Goal: Task Accomplishment & Management: Manage account settings

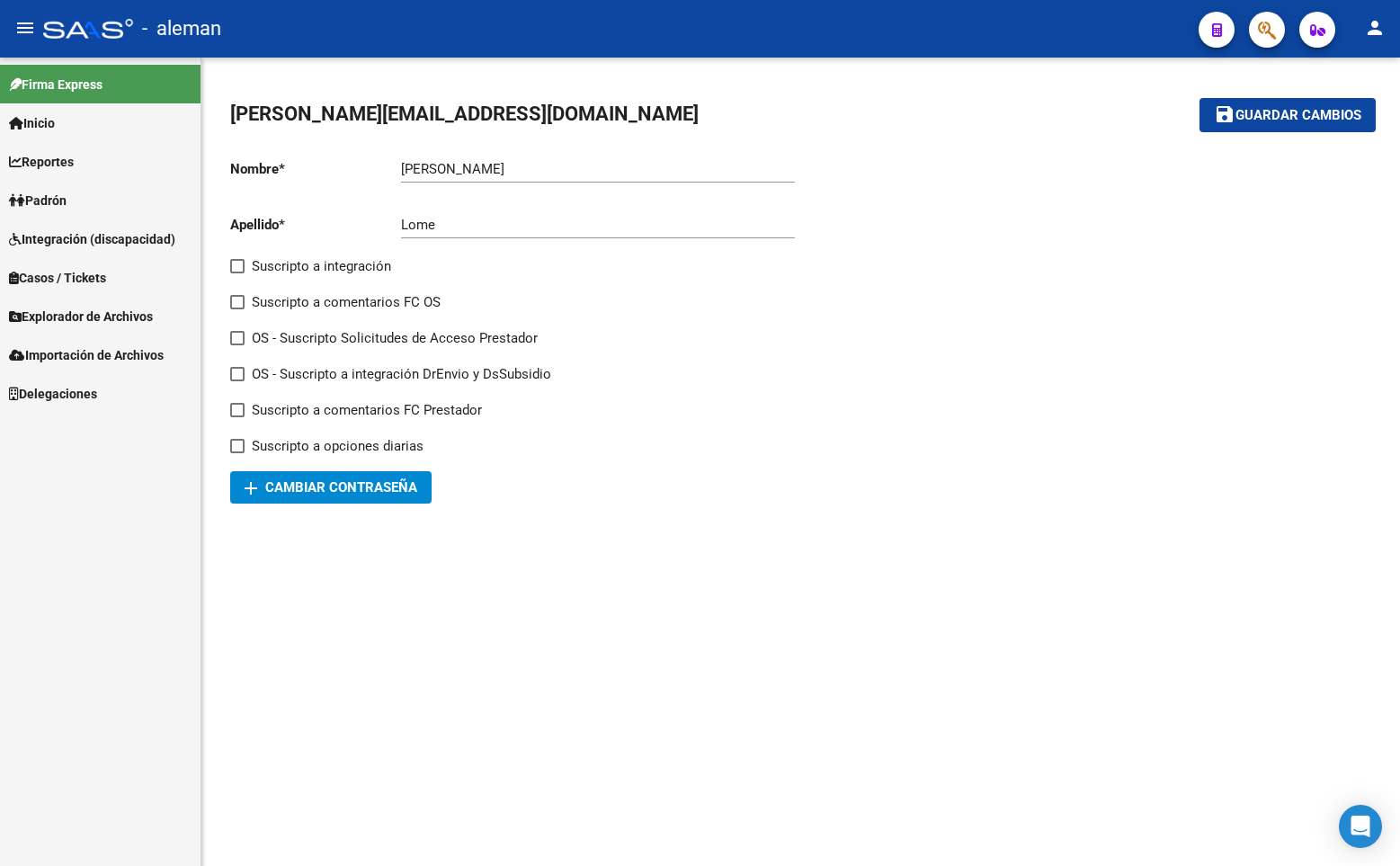
click at [59, 197] on span "Padrón" at bounding box center [38, 201] width 58 height 20
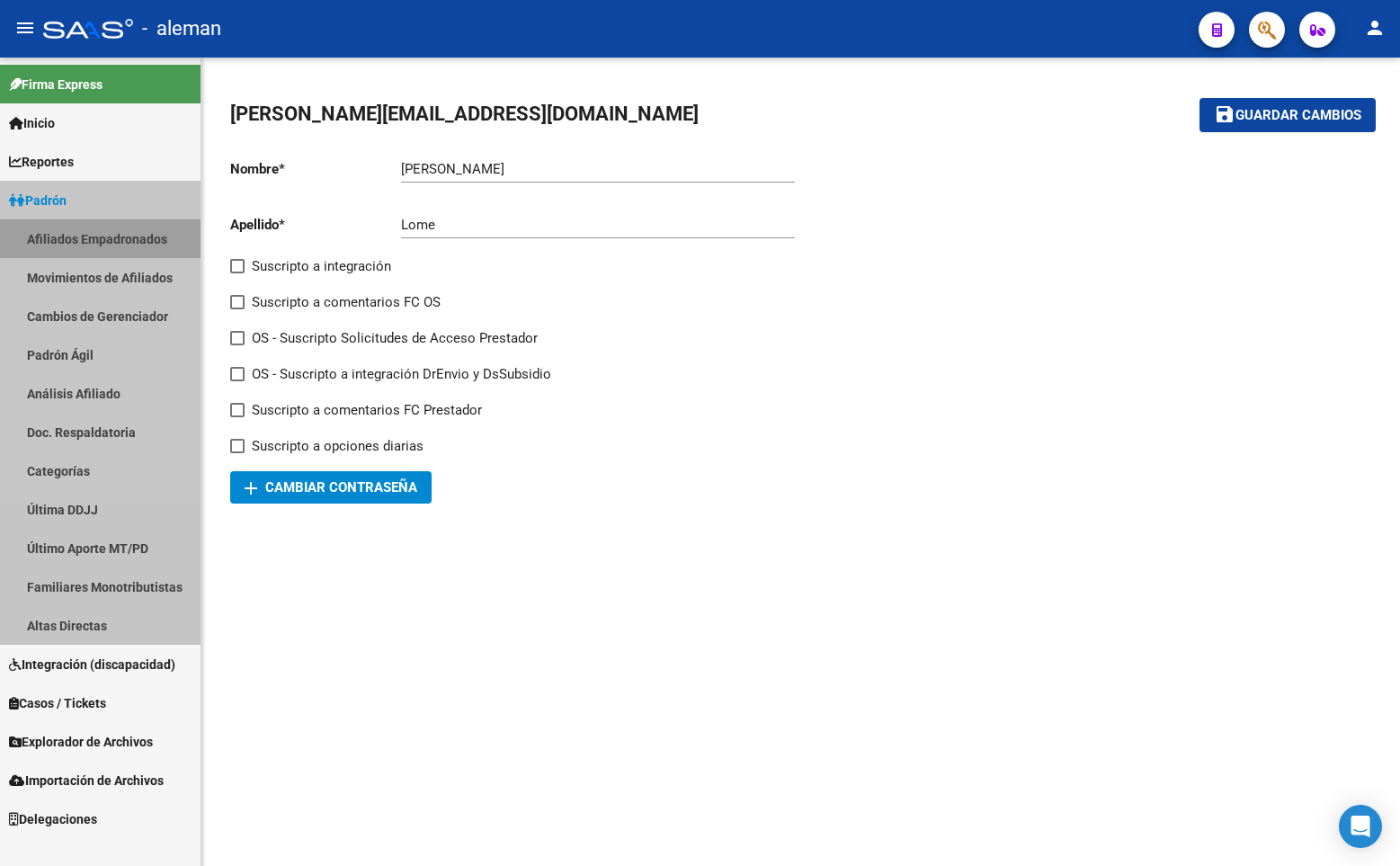
click at [106, 238] on link "Afiliados Empadronados" at bounding box center [100, 239] width 200 height 39
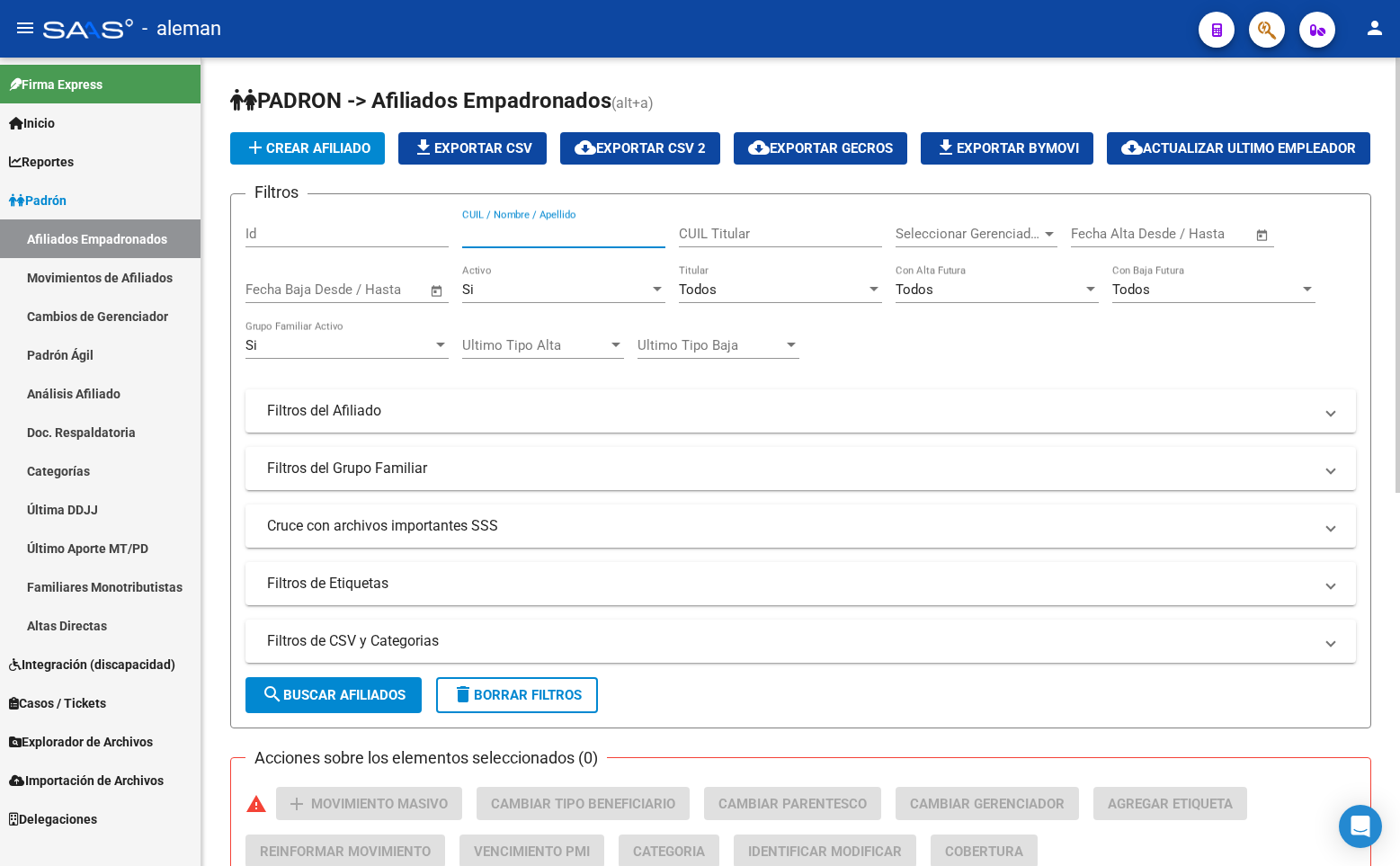
click at [487, 242] on input "CUIL / Nombre / Apellido" at bounding box center [563, 234] width 203 height 17
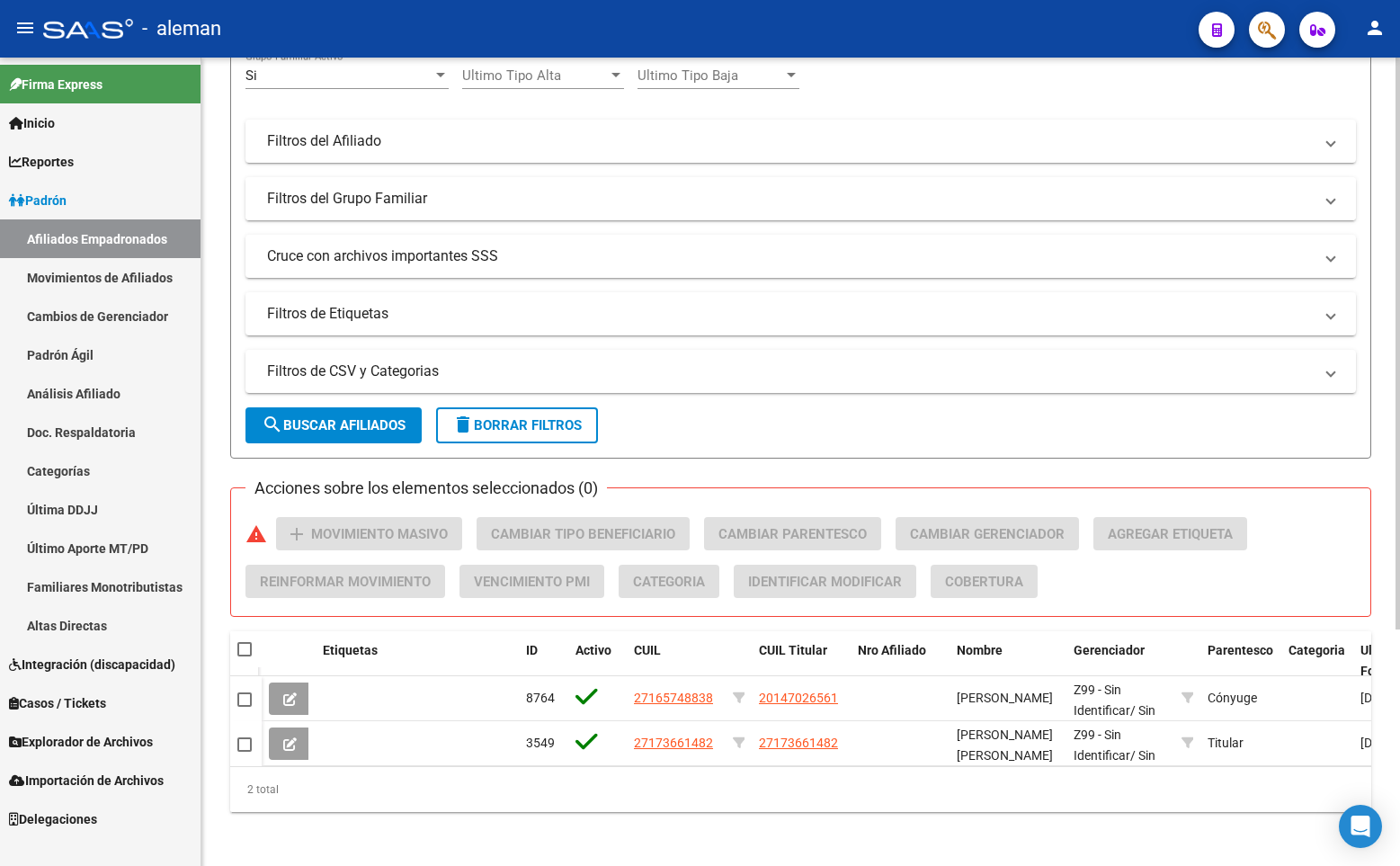
scroll to position [333, 0]
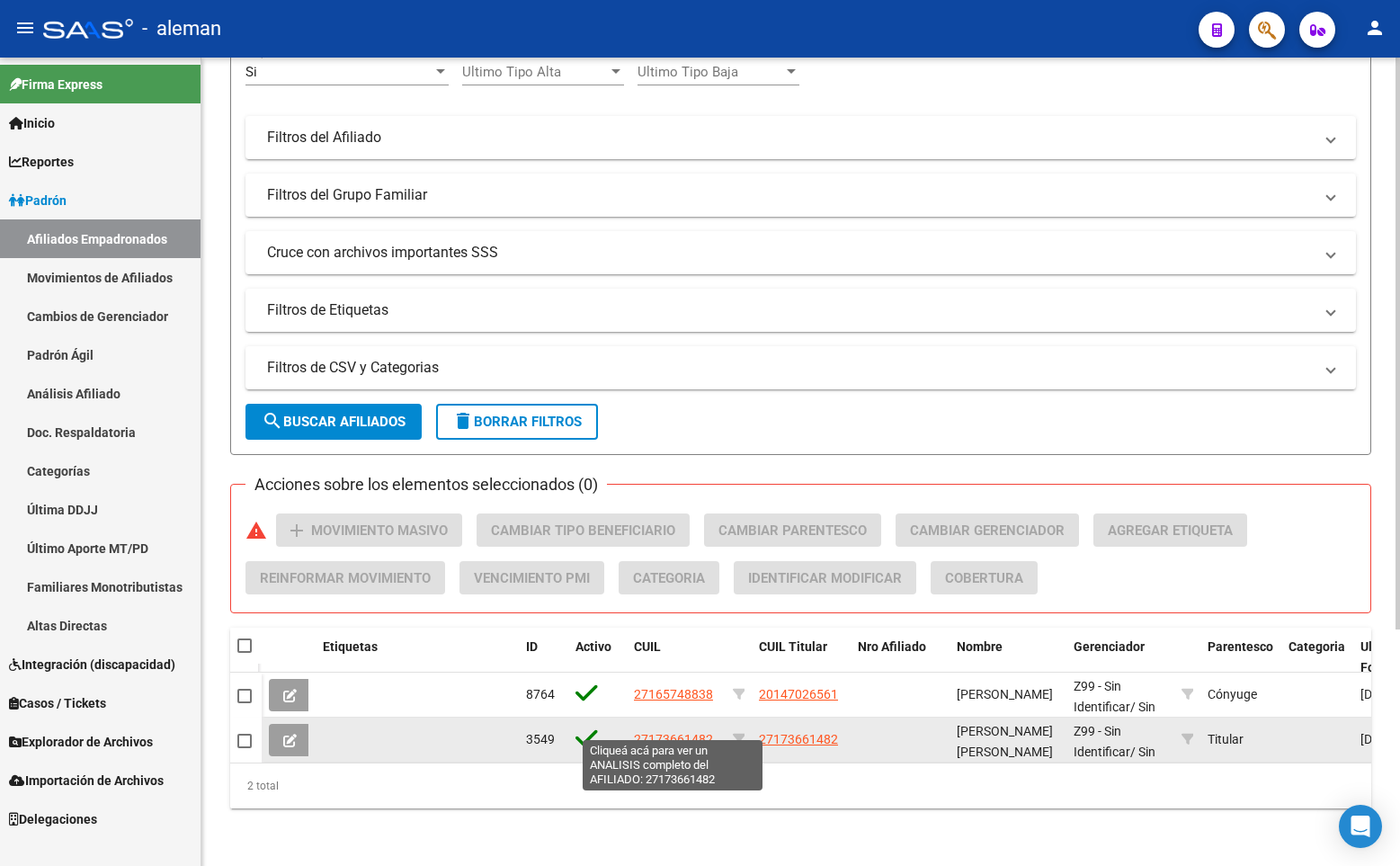
click at [674, 732] on span "27173661482" at bounding box center [673, 739] width 79 height 15
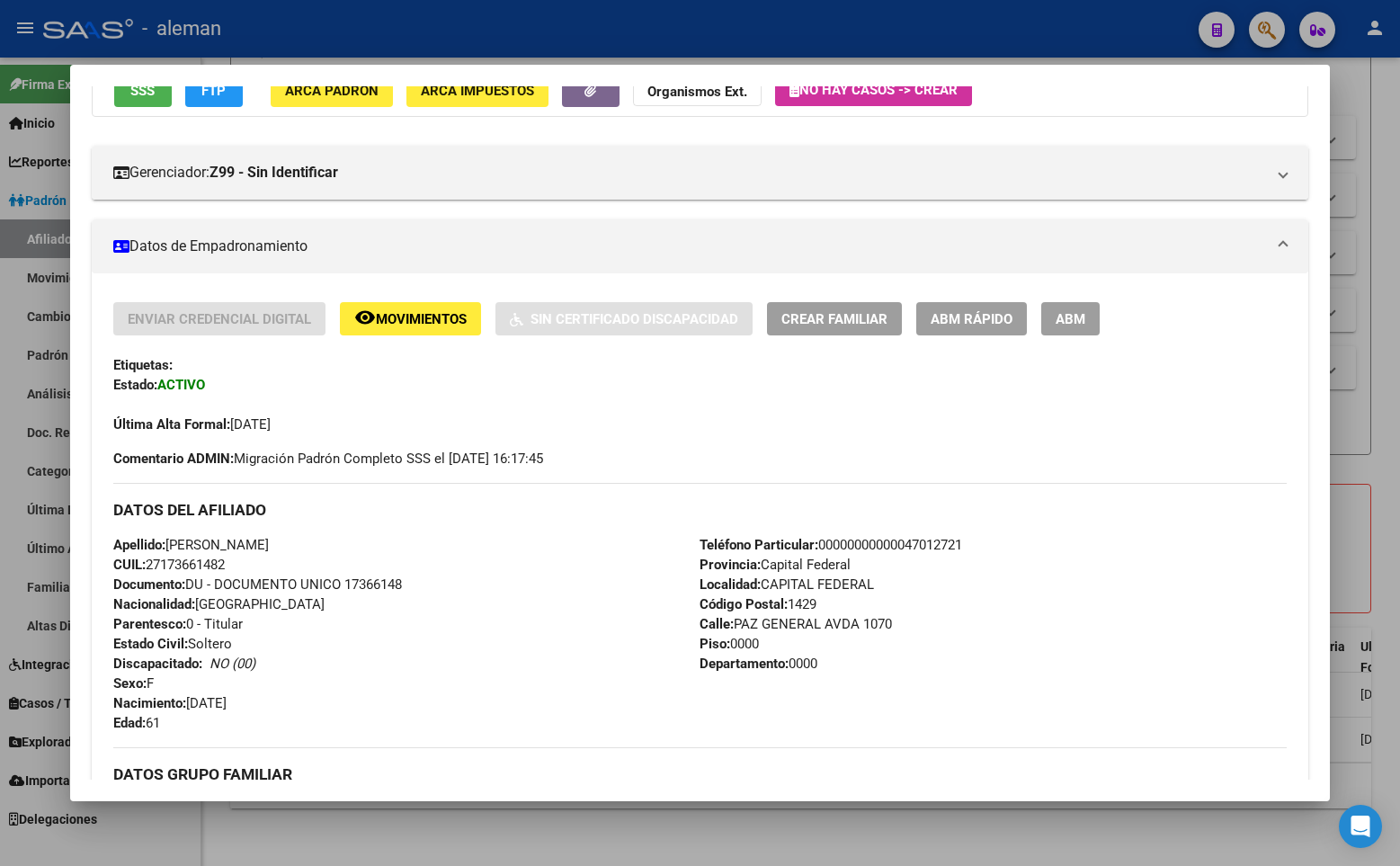
scroll to position [270, 0]
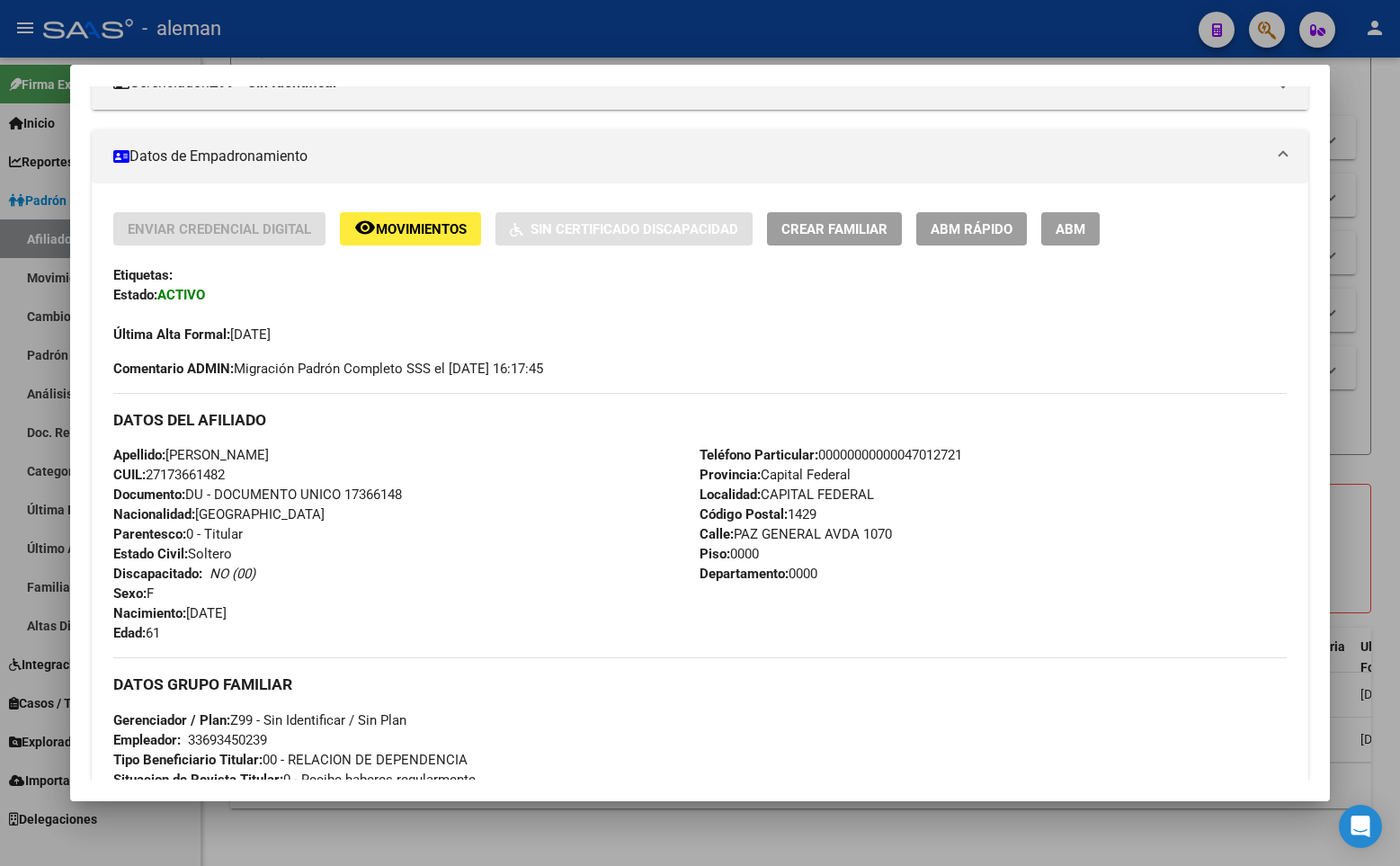
click at [1159, 355] on div "Enviar Credencial Digital remove_red_eye Movimientos Sin Certificado Discapacid…" at bounding box center [700, 295] width 1173 height 166
click at [1365, 318] on div at bounding box center [700, 433] width 1400 height 866
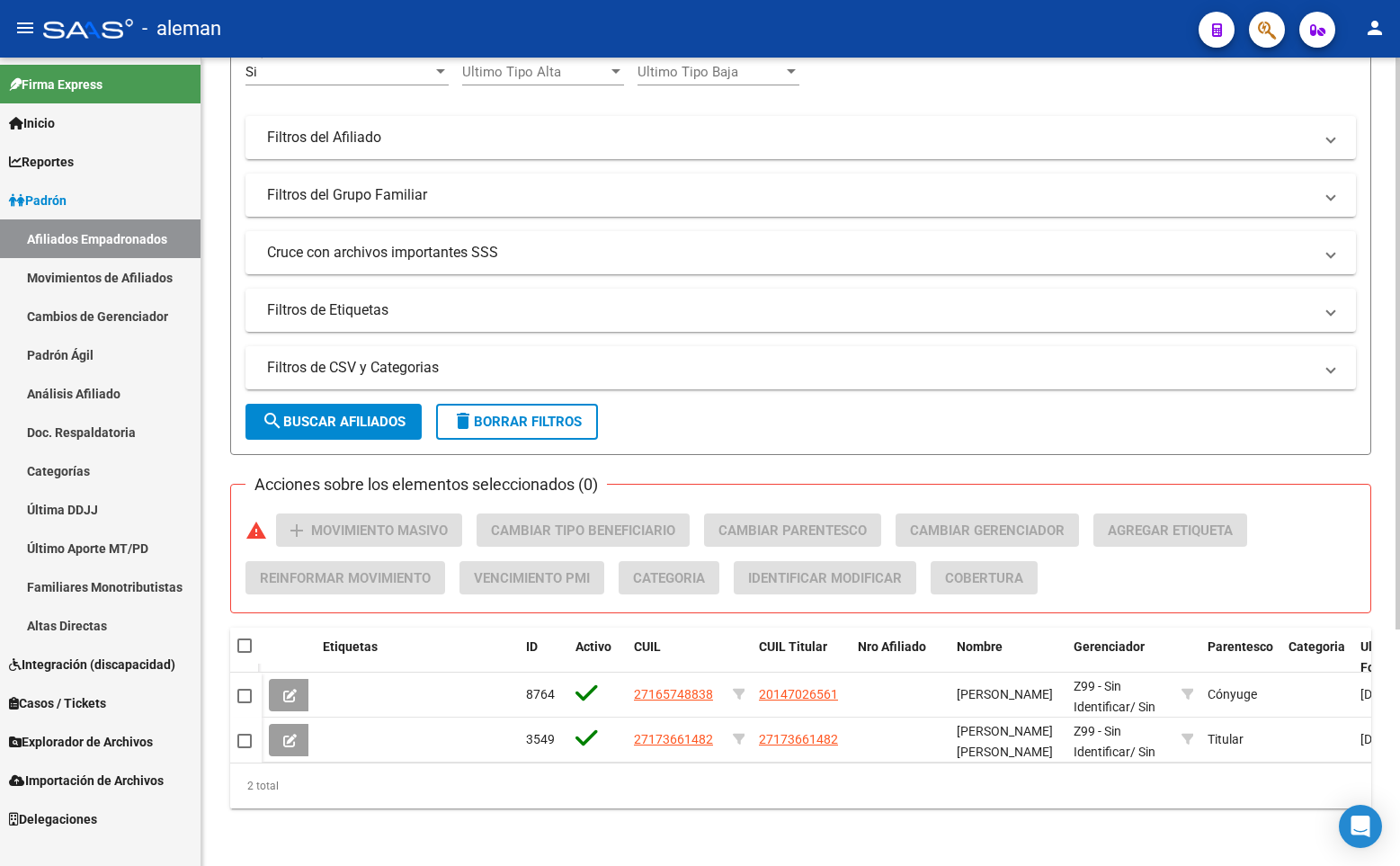
scroll to position [0, 0]
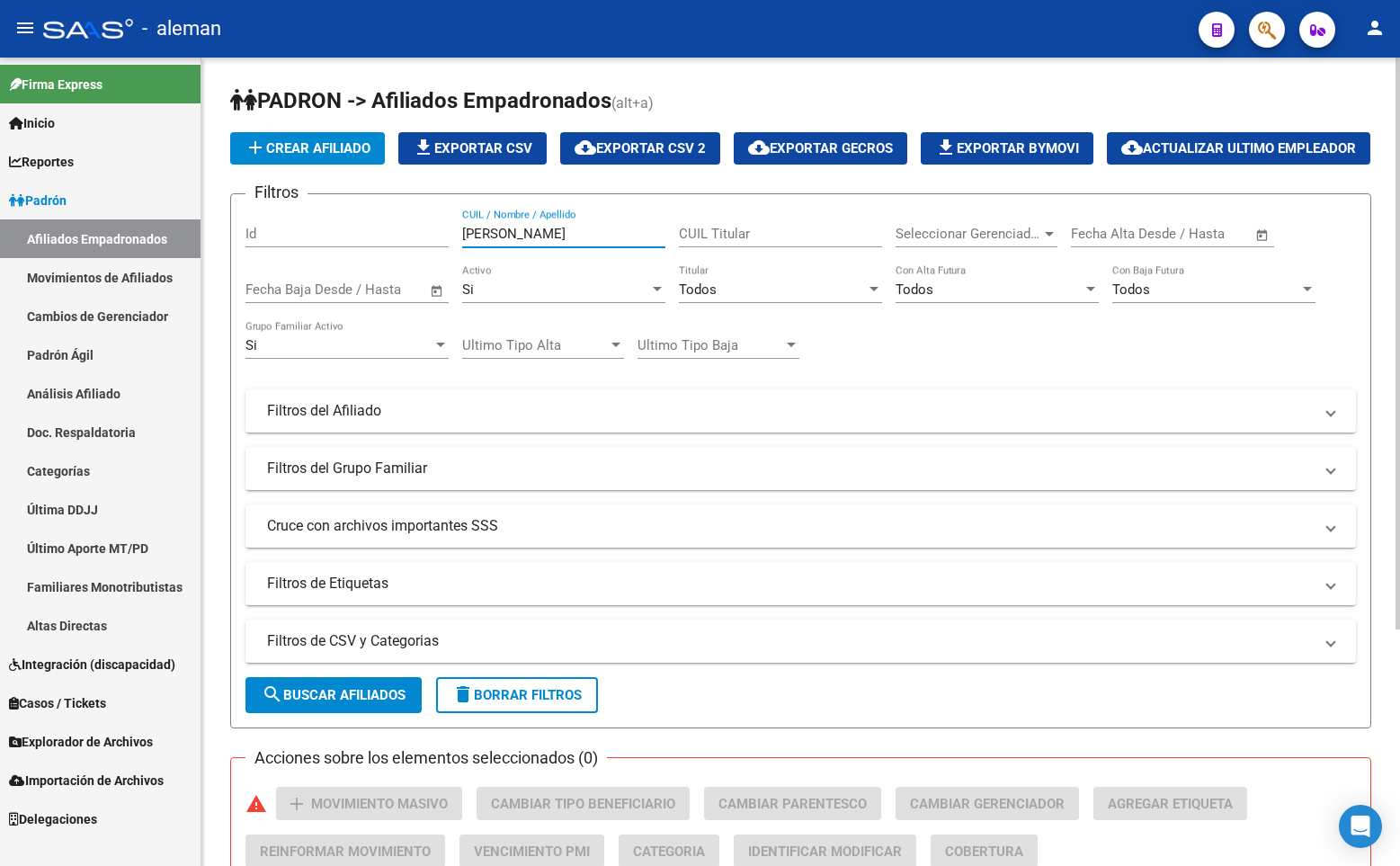
drag, startPoint x: 527, startPoint y: 279, endPoint x: 426, endPoint y: 279, distance: 101.0
click at [426, 279] on div "Filtros Id [PERSON_NAME] CUIL / Nombre / Apellido CUIL Titular Seleccionar Gere…" at bounding box center [800, 407] width 1110 height 397
paste input "27306518998"
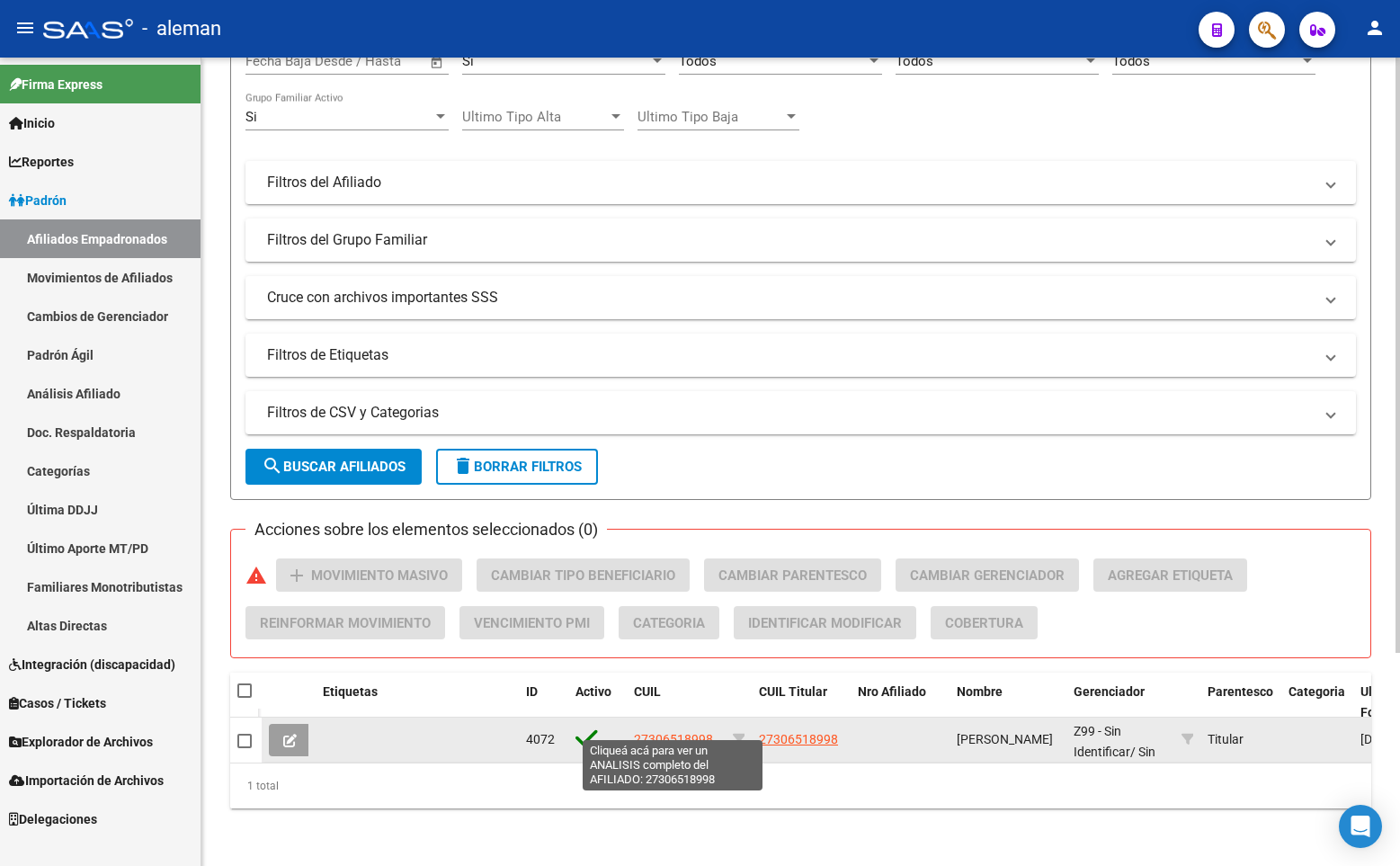
type input "27306518998"
click at [683, 732] on span "27306518998" at bounding box center [673, 739] width 79 height 15
type textarea "27306518998"
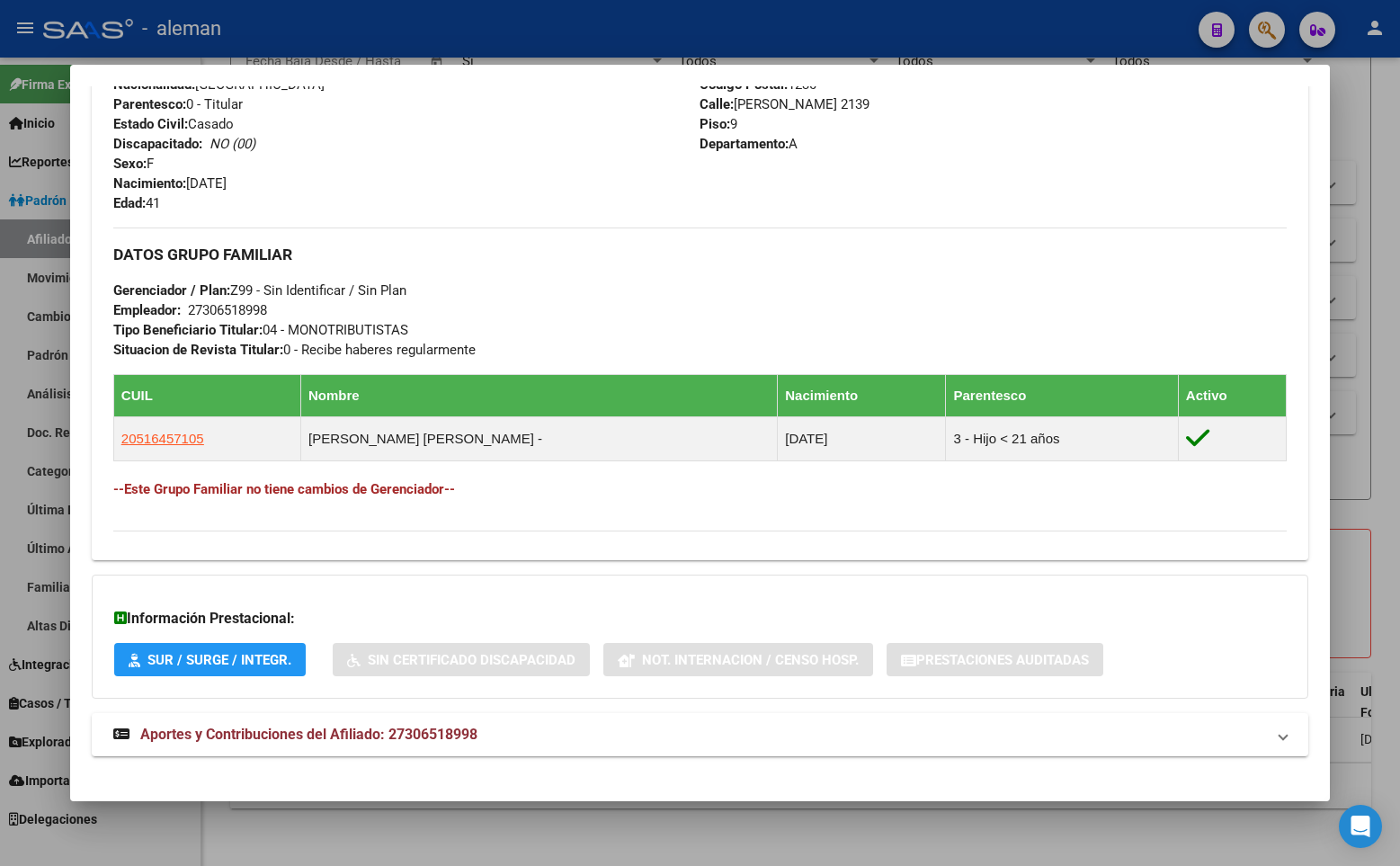
scroll to position [737, 0]
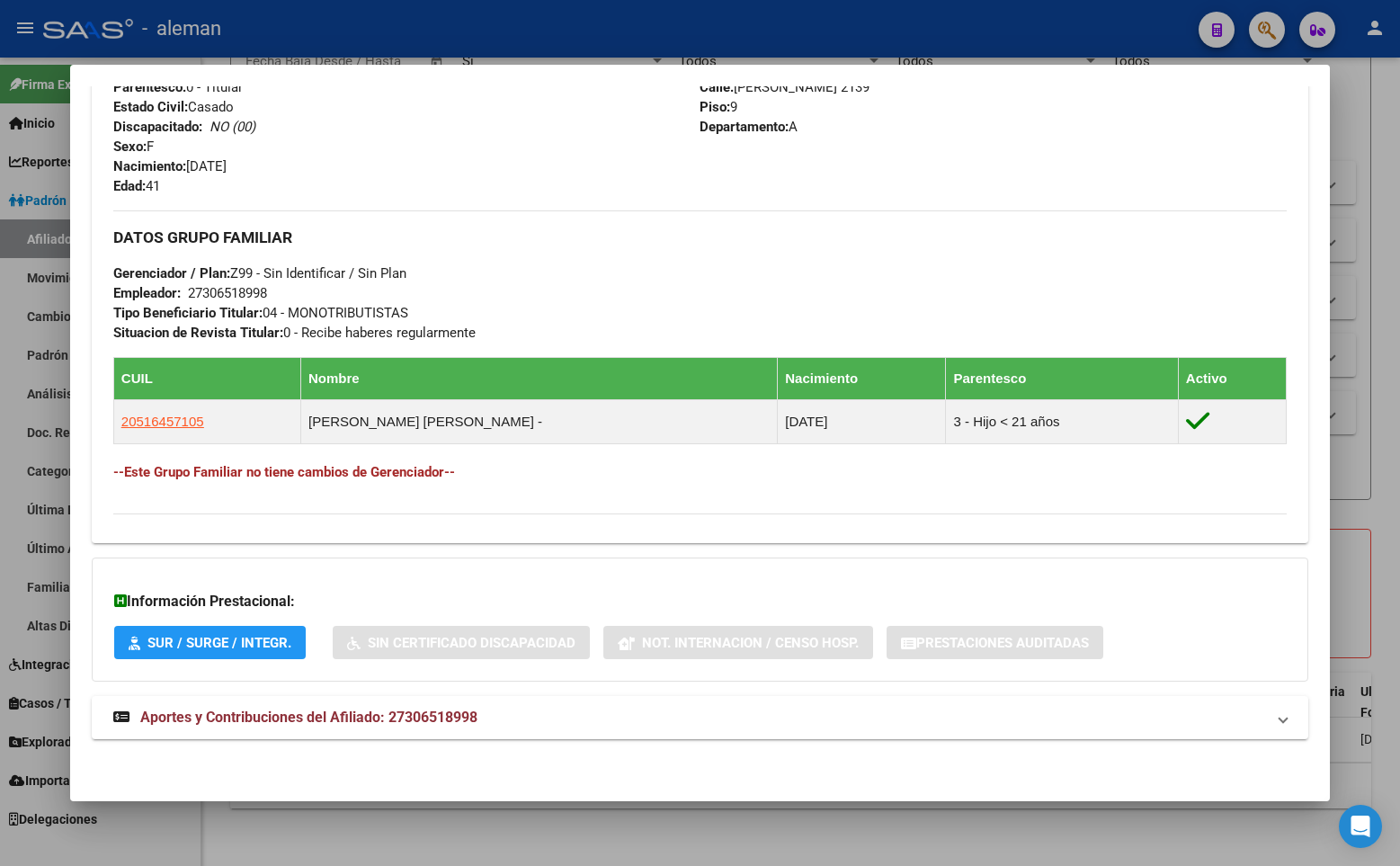
click at [492, 183] on div "Apellido: [PERSON_NAME]: 27306518998 Documento: DU - DOCUMENTO UNICO 30651899 N…" at bounding box center [406, 96] width 587 height 197
click at [422, 719] on span "Aportes y Contribuciones del Afiliado: 27306518998" at bounding box center [308, 717] width 337 height 17
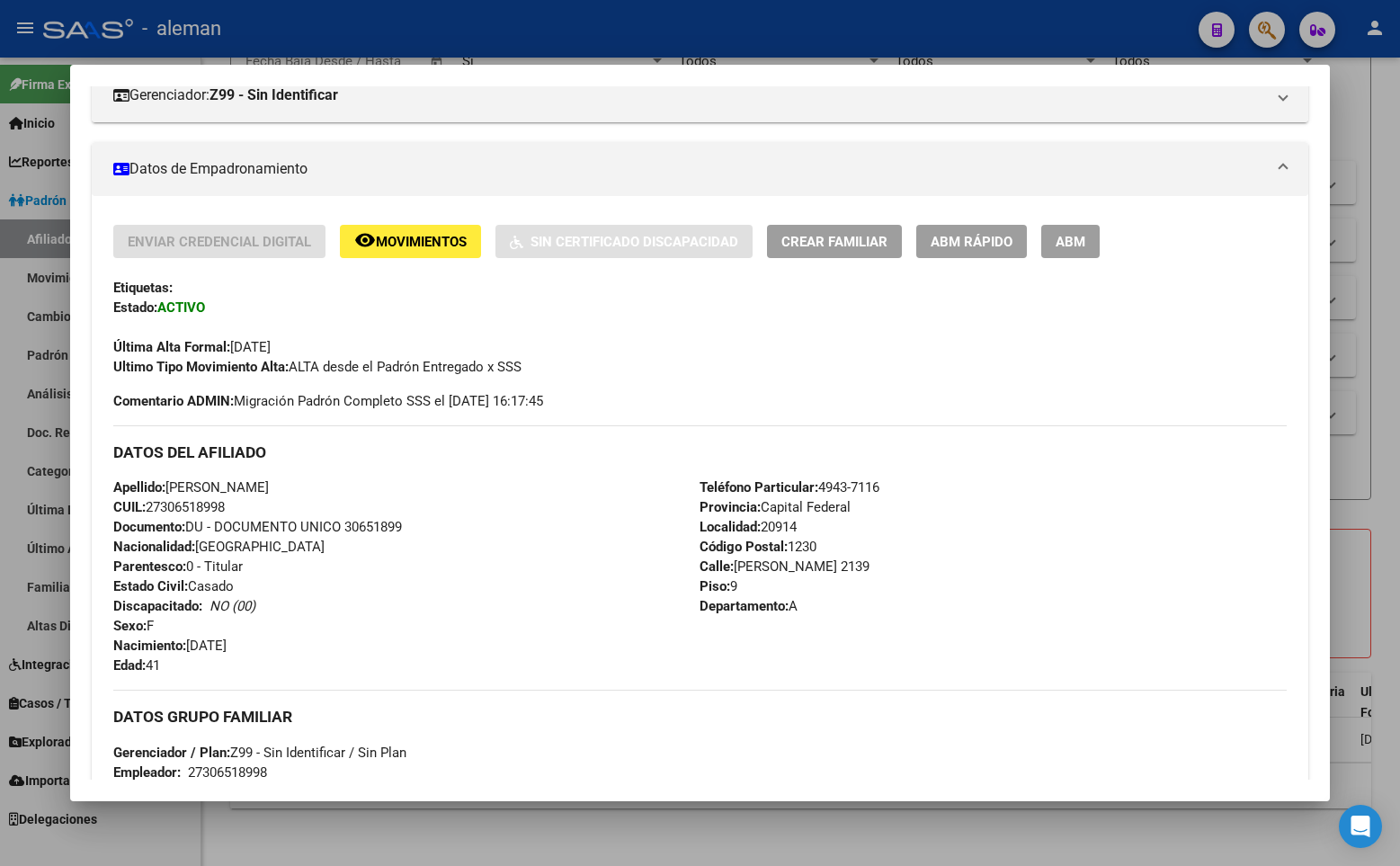
scroll to position [0, 0]
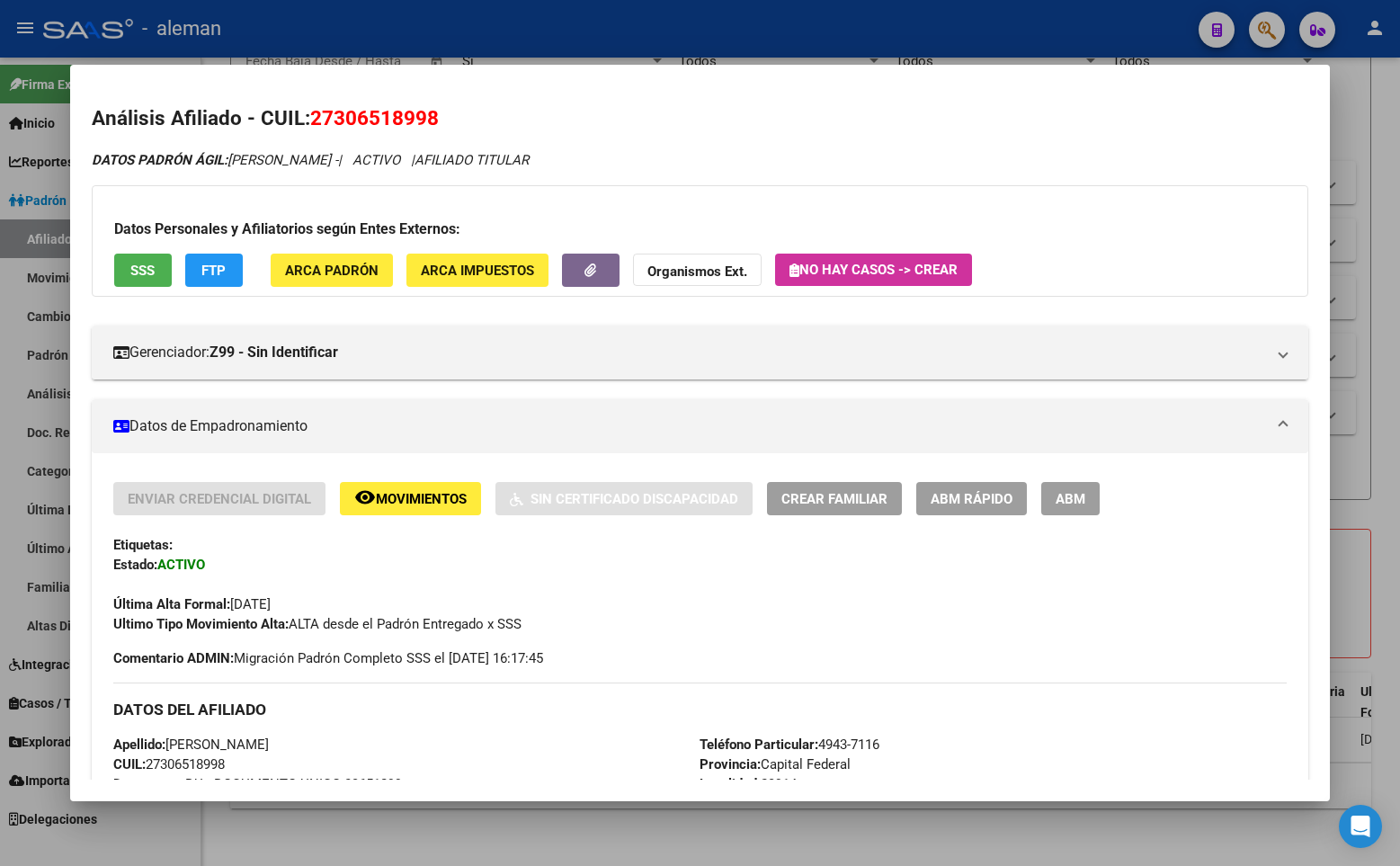
click at [1062, 254] on div "Datos Personales y Afiliatorios según Entes Externos: SSS FTP ARCA Padrón ARCA …" at bounding box center [700, 241] width 1216 height 111
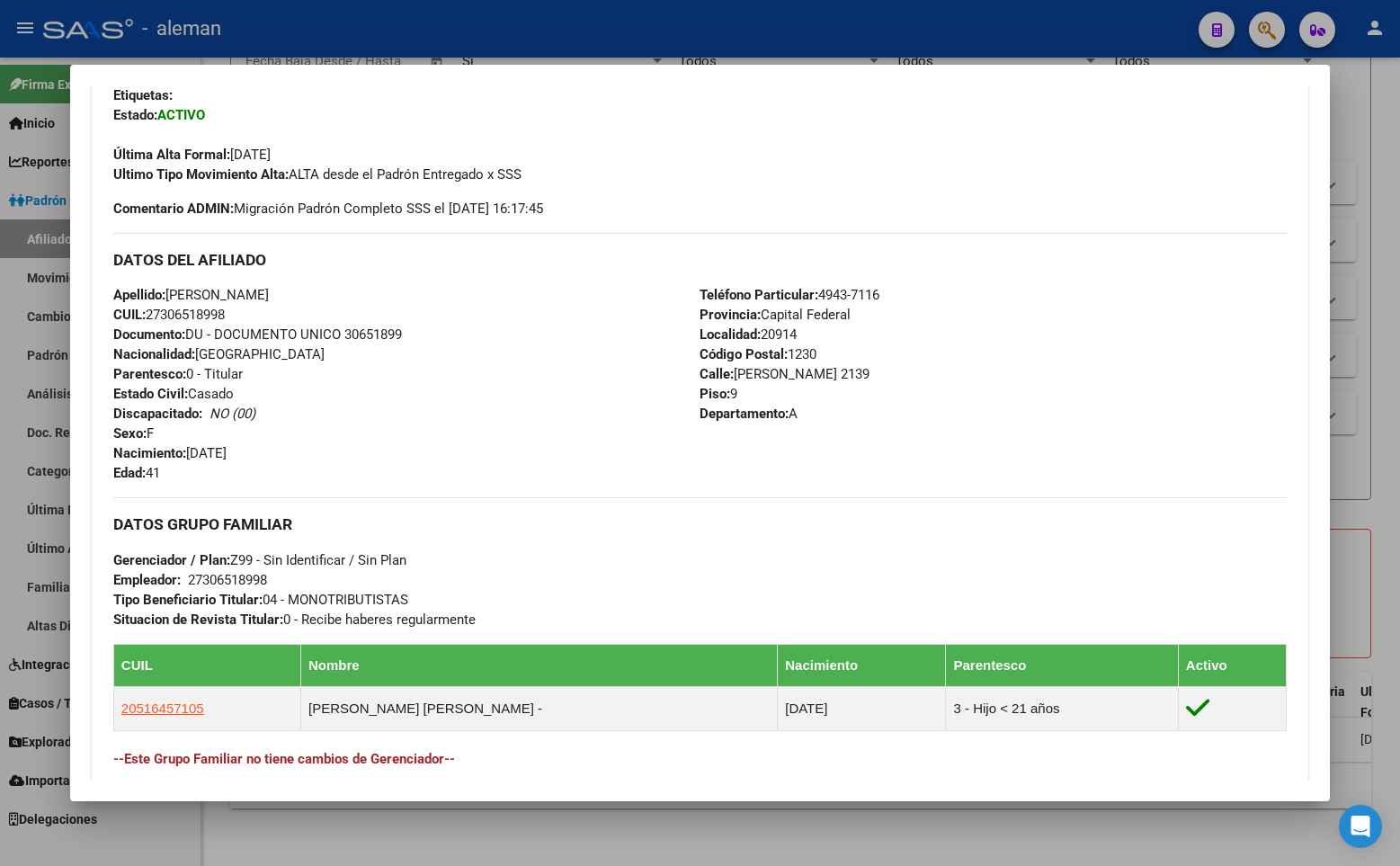
scroll to position [540, 0]
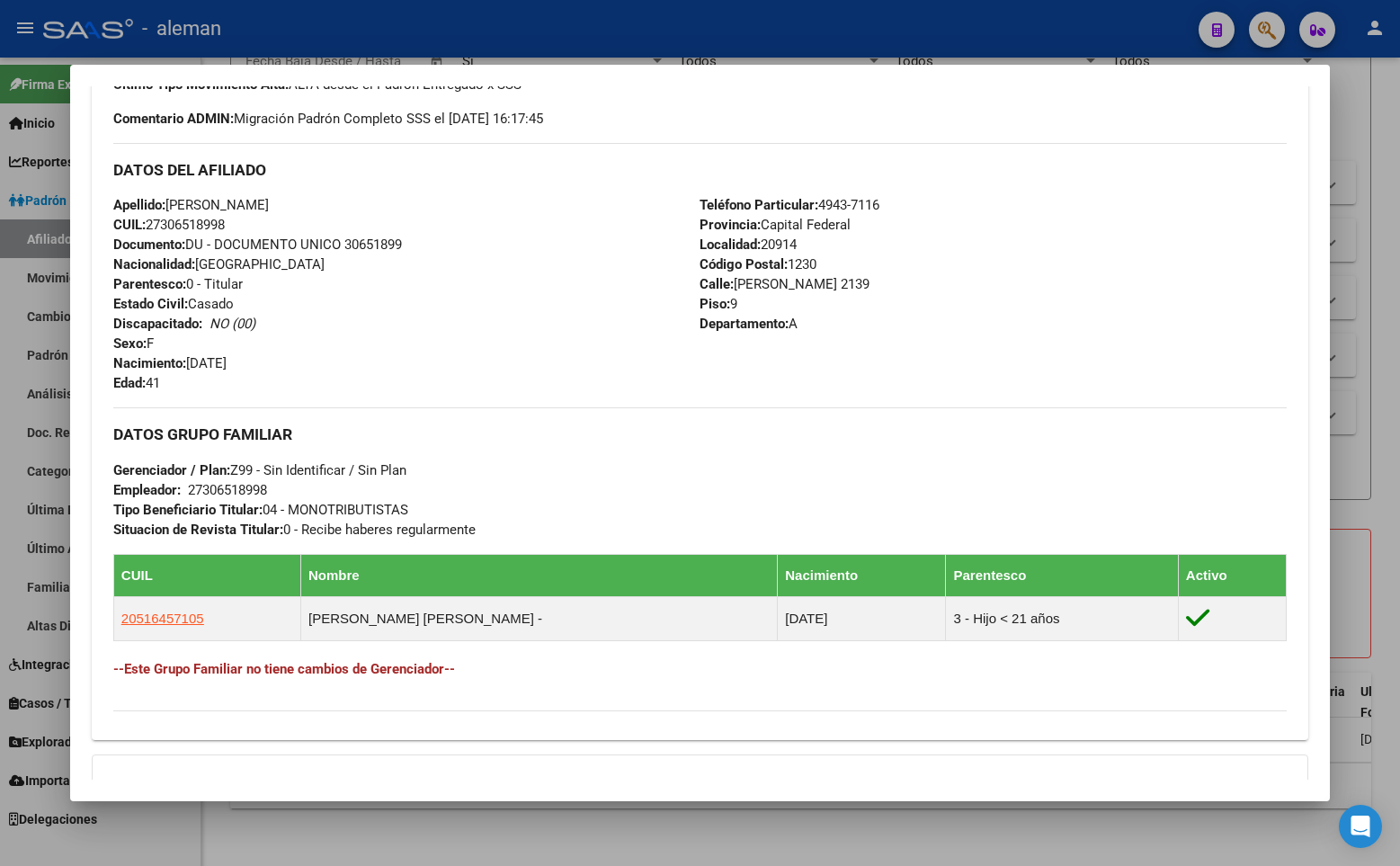
click at [476, 309] on div "Apellido: [PERSON_NAME]: 27306518998 Documento: DU - DOCUMENTO UNICO 30651899 N…" at bounding box center [406, 293] width 587 height 197
click at [1393, 354] on div at bounding box center [700, 433] width 1400 height 866
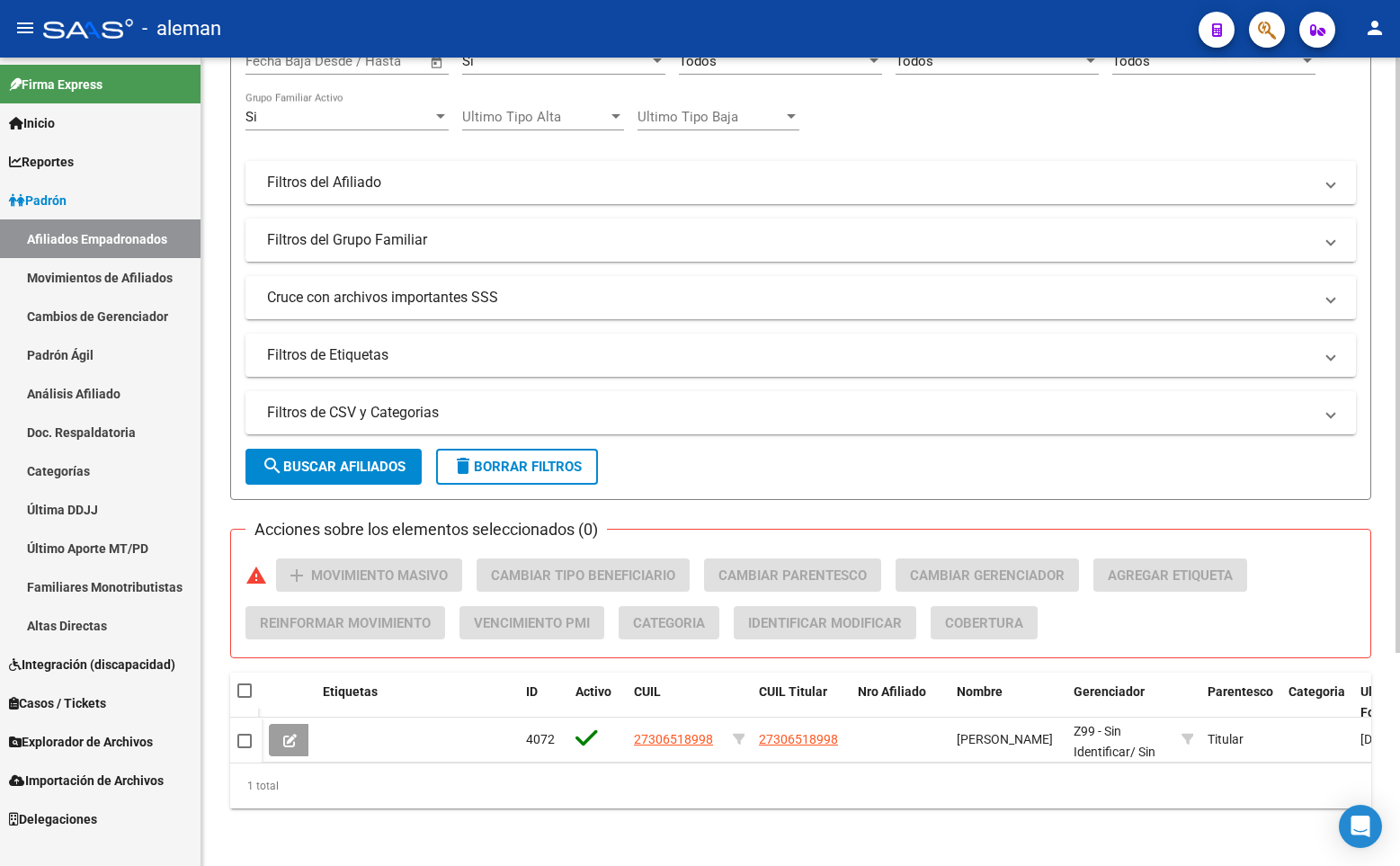
scroll to position [0, 0]
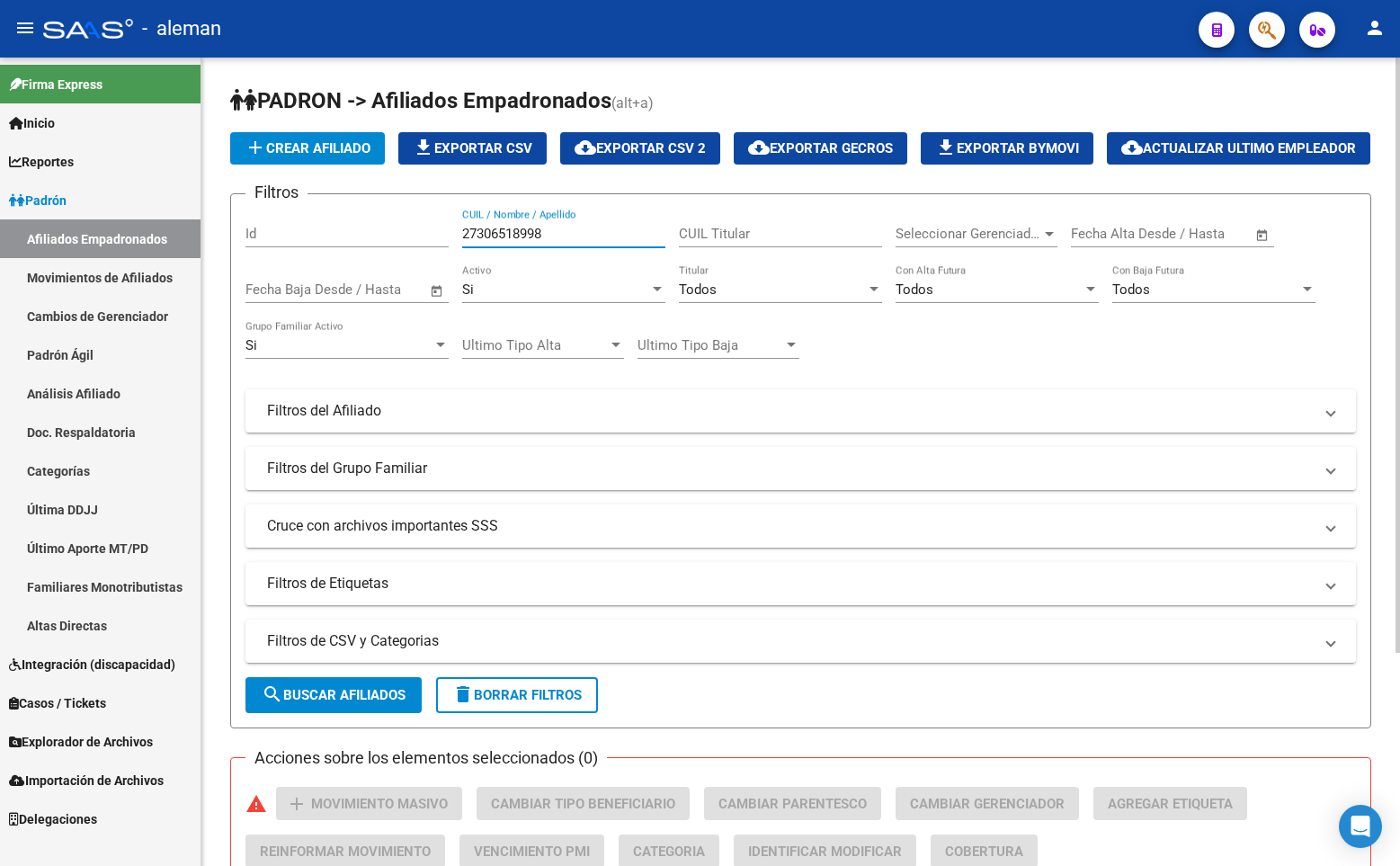
drag, startPoint x: 554, startPoint y: 274, endPoint x: 402, endPoint y: 273, distance: 152.0
click at [402, 273] on div "Filtros Id 27306518998 CUIL / Nombre / Apellido CUIL Titular Seleccionar Gerenc…" at bounding box center [800, 407] width 1110 height 397
paste input "0302243531"
type input "20302243531"
click at [1103, 107] on h1 "PADRON -> Afiliados Empadronados (alt+a)" at bounding box center [801, 102] width 1141 height 31
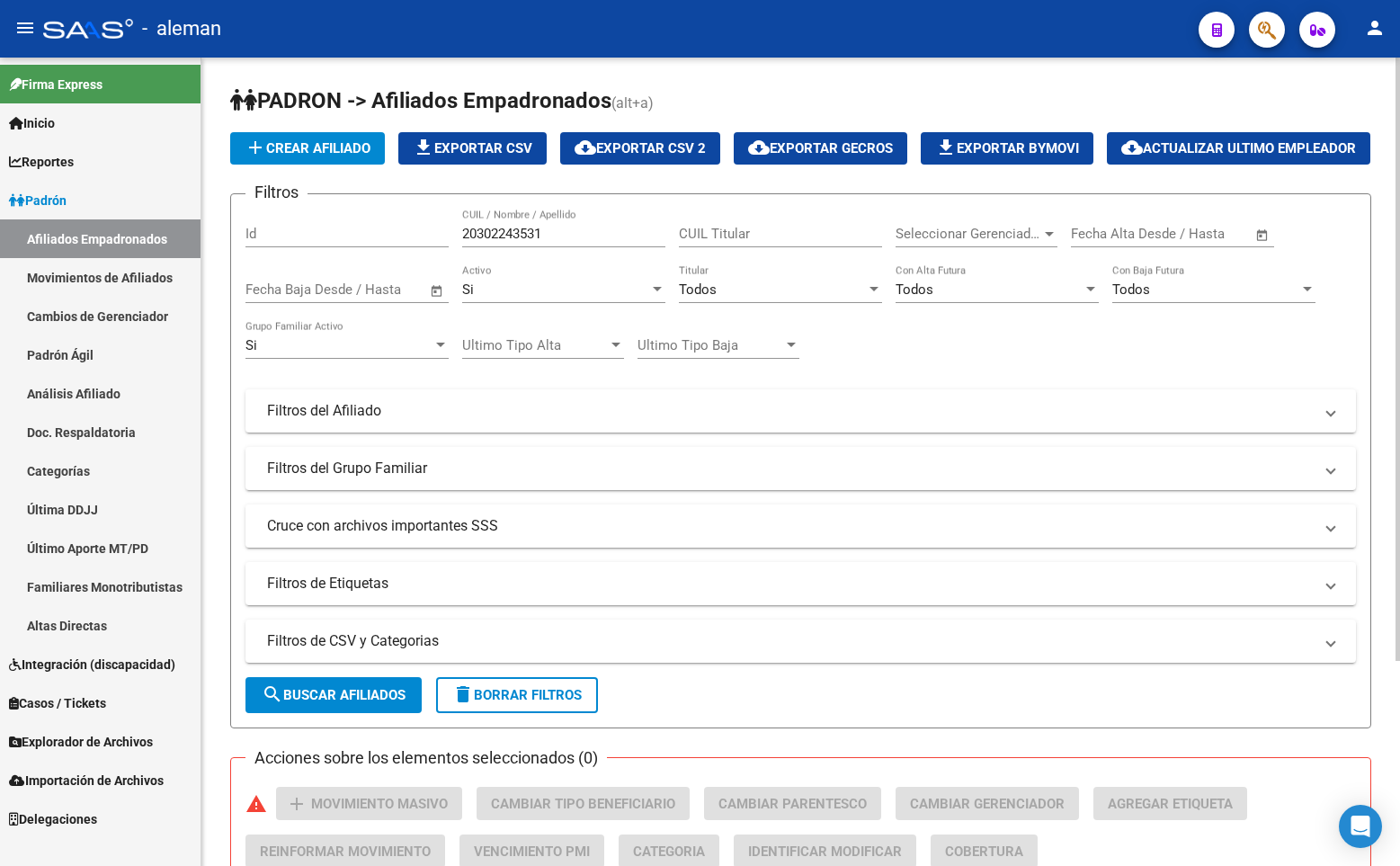
click at [644, 144] on div "add Crear Afiliado file_download Exportar CSV cloud_download Exportar CSV 2 clo…" at bounding box center [801, 148] width 1141 height 32
click at [109, 743] on span "Explorador de Archivos" at bounding box center [81, 742] width 144 height 20
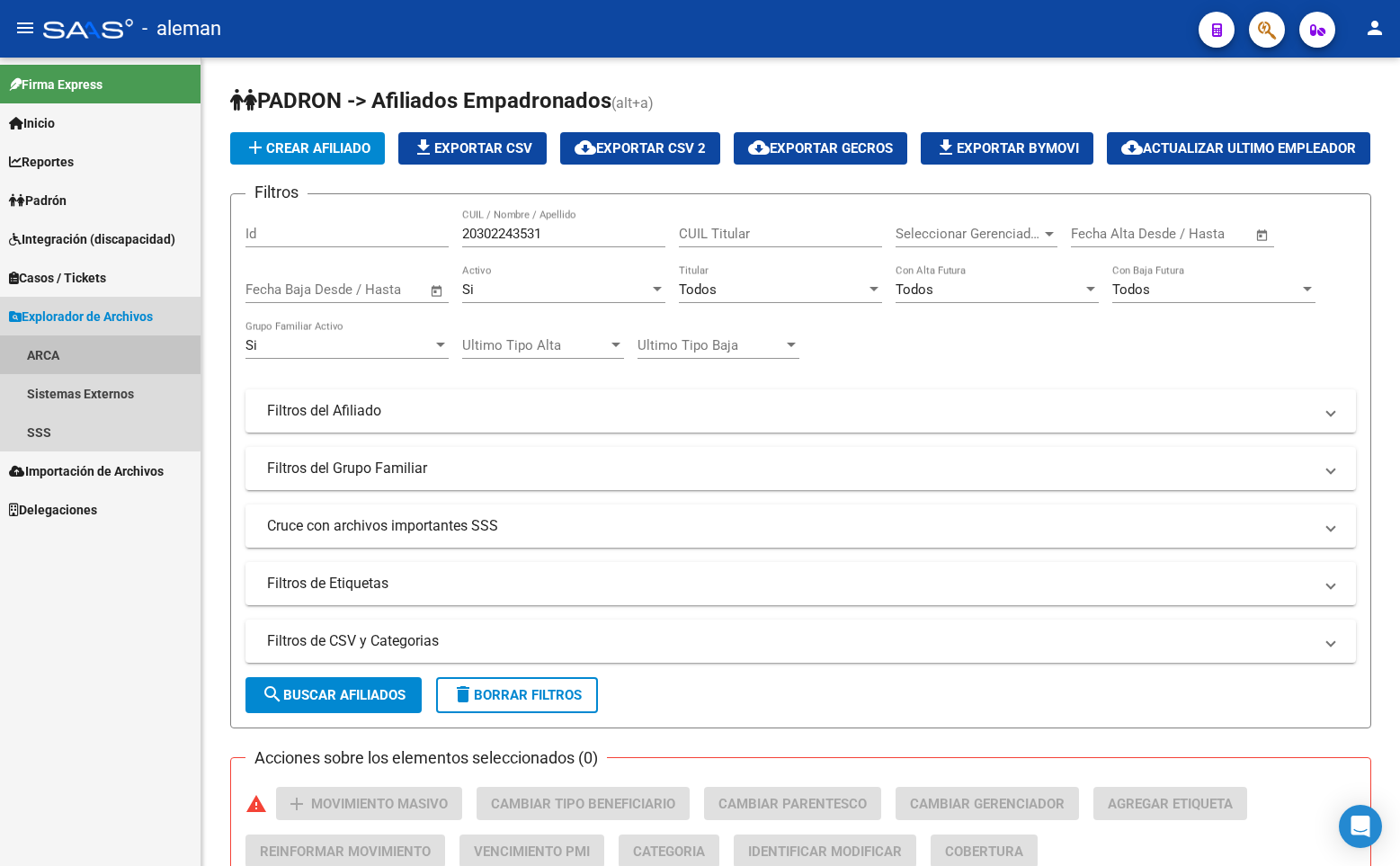
click at [35, 351] on link "ARCA" at bounding box center [100, 354] width 200 height 39
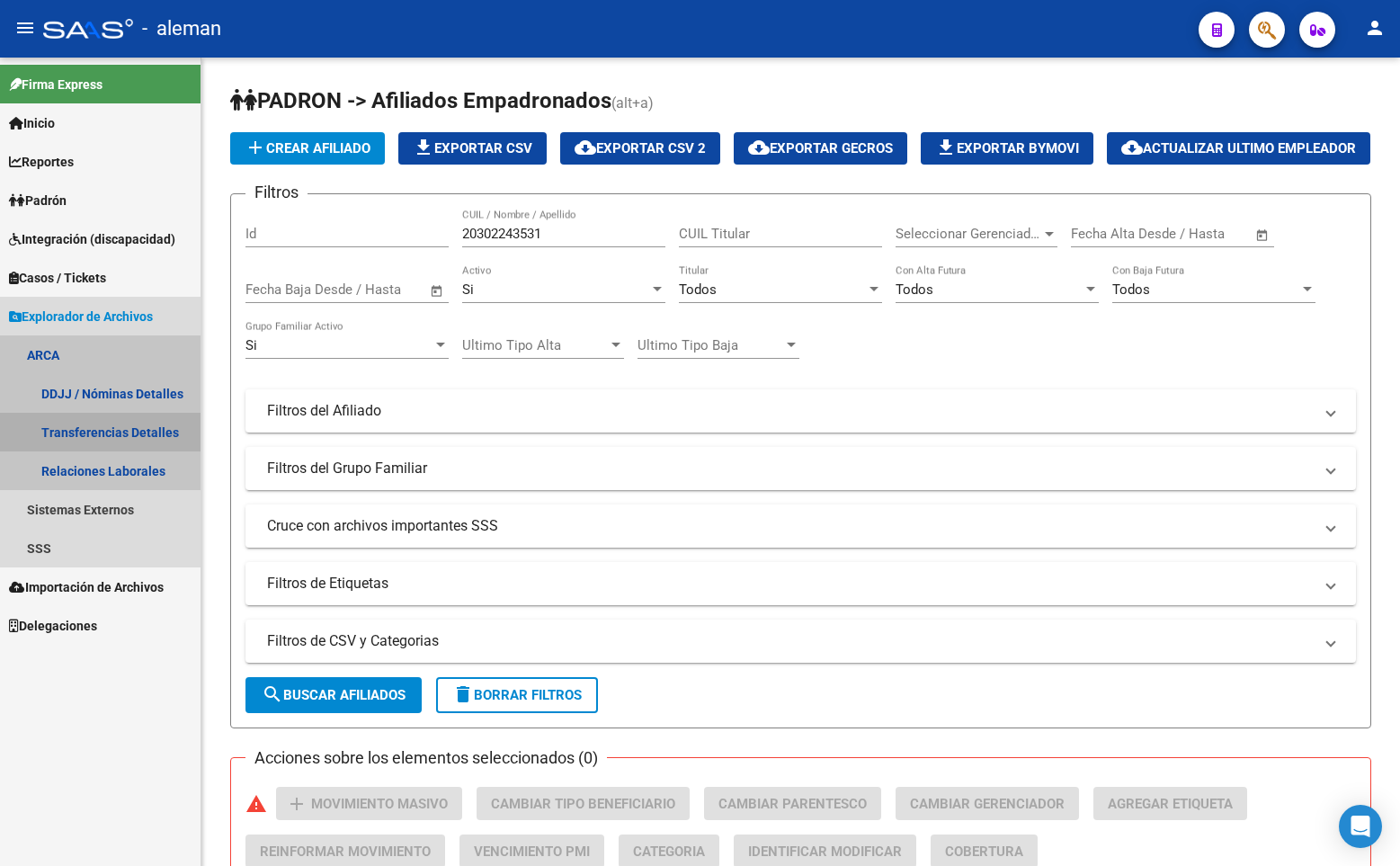
click at [87, 427] on link "Transferencias Detalles" at bounding box center [100, 432] width 200 height 39
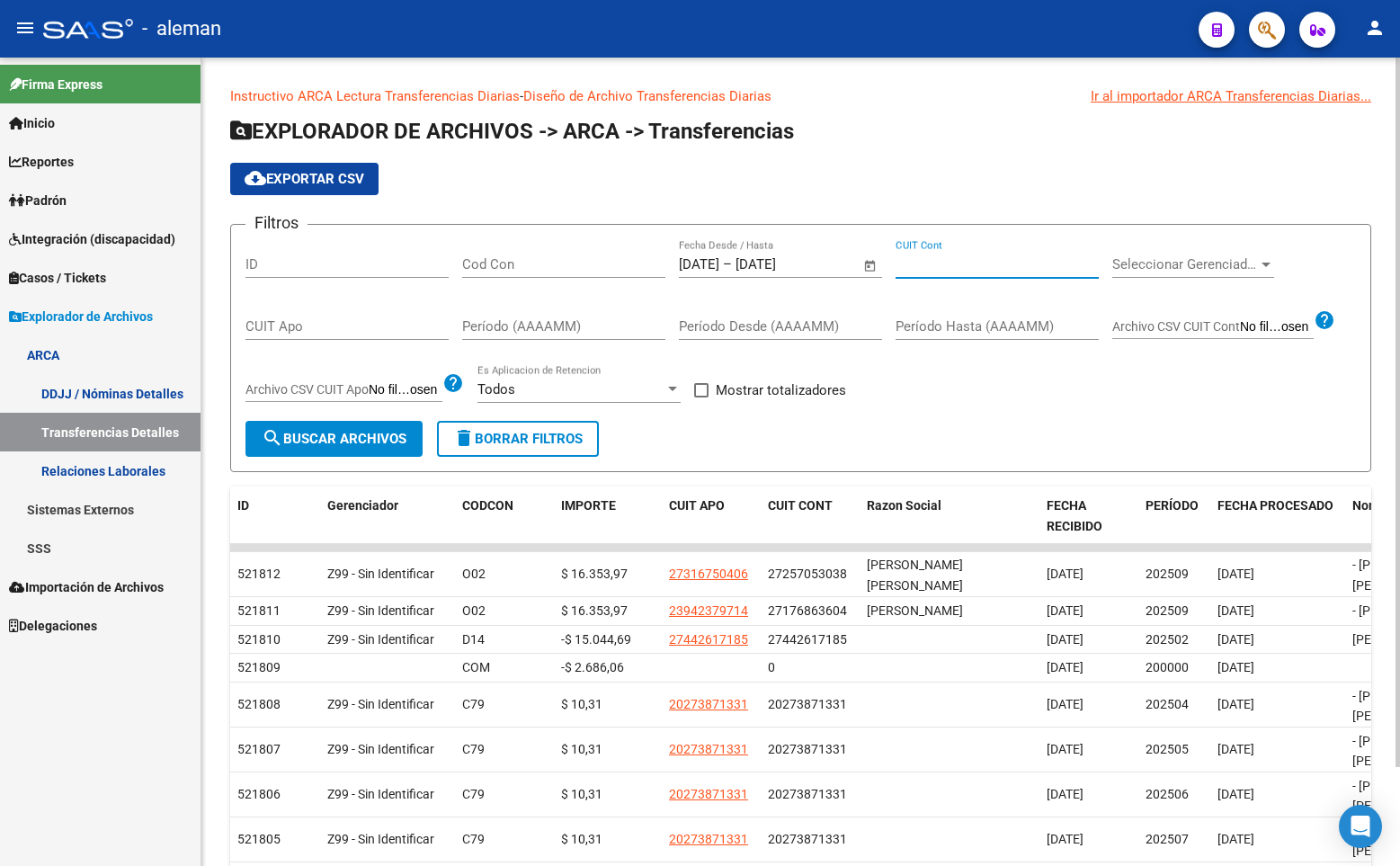
click at [975, 269] on input "CUIT Cont" at bounding box center [996, 264] width 203 height 17
paste input "20-30224353-1"
type input "20-30224353-1"
click at [719, 264] on input "[DATE]" at bounding box center [699, 264] width 40 height 17
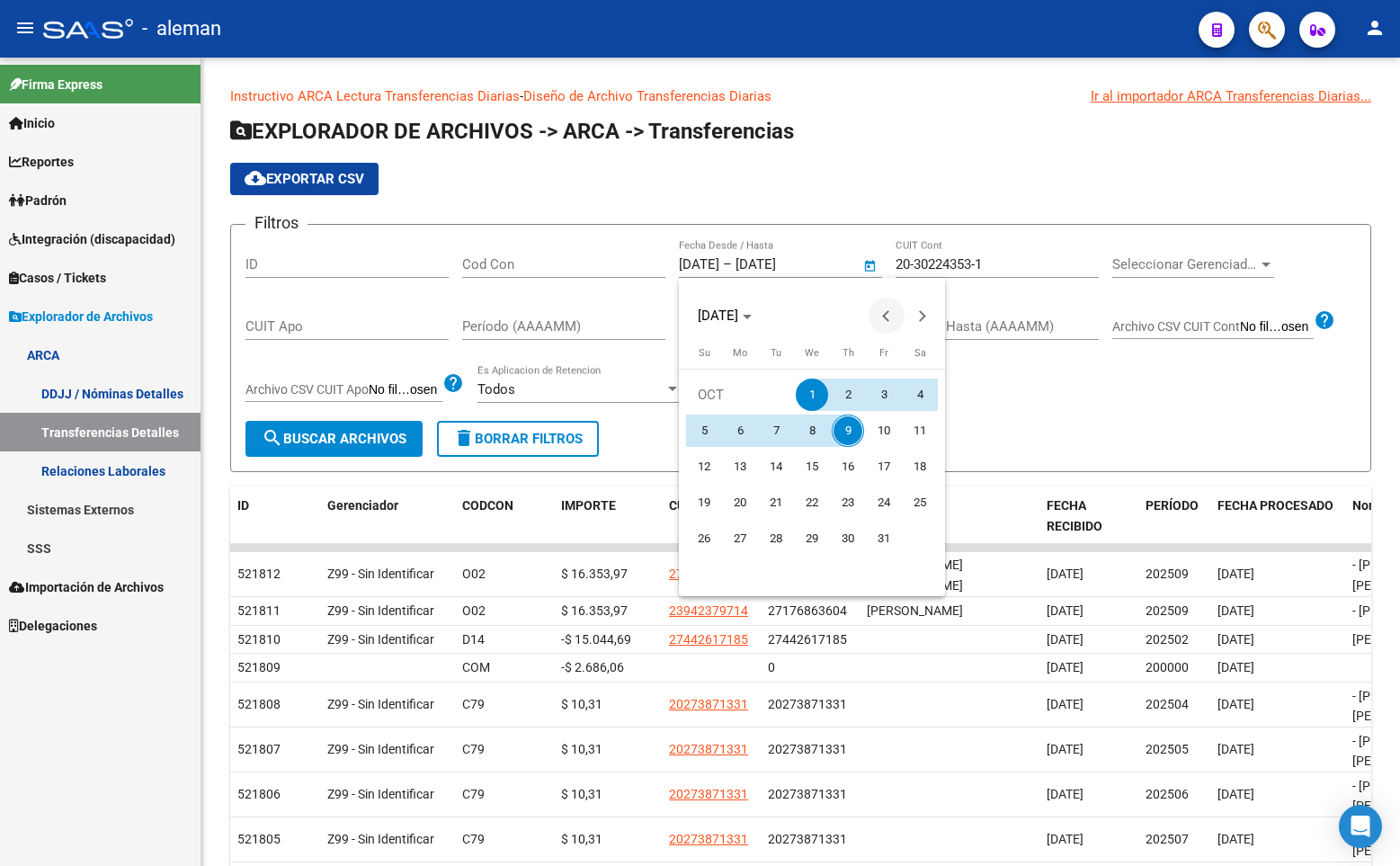
click at [881, 320] on span "Previous month" at bounding box center [886, 315] width 36 height 36
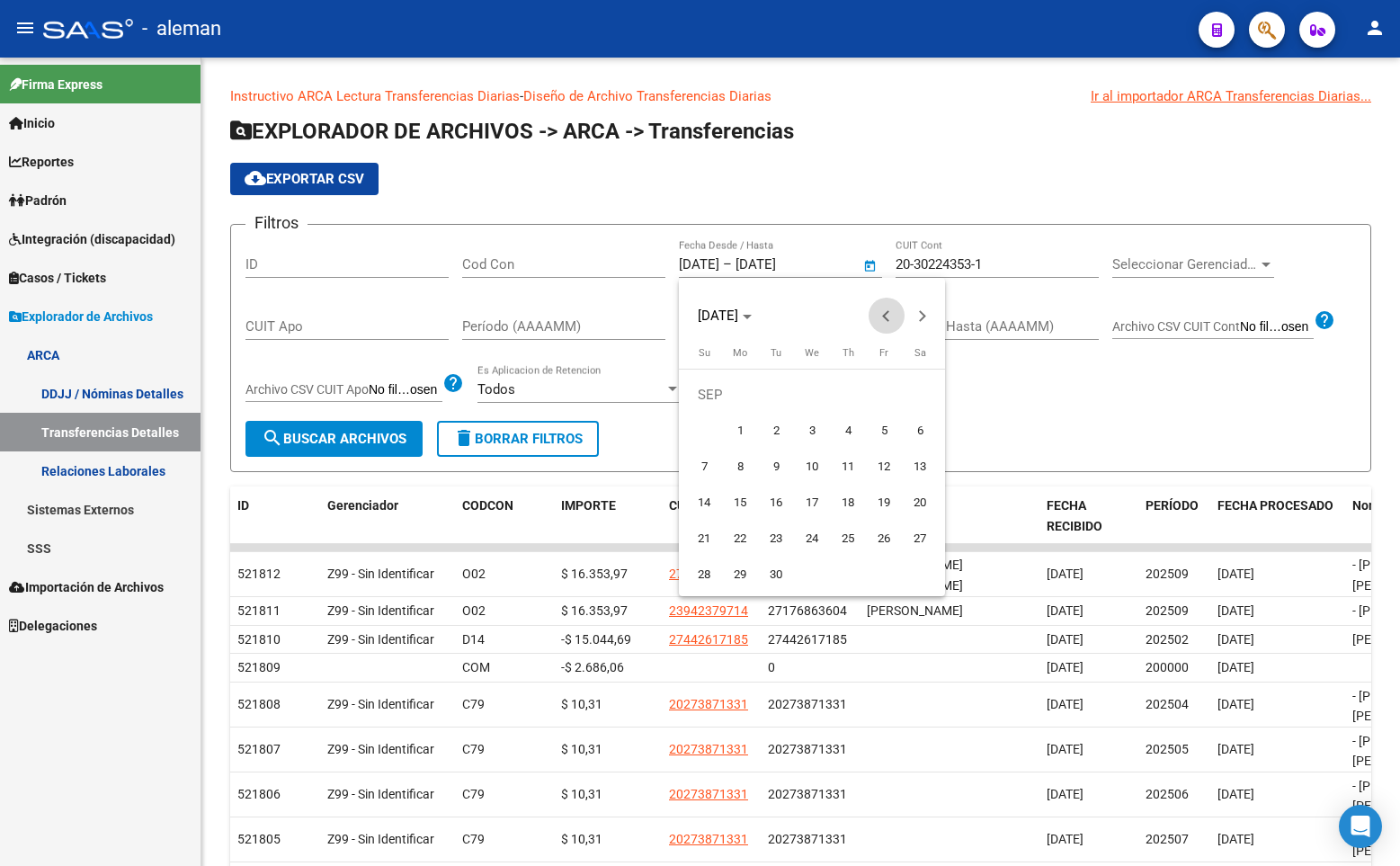
click at [881, 320] on span "Previous month" at bounding box center [886, 315] width 36 height 36
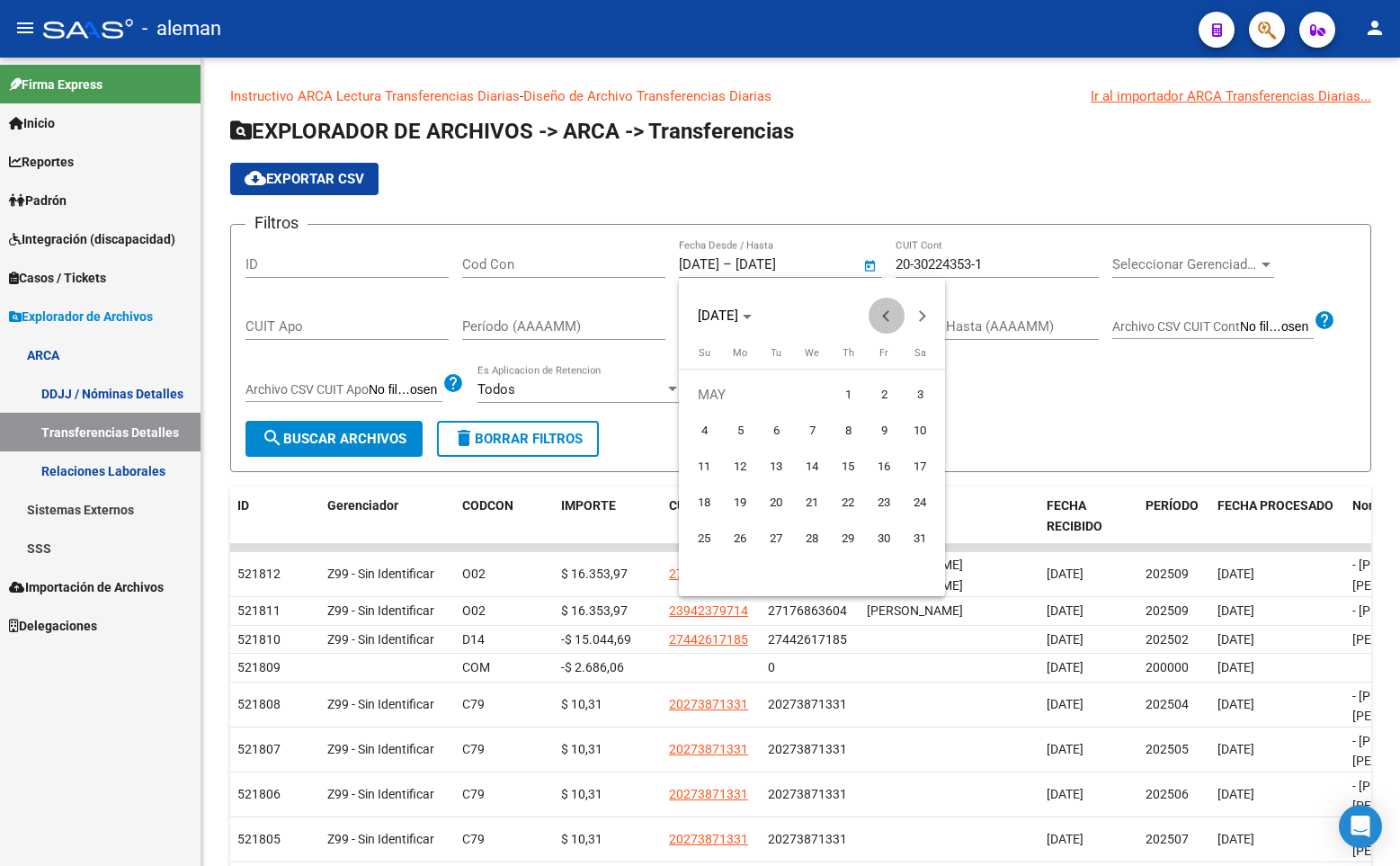
click at [881, 320] on span "Previous month" at bounding box center [886, 315] width 36 height 36
click at [917, 313] on button "Next month" at bounding box center [922, 315] width 36 height 36
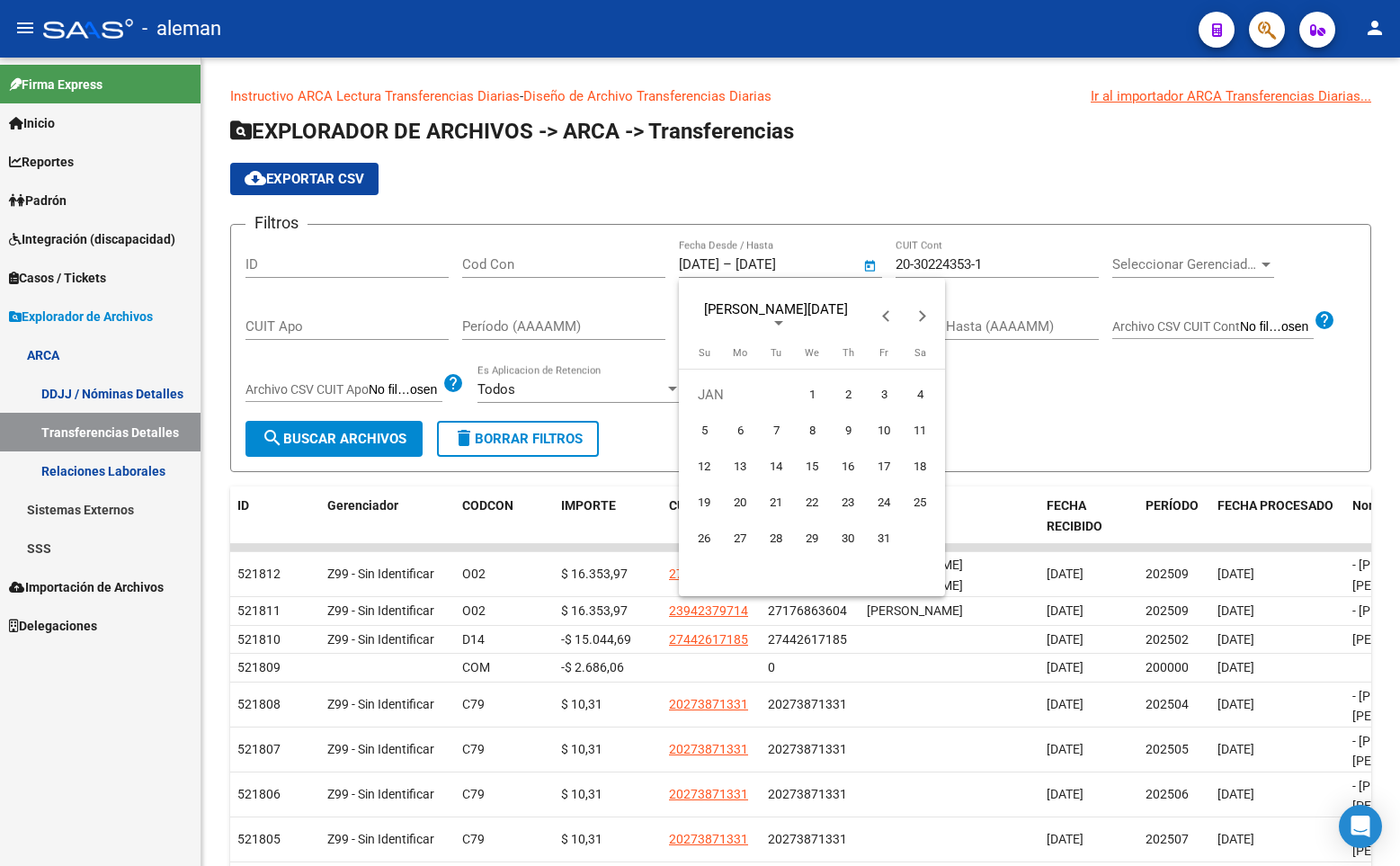
click at [814, 389] on span "1" at bounding box center [812, 394] width 32 height 32
type input "[DATE]"
click at [826, 260] on div at bounding box center [700, 433] width 1400 height 866
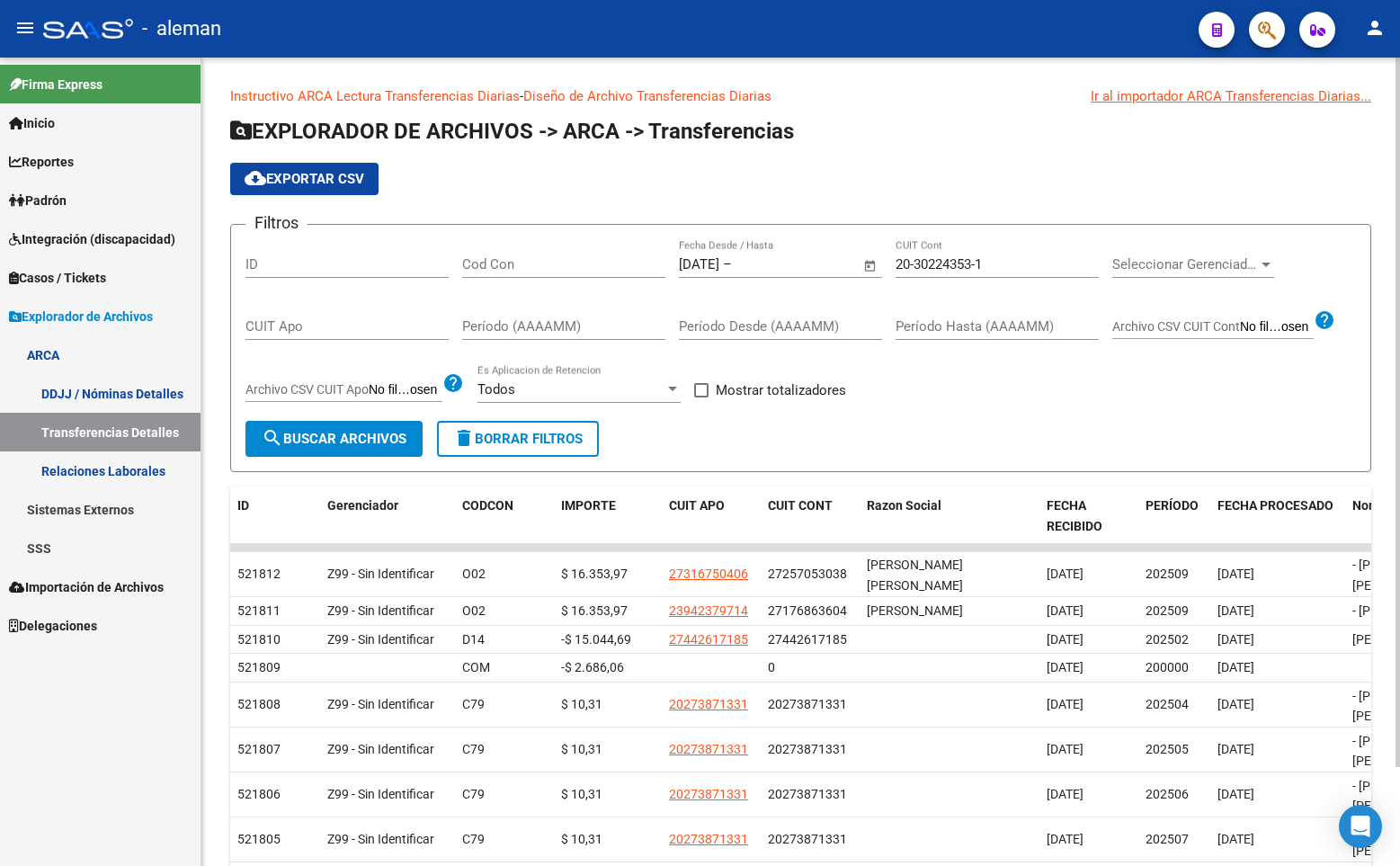
click at [868, 267] on span "Open calendar" at bounding box center [869, 264] width 43 height 43
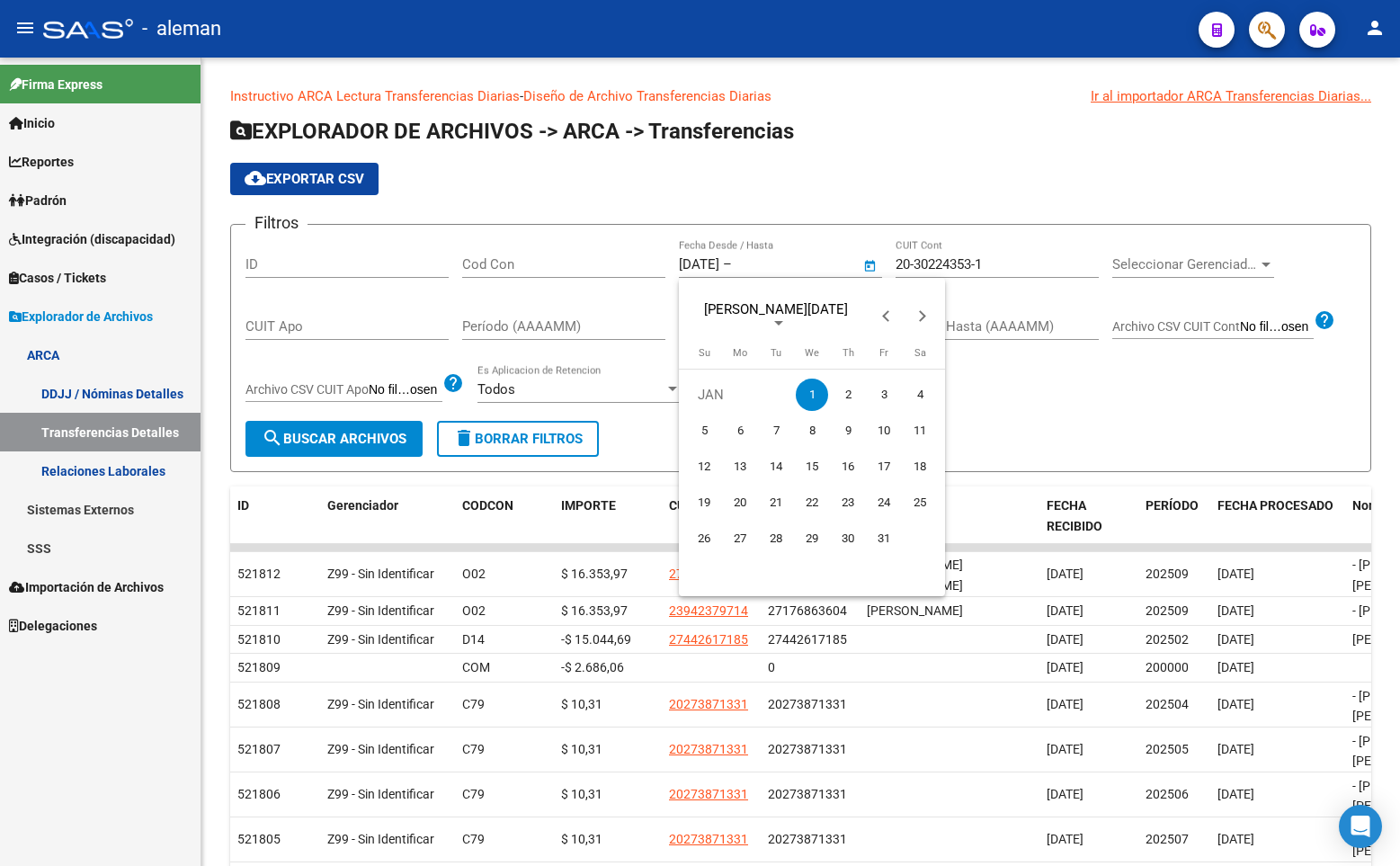
click at [843, 267] on div at bounding box center [700, 433] width 1400 height 866
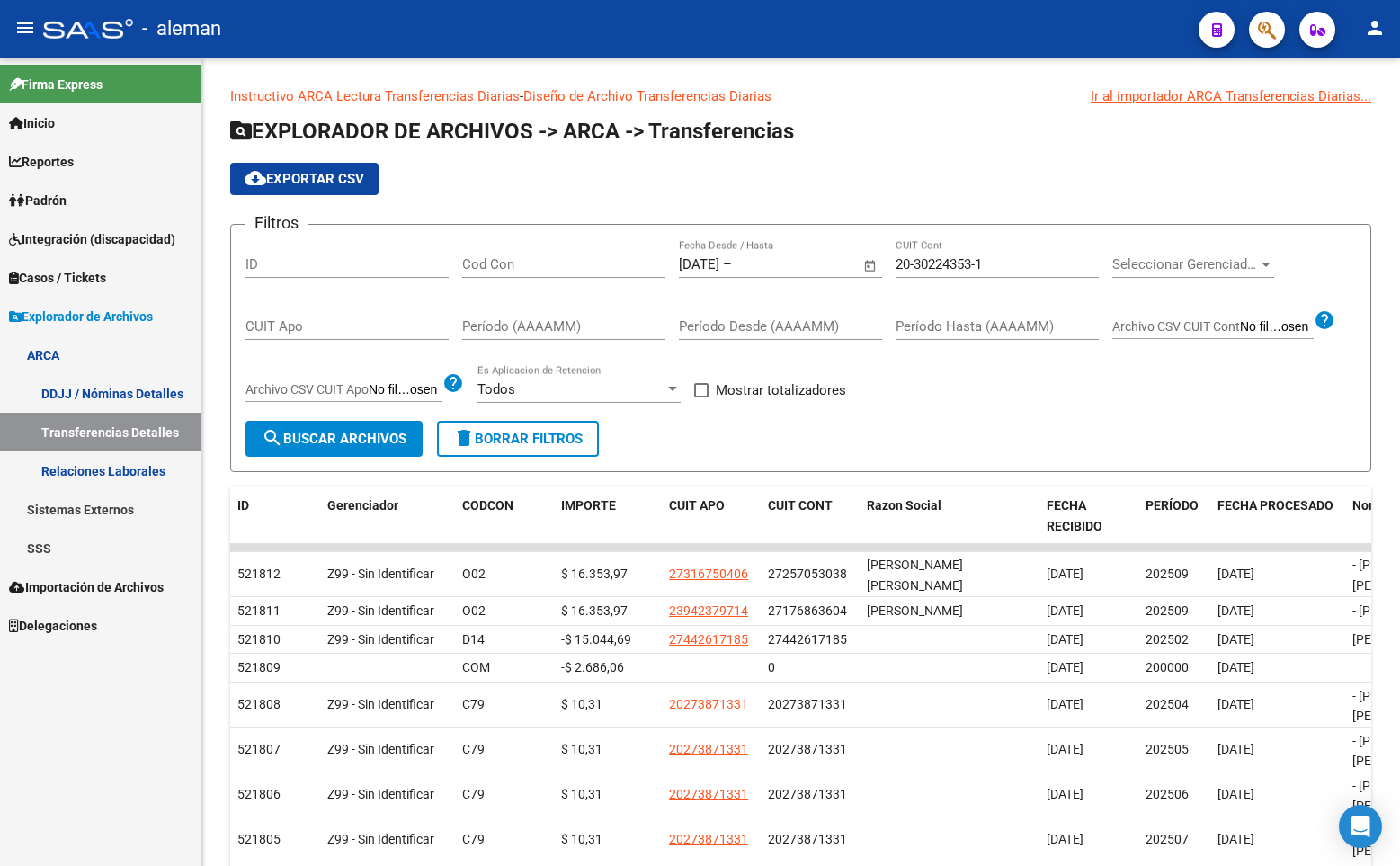
click at [823, 266] on input "text" at bounding box center [778, 264] width 87 height 17
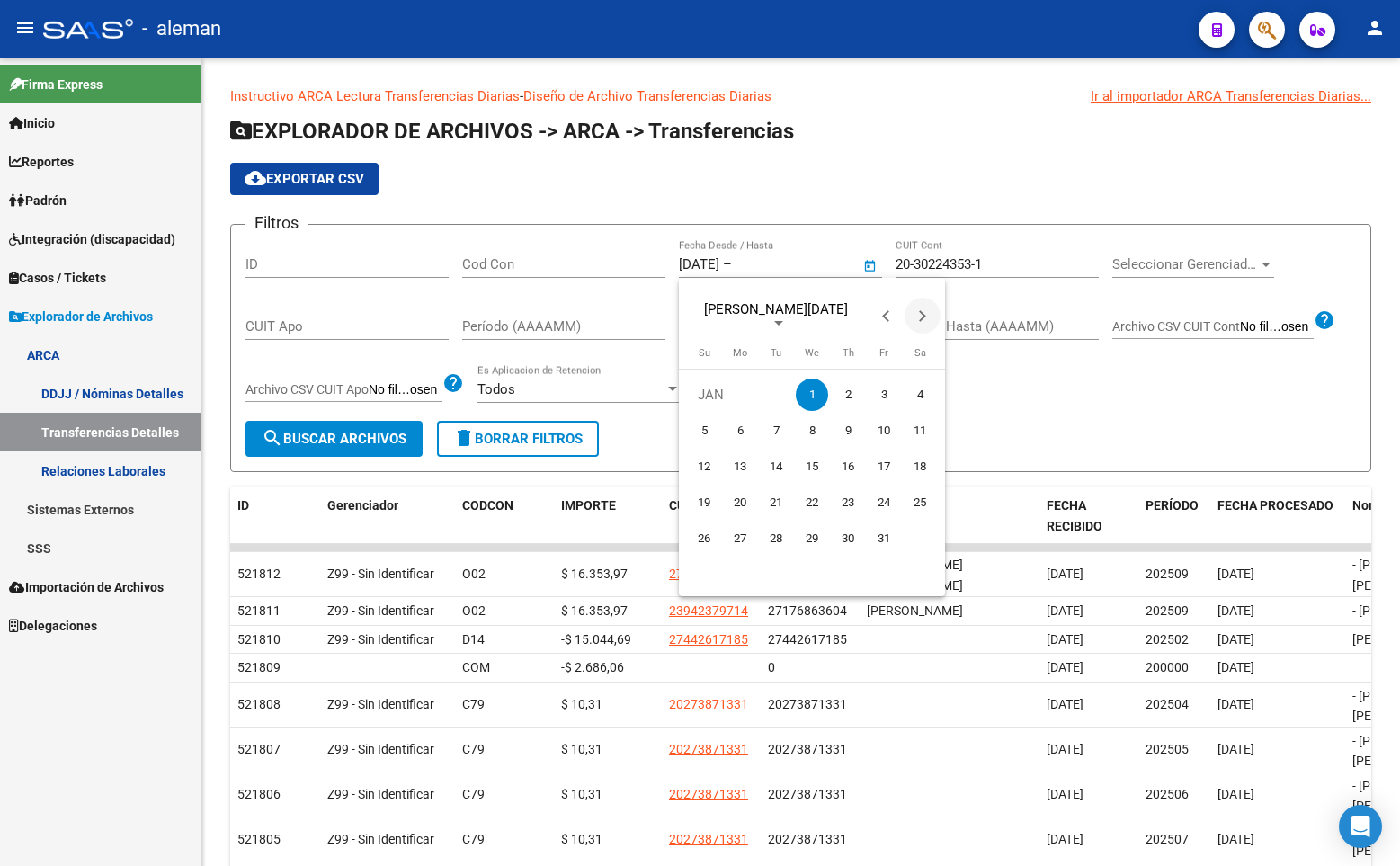
click at [917, 318] on button "Next month" at bounding box center [922, 315] width 36 height 36
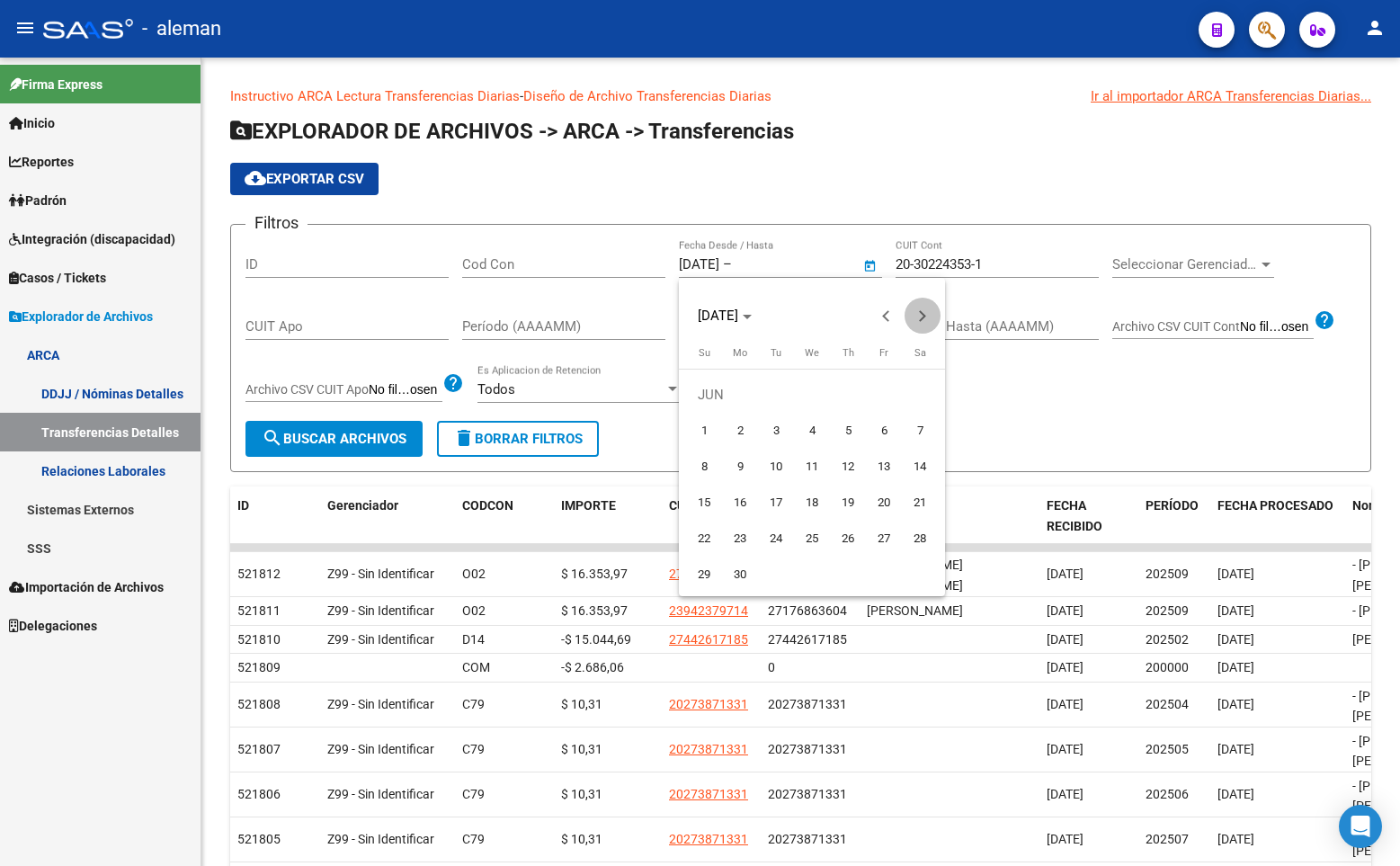
click at [917, 318] on button "Next month" at bounding box center [922, 315] width 36 height 36
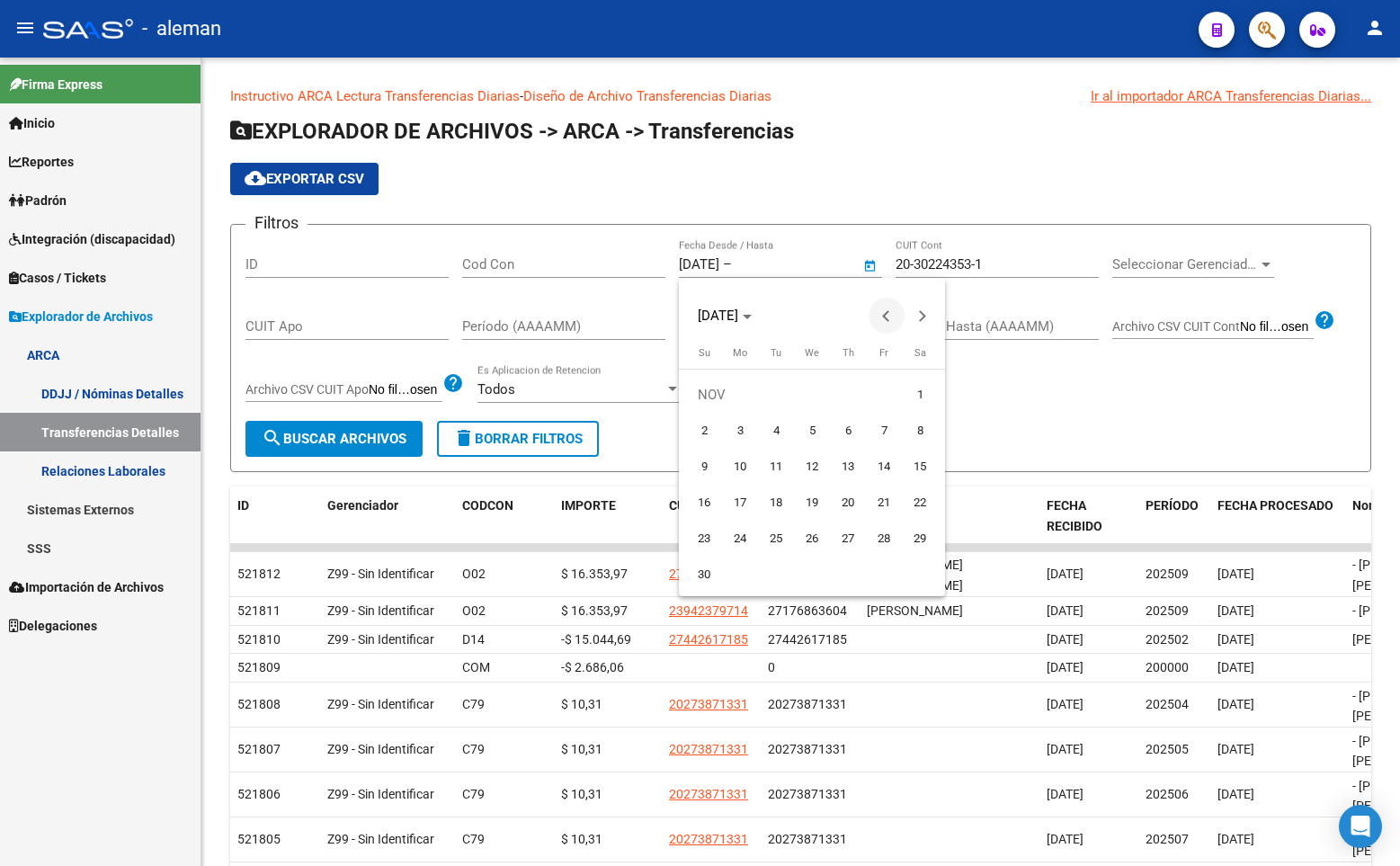
click at [884, 318] on button "Previous month" at bounding box center [886, 315] width 36 height 36
click at [846, 423] on span "9" at bounding box center [847, 430] width 32 height 32
type input "[DATE]"
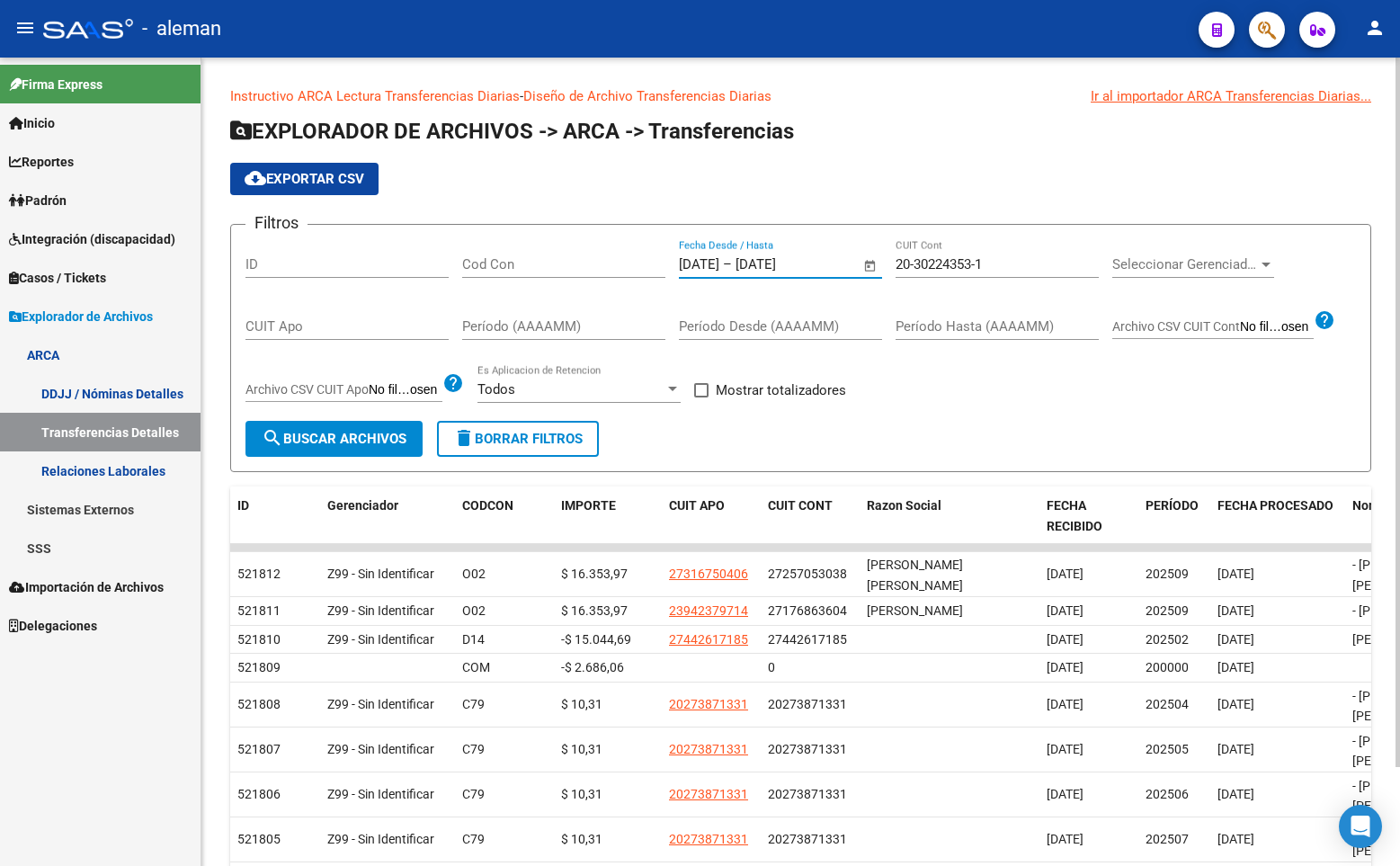
click at [350, 441] on span "search Buscar Archivos" at bounding box center [334, 439] width 145 height 17
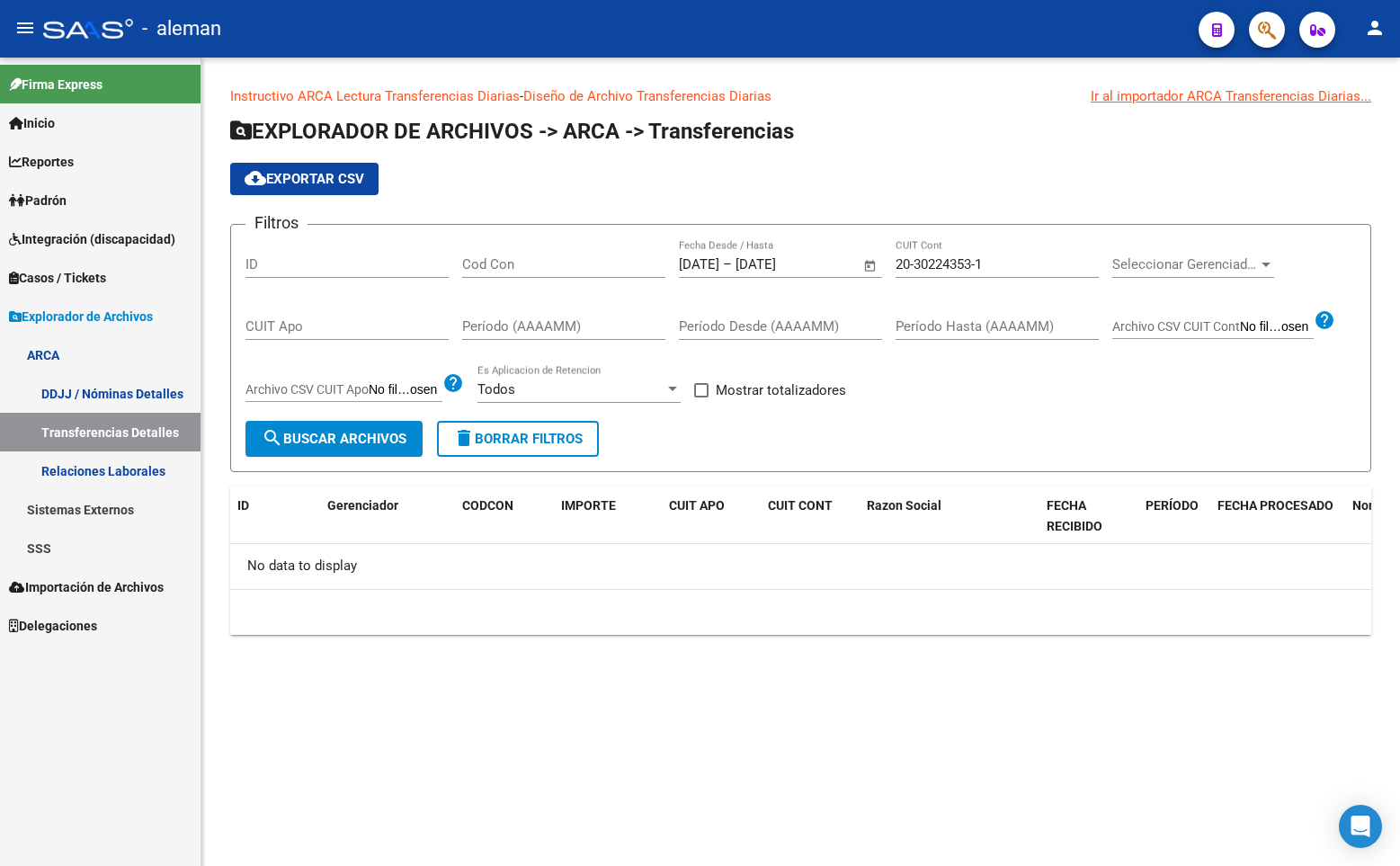
click at [1046, 405] on div "Filtros ID Cod Con [DATE] [DATE] – [DATE] [DATE] Fecha Desde / Hasta 20-3022435…" at bounding box center [800, 330] width 1110 height 182
click at [94, 193] on link "Padrón" at bounding box center [100, 200] width 200 height 39
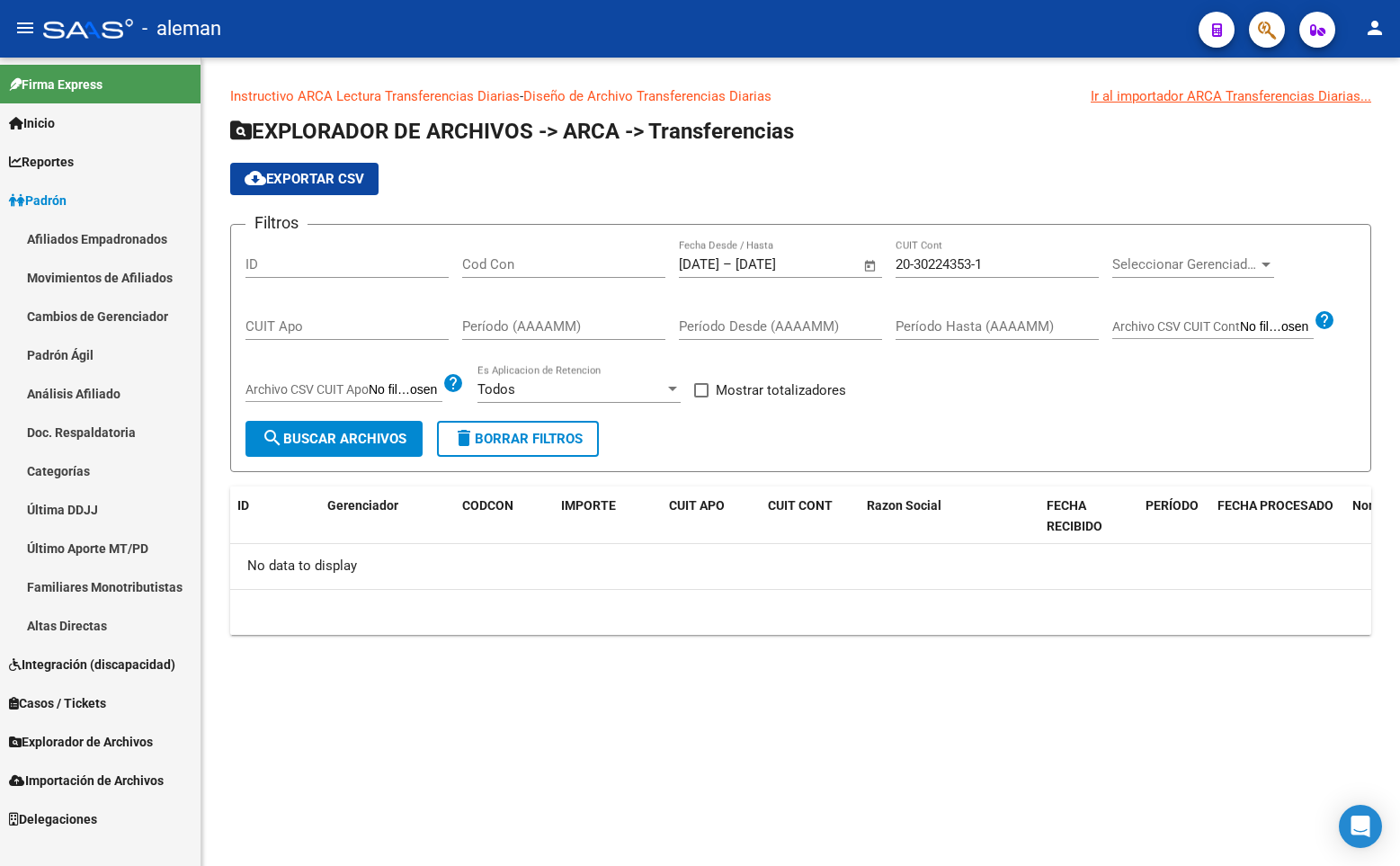
click at [123, 235] on link "Afiliados Empadronados" at bounding box center [100, 239] width 200 height 39
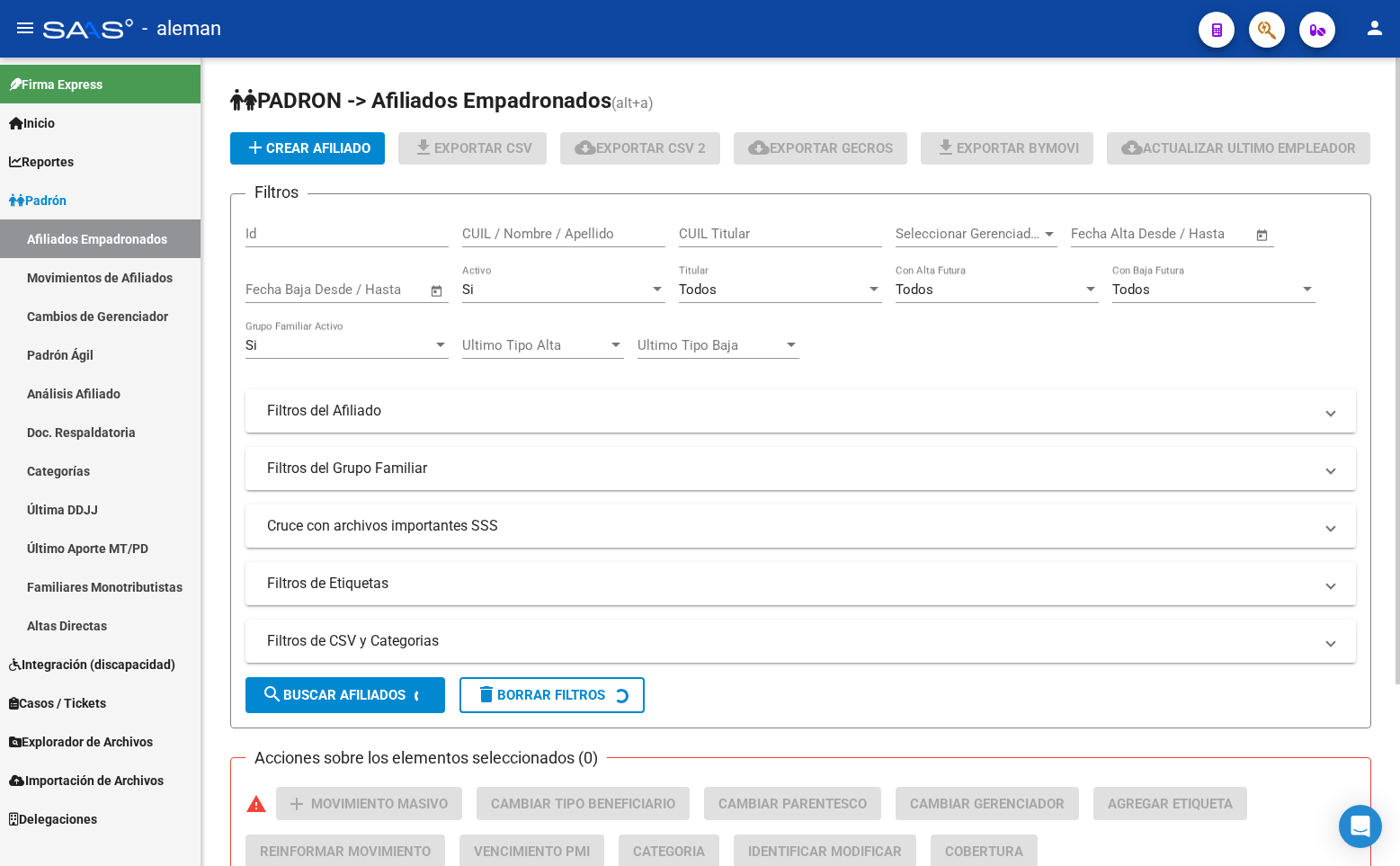
click at [539, 242] on input "CUIL / Nombre / Apellido" at bounding box center [563, 234] width 203 height 17
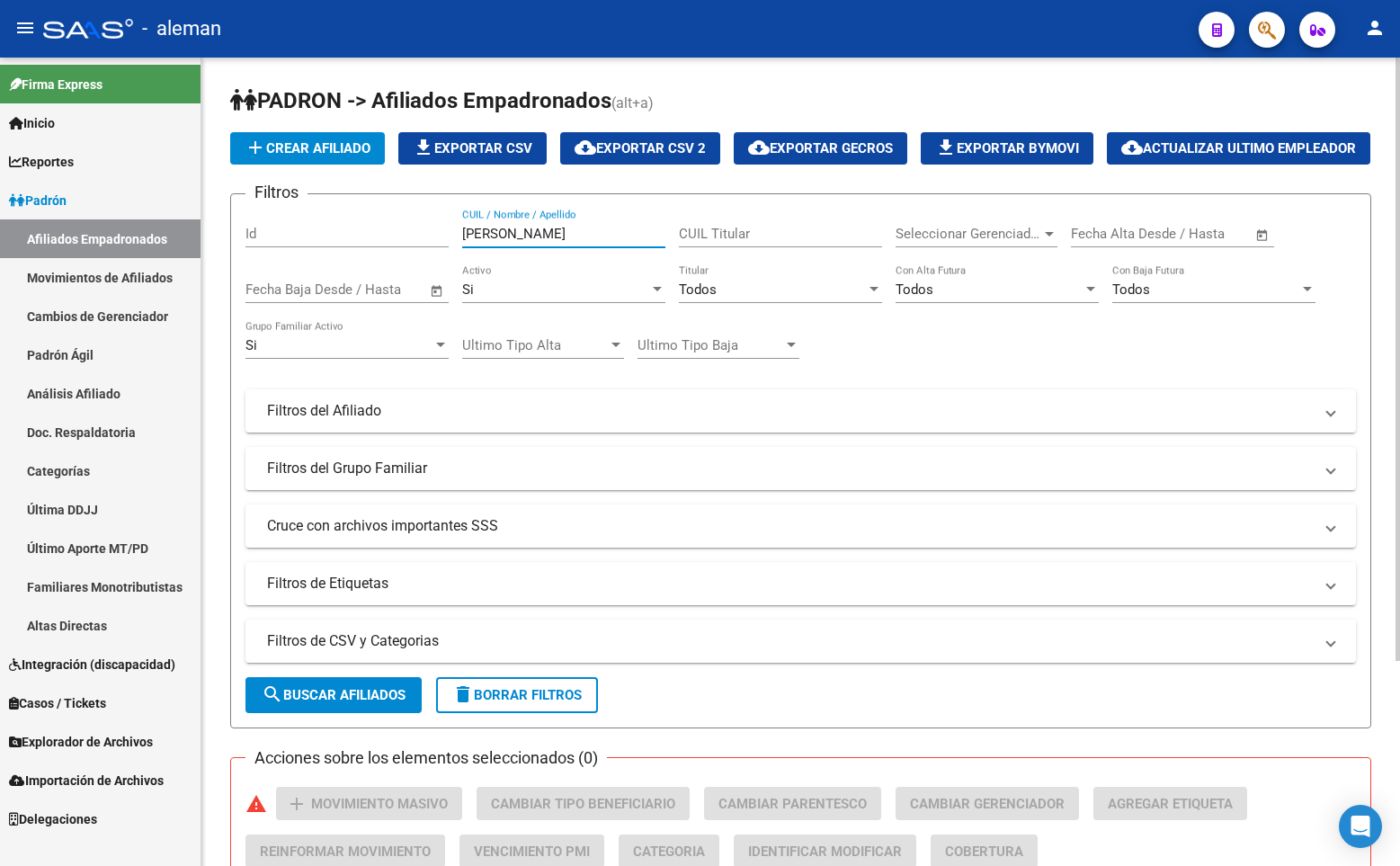
type input "[PERSON_NAME]"
click at [674, 38] on div "- aleman" at bounding box center [613, 28] width 1141 height 39
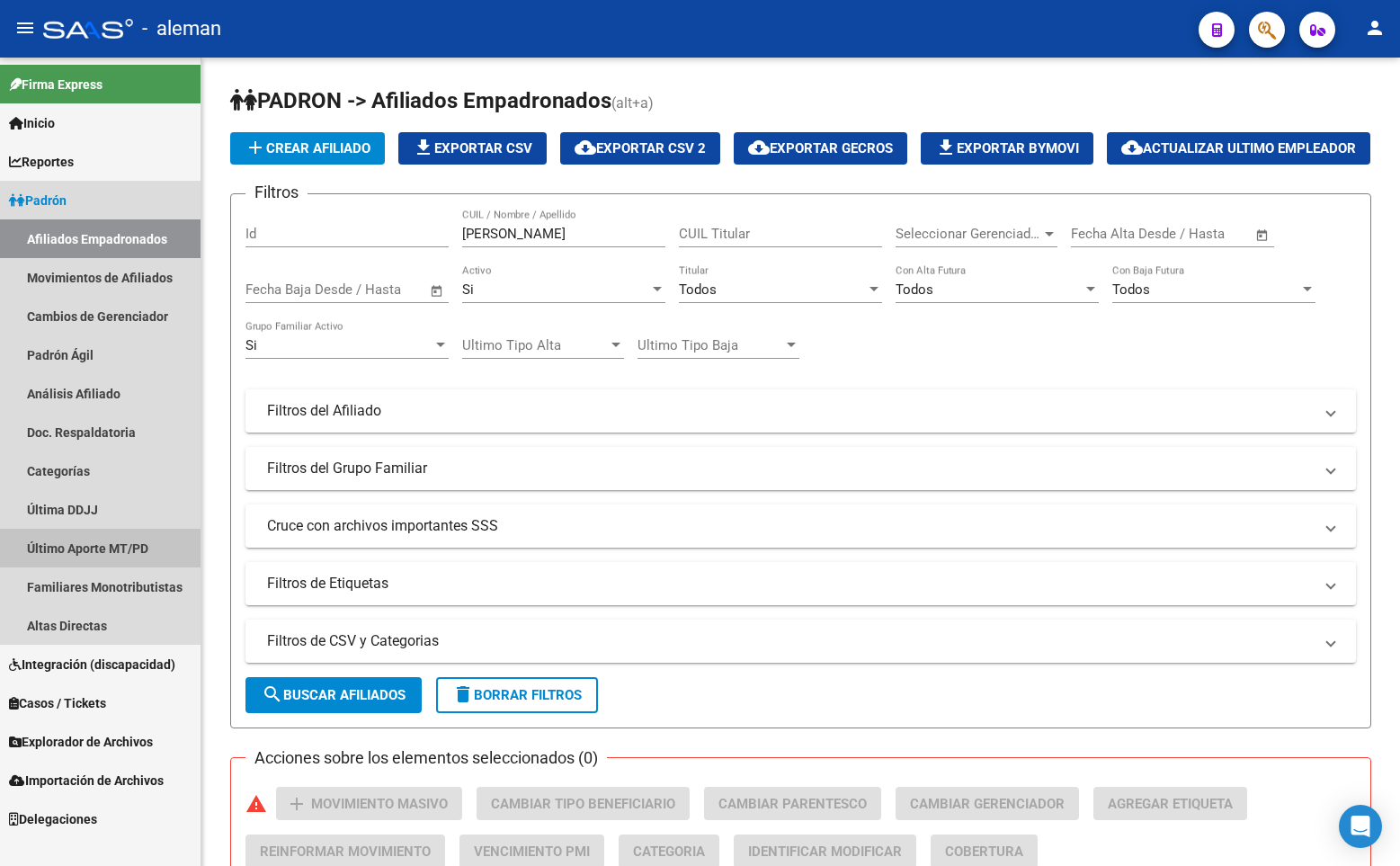
click at [53, 545] on link "Último Aporte MT/PD" at bounding box center [100, 548] width 200 height 39
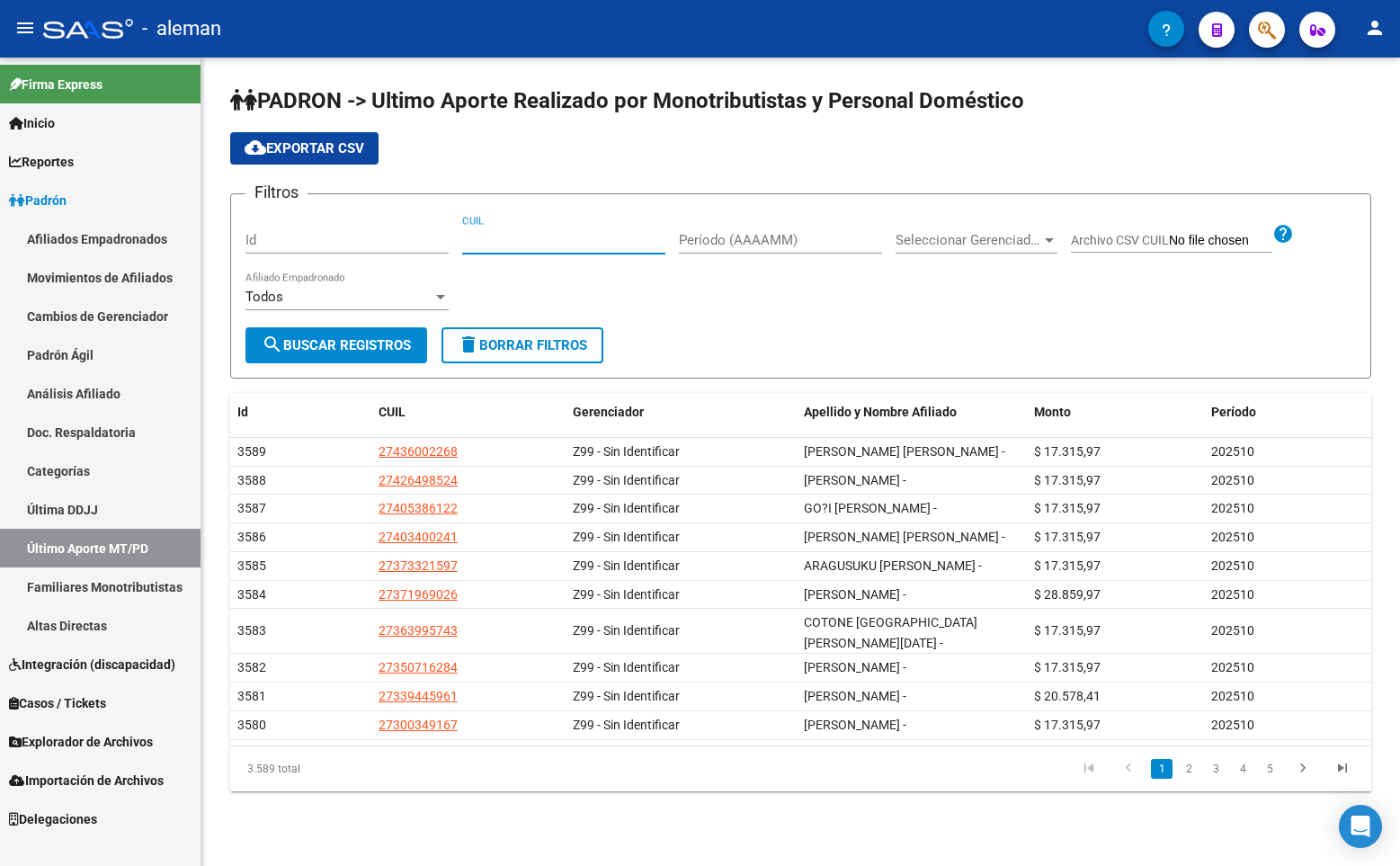
click at [501, 237] on input "CUIL" at bounding box center [563, 241] width 203 height 17
paste input "20-30224353-1"
type input "20-30224353-1"
click at [369, 343] on span "search Buscar Registros" at bounding box center [336, 345] width 150 height 17
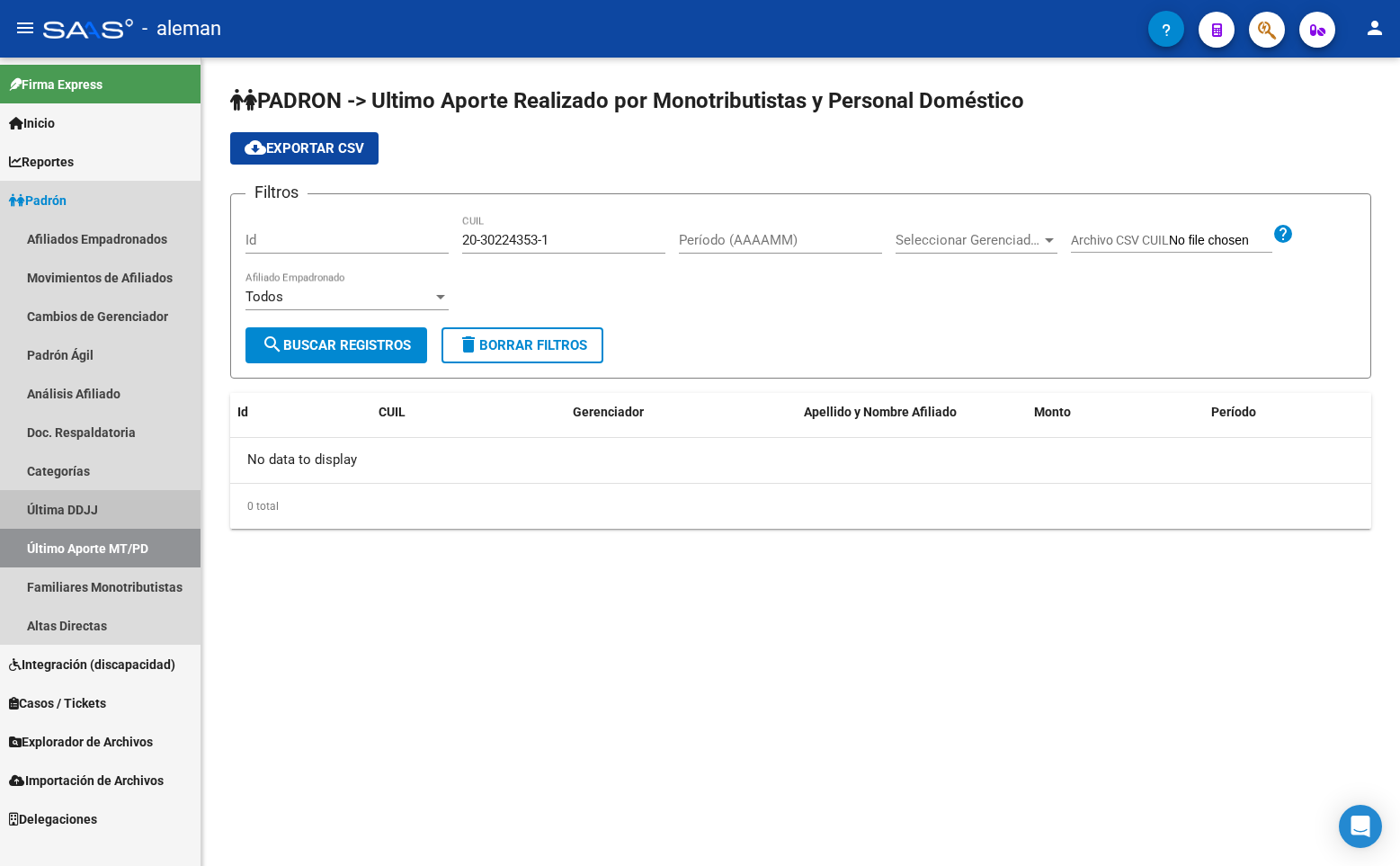
click at [82, 510] on link "Última DDJJ" at bounding box center [100, 510] width 200 height 39
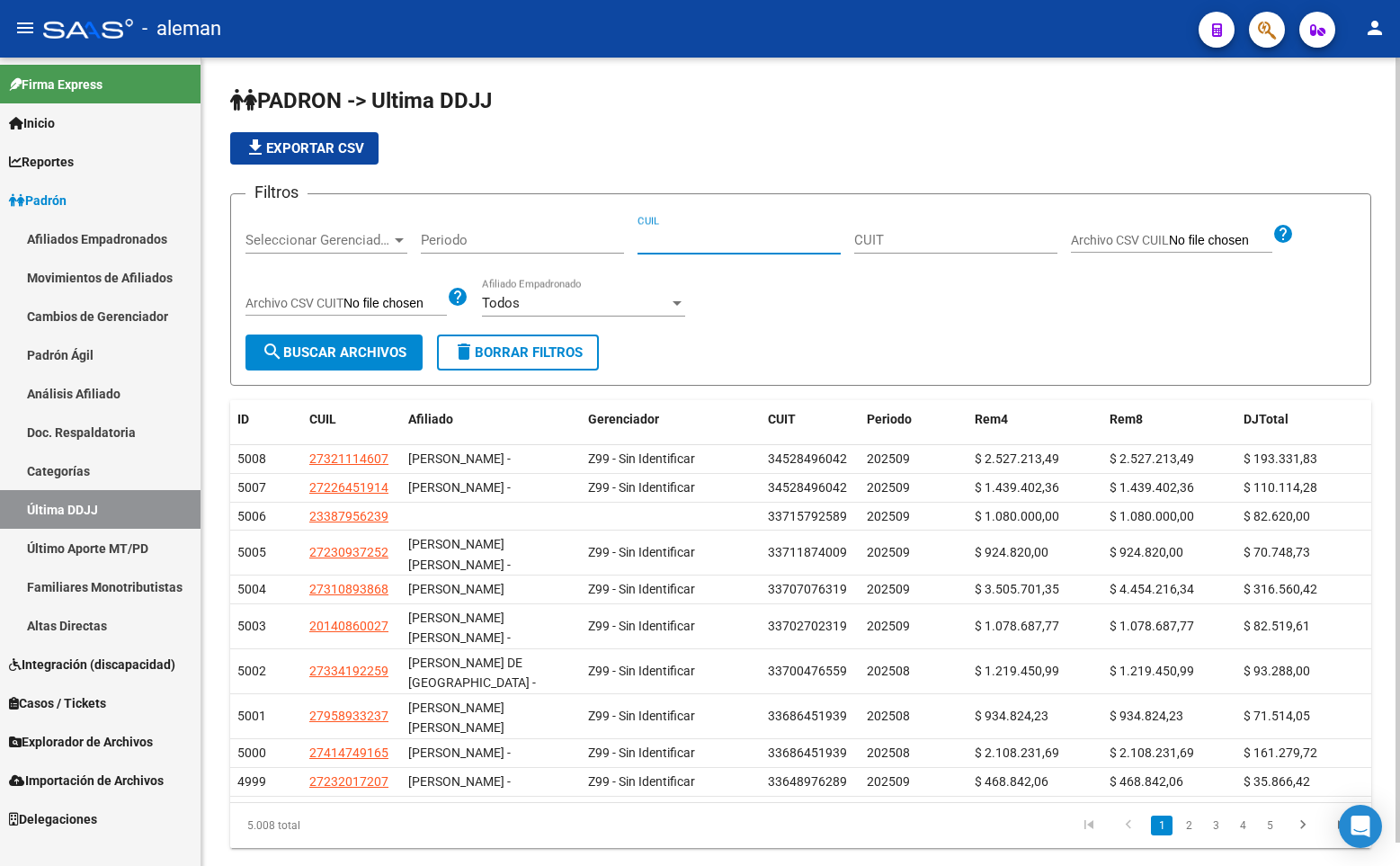
click at [708, 239] on input "CUIL" at bounding box center [738, 241] width 203 height 17
paste input "20302243531"
type input "20302243531"
click at [394, 349] on span "search Buscar Archivos" at bounding box center [334, 353] width 145 height 17
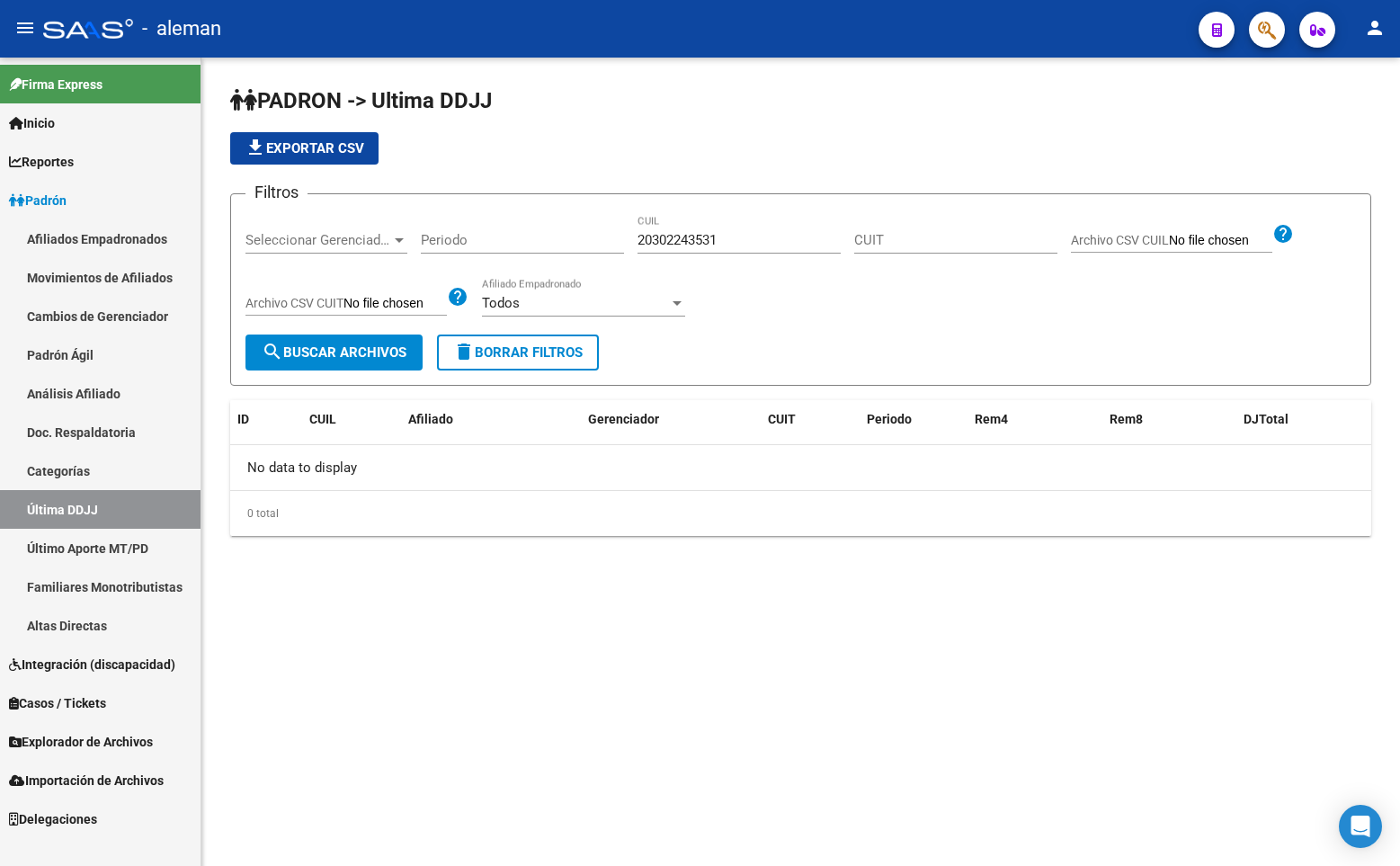
click at [378, 714] on mat-sidenav-content "PADRON -> Ultima DDJJ file_download Exportar CSV Filtros Seleccionar Gerenciado…" at bounding box center [800, 462] width 1198 height 808
click at [84, 235] on link "Afiliados Empadronados" at bounding box center [100, 239] width 200 height 39
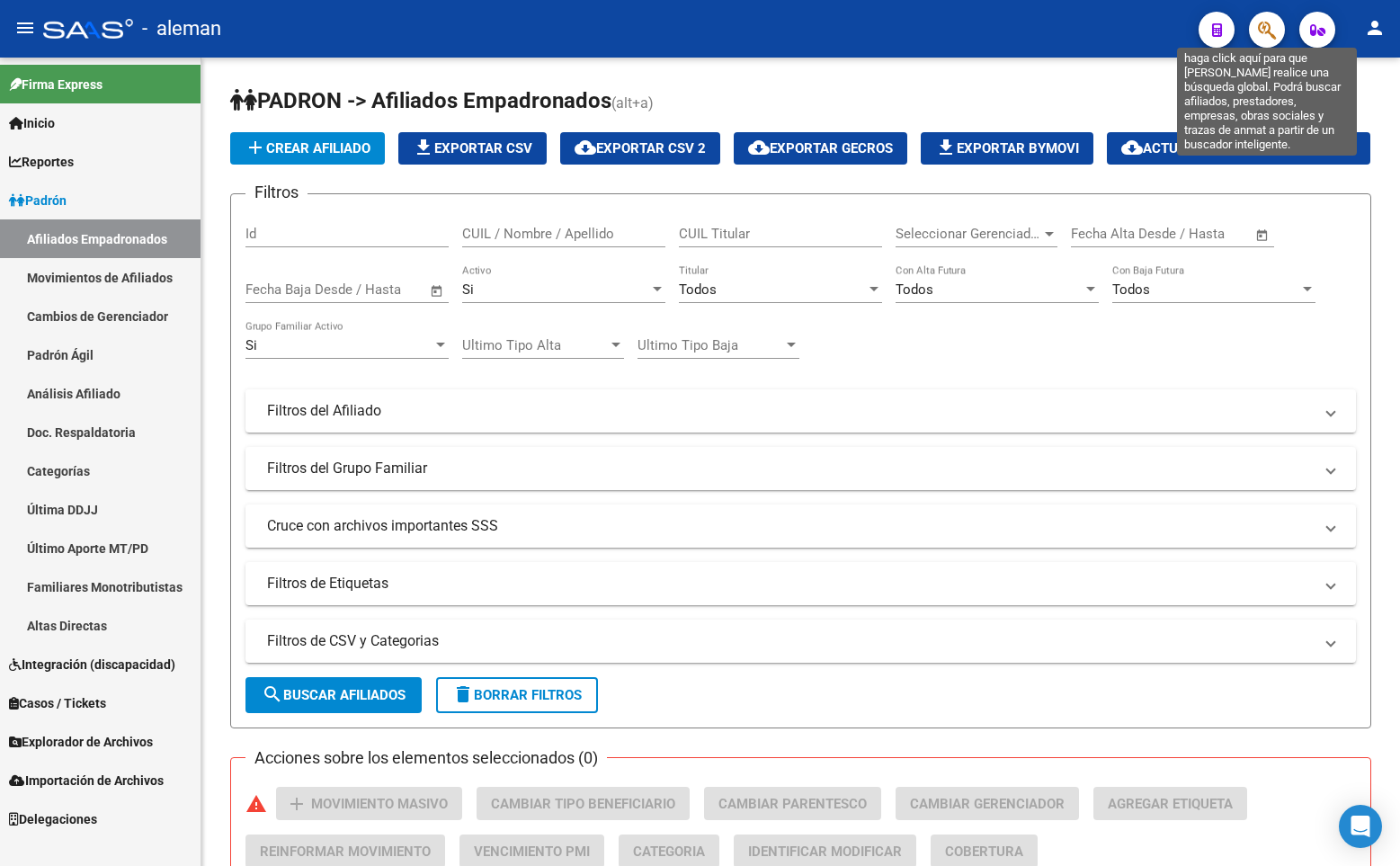
click at [1259, 32] on icon "button" at bounding box center [1267, 30] width 18 height 21
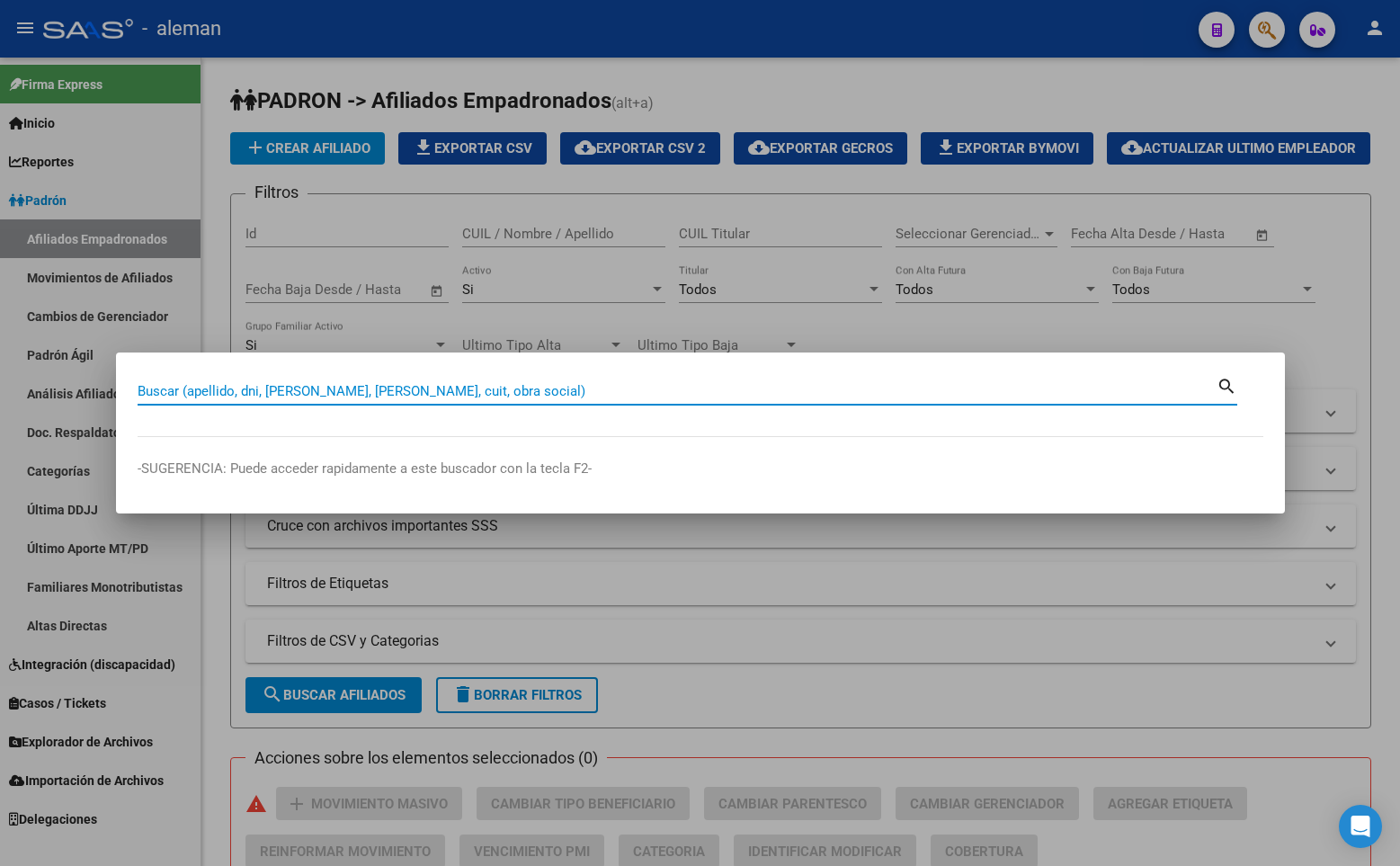
click at [731, 394] on input "Buscar (apellido, dni, [PERSON_NAME], [PERSON_NAME], cuit, obra social)" at bounding box center [677, 391] width 1079 height 17
click at [1064, 386] on input "Buscar (apellido, dni, [PERSON_NAME], [PERSON_NAME], cuit, obra social)" at bounding box center [677, 391] width 1079 height 17
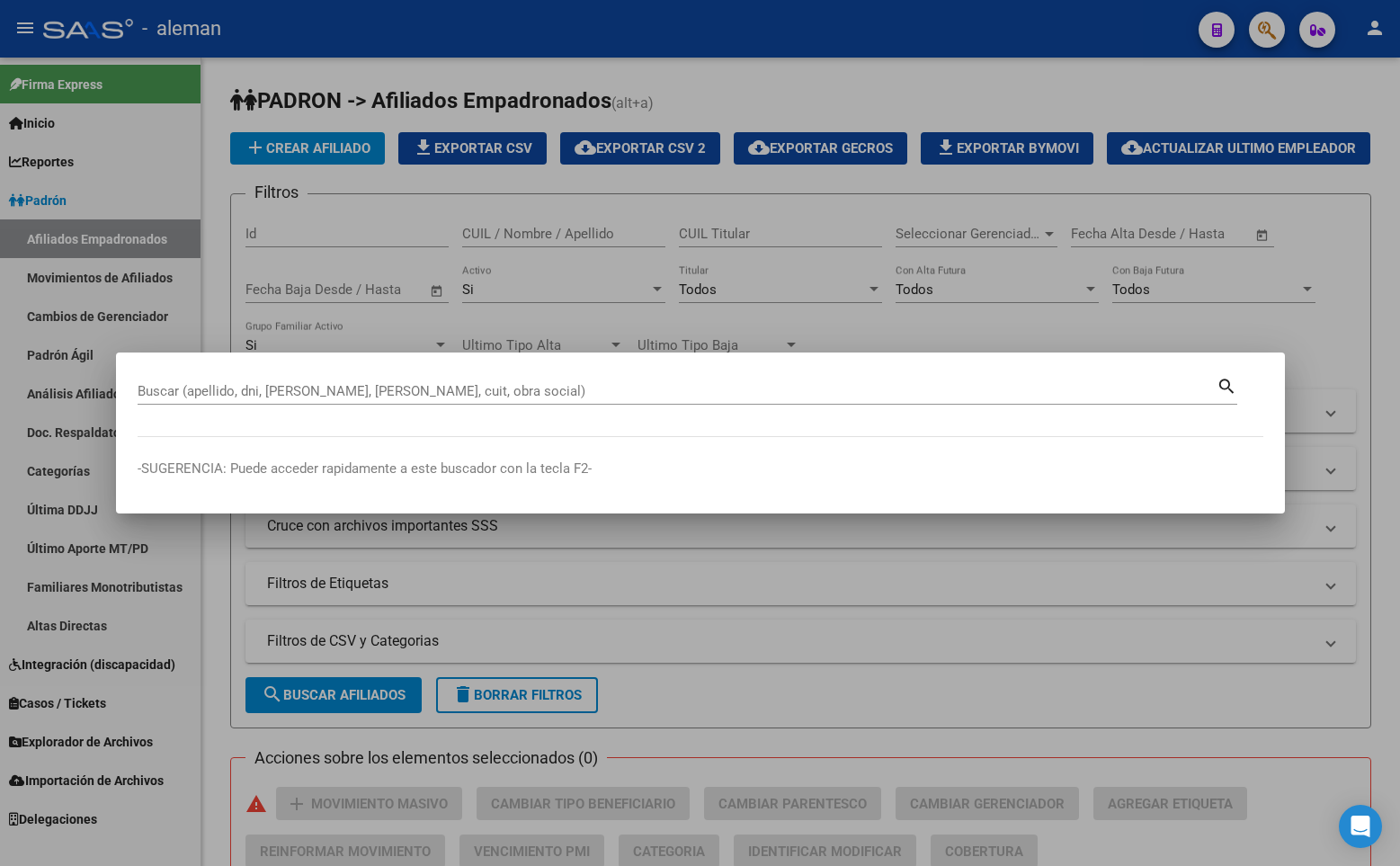
click at [1118, 381] on div "Buscar (apellido, dni, [PERSON_NAME], [PERSON_NAME], cuit, obra social)" at bounding box center [677, 390] width 1079 height 27
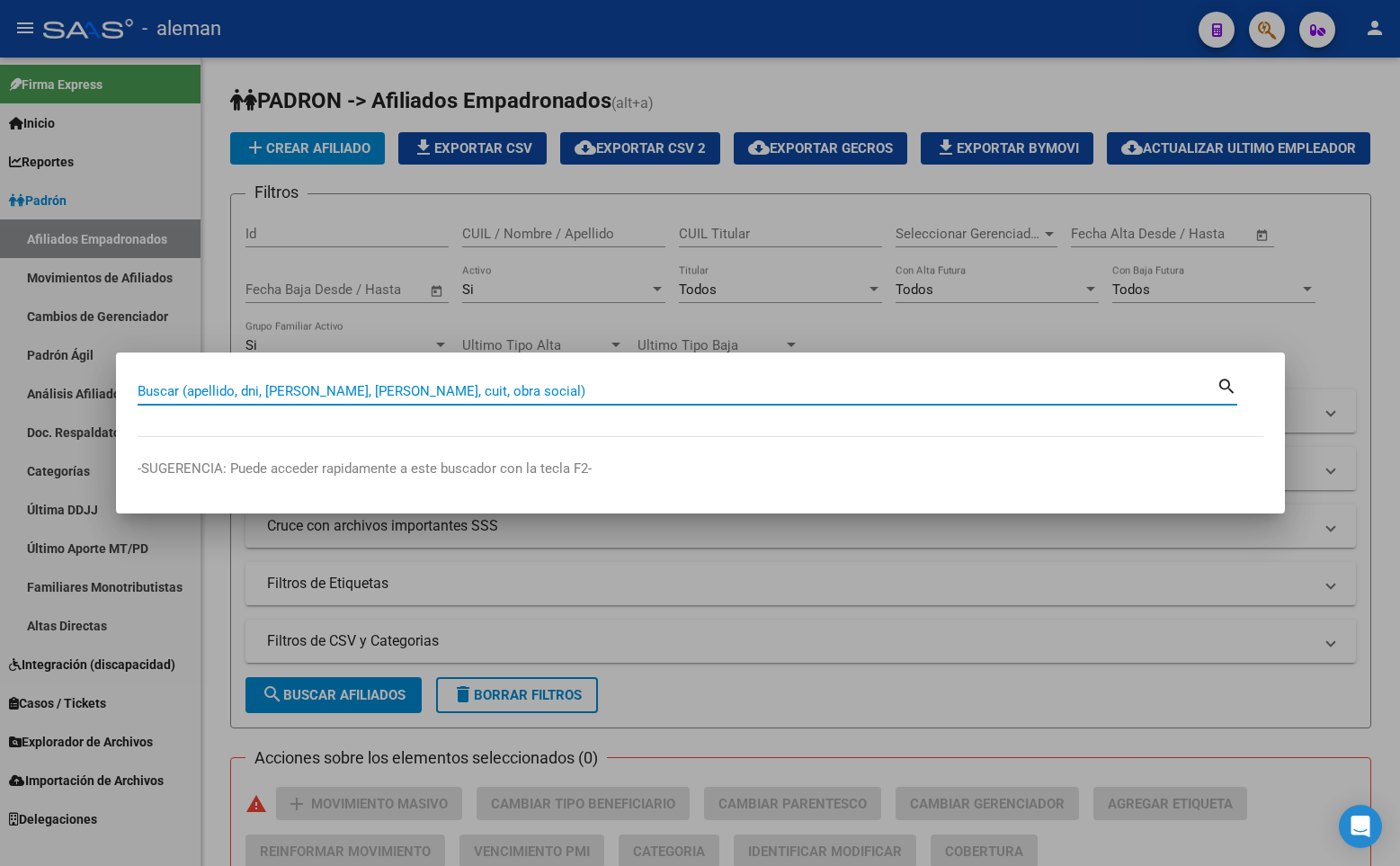
paste input "27246628527"
type input "27246628527"
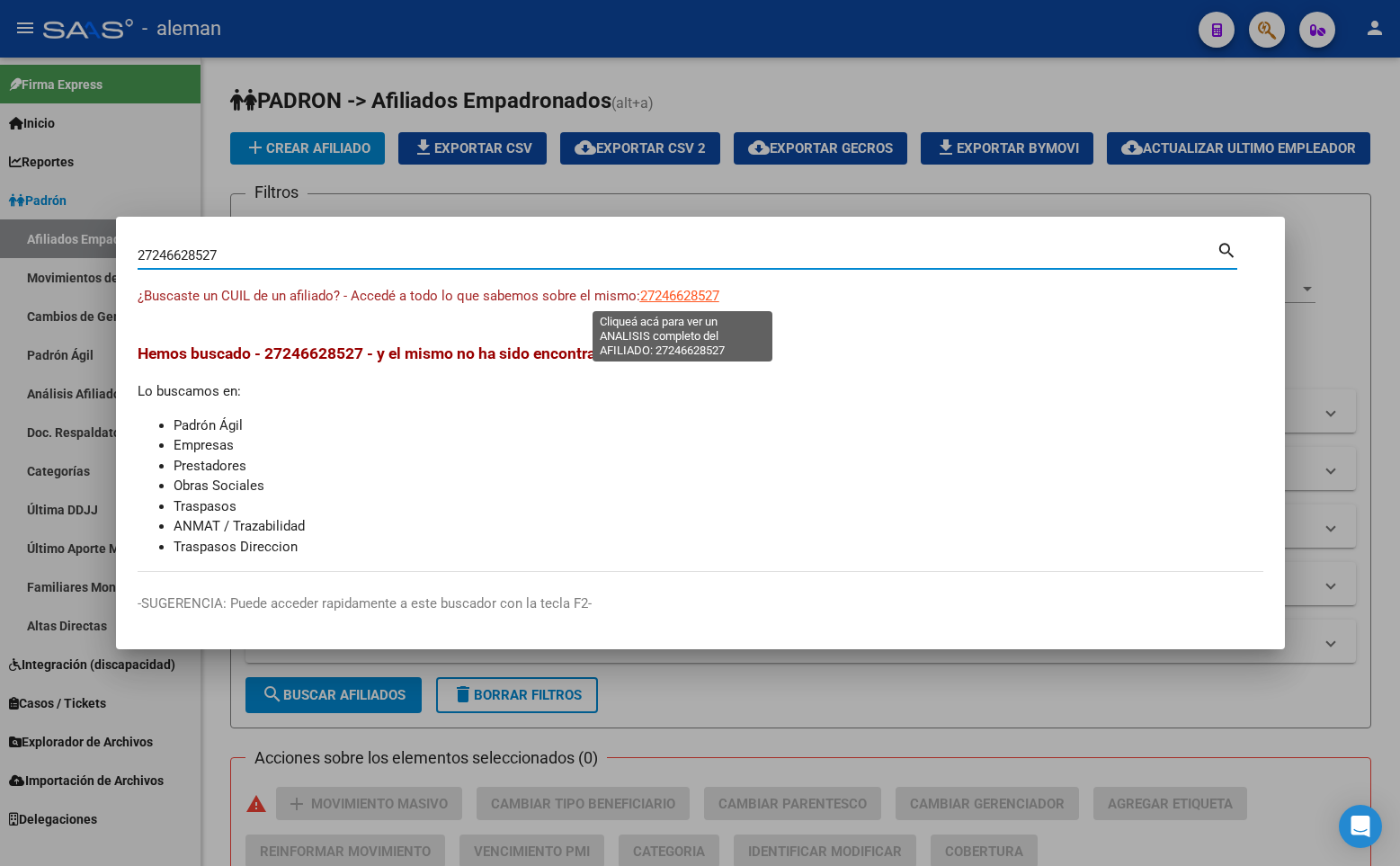
click at [700, 296] on span "27246628527" at bounding box center [679, 296] width 79 height 17
type textarea "27246628527"
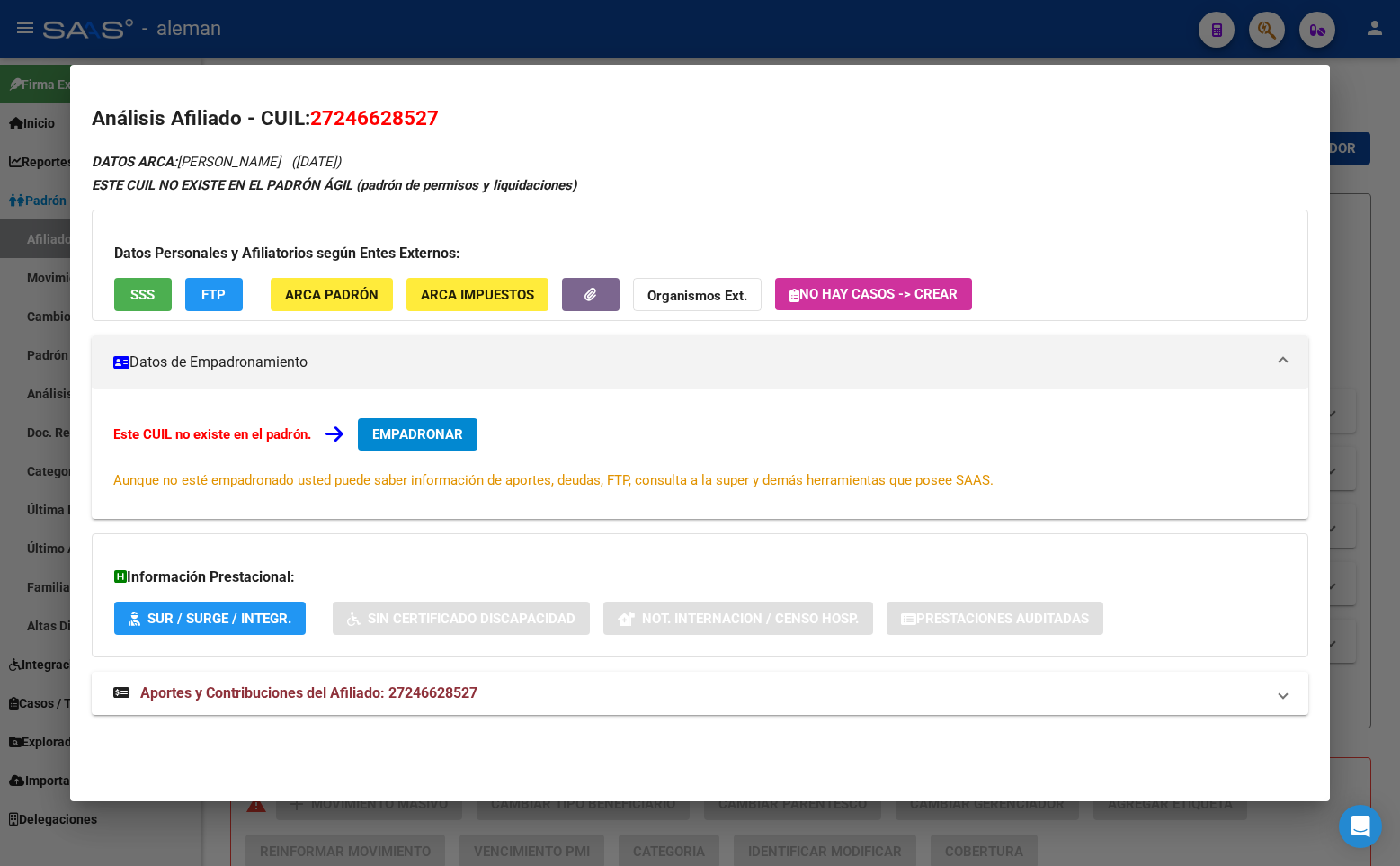
click at [408, 428] on span "EMPADRONAR" at bounding box center [417, 434] width 91 height 17
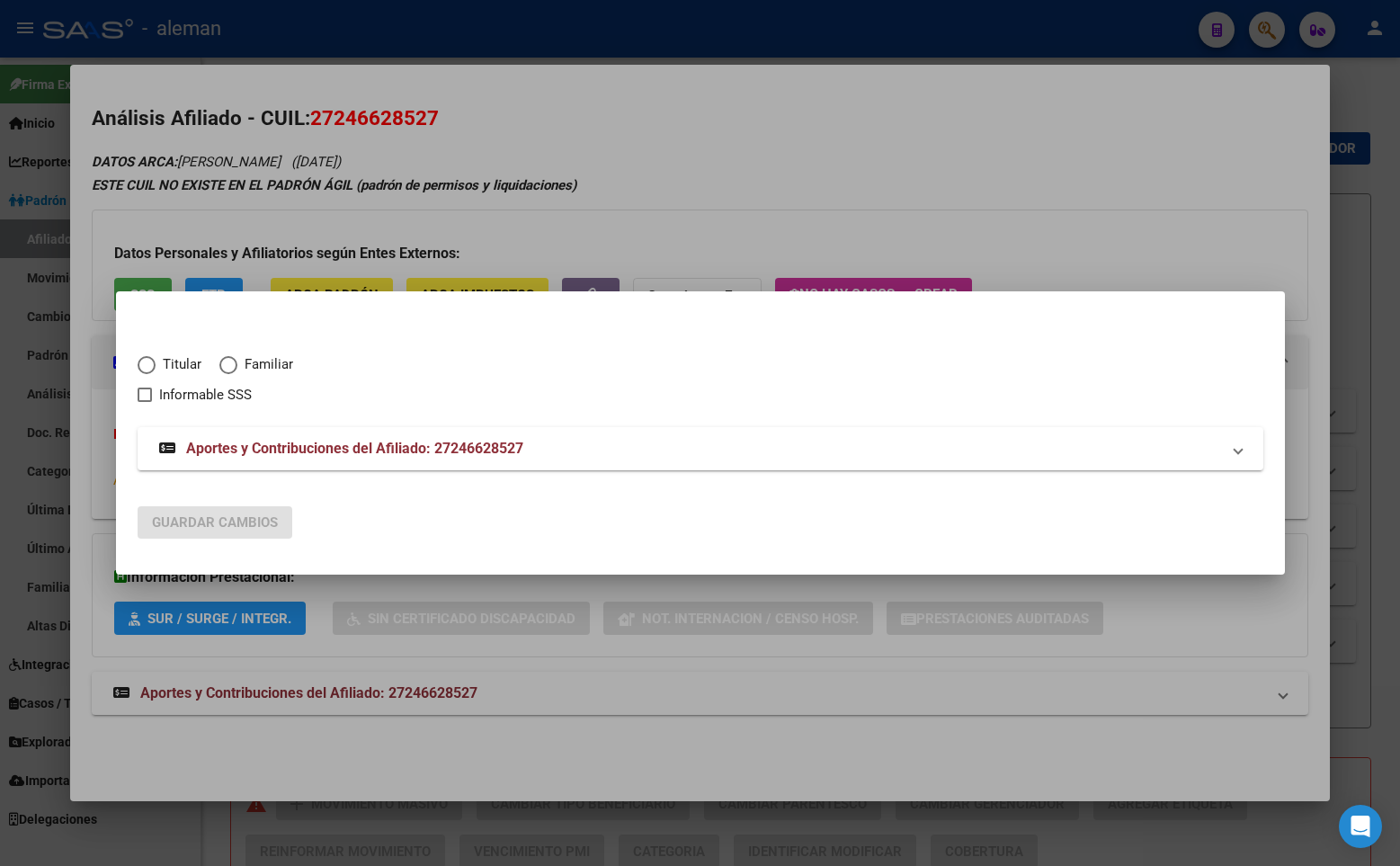
click at [155, 365] on span "Titular" at bounding box center [178, 365] width 46 height 21
click at [155, 365] on input "Titular" at bounding box center [147, 366] width 18 height 18
radio input "true"
checkbox input "true"
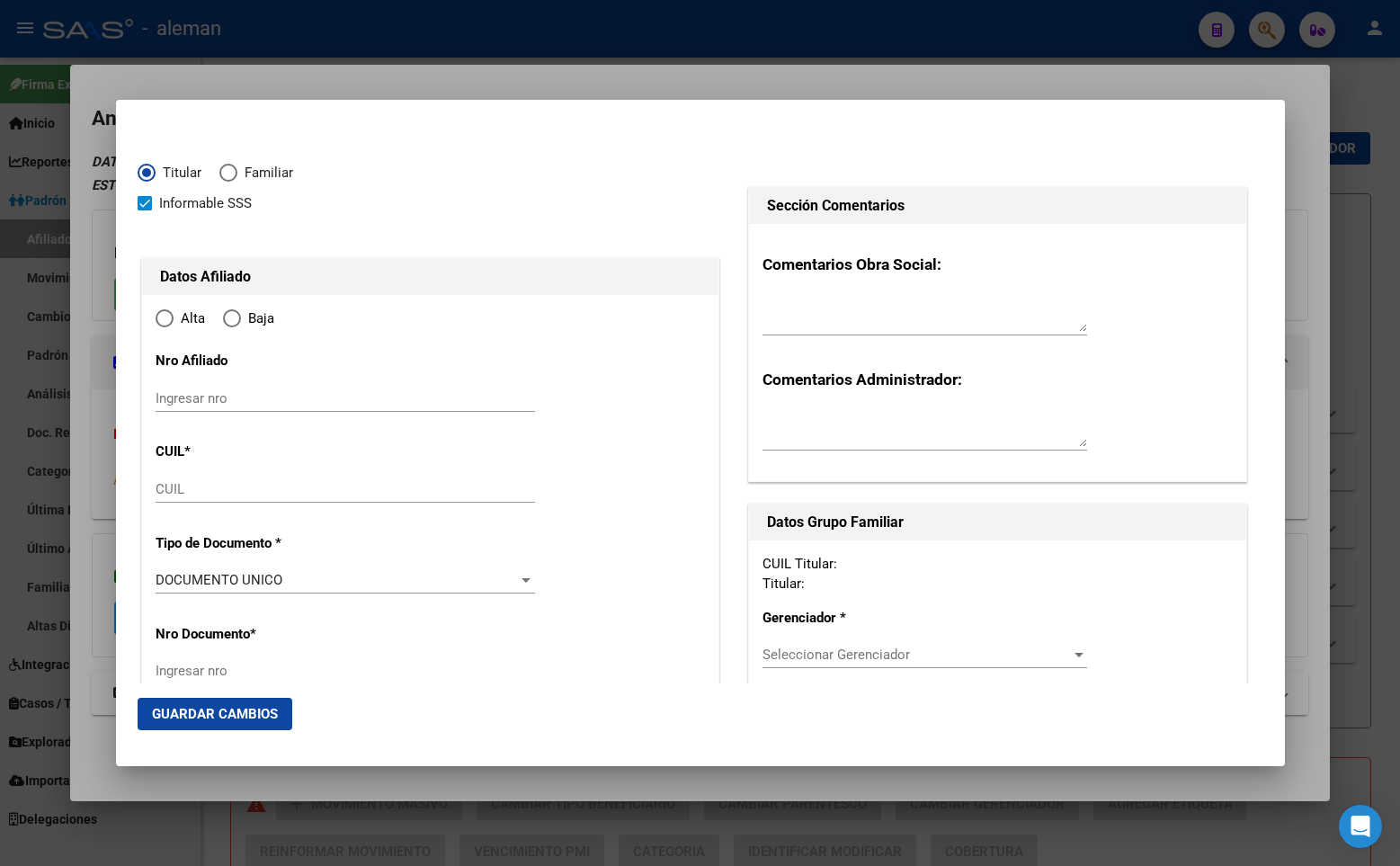
type input "27-24662852-7"
radio input "true"
type input "24662852"
type input "[DATE]"
type input "1429"
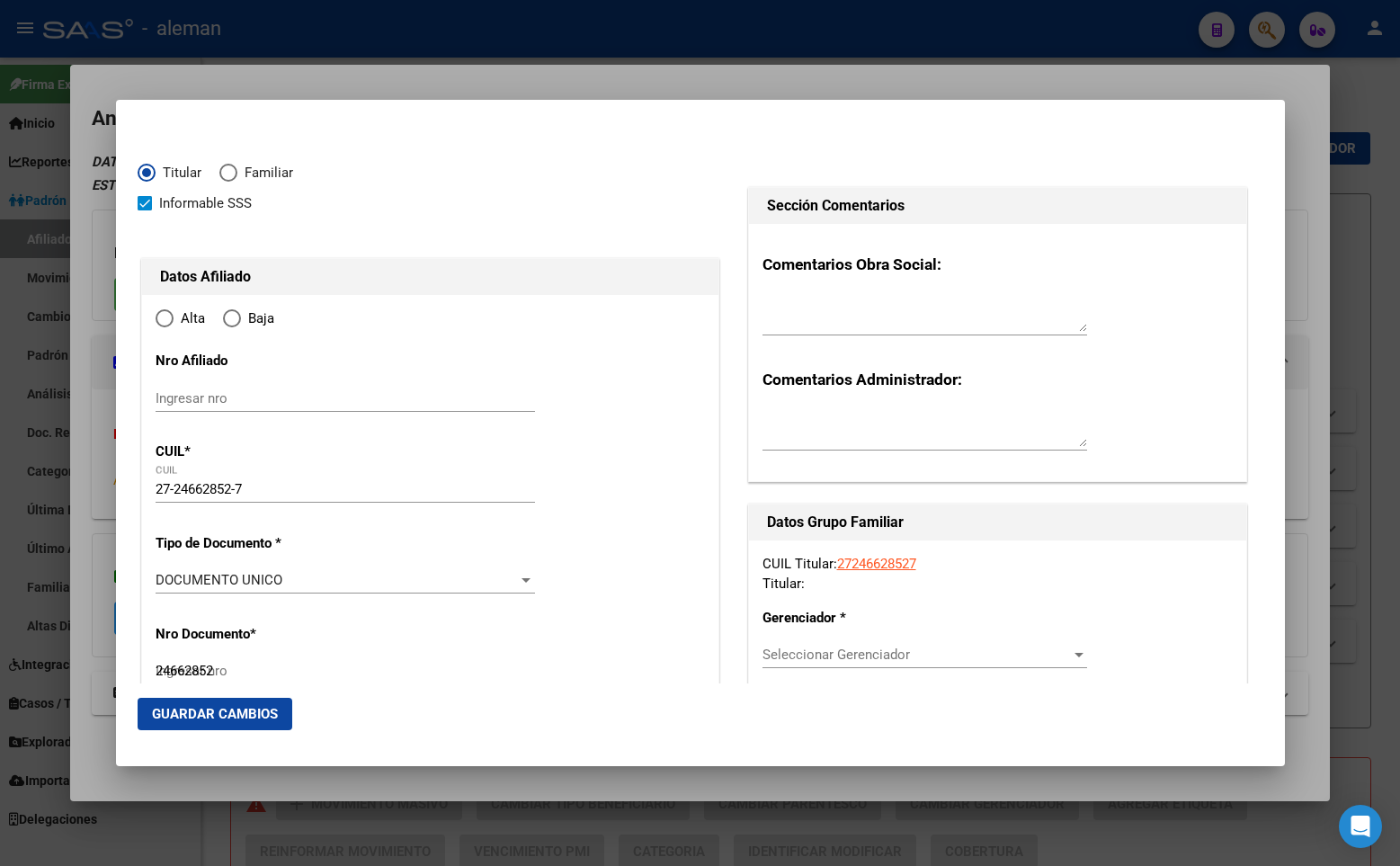
type input "[PERSON_NAME]"
type input "CABA"
type input "PAZ GRAL AV."
type input "1028"
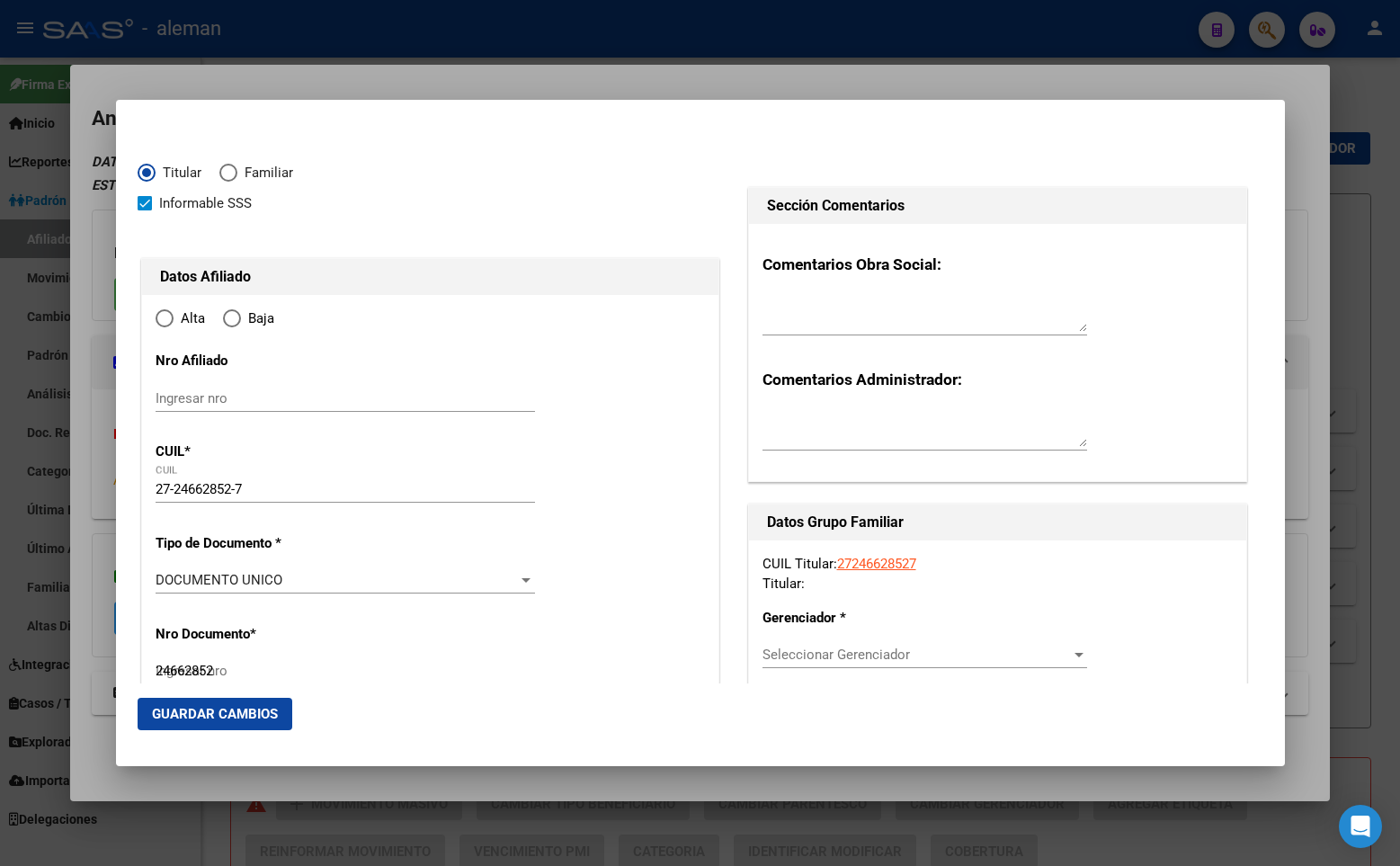
type input "CABA"
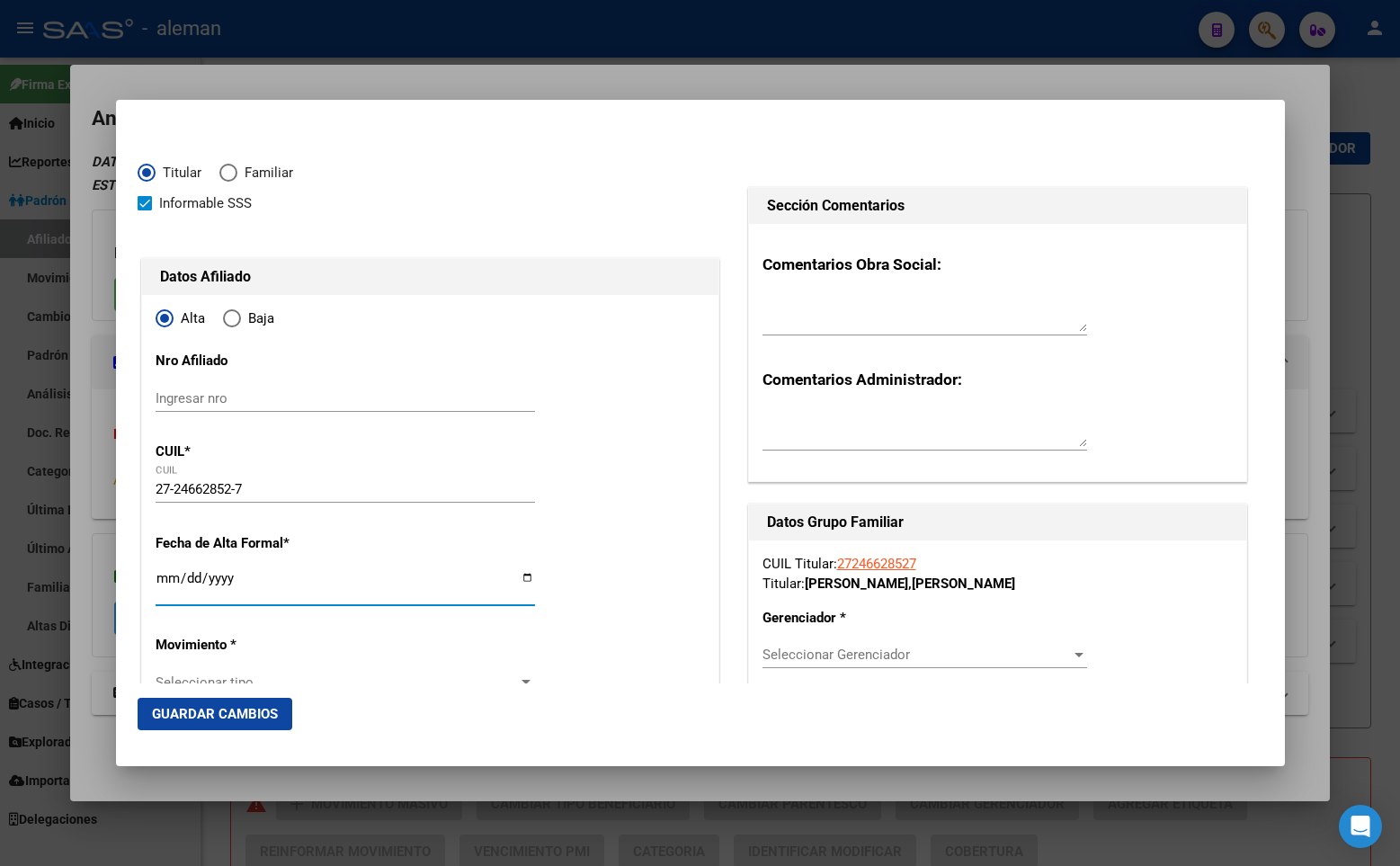
click at [170, 580] on input "Ingresar fecha" at bounding box center [344, 585] width 379 height 28
type input "[DATE]"
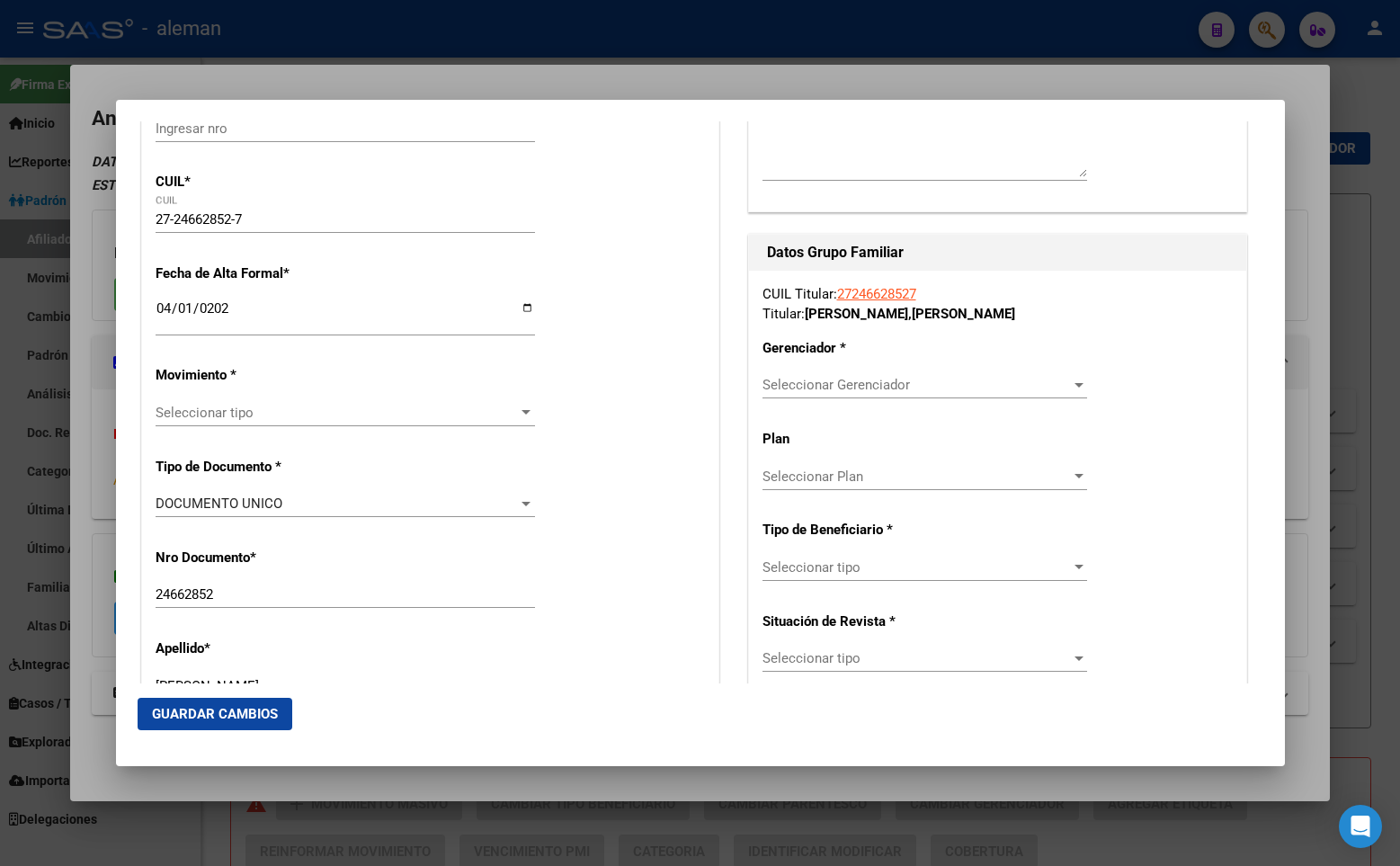
scroll to position [360, 0]
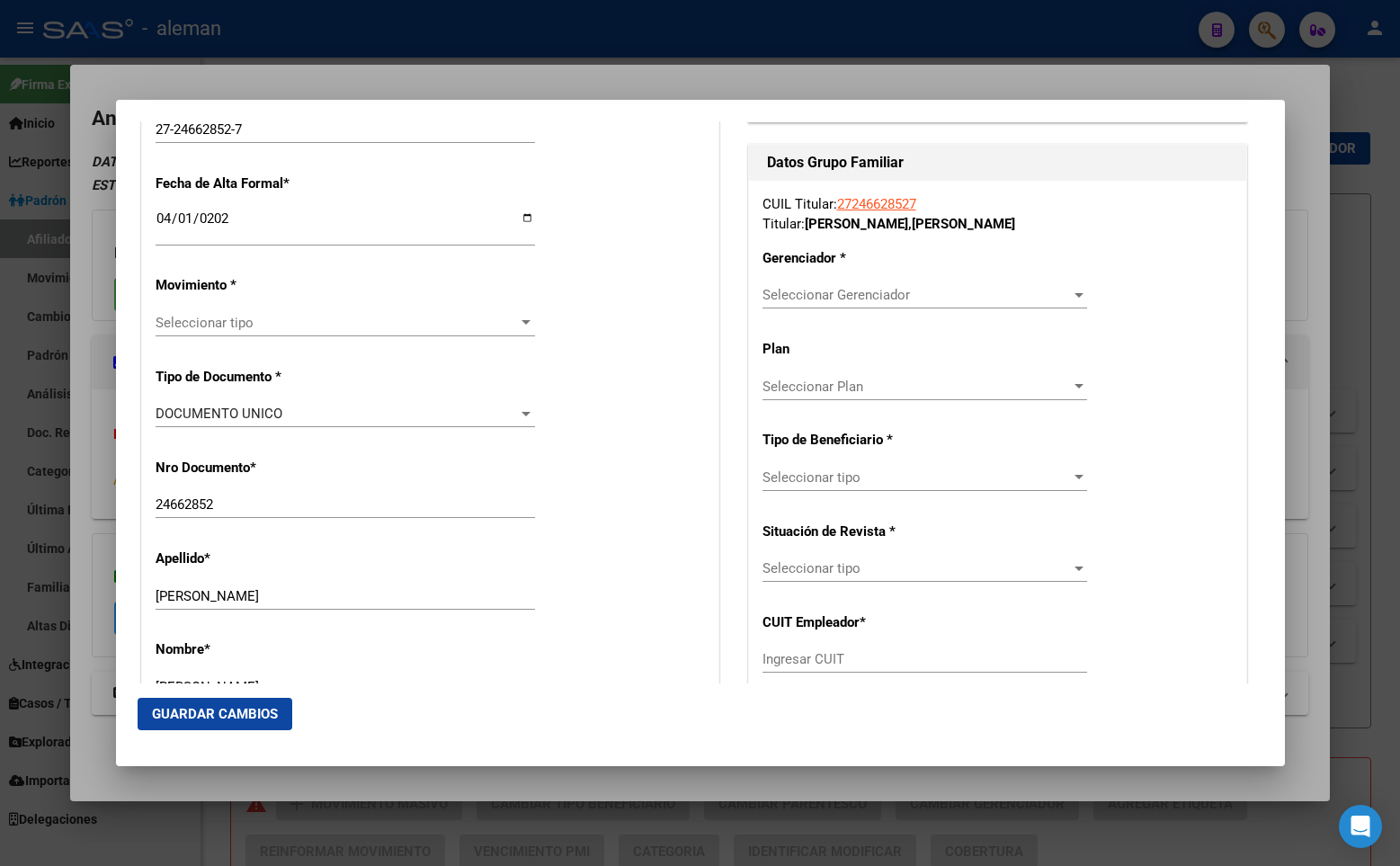
click at [263, 321] on span "Seleccionar tipo" at bounding box center [337, 323] width 364 height 17
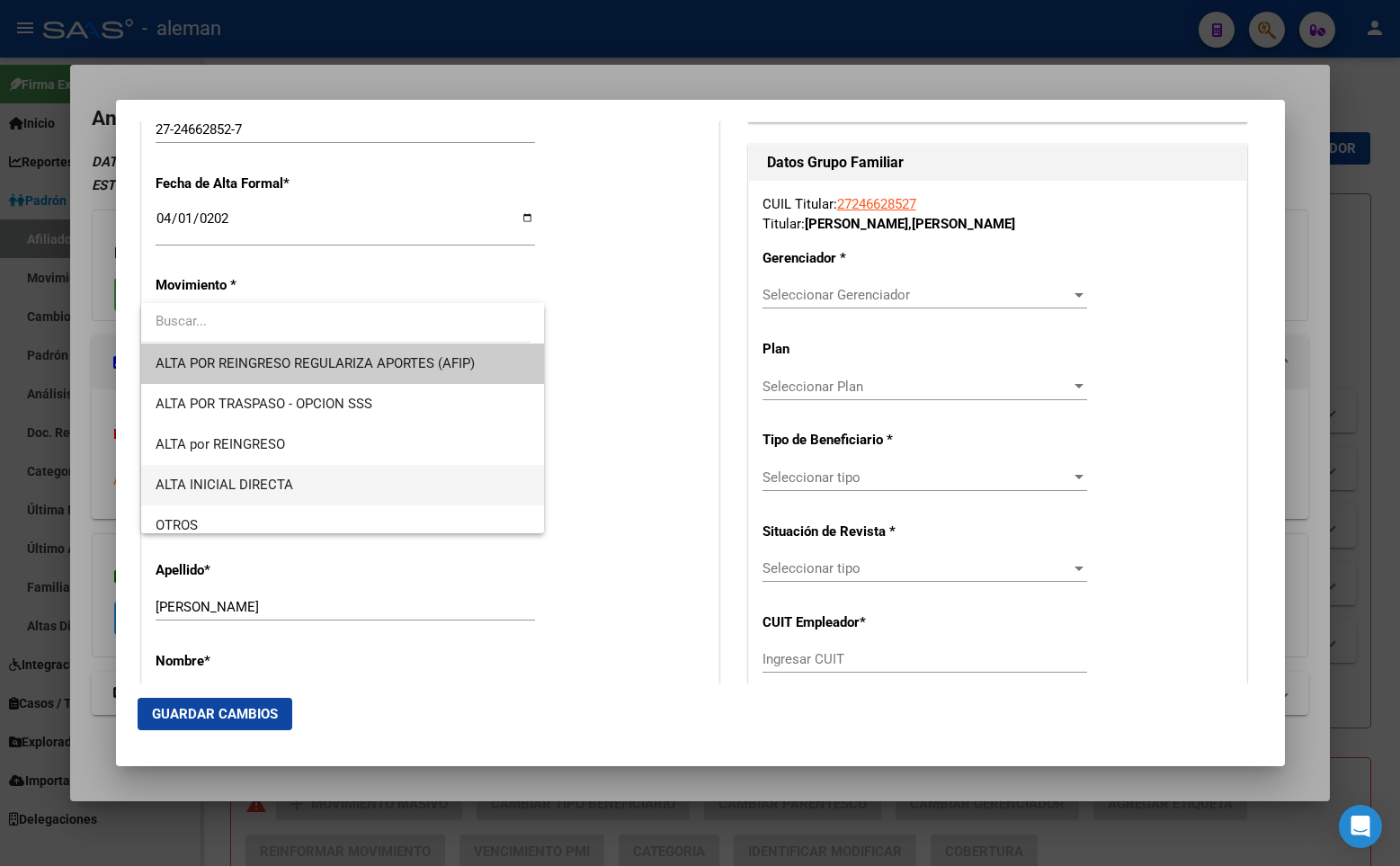
scroll to position [90, 0]
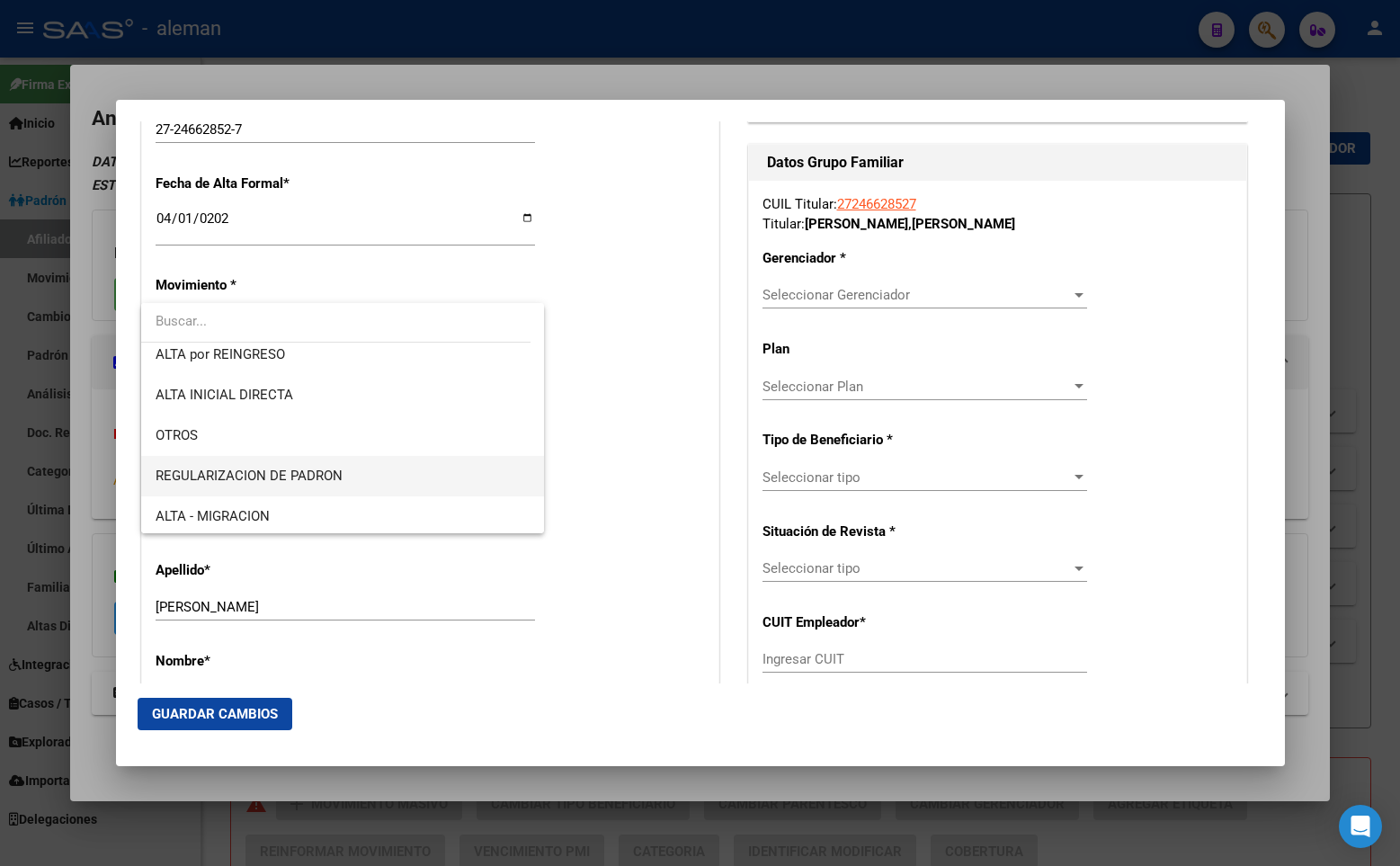
click at [325, 466] on span "REGULARIZACION DE PADRON" at bounding box center [342, 476] width 374 height 40
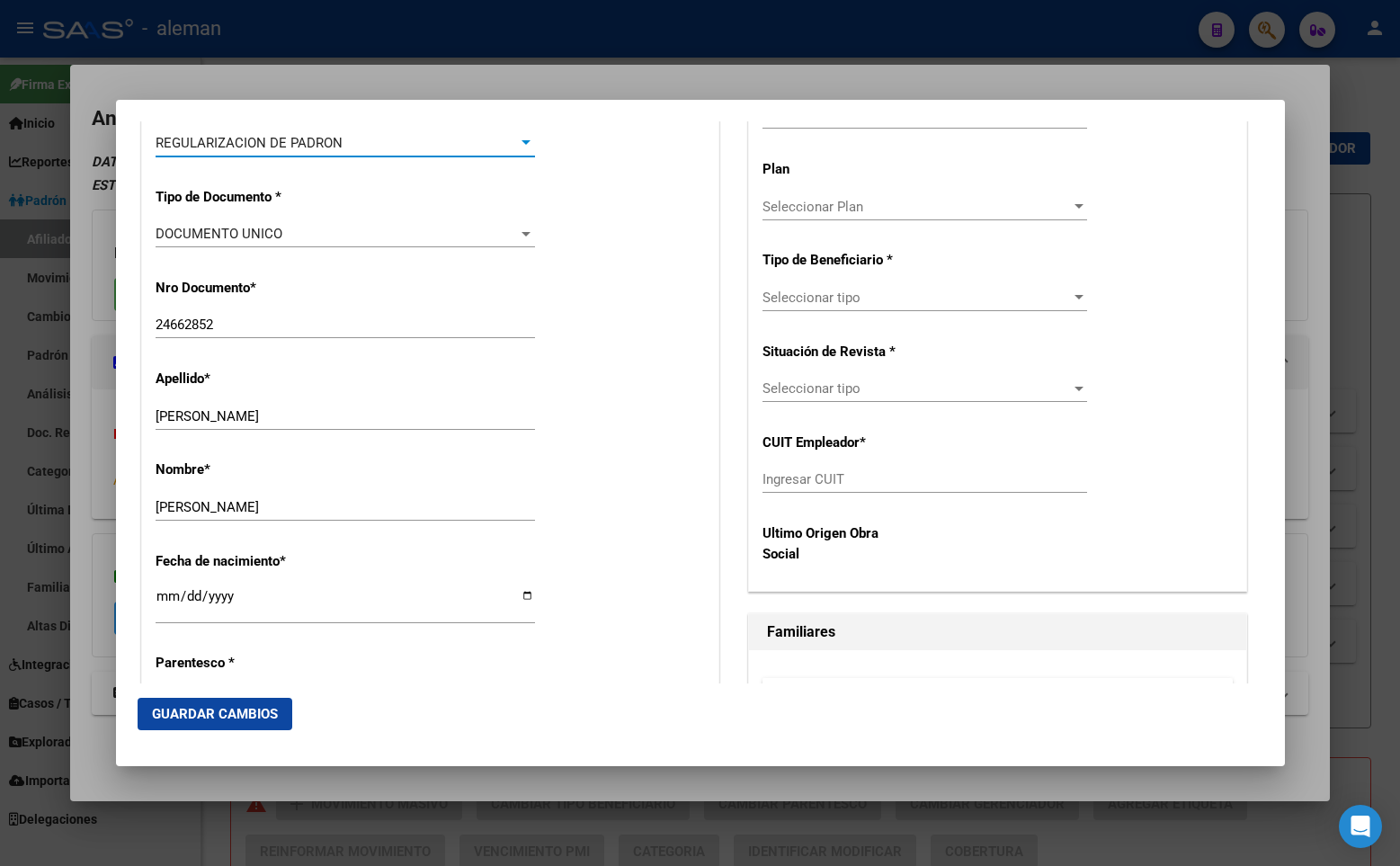
scroll to position [719, 0]
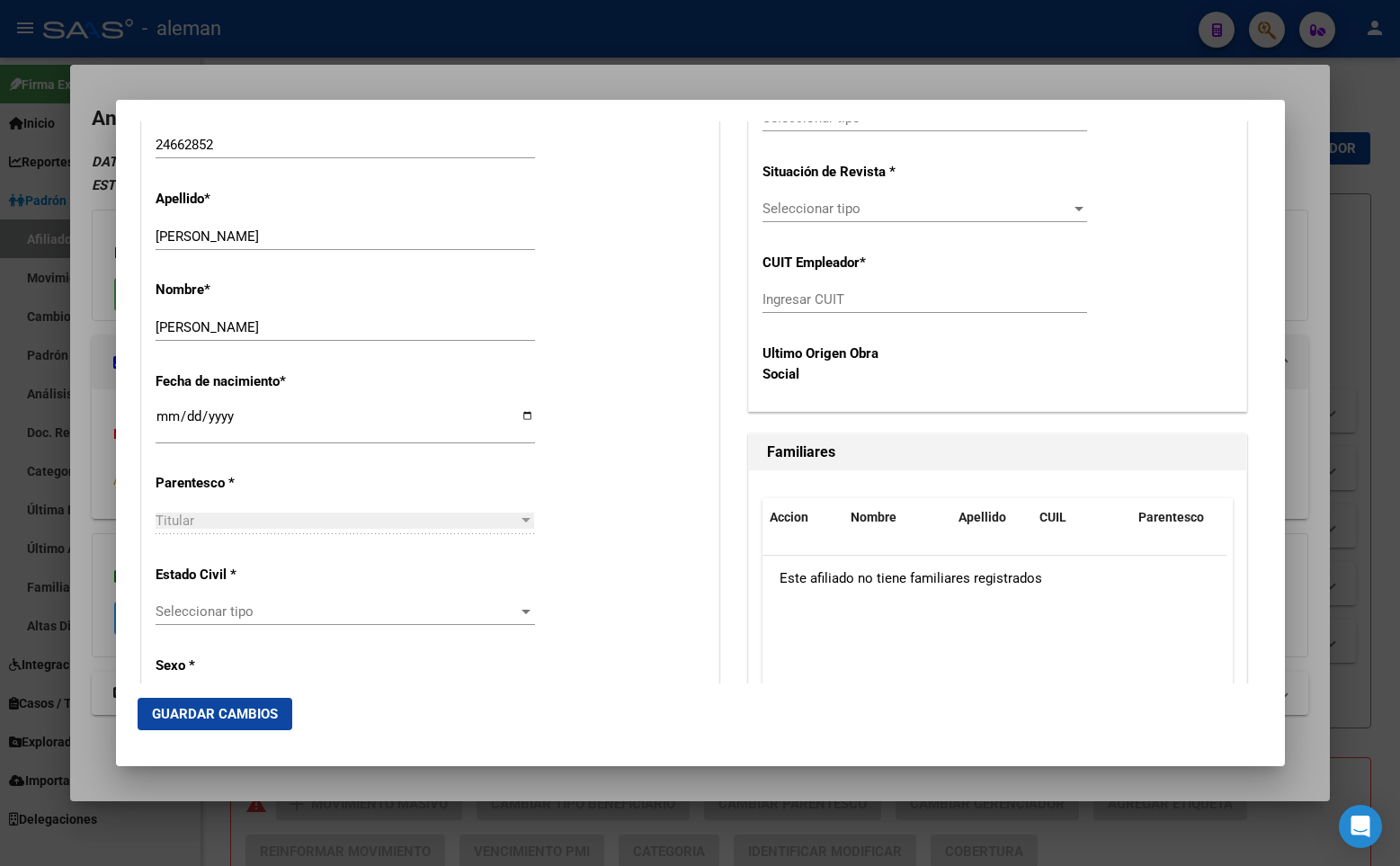
click at [249, 611] on span "Seleccionar tipo" at bounding box center [337, 612] width 364 height 17
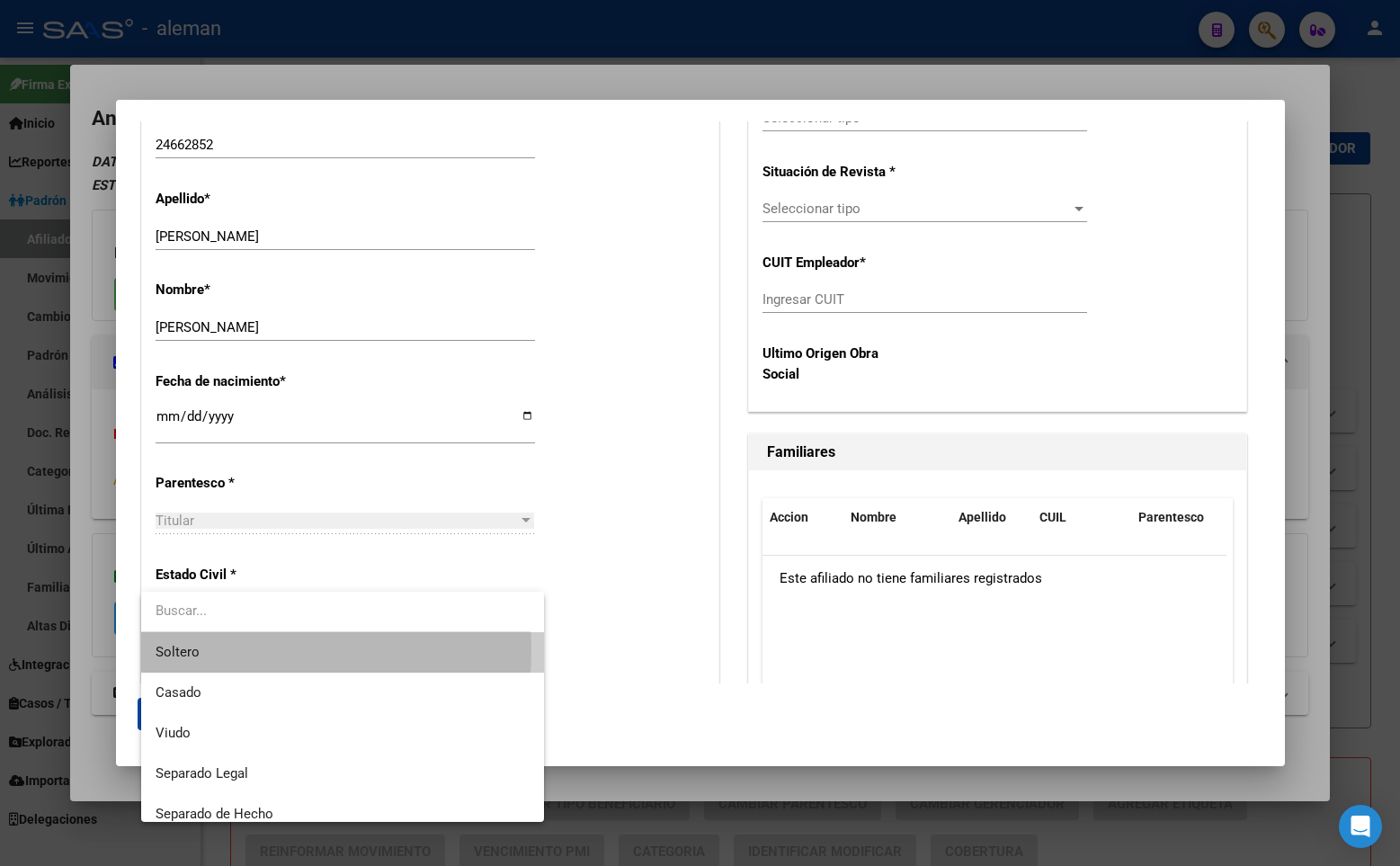
click at [234, 650] on span "Soltero" at bounding box center [342, 652] width 374 height 40
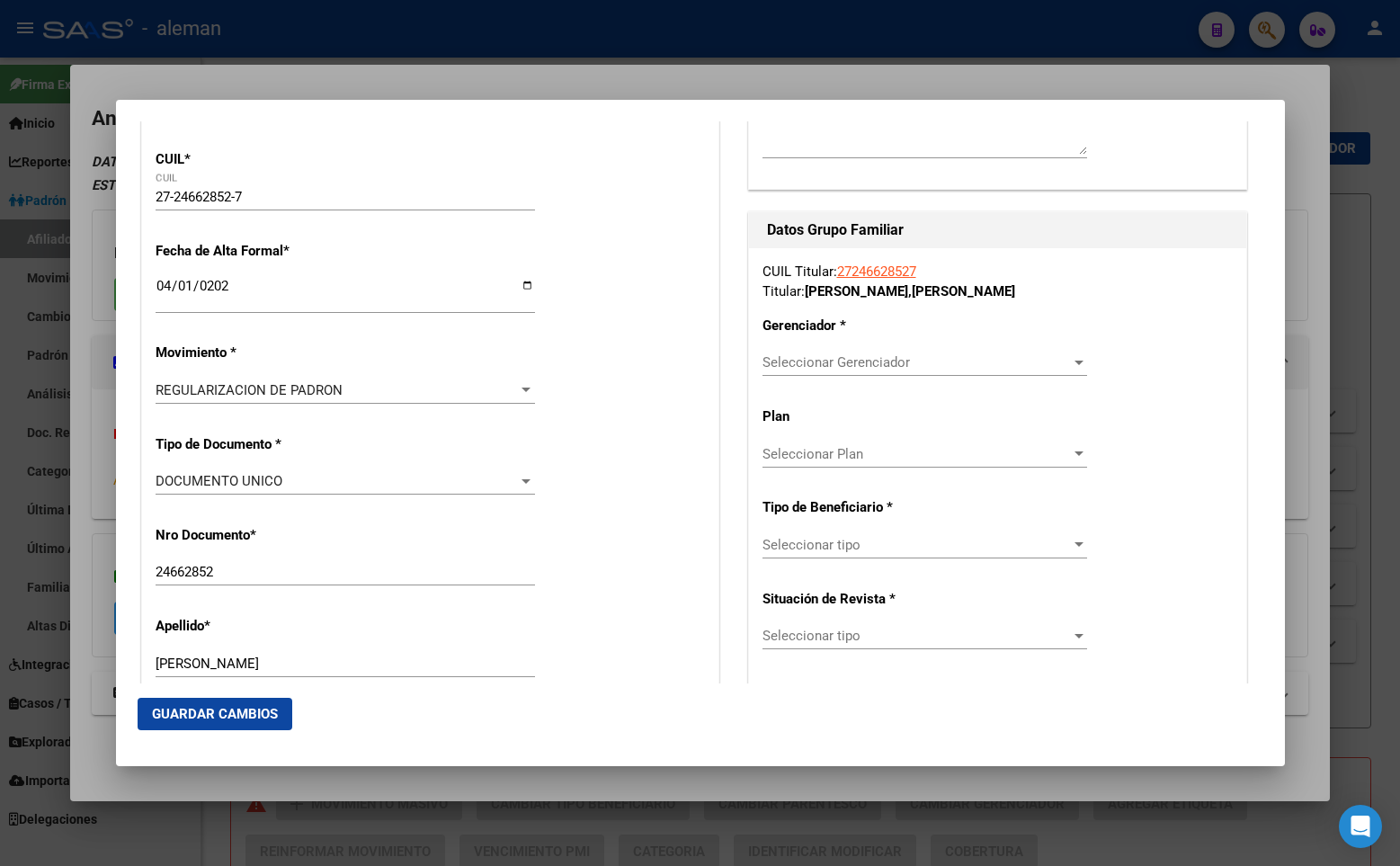
scroll to position [202, 0]
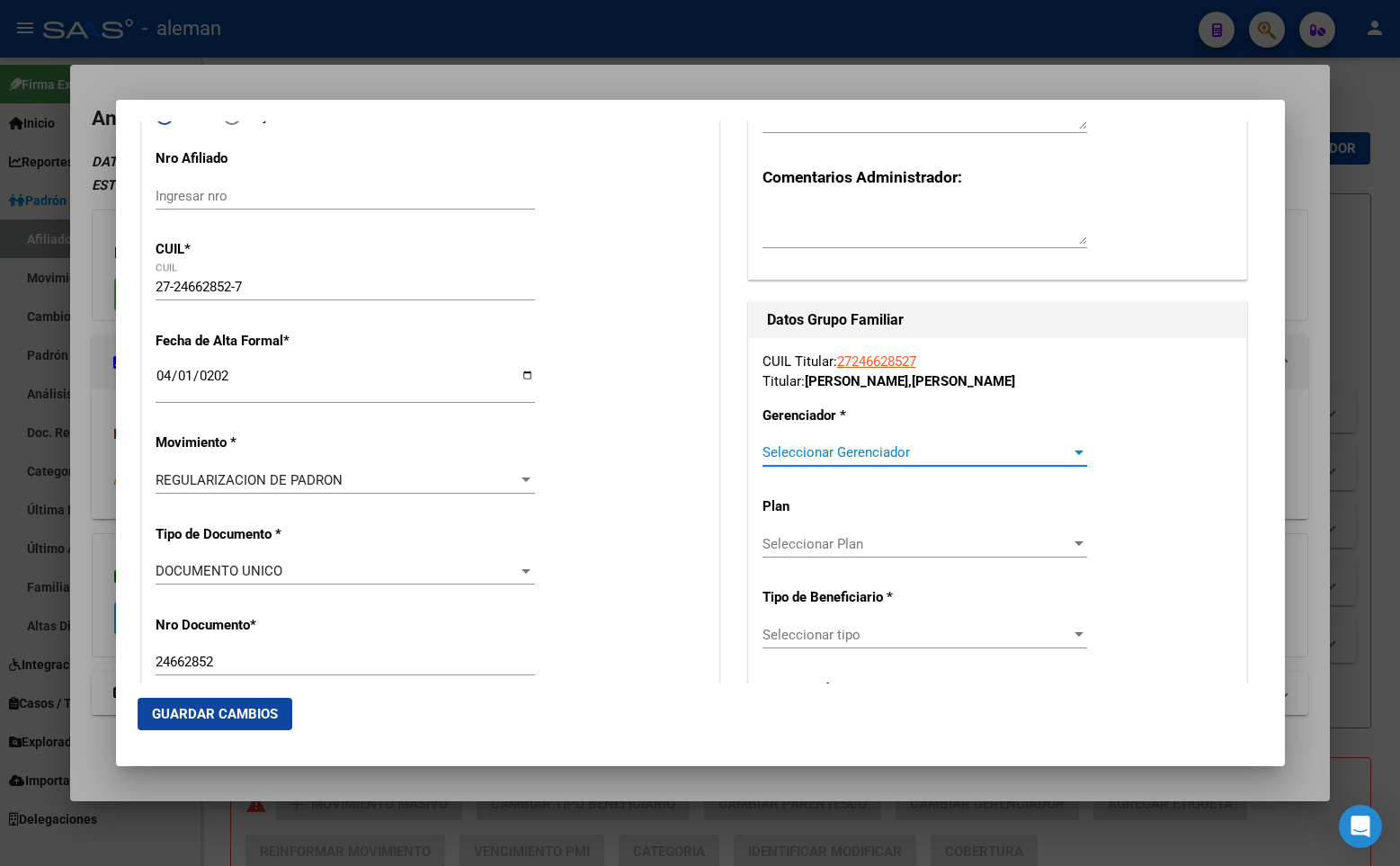
click at [842, 447] on span "Seleccionar Gerenciador" at bounding box center [916, 453] width 308 height 17
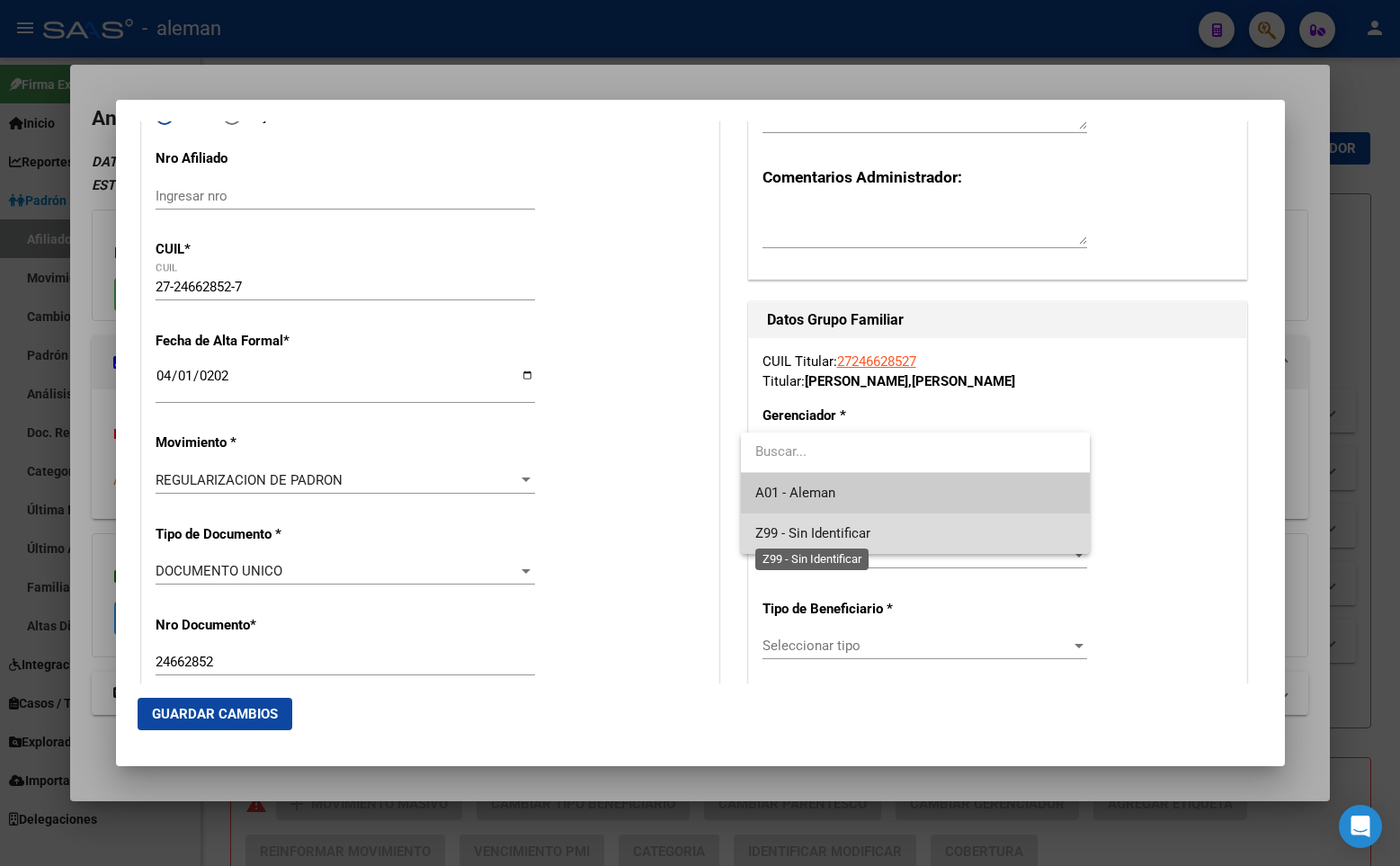
click at [844, 532] on span "Z99 - Sin Identificar" at bounding box center [812, 534] width 115 height 17
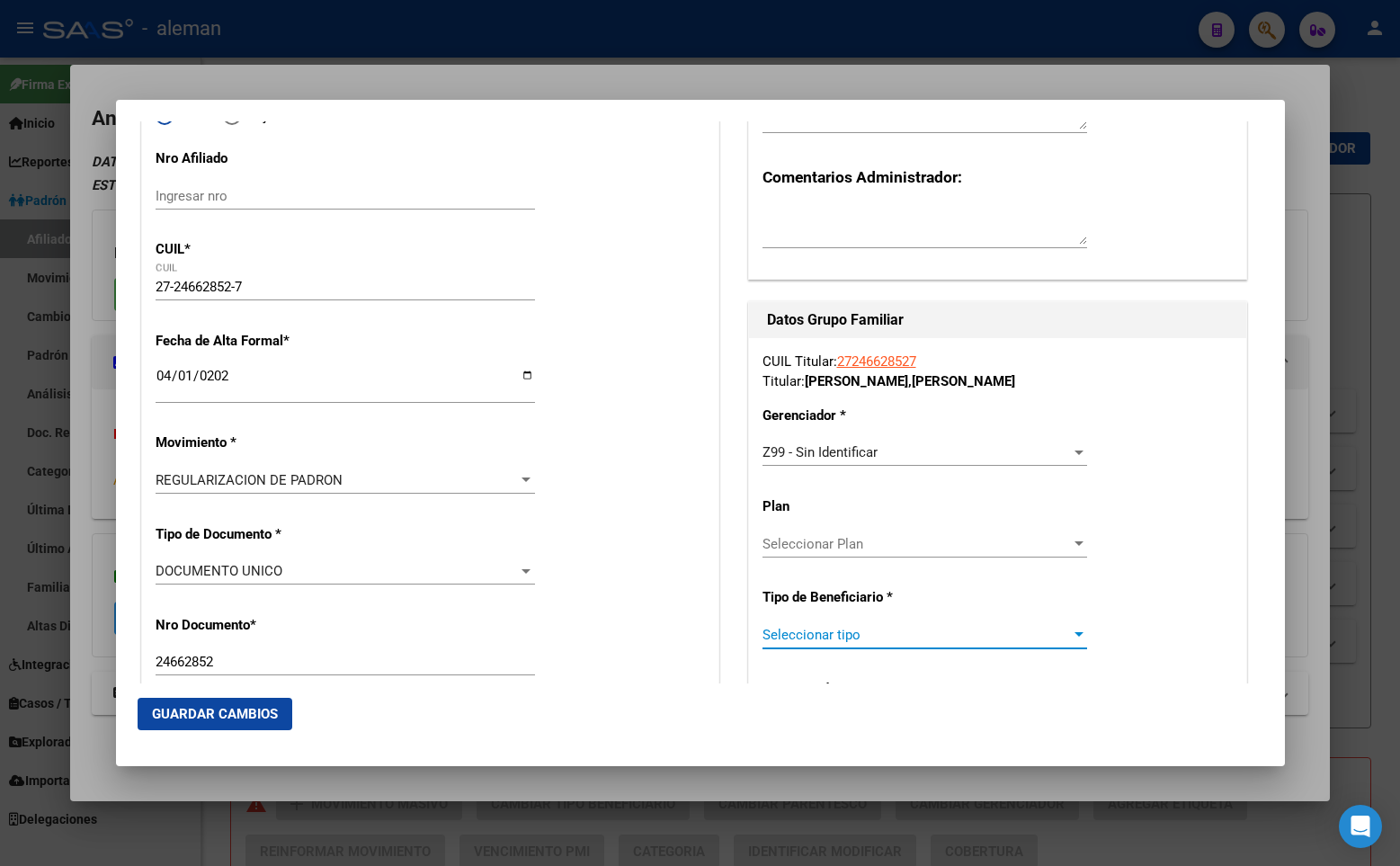
click at [854, 635] on span "Seleccionar tipo" at bounding box center [916, 635] width 308 height 17
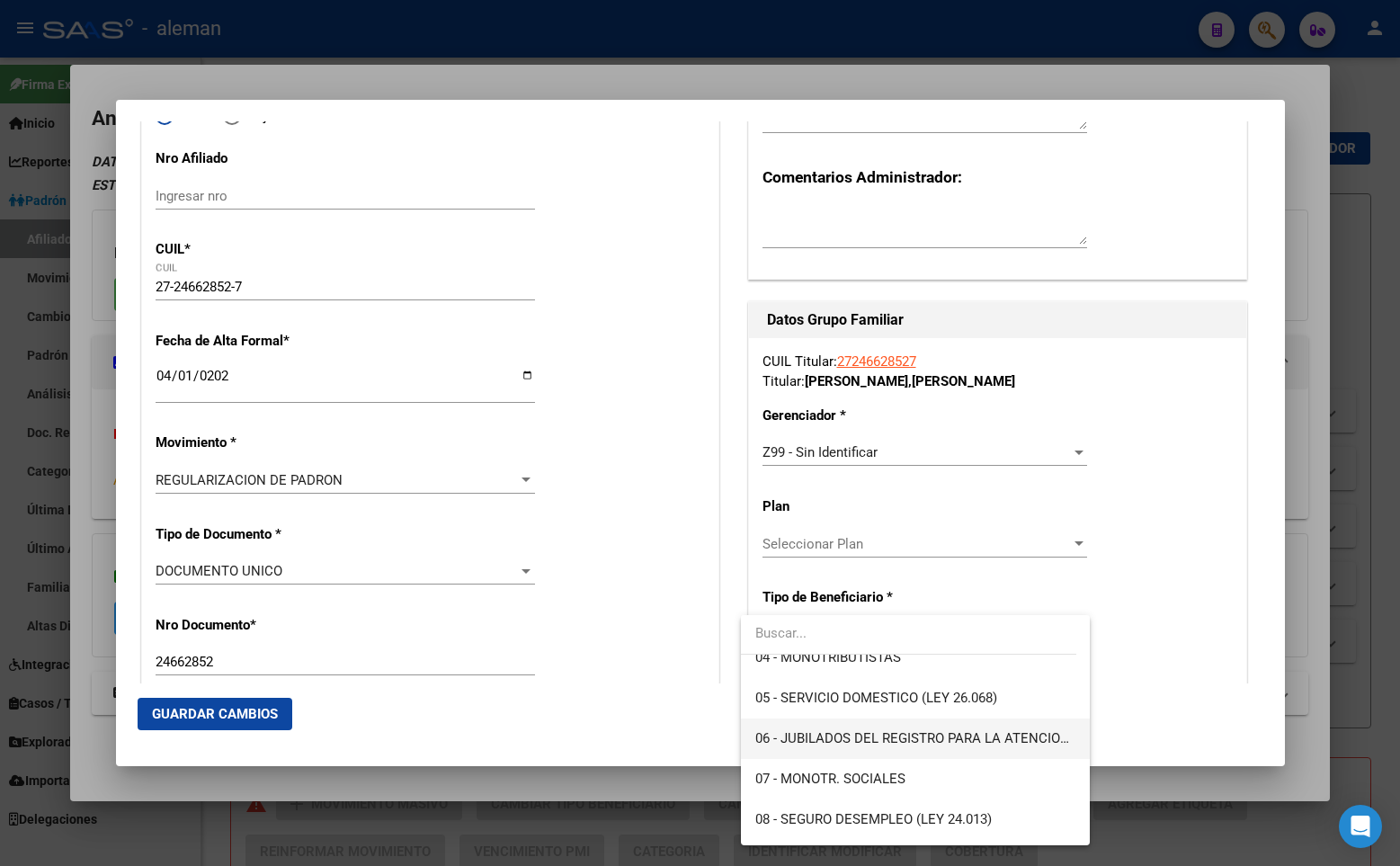
scroll to position [90, 0]
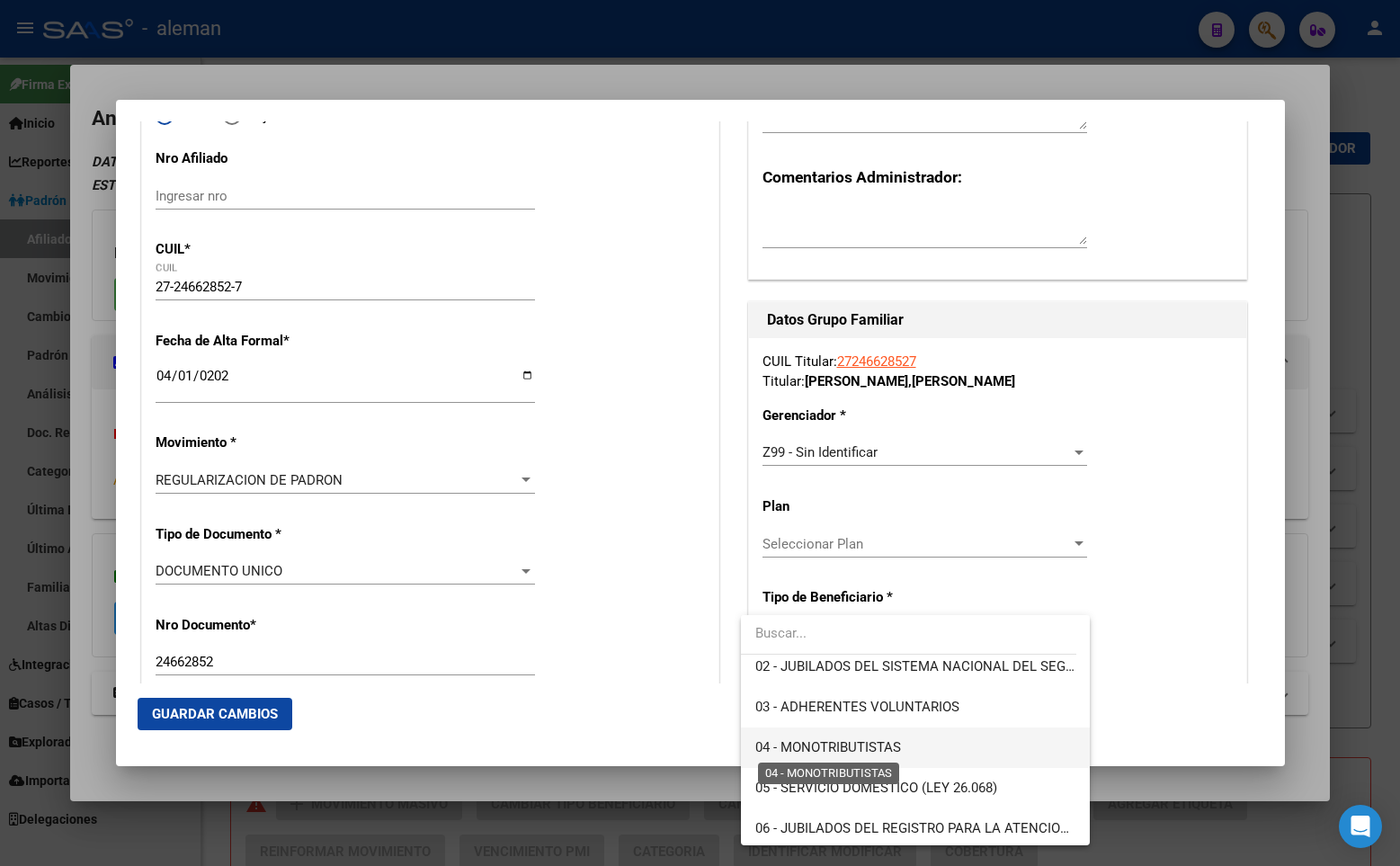
click at [860, 740] on span "04 - MONOTRIBUTISTAS" at bounding box center [828, 748] width 146 height 17
type input "27-24662852-7"
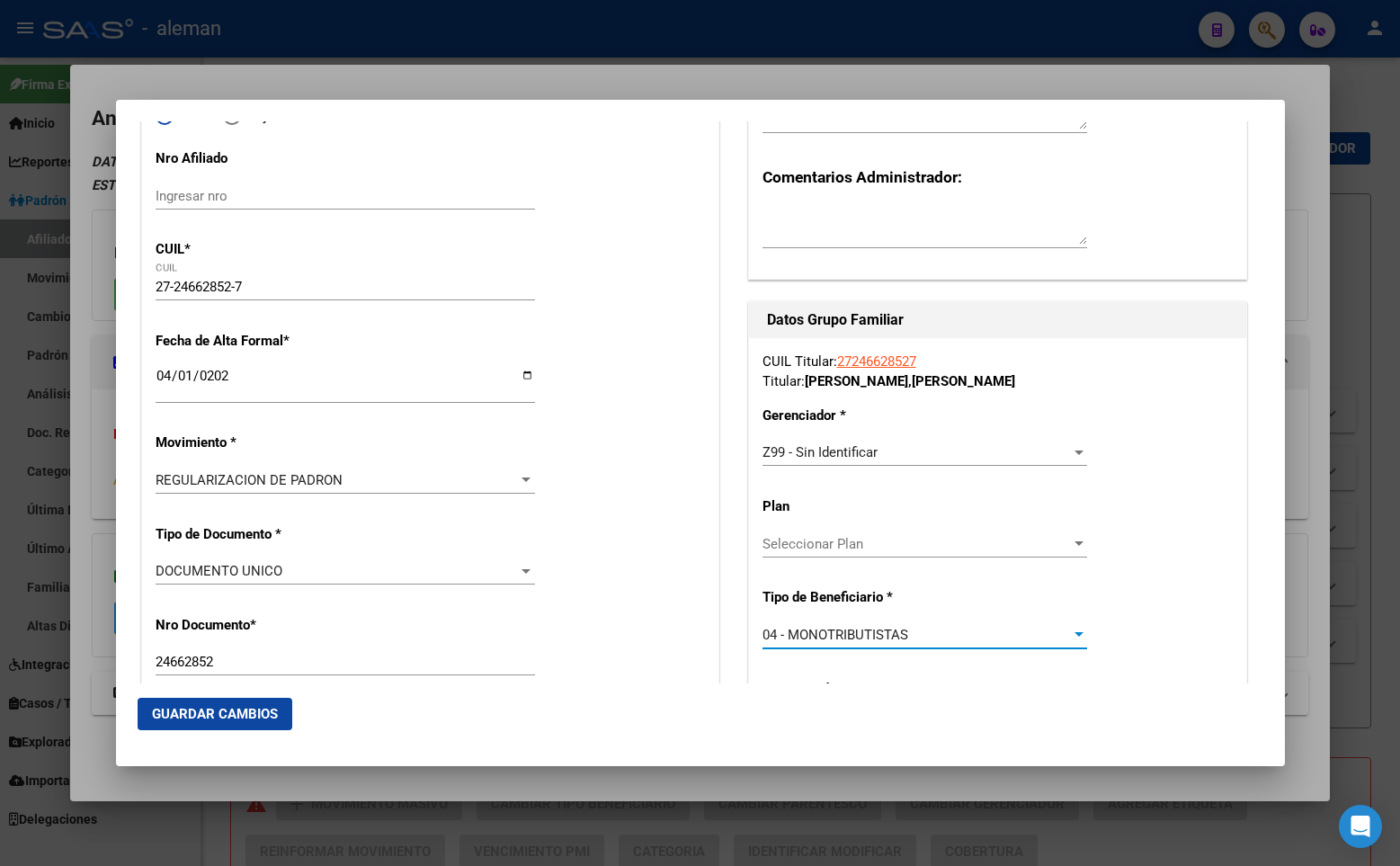
click at [1162, 602] on div "CUIL Titular: 27246628527 Titular: [PERSON_NAME] [PERSON_NAME] Gerenciador * Z9…" at bounding box center [998, 633] width 498 height 590
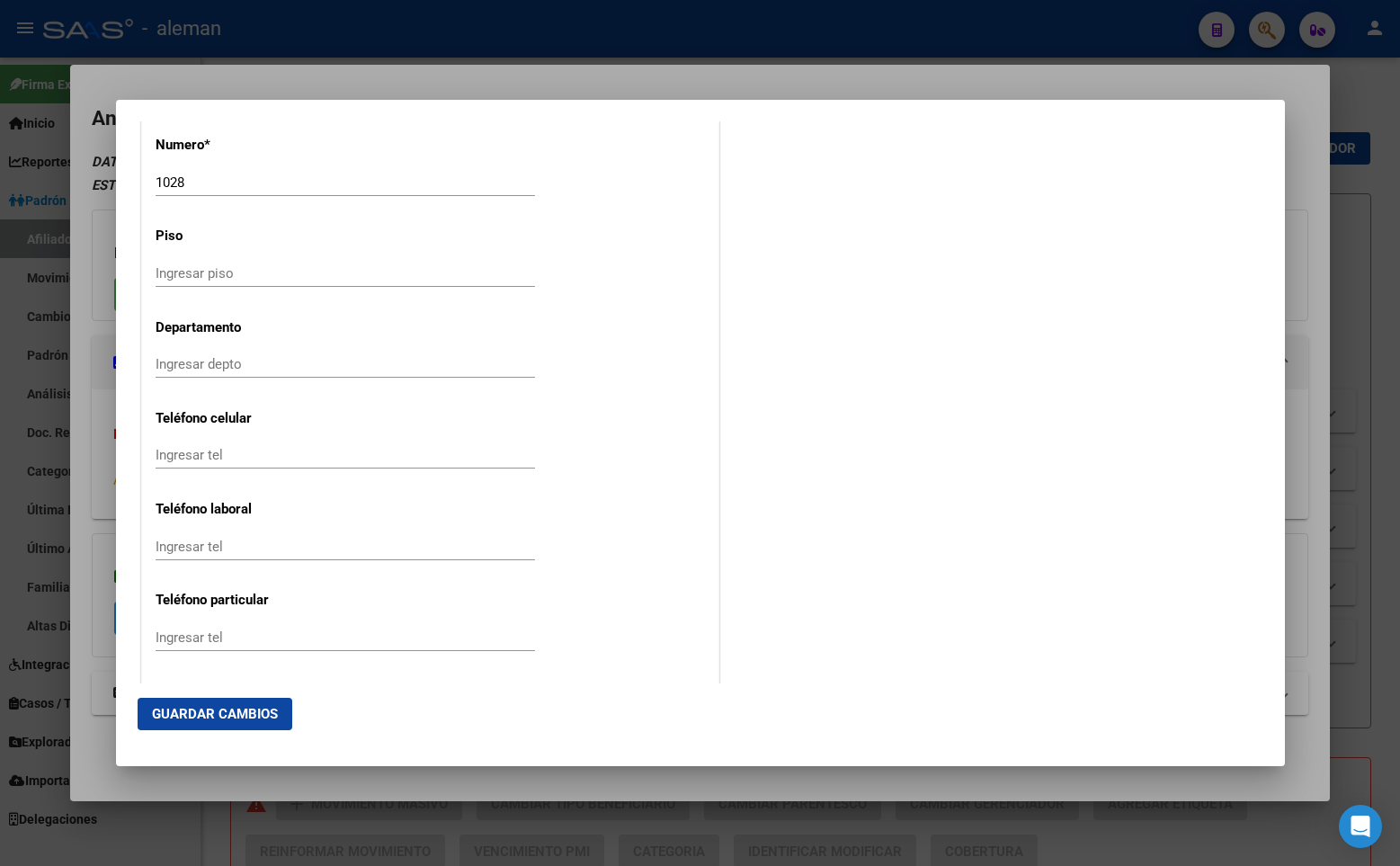
scroll to position [2270, 0]
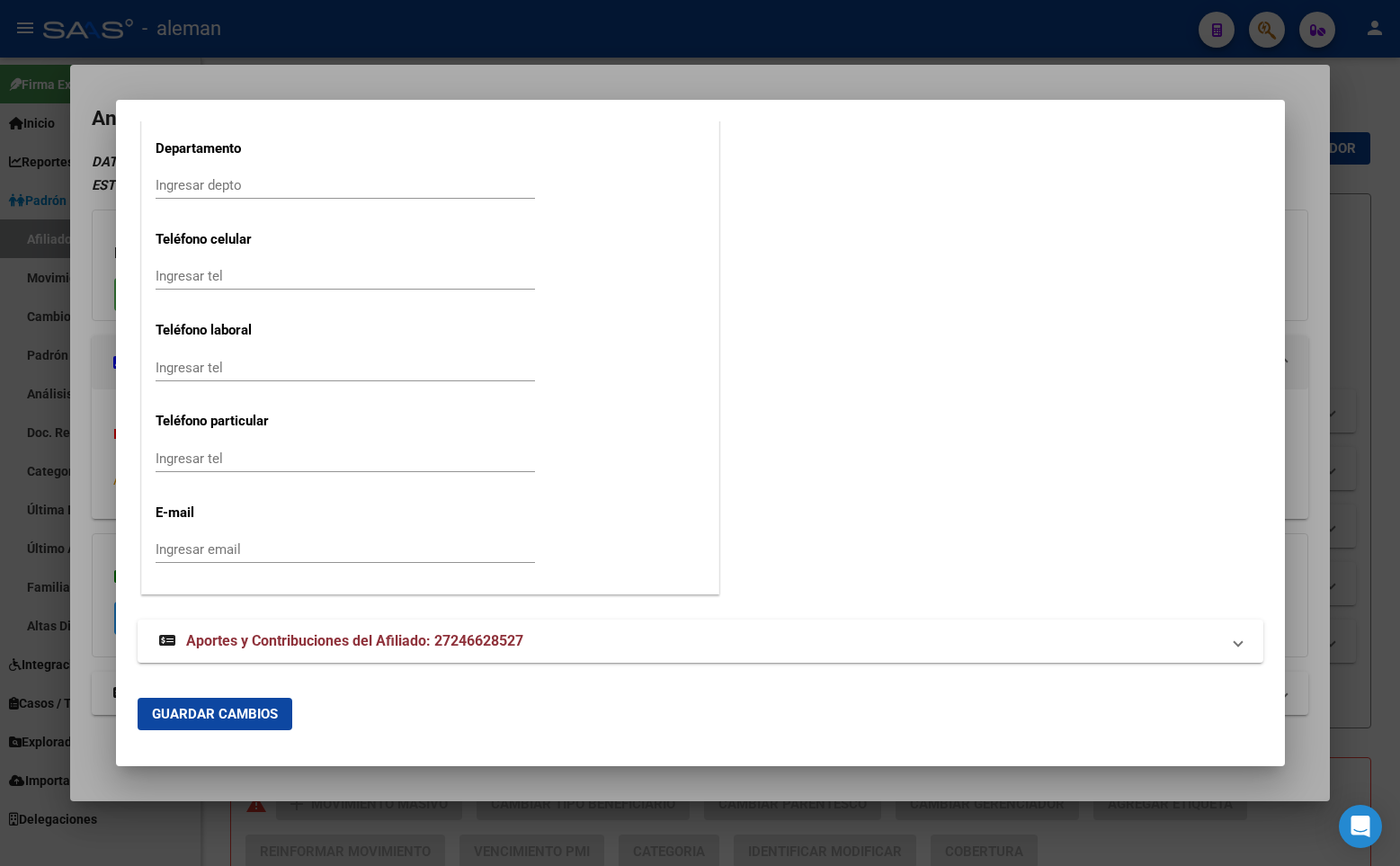
click at [248, 714] on span "Guardar Cambios" at bounding box center [214, 714] width 126 height 17
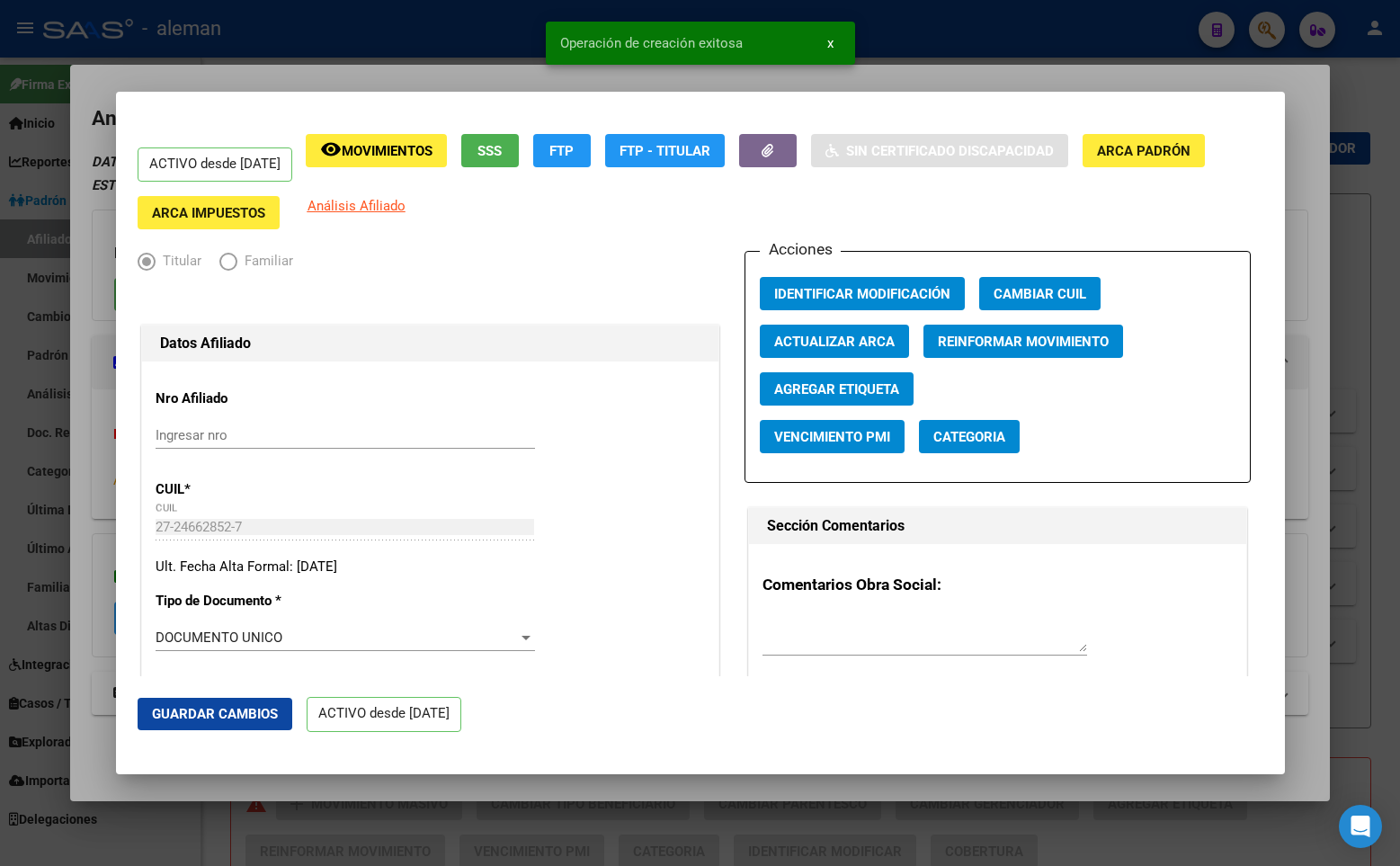
click at [1314, 160] on div at bounding box center [700, 433] width 1400 height 866
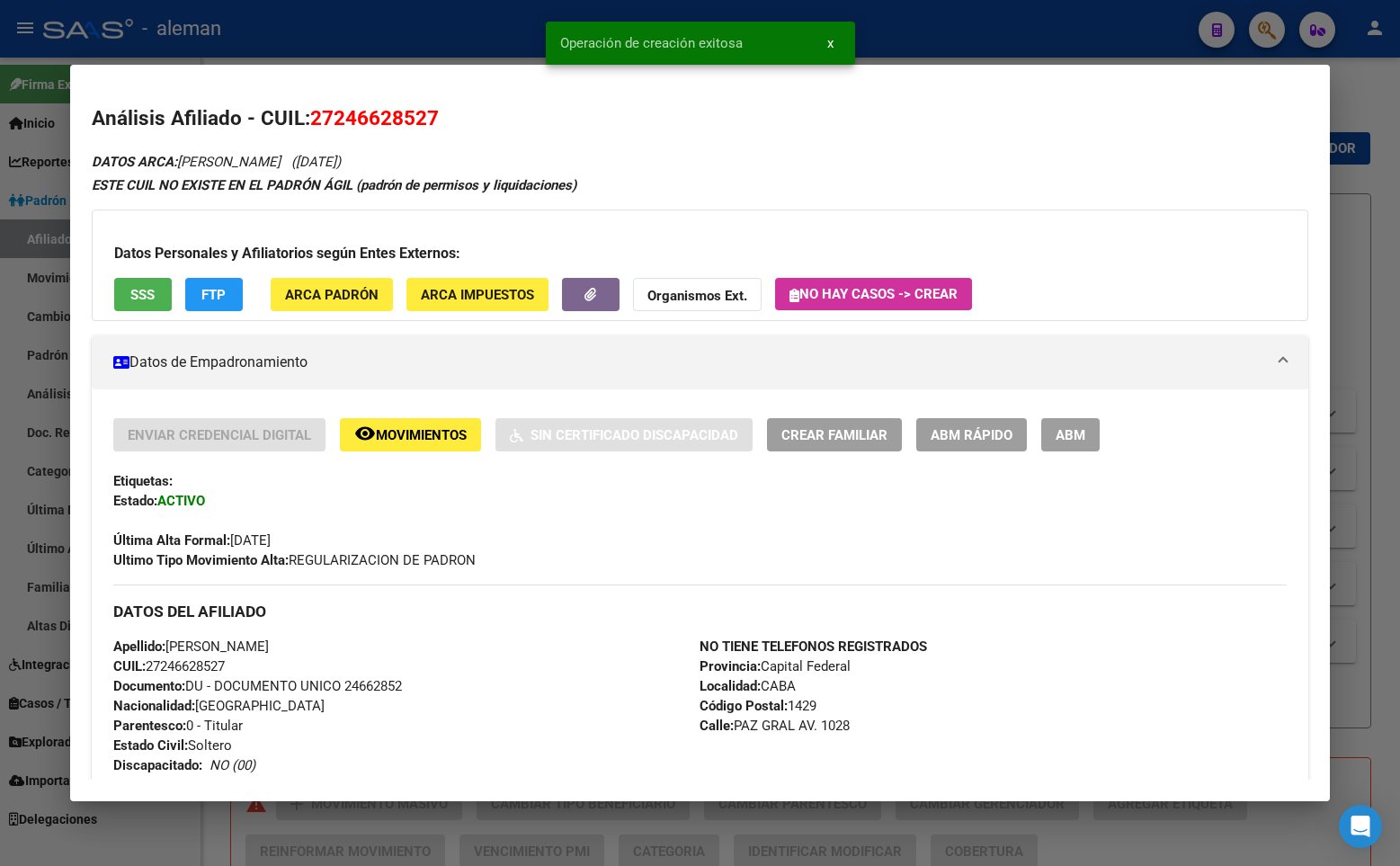
click at [1268, 145] on div "Análisis Afiliado - CUIL: 27246628527 DATOS ARCA: [PERSON_NAME] ([DATE]) ESTE C…" at bounding box center [700, 805] width 1216 height 1403
click at [1366, 145] on div at bounding box center [700, 433] width 1400 height 866
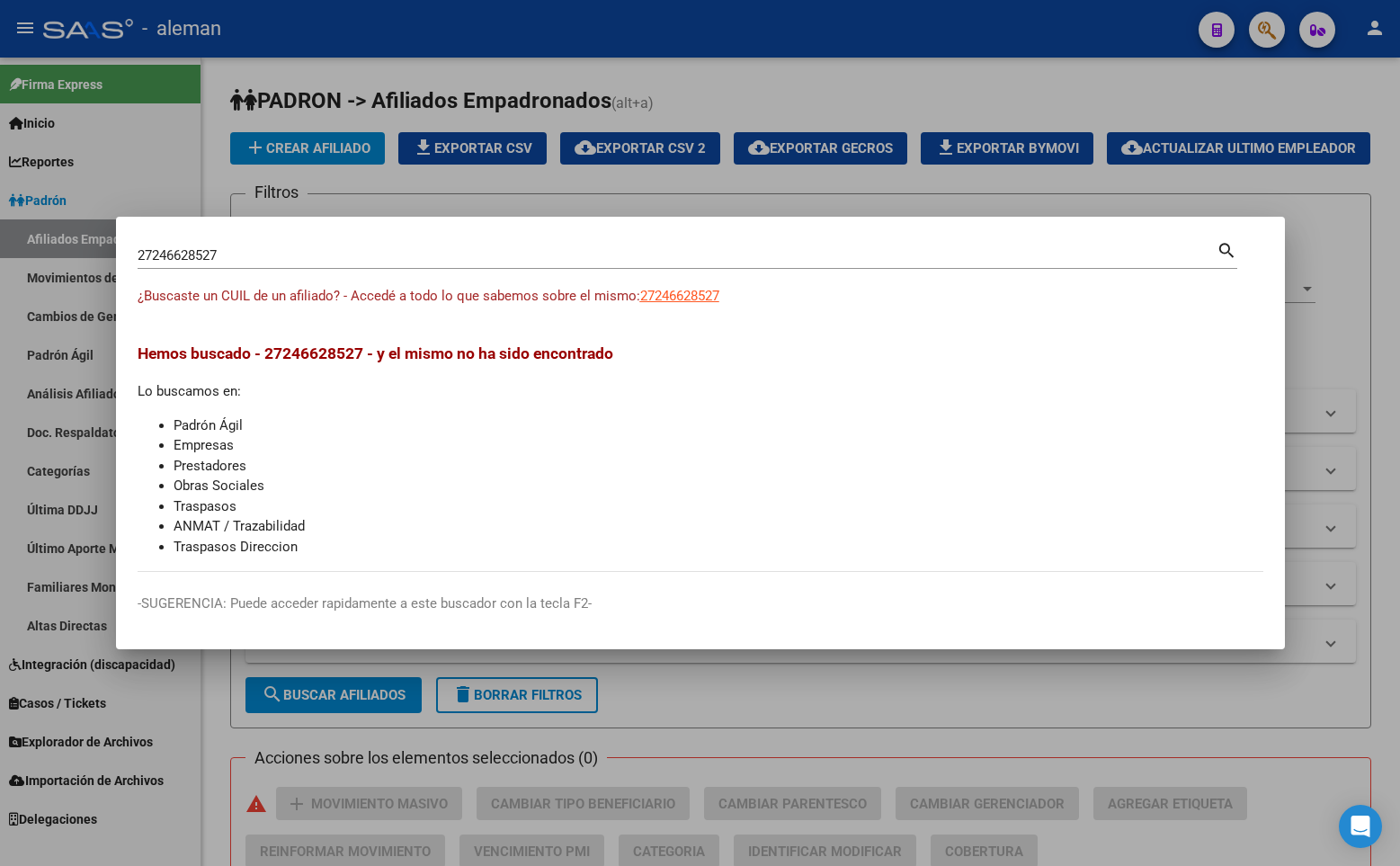
click at [763, 389] on div "Hemos buscado - 27246628527 - y el mismo no ha sido encontrado Lo buscamos en: …" at bounding box center [700, 449] width 1126 height 215
click at [1286, 155] on div at bounding box center [700, 433] width 1400 height 866
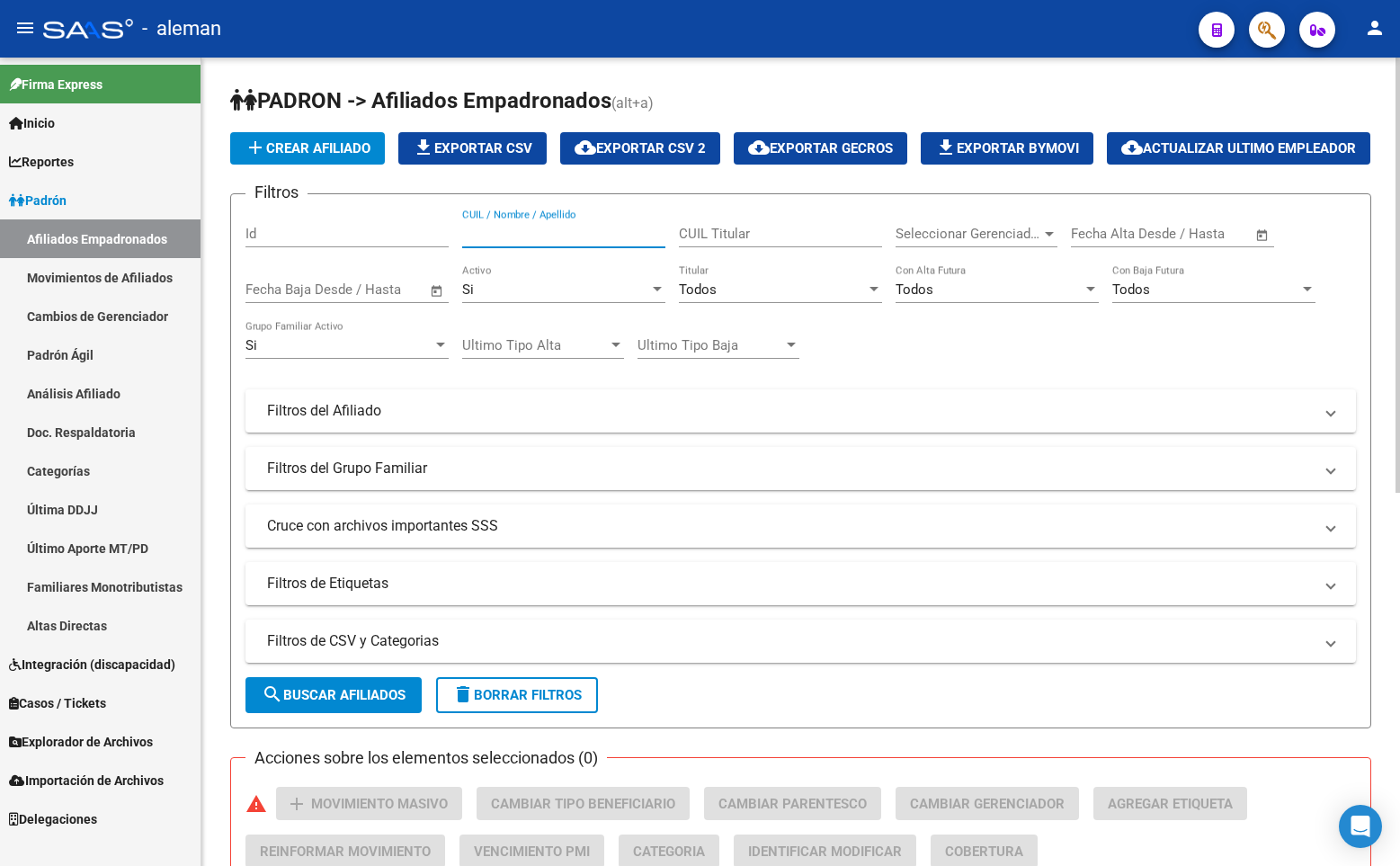
click at [525, 242] on input "CUIL / Nombre / Apellido" at bounding box center [563, 234] width 203 height 17
paste input "27189020371"
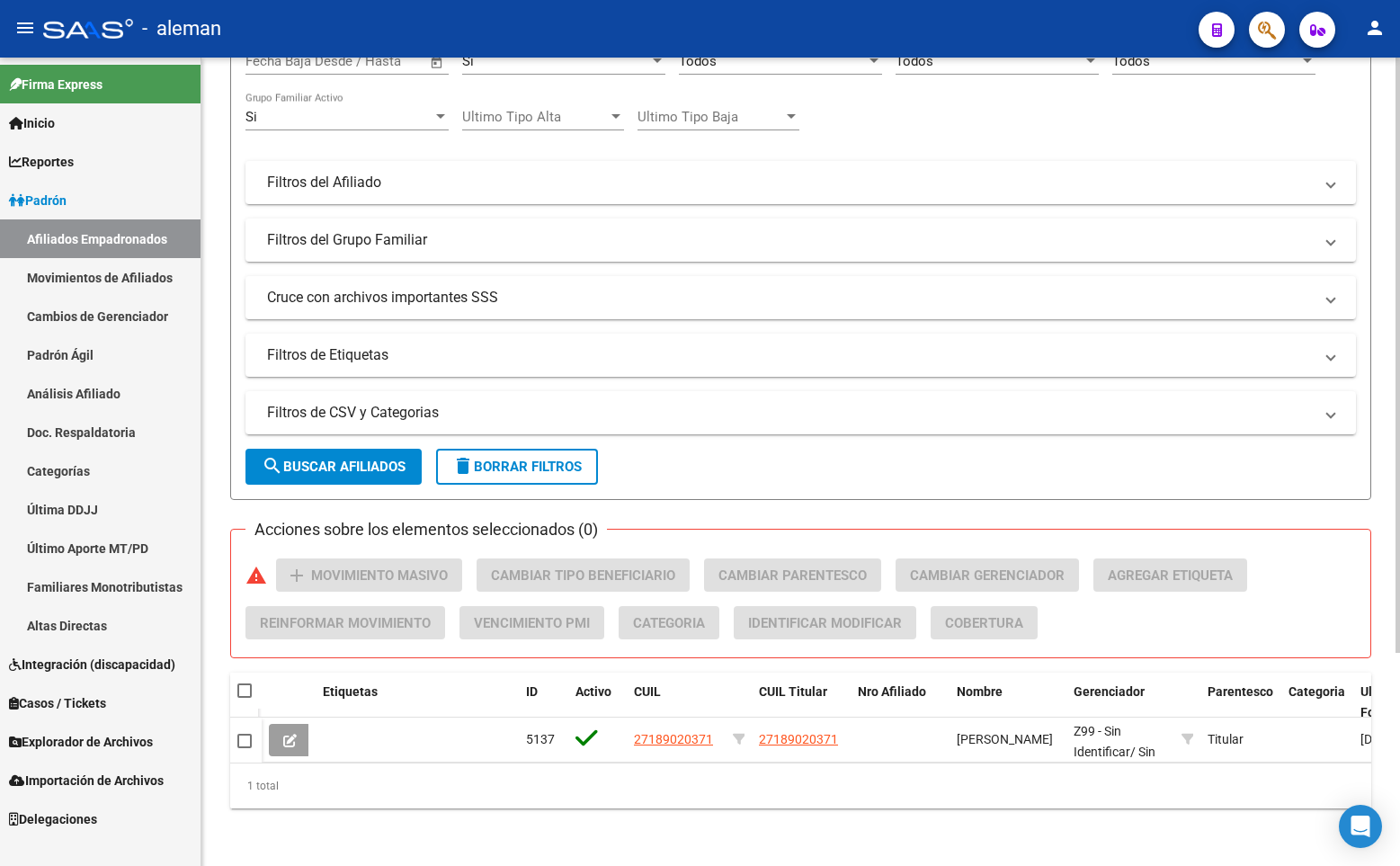
scroll to position [288, 0]
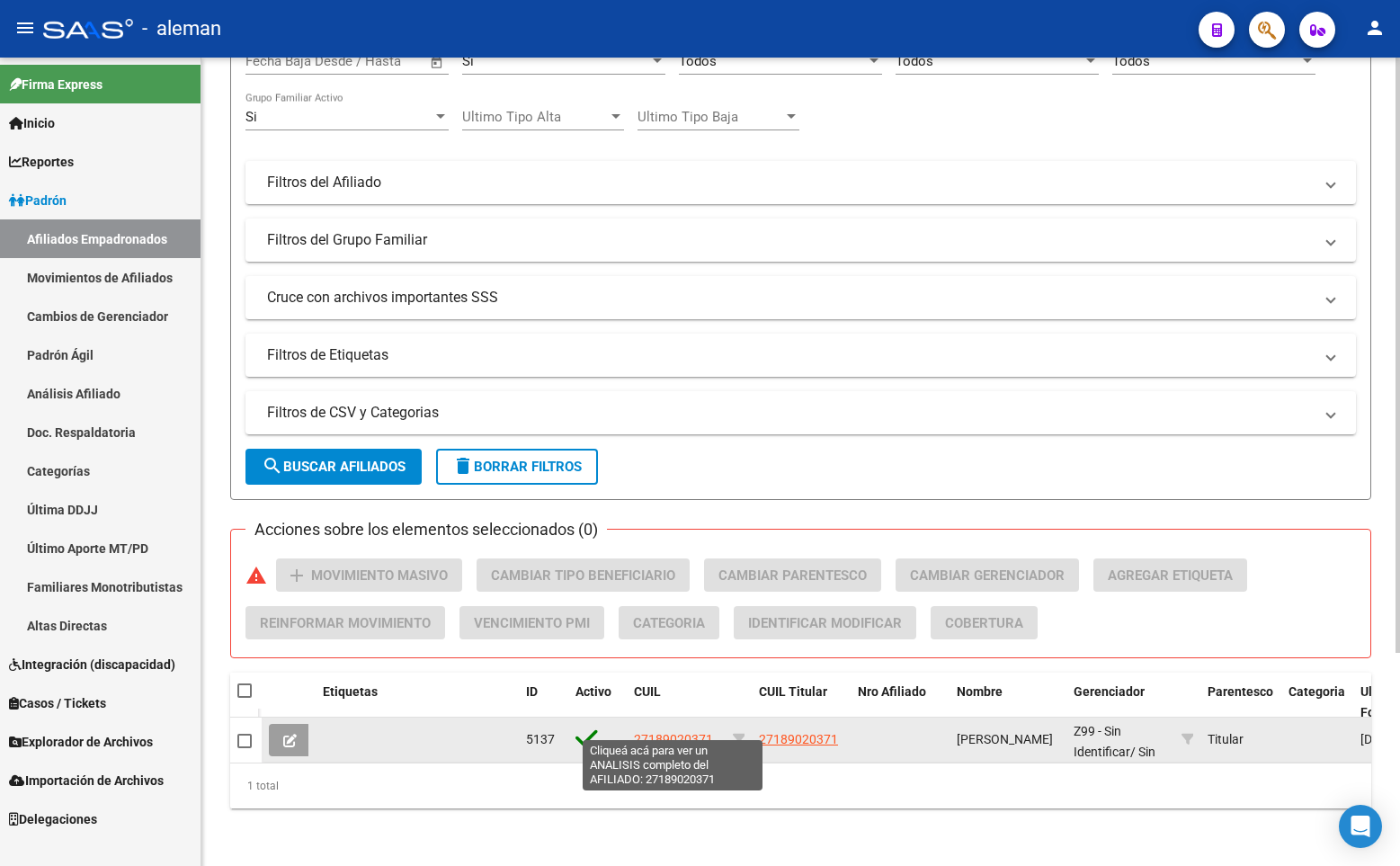
type input "27189020371"
click at [685, 732] on span "27189020371" at bounding box center [673, 739] width 79 height 15
type textarea "27189020371"
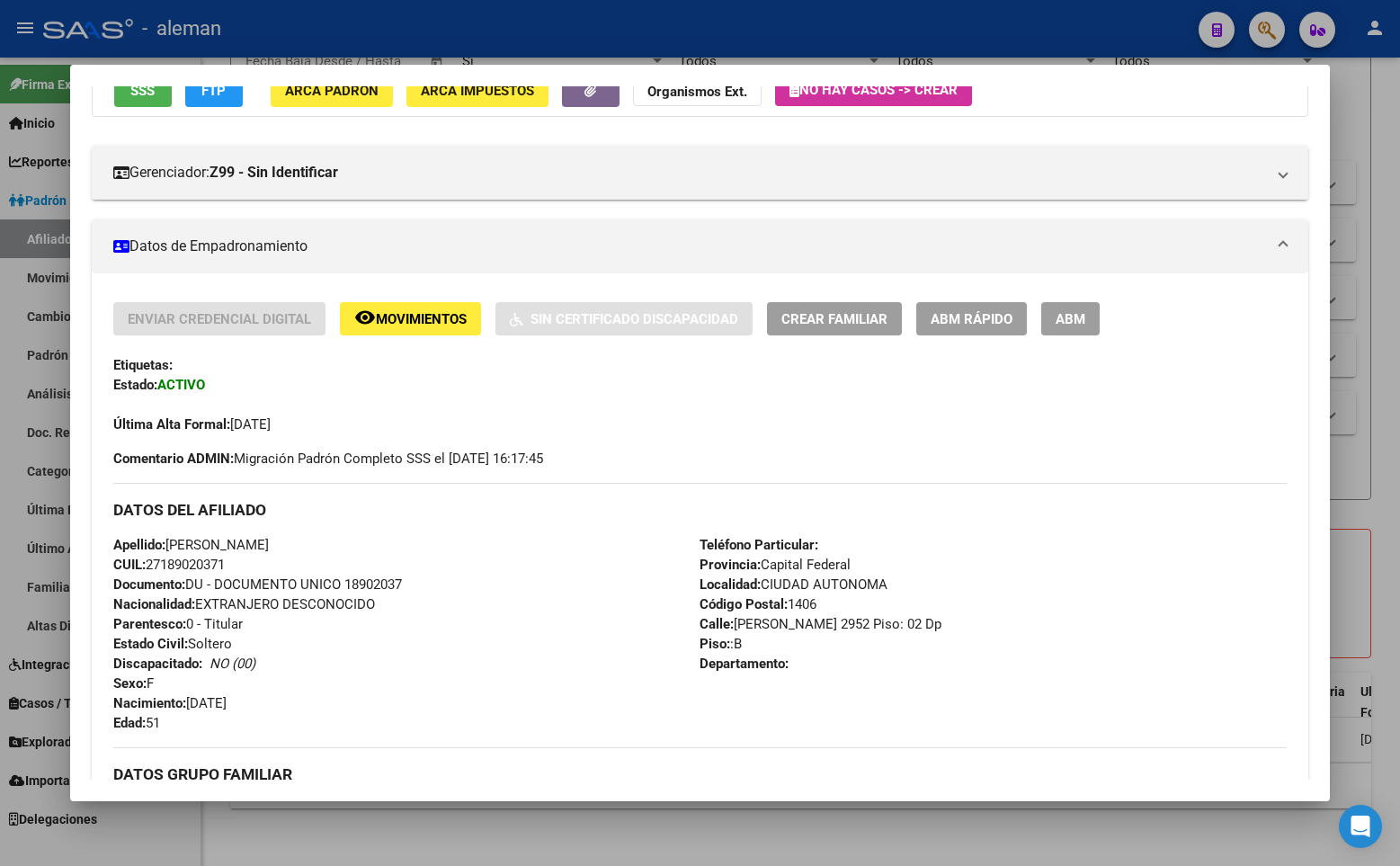
scroll to position [0, 0]
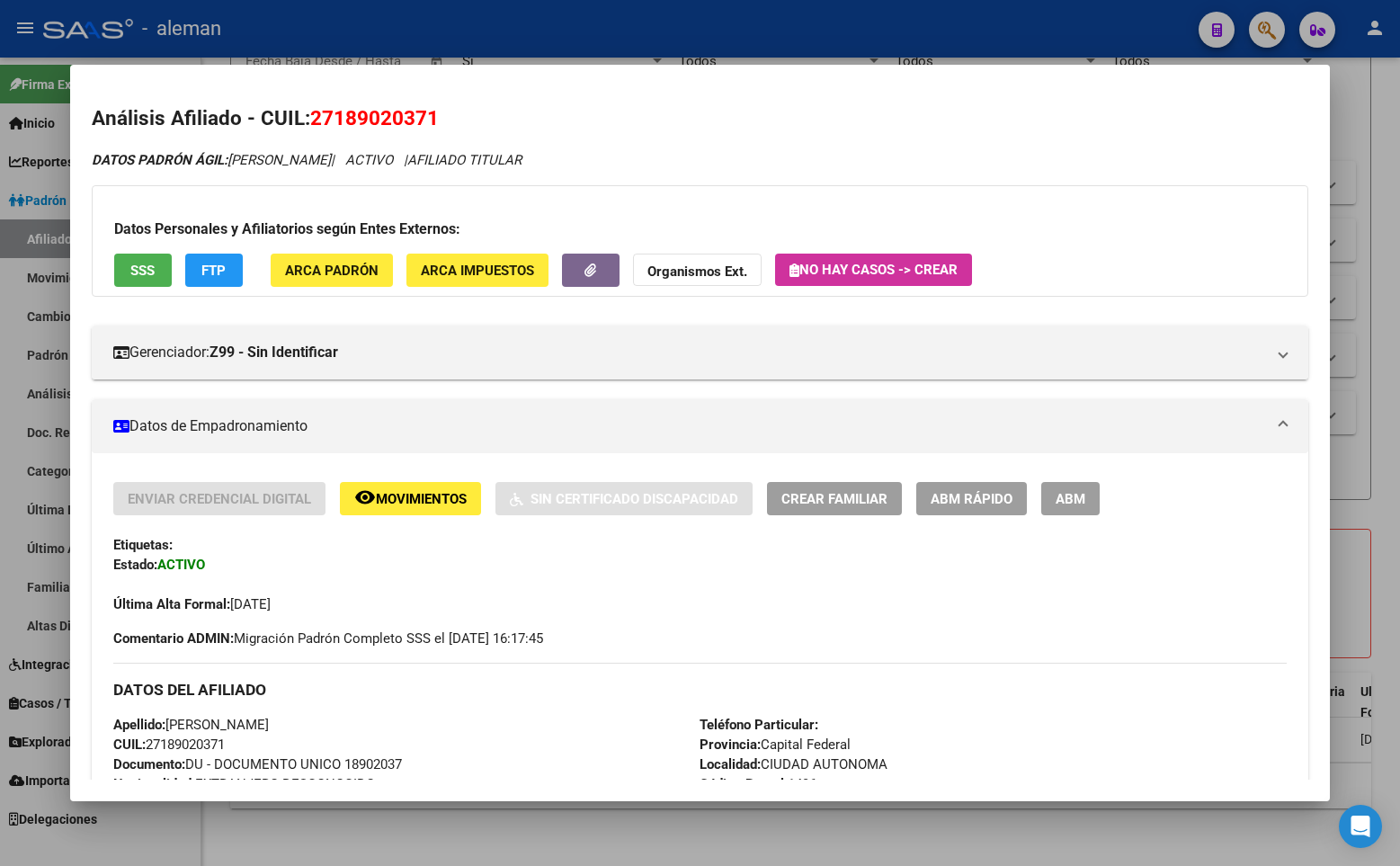
click at [1367, 265] on div at bounding box center [700, 433] width 1400 height 866
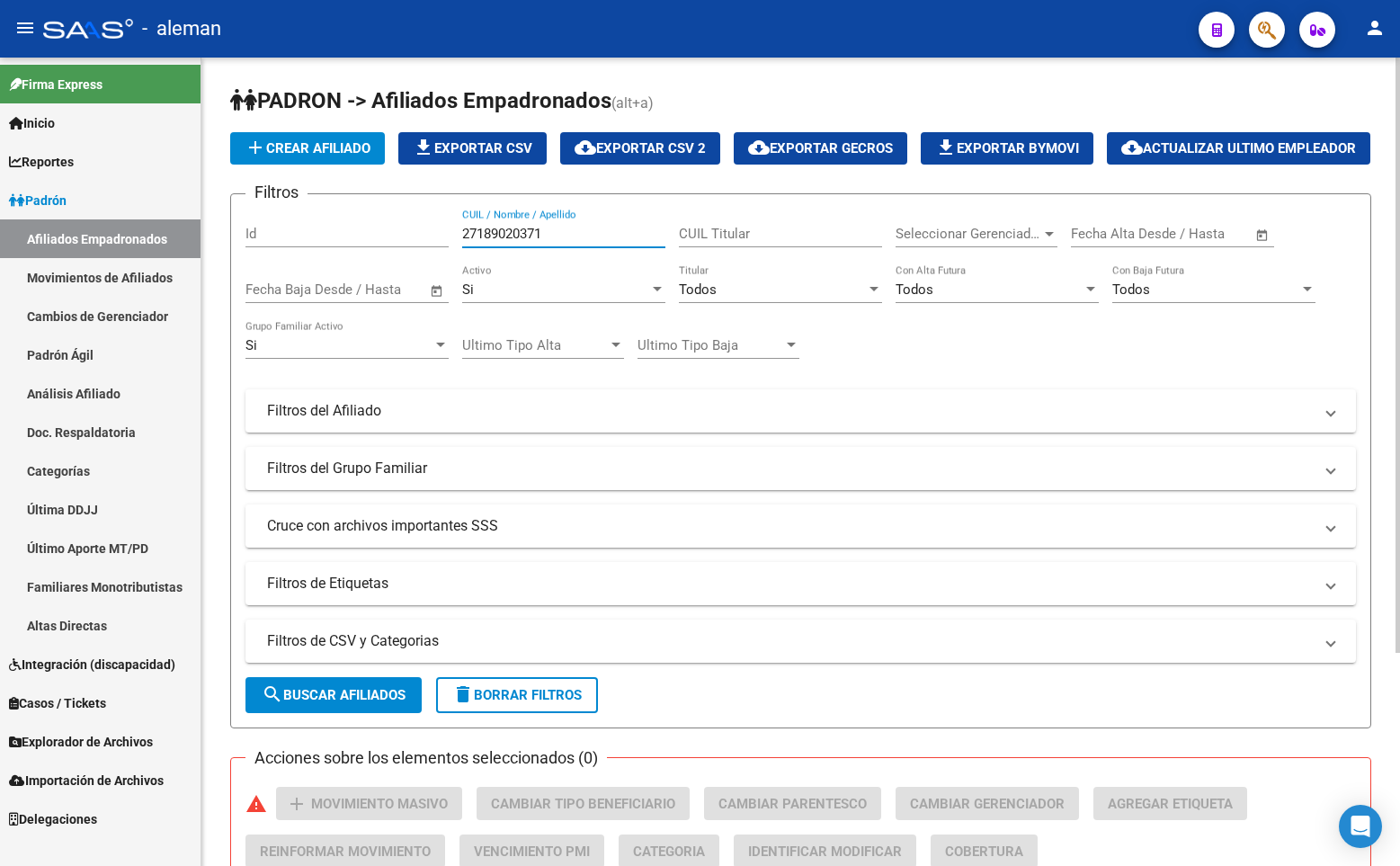
drag, startPoint x: 550, startPoint y: 274, endPoint x: 409, endPoint y: 274, distance: 141.0
click at [409, 274] on div "Filtros Id 27189020371 CUIL / Nombre / Apellido CUIL Titular Seleccionar Gerenc…" at bounding box center [800, 407] width 1110 height 397
paste input "74969928"
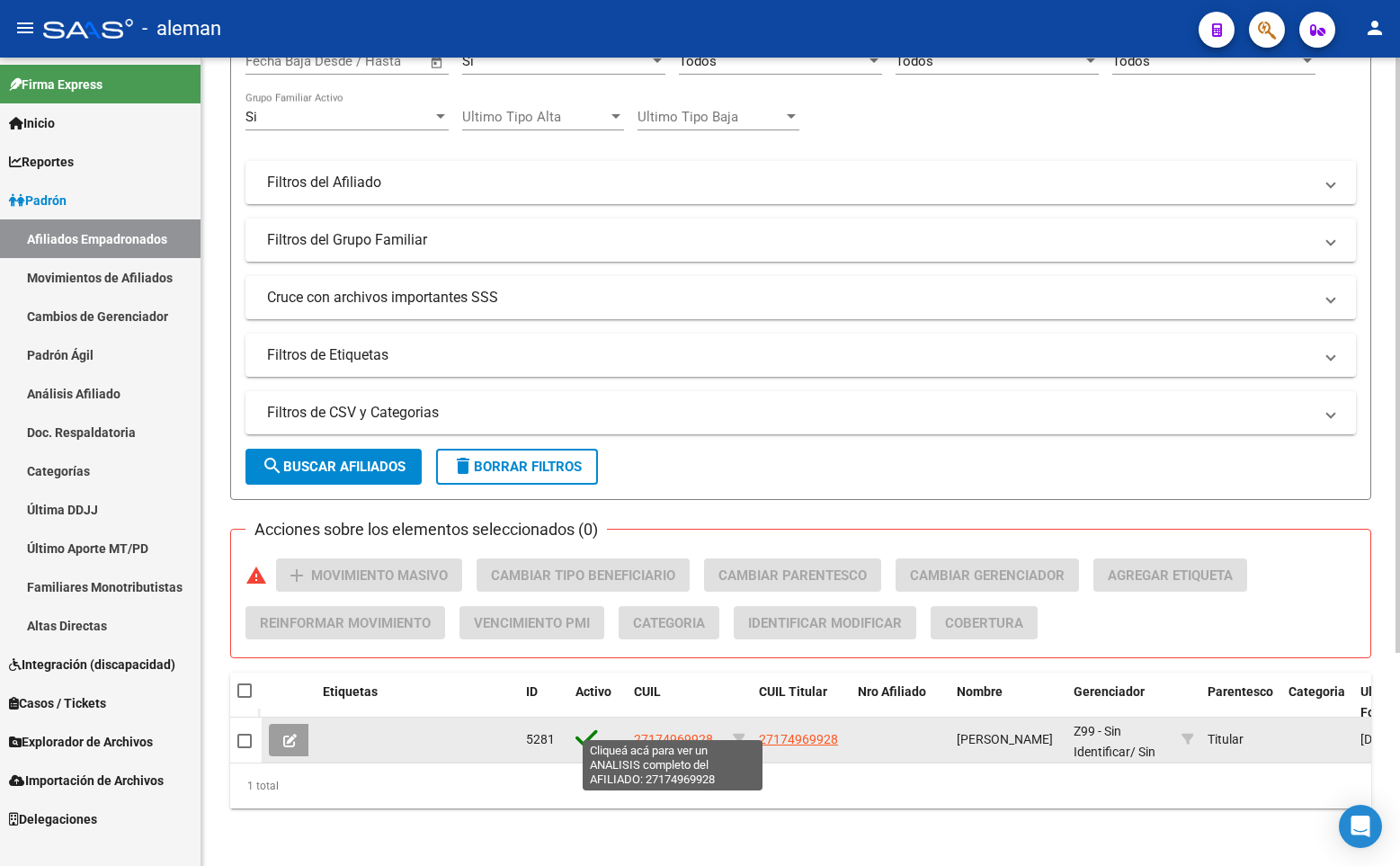
type input "27174969928"
click at [678, 732] on span "27174969928" at bounding box center [673, 739] width 79 height 15
type textarea "27174969928"
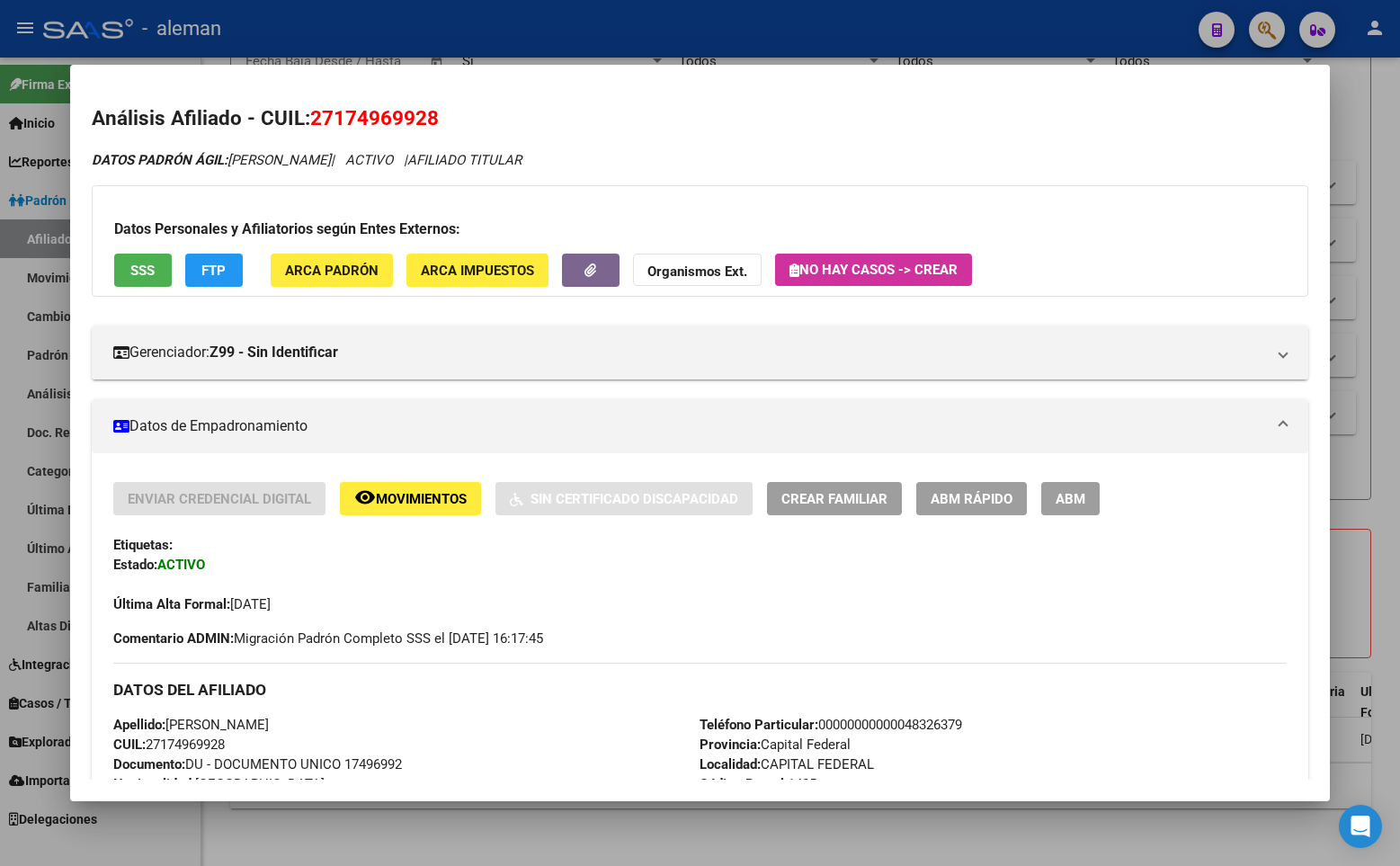
scroll to position [180, 0]
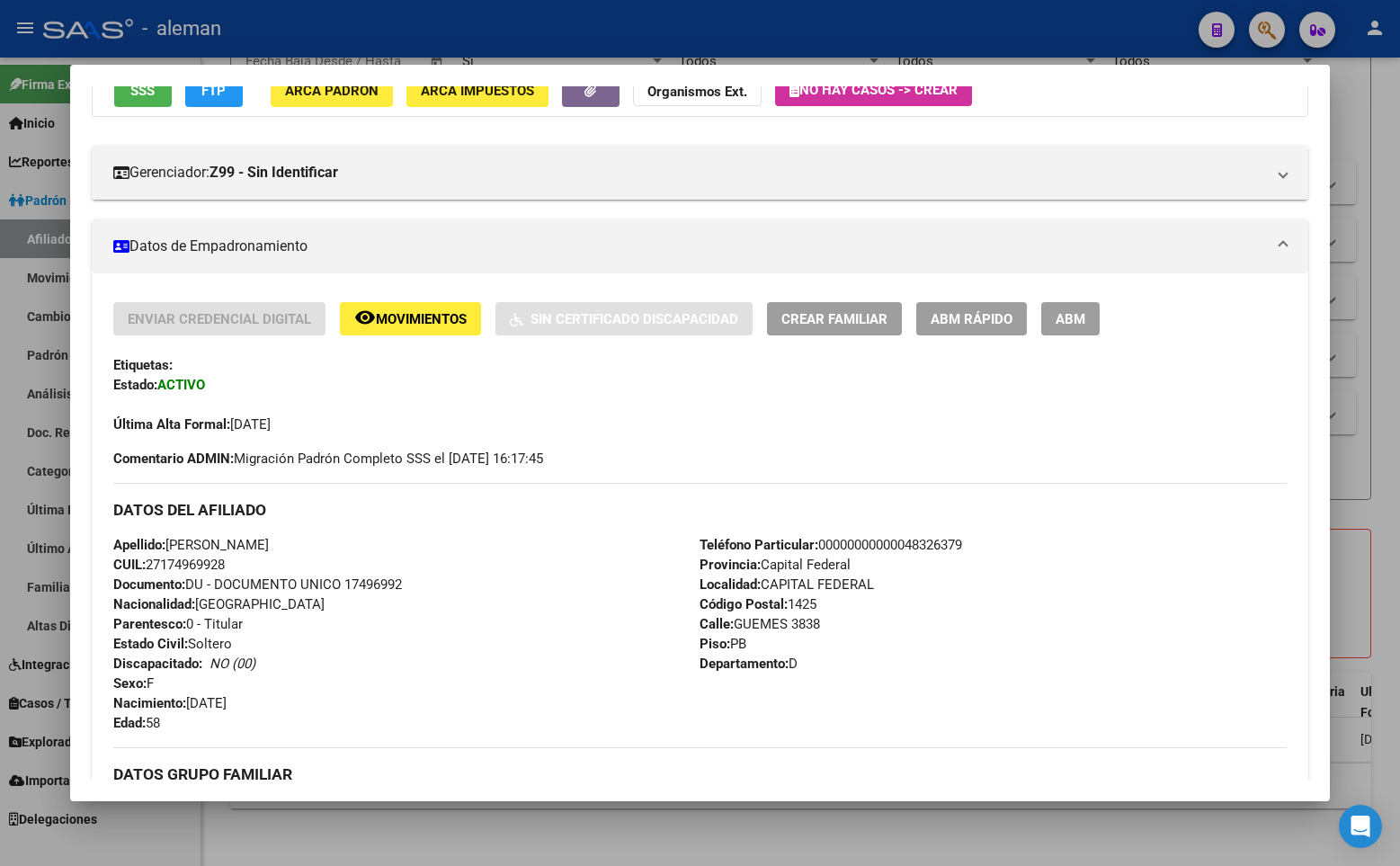
click at [774, 423] on div "Última Alta Formal: [DATE]" at bounding box center [700, 414] width 1173 height 39
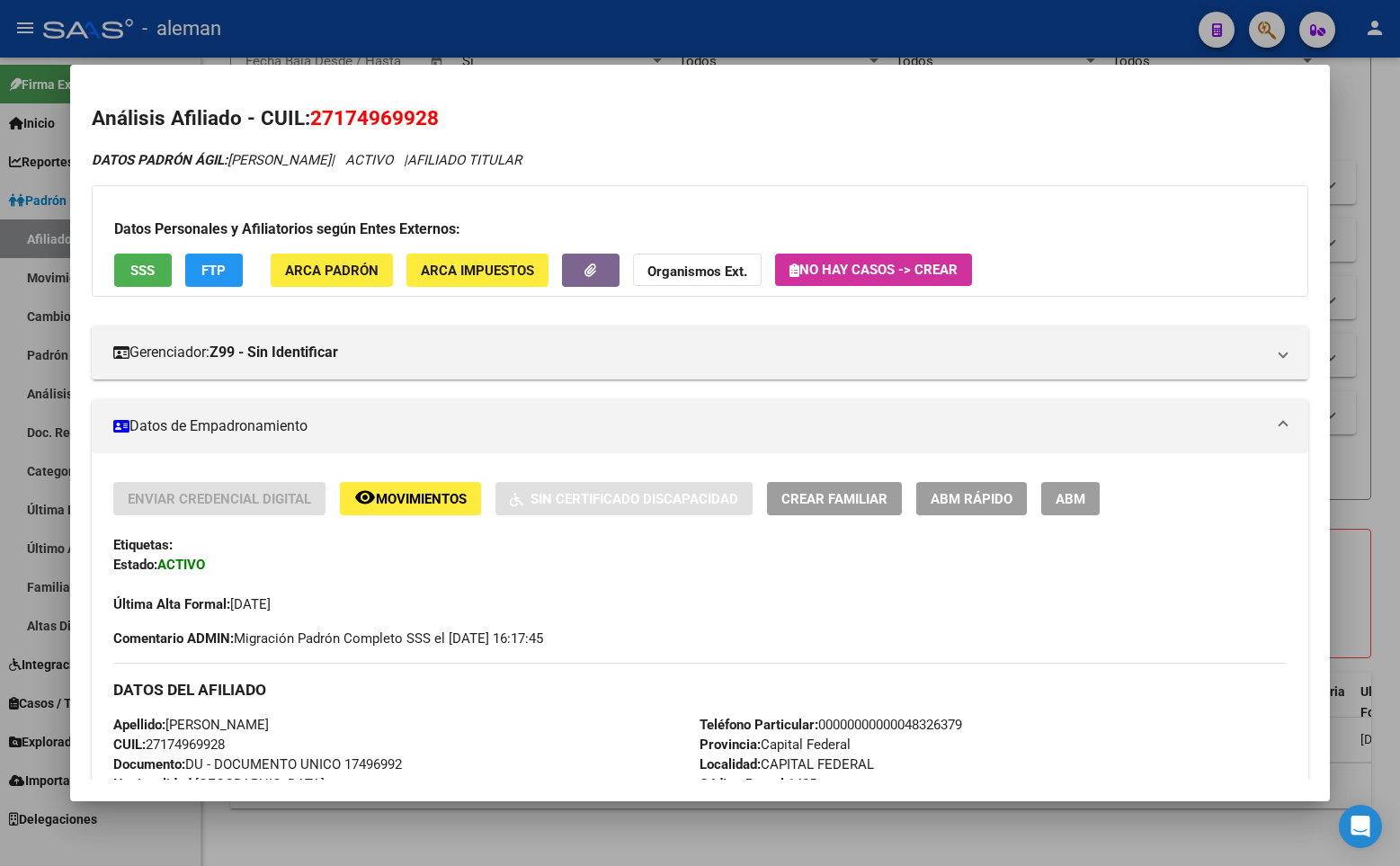
click at [1369, 217] on div at bounding box center [700, 433] width 1400 height 866
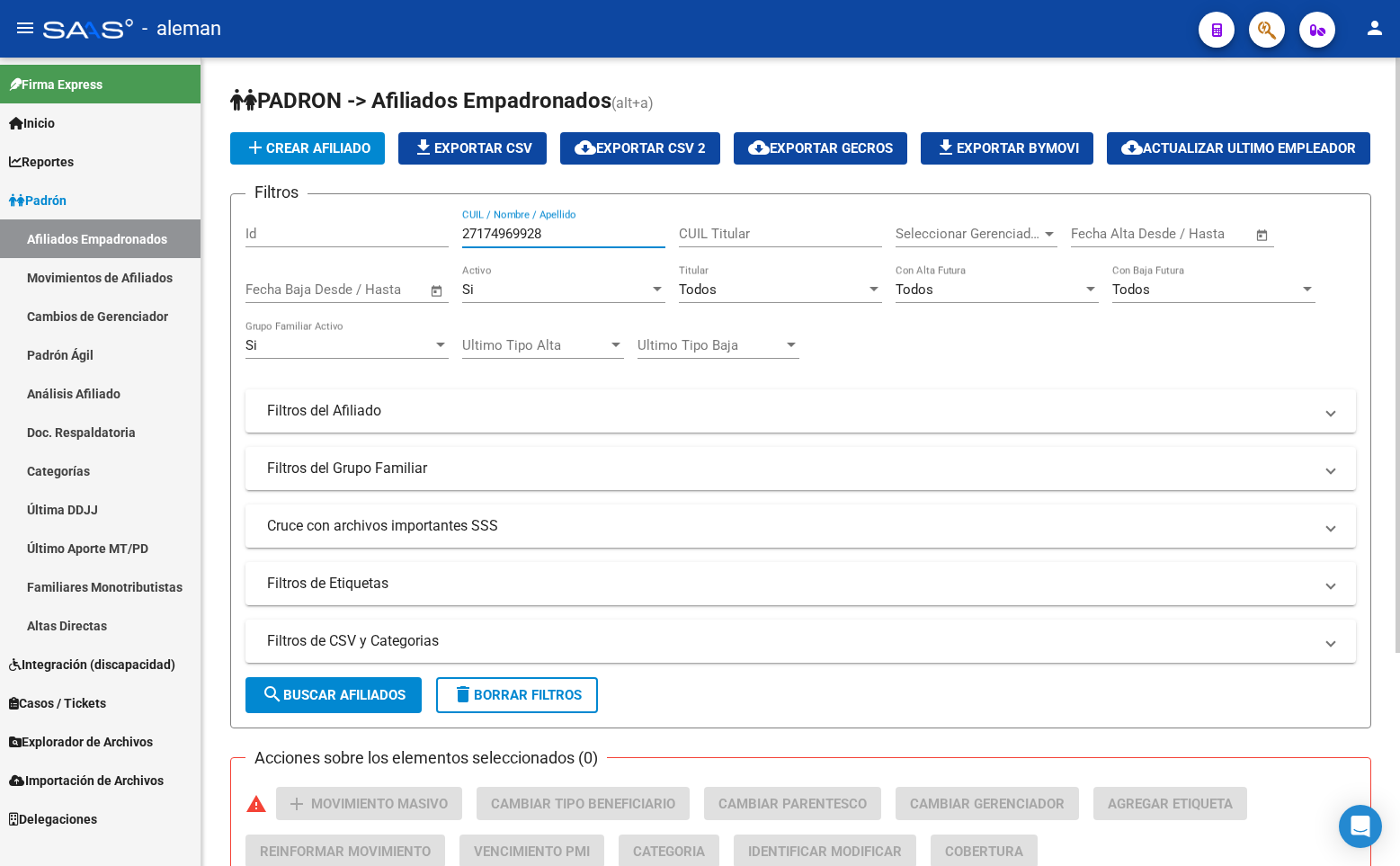
drag, startPoint x: 569, startPoint y: 281, endPoint x: 400, endPoint y: 281, distance: 169.0
click at [400, 281] on div "Filtros Id 27174969928 CUIL / Nombre / Apellido CUIL Titular Seleccionar Gerenc…" at bounding box center [800, 407] width 1110 height 397
paste input "936936593"
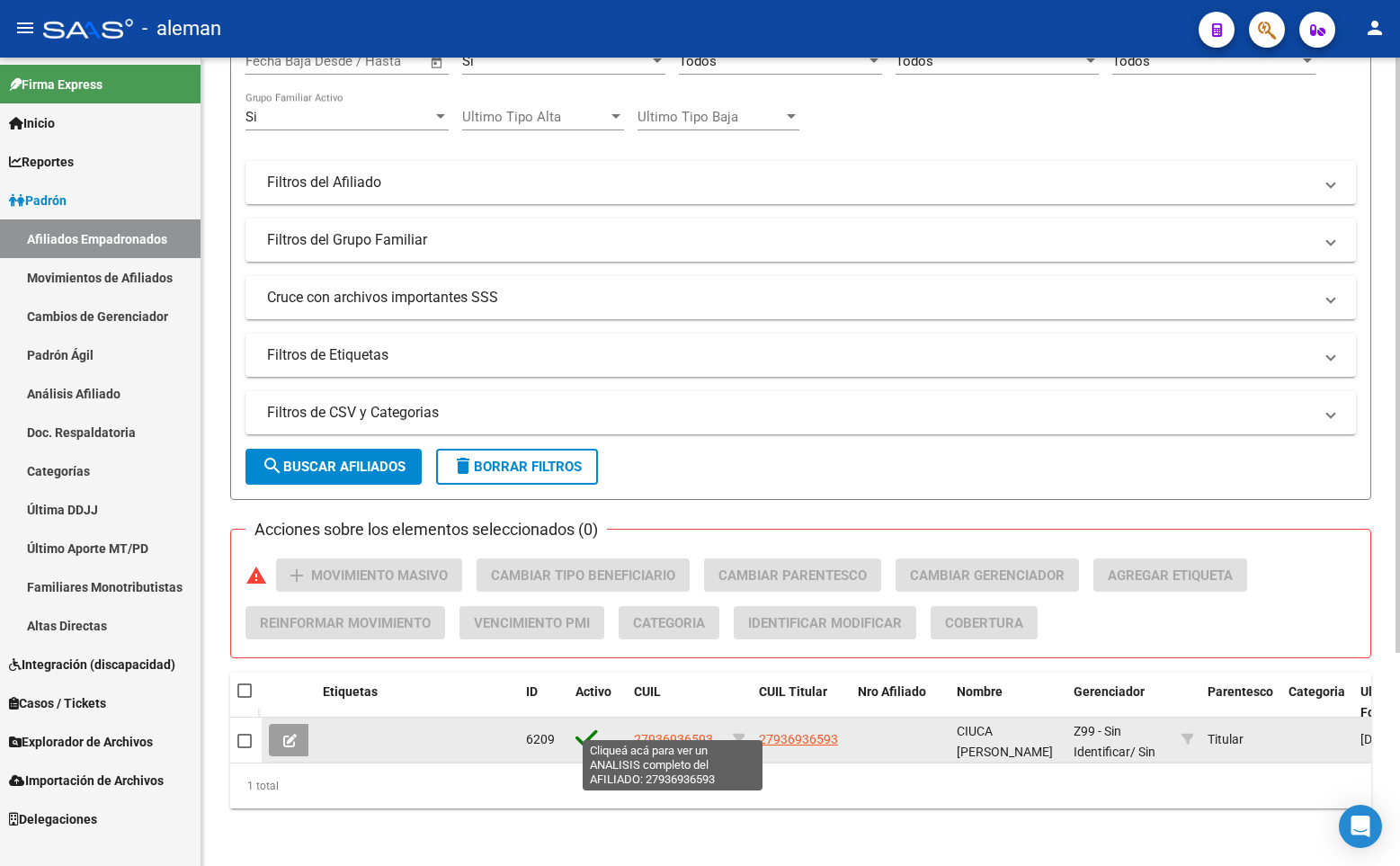
type input "27936936593"
click at [675, 732] on span "27936936593" at bounding box center [673, 739] width 79 height 15
type textarea "27936936593"
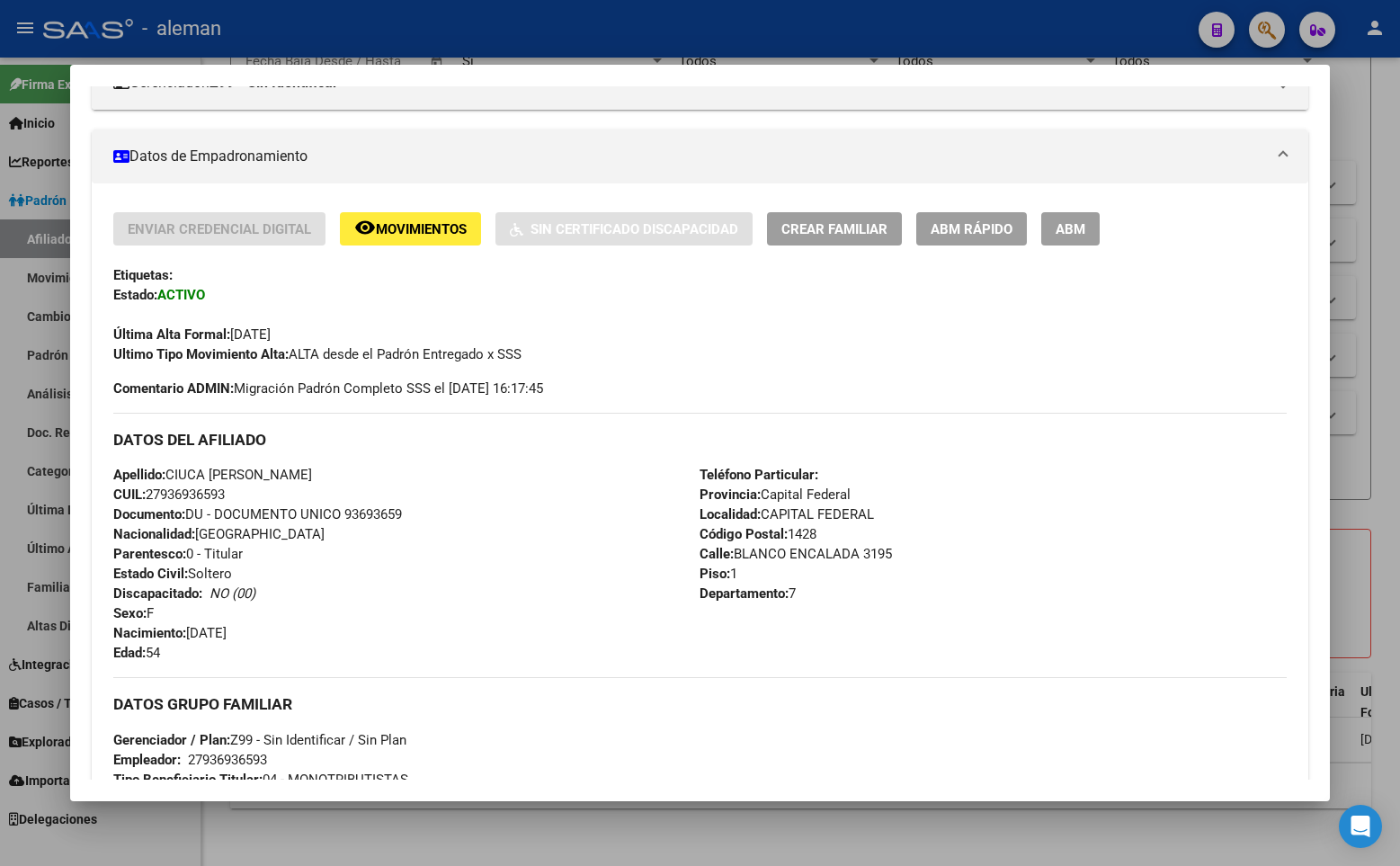
scroll to position [360, 0]
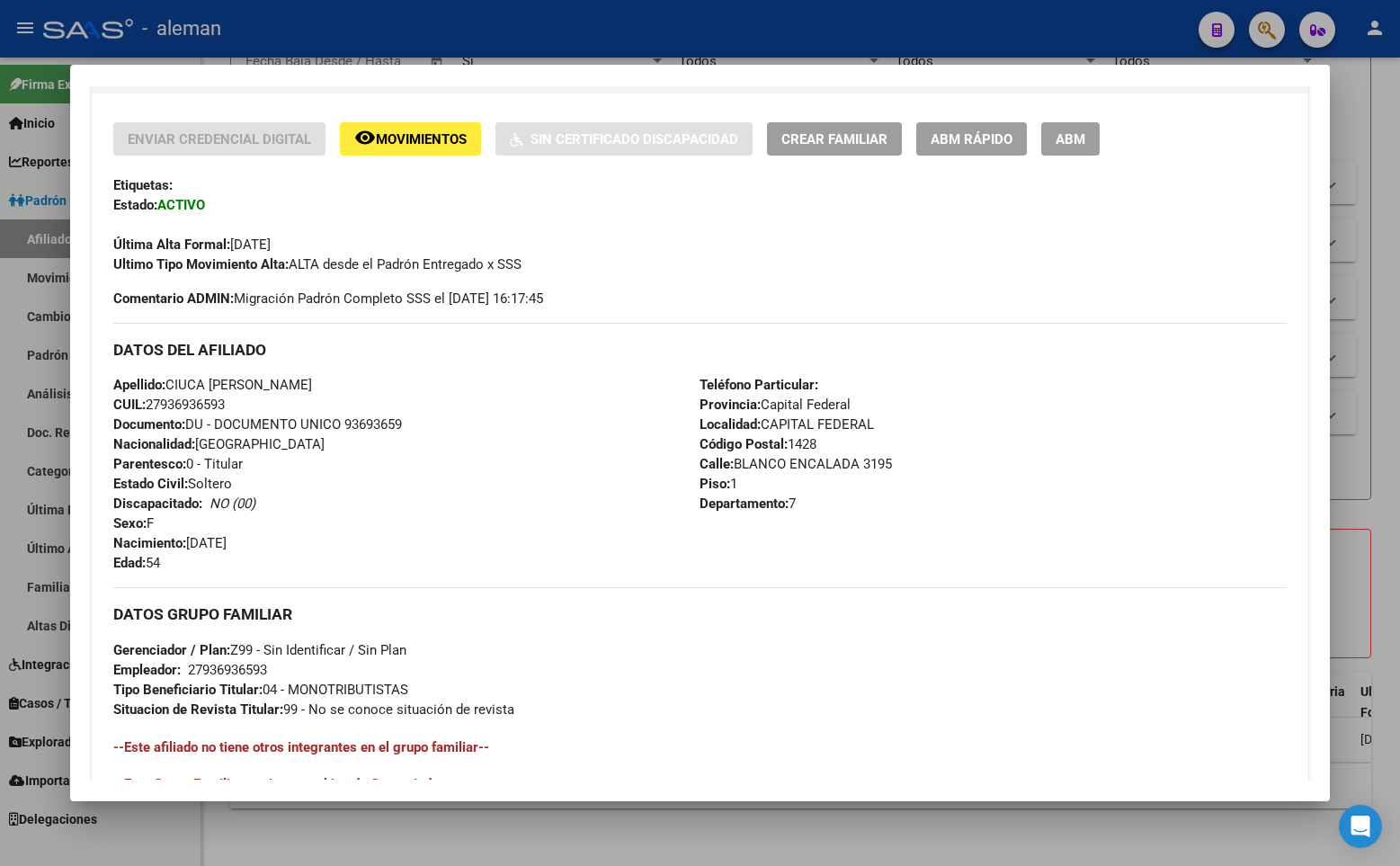
click at [777, 249] on div "Última Alta Formal: [DATE]" at bounding box center [700, 234] width 1173 height 39
click at [1388, 352] on div at bounding box center [700, 433] width 1400 height 866
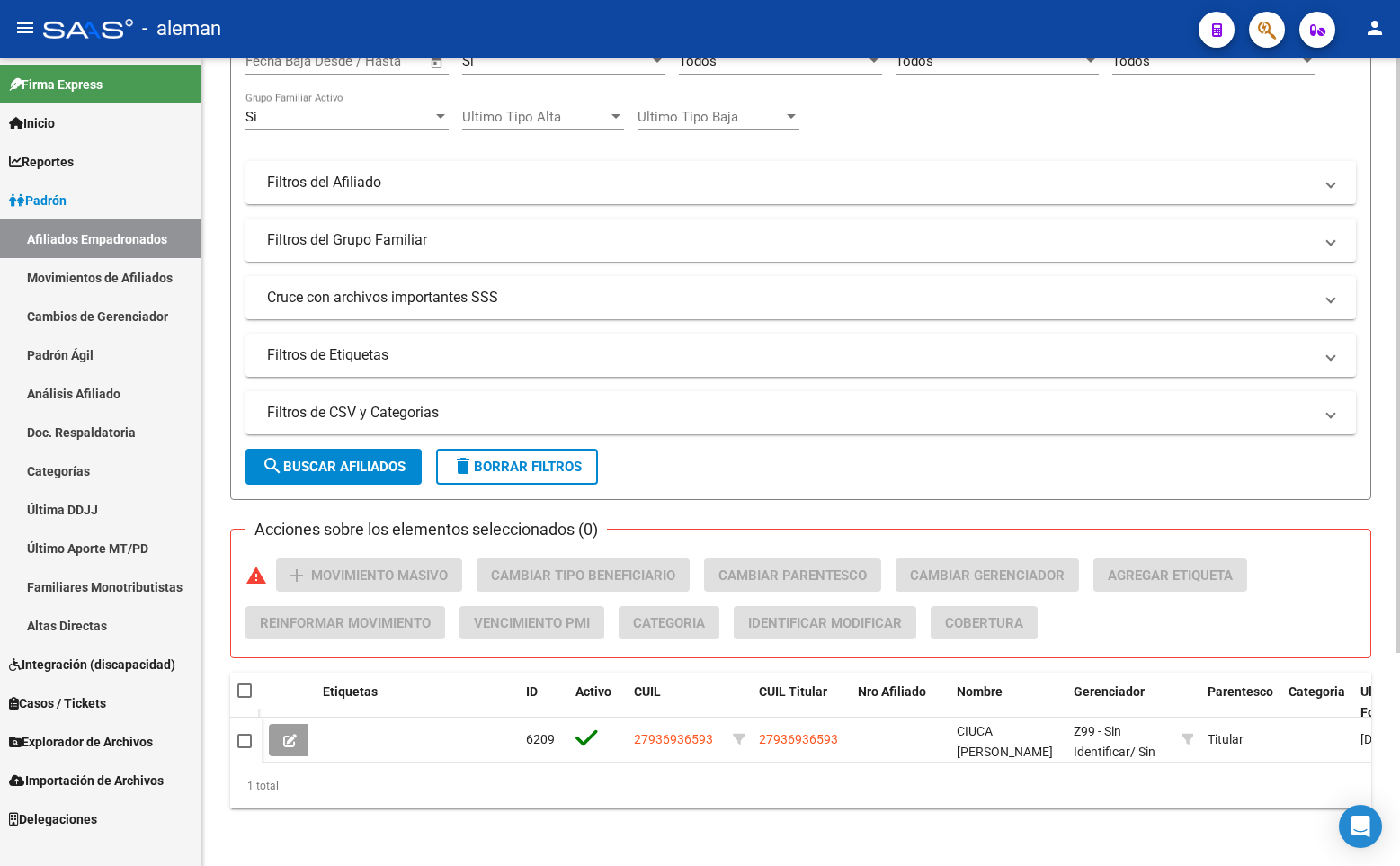
scroll to position [0, 0]
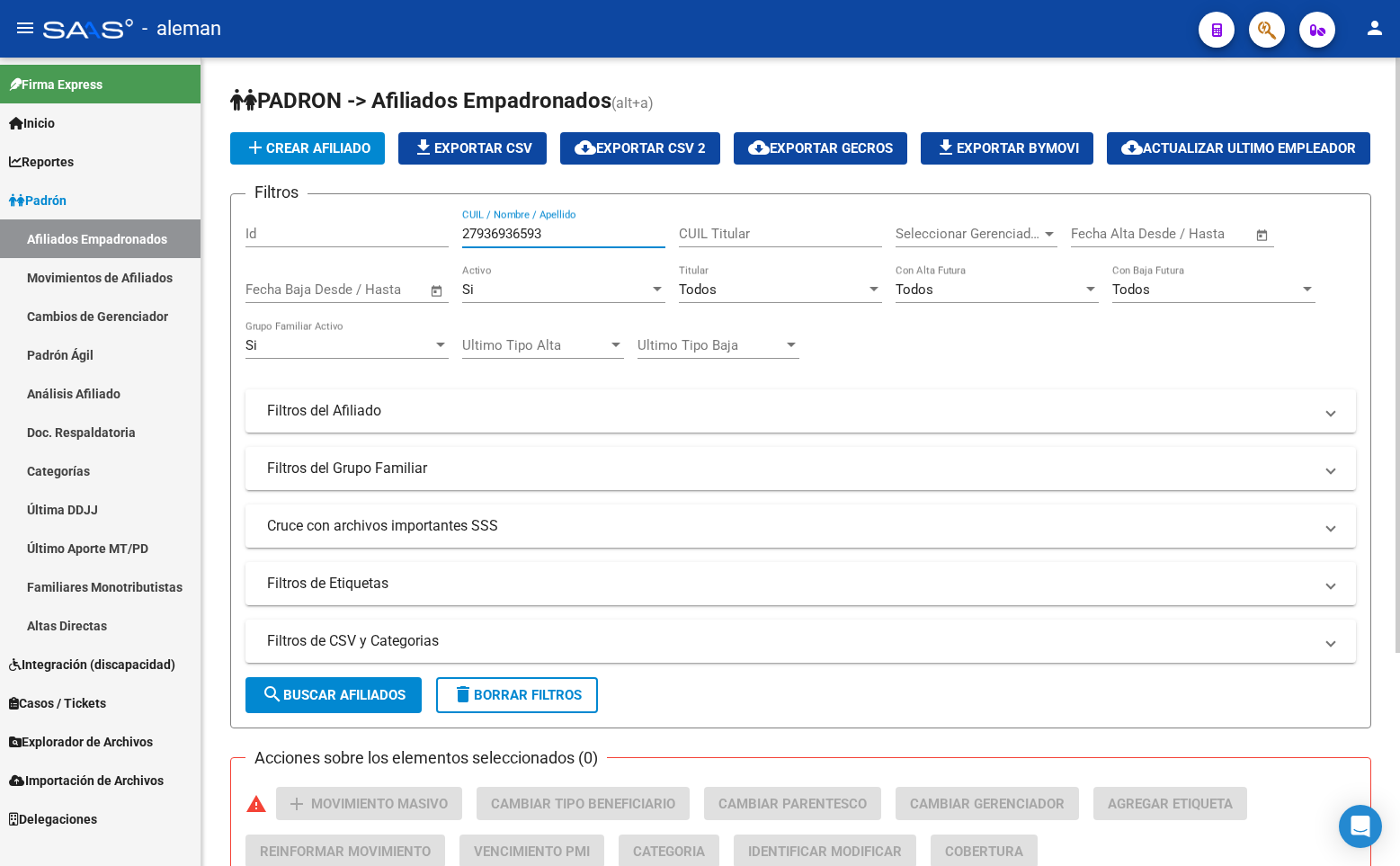
drag, startPoint x: 557, startPoint y: 284, endPoint x: 398, endPoint y: 284, distance: 159.0
click at [398, 284] on div "Filtros Id 27936936593 CUIL / Nombre / Apellido CUIL Titular Seleccionar Gerenc…" at bounding box center [800, 407] width 1110 height 397
paste input "3502559834"
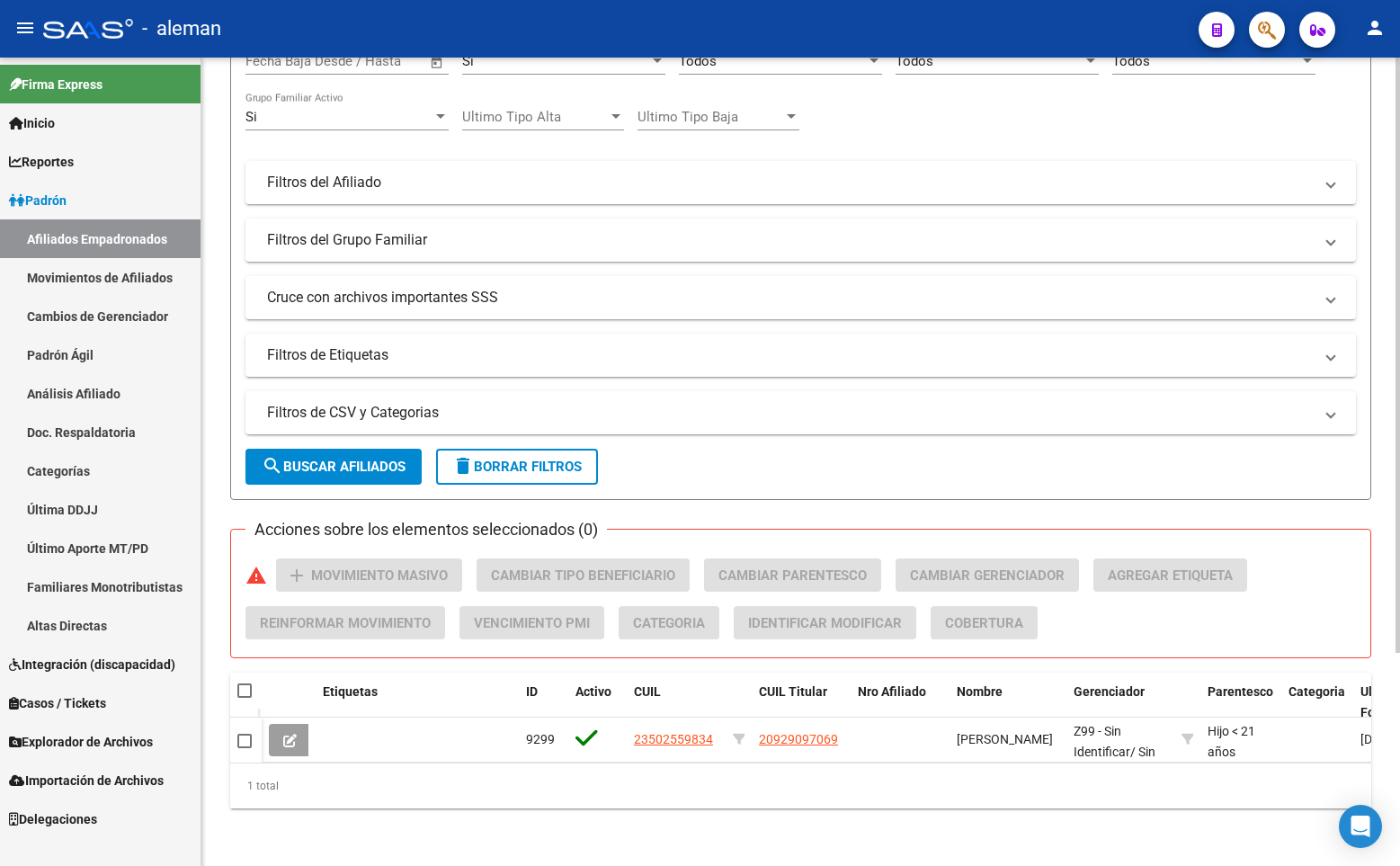
scroll to position [288, 0]
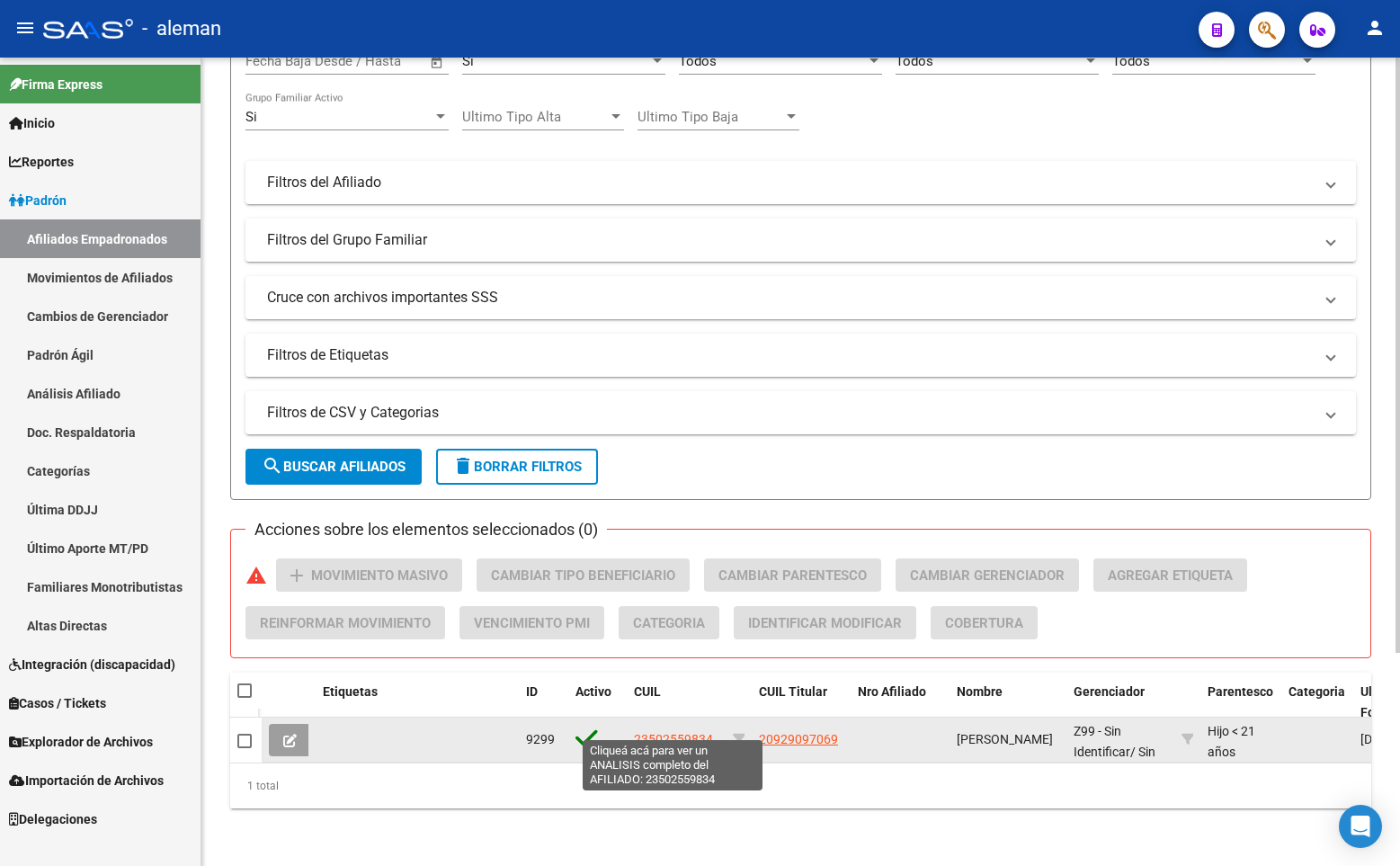
type input "23502559834"
click at [661, 732] on span "23502559834" at bounding box center [673, 739] width 79 height 15
type textarea "23502559834"
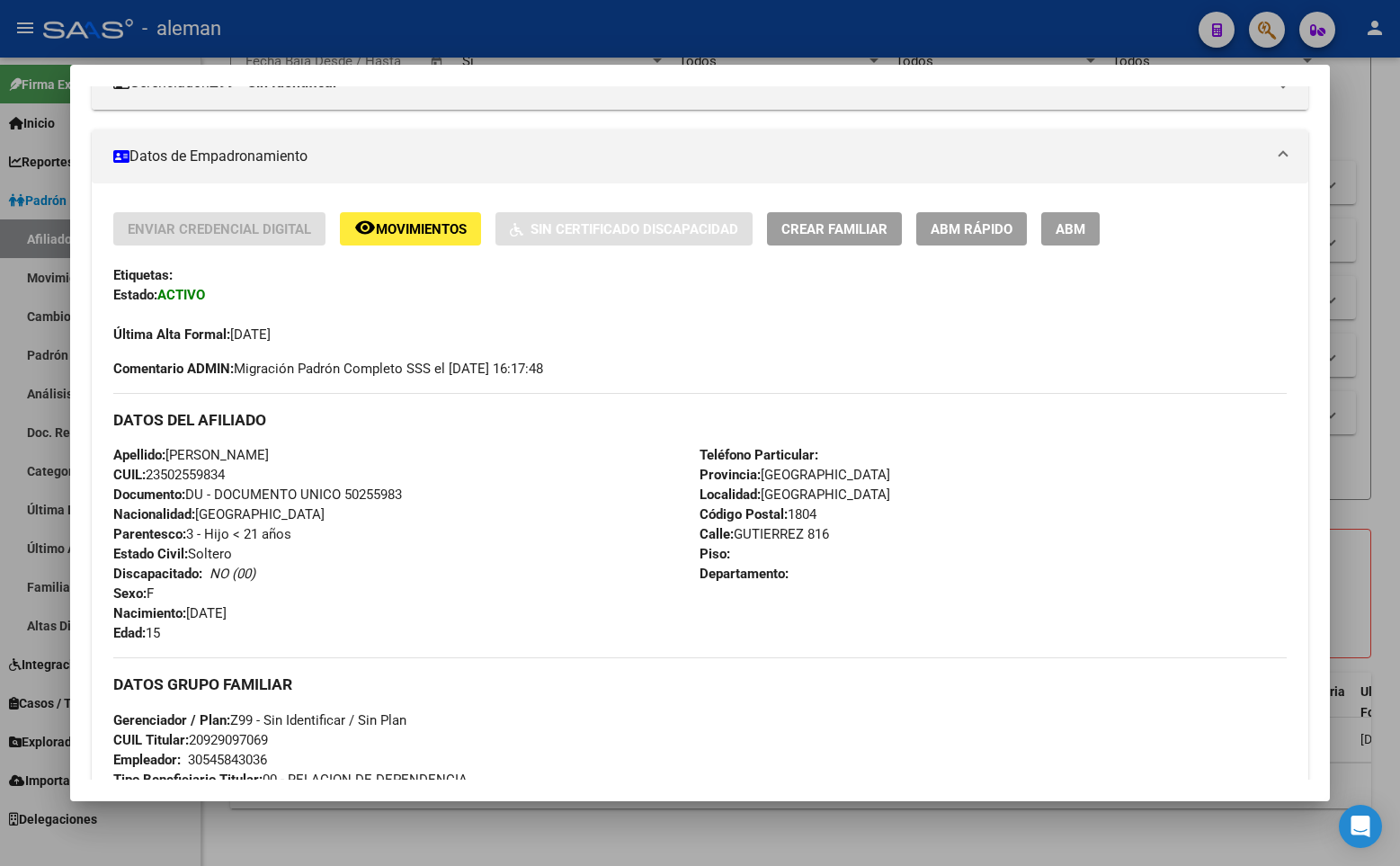
scroll to position [360, 0]
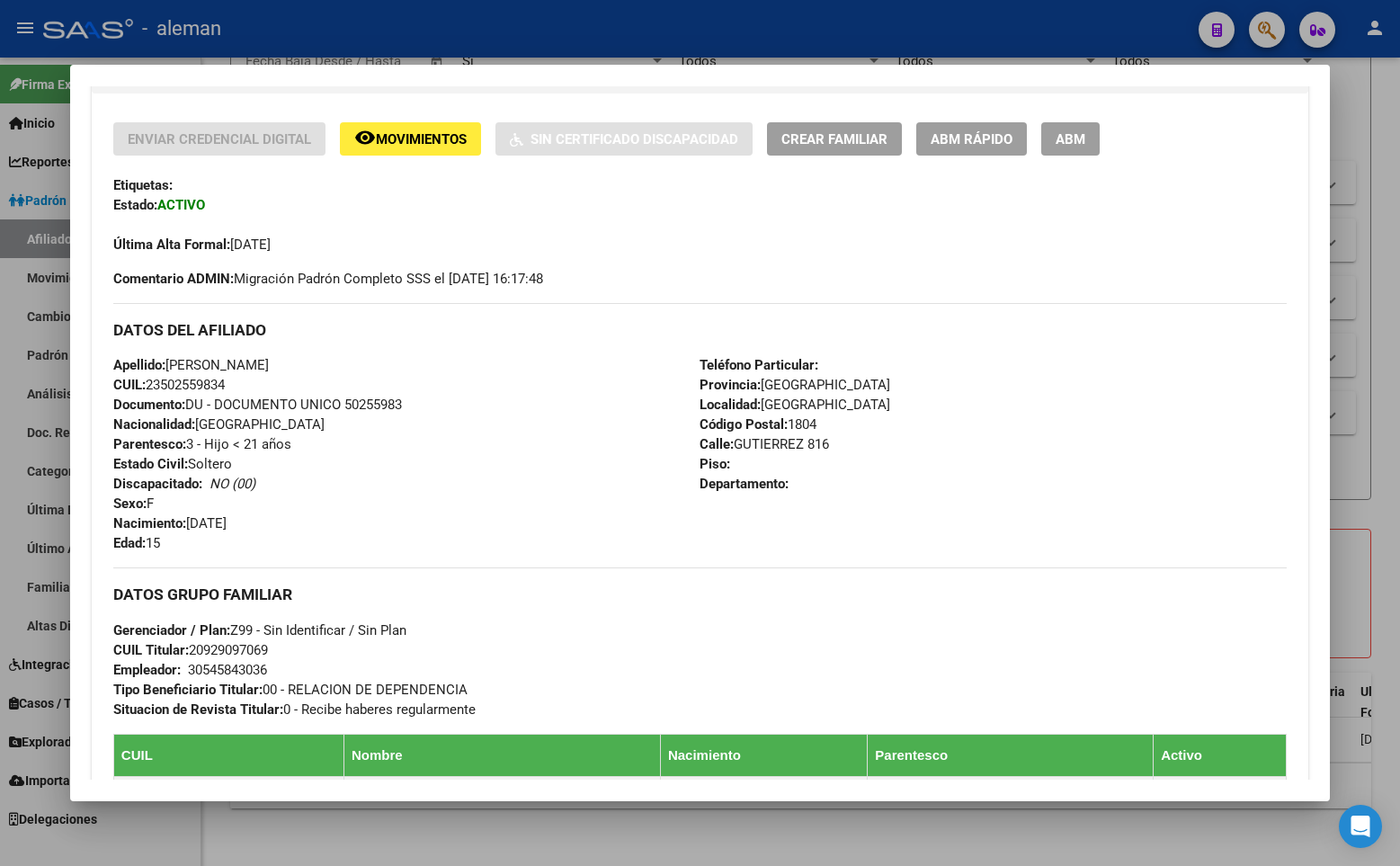
click at [657, 240] on div "Última Alta Formal: [DATE]" at bounding box center [700, 234] width 1173 height 39
click at [1357, 337] on div at bounding box center [700, 433] width 1400 height 866
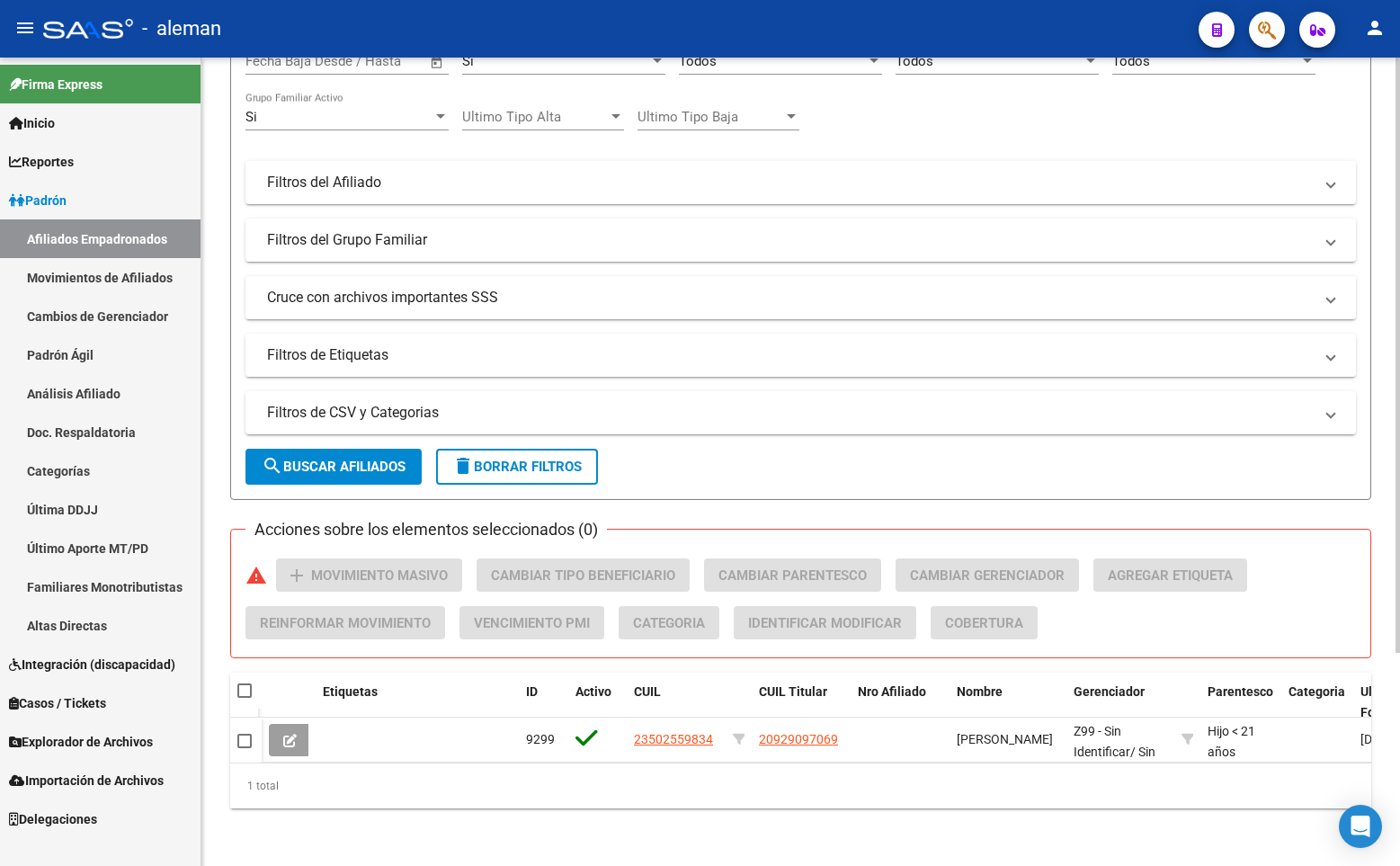
scroll to position [0, 0]
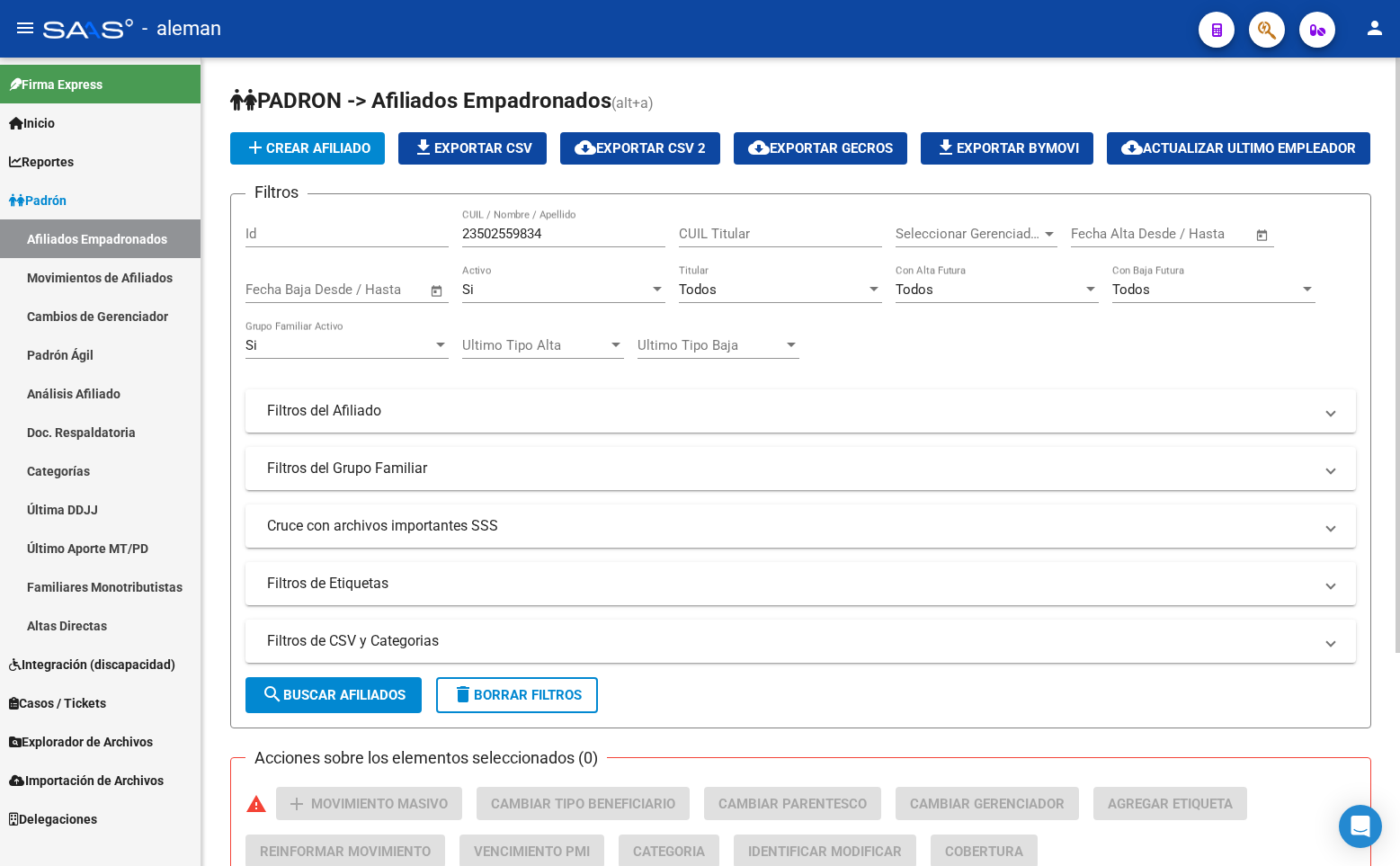
click at [561, 247] on div "23502559834 CUIL / Nombre / Apellido" at bounding box center [563, 228] width 203 height 39
drag, startPoint x: 498, startPoint y: 280, endPoint x: 364, endPoint y: 280, distance: 134.0
click at [364, 280] on div "Filtros Id 23502559834 CUIL / Nombre / Apellido CUIL Titular Seleccionar Gerenc…" at bounding box center [800, 407] width 1110 height 397
paste input "7948374167"
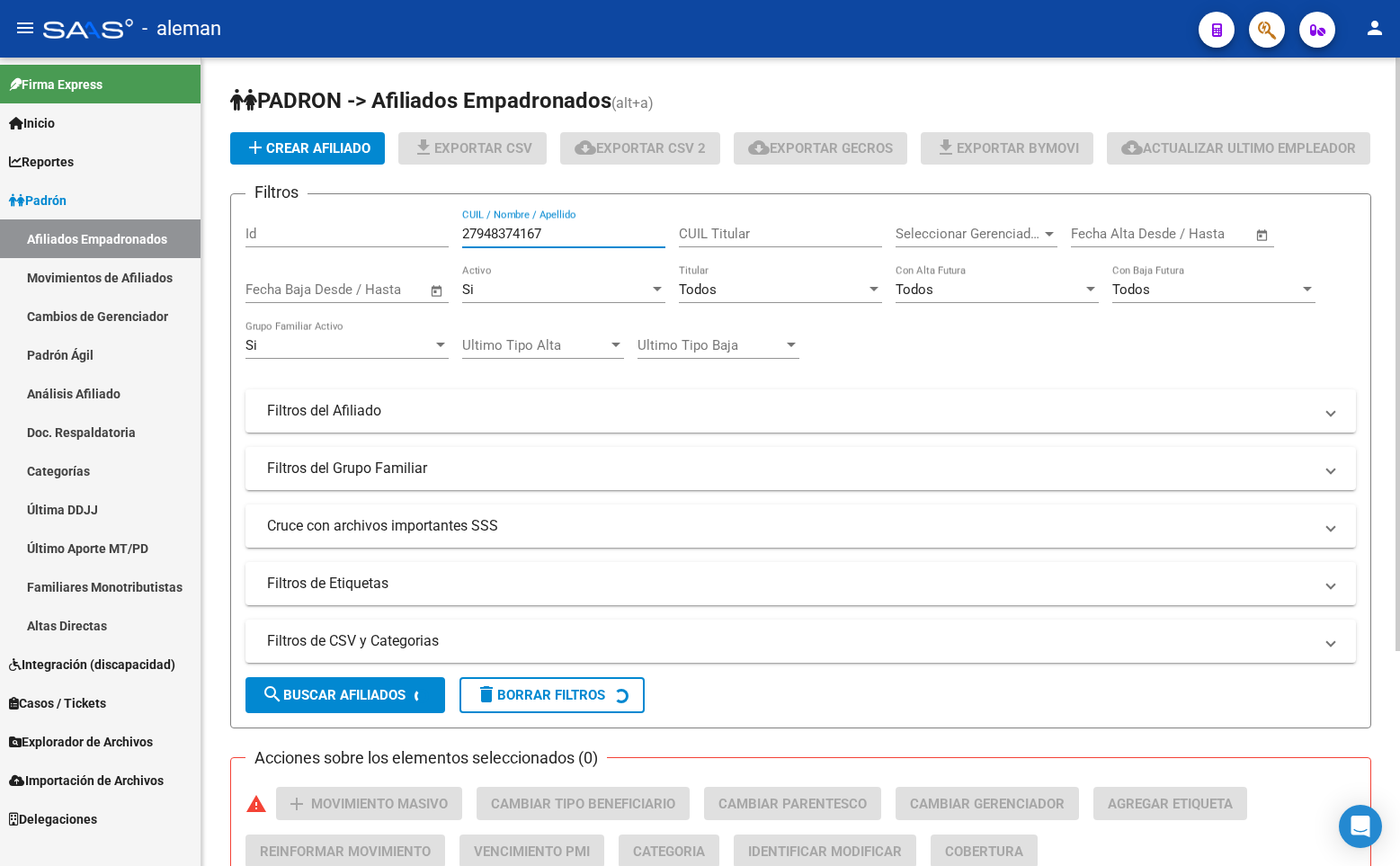
scroll to position [288, 0]
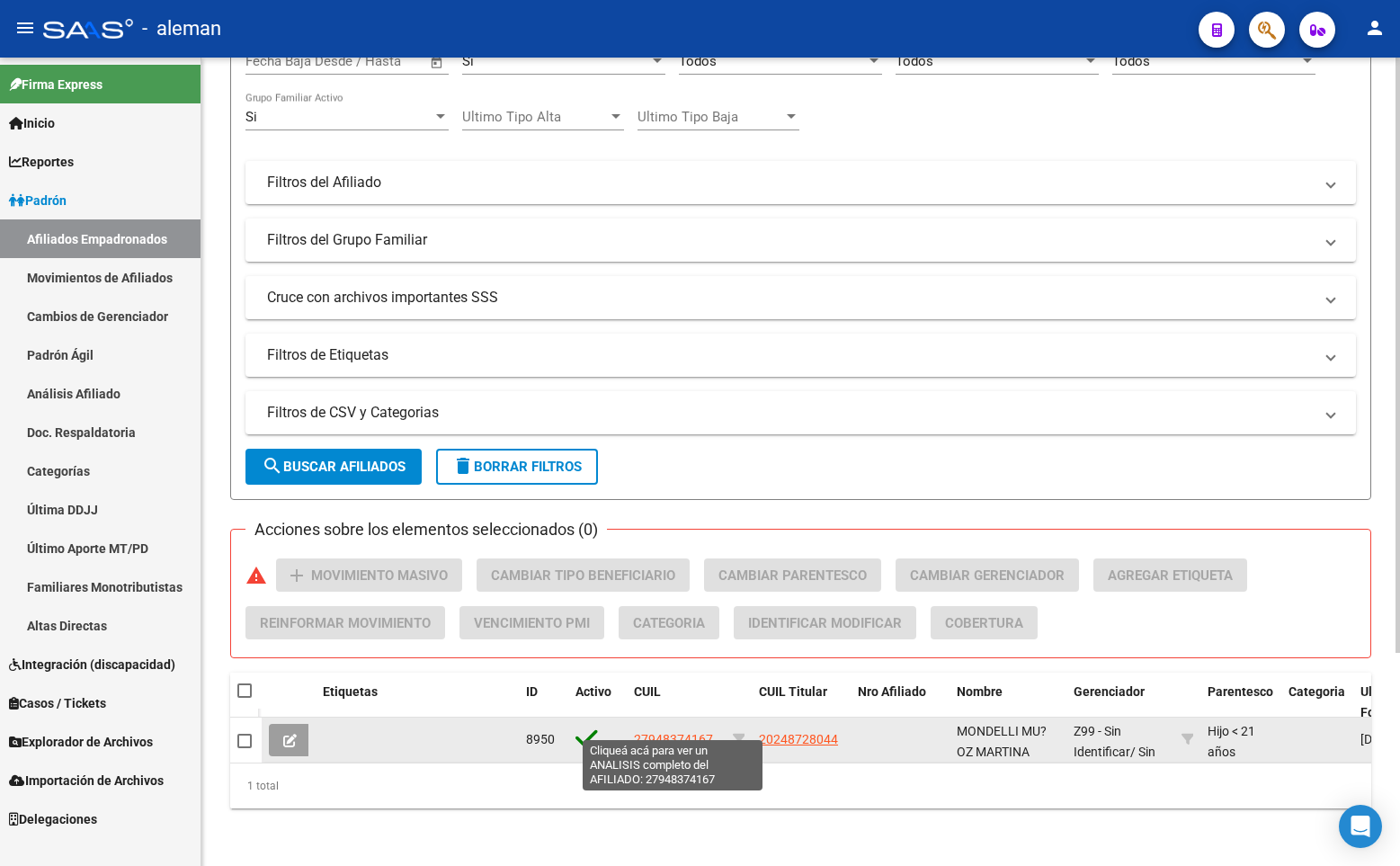
type input "27948374167"
click at [672, 732] on span "27948374167" at bounding box center [673, 739] width 79 height 15
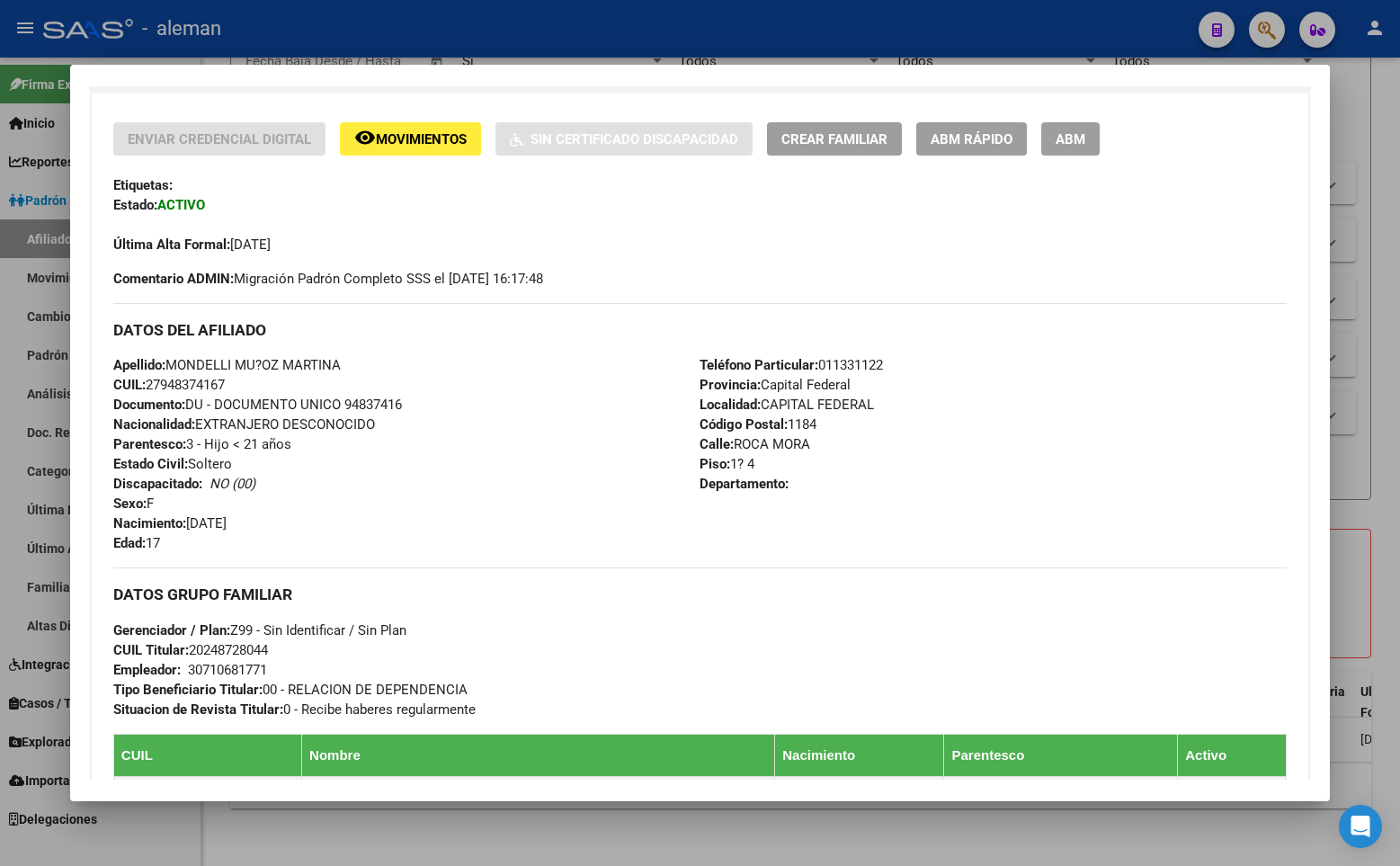
scroll to position [809, 0]
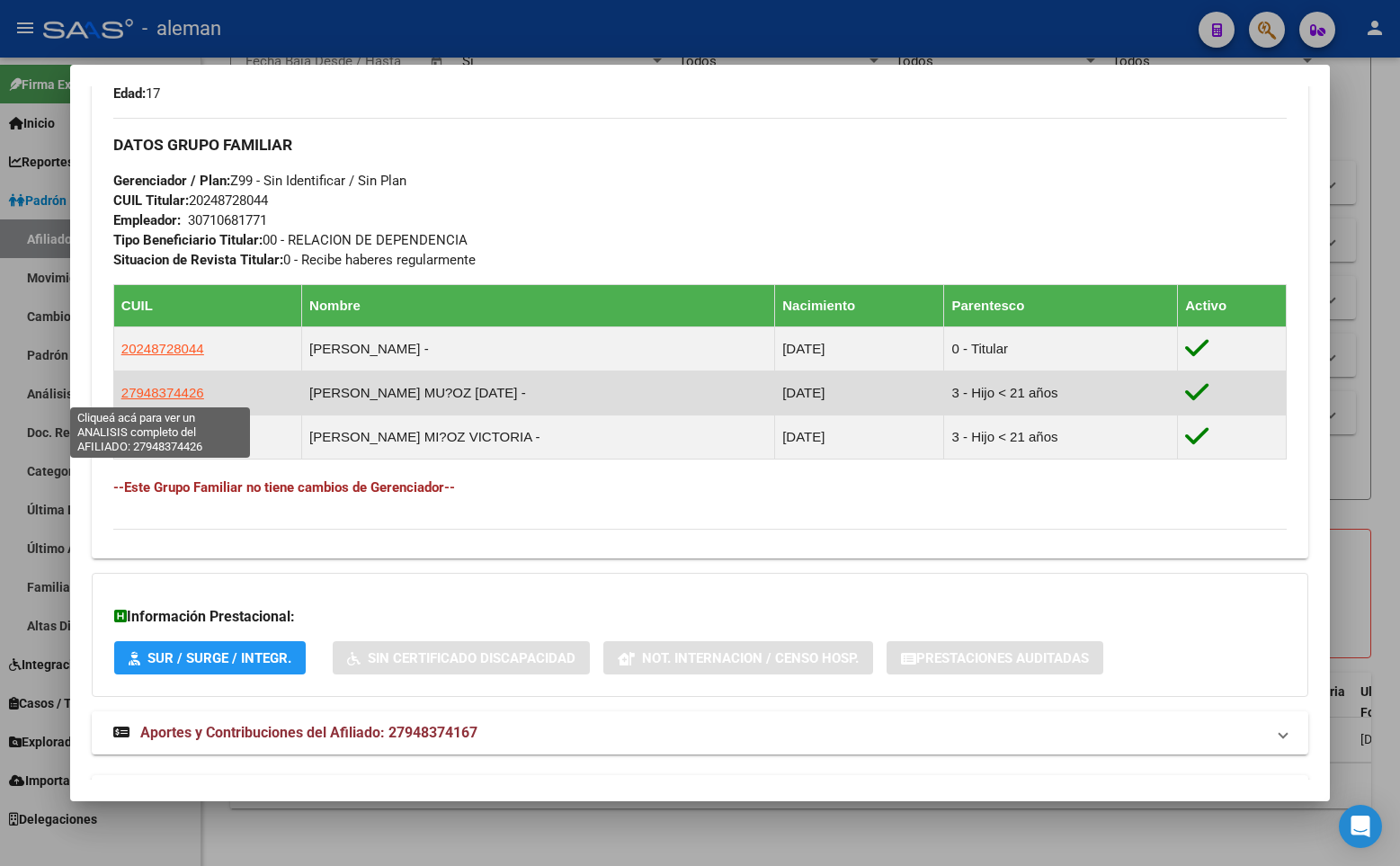
click at [175, 392] on span "27948374426" at bounding box center [162, 392] width 83 height 16
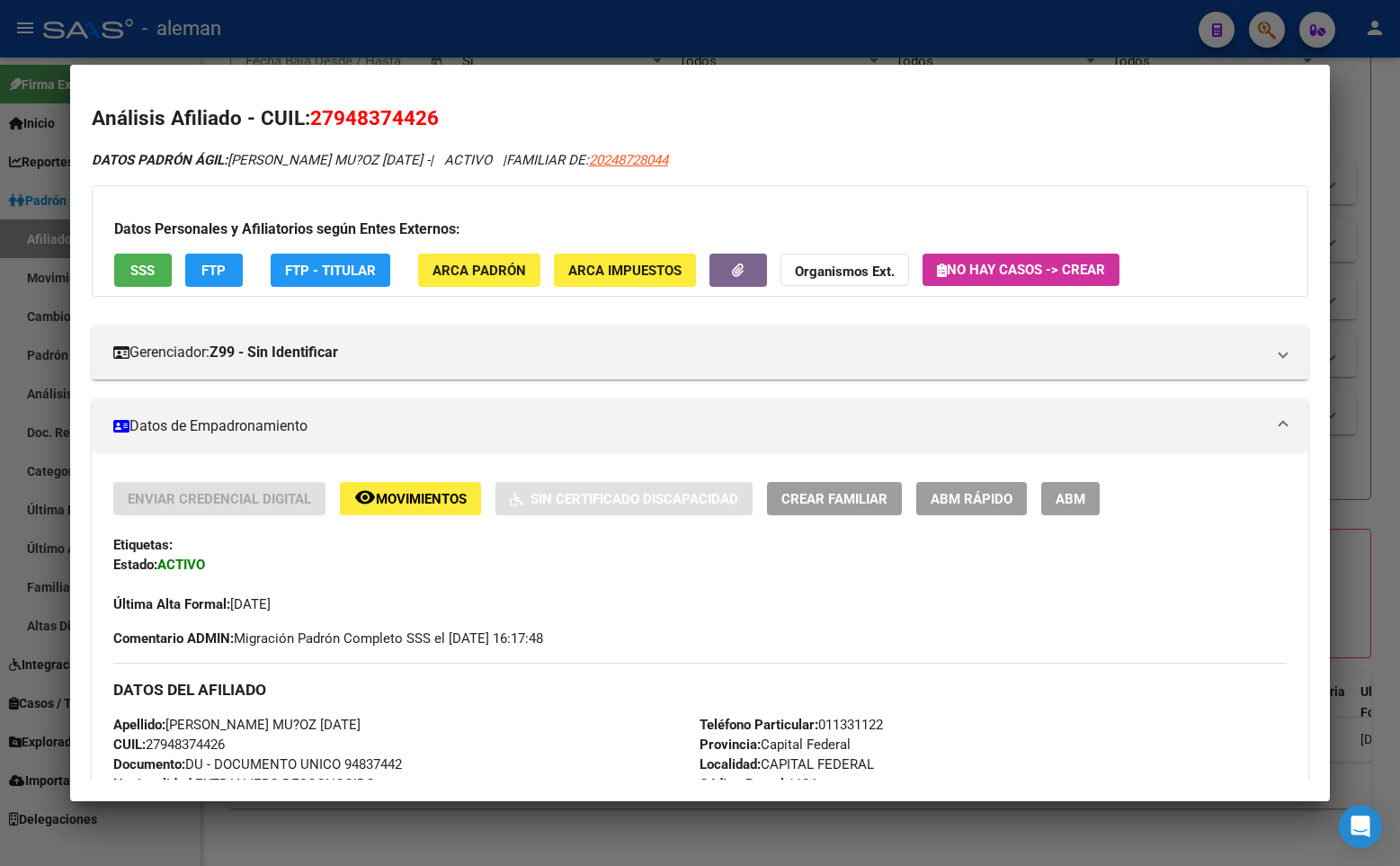
scroll to position [180, 0]
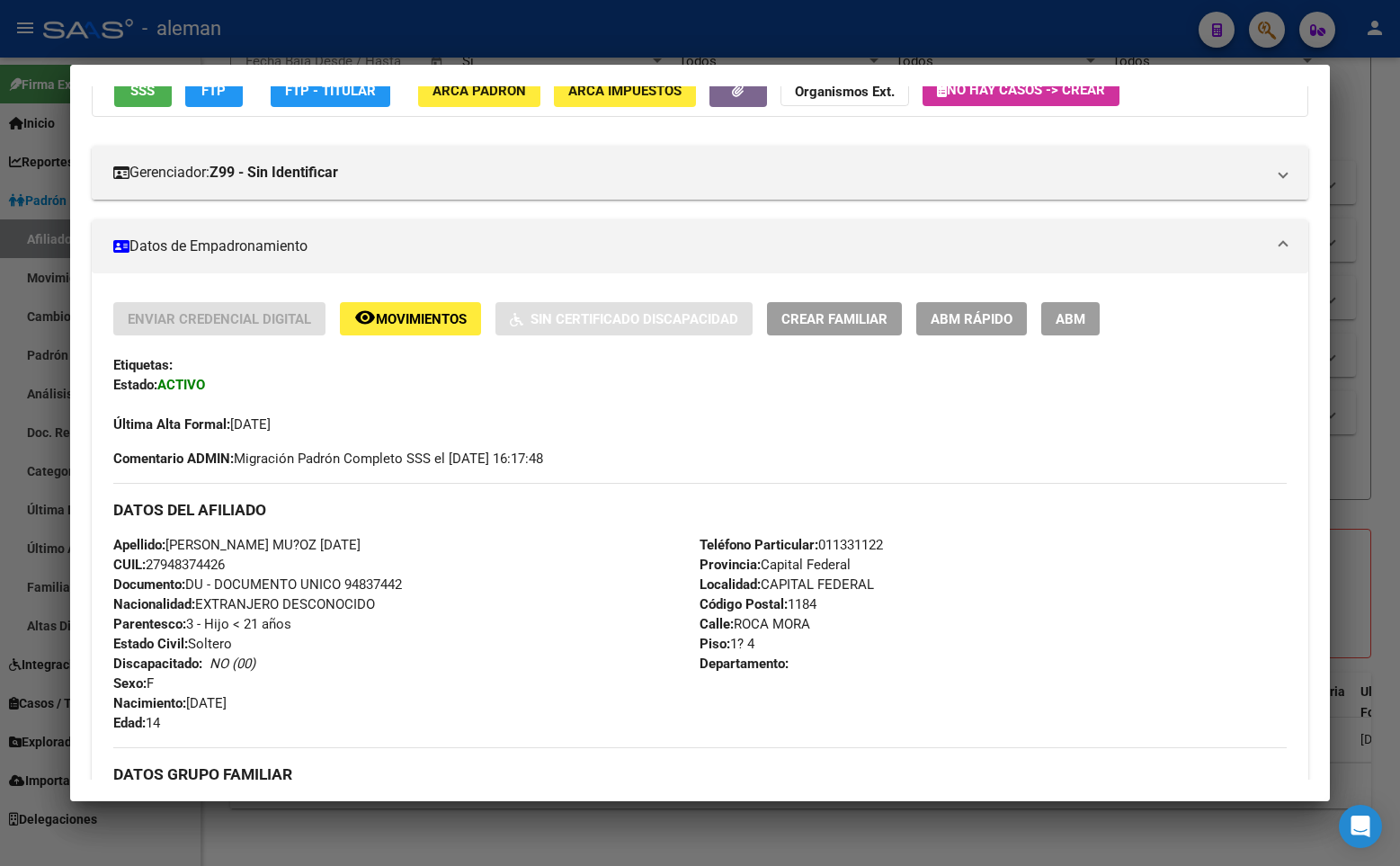
click at [1356, 446] on div at bounding box center [700, 433] width 1400 height 866
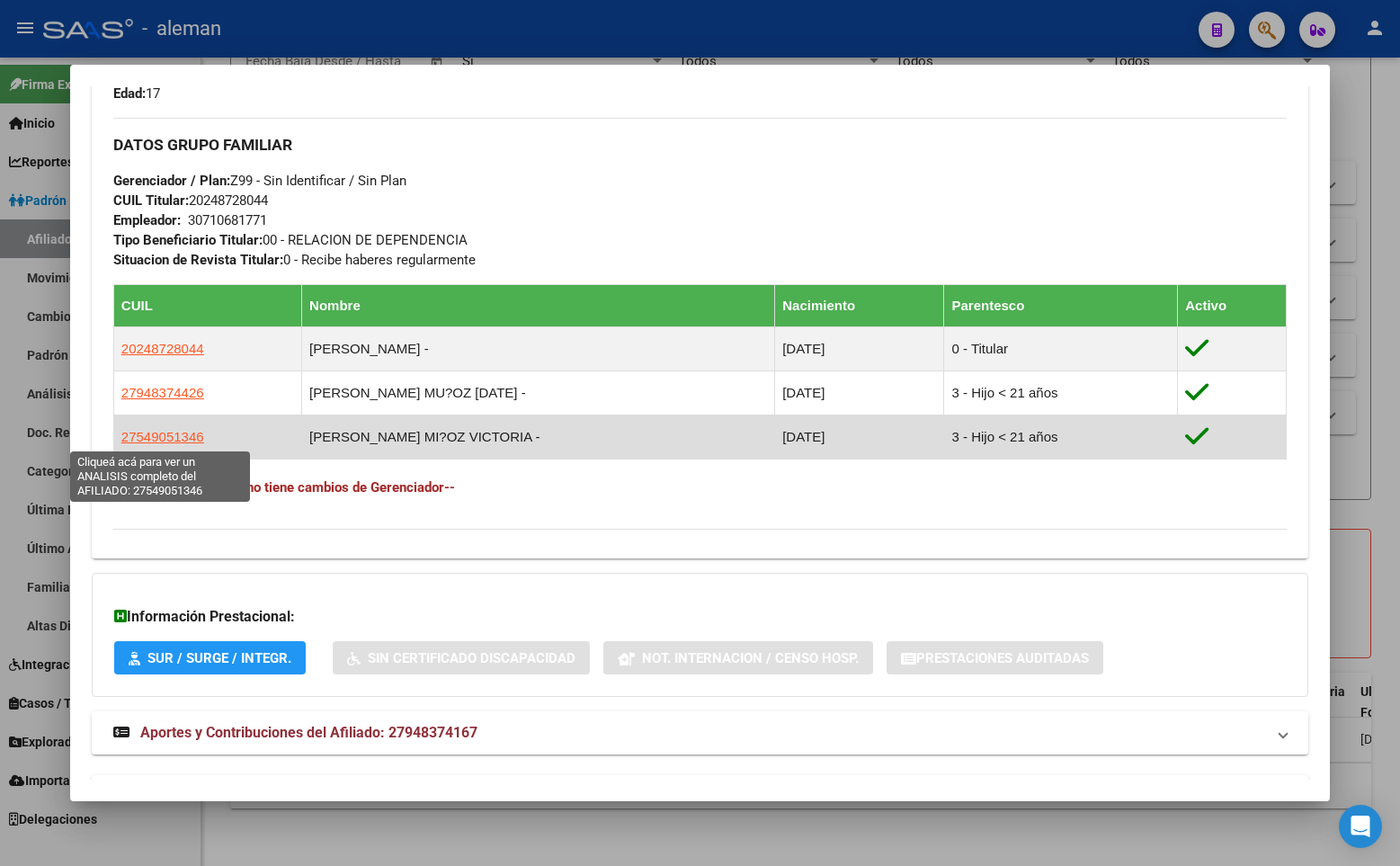
click at [161, 434] on span "27549051346" at bounding box center [162, 436] width 83 height 16
type textarea "27549051346"
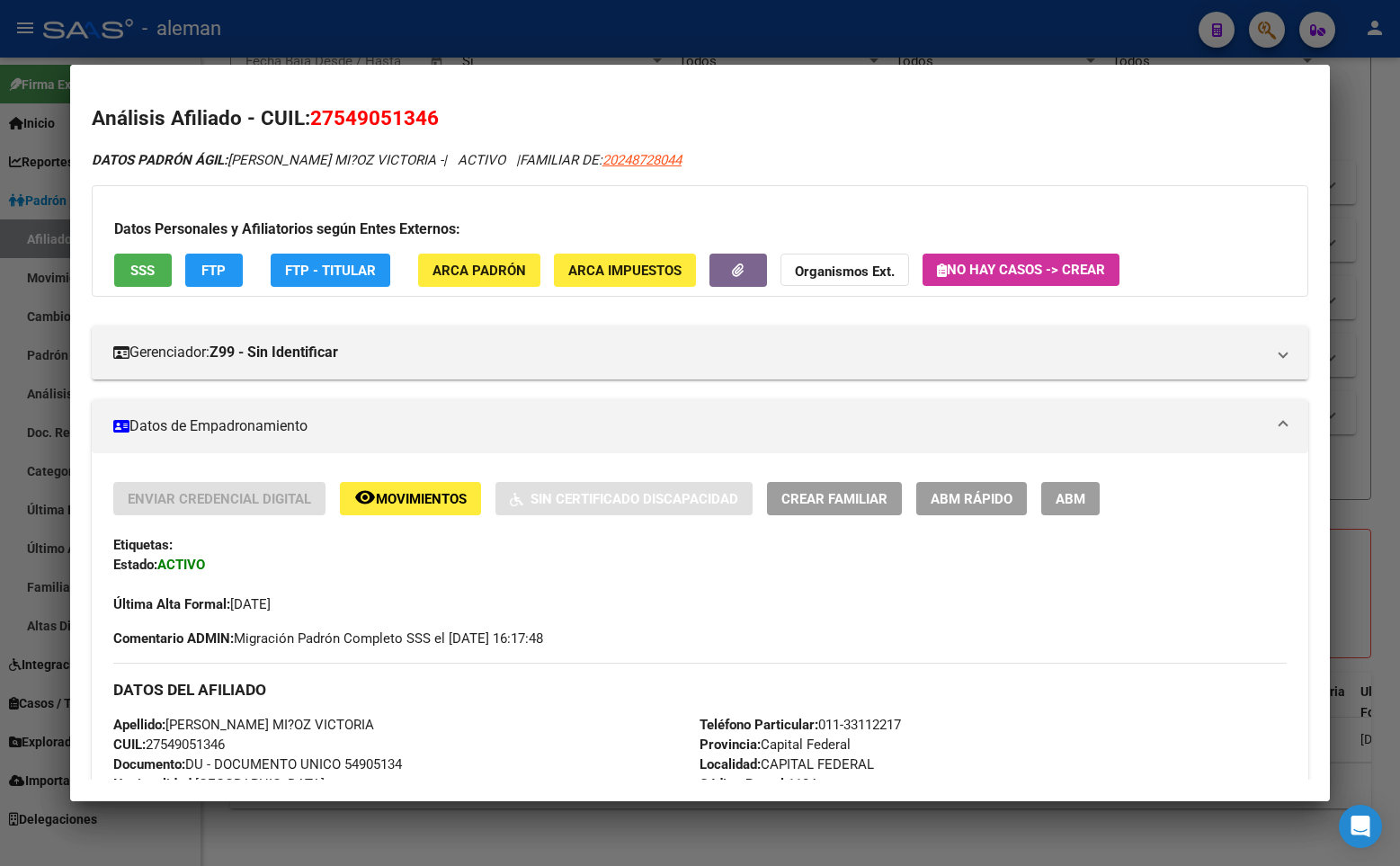
scroll to position [90, 0]
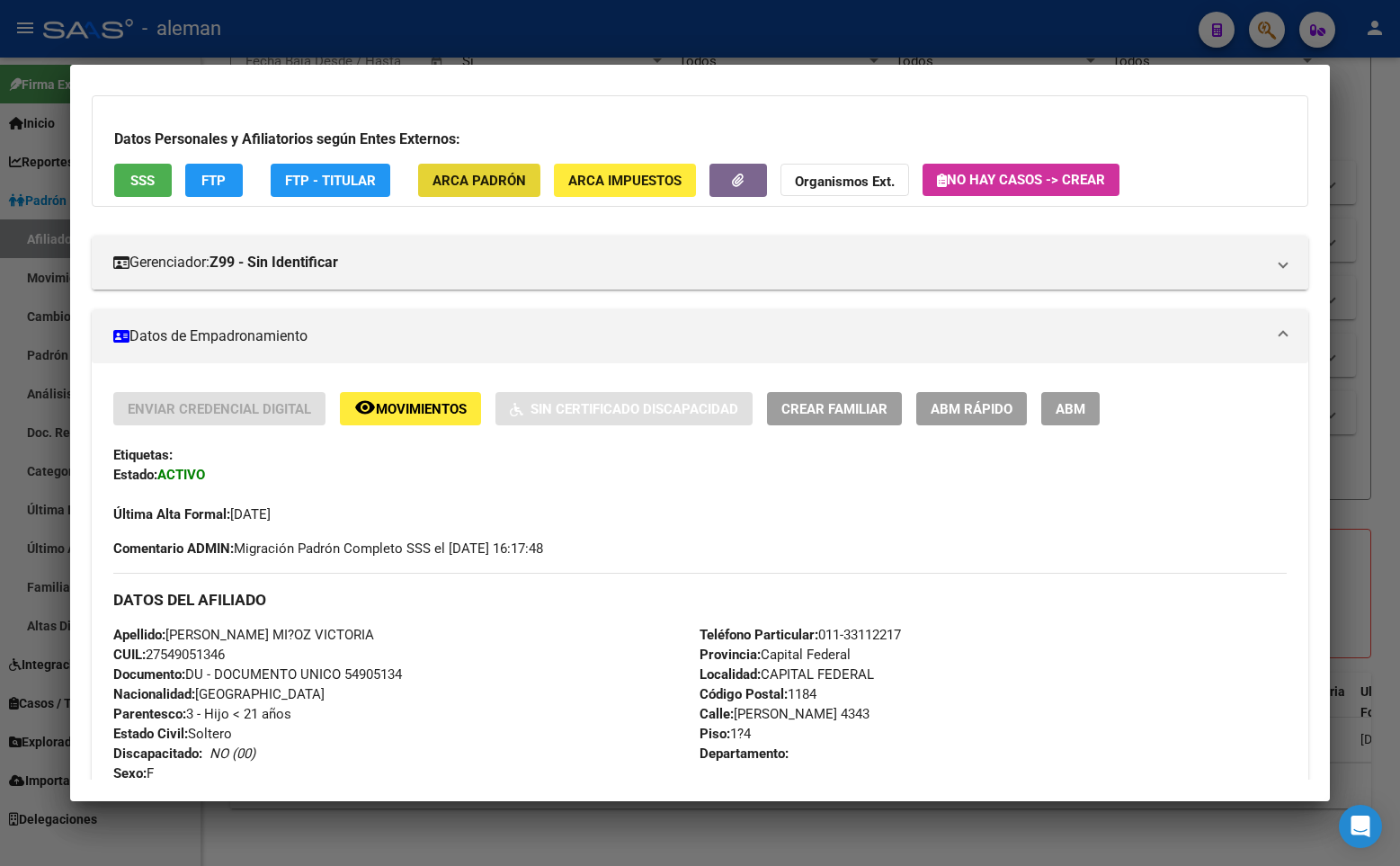
click at [459, 183] on span "ARCA Padrón" at bounding box center [479, 181] width 94 height 17
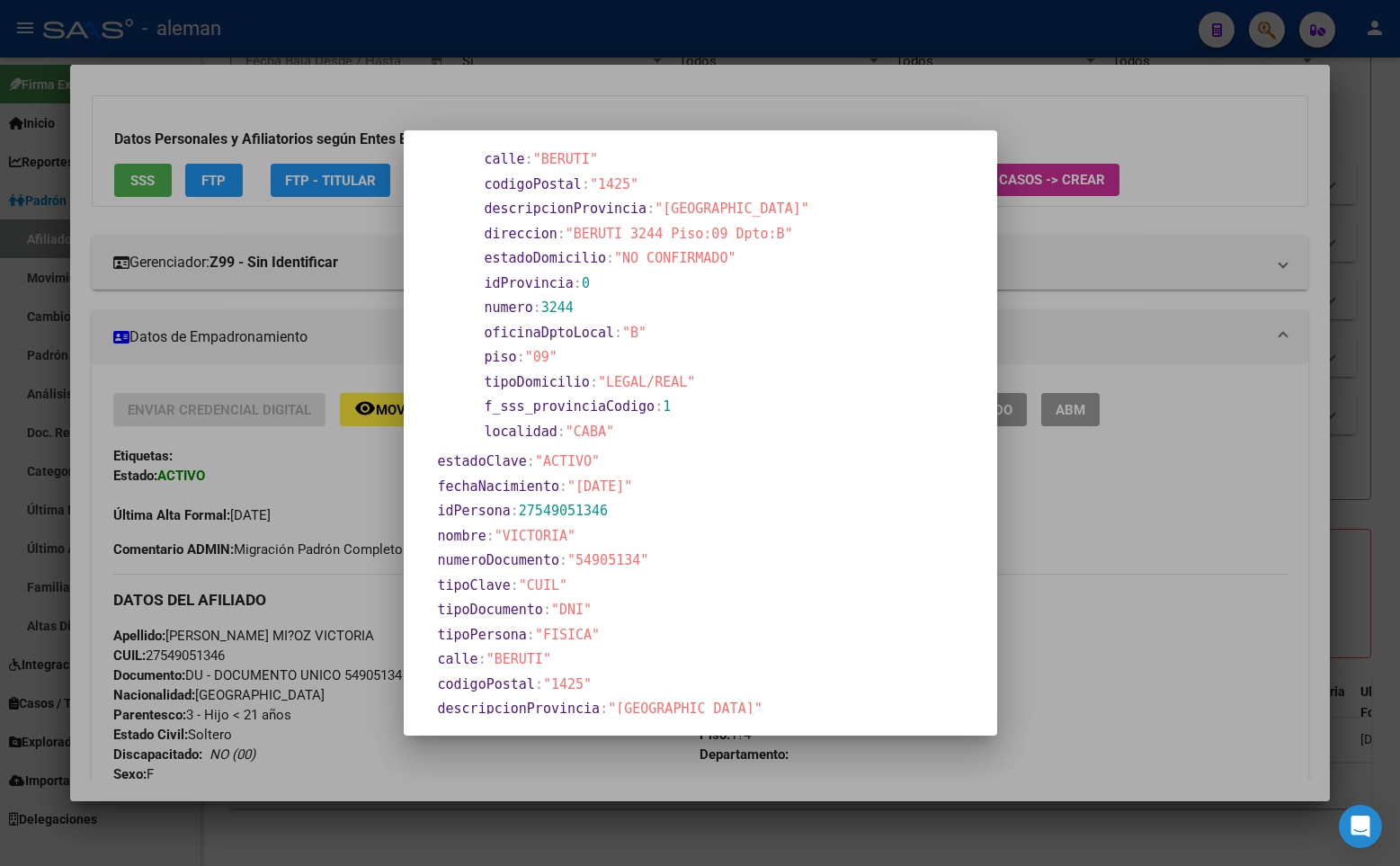
scroll to position [0, 0]
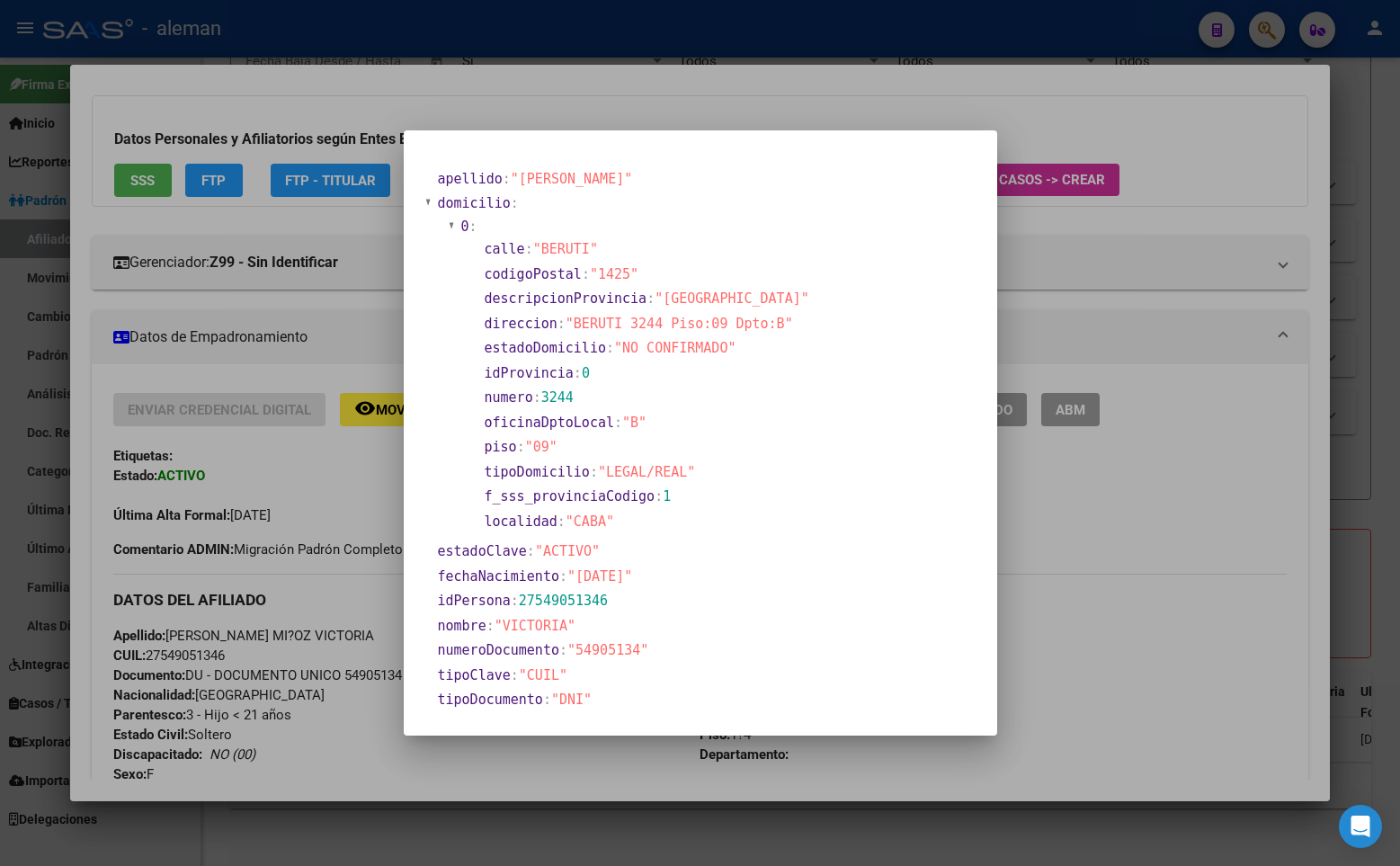
click at [1198, 400] on div at bounding box center [700, 433] width 1400 height 866
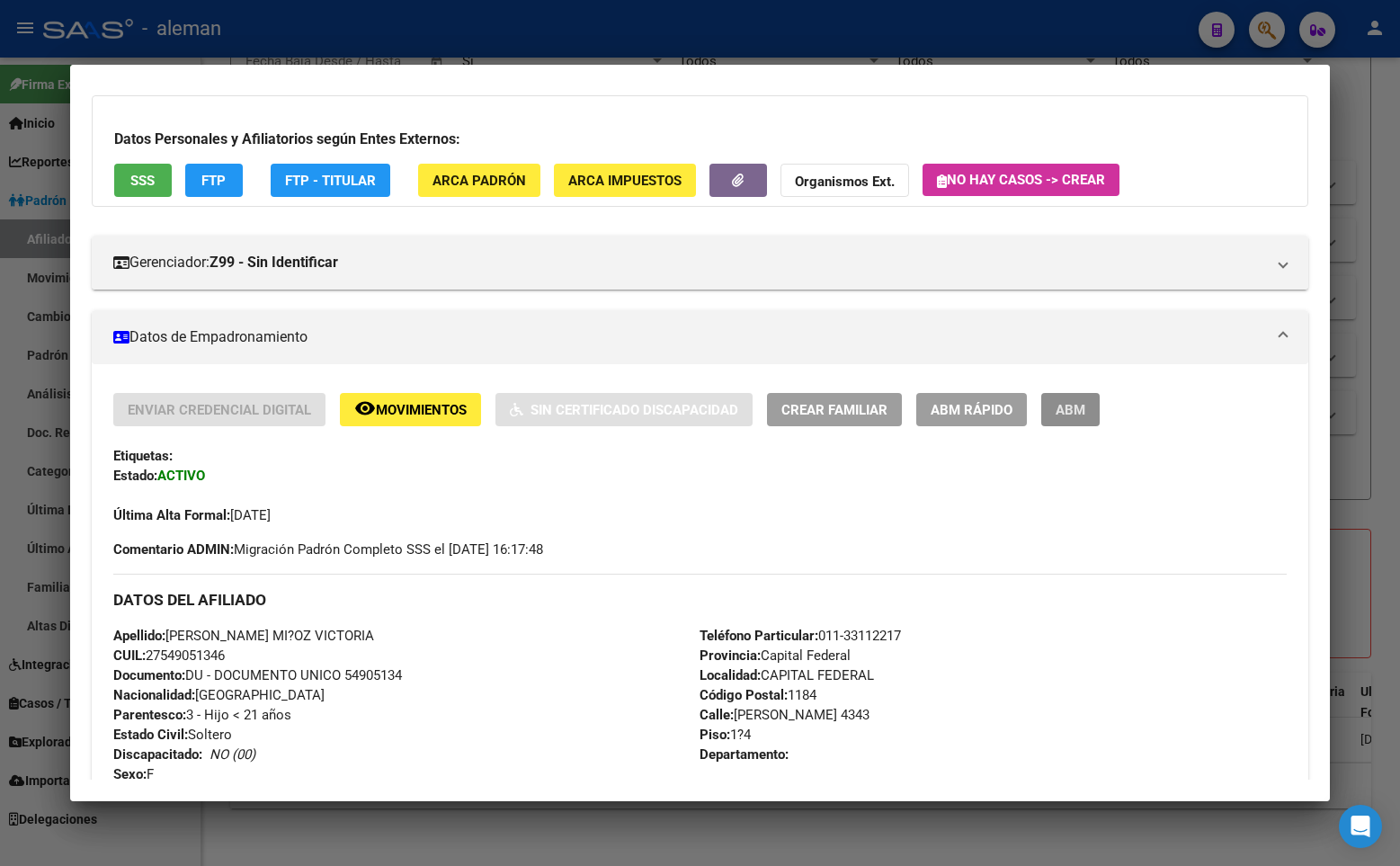
click at [1075, 412] on span "ABM" at bounding box center [1070, 411] width 29 height 17
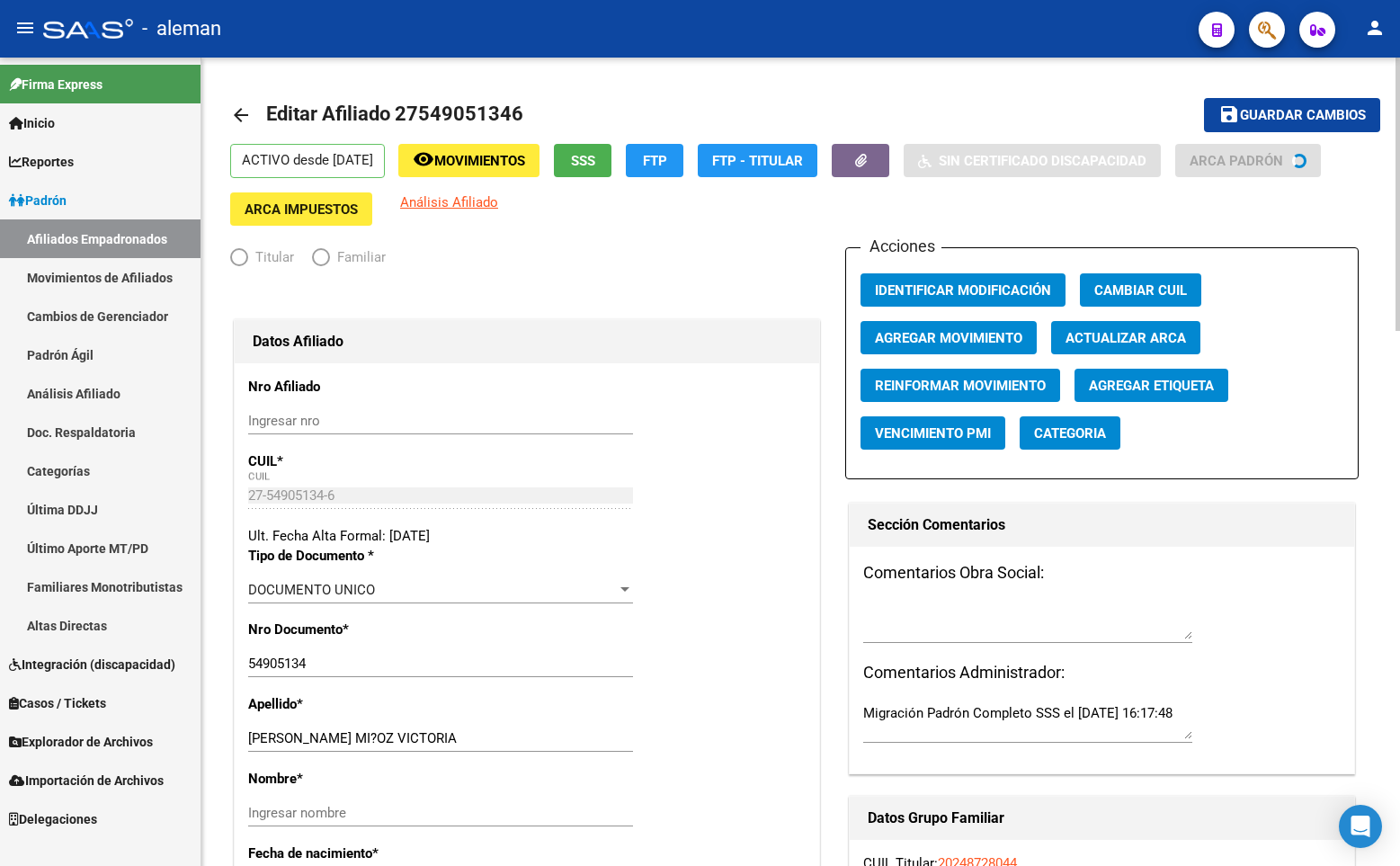
radio input "true"
type input "30-71068177-1"
click at [330, 738] on input "[PERSON_NAME] MI?OZ VICTORIA" at bounding box center [440, 738] width 385 height 17
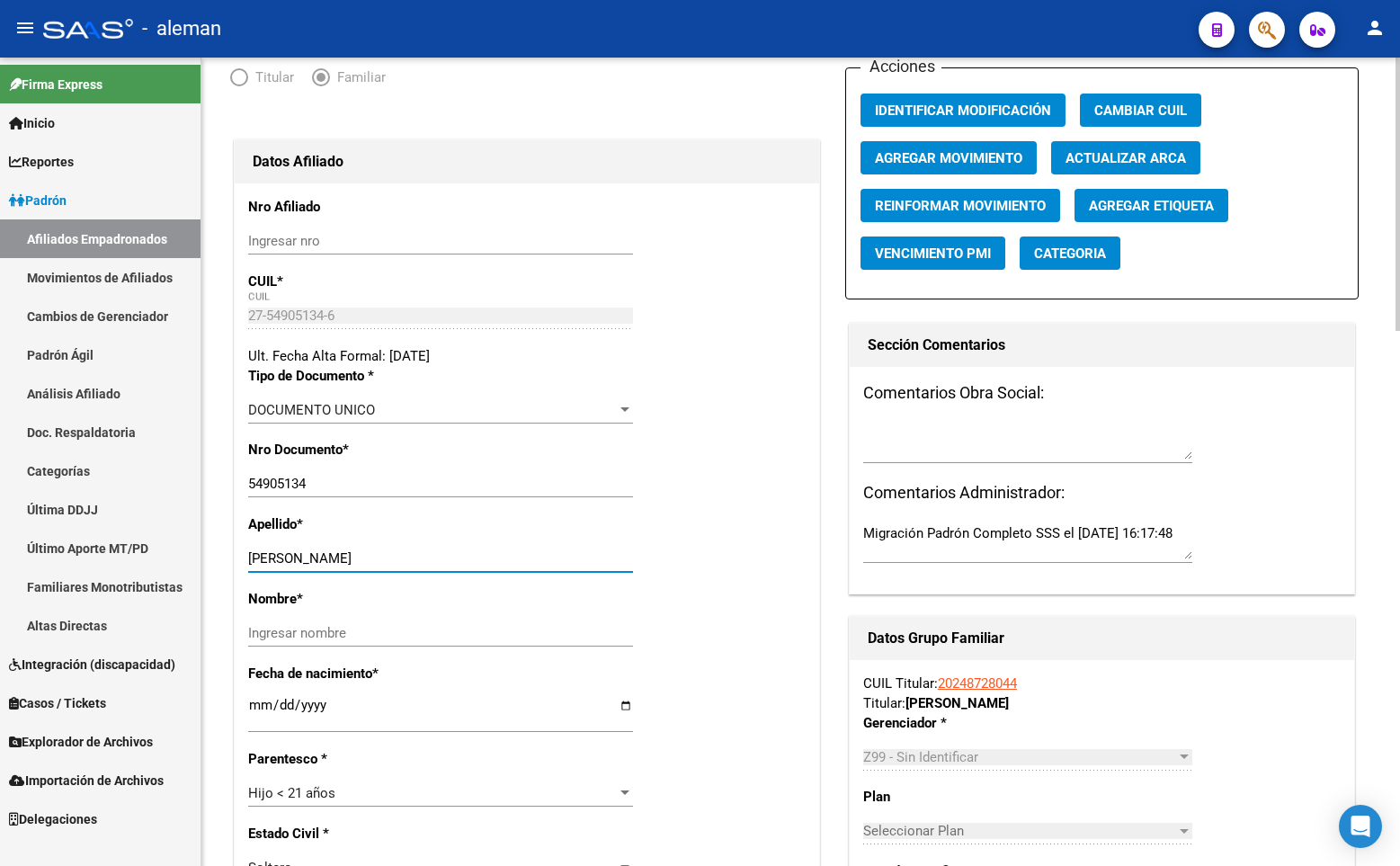
drag, startPoint x: 368, startPoint y: 554, endPoint x: 431, endPoint y: 562, distance: 63.5
click at [431, 562] on input "[PERSON_NAME]" at bounding box center [440, 558] width 385 height 17
type input "[PERSON_NAME]"
click at [411, 635] on input "Ingresar nombre" at bounding box center [440, 634] width 385 height 17
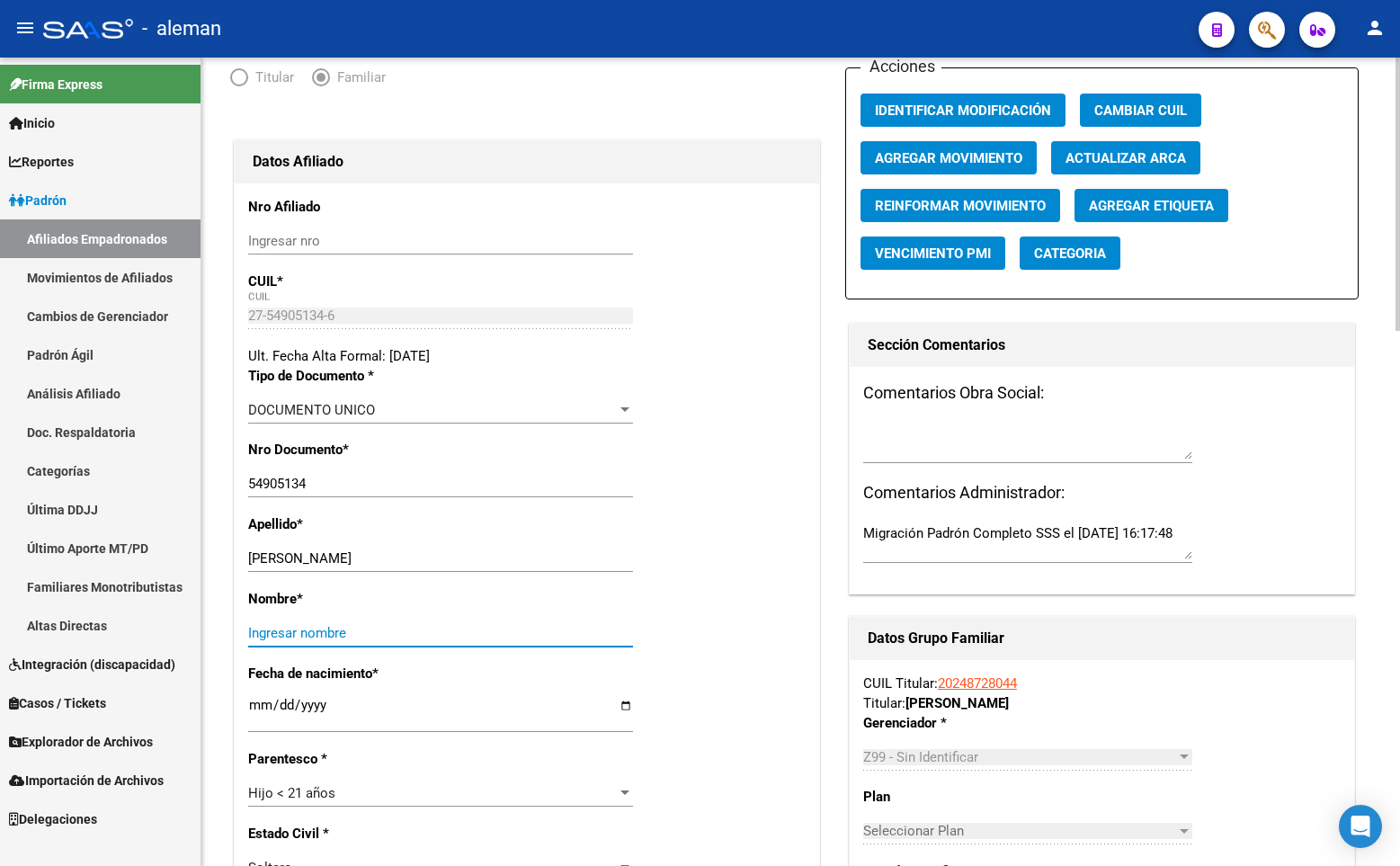
paste input "VICTORIA"
click at [423, 632] on input "VICTORIA" at bounding box center [440, 634] width 385 height 17
type input "VICTORIA"
click at [676, 583] on div "Apellido * [PERSON_NAME] Ingresar apellido" at bounding box center [526, 551] width 557 height 74
click at [765, 580] on div "Apellido * [PERSON_NAME] Ingresar apellido" at bounding box center [526, 551] width 557 height 74
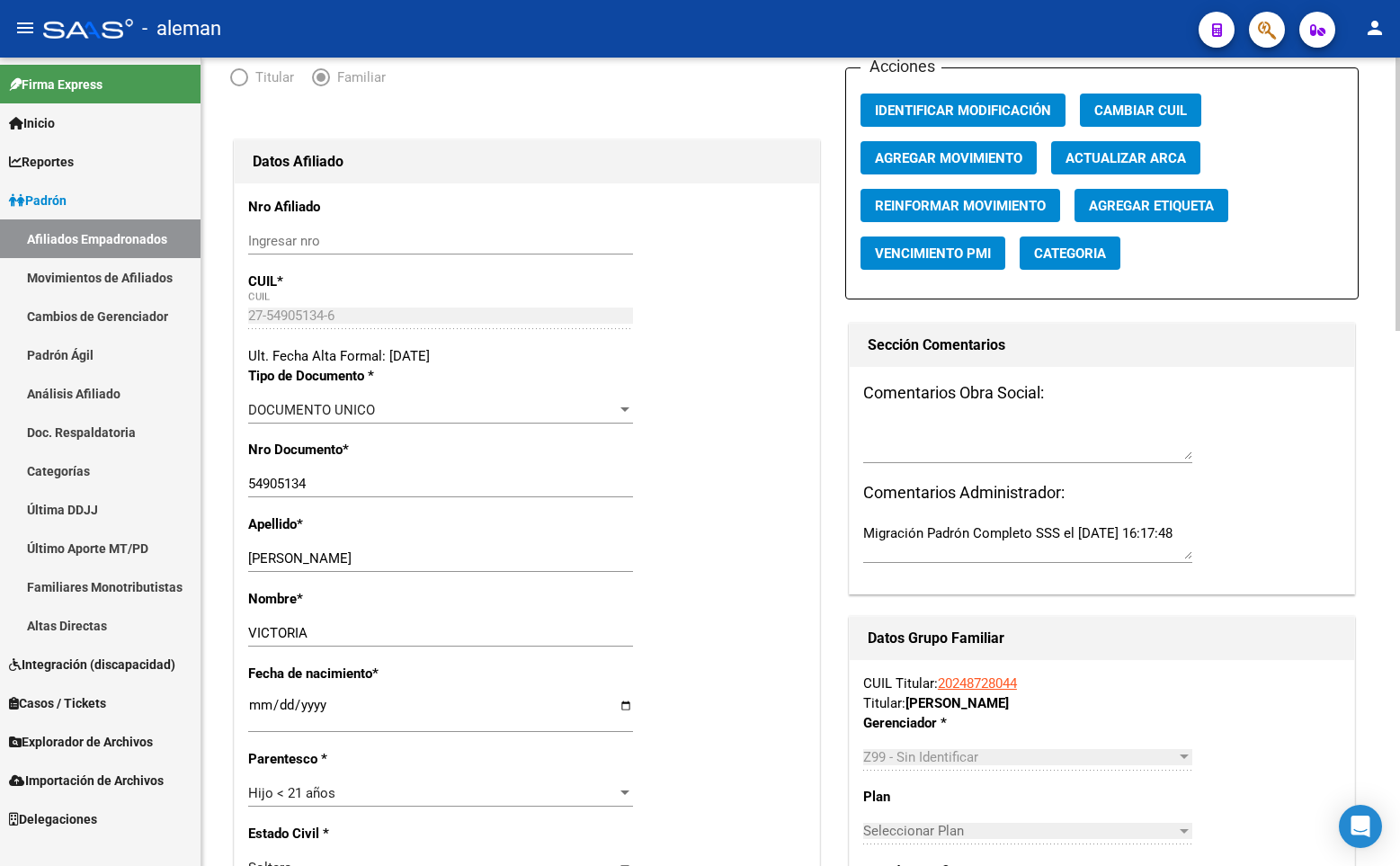
scroll to position [0, 0]
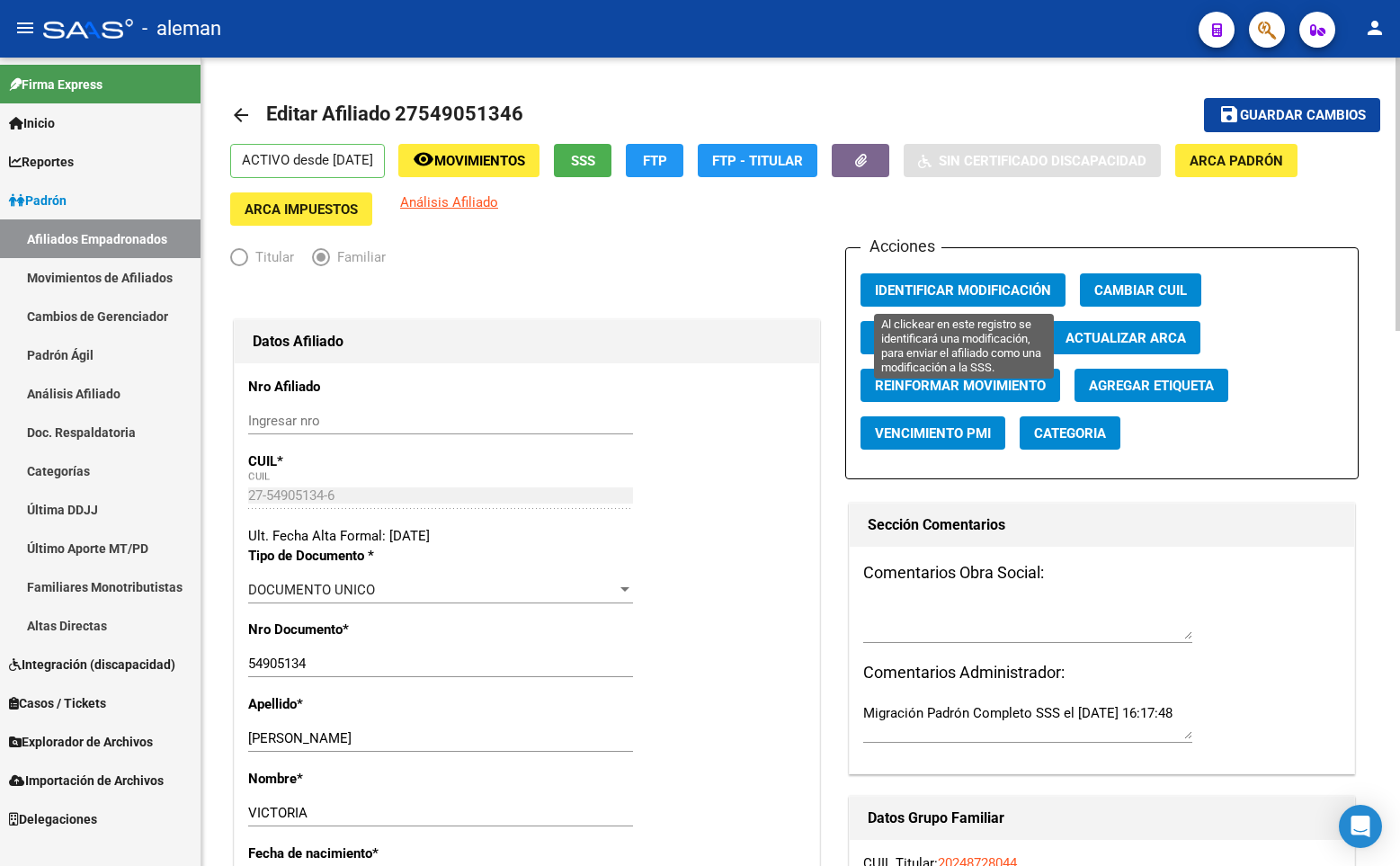
click at [961, 288] on span "Identificar Modificación" at bounding box center [963, 290] width 176 height 17
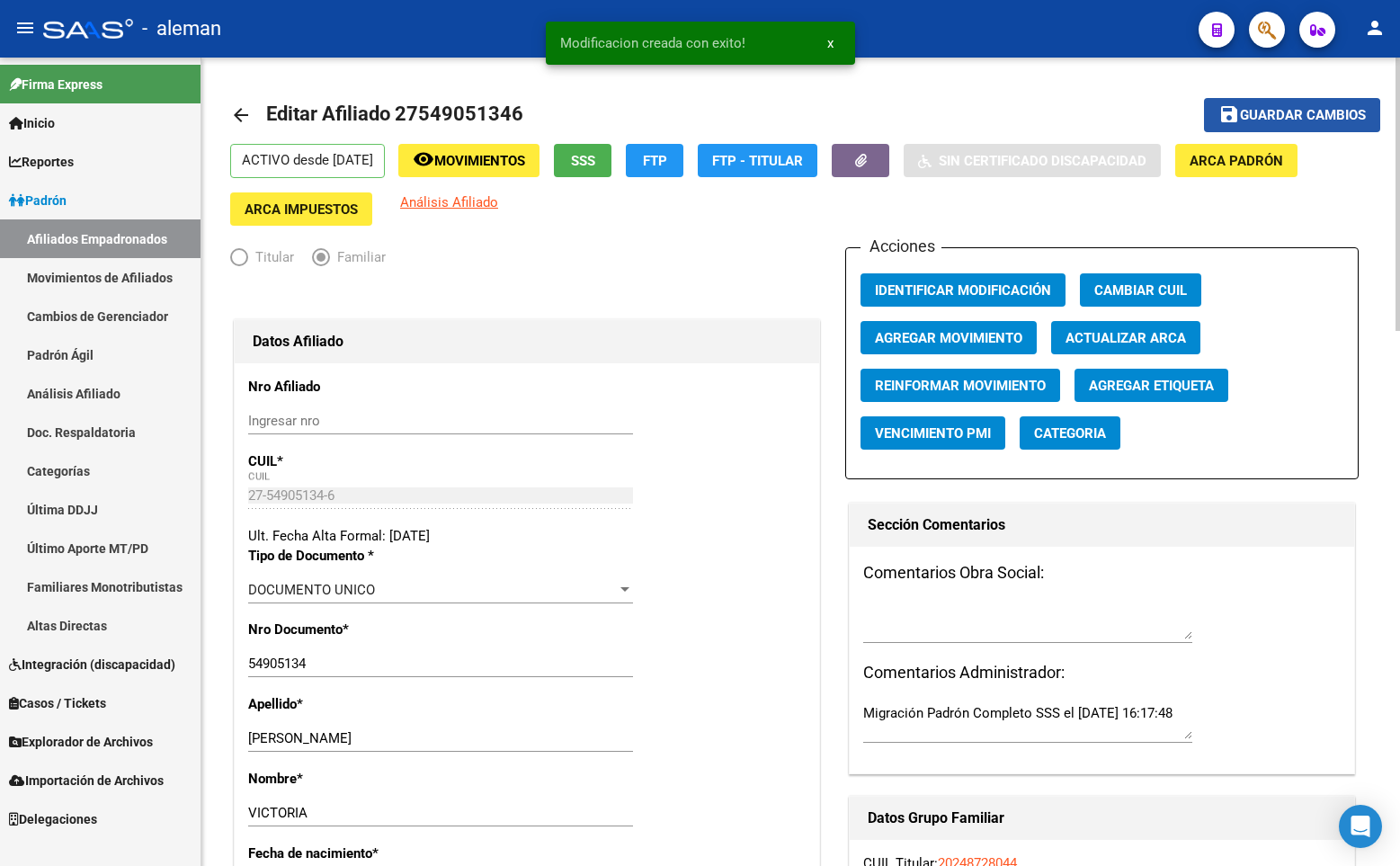
click at [1266, 118] on span "Guardar cambios" at bounding box center [1302, 117] width 126 height 17
click at [241, 114] on mat-icon "arrow_back" at bounding box center [241, 116] width 22 height 22
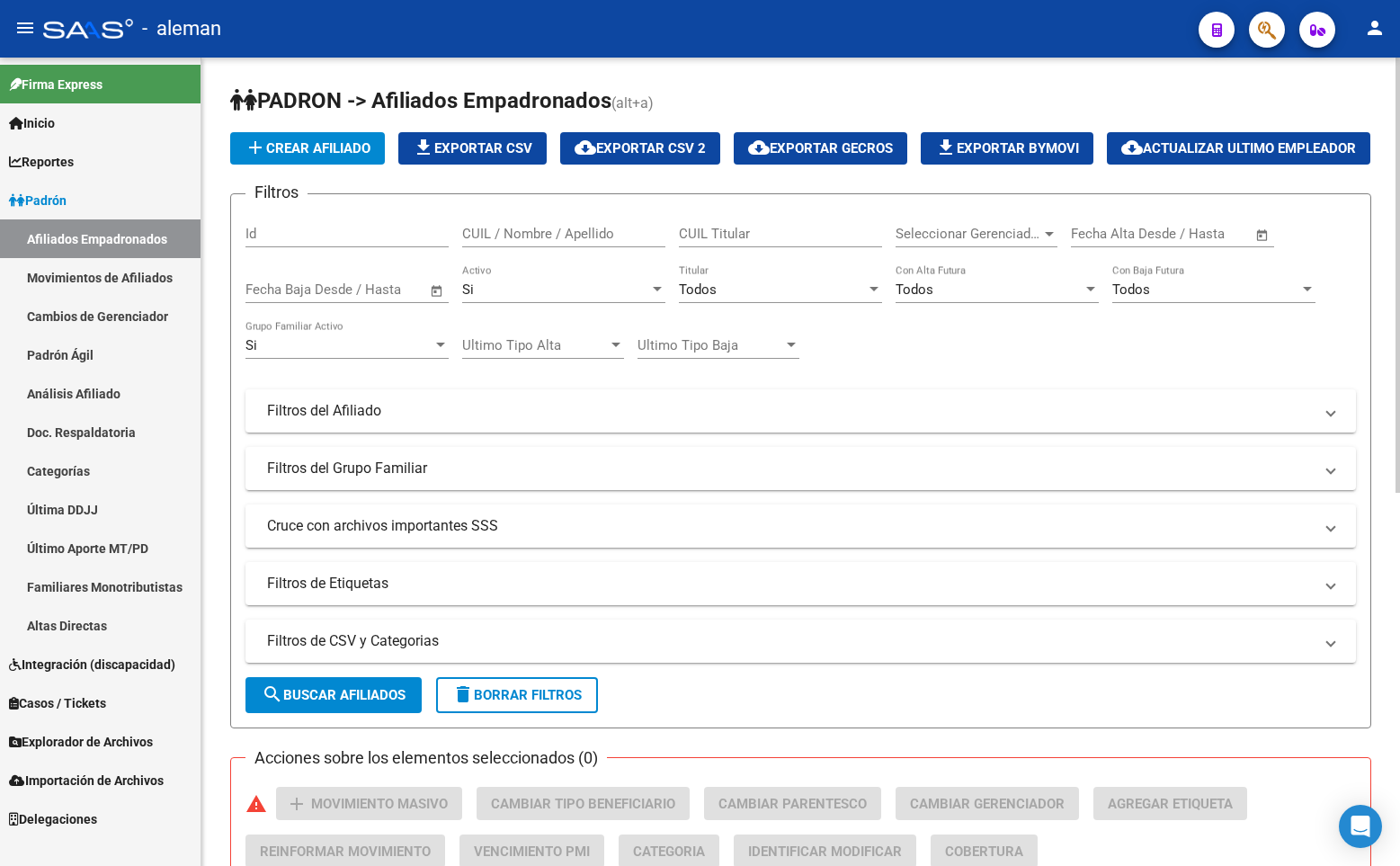
click at [603, 242] on input "CUIL / Nombre / Apellido" at bounding box center [563, 234] width 203 height 17
paste input "27948374167"
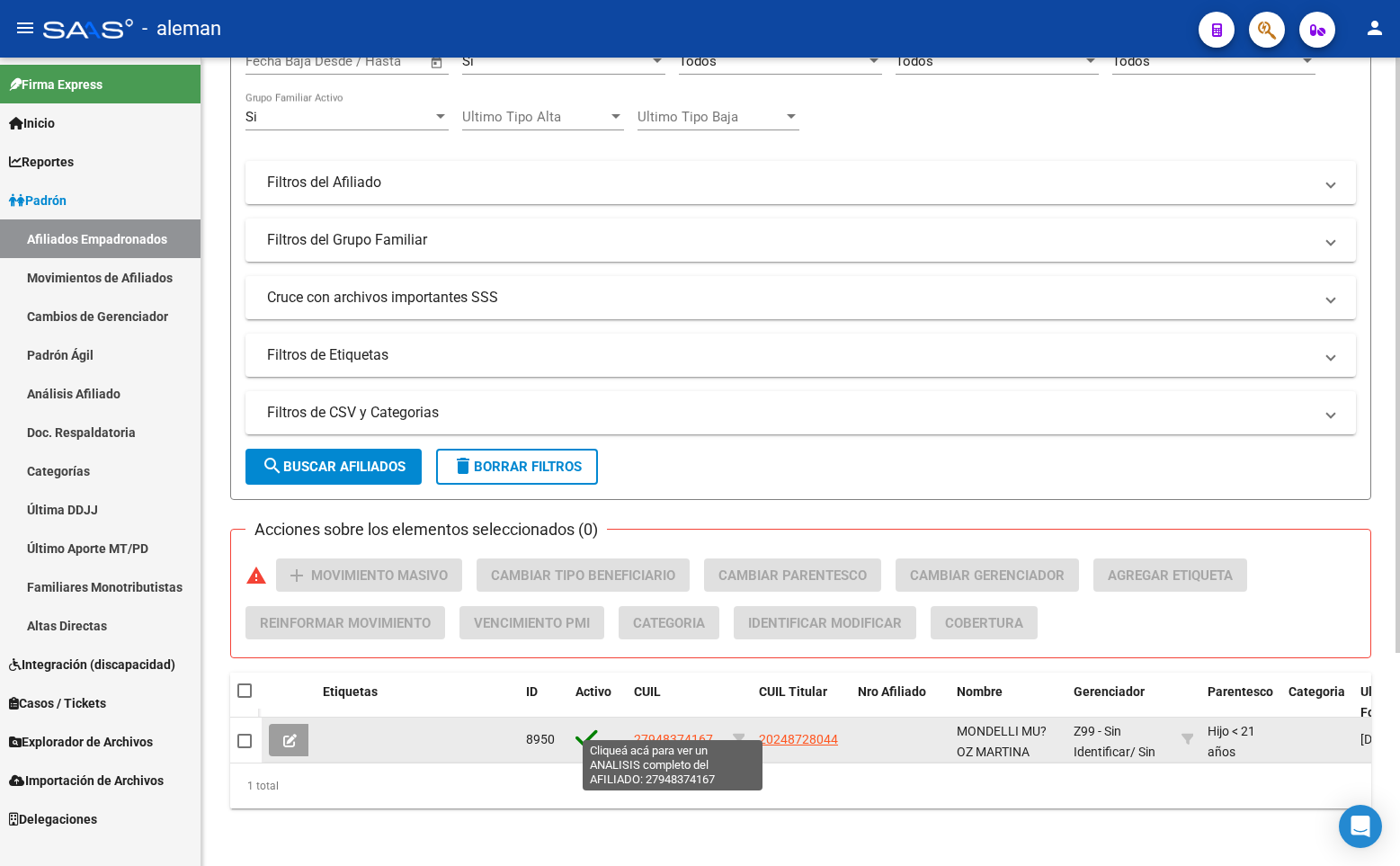
type input "27948374167"
click at [676, 732] on span "27948374167" at bounding box center [673, 739] width 79 height 15
type textarea "27948374167"
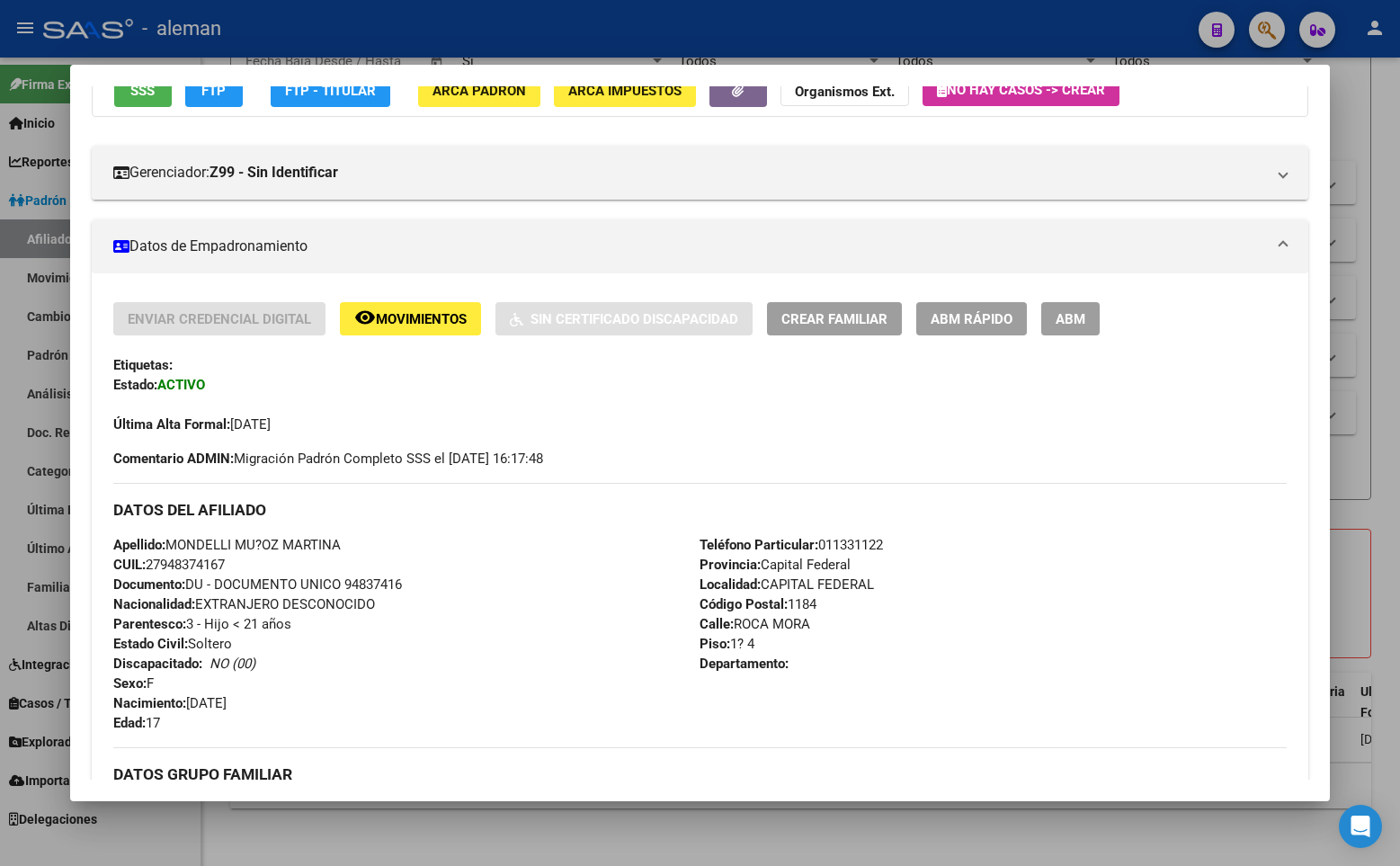
scroll to position [270, 0]
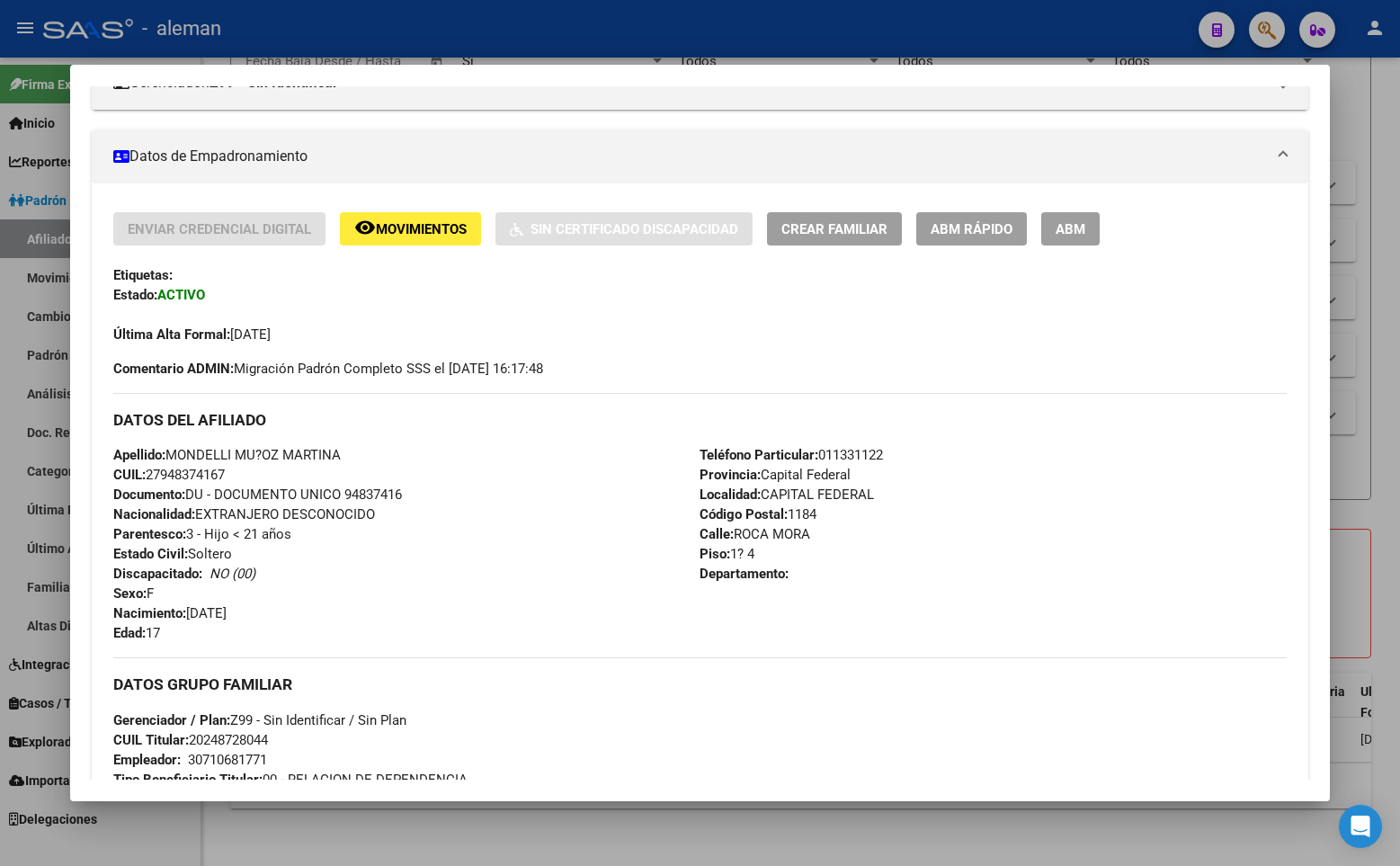
drag, startPoint x: 346, startPoint y: 489, endPoint x: 404, endPoint y: 499, distance: 58.9
click at [402, 499] on span "Documento: DU - DOCUMENTO UNICO 94837416" at bounding box center [257, 495] width 288 height 17
copy span "94837416"
click at [725, 324] on div "Última Alta Formal: [DATE]" at bounding box center [700, 324] width 1173 height 39
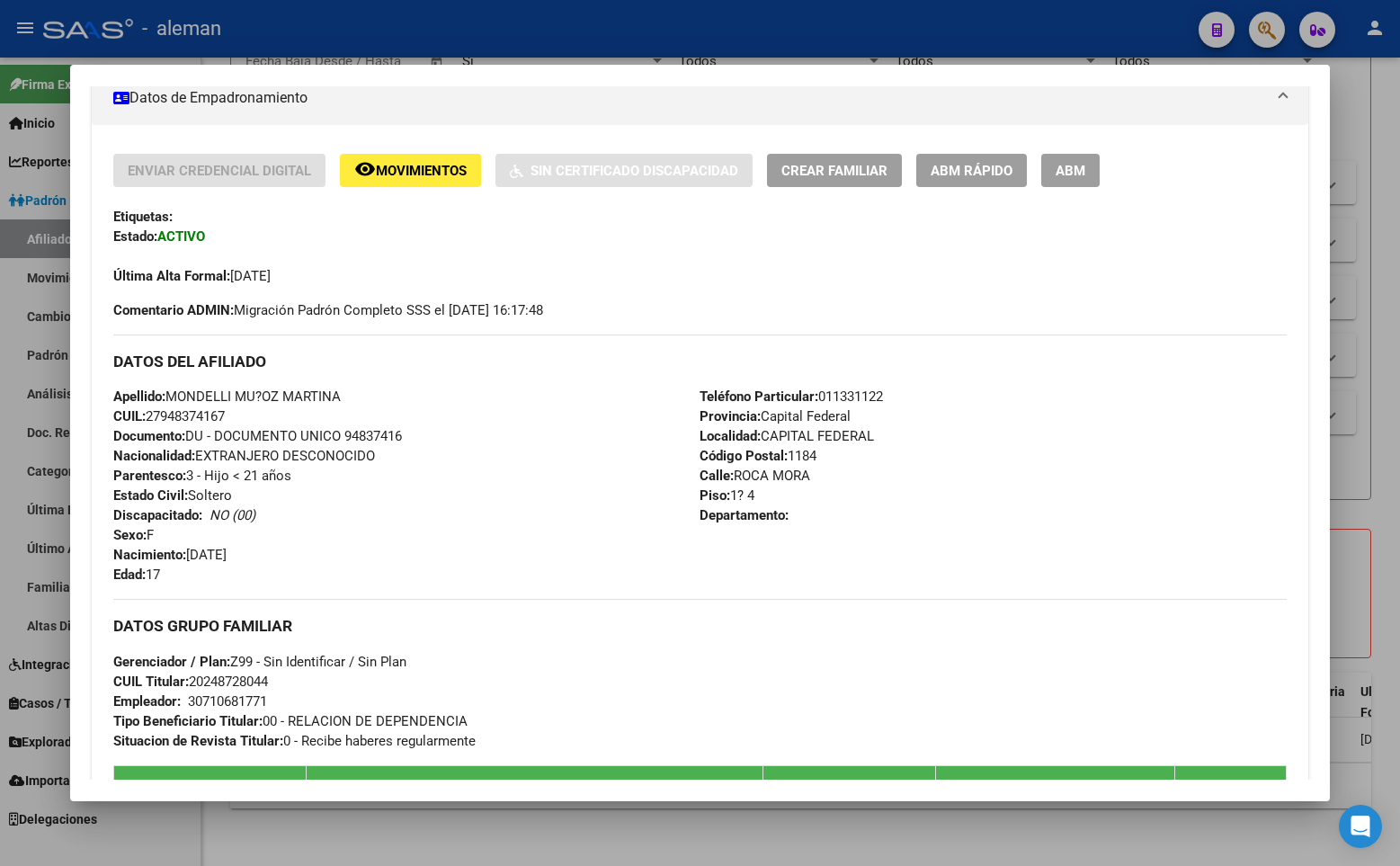
scroll to position [239, 0]
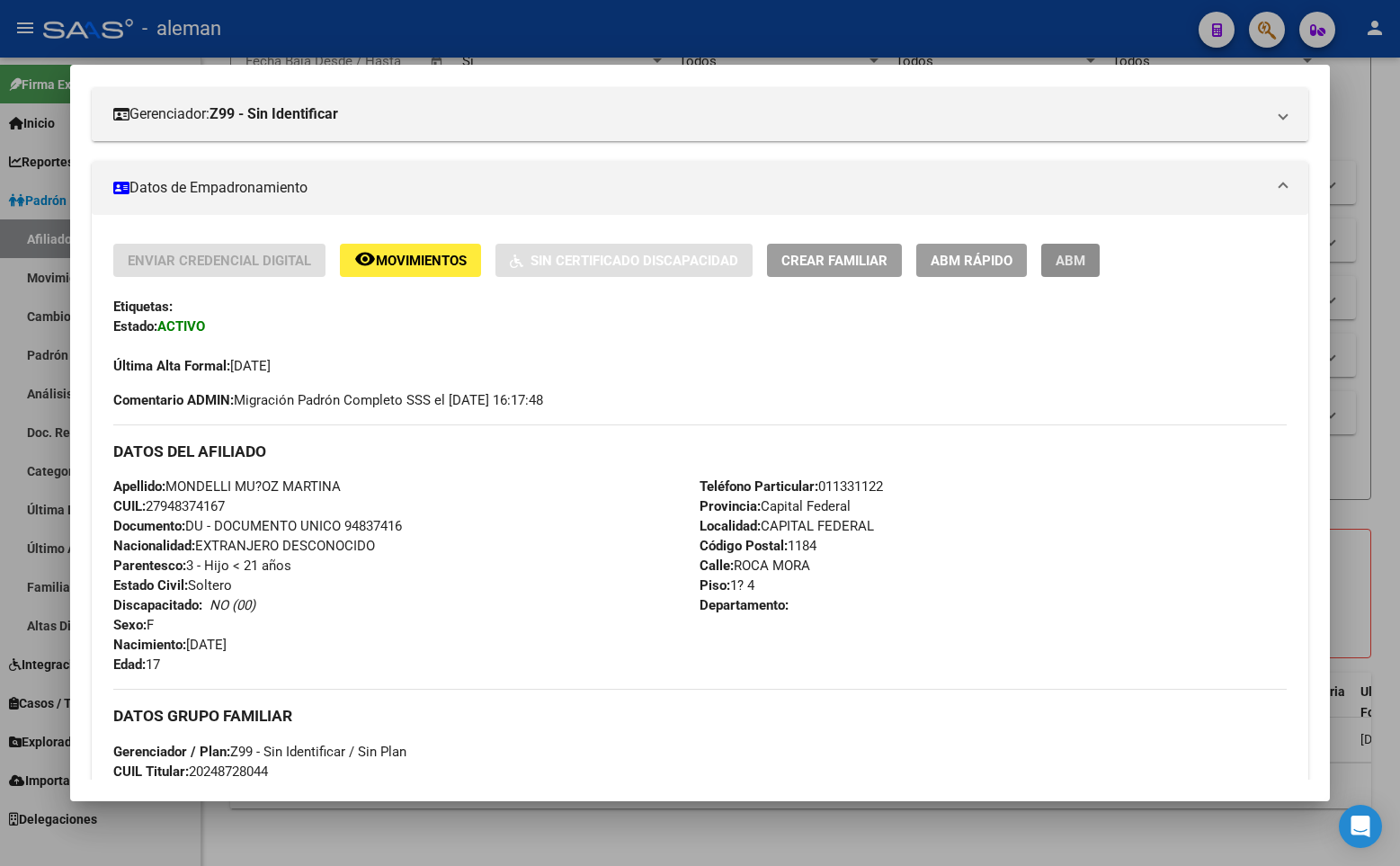
click at [1062, 256] on span "ABM" at bounding box center [1070, 261] width 29 height 17
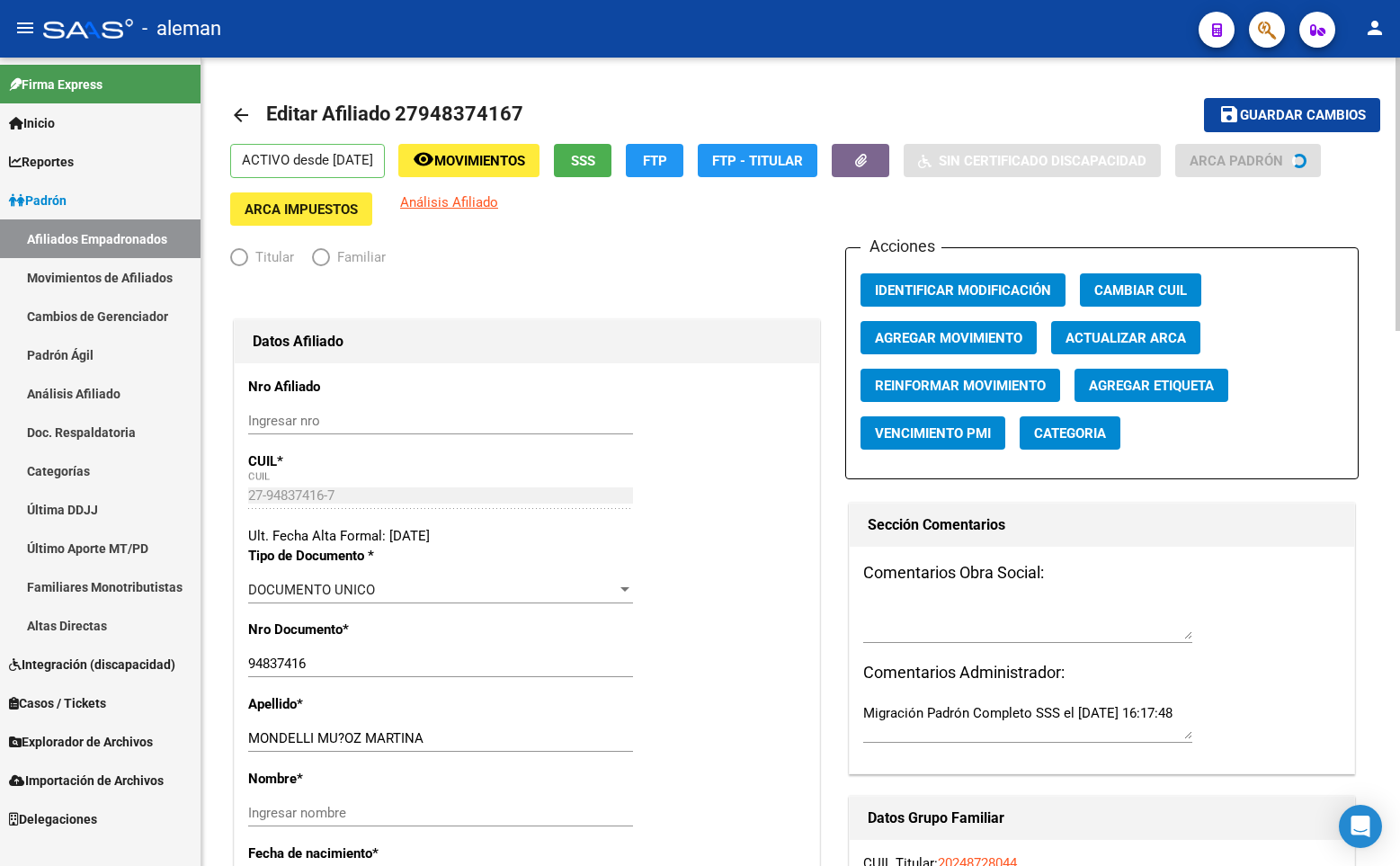
radio input "true"
type input "30-71068177-1"
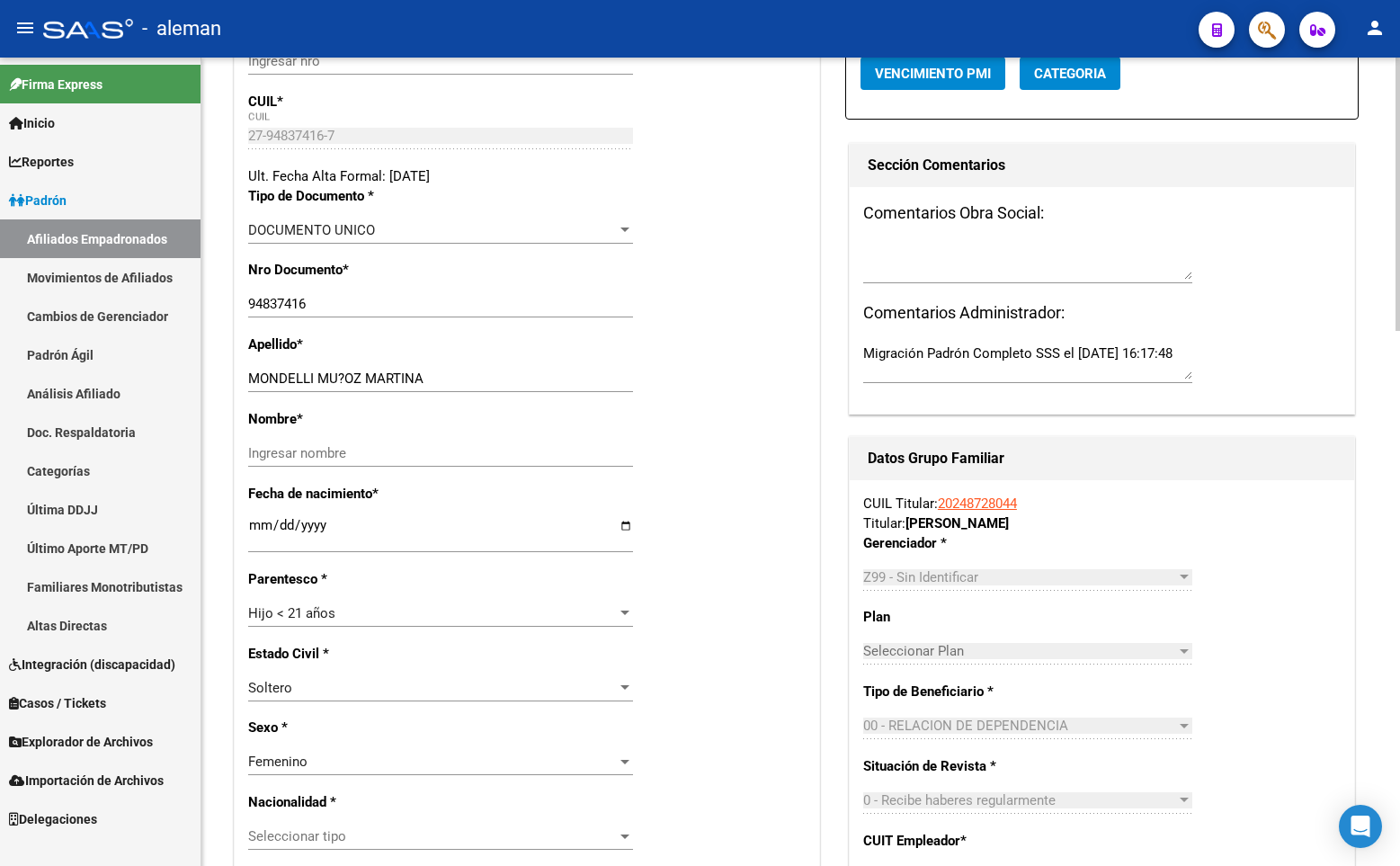
click at [338, 375] on input "MONDELLI MU?OZ MARTINA" at bounding box center [440, 378] width 385 height 17
drag, startPoint x: 372, startPoint y: 377, endPoint x: 424, endPoint y: 377, distance: 52.0
click at [423, 377] on input "[PERSON_NAME]" at bounding box center [440, 378] width 385 height 17
type input "[PERSON_NAME]"
click at [374, 455] on input "Ingresar nombre" at bounding box center [440, 454] width 385 height 17
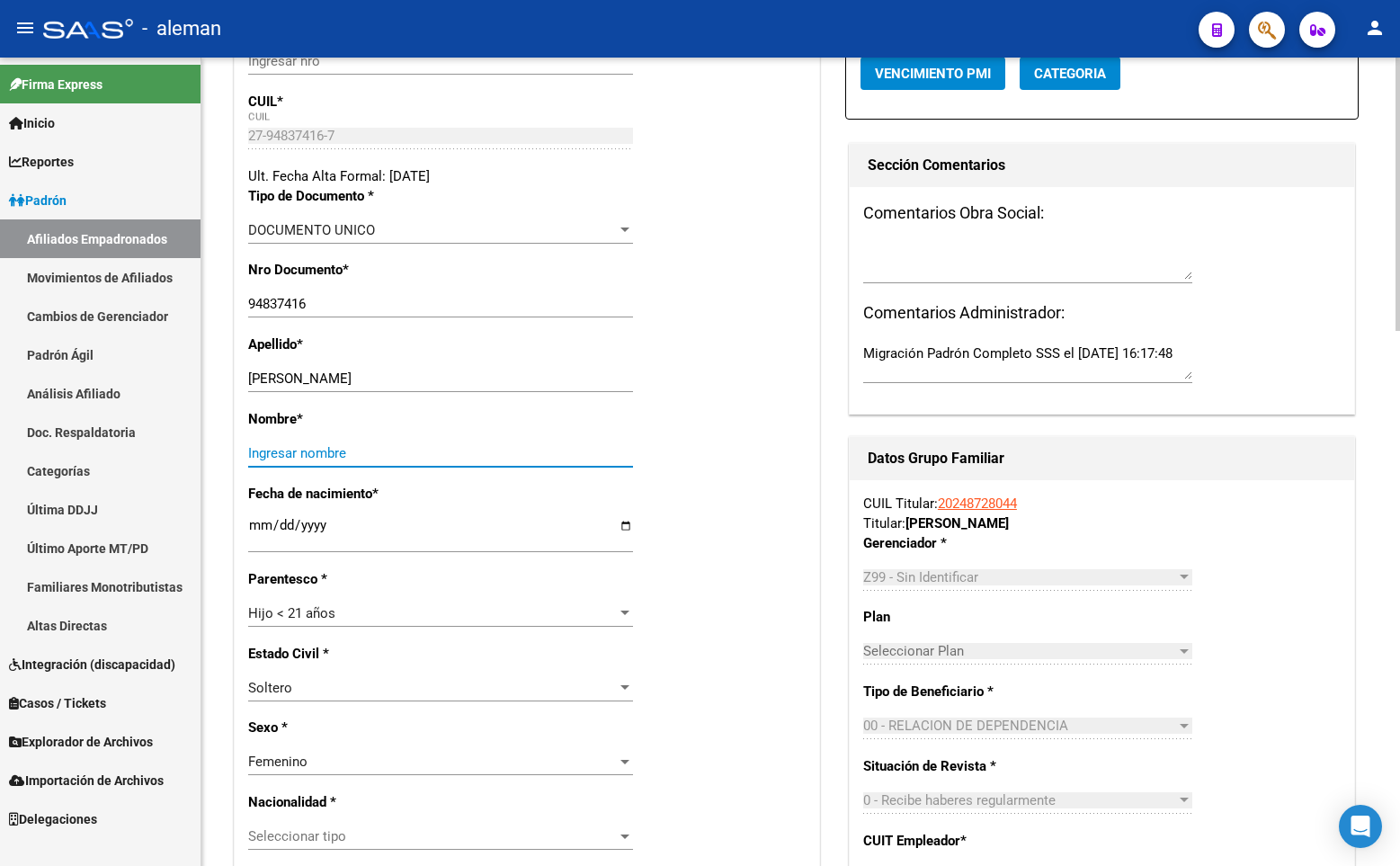
paste input "[PERSON_NAME]"
type input "[PERSON_NAME]"
drag, startPoint x: 370, startPoint y: 377, endPoint x: 483, endPoint y: 380, distance: 113.0
click at [483, 380] on input "[PERSON_NAME]" at bounding box center [440, 378] width 385 height 17
type input "[PERSON_NAME]"
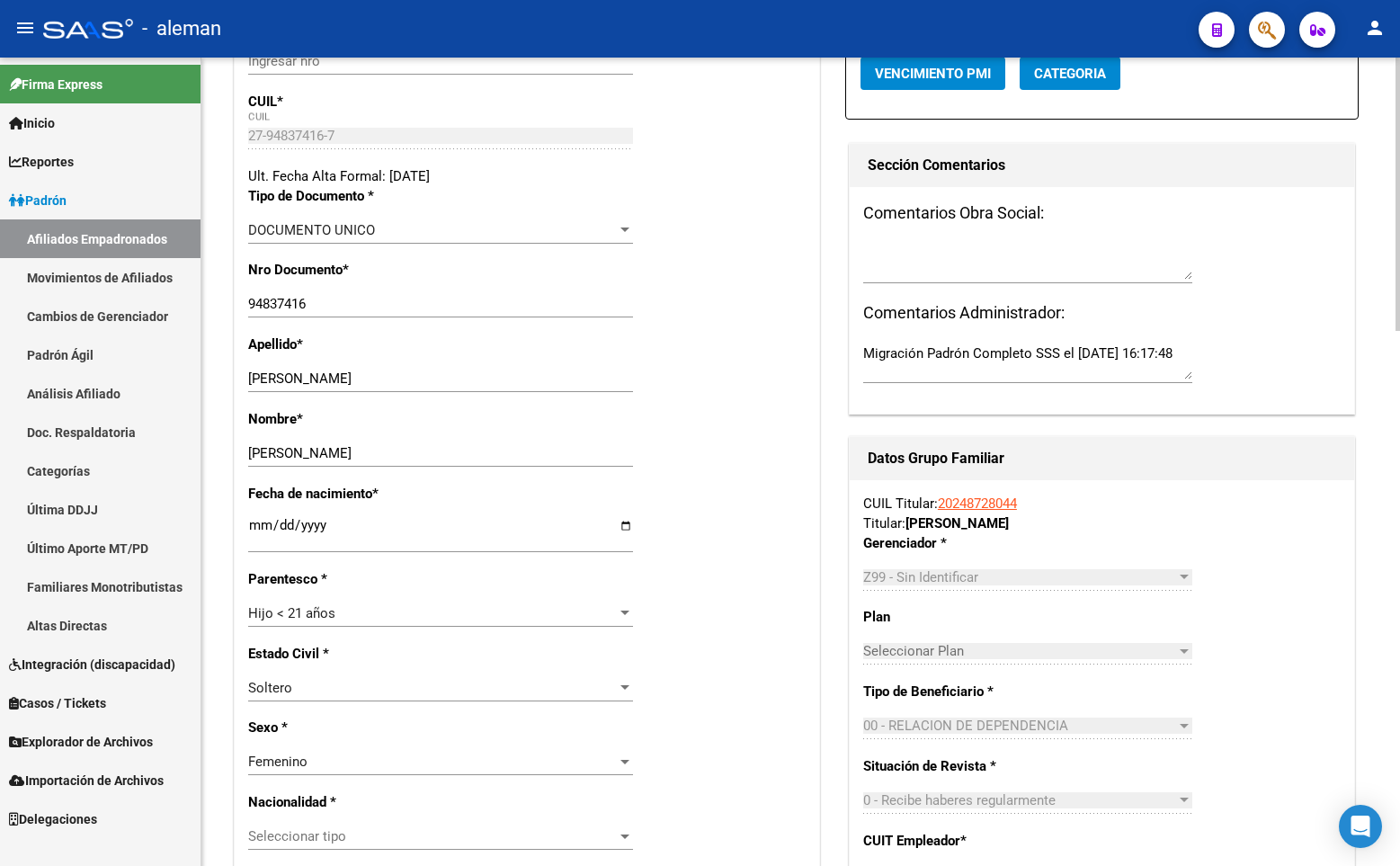
click at [718, 522] on div "Fecha de nacimiento * [DEMOGRAPHIC_DATA] Ingresar fecha" at bounding box center [526, 526] width 557 height 85
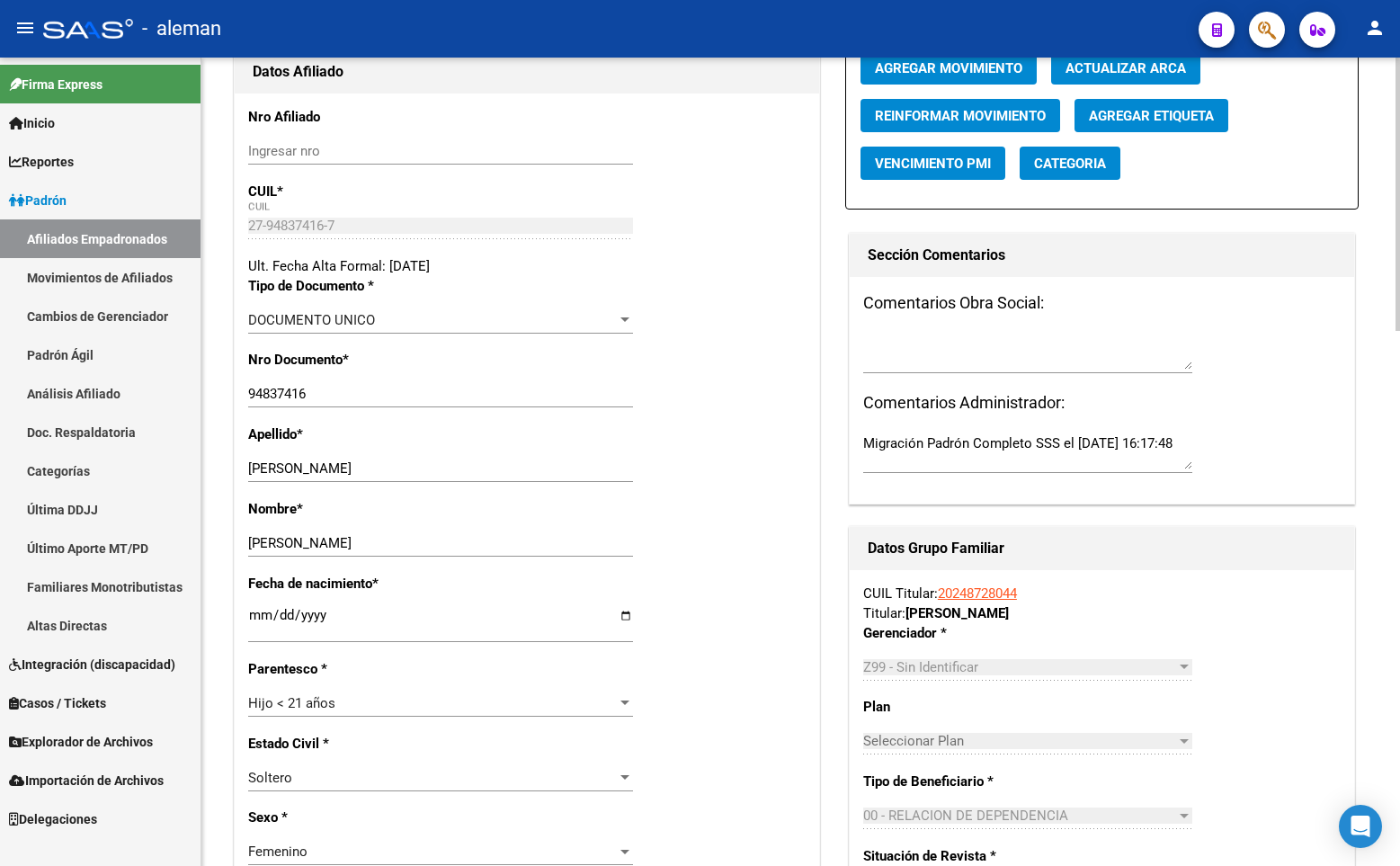
scroll to position [0, 0]
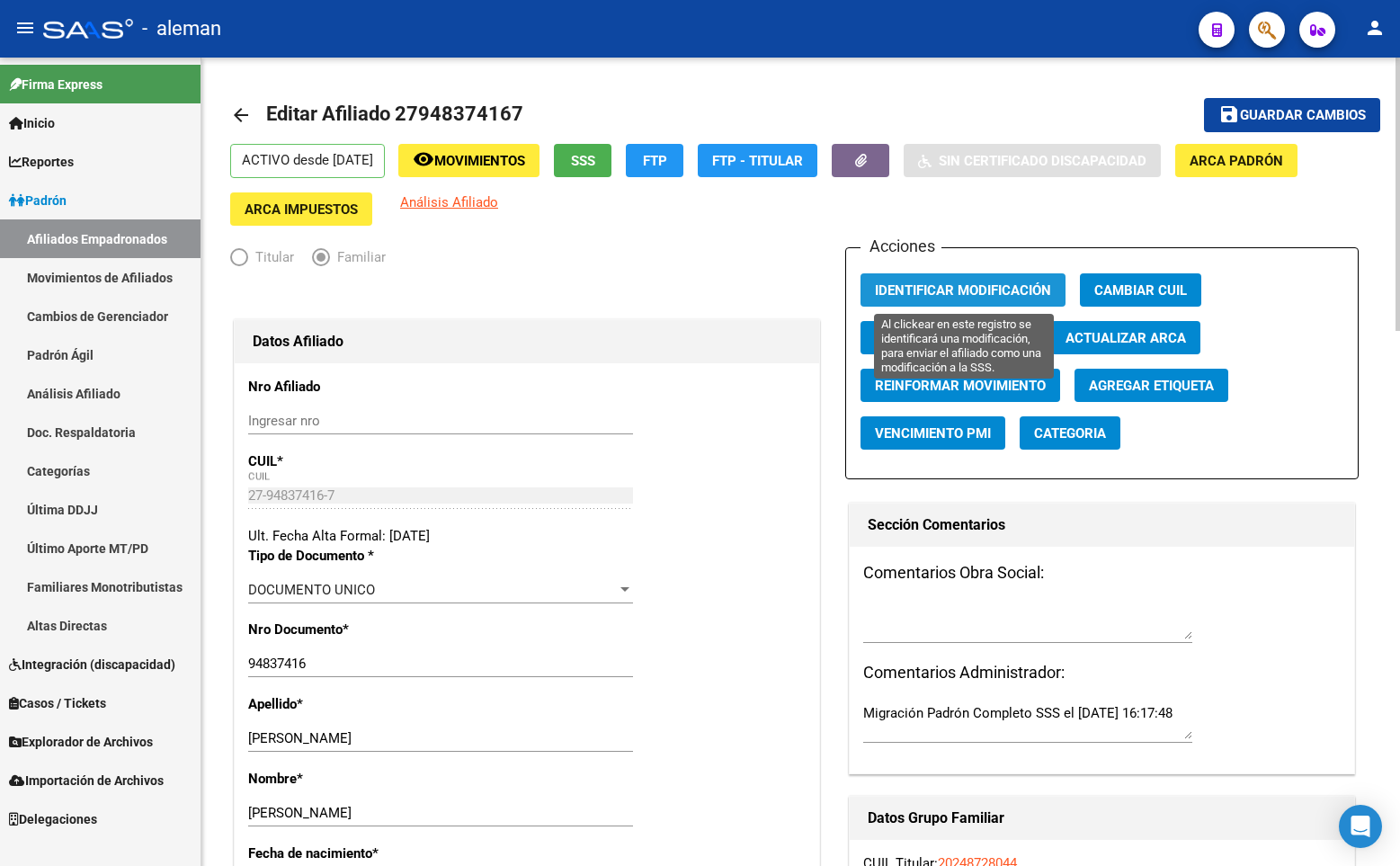
click at [933, 287] on span "Identificar Modificación" at bounding box center [963, 290] width 176 height 17
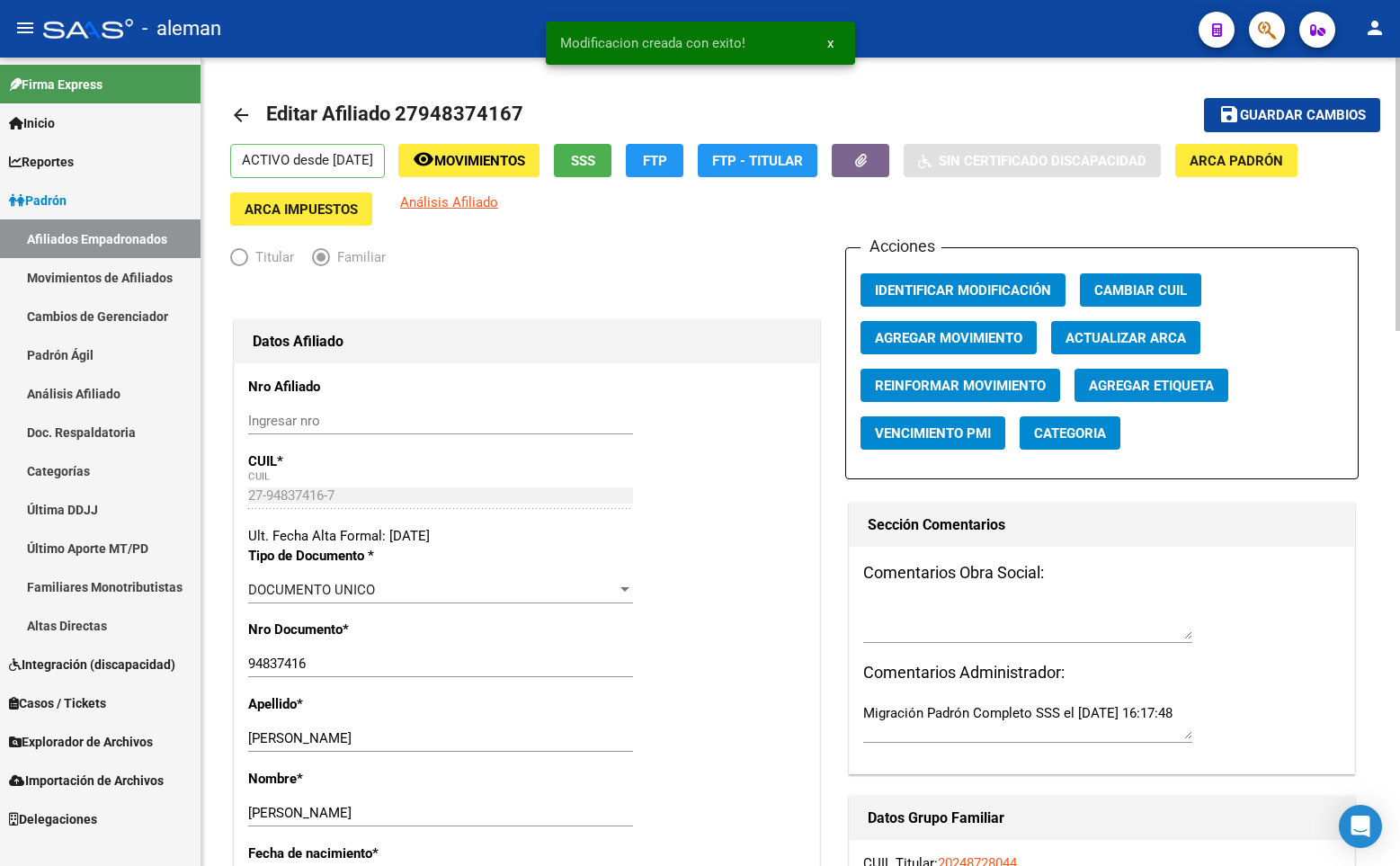
click at [1248, 109] on span "Guardar cambios" at bounding box center [1302, 117] width 126 height 17
click at [234, 112] on mat-icon "arrow_back" at bounding box center [241, 116] width 22 height 22
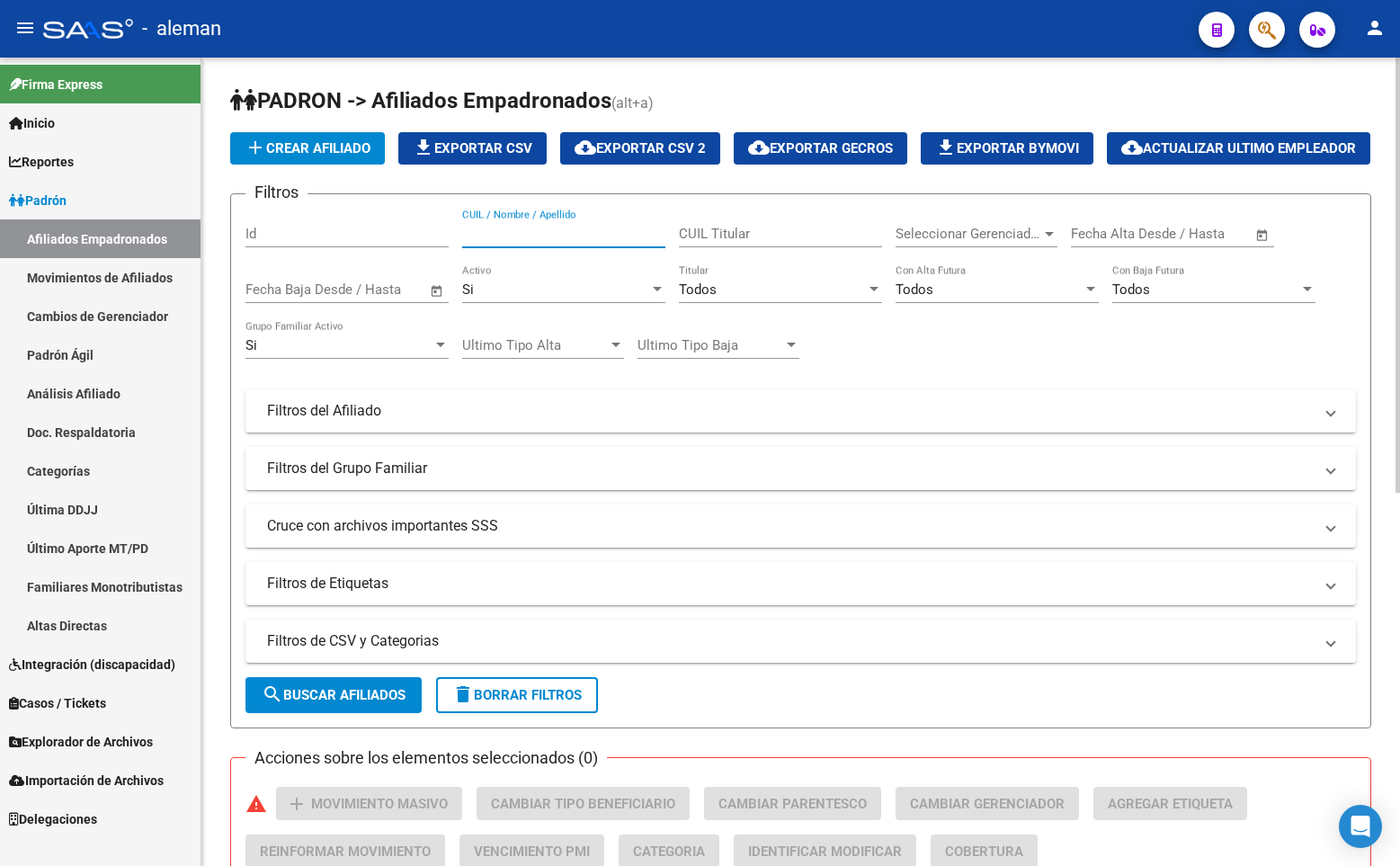
click at [566, 242] on input "CUIL / Nombre / Apellido" at bounding box center [563, 234] width 203 height 17
paste input "27948374167"
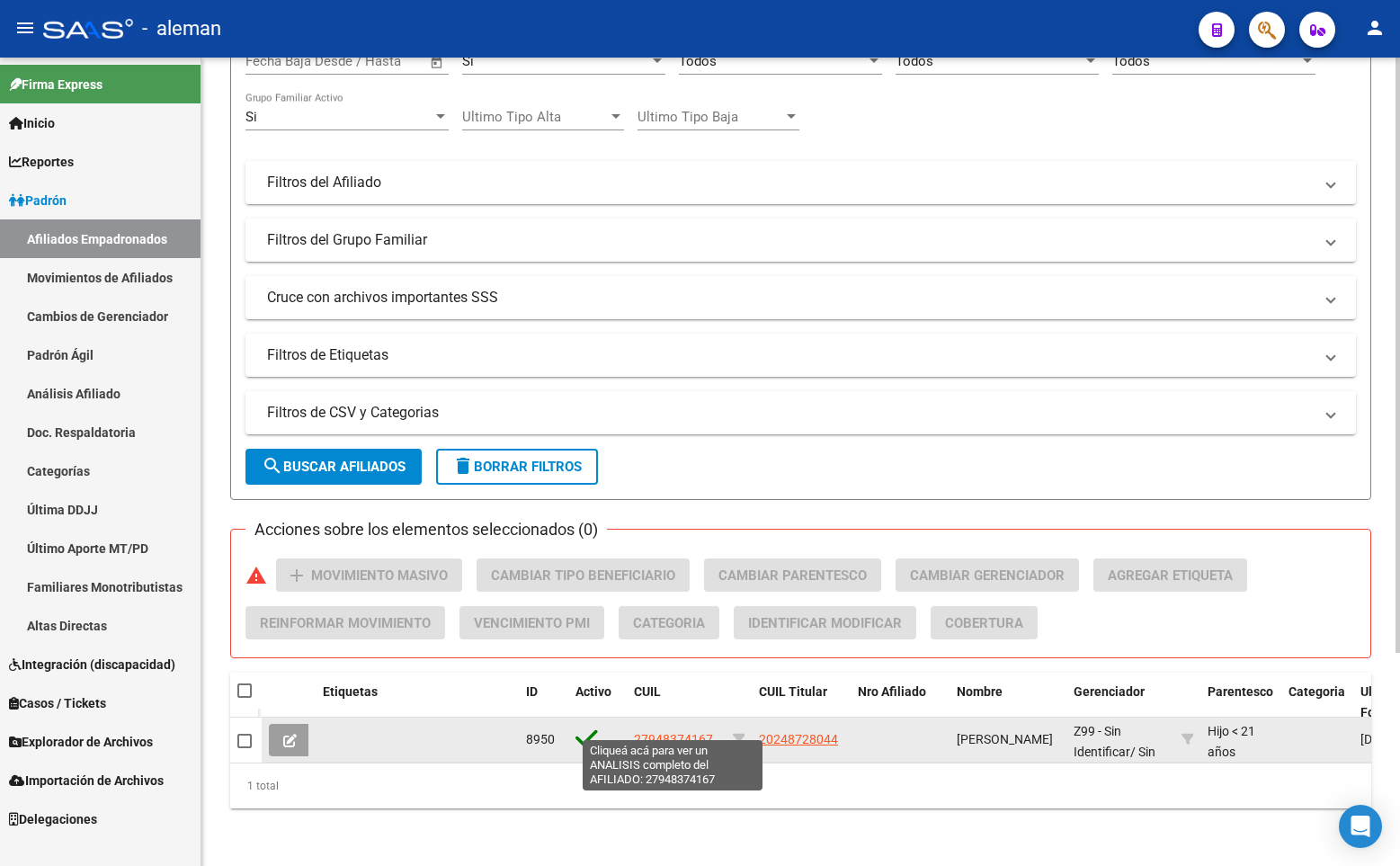
type input "27948374167"
click at [656, 732] on span "27948374167" at bounding box center [673, 739] width 79 height 15
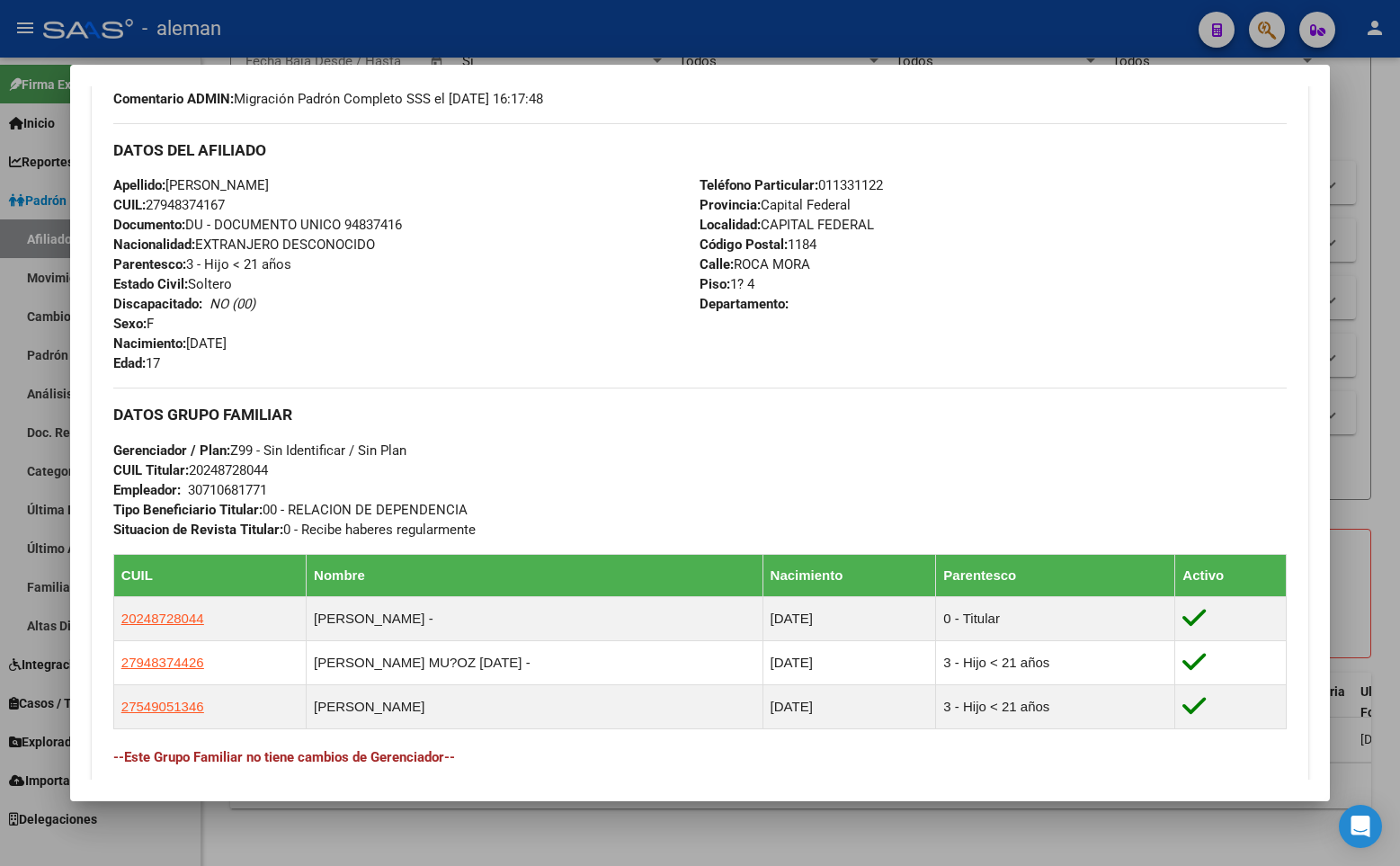
scroll to position [629, 0]
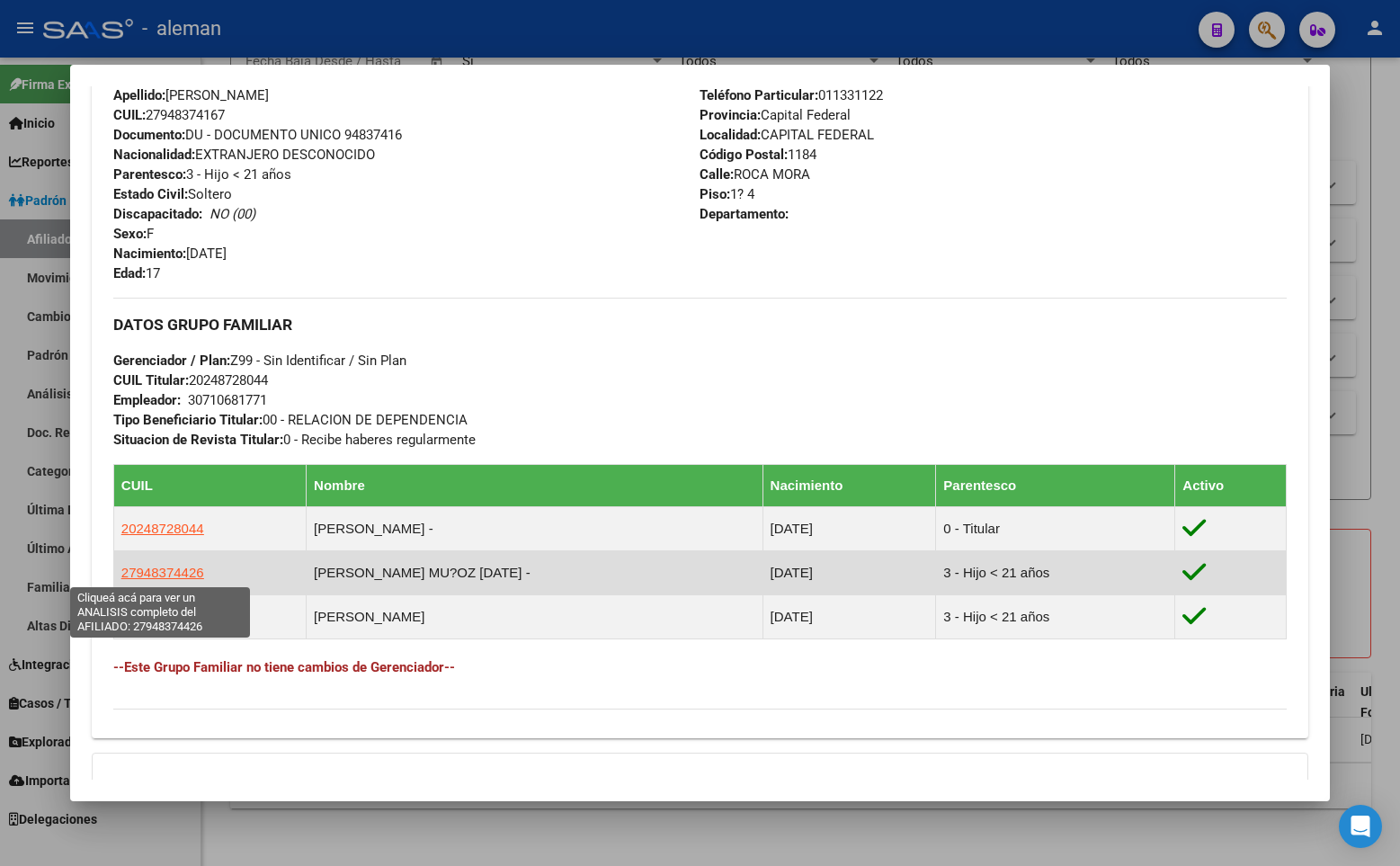
click at [170, 569] on span "27948374426" at bounding box center [162, 572] width 83 height 16
type textarea "27948374426"
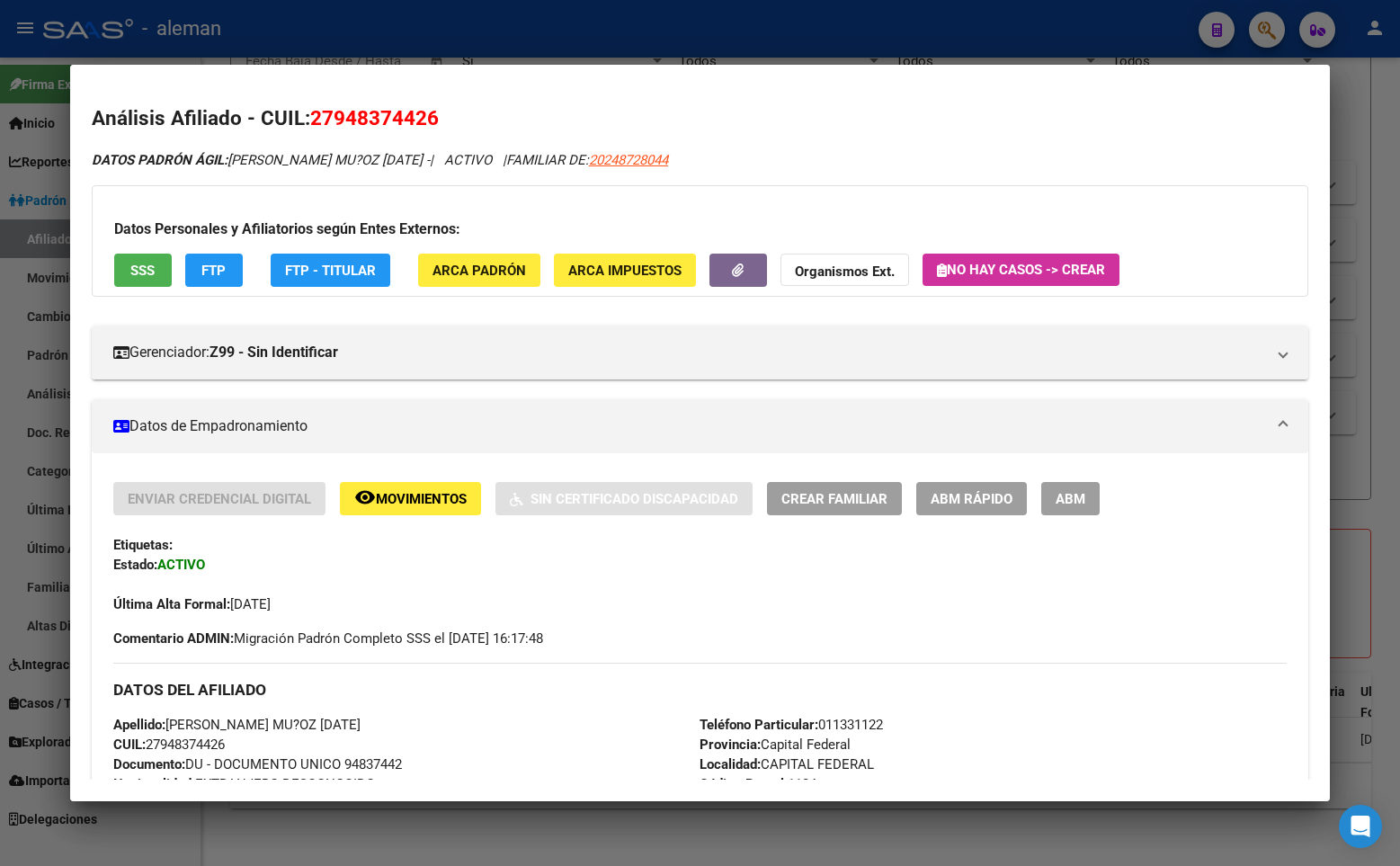
scroll to position [360, 0]
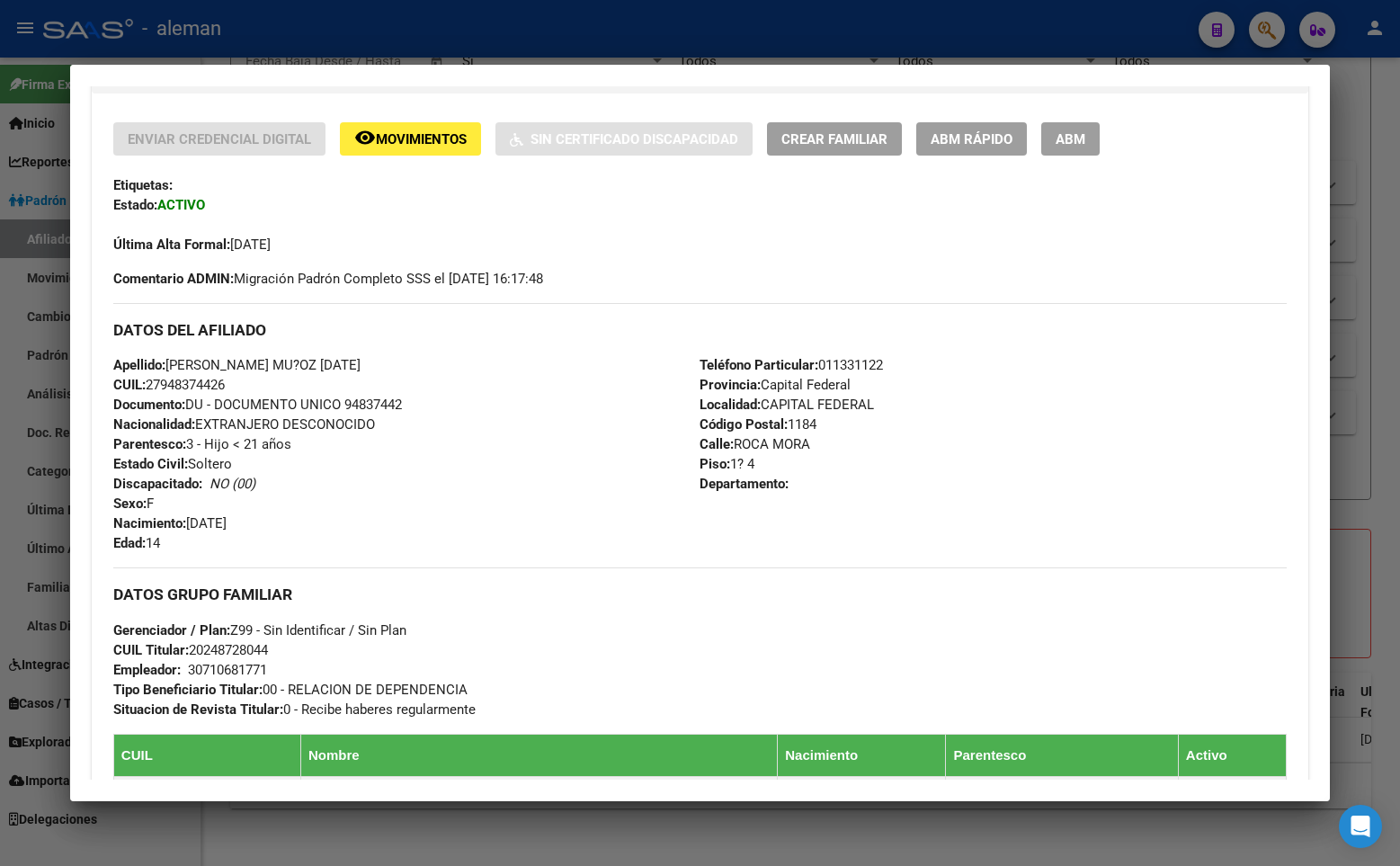
click at [1096, 137] on button "ABM" at bounding box center [1070, 139] width 59 height 33
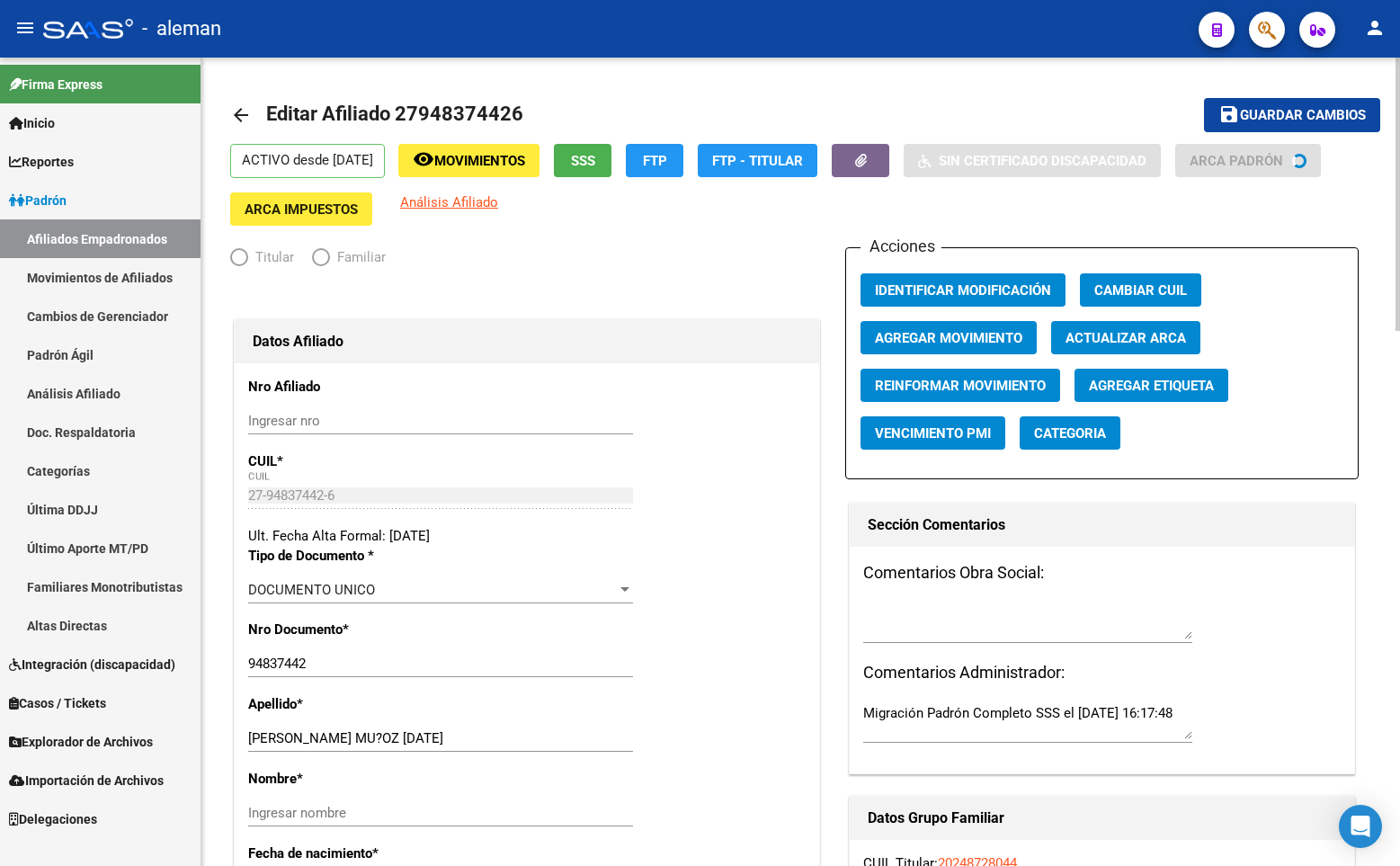
radio input "true"
type input "30-71068177-1"
click at [337, 737] on input "[PERSON_NAME] MU?OZ [DATE]" at bounding box center [440, 738] width 385 height 17
drag, startPoint x: 370, startPoint y: 736, endPoint x: 410, endPoint y: 737, distance: 40.0
click at [410, 737] on input "[PERSON_NAME][DATE]" at bounding box center [440, 738] width 385 height 17
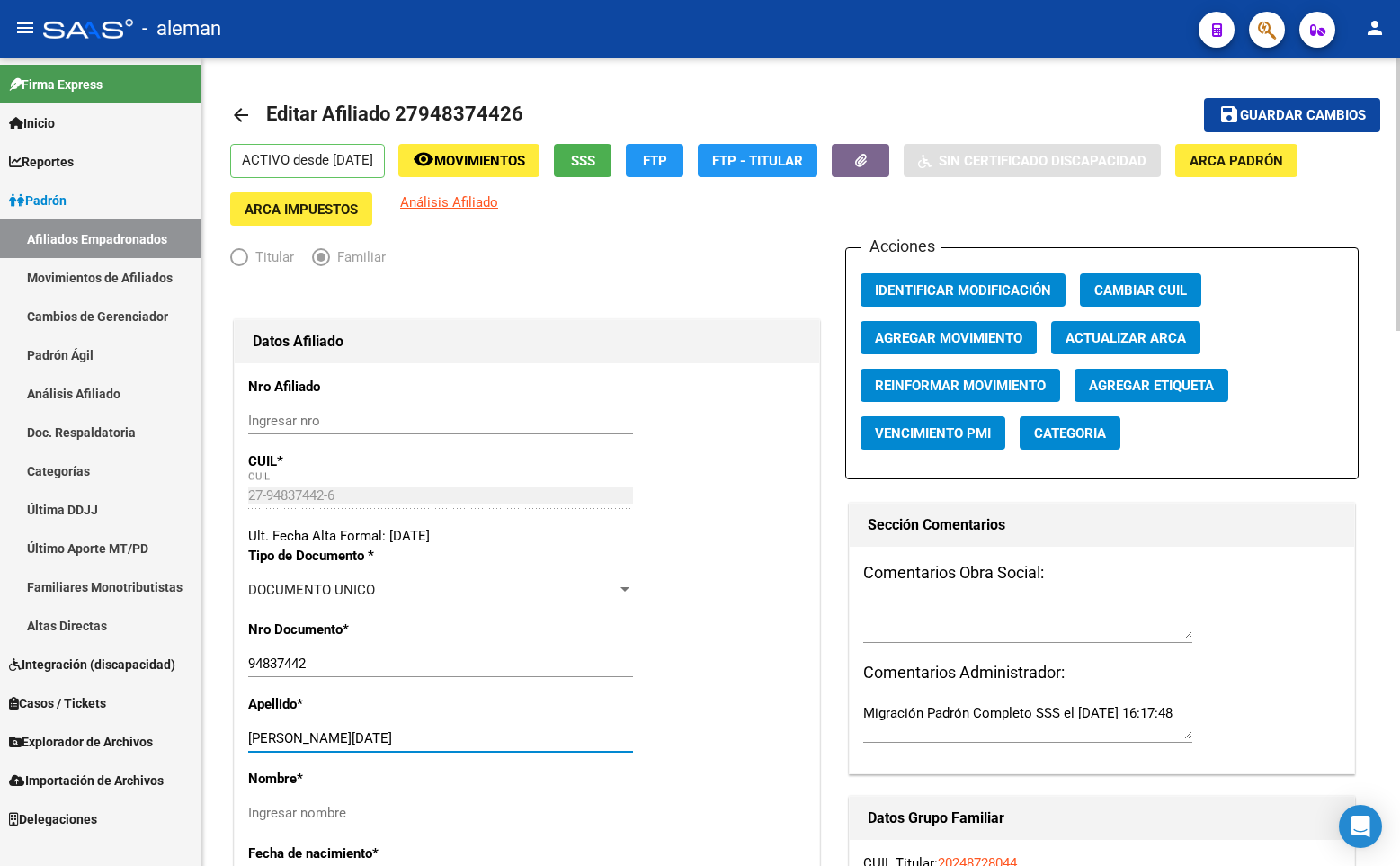
type input "[PERSON_NAME][DATE]"
click at [411, 807] on input "Ingresar nombre" at bounding box center [440, 813] width 385 height 17
paste input "[PERSON_NAME]"
type input "[PERSON_NAME]"
click at [700, 706] on div "Apellido * [PERSON_NAME][DATE] apellido" at bounding box center [526, 731] width 557 height 74
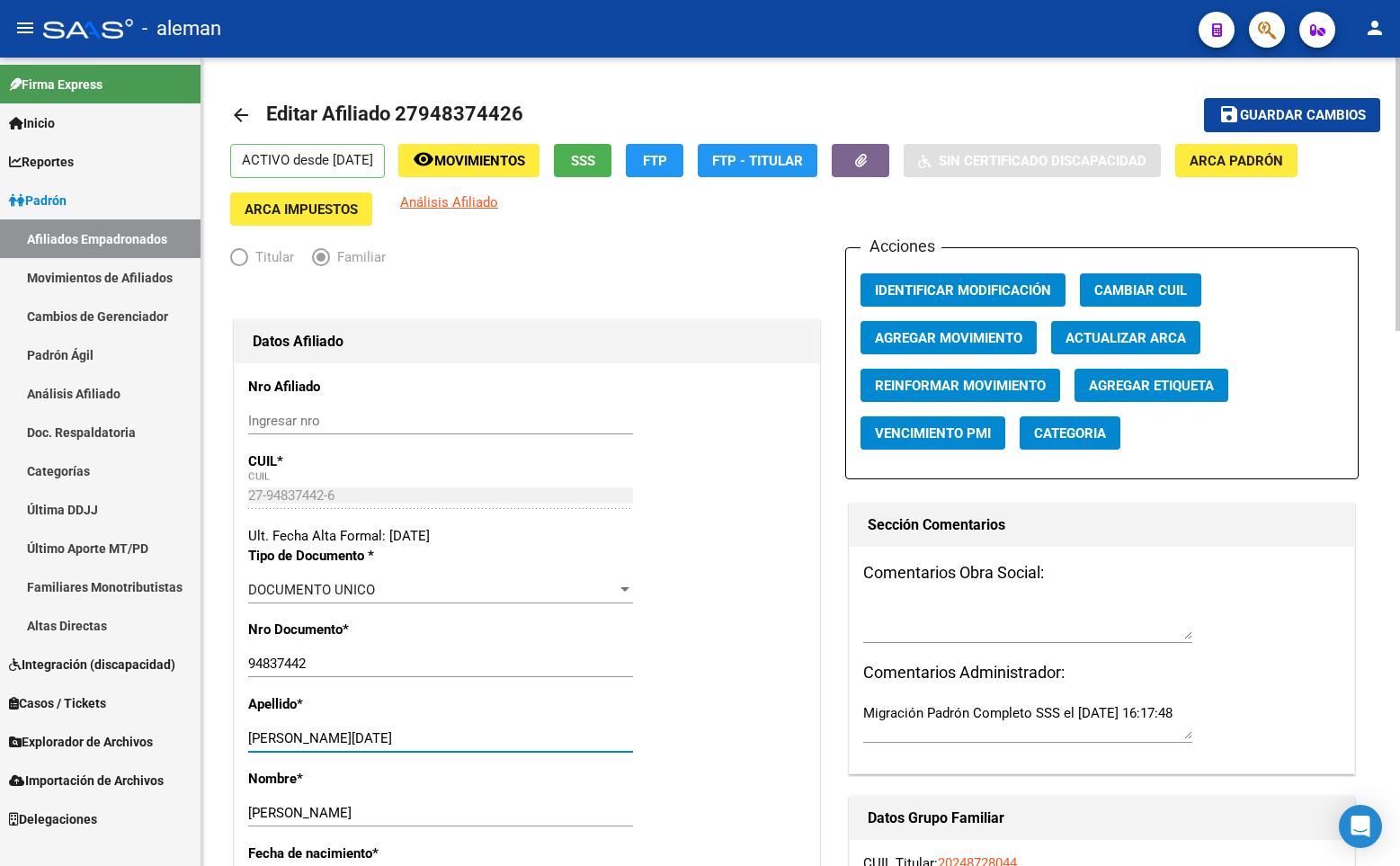
drag, startPoint x: 367, startPoint y: 737, endPoint x: 441, endPoint y: 737, distance: 74.0
click at [442, 737] on input "[PERSON_NAME][DATE]" at bounding box center [440, 738] width 385 height 17
type input "[PERSON_NAME]"
click at [783, 661] on div "Nro Documento * 94837442 Ingresar nro" at bounding box center [526, 657] width 557 height 74
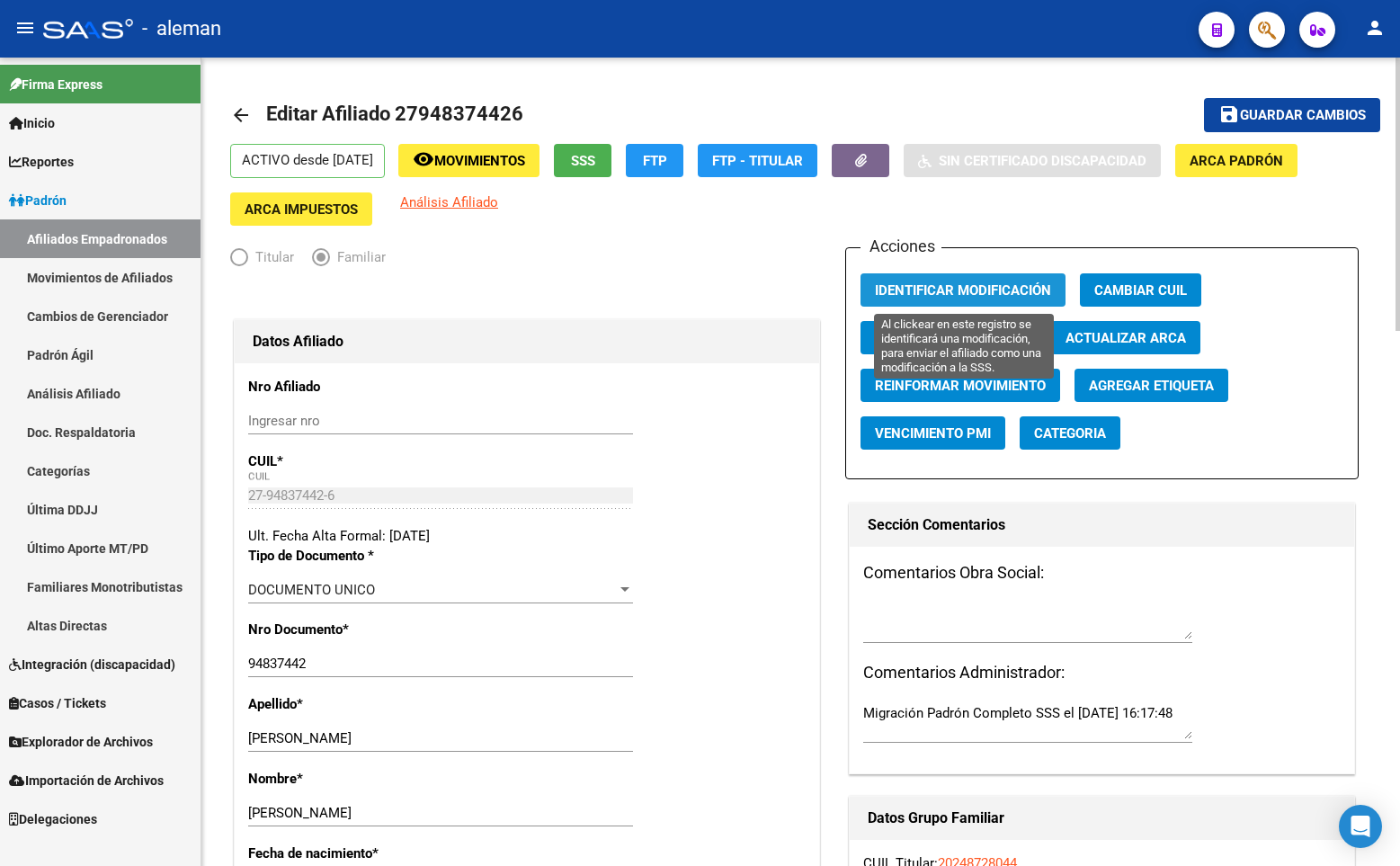
click at [920, 288] on span "Identificar Modificación" at bounding box center [963, 290] width 176 height 17
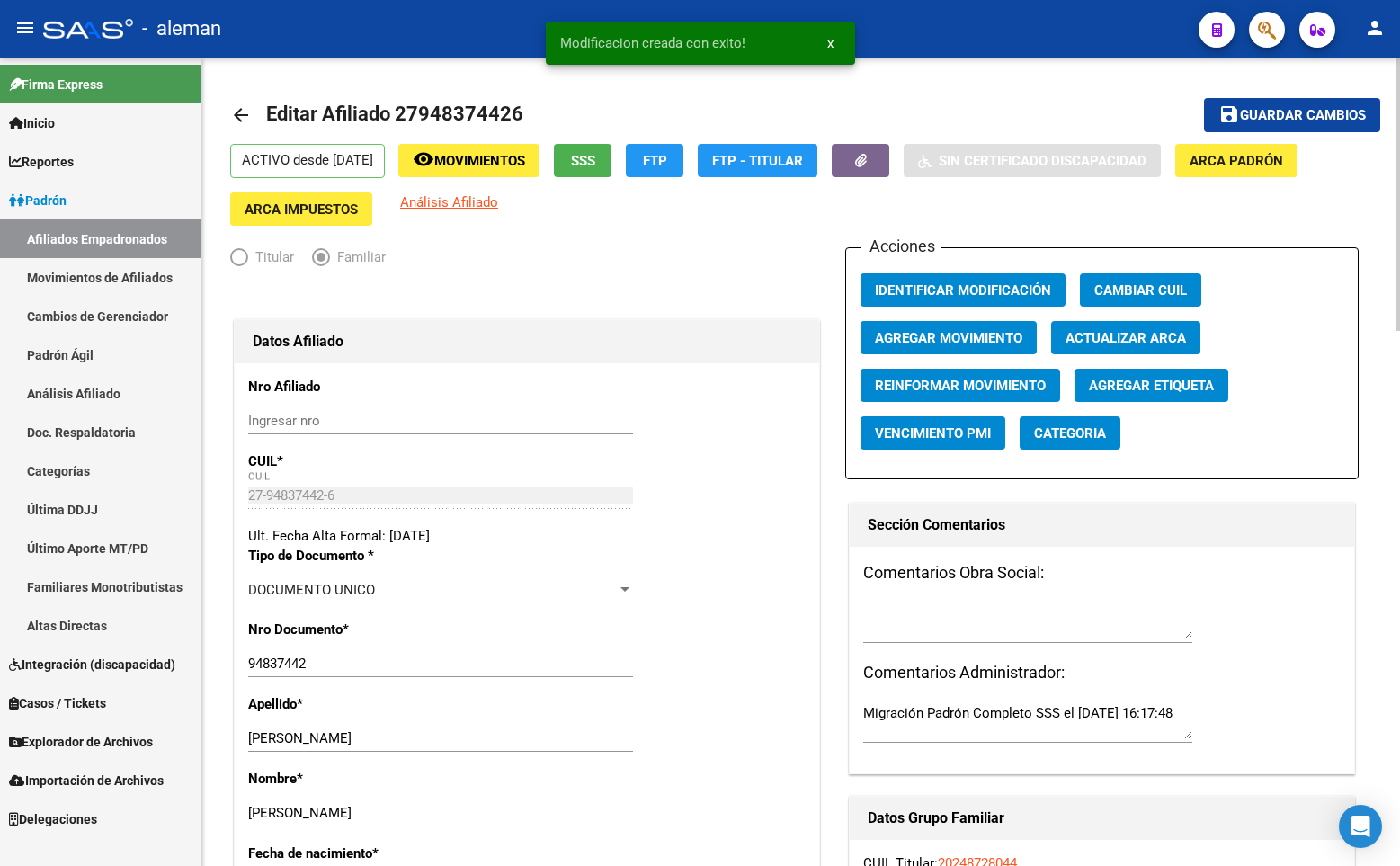
click at [1255, 109] on span "Guardar cambios" at bounding box center [1302, 117] width 126 height 17
click at [1059, 96] on mat-toolbar-row "arrow_back Editar Afiliado 27948374426" at bounding box center [675, 115] width 890 height 58
click at [1070, 43] on div "- aleman" at bounding box center [613, 28] width 1141 height 39
click at [236, 116] on mat-icon "arrow_back" at bounding box center [241, 116] width 22 height 22
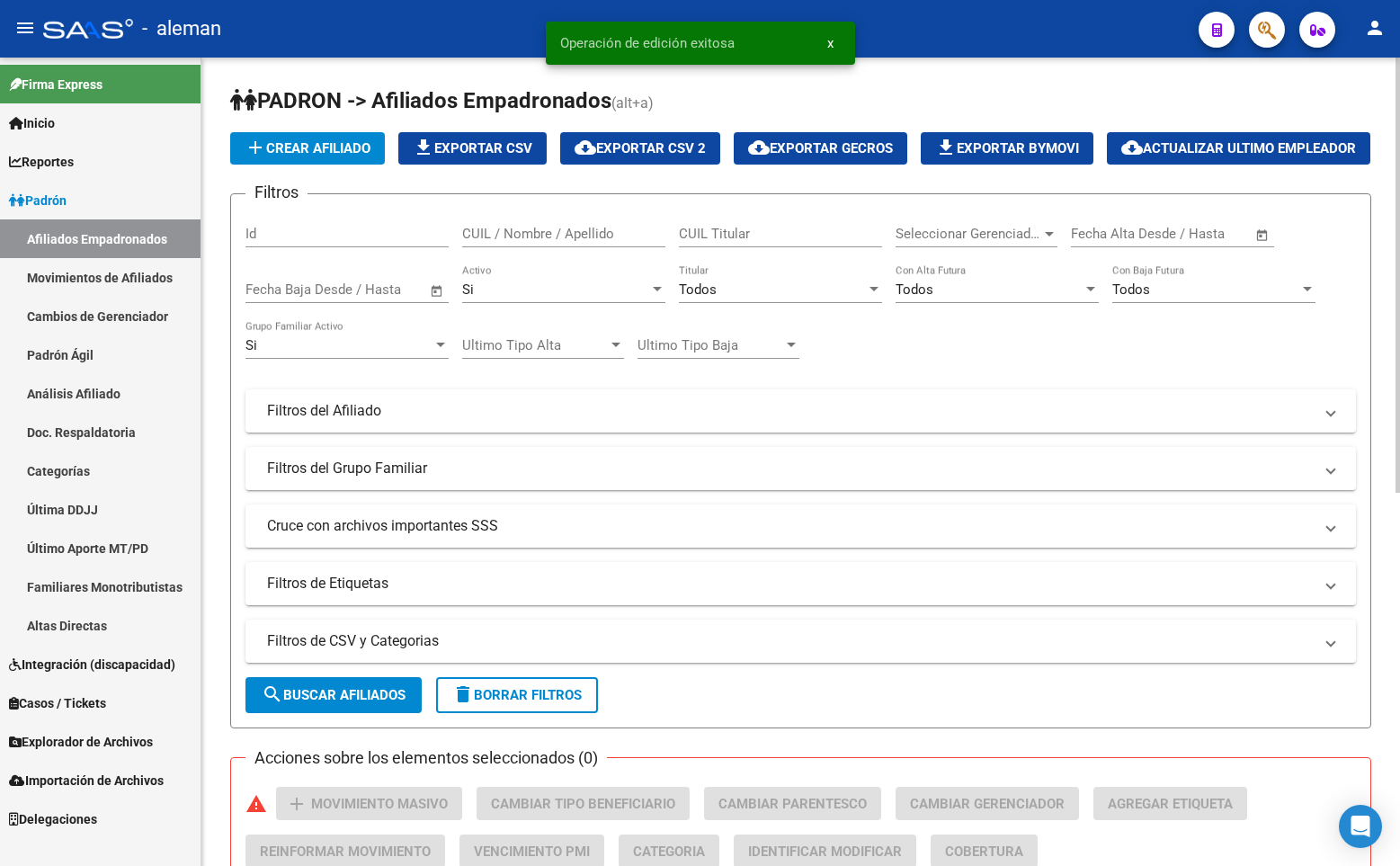
click at [1249, 142] on div "add Crear Afiliado file_download Exportar CSV cloud_download Exportar CSV 2 clo…" at bounding box center [801, 148] width 1141 height 32
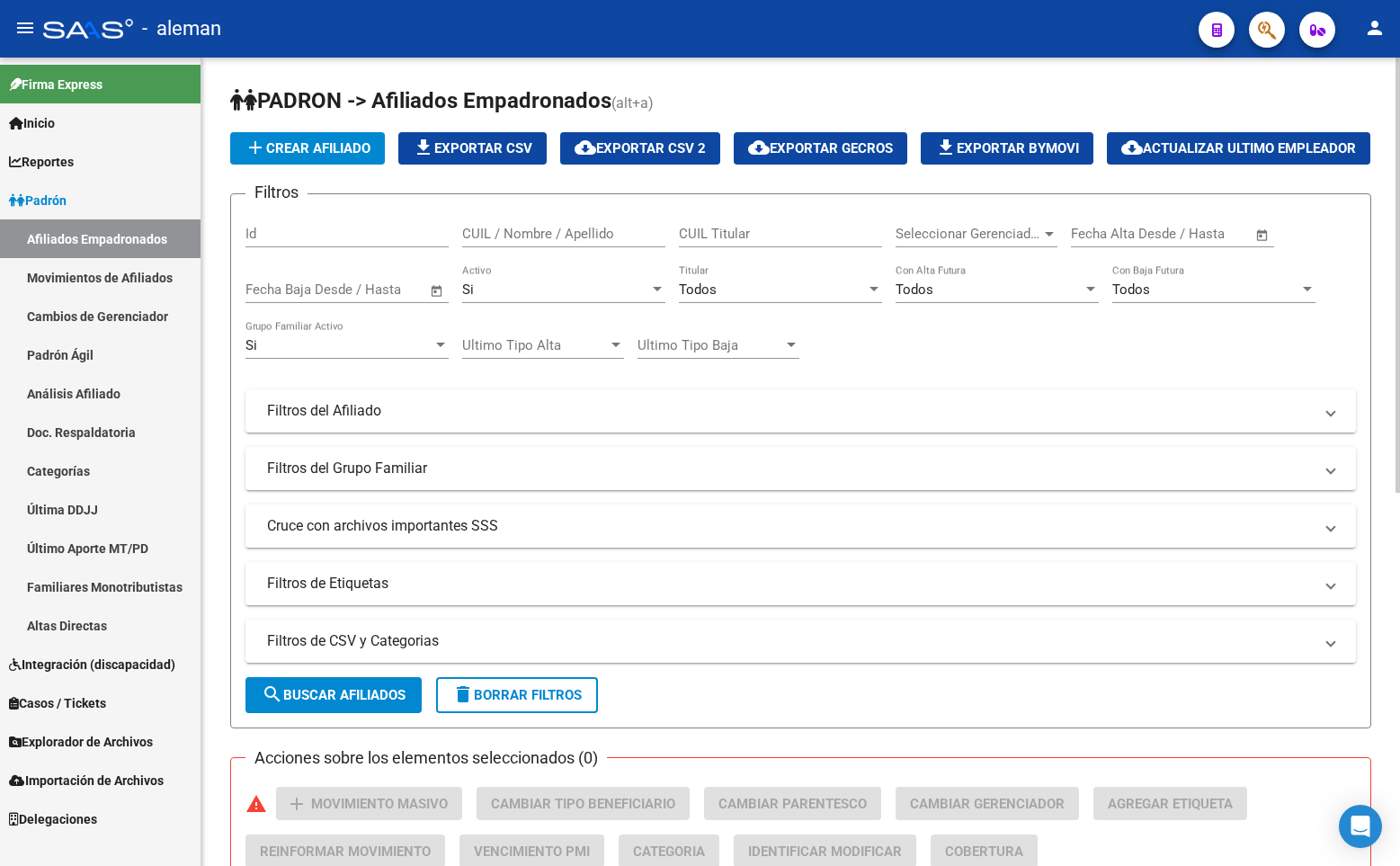
click at [554, 242] on input "CUIL / Nombre / Apellido" at bounding box center [563, 234] width 203 height 17
paste input "27948374167"
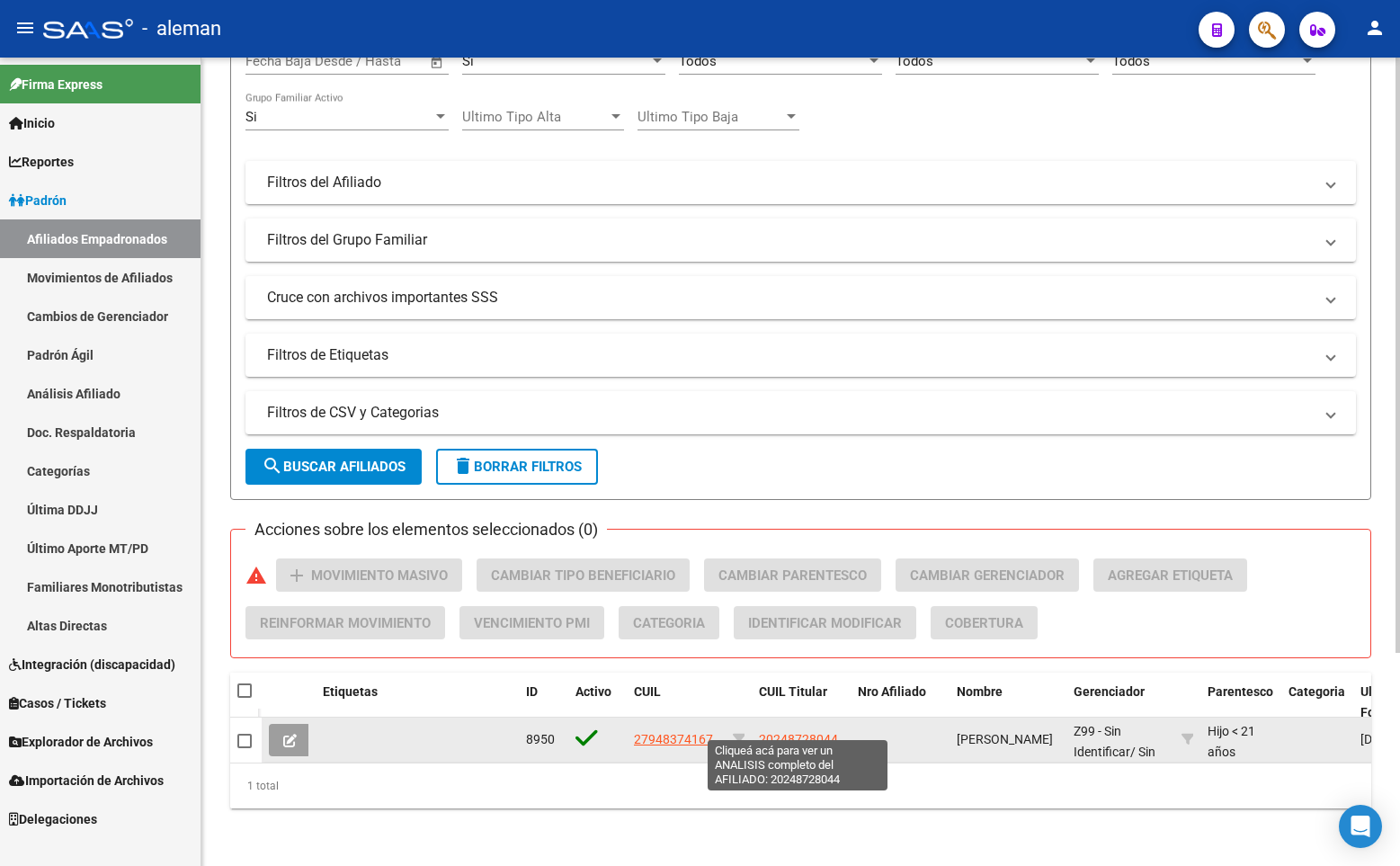
type input "27948374167"
click at [777, 732] on span "20248728044" at bounding box center [798, 739] width 79 height 15
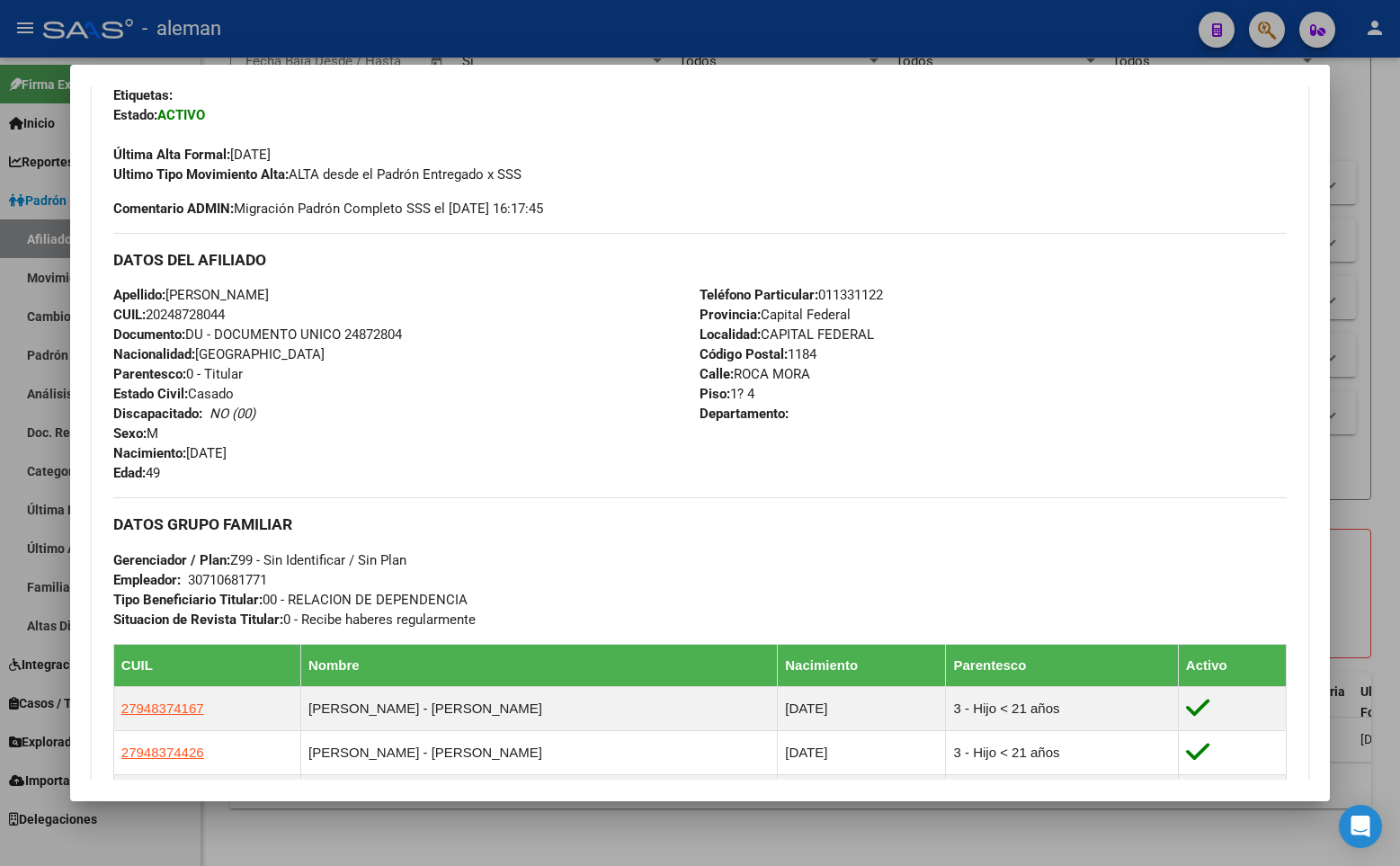
scroll to position [540, 0]
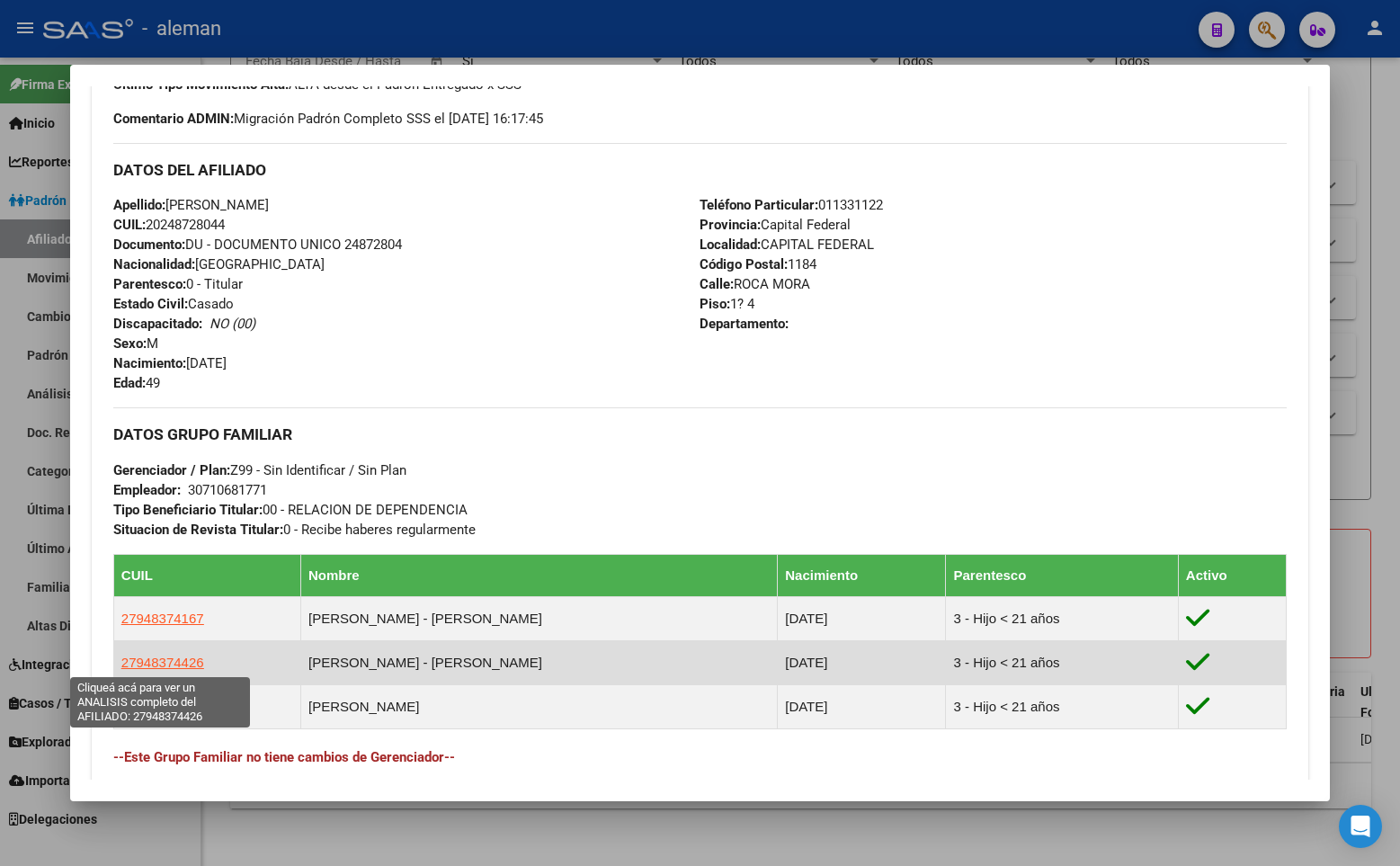
click at [148, 664] on span "27948374426" at bounding box center [162, 662] width 83 height 16
type textarea "27948374426"
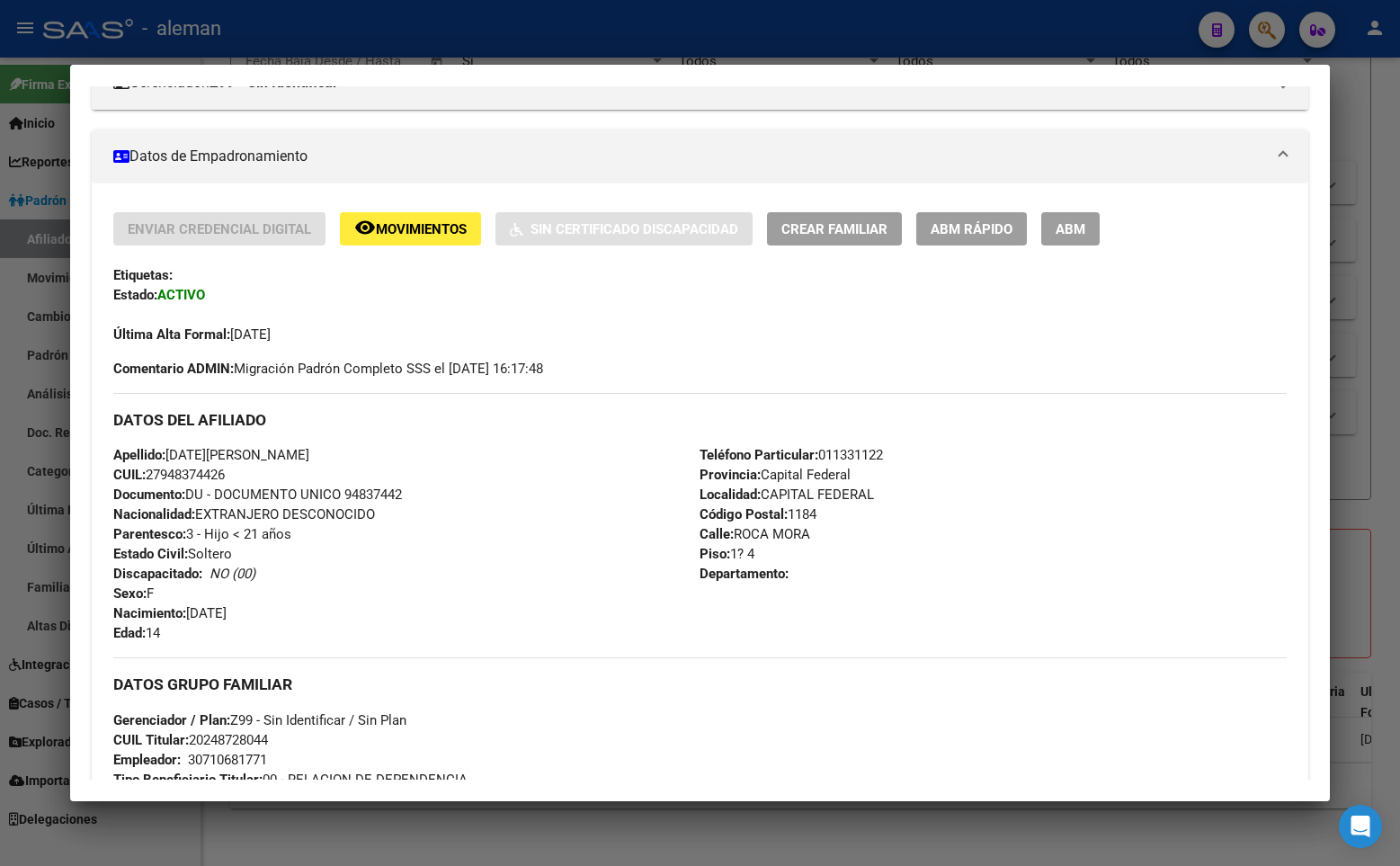
scroll to position [360, 0]
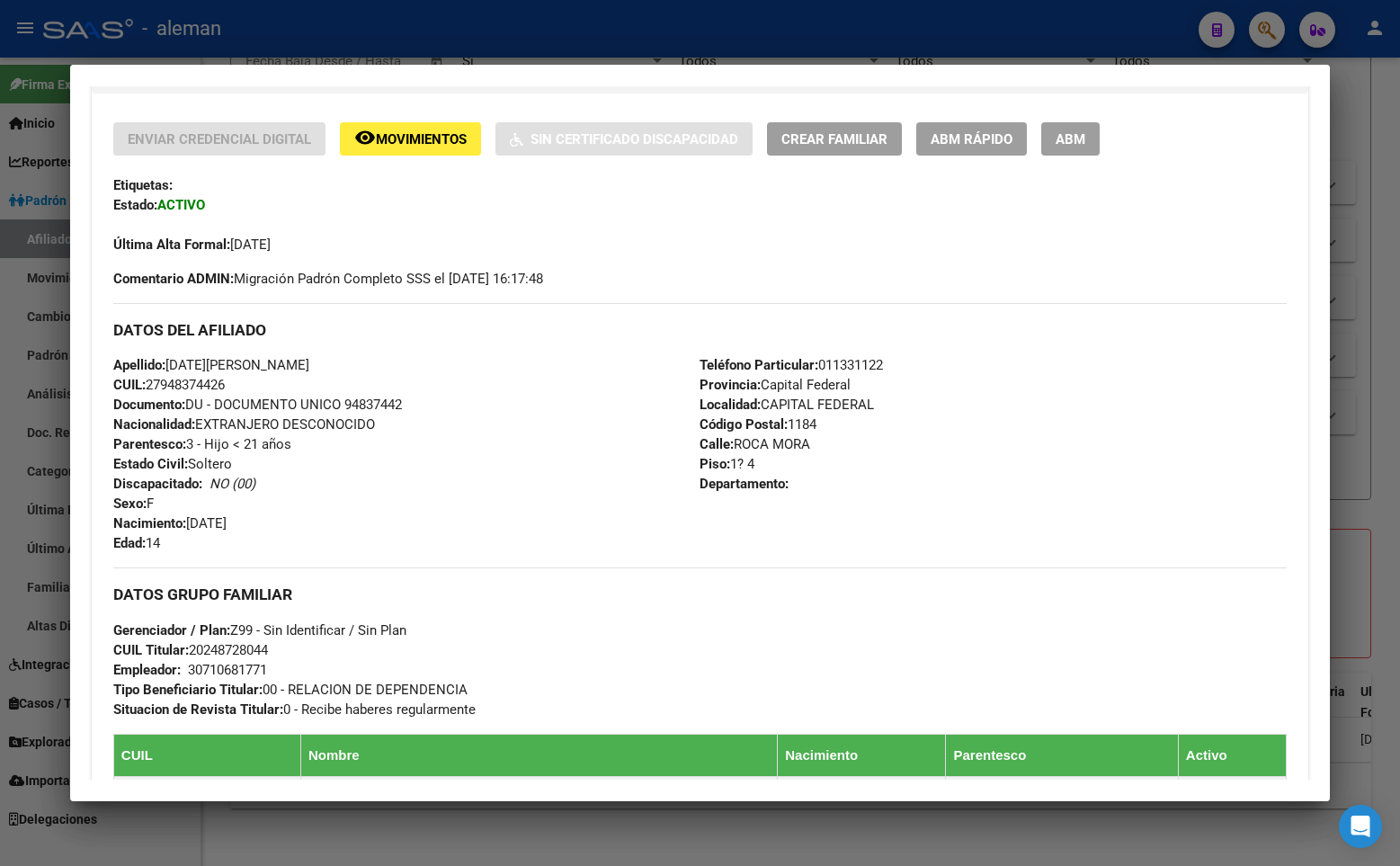
click at [620, 416] on div "Apellido: [DATE][PERSON_NAME]: 27948374426 Documento: DU - DOCUMENTO UNICO 9483…" at bounding box center [406, 454] width 587 height 197
drag, startPoint x: 151, startPoint y: 380, endPoint x: 232, endPoint y: 387, distance: 81.3
click at [225, 387] on span "CUIL: 27948374426" at bounding box center [168, 385] width 111 height 17
copy span "27948374426"
click at [1013, 366] on div "Teléfono Particular: [PHONE_NUMBER] Provincia: Capital Federal Localidad: CAPIT…" at bounding box center [992, 454] width 587 height 197
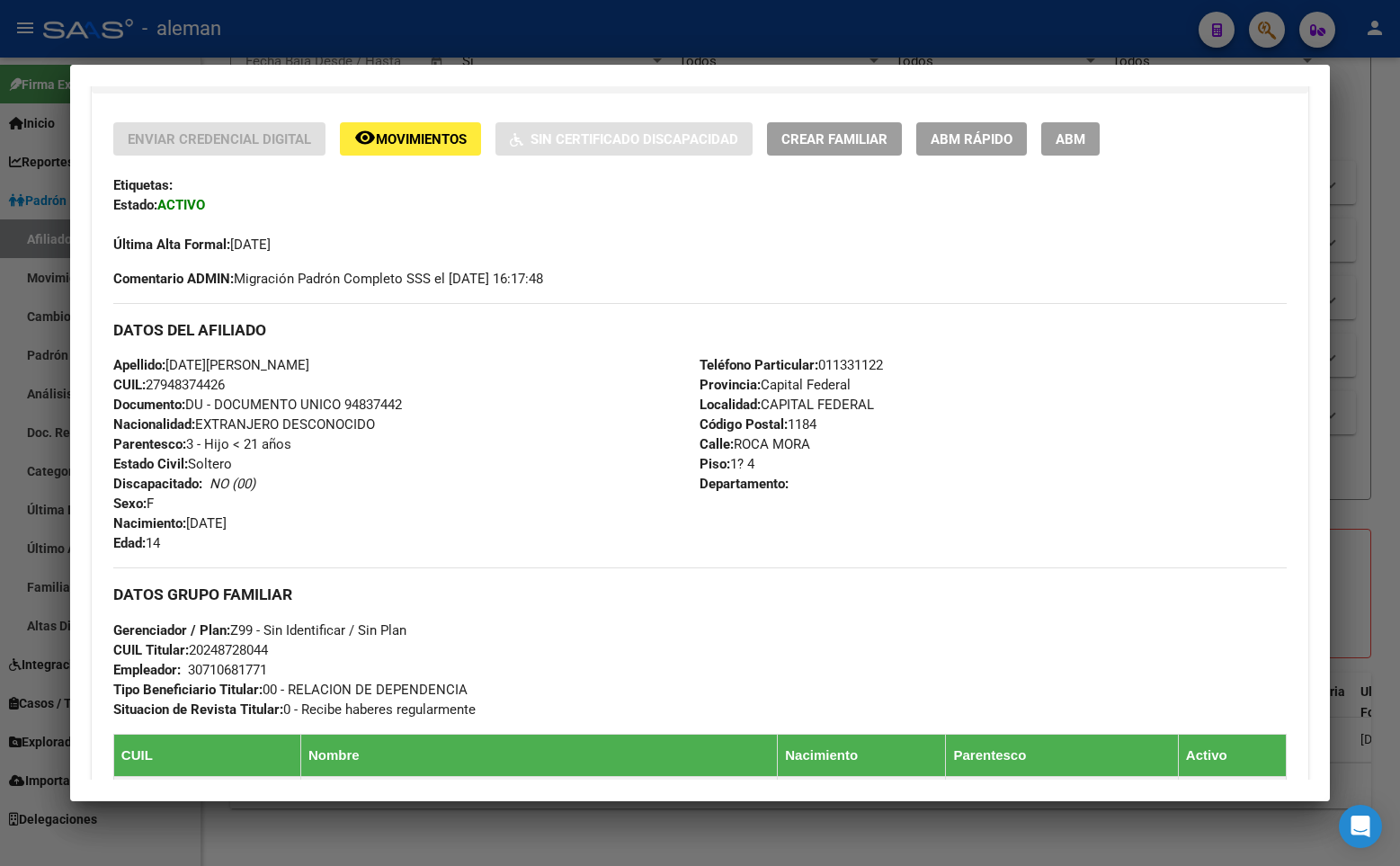
click at [1374, 347] on div at bounding box center [700, 433] width 1400 height 866
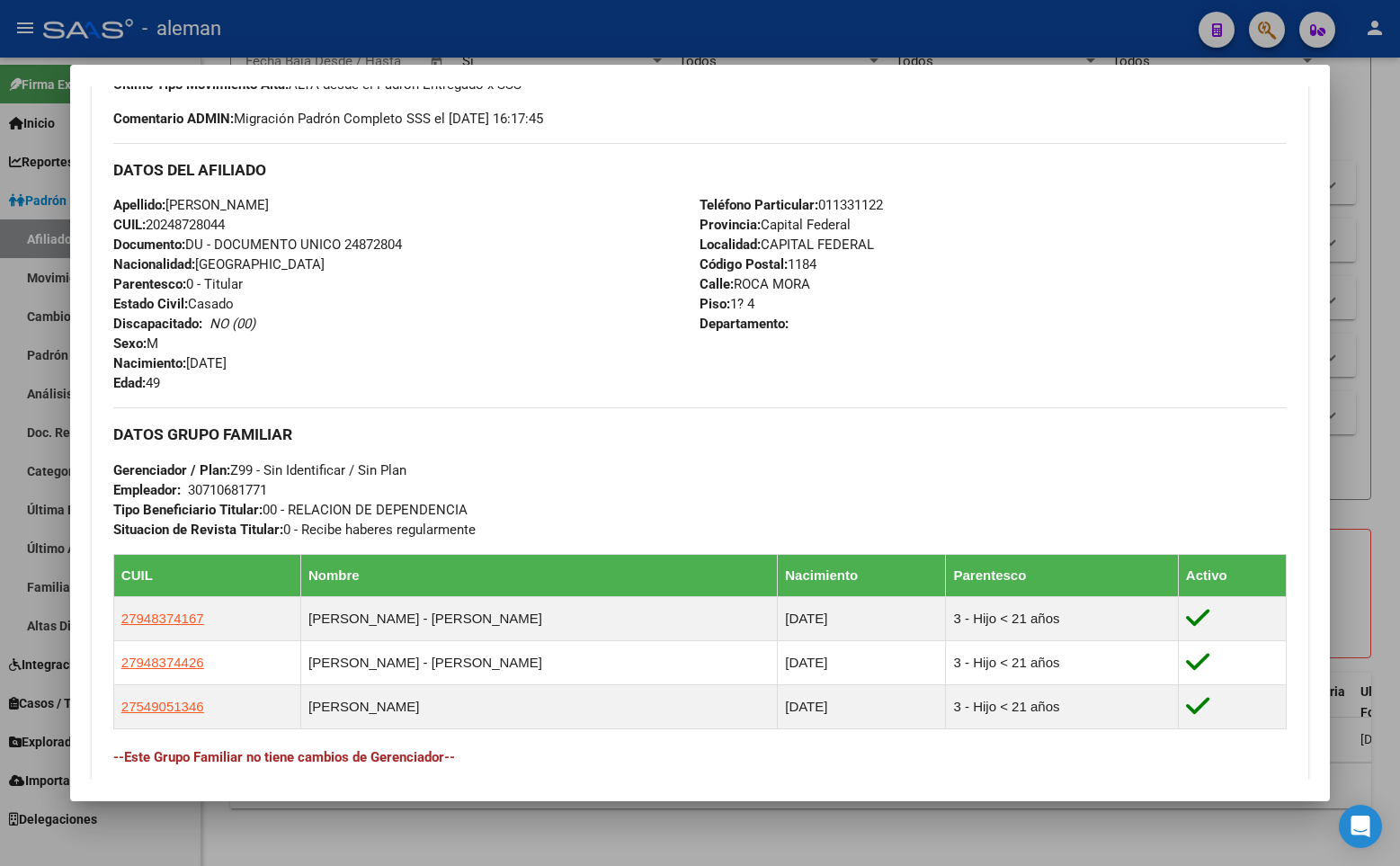
click at [1111, 321] on div "Teléfono Particular: [PHONE_NUMBER] Provincia: Capital Federal Localidad: CAPIT…" at bounding box center [992, 293] width 587 height 197
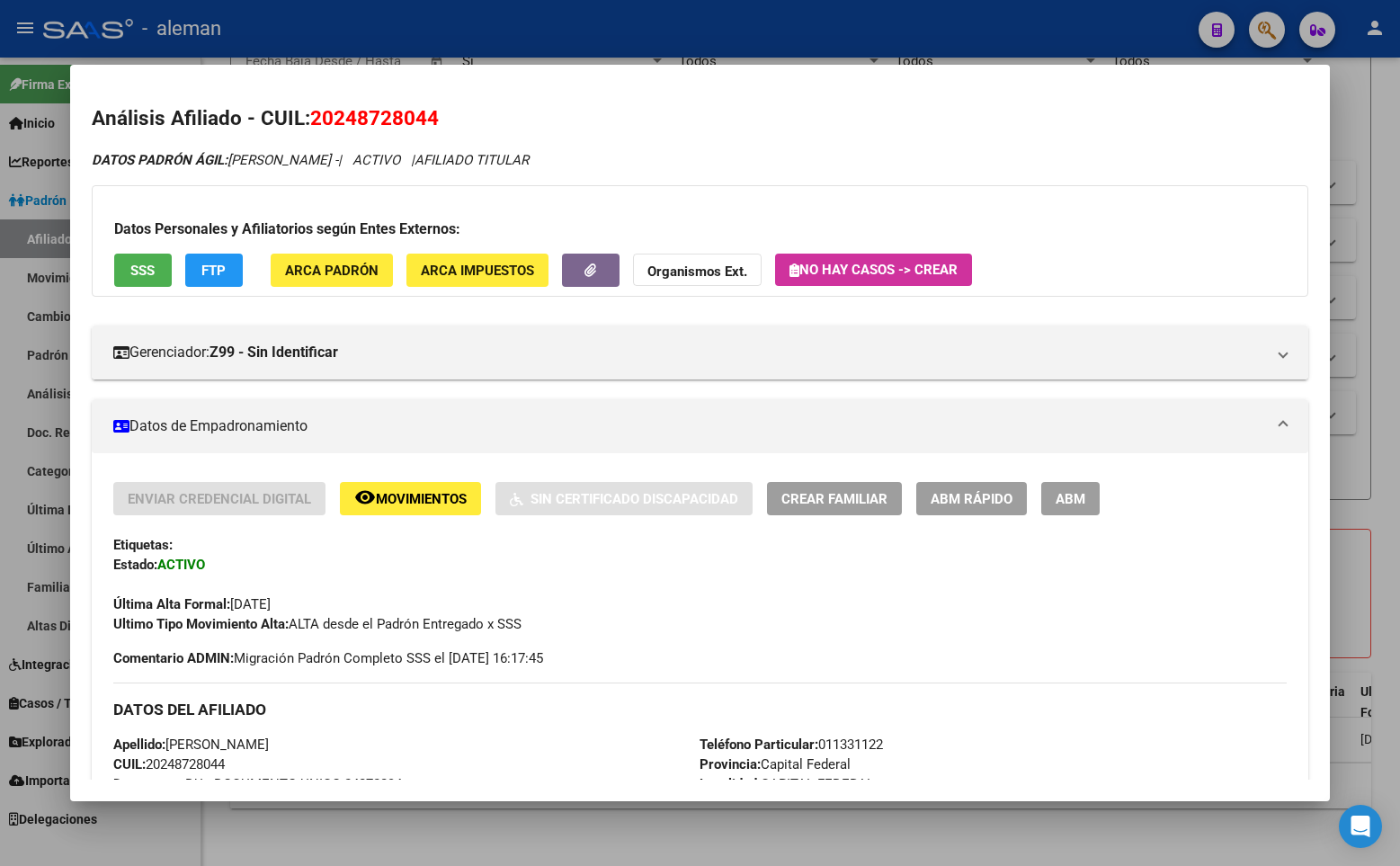
click at [1375, 309] on div at bounding box center [700, 433] width 1400 height 866
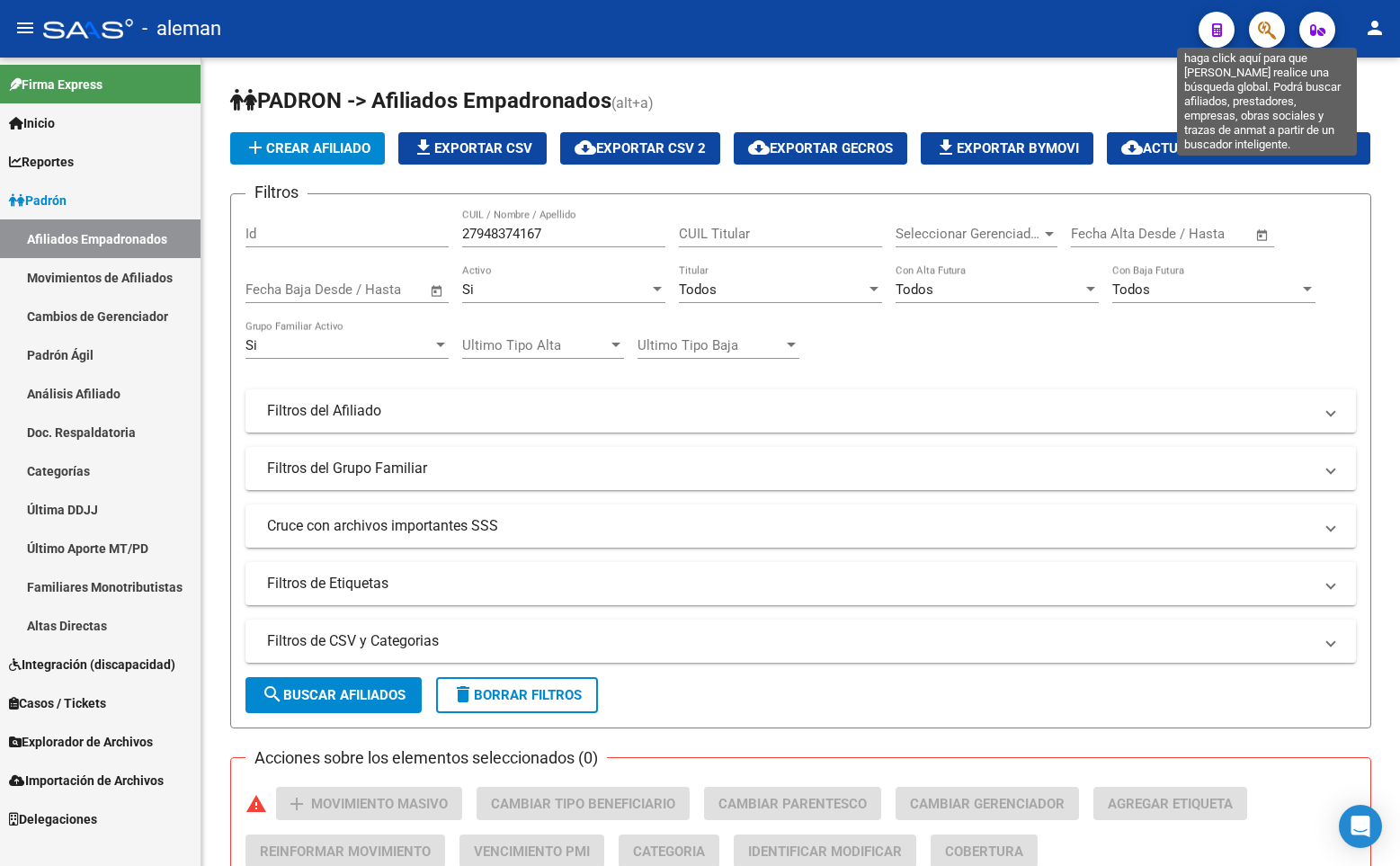
click at [1268, 26] on icon "button" at bounding box center [1267, 30] width 18 height 21
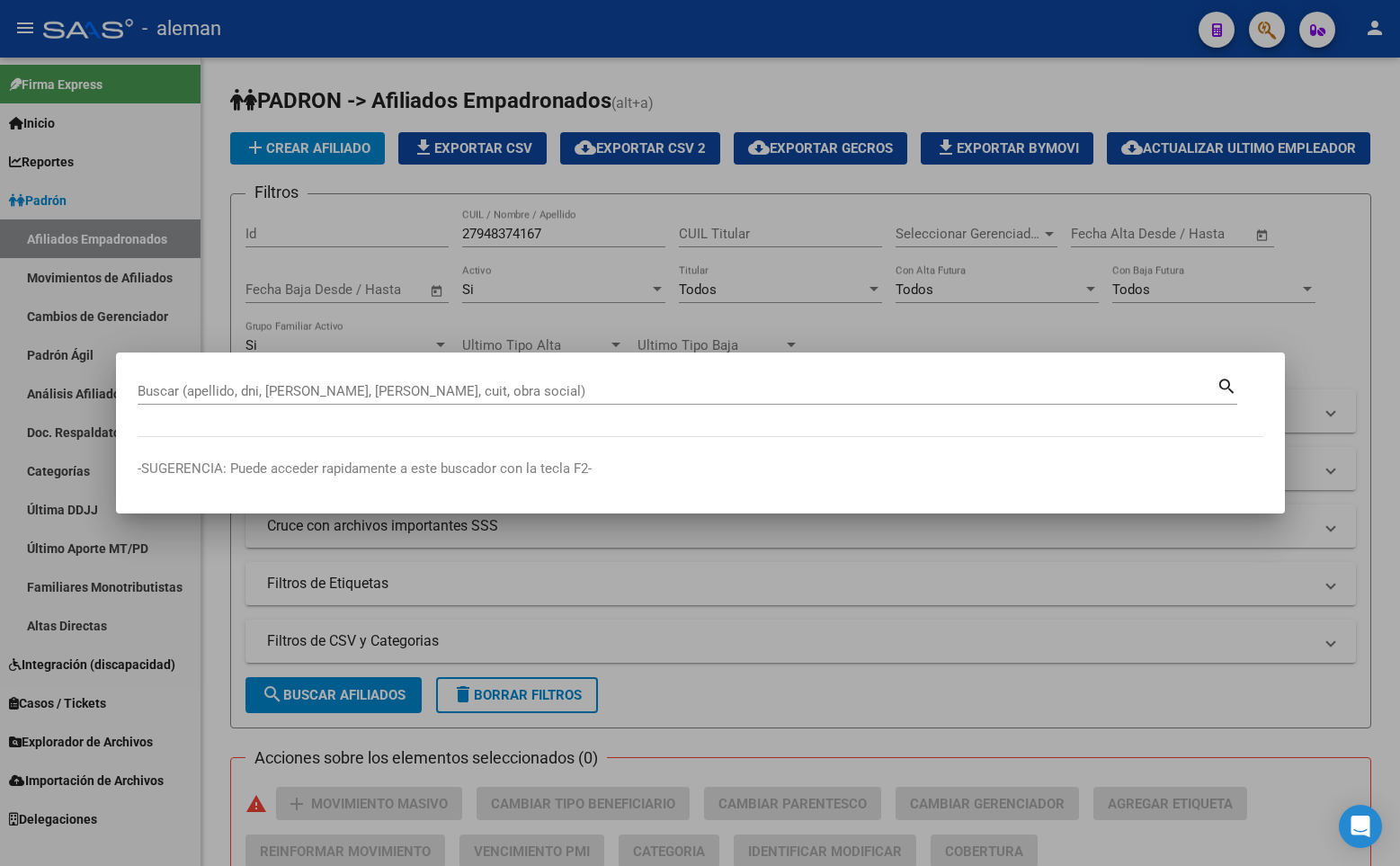
click at [455, 390] on input "Buscar (apellido, dni, [PERSON_NAME], [PERSON_NAME], cuit, obra social)" at bounding box center [677, 391] width 1079 height 17
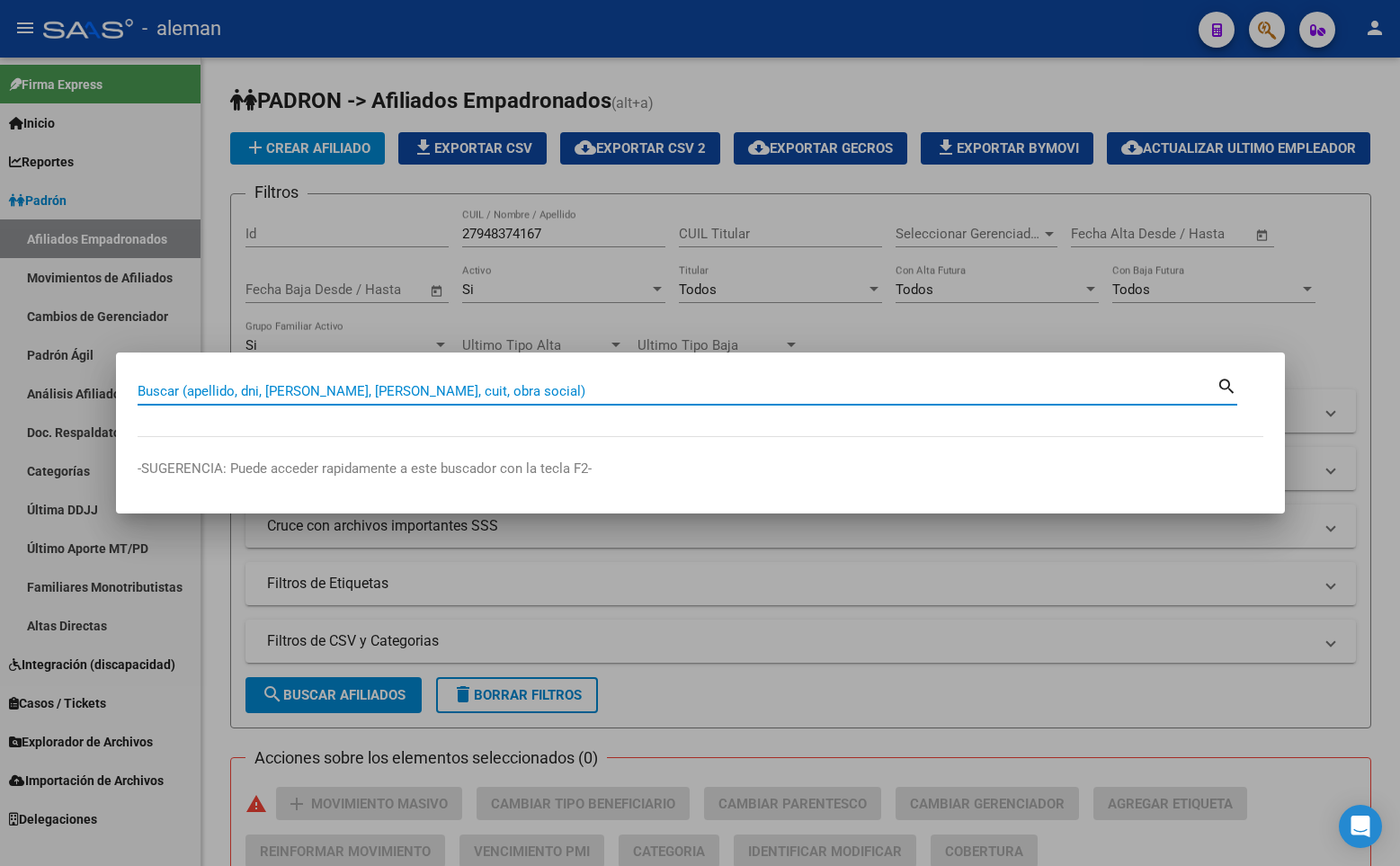
paste input "27163313389"
type input "27163313389"
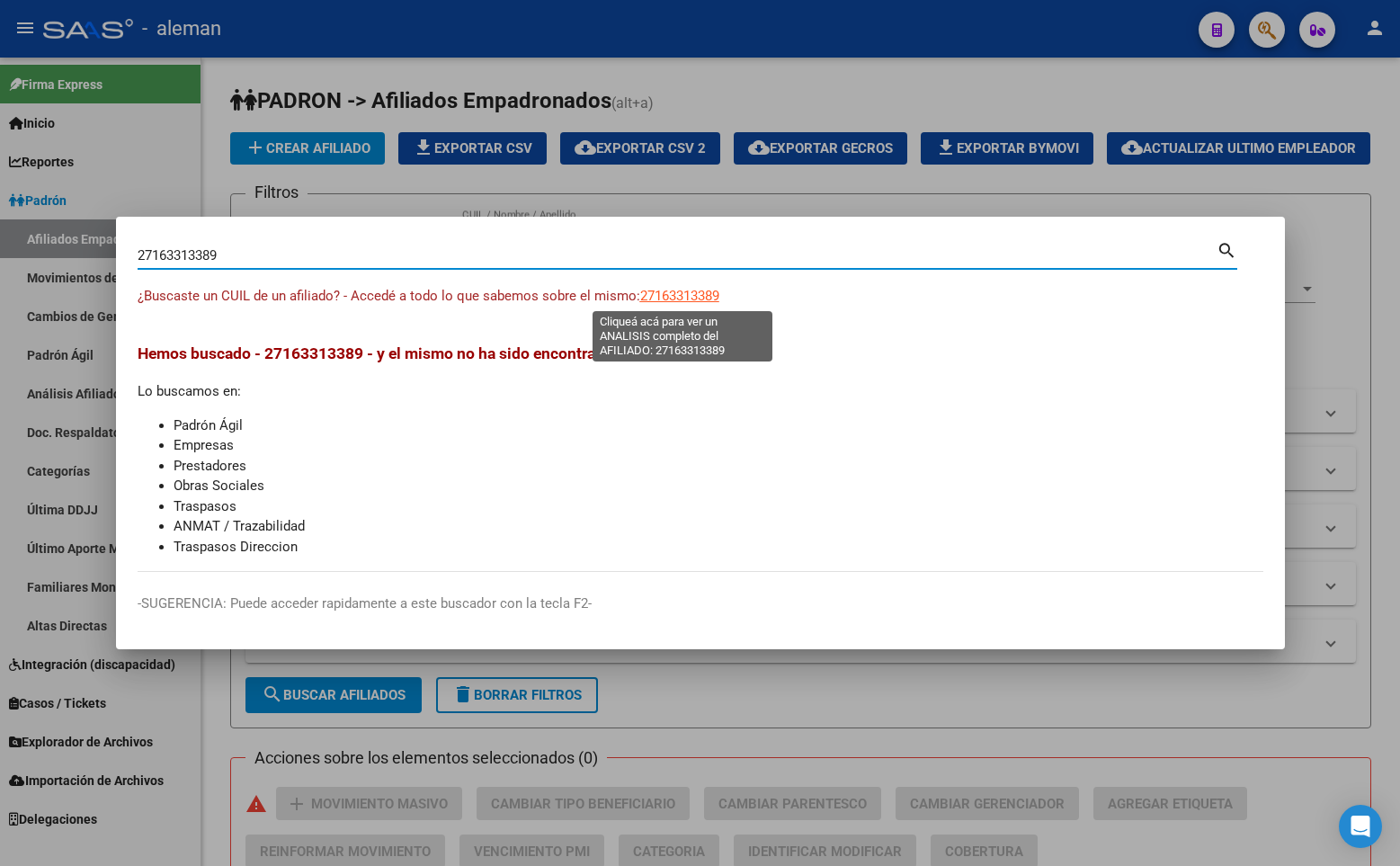
click at [677, 292] on span "27163313389" at bounding box center [679, 296] width 79 height 17
type textarea "27163313389"
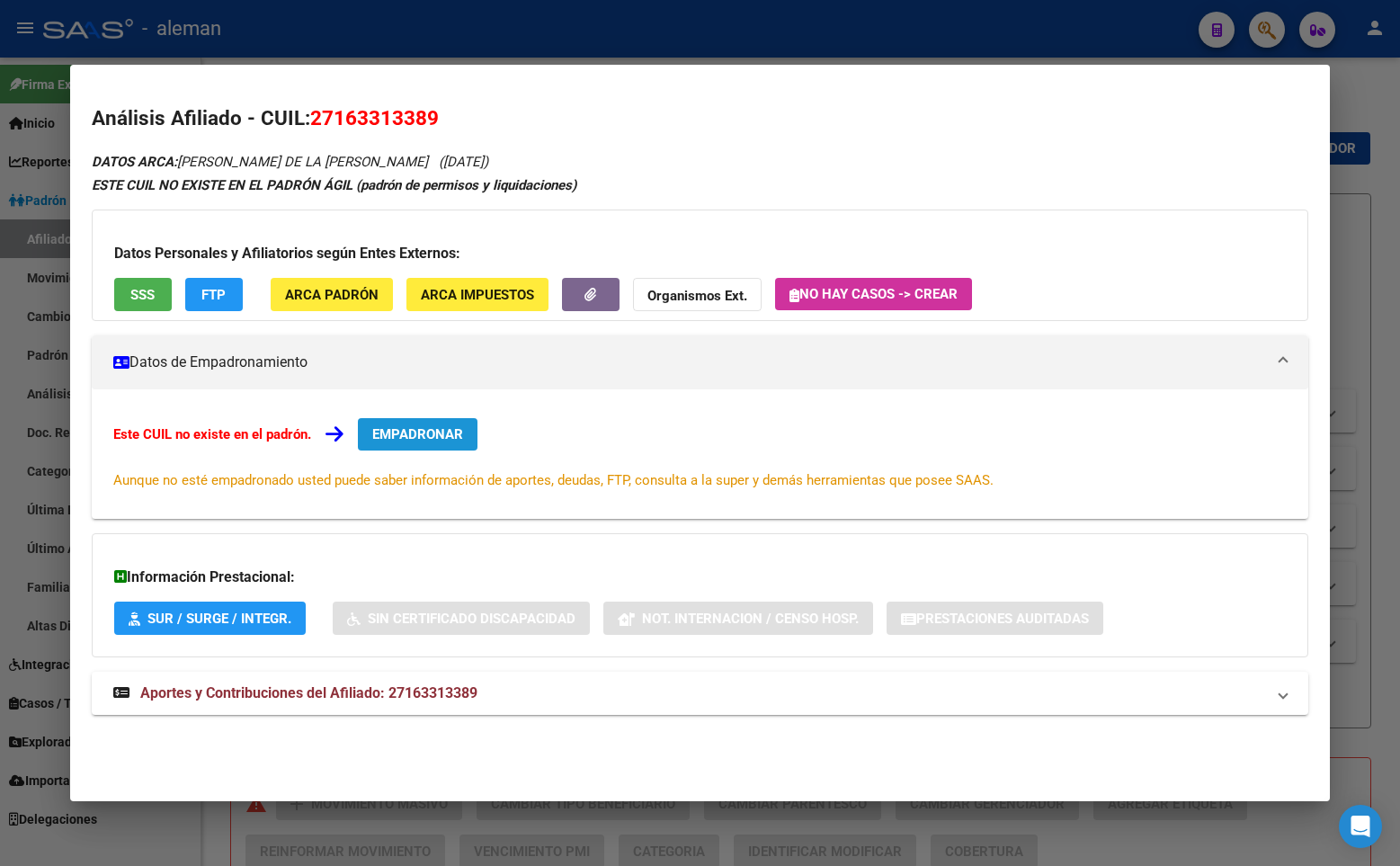
click at [425, 427] on span "EMPADRONAR" at bounding box center [417, 434] width 91 height 17
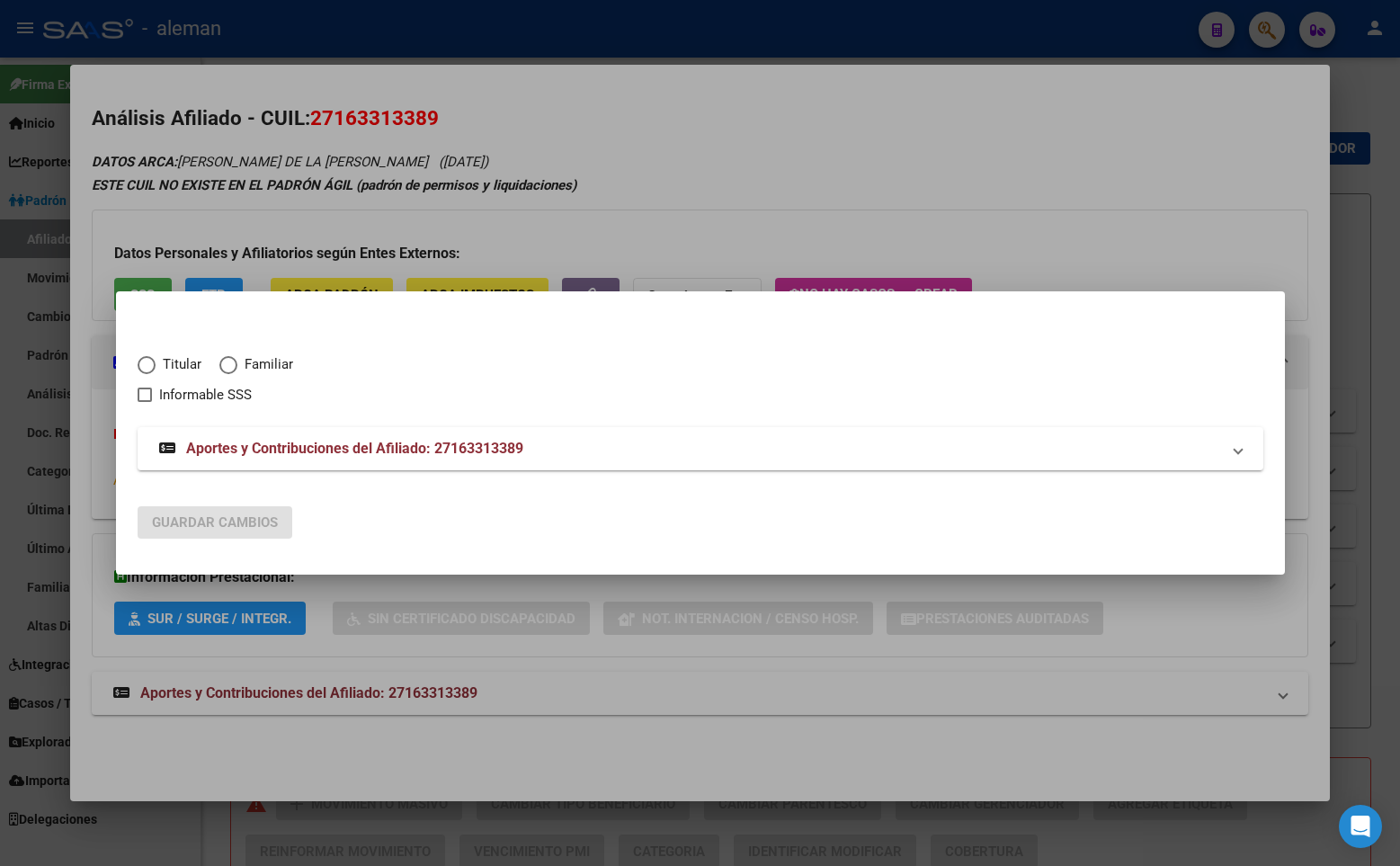
click at [142, 363] on span "Elija una opción" at bounding box center [147, 366] width 18 height 18
click at [142, 363] on input "Titular" at bounding box center [147, 366] width 18 height 18
radio input "true"
checkbox input "true"
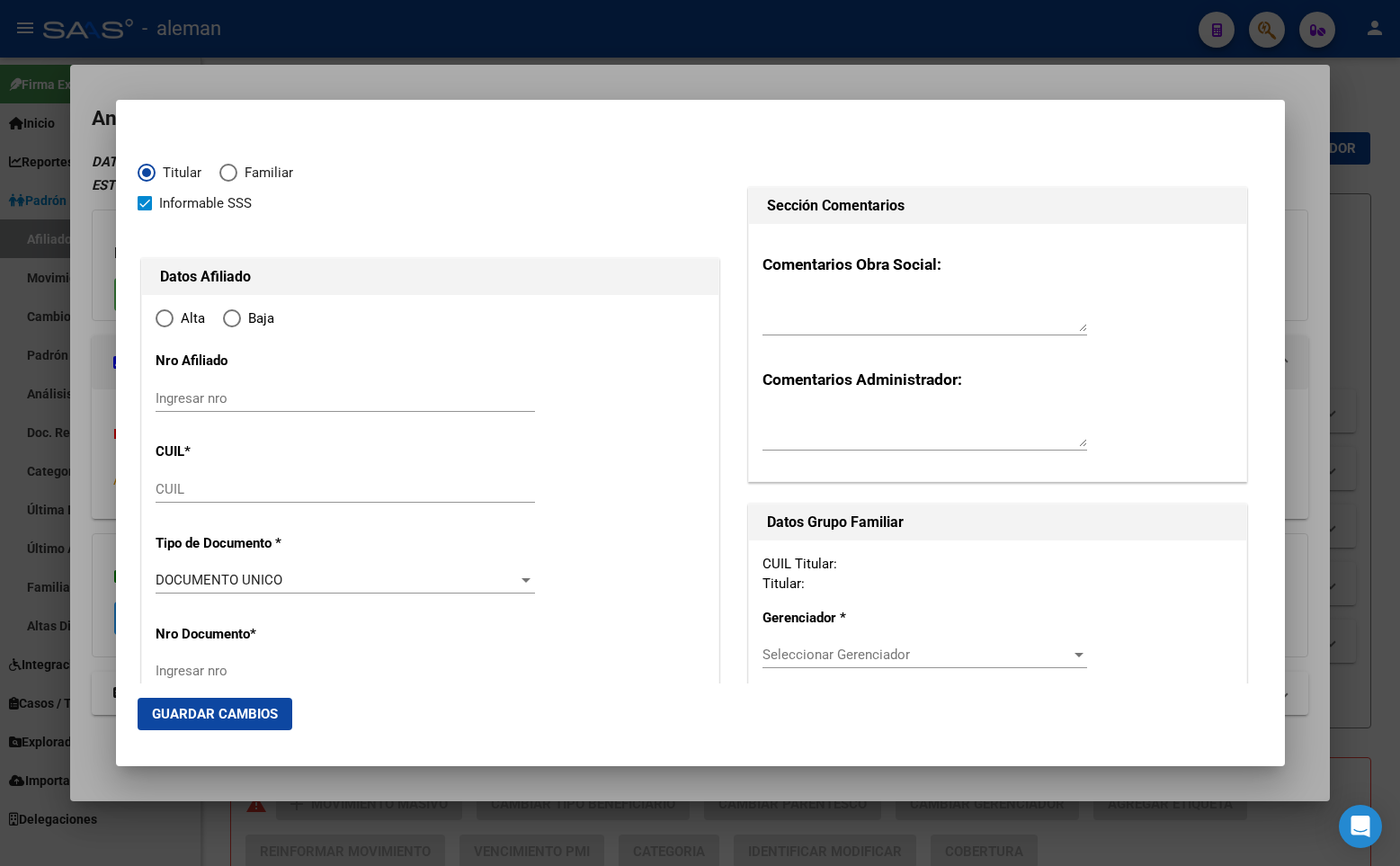
type input "27-16331338-9"
type input "16331338"
type input "[PERSON_NAME] DE LA [DEMOGRAPHIC_DATA]"
type input "VERONICA"
type input "[DATE]"
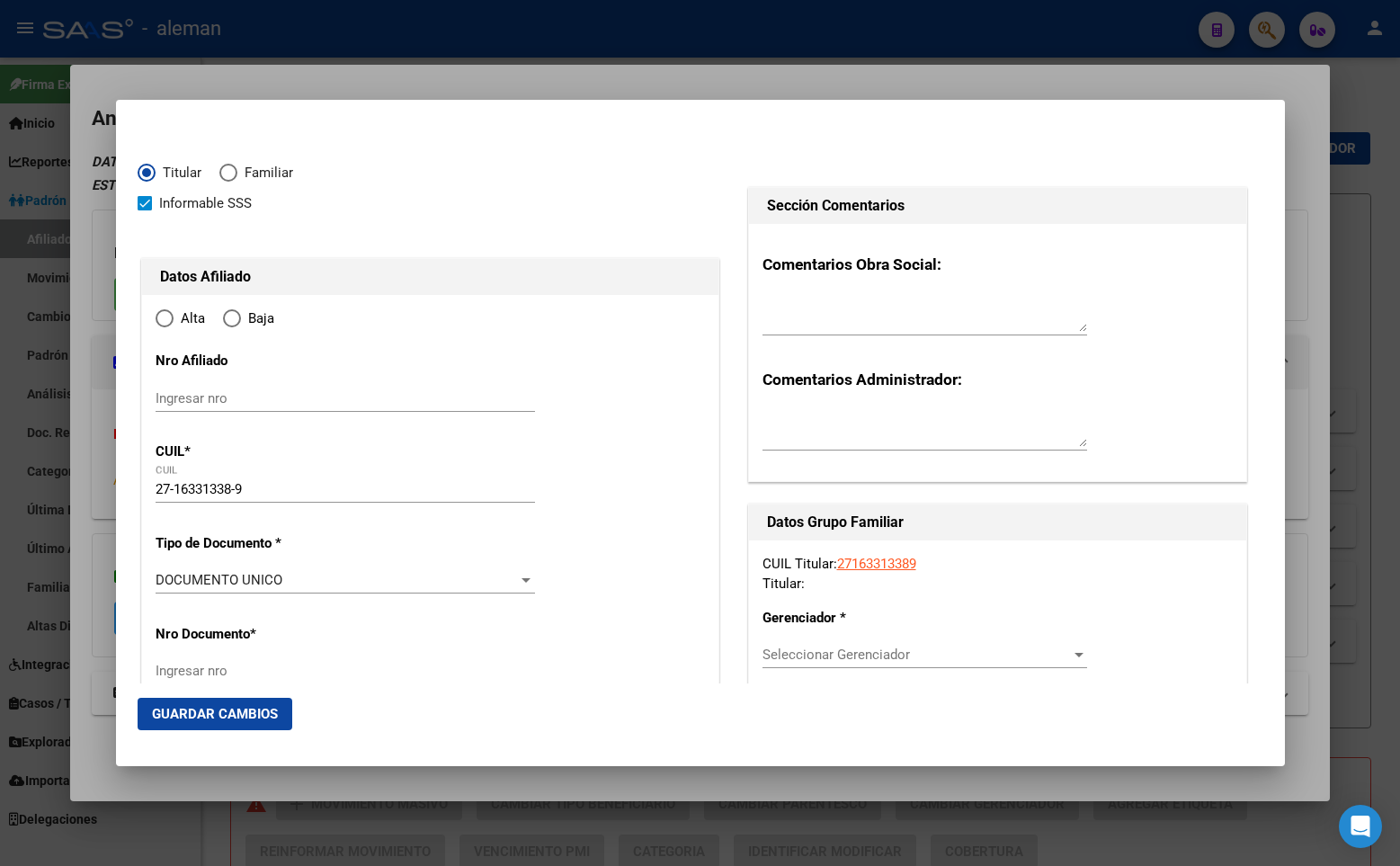
type input "CABA"
type input "1428"
type input "[PERSON_NAME]."
type input "2496"
type input "7"
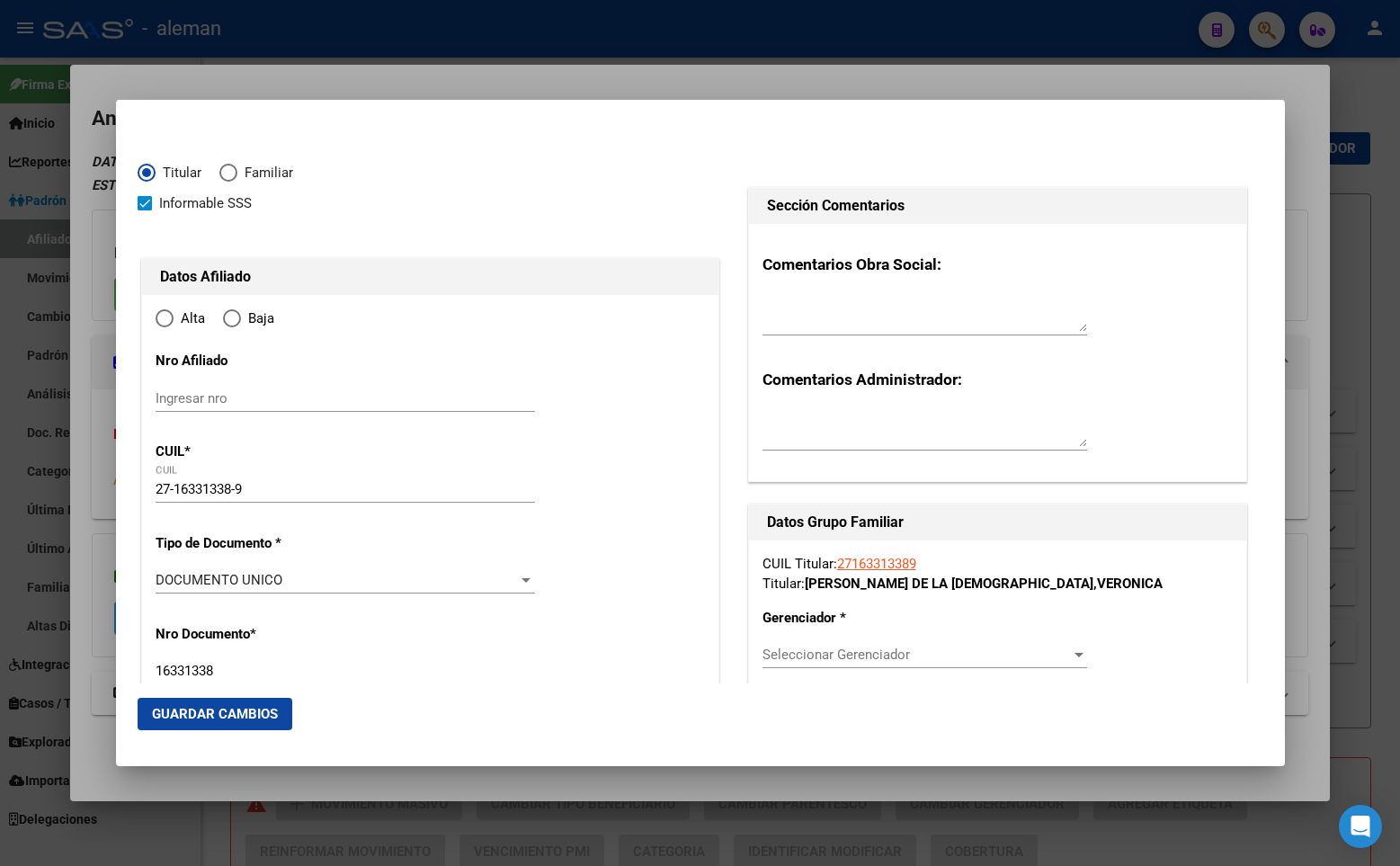
type input "CABA"
radio input "true"
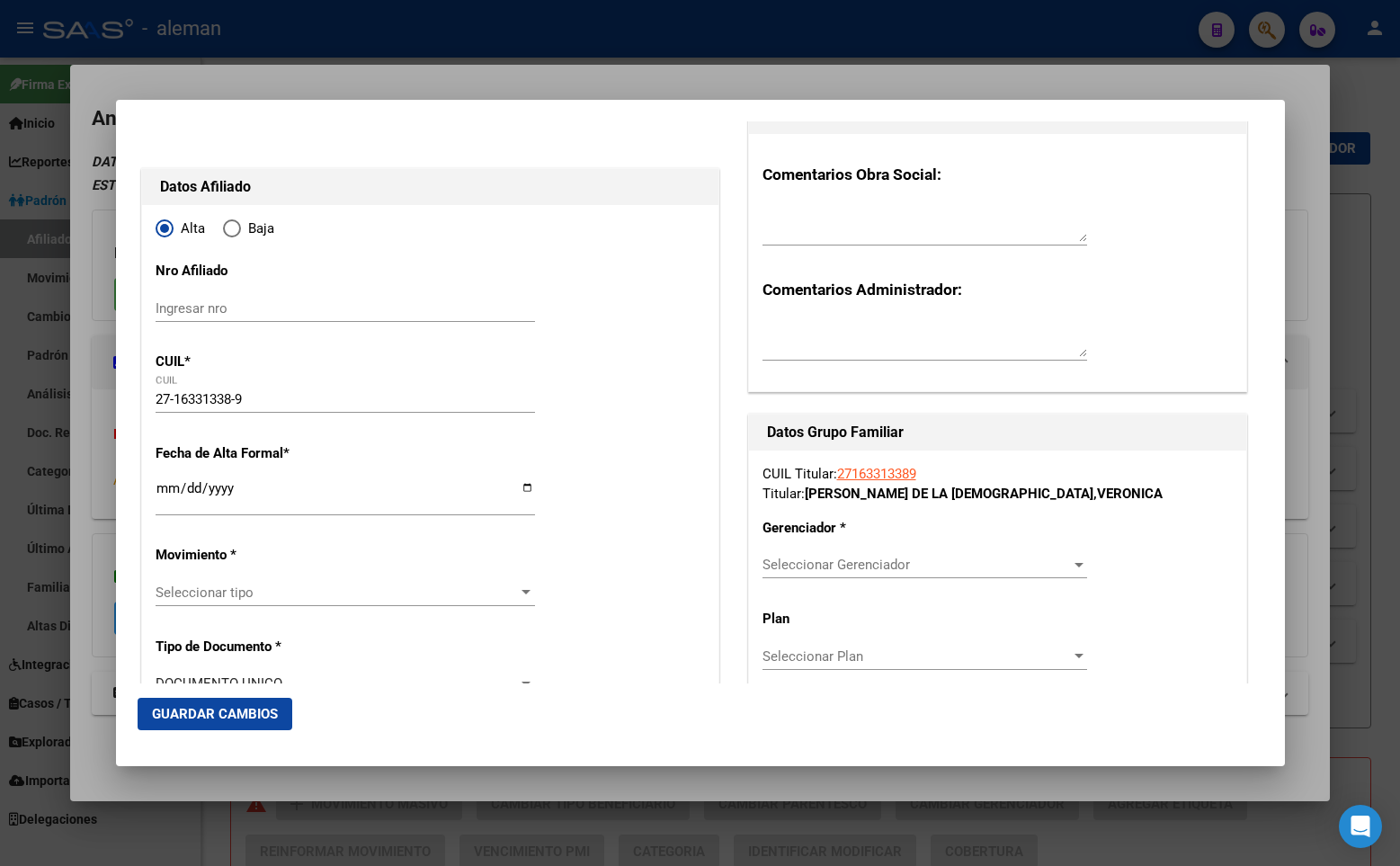
click at [162, 487] on input "Ingresar fecha" at bounding box center [344, 495] width 379 height 28
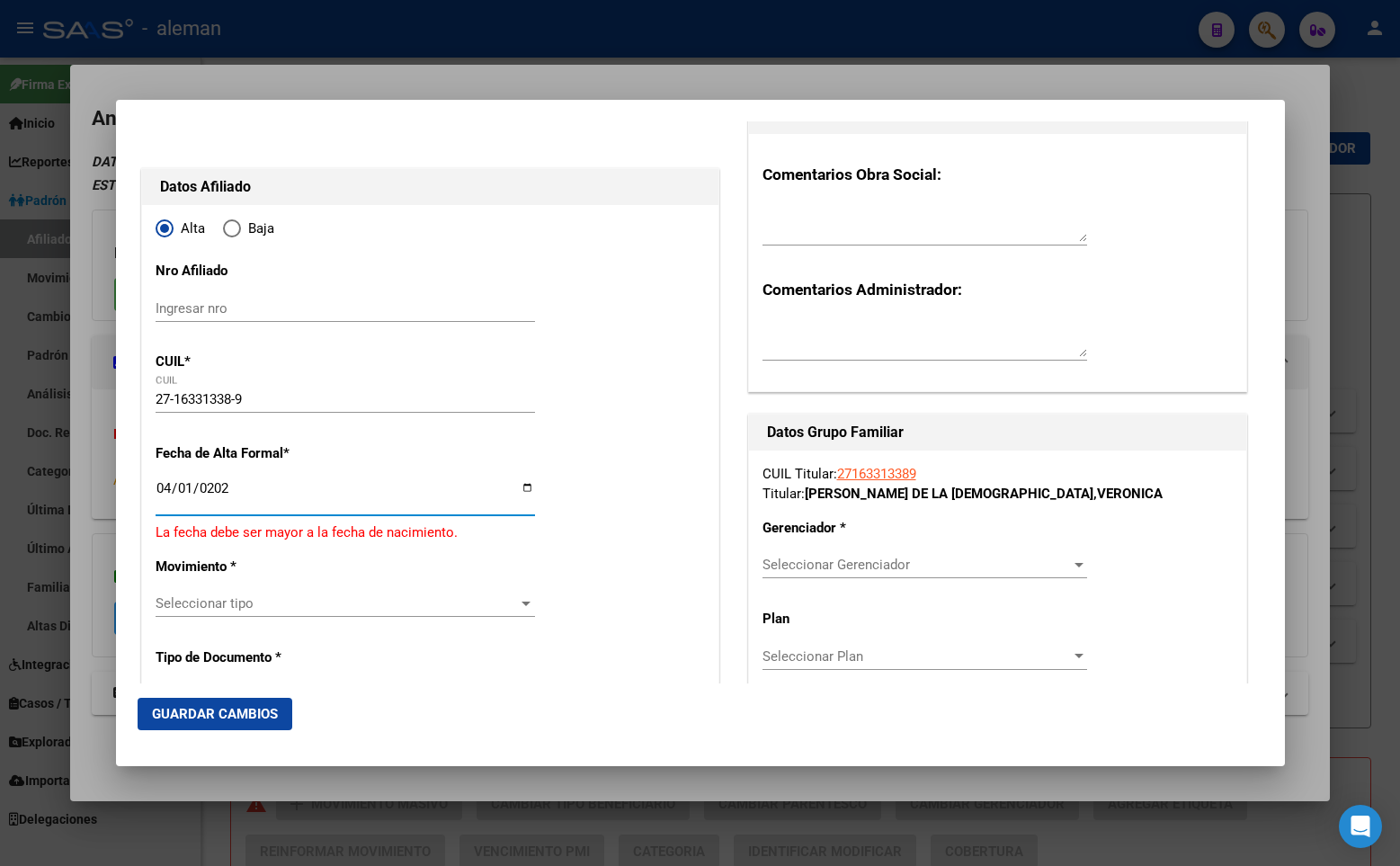
type input "[DATE]"
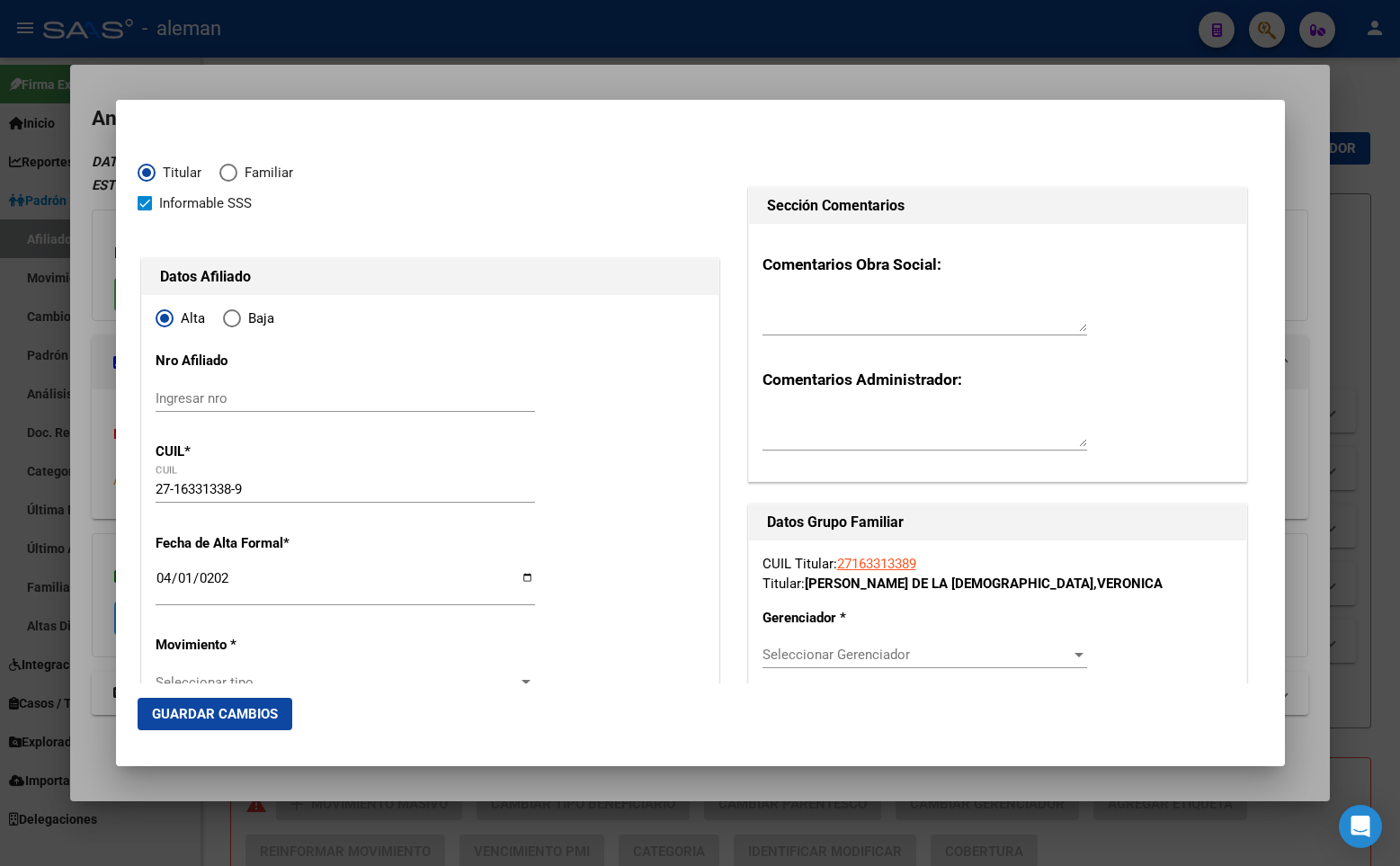
click at [1317, 222] on div at bounding box center [700, 433] width 1400 height 866
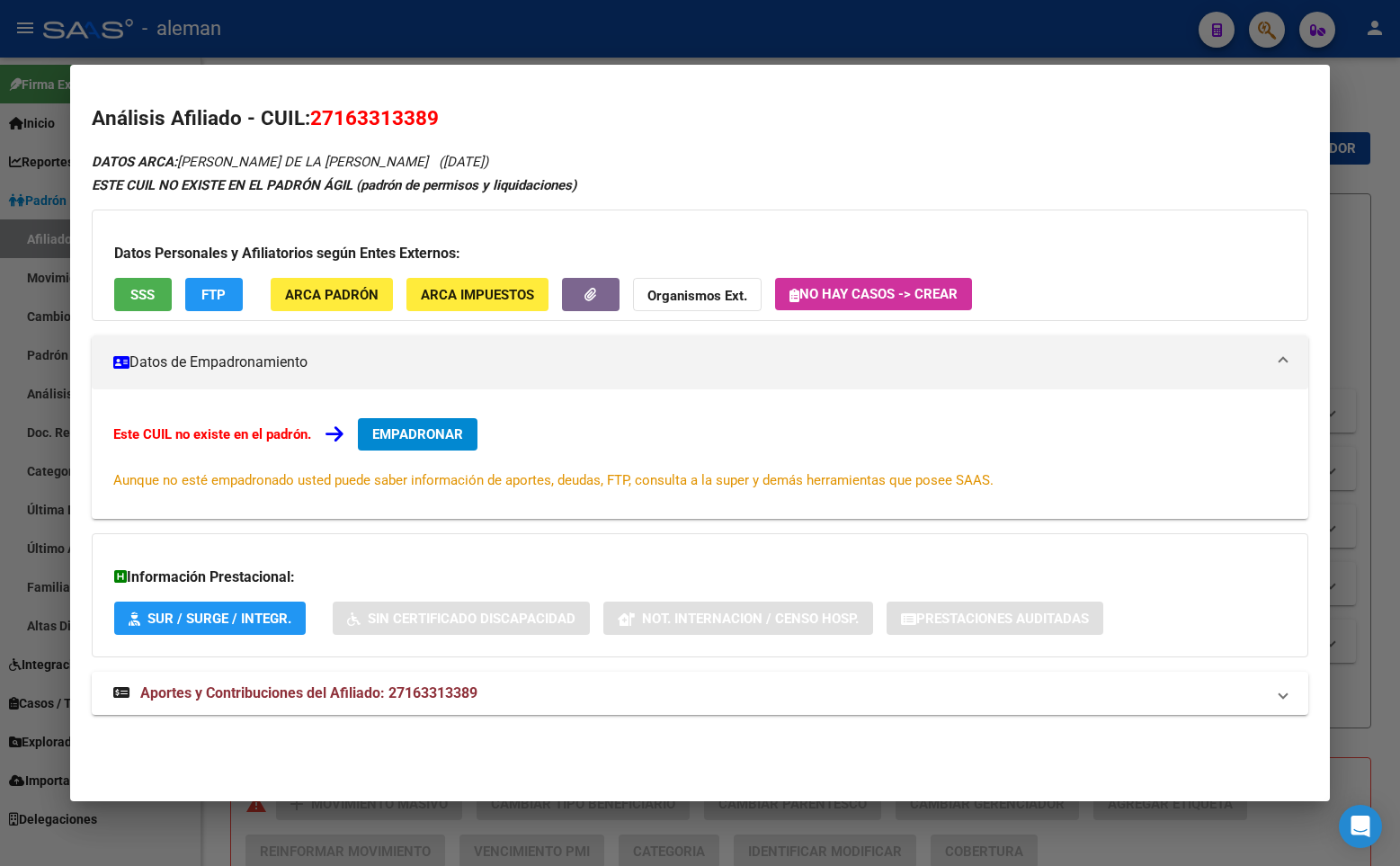
click at [932, 163] on div "DATOS ARCA: [PERSON_NAME] DE LA [PERSON_NAME] ([DATE]) ESTE CUIL NO EXISTE EN E…" at bounding box center [700, 443] width 1216 height 585
click at [1366, 121] on div at bounding box center [700, 433] width 1400 height 866
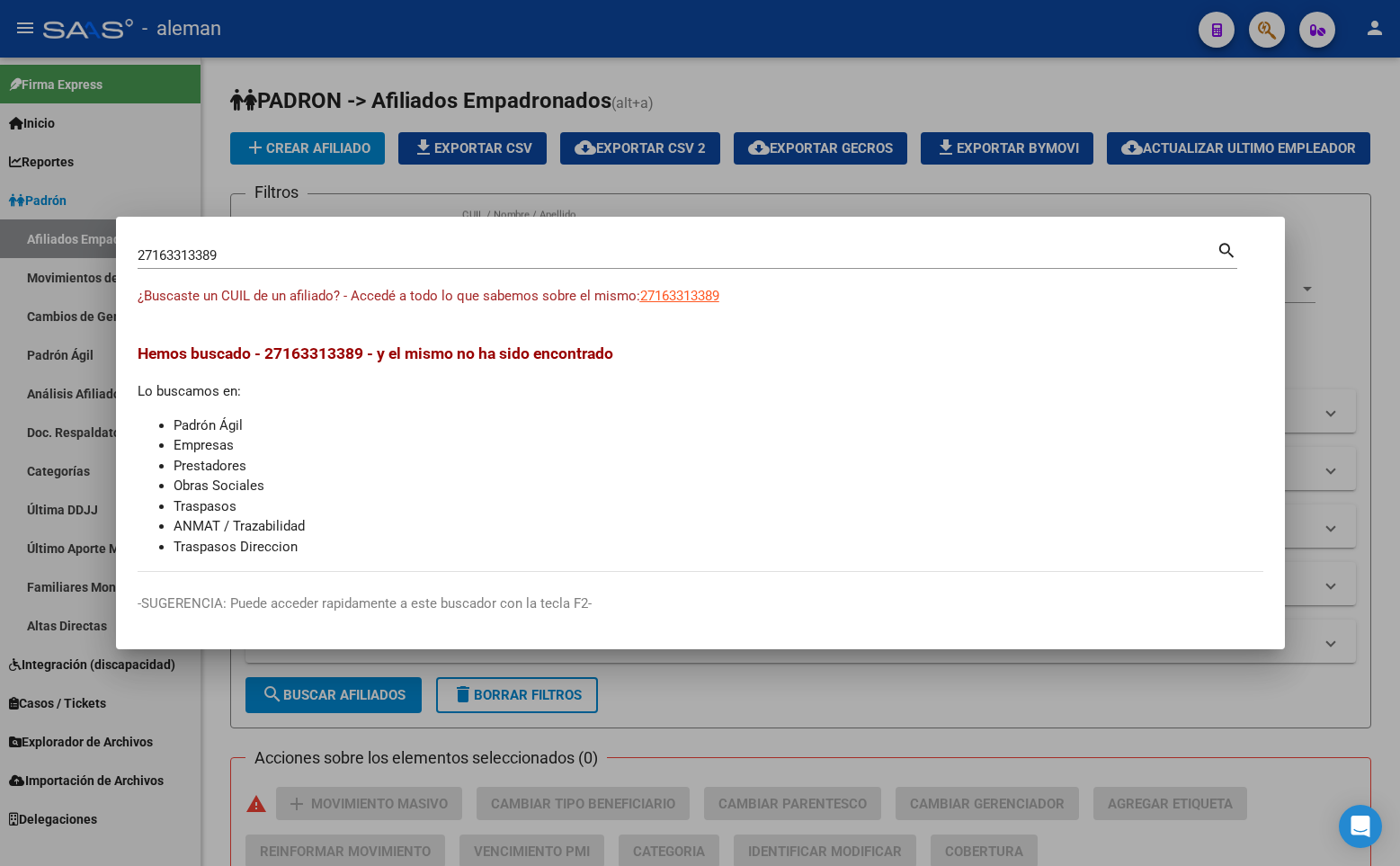
click at [734, 94] on div at bounding box center [700, 433] width 1400 height 866
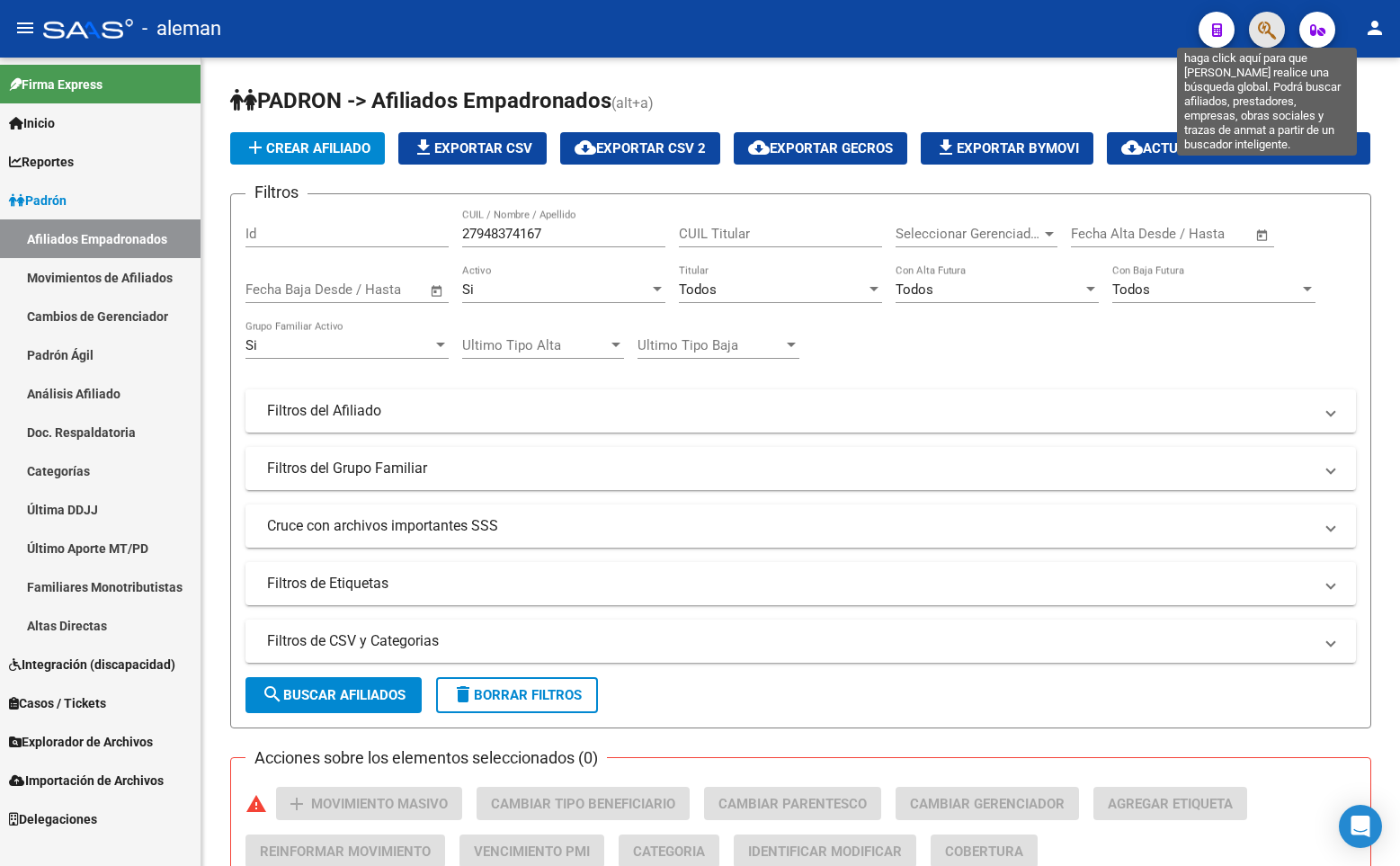
click at [1258, 32] on icon "button" at bounding box center [1267, 30] width 18 height 21
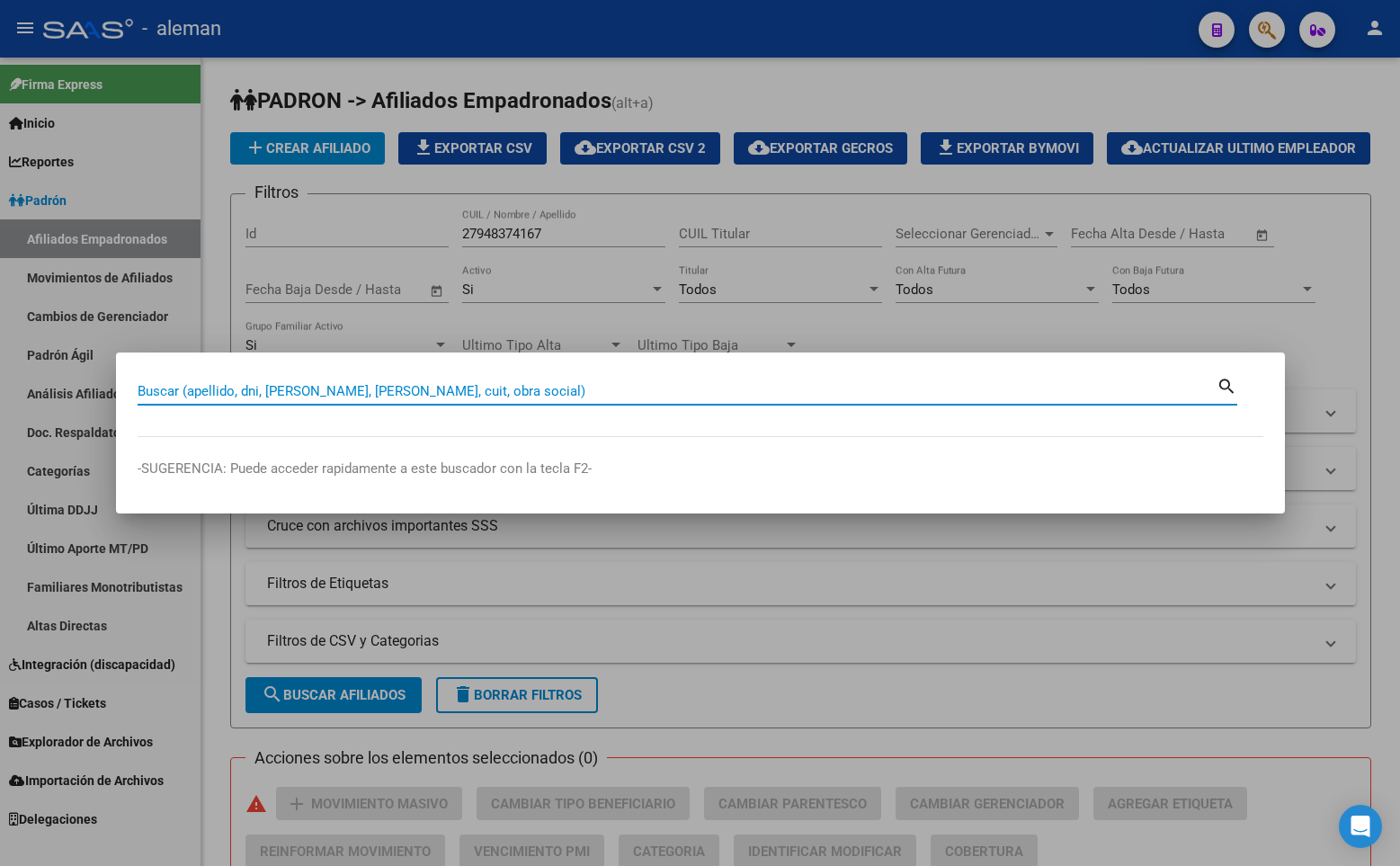
paste input "20315070644"
type input "20315070644"
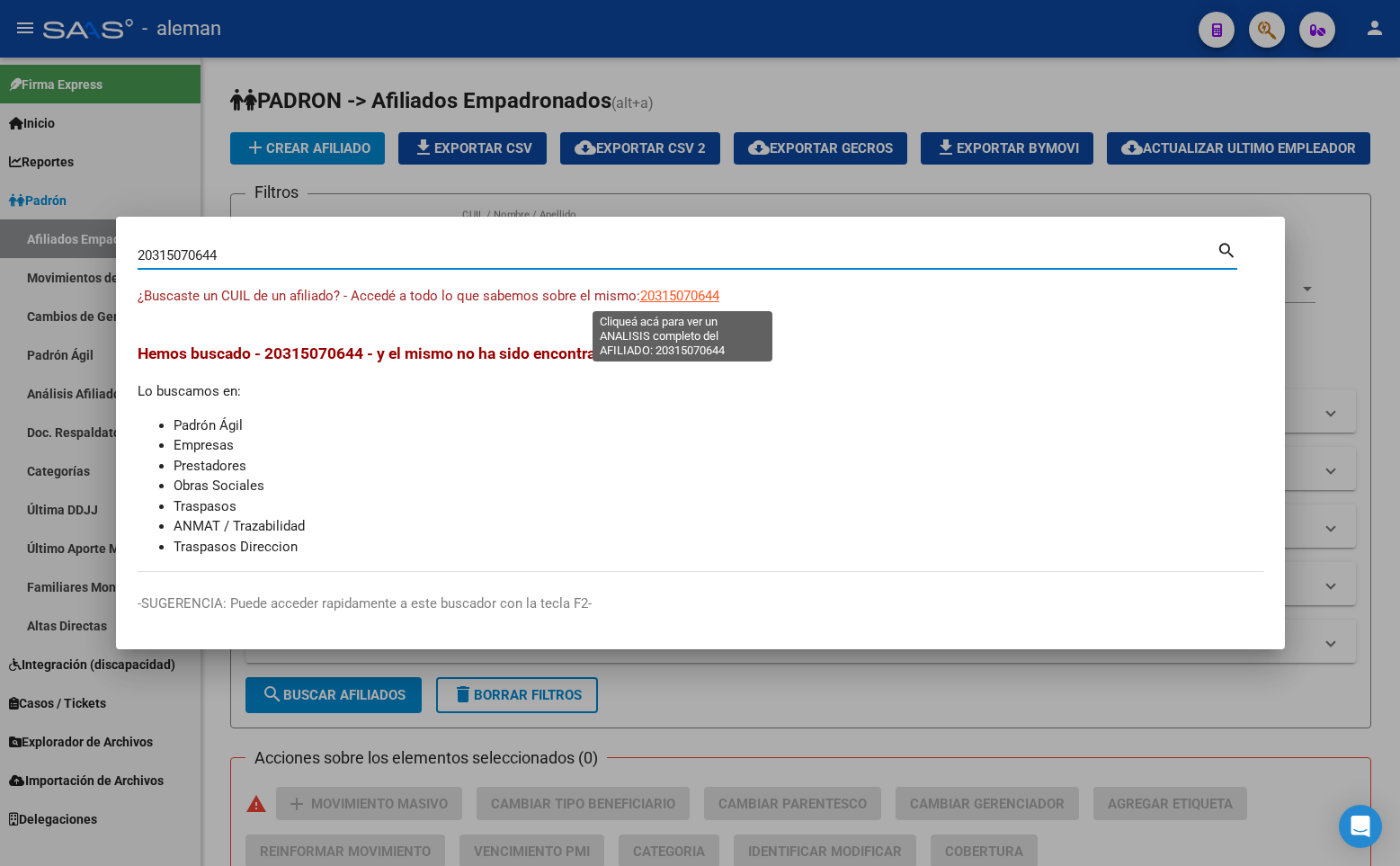
click at [684, 290] on span "20315070644" at bounding box center [679, 296] width 79 height 17
type textarea "20315070644"
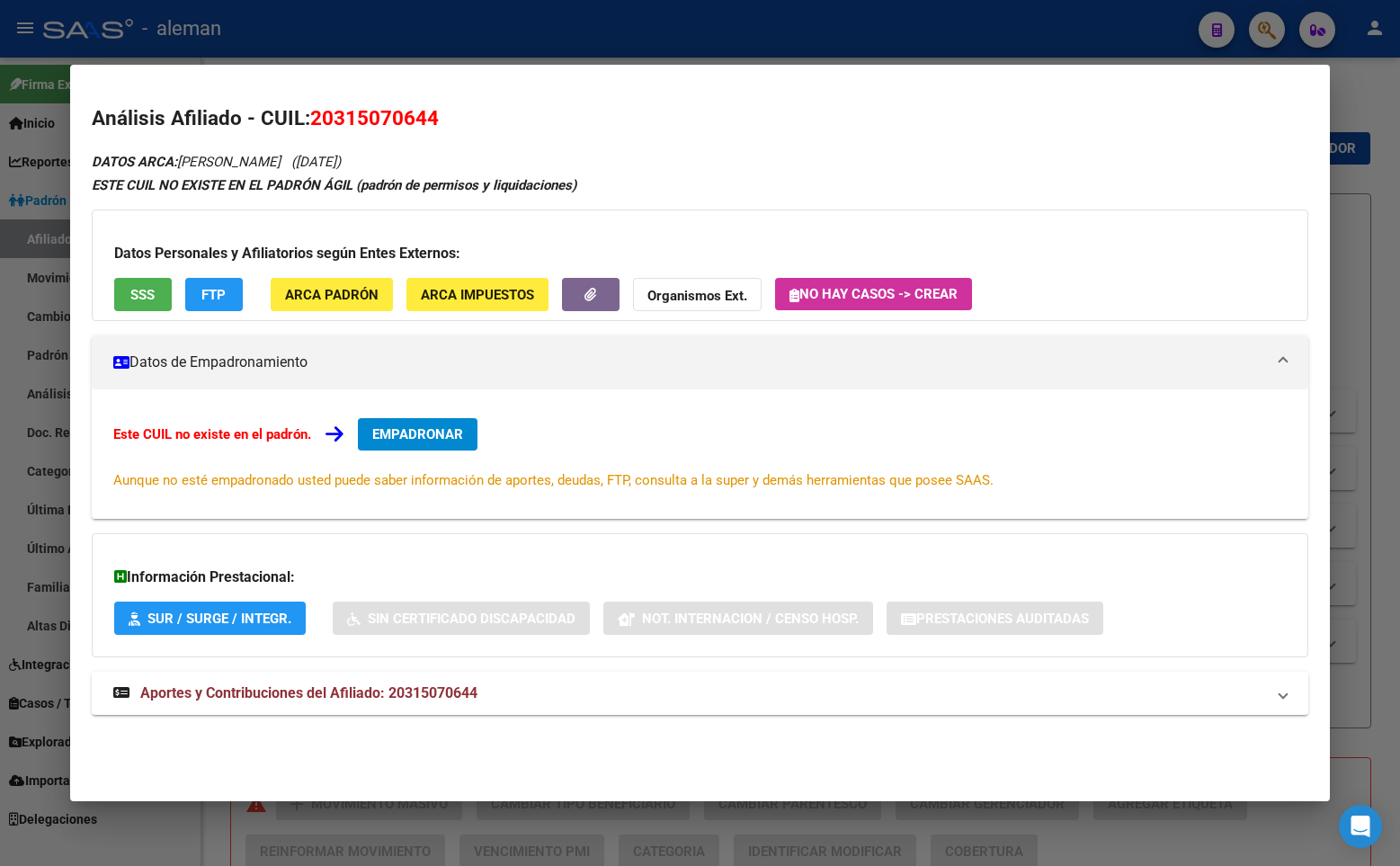
click at [415, 411] on div "Este CUIL no existe en el padrón. EMPADRONAR Aunque no esté empadronado usted p…" at bounding box center [700, 454] width 1216 height 129
click at [421, 432] on span "EMPADRONAR" at bounding box center [417, 434] width 91 height 17
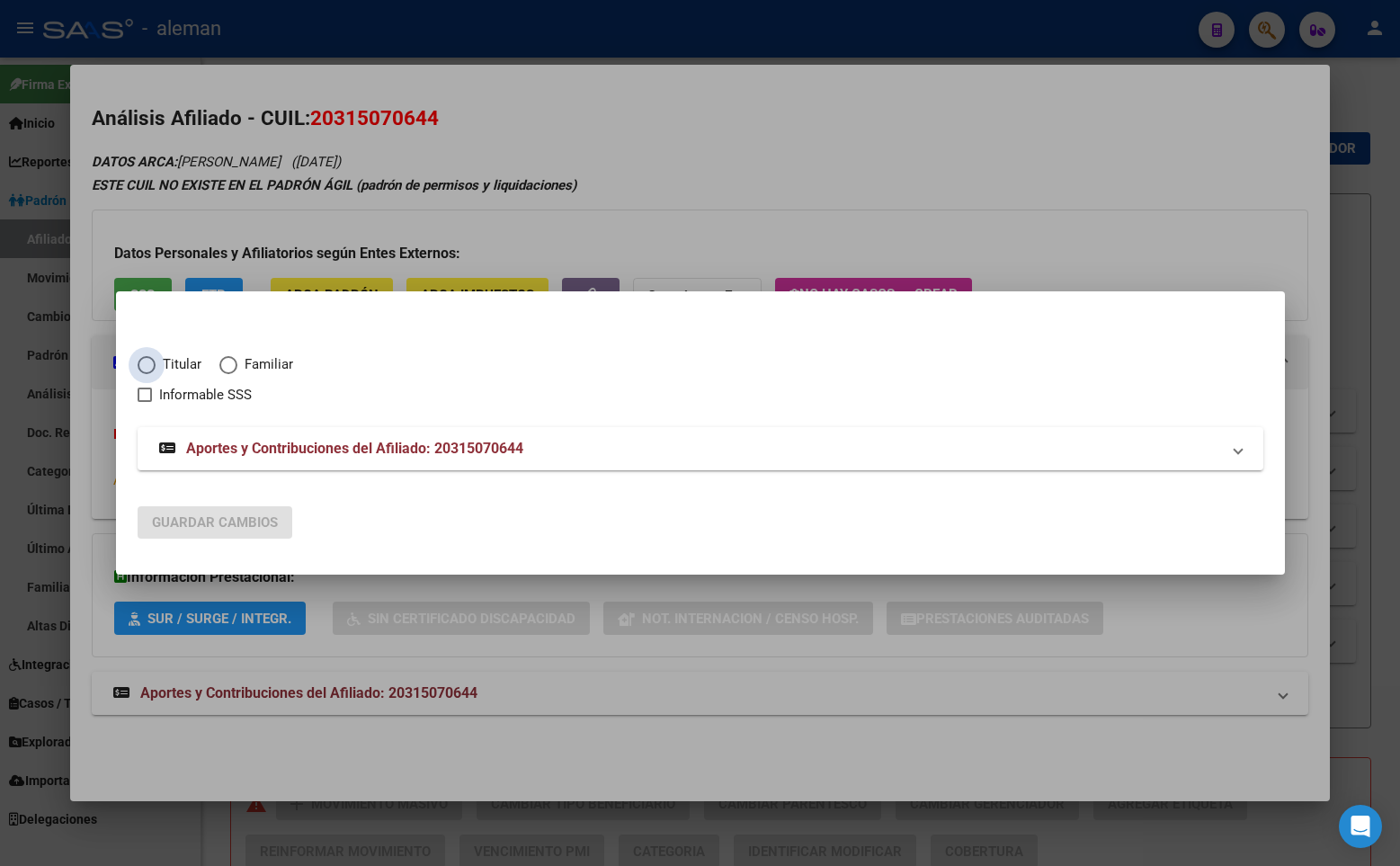
click at [145, 366] on span "Elija una opción" at bounding box center [147, 366] width 18 height 18
click at [145, 366] on input "Titular" at bounding box center [147, 366] width 18 height 18
radio input "true"
checkbox input "true"
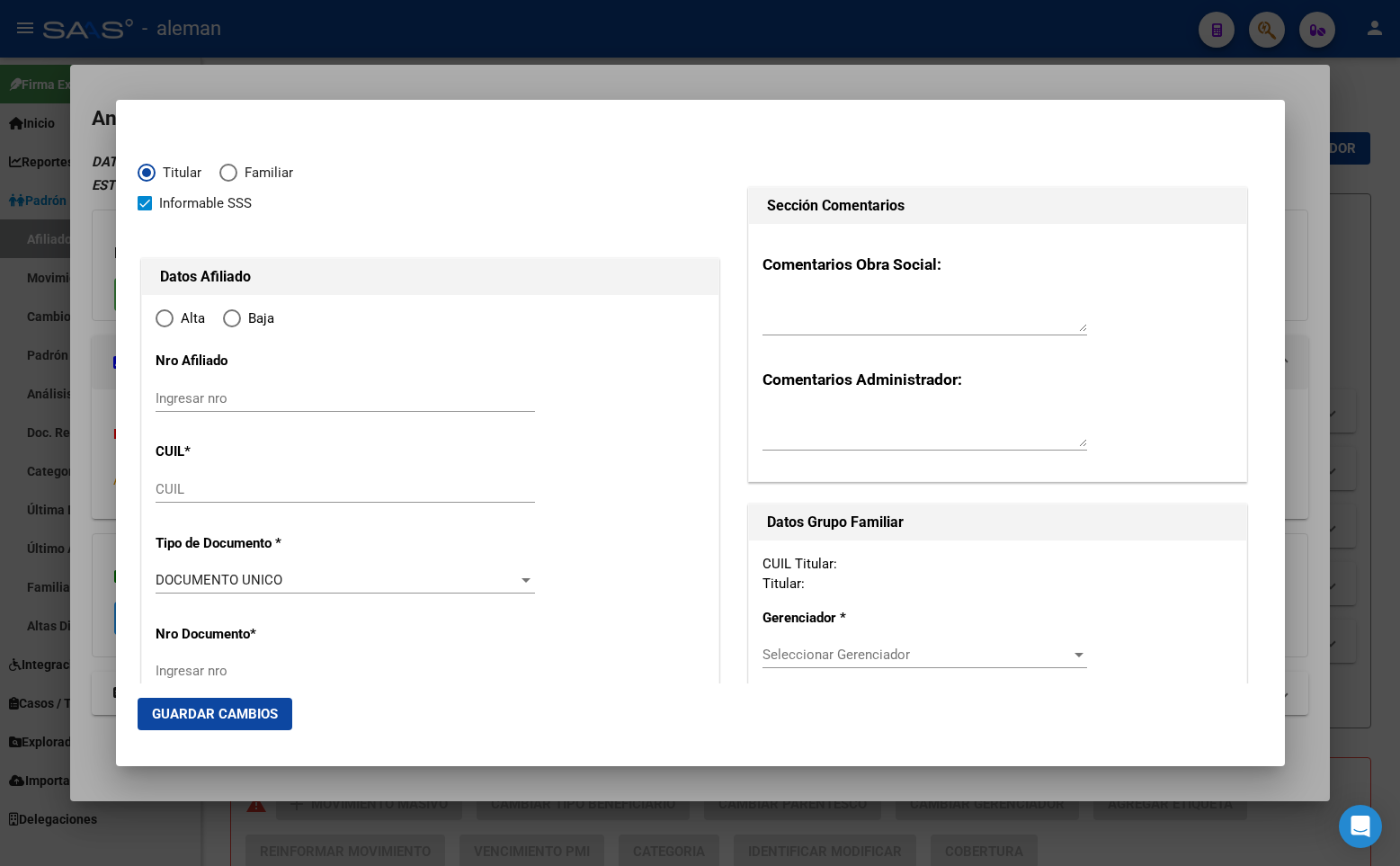
type input "20-31507064-4"
type input "31507064"
type input "[PERSON_NAME]"
type input "[DATE]"
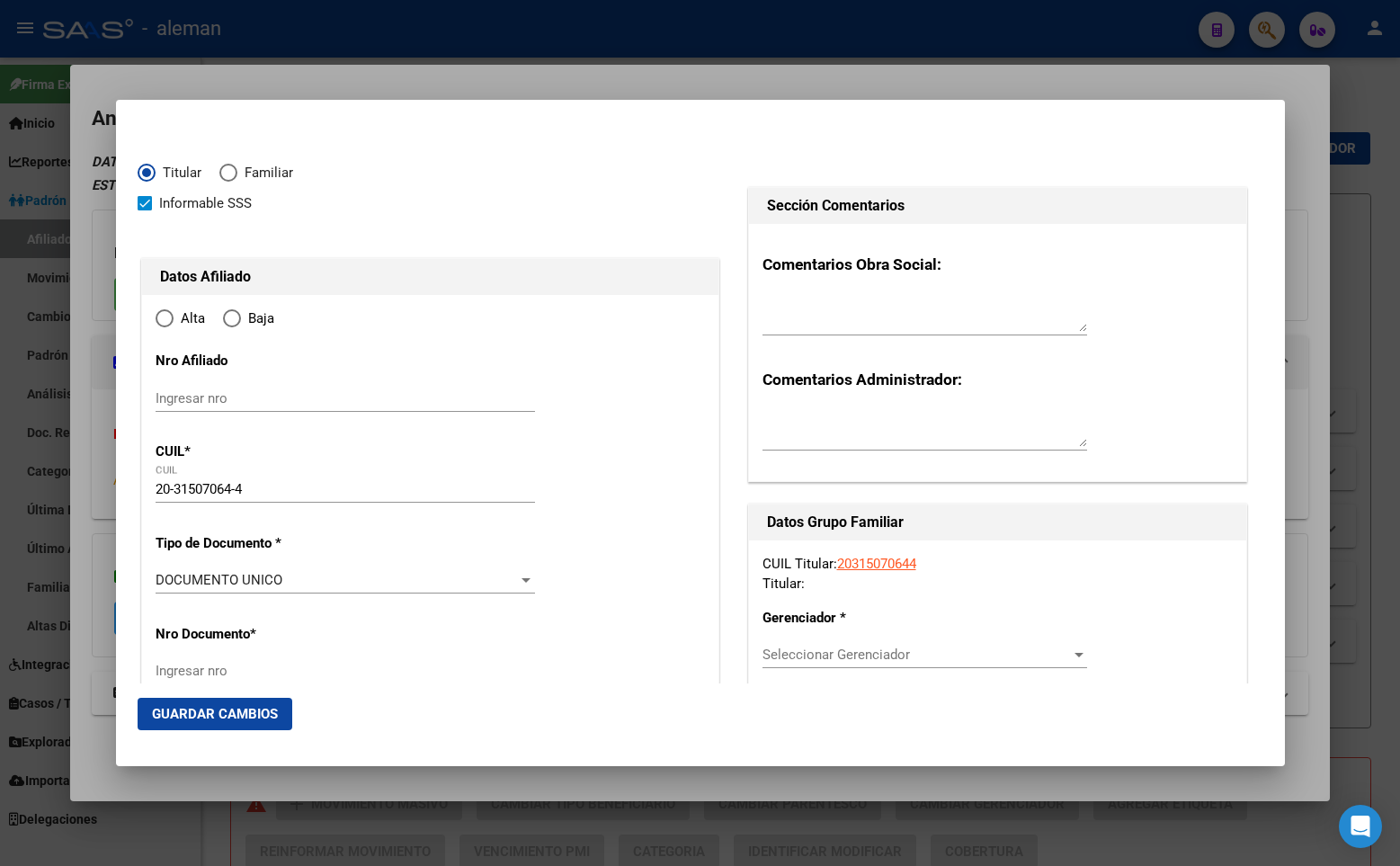
type input "CABA"
type input "1426"
type input "[PERSON_NAME]"
type input "2691"
radio input "true"
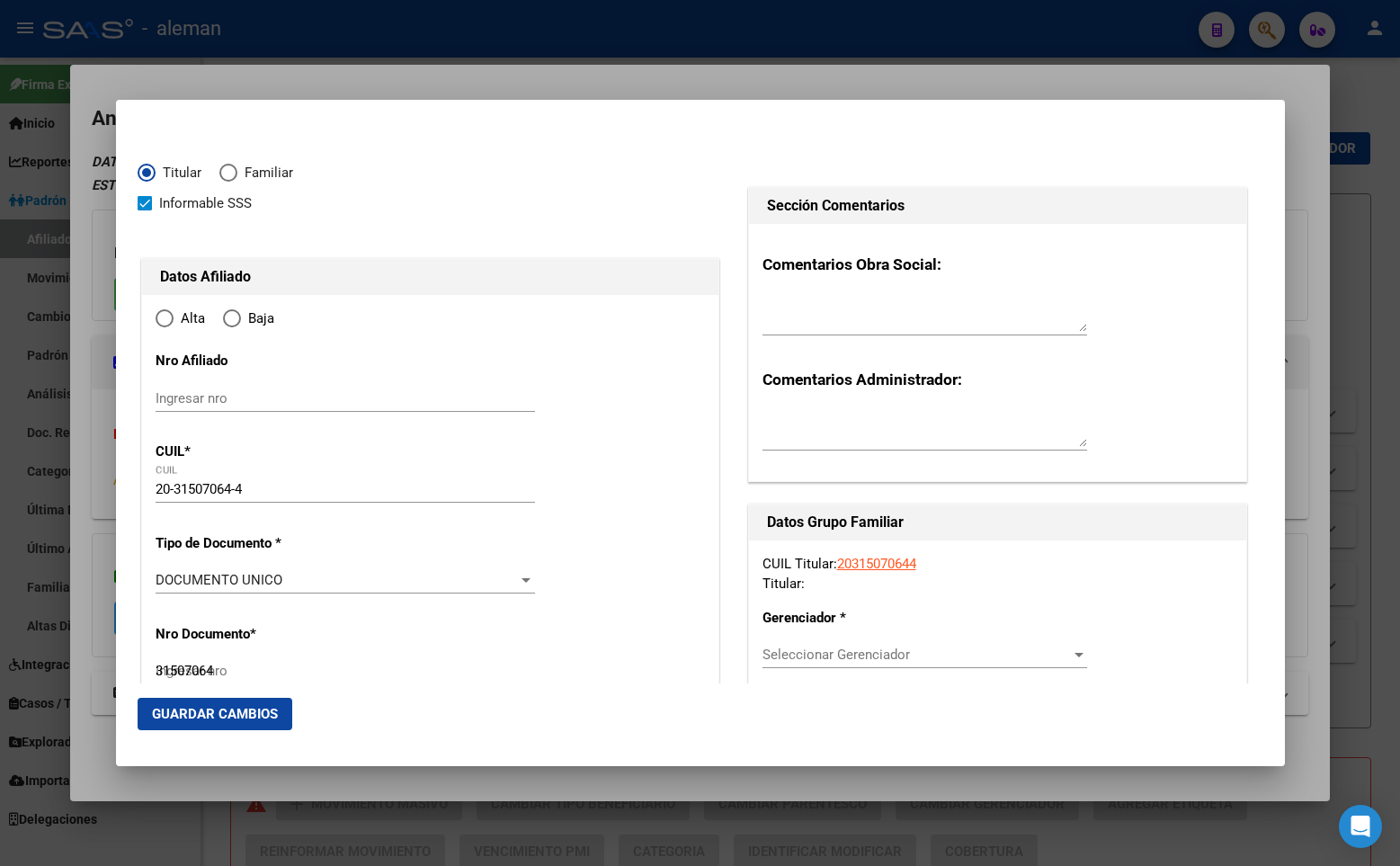
type input "CABA"
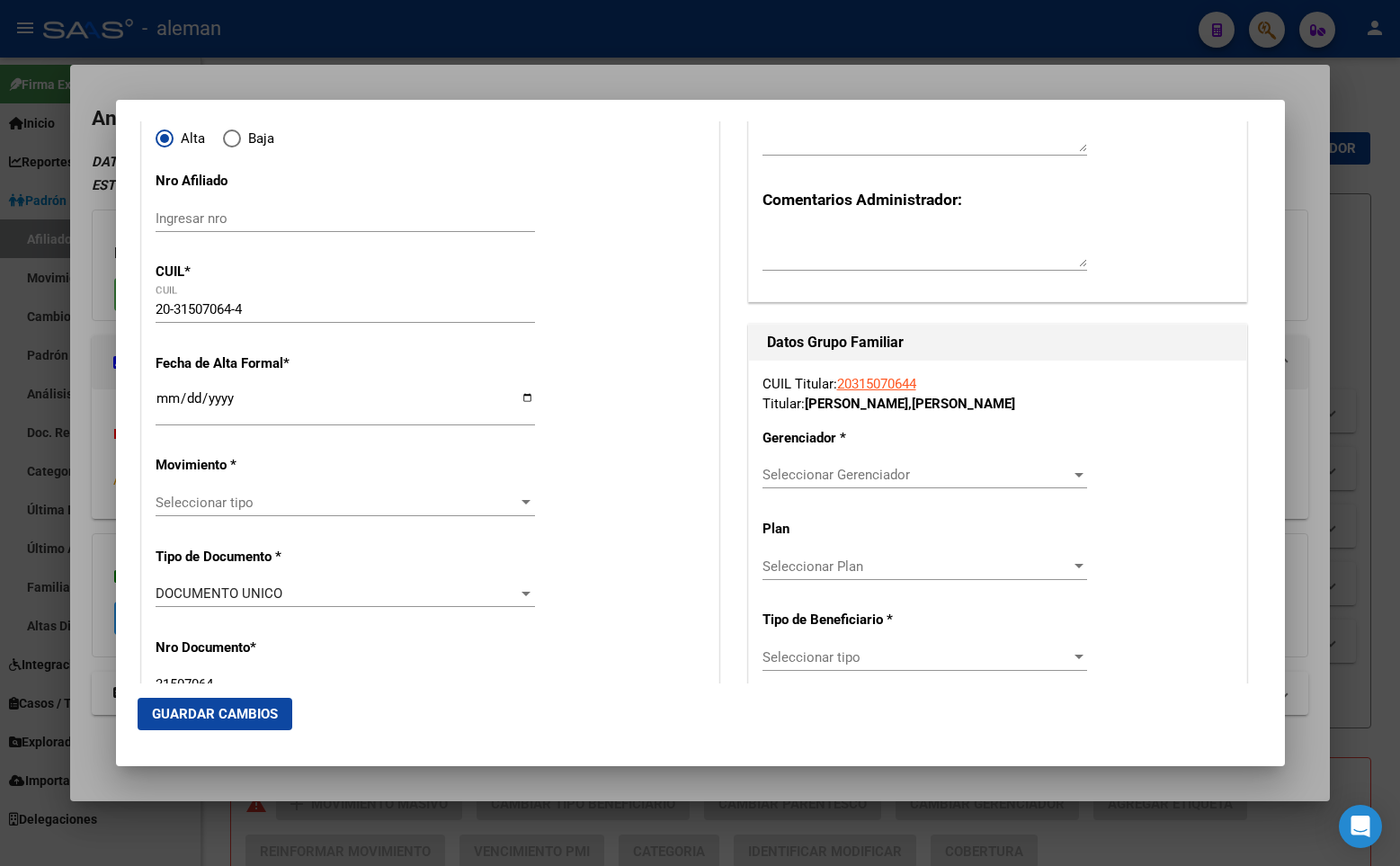
click at [156, 399] on input "Ingresar fecha" at bounding box center [344, 405] width 379 height 28
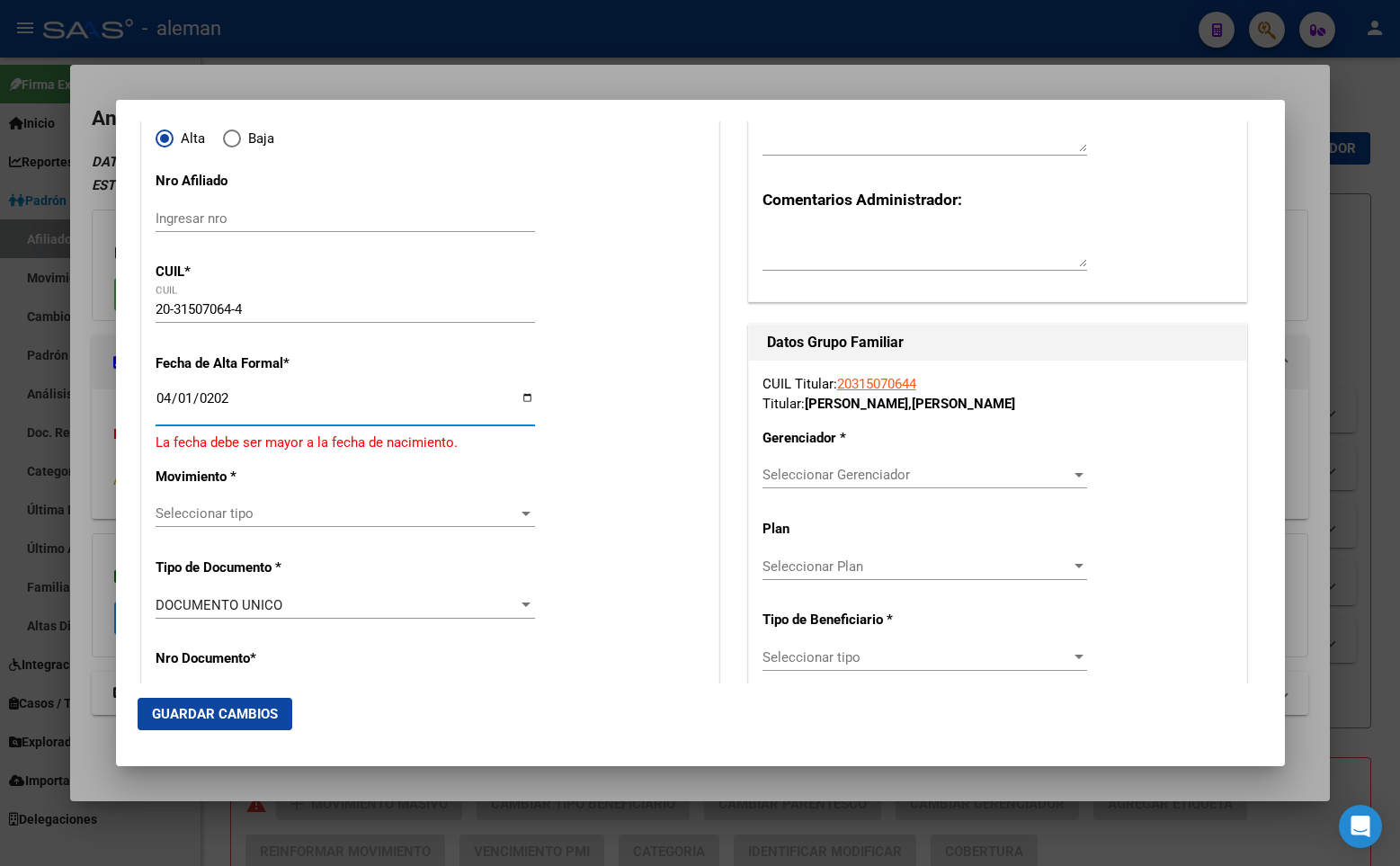
type input "[DATE]"
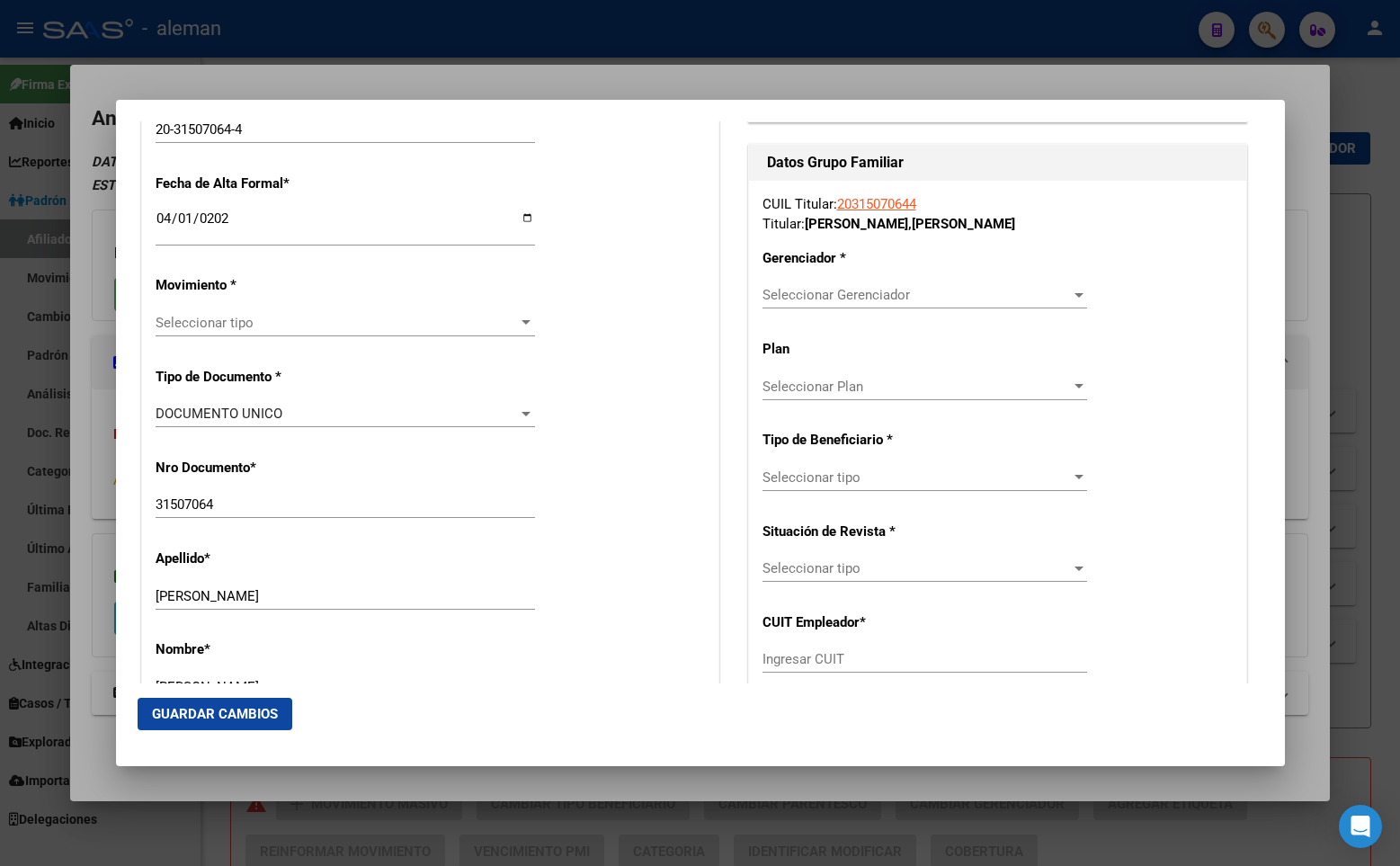
scroll to position [450, 0]
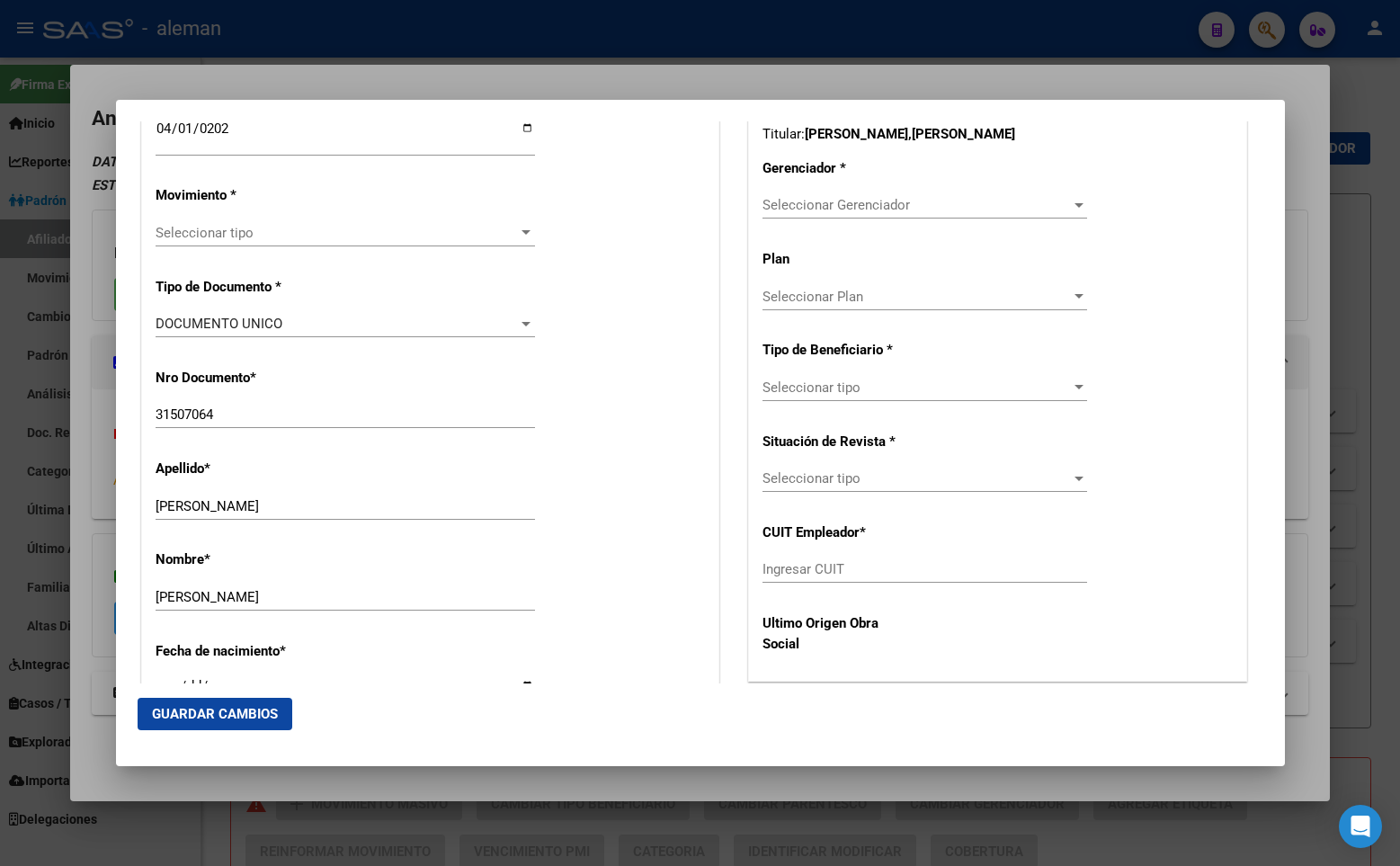
click at [480, 228] on span "Seleccionar tipo" at bounding box center [337, 233] width 364 height 17
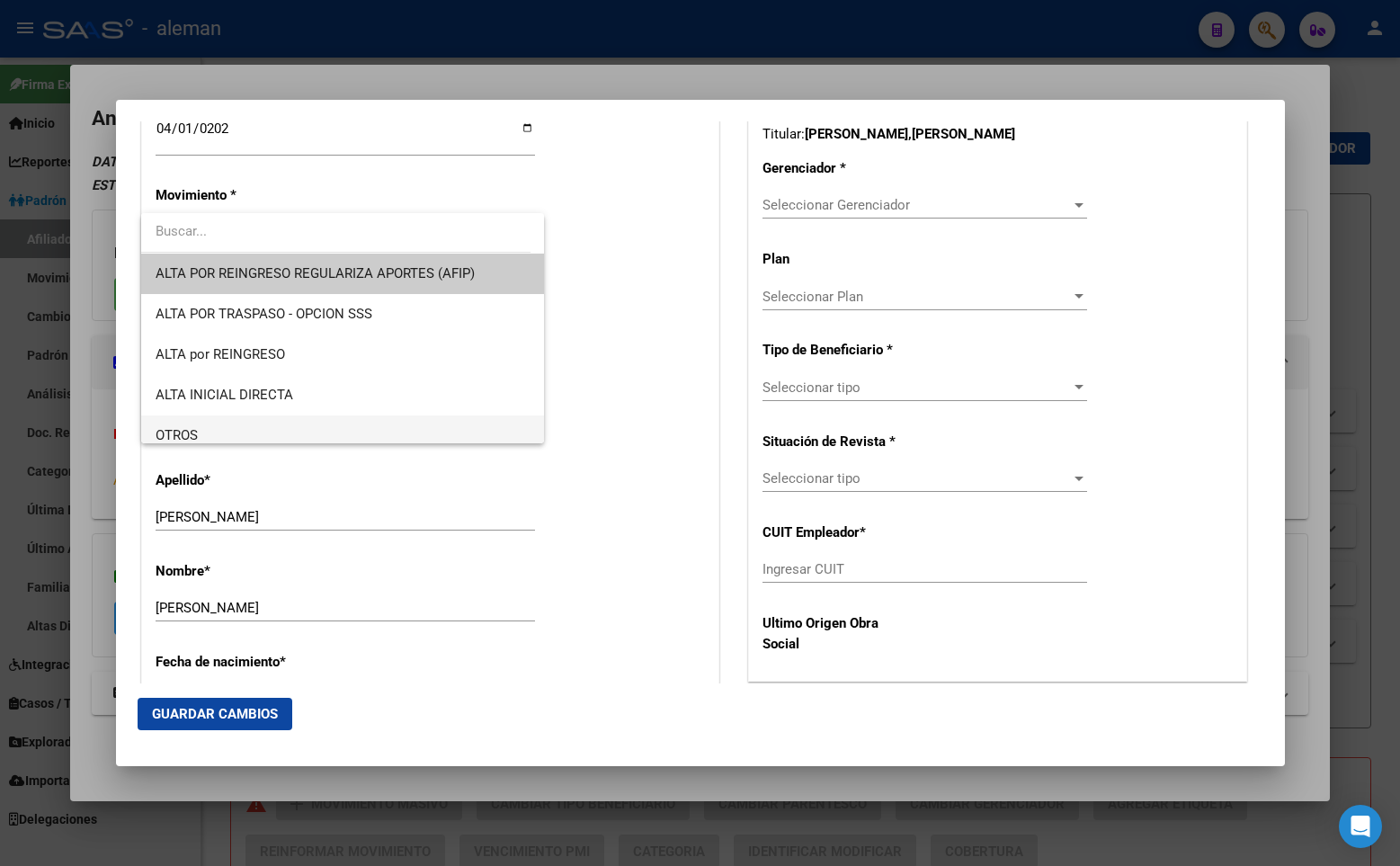
scroll to position [180, 0]
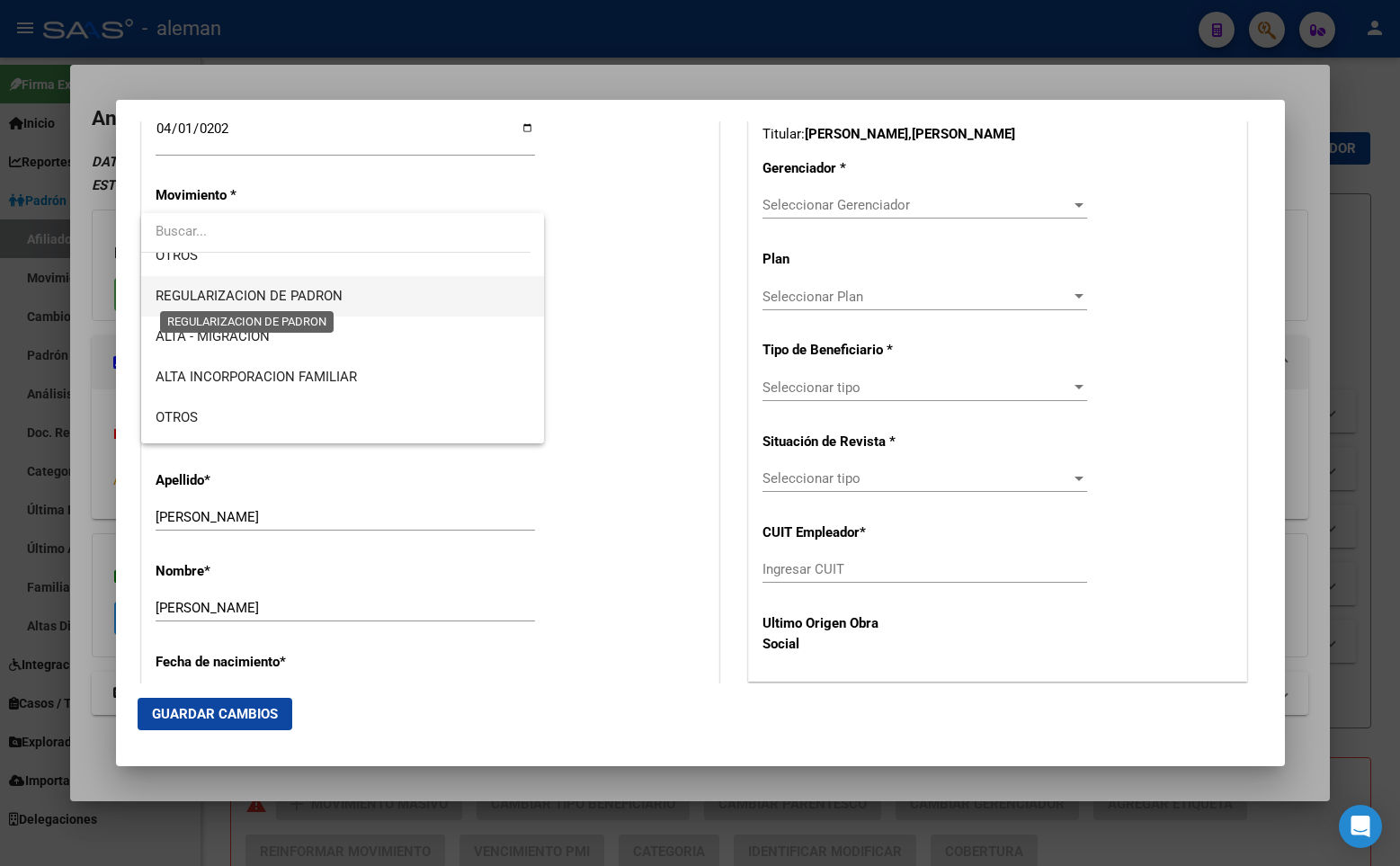
click at [285, 287] on span "REGULARIZACION DE PADRON" at bounding box center [249, 296] width 187 height 17
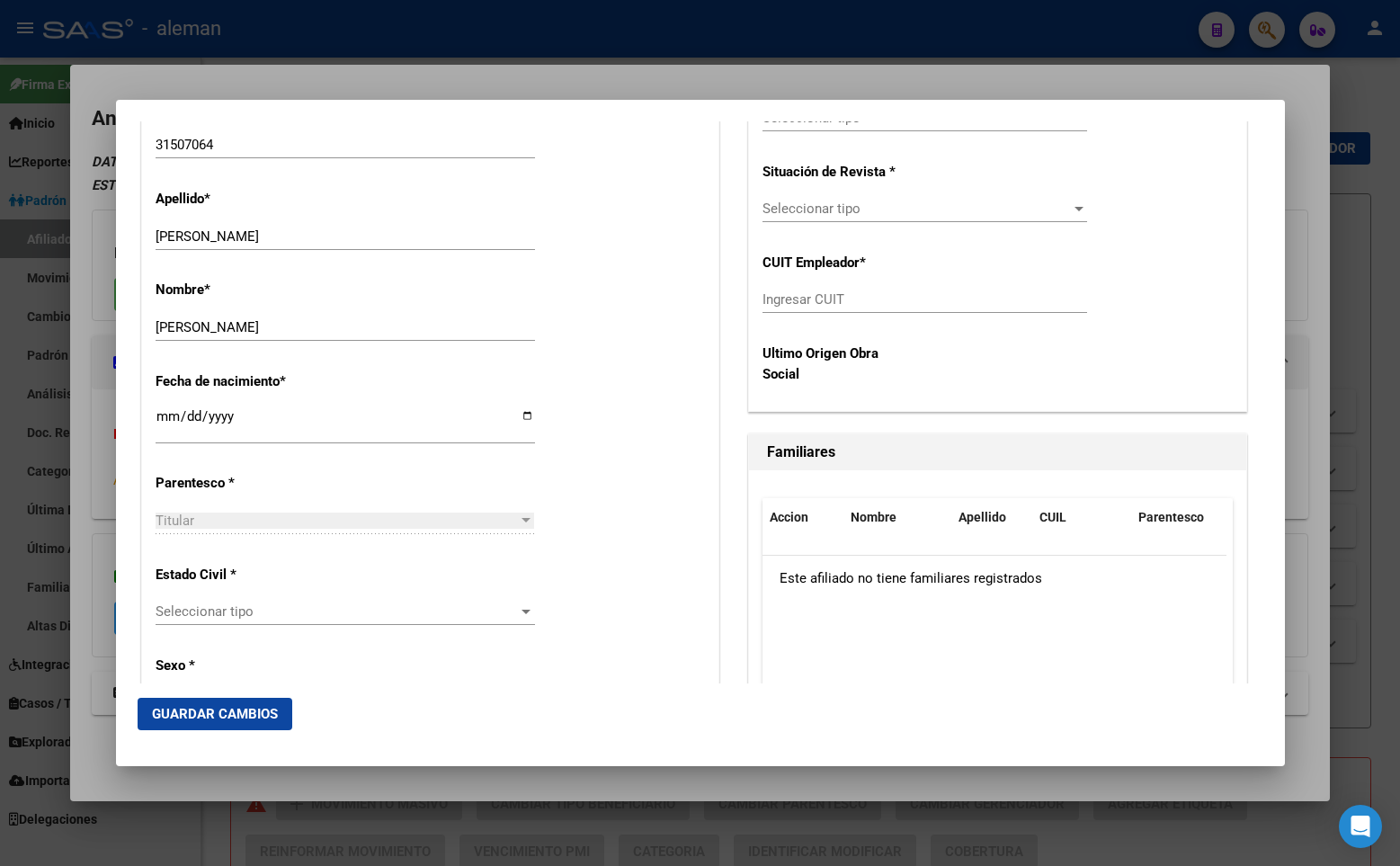
scroll to position [809, 0]
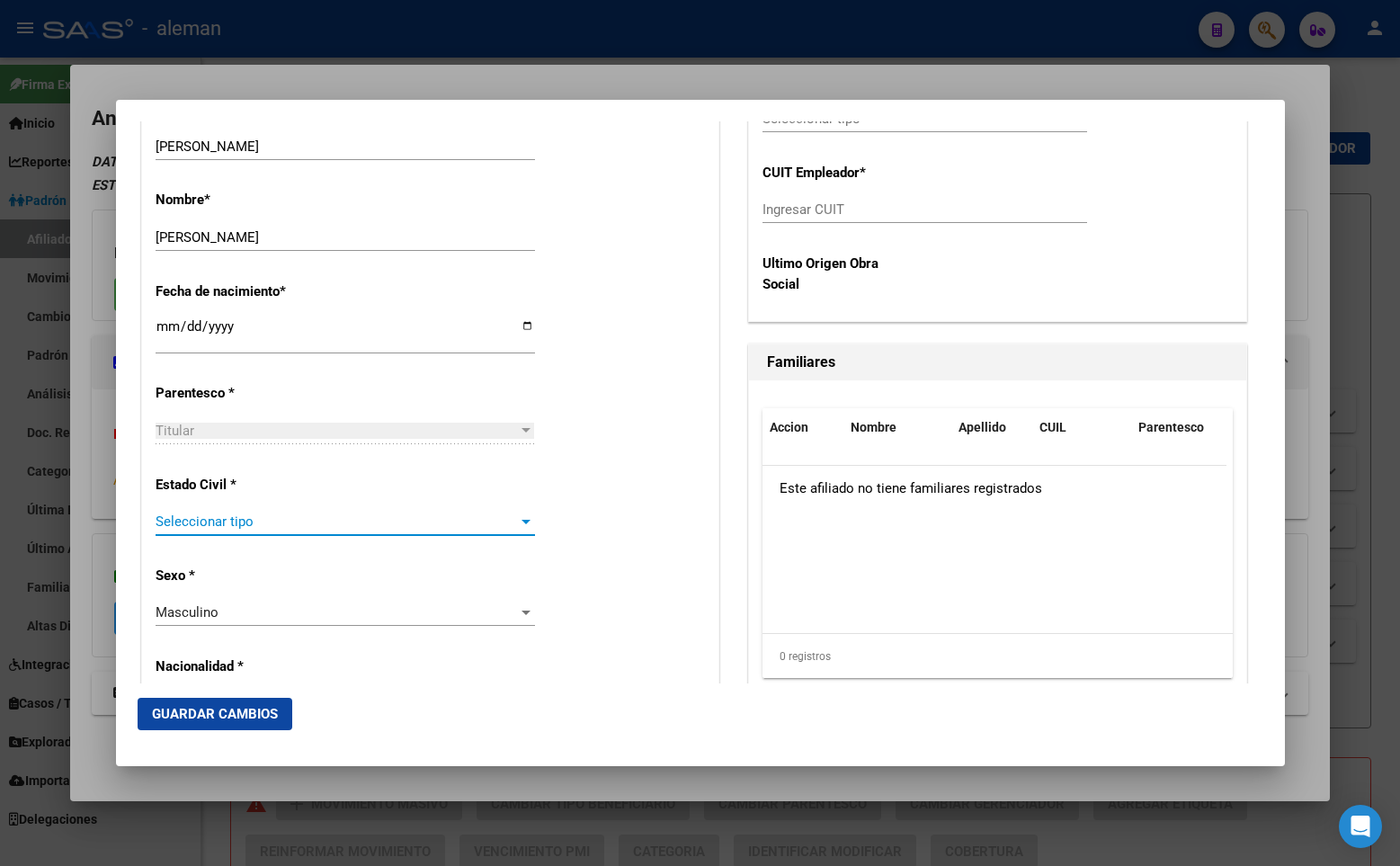
click at [238, 522] on span "Seleccionar tipo" at bounding box center [337, 522] width 364 height 17
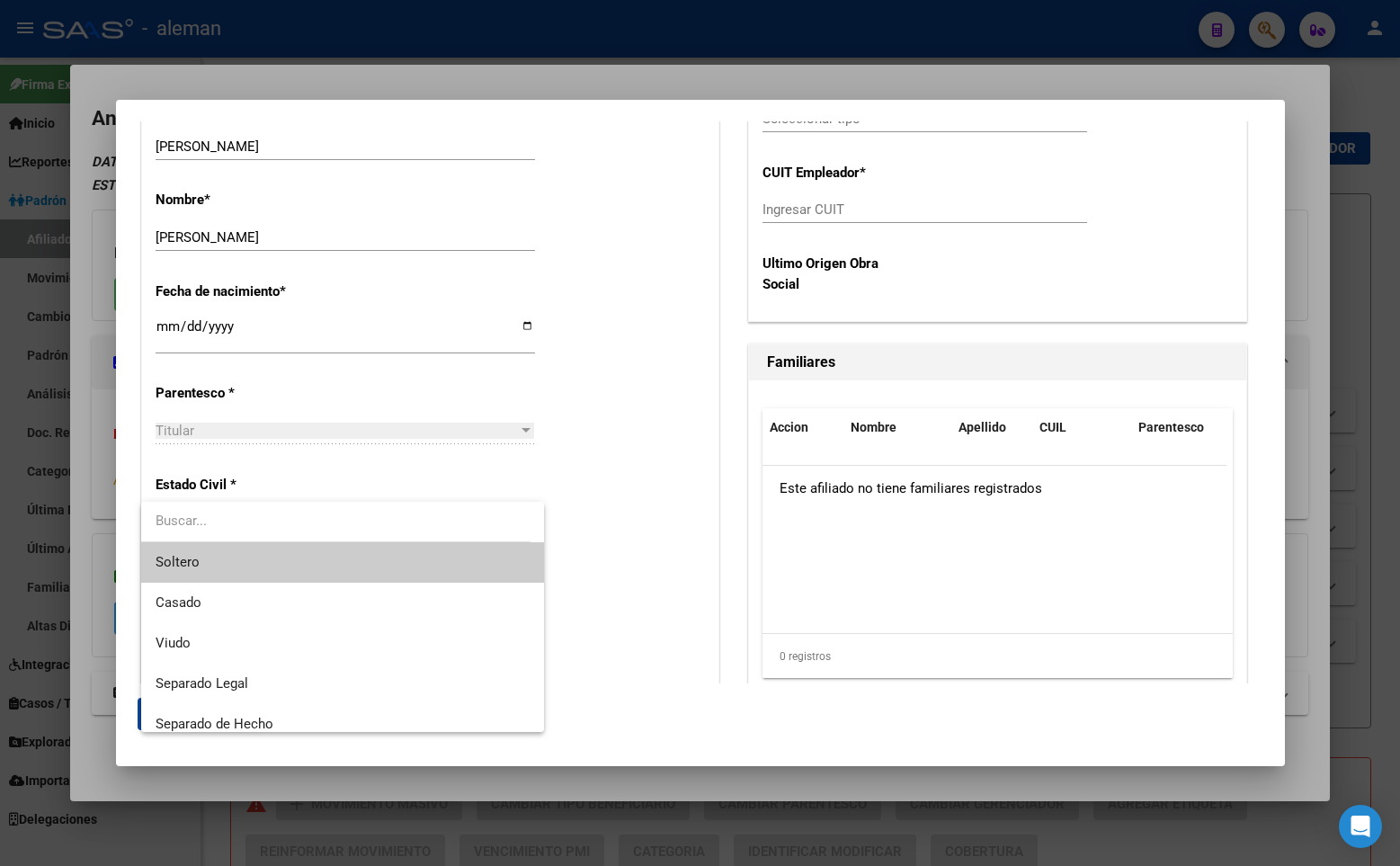
click at [253, 564] on span "Soltero" at bounding box center [342, 562] width 374 height 40
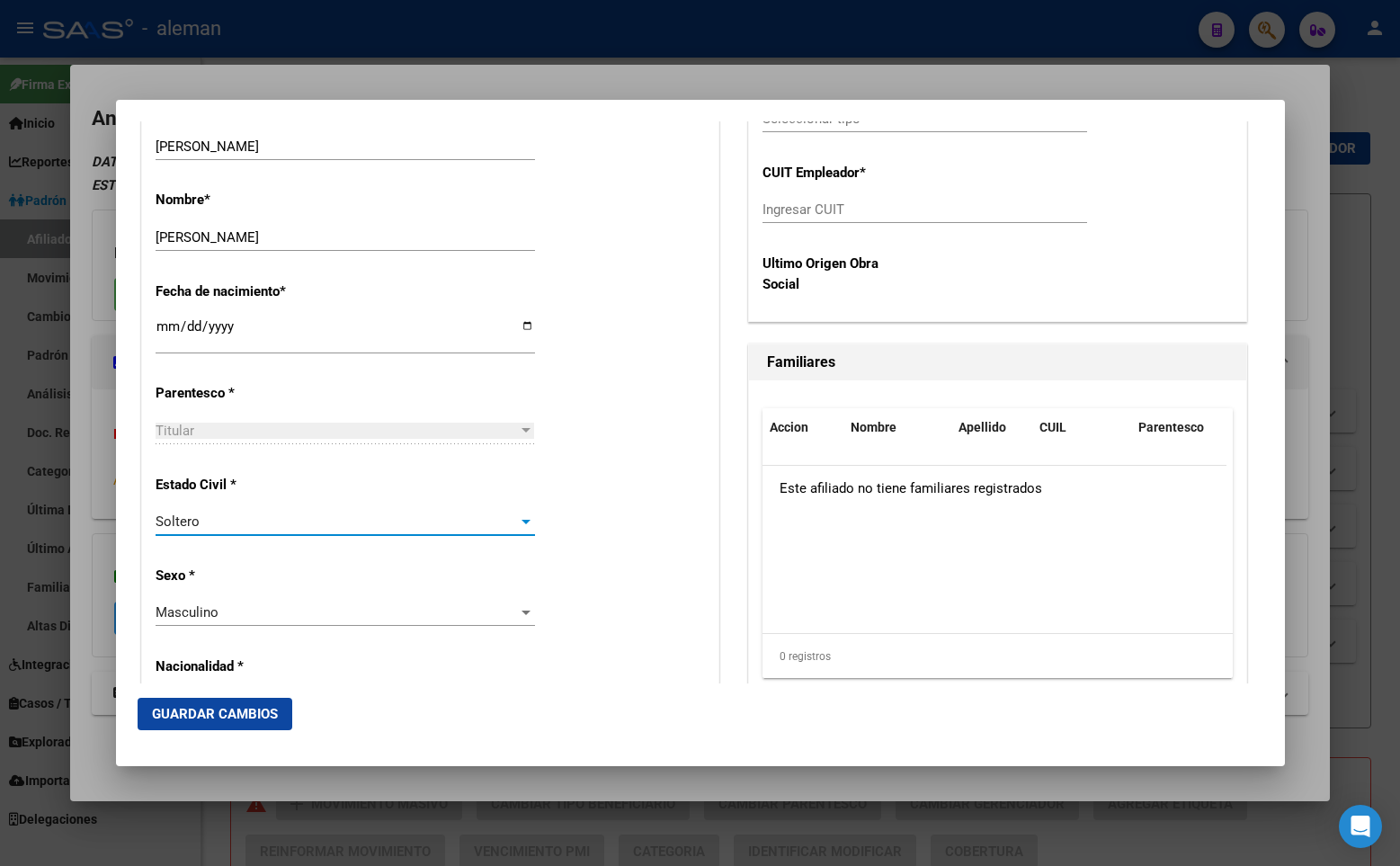
click at [599, 493] on div "Estado Civil * [DEMOGRAPHIC_DATA] Seleccionar tipo" at bounding box center [430, 506] width 549 height 91
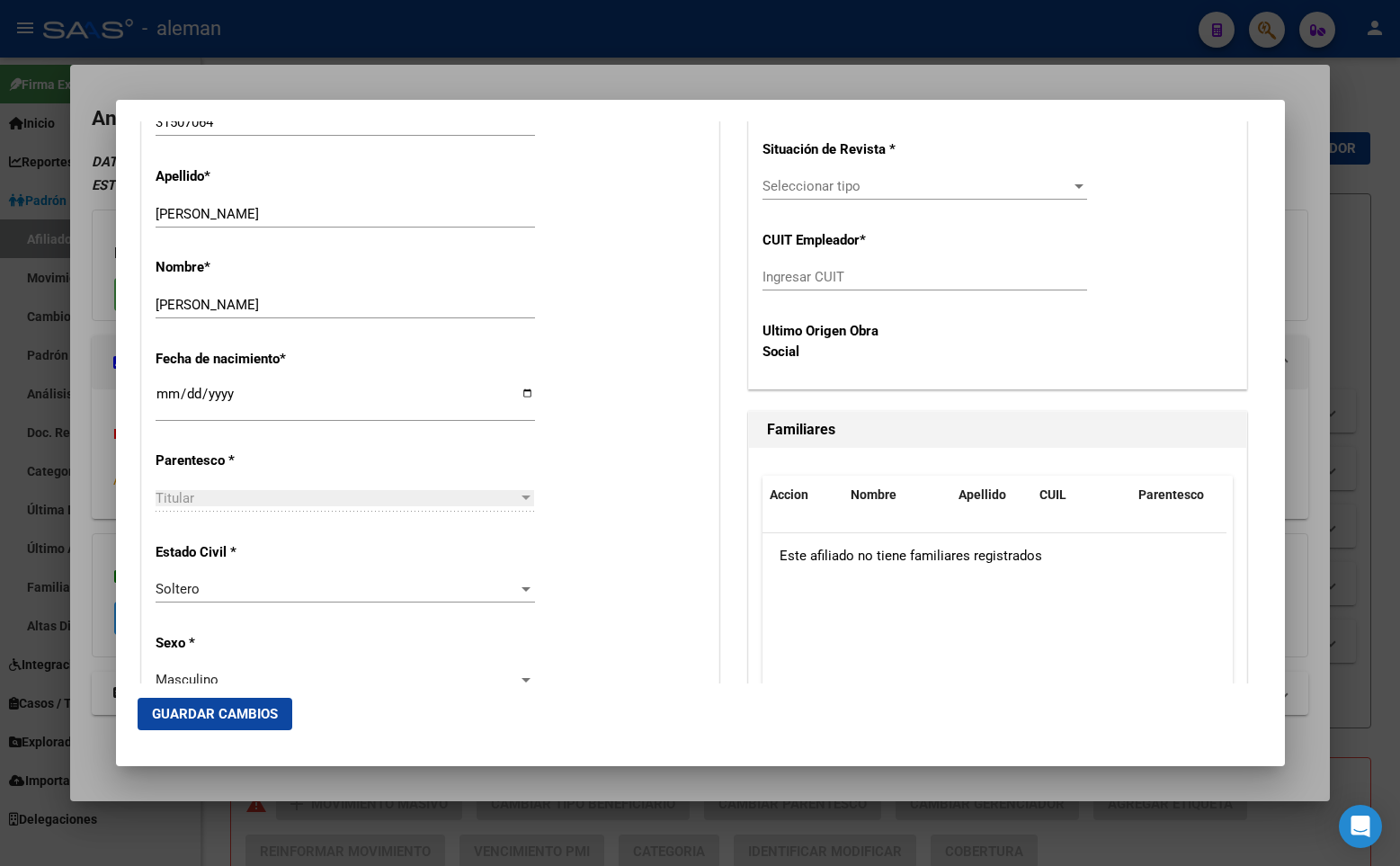
scroll to position [292, 0]
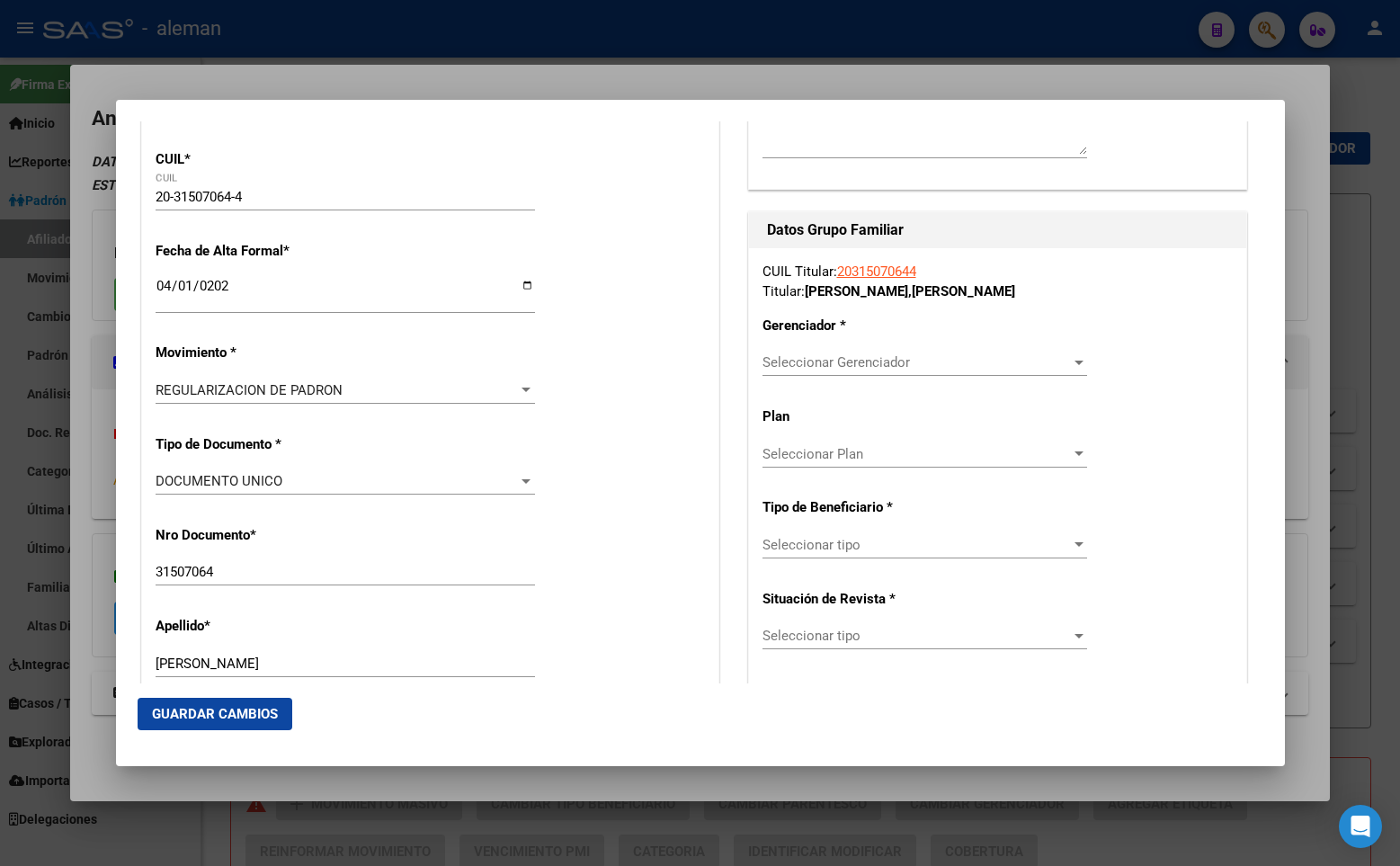
click at [819, 365] on span "Seleccionar Gerenciador" at bounding box center [916, 363] width 308 height 17
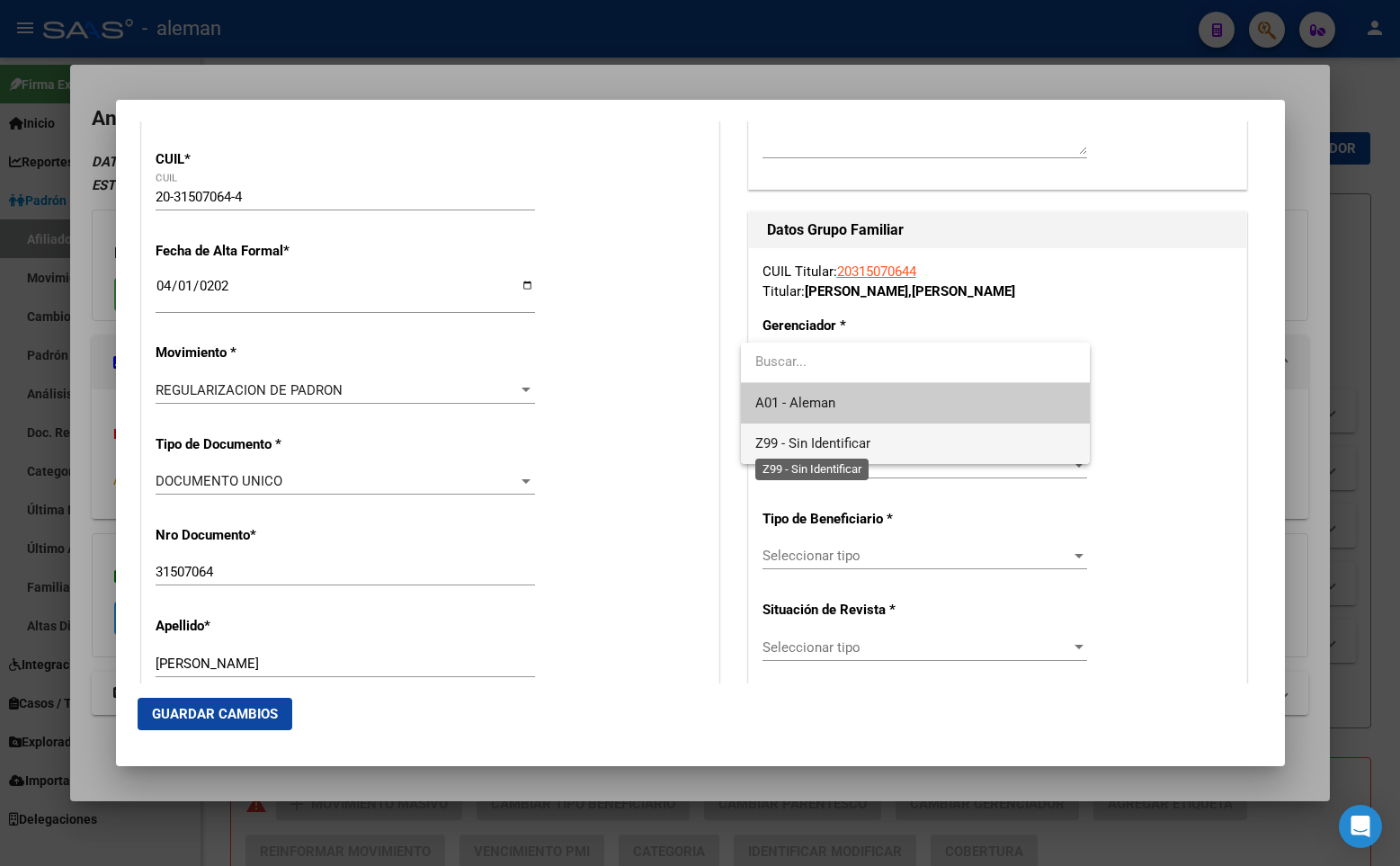
click at [820, 446] on span "Z99 - Sin Identificar" at bounding box center [812, 444] width 115 height 17
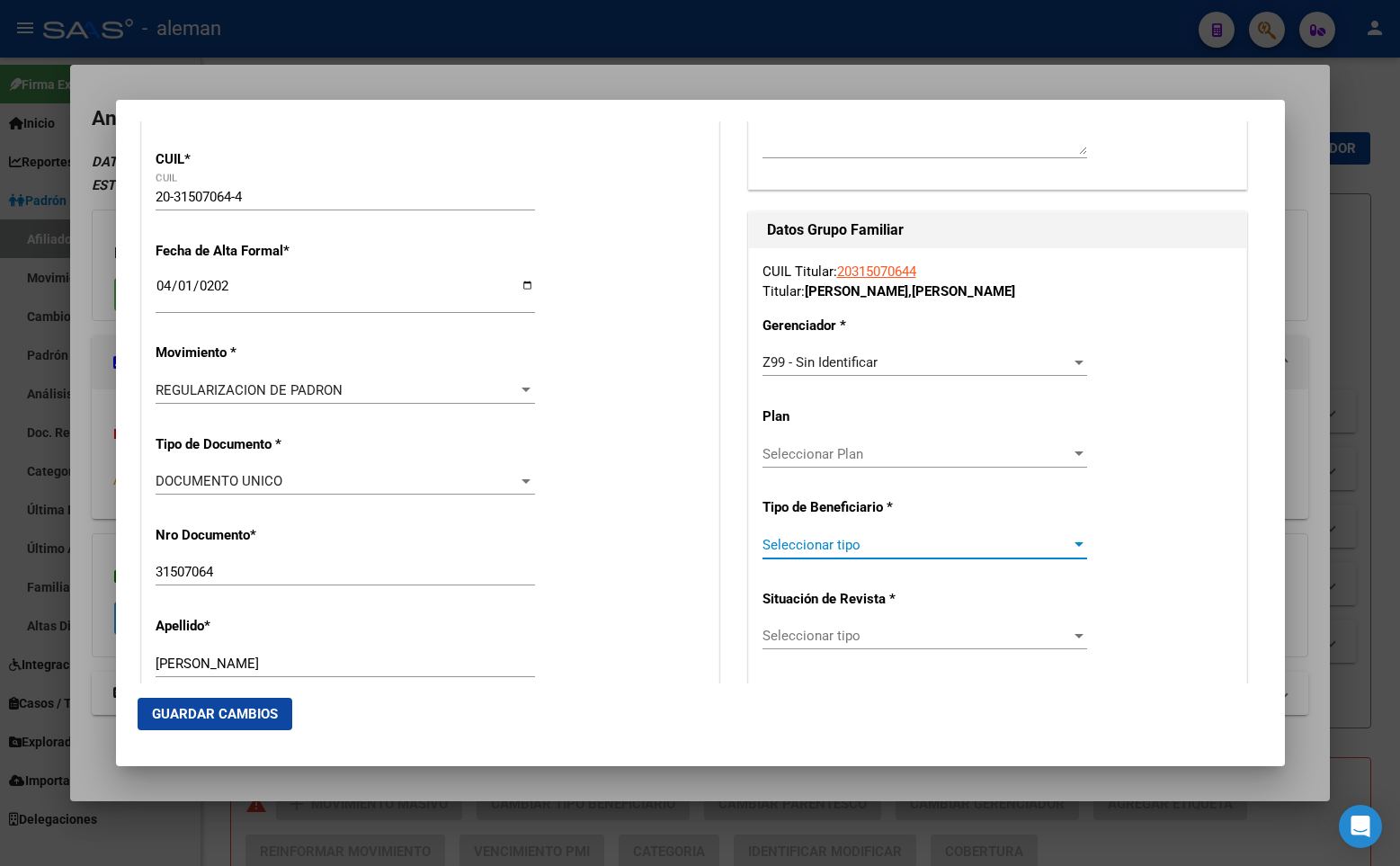
click at [819, 551] on span "Seleccionar tipo" at bounding box center [916, 545] width 308 height 17
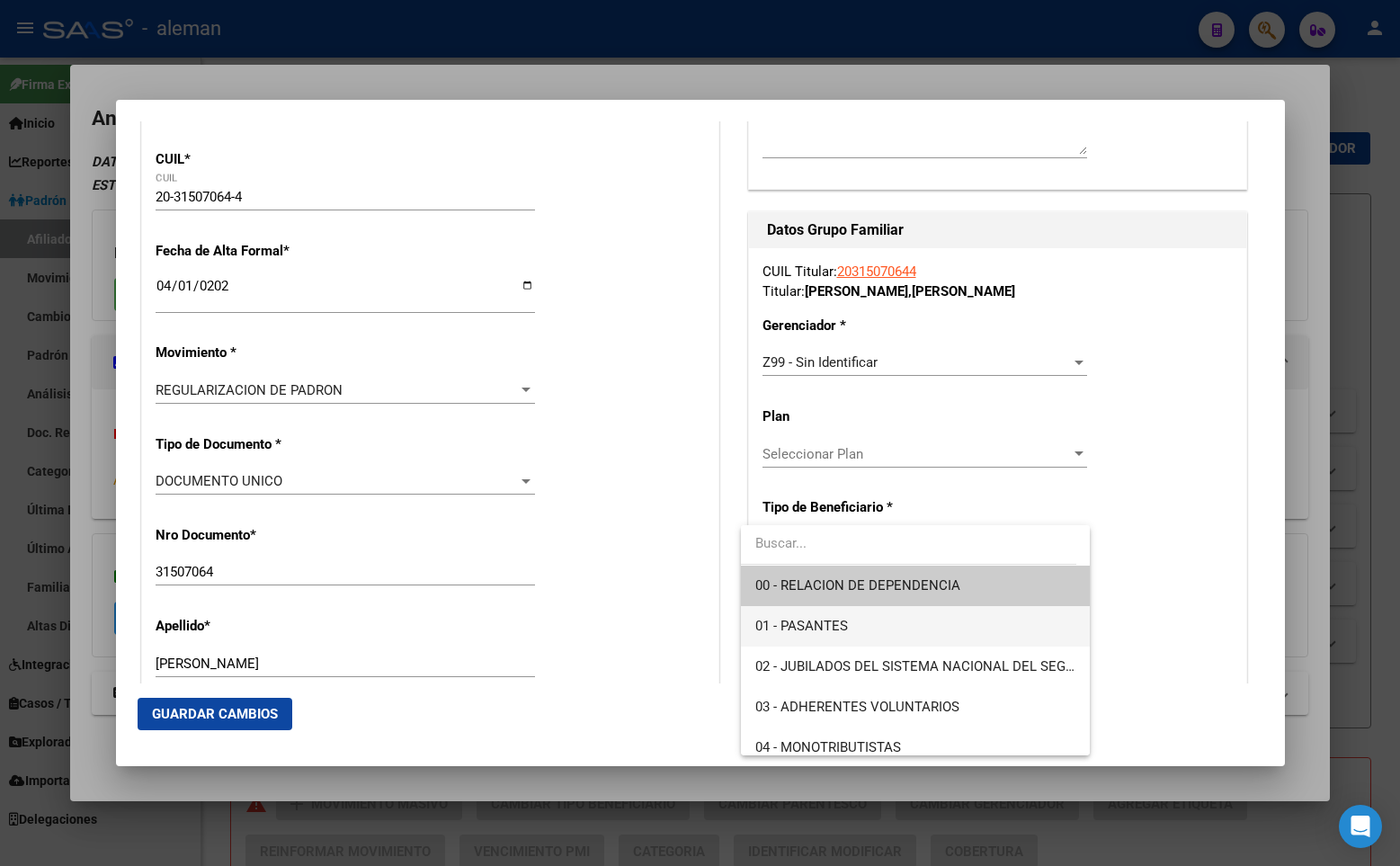
scroll to position [90, 0]
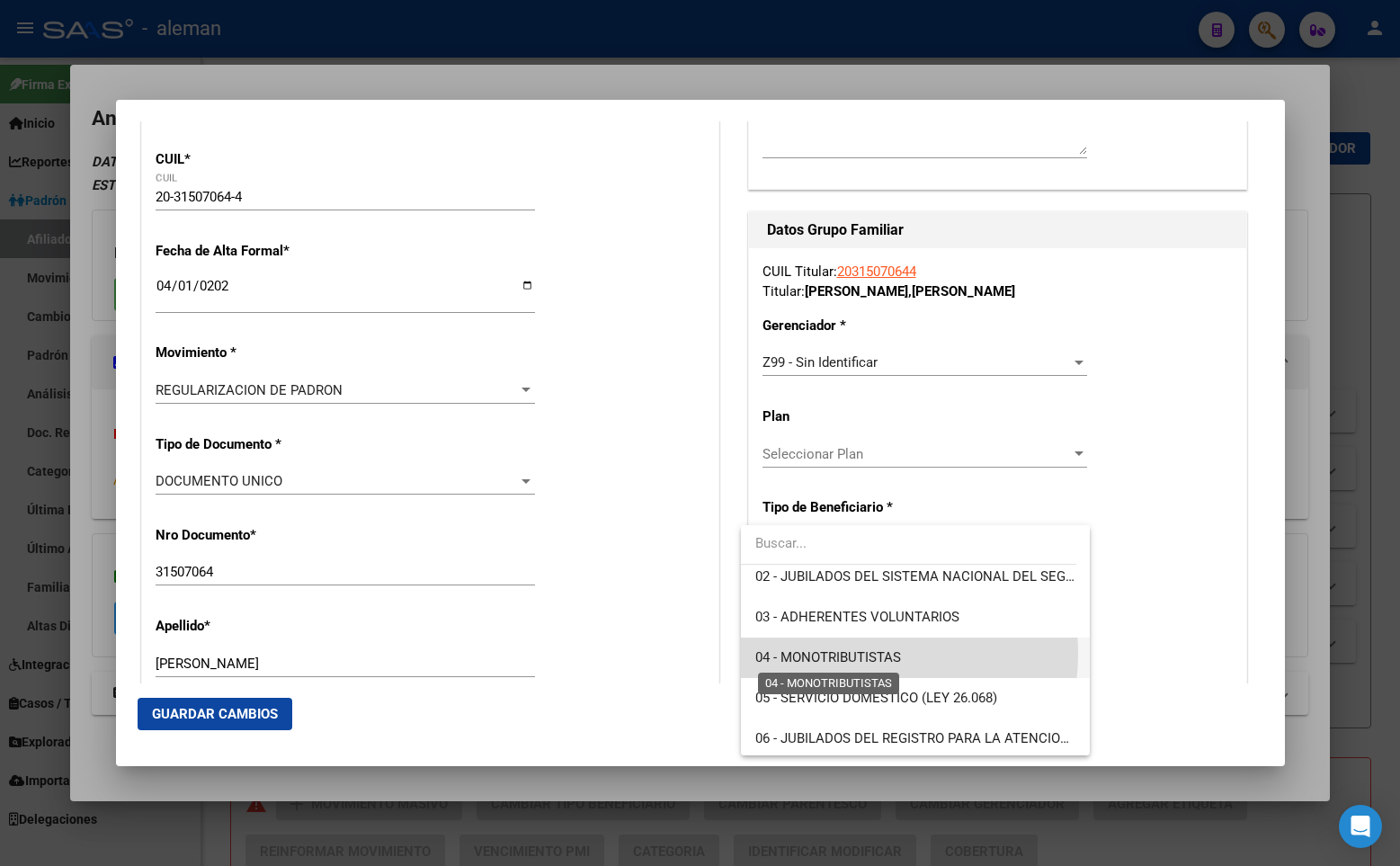
click at [839, 653] on span "04 - MONOTRIBUTISTAS" at bounding box center [828, 658] width 146 height 17
type input "20-31507064-4"
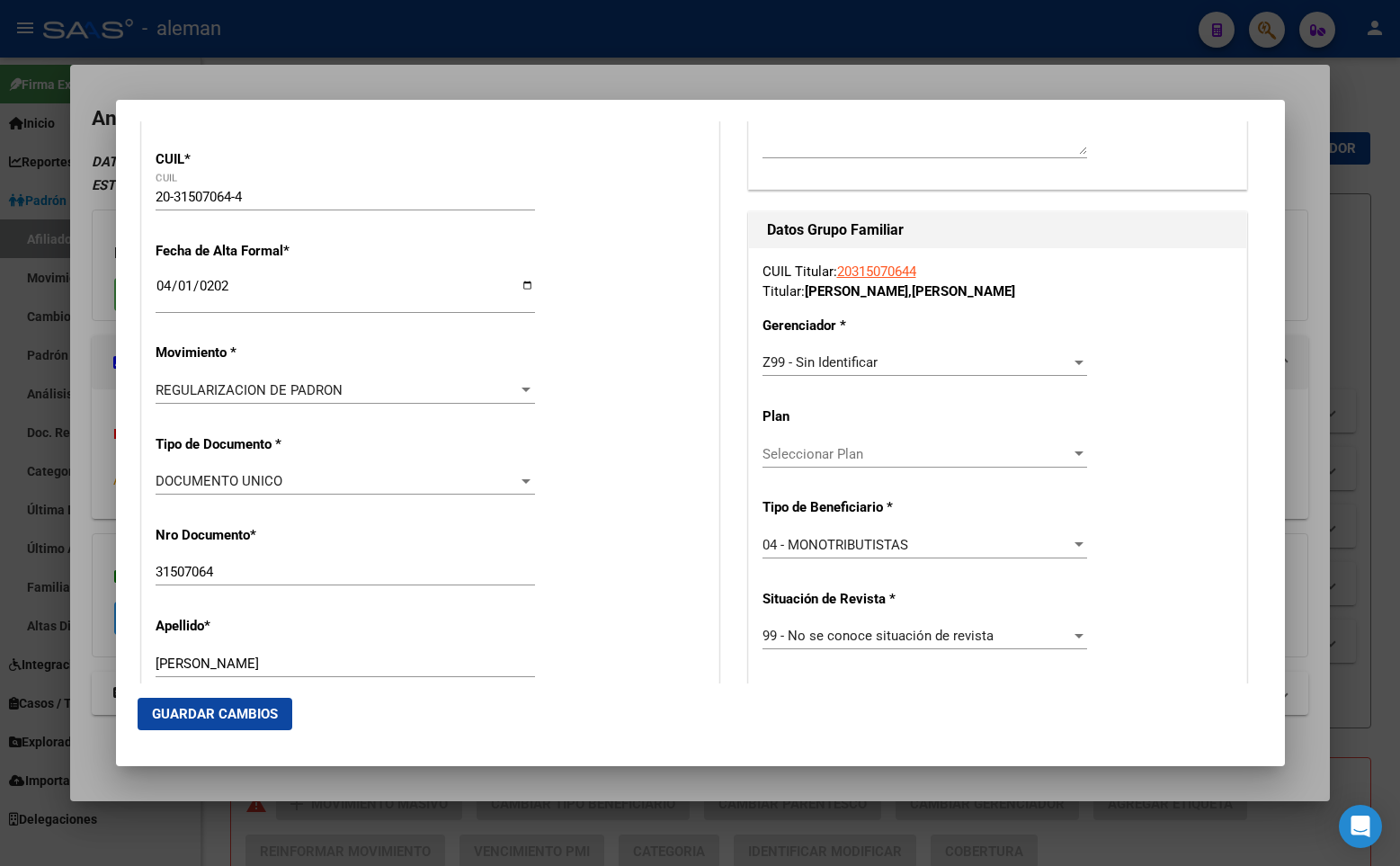
click at [1121, 525] on div "CUIL Titular: 20315070644 Titular: [PERSON_NAME] * Z99 - Sin Identificar Selecc…" at bounding box center [998, 543] width 498 height 590
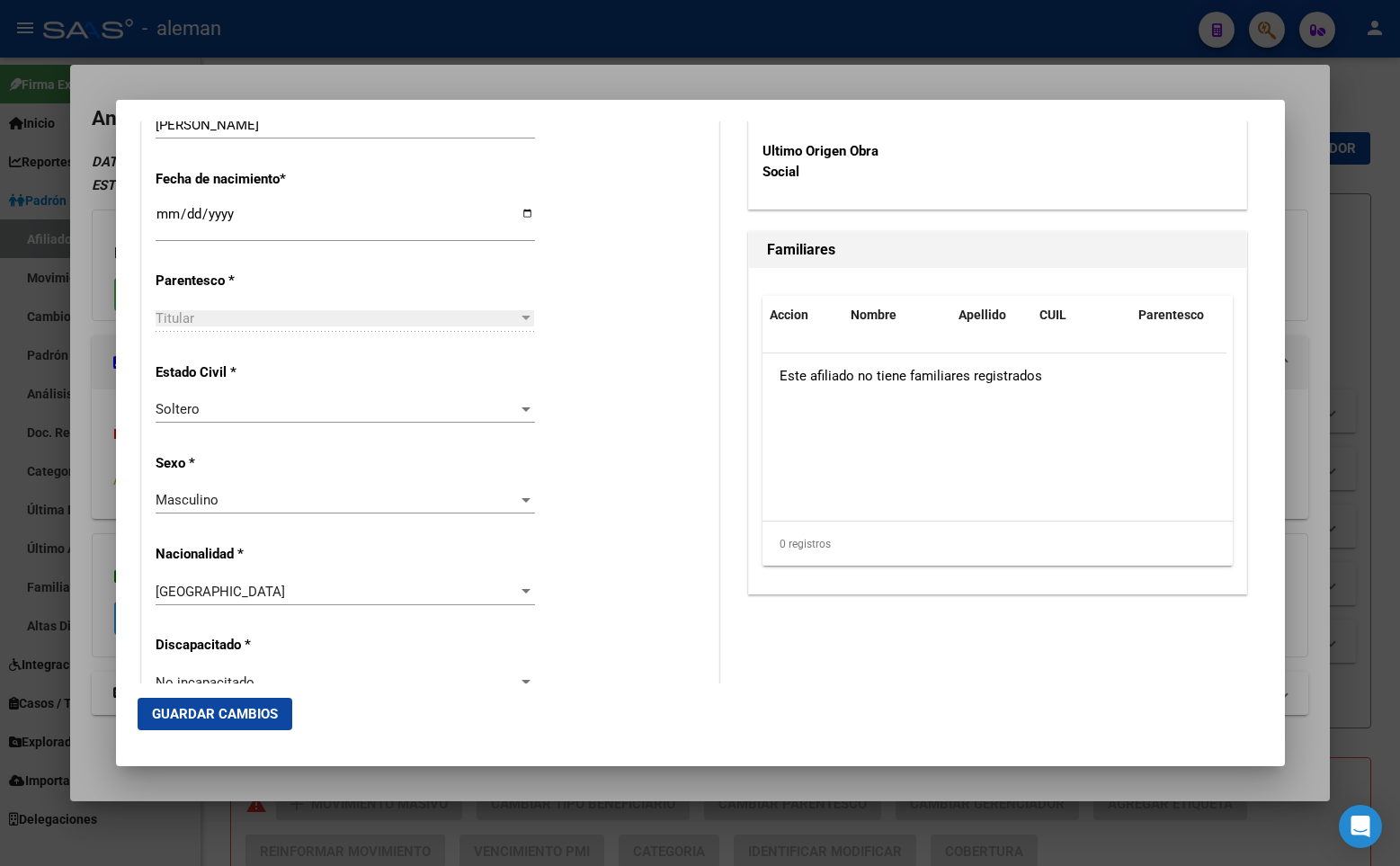
scroll to position [1012, 0]
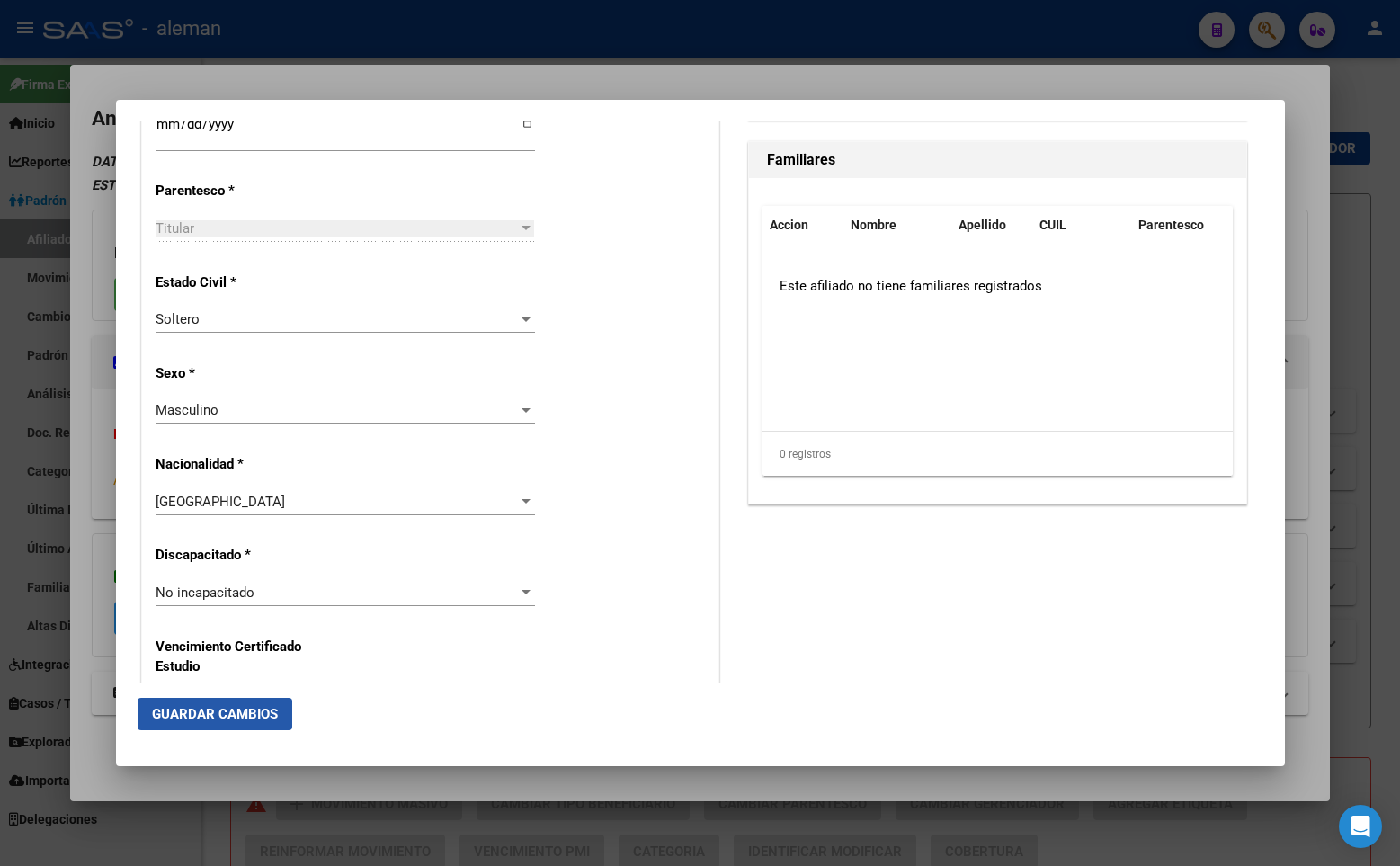
click at [263, 719] on span "Guardar Cambios" at bounding box center [214, 714] width 126 height 17
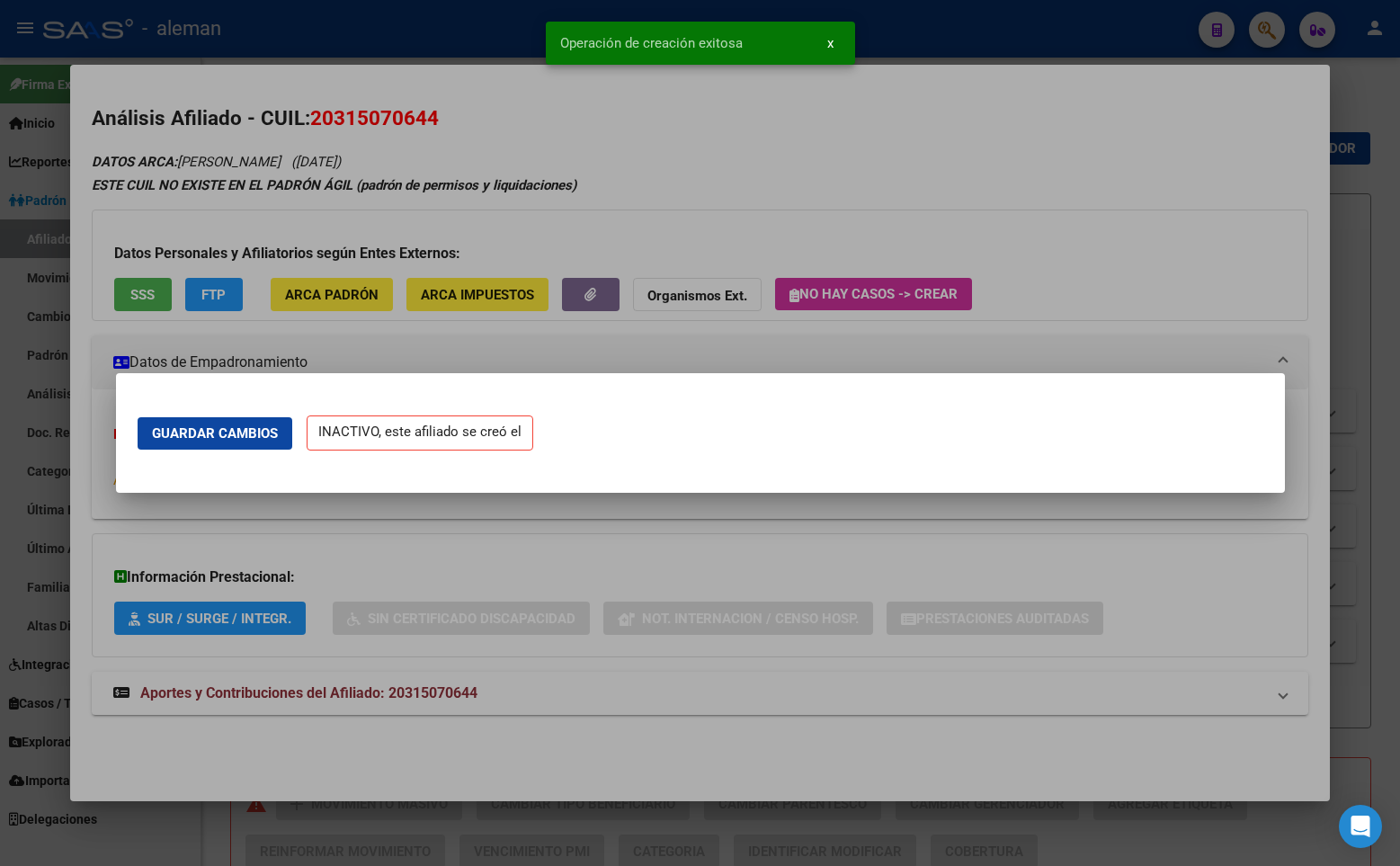
scroll to position [0, 0]
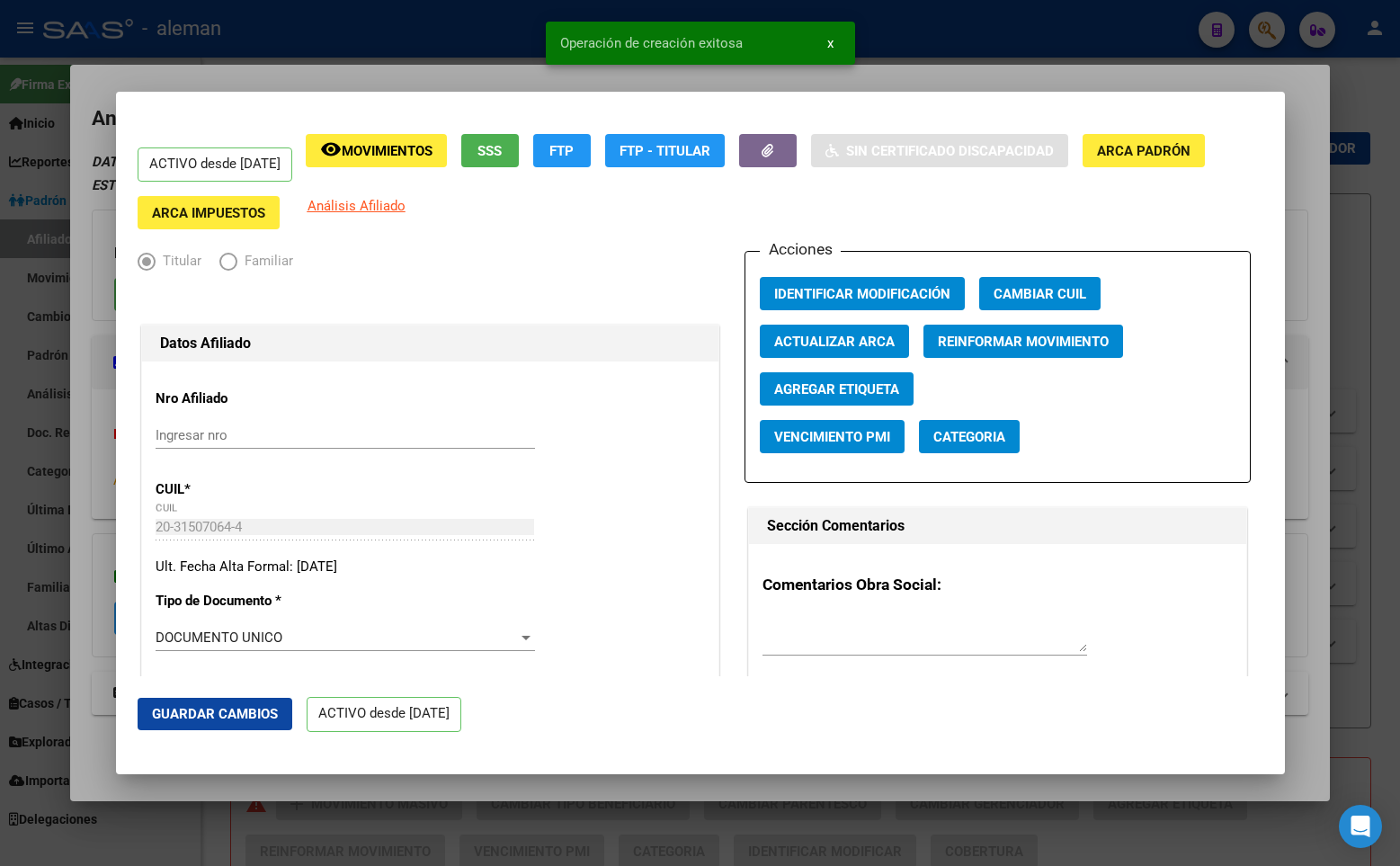
click at [1066, 213] on div "ACTIVO desde [DATE] remove_red_eye Movimientos SSS FTP FTP - Titular Sin Certif…" at bounding box center [700, 182] width 1126 height 96
click at [1309, 209] on div at bounding box center [700, 433] width 1400 height 866
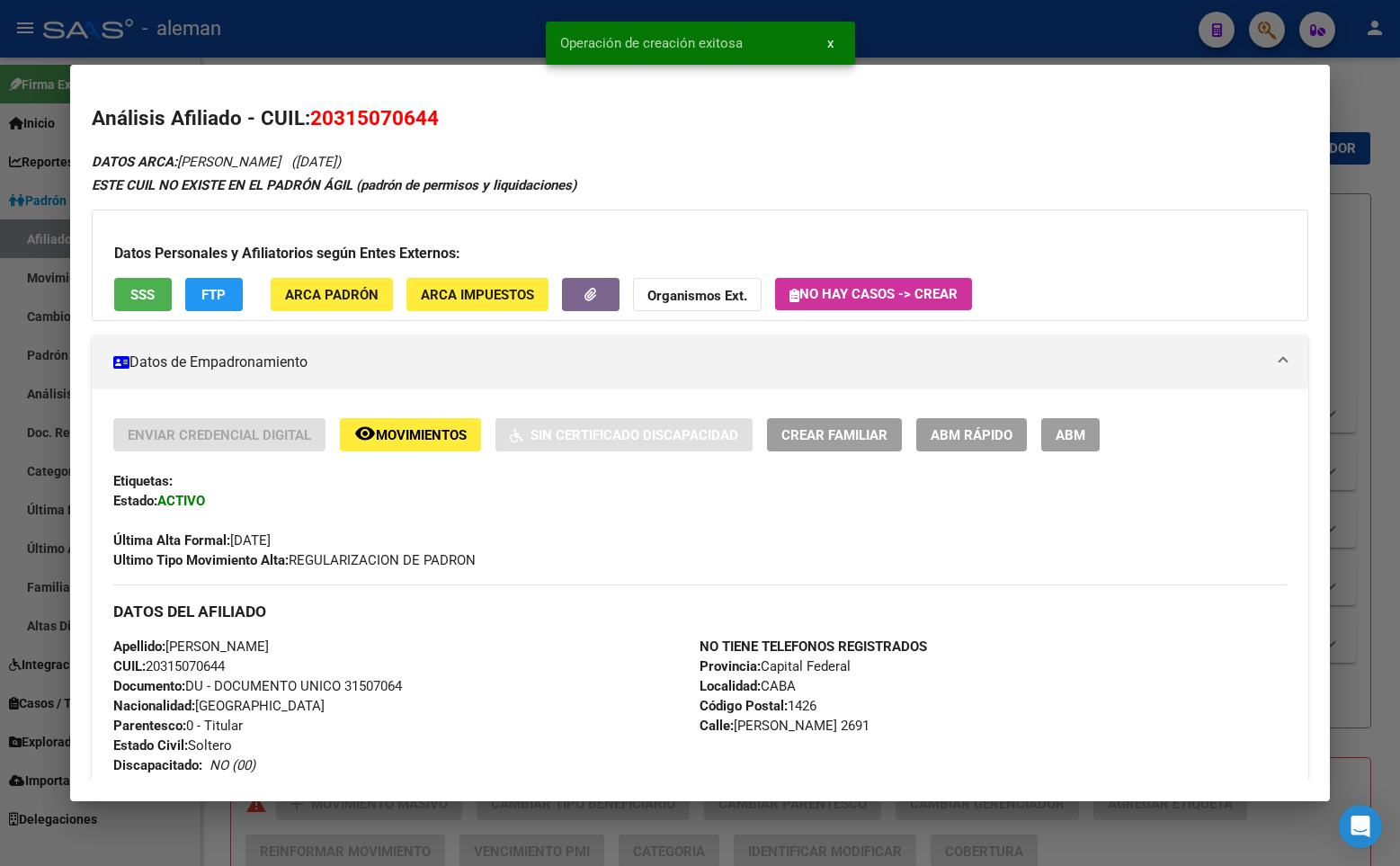
click at [1299, 184] on mat-dialog-content "Análisis Afiliado - CUIL: 20315070644 DATOS ARCA: [PERSON_NAME] ([DATE]) ESTE C…" at bounding box center [700, 433] width 1260 height 693
click at [1368, 192] on div at bounding box center [700, 433] width 1400 height 866
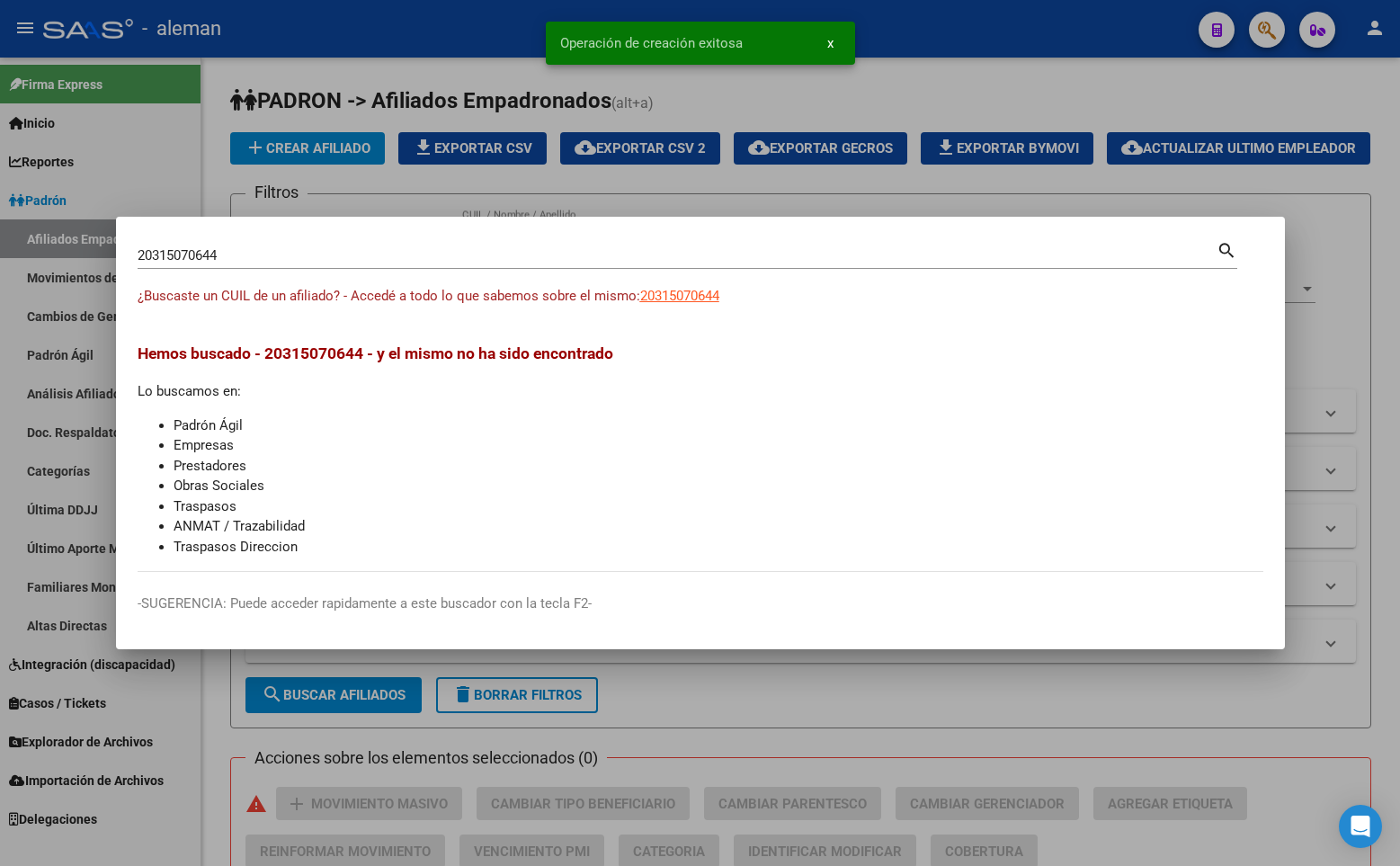
drag, startPoint x: 1132, startPoint y: 368, endPoint x: 1225, endPoint y: 321, distance: 104.2
click at [1132, 368] on div "Hemos buscado - 20315070644 - y el mismo no ha sido encontrado Lo buscamos en: …" at bounding box center [700, 449] width 1126 height 215
click at [1338, 170] on div at bounding box center [700, 433] width 1400 height 866
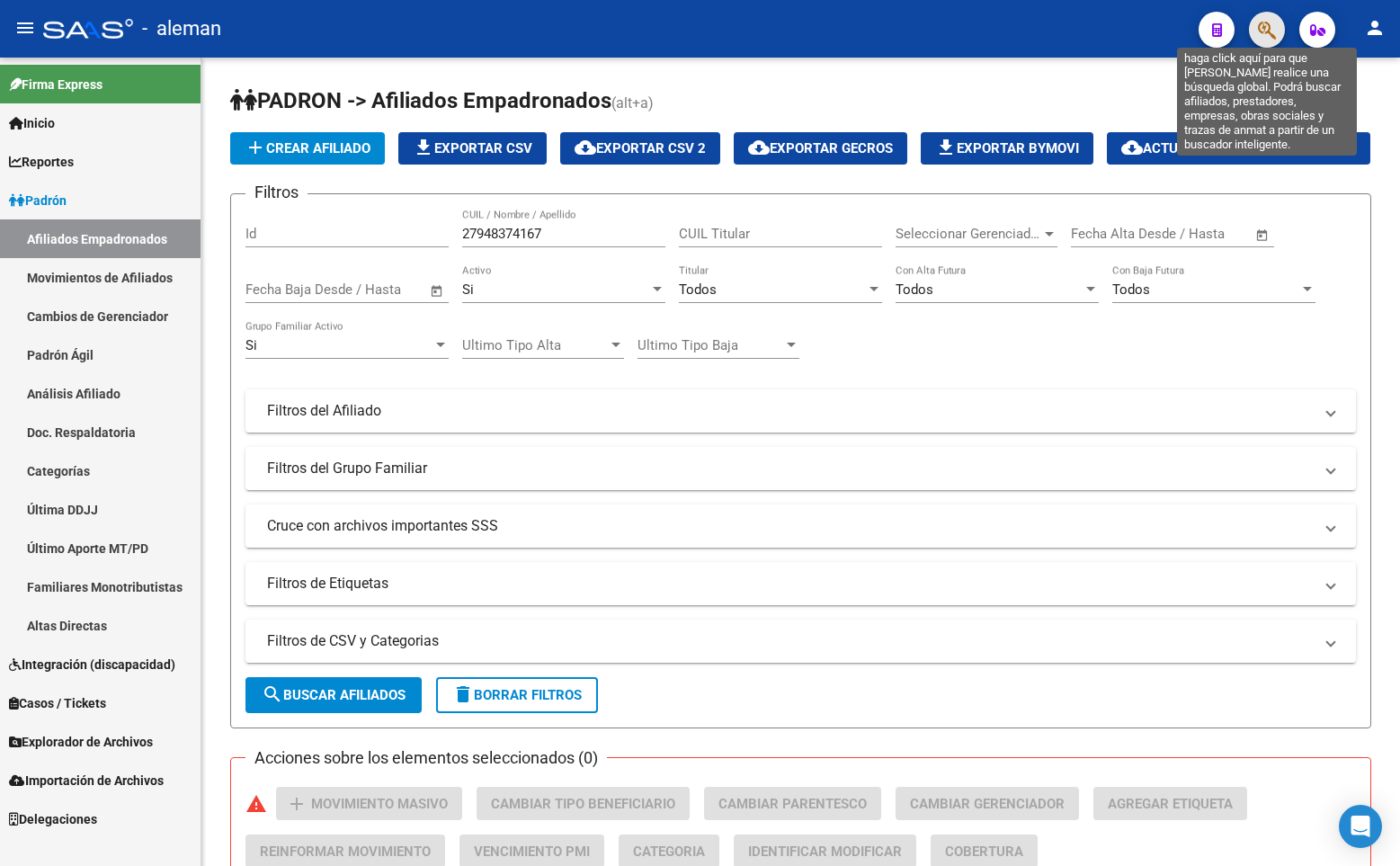
click at [1266, 27] on icon "button" at bounding box center [1267, 30] width 18 height 21
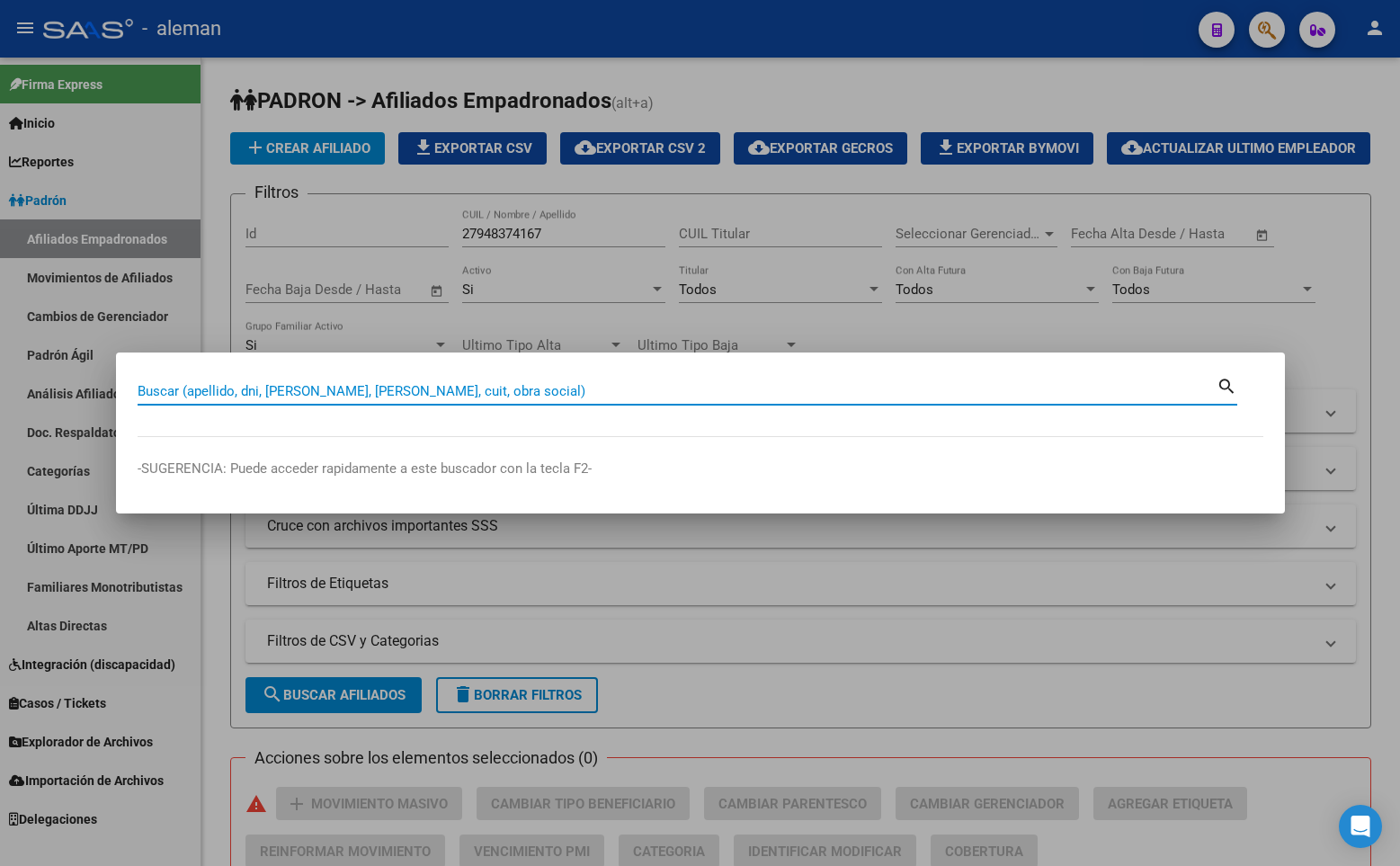
click at [528, 397] on input "Buscar (apellido, dni, [PERSON_NAME], [PERSON_NAME], cuit, obra social)" at bounding box center [677, 391] width 1079 height 17
type input "27184003193"
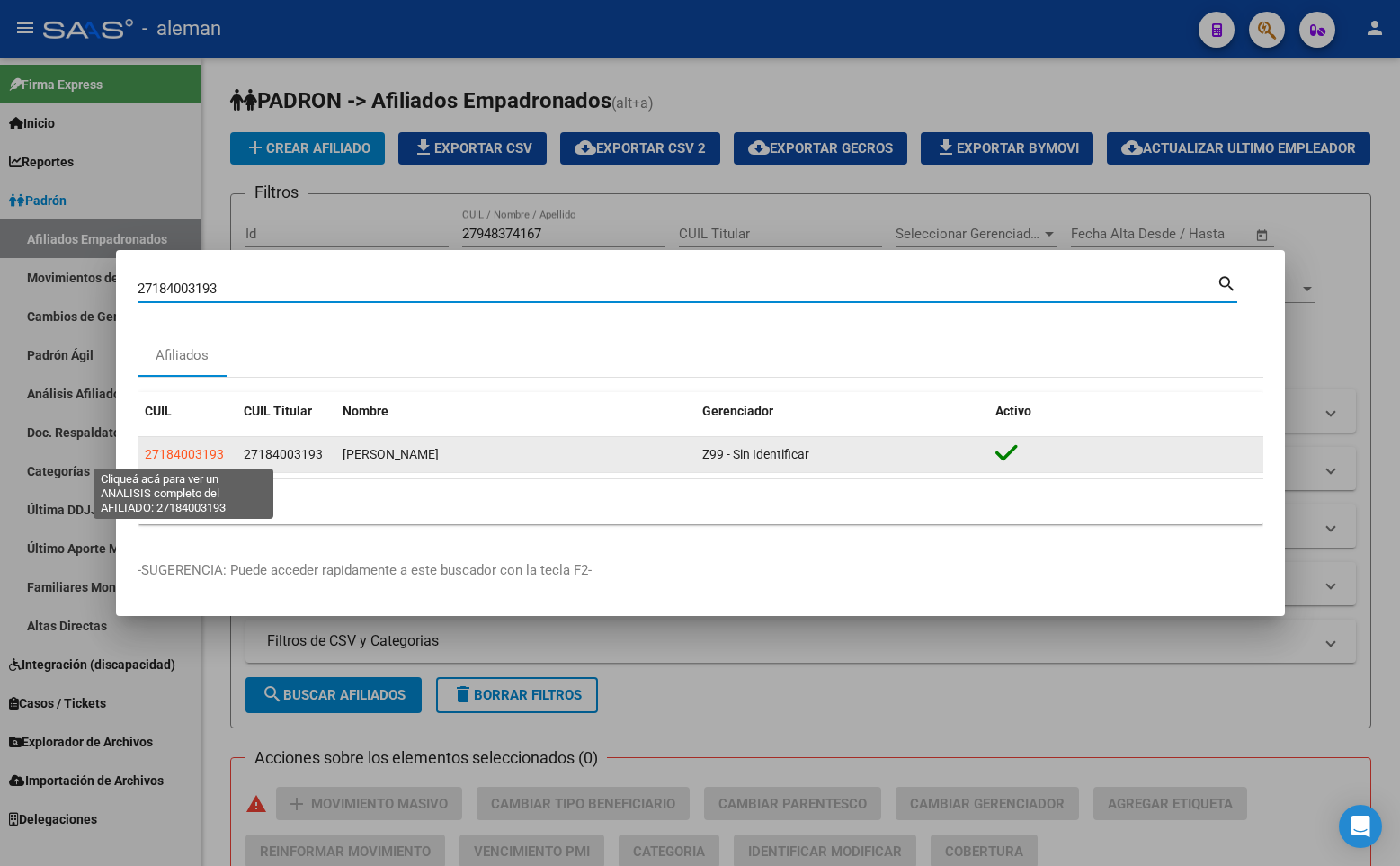
click at [207, 451] on span "27184003193" at bounding box center [185, 455] width 79 height 15
type textarea "27184003193"
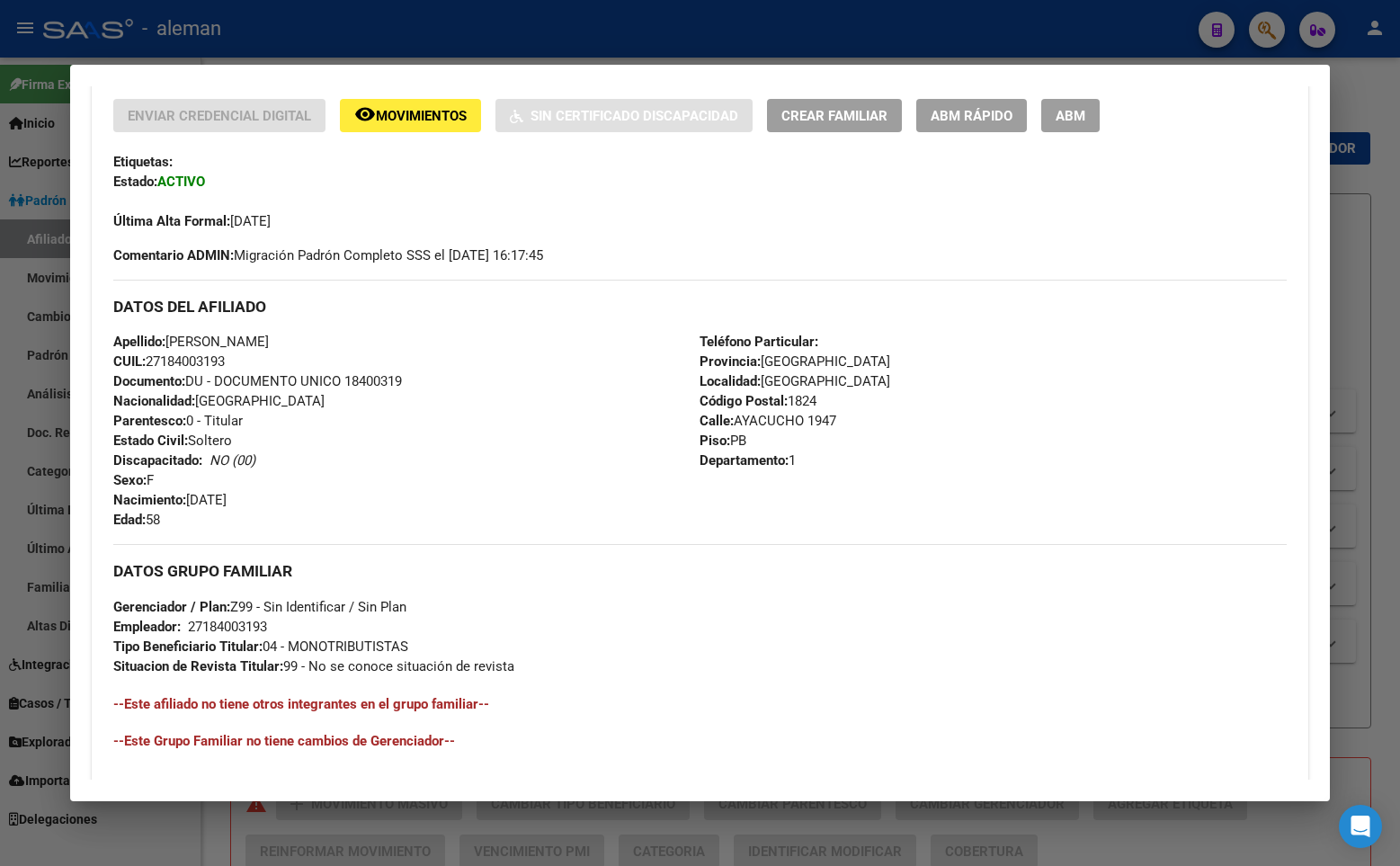
scroll to position [293, 0]
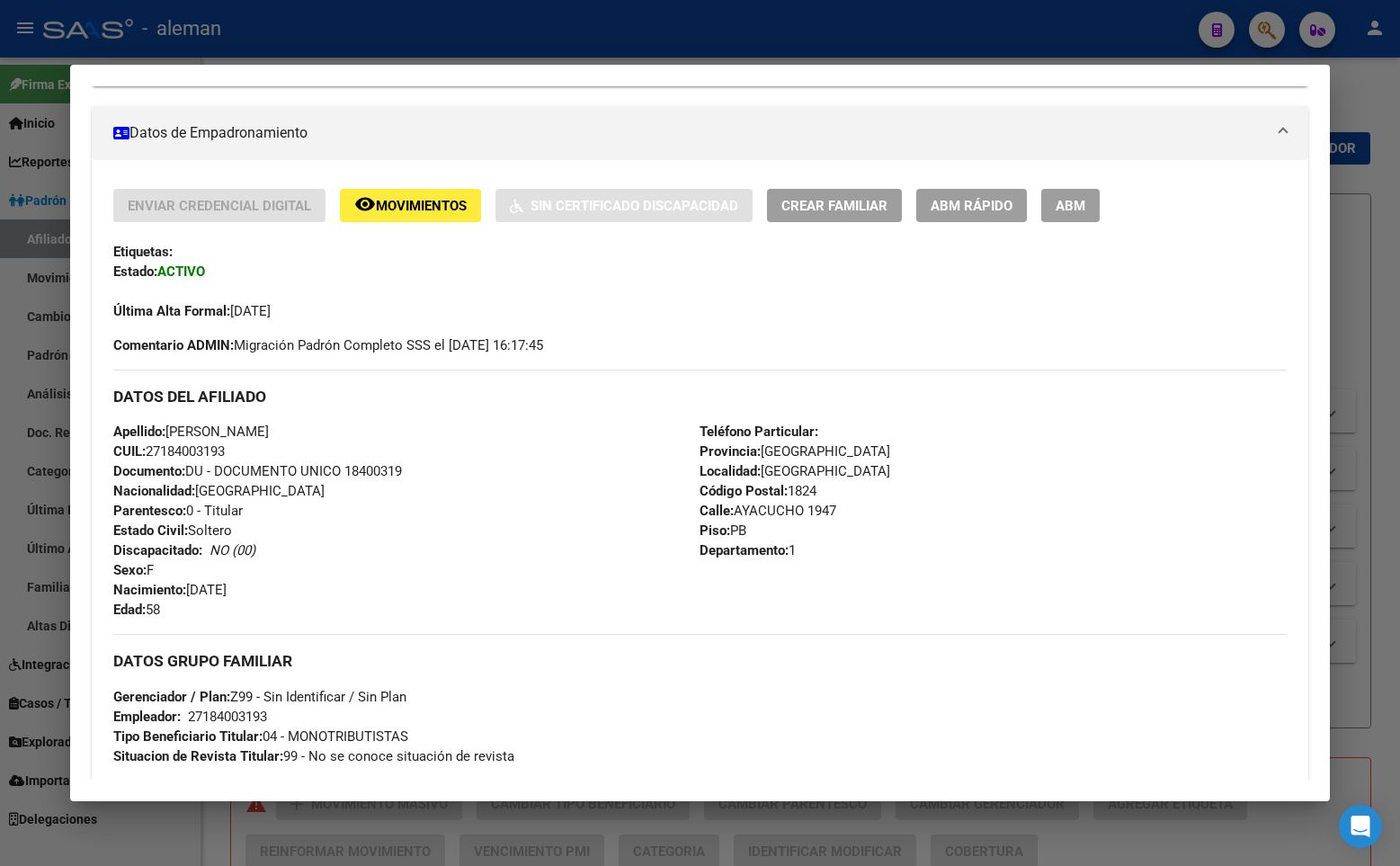
click at [635, 314] on div "Última Alta Formal: [DATE]" at bounding box center [700, 301] width 1173 height 39
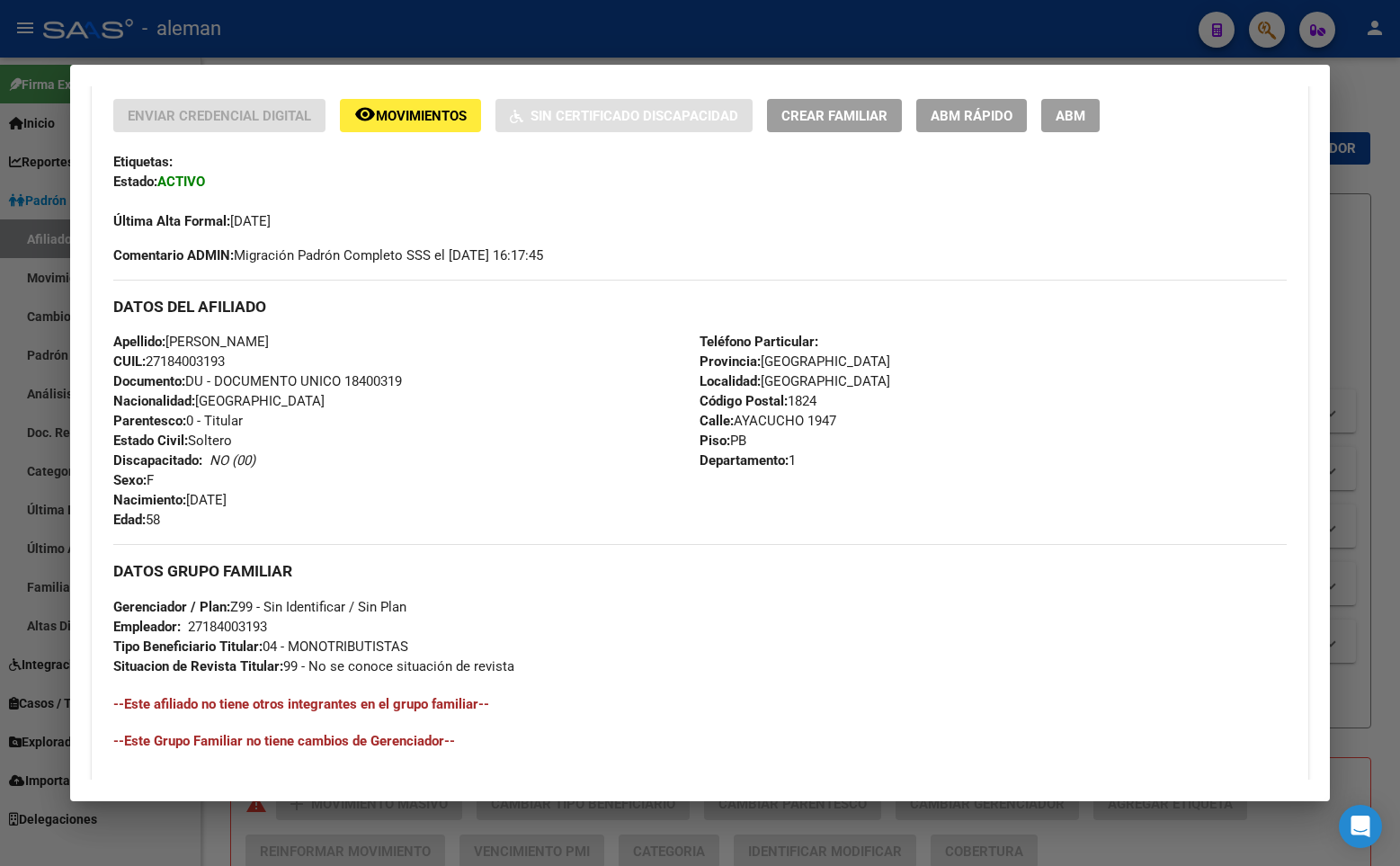
scroll to position [653, 0]
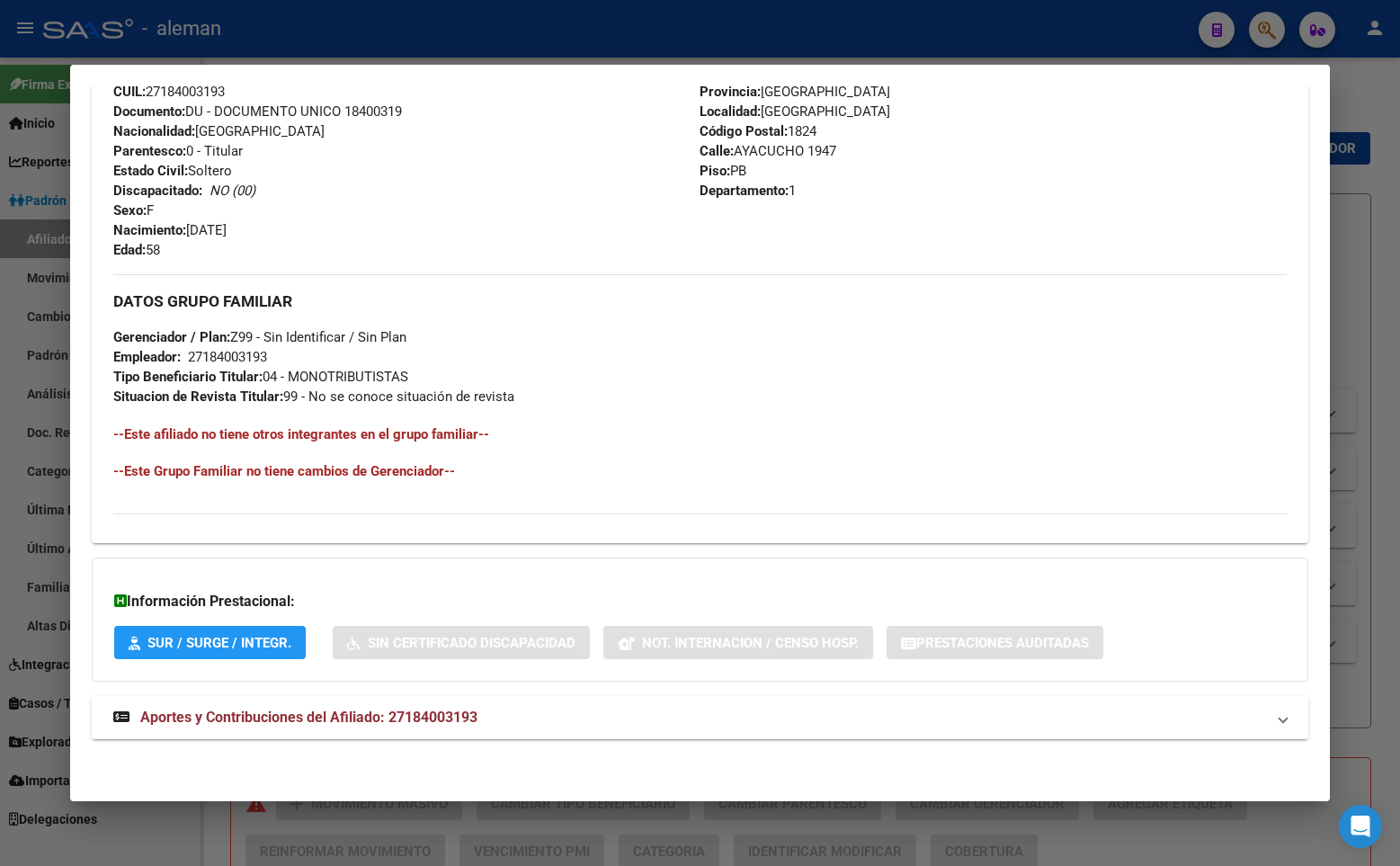
click at [406, 714] on span "Aportes y Contribuciones del Afiliado: 27184003193" at bounding box center [308, 717] width 337 height 17
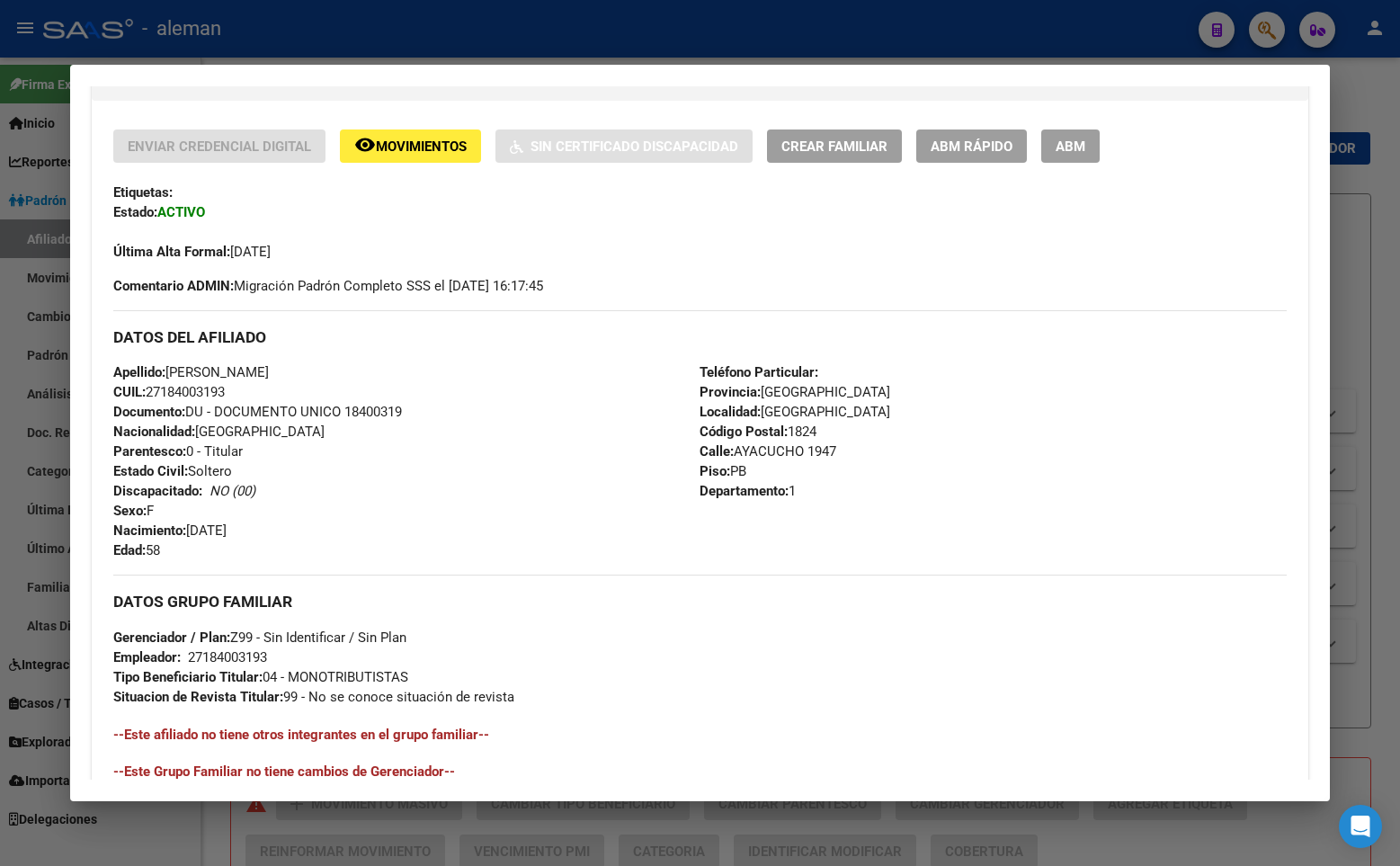
scroll to position [0, 0]
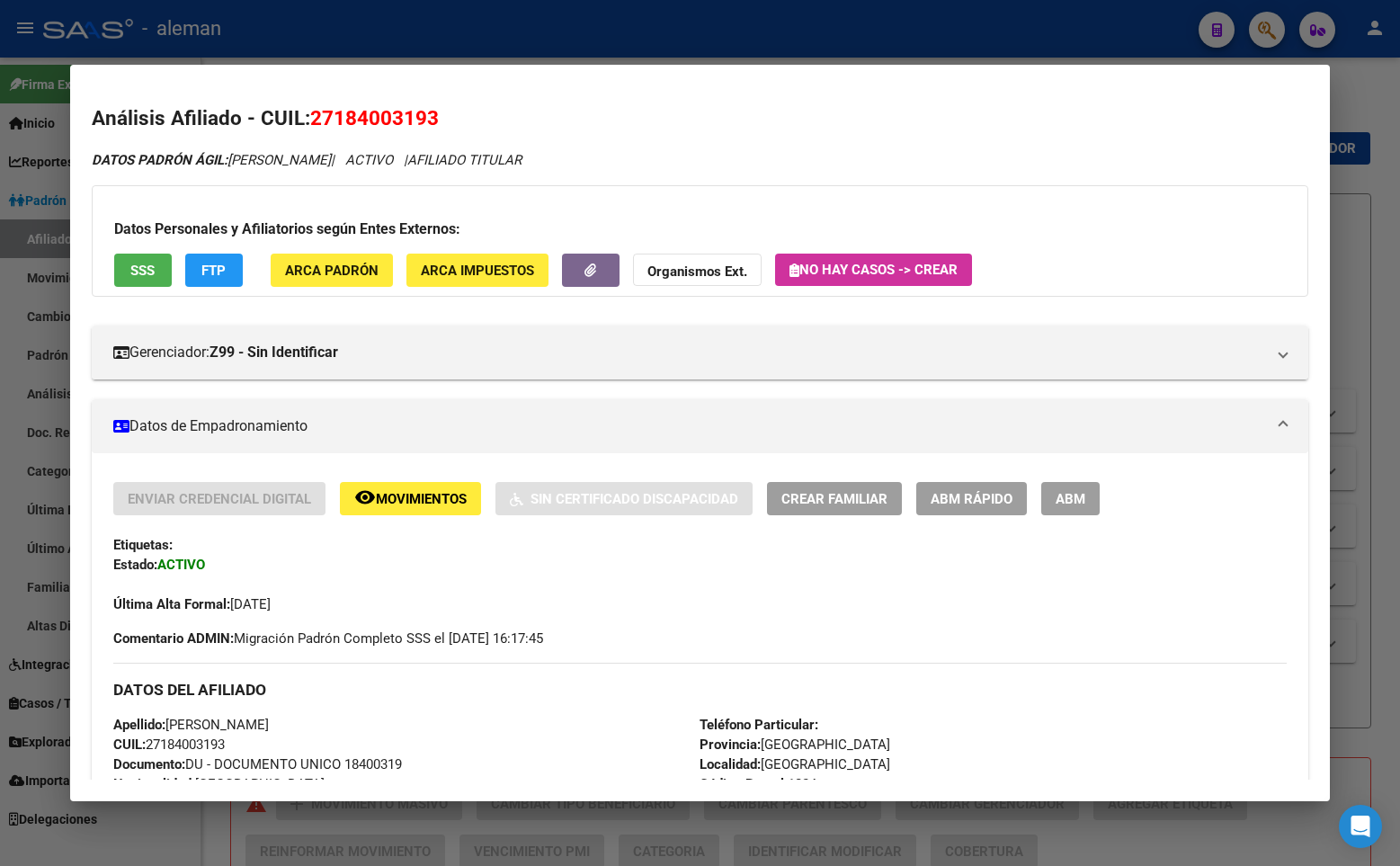
click at [639, 439] on mat-expansion-panel-header "Datos de Empadronamiento" at bounding box center [700, 426] width 1216 height 54
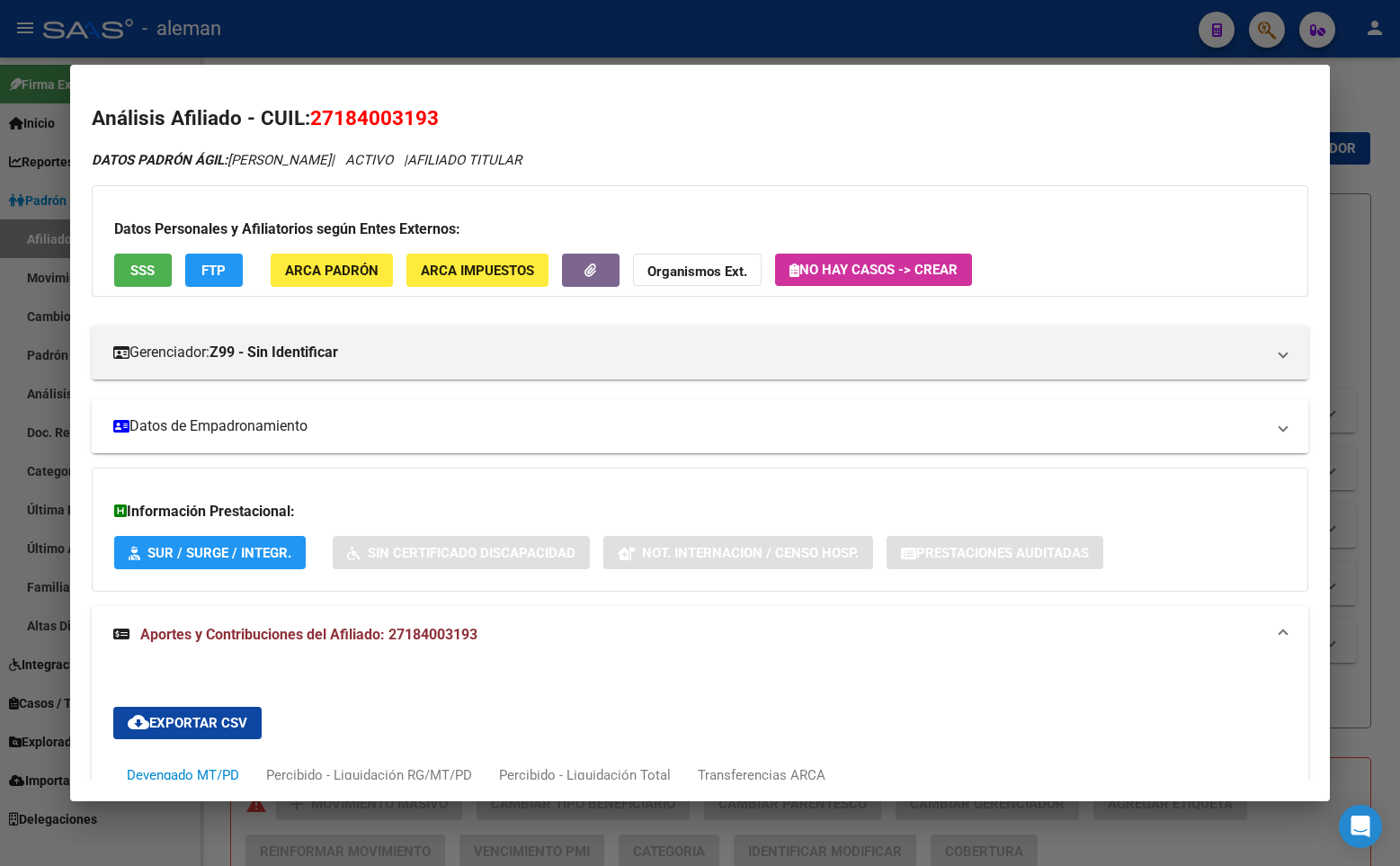
click at [511, 438] on mat-expansion-panel-header "Datos de Empadronamiento" at bounding box center [700, 426] width 1216 height 54
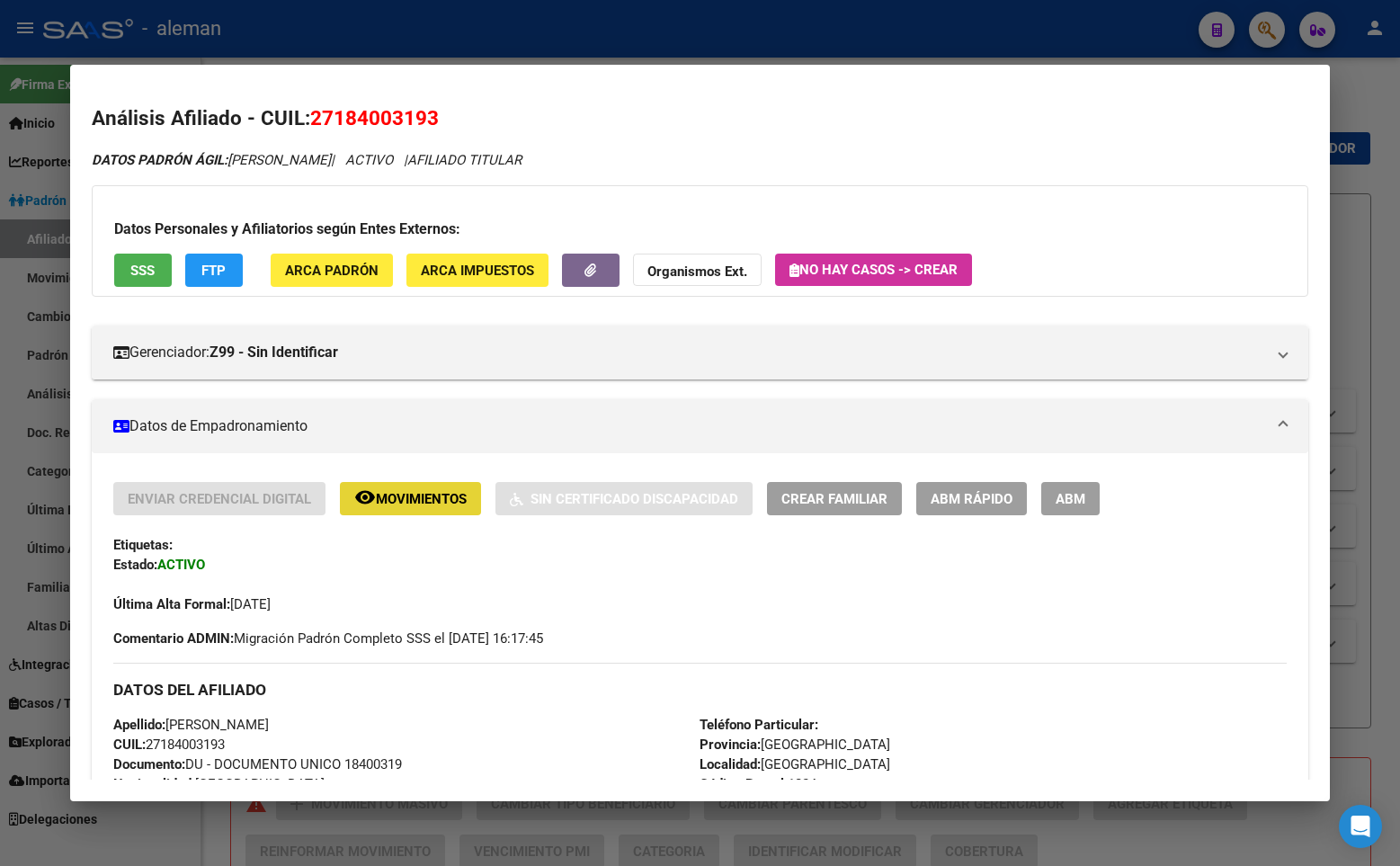
click at [411, 489] on button "remove_red_eye Movimientos" at bounding box center [410, 499] width 141 height 33
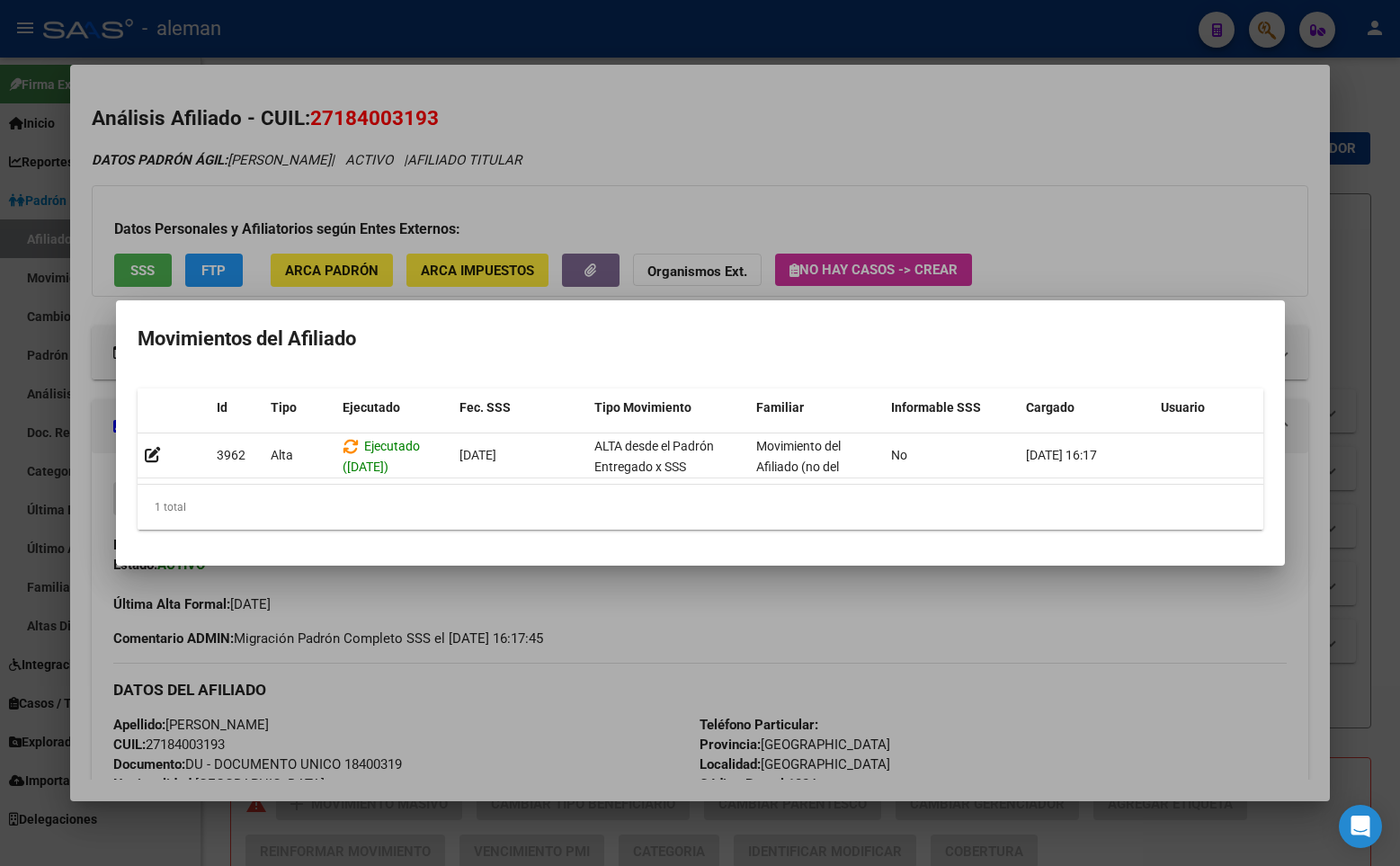
click at [1314, 441] on div at bounding box center [700, 433] width 1400 height 866
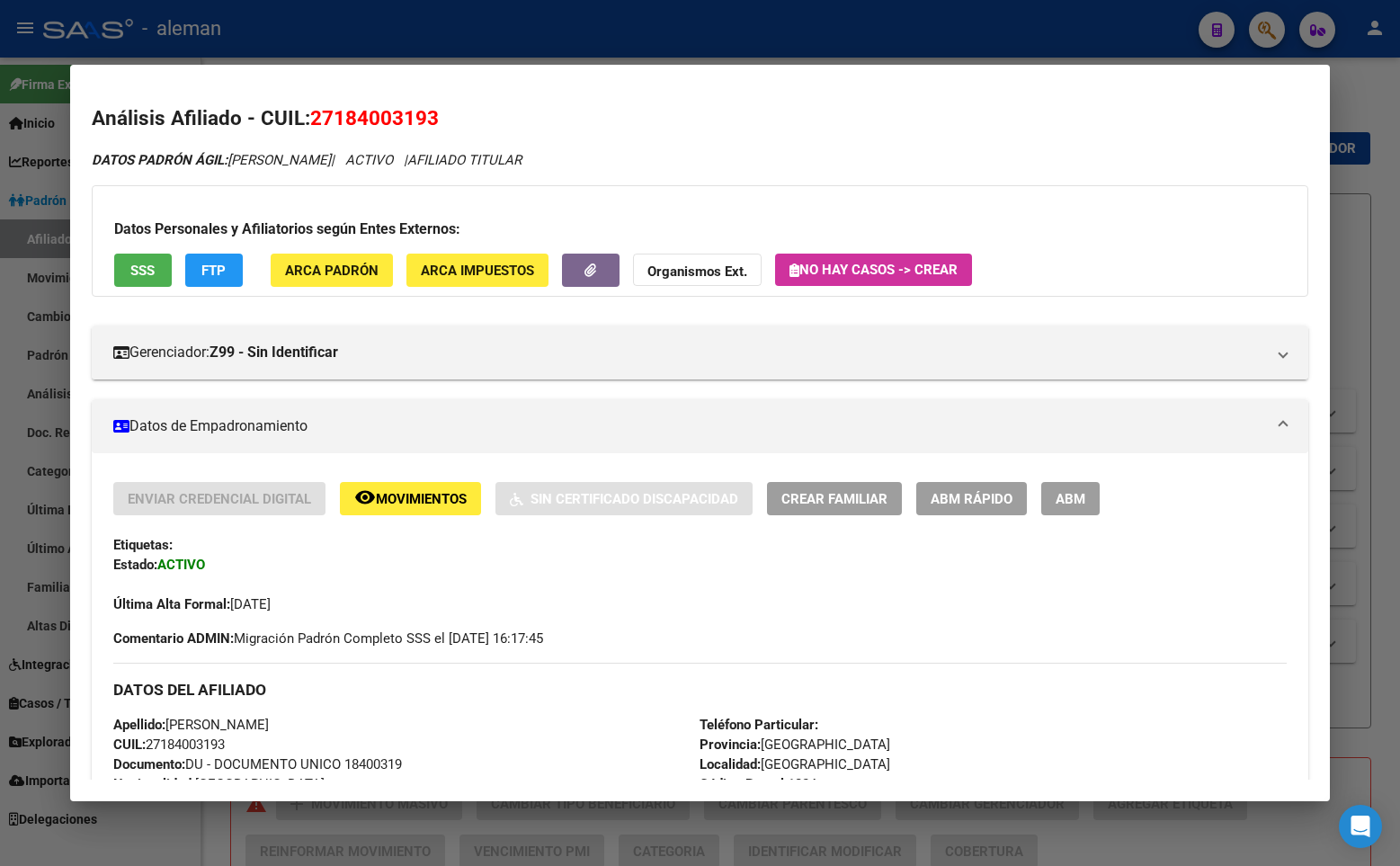
click at [1148, 591] on div "Última Alta Formal: [DATE]" at bounding box center [700, 594] width 1173 height 39
click at [1076, 496] on span "ABM" at bounding box center [1070, 500] width 29 height 17
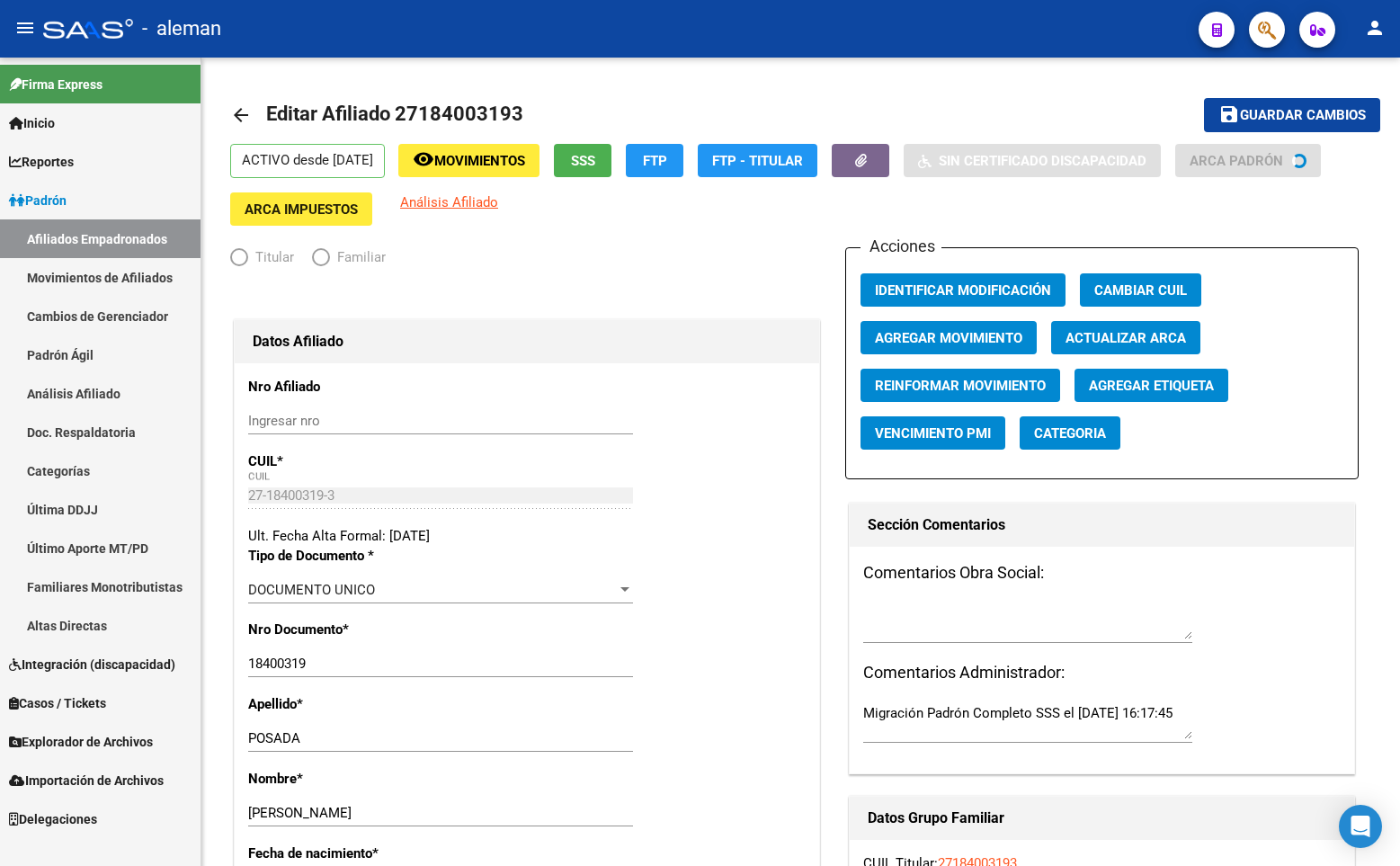
radio input "true"
type input "27-18400319-3"
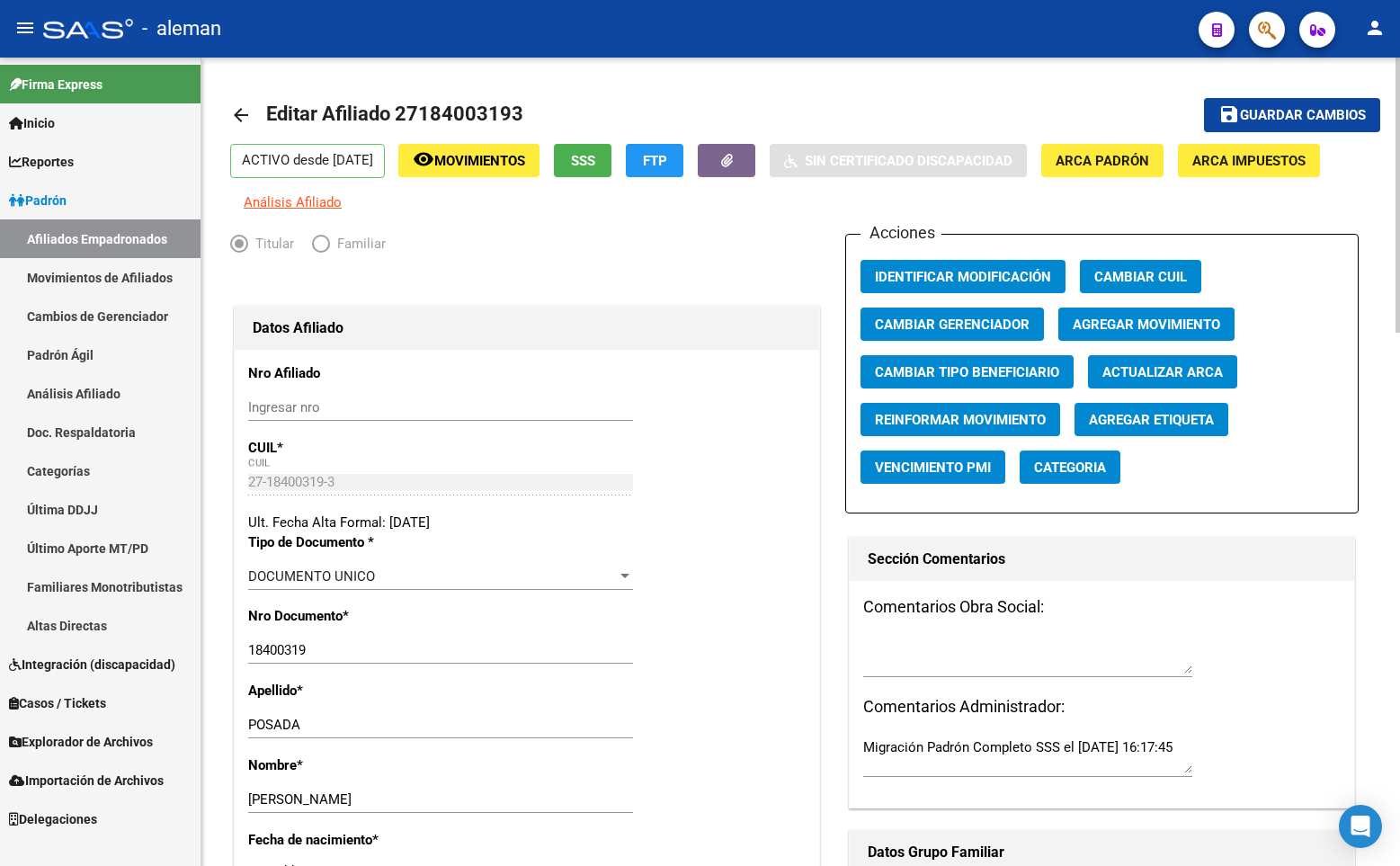
click at [811, 245] on div "Titular Familiar" at bounding box center [527, 248] width 593 height 28
click at [1083, 318] on span "Agregar Movimiento" at bounding box center [1146, 325] width 148 height 17
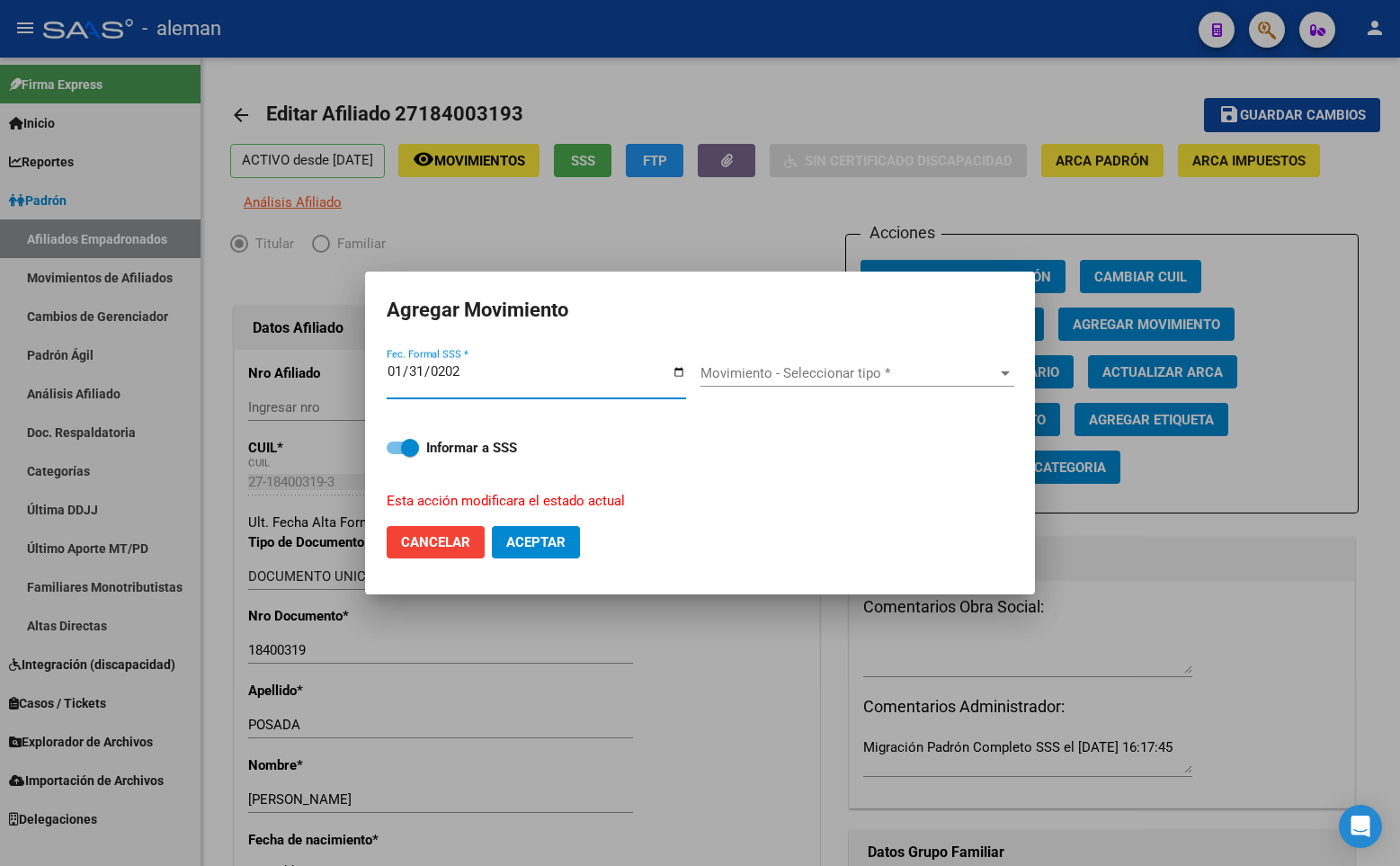
type input "[DATE]"
click at [389, 444] on span at bounding box center [402, 448] width 32 height 13
click at [395, 455] on input "Informar a SSS" at bounding box center [395, 455] width 1 height 1
checkbox input "false"
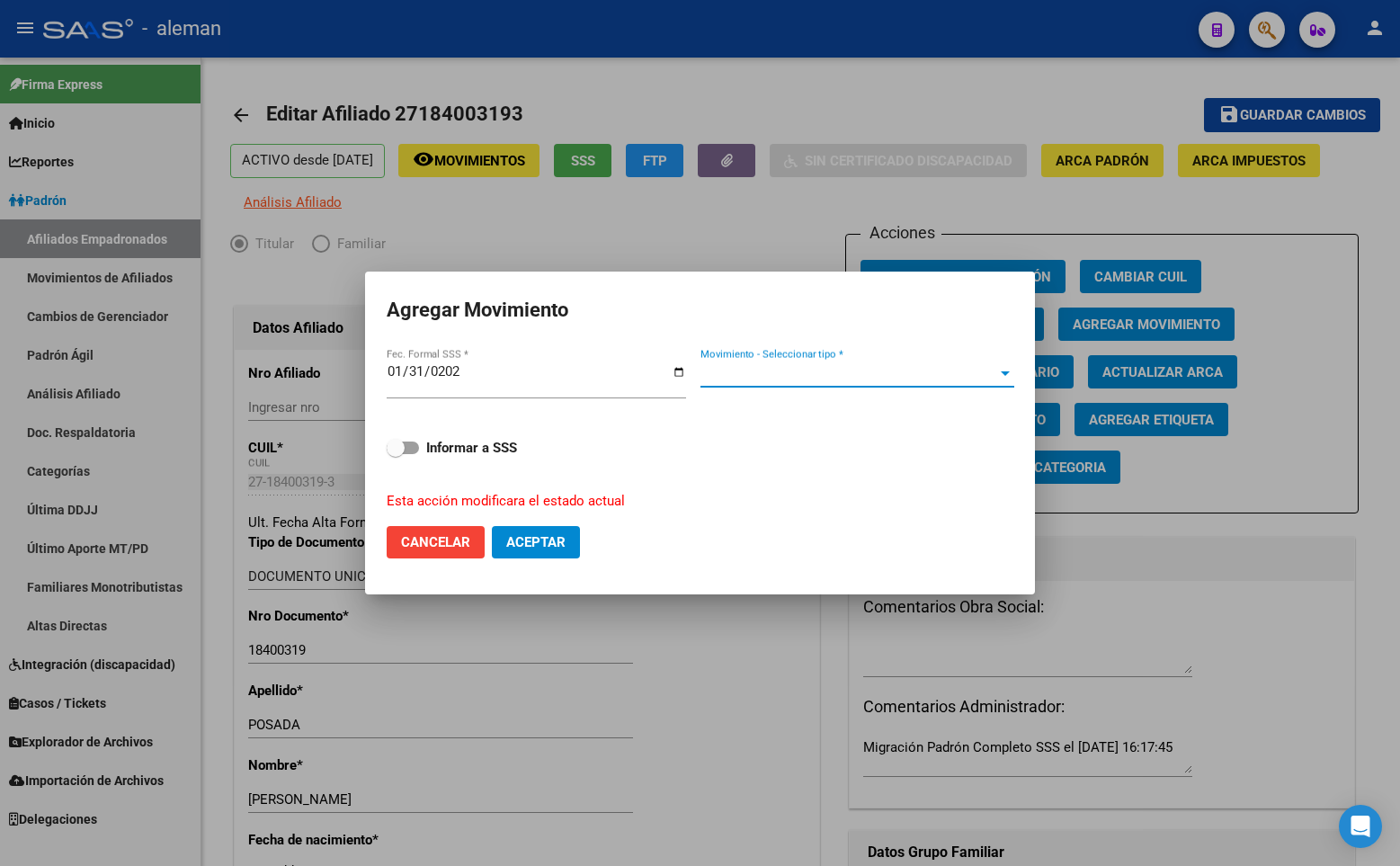
click at [778, 375] on span "Movimiento - Seleccionar tipo *" at bounding box center [849, 374] width 297 height 17
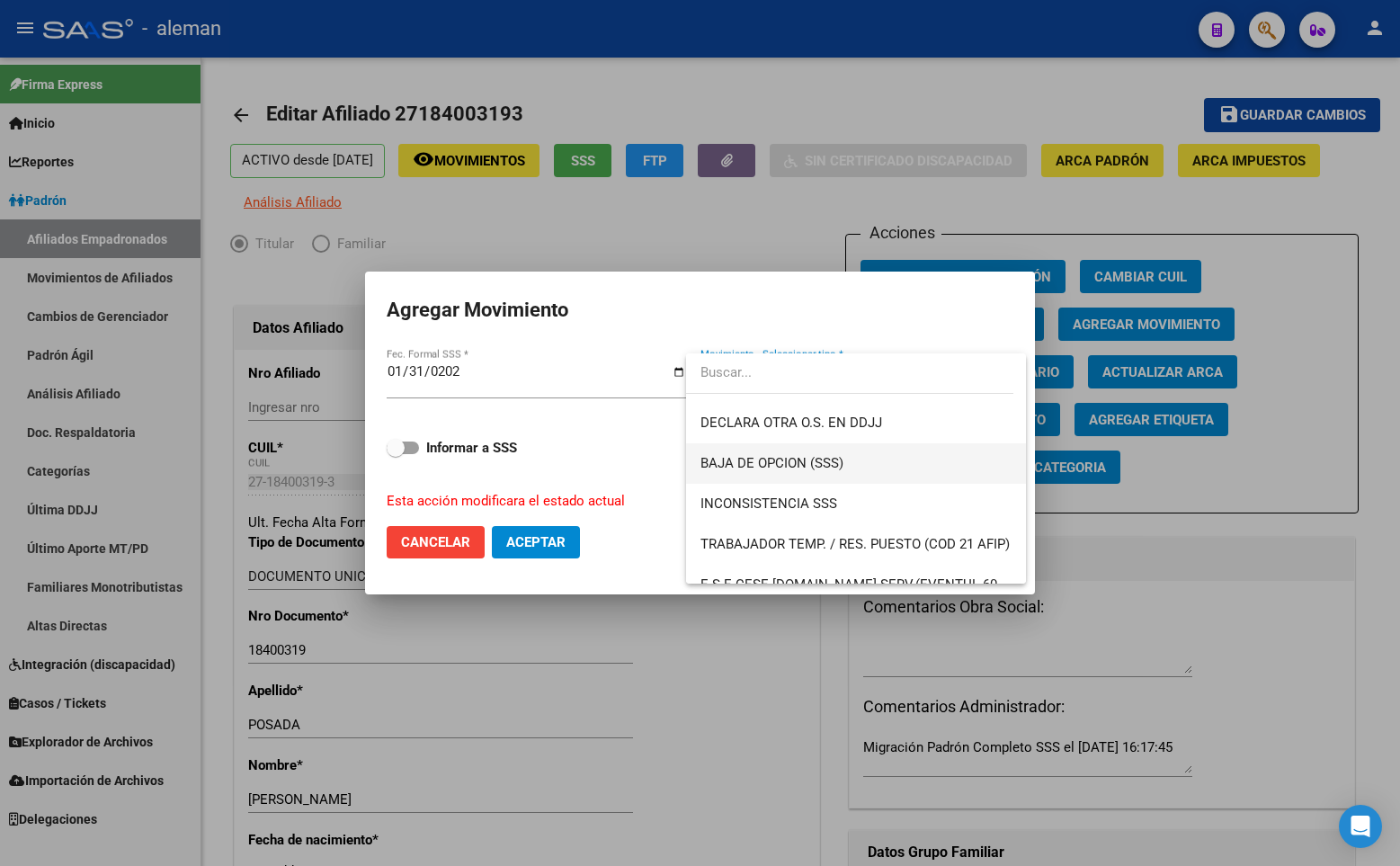
scroll to position [1308, 0]
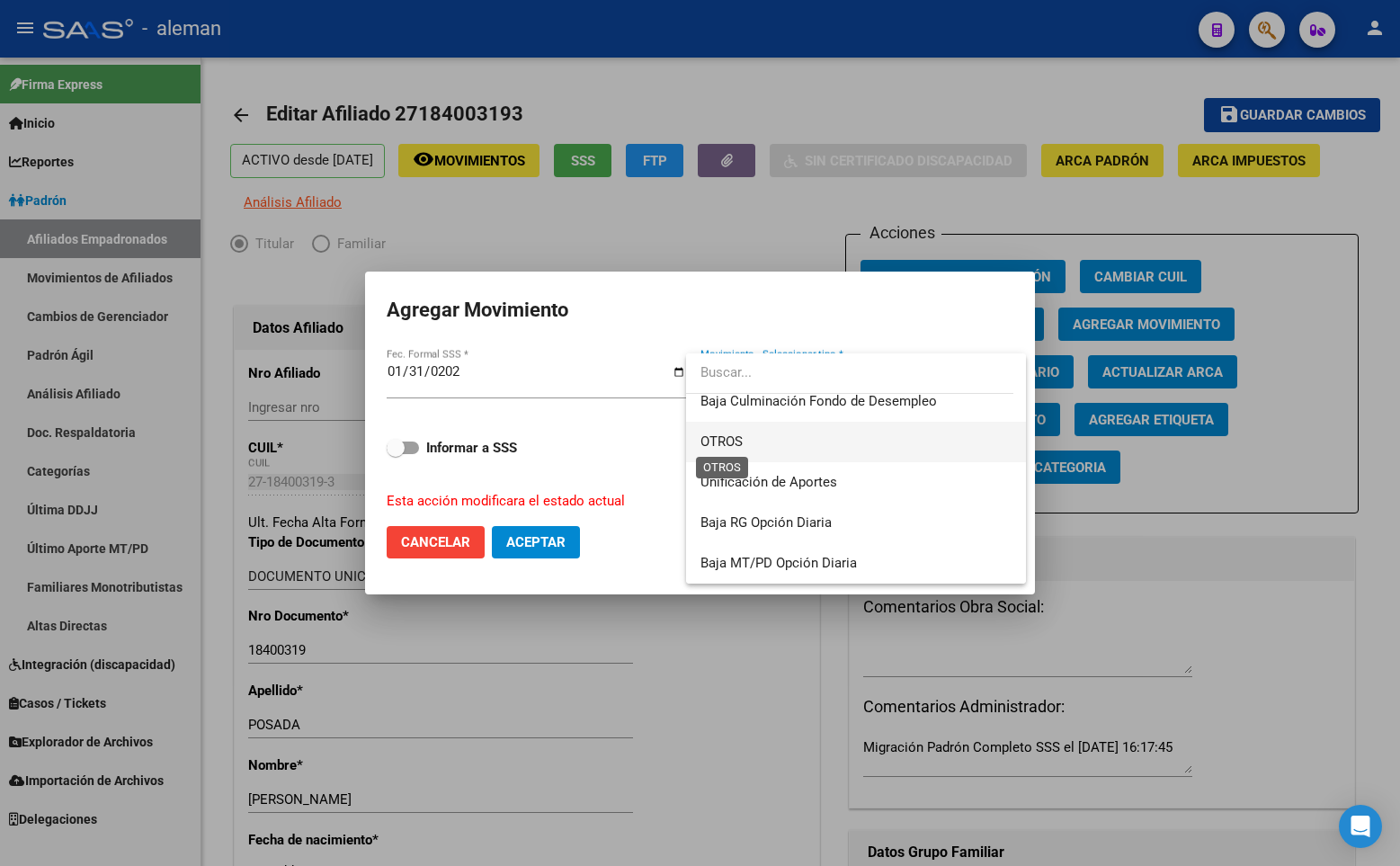
click at [722, 436] on span "OTROS" at bounding box center [722, 442] width 42 height 17
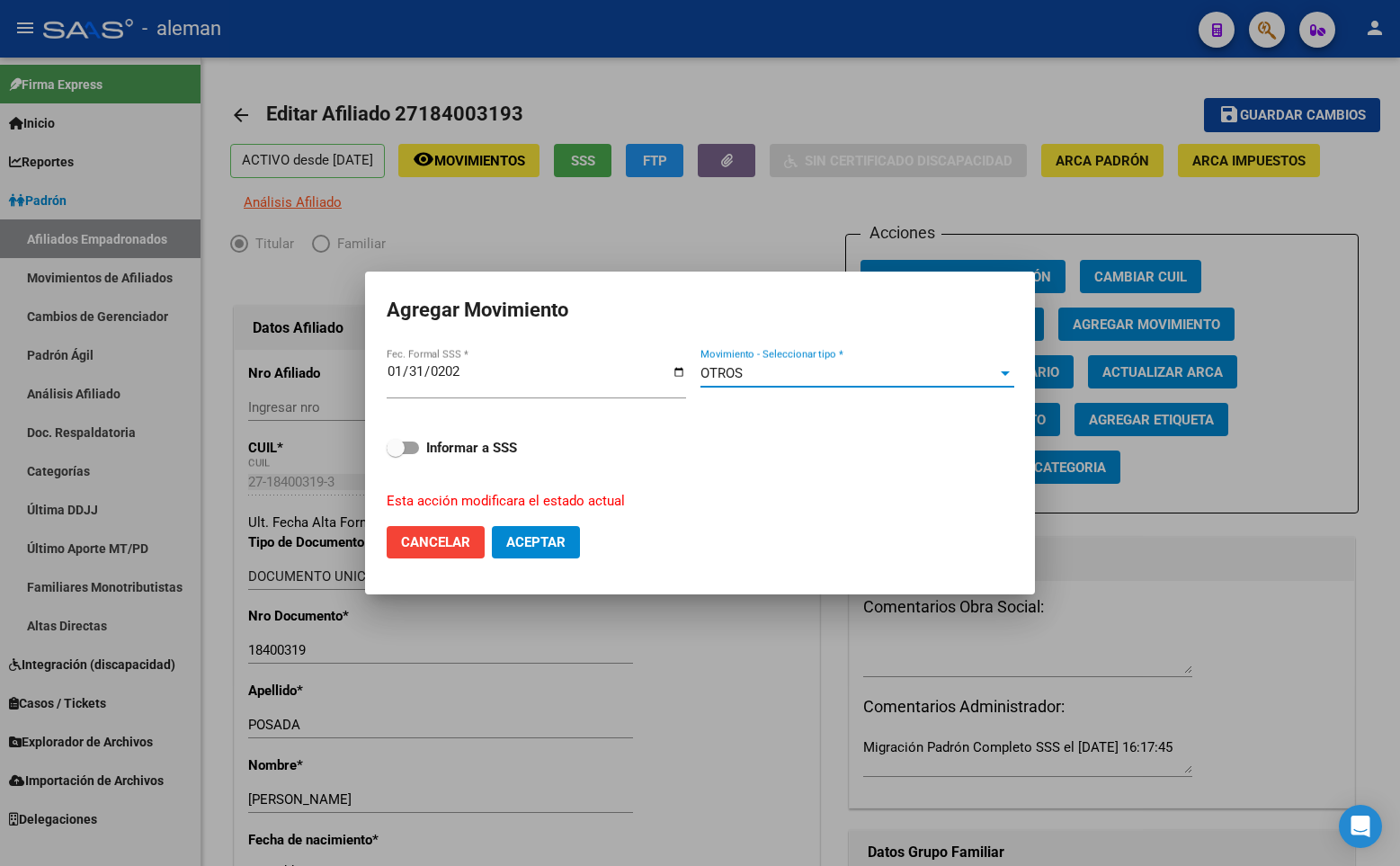
click at [531, 542] on span "Aceptar" at bounding box center [535, 543] width 60 height 17
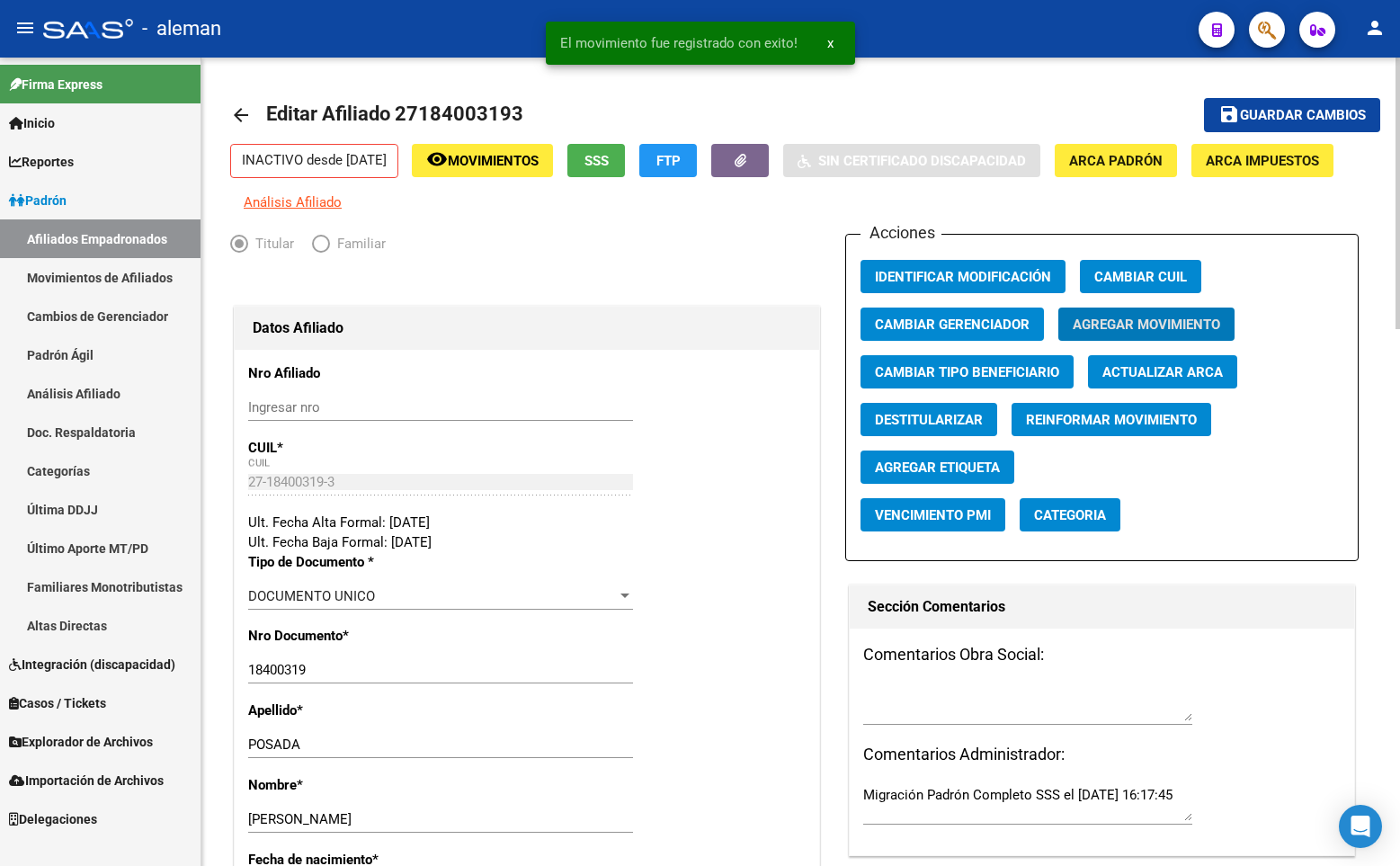
click at [1260, 114] on span "Guardar cambios" at bounding box center [1302, 117] width 126 height 17
click at [1138, 331] on span "Agregar Movimiento" at bounding box center [1146, 325] width 148 height 17
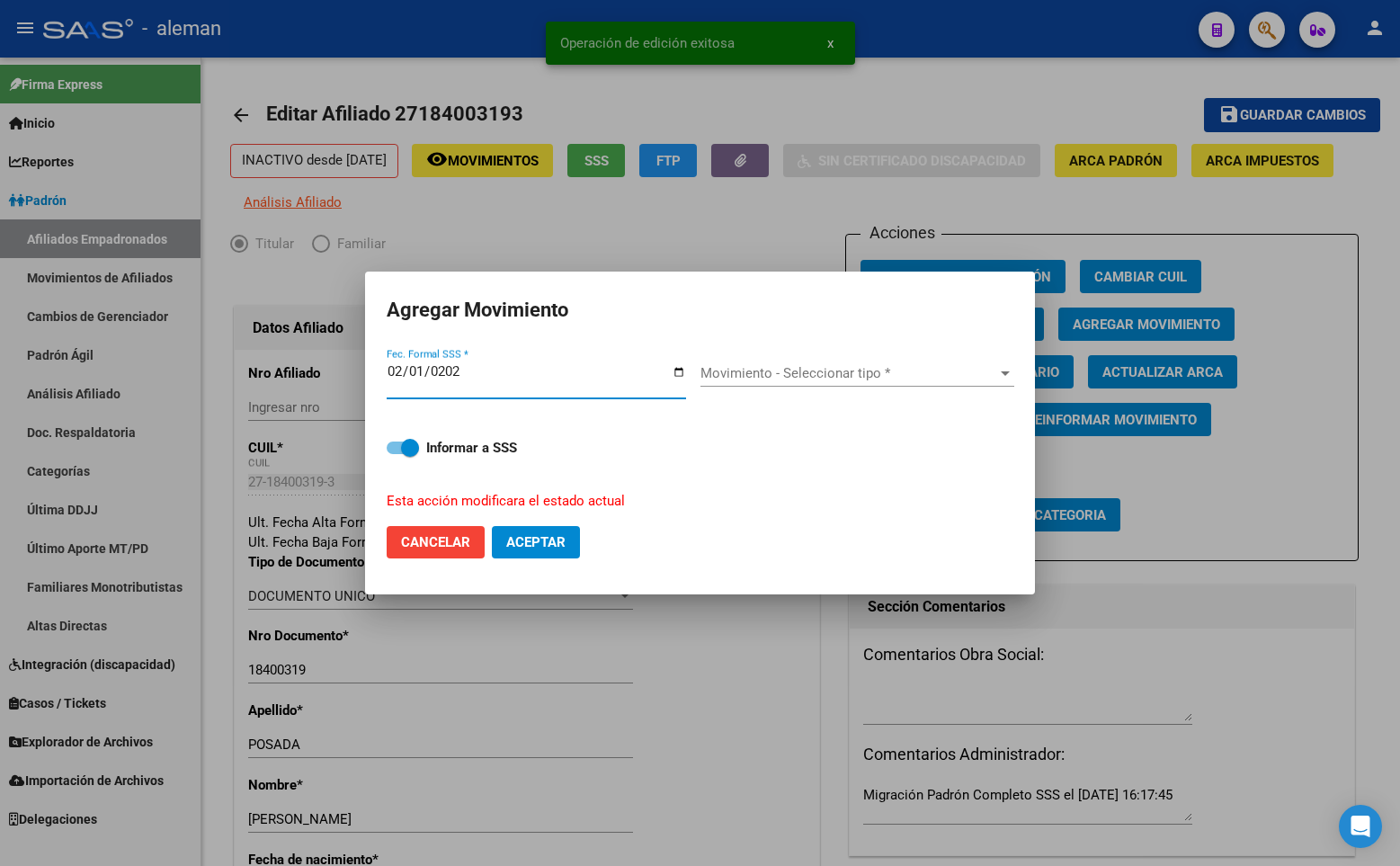
type input "[DATE]"
click at [778, 371] on span "Movimiento - Seleccionar tipo *" at bounding box center [849, 374] width 297 height 17
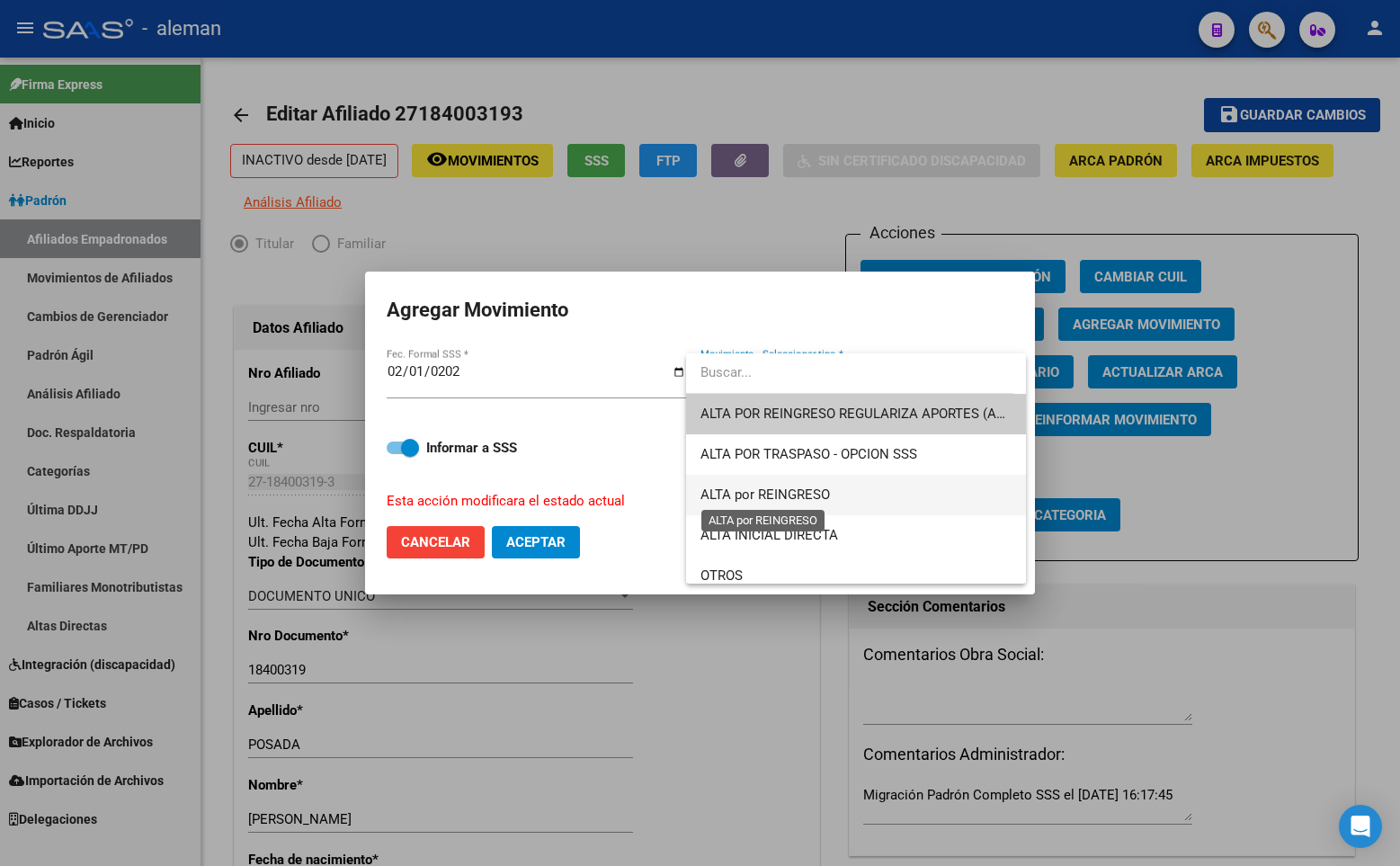
click at [782, 489] on span "ALTA por REINGRESO" at bounding box center [765, 495] width 129 height 17
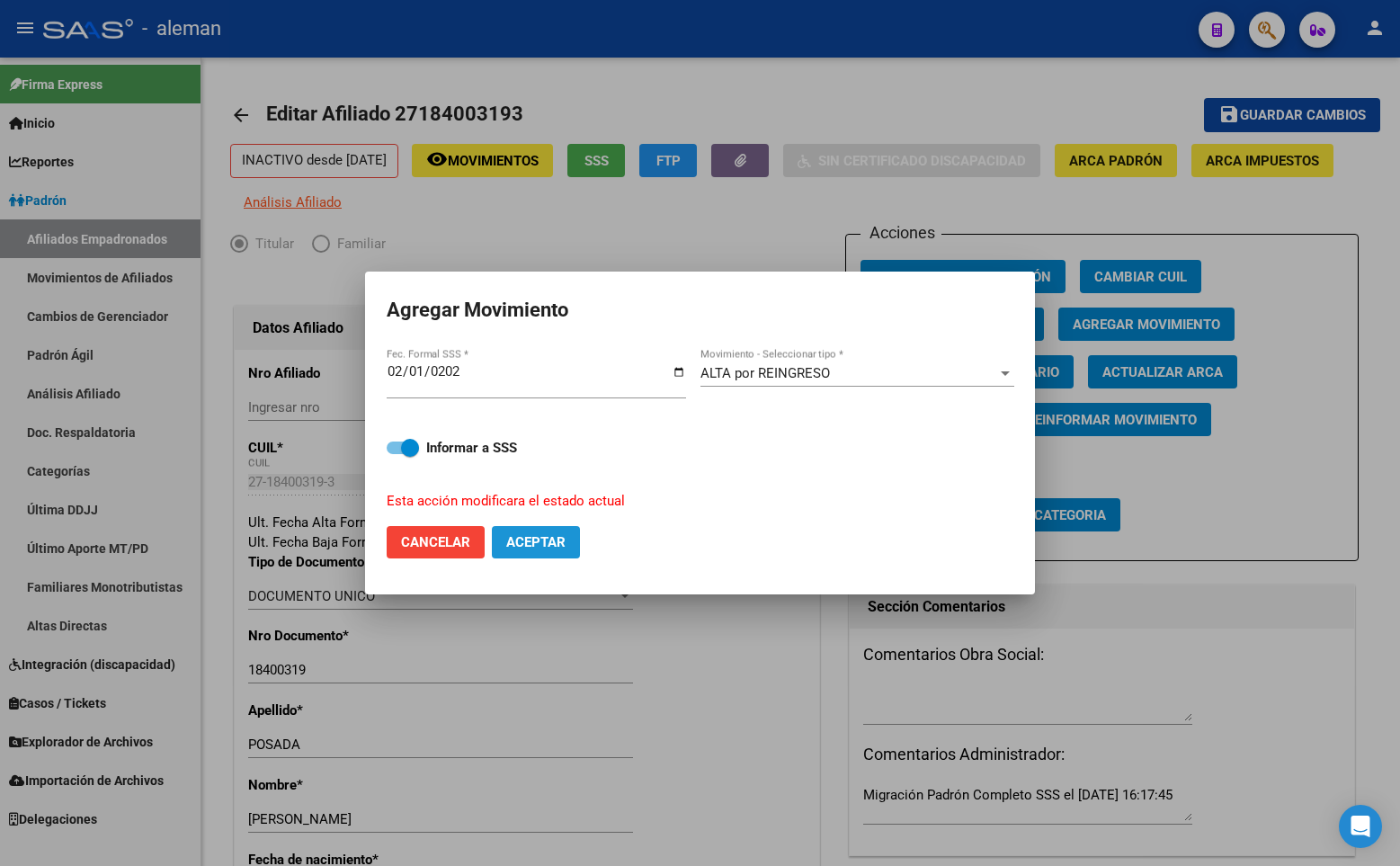
click at [535, 544] on span "Aceptar" at bounding box center [535, 543] width 60 height 17
checkbox input "false"
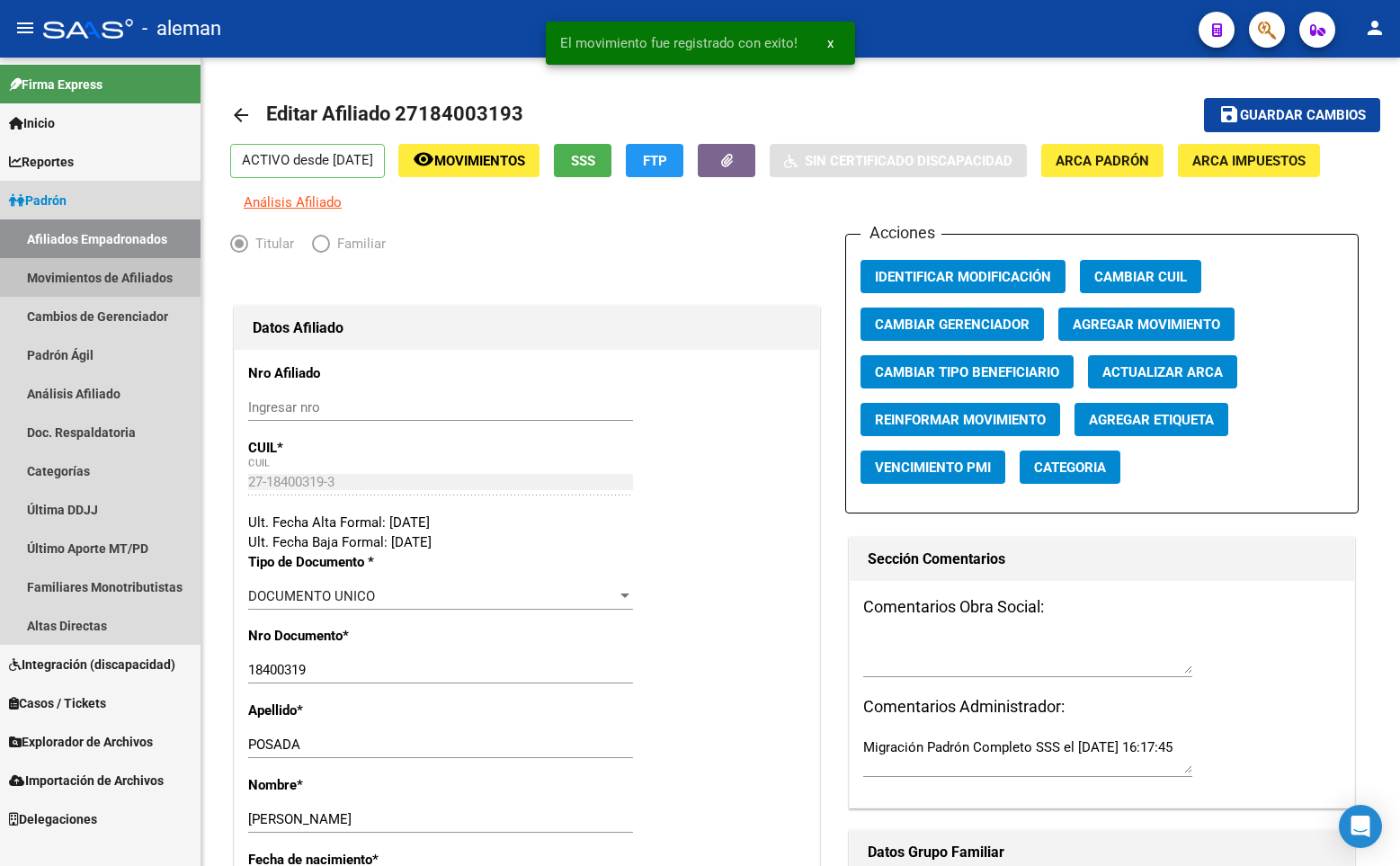
click at [144, 275] on link "Movimientos de Afiliados" at bounding box center [100, 277] width 200 height 39
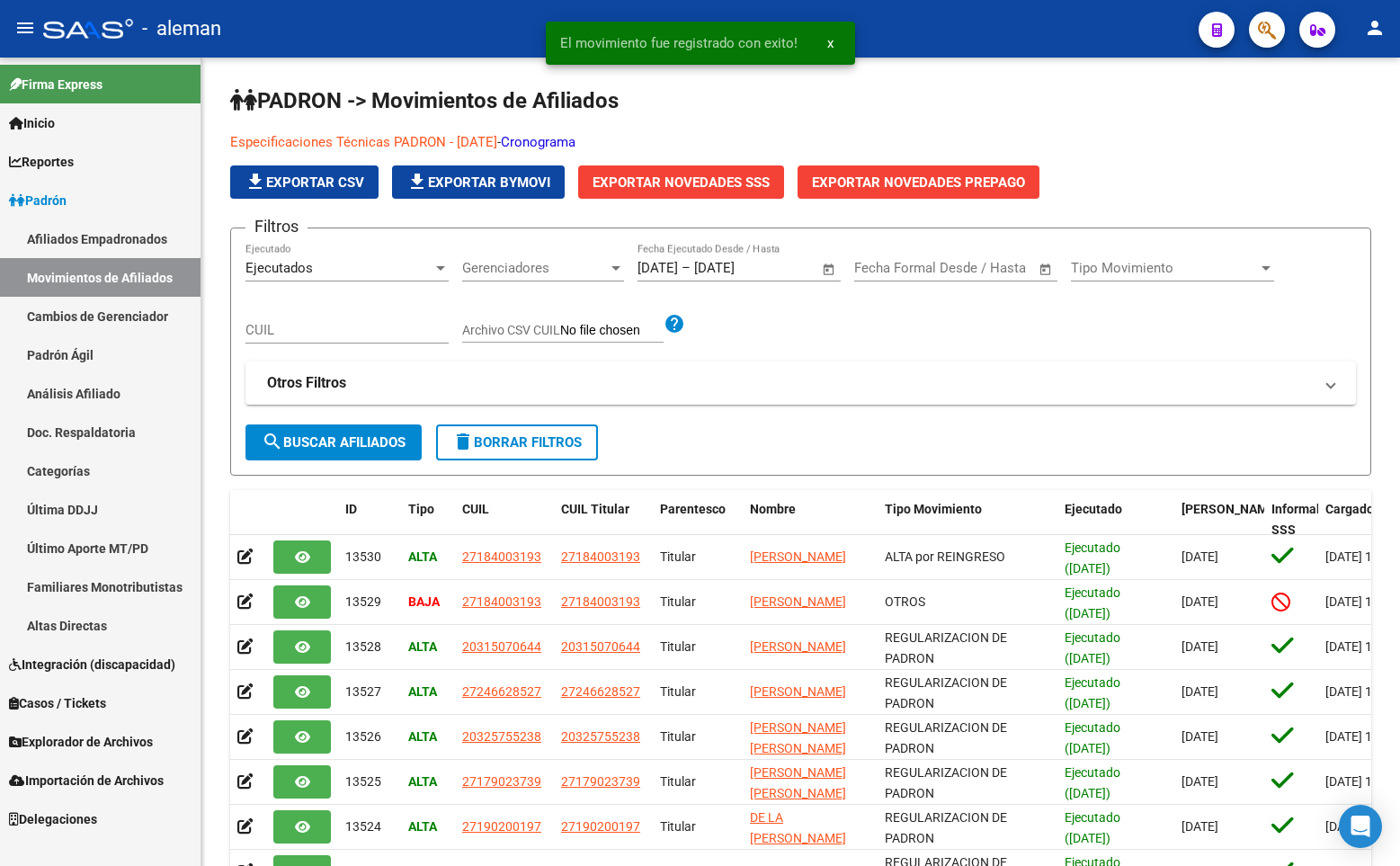
click at [109, 237] on link "Afiliados Empadronados" at bounding box center [100, 239] width 200 height 39
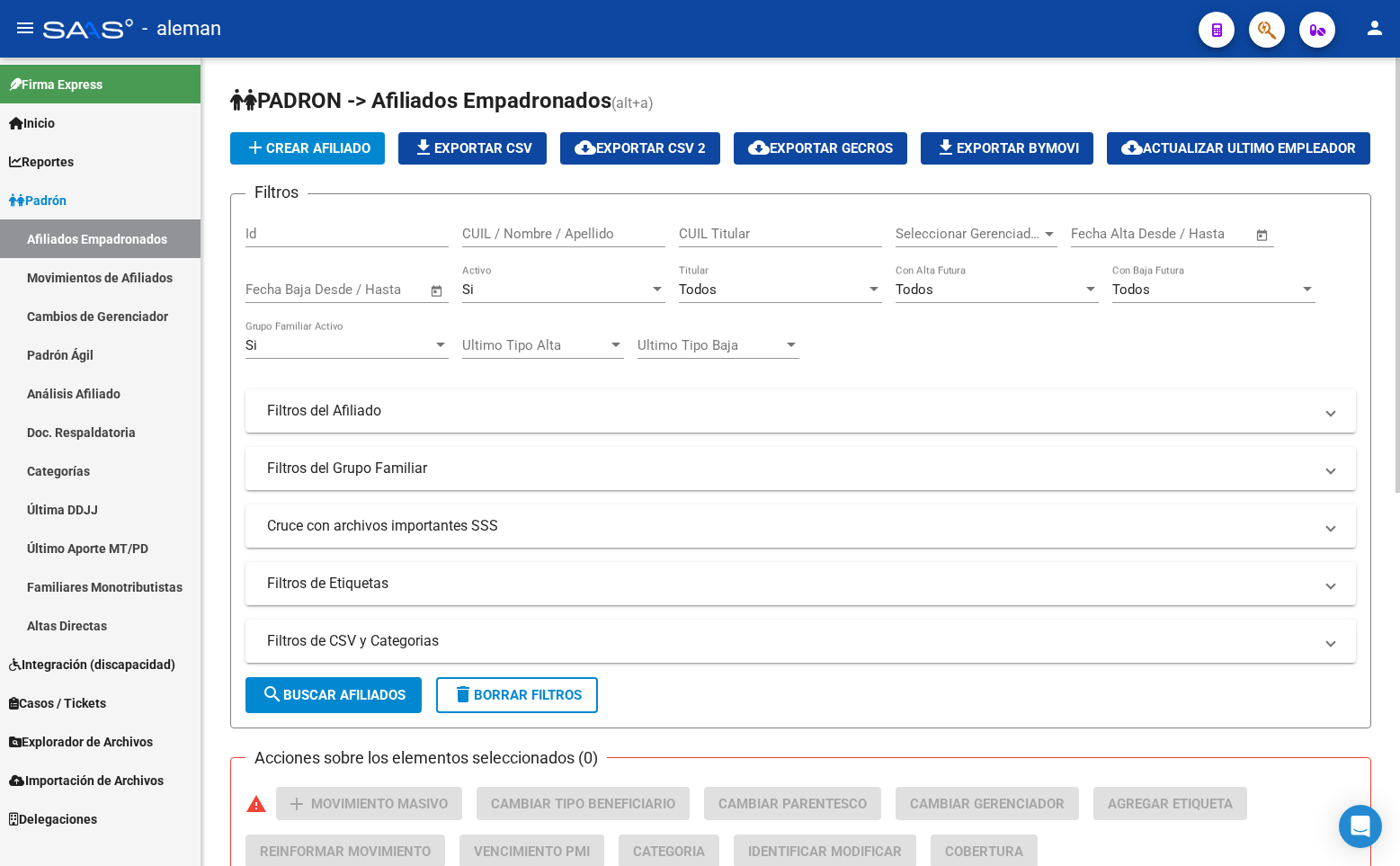
click at [1256, 136] on div "add Crear Afiliado file_download Exportar CSV cloud_download Exportar CSV 2 clo…" at bounding box center [801, 148] width 1141 height 32
click at [573, 242] on input "CUIL / Nombre / Apellido" at bounding box center [563, 234] width 203 height 17
paste input "23292687044"
type input "23292687044"
click at [388, 354] on div "Si" at bounding box center [339, 345] width 187 height 17
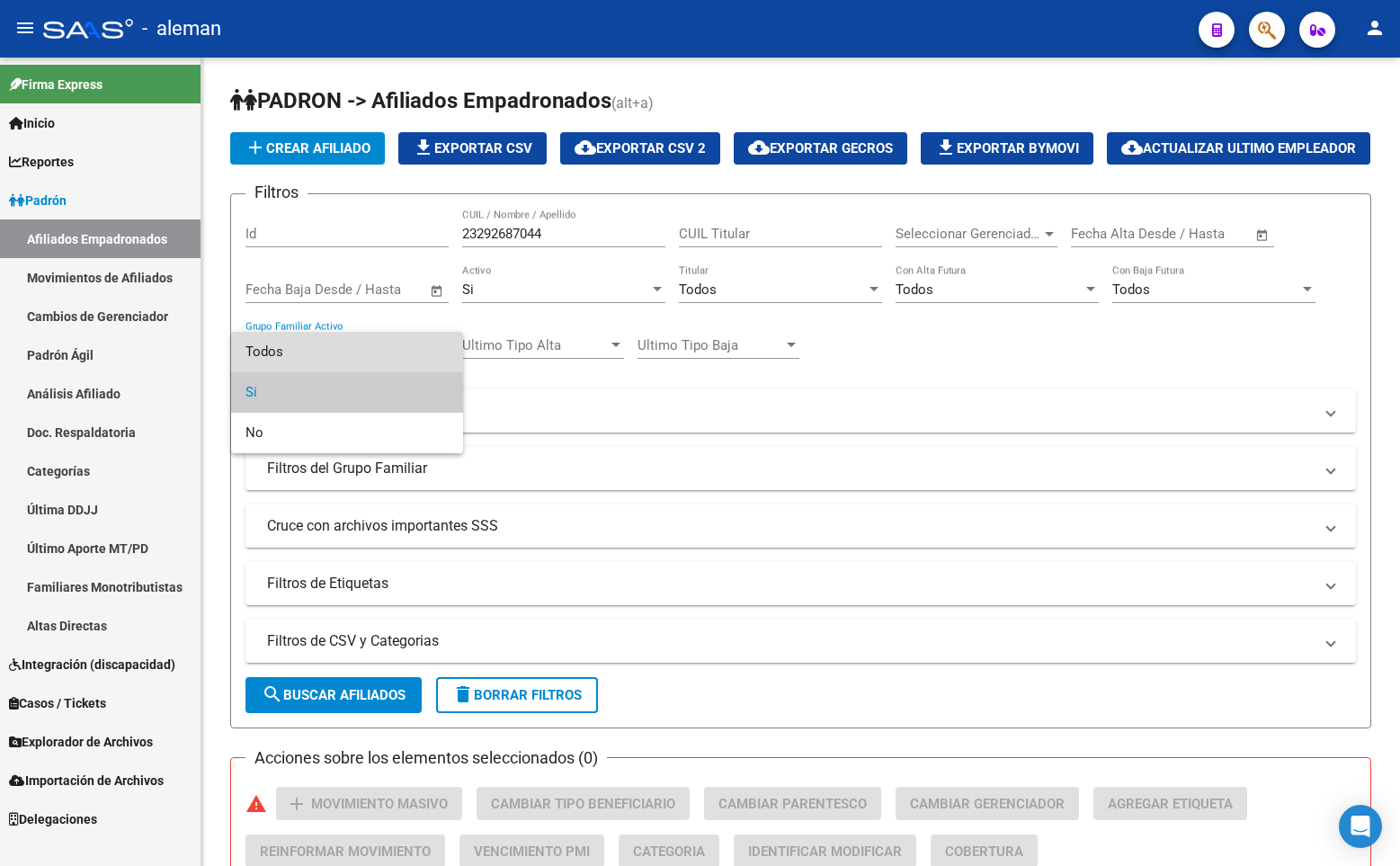
drag, startPoint x: 386, startPoint y: 354, endPoint x: 439, endPoint y: 348, distance: 53.3
click at [386, 353] on span "Todos" at bounding box center [346, 352] width 203 height 40
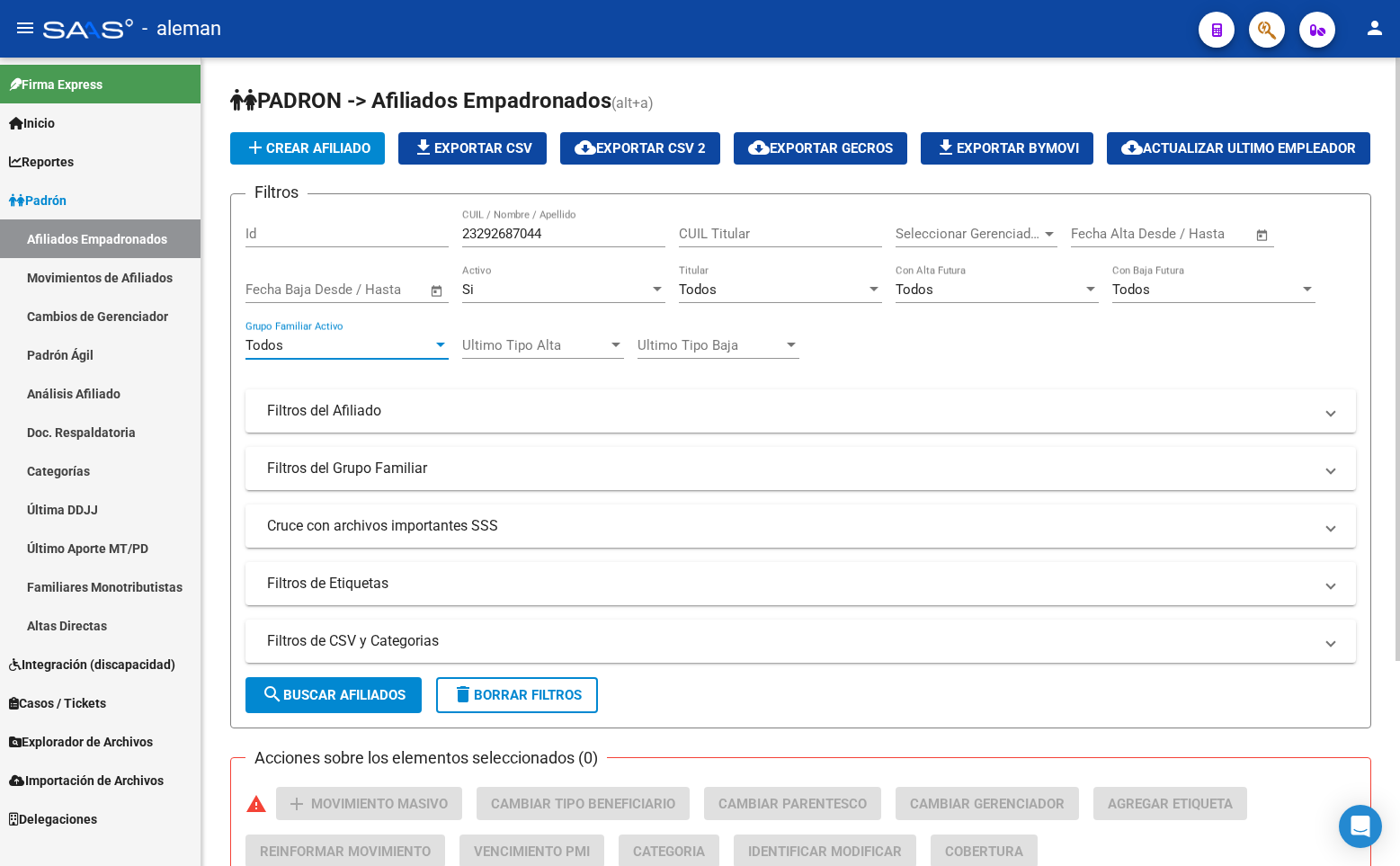
click at [550, 298] on div "Si" at bounding box center [555, 290] width 187 height 17
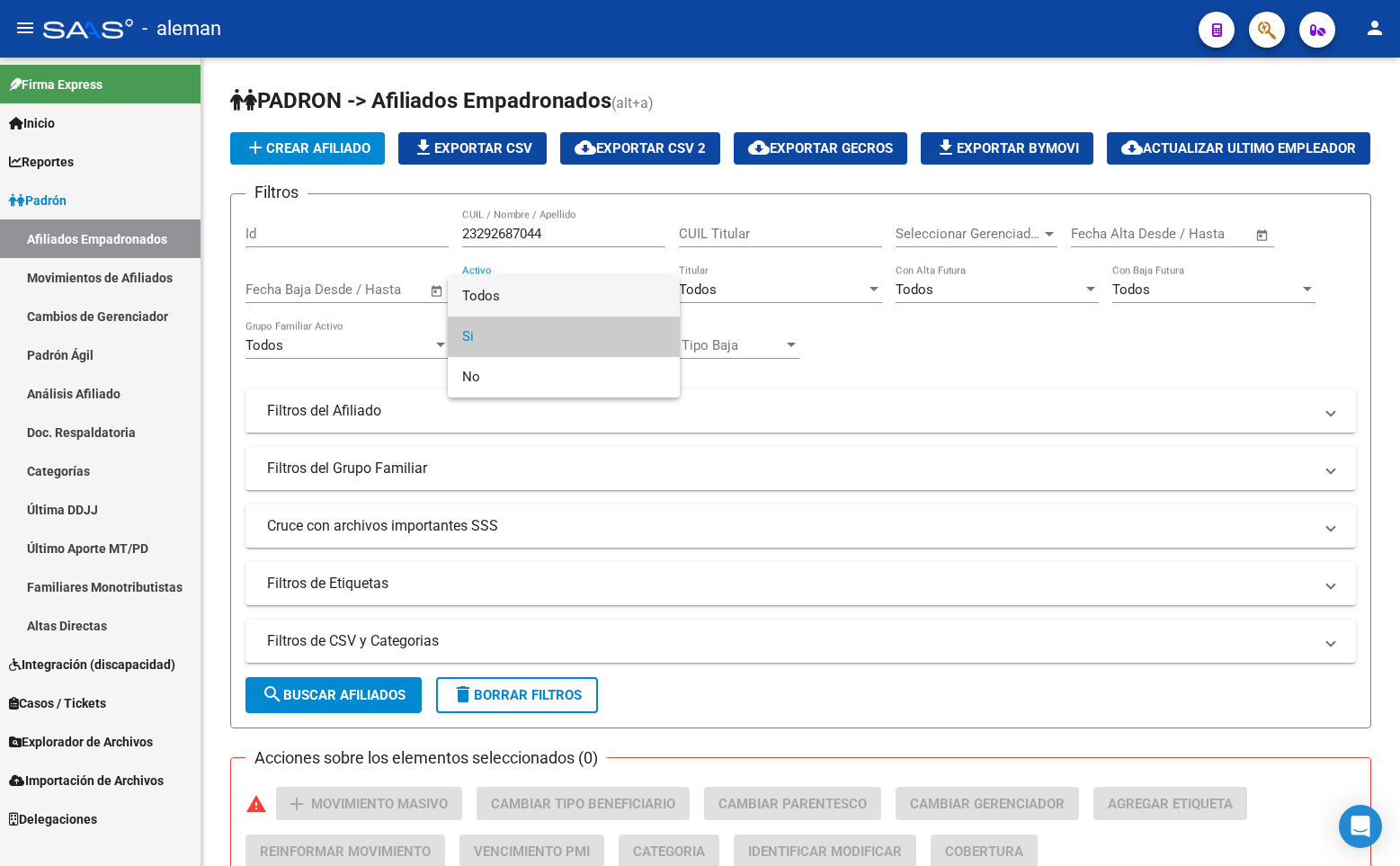
click at [544, 299] on span "Todos" at bounding box center [563, 297] width 203 height 40
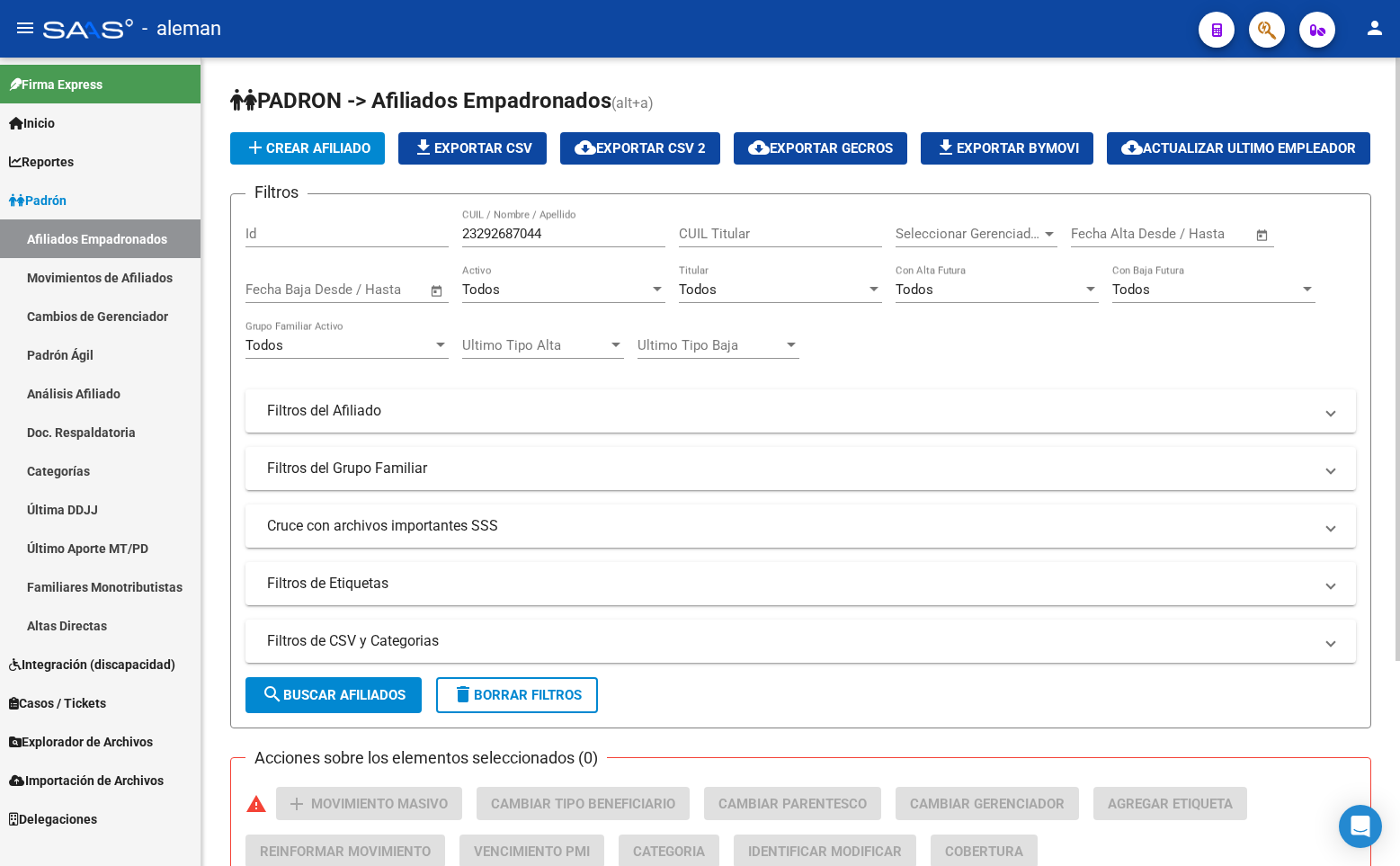
click at [357, 723] on form "Filtros Id 23292687044 CUIL / Nombre / Apellido CUIL Titular Seleccionar Gerenc…" at bounding box center [801, 461] width 1141 height 535
click at [360, 714] on button "search Buscar Afiliados" at bounding box center [333, 694] width 176 height 36
click at [1130, 120] on app-list-header "PADRON -> Afiliados Empadronados (alt+a) add Crear Afiliado file_download Expor…" at bounding box center [801, 407] width 1141 height 642
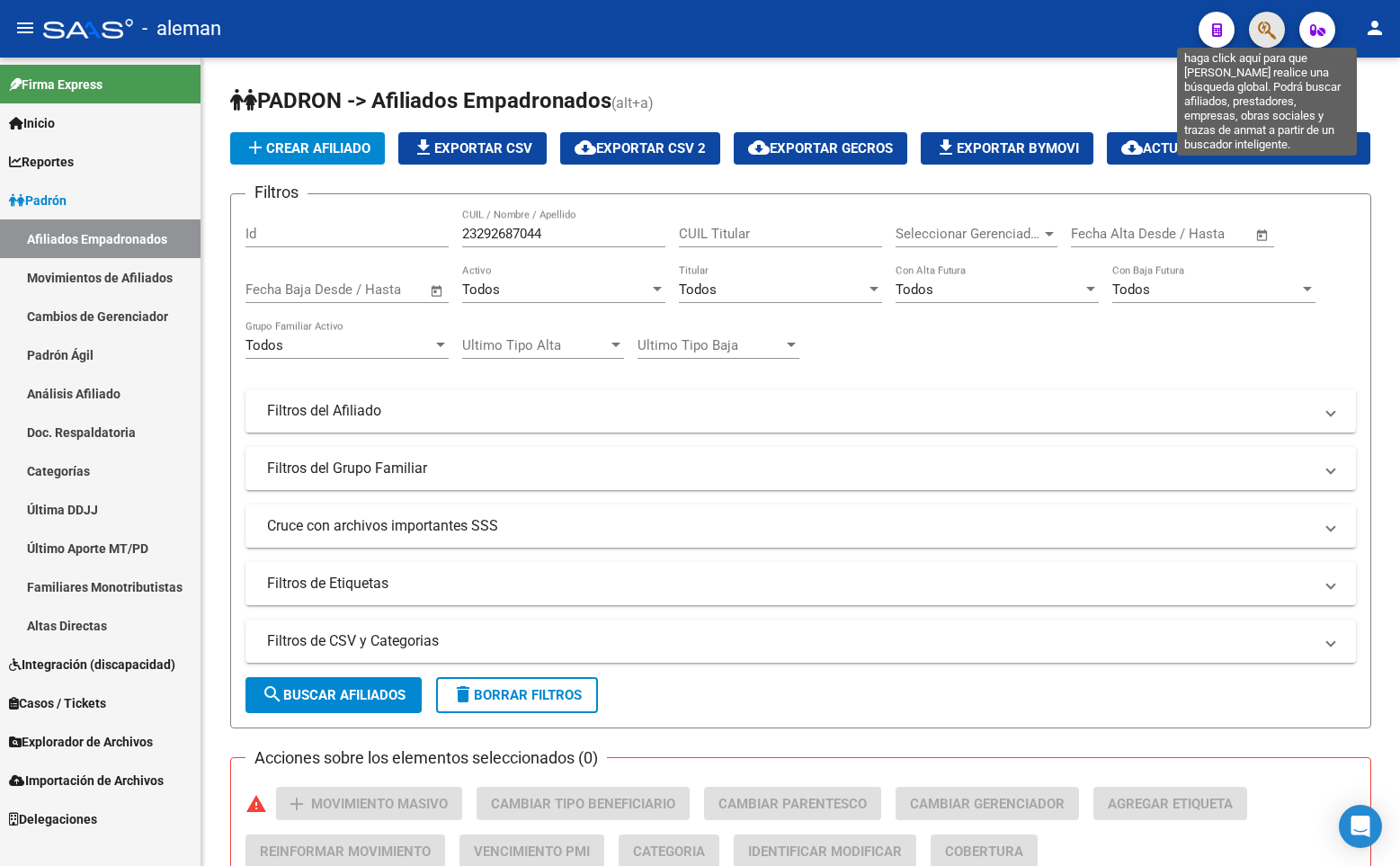
click at [1271, 30] on icon "button" at bounding box center [1267, 30] width 18 height 21
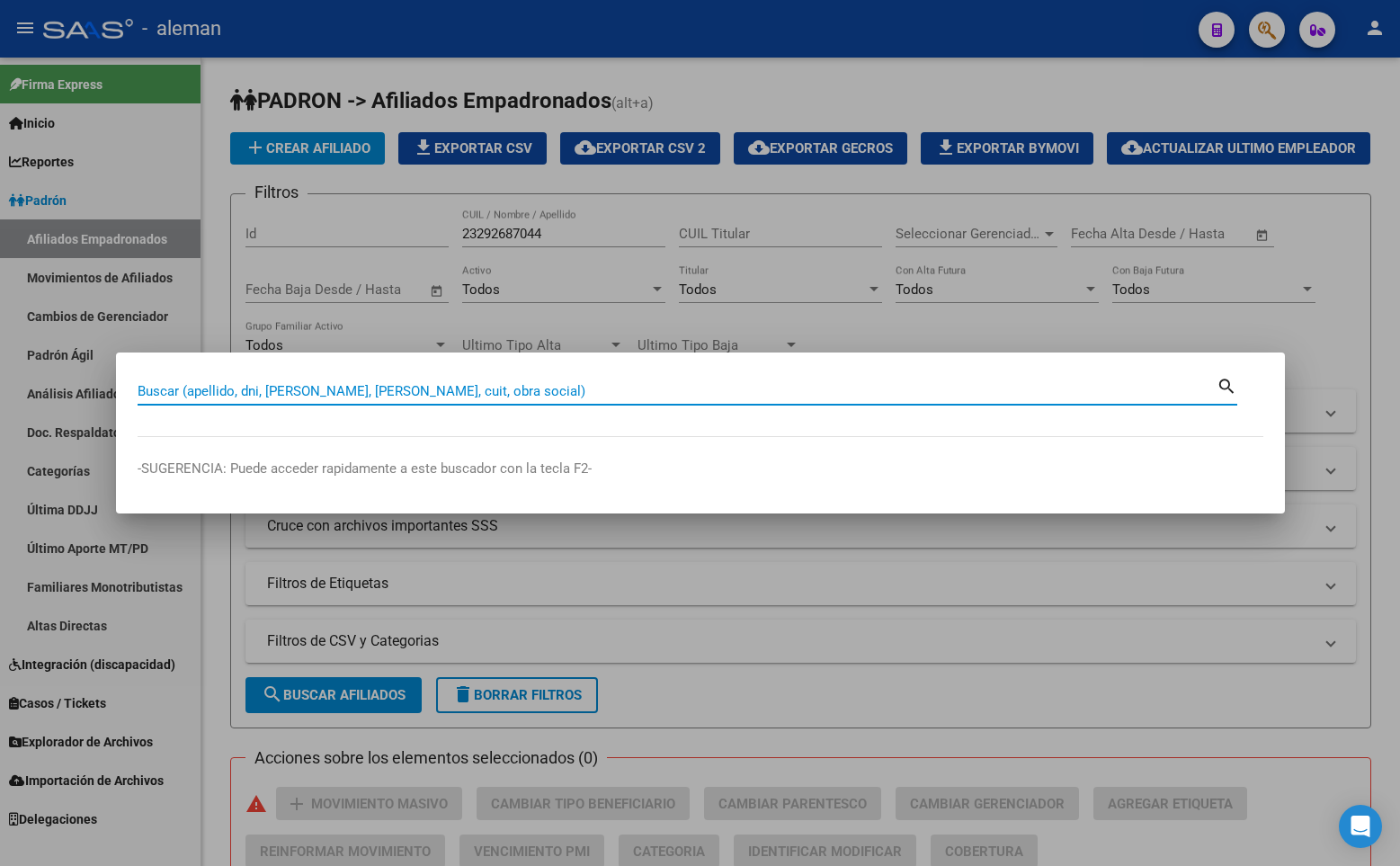
click at [418, 389] on input "Buscar (apellido, dni, [PERSON_NAME], [PERSON_NAME], cuit, obra social)" at bounding box center [677, 391] width 1079 height 17
paste input "23292687044"
type input "23292687044"
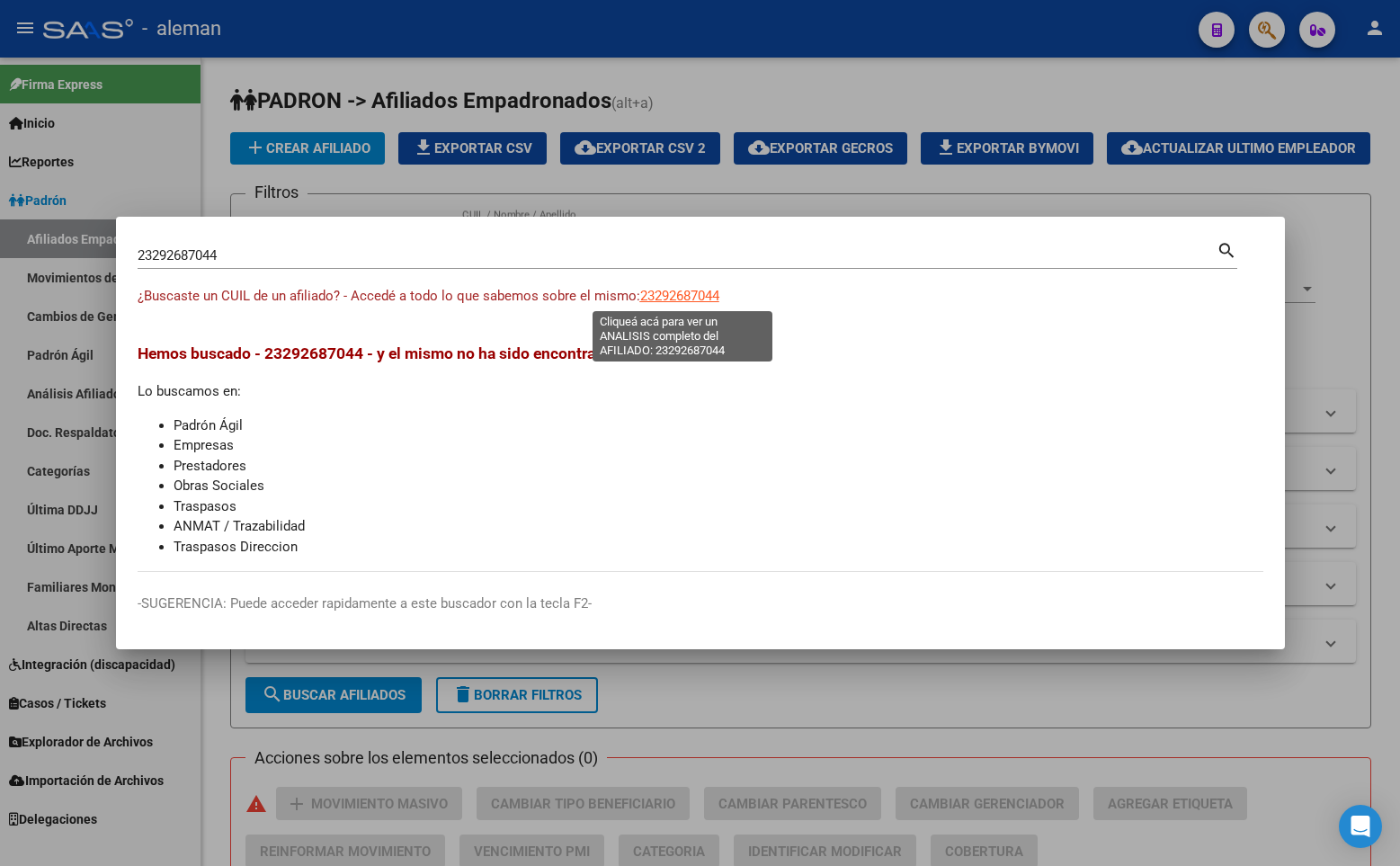
click at [661, 296] on span "23292687044" at bounding box center [679, 296] width 79 height 17
type textarea "23292687044"
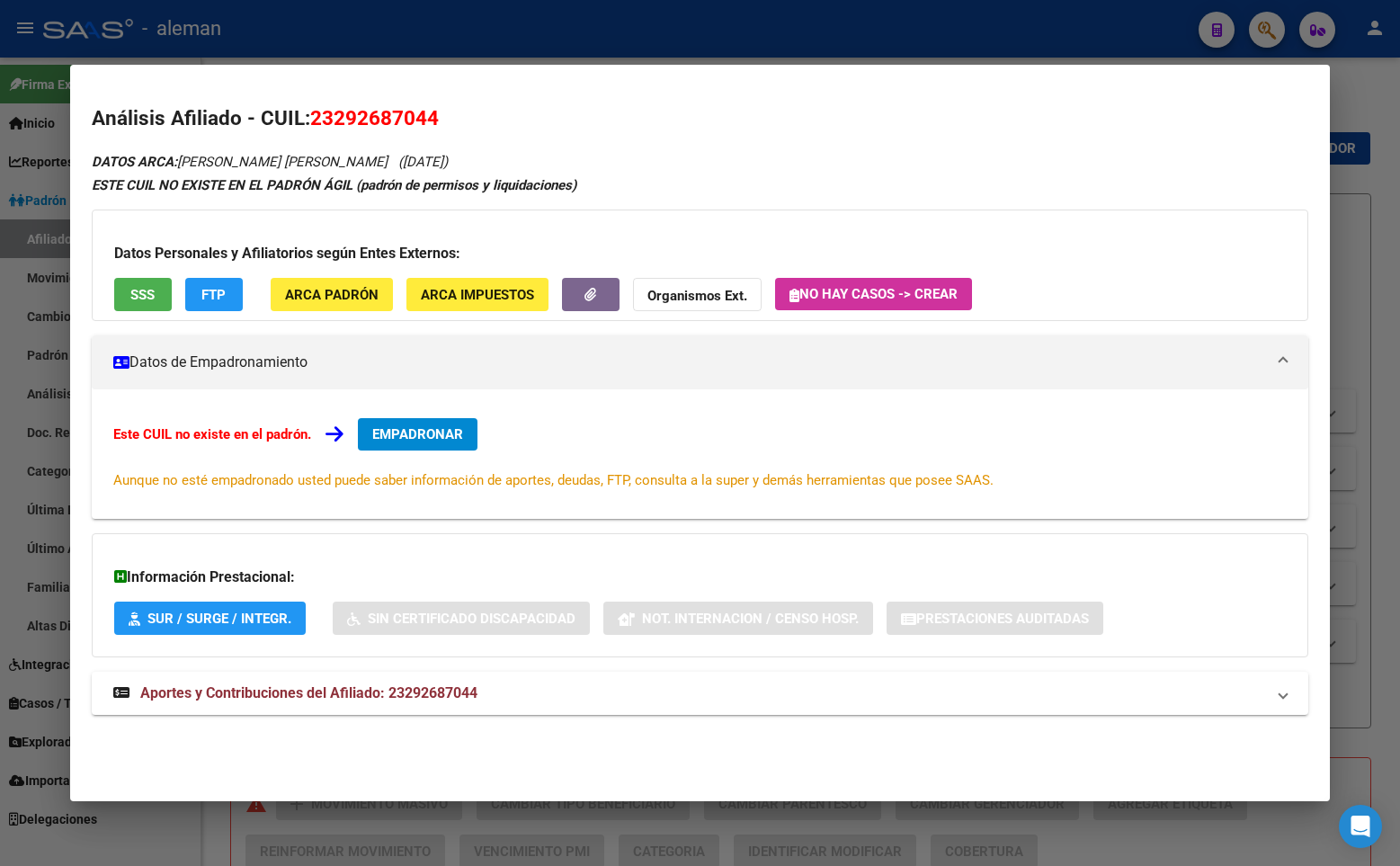
click at [433, 436] on span "EMPADRONAR" at bounding box center [417, 434] width 91 height 17
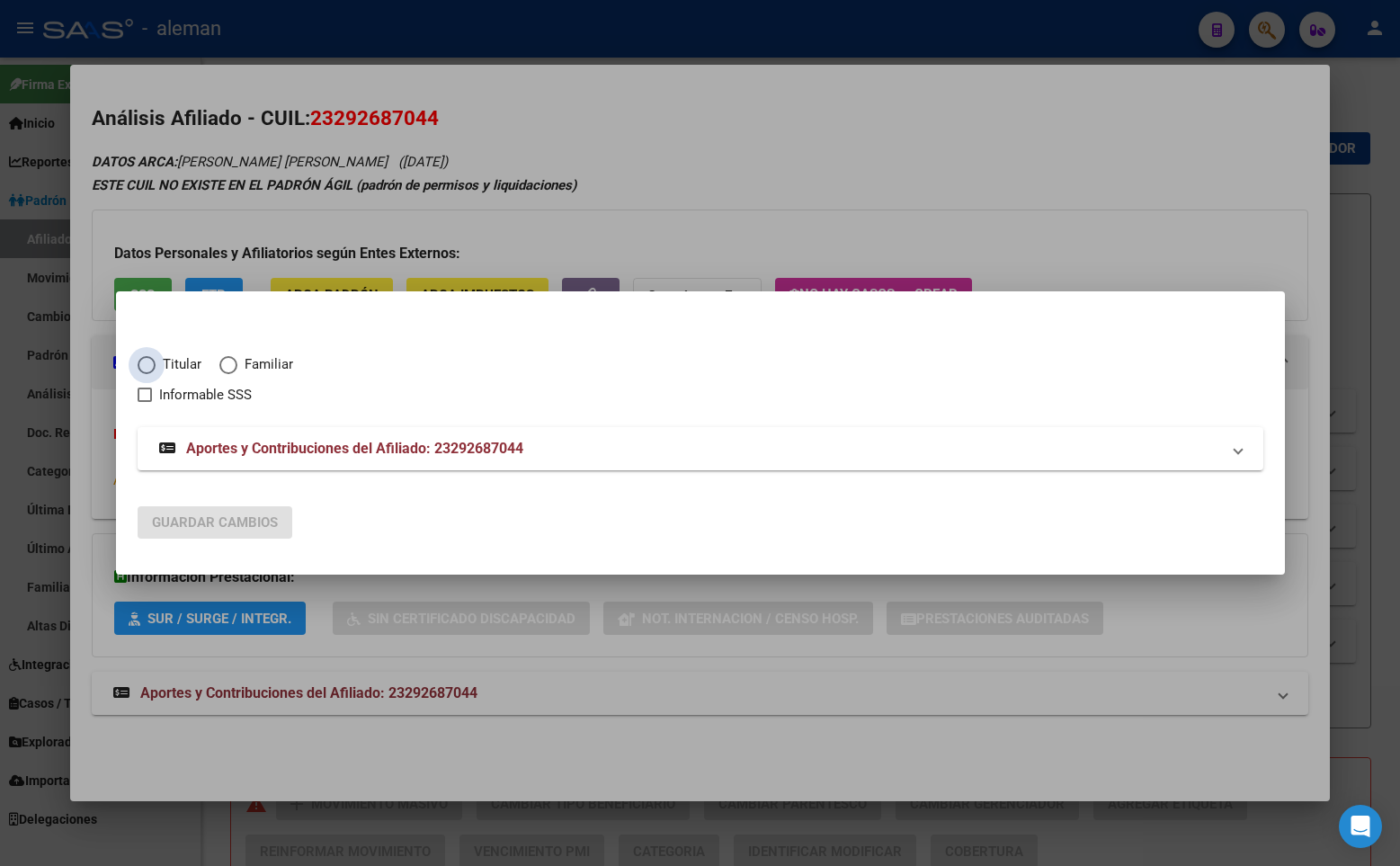
click at [146, 363] on span "Elija una opción" at bounding box center [147, 366] width 18 height 18
click at [146, 363] on input "Titular" at bounding box center [147, 366] width 18 height 18
radio input "true"
checkbox input "true"
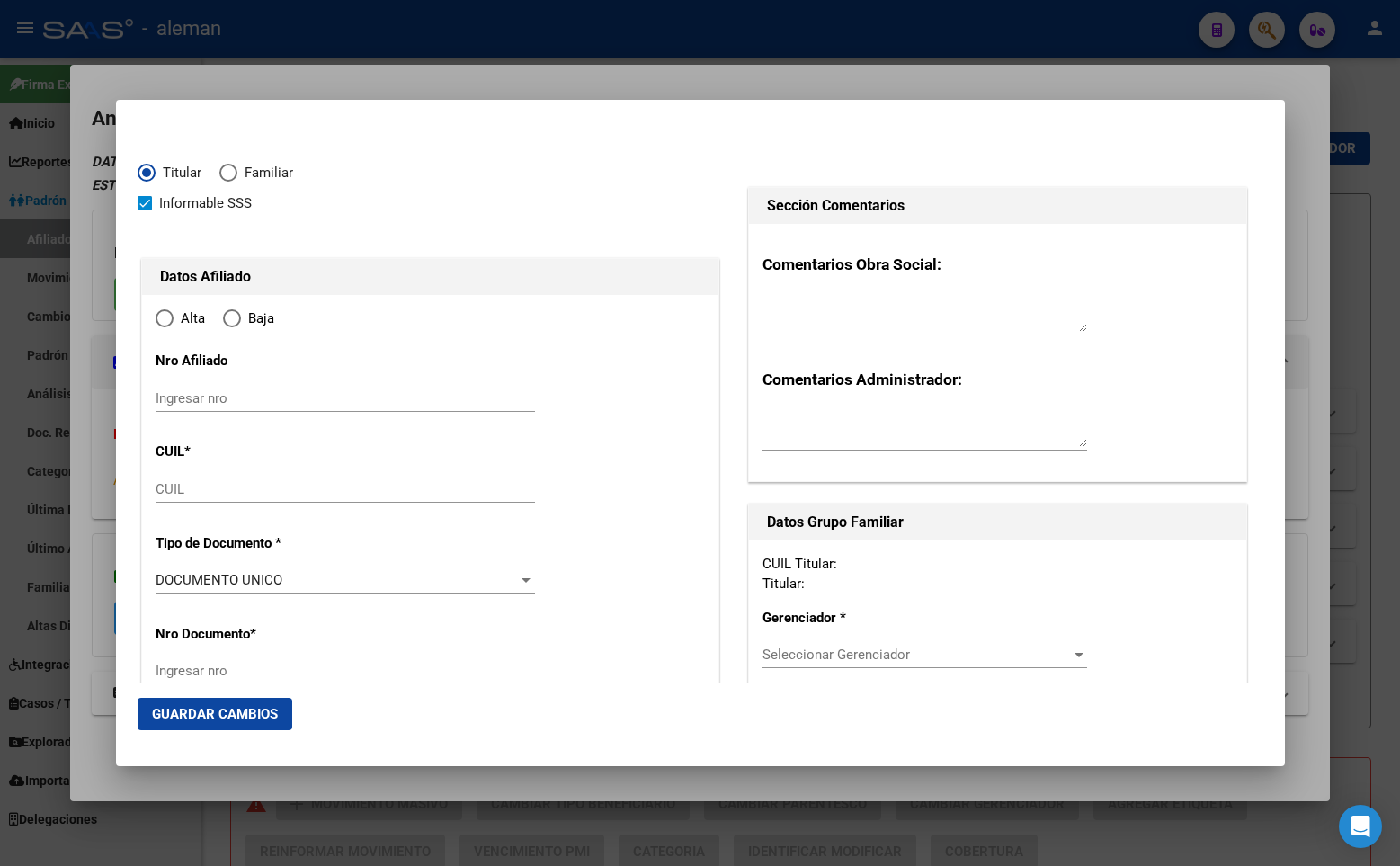
type input "23-29268704-4"
type input "29268704"
type input "[PERSON_NAME]"
type input "[DATE]"
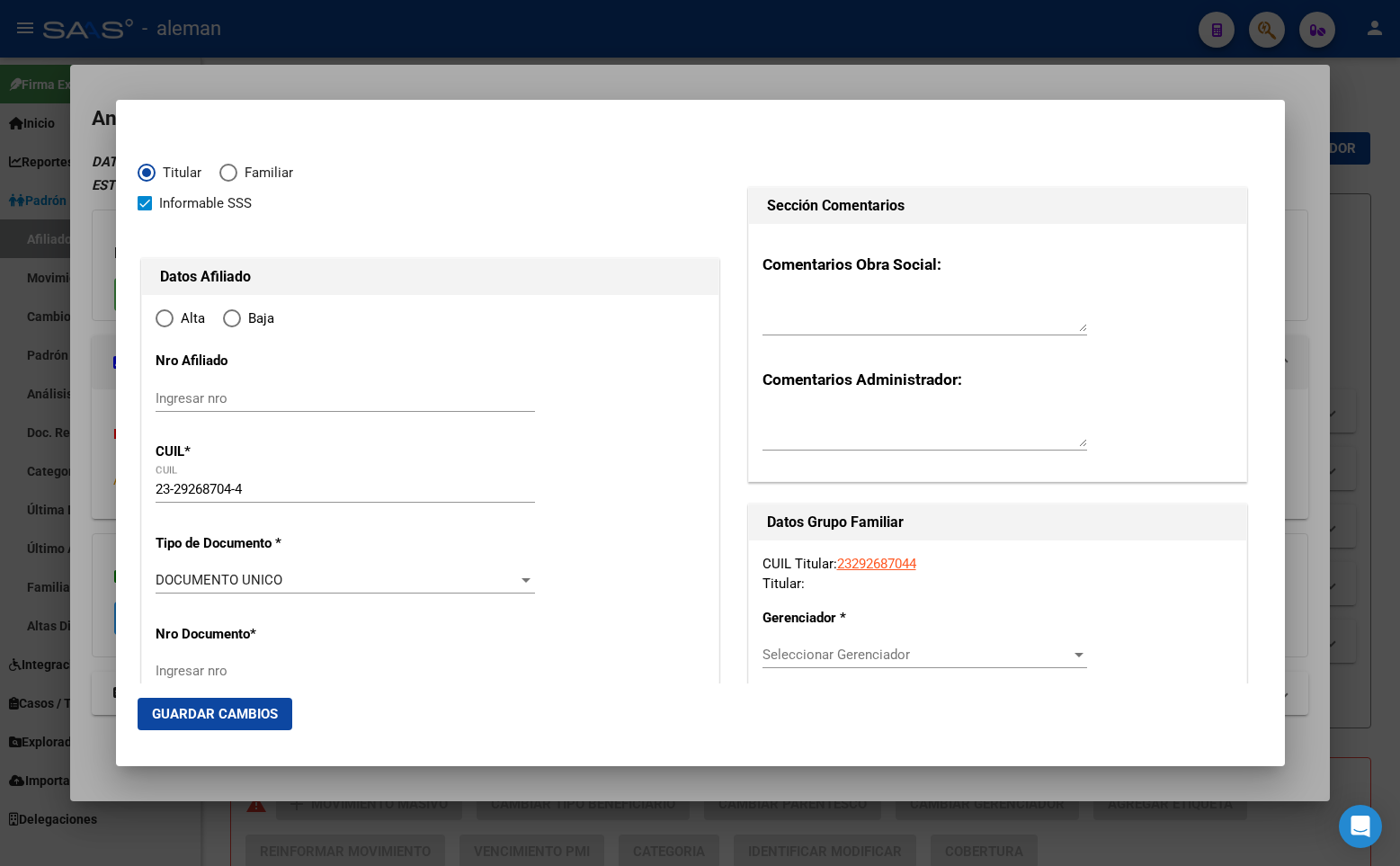
type input "AVELLANEDA"
type input "1870"
type input "BRANDSEN"
type input "1850"
type input "1"
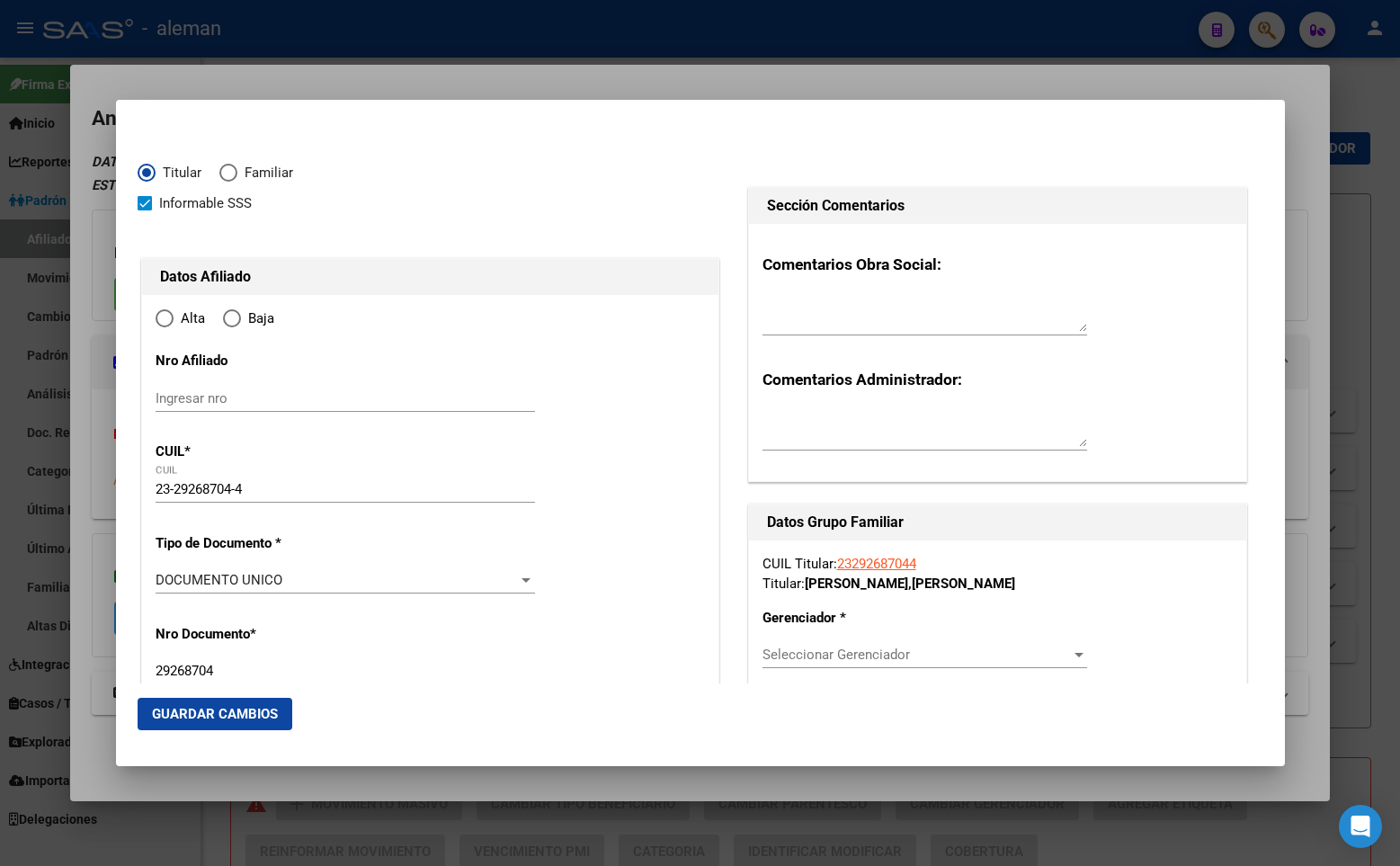
type input "AVELLANEDA"
radio input "true"
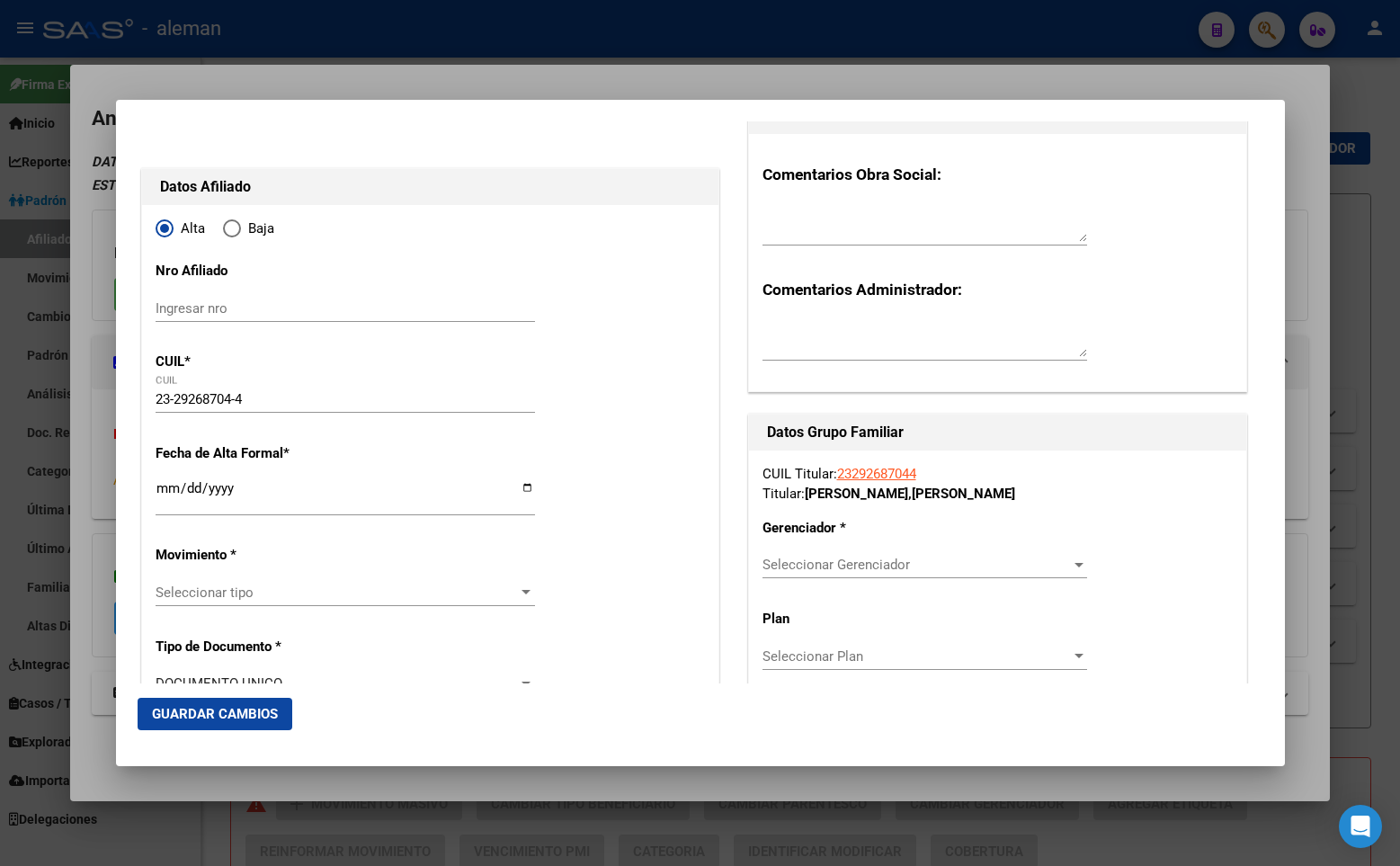
click at [167, 487] on input "Ingresar fecha" at bounding box center [344, 495] width 379 height 28
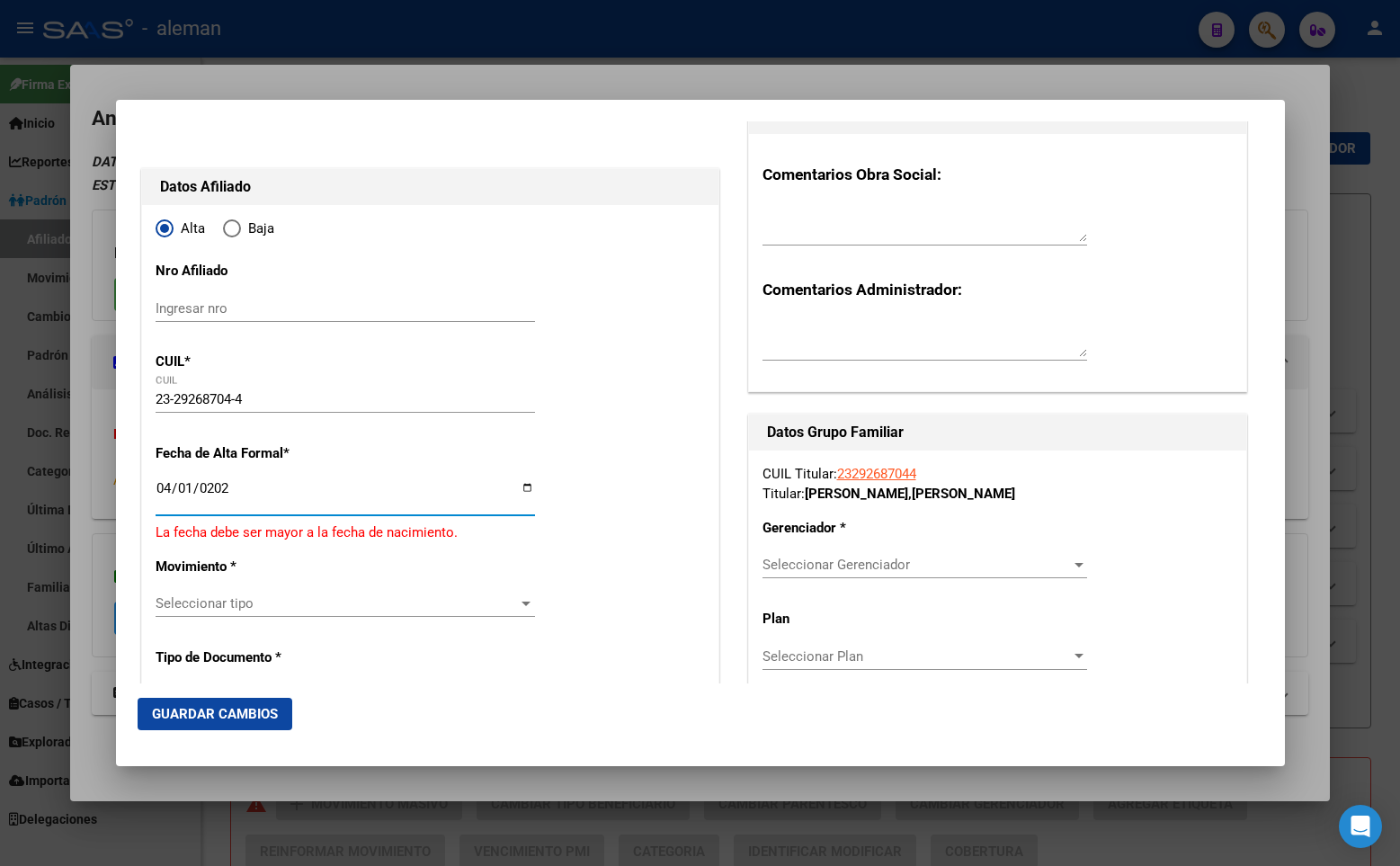
type input "[DATE]"
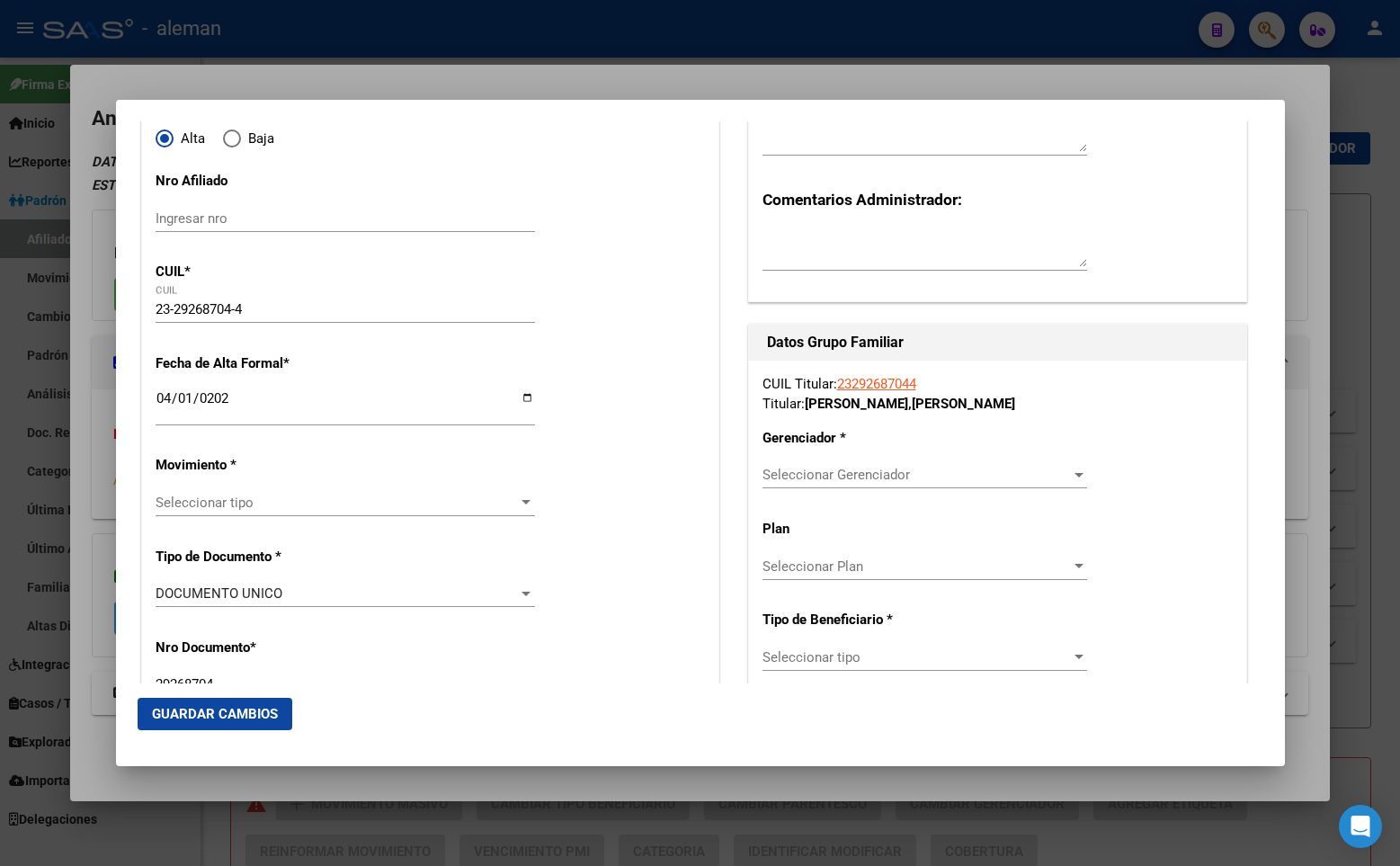
scroll to position [360, 0]
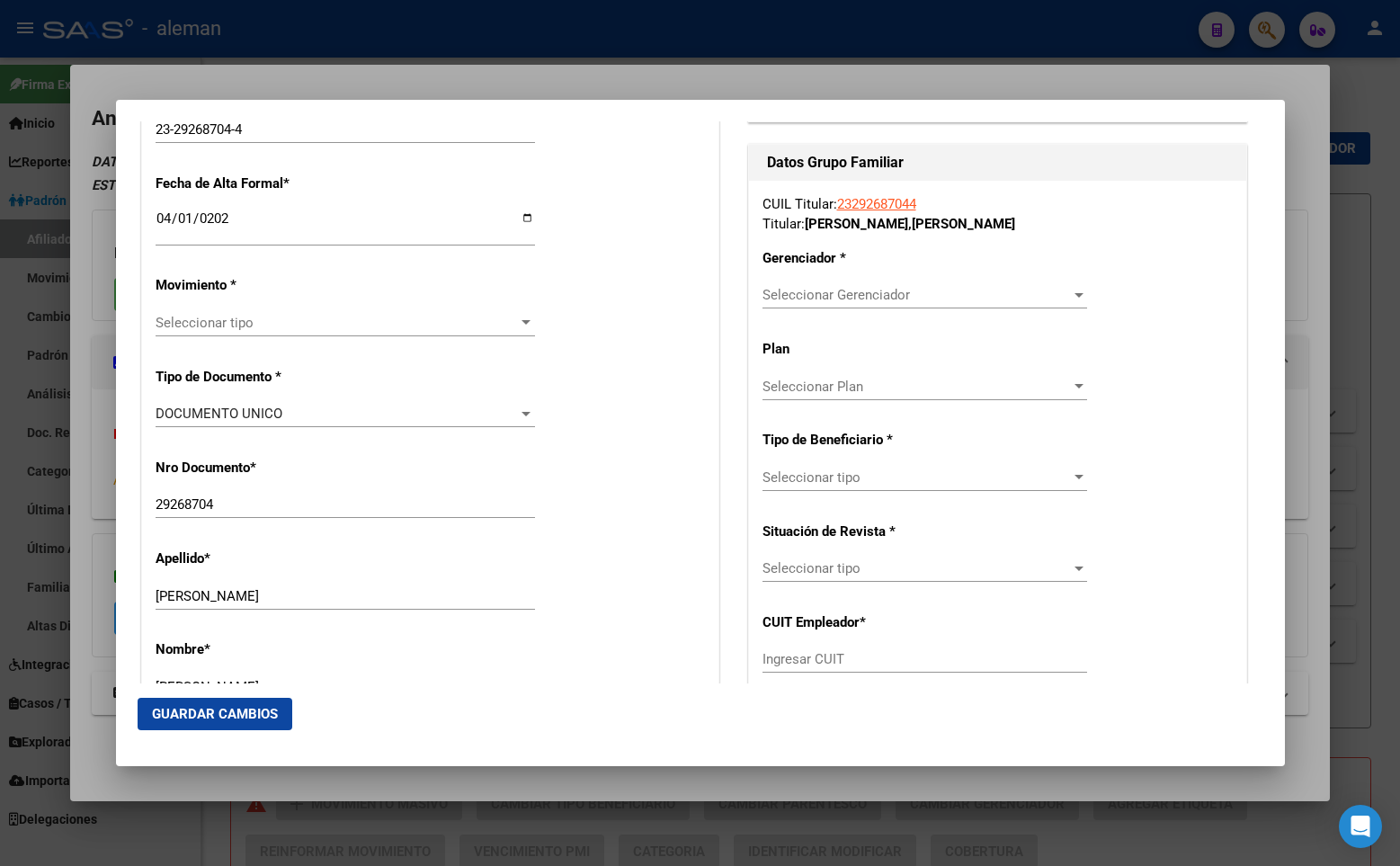
click at [283, 321] on span "Seleccionar tipo" at bounding box center [337, 323] width 364 height 17
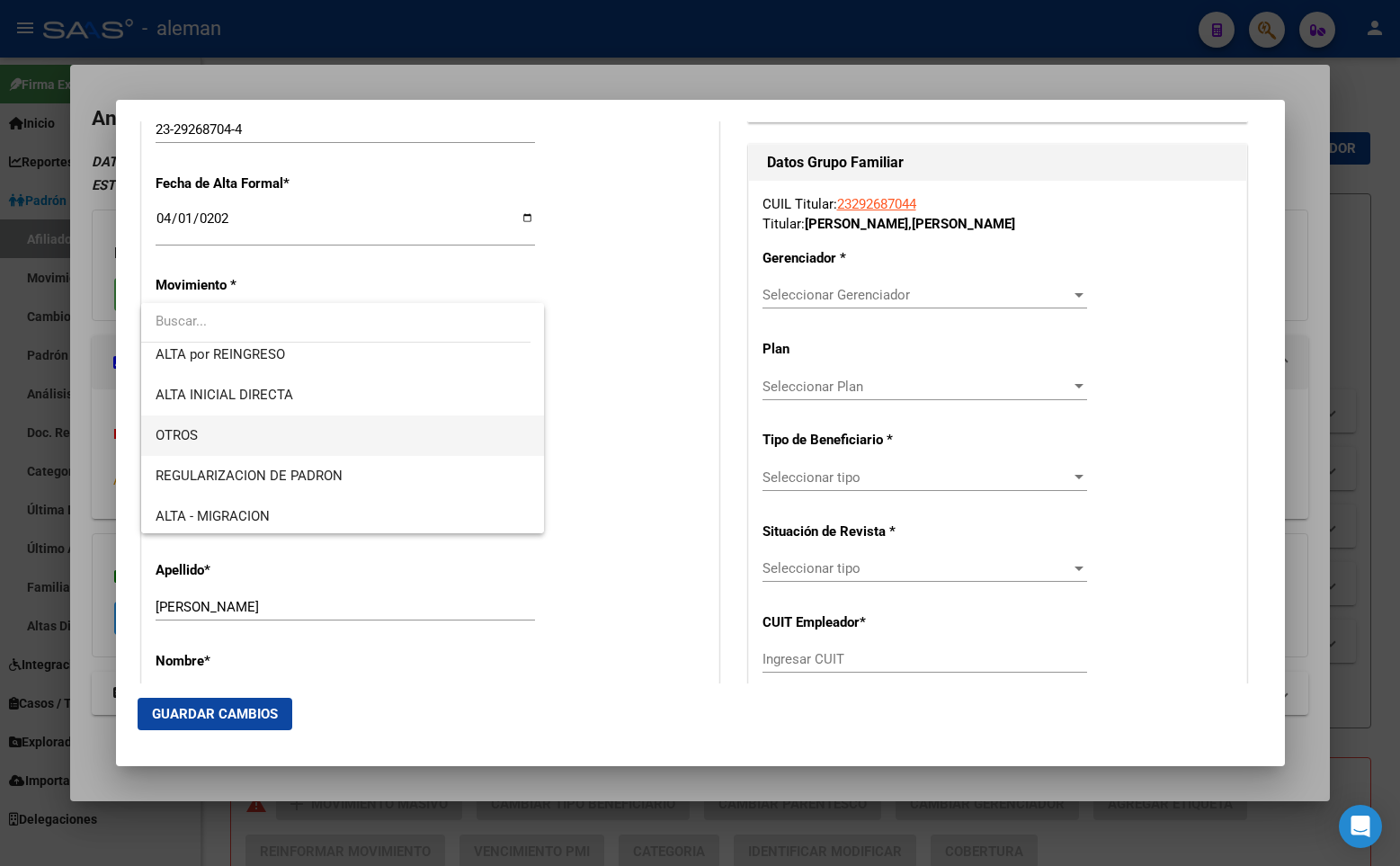
scroll to position [180, 0]
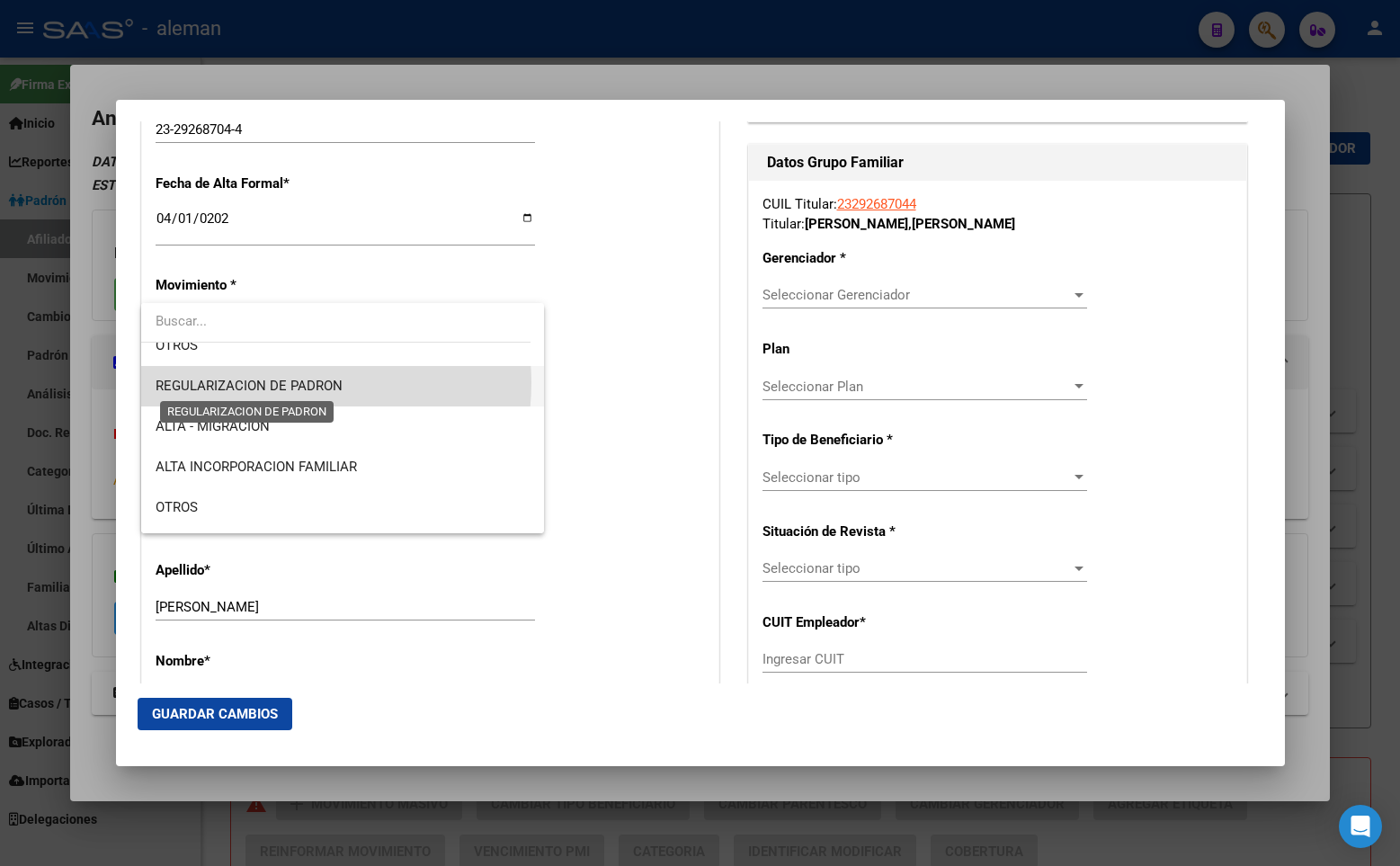
click at [292, 383] on span "REGULARIZACION DE PADRON" at bounding box center [249, 386] width 187 height 17
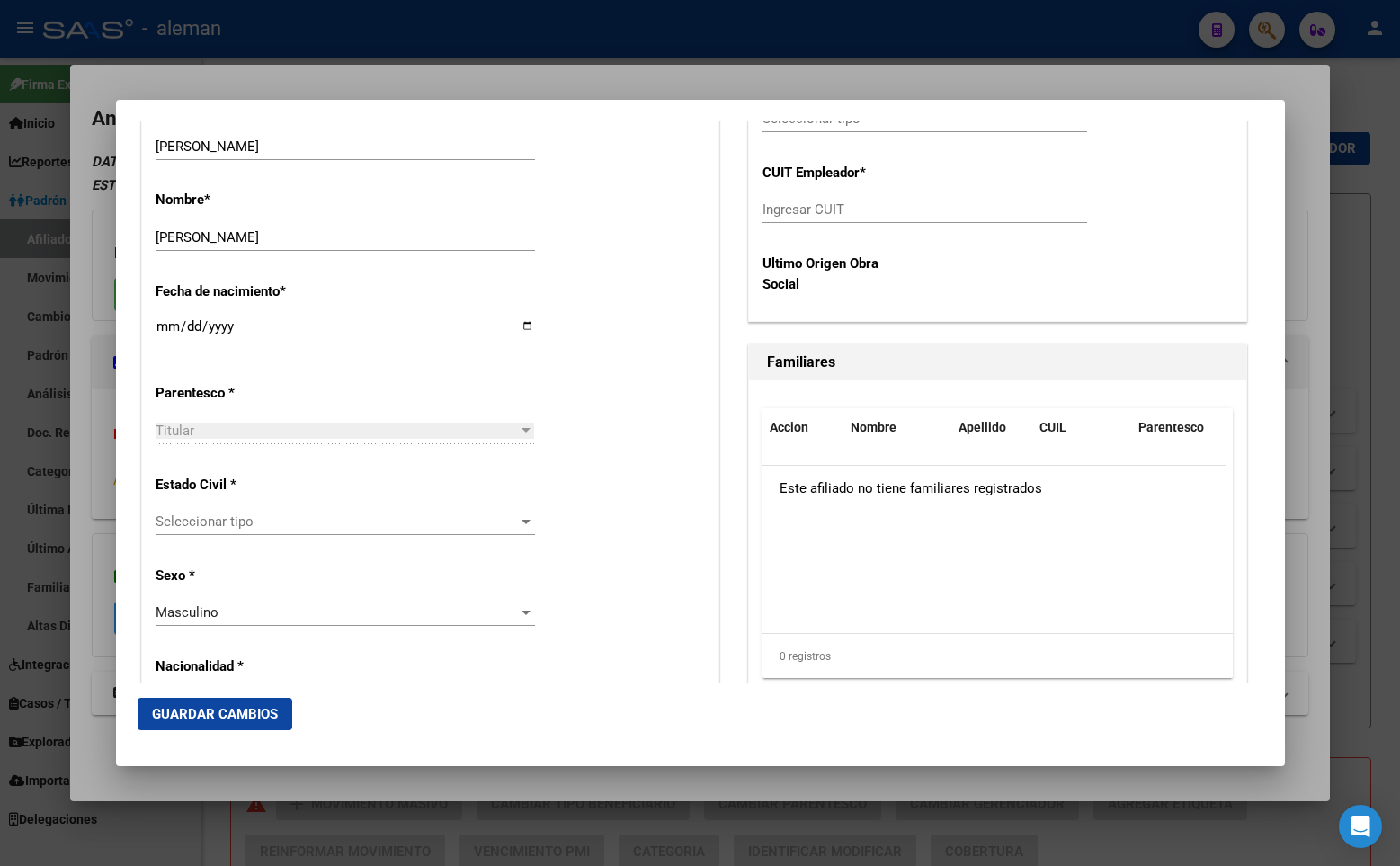
scroll to position [899, 0]
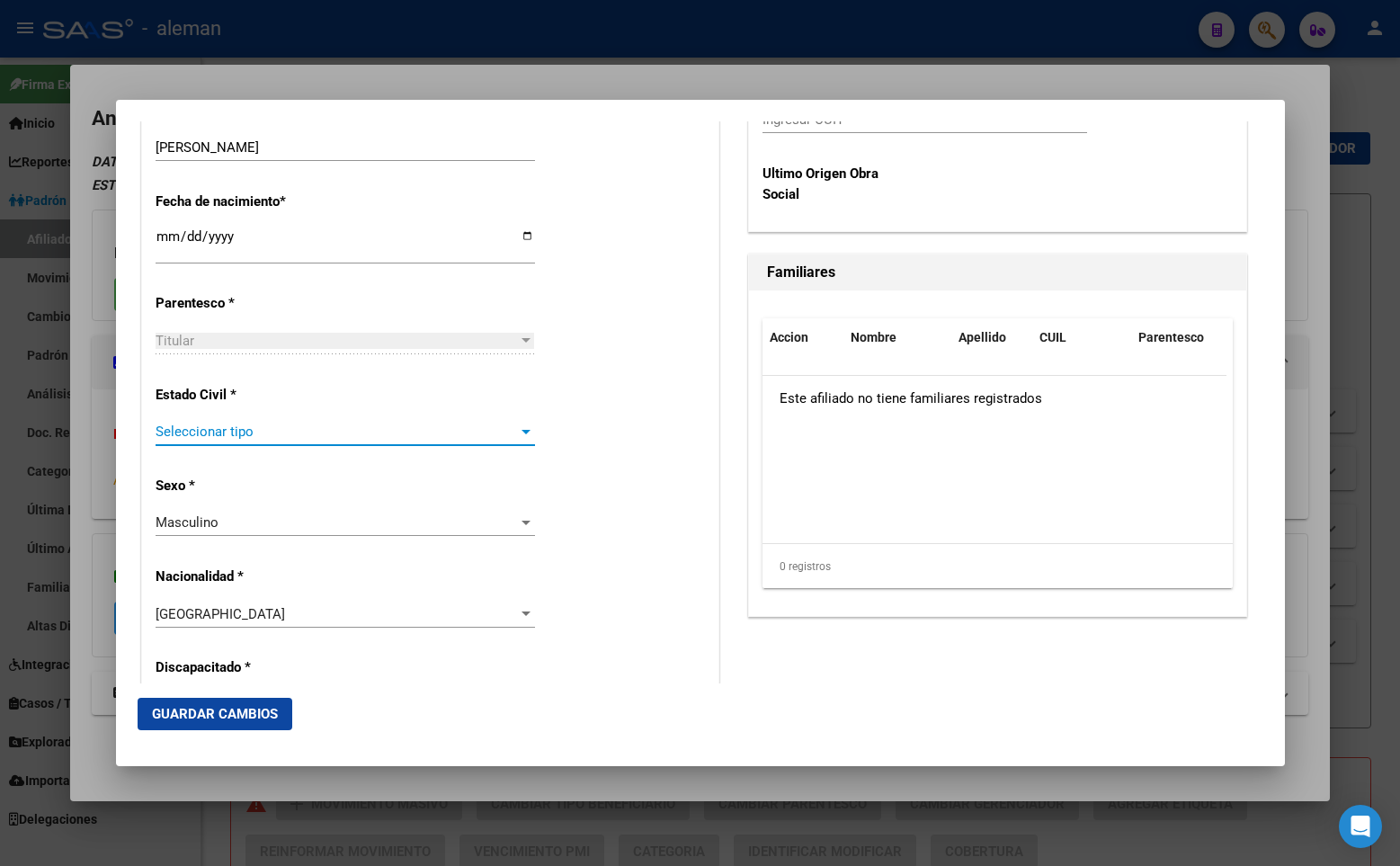
click at [223, 432] on span "Seleccionar tipo" at bounding box center [337, 432] width 364 height 17
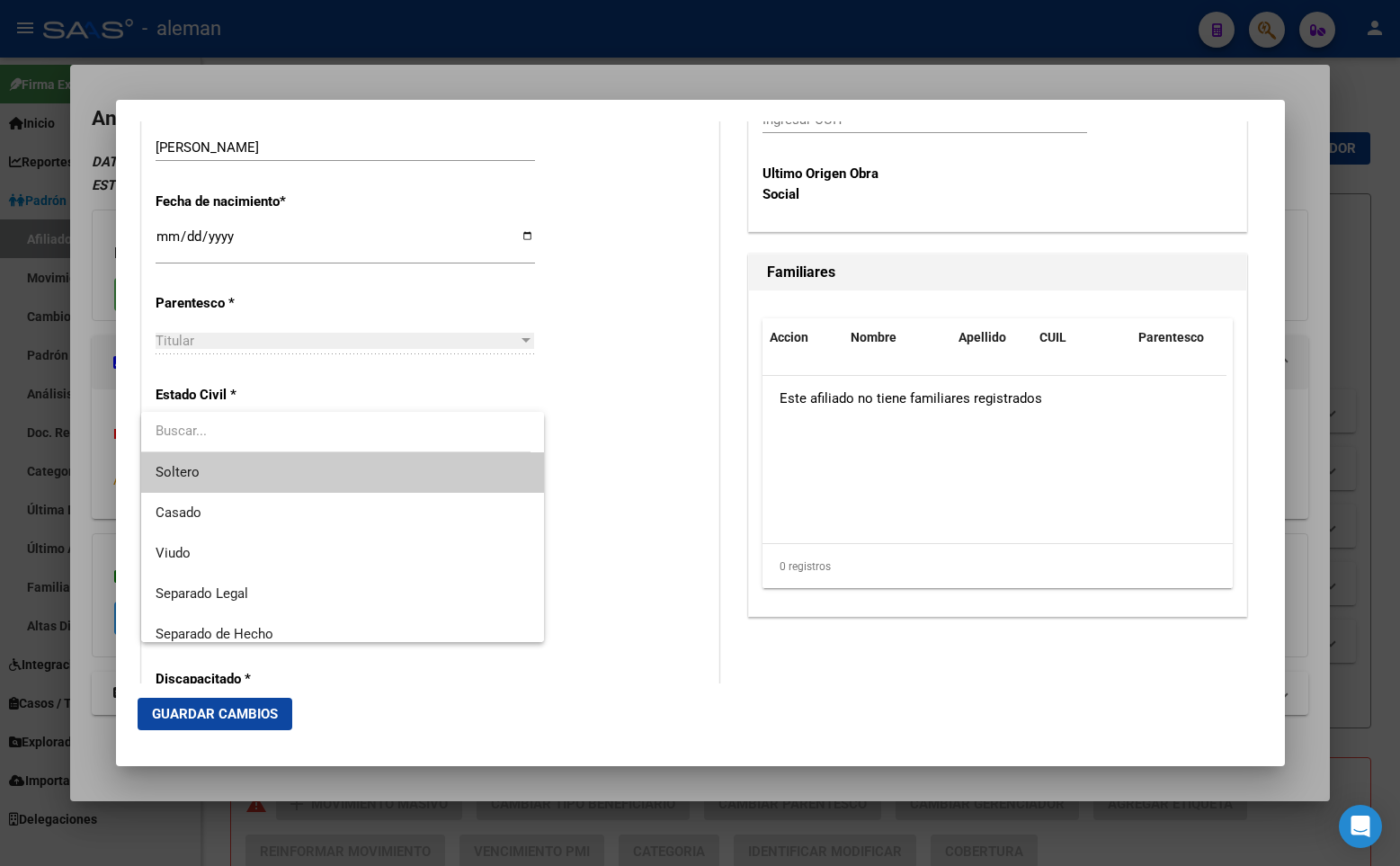
click at [217, 467] on span "Soltero" at bounding box center [342, 473] width 374 height 40
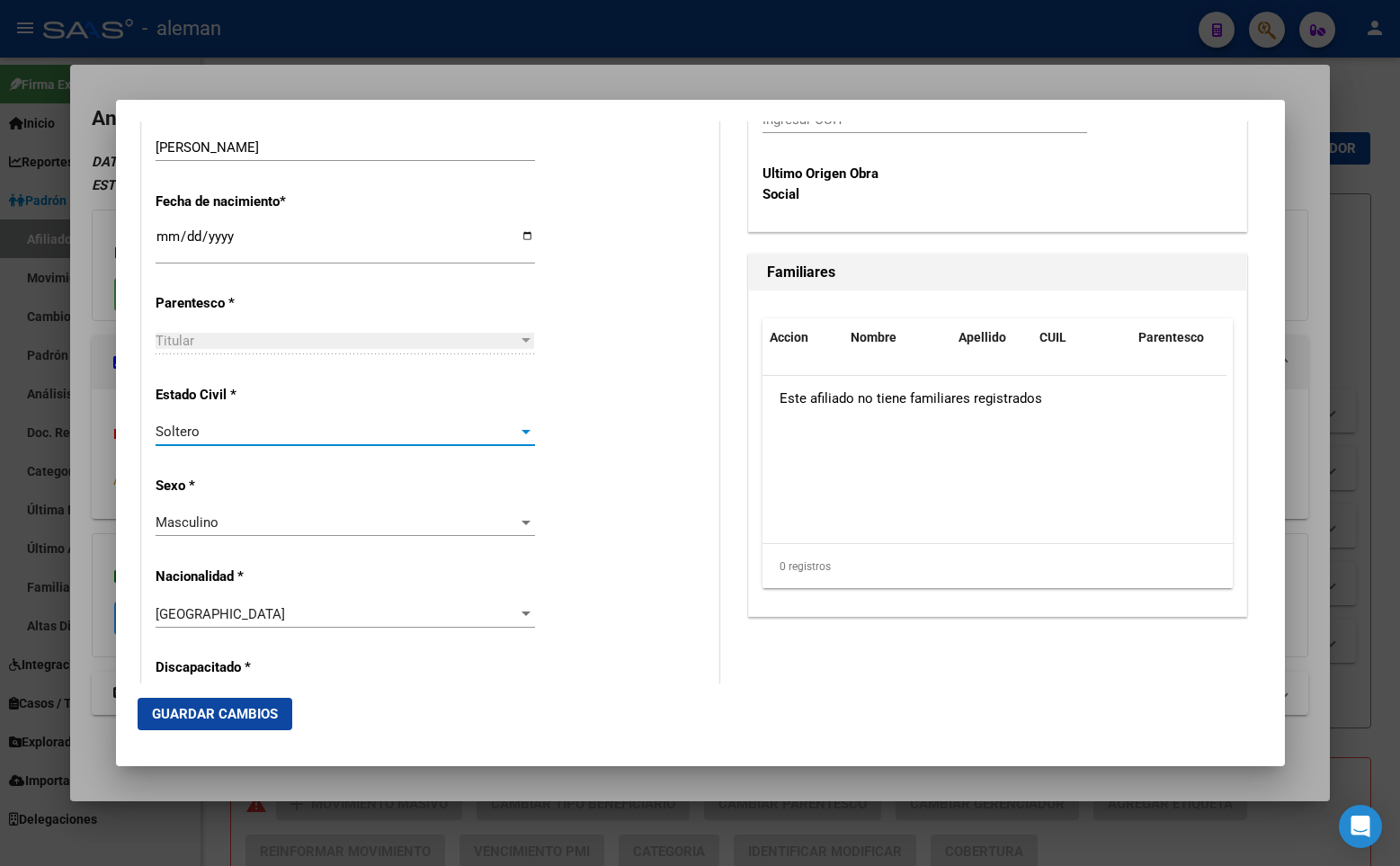
click at [606, 404] on div "Estado Civil * [DEMOGRAPHIC_DATA] Seleccionar tipo" at bounding box center [430, 416] width 549 height 91
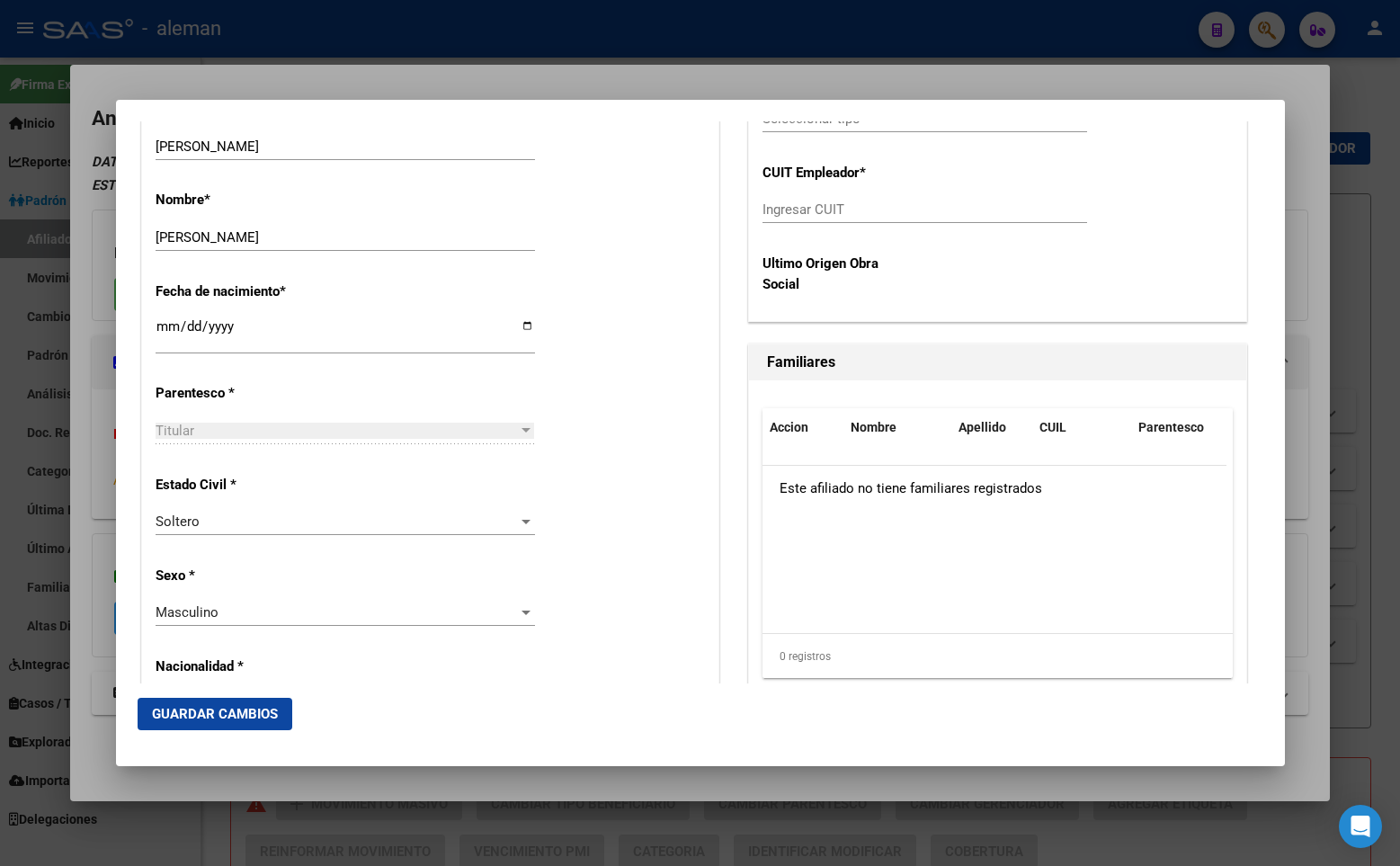
scroll to position [989, 0]
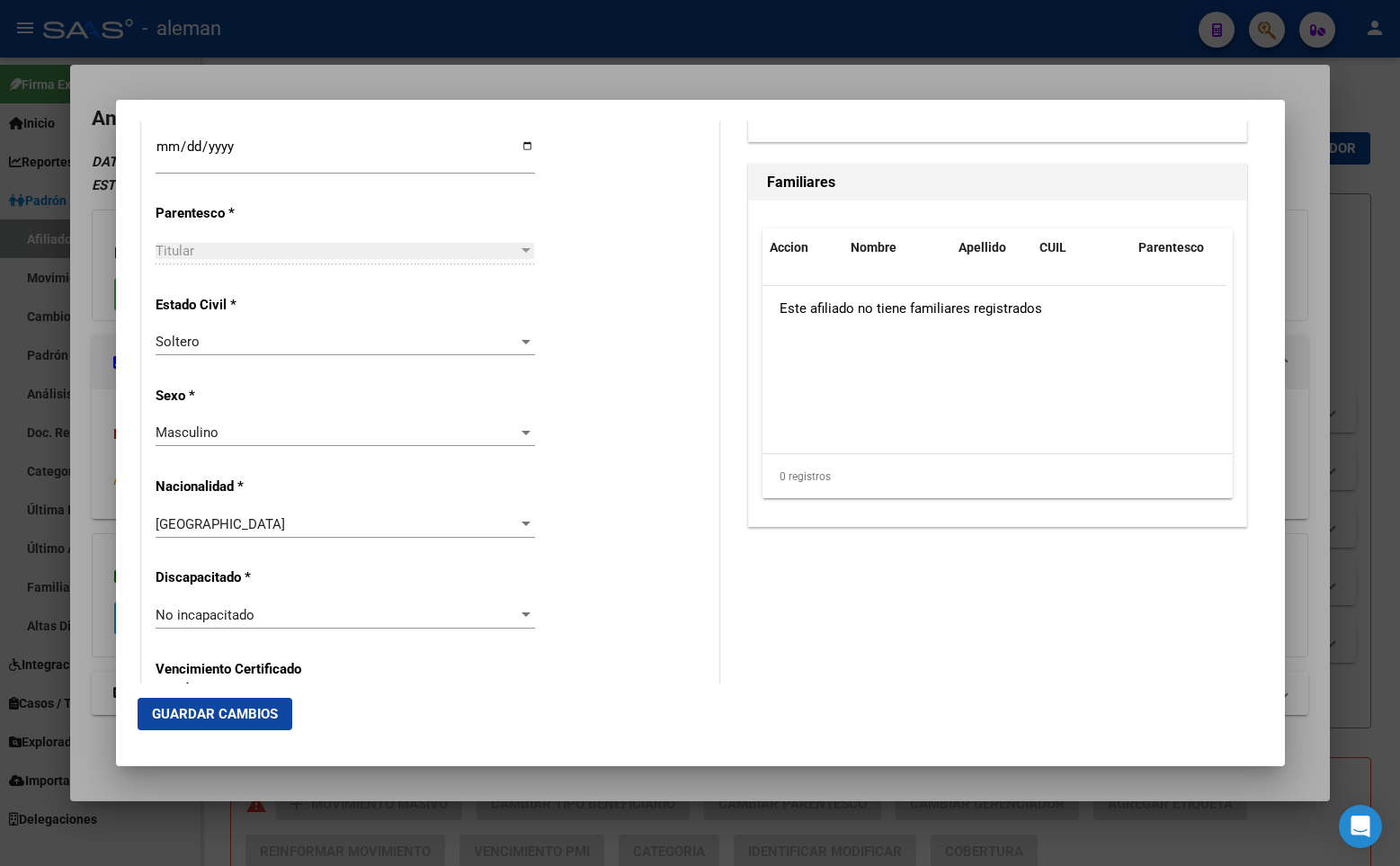
click at [375, 423] on div "Masculino Seleccionar sexo" at bounding box center [344, 432] width 379 height 27
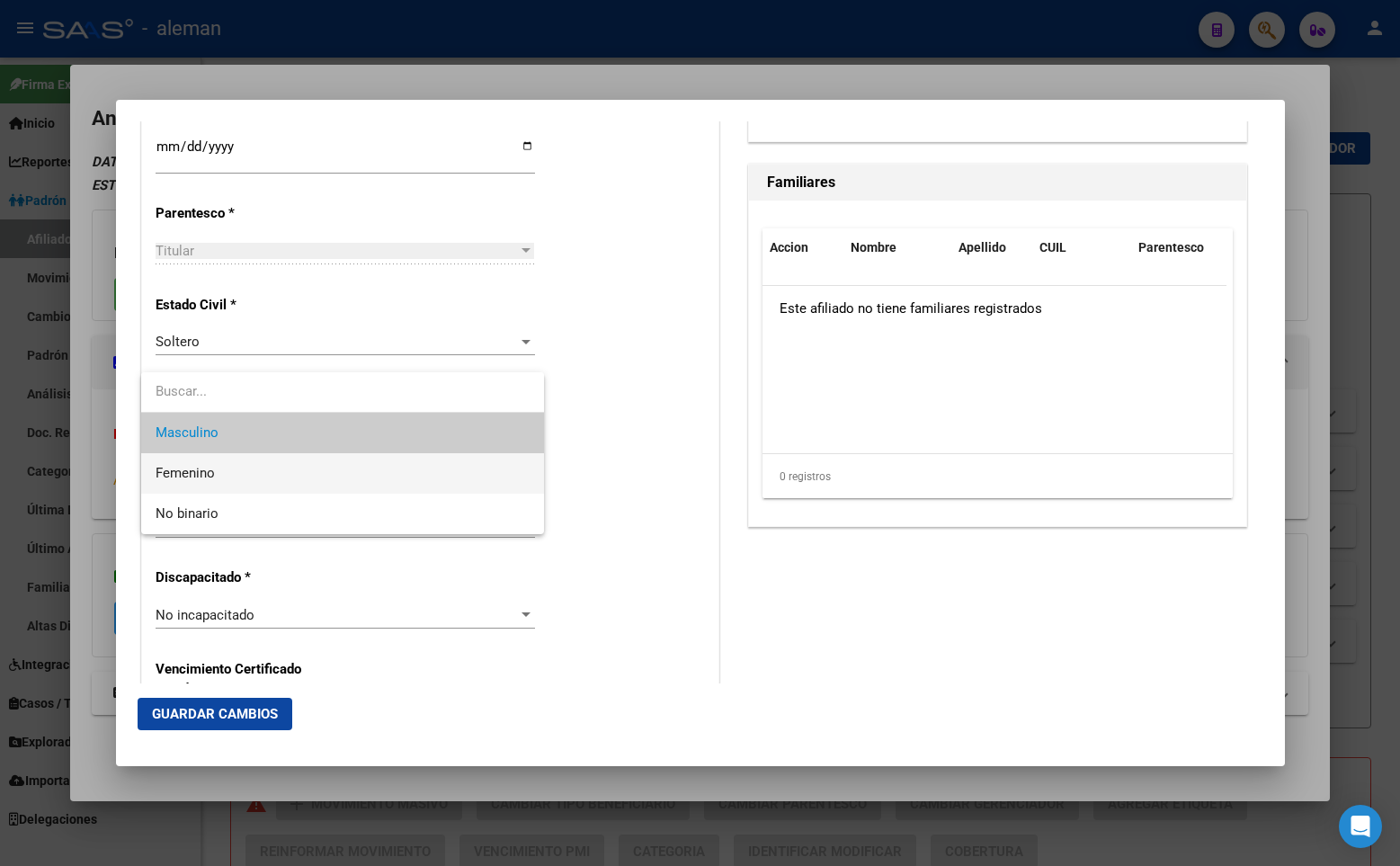
click at [286, 462] on span "Femenino" at bounding box center [342, 474] width 374 height 40
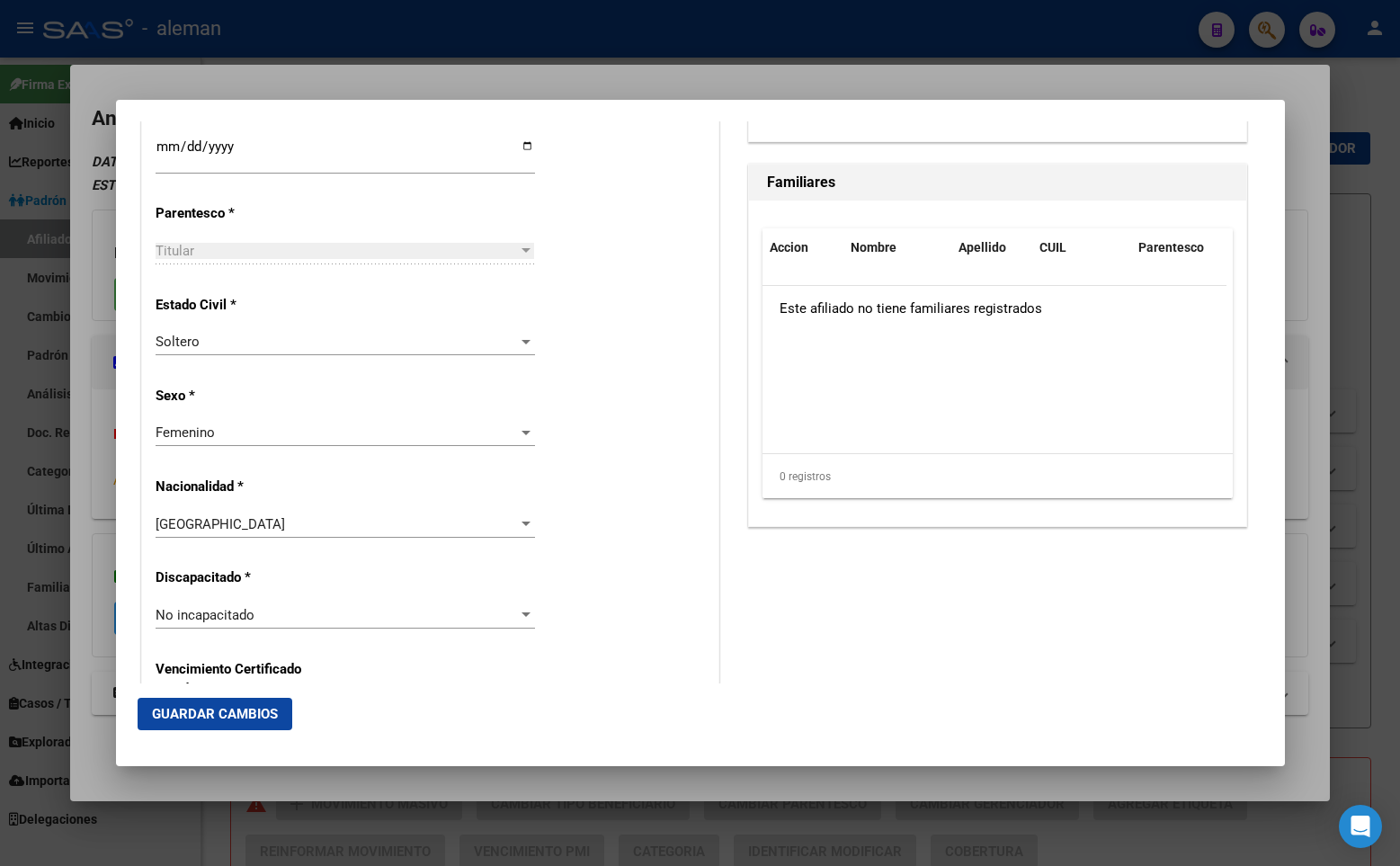
click at [583, 429] on div "Alta Baja Nro Afiliado Ingresar nro CUIL * 23-29268704-4 CUIL ARCA Padrón Fecha…" at bounding box center [431, 590] width 577 height 2569
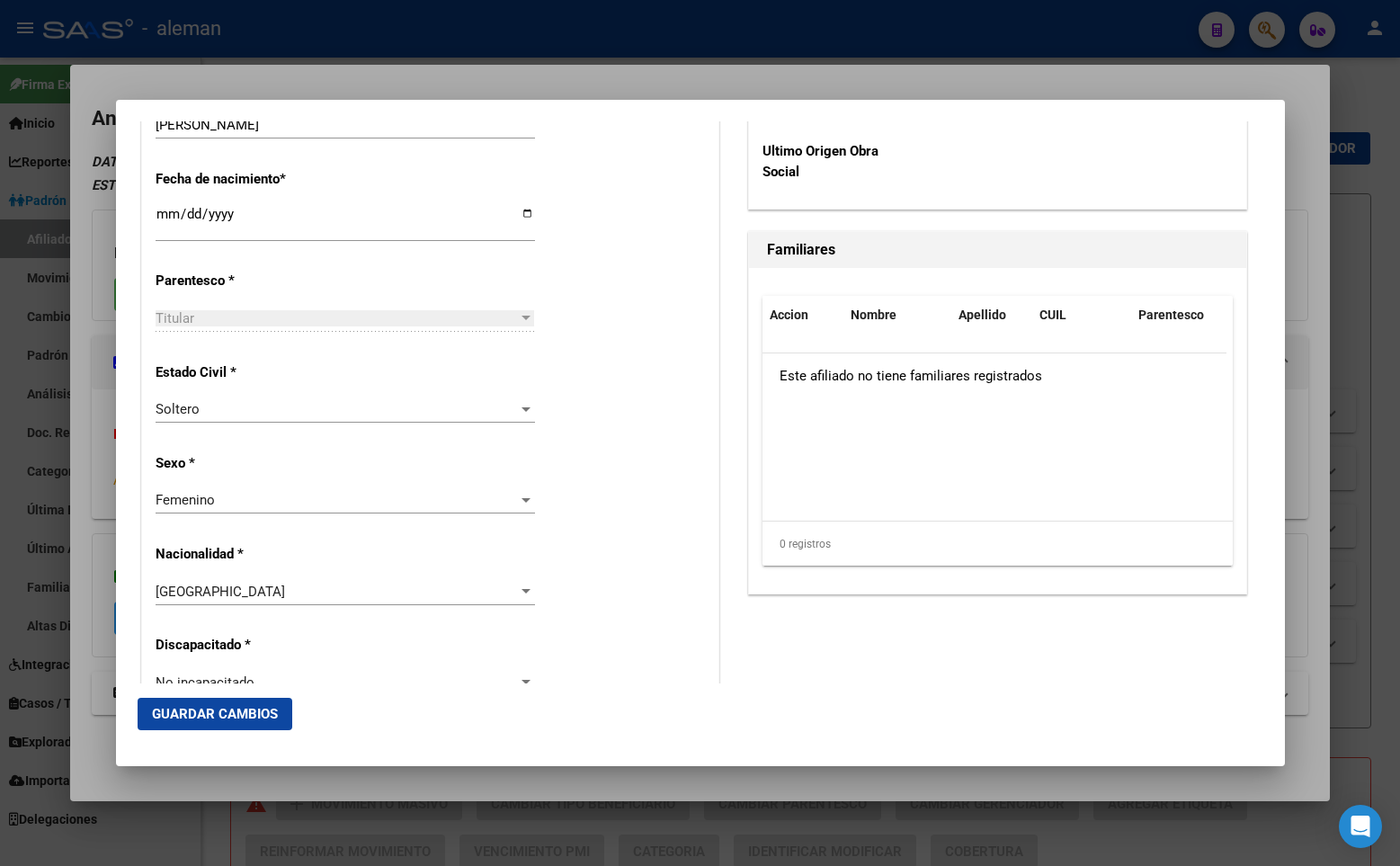
scroll to position [382, 0]
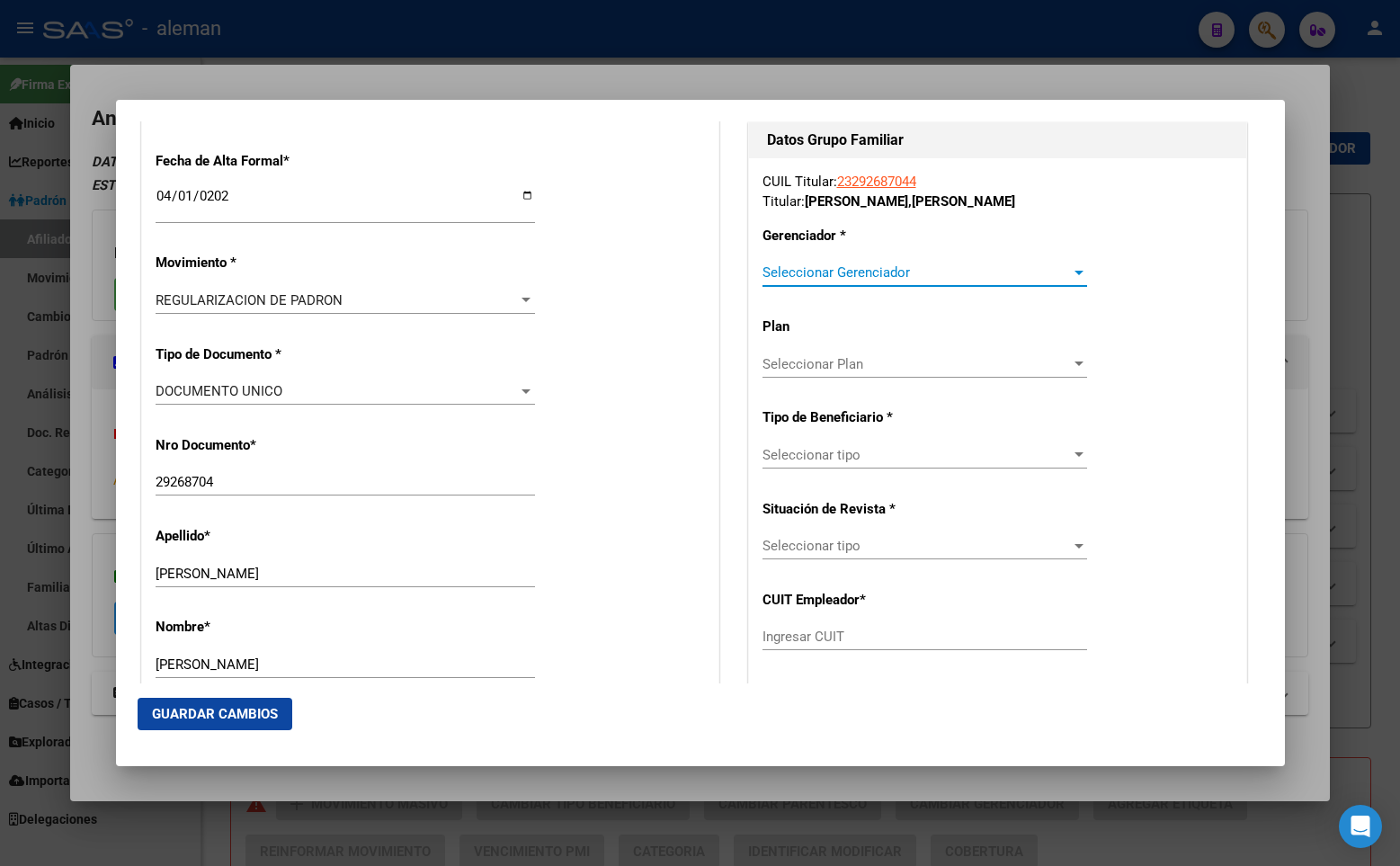
click at [851, 273] on span "Seleccionar Gerenciador" at bounding box center [916, 273] width 308 height 17
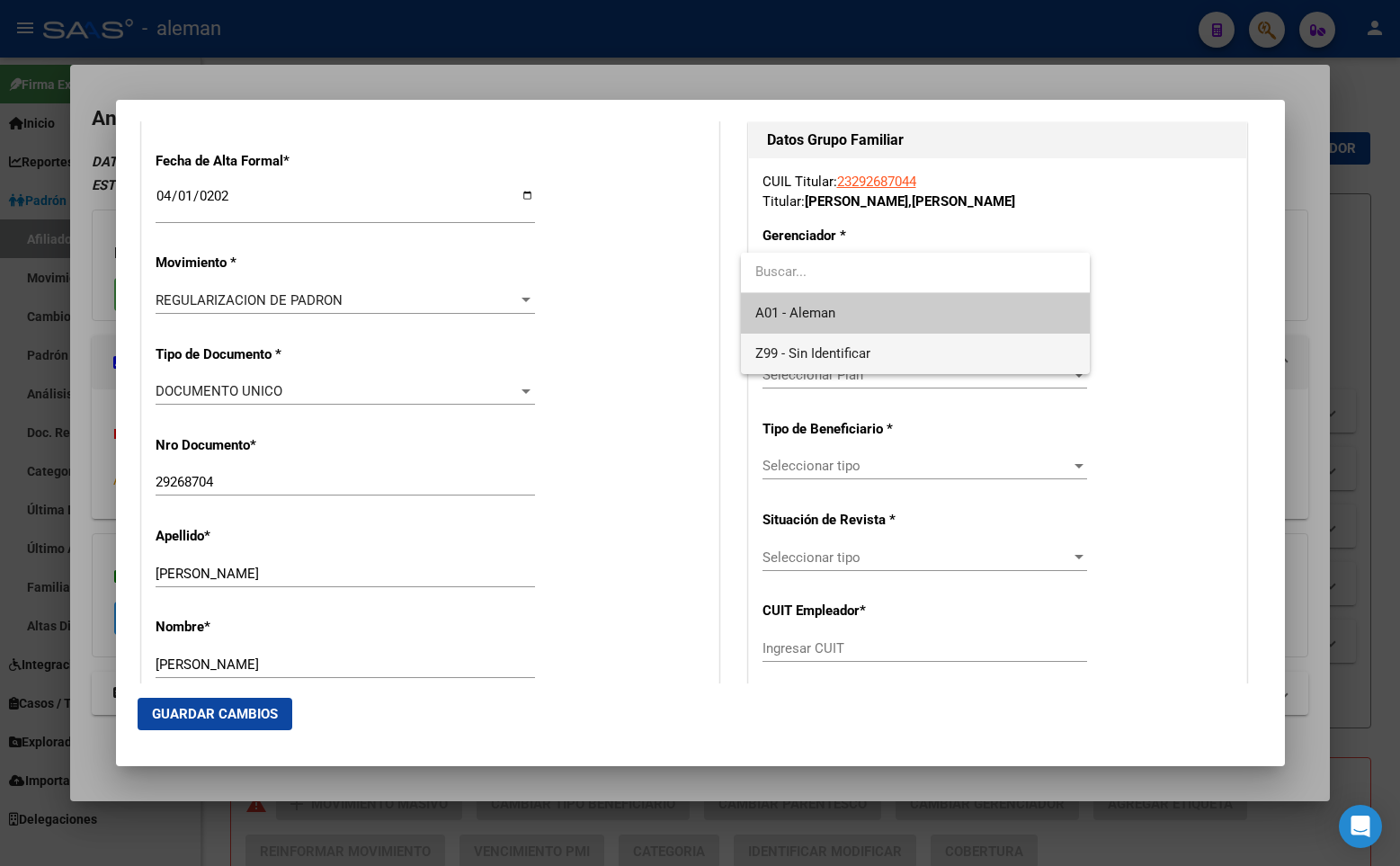
click at [848, 351] on span "Z99 - Sin Identificar" at bounding box center [812, 354] width 115 height 17
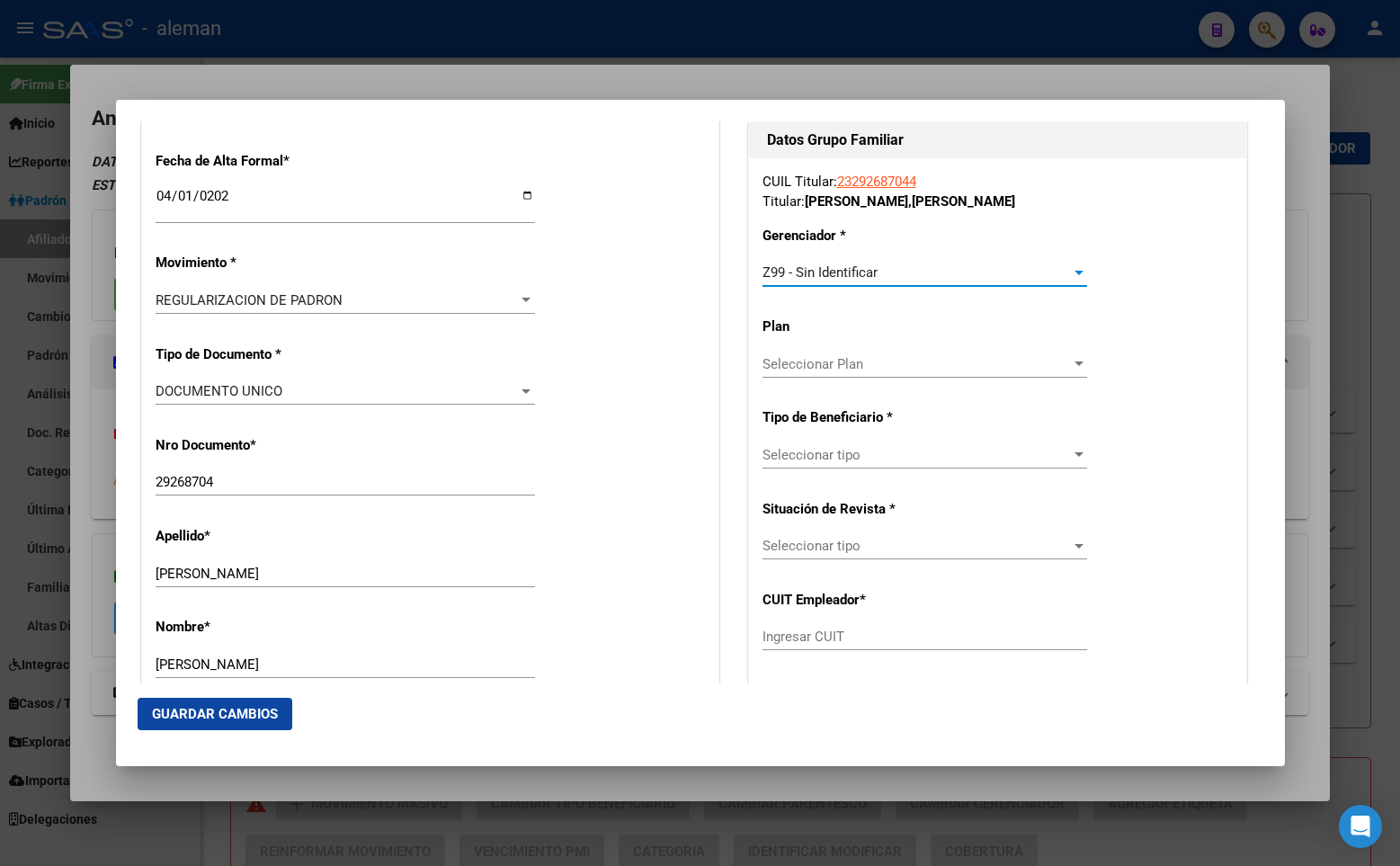
click at [843, 456] on span "Seleccionar tipo" at bounding box center [916, 455] width 308 height 17
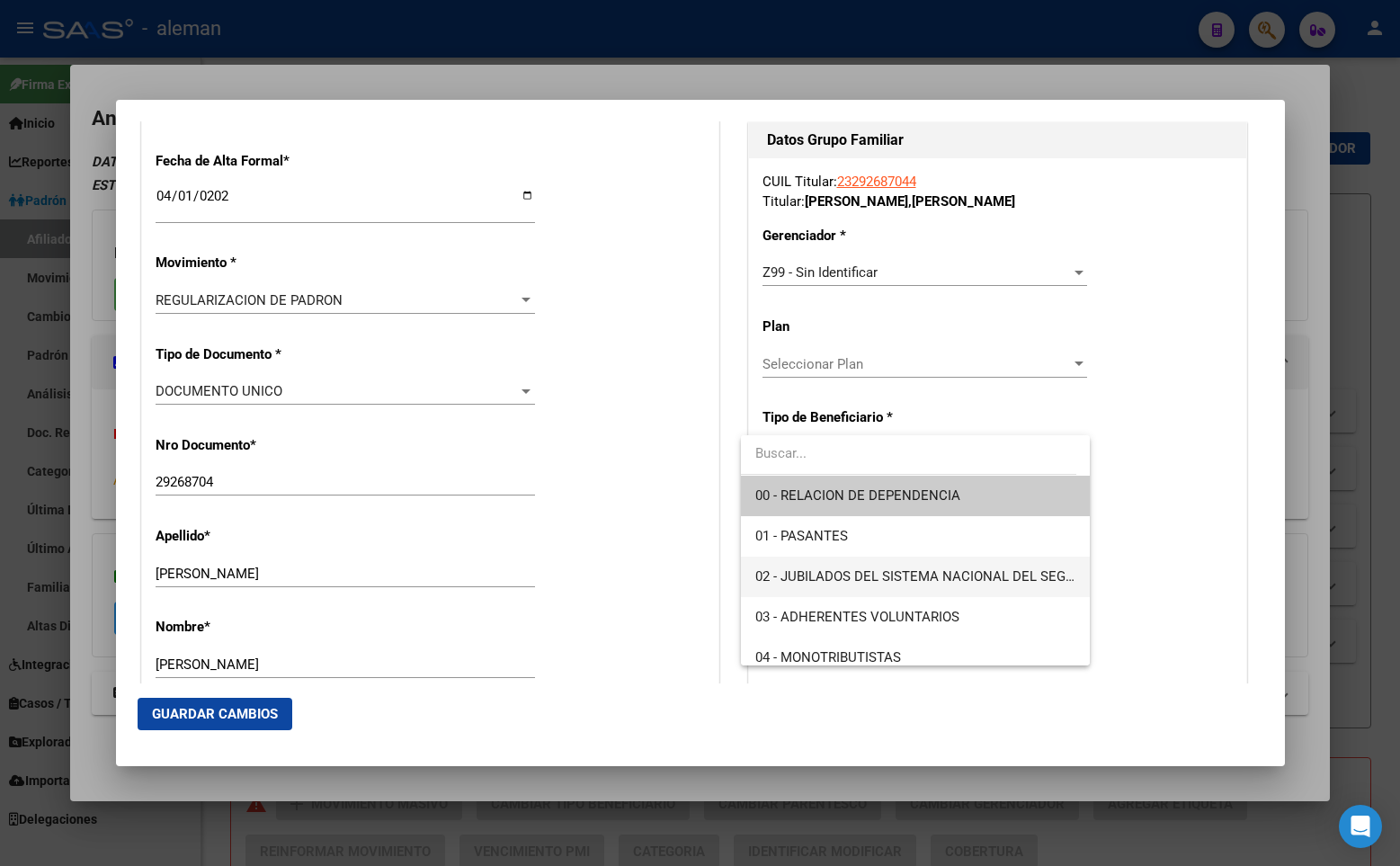
scroll to position [90, 0]
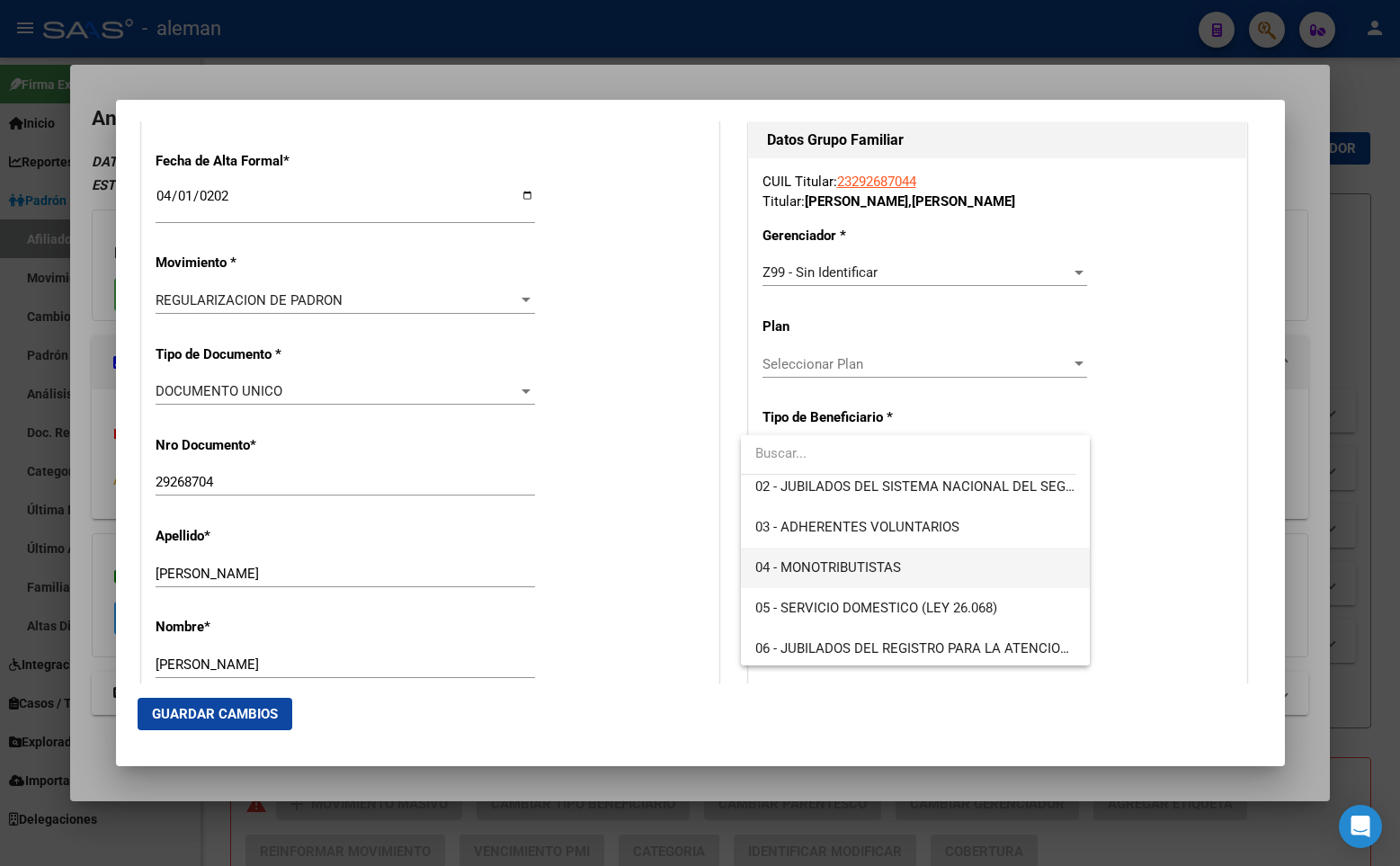
click at [814, 556] on span "04 - MONOTRIBUTISTAS" at bounding box center [915, 568] width 320 height 40
type input "23-29268704-4"
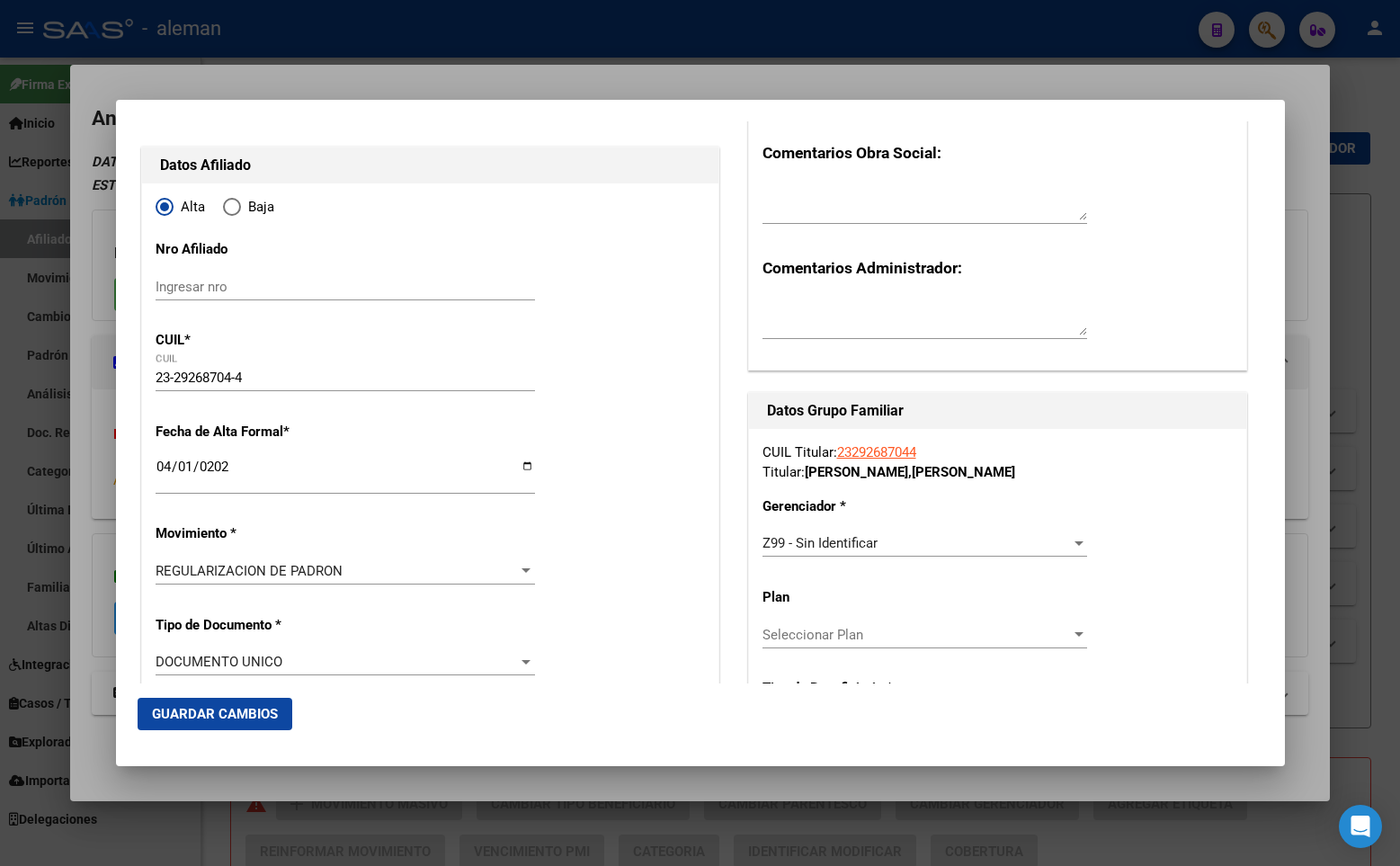
scroll to position [0, 0]
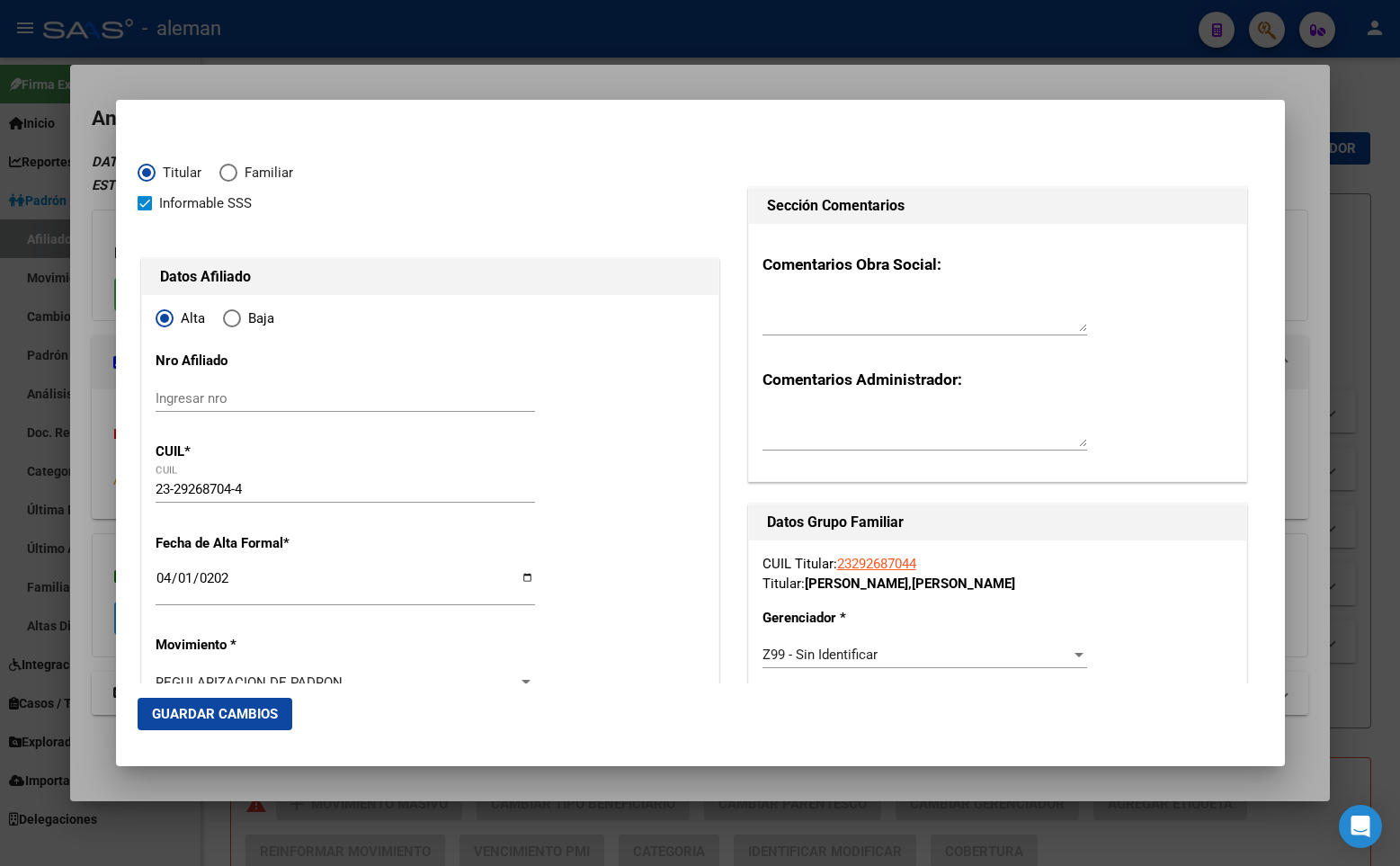
click at [196, 708] on span "Guardar Cambios" at bounding box center [214, 714] width 126 height 17
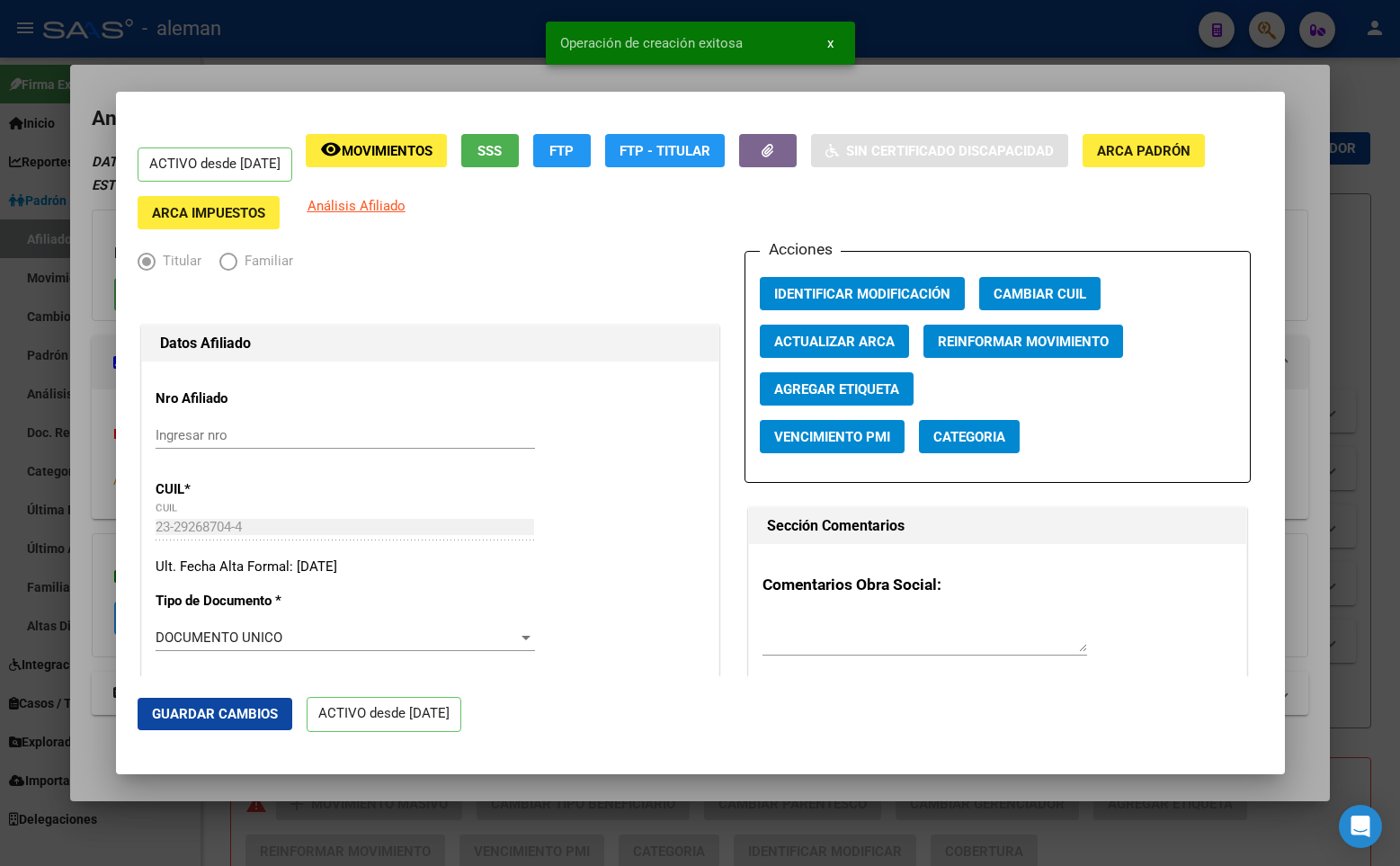
click at [1232, 220] on div "ACTIVO desde [DATE] remove_red_eye Movimientos SSS FTP FTP - Titular Sin Certif…" at bounding box center [700, 182] width 1126 height 96
click at [1301, 246] on div at bounding box center [700, 433] width 1400 height 866
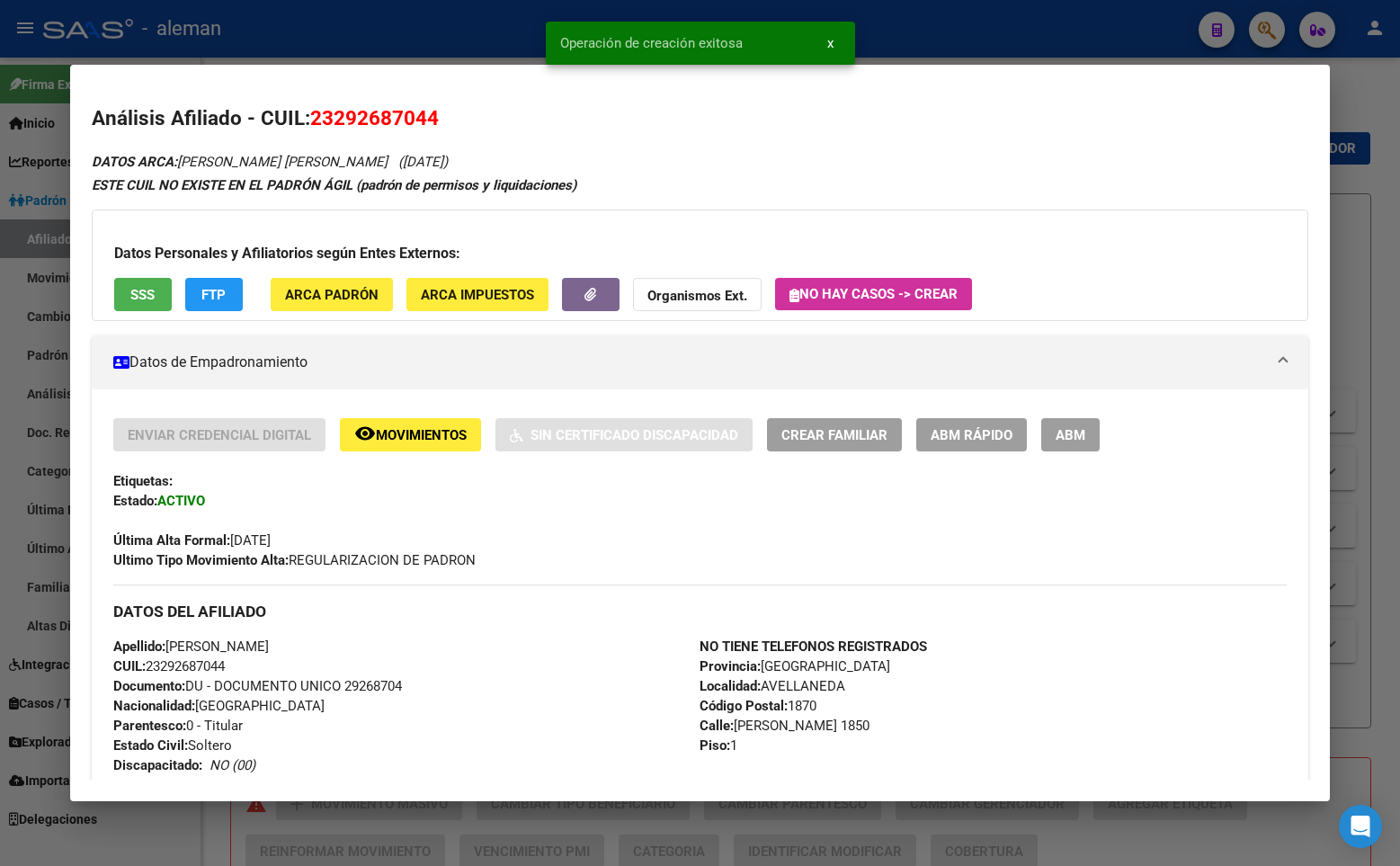
click at [1355, 216] on div at bounding box center [700, 433] width 1400 height 866
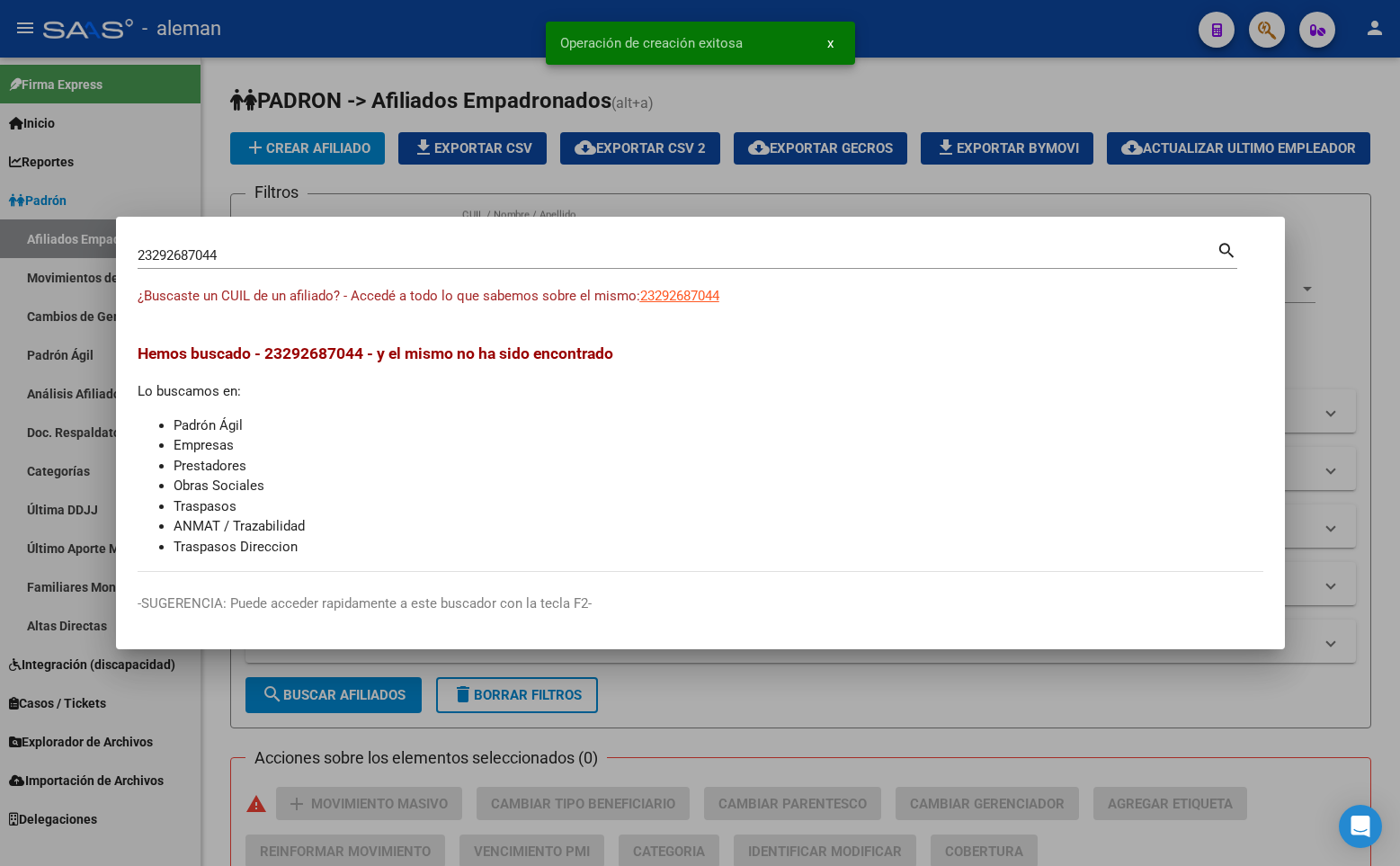
click at [1327, 218] on div at bounding box center [700, 433] width 1400 height 866
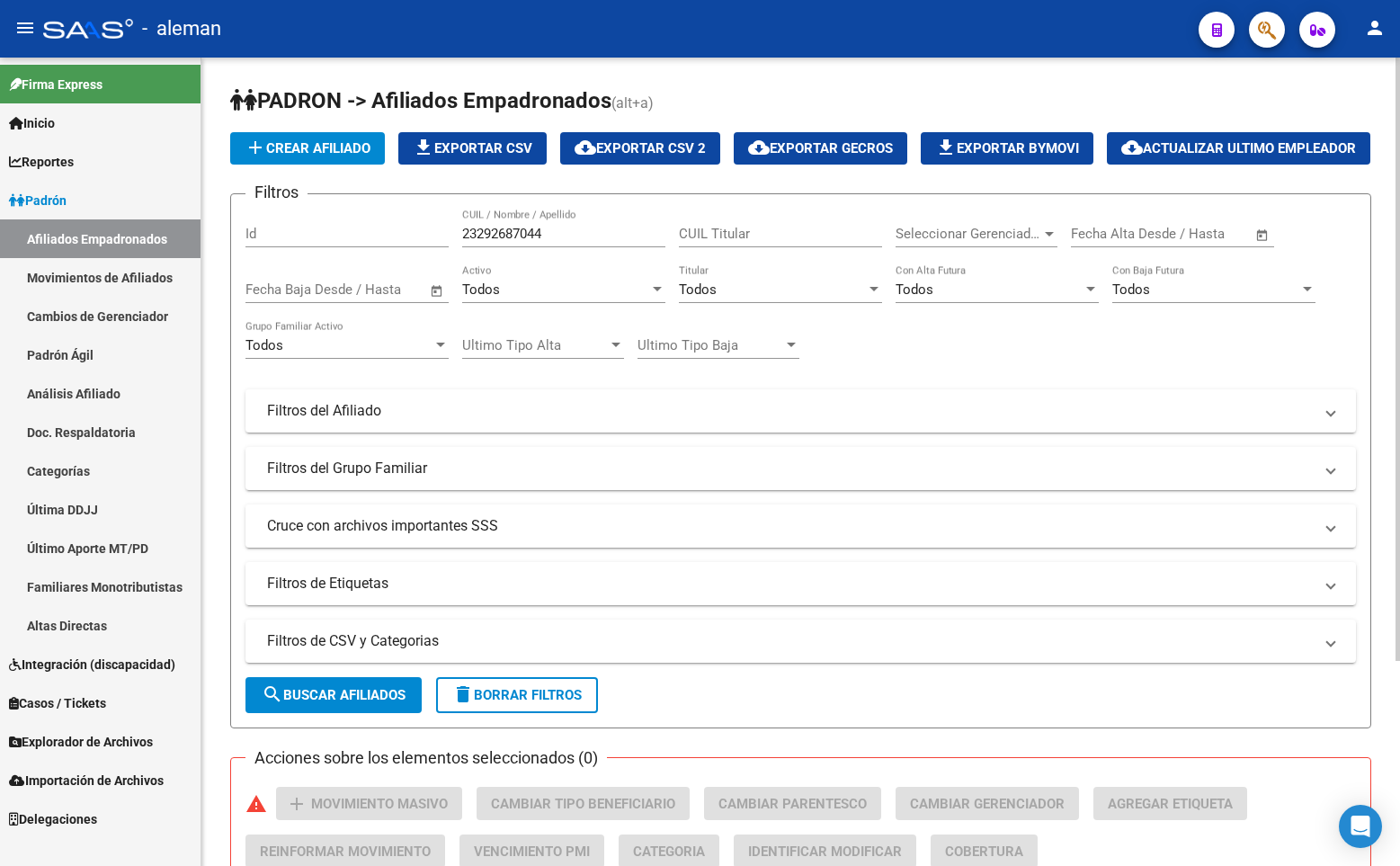
click at [1297, 164] on div "add Crear Afiliado file_download Exportar CSV cloud_download Exportar CSV 2 clo…" at bounding box center [801, 148] width 1141 height 32
drag, startPoint x: 546, startPoint y: 280, endPoint x: 405, endPoint y: 282, distance: 141.0
click at [405, 282] on div "Filtros Id 23292687044 CUIL / Nombre / Apellido CUIL Titular Seleccionar Gerenc…" at bounding box center [800, 407] width 1110 height 397
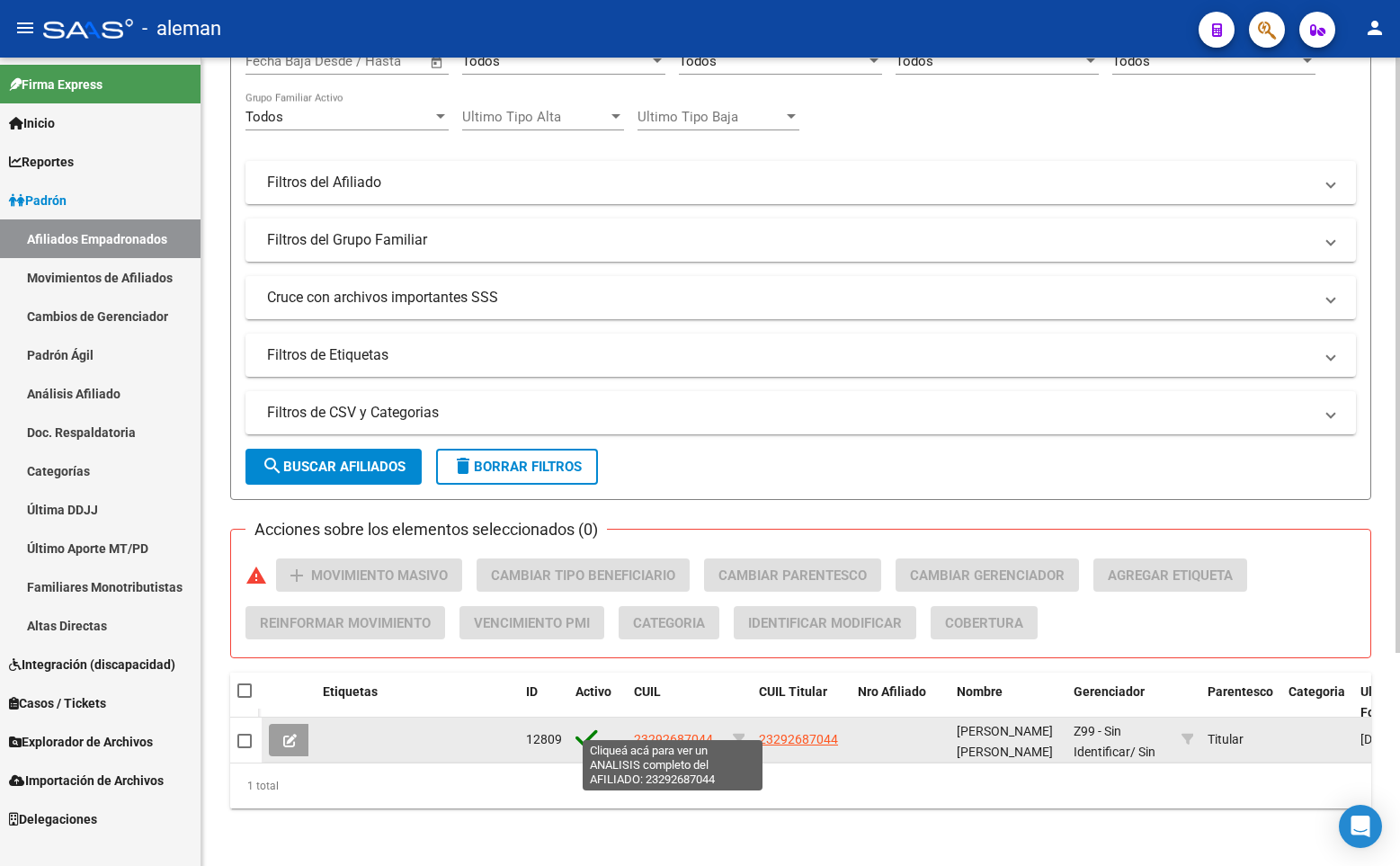
click at [647, 732] on span "23292687044" at bounding box center [673, 739] width 79 height 15
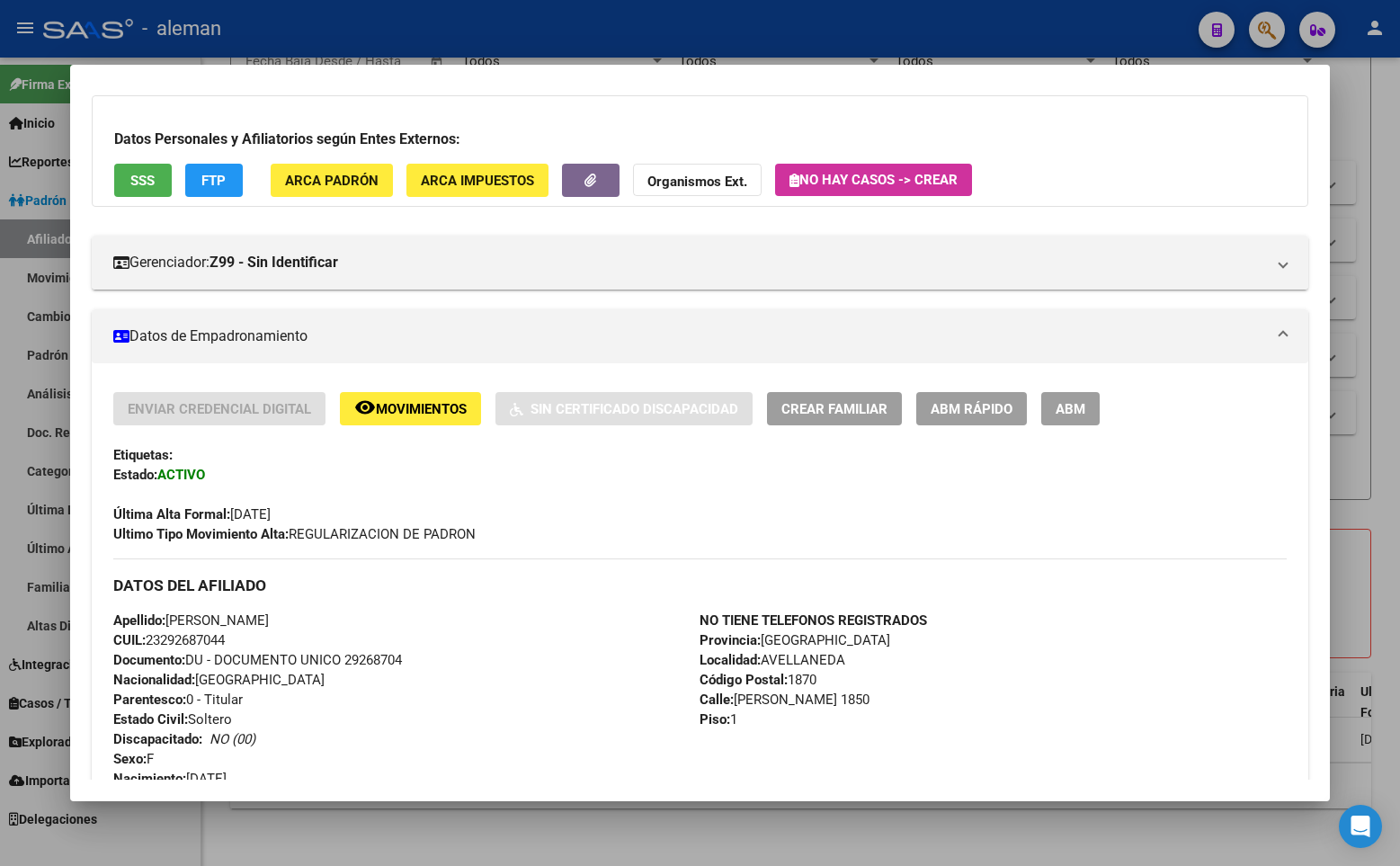
scroll to position [719, 0]
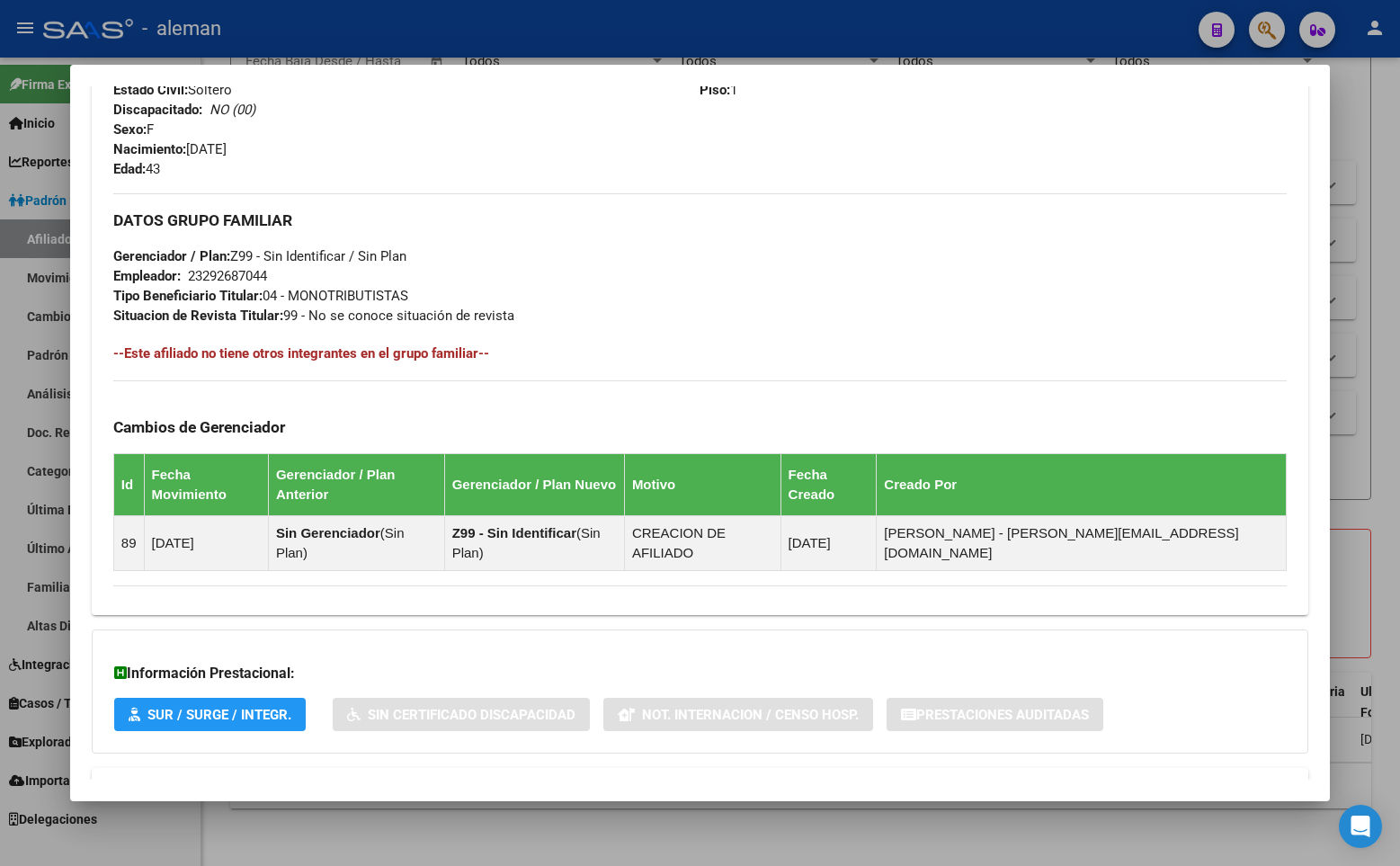
click at [1238, 349] on h4 "--Este afiliado no tiene otros integrantes en el grupo familiar--" at bounding box center [700, 354] width 1173 height 20
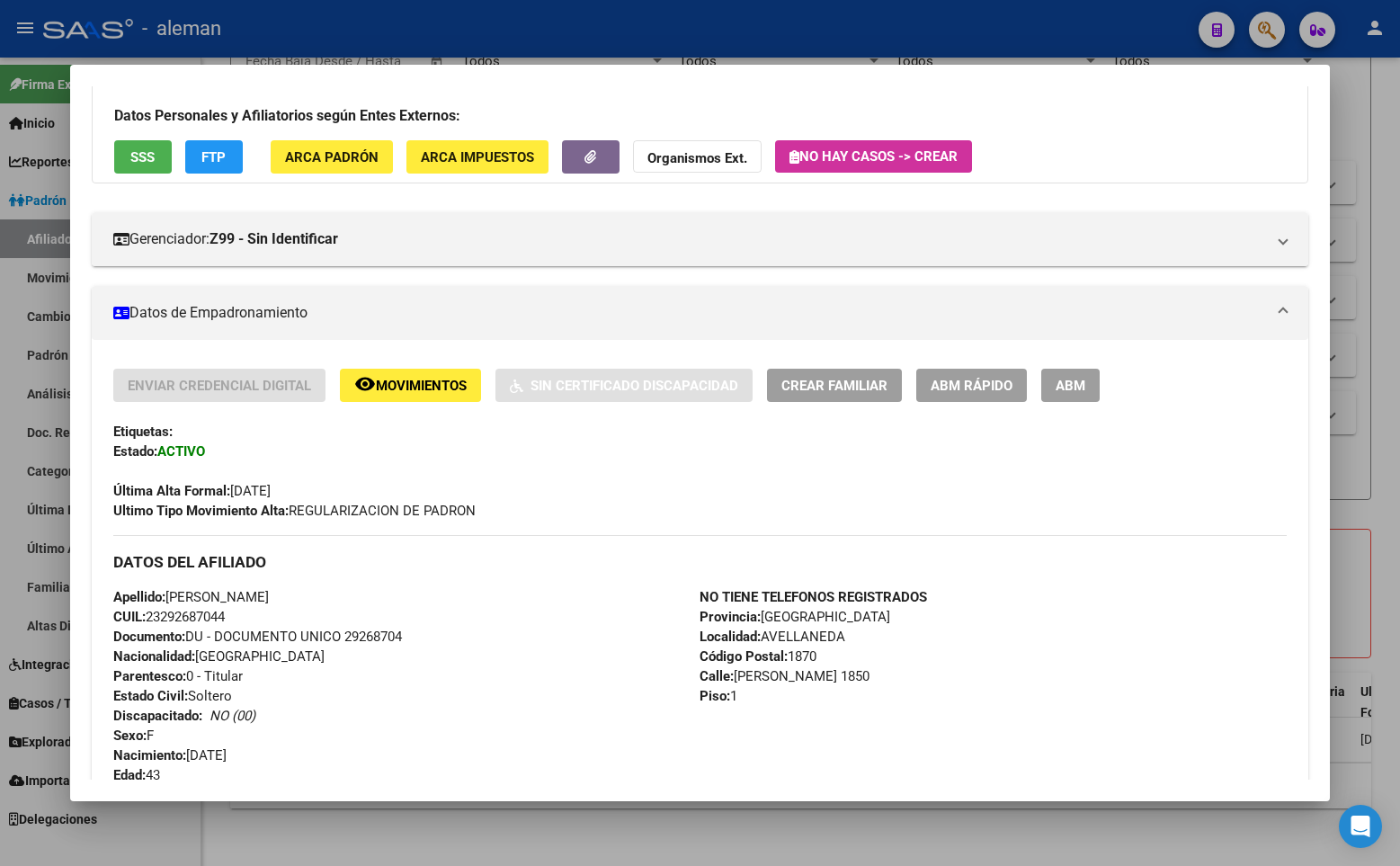
click at [1376, 348] on div at bounding box center [700, 433] width 1400 height 866
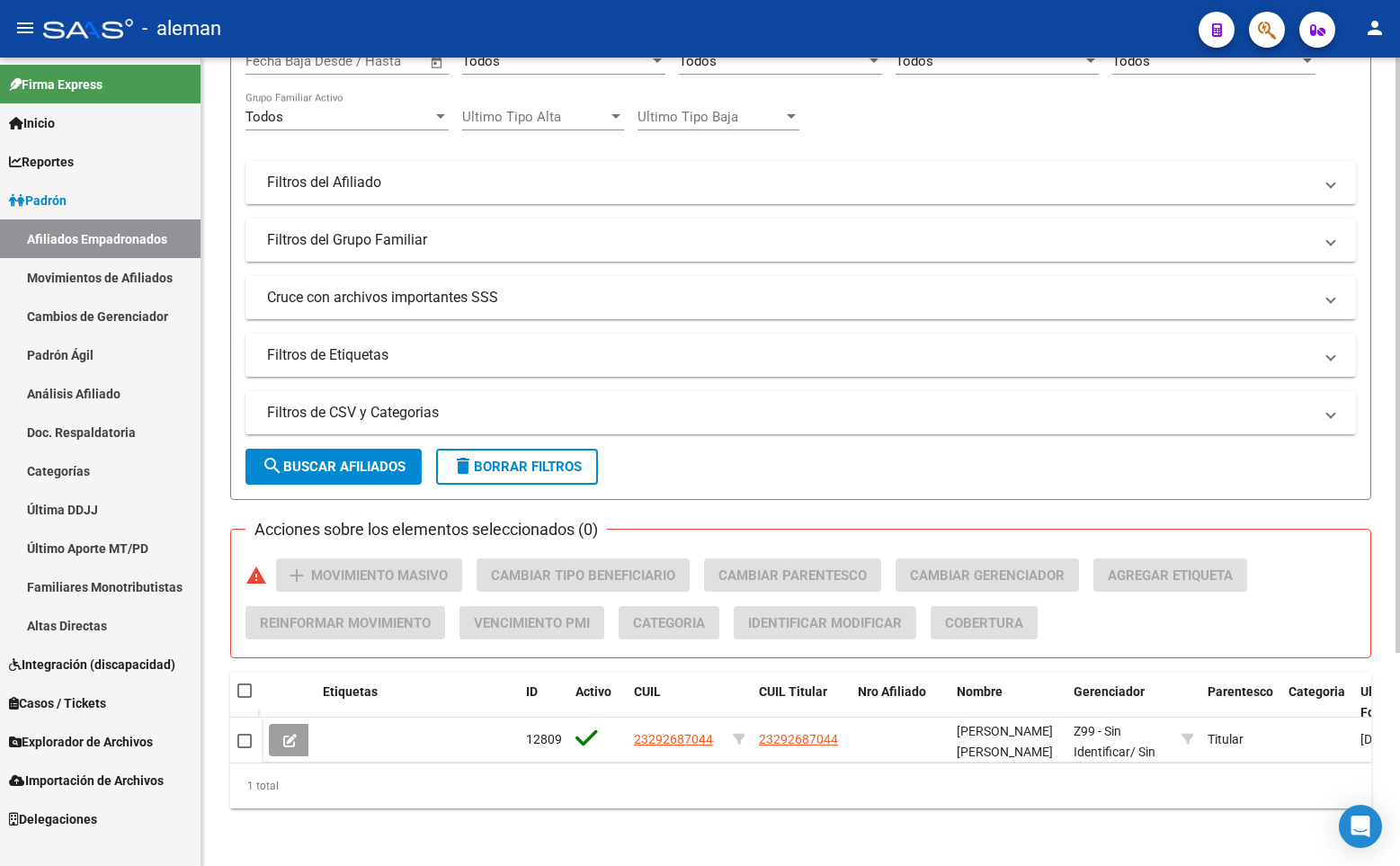
scroll to position [0, 0]
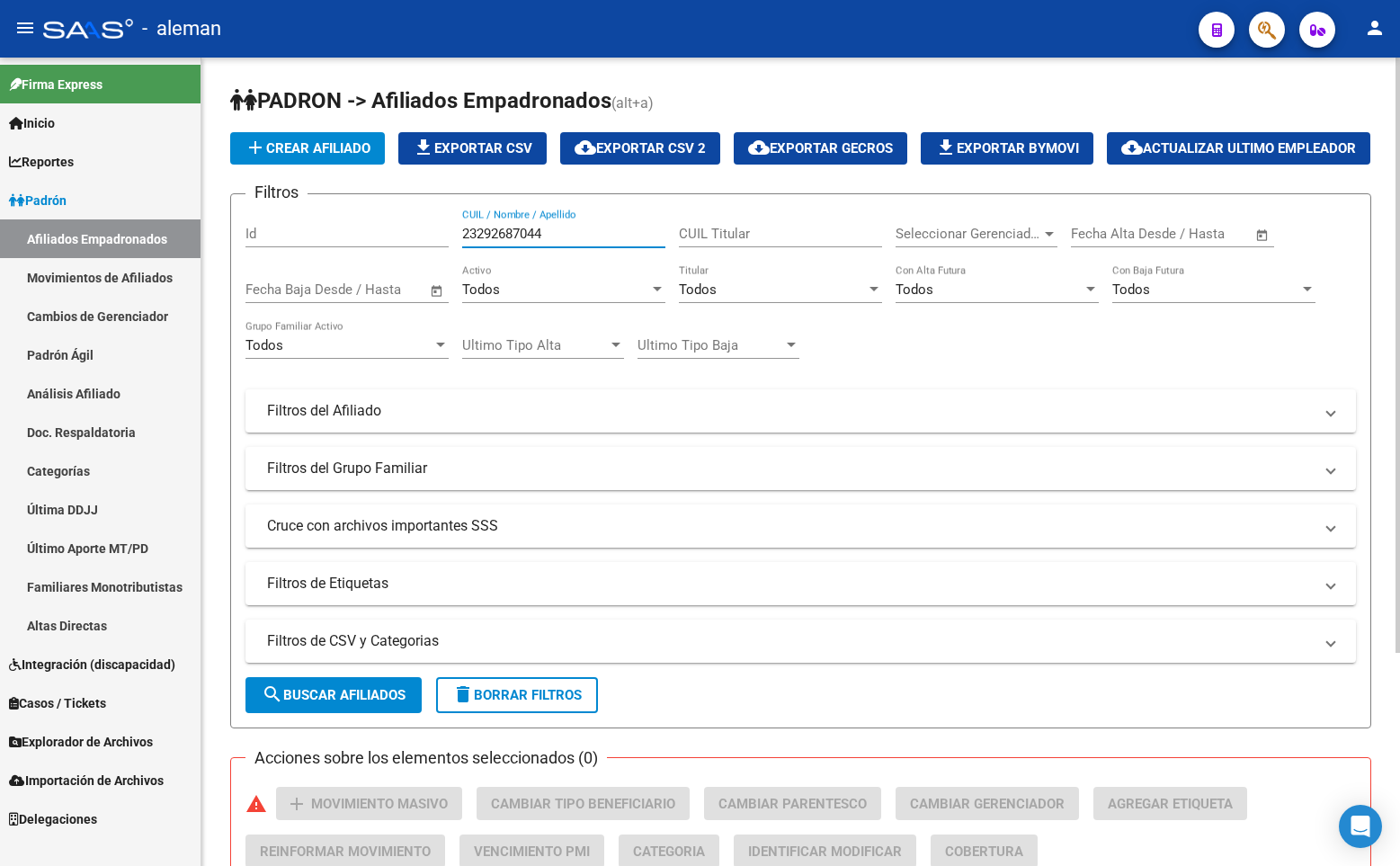
drag, startPoint x: 605, startPoint y: 275, endPoint x: 368, endPoint y: 278, distance: 237.0
click at [368, 278] on div "Filtros Id 23292687044 CUIL / Nombre / Apellido CUIL Titular Seleccionar Gerenc…" at bounding box center [800, 407] width 1110 height 397
paste input "7238658182"
type input "27238658182"
click at [972, 134] on div "add Crear Afiliado file_download Exportar CSV cloud_download Exportar CSV 2 clo…" at bounding box center [801, 148] width 1141 height 32
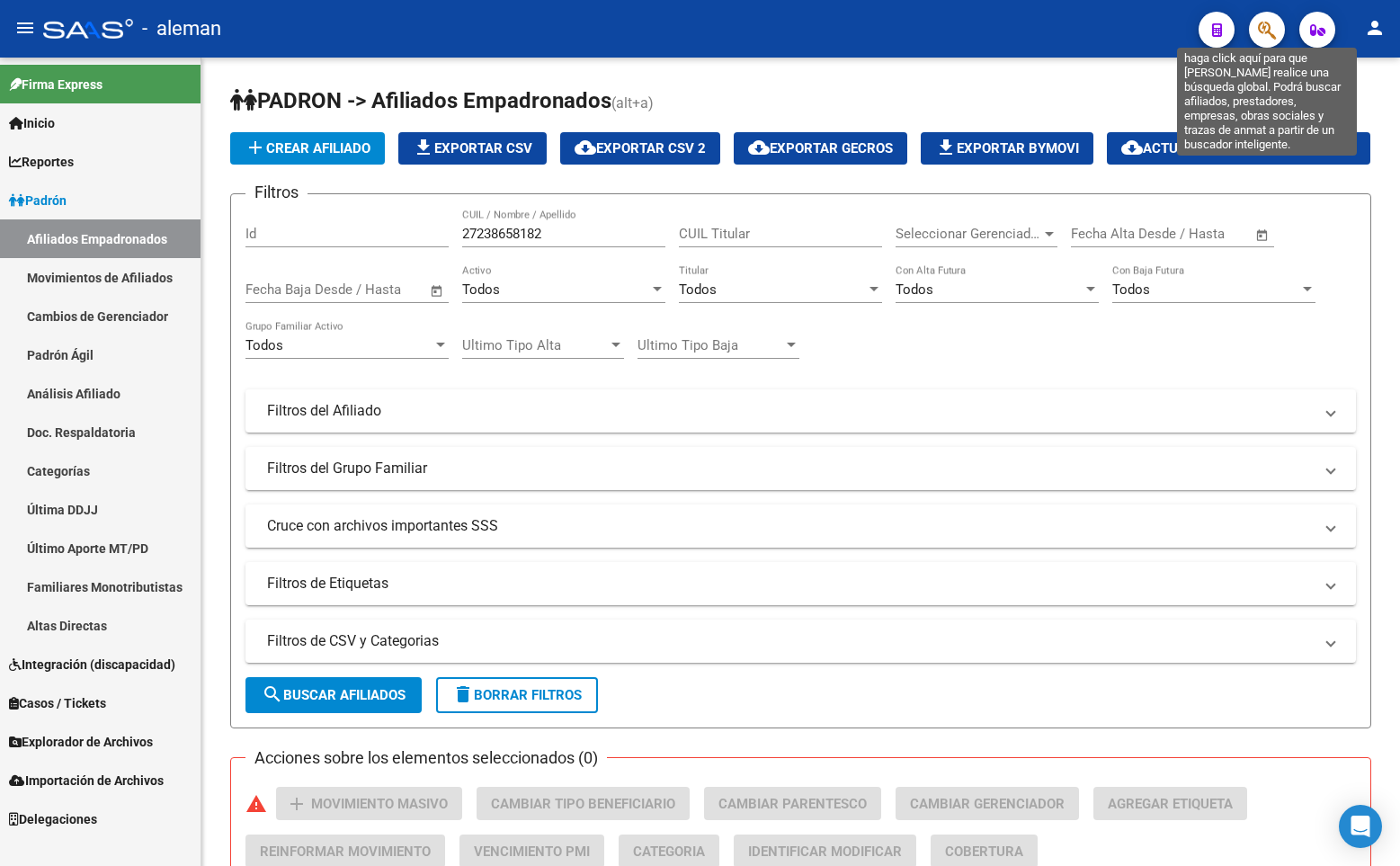
click at [1265, 28] on icon "button" at bounding box center [1267, 30] width 18 height 21
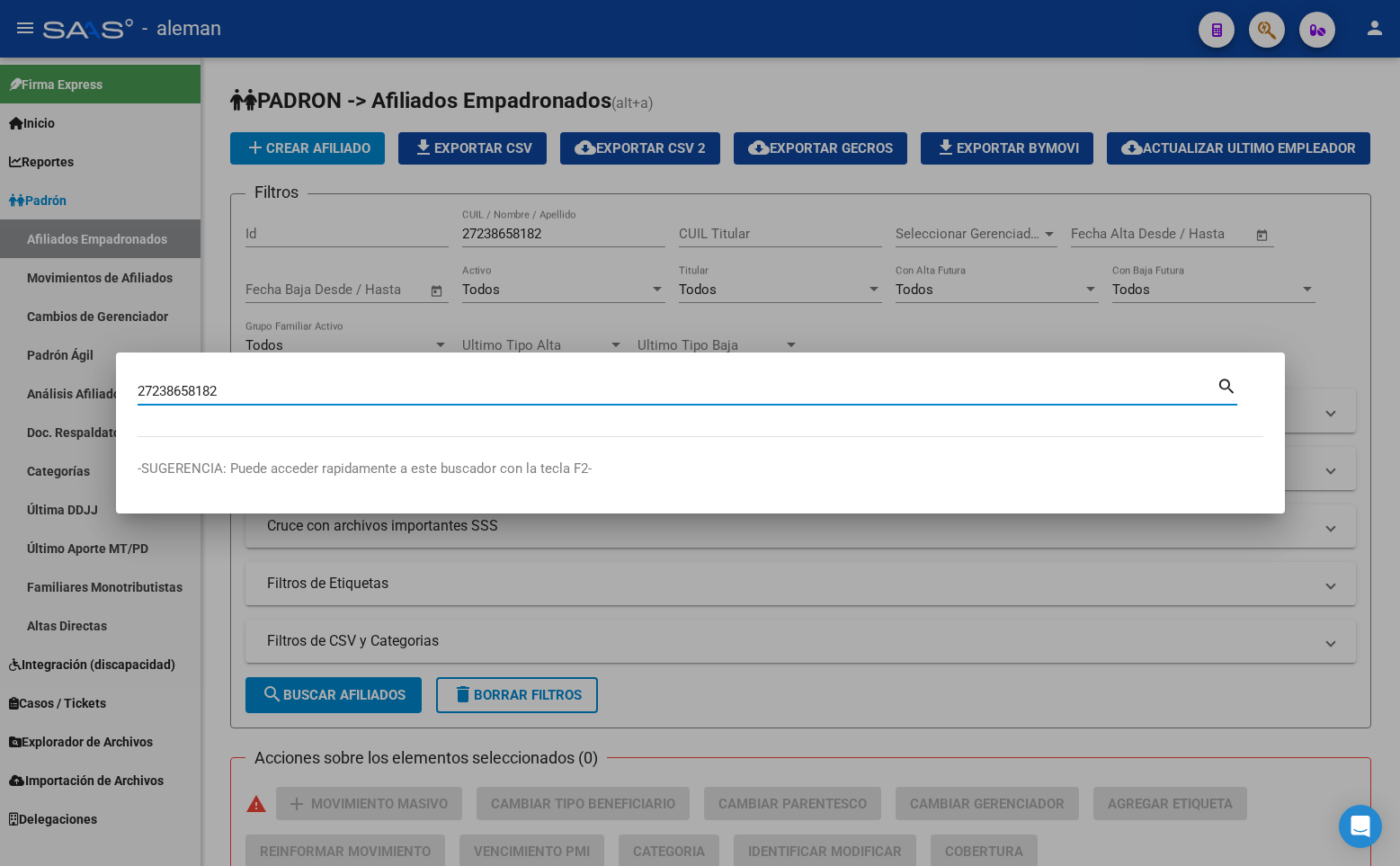
type input "27238658182"
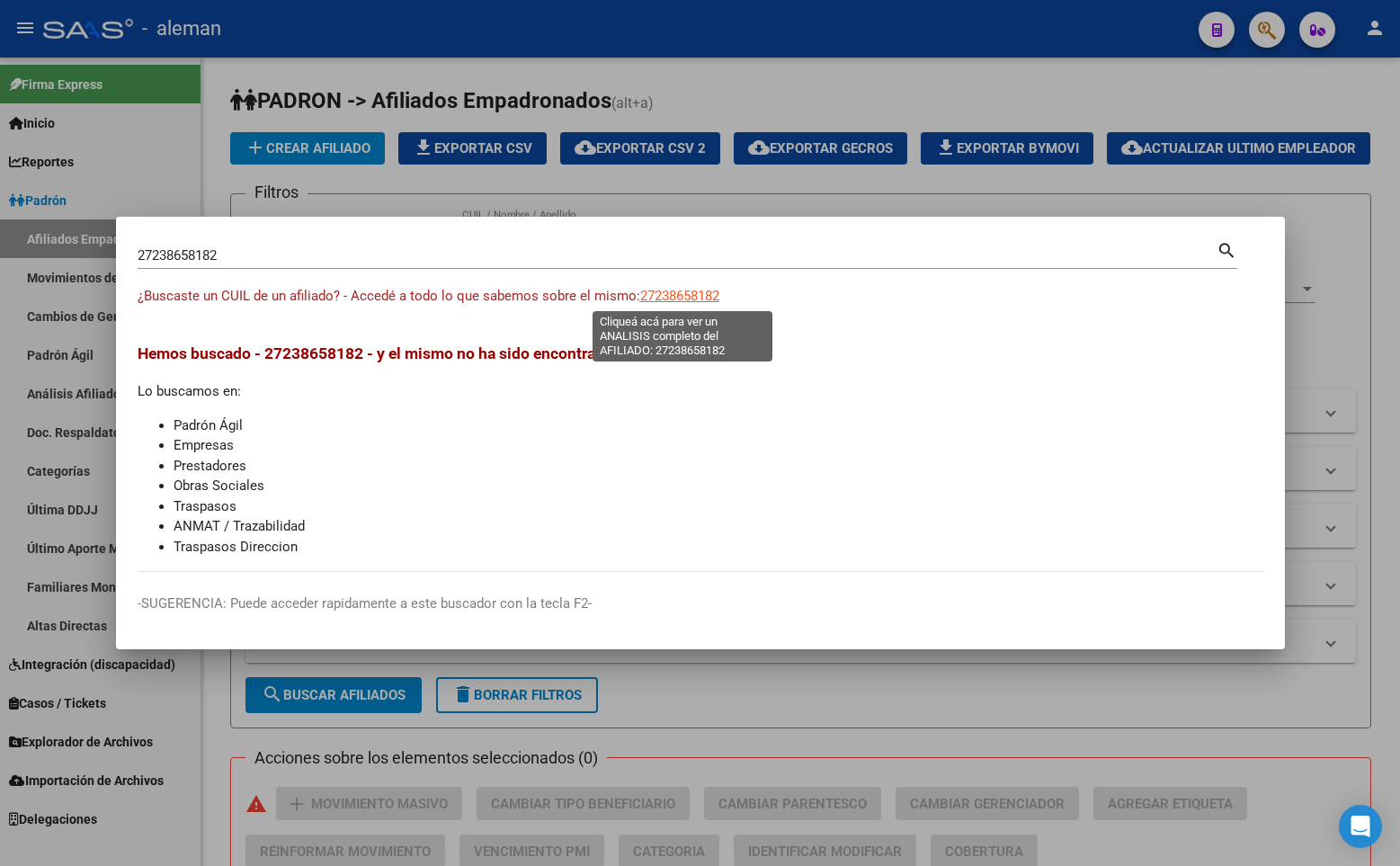
click at [692, 294] on span "27238658182" at bounding box center [679, 296] width 79 height 17
type textarea "27238658182"
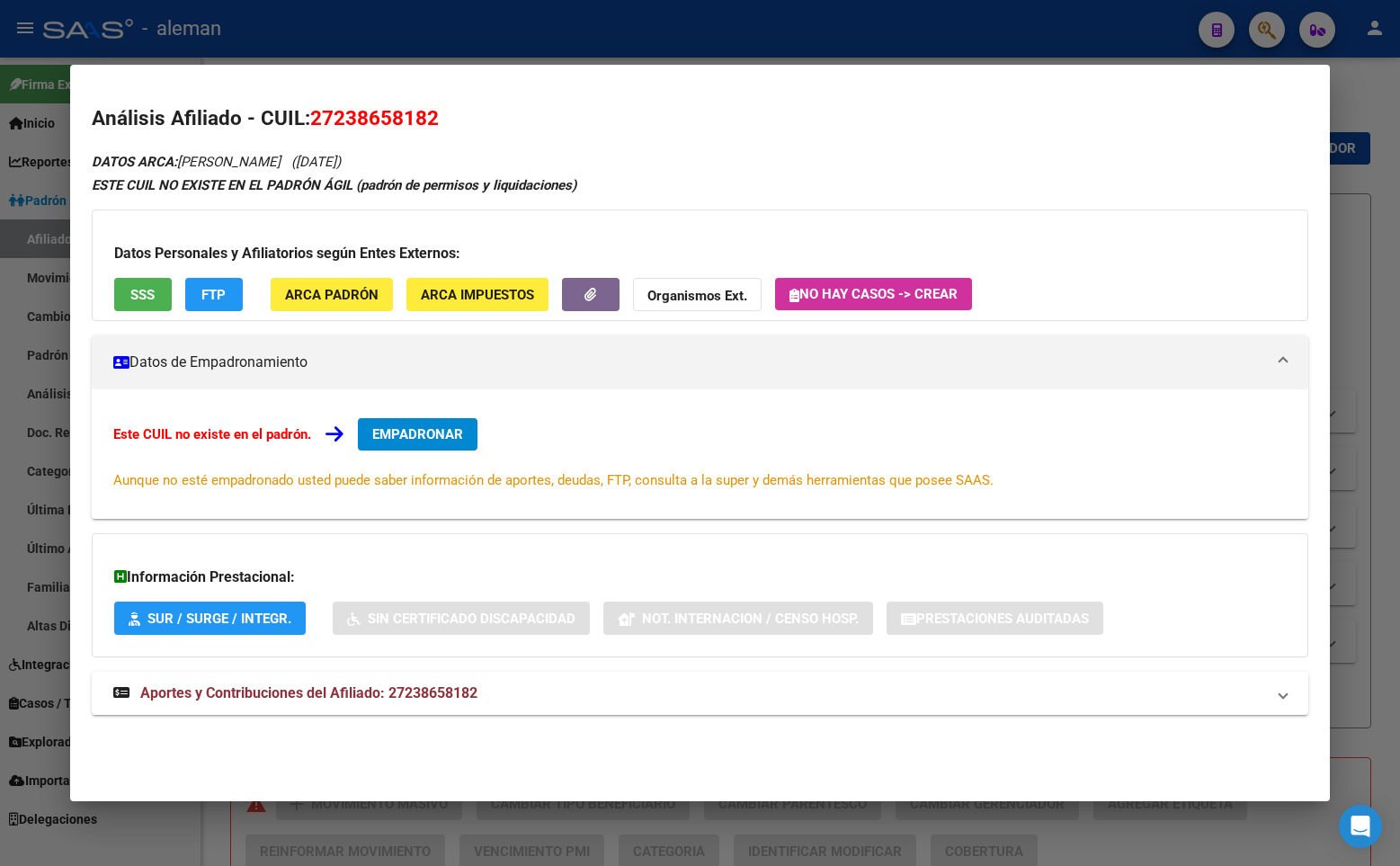
click at [738, 444] on div "Este CUIL no existe en el padrón. EMPADRONAR Aunque no esté empadronado usted p…" at bounding box center [700, 454] width 1173 height 72
click at [421, 433] on span "EMPADRONAR" at bounding box center [417, 434] width 91 height 17
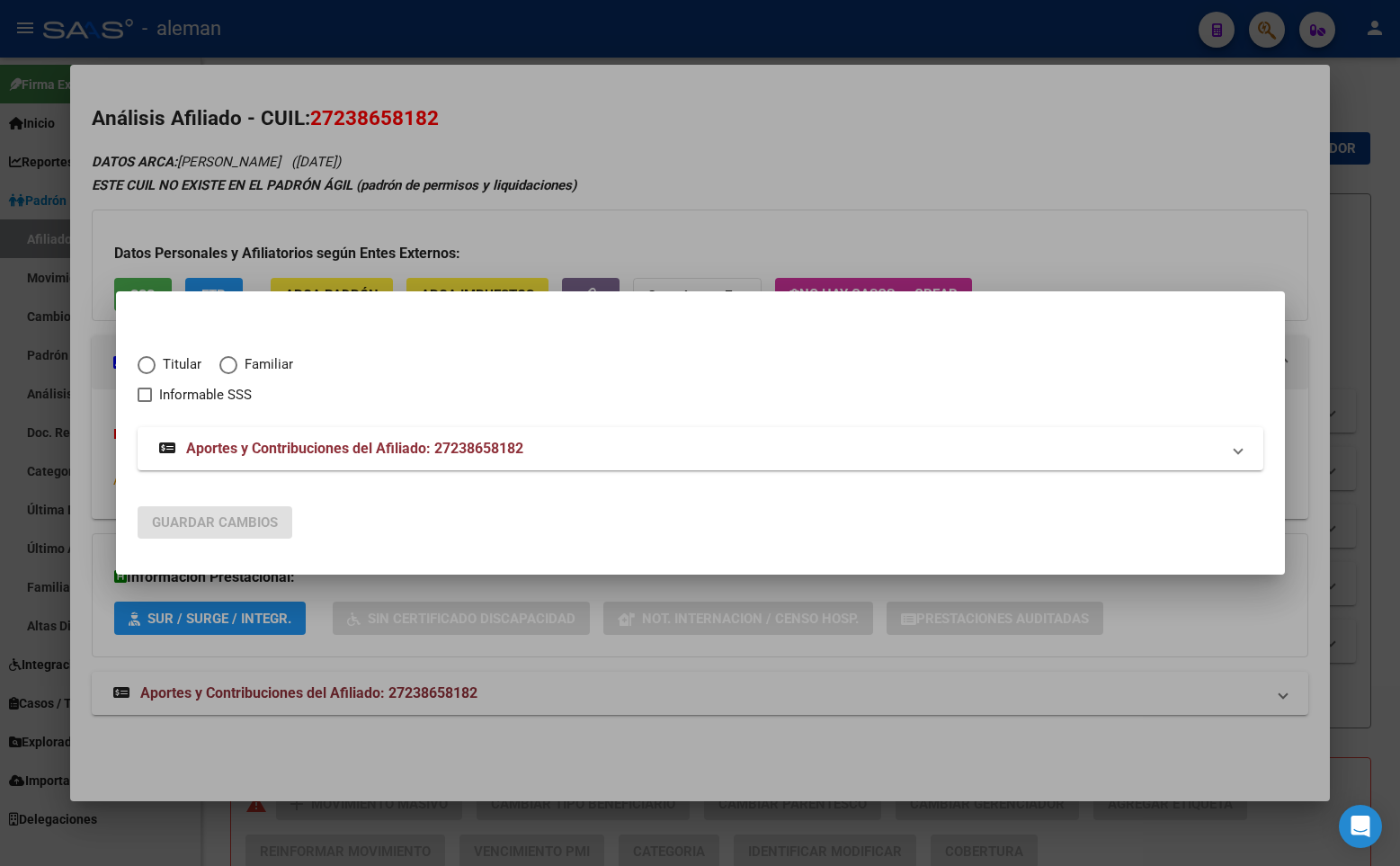
click at [144, 372] on span "Elija una opción" at bounding box center [147, 366] width 18 height 18
click at [144, 372] on input "Titular" at bounding box center [147, 366] width 18 height 18
radio input "true"
checkbox input "true"
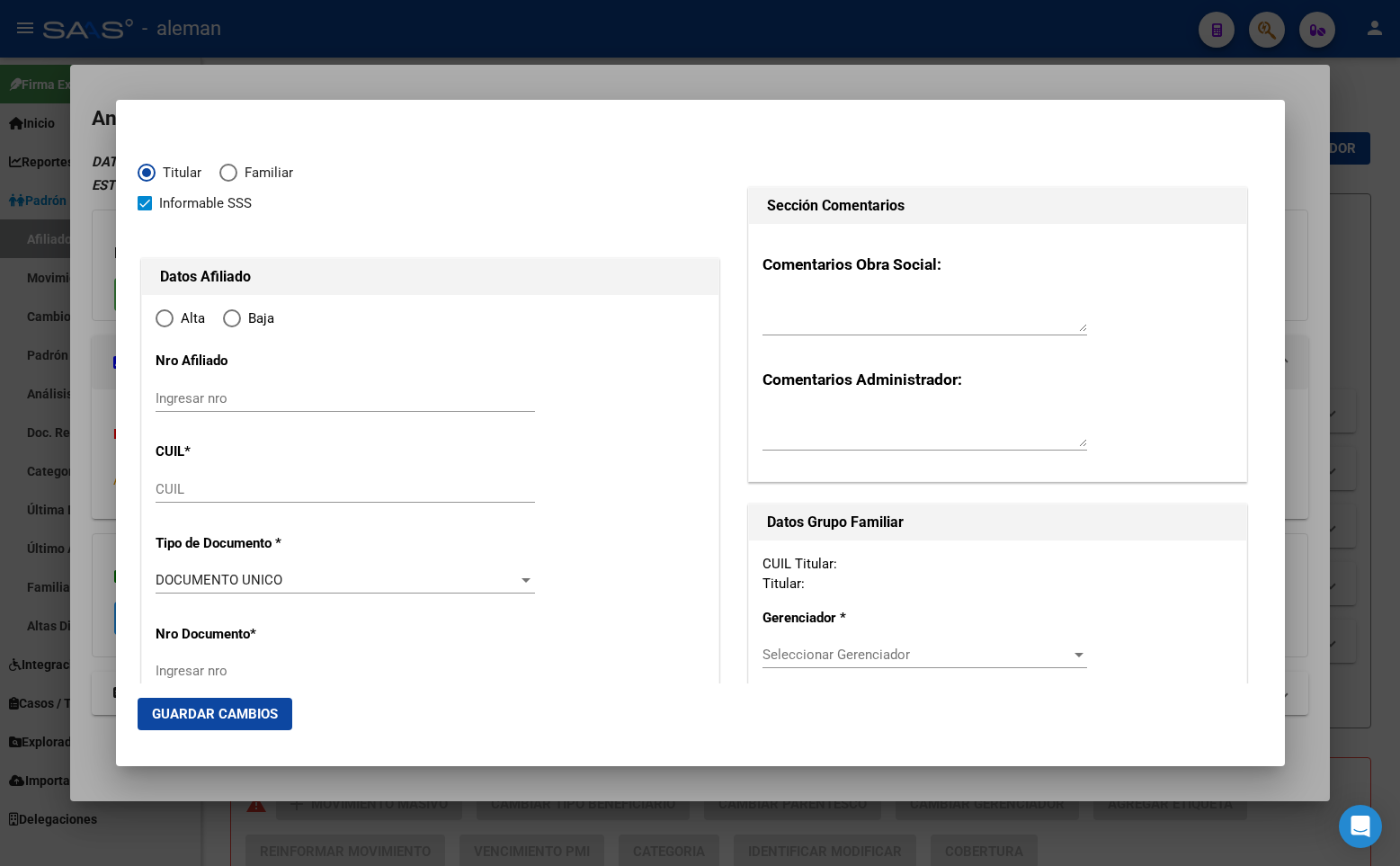
type input "27-23865818-2"
type input "23865818"
type input "[PERSON_NAME]"
type input "[DATE]"
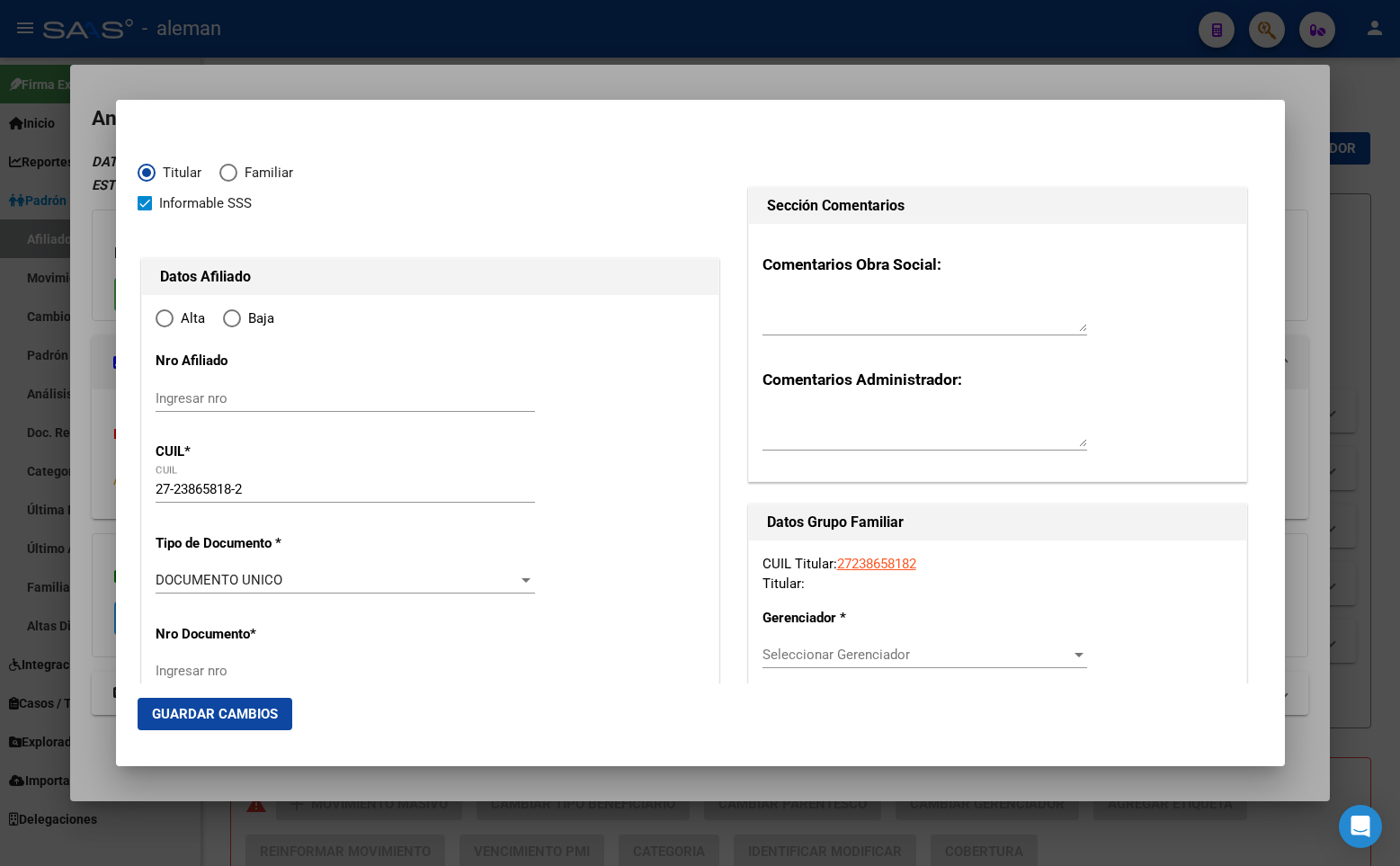
type input "CABA"
type input "1173"
type input "[PERSON_NAME]"
type input "57"
type input "2"
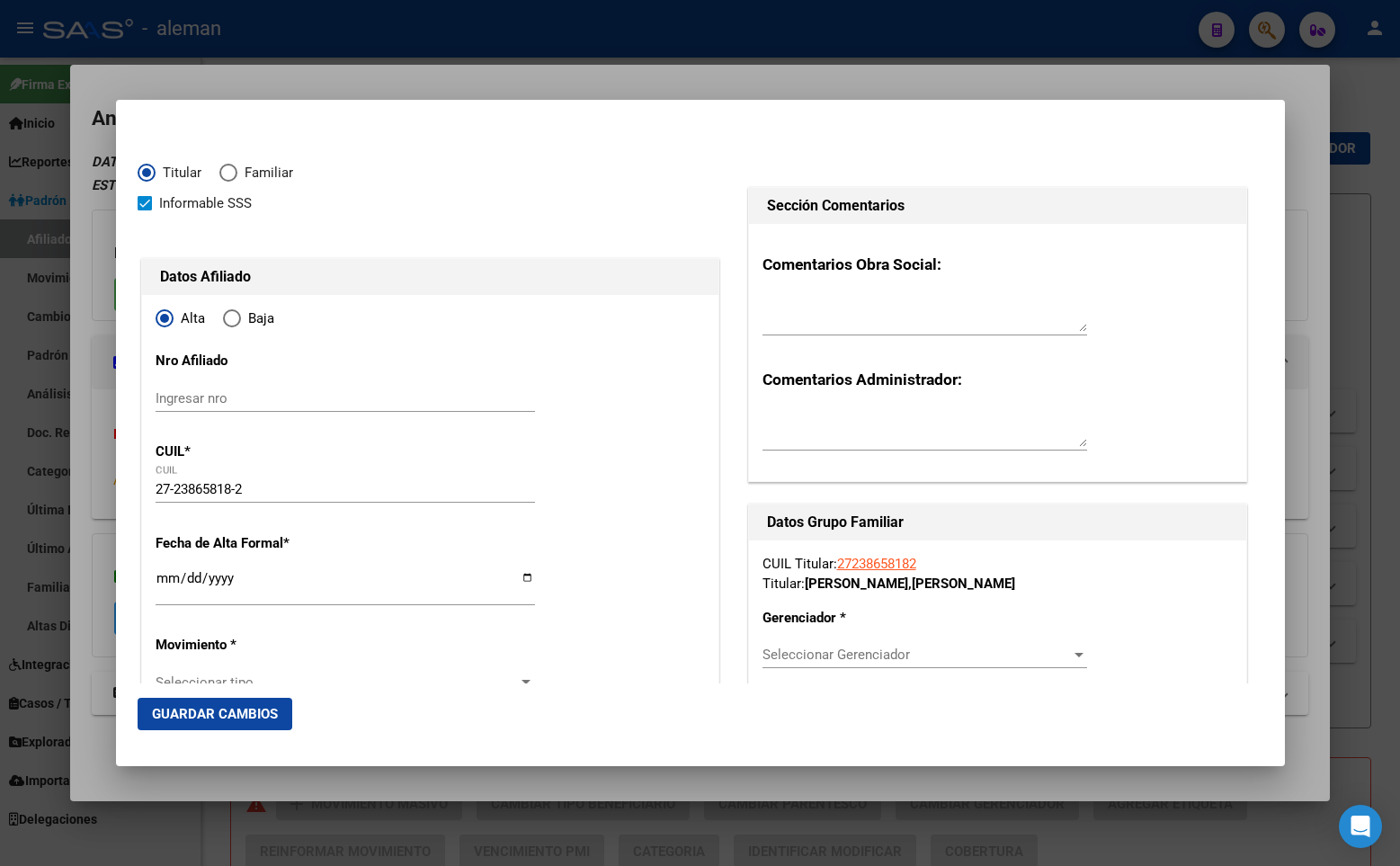
radio input "true"
type input "CABA"
click at [162, 574] on input "Ingresar fecha" at bounding box center [344, 585] width 379 height 28
type input "[DATE]"
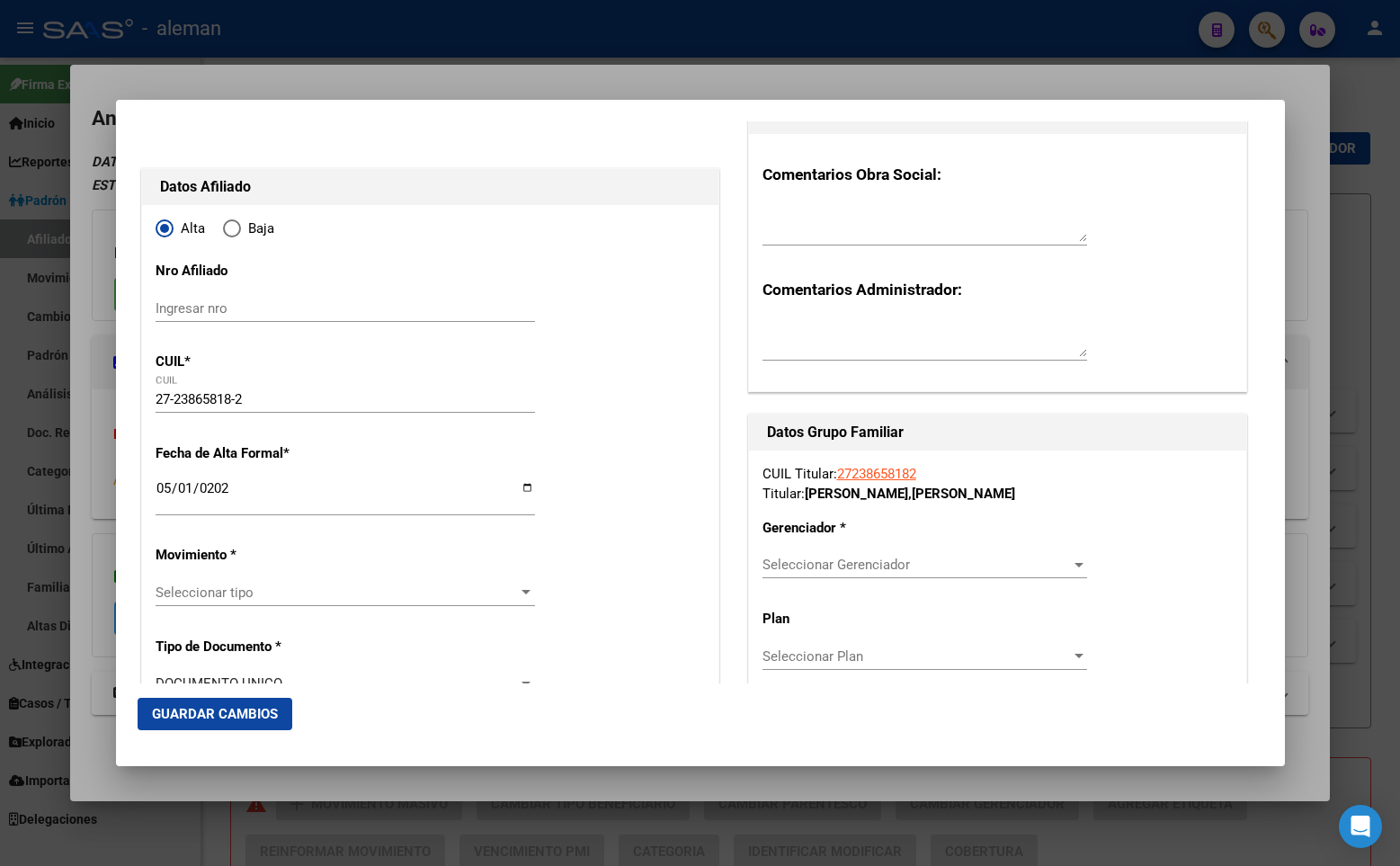
scroll to position [180, 0]
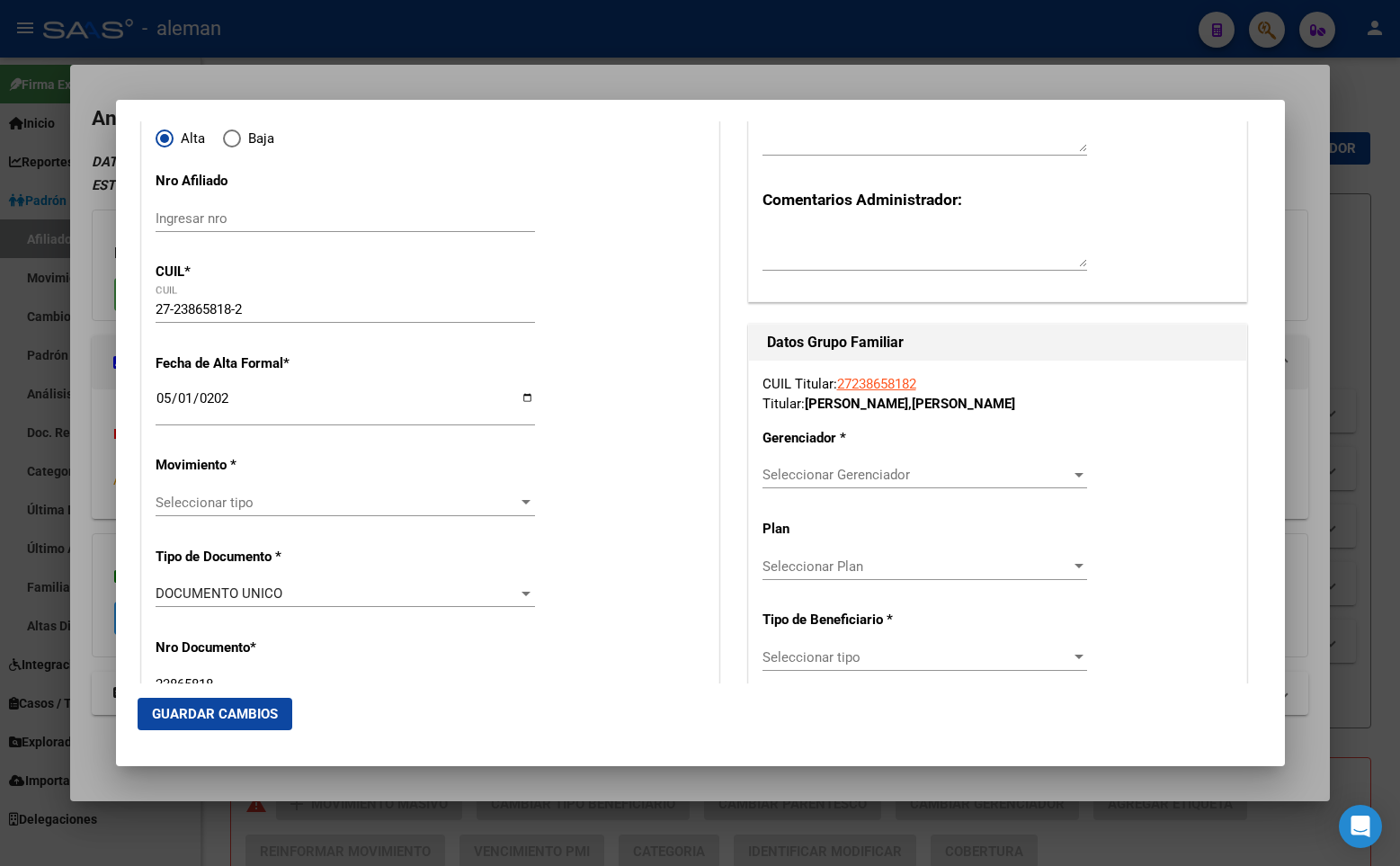
click at [219, 499] on span "Seleccionar tipo" at bounding box center [337, 503] width 364 height 17
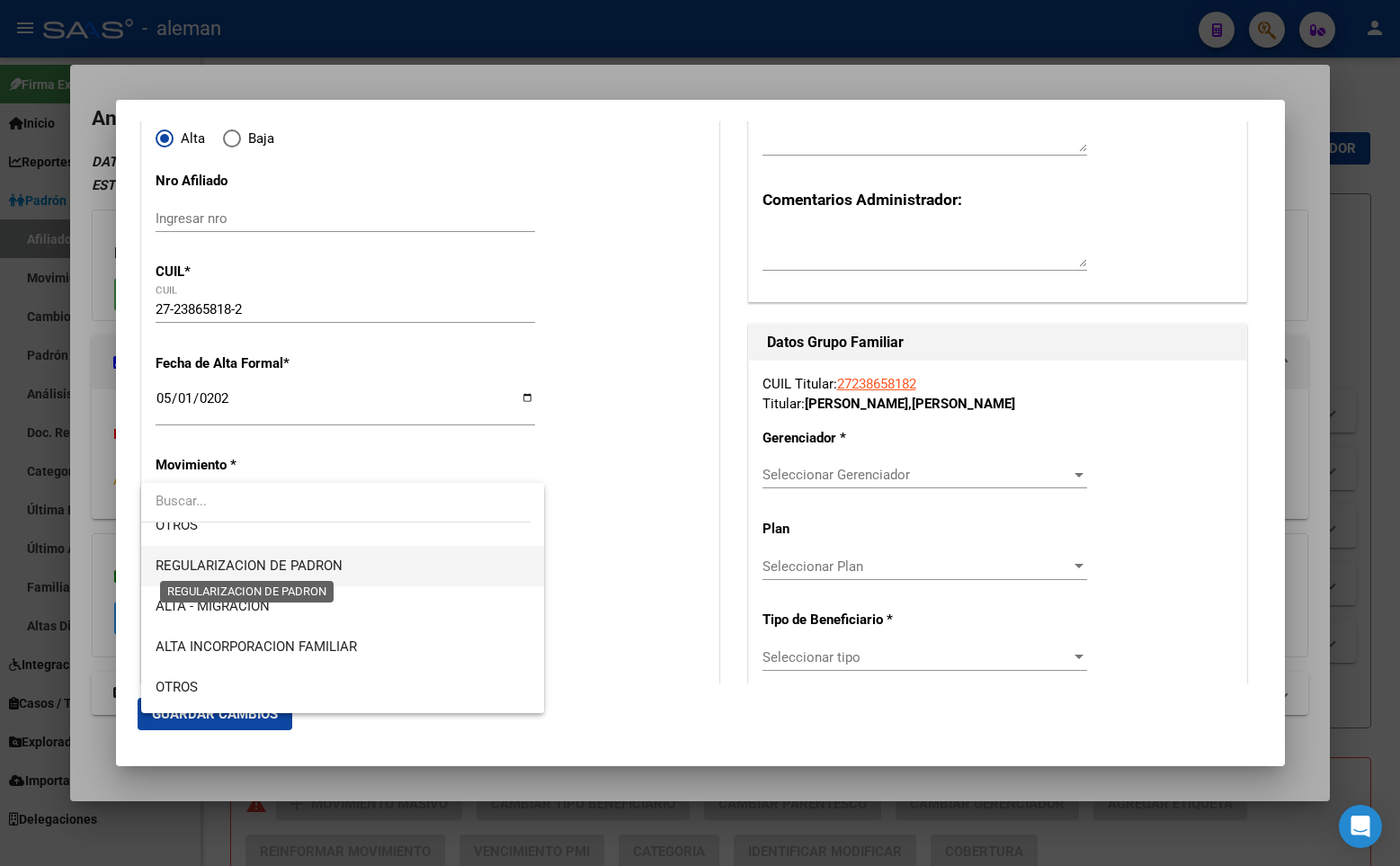
click at [282, 562] on span "REGULARIZACION DE PADRON" at bounding box center [249, 566] width 187 height 17
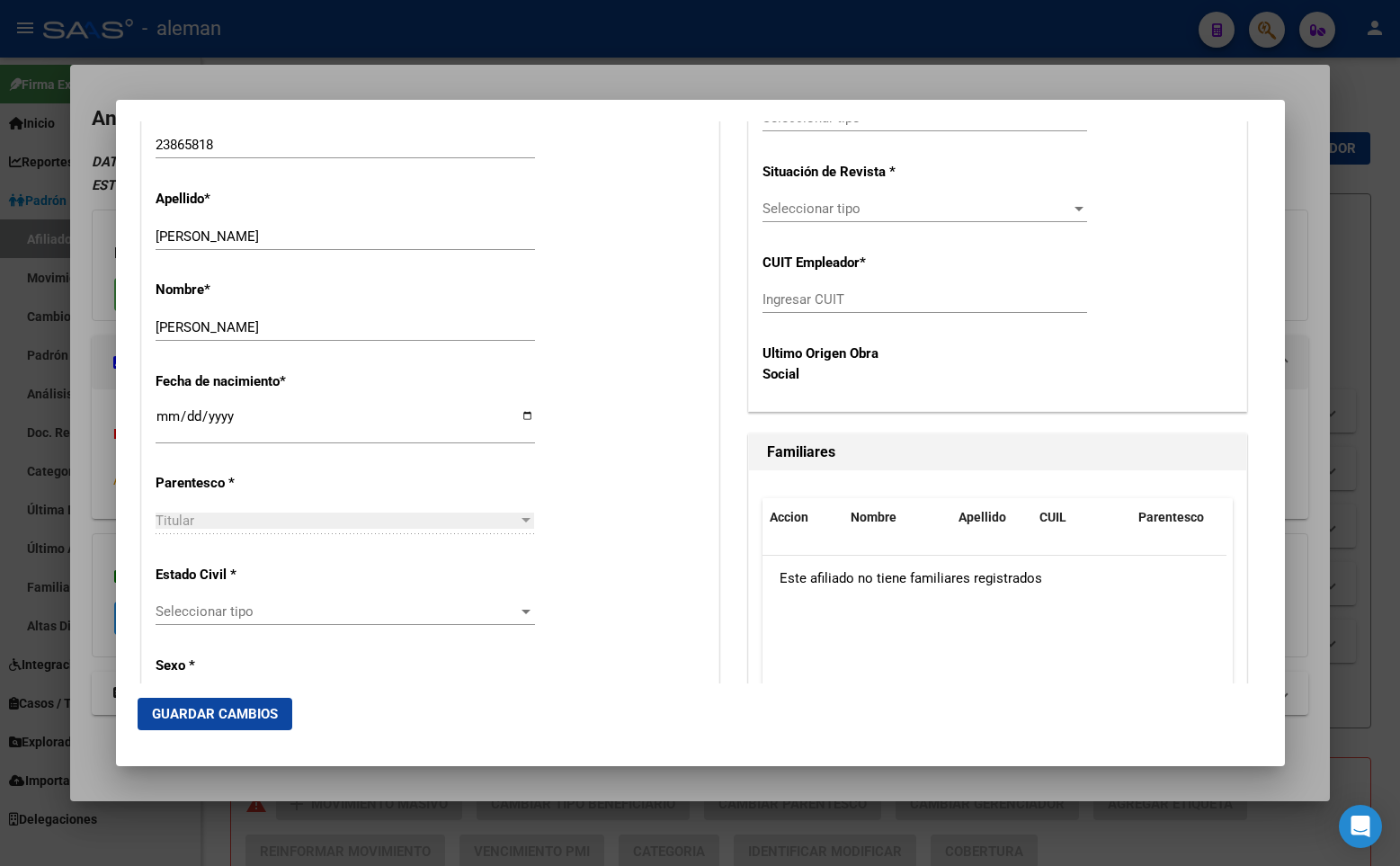
scroll to position [809, 0]
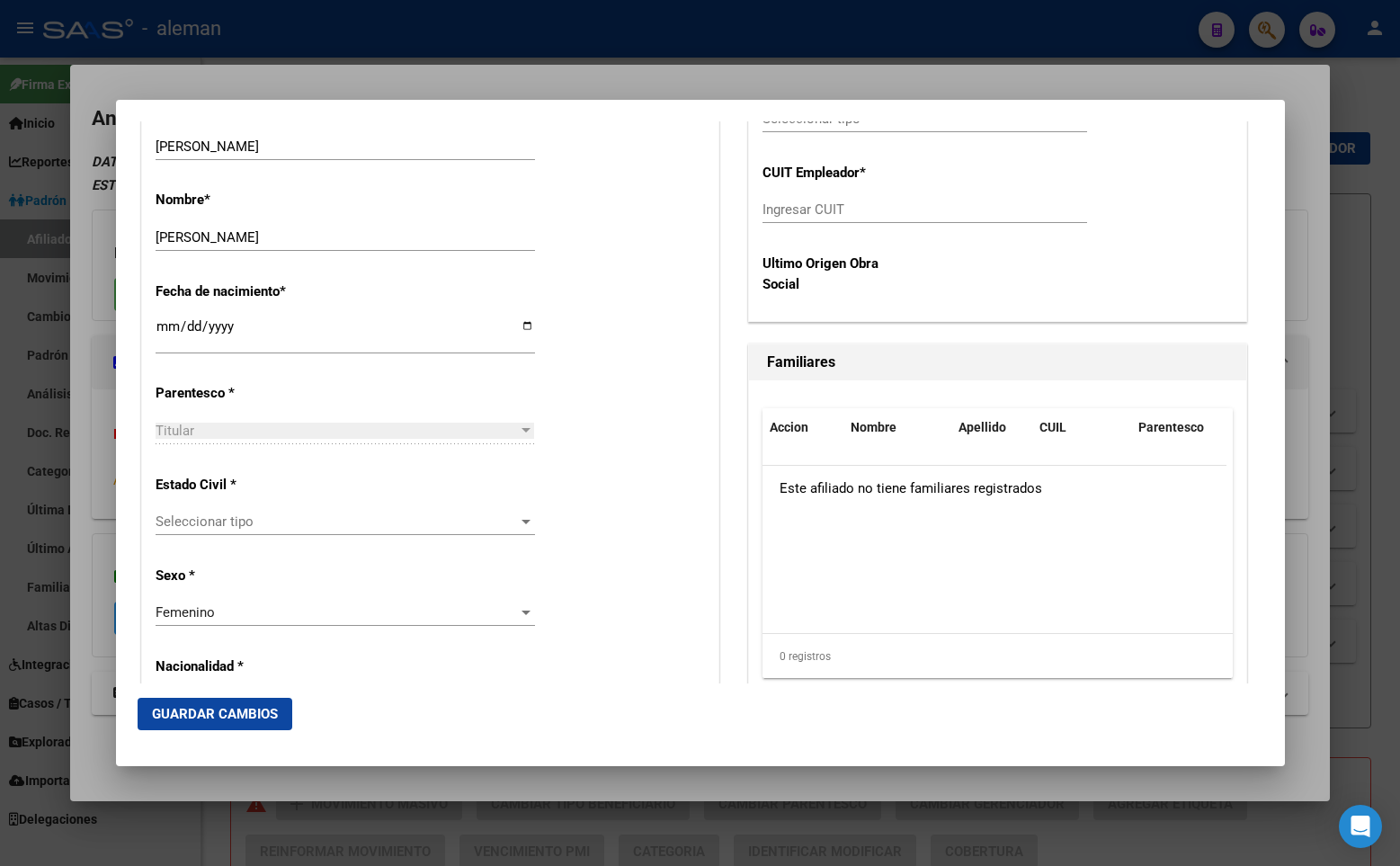
click at [323, 522] on span "Seleccionar tipo" at bounding box center [337, 522] width 364 height 17
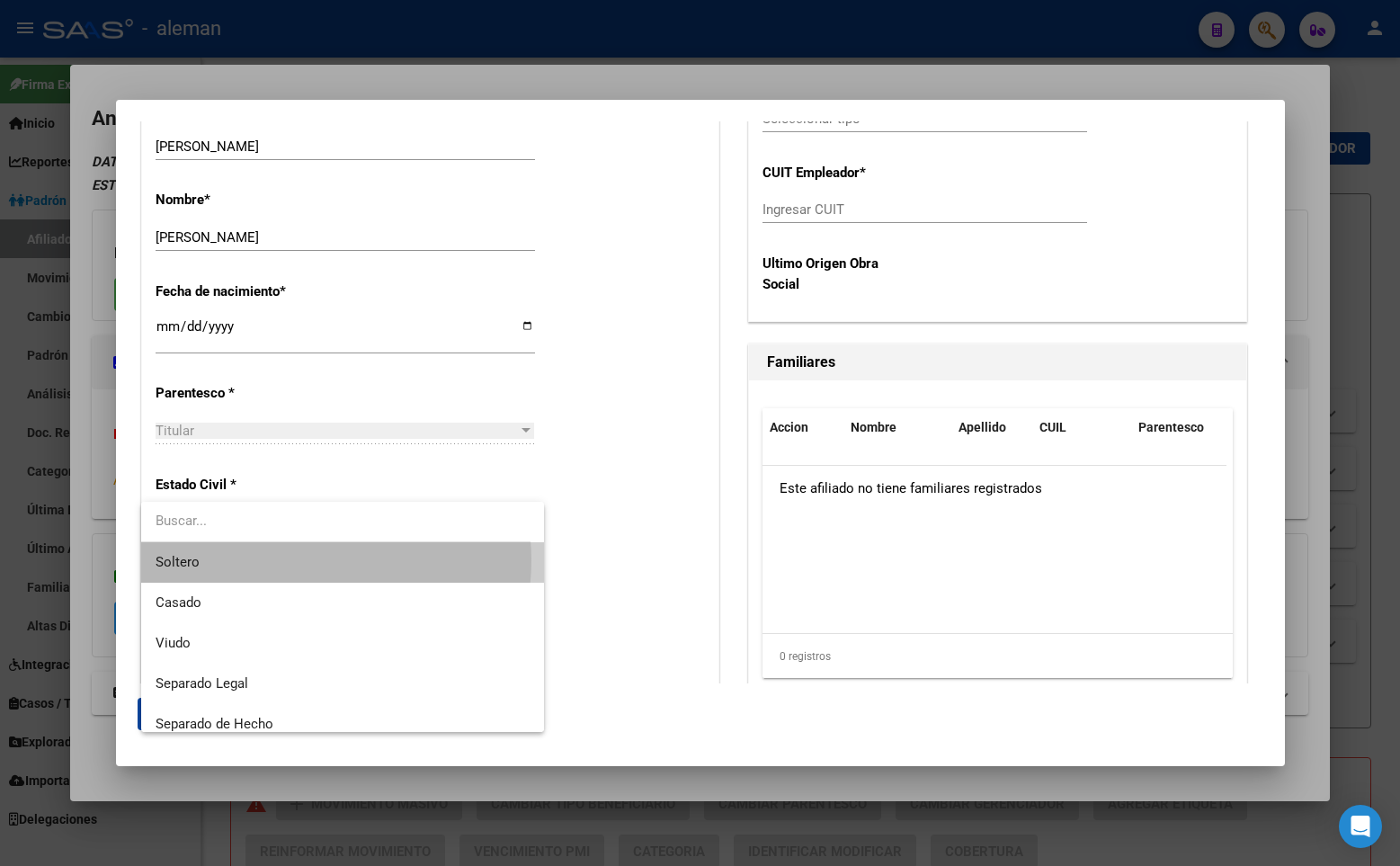
click at [300, 560] on span "Soltero" at bounding box center [342, 562] width 374 height 40
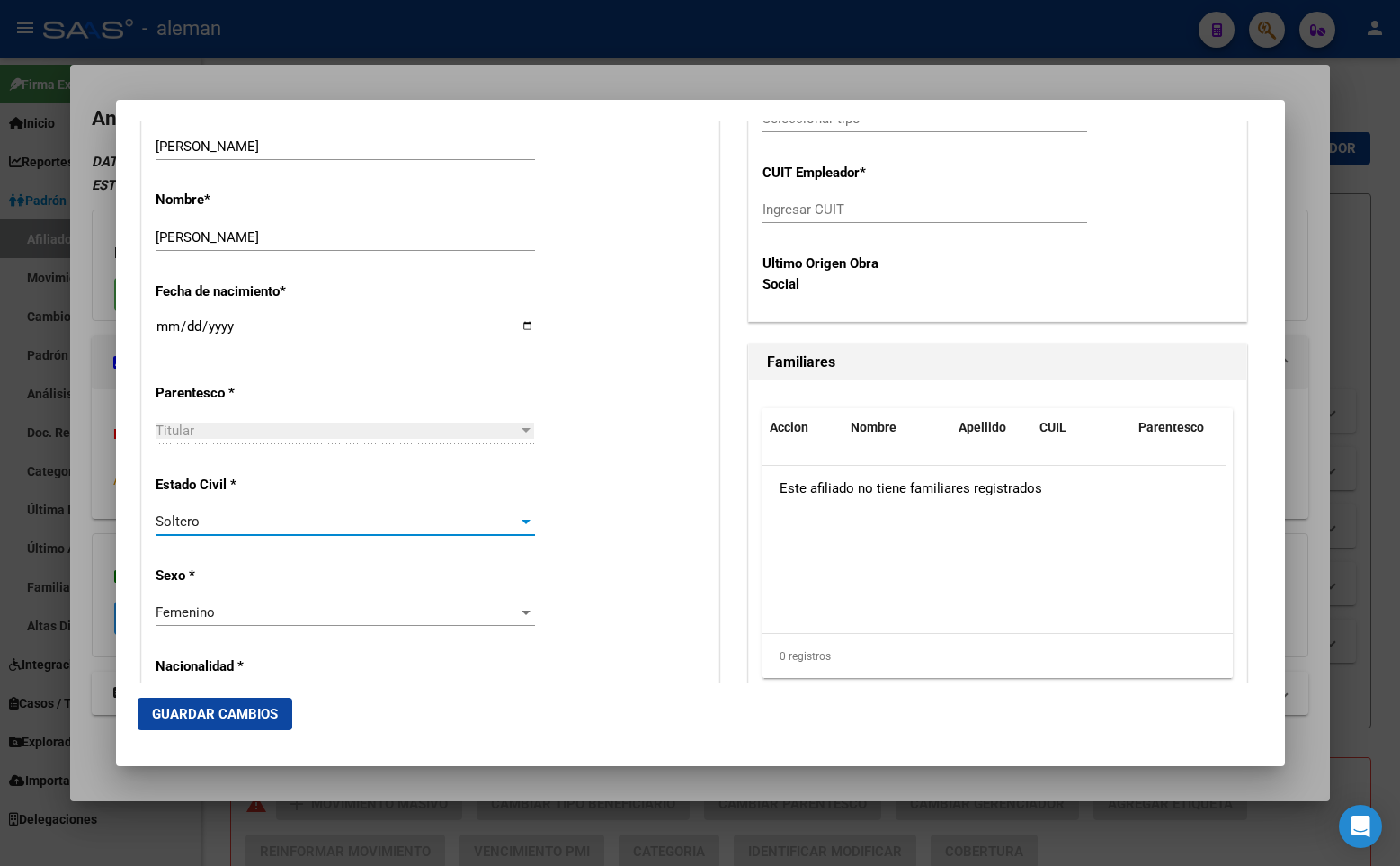
click at [610, 479] on div "Estado Civil * [DEMOGRAPHIC_DATA] Seleccionar tipo" at bounding box center [430, 506] width 549 height 91
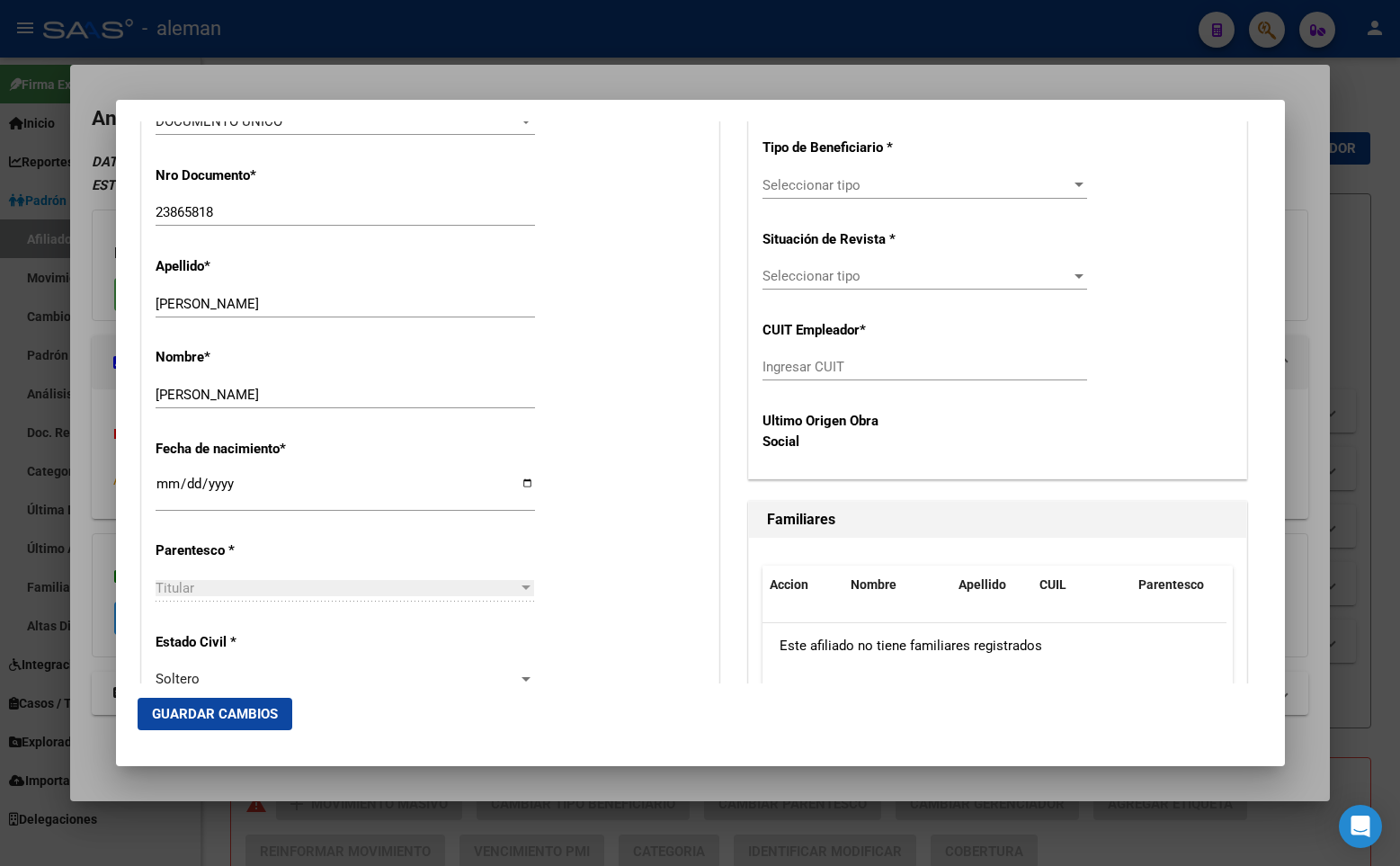
scroll to position [112, 0]
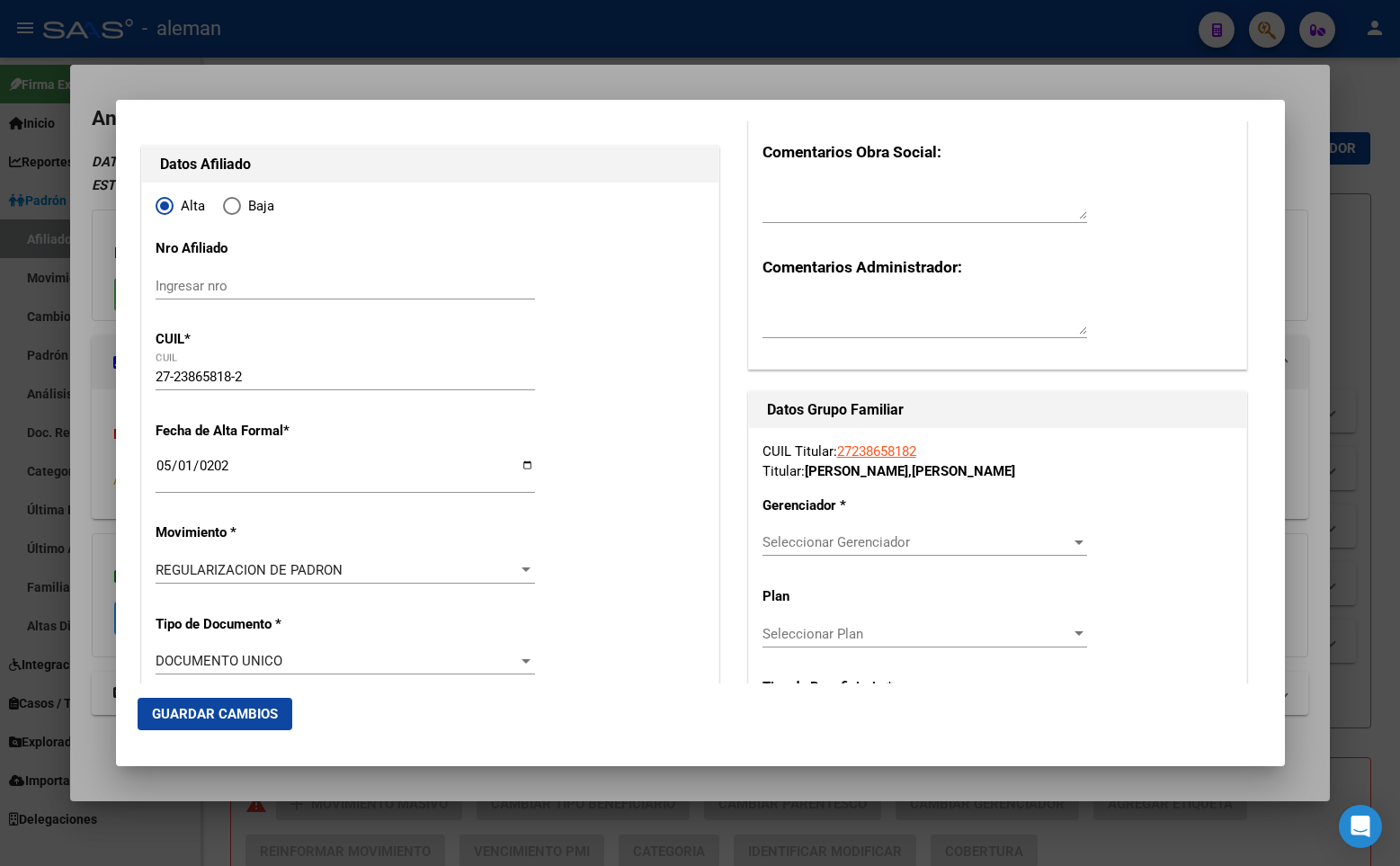
click at [842, 538] on span "Seleccionar Gerenciador" at bounding box center [916, 543] width 308 height 17
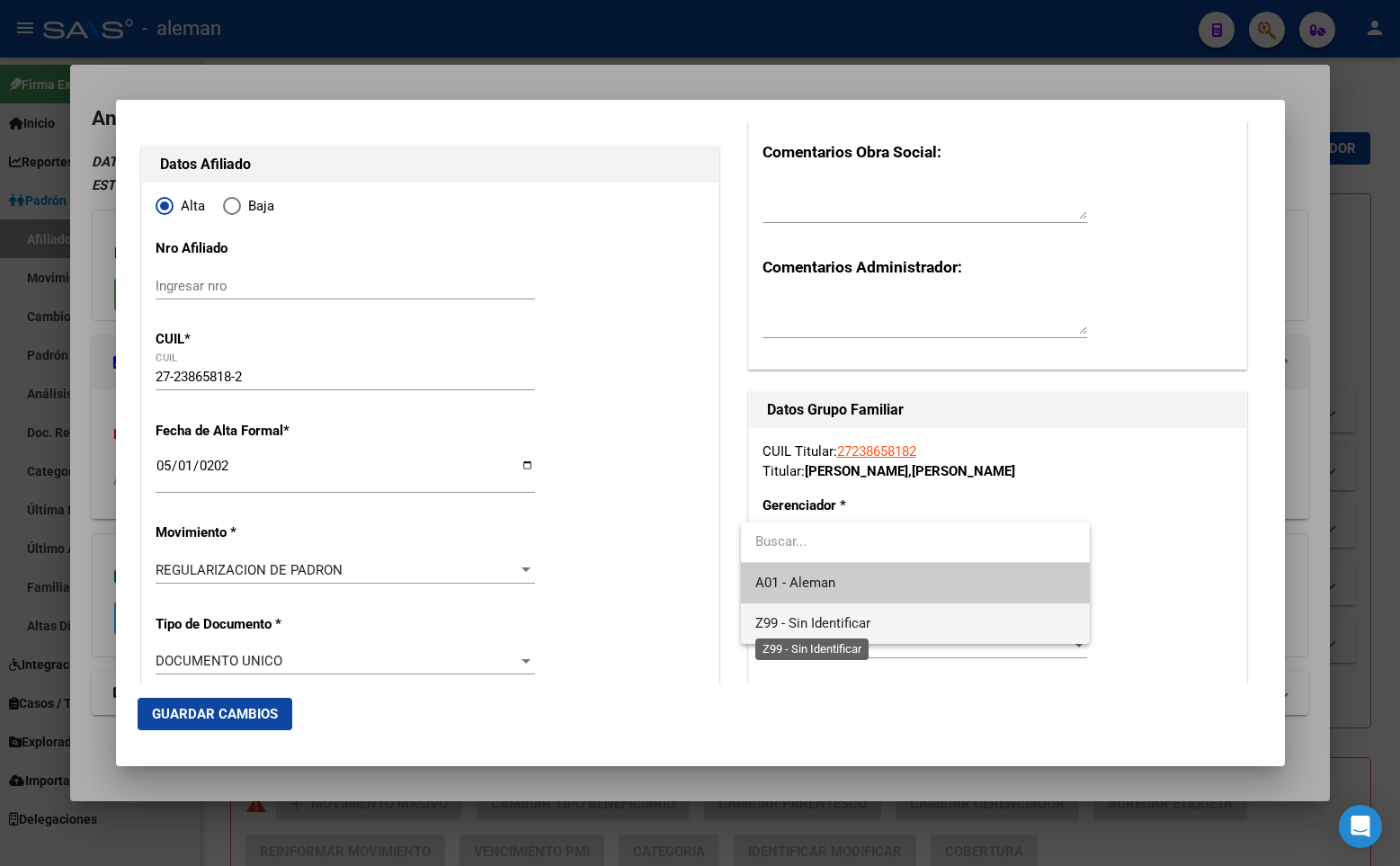
click at [823, 626] on span "Z99 - Sin Identificar" at bounding box center [812, 624] width 115 height 17
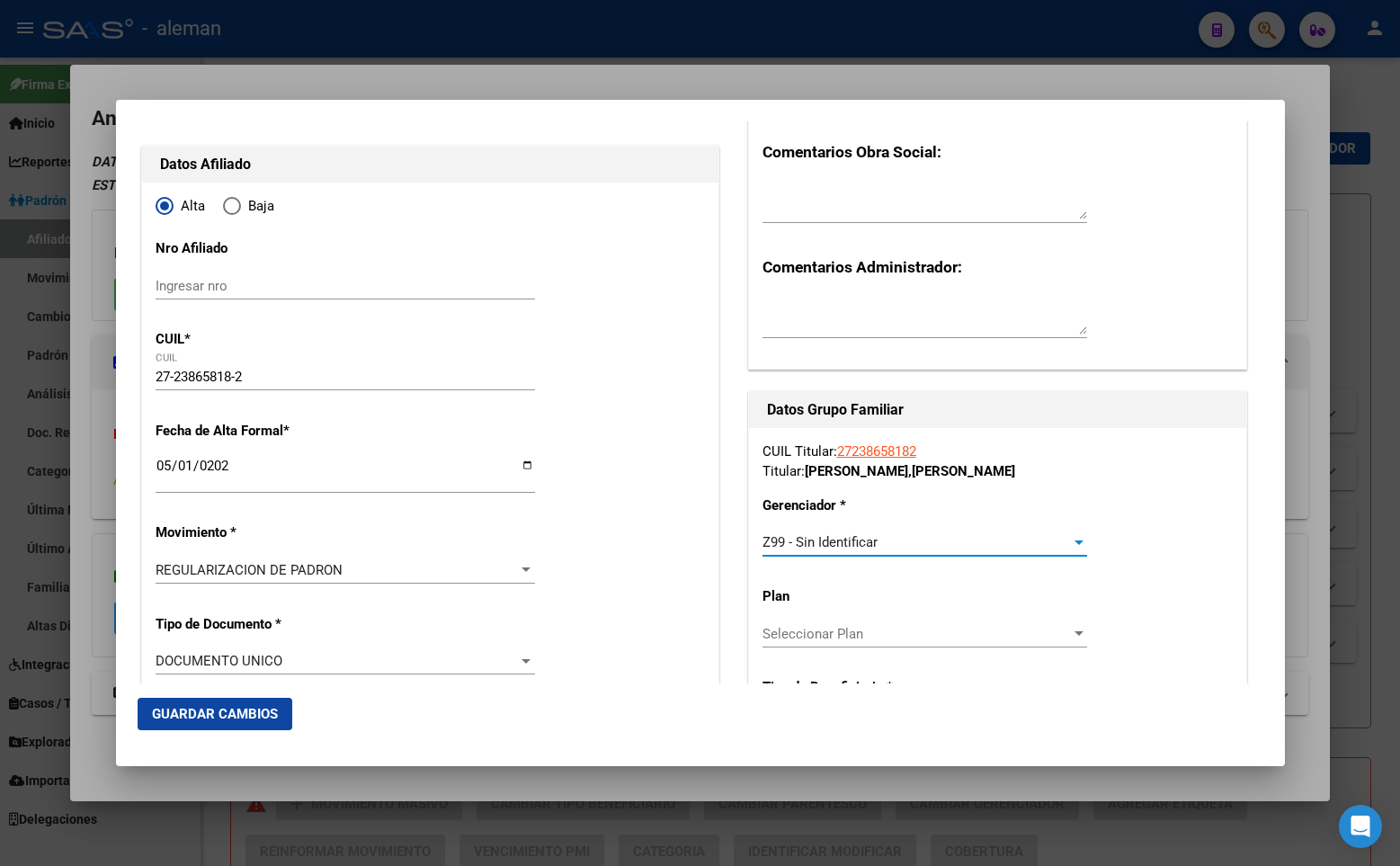
scroll to position [292, 0]
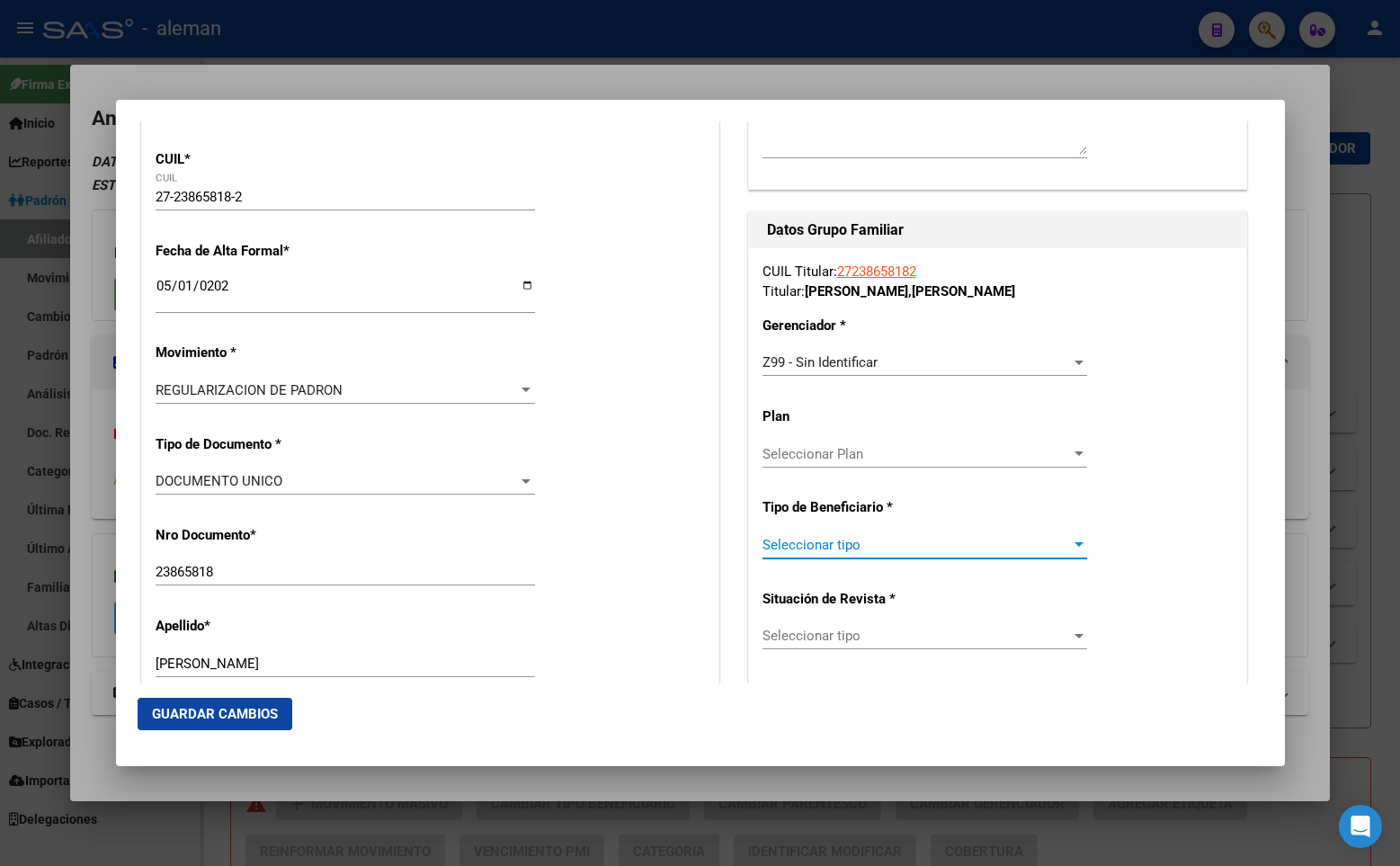
click at [828, 542] on span "Seleccionar tipo" at bounding box center [916, 545] width 308 height 17
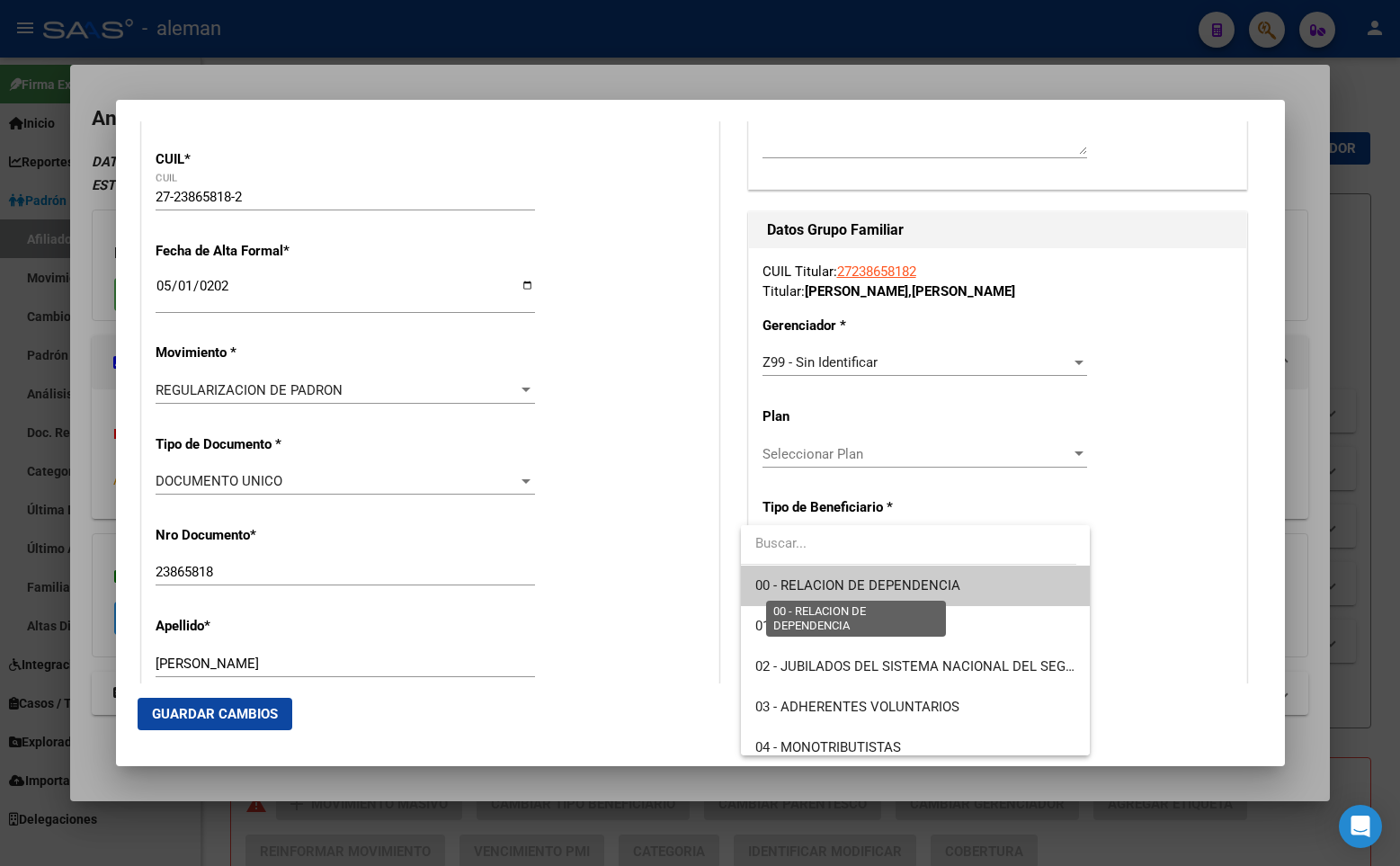
scroll to position [90, 0]
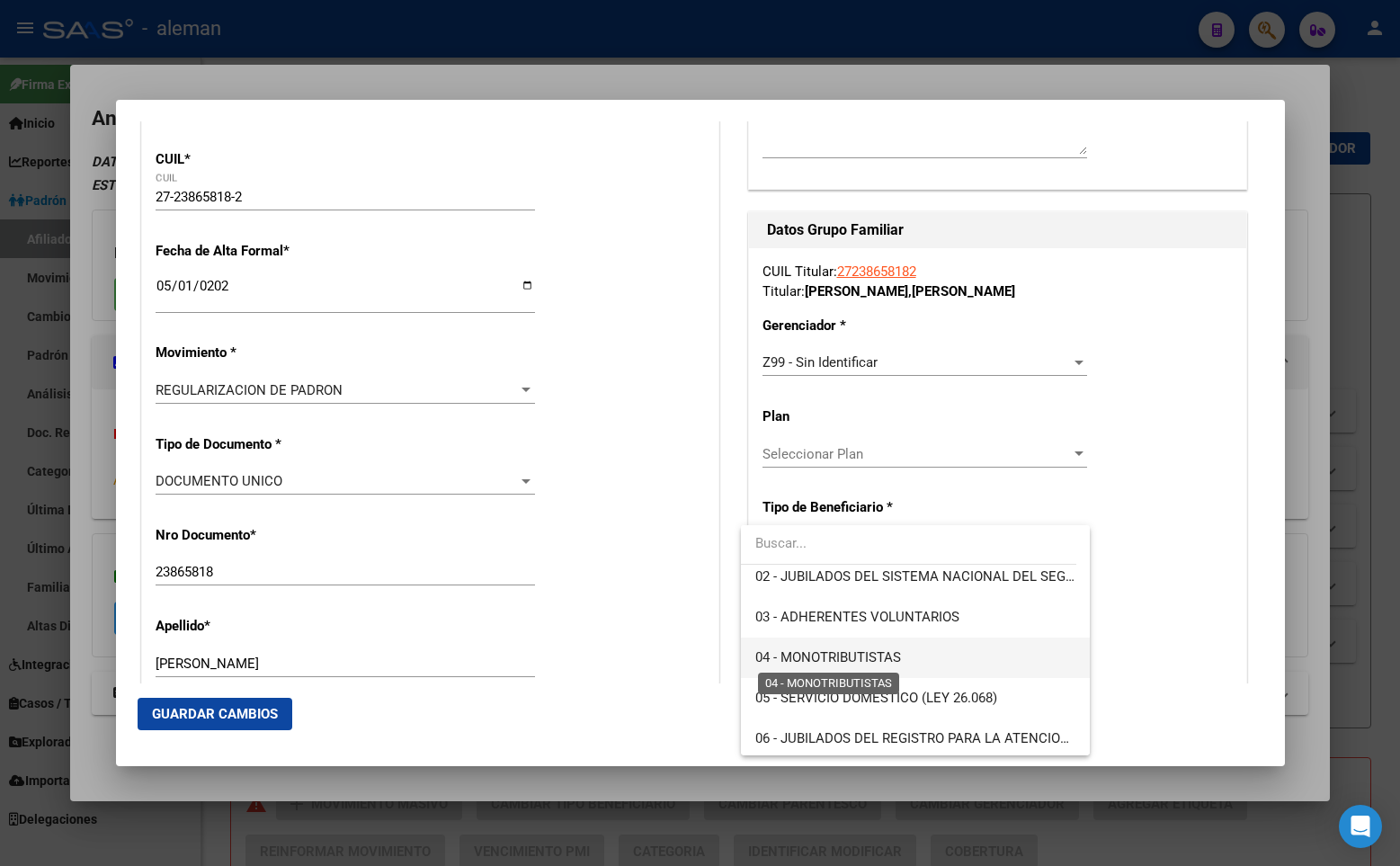
click at [849, 656] on span "04 - MONOTRIBUTISTAS" at bounding box center [828, 658] width 146 height 17
type input "27-23865818-2"
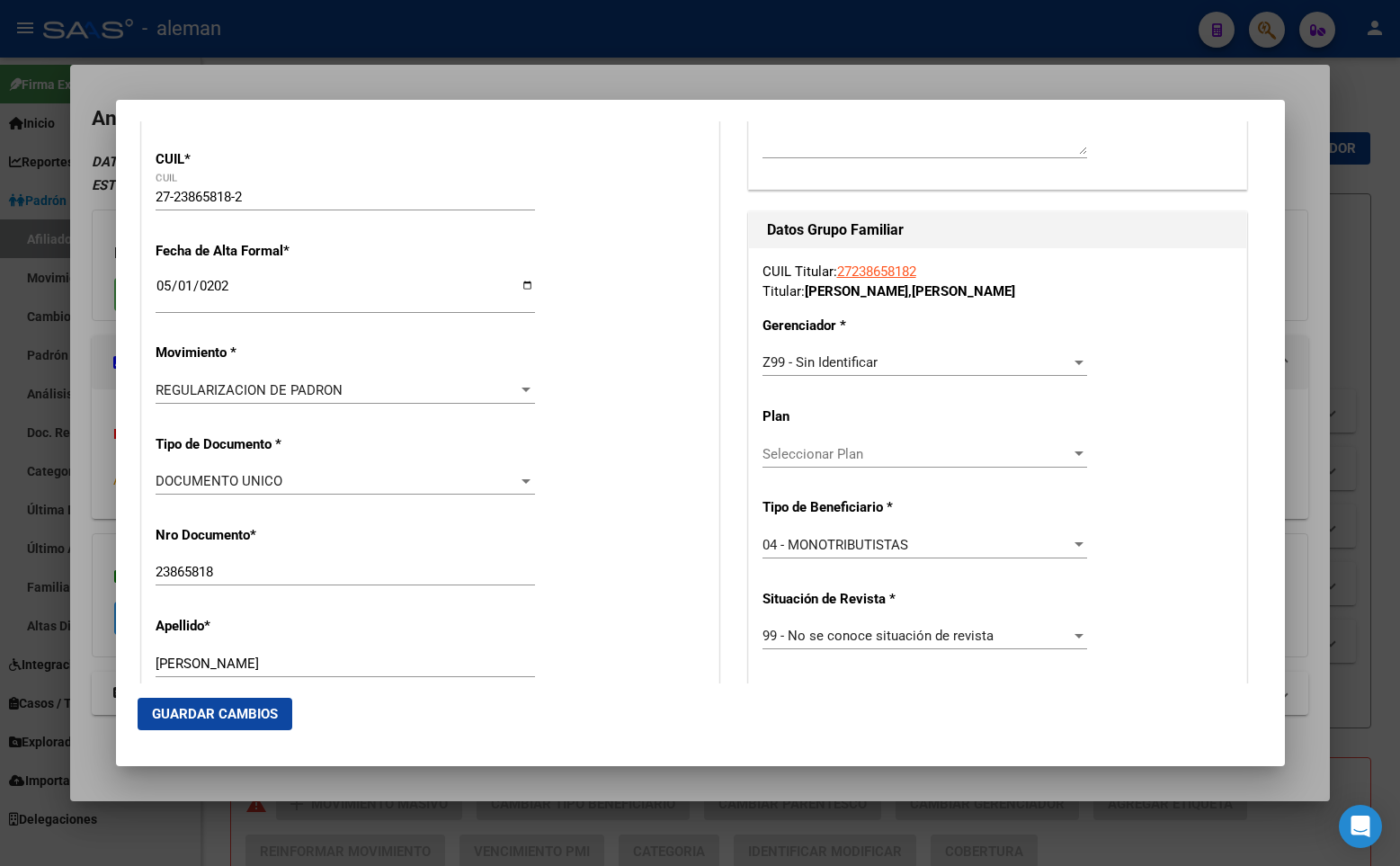
click at [1119, 569] on div "CUIL Titular: 27238658182 Titular: [PERSON_NAME] [PERSON_NAME] * Z99 - Sin Iden…" at bounding box center [998, 543] width 498 height 590
click at [620, 561] on div "Nro Documento * 23865818 Ingresar nro" at bounding box center [430, 557] width 549 height 91
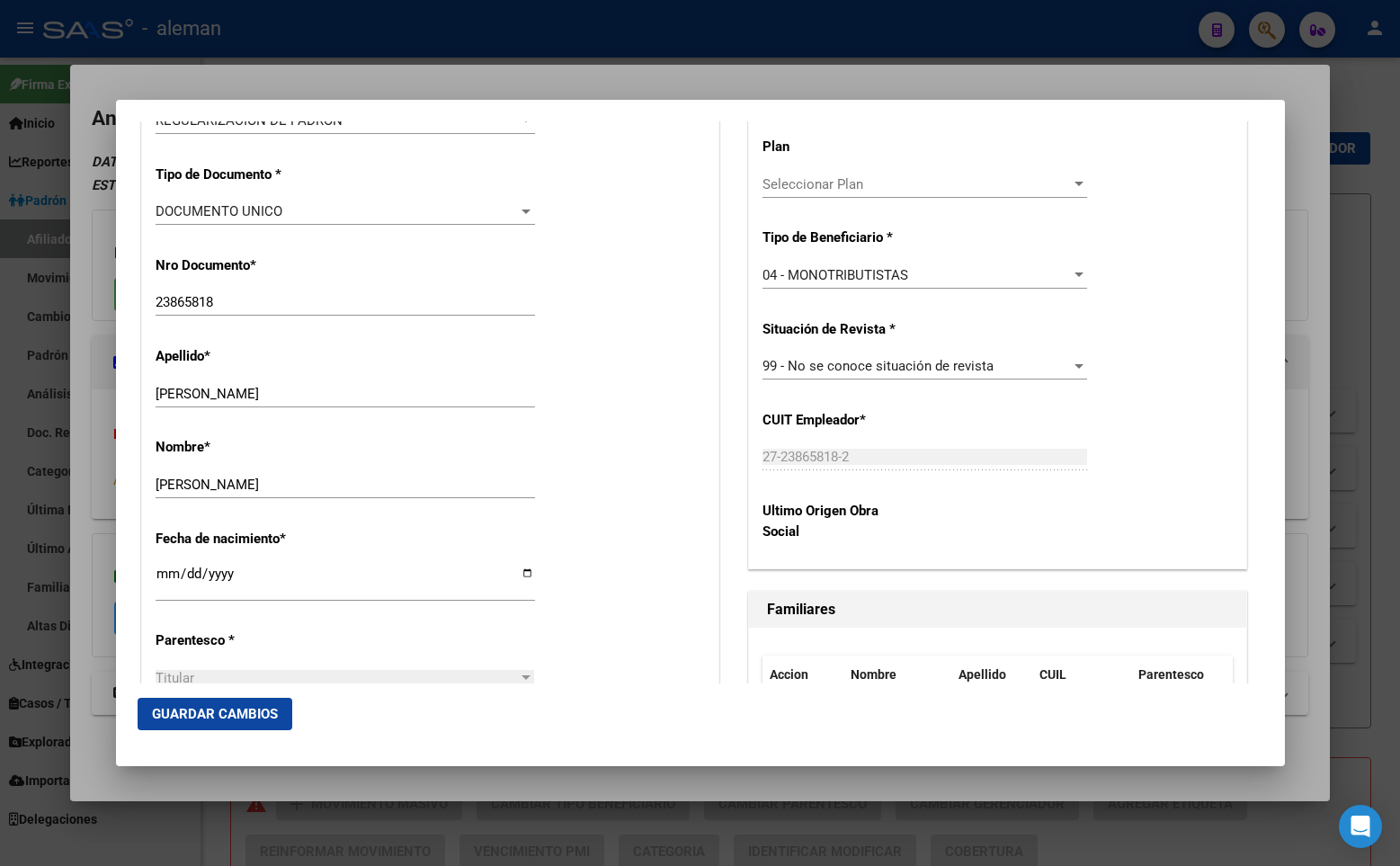
scroll to position [832, 0]
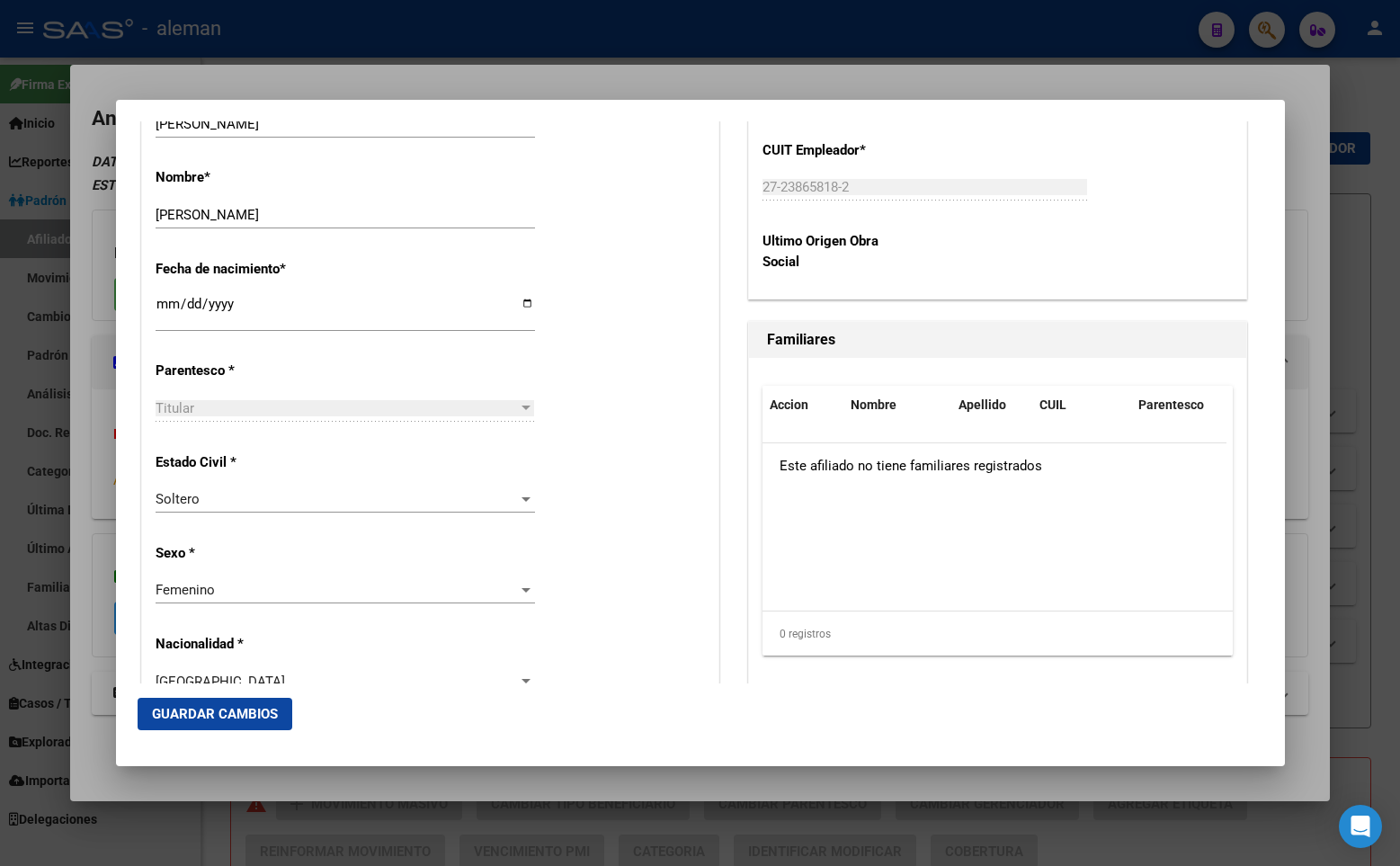
click at [232, 707] on span "Guardar Cambios" at bounding box center [214, 714] width 126 height 17
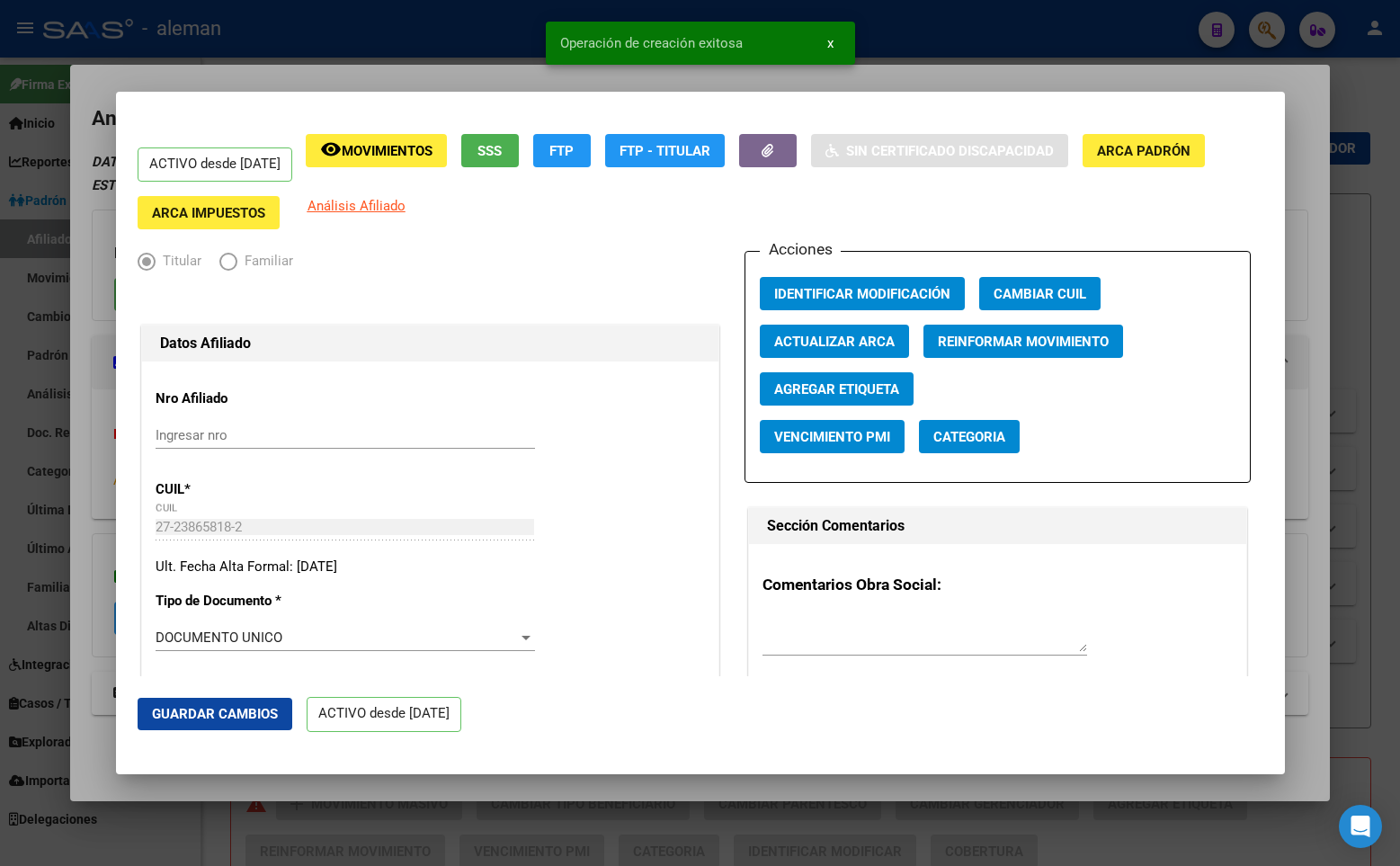
click at [1317, 197] on div at bounding box center [700, 433] width 1400 height 866
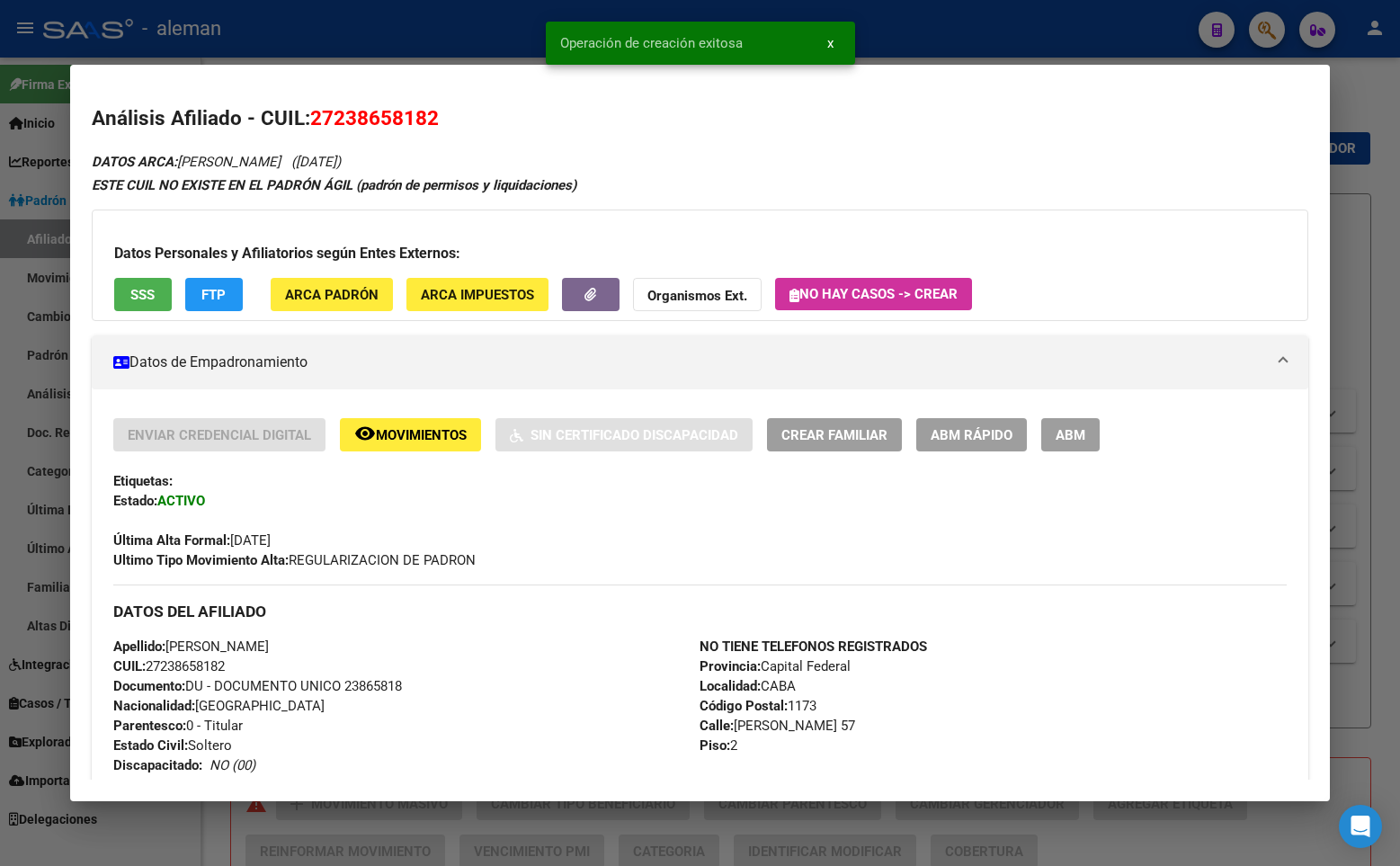
click at [1200, 154] on div "DATOS ARCA: [PERSON_NAME] ([DATE]) ESTE CUIL NO EXISTE EN EL PADRÓN ÁGIL (padró…" at bounding box center [700, 818] width 1216 height 1335
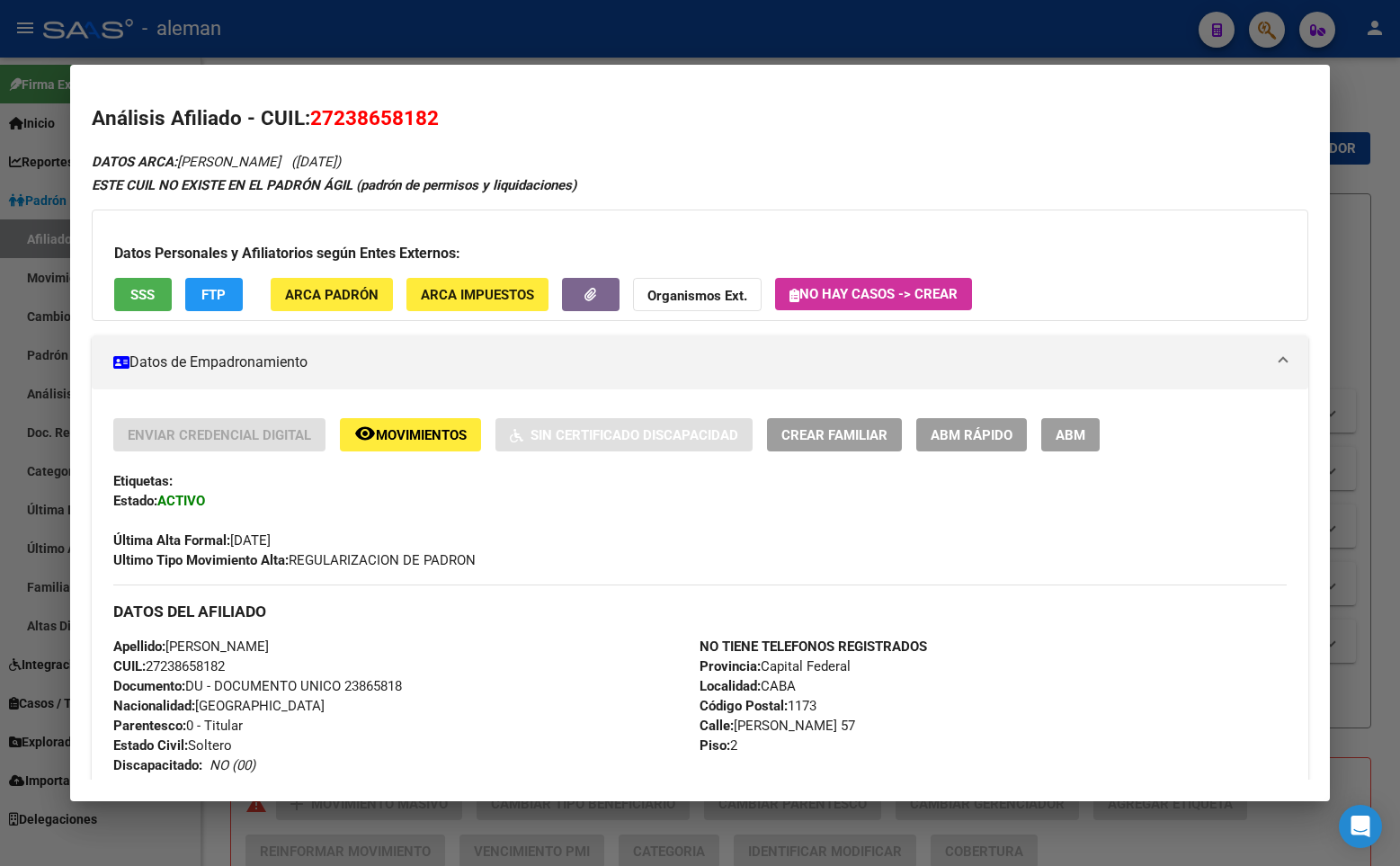
click at [1362, 167] on div at bounding box center [700, 433] width 1400 height 866
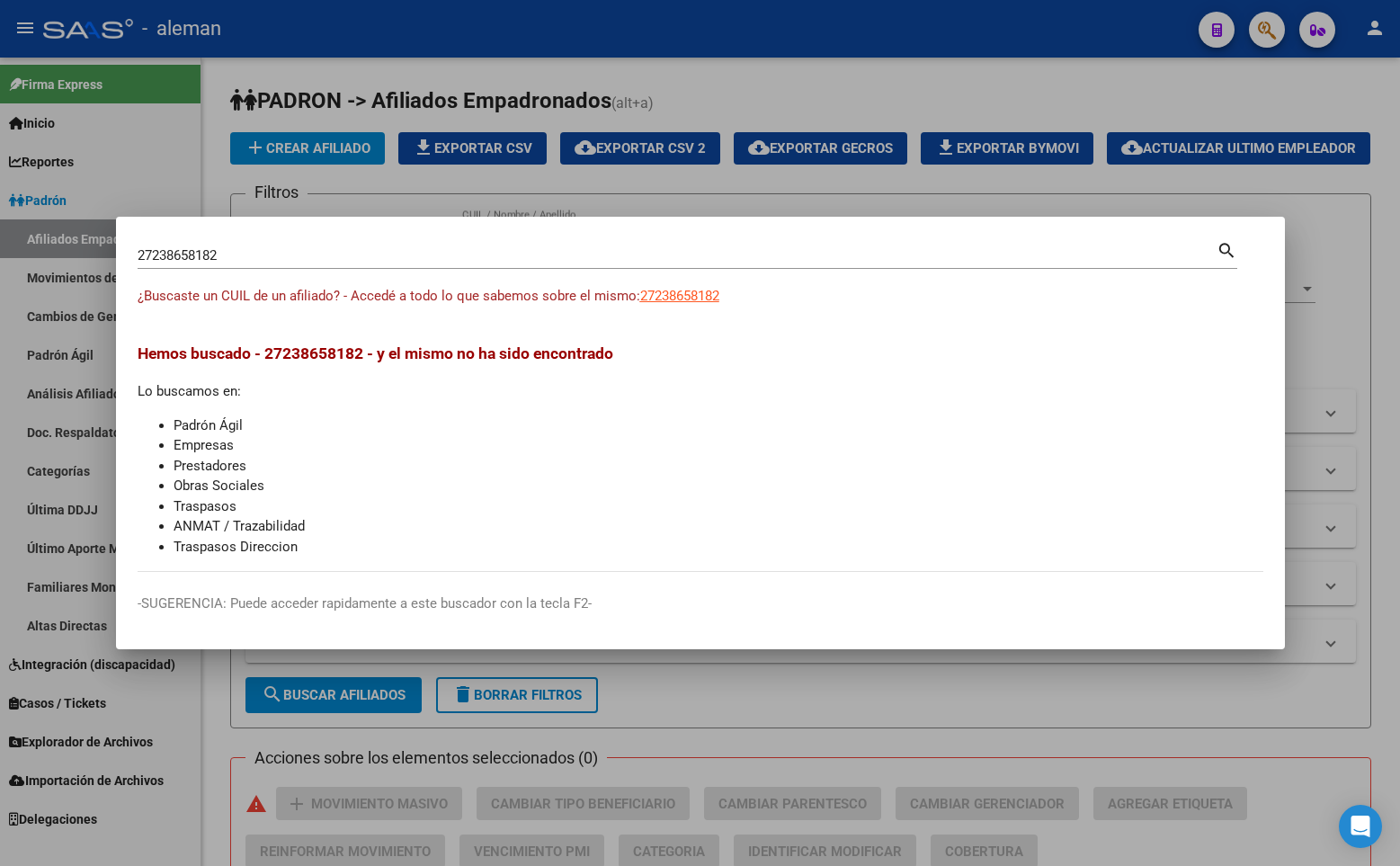
click at [777, 382] on div "Hemos buscado - 27238658182 - y el mismo no ha sido encontrado Lo buscamos en: …" at bounding box center [700, 449] width 1126 height 215
click at [1379, 308] on div at bounding box center [700, 433] width 1400 height 866
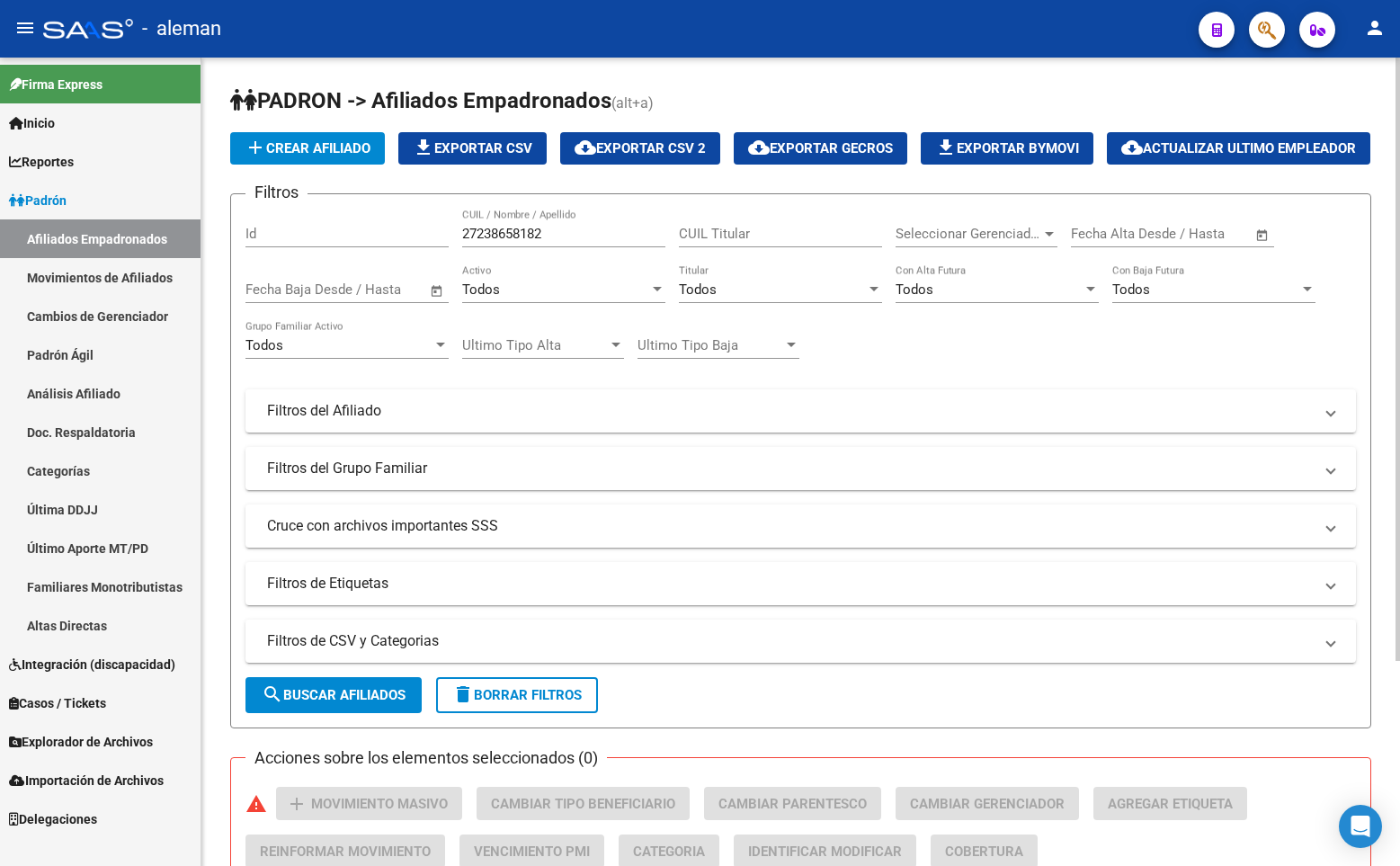
click at [1316, 157] on div "add Crear Afiliado file_download Exportar CSV cloud_download Exportar CSV 2 clo…" at bounding box center [801, 148] width 1141 height 32
click at [874, 120] on app-list-header "PADRON -> Afiliados Empadronados (alt+a) add Crear Afiliado file_download Expor…" at bounding box center [801, 407] width 1141 height 642
drag, startPoint x: 574, startPoint y: 282, endPoint x: 398, endPoint y: 282, distance: 176.0
click at [398, 282] on div "Filtros Id 27238658182 CUIL / Nombre / Apellido CUIL Titular Seleccionar Gerenc…" at bounding box center [800, 407] width 1110 height 397
paste input "3235532689"
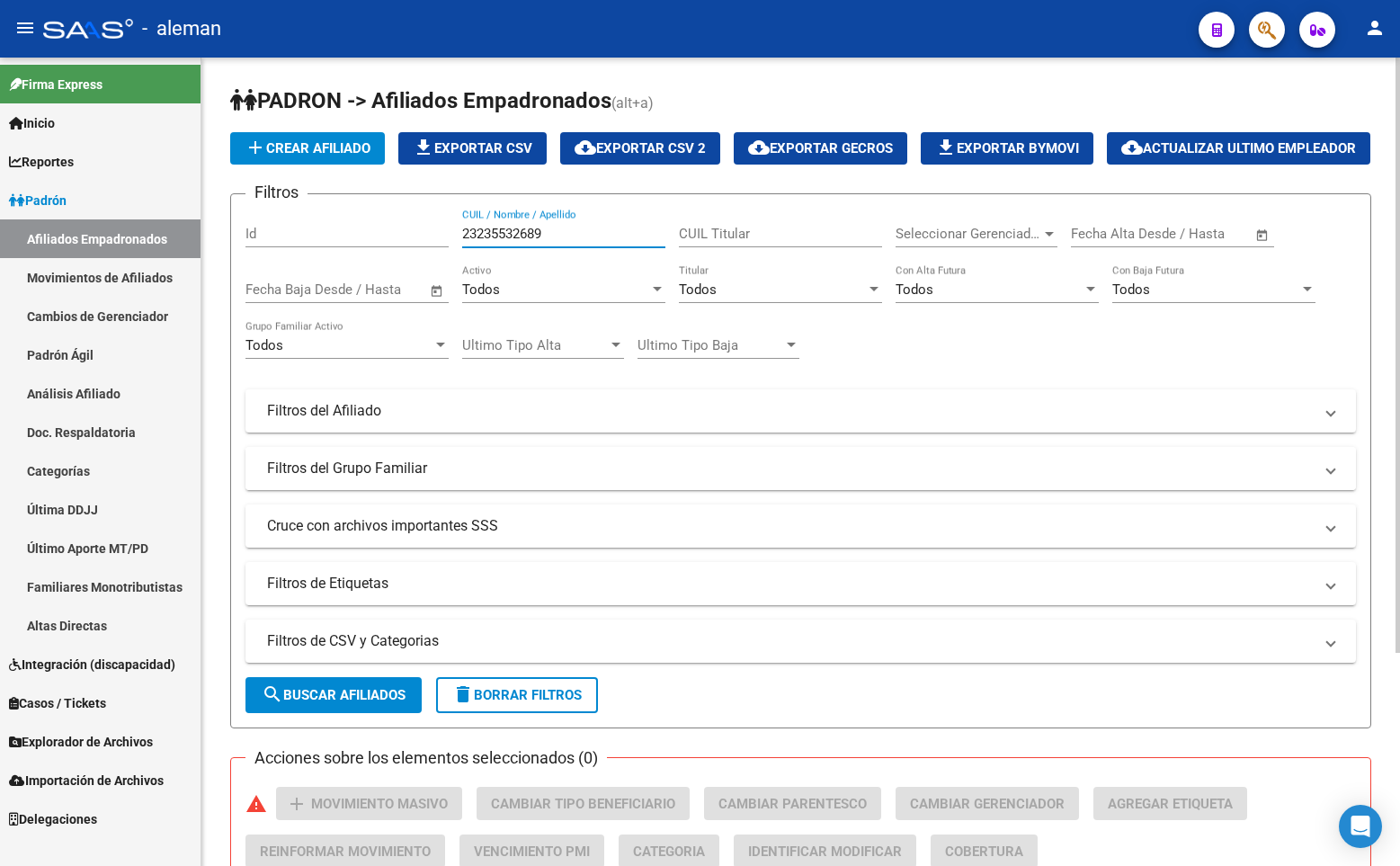
scroll to position [288, 0]
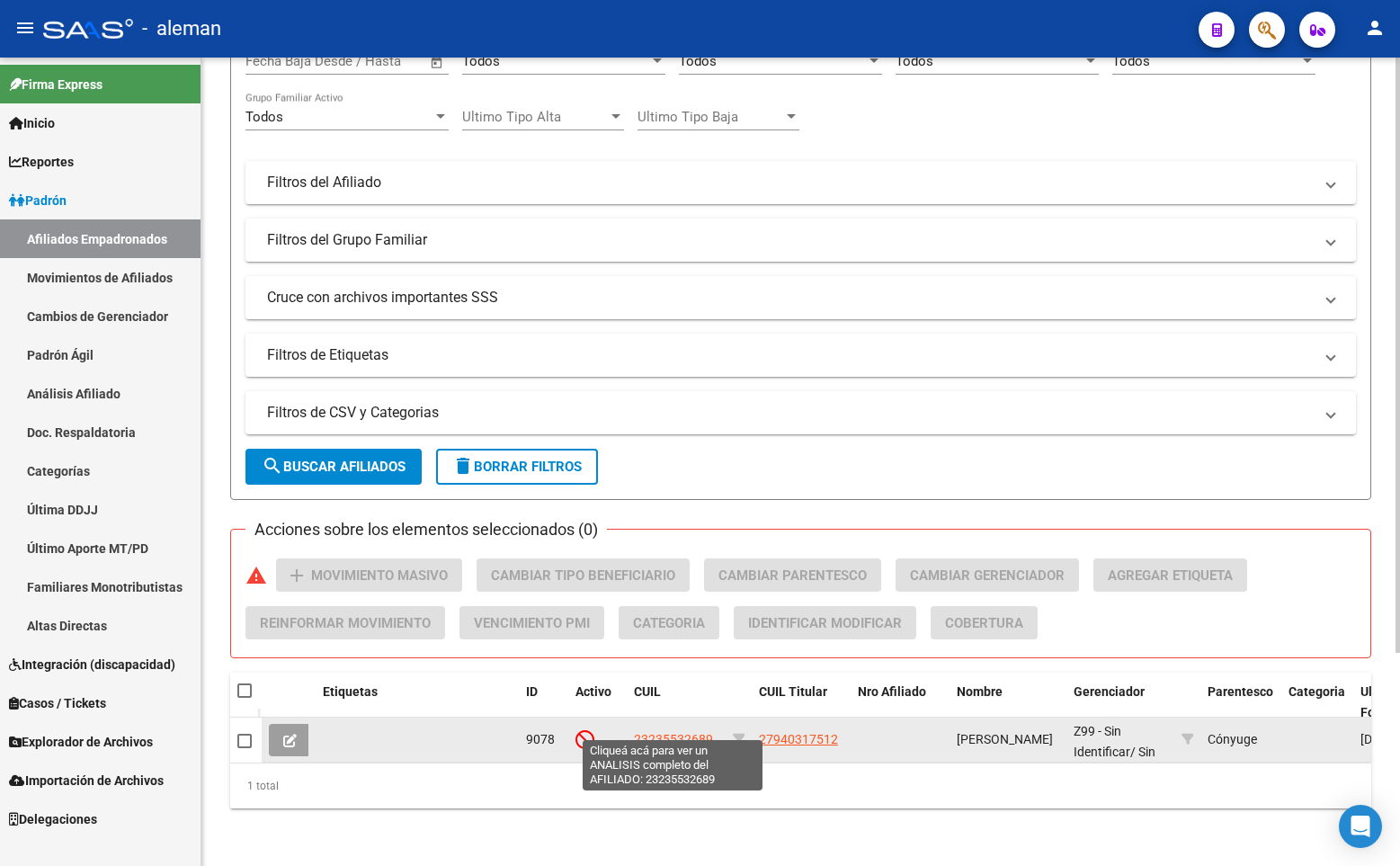
type input "23235532689"
click at [660, 732] on span "23235532689" at bounding box center [673, 739] width 79 height 15
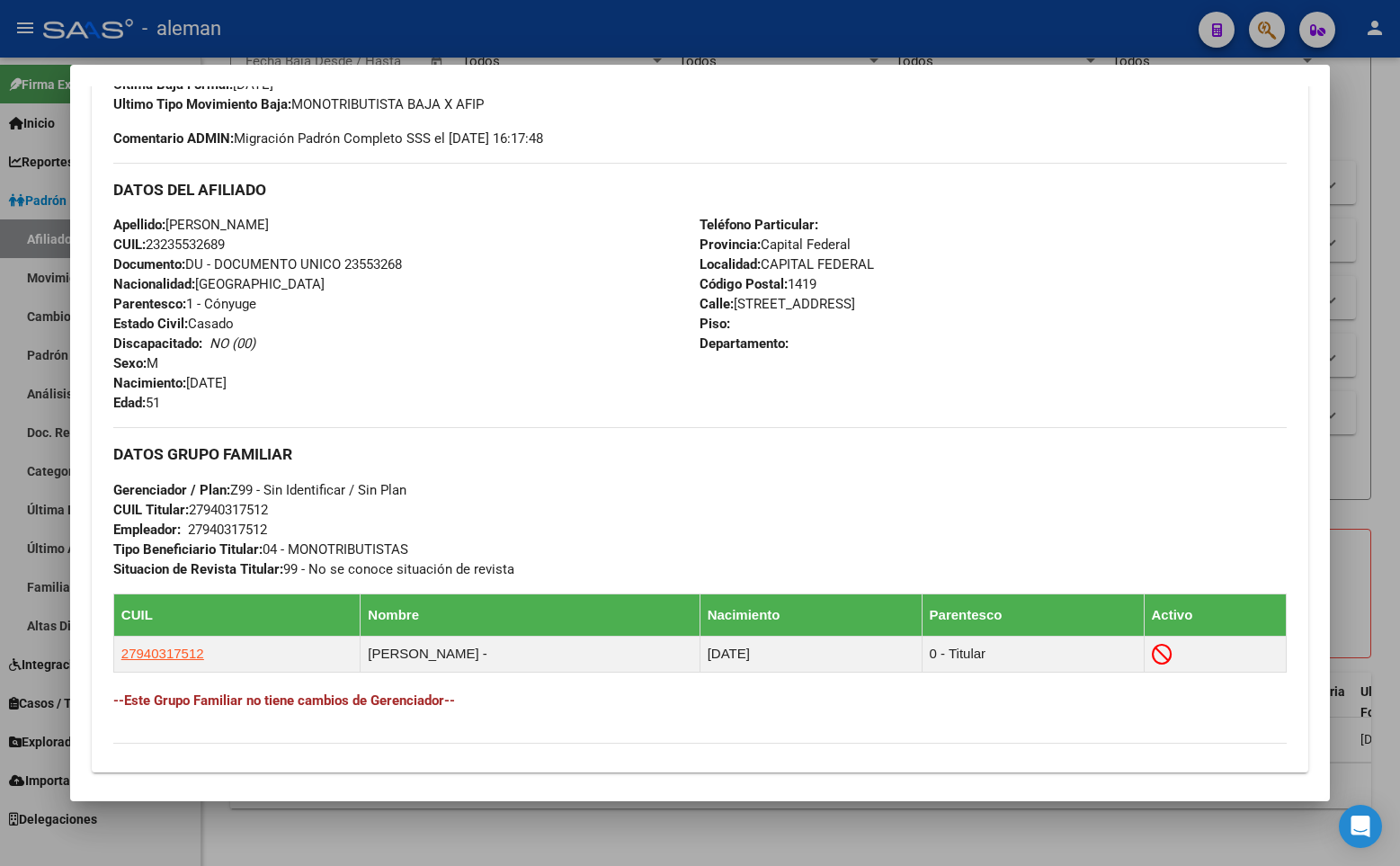
scroll to position [719, 0]
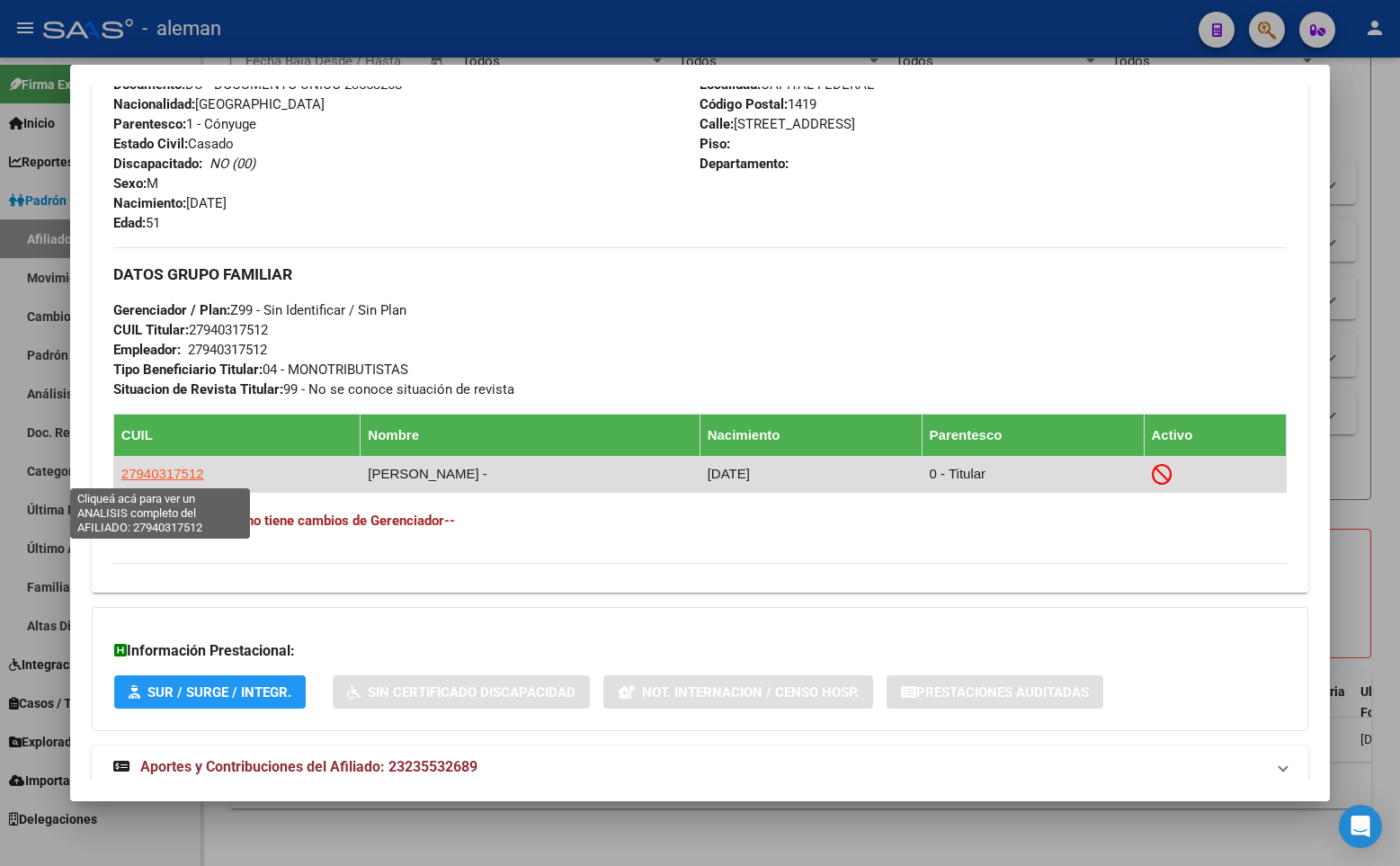
click at [181, 476] on span "27940317512" at bounding box center [162, 473] width 83 height 16
type textarea "27940317512"
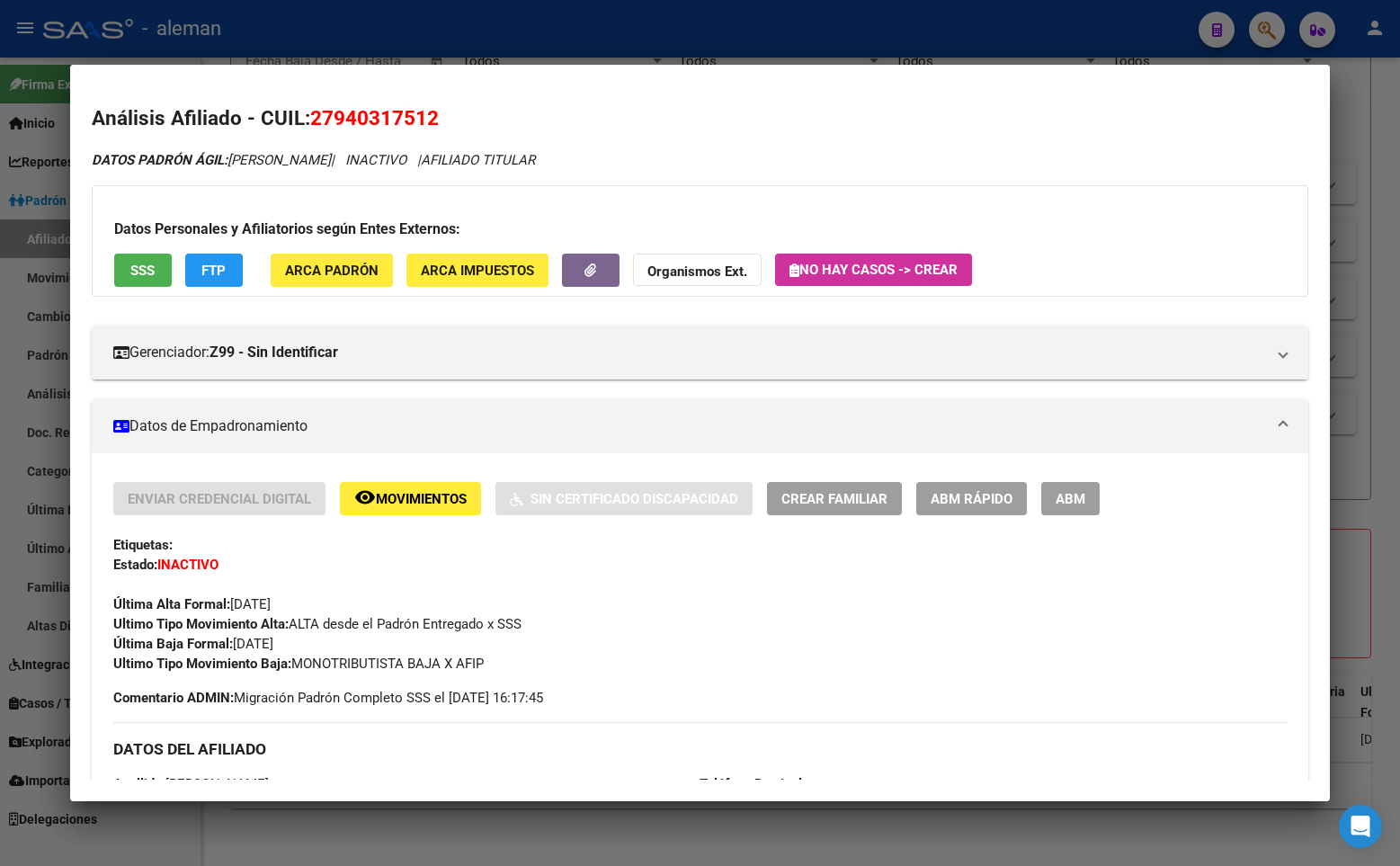
click at [720, 96] on mat-dialog-content "Análisis Afiliado - CUIL: 27940317512 DATOS PADRÓN ÁGIL: [PERSON_NAME] | INACTI…" at bounding box center [700, 433] width 1260 height 693
click at [1377, 93] on div at bounding box center [700, 433] width 1400 height 866
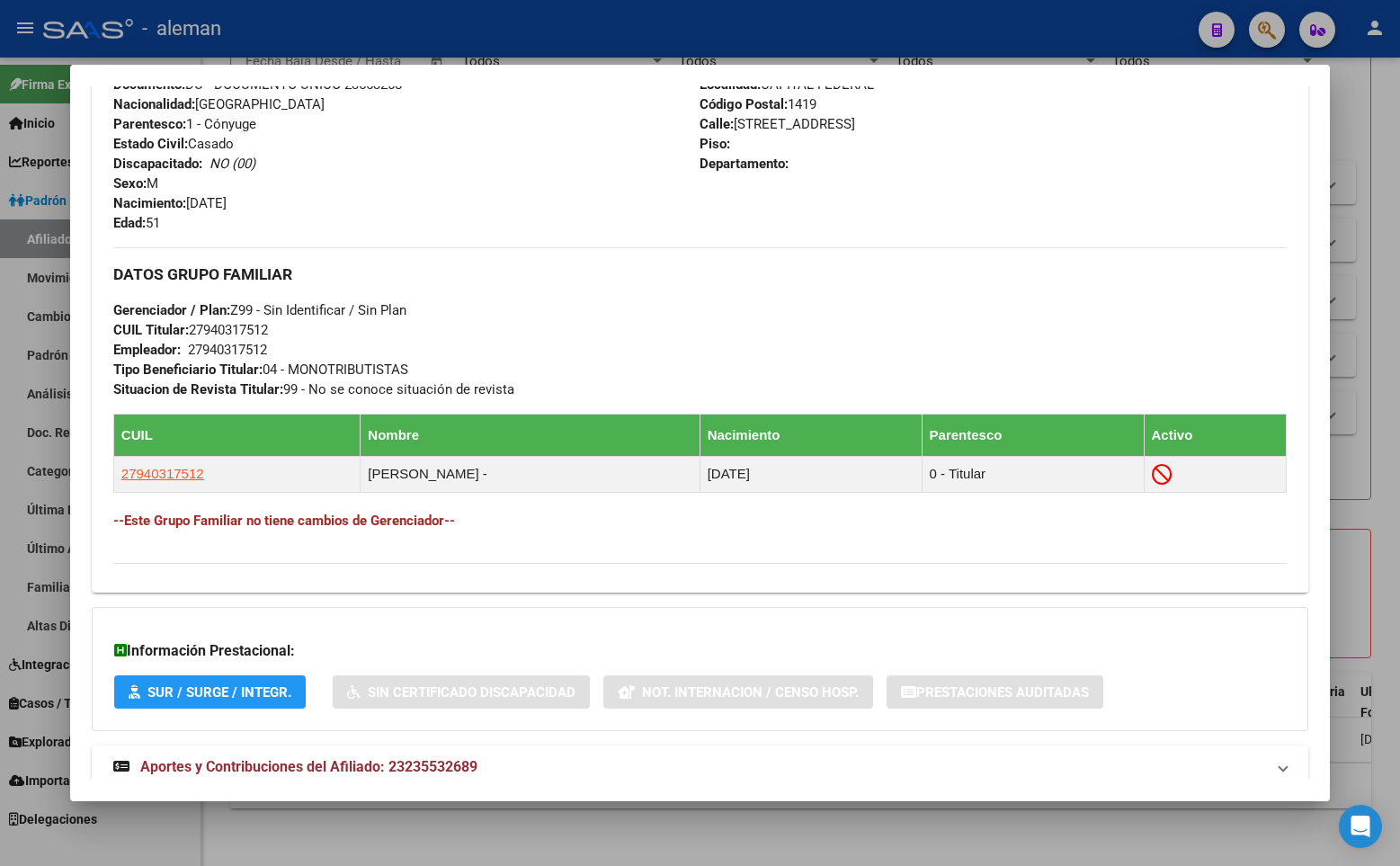
click at [781, 571] on div "Enviar Credencial Digital remove_red_eye Movimientos Sin Certificado Discapacid…" at bounding box center [700, 169] width 1216 height 815
click at [1353, 170] on div at bounding box center [700, 433] width 1400 height 866
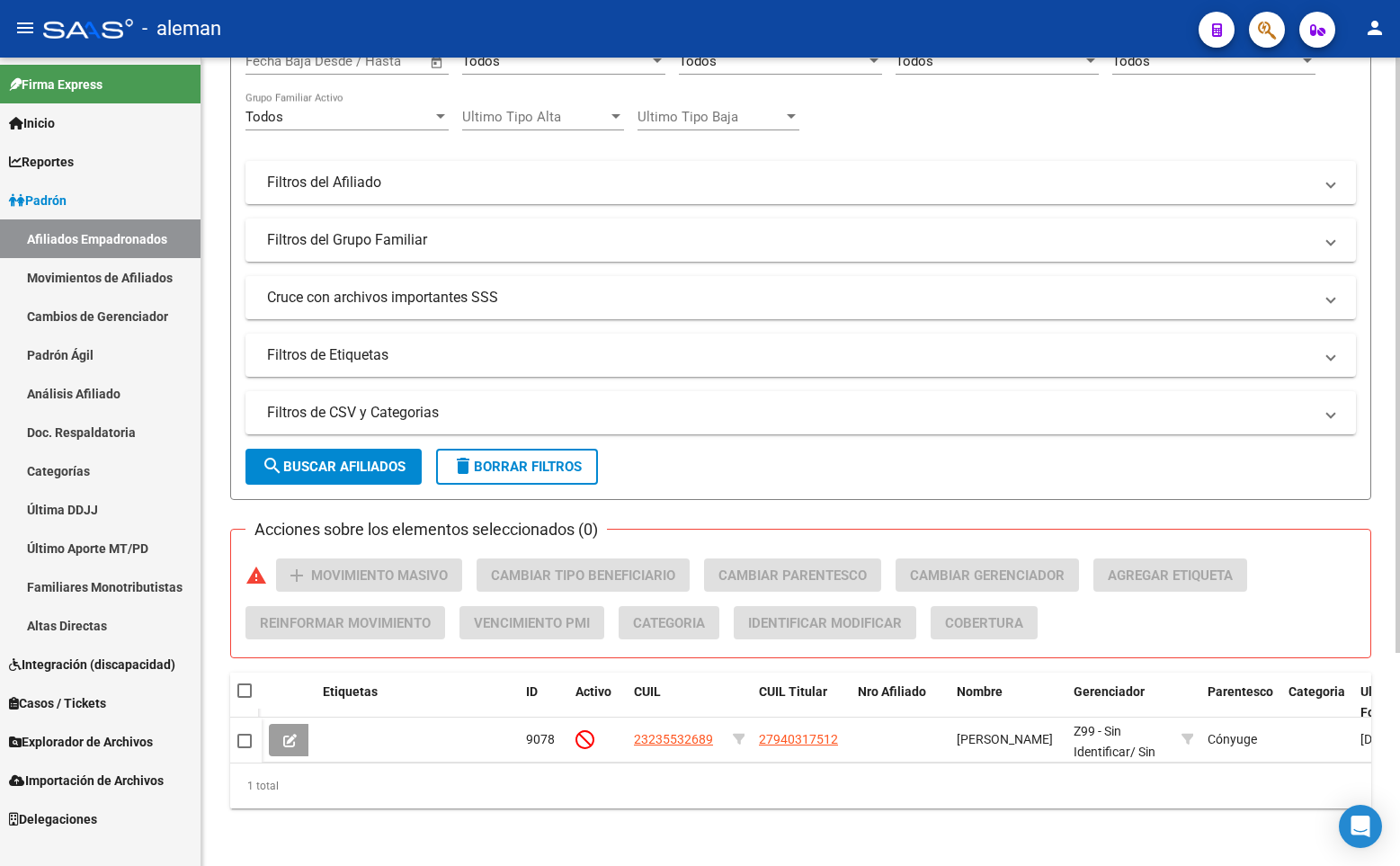
click at [1192, 466] on form "Filtros Id 23235532689 CUIL / Nombre / Apellido CUIL Titular Seleccionar Gerenc…" at bounding box center [801, 232] width 1141 height 535
click at [1232, 114] on div "Filtros Id 23235532689 CUIL / Nombre / Apellido CUIL Titular Seleccionar Gerenc…" at bounding box center [800, 178] width 1110 height 397
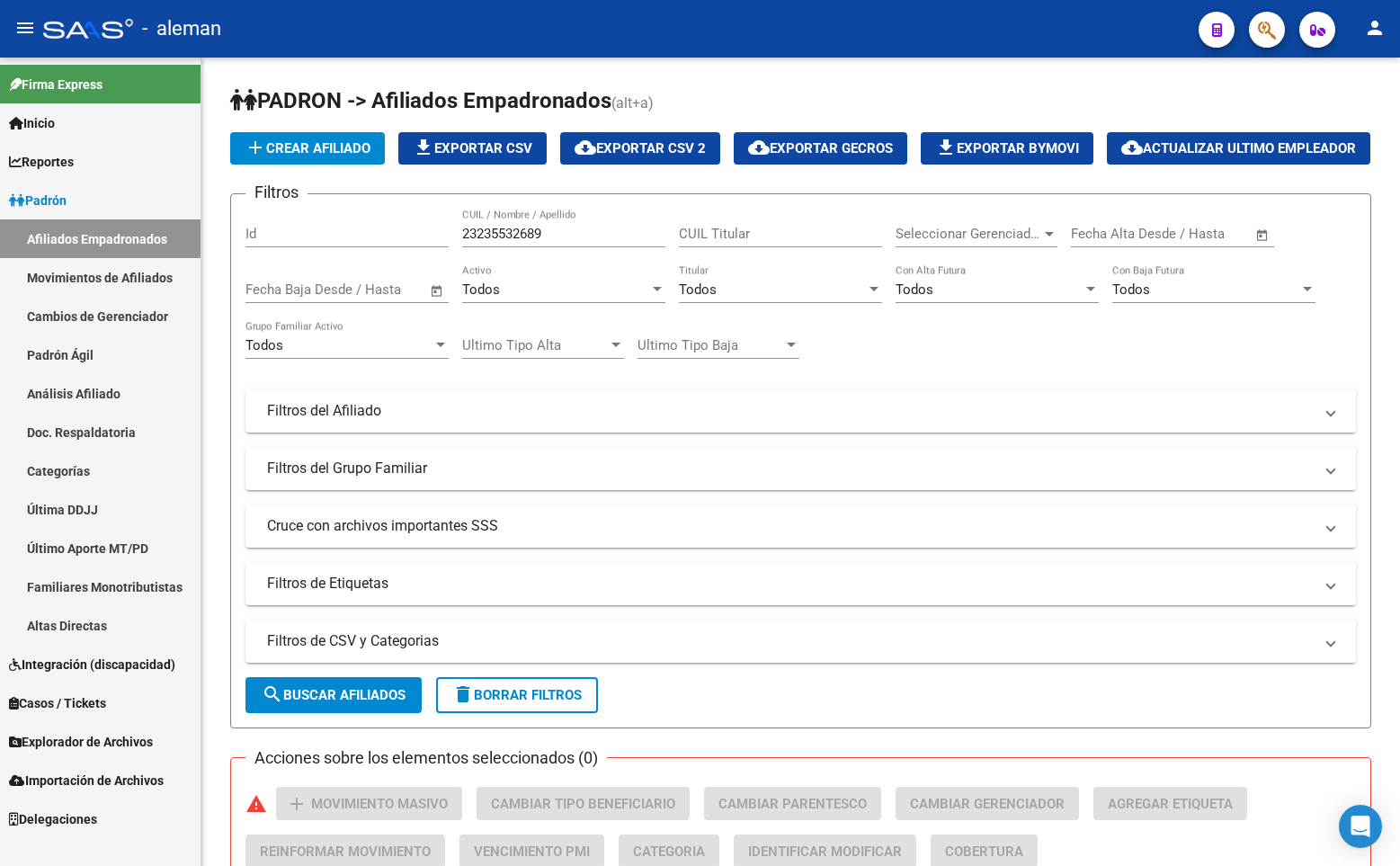
click at [1259, 23] on icon "button" at bounding box center [1267, 30] width 18 height 21
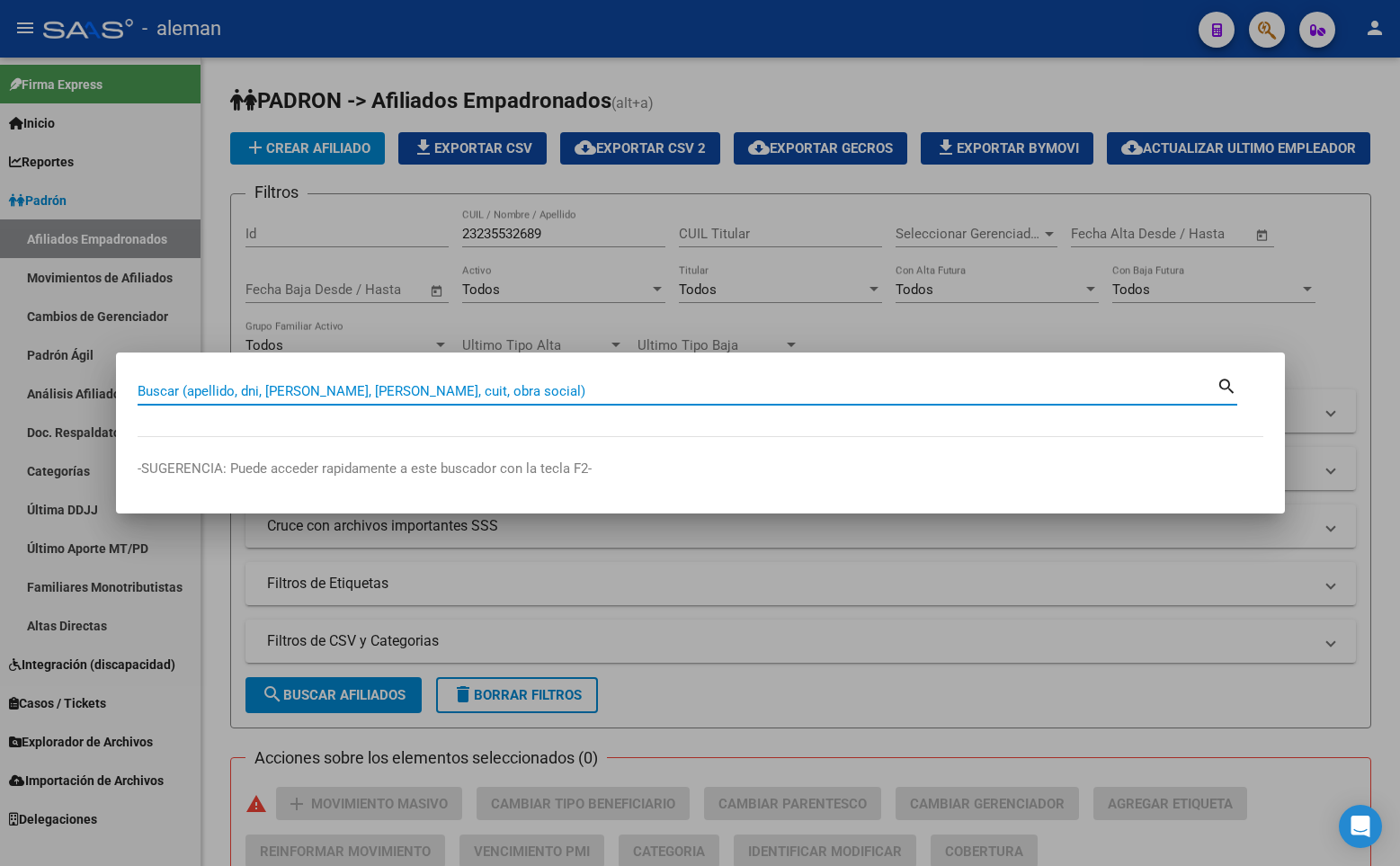
paste input "20244242597"
click at [488, 388] on input "20244242597" at bounding box center [677, 391] width 1079 height 17
type input "2"
paste input "20244242597"
type input "20244242597"
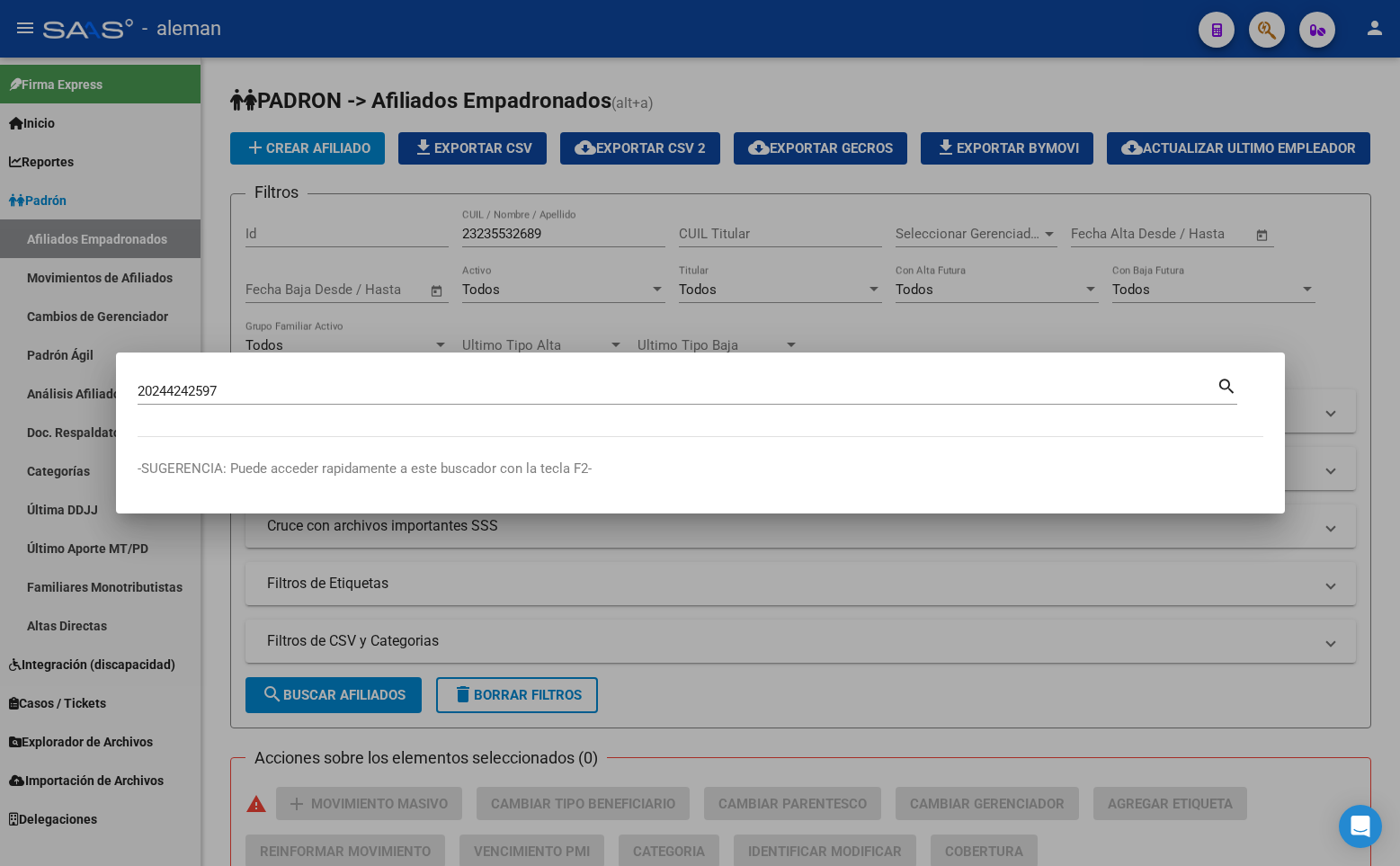
click at [1225, 386] on mat-icon "search" at bounding box center [1226, 385] width 21 height 22
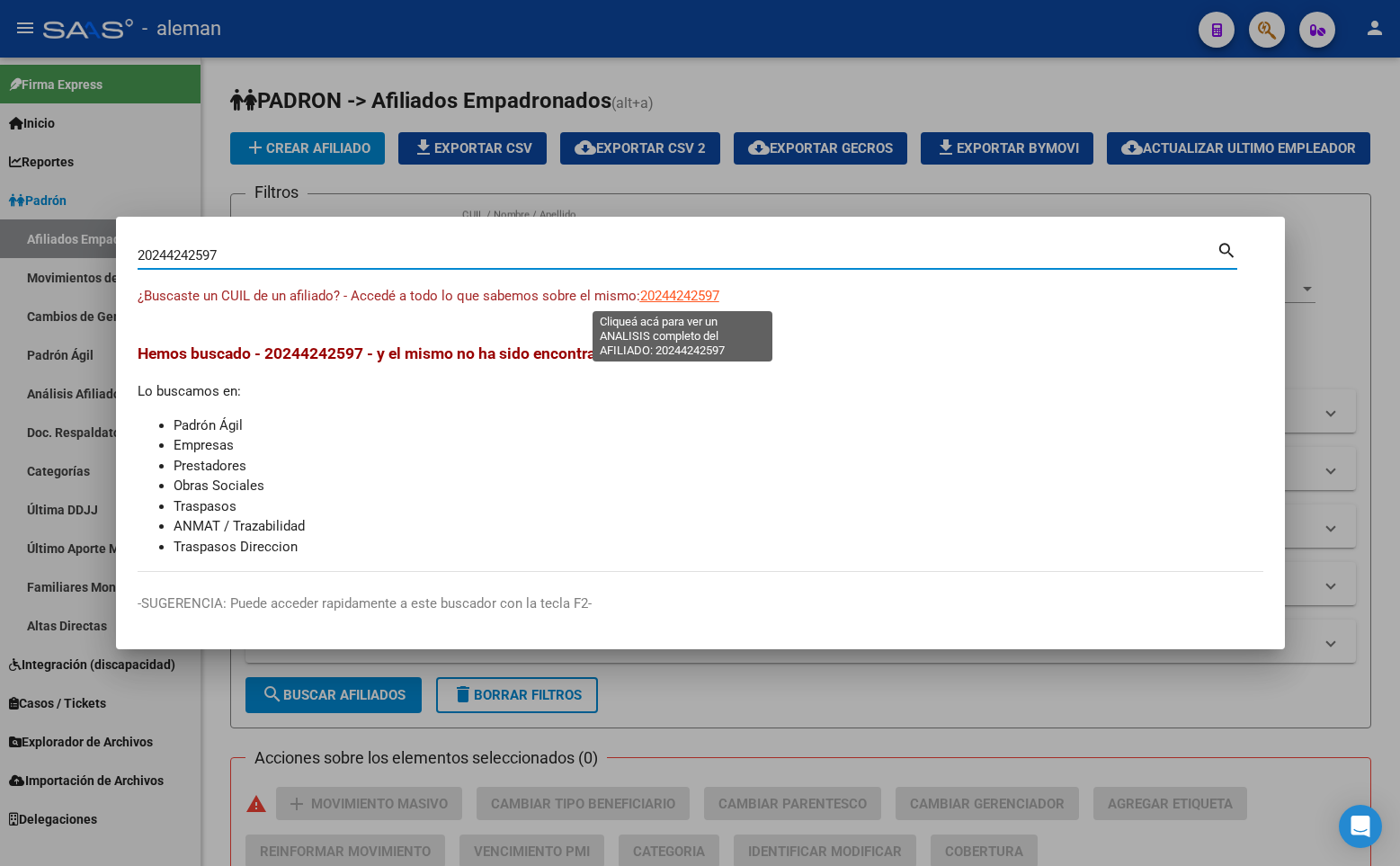
click at [707, 297] on span "20244242597" at bounding box center [679, 296] width 79 height 17
type textarea "20244242597"
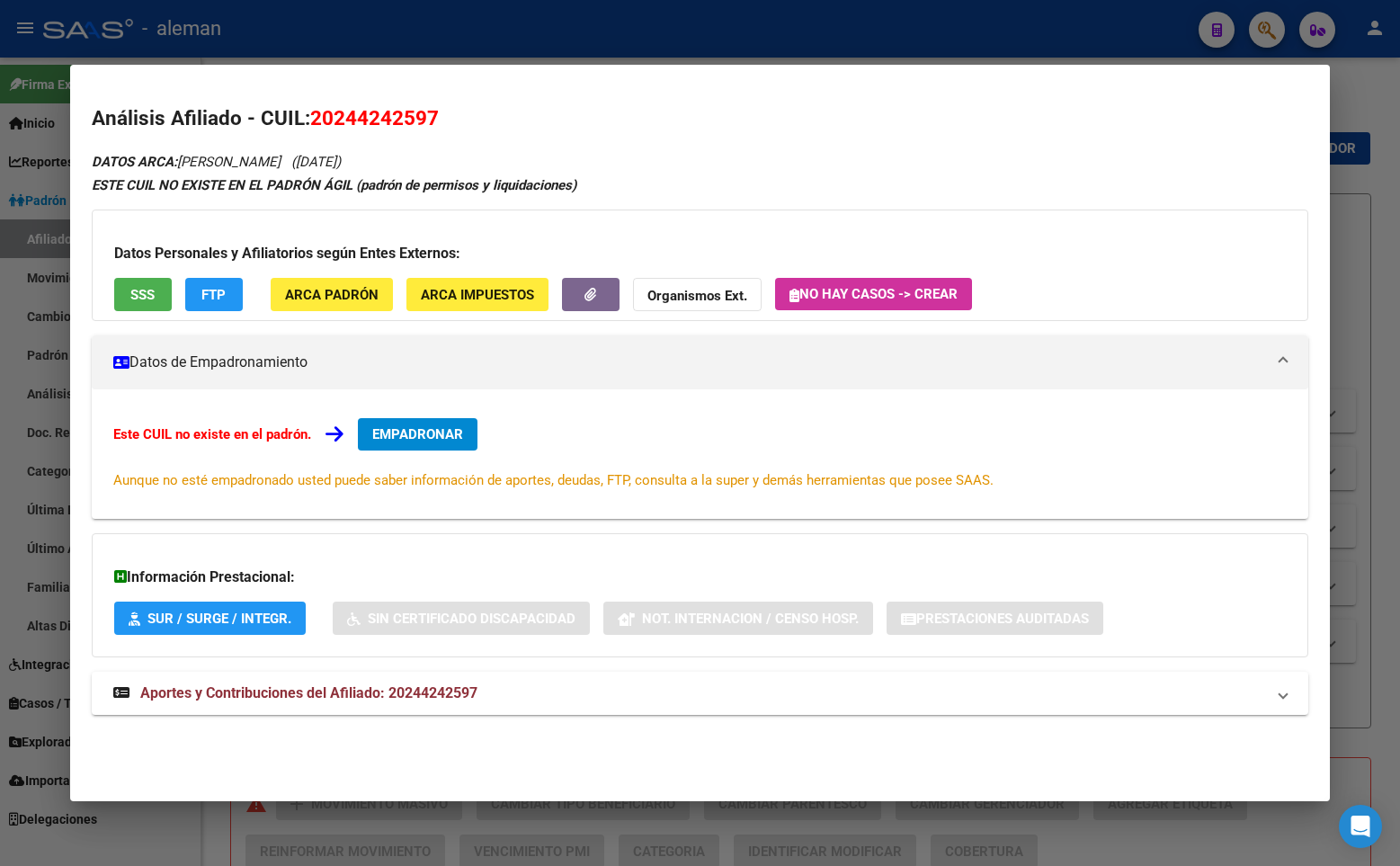
click at [467, 433] on button "EMPADRONAR" at bounding box center [418, 433] width 119 height 32
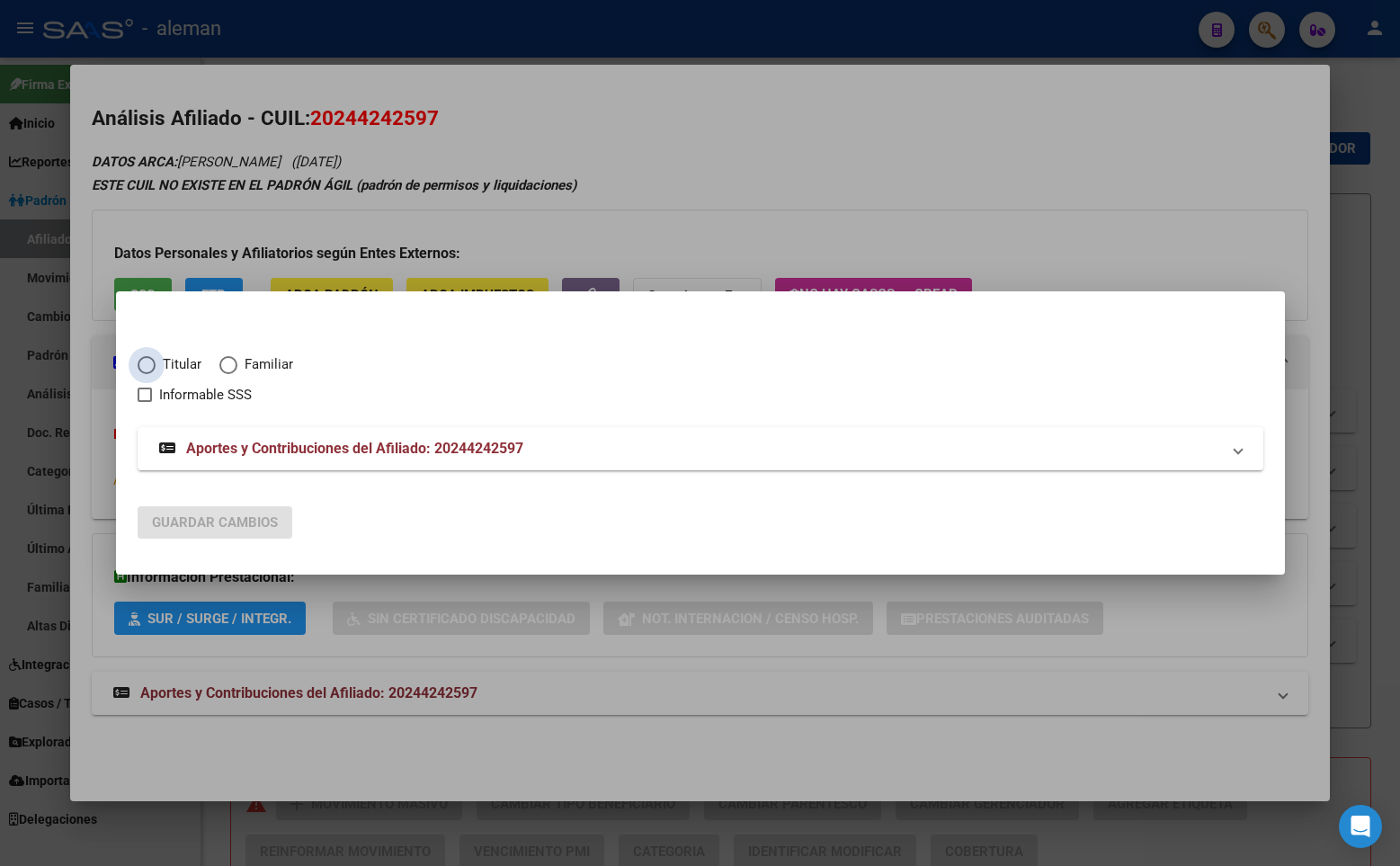
click at [151, 370] on span "Elija una opción" at bounding box center [147, 366] width 18 height 18
click at [151, 370] on input "Titular" at bounding box center [147, 366] width 18 height 18
radio input "true"
checkbox input "true"
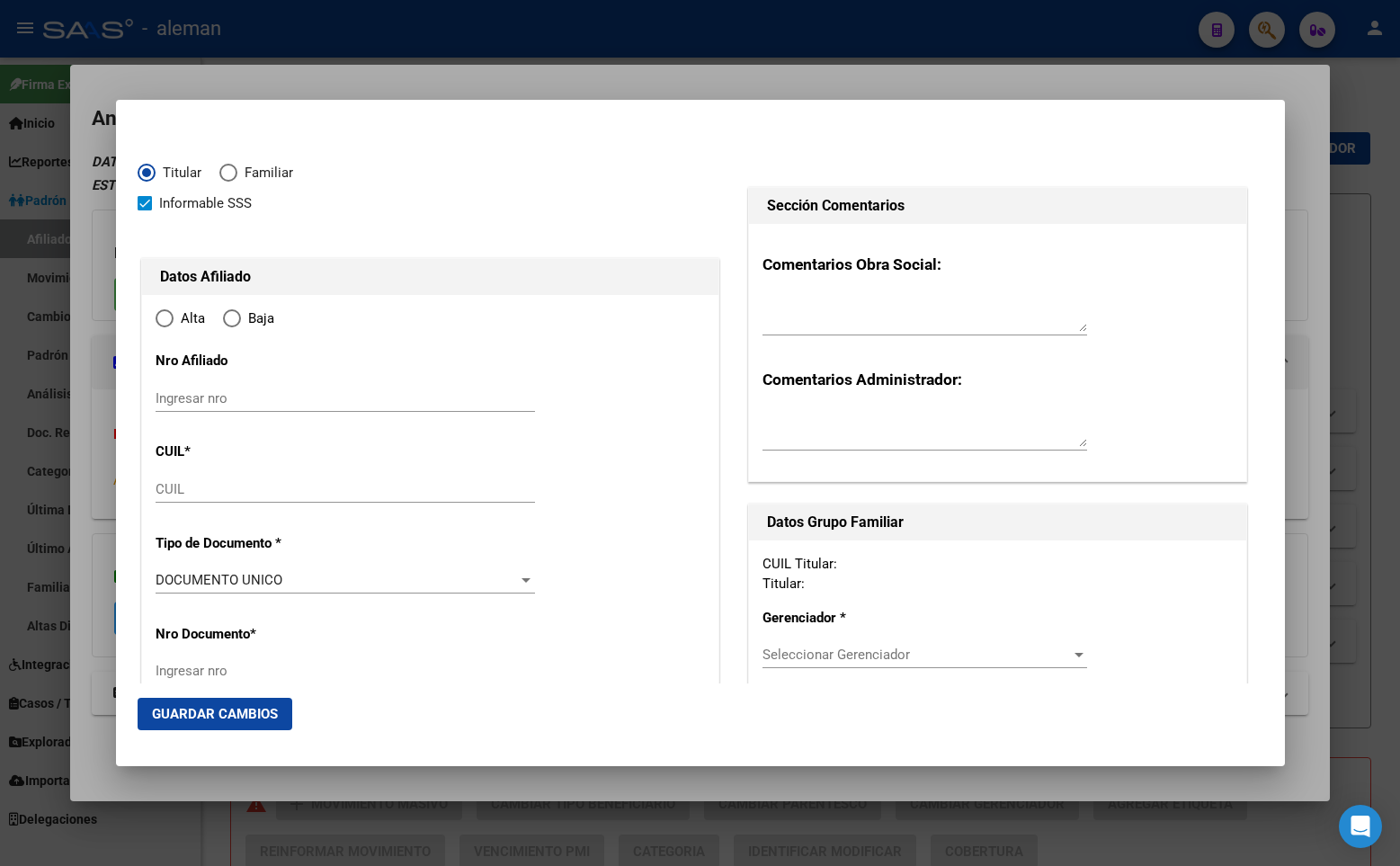
type input "20-24424259-7"
type input "24424259"
type input "MENDOZA"
type input "[PERSON_NAME]"
type input "[DATE]"
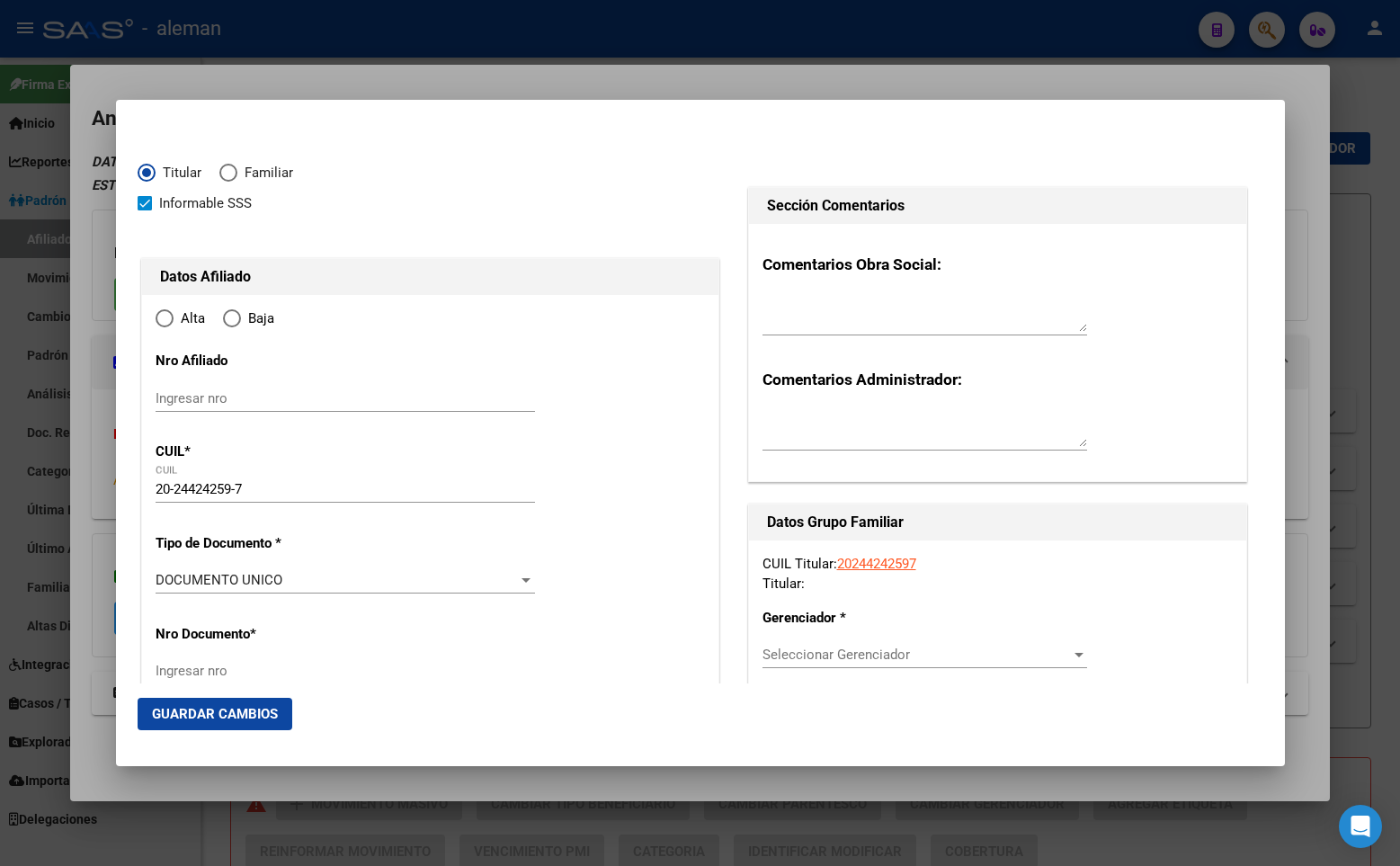
type input "CABA"
type input "1427"
type input "DE LOS INCAS AV."
type input "4746"
type input "CABA"
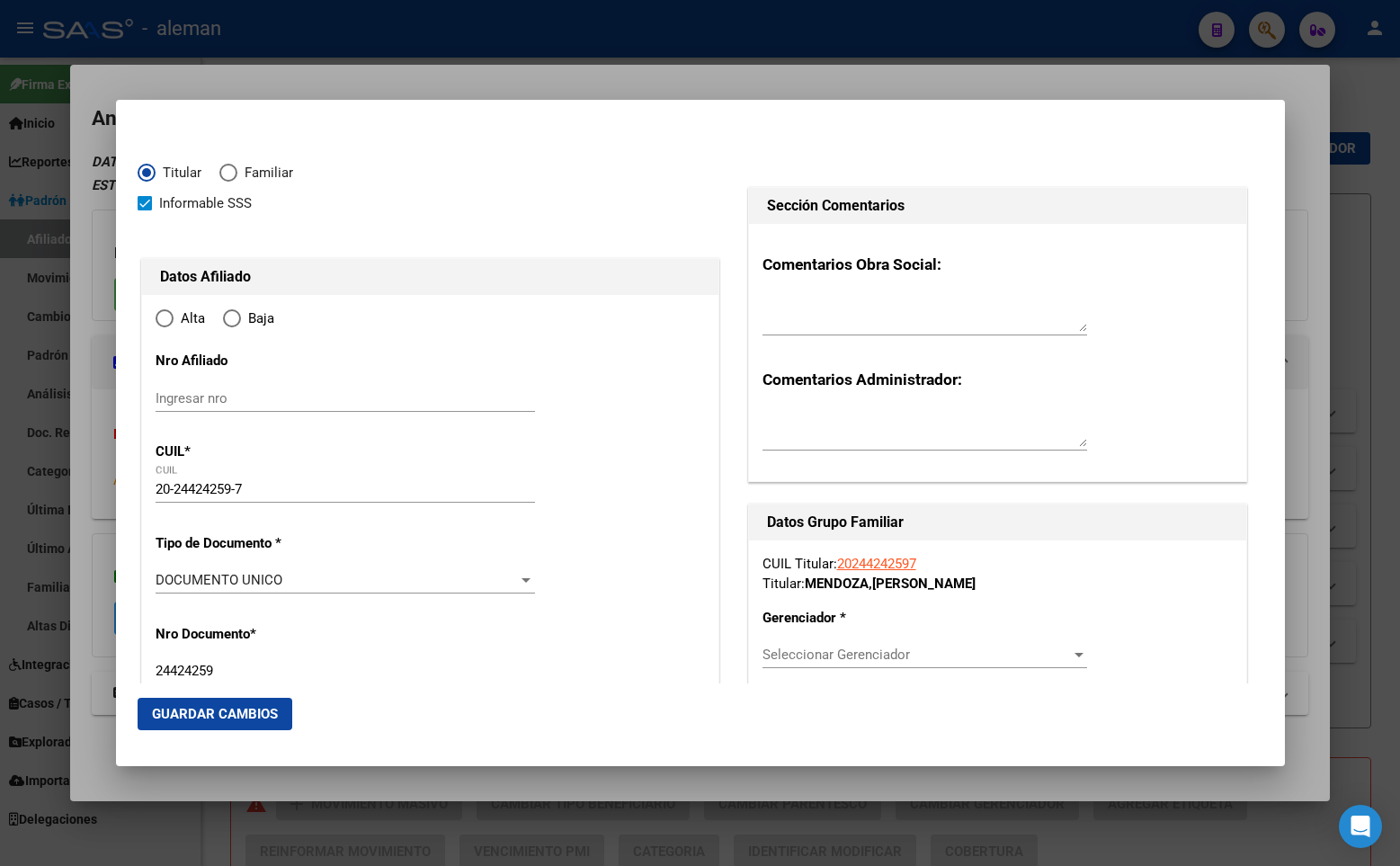
radio input "true"
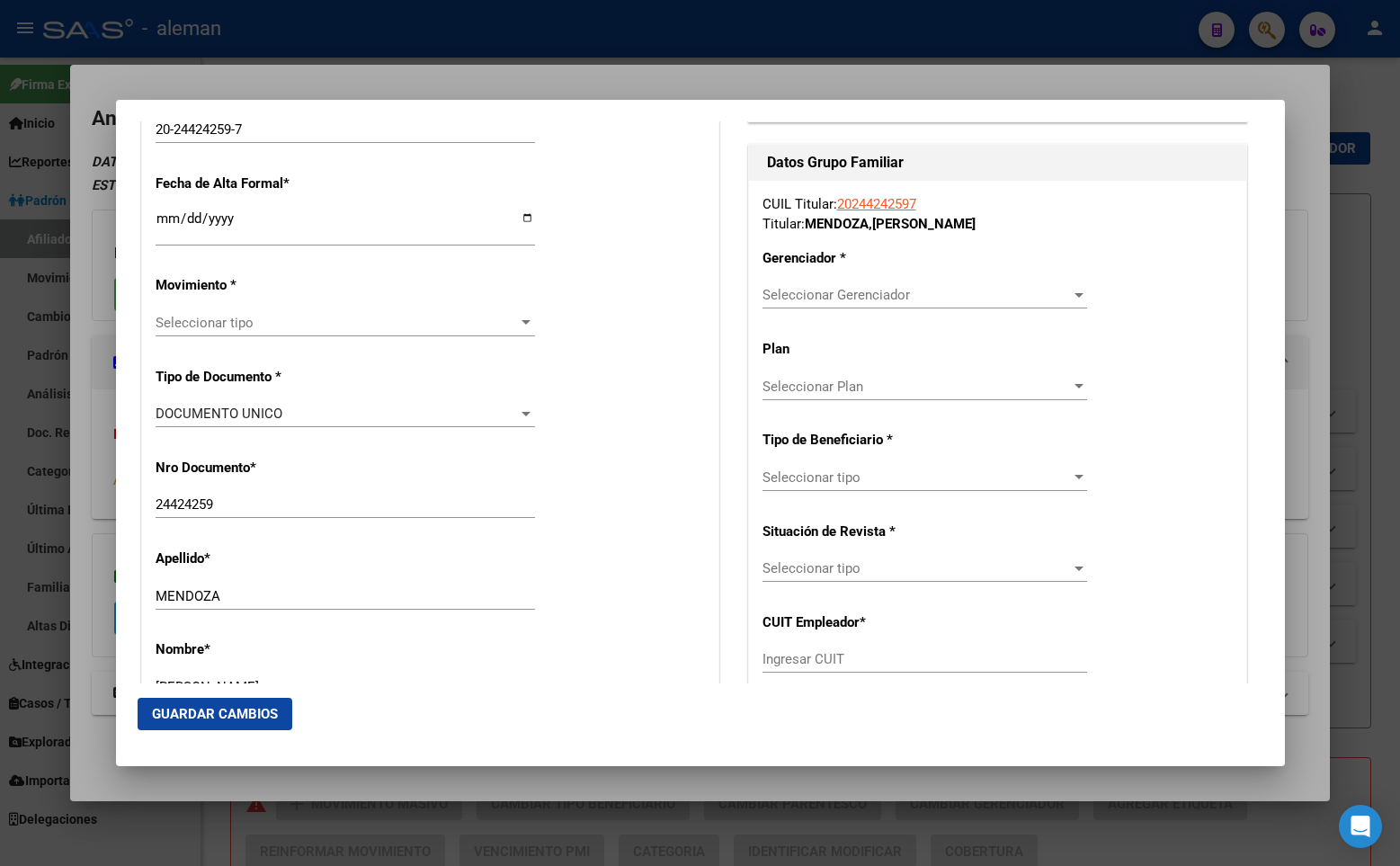
scroll to position [180, 0]
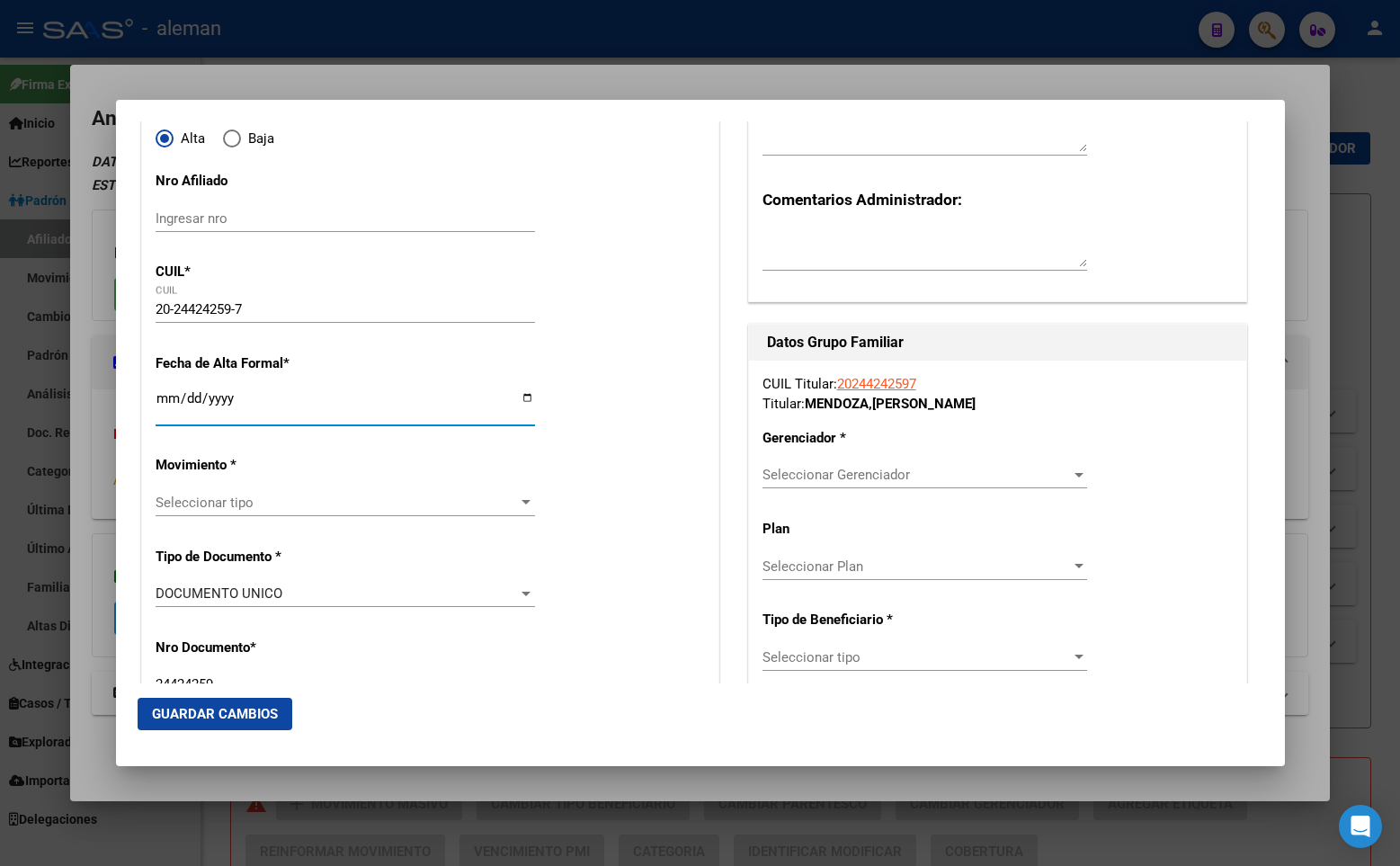
click at [164, 393] on input "Ingresar fecha" at bounding box center [344, 405] width 379 height 28
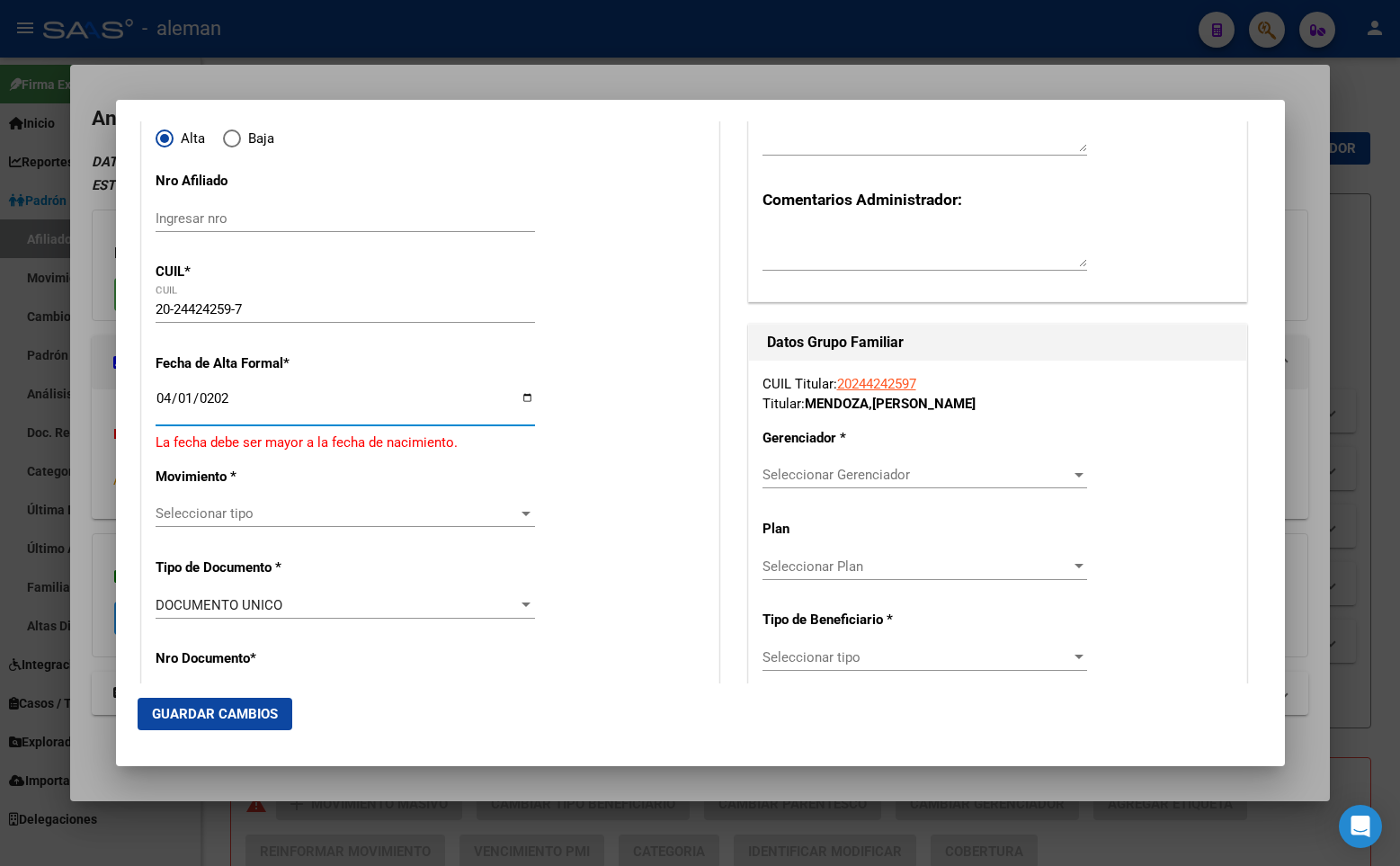
type input "[DATE]"
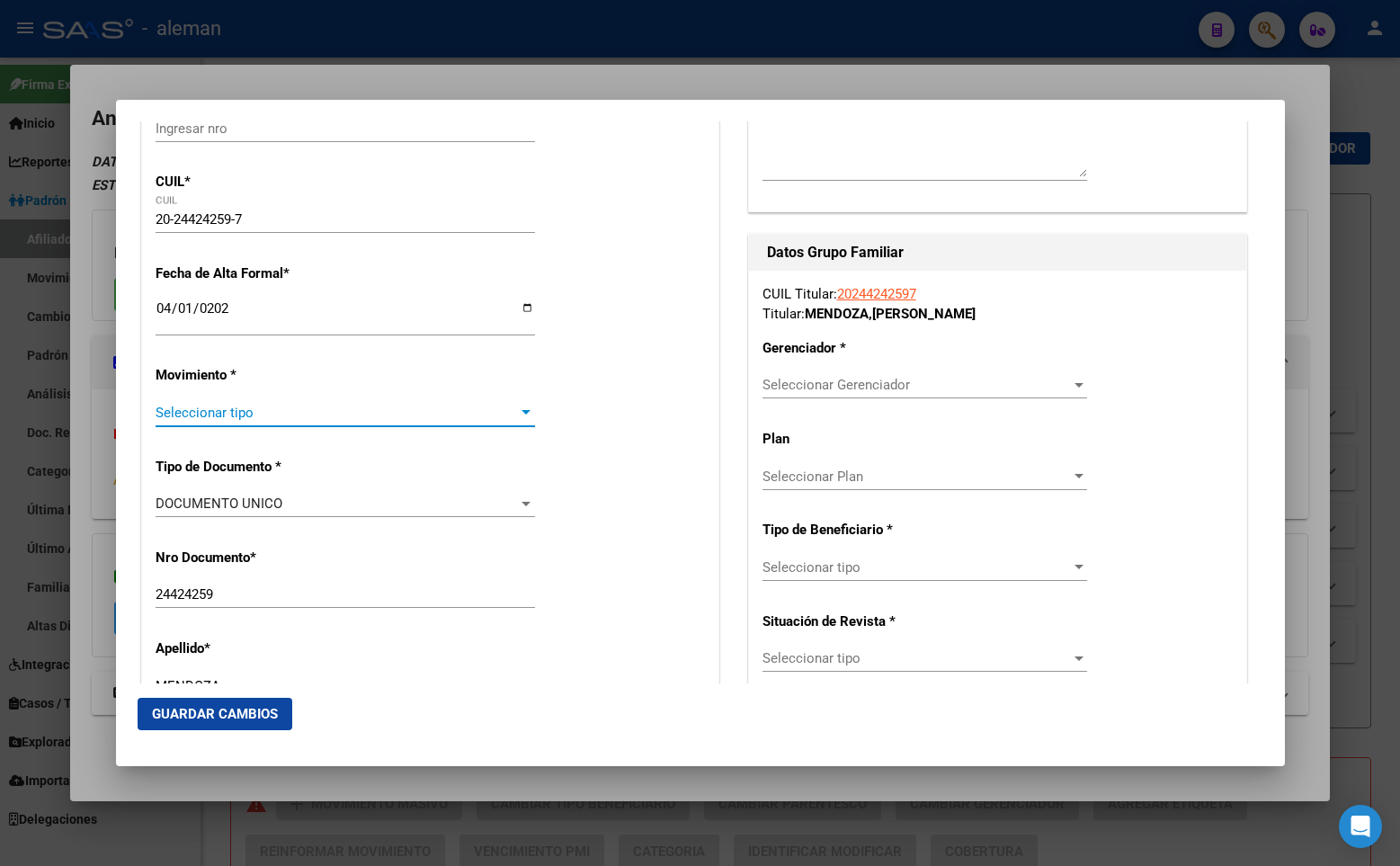
click at [308, 417] on span "Seleccionar tipo" at bounding box center [337, 413] width 364 height 17
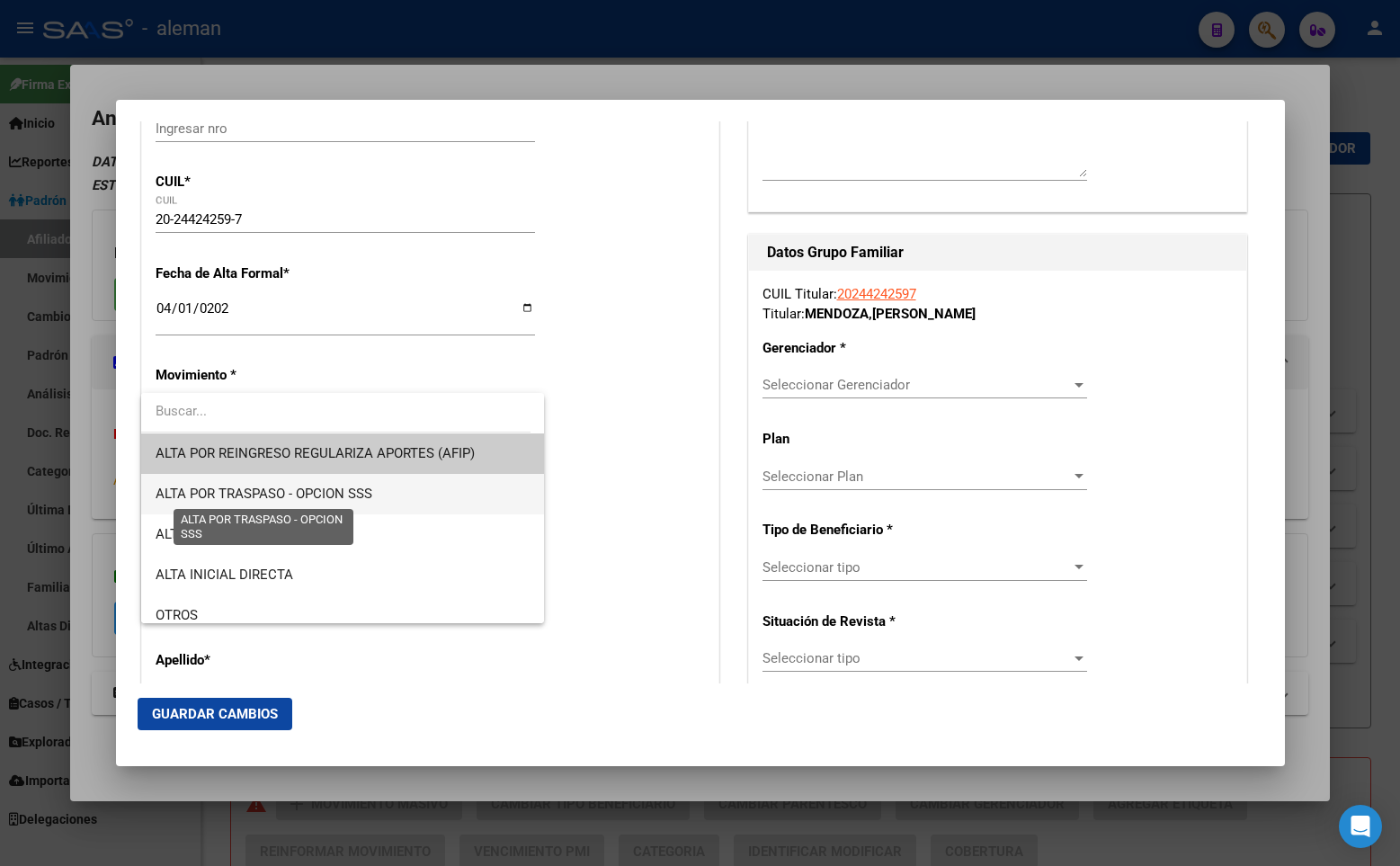
scroll to position [90, 0]
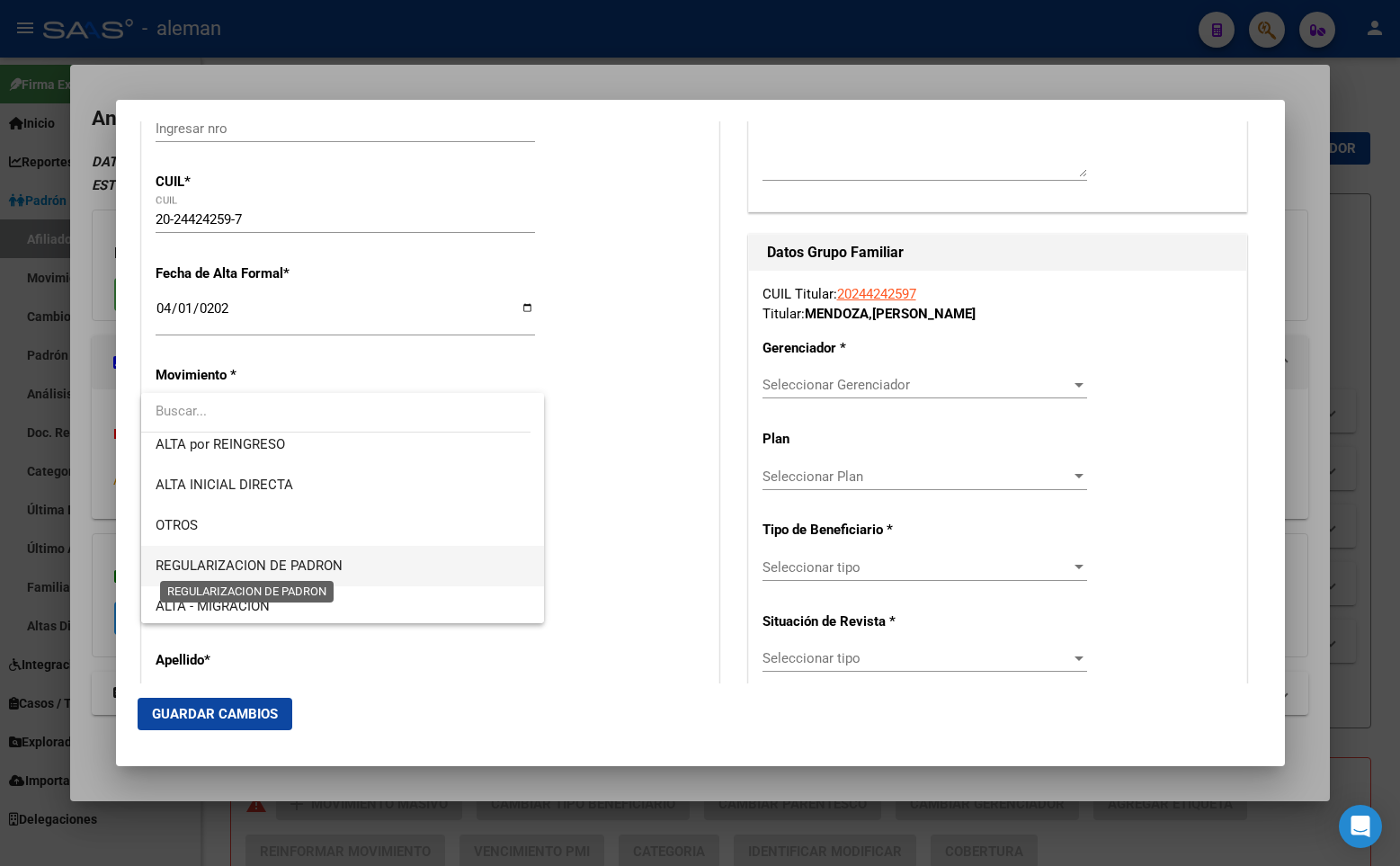
click at [311, 559] on span "REGULARIZACION DE PADRON" at bounding box center [249, 566] width 187 height 17
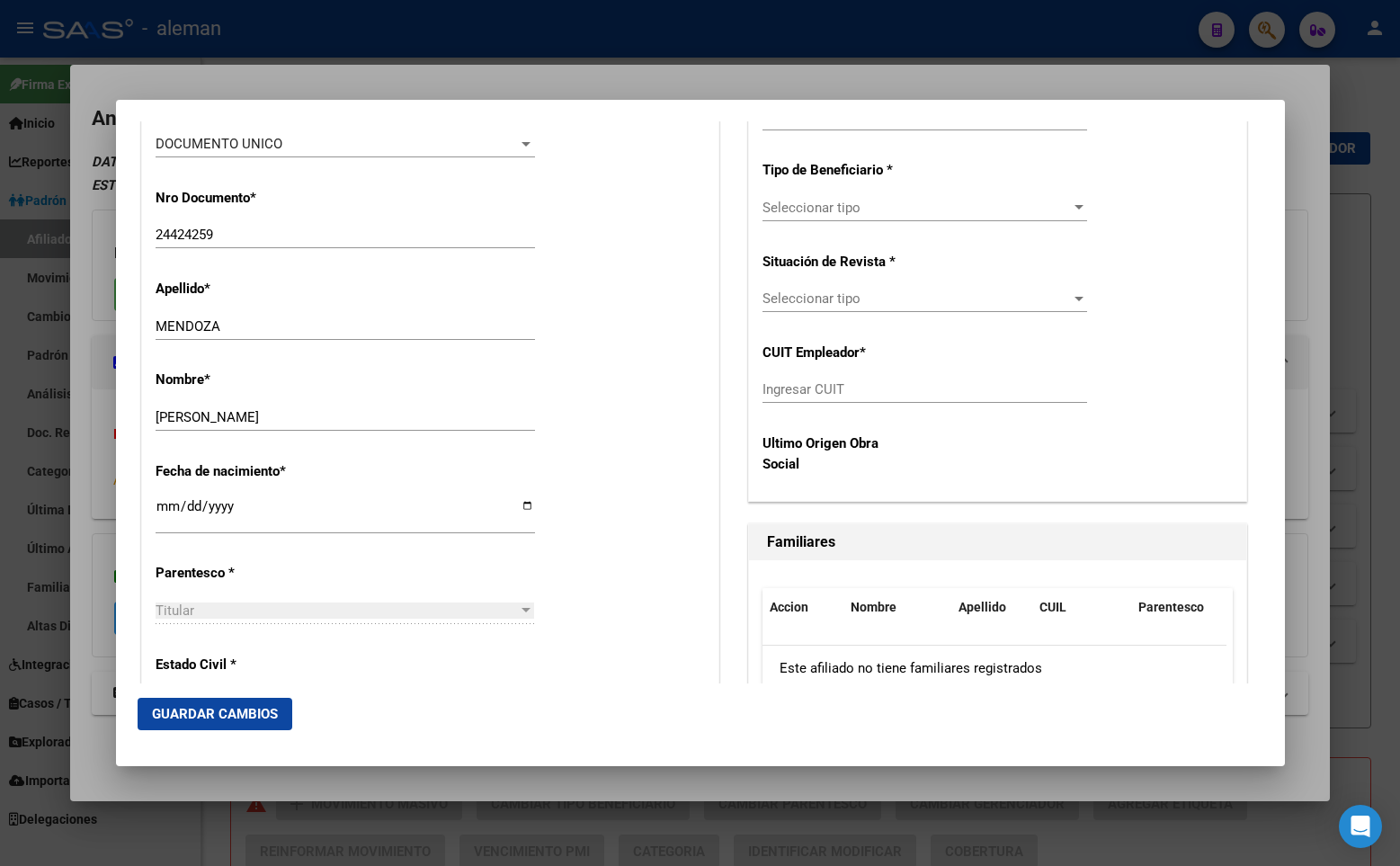
scroll to position [809, 0]
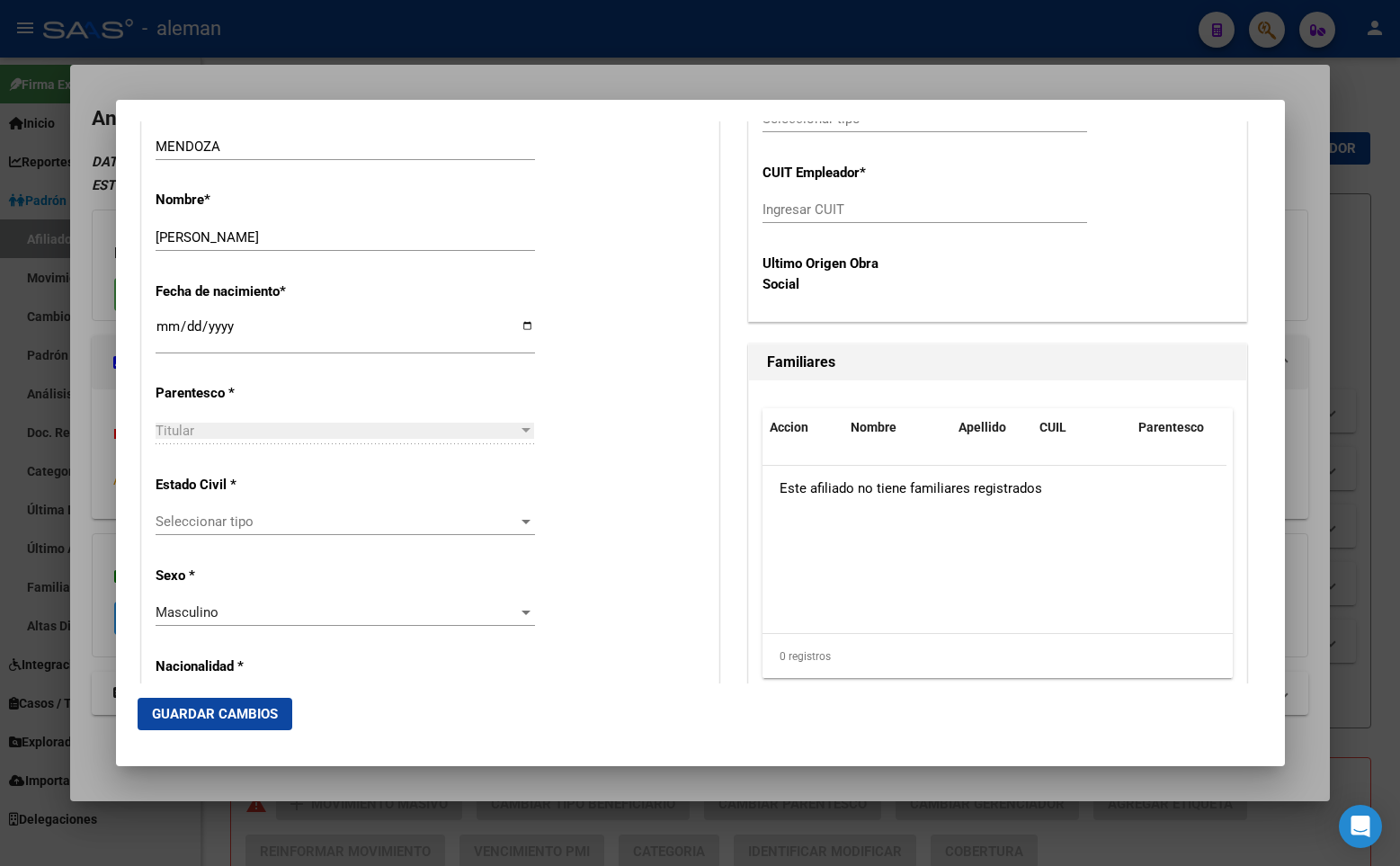
click at [304, 519] on span "Seleccionar tipo" at bounding box center [337, 522] width 364 height 17
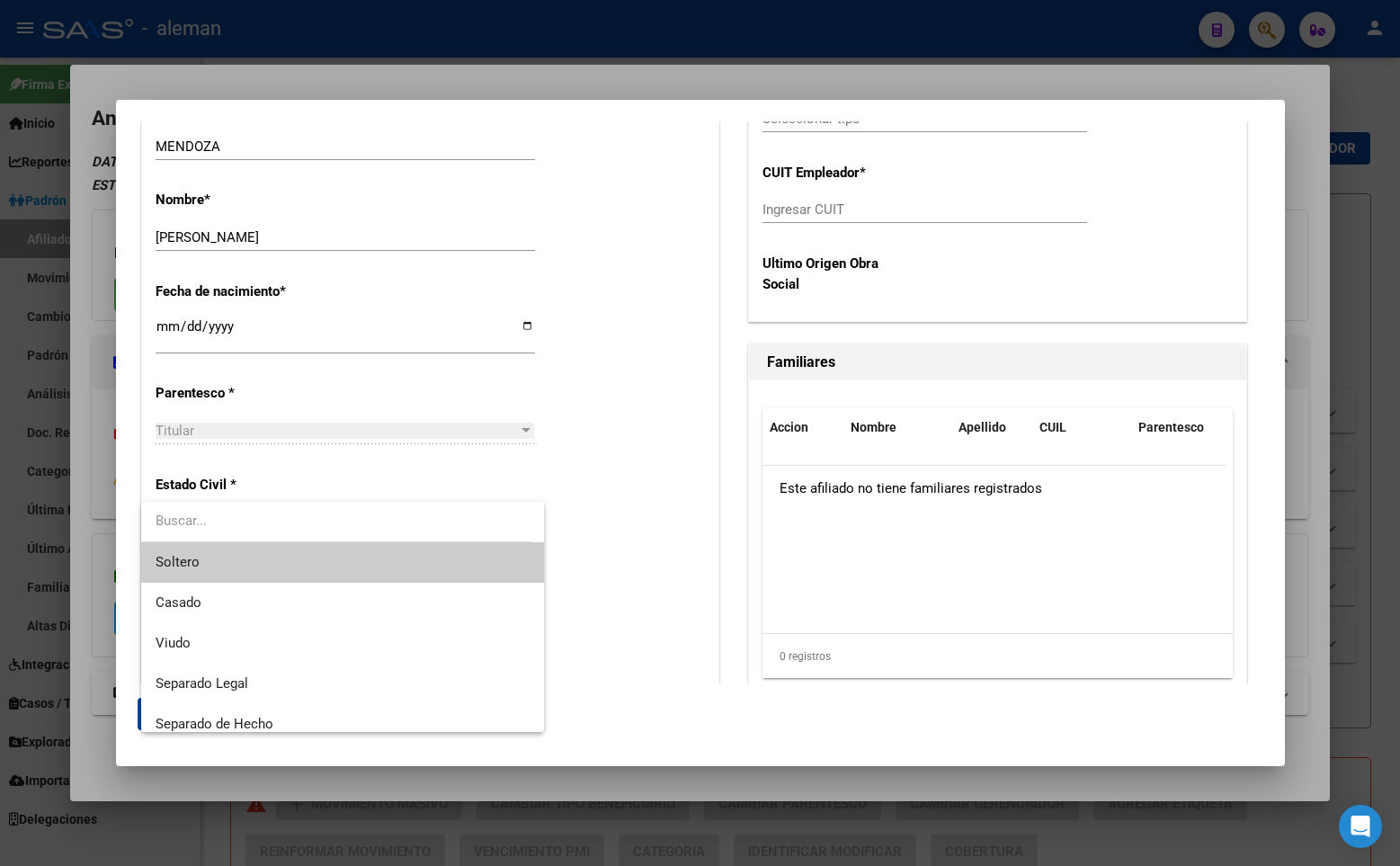
click at [310, 558] on span "Soltero" at bounding box center [342, 562] width 374 height 40
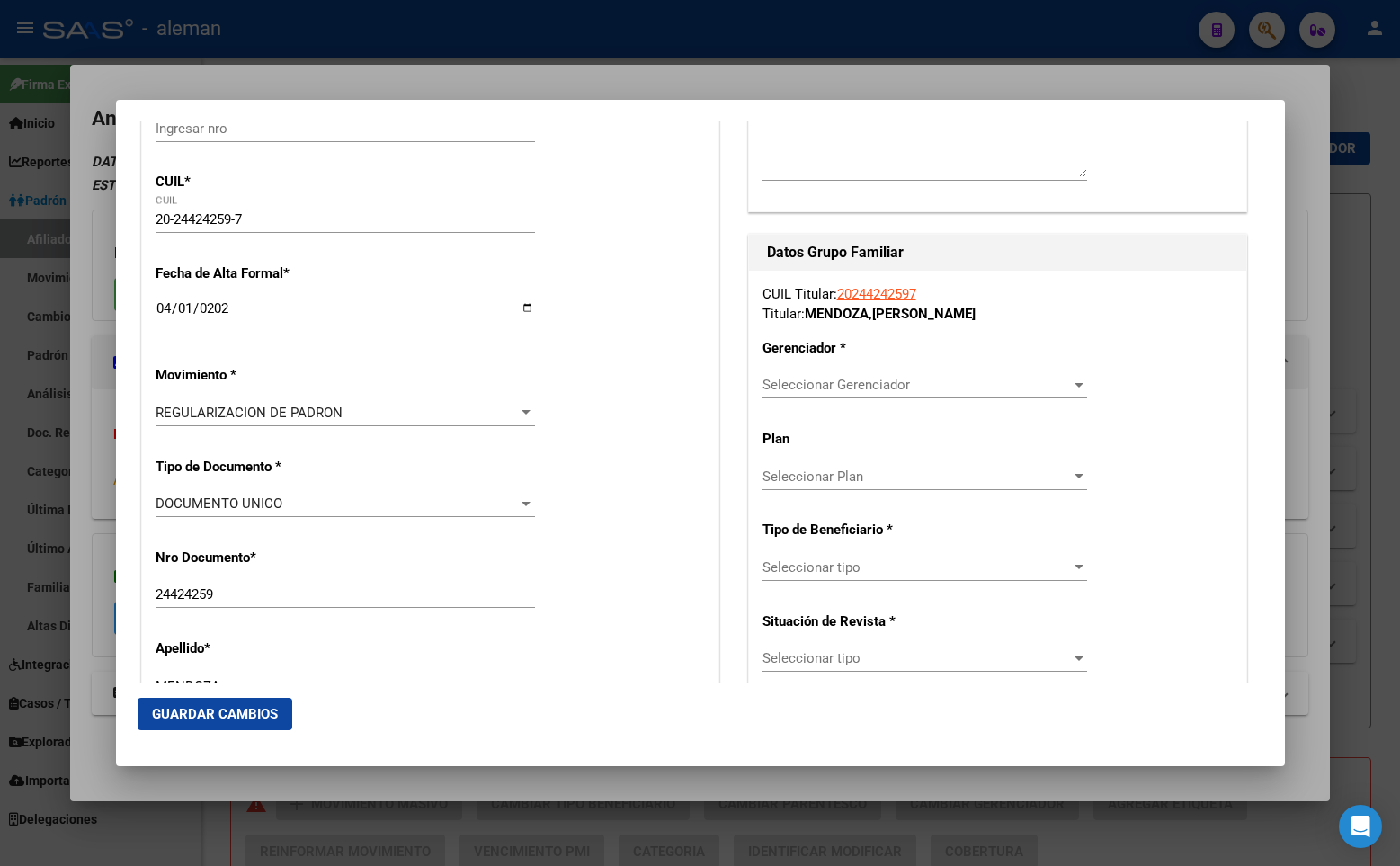
scroll to position [360, 0]
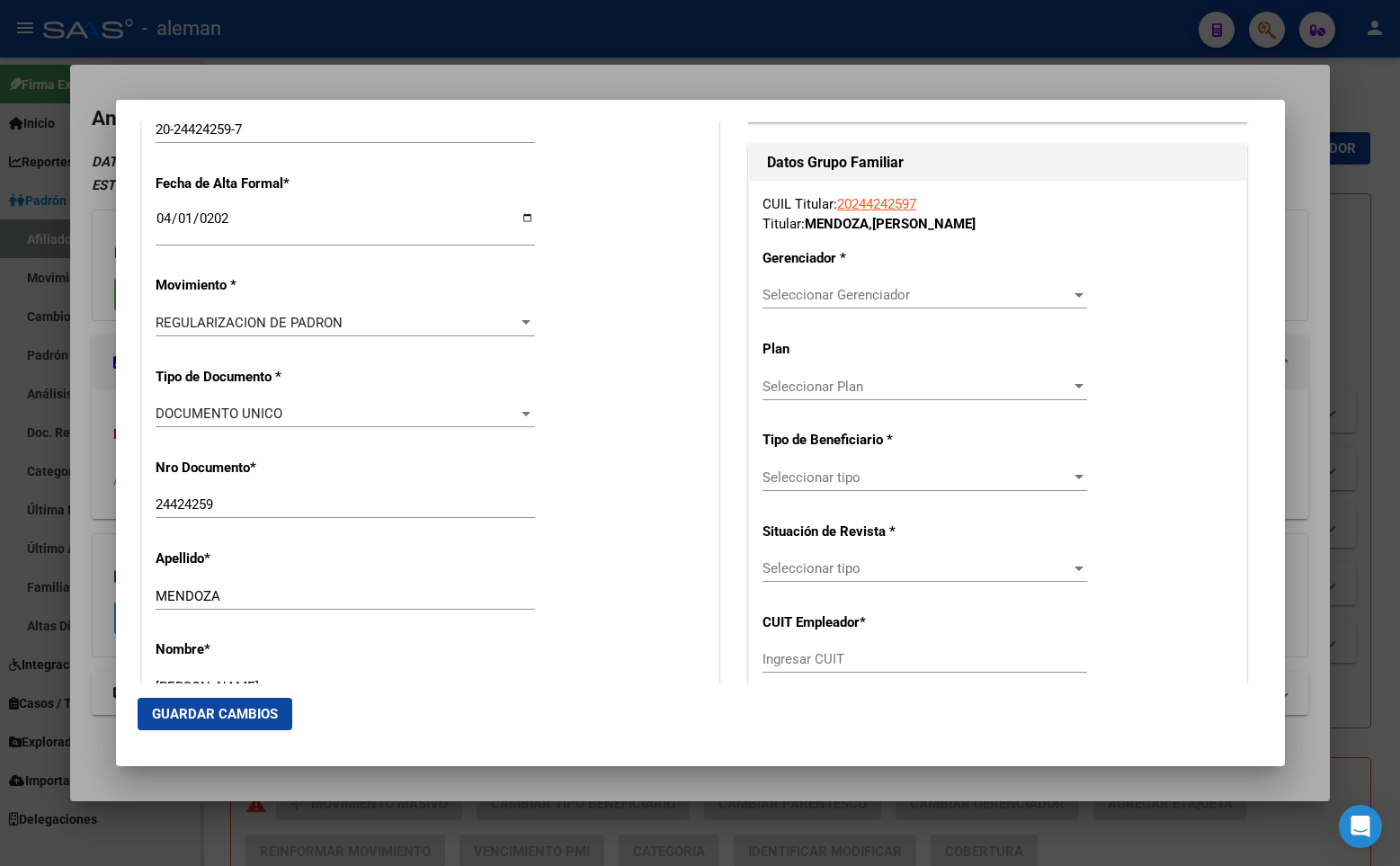
click at [1074, 296] on div at bounding box center [1079, 295] width 9 height 5
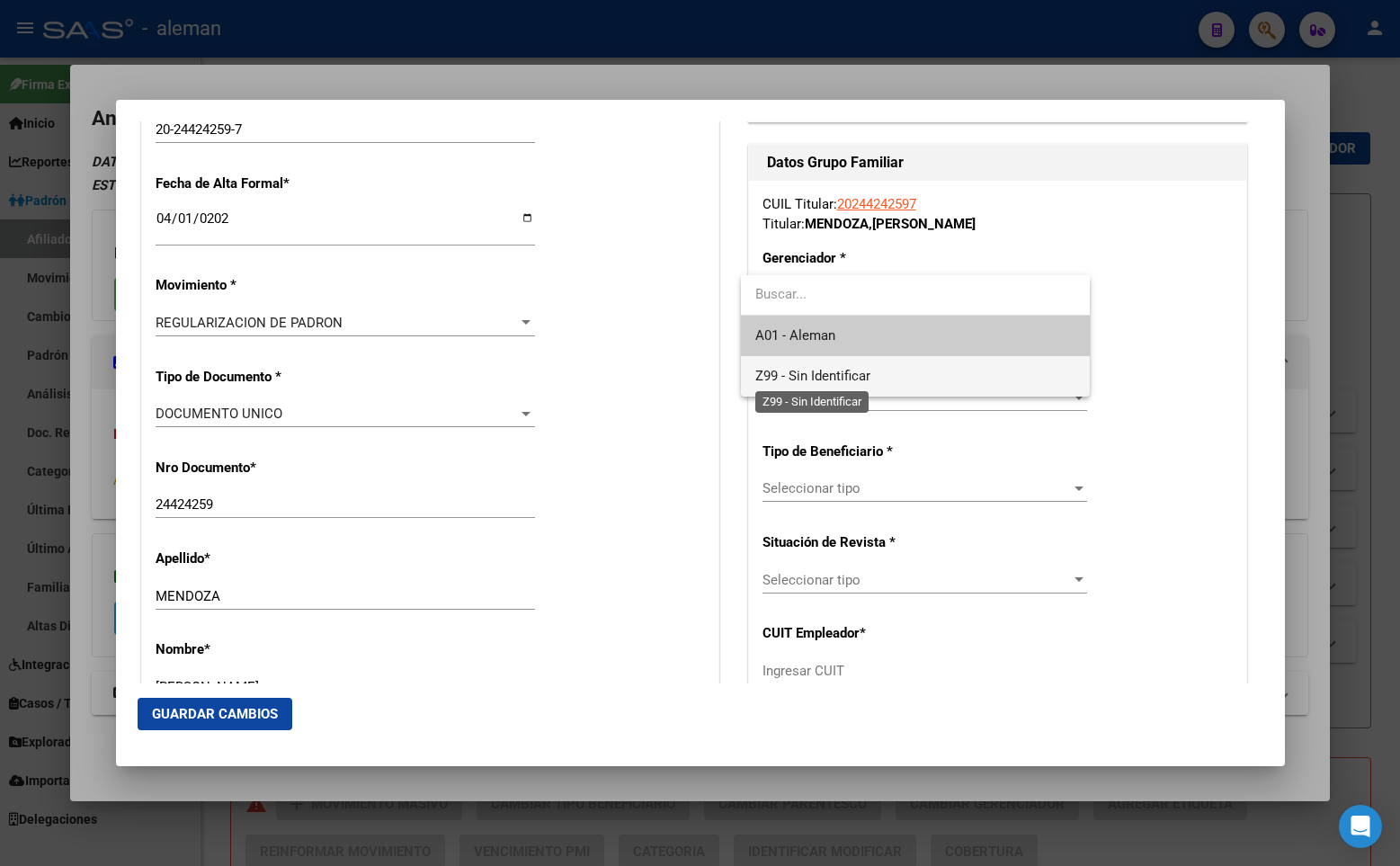
click at [868, 371] on span "Z99 - Sin Identificar" at bounding box center [812, 377] width 115 height 17
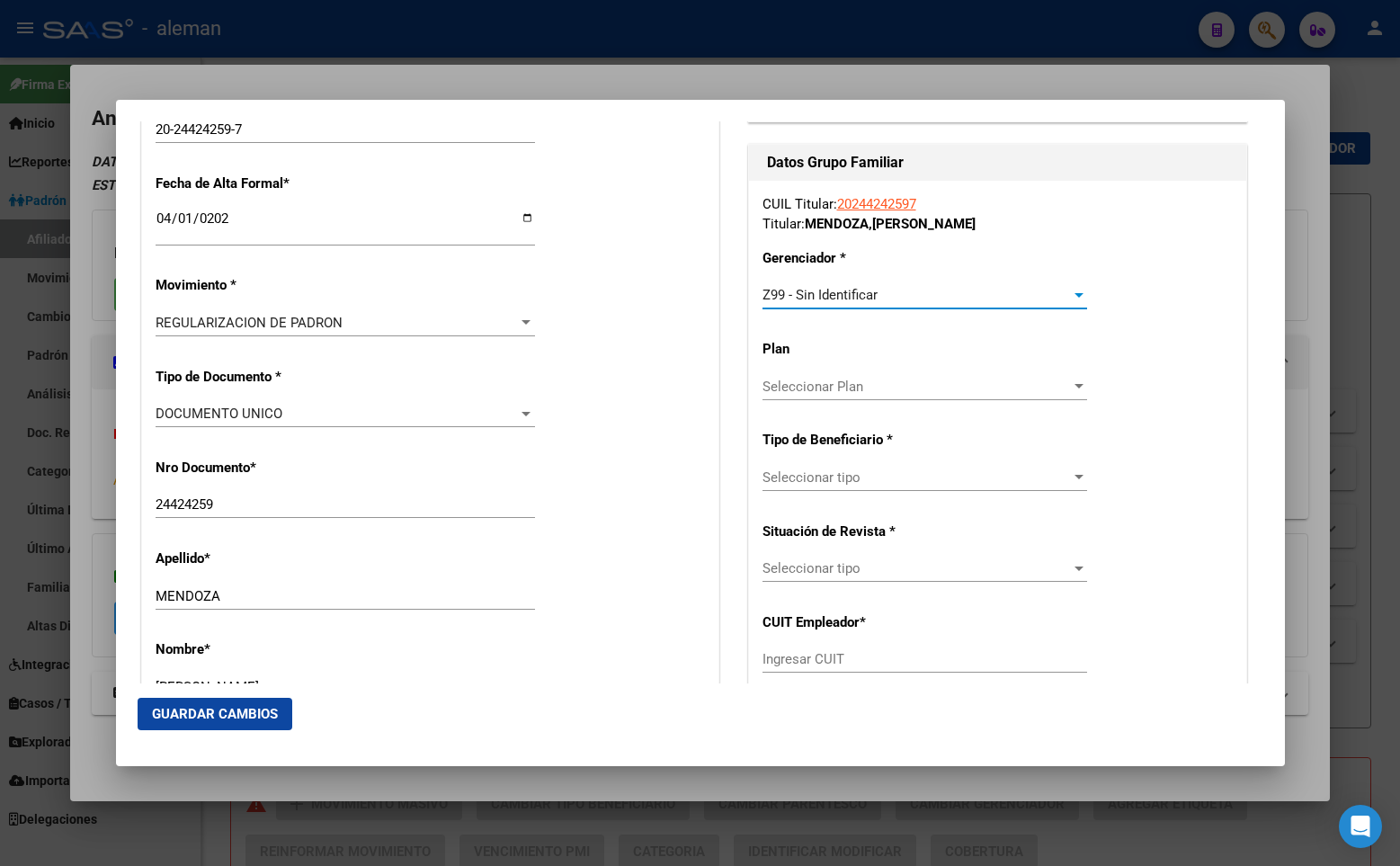
click at [926, 476] on span "Seleccionar tipo" at bounding box center [916, 478] width 308 height 17
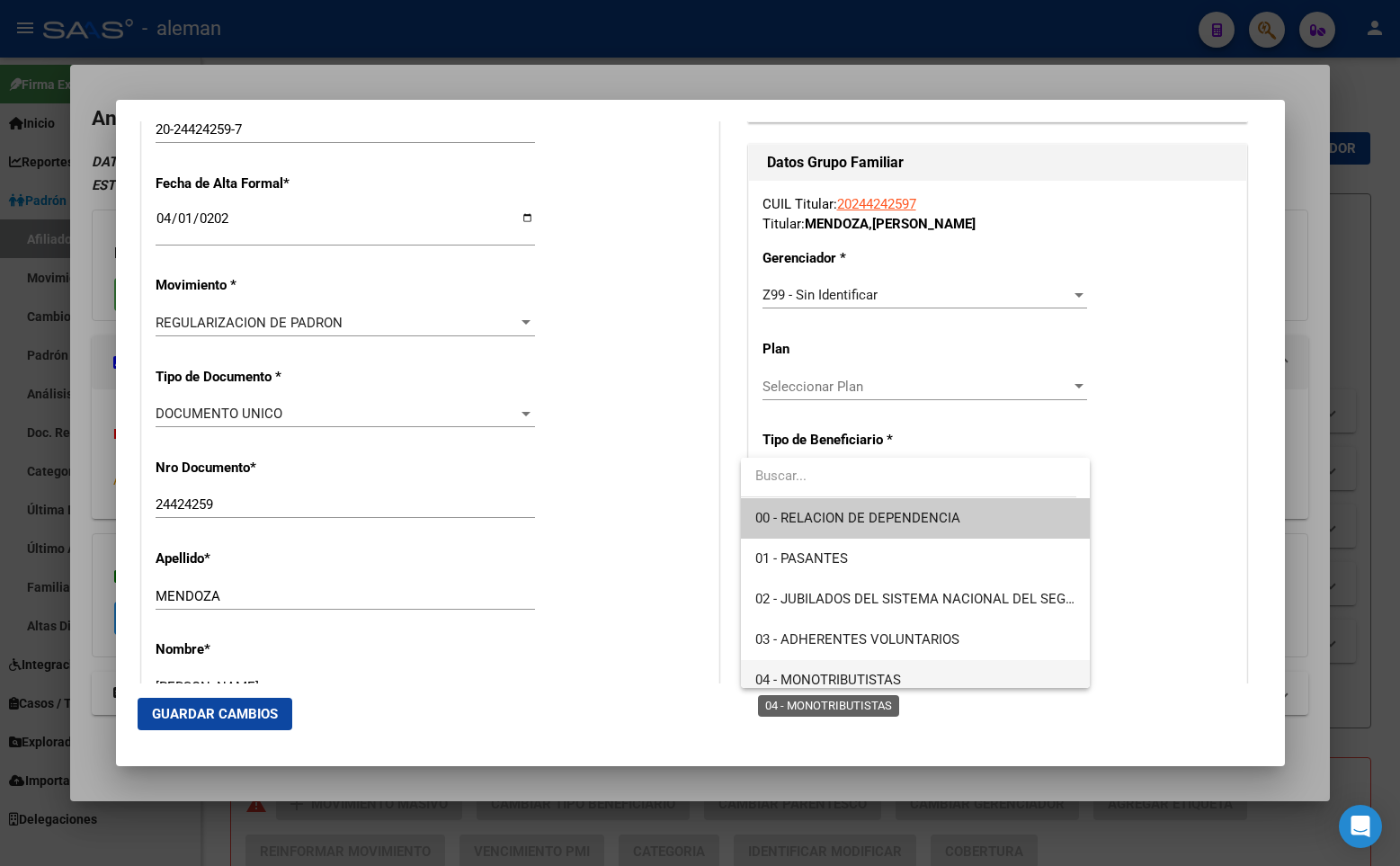
click at [894, 672] on span "04 - MONOTRIBUTISTAS" at bounding box center [828, 680] width 146 height 17
type input "20-24424259-7"
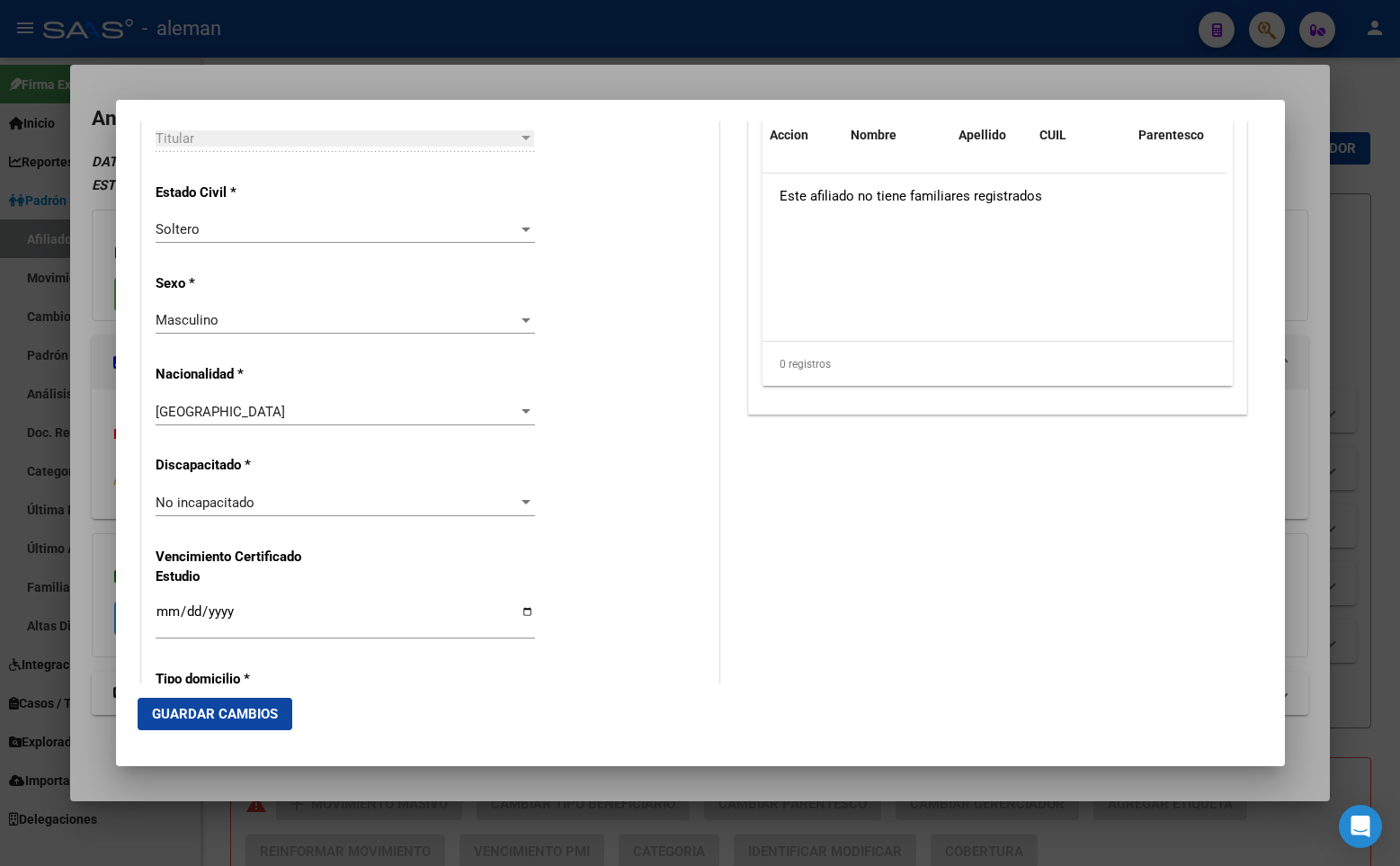
scroll to position [652, 0]
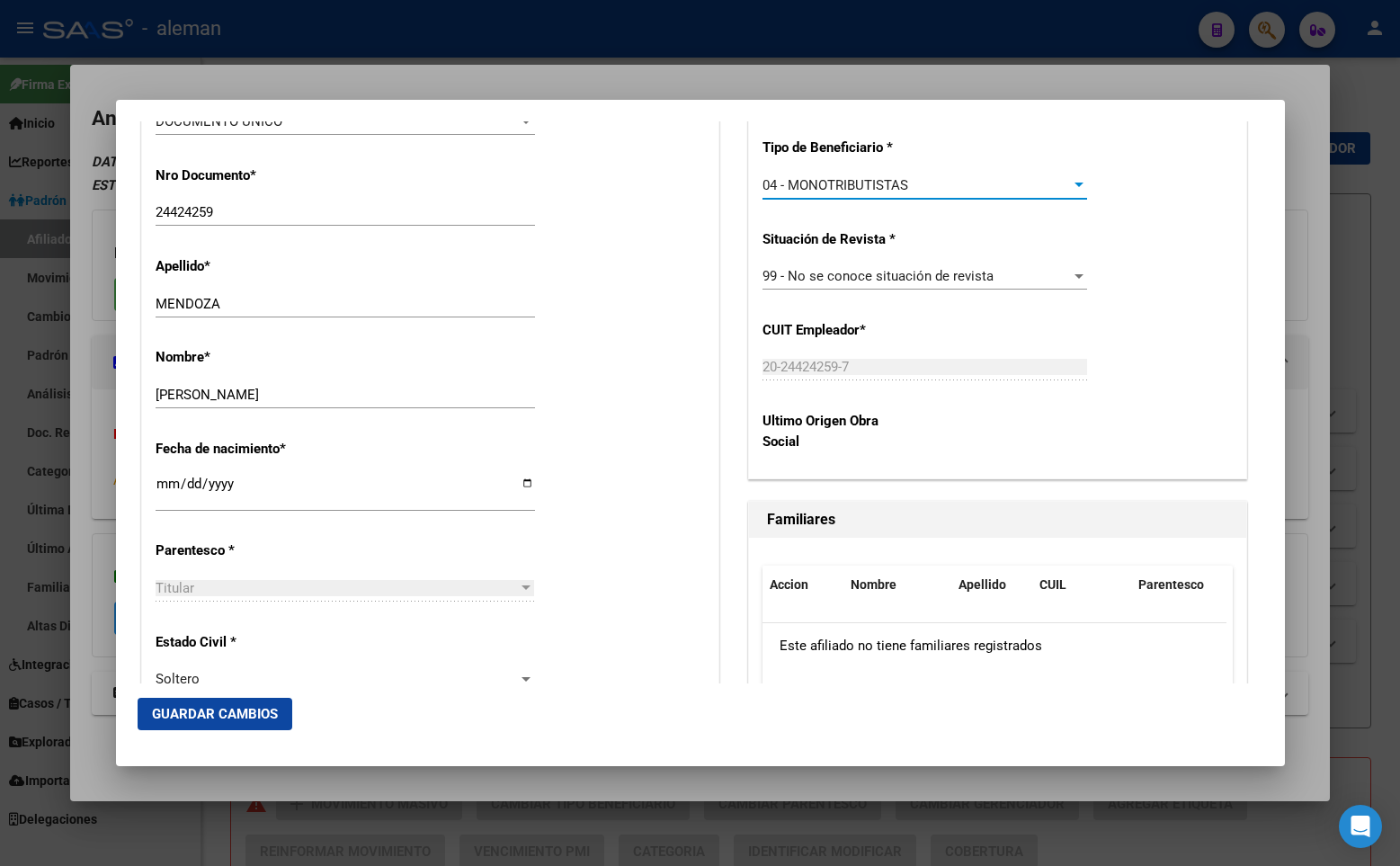
click at [199, 709] on span "Guardar Cambios" at bounding box center [214, 714] width 126 height 17
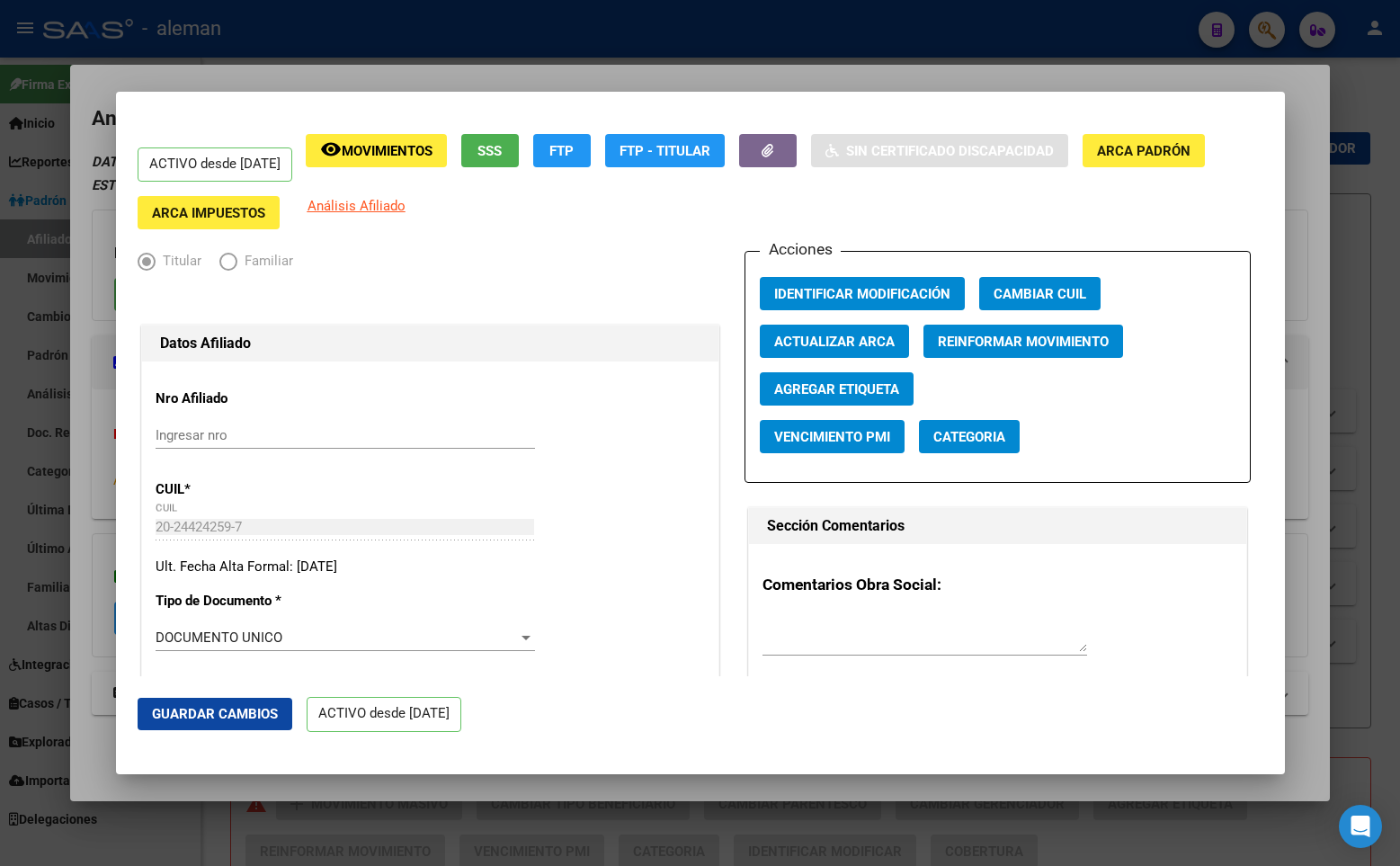
click at [1024, 179] on app-certificados-discapacidad-modal "Sin Certificado Discapacidad" at bounding box center [939, 158] width 257 height 49
click at [1079, 88] on div at bounding box center [700, 433] width 1400 height 866
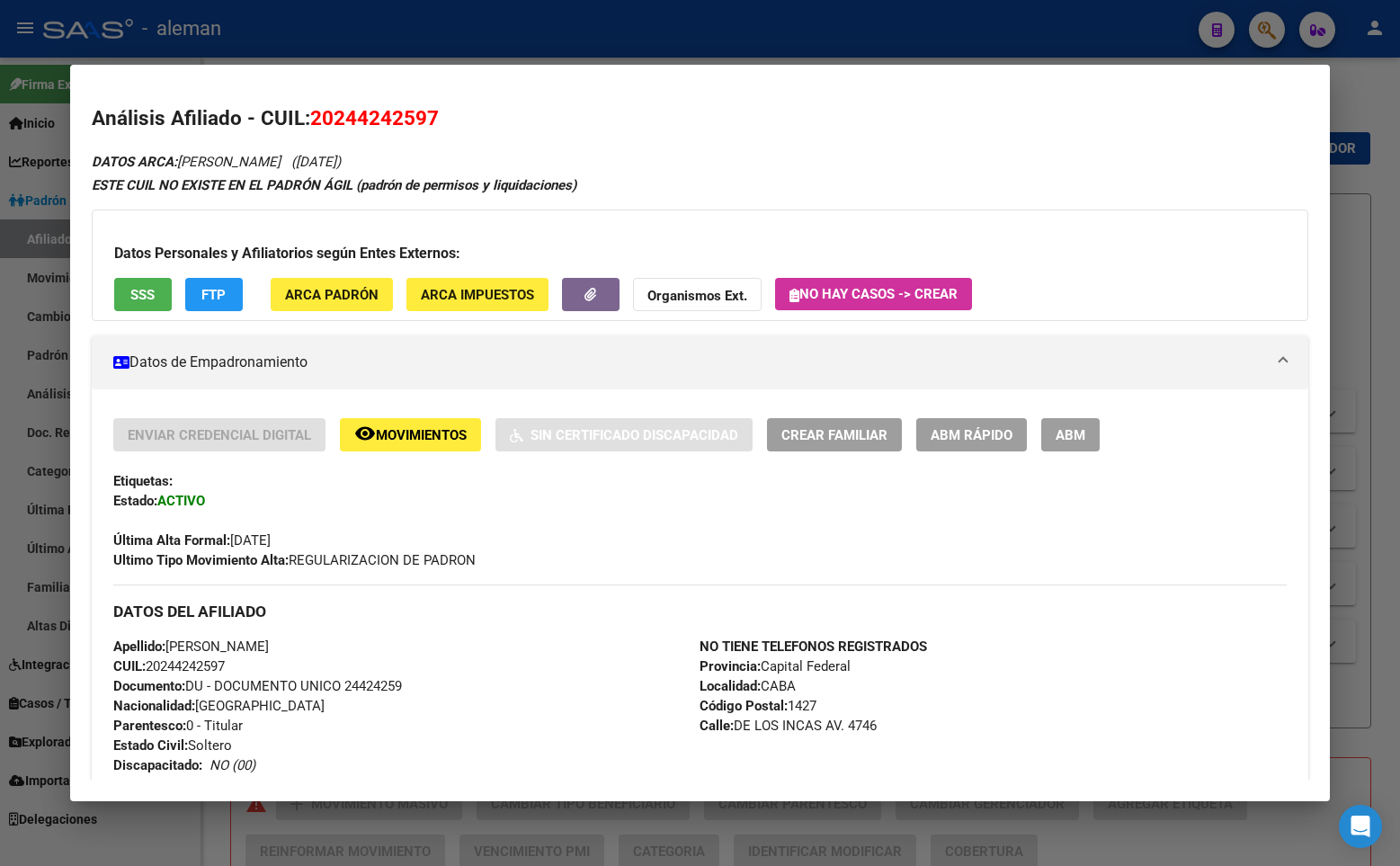
click at [1253, 96] on mat-dialog-content "Análisis Afiliado - CUIL: 20244242597 DATOS ARCA: [PERSON_NAME] ([DATE]) ESTE C…" at bounding box center [700, 433] width 1260 height 693
click at [1380, 112] on div at bounding box center [700, 433] width 1400 height 866
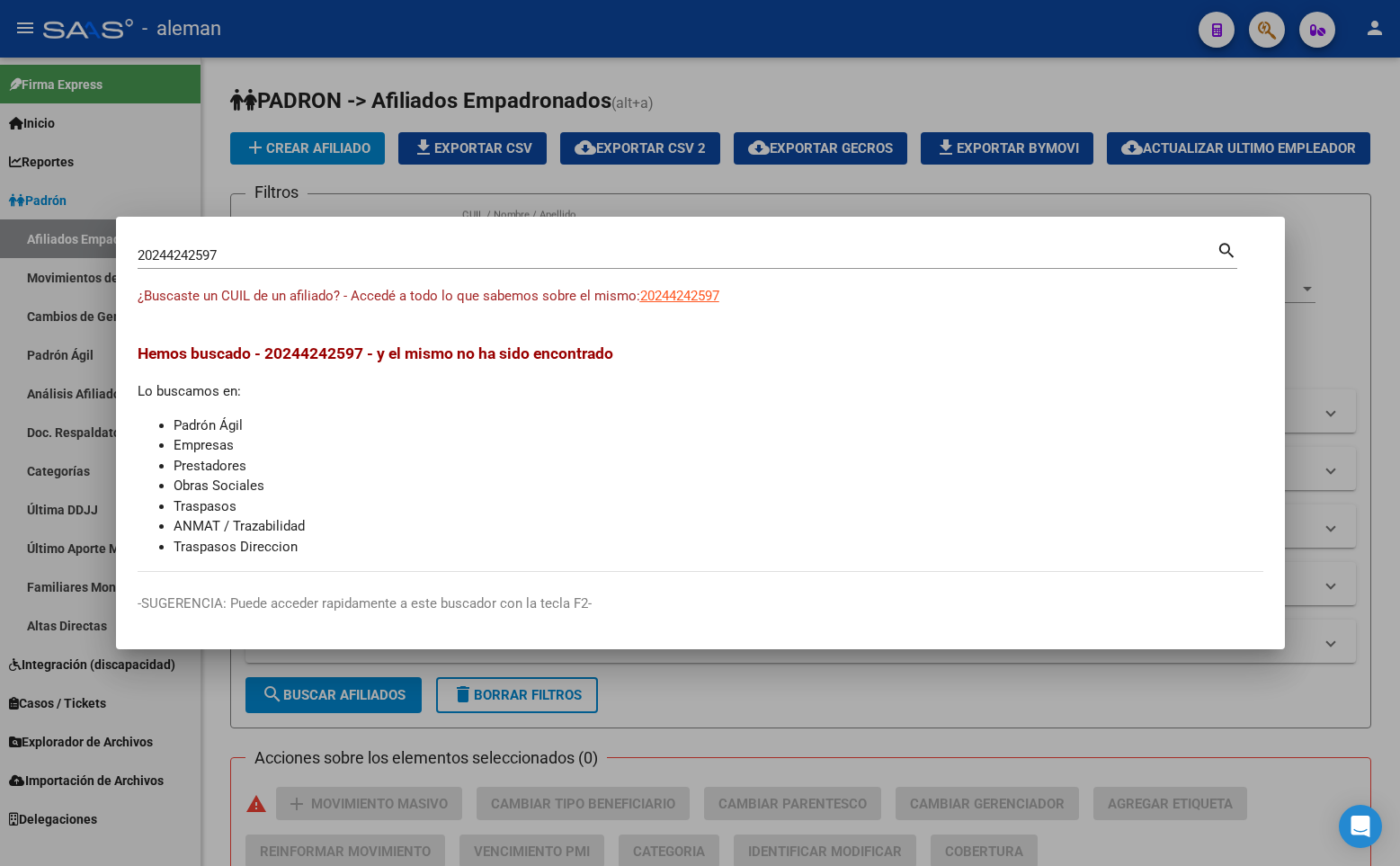
click at [1344, 142] on div at bounding box center [700, 433] width 1400 height 866
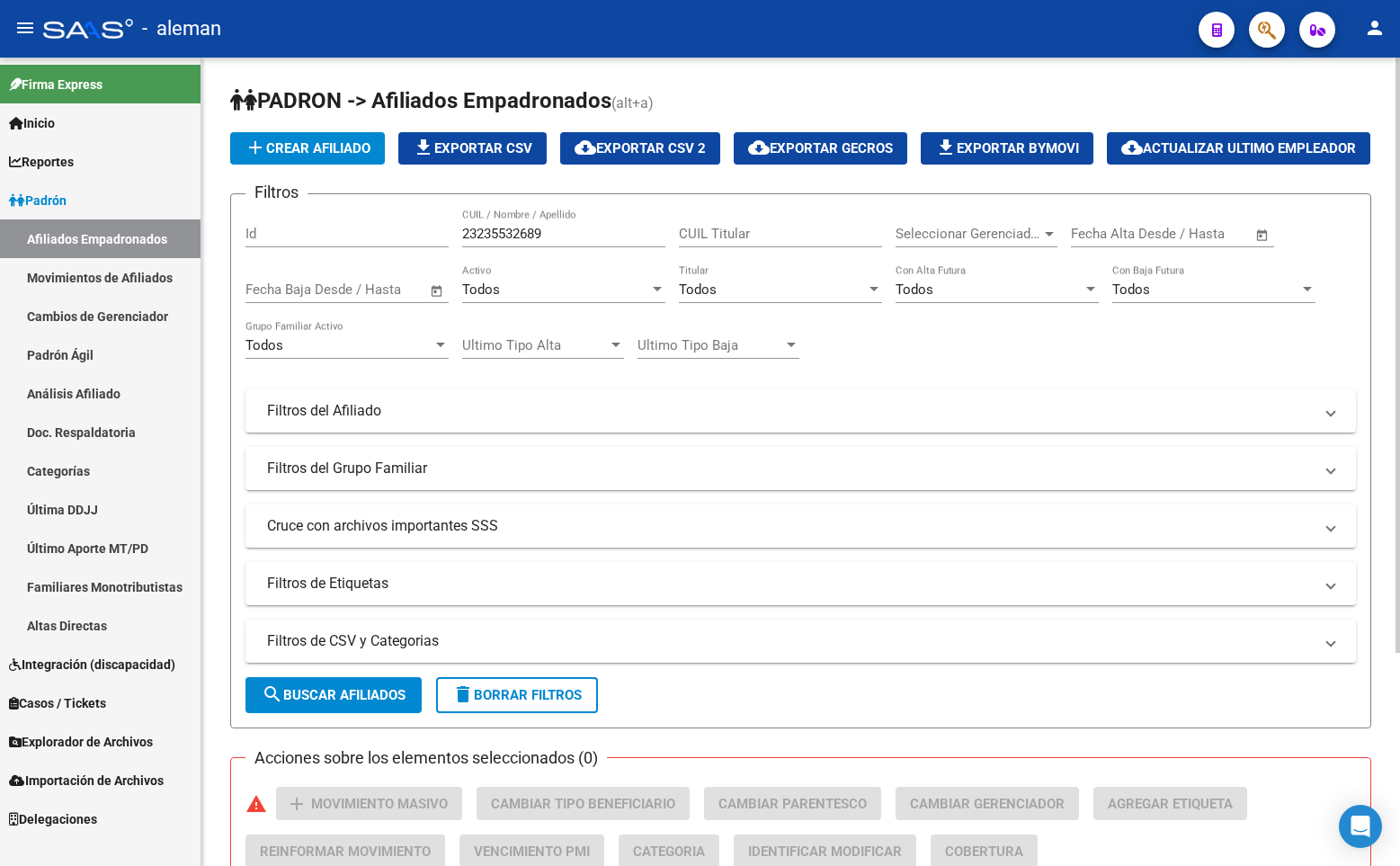
click at [1155, 128] on app-list-header "PADRON -> Afiliados Empadronados (alt+a) add Crear Afiliado file_download Expor…" at bounding box center [801, 407] width 1141 height 642
drag, startPoint x: 573, startPoint y: 276, endPoint x: 360, endPoint y: 282, distance: 213.1
click at [360, 281] on div "Filtros Id 23235532689 CUIL / Nombre / Apellido CUIL Titular Seleccionar Gerenc…" at bounding box center [800, 407] width 1110 height 397
paste input "0244242597"
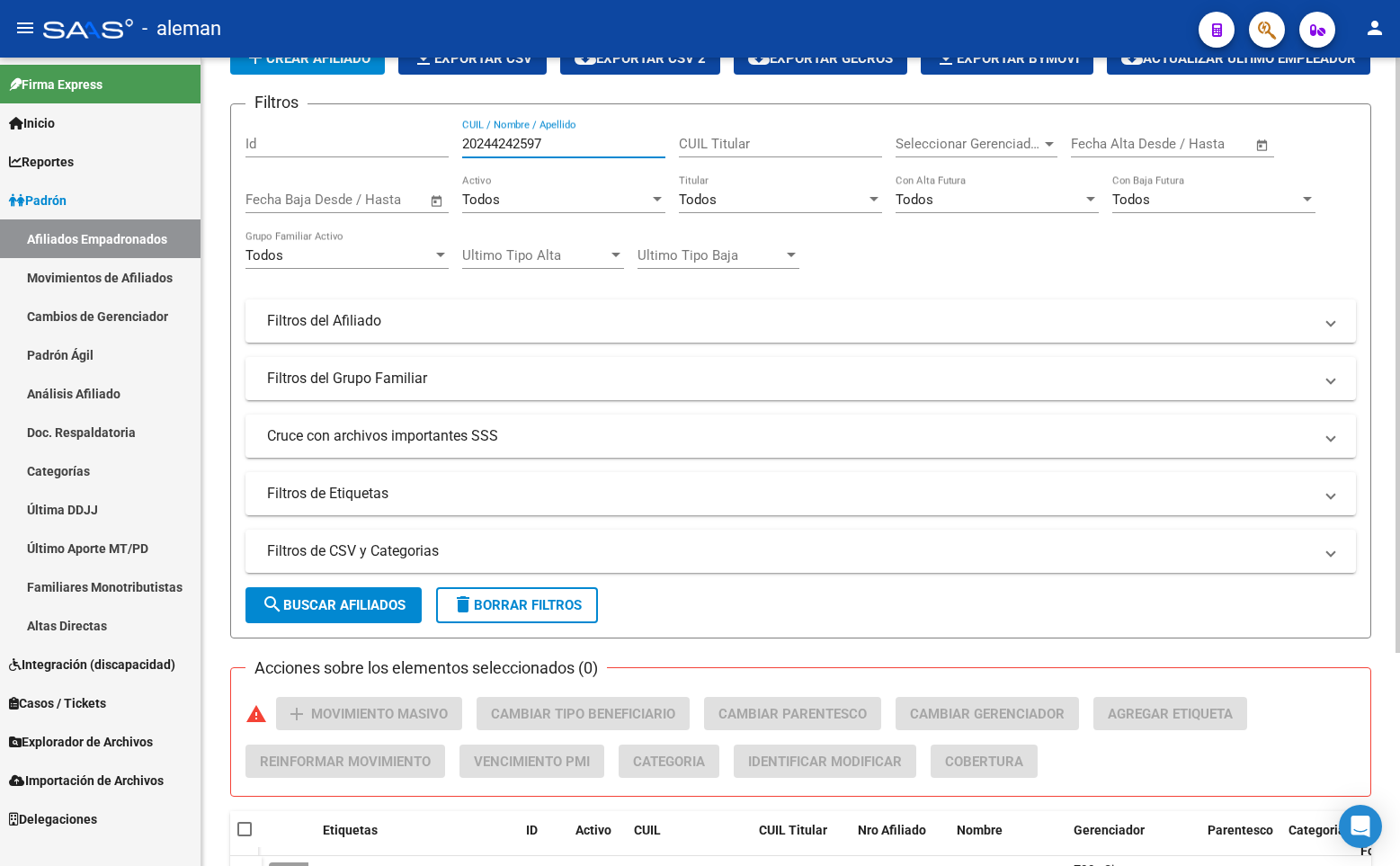
scroll to position [288, 0]
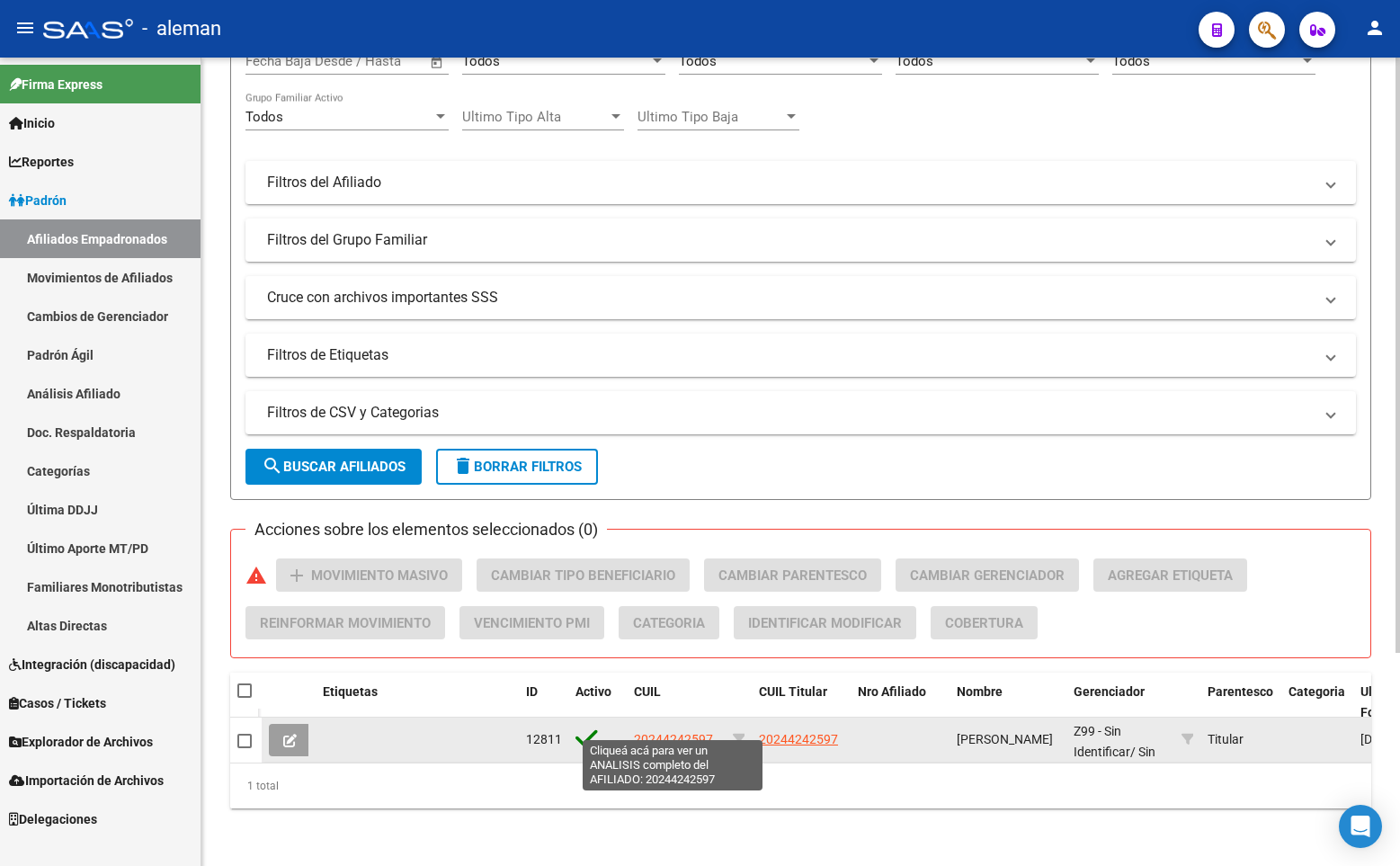
click at [676, 732] on span "20244242597" at bounding box center [673, 739] width 79 height 15
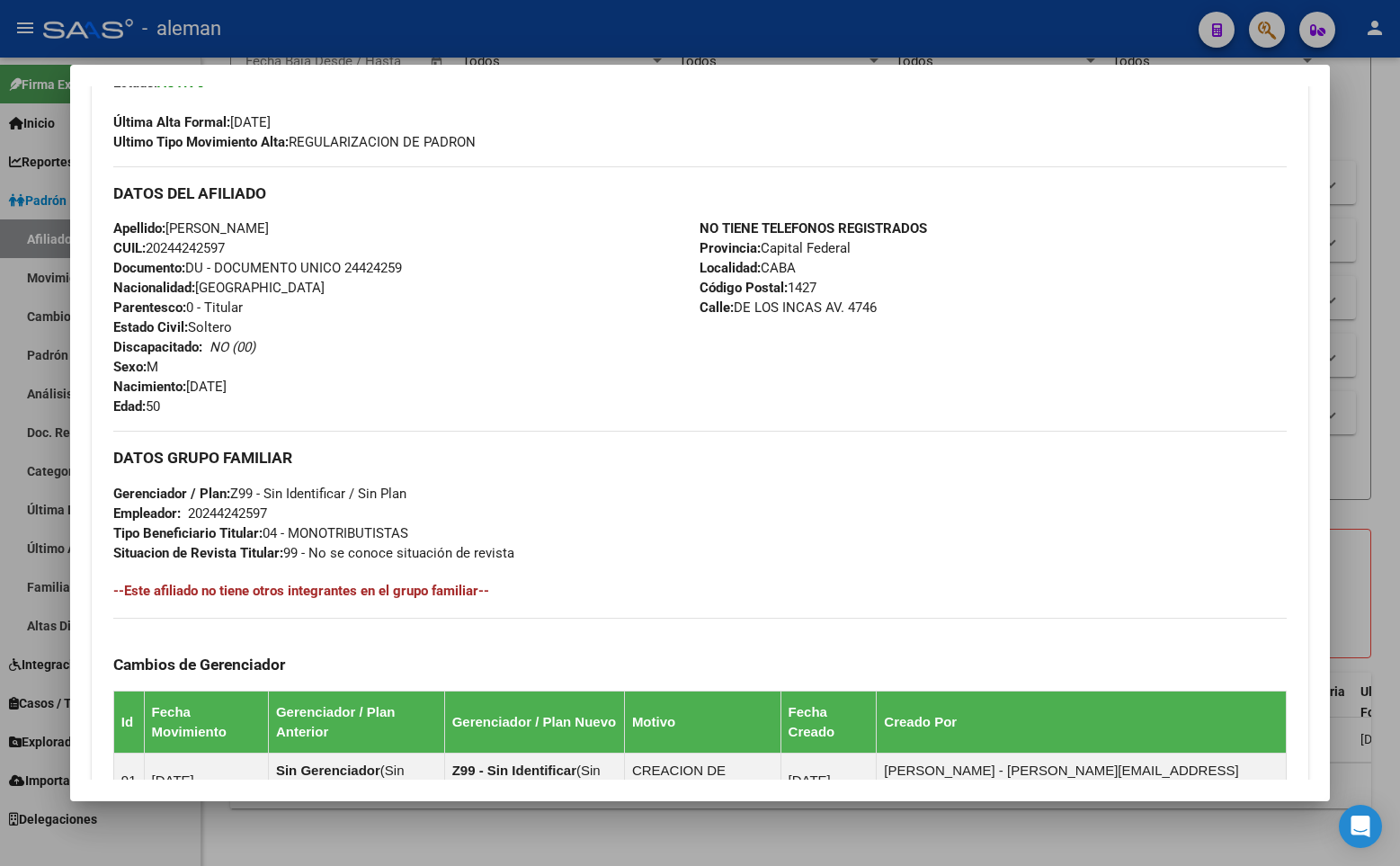
scroll to position [122, 0]
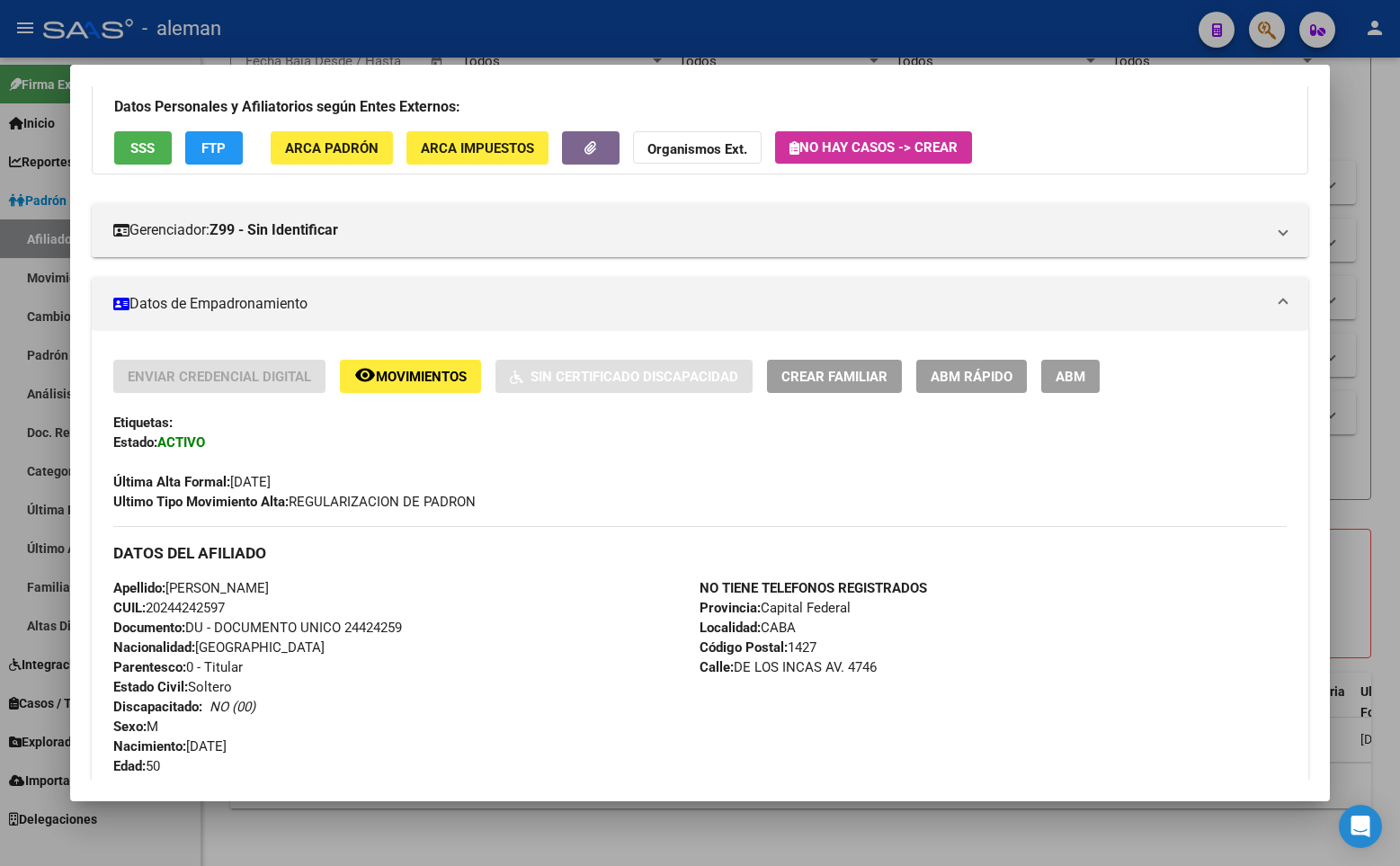
click at [687, 475] on div "Última Alta Formal: [DATE]" at bounding box center [700, 472] width 1173 height 39
click at [1366, 126] on div at bounding box center [700, 433] width 1400 height 866
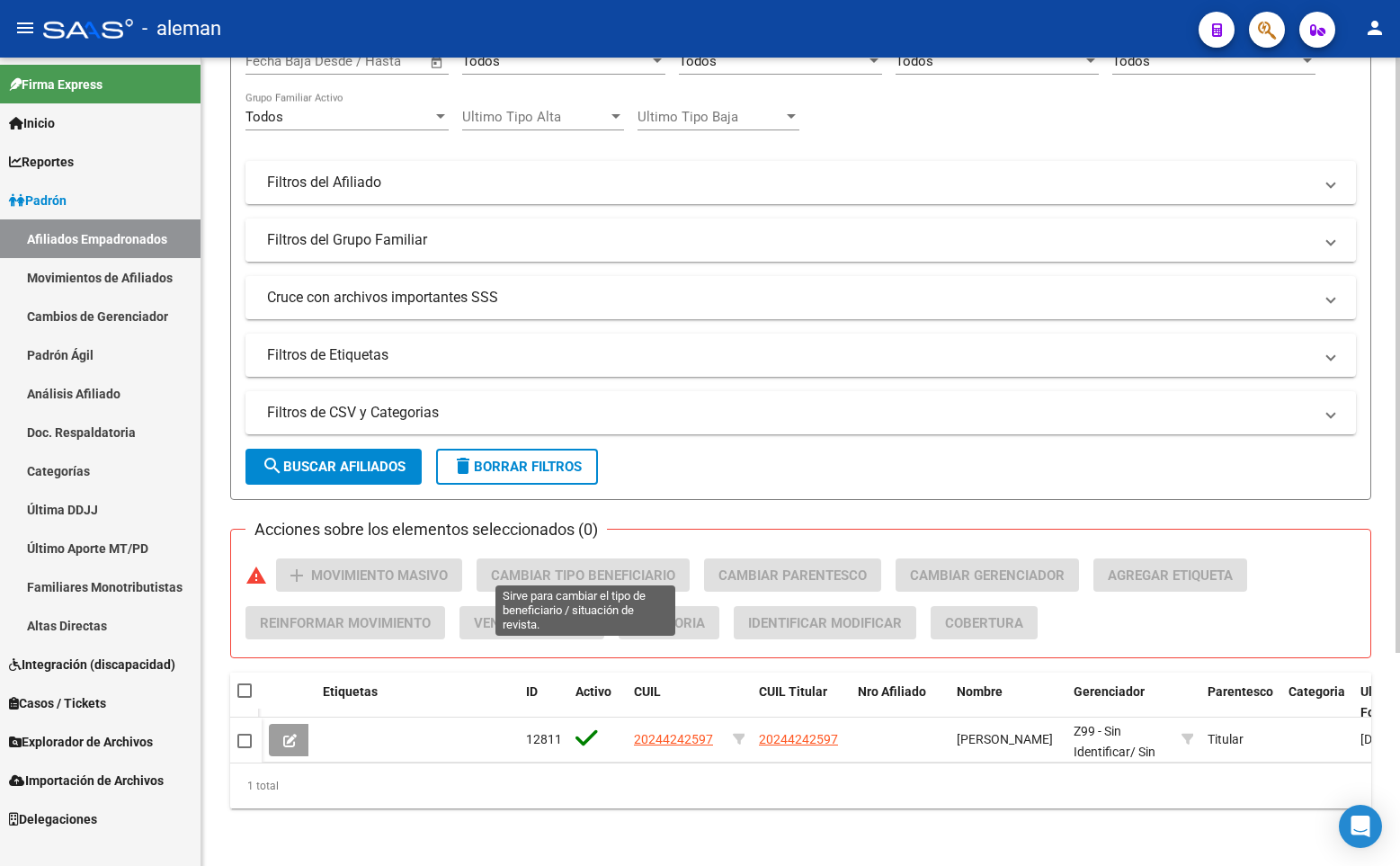
scroll to position [0, 0]
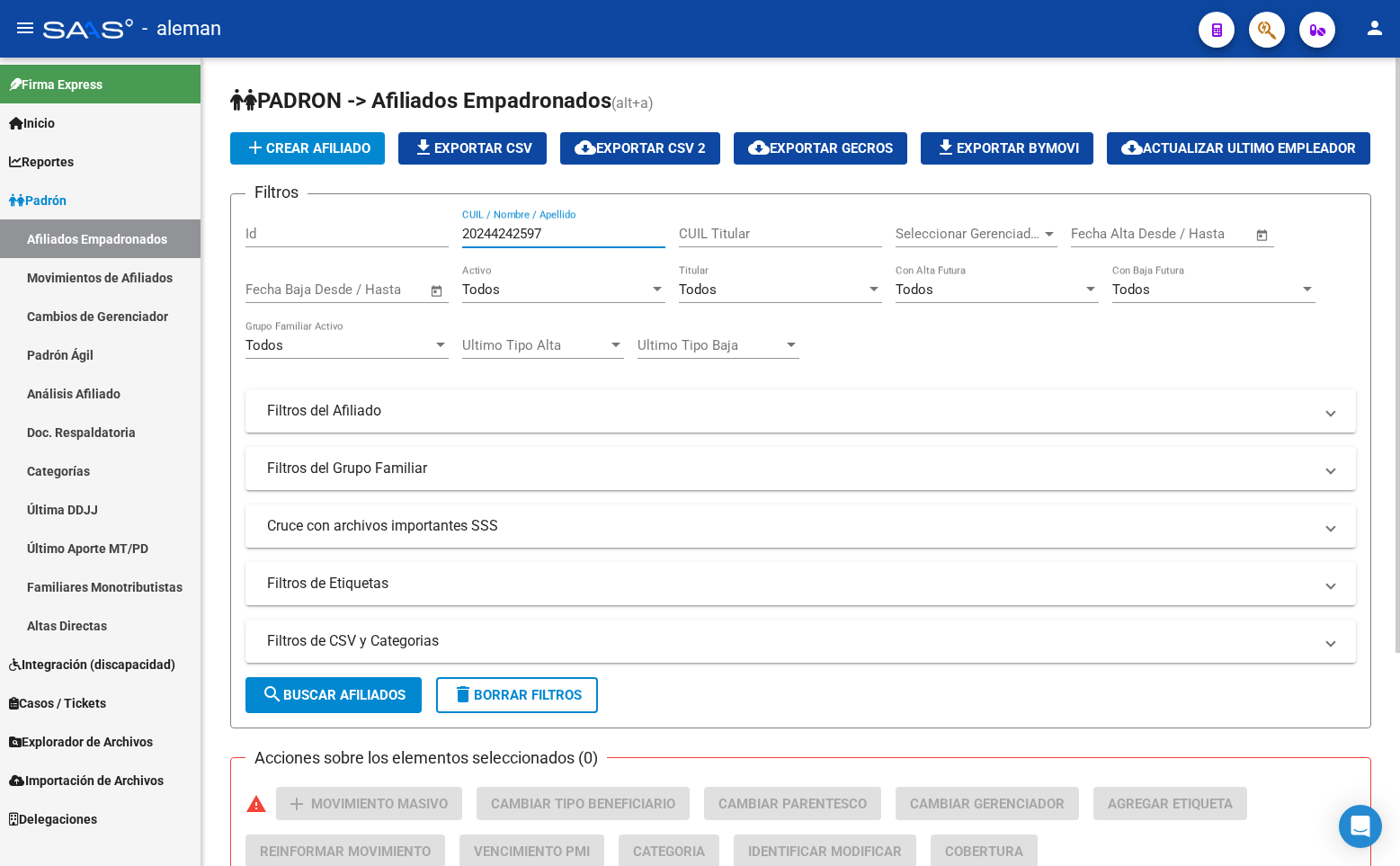
drag, startPoint x: 573, startPoint y: 277, endPoint x: 369, endPoint y: 276, distance: 204.0
click at [369, 276] on div "Filtros Id 20244242597 CUIL / Nombre / Apellido CUIL Titular Seleccionar Gerenc…" at bounding box center [800, 407] width 1110 height 397
paste input "358040943"
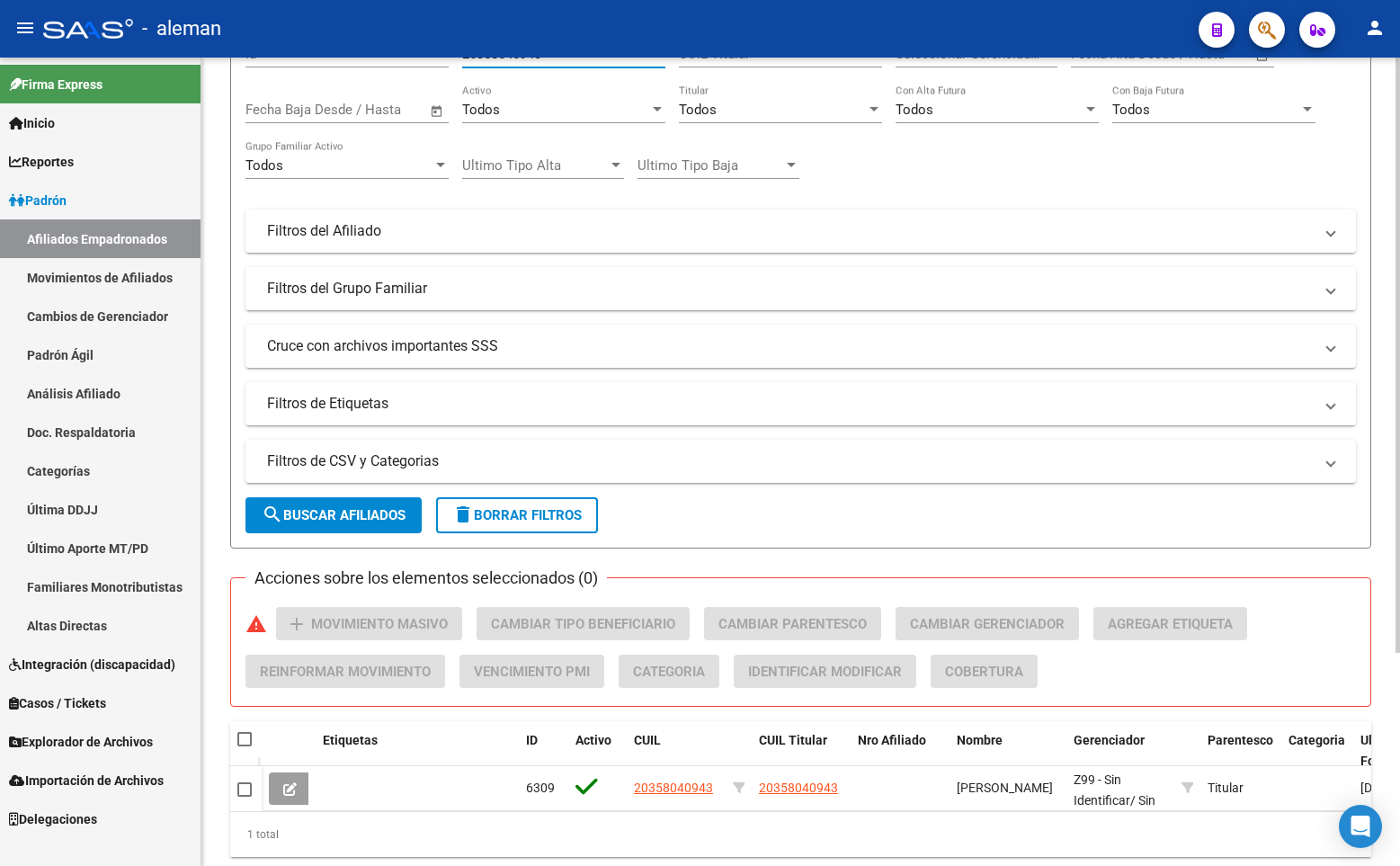
scroll to position [288, 0]
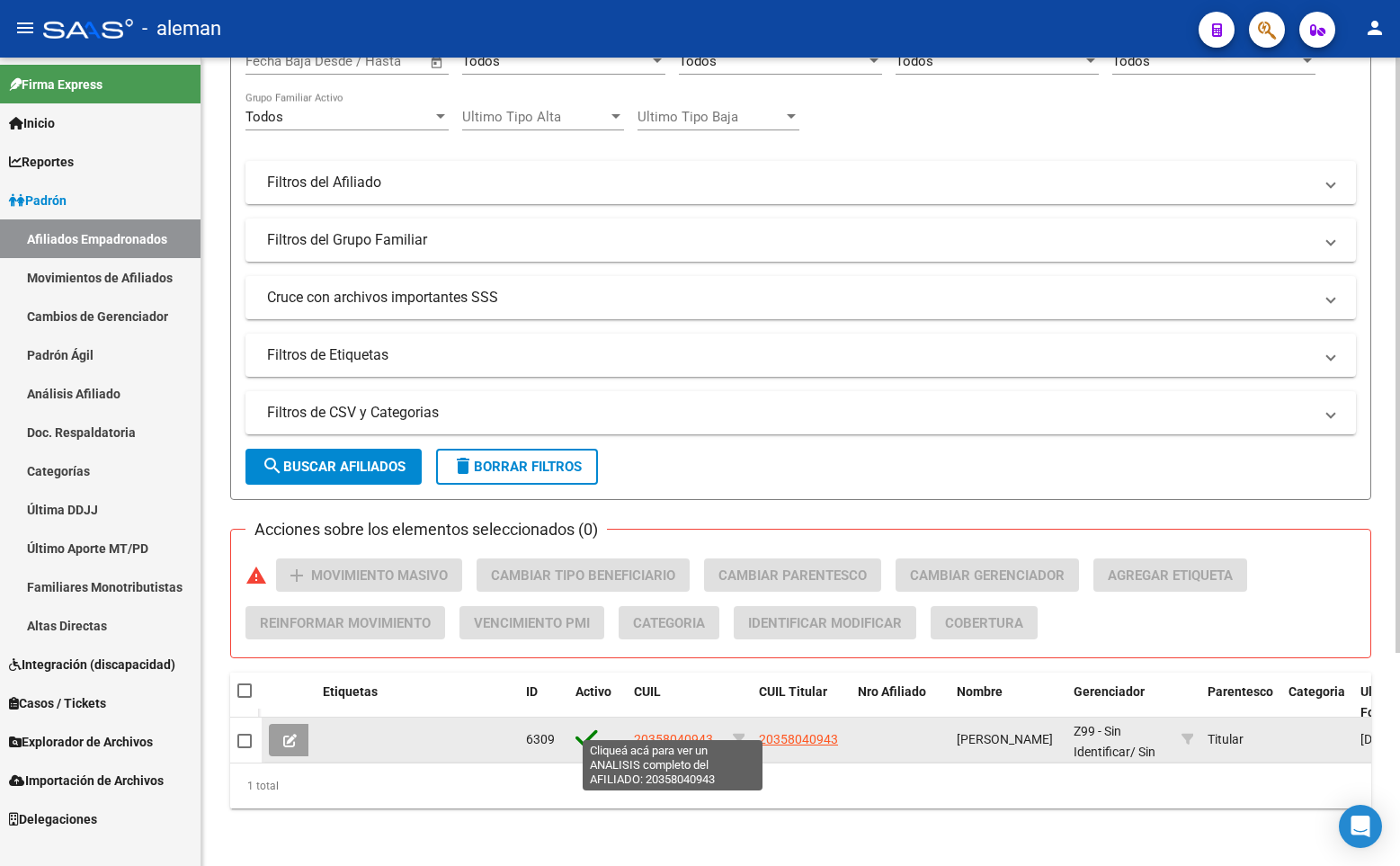
type input "20358040943"
click at [659, 732] on span "20358040943" at bounding box center [673, 739] width 79 height 15
type textarea "20358040943"
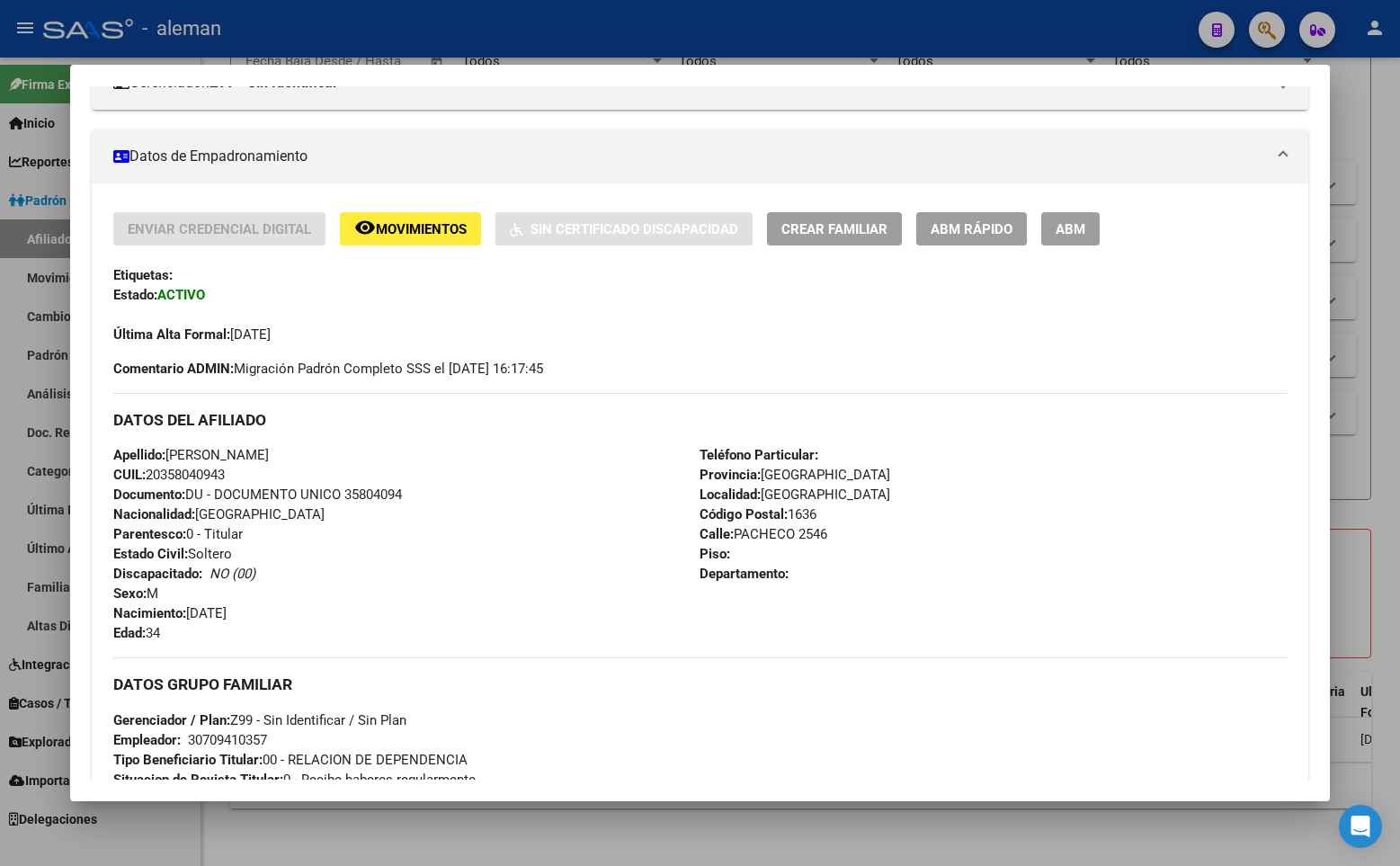
scroll to position [360, 0]
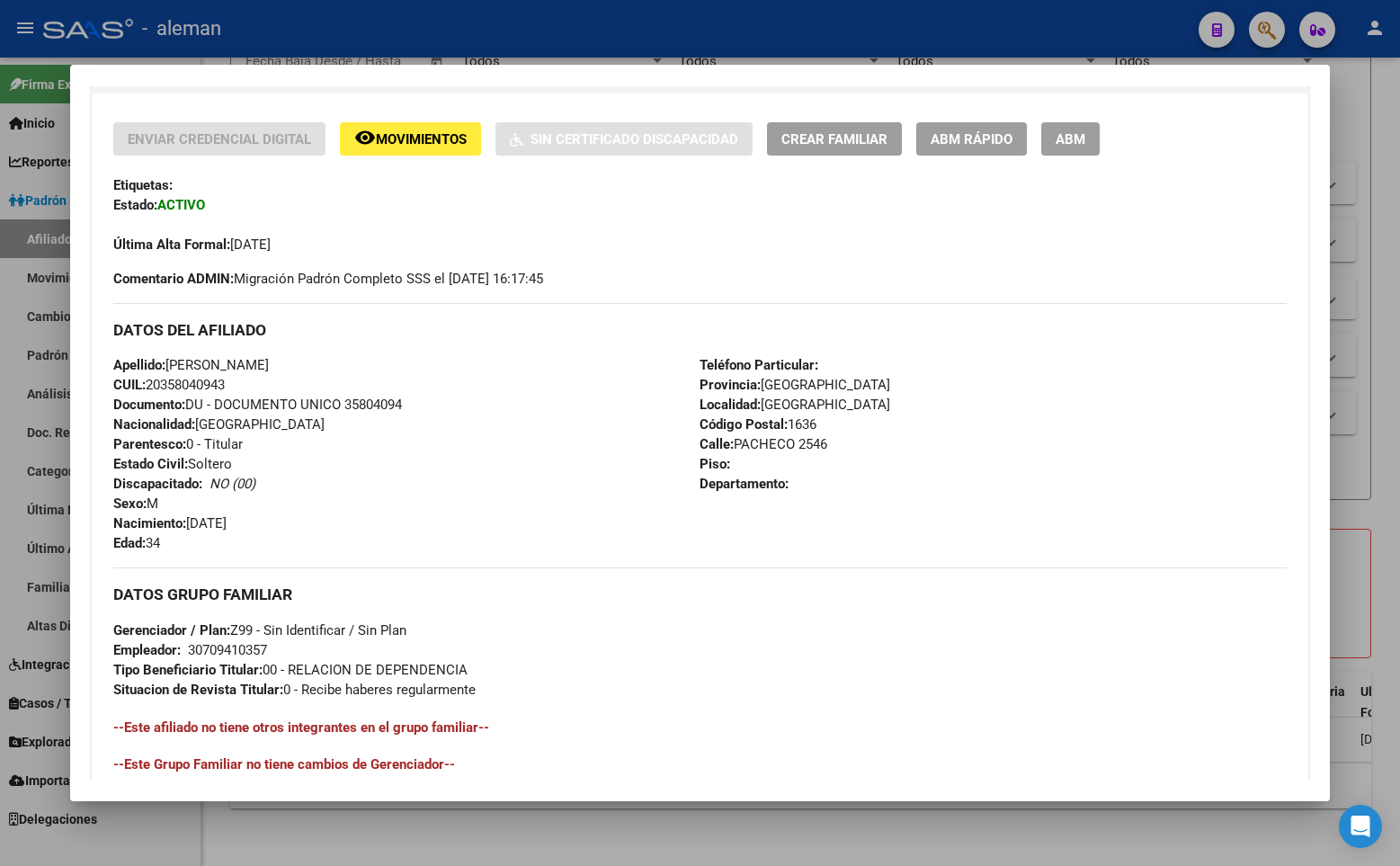
click at [746, 223] on div "Última Alta Formal: [DATE]" at bounding box center [700, 234] width 1173 height 39
click at [1376, 179] on div at bounding box center [700, 433] width 1400 height 866
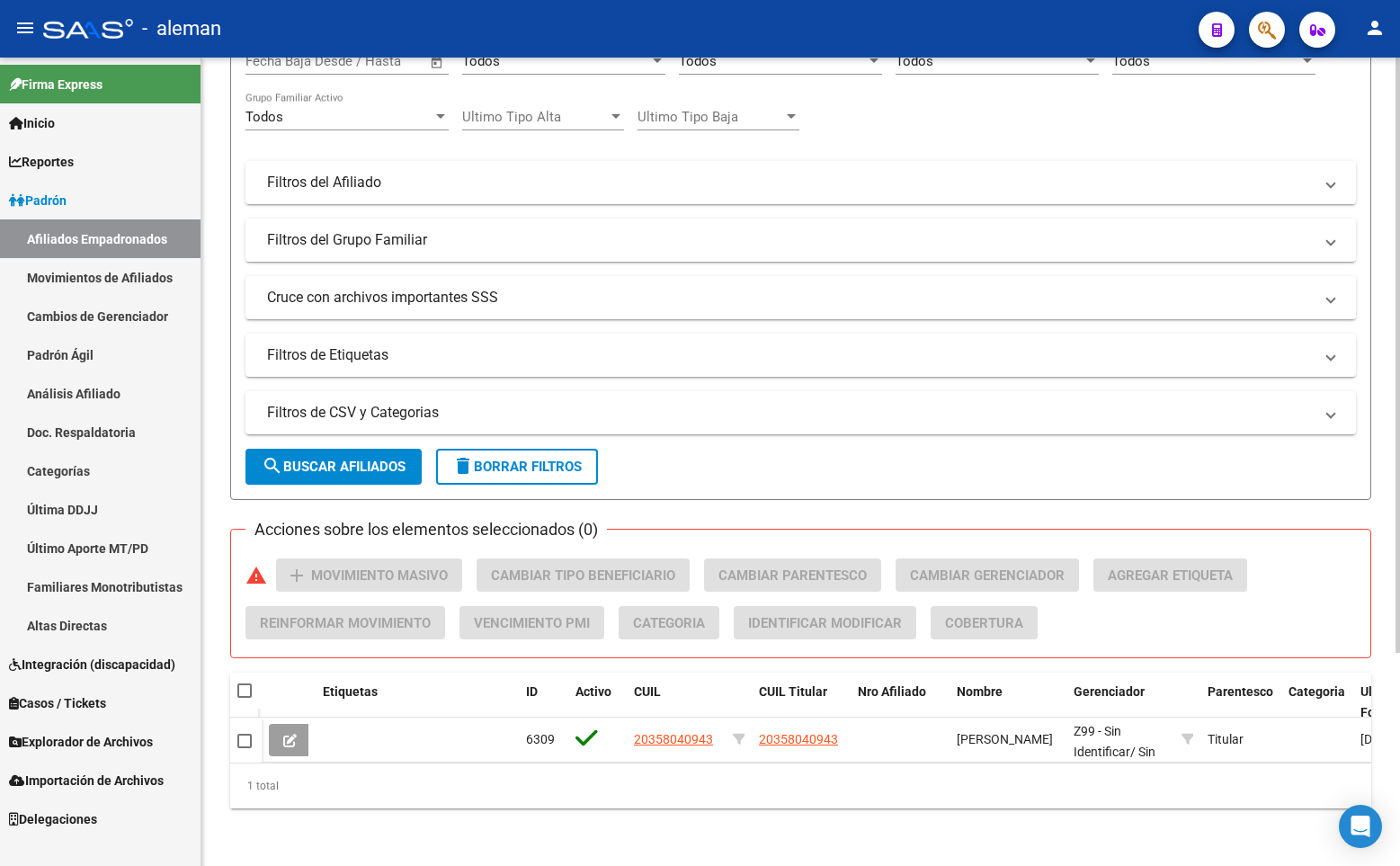
scroll to position [0, 0]
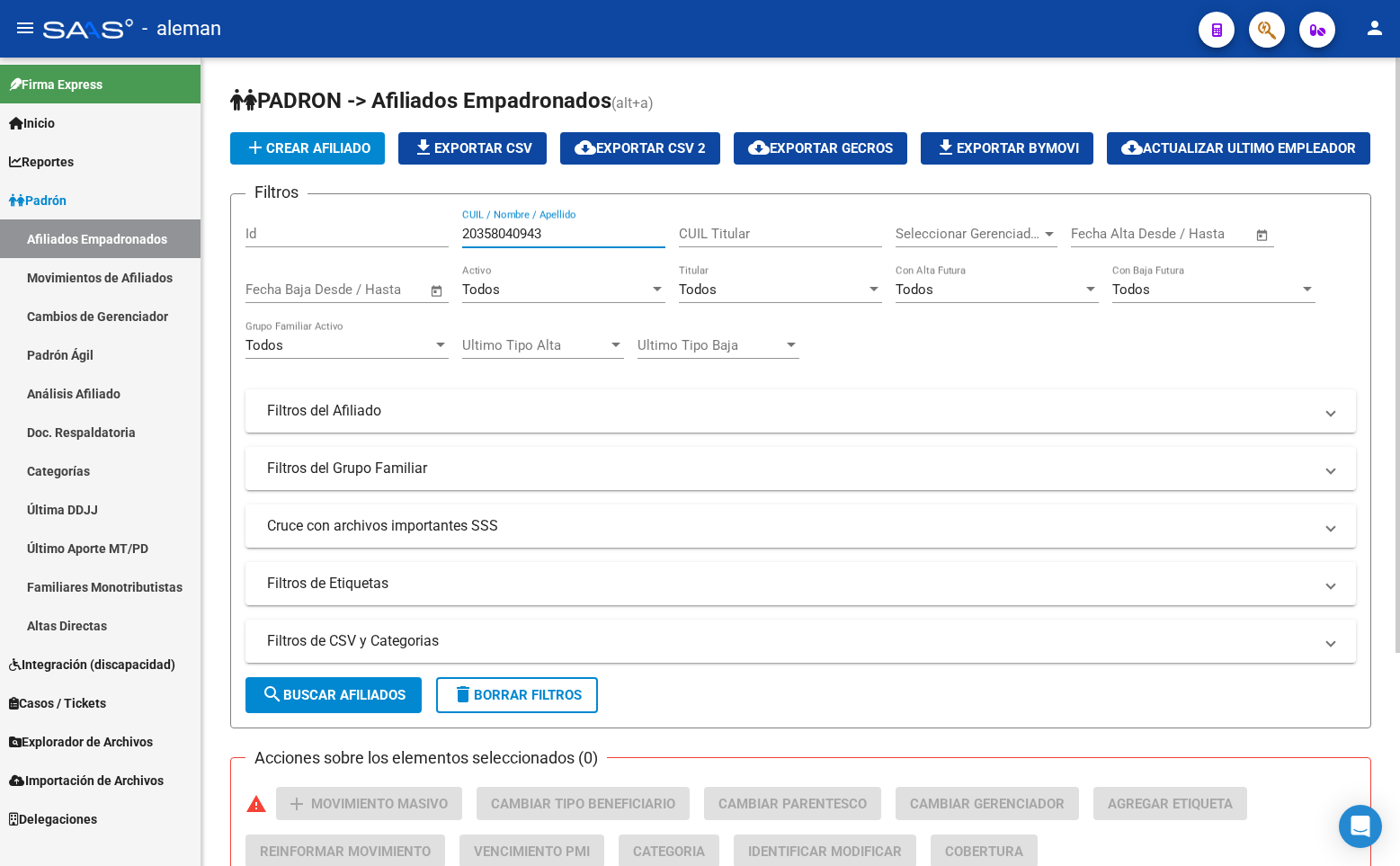
drag, startPoint x: 550, startPoint y: 278, endPoint x: 266, endPoint y: 276, distance: 284.0
click at [266, 276] on div "Filtros Id 20358040943 CUIL / Nombre / Apellido CUIL Titular Seleccionar Gerenc…" at bounding box center [800, 407] width 1110 height 397
paste input "7941640937"
type input "27941640937"
click at [821, 108] on h1 "PADRON -> Afiliados Empadronados (alt+a)" at bounding box center [801, 102] width 1141 height 31
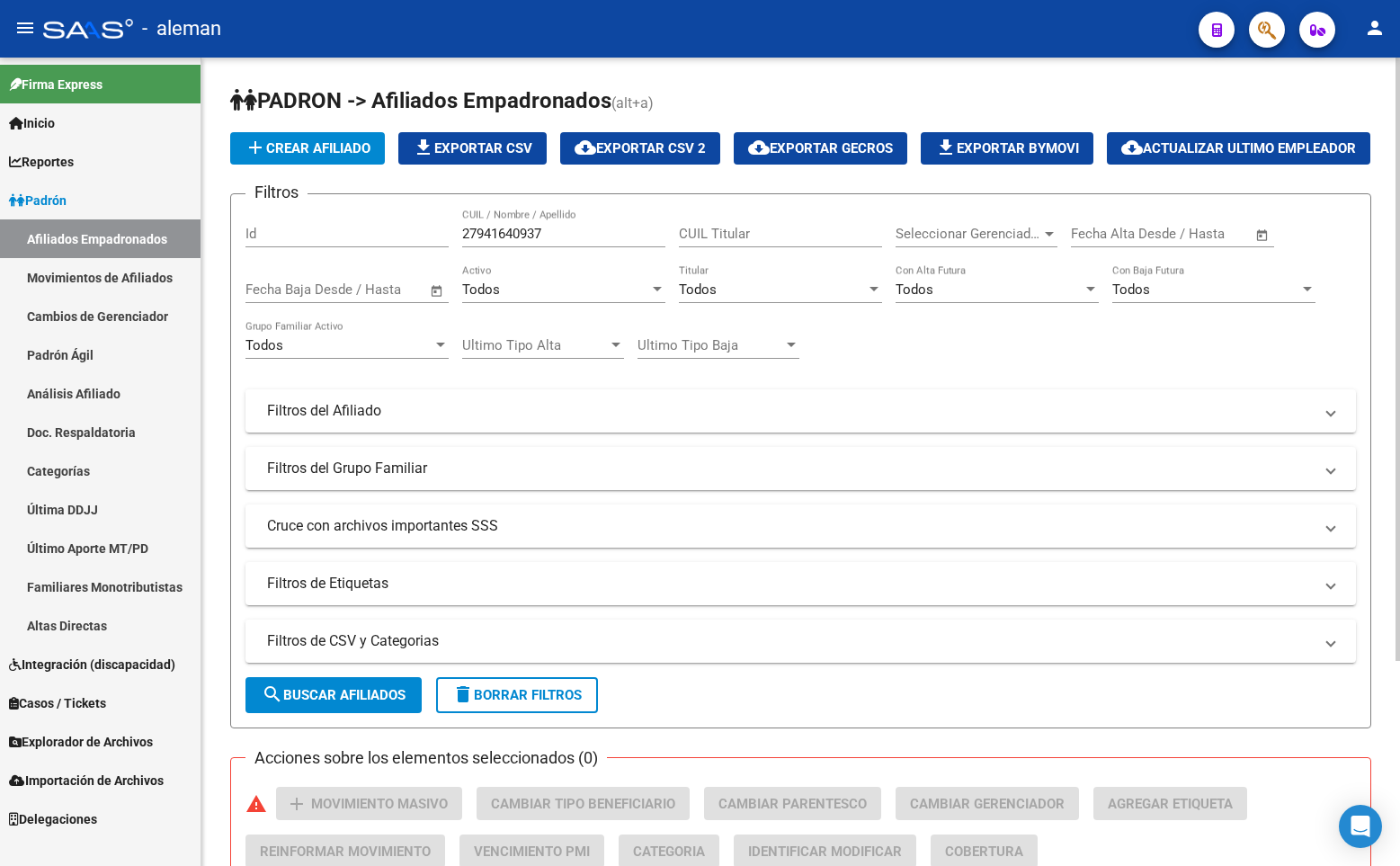
click at [587, 666] on form "Filtros Id 27941640937 CUIL / Nombre / Apellido CUIL Titular Seleccionar Gerenc…" at bounding box center [801, 461] width 1141 height 535
click at [94, 737] on span "Explorador de Archivos" at bounding box center [81, 742] width 144 height 20
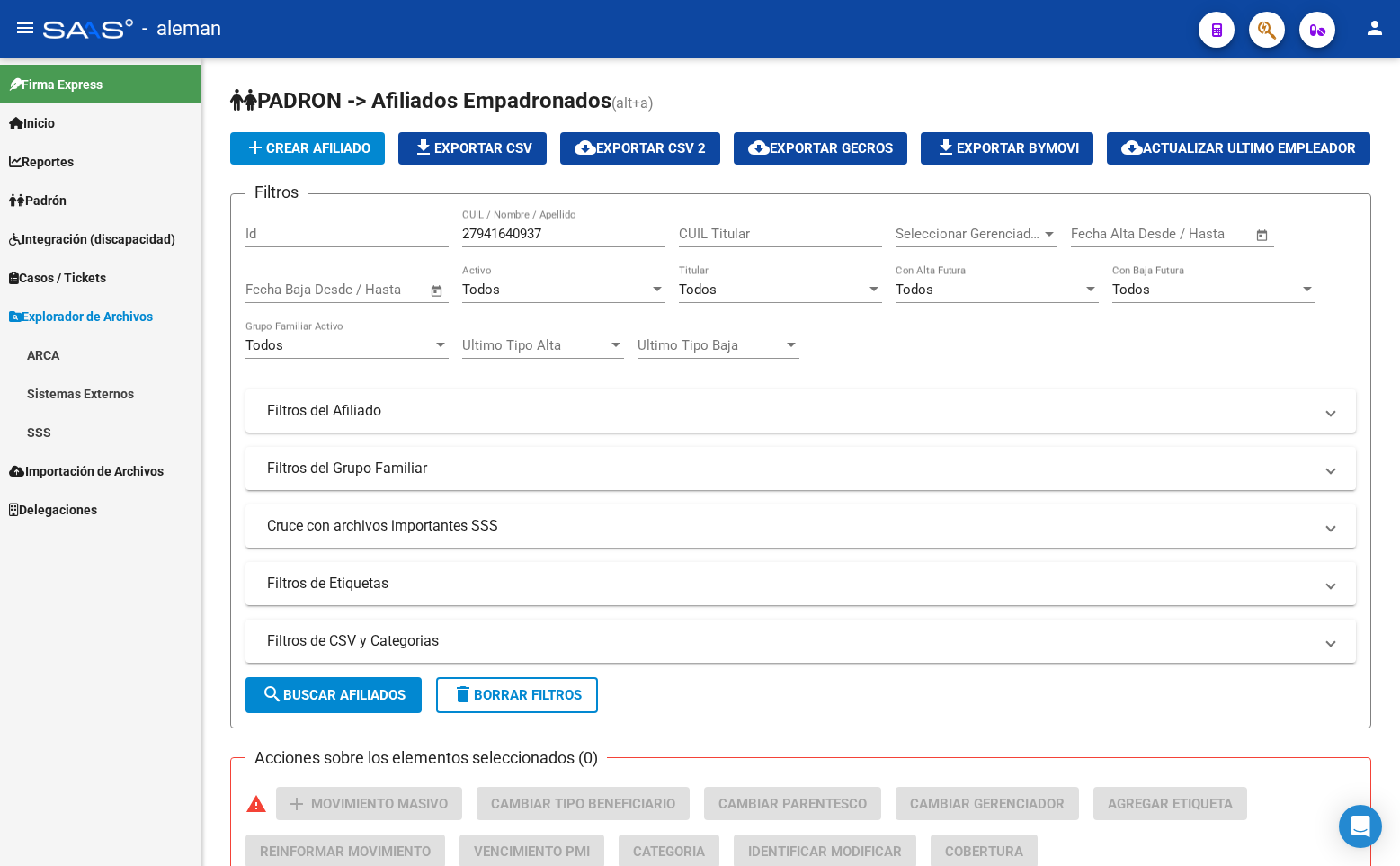
click at [40, 353] on link "ARCA" at bounding box center [100, 354] width 200 height 39
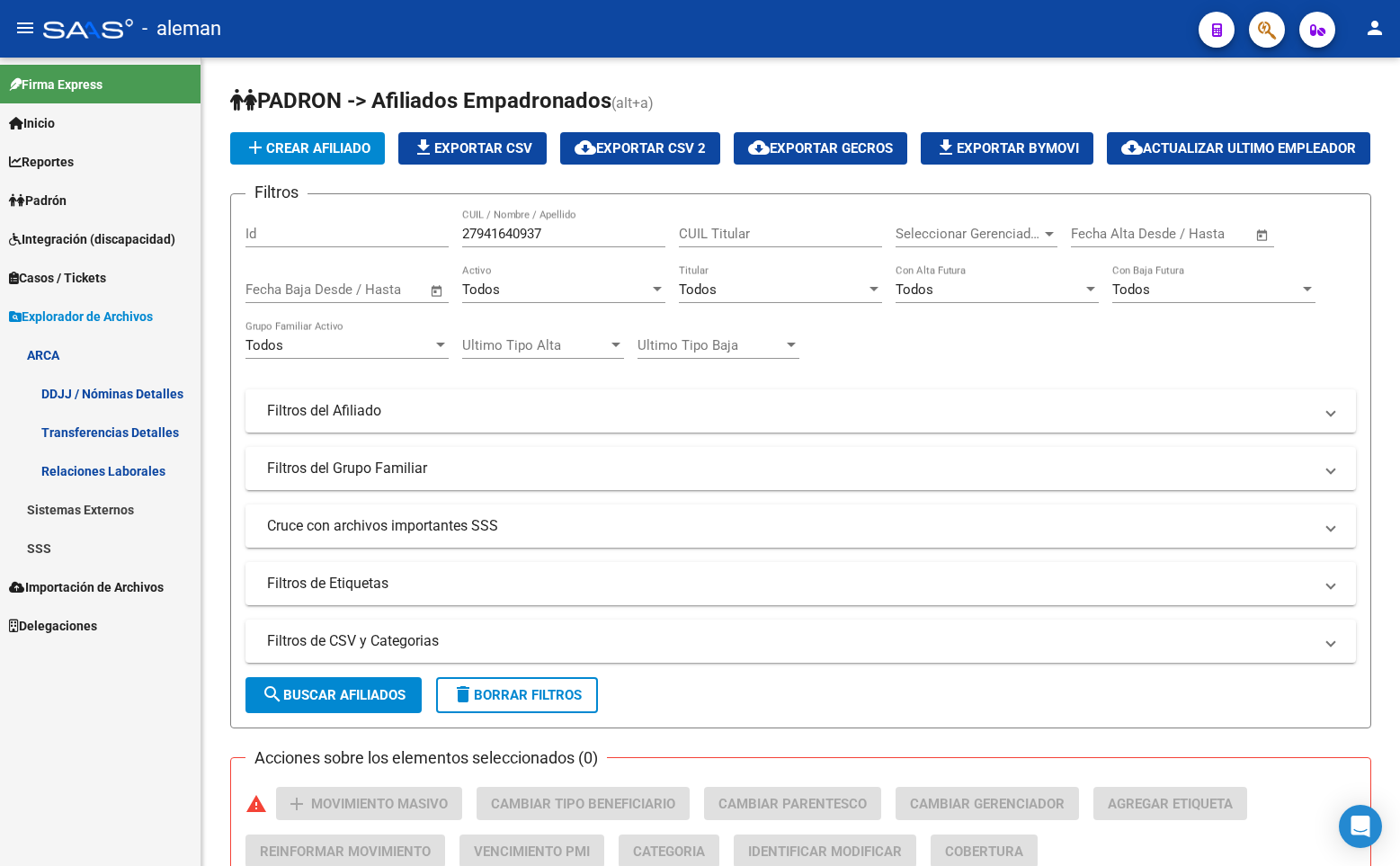
click at [74, 431] on link "Transferencias Detalles" at bounding box center [100, 432] width 200 height 39
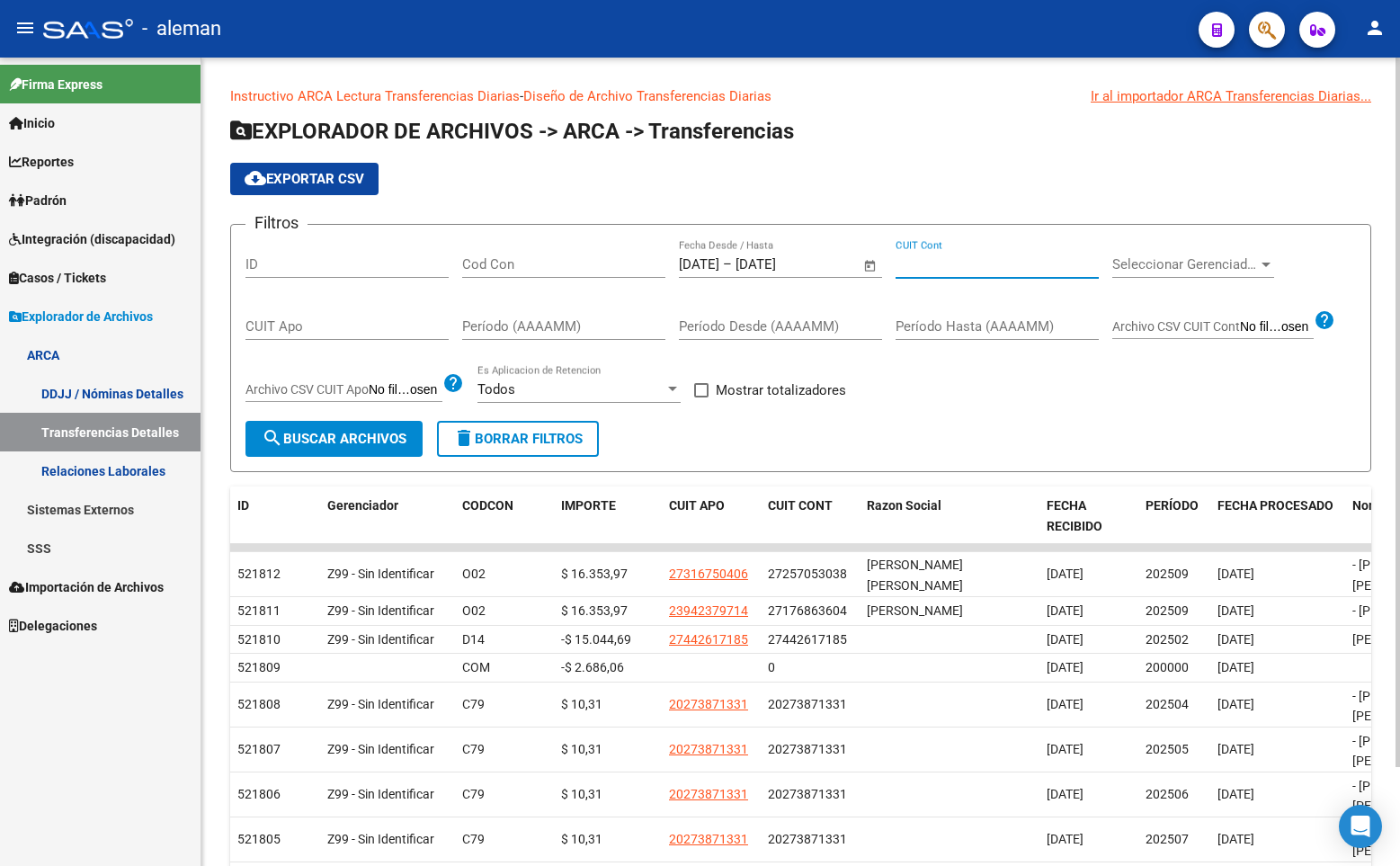
click at [931, 267] on input "CUIT Cont" at bounding box center [996, 264] width 203 height 17
click at [123, 389] on link "DDJJ / Nóminas Detalles" at bounding box center [100, 393] width 200 height 39
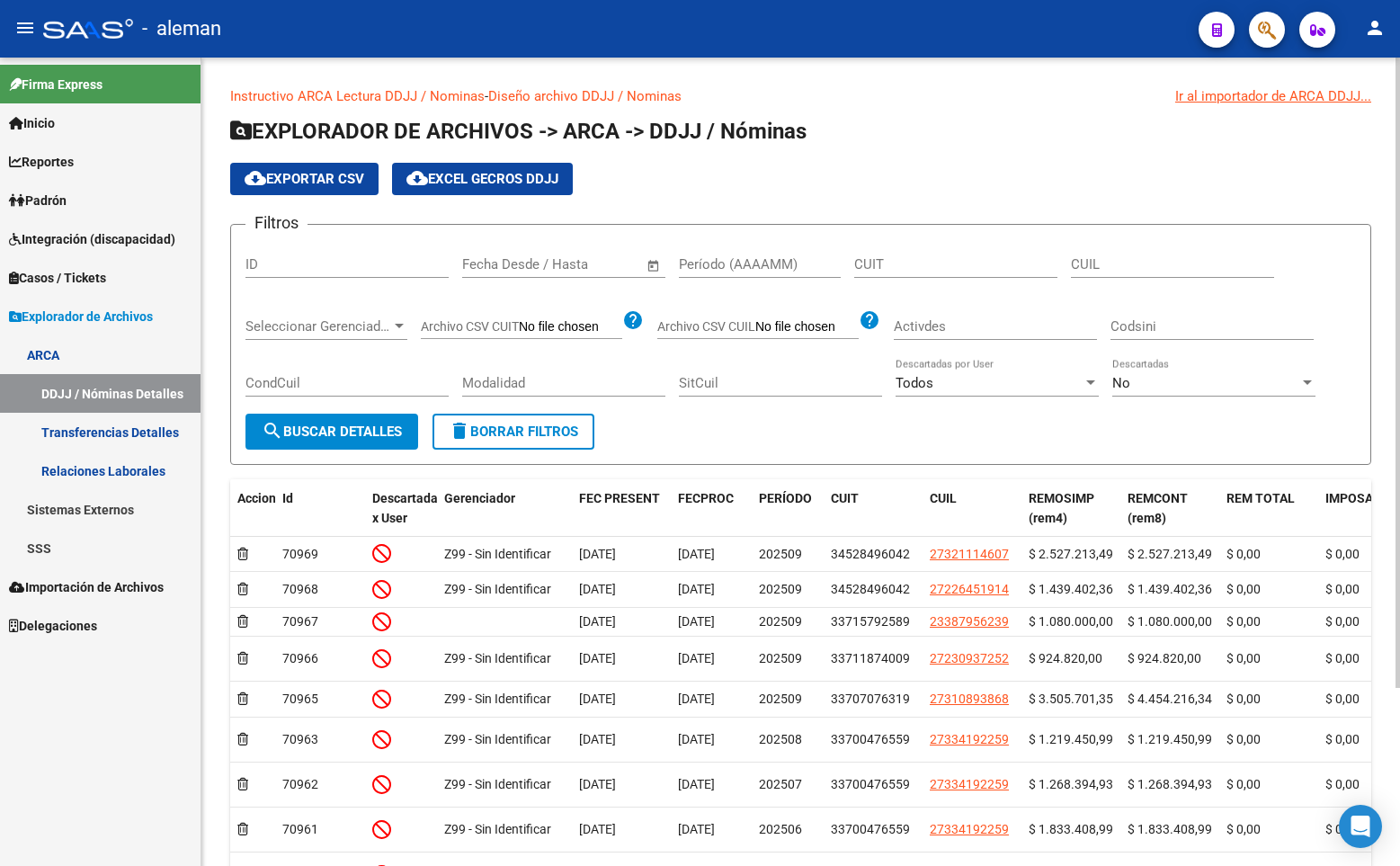
click at [1123, 269] on input "CUIL" at bounding box center [1171, 264] width 203 height 17
paste input "27-94164093-7"
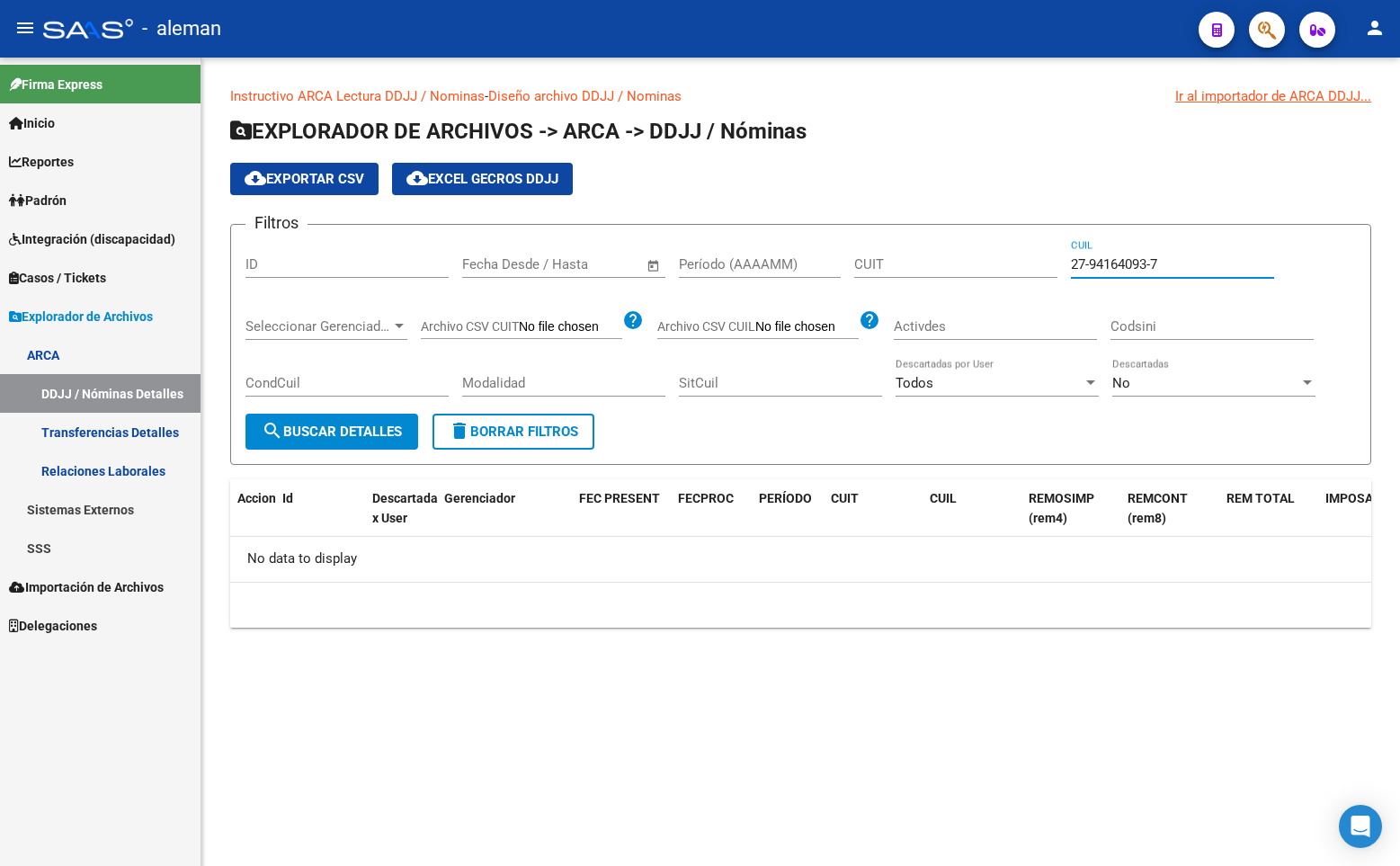
type input "27-94164093-7"
click at [898, 264] on input "CUIT" at bounding box center [955, 264] width 203 height 17
drag, startPoint x: 1188, startPoint y: 266, endPoint x: 1007, endPoint y: 264, distance: 181.0
click at [1007, 264] on div "Filtros ID Fecha inicio – Fecha fin Fecha Desde / Hasta Período (AAAAMM) CUIT 2…" at bounding box center [800, 326] width 1110 height 174
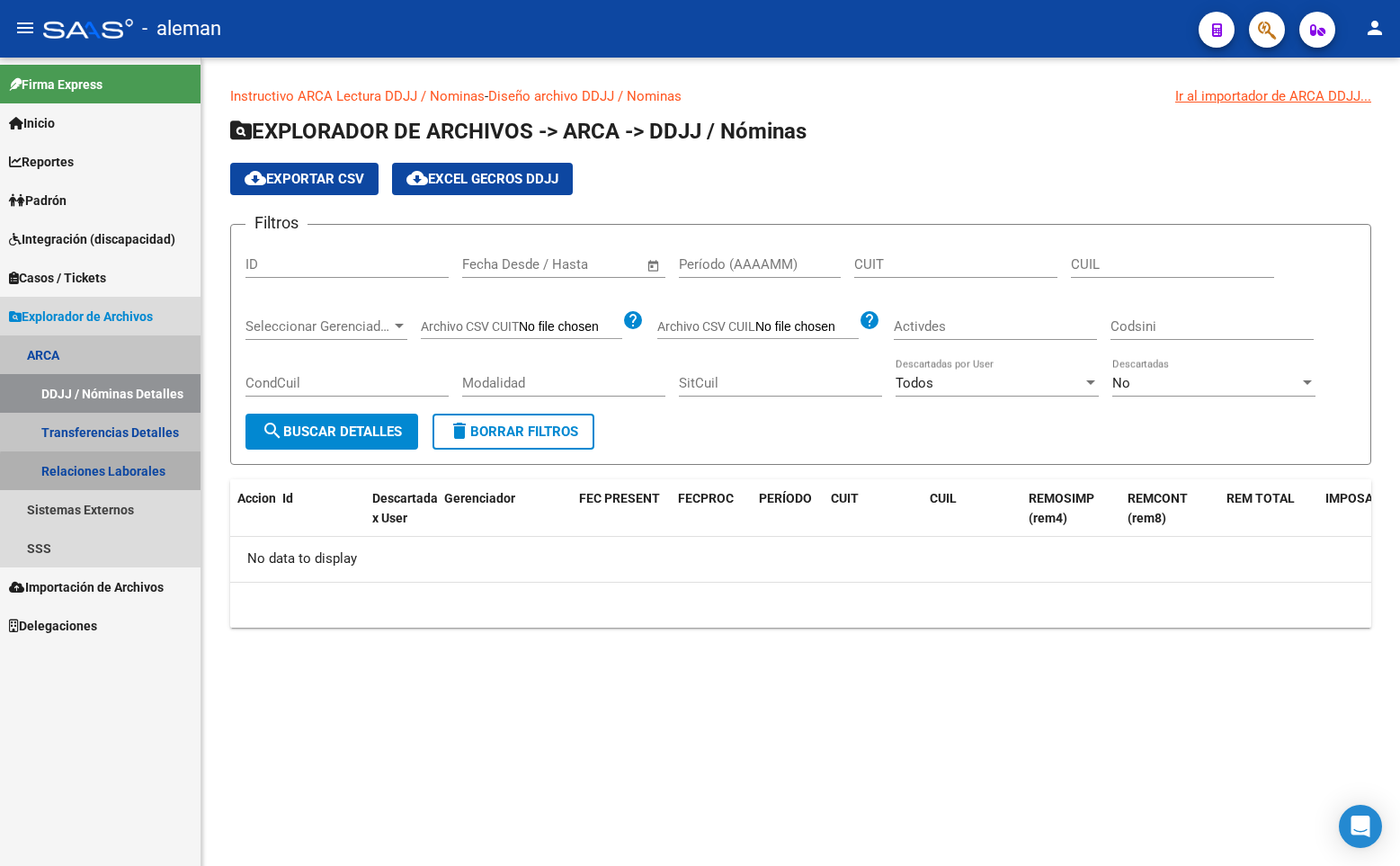
click at [123, 474] on link "Relaciones Laborales" at bounding box center [100, 471] width 200 height 39
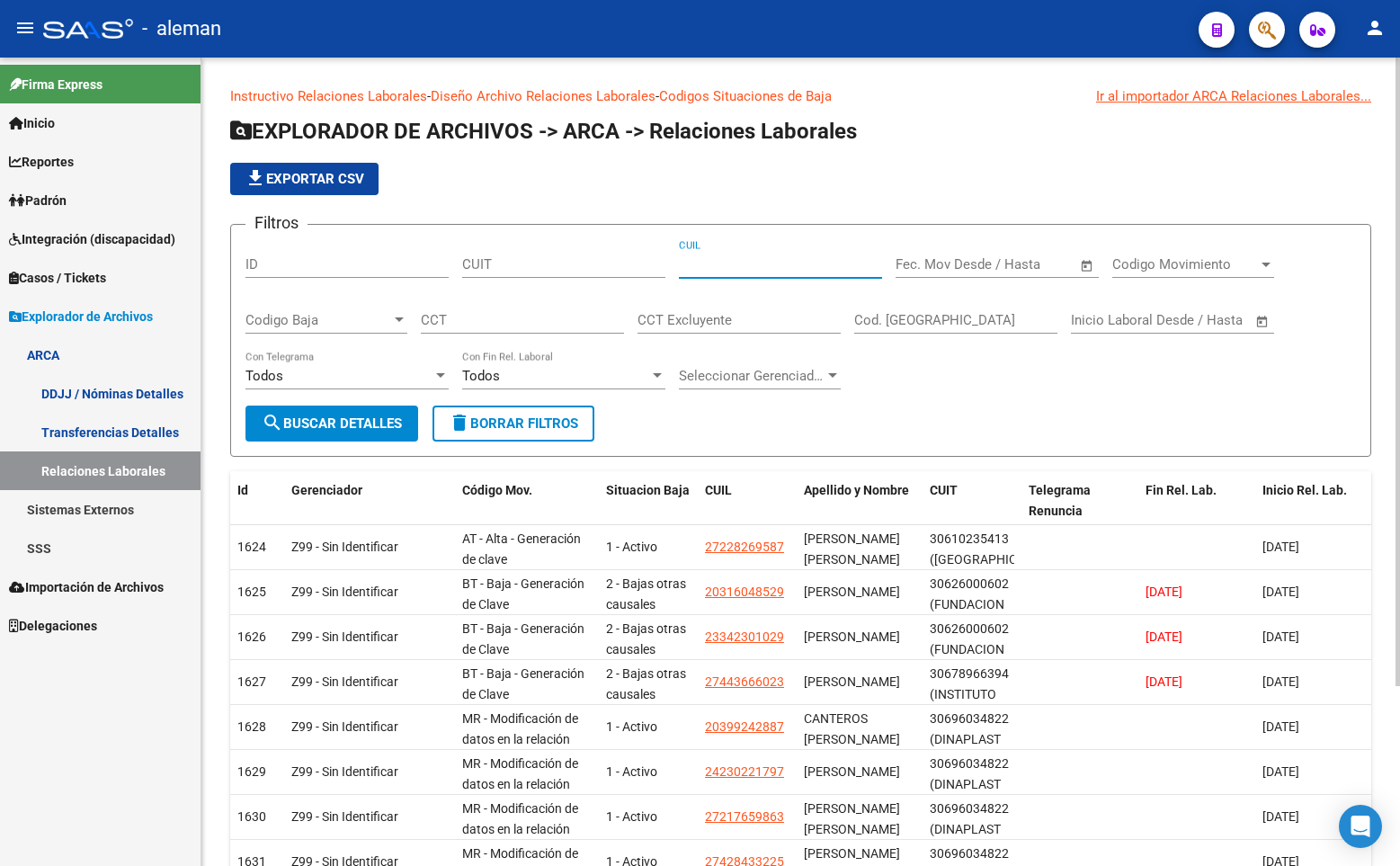
click at [749, 263] on input "CUIL" at bounding box center [779, 264] width 203 height 17
paste input "27-94164093-7"
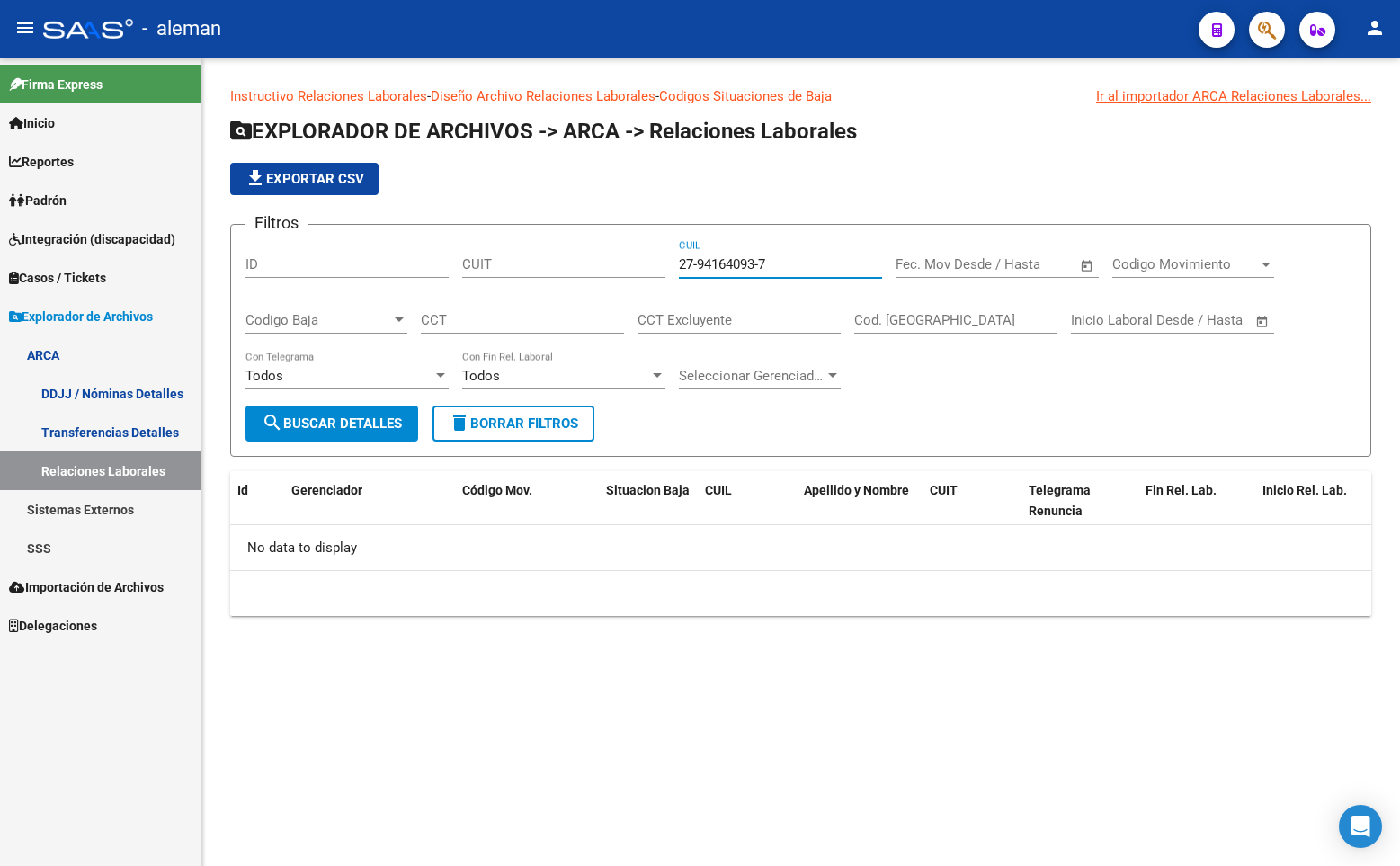
type input "27-94164093-7"
click at [50, 427] on link "Transferencias Detalles" at bounding box center [100, 432] width 200 height 39
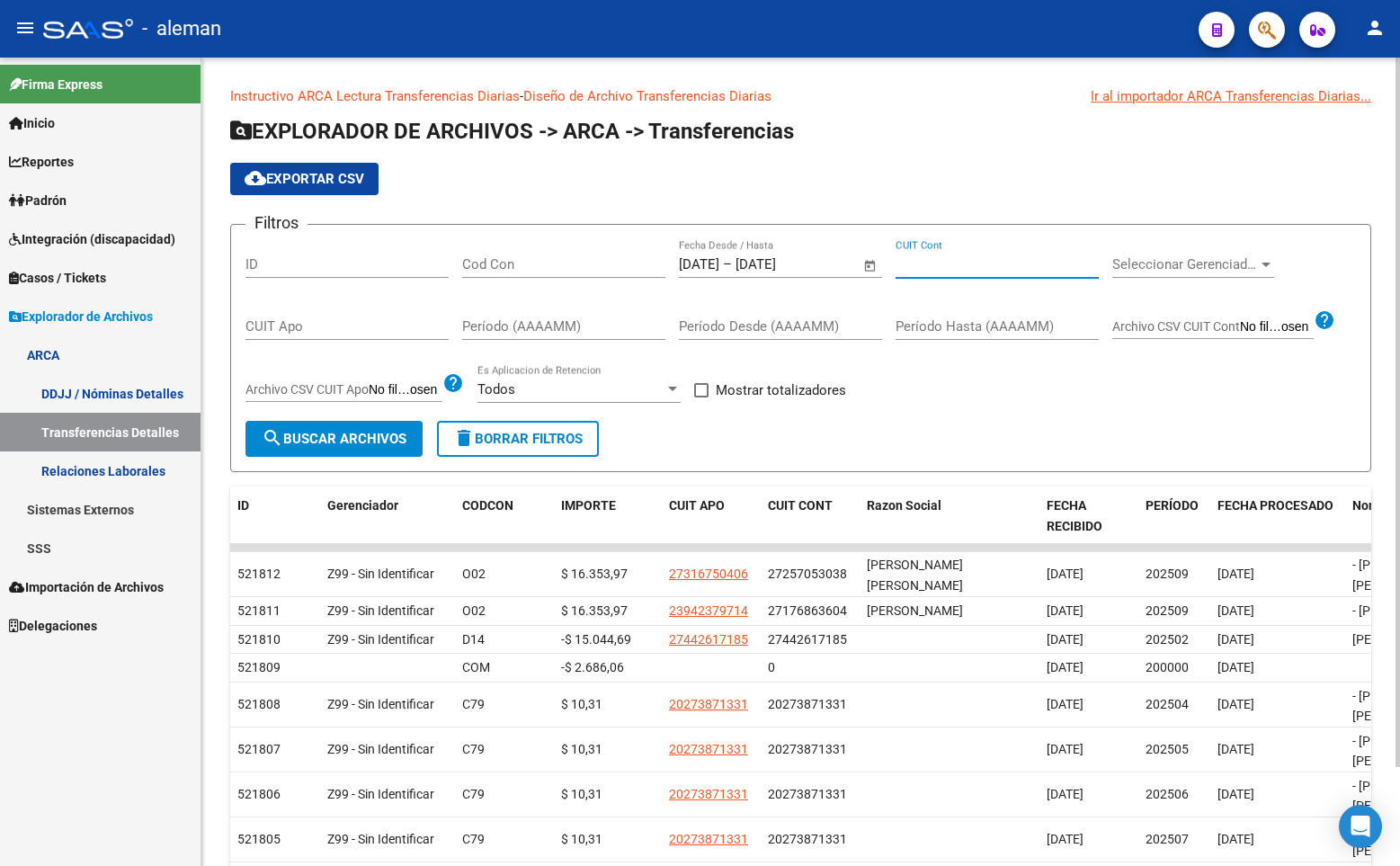
click at [958, 264] on input "CUIT Cont" at bounding box center [996, 264] width 203 height 17
paste input "27-94164093-7"
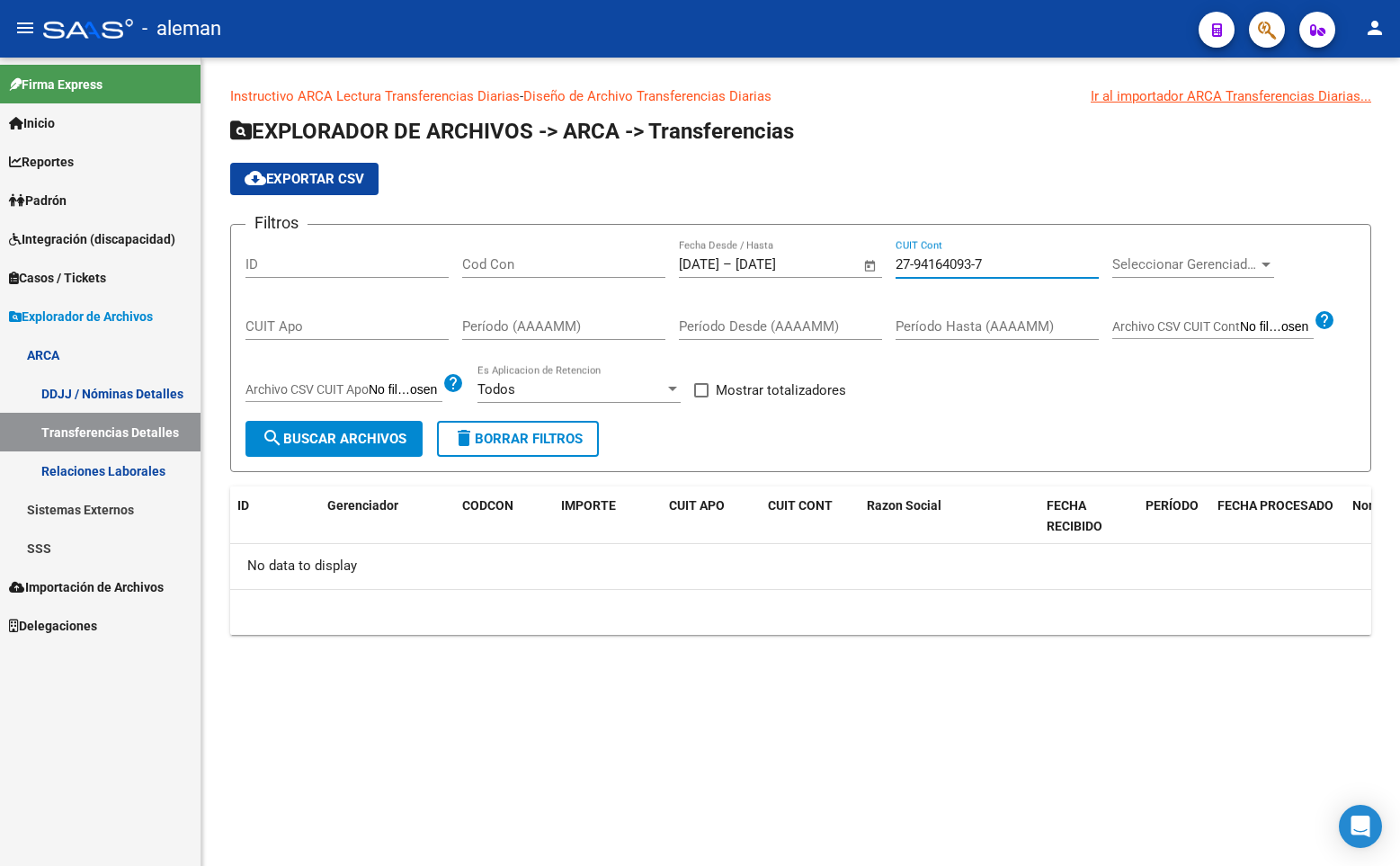
type input "27-94164093-7"
click at [873, 266] on span "Open calendar" at bounding box center [869, 264] width 43 height 43
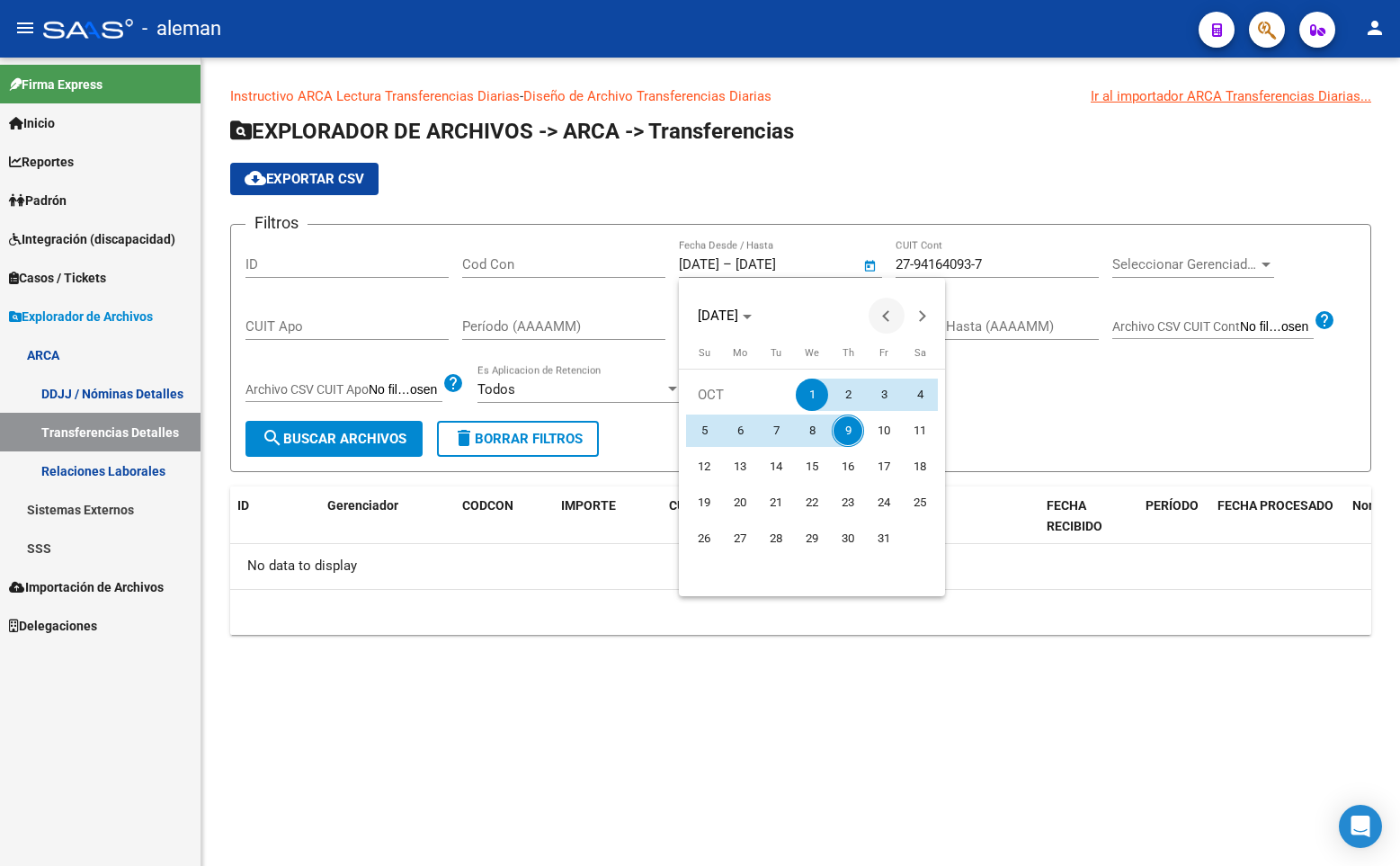
click at [889, 310] on button "Previous month" at bounding box center [886, 315] width 36 height 36
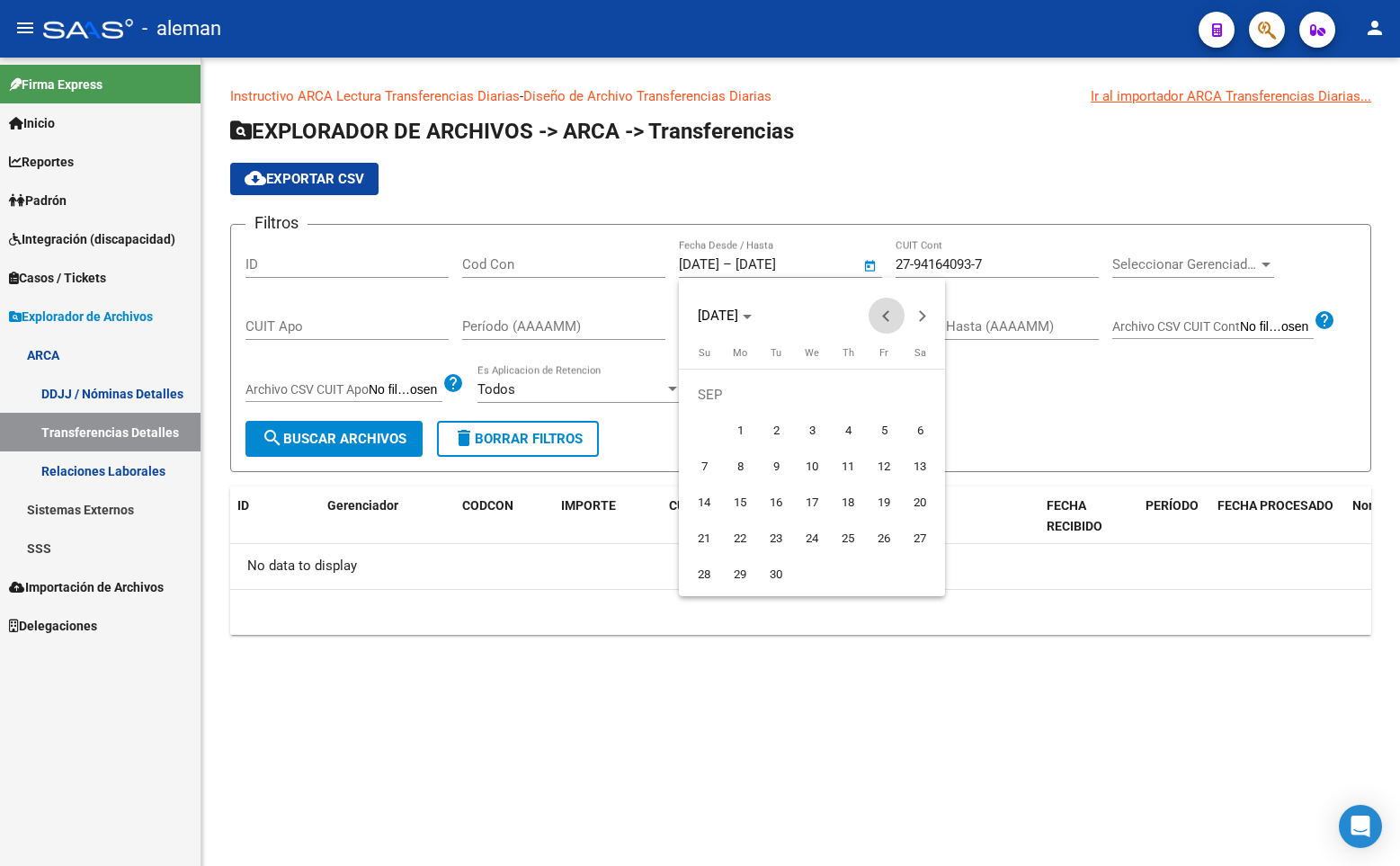
click at [889, 310] on button "Previous month" at bounding box center [886, 315] width 36 height 36
click at [774, 425] on span "6" at bounding box center [775, 430] width 32 height 32
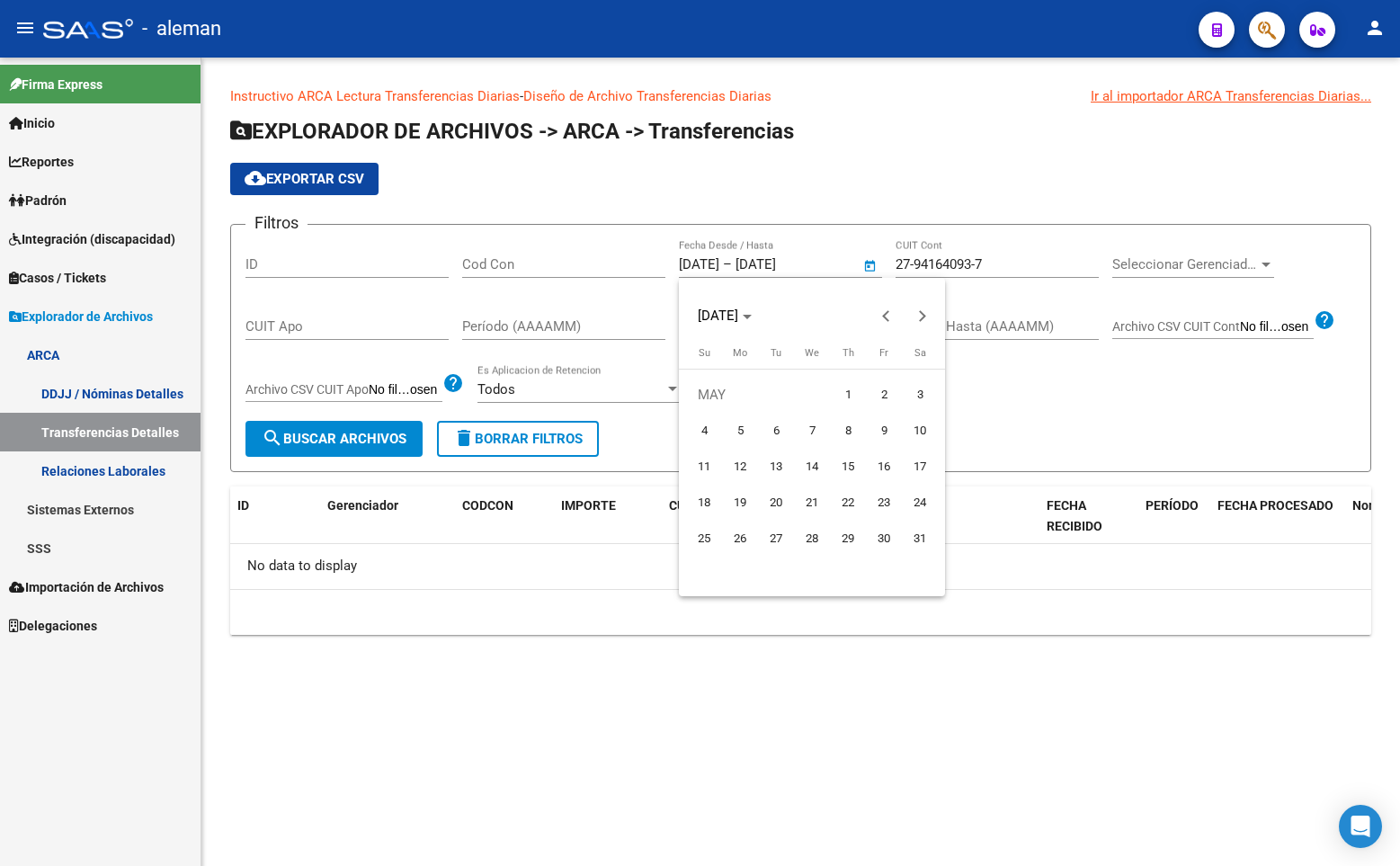
type input "[DATE]"
click at [835, 223] on div at bounding box center [700, 433] width 1400 height 866
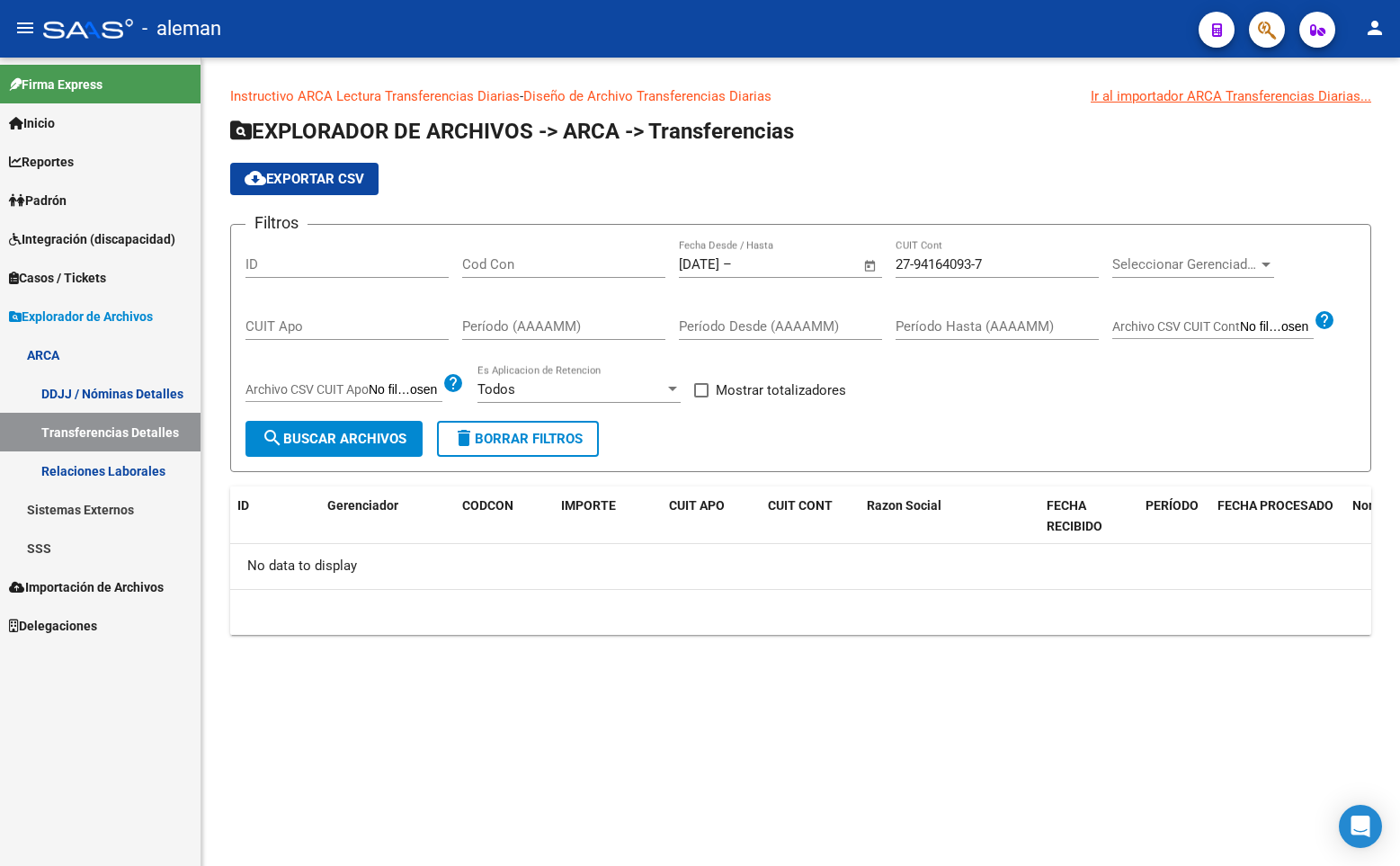
click at [846, 186] on div "cloud_download Exportar CSV" at bounding box center [801, 178] width 1141 height 32
click at [306, 443] on span "search Buscar Archivos" at bounding box center [334, 439] width 145 height 17
click at [645, 701] on mat-sidenav-content "Instructivo ARCA Lectura Transferencias Diarias - Diseño de Archivo Transferenc…" at bounding box center [800, 462] width 1198 height 808
click at [62, 195] on span "Padrón" at bounding box center [38, 201] width 58 height 20
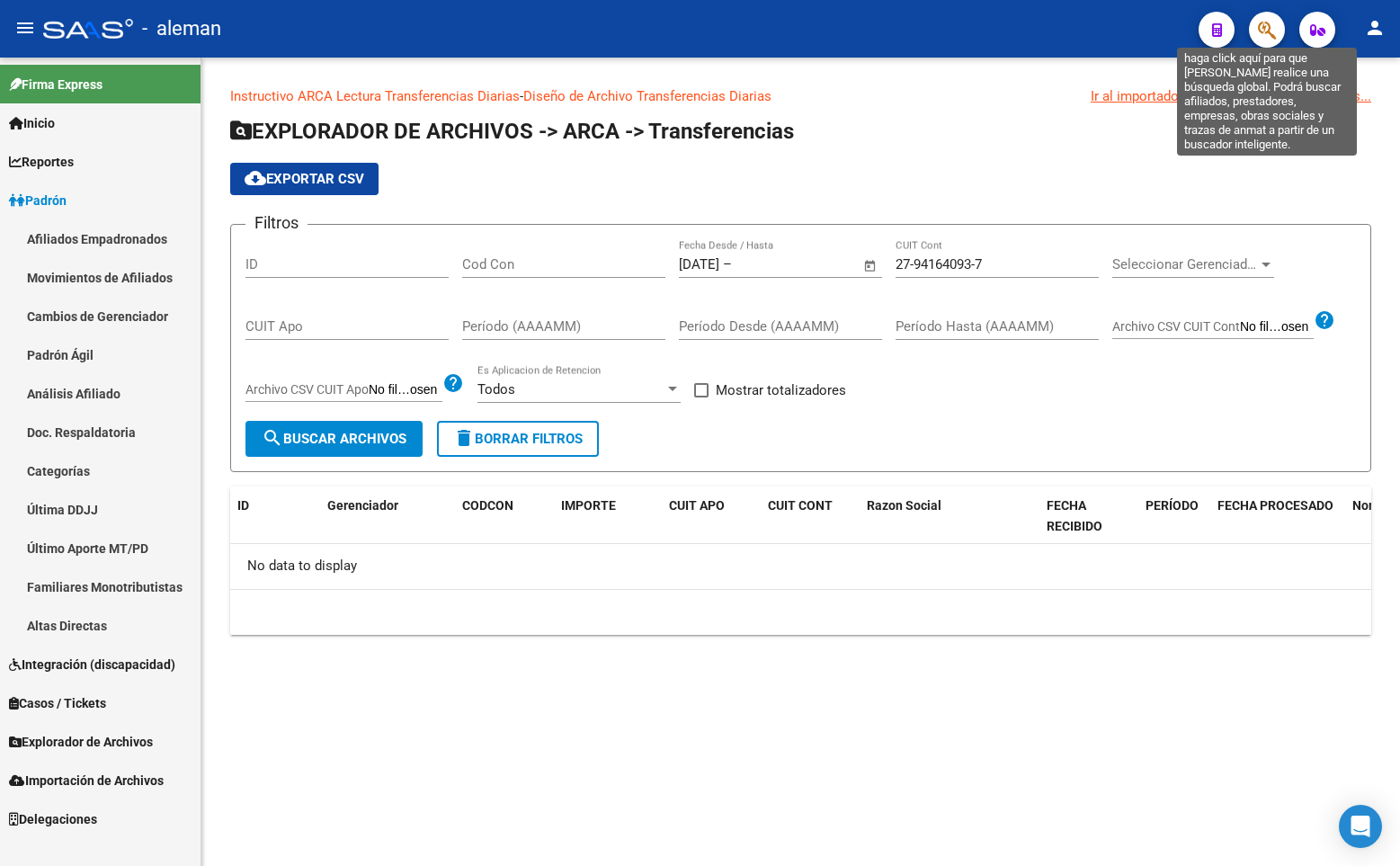
click at [1260, 27] on icon "button" at bounding box center [1267, 30] width 18 height 21
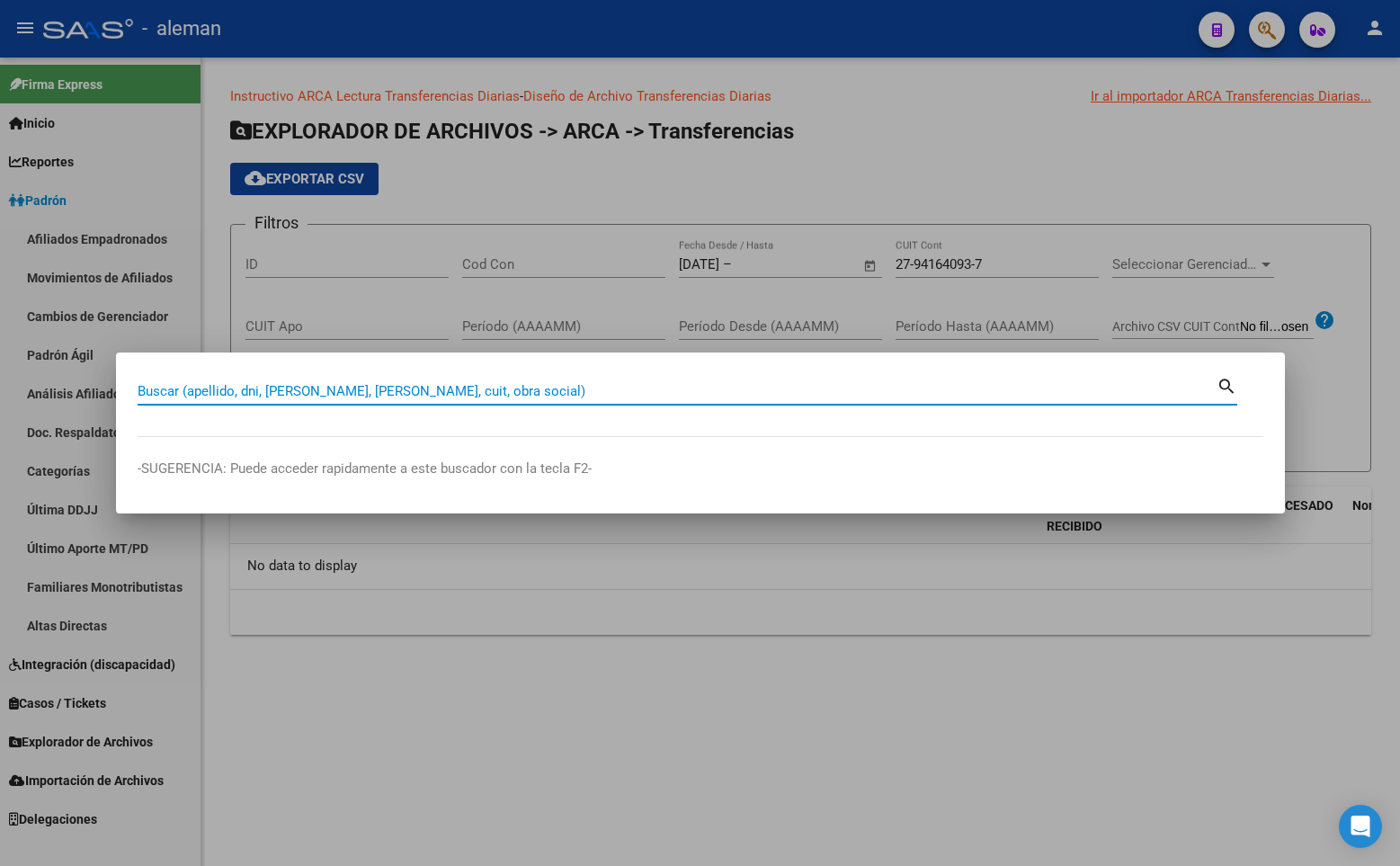
click at [314, 387] on input "Buscar (apellido, dni, [PERSON_NAME], [PERSON_NAME], cuit, obra social)" at bounding box center [677, 391] width 1079 height 17
paste input "27941640937"
type input "27941640937"
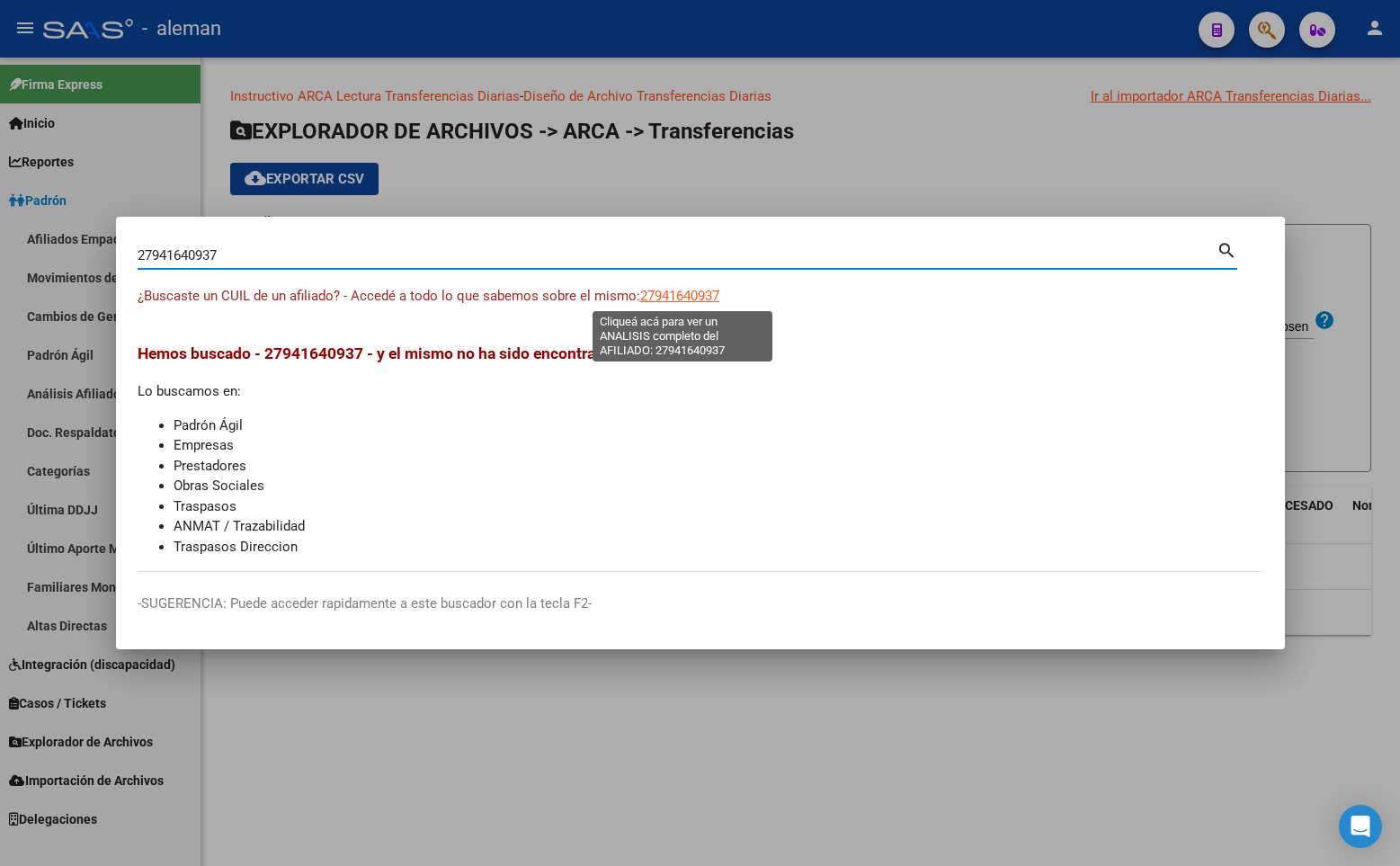
click at [672, 293] on span "27941640937" at bounding box center [679, 296] width 79 height 17
type textarea "27941640937"
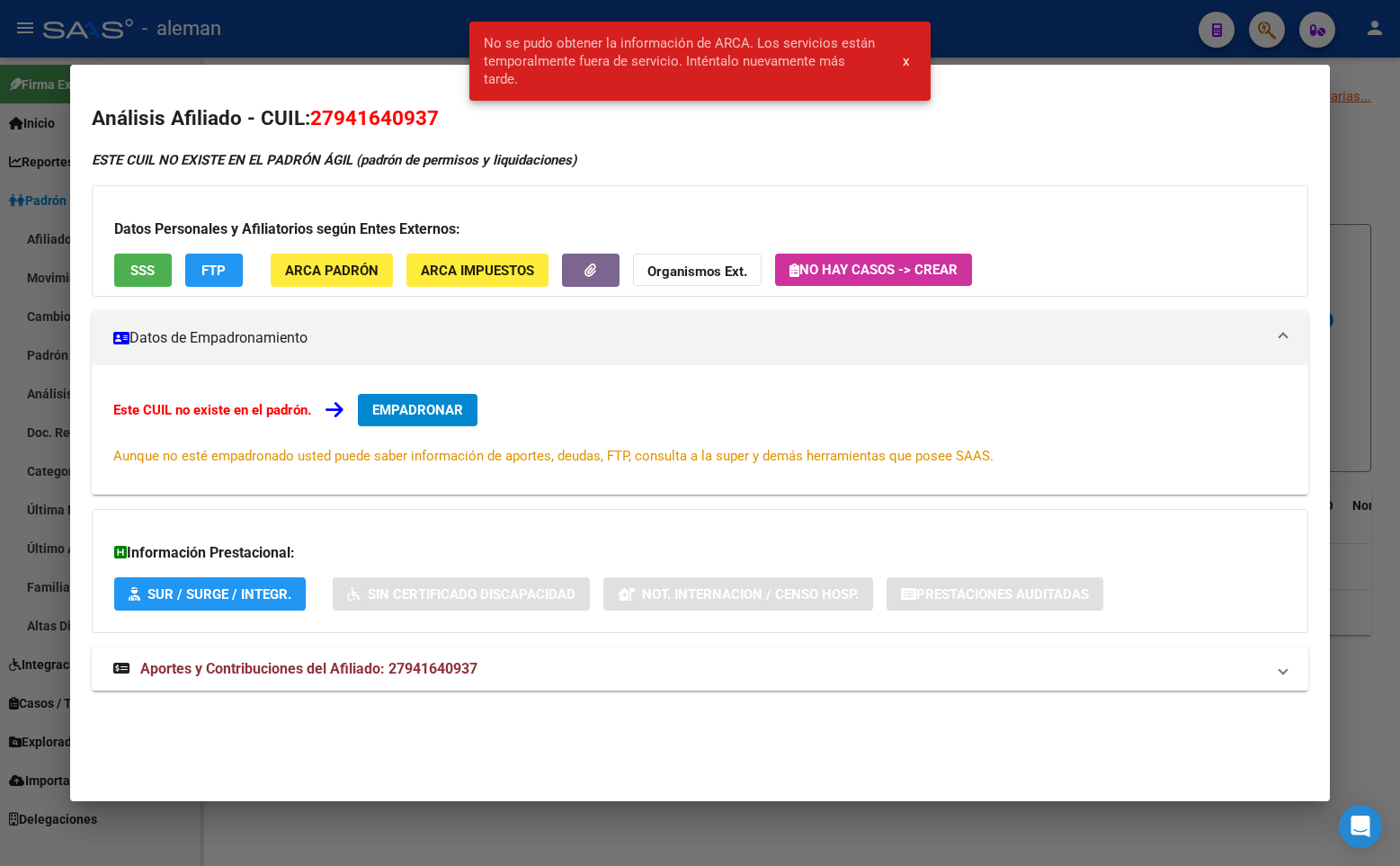
click at [908, 62] on span "x" at bounding box center [905, 62] width 6 height 17
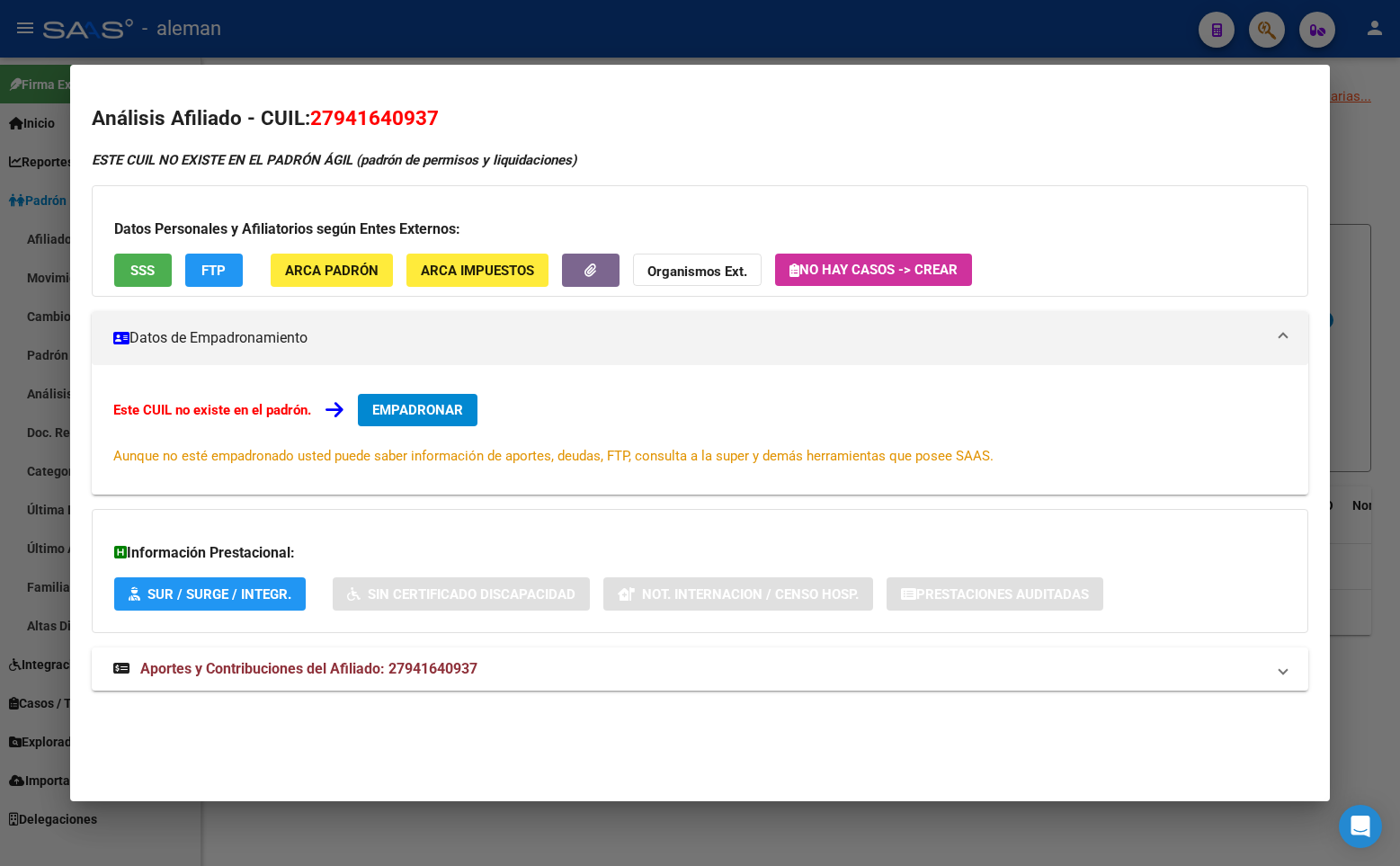
click at [1282, 160] on div "ESTE CUIL NO EXISTE EN EL PADRÓN ÁGIL (padrón de permisos y liquidaciones)" at bounding box center [700, 161] width 1216 height 21
click at [1327, 162] on mat-dialog-content "Análisis Afiliado - CUIL: 27941640937 ESTE CUIL NO EXISTE EN EL PADRÓN ÁGIL (pa…" at bounding box center [700, 409] width 1260 height 645
click at [1348, 162] on div at bounding box center [700, 433] width 1400 height 866
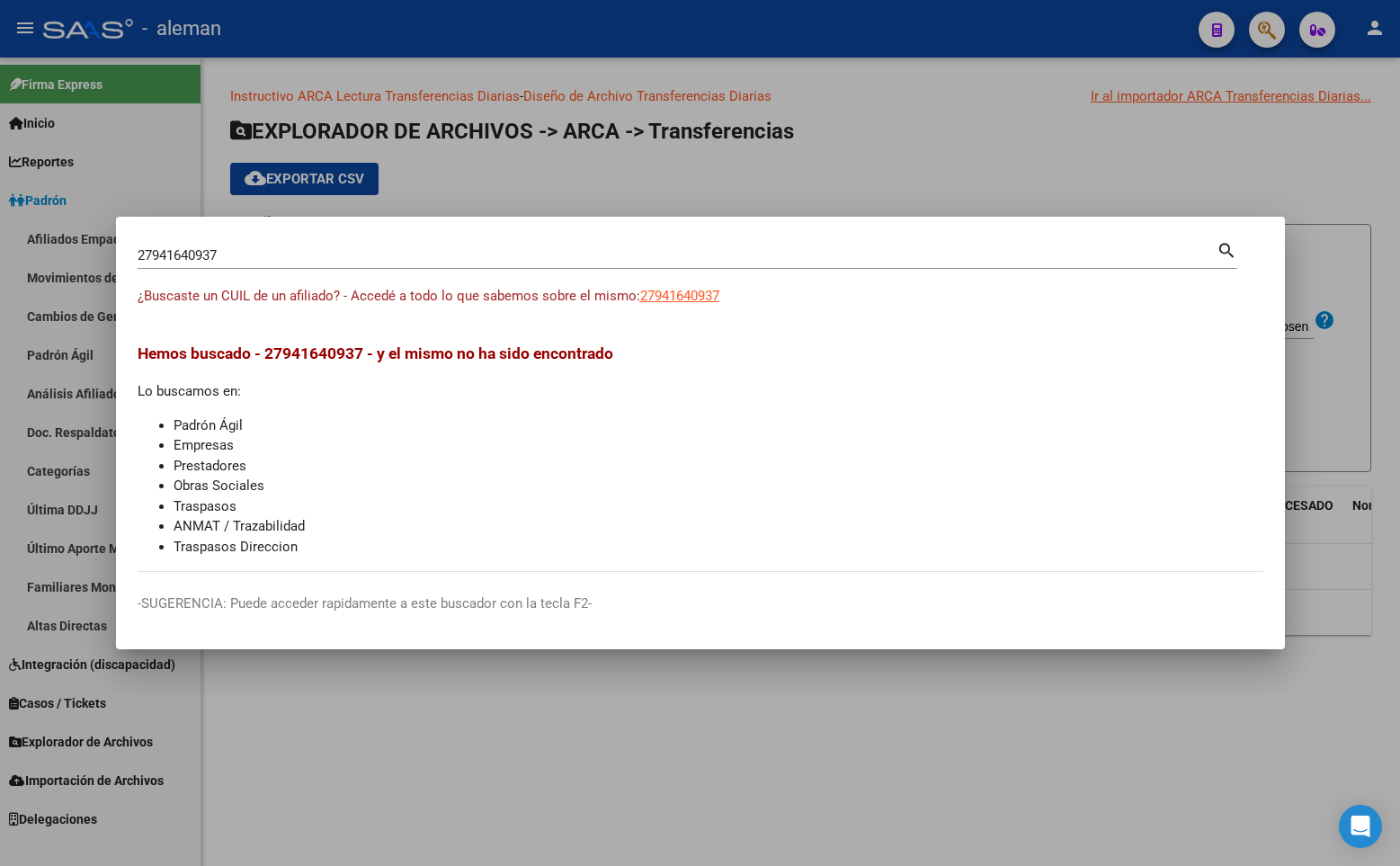
click at [1348, 172] on div at bounding box center [700, 433] width 1400 height 866
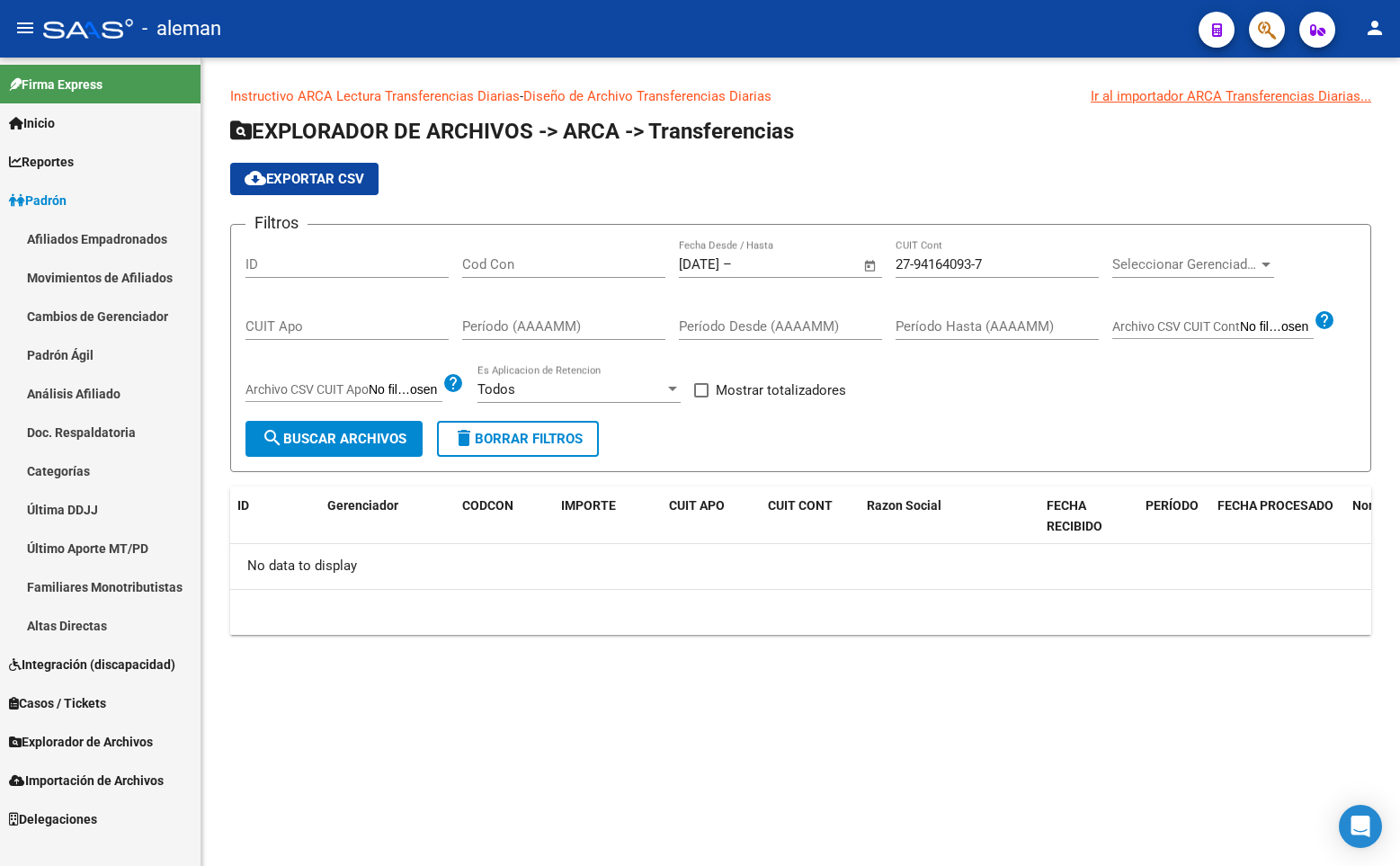
click at [764, 188] on div "cloud_download Exportar CSV" at bounding box center [801, 178] width 1141 height 32
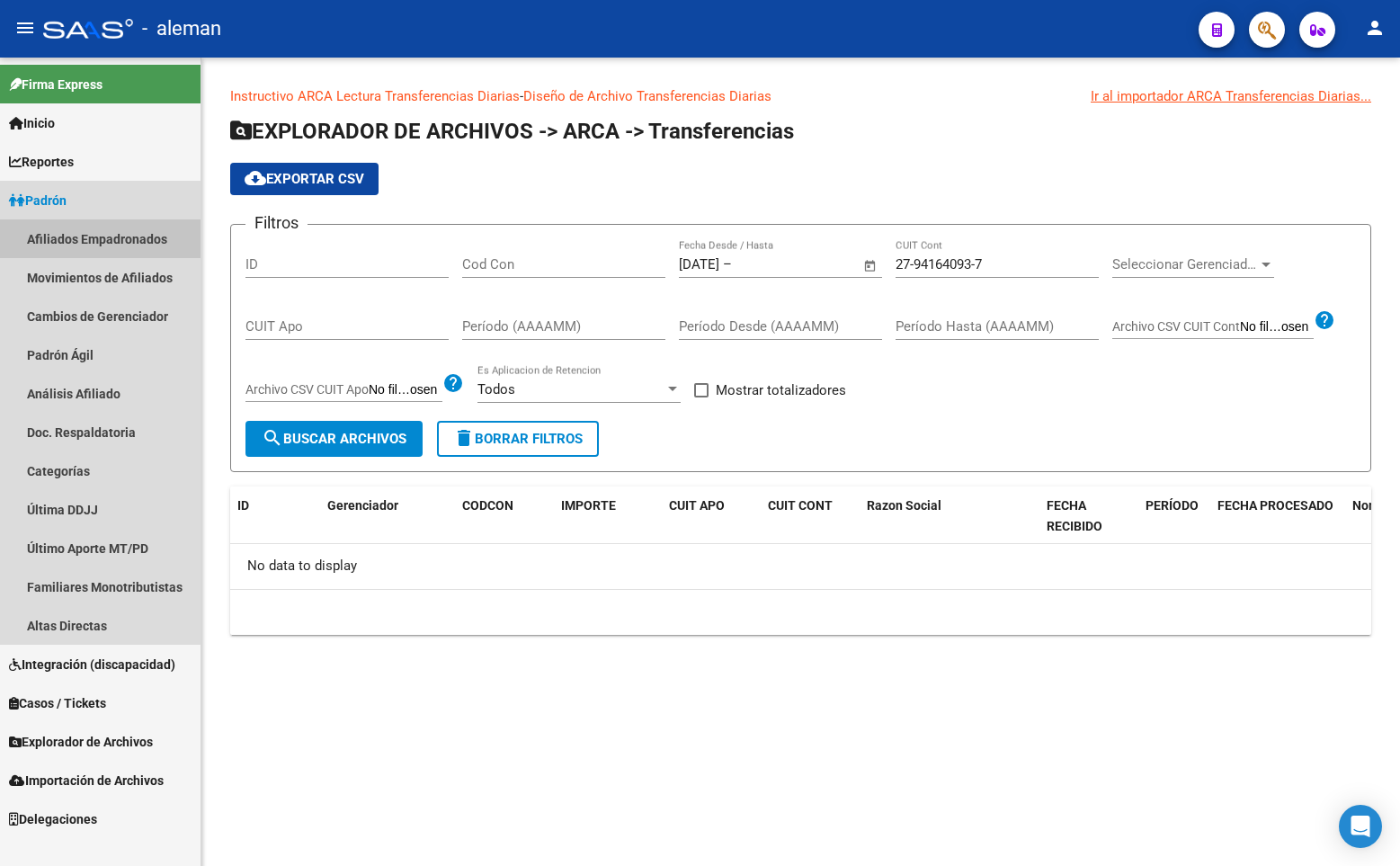
click at [98, 237] on link "Afiliados Empadronados" at bounding box center [100, 239] width 200 height 39
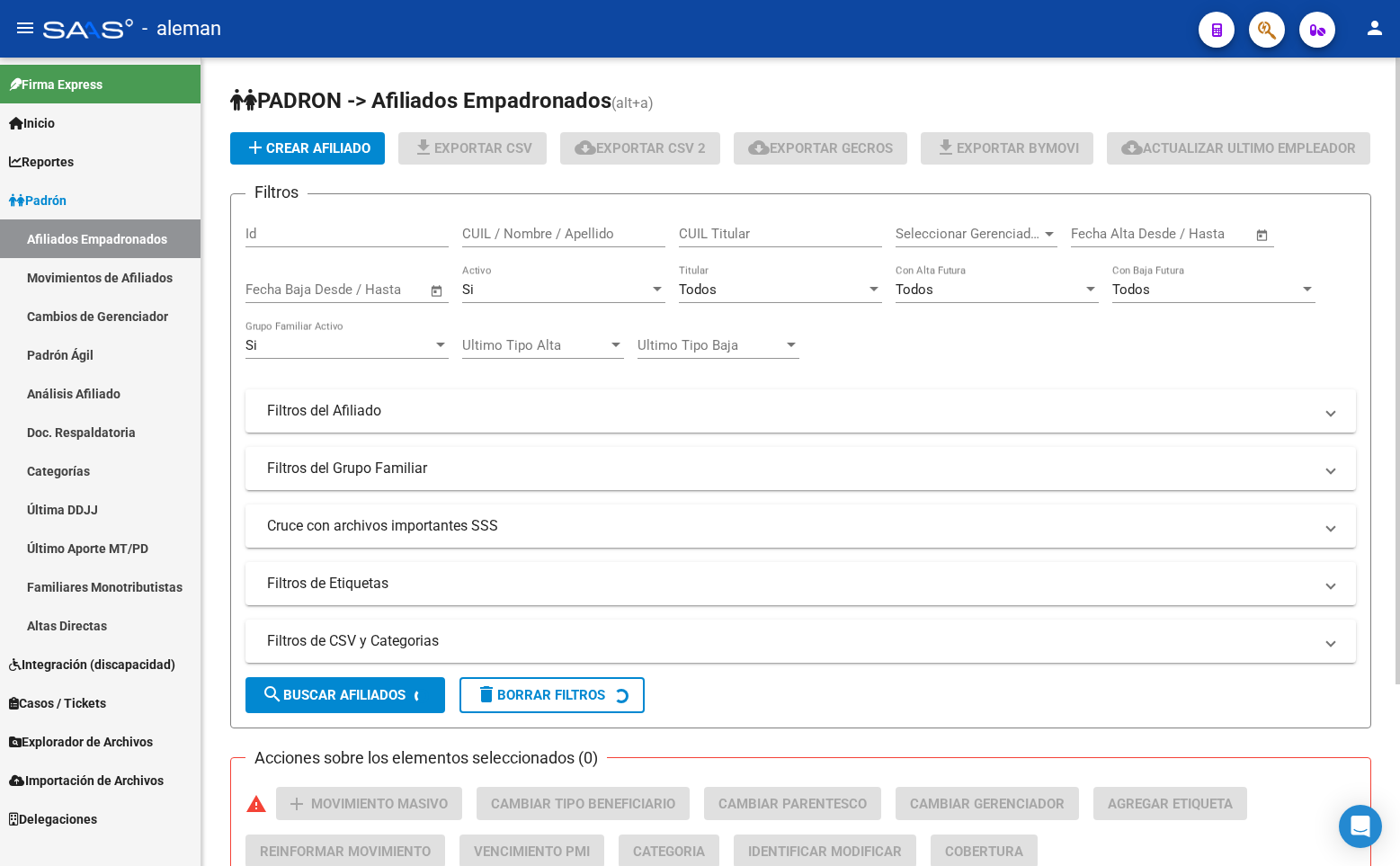
click at [502, 242] on input "CUIL / Nombre / Apellido" at bounding box center [563, 234] width 203 height 17
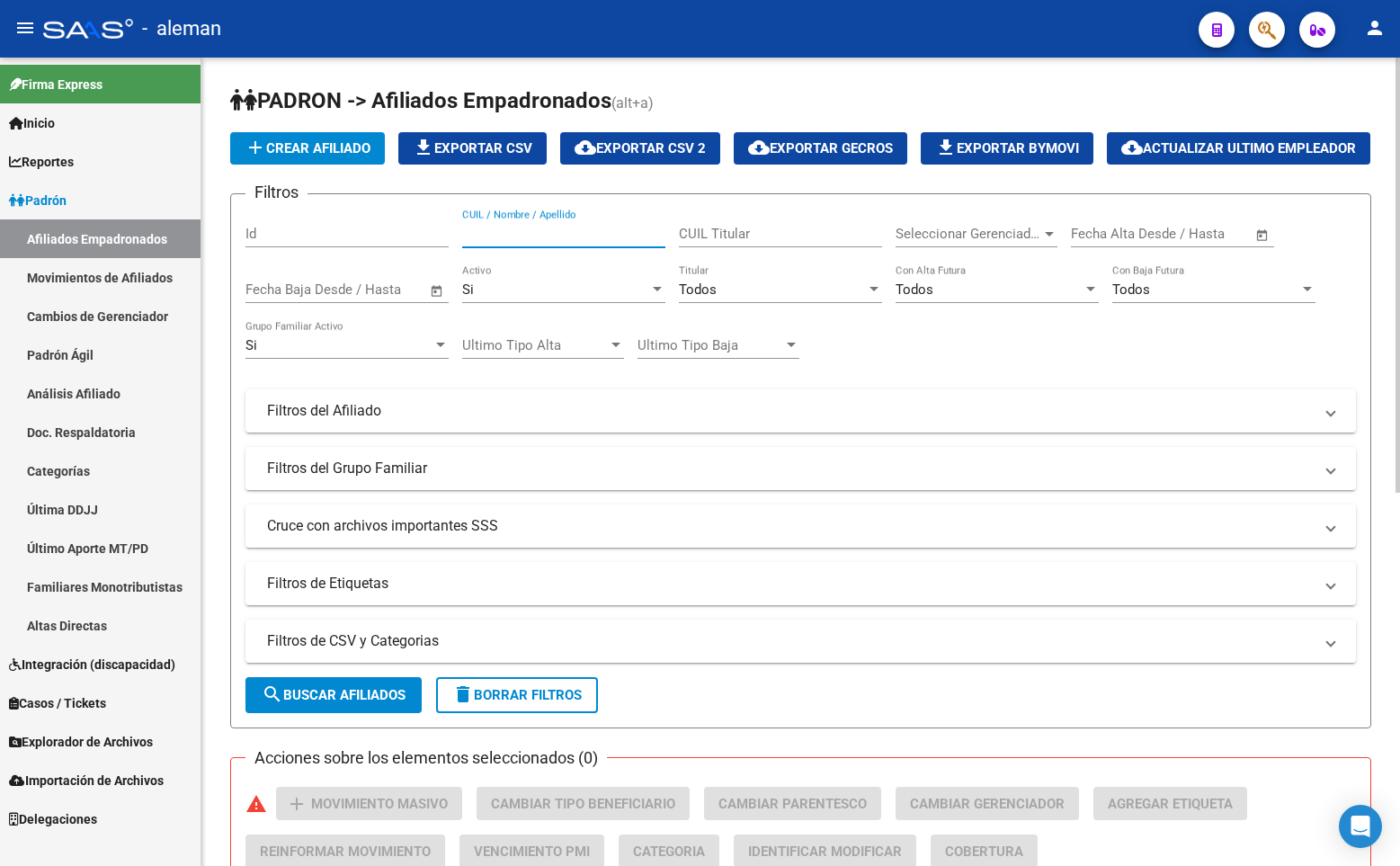
paste input "27481787519"
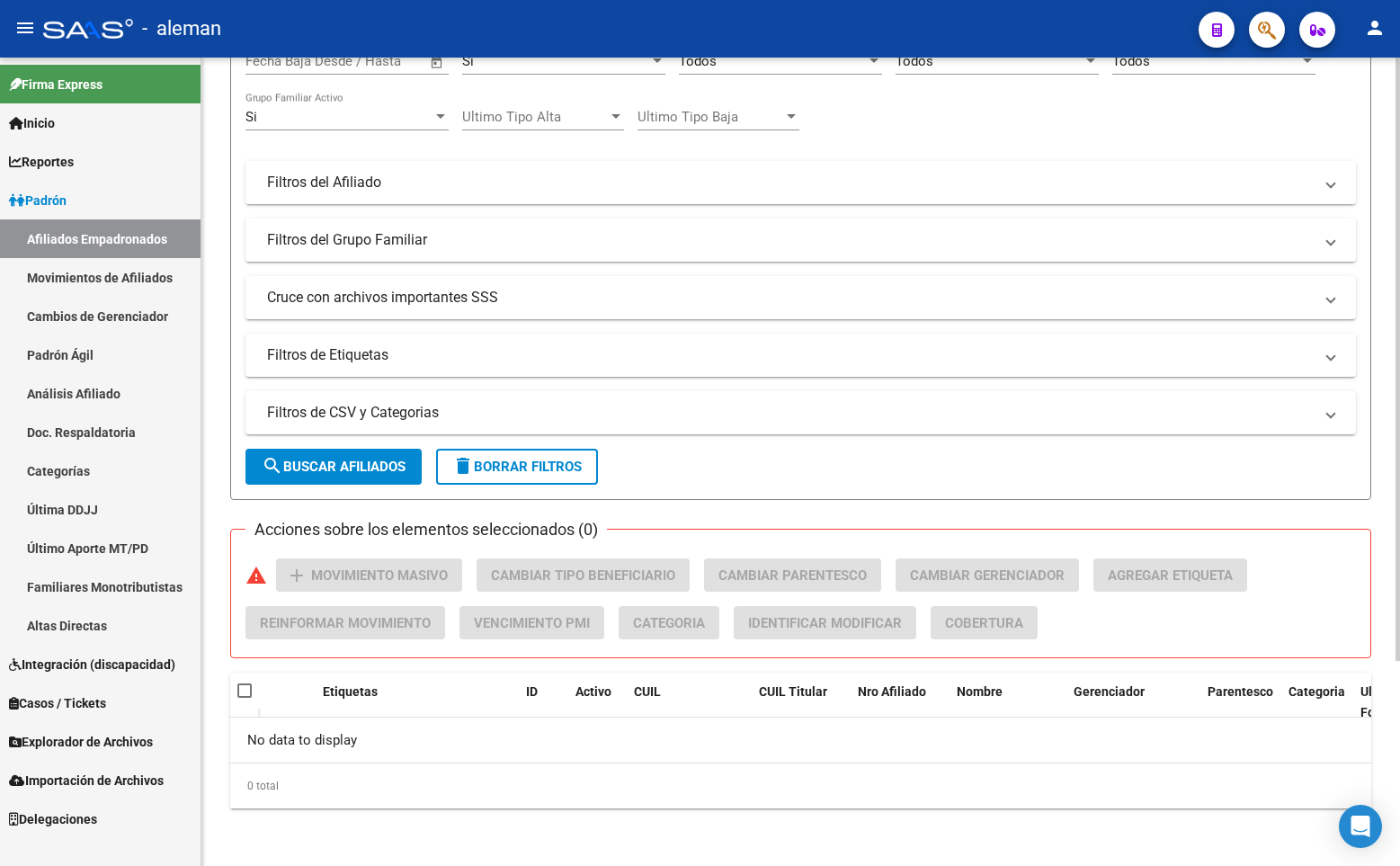
scroll to position [6, 0]
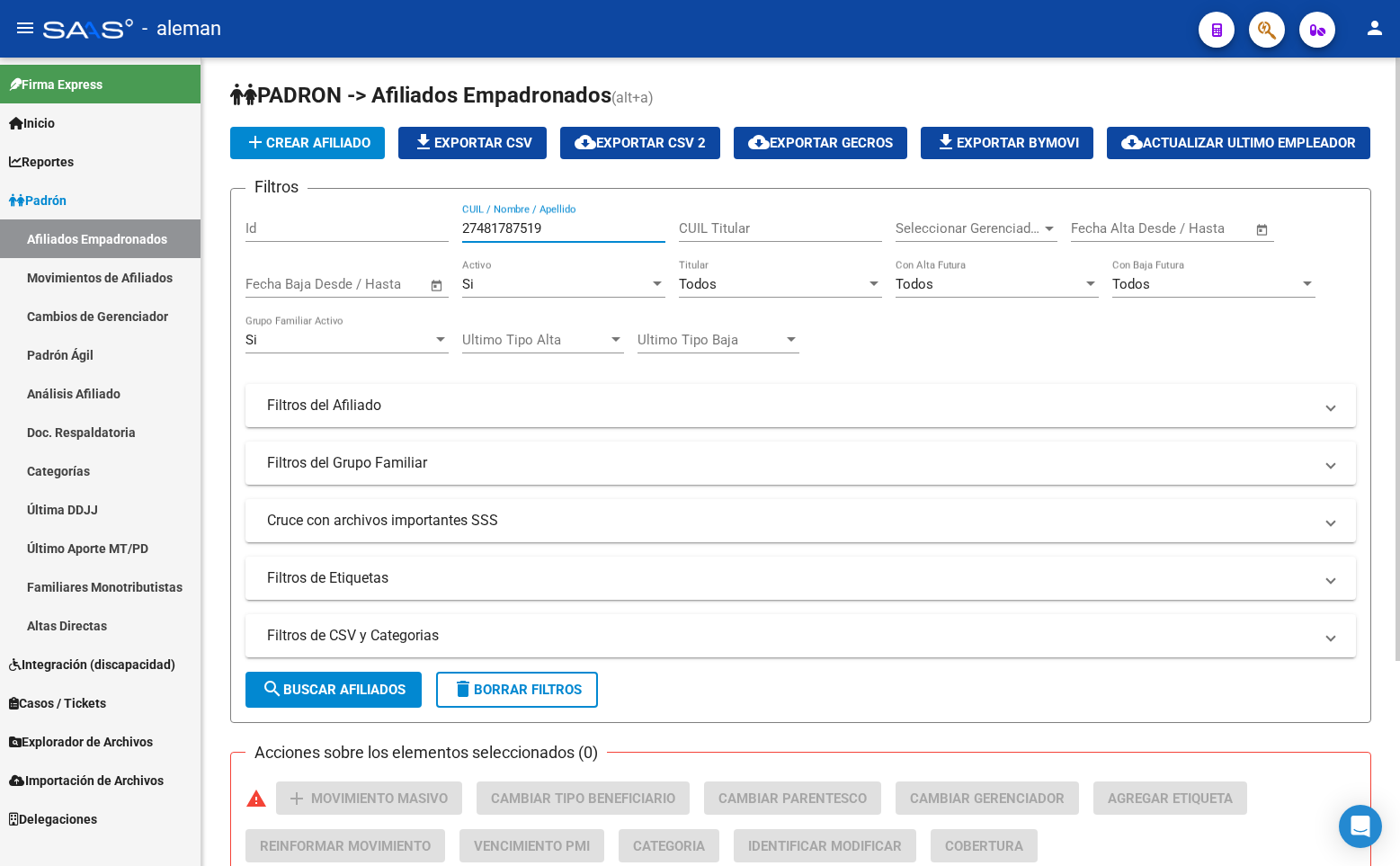
drag, startPoint x: 566, startPoint y: 277, endPoint x: 403, endPoint y: 276, distance: 163.0
click at [403, 276] on div "Filtros Id 27481787519 CUIL / Nombre / Apellido CUIL Titular Seleccionar Gerenc…" at bounding box center [800, 401] width 1110 height 397
paste input "26583578-"
click at [534, 237] on input "2726583578-9" at bounding box center [563, 229] width 203 height 17
click at [538, 237] on input "2726583578-9" at bounding box center [563, 229] width 203 height 17
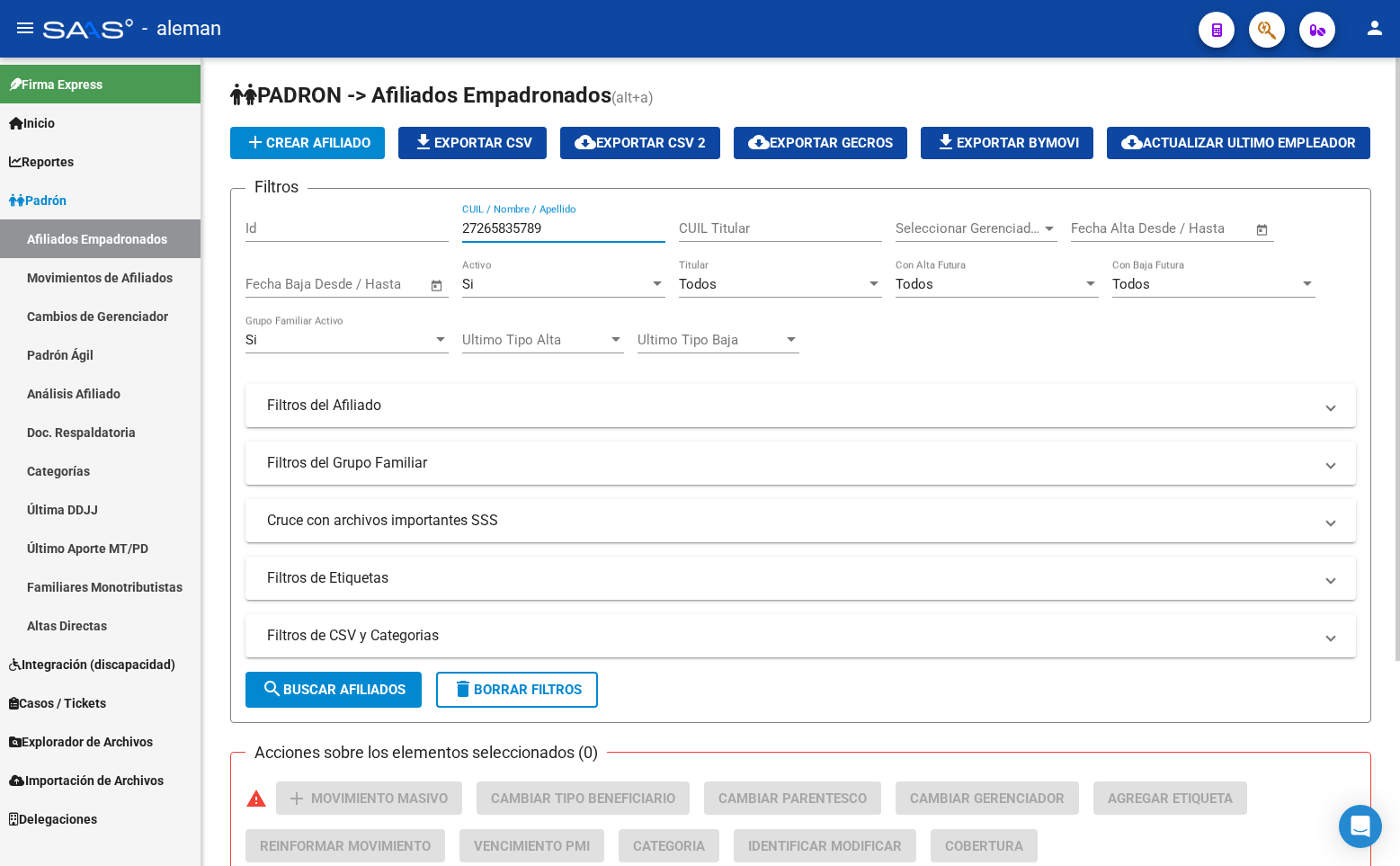
type input "27265835789"
click at [383, 698] on span "search Buscar Afiliados" at bounding box center [333, 690] width 144 height 17
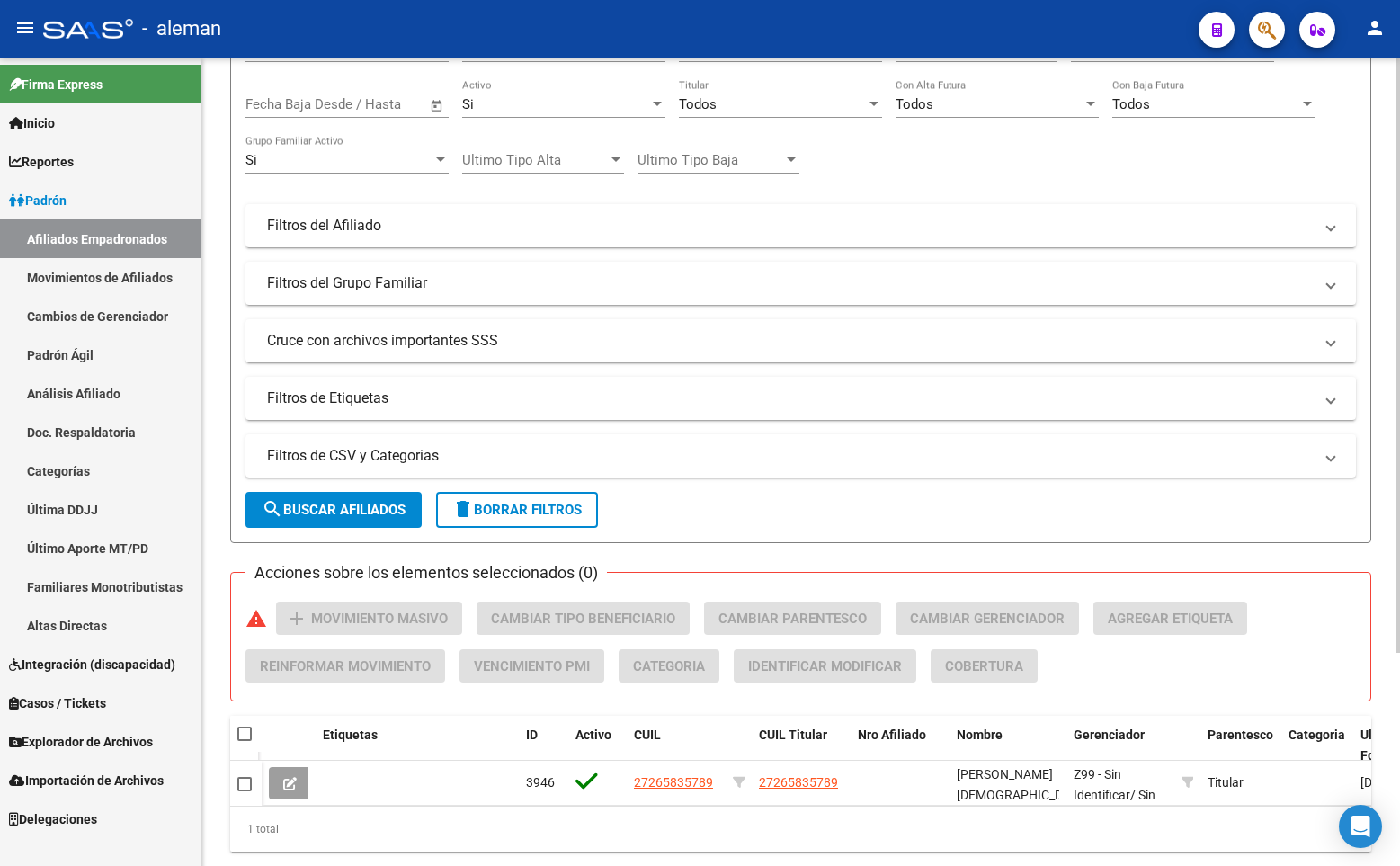
scroll to position [276, 0]
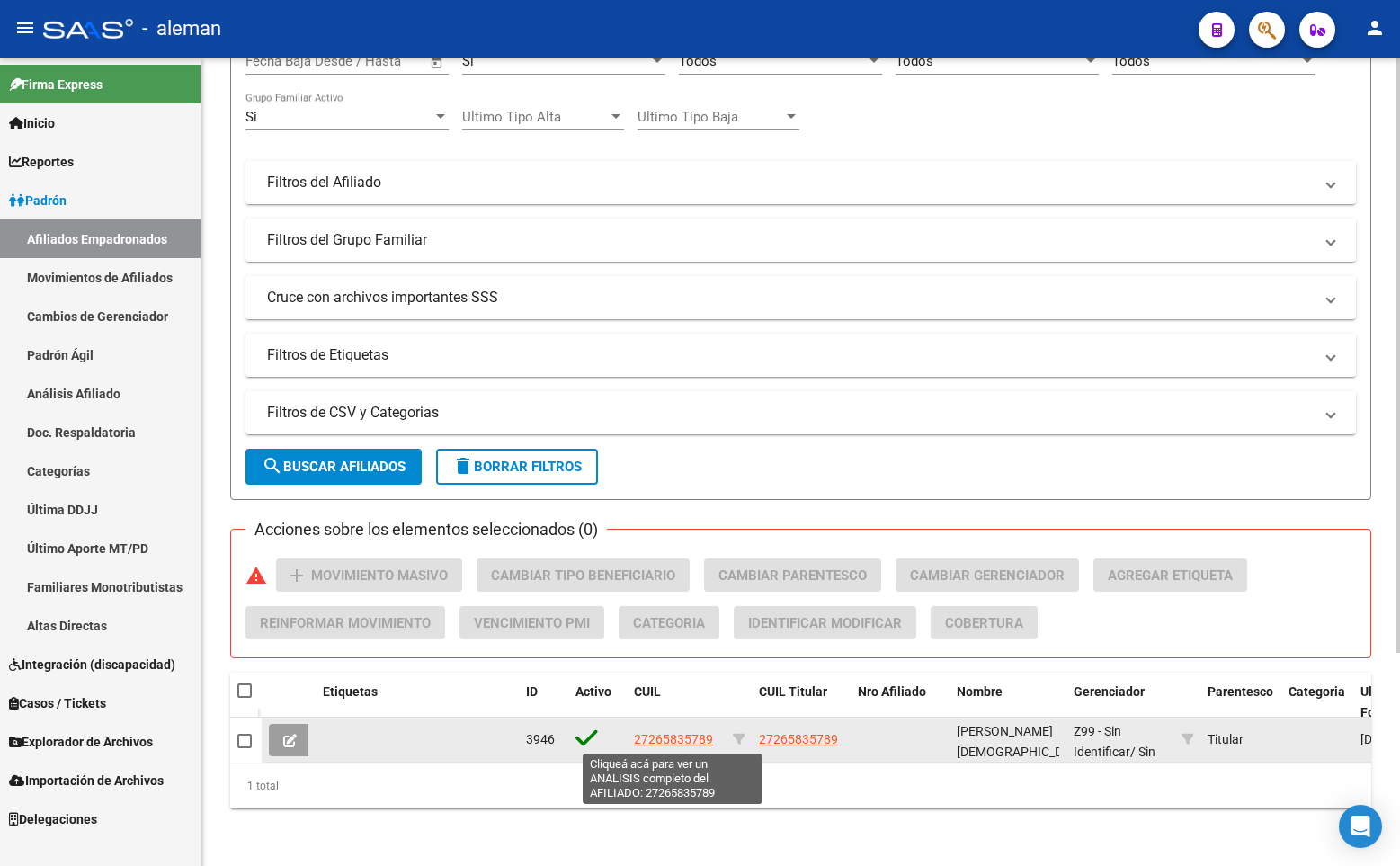
click at [671, 735] on span "27265835789" at bounding box center [673, 739] width 79 height 15
type textarea "27265835789"
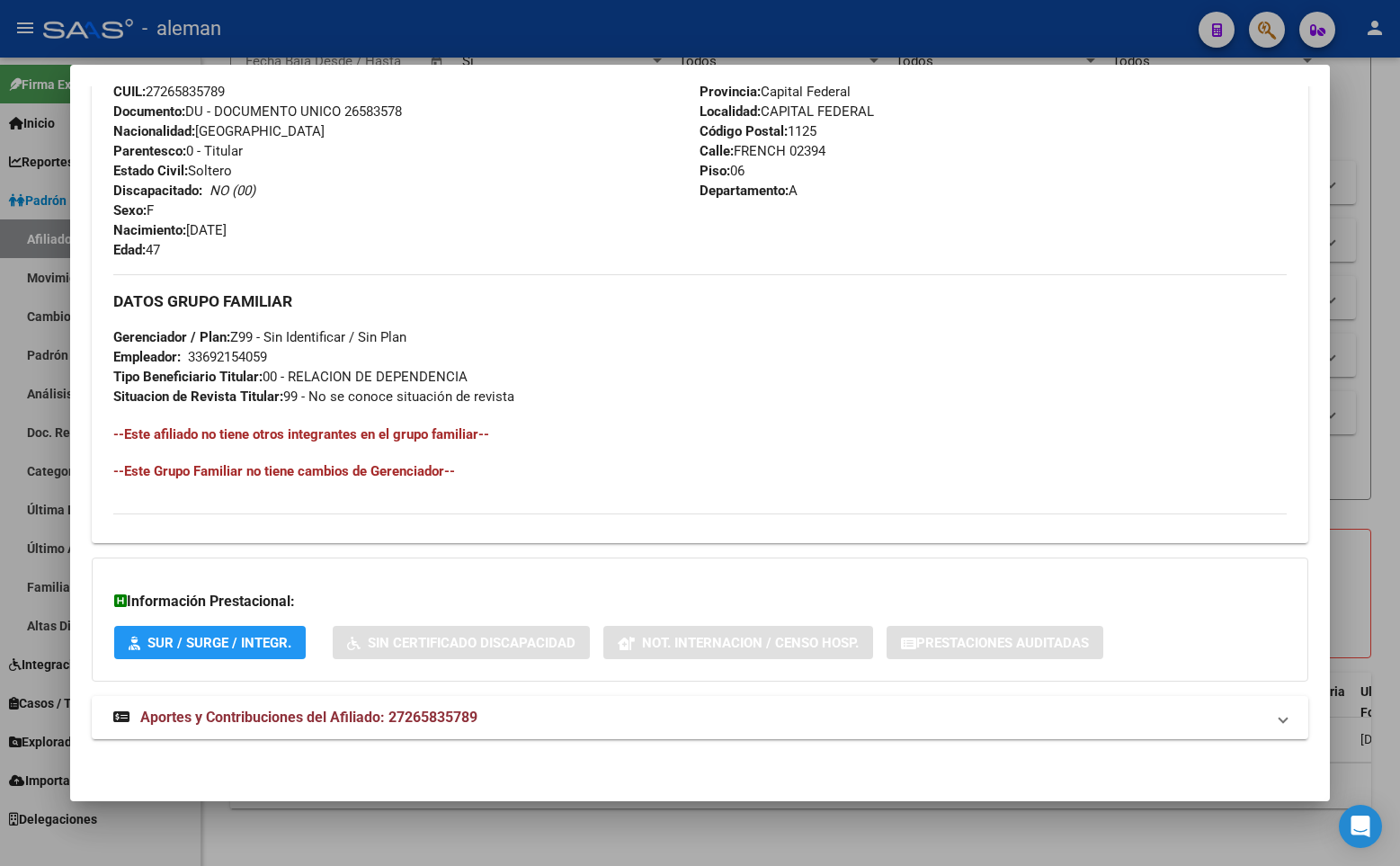
scroll to position [43, 0]
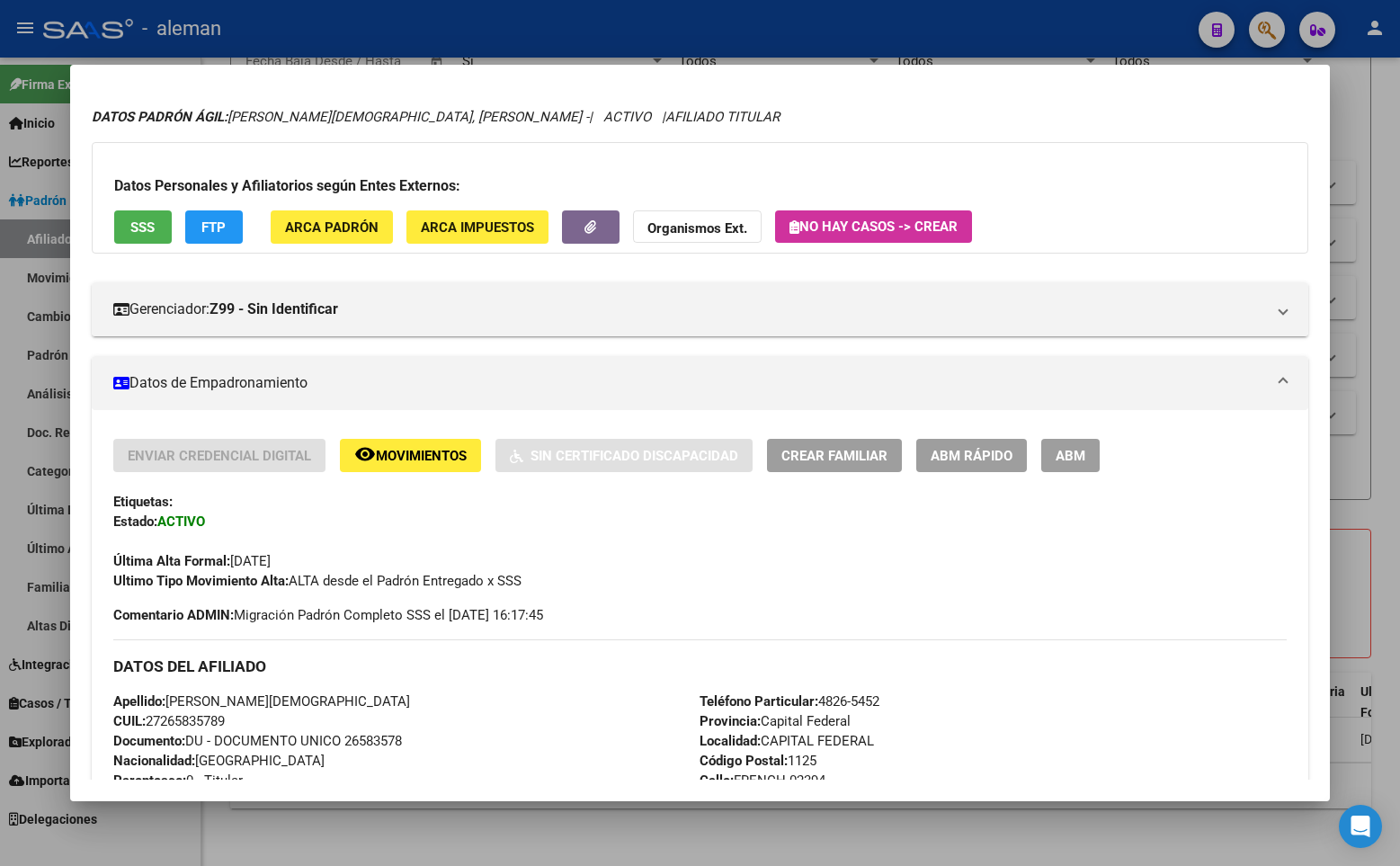
click at [1374, 130] on div at bounding box center [700, 433] width 1400 height 866
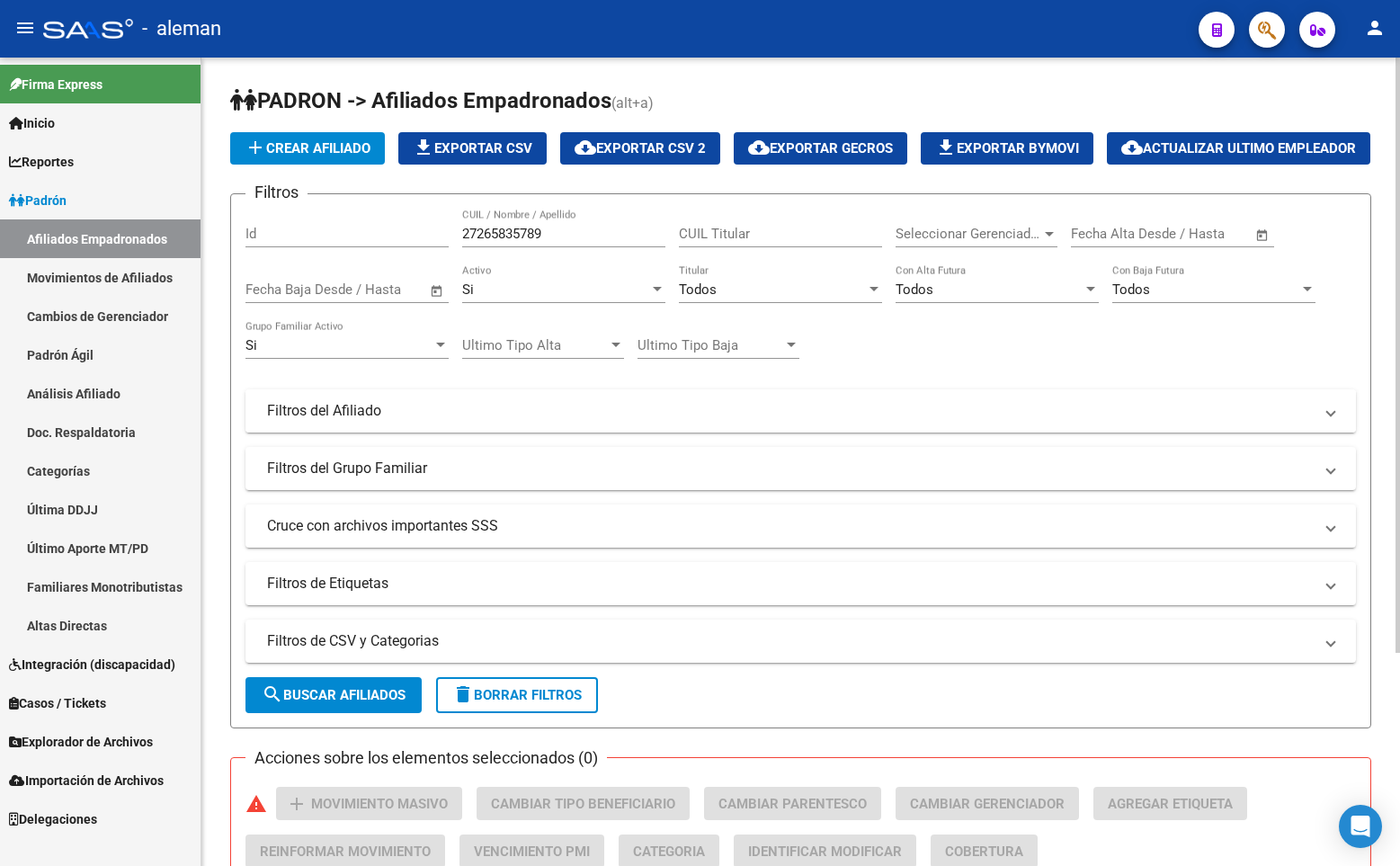
scroll to position [288, 0]
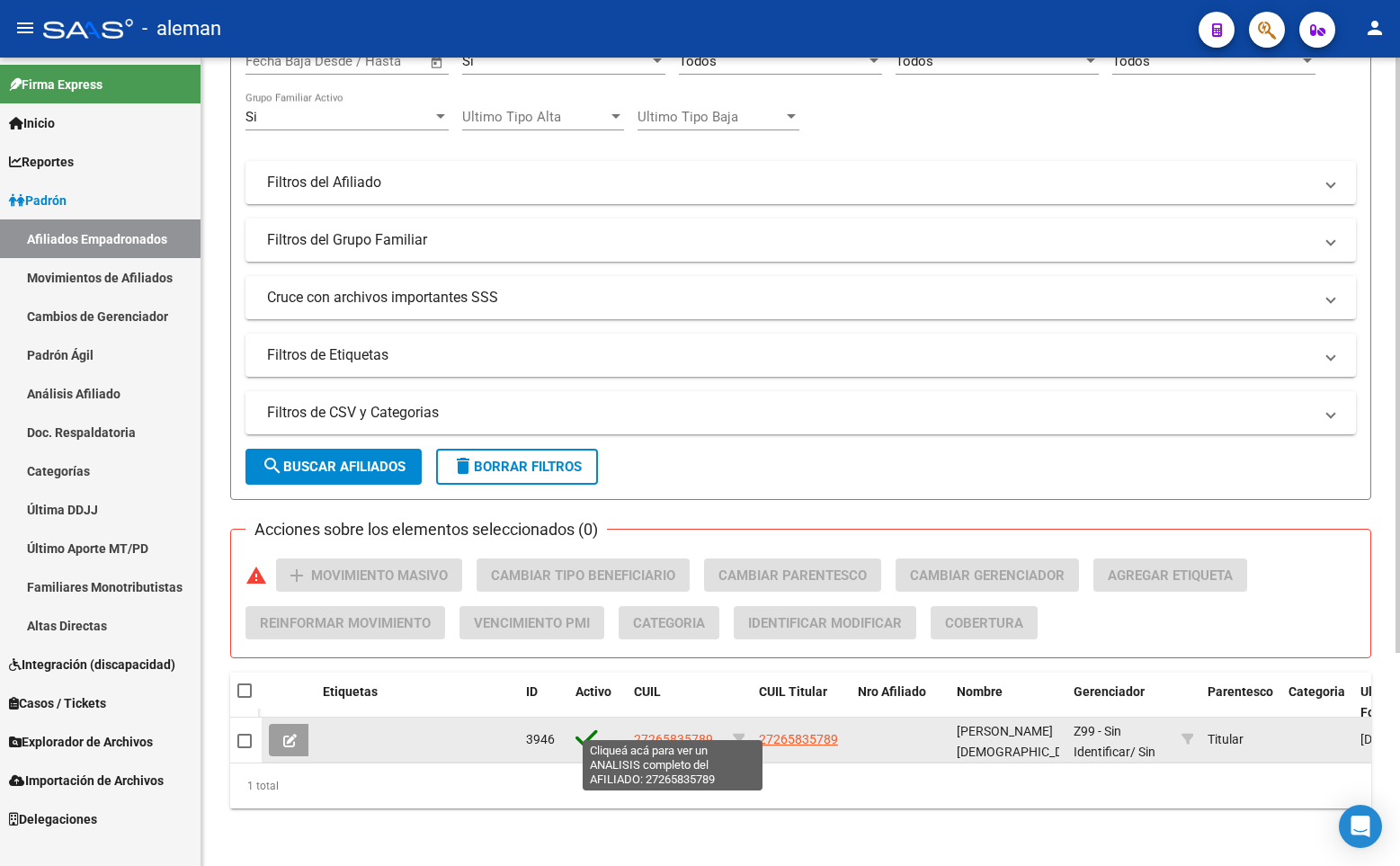
click at [704, 732] on span "27265835789" at bounding box center [673, 739] width 79 height 15
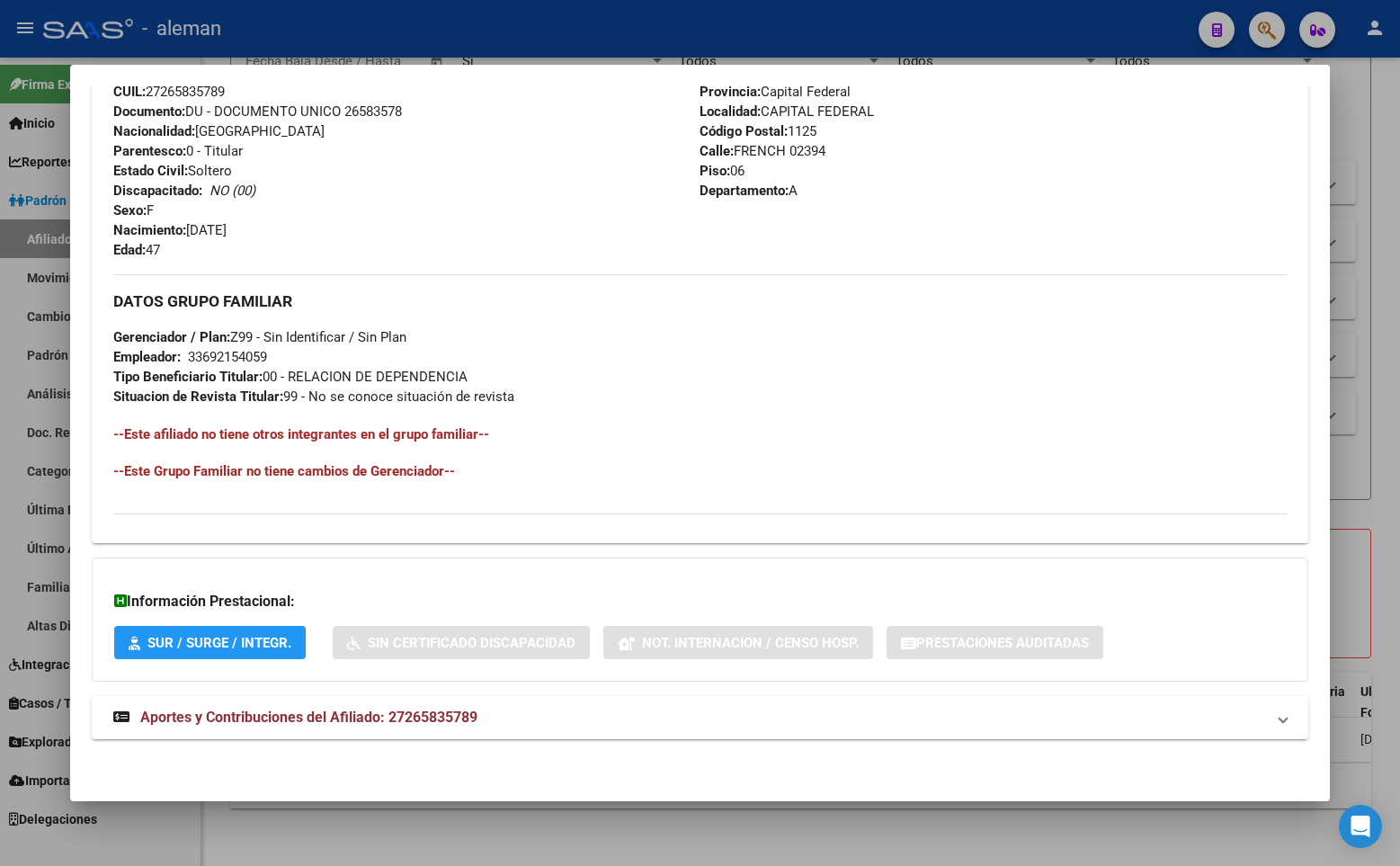
scroll to position [403, 0]
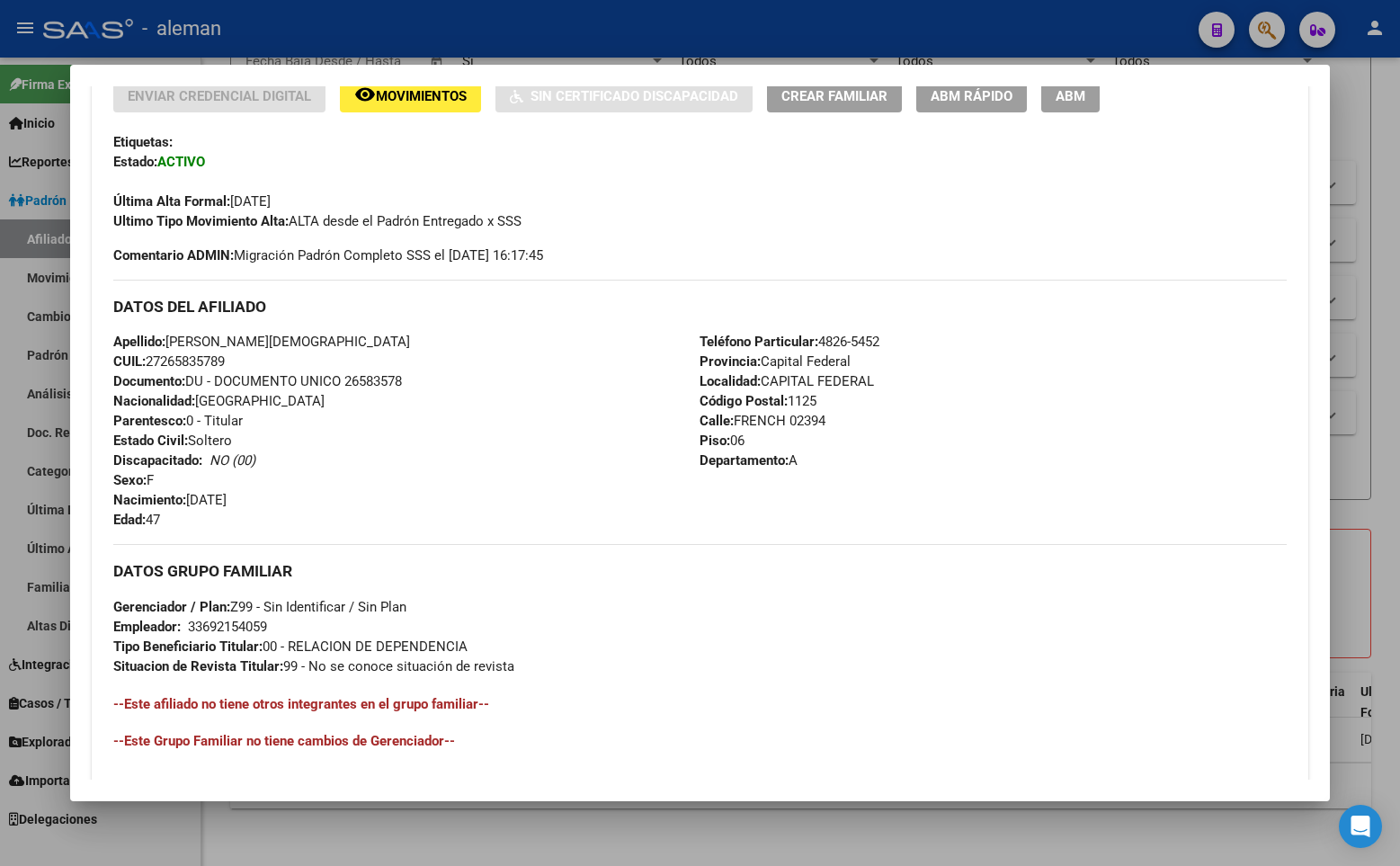
click at [534, 484] on div "Apellido: [PERSON_NAME][DEMOGRAPHIC_DATA], [PERSON_NAME]: 27265835789 Documento…" at bounding box center [406, 430] width 587 height 197
click at [661, 753] on div "DATOS GRUPO FAMILIAR Gerenciador / Plan: Z99 - Sin Identificar / Sin Plan Emple…" at bounding box center [700, 656] width 1173 height 225
click at [930, 231] on div "Ultimo Tipo Movimiento Alta: ALTA desde el Padrón Entregado x SSS" at bounding box center [700, 221] width 1173 height 20
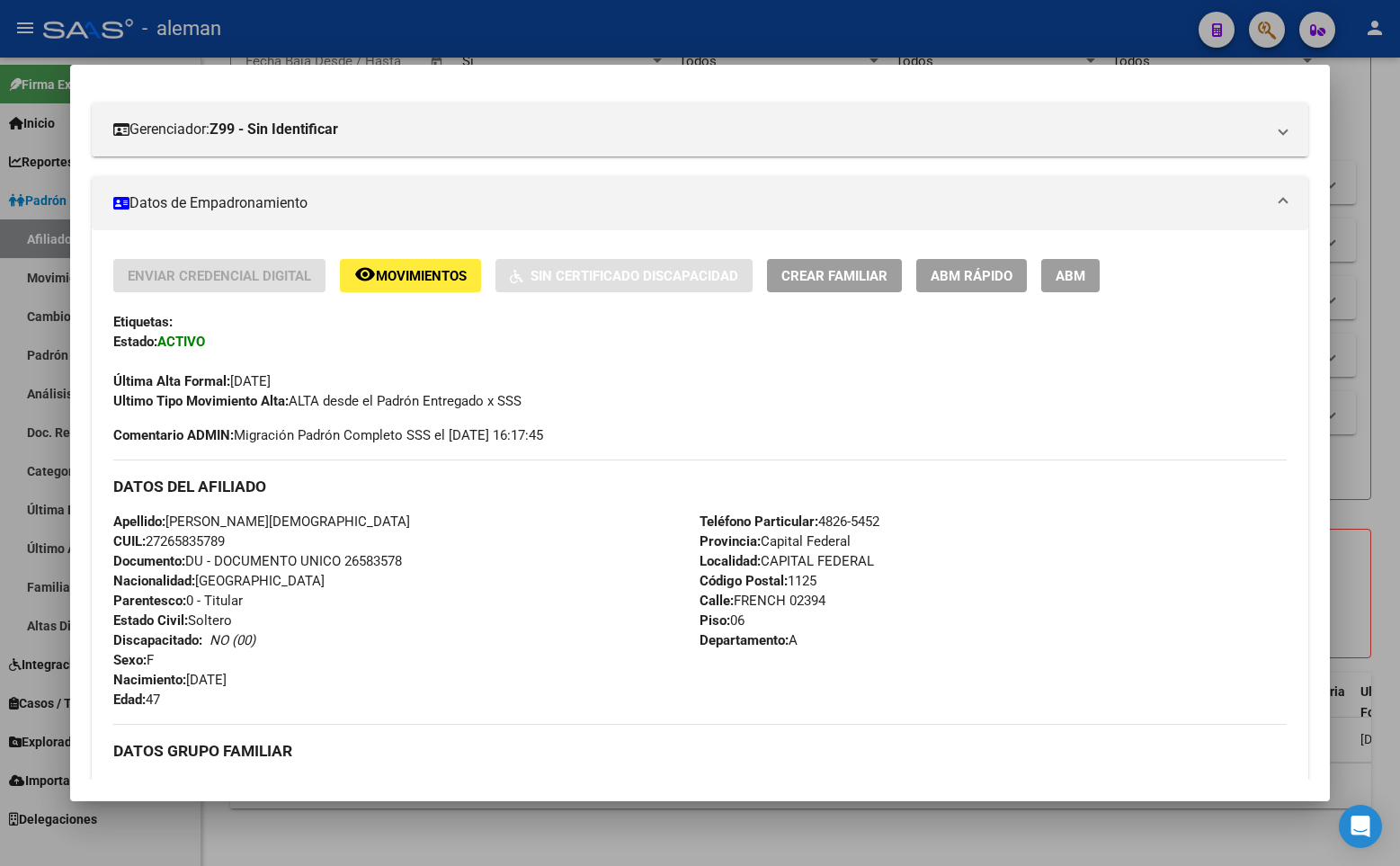
scroll to position [0, 0]
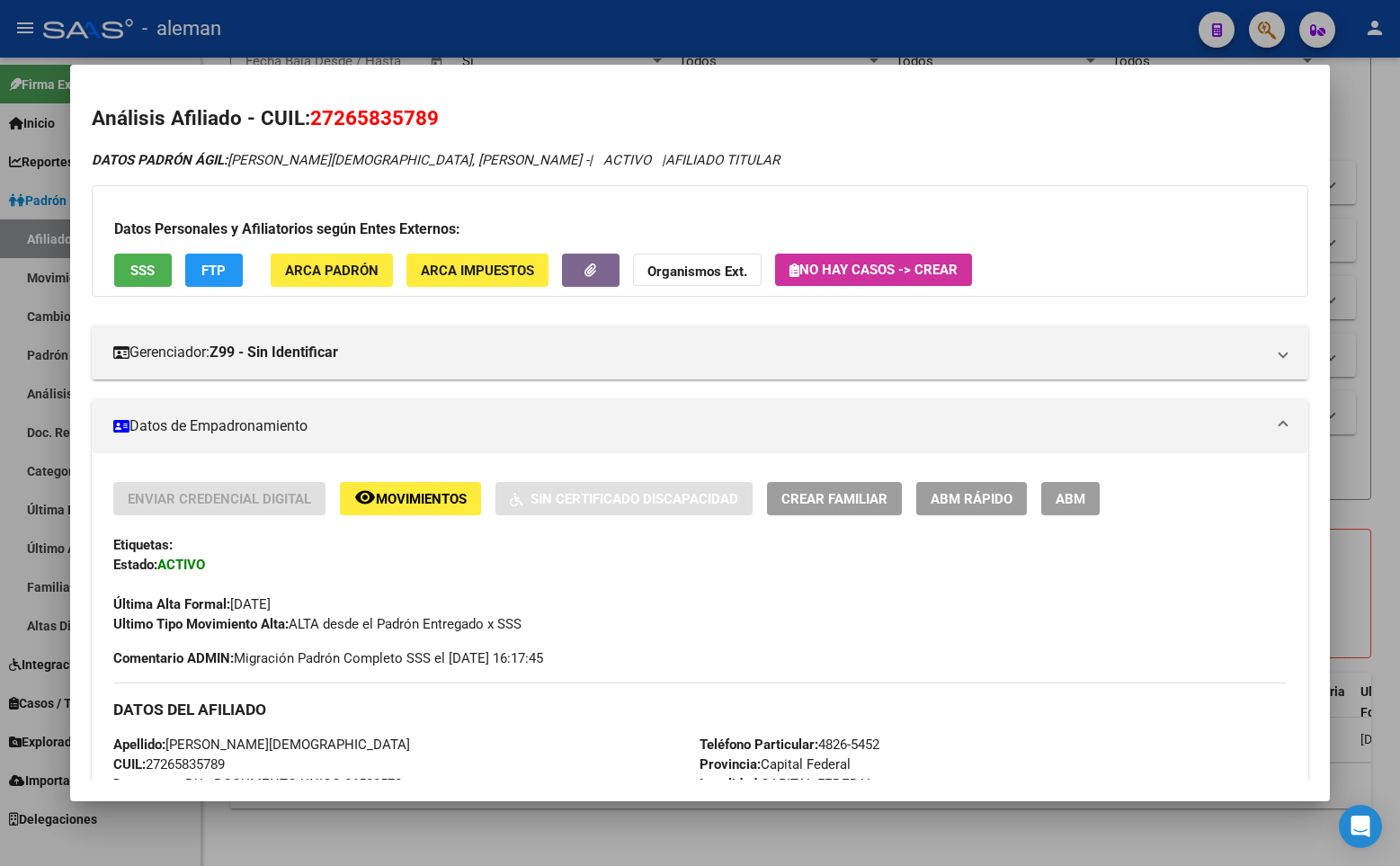
click at [1368, 413] on div at bounding box center [700, 433] width 1400 height 866
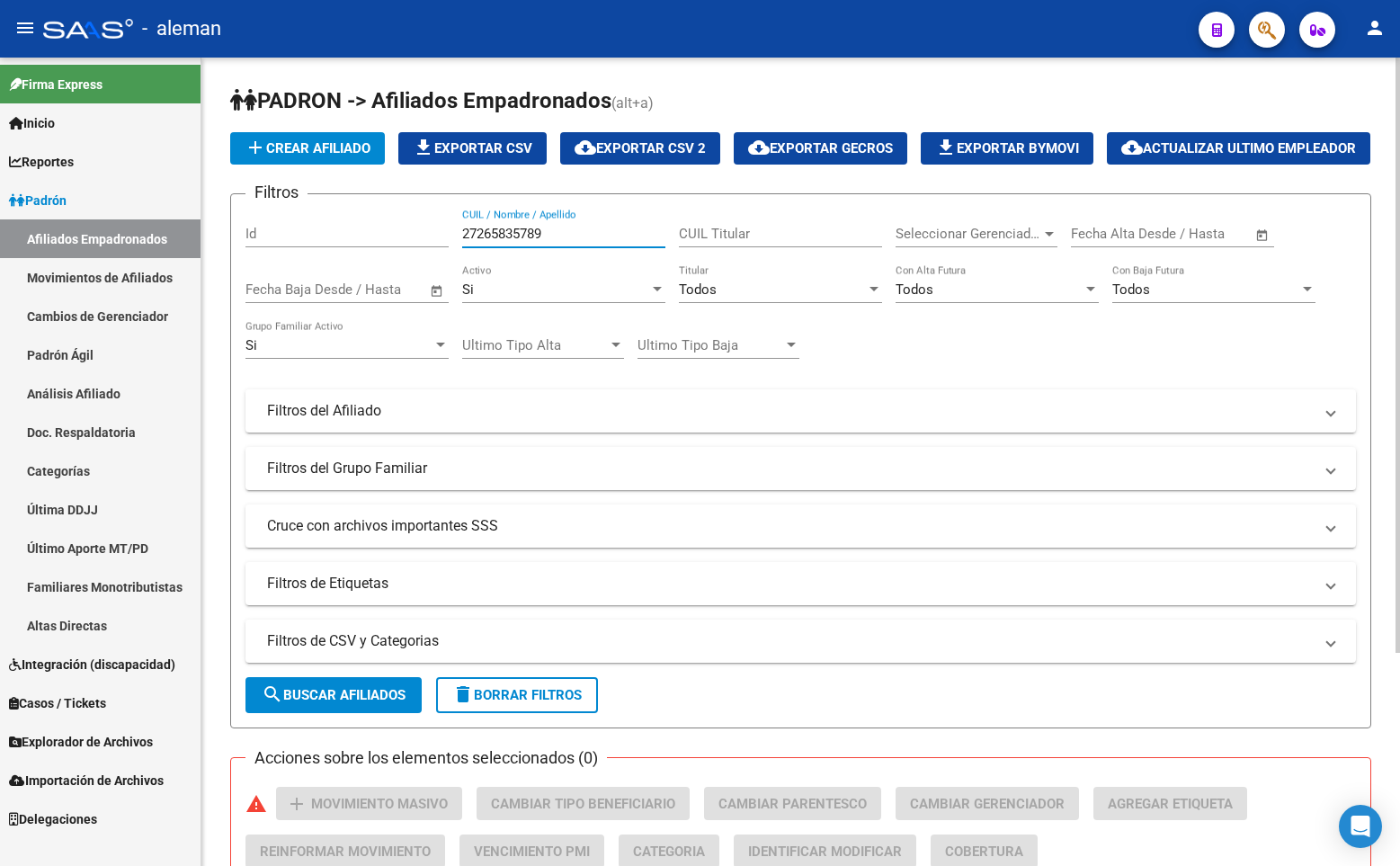
drag, startPoint x: 569, startPoint y: 281, endPoint x: 402, endPoint y: 279, distance: 167.0
click at [402, 279] on div "Filtros Id 27265835789 CUIL / Nombre / Apellido CUIL Titular Seleccionar Gerenc…" at bounding box center [800, 407] width 1110 height 397
drag, startPoint x: 555, startPoint y: 279, endPoint x: 414, endPoint y: 280, distance: 141.0
click at [414, 280] on div "Filtros Id mac guire CUIL / Nombre / Apellido CUIL Titular Seleccionar Gerencia…" at bounding box center [800, 407] width 1110 height 397
click at [480, 242] on input "MAC GUIRE" at bounding box center [563, 234] width 203 height 17
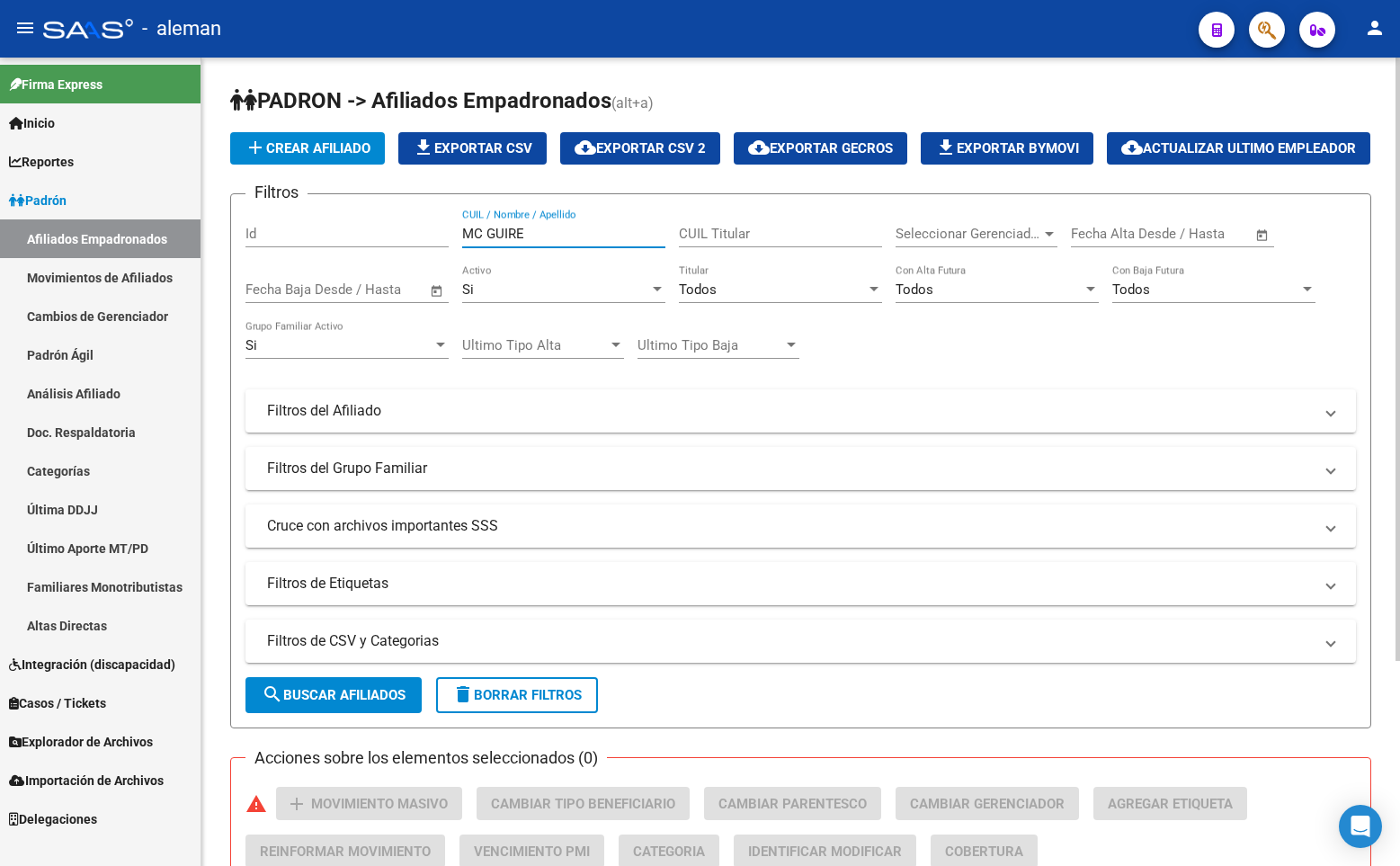
type input "MC GUIRE"
click at [1362, 164] on div "add Crear Afiliado file_download Exportar CSV cloud_download Exportar CSV 2 clo…" at bounding box center [801, 148] width 1141 height 32
click at [765, 103] on h1 "PADRON -> Afiliados Empadronados (alt+a)" at bounding box center [801, 102] width 1141 height 31
click at [746, 133] on div "add Crear Afiliado file_download Exportar CSV cloud_download Exportar CSV 2 clo…" at bounding box center [801, 148] width 1141 height 32
click at [765, 116] on h1 "PADRON -> Afiliados Empadronados (alt+a)" at bounding box center [801, 102] width 1141 height 31
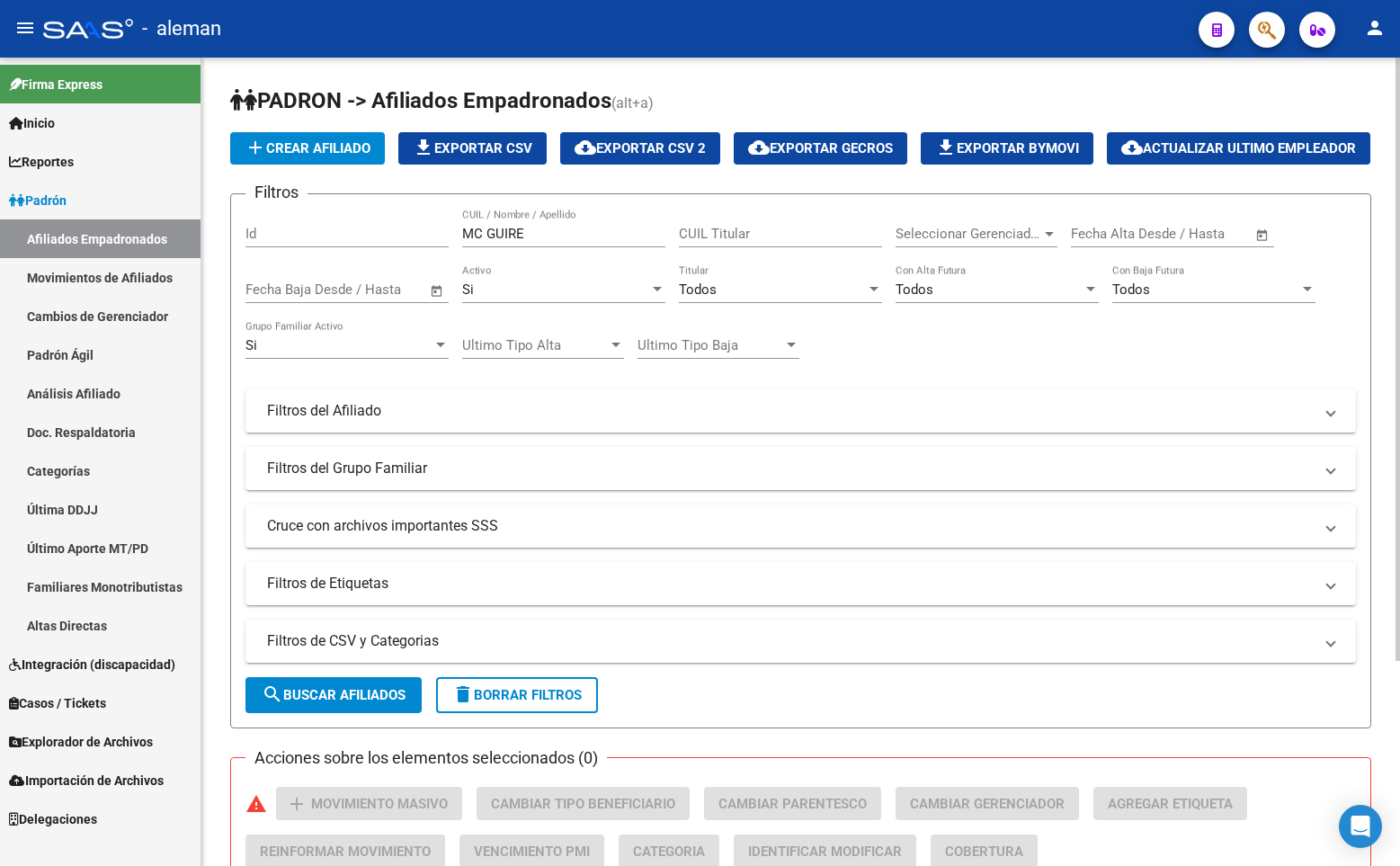
click at [765, 116] on h1 "PADRON -> Afiliados Empadronados (alt+a)" at bounding box center [801, 102] width 1141 height 31
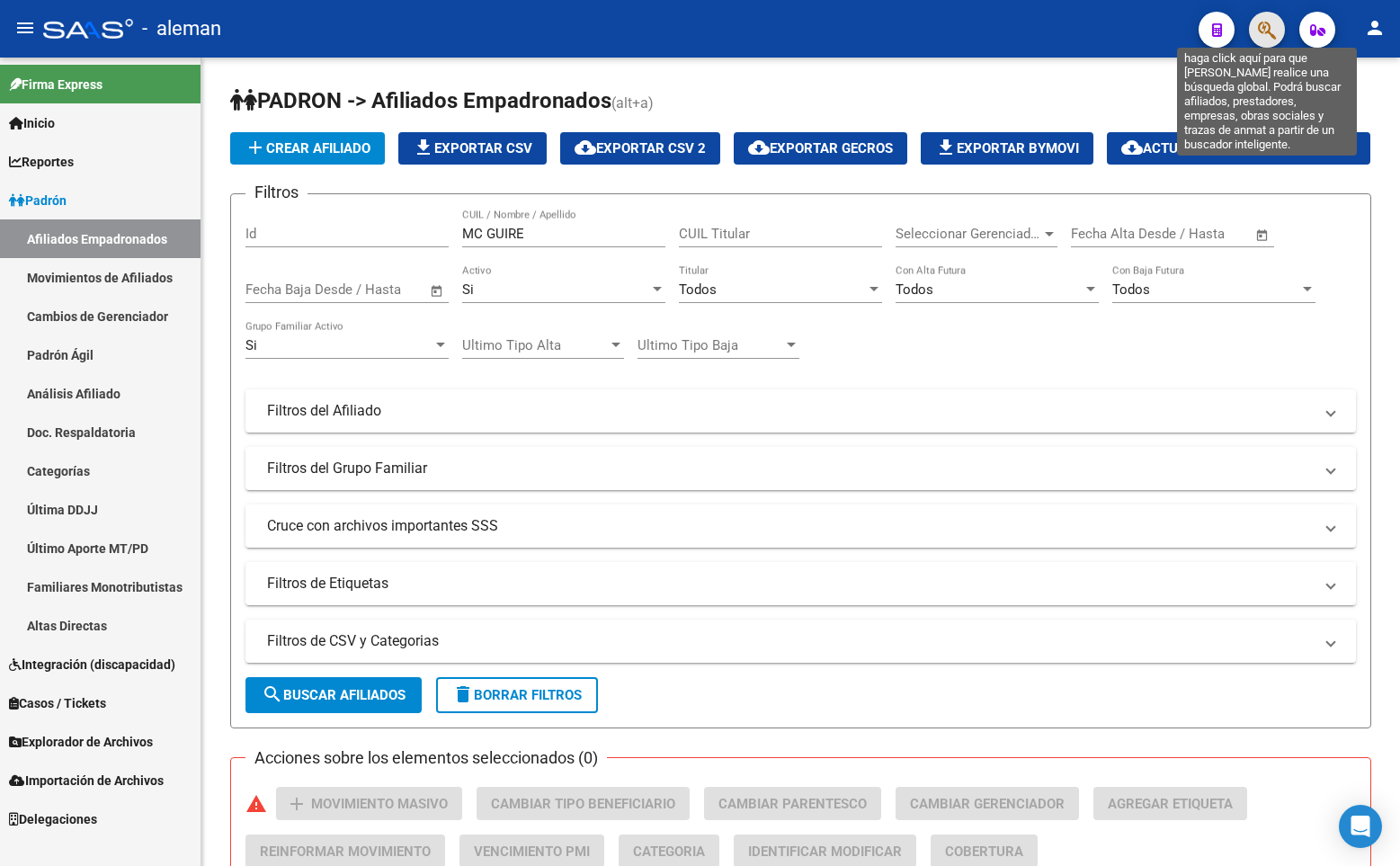
click at [1271, 30] on icon "button" at bounding box center [1267, 30] width 18 height 21
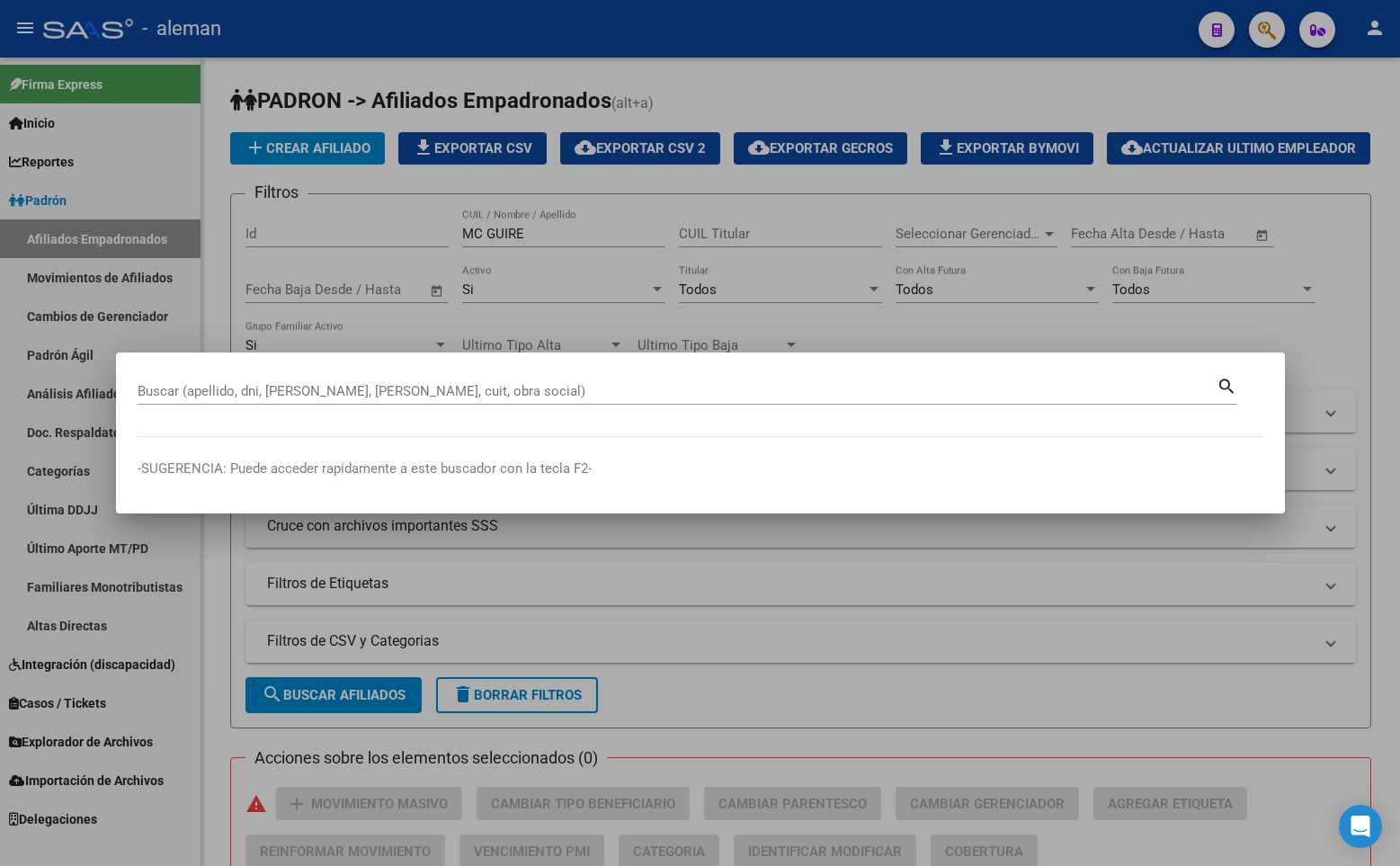
click at [554, 387] on input "Buscar (apellido, dni, [PERSON_NAME], [PERSON_NAME], cuit, obra social)" at bounding box center [677, 391] width 1079 height 17
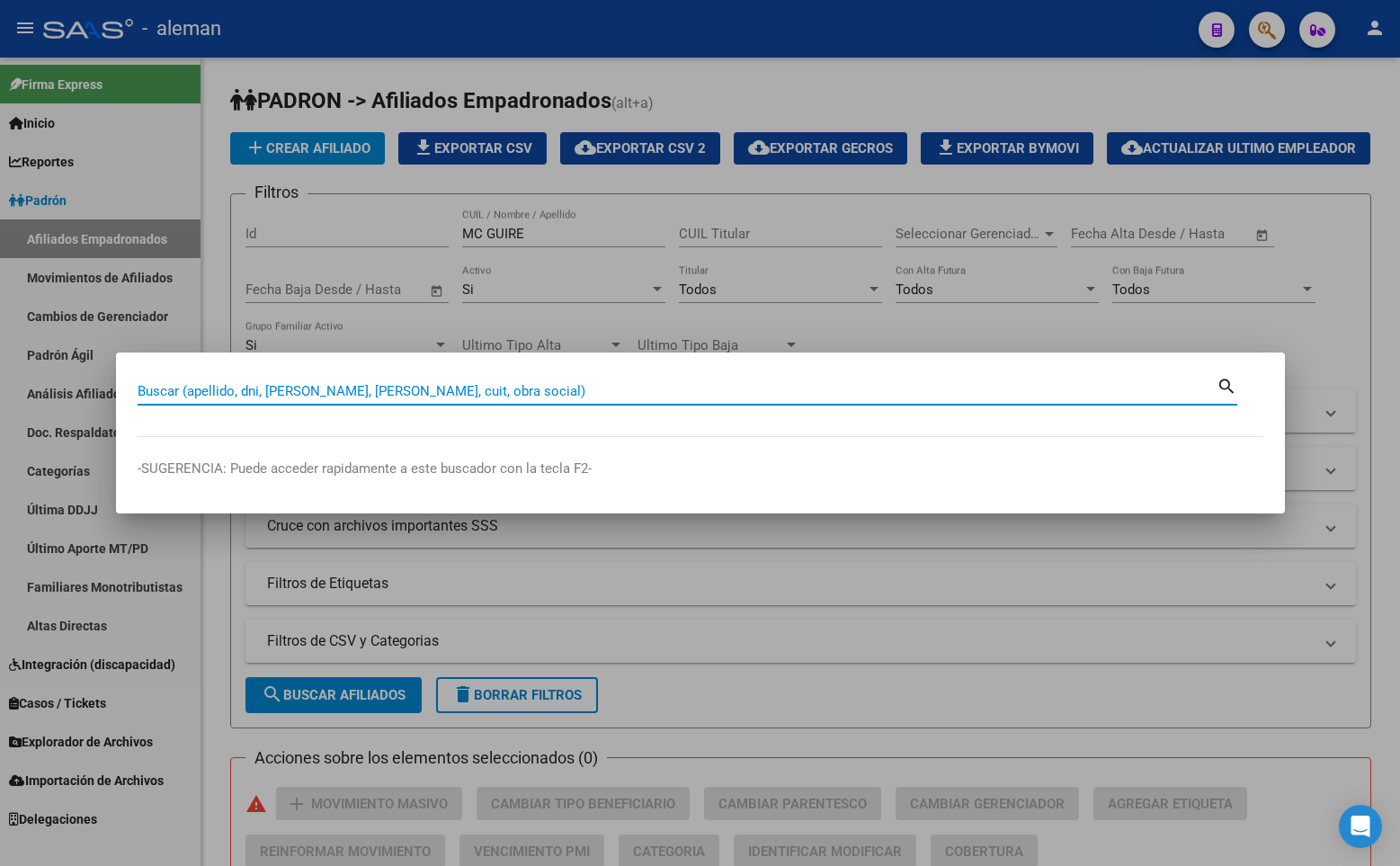
paste input "27481787519"
type input "27481787519"
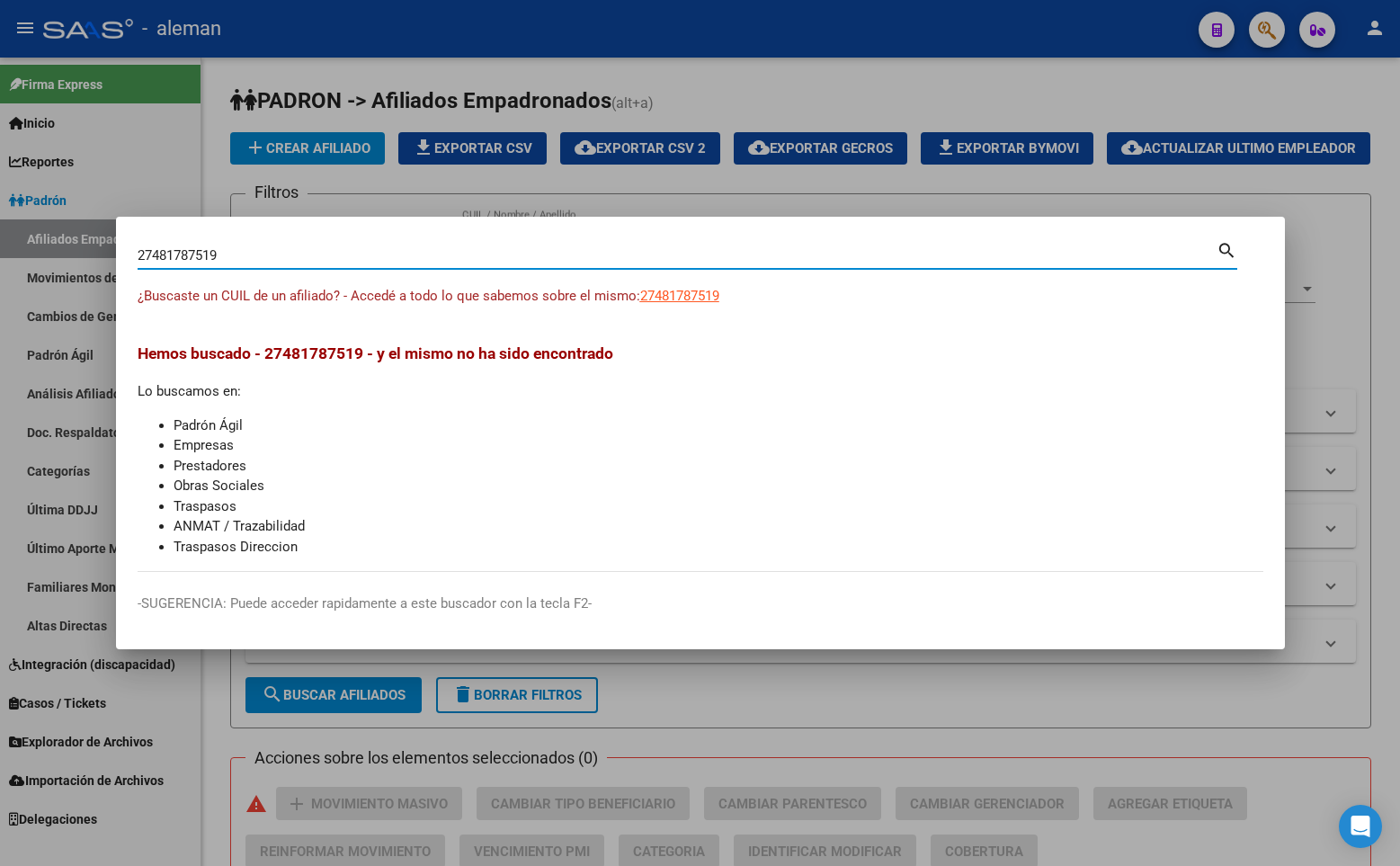
click at [670, 285] on div "27481787519 Buscar (apellido, dni, cuil, [PERSON_NAME], cuit, obra social) sear…" at bounding box center [688, 263] width 1100 height 48
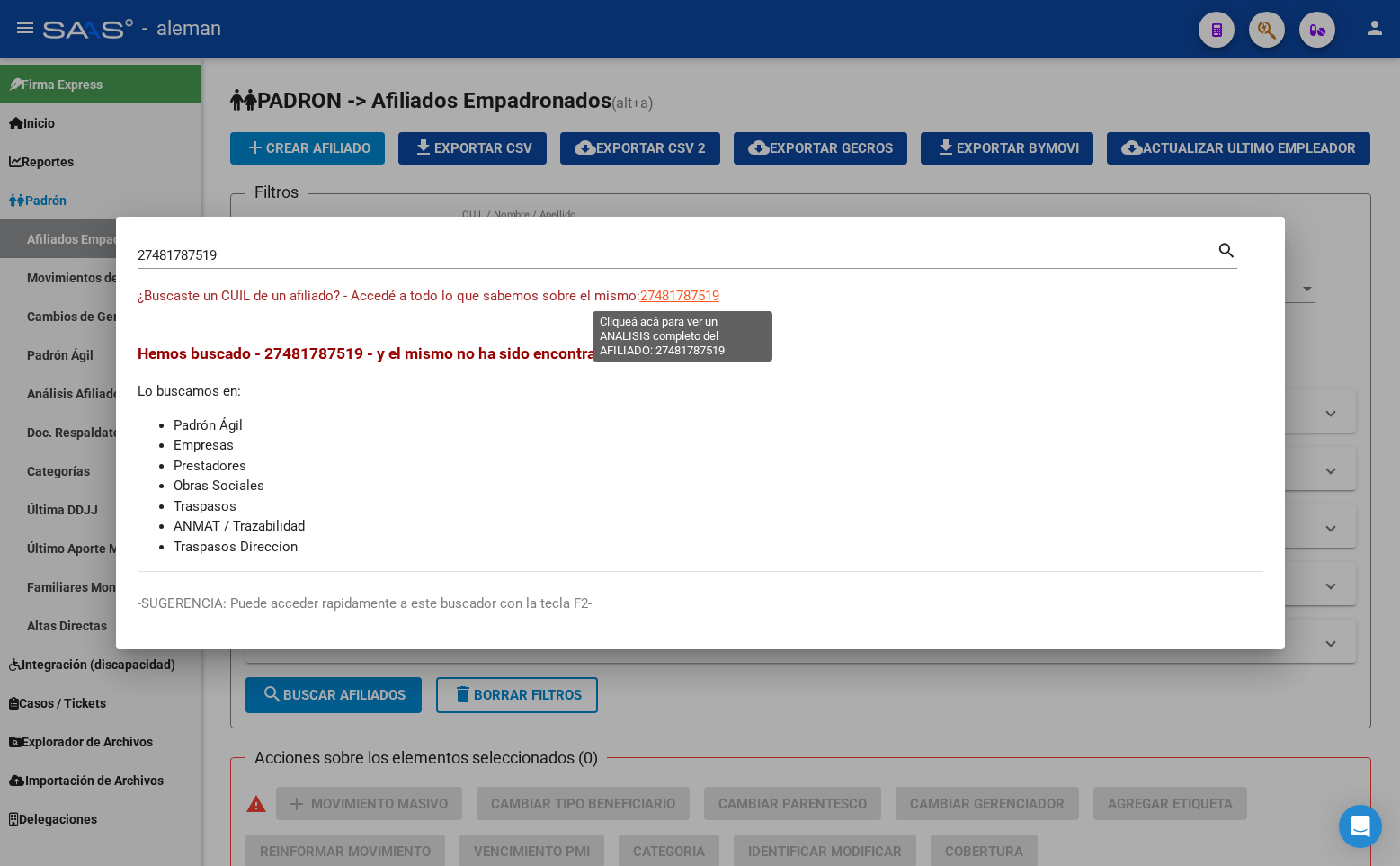
click at [671, 287] on span "27481787519" at bounding box center [679, 296] width 79 height 17
copy span "27481787519"
type textarea "27481787519"
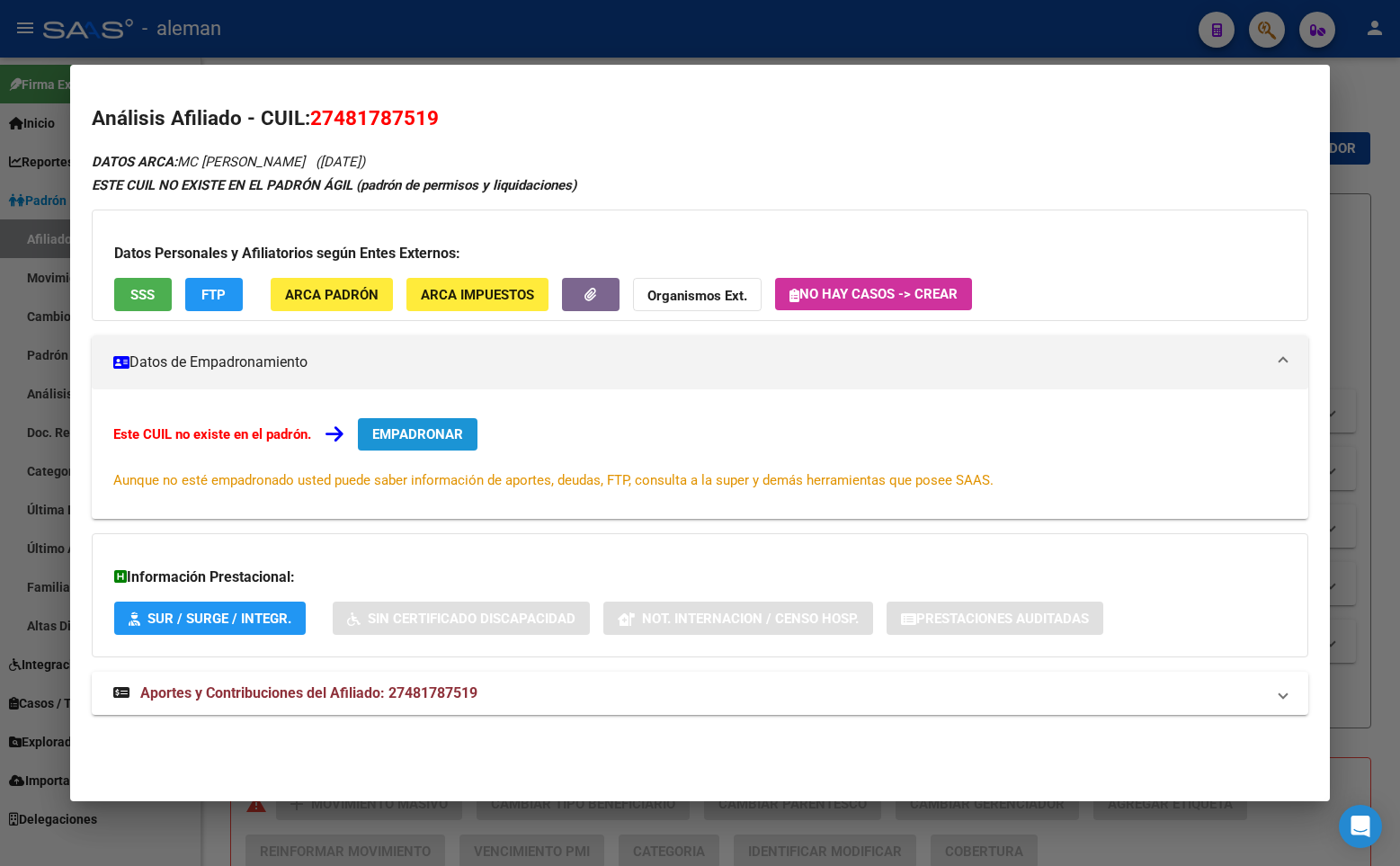
click at [428, 424] on button "EMPADRONAR" at bounding box center [418, 433] width 119 height 32
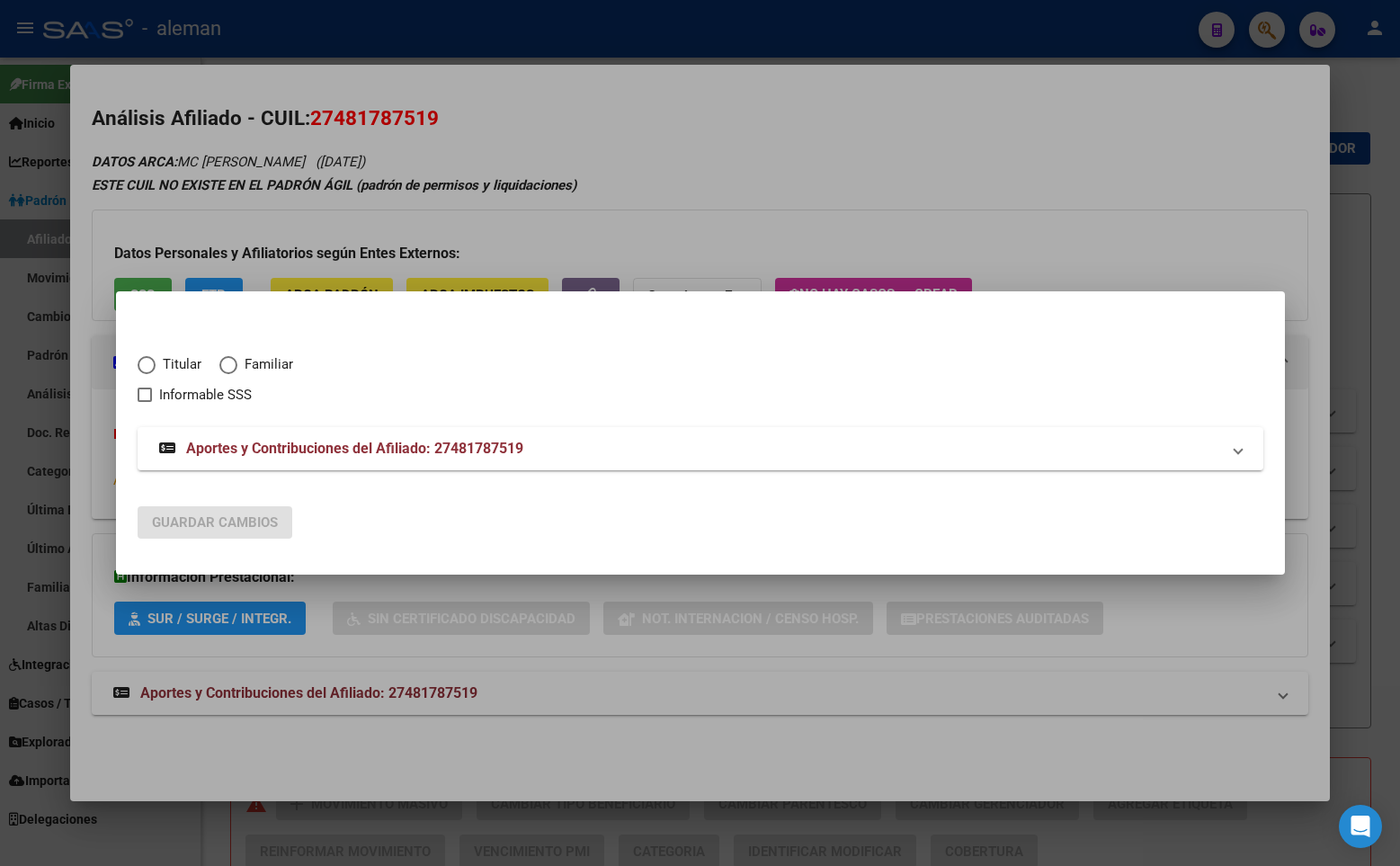
click at [231, 366] on span "Elija una opción" at bounding box center [229, 366] width 18 height 18
click at [231, 366] on input "Familiar" at bounding box center [229, 366] width 18 height 18
radio input "true"
checkbox input "true"
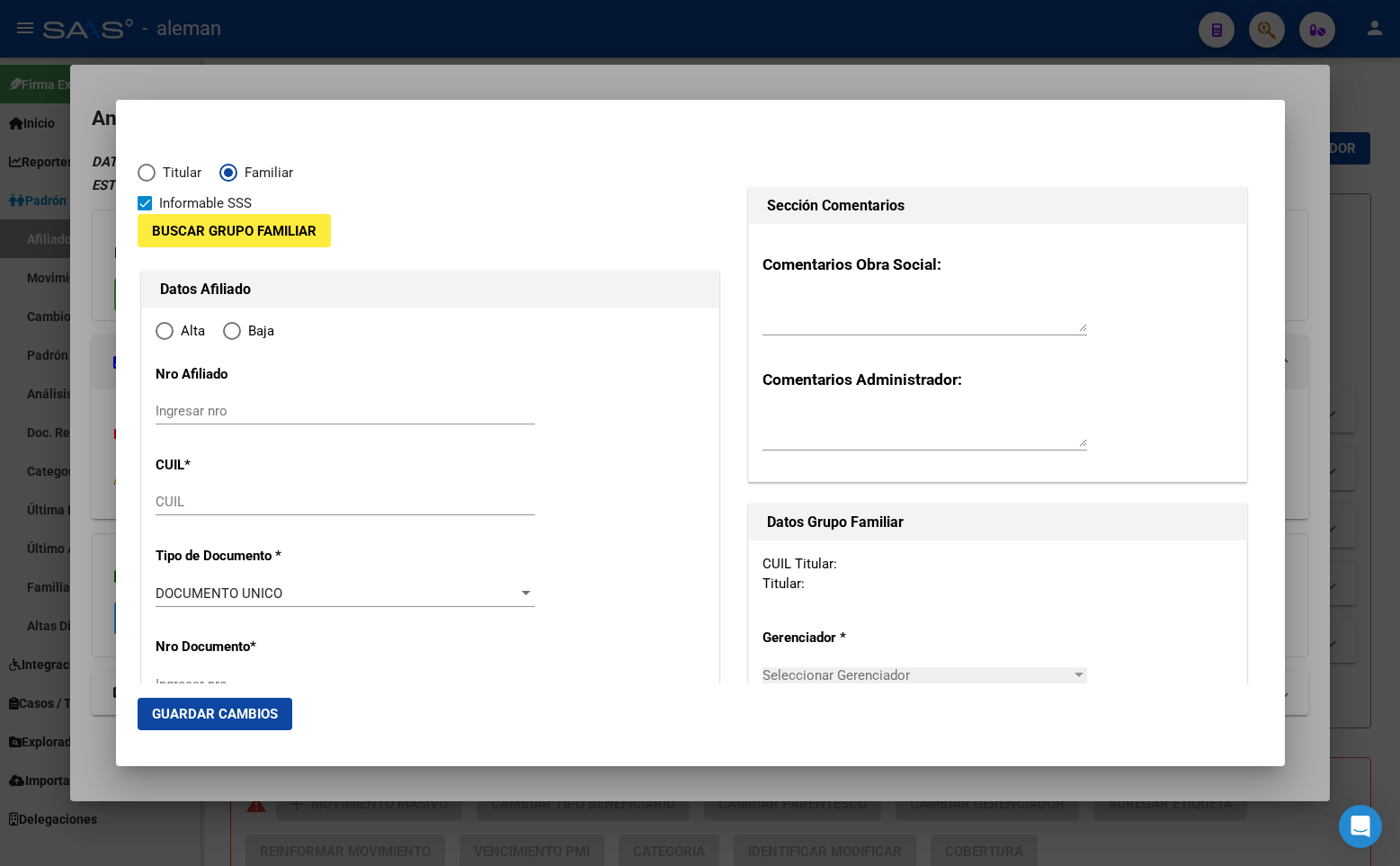
type input "27-48178751-9"
type input "48178751"
type input "MC [PERSON_NAME]"
type input "[DATE]"
type input "CABA"
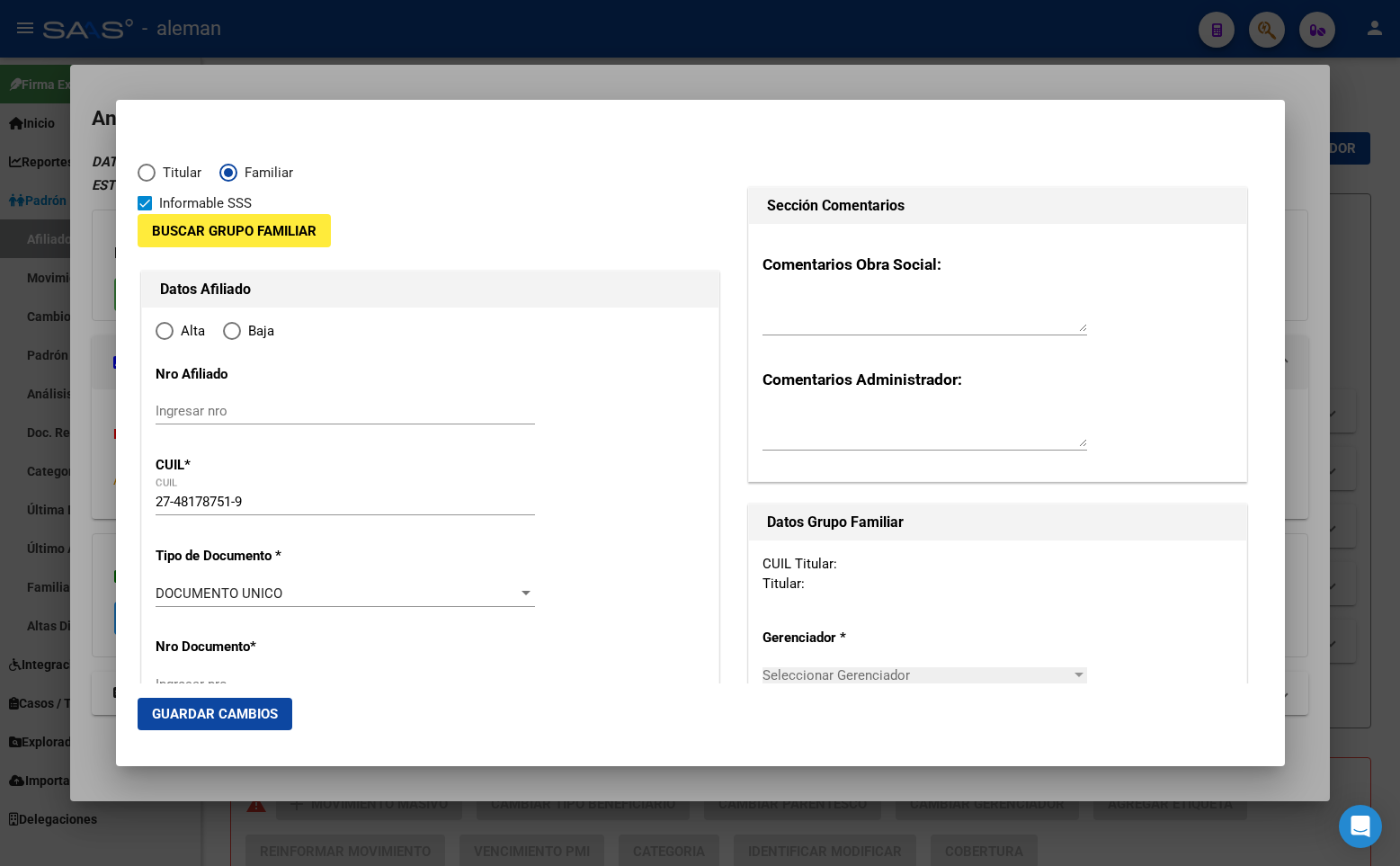
type input "1125"
type input "FRENCH"
type input "2394"
type input "06"
radio input "true"
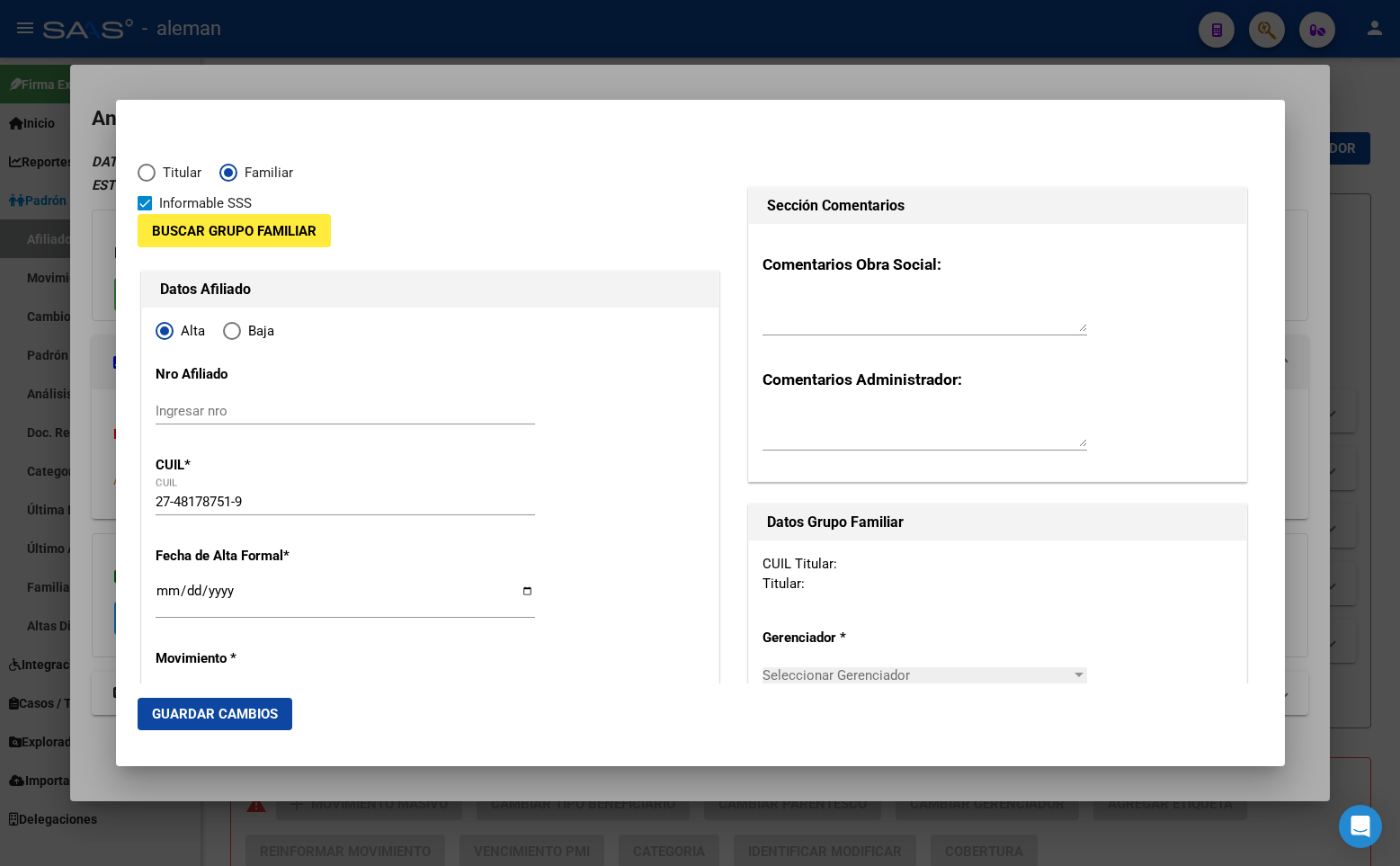
type input "CABA"
click at [162, 593] on input "Ingresar fecha" at bounding box center [344, 598] width 379 height 28
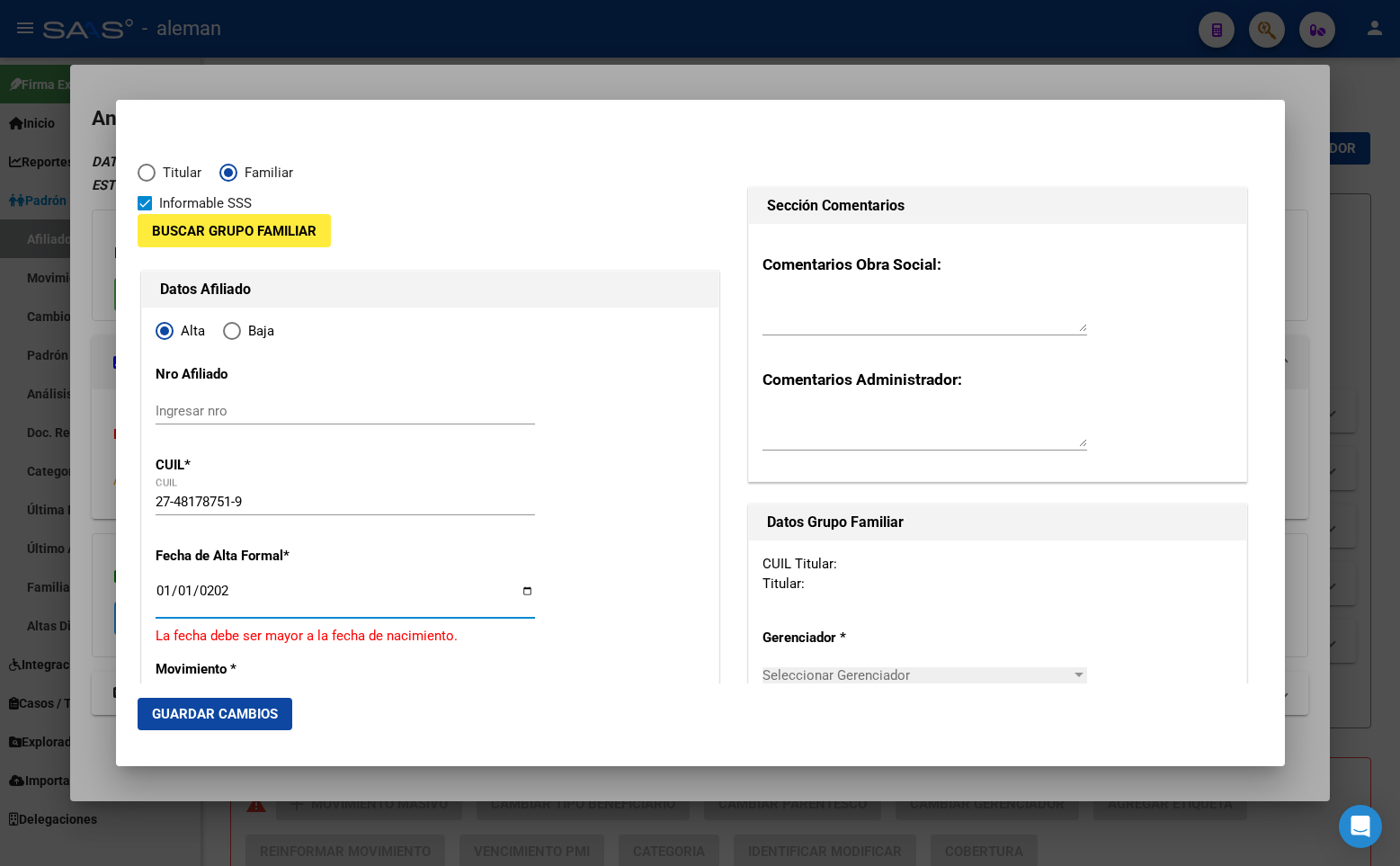
type input "[DATE]"
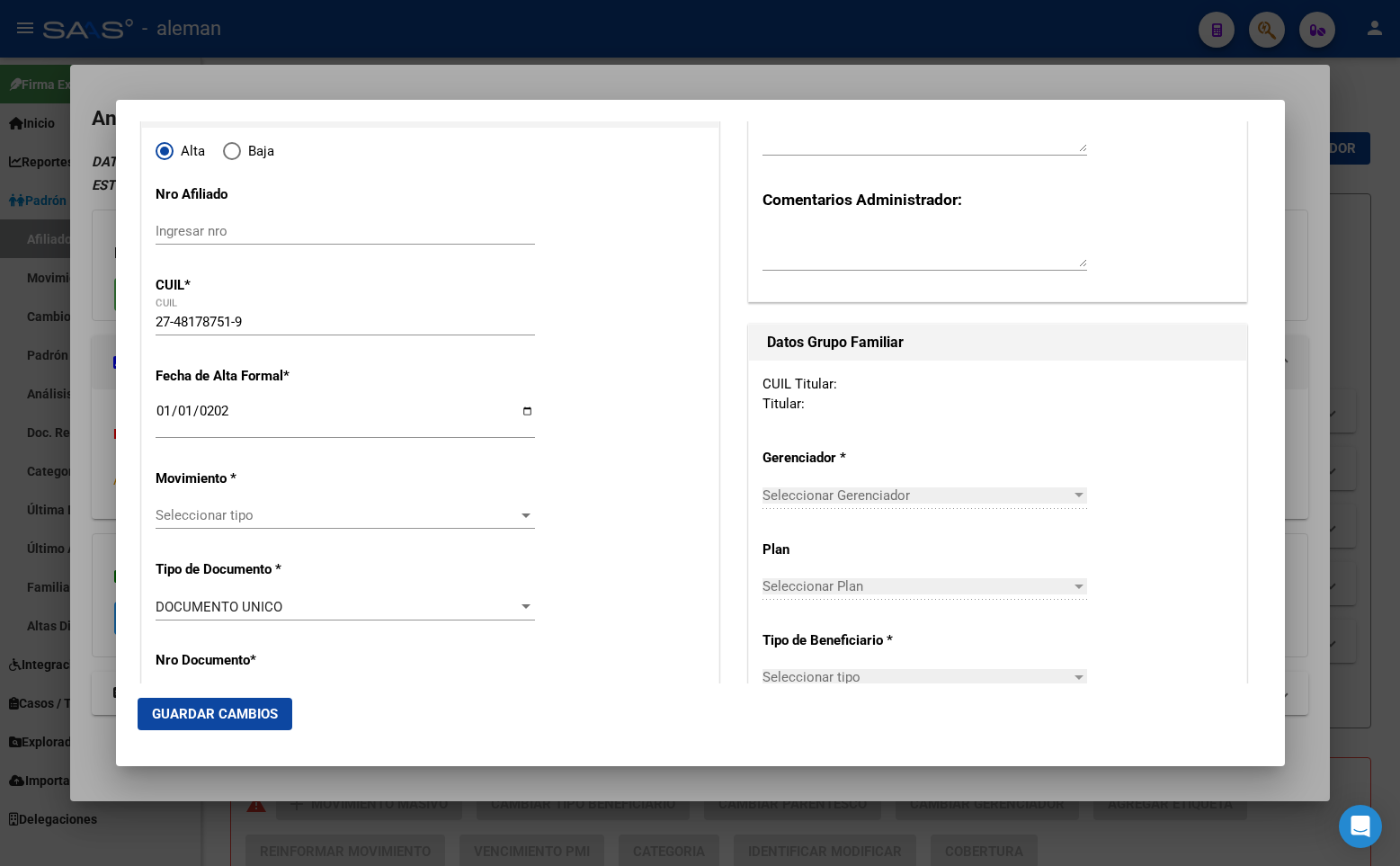
click at [358, 515] on span "Seleccionar tipo" at bounding box center [337, 515] width 364 height 17
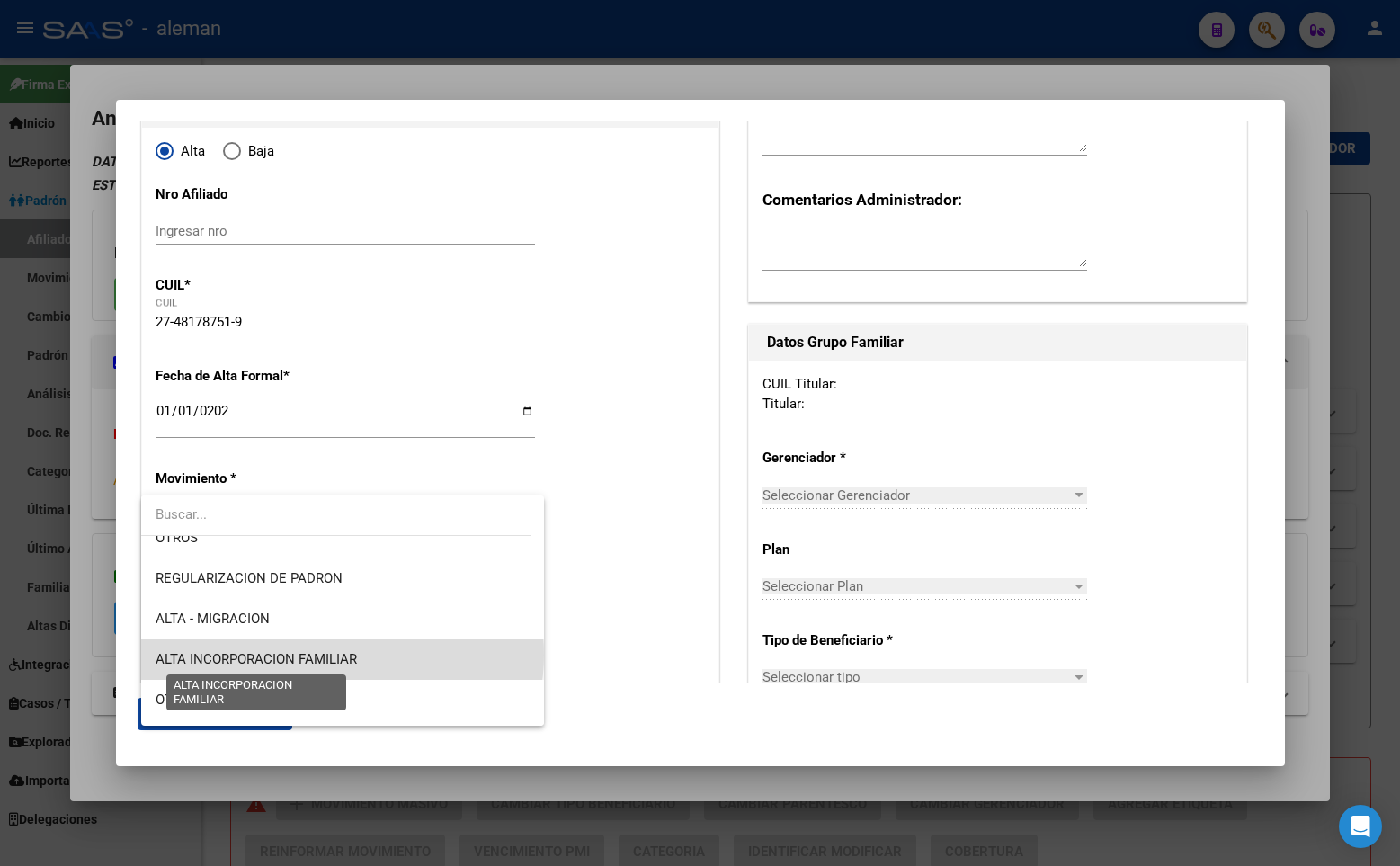
click at [342, 655] on span "ALTA INCORPORACION FAMILIAR" at bounding box center [255, 659] width 201 height 17
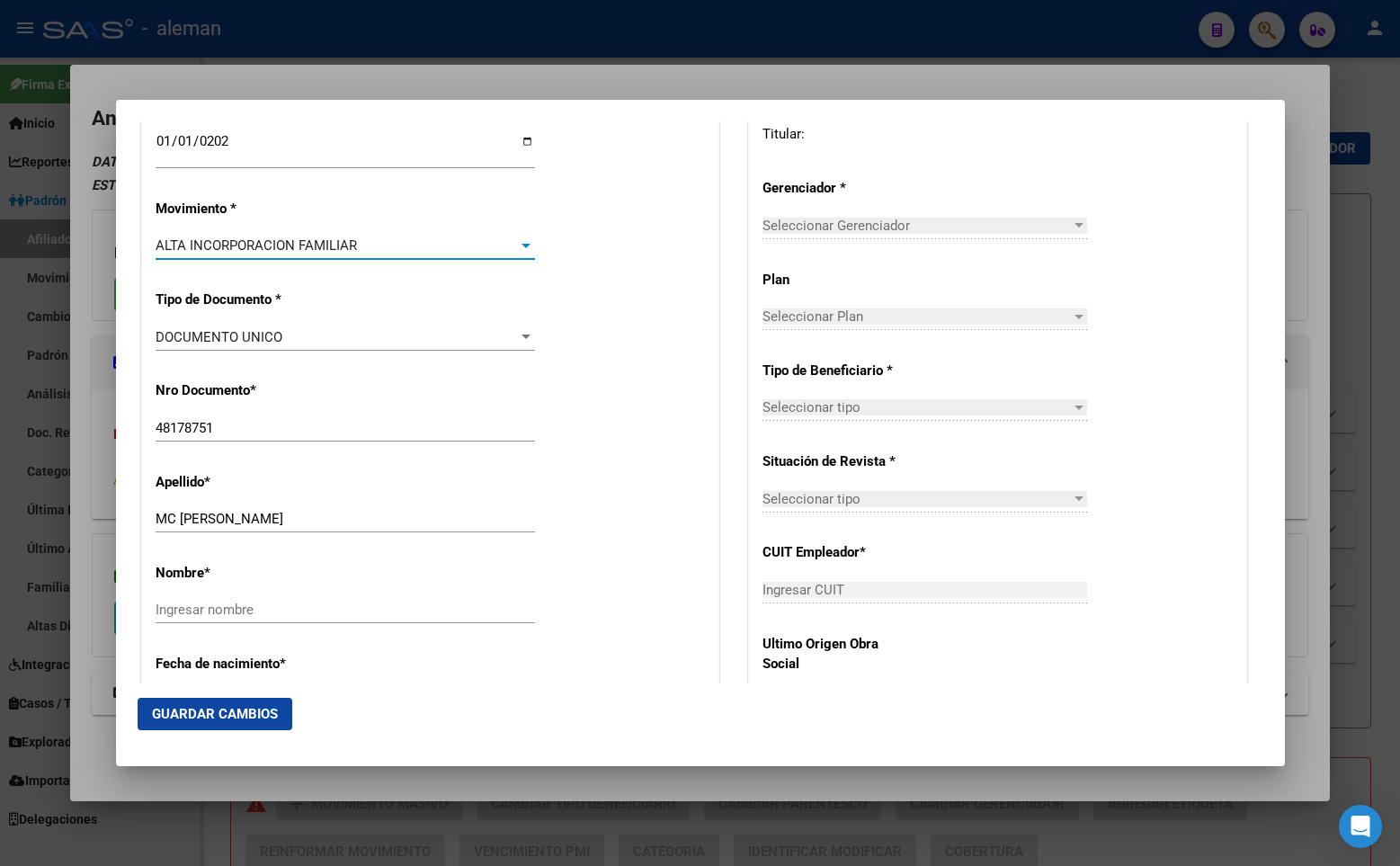
scroll to position [540, 0]
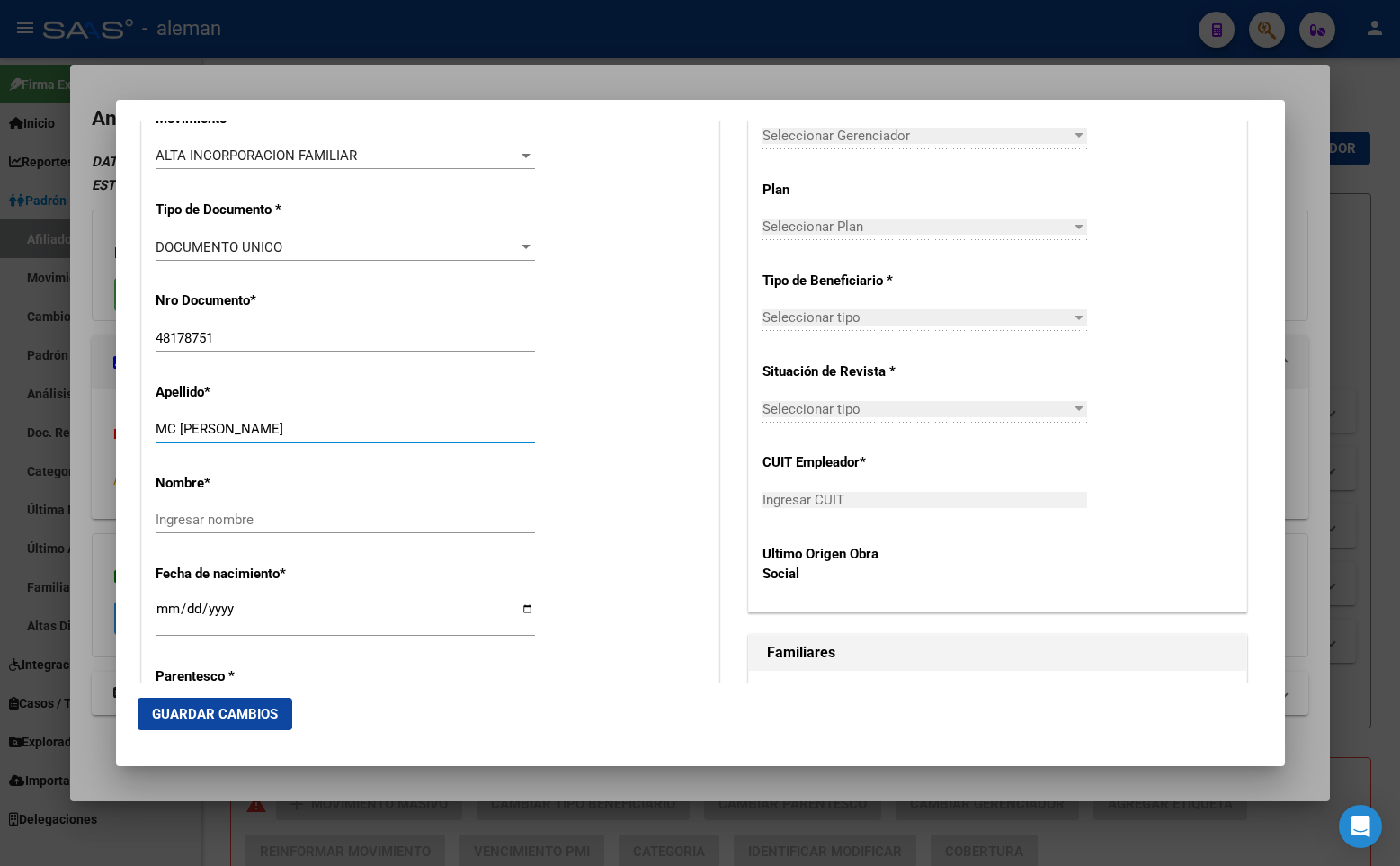
drag, startPoint x: 220, startPoint y: 425, endPoint x: 266, endPoint y: 436, distance: 47.3
click at [266, 436] on input "MC [PERSON_NAME]" at bounding box center [344, 429] width 379 height 17
click at [280, 518] on input "Ingresar nombre" at bounding box center [344, 520] width 379 height 17
paste input "EMILIA"
type input "EMILIA"
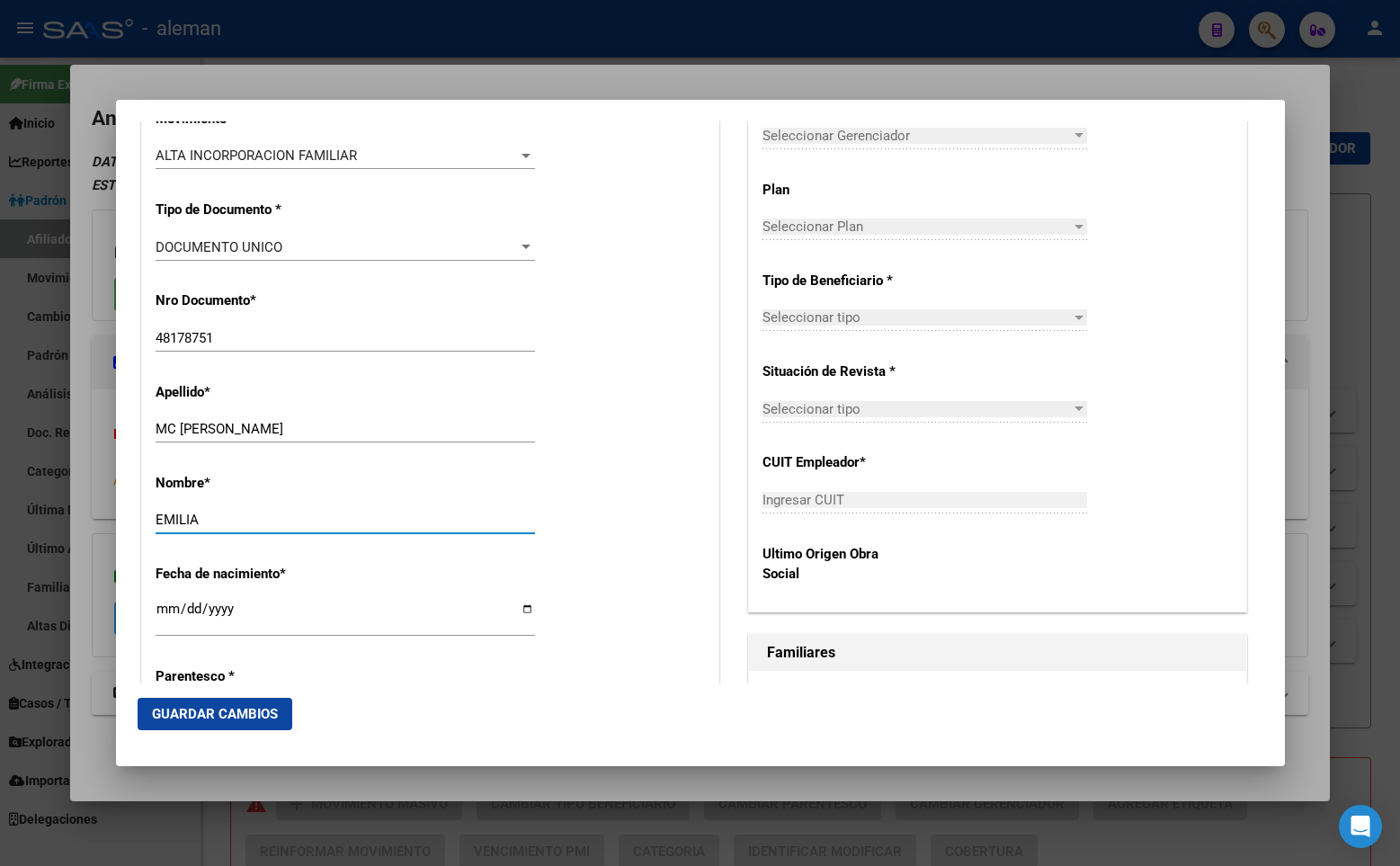
click at [367, 489] on div "Nombre * [PERSON_NAME] nombre" at bounding box center [430, 504] width 549 height 91
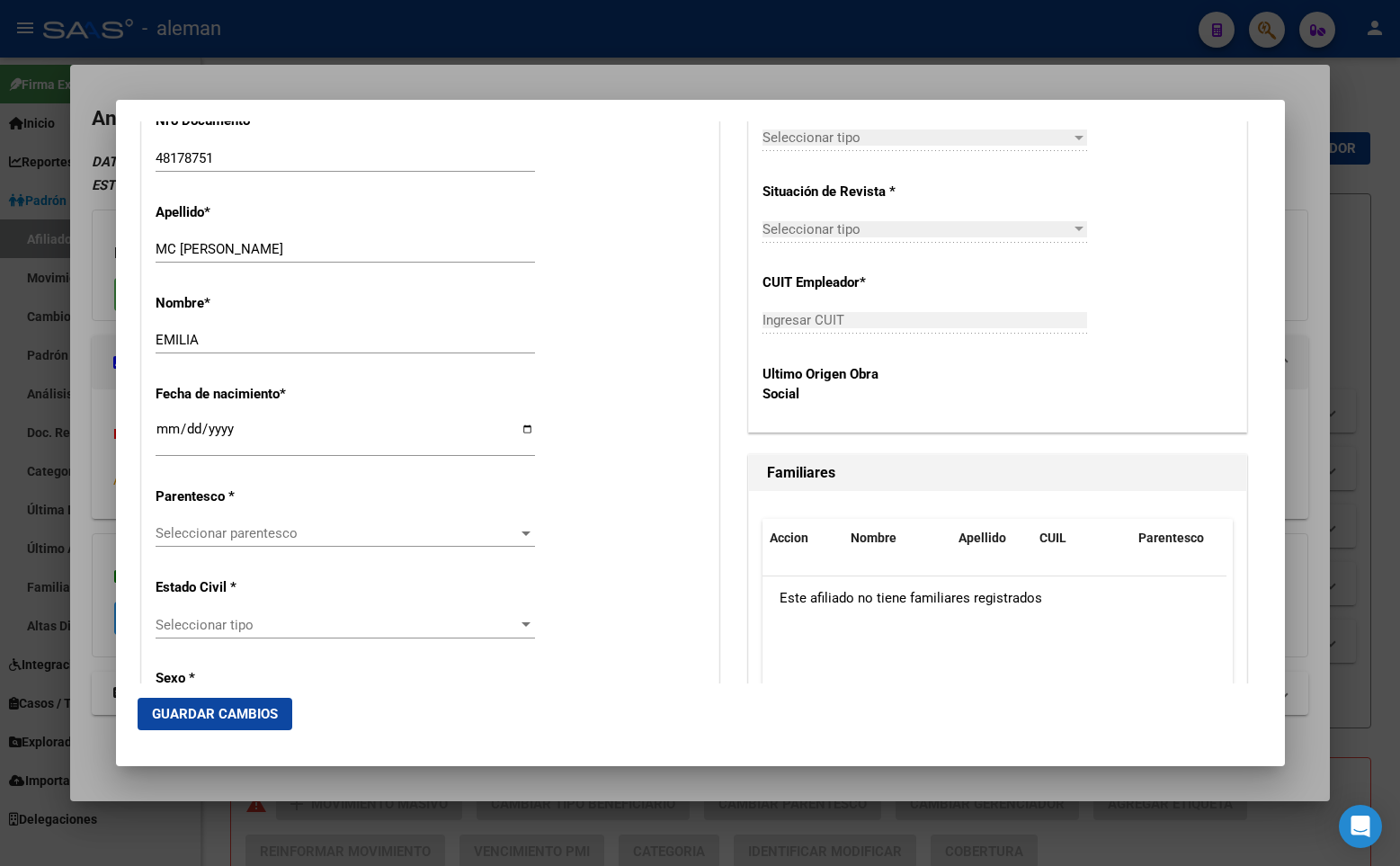
click at [368, 531] on span "Seleccionar parentesco" at bounding box center [337, 534] width 364 height 17
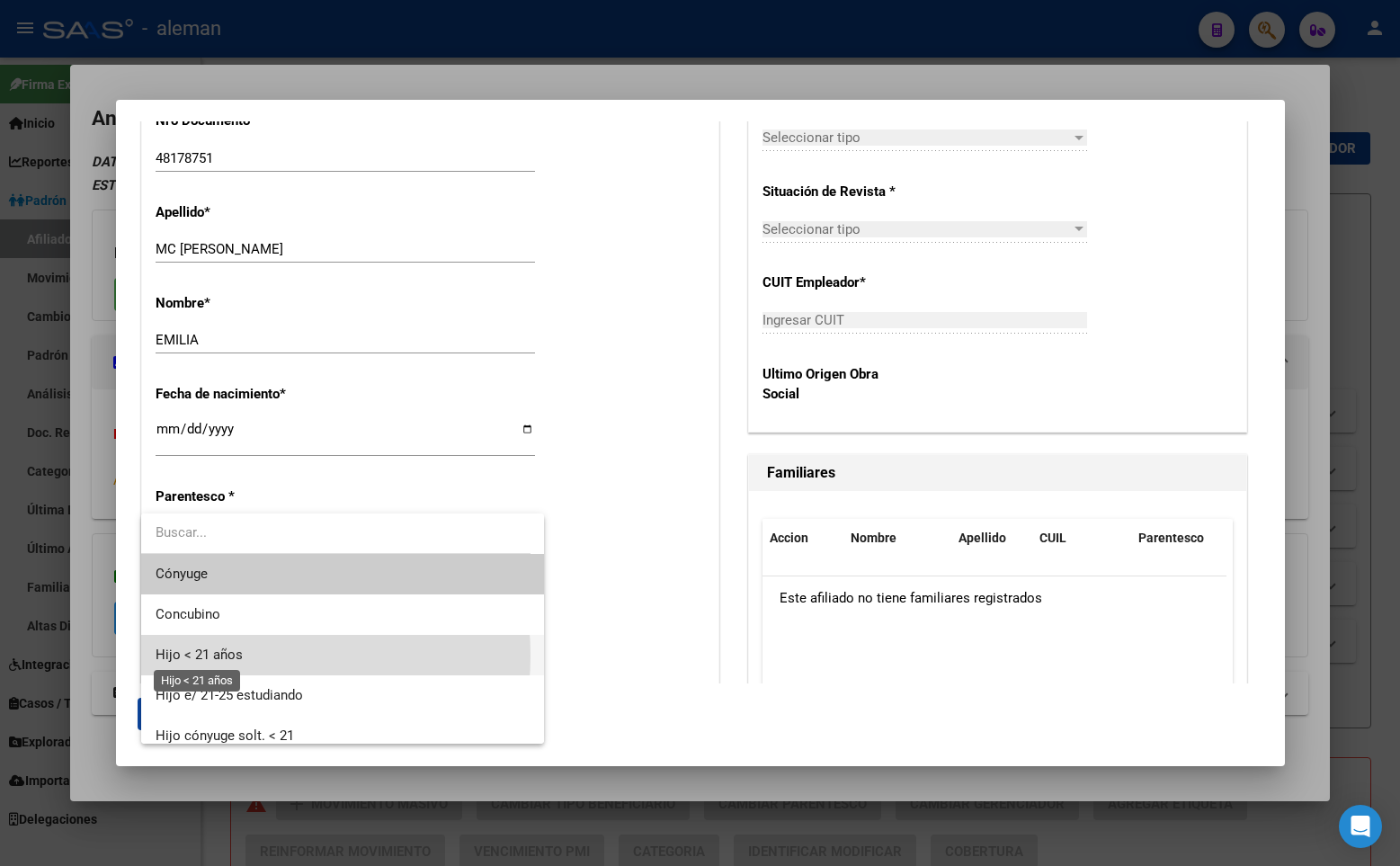
click at [231, 656] on span "Hijo < 21 años" at bounding box center [198, 655] width 87 height 17
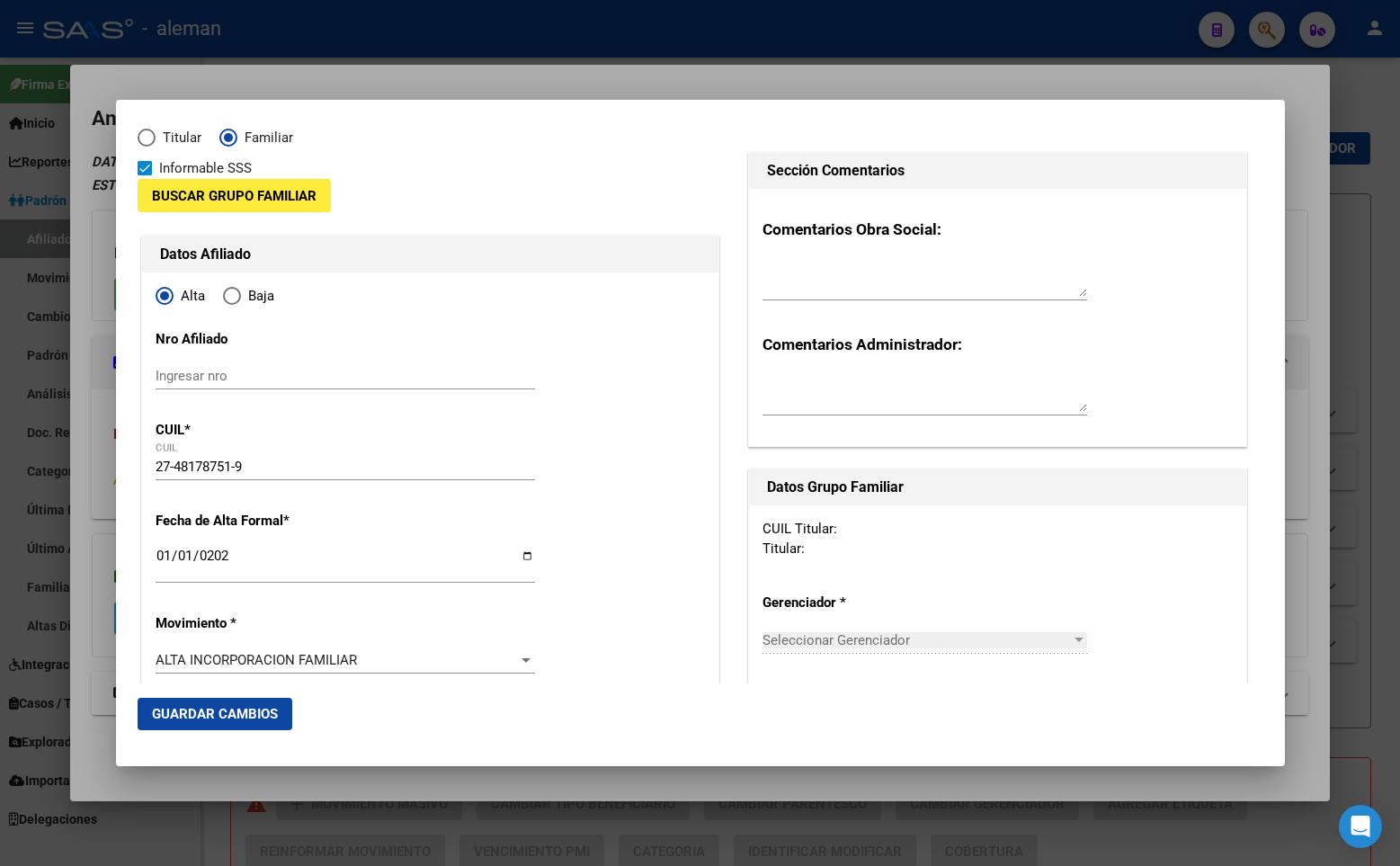
scroll to position [0, 0]
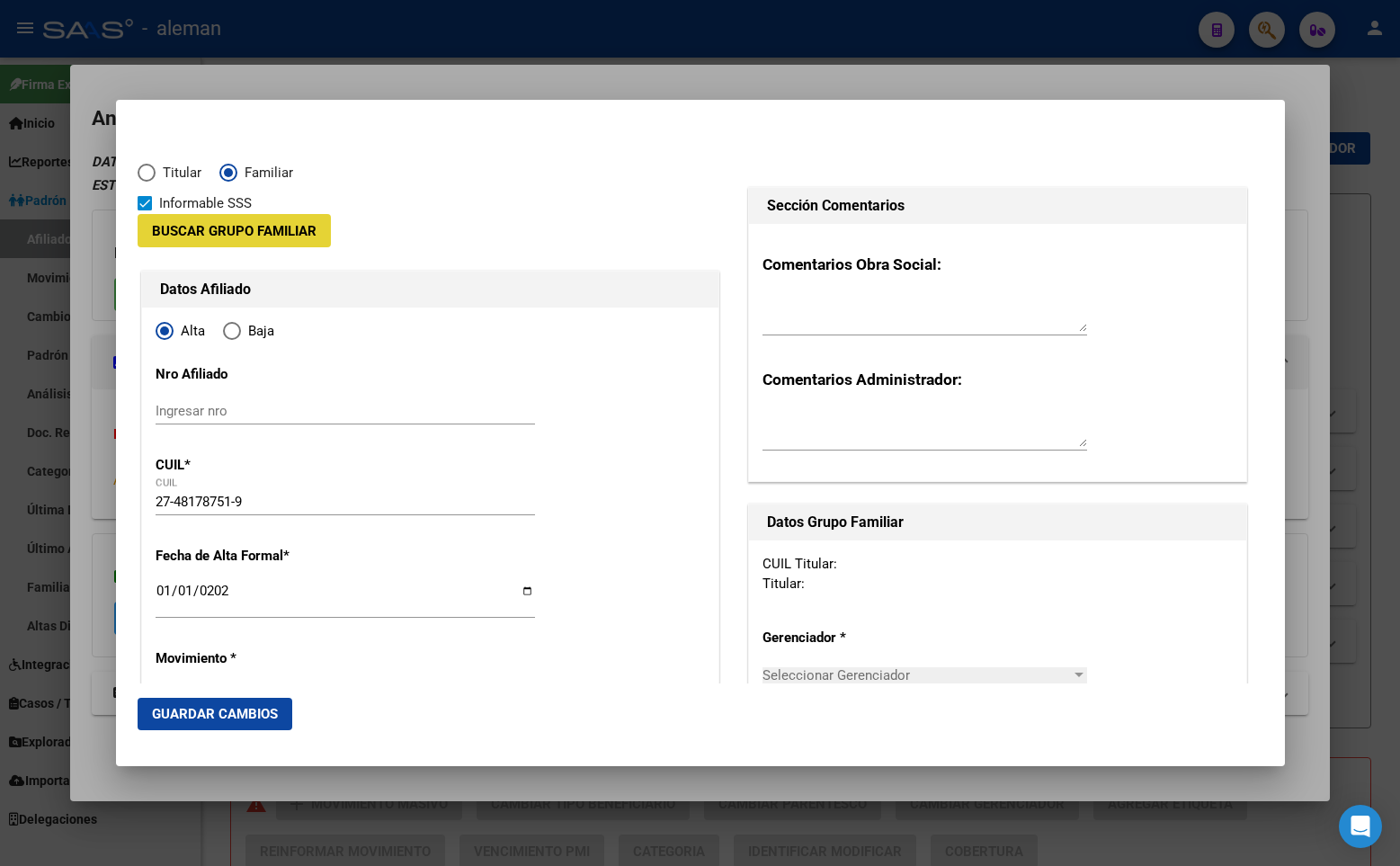
click at [260, 231] on span "Buscar Grupo Familiar" at bounding box center [233, 231] width 164 height 17
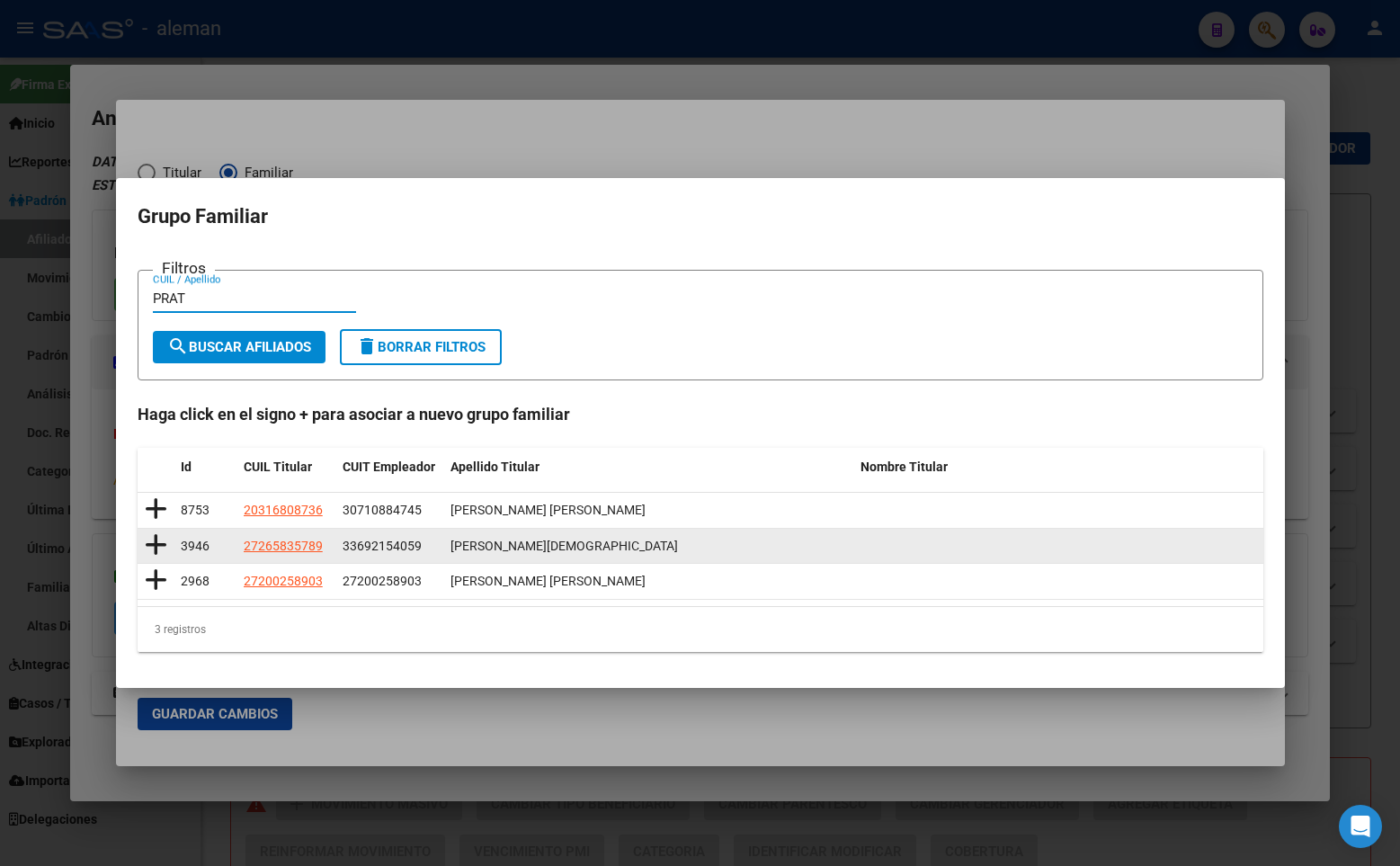
type input "PRAT"
click at [155, 542] on icon at bounding box center [156, 545] width 22 height 25
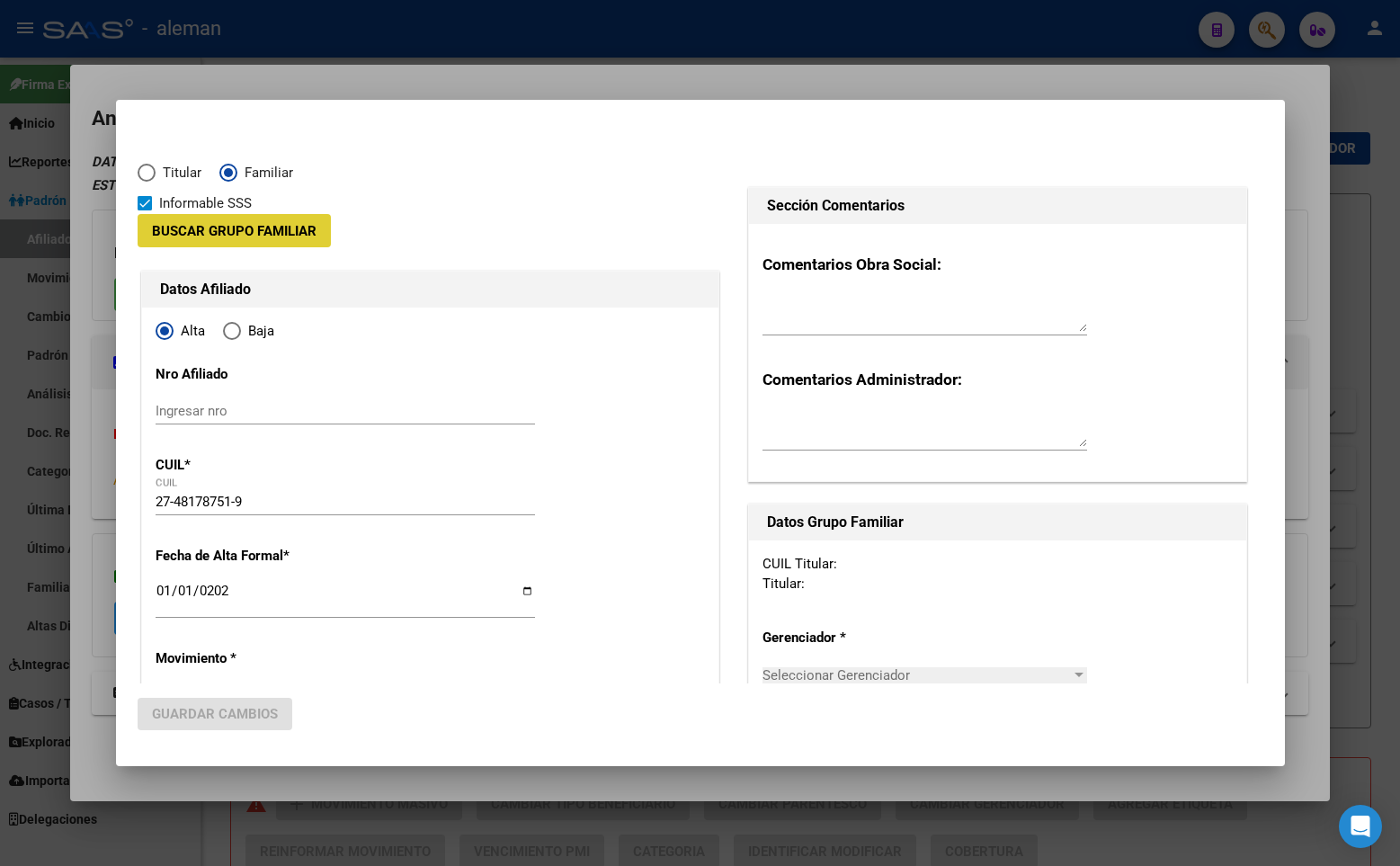
type input "33-69215405-9"
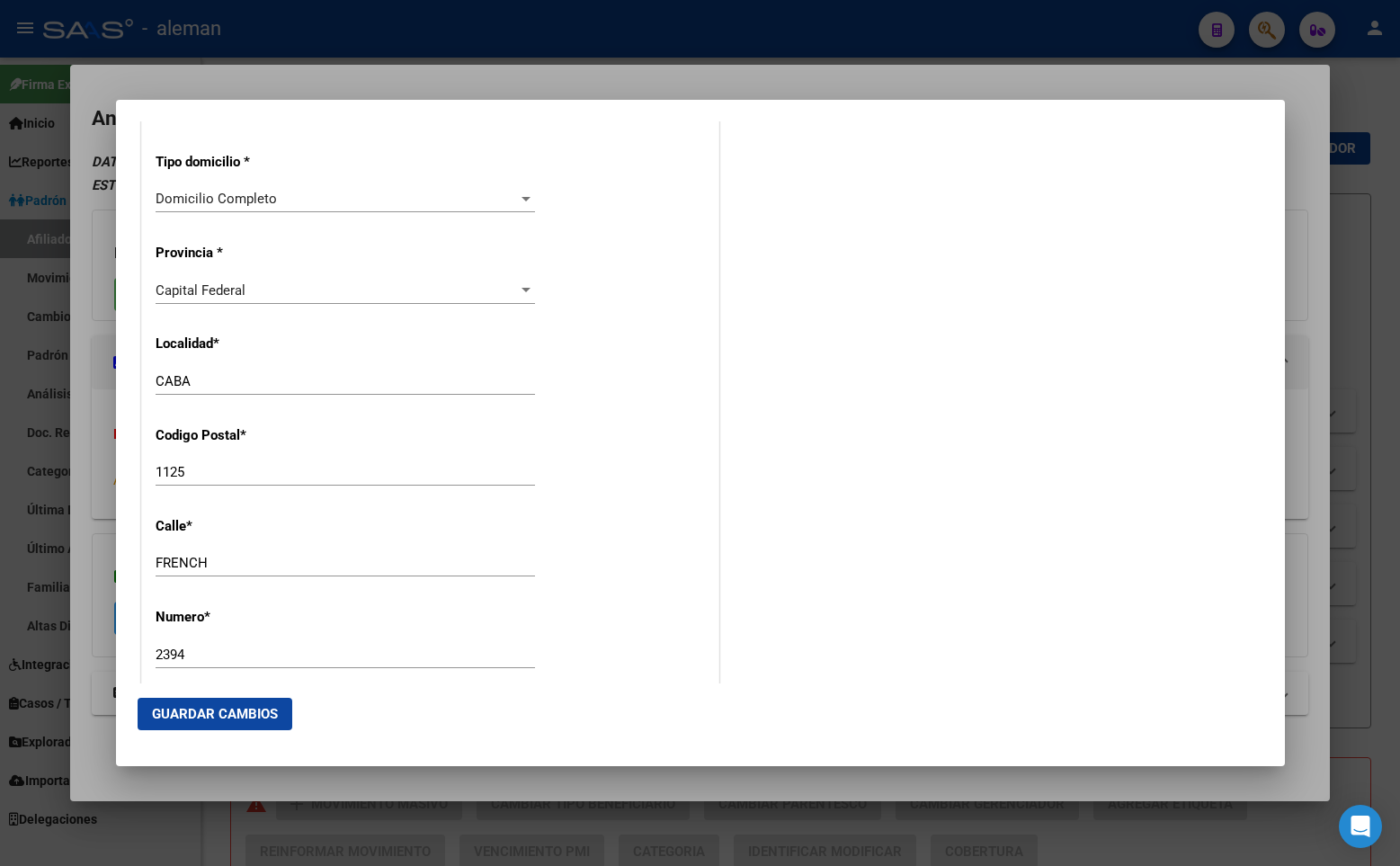
scroll to position [2270, 0]
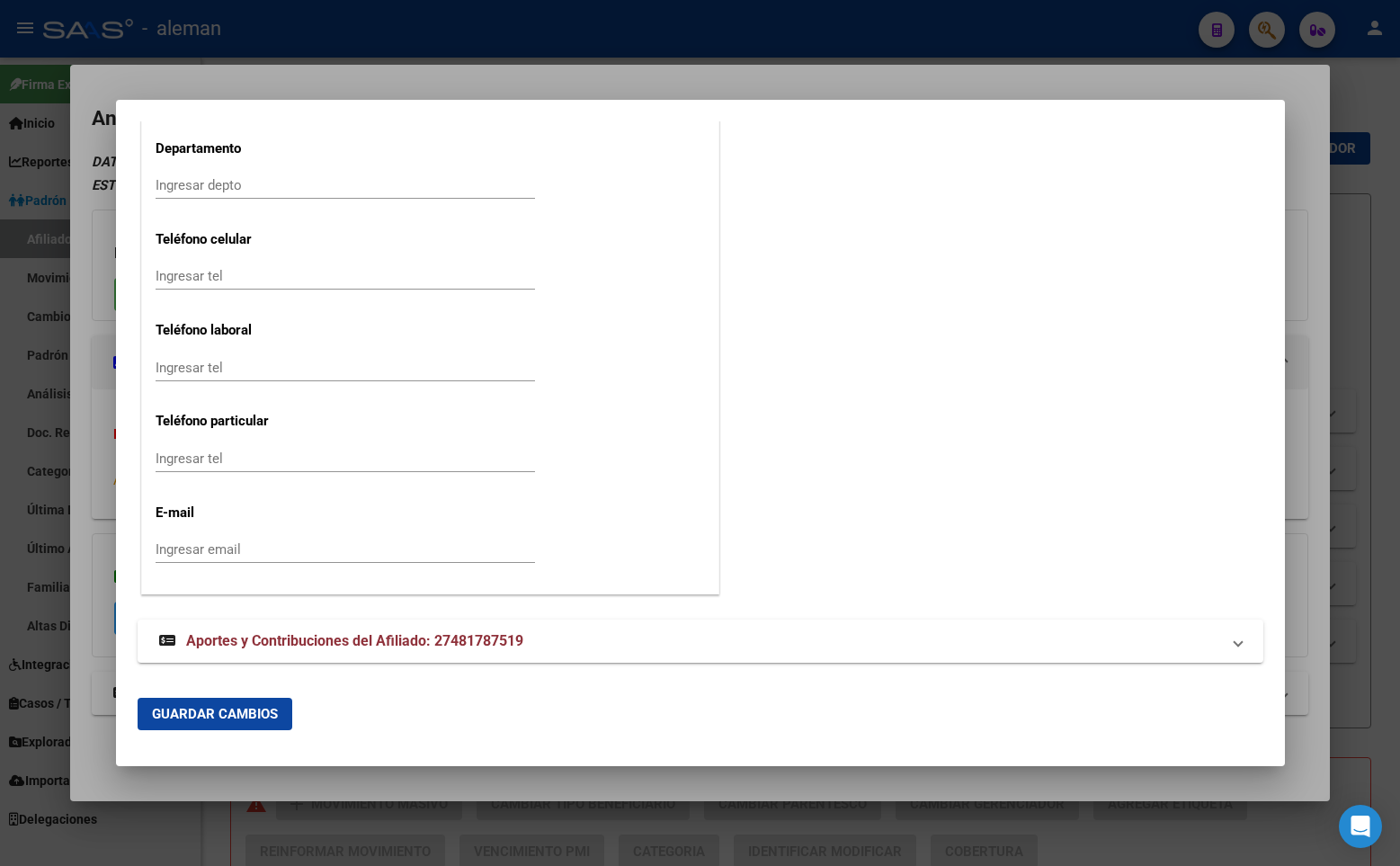
click at [252, 709] on span "Guardar Cambios" at bounding box center [214, 714] width 126 height 17
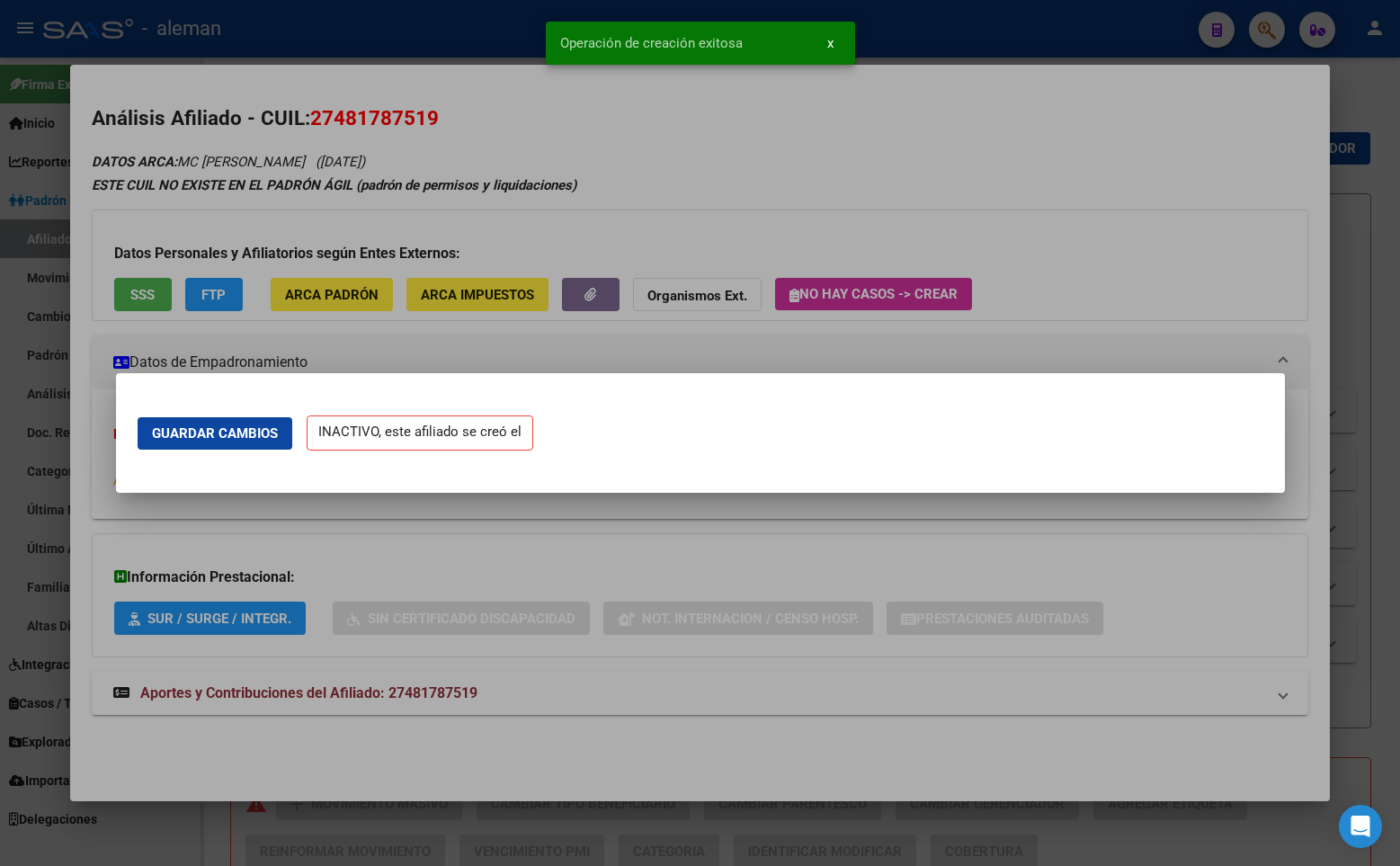
scroll to position [0, 0]
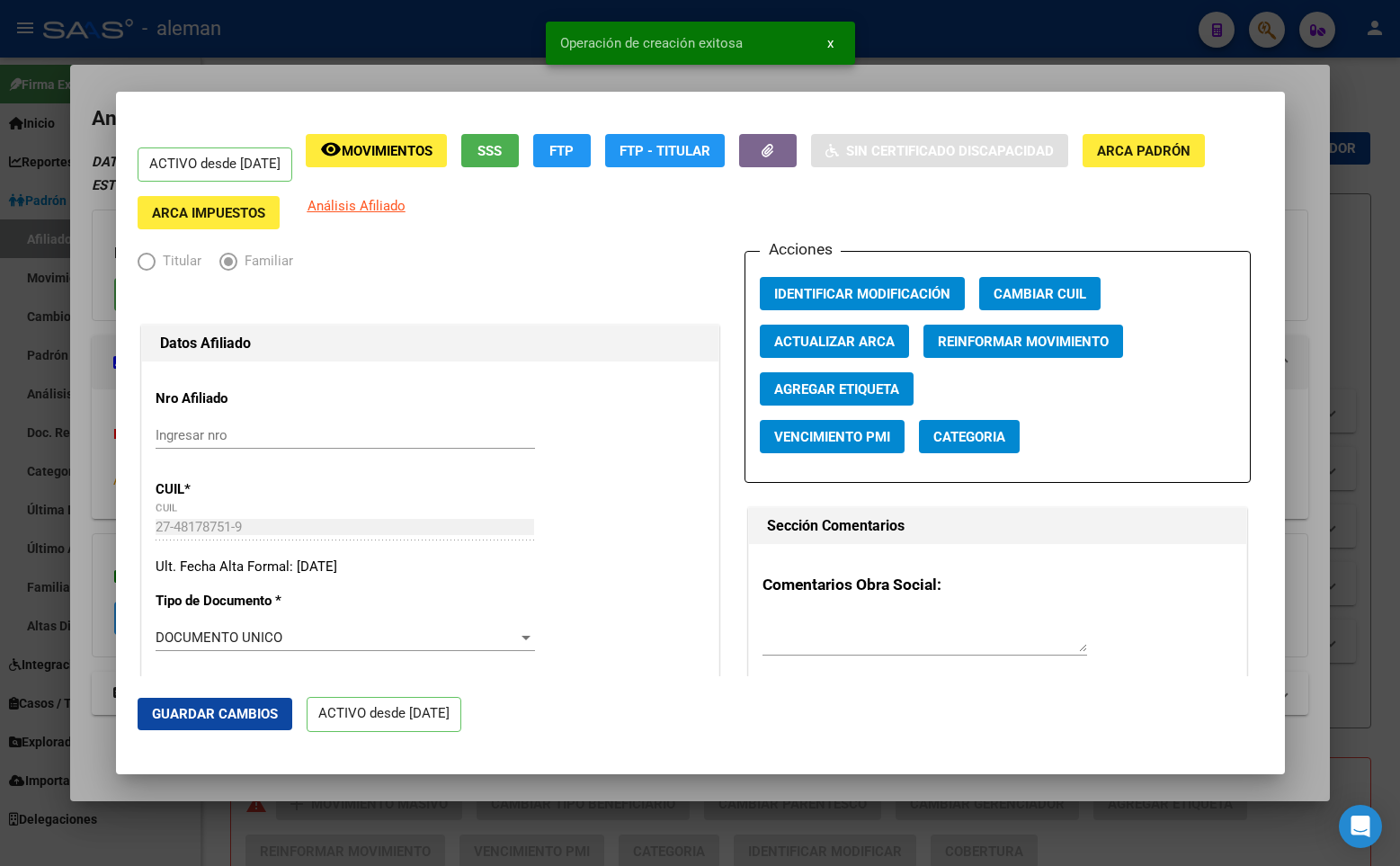
click at [1084, 94] on mat-dialog-container "ACTIVO desde [DATE] remove_red_eye Movimientos SSS FTP FTP - Titular Sin Certif…" at bounding box center [700, 433] width 1169 height 681
click at [1338, 107] on div at bounding box center [700, 433] width 1400 height 866
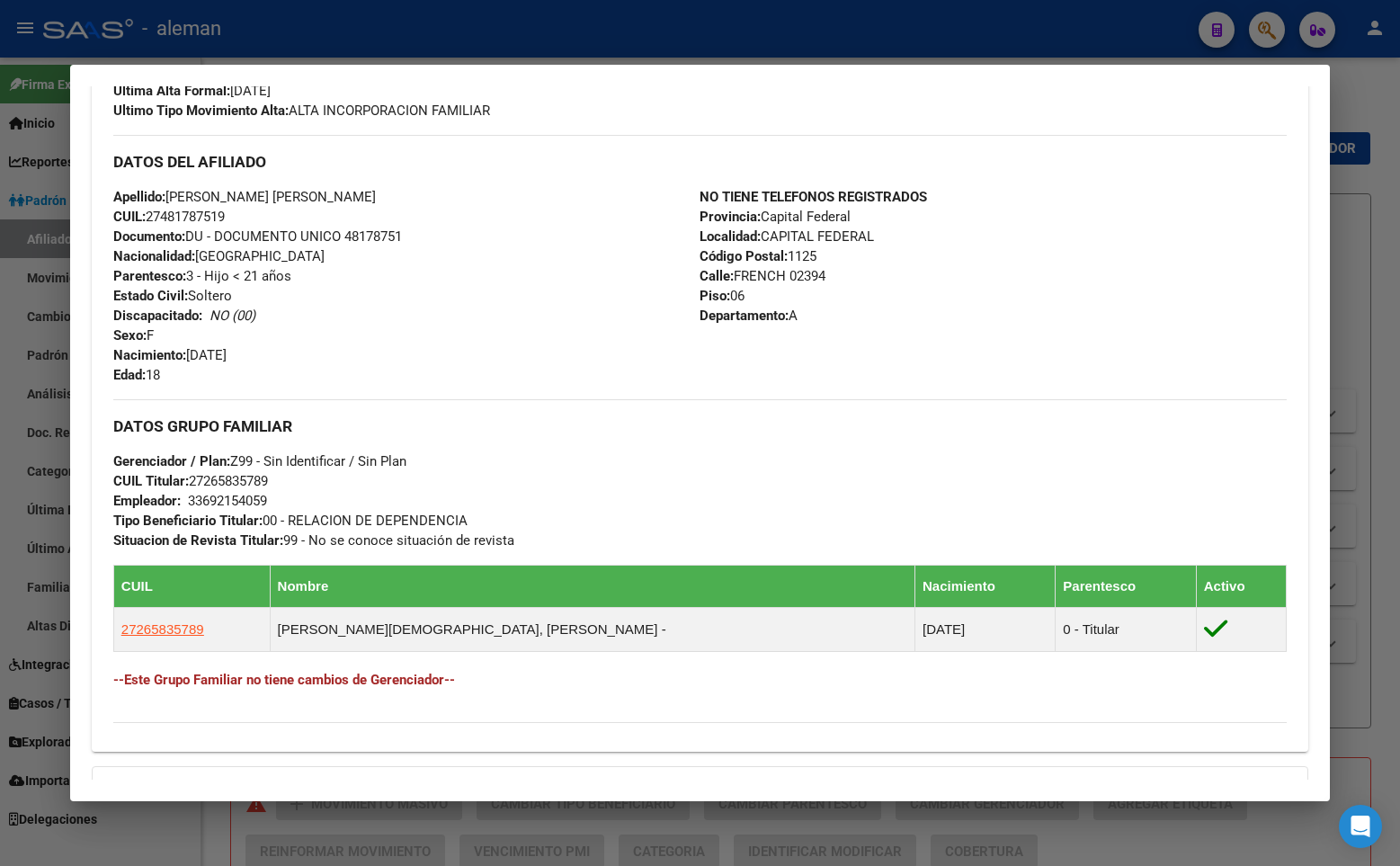
scroll to position [270, 0]
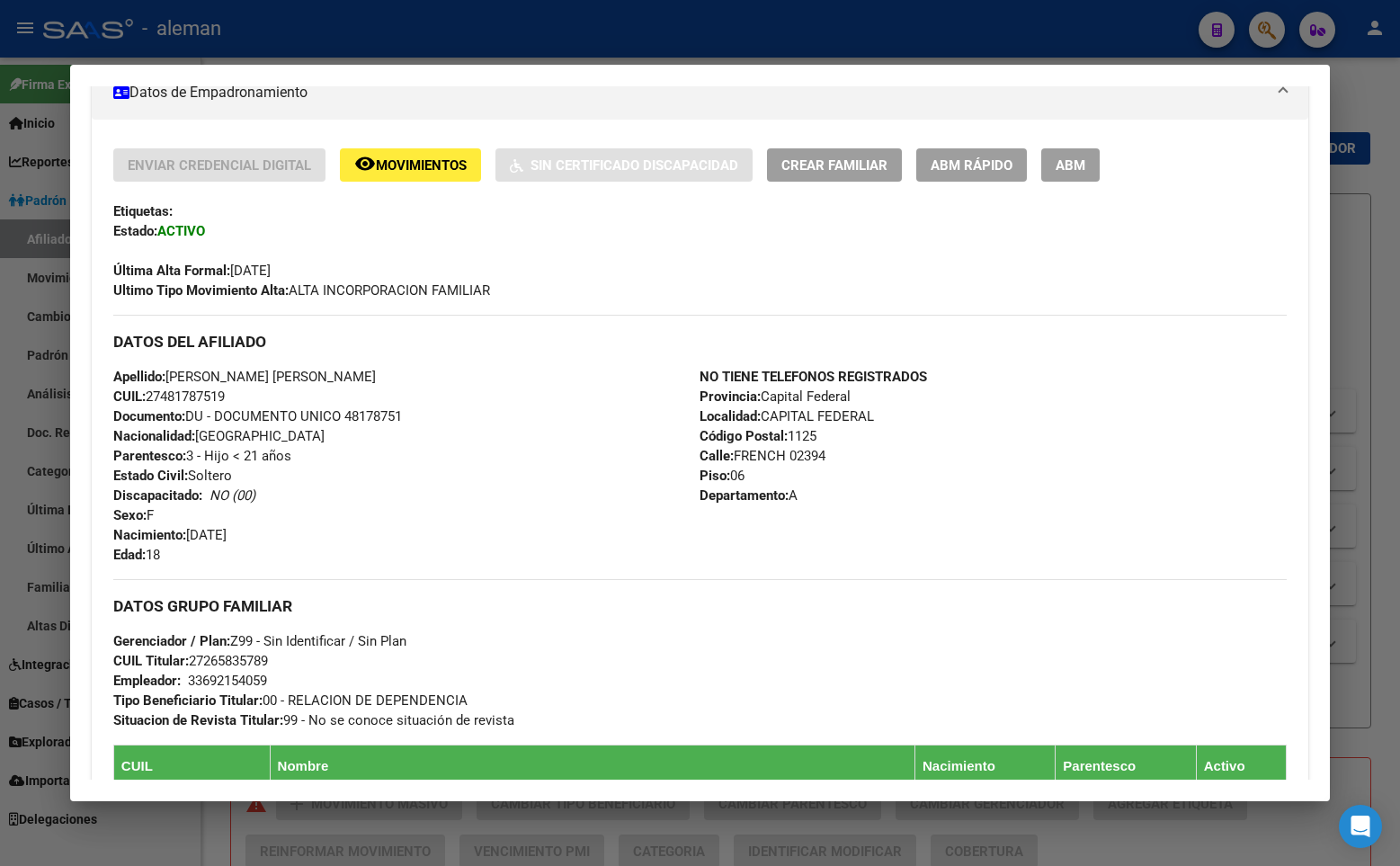
click at [567, 478] on div "Apellido: [PERSON_NAME] [PERSON_NAME] CUIL: 27481787519 Documento: DU - DOCUMEN…" at bounding box center [406, 466] width 587 height 197
click at [1059, 172] on span "ABM" at bounding box center [1070, 165] width 29 height 17
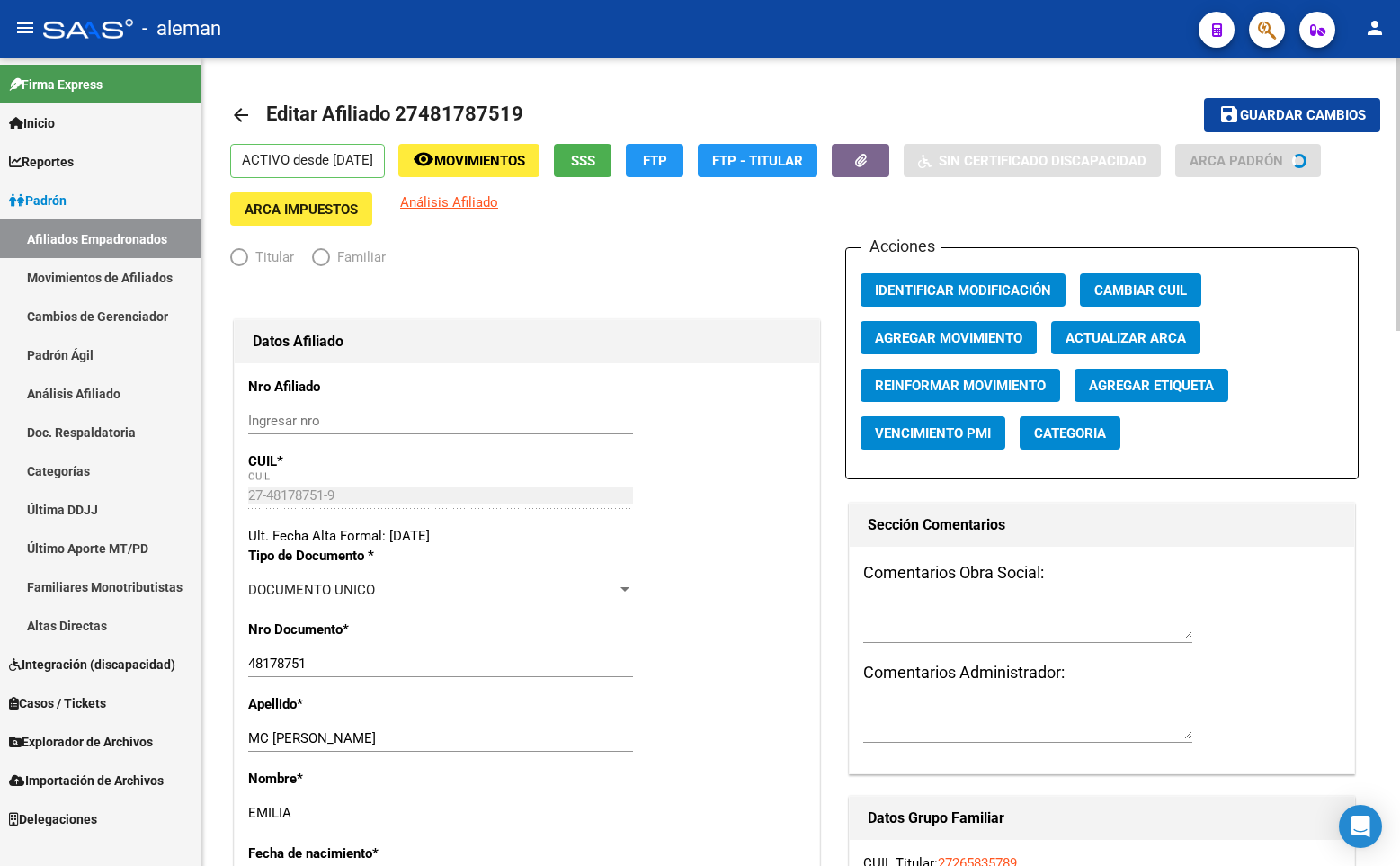
radio input "true"
type input "33-69215405-9"
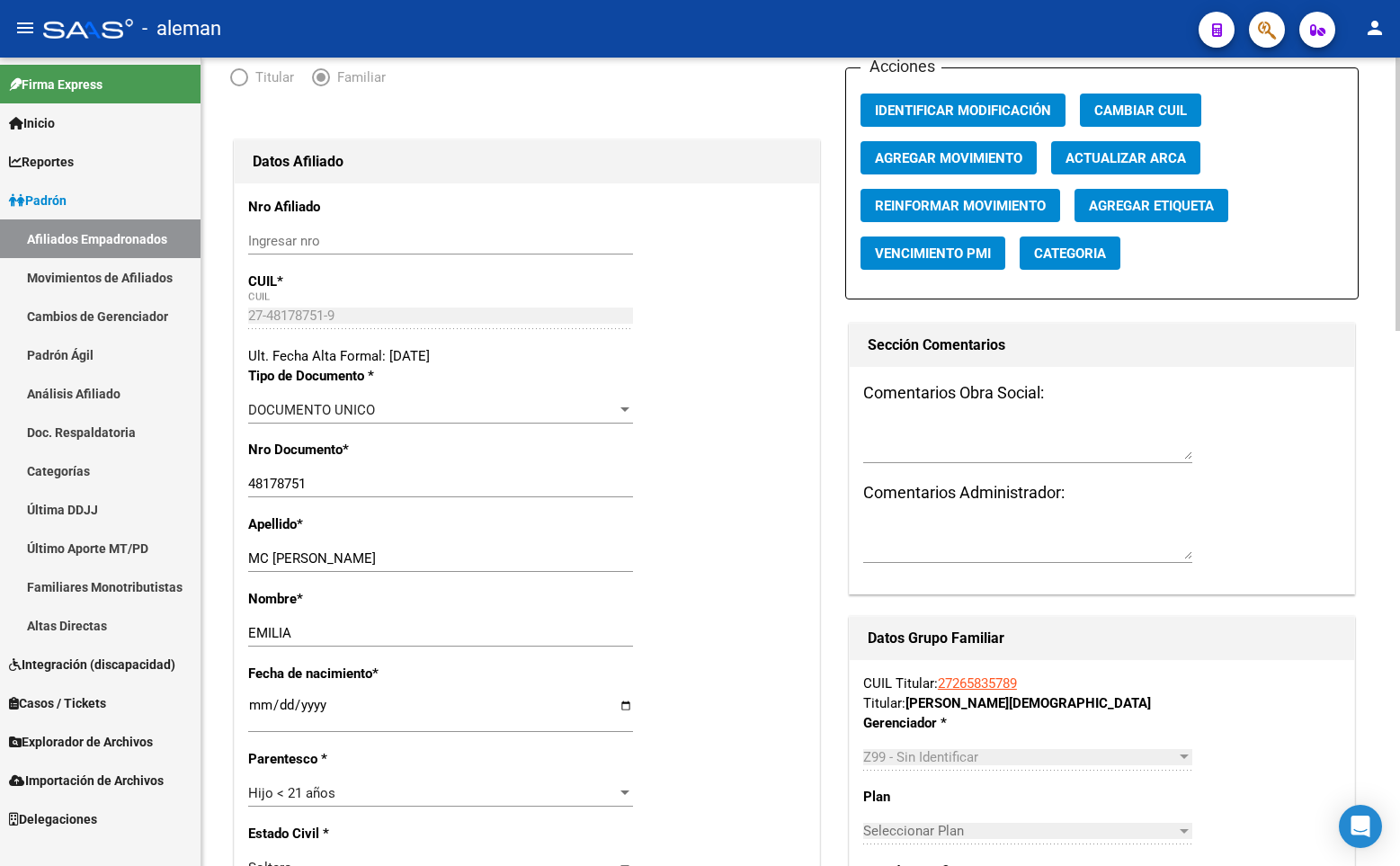
scroll to position [270, 0]
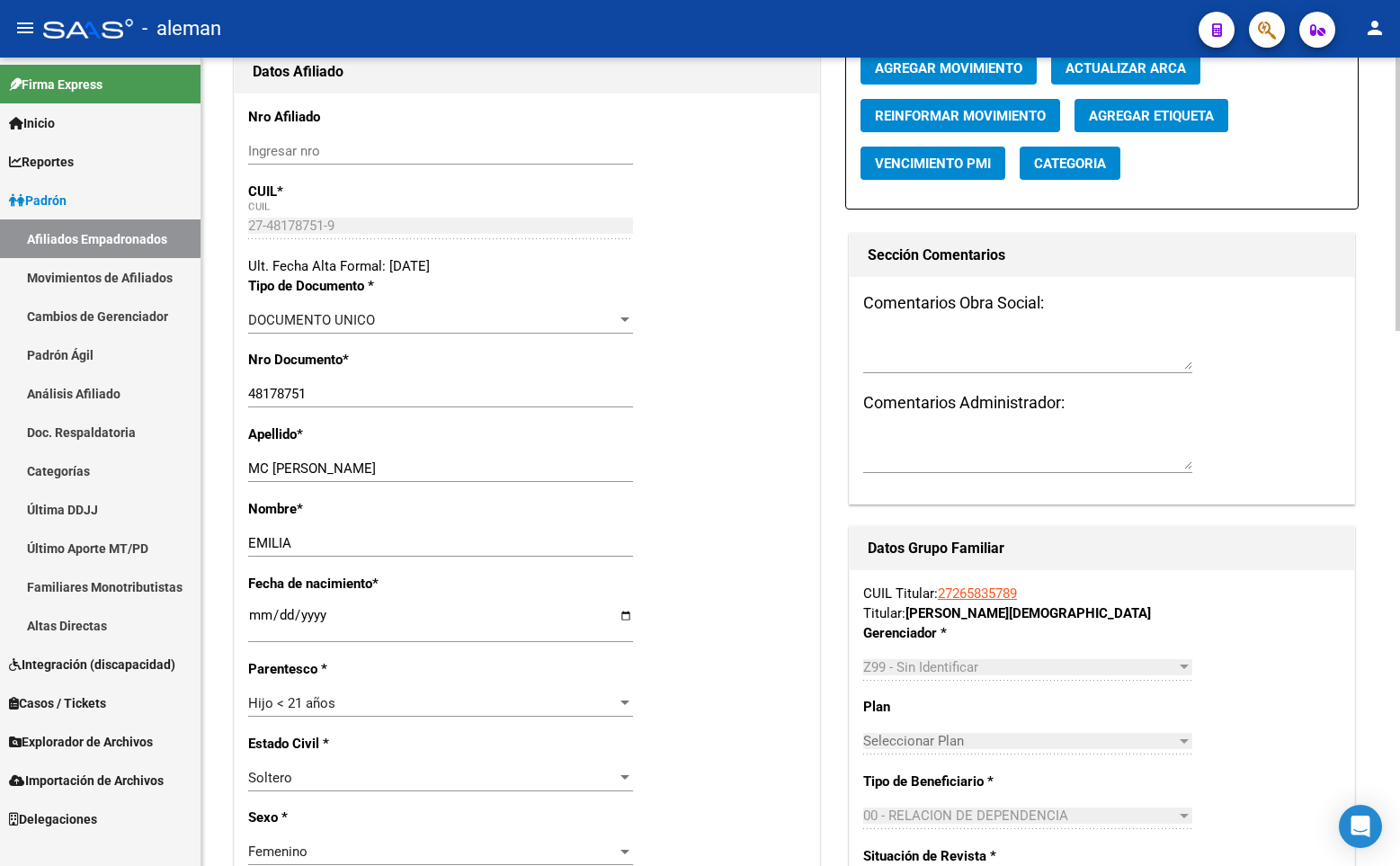
click at [367, 467] on input "MC [PERSON_NAME]" at bounding box center [440, 468] width 385 height 17
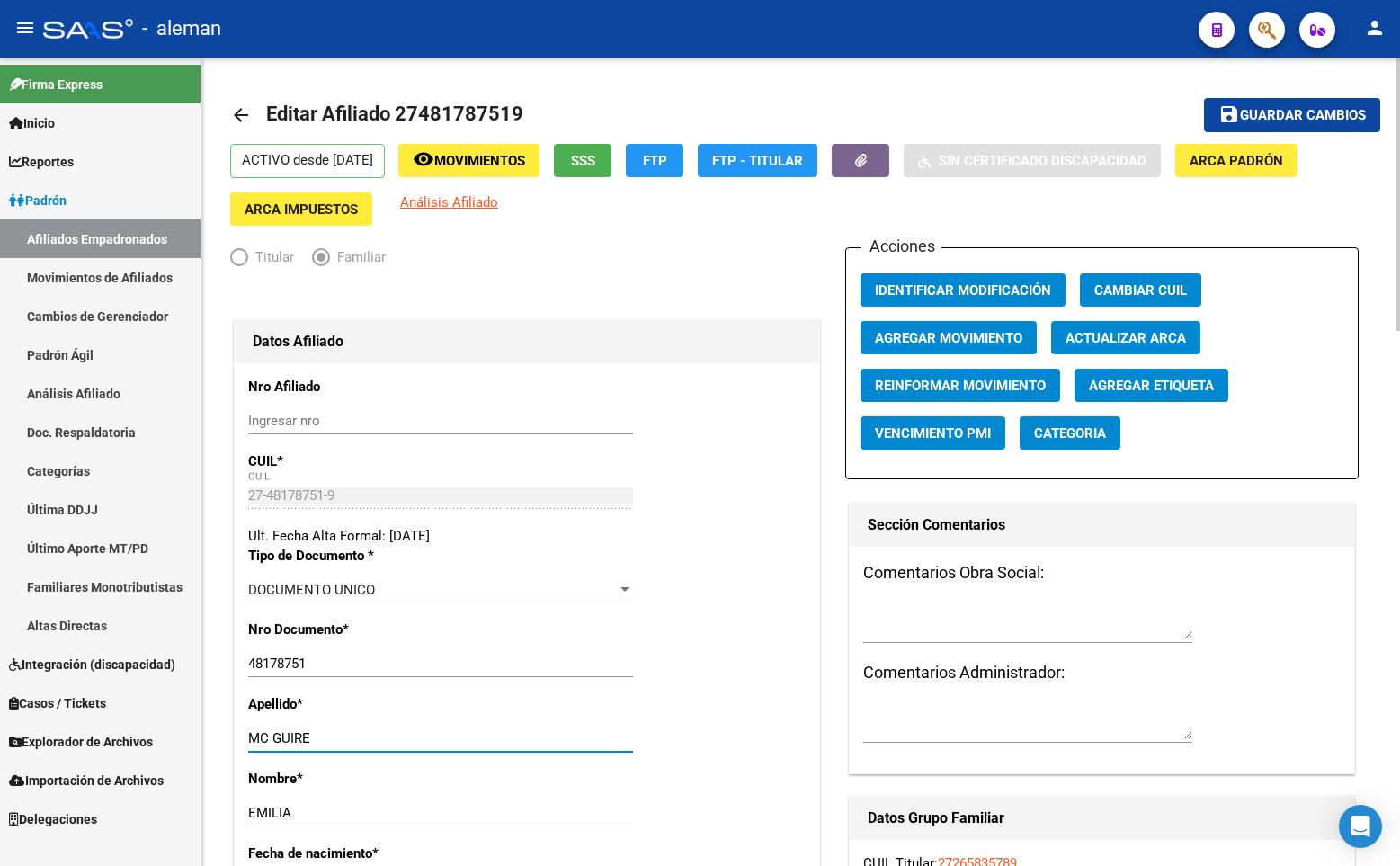
type input "MC GUIRE"
click at [1260, 113] on span "Guardar cambios" at bounding box center [1302, 117] width 126 height 17
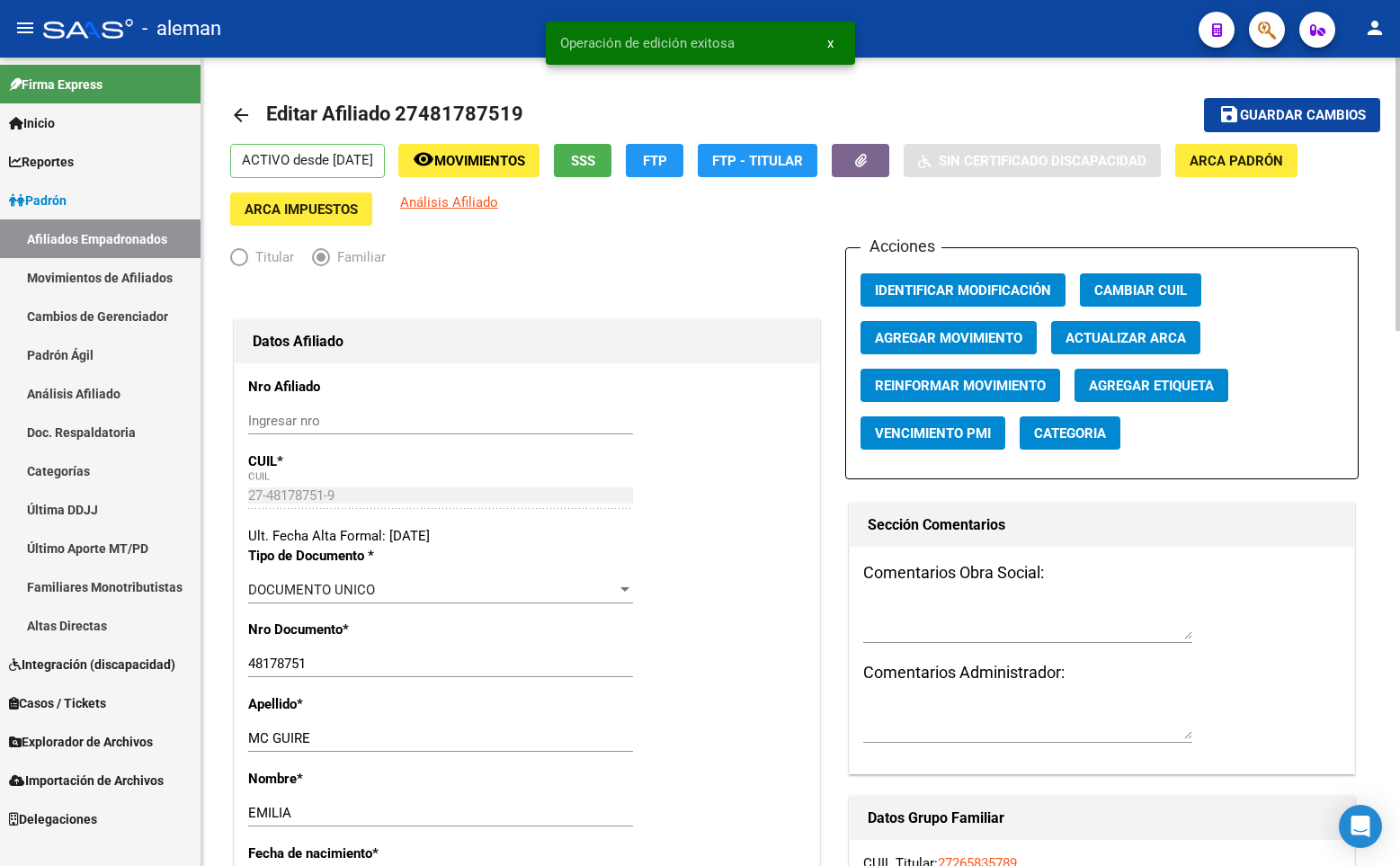
click at [241, 111] on mat-icon "arrow_back" at bounding box center [241, 116] width 22 height 22
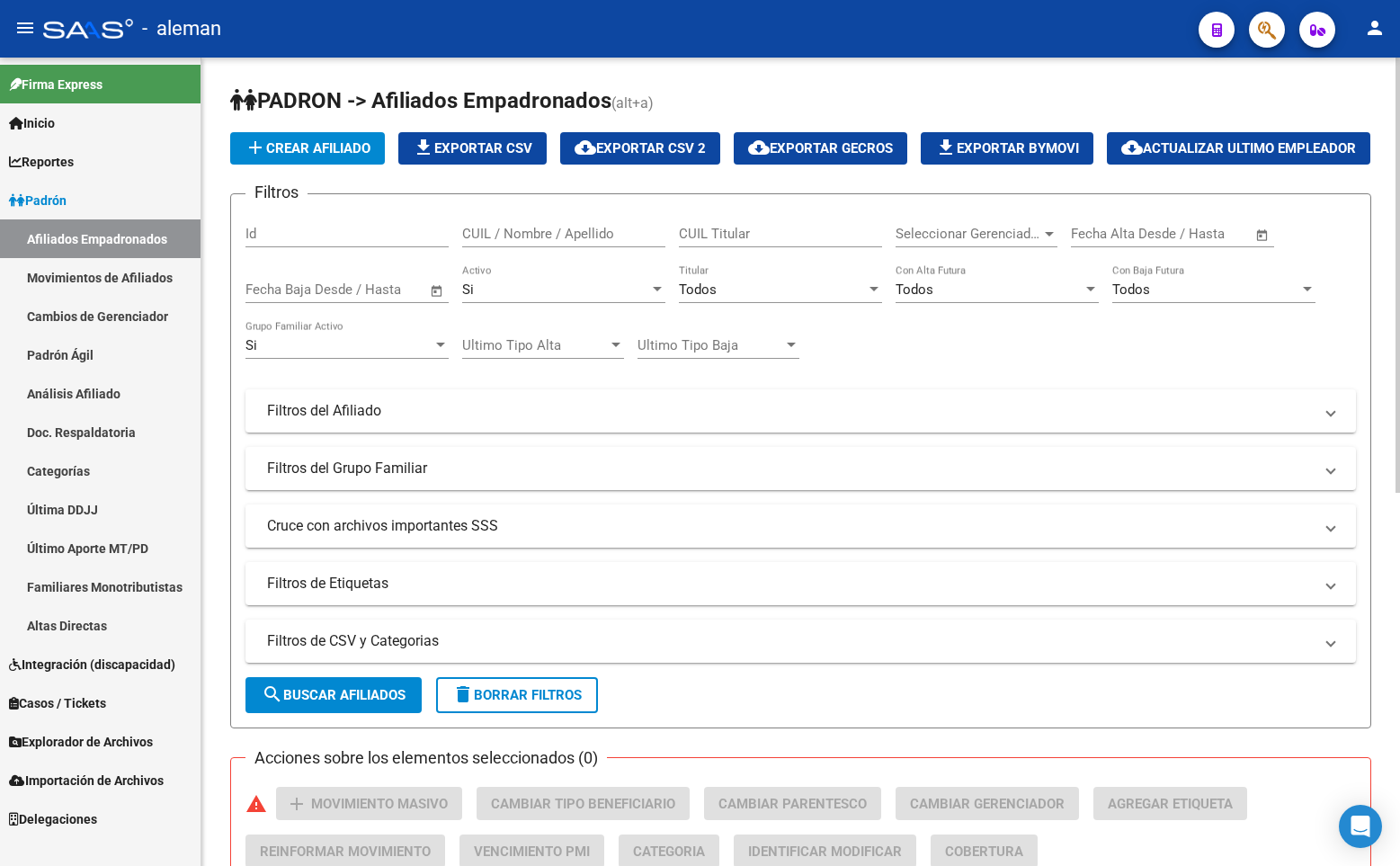
click at [554, 242] on input "CUIL / Nombre / Apellido" at bounding box center [563, 234] width 203 height 17
paste input "EMILIA"
drag, startPoint x: 523, startPoint y: 279, endPoint x: 424, endPoint y: 279, distance: 99.0
click at [424, 279] on div "Filtros Id [PERSON_NAME] CUIL / Nombre / Apellido CUIL Titular Seleccionar Gere…" at bounding box center [800, 407] width 1110 height 397
click at [506, 242] on input "CUIL / Nombre / Apellido" at bounding box center [563, 234] width 203 height 17
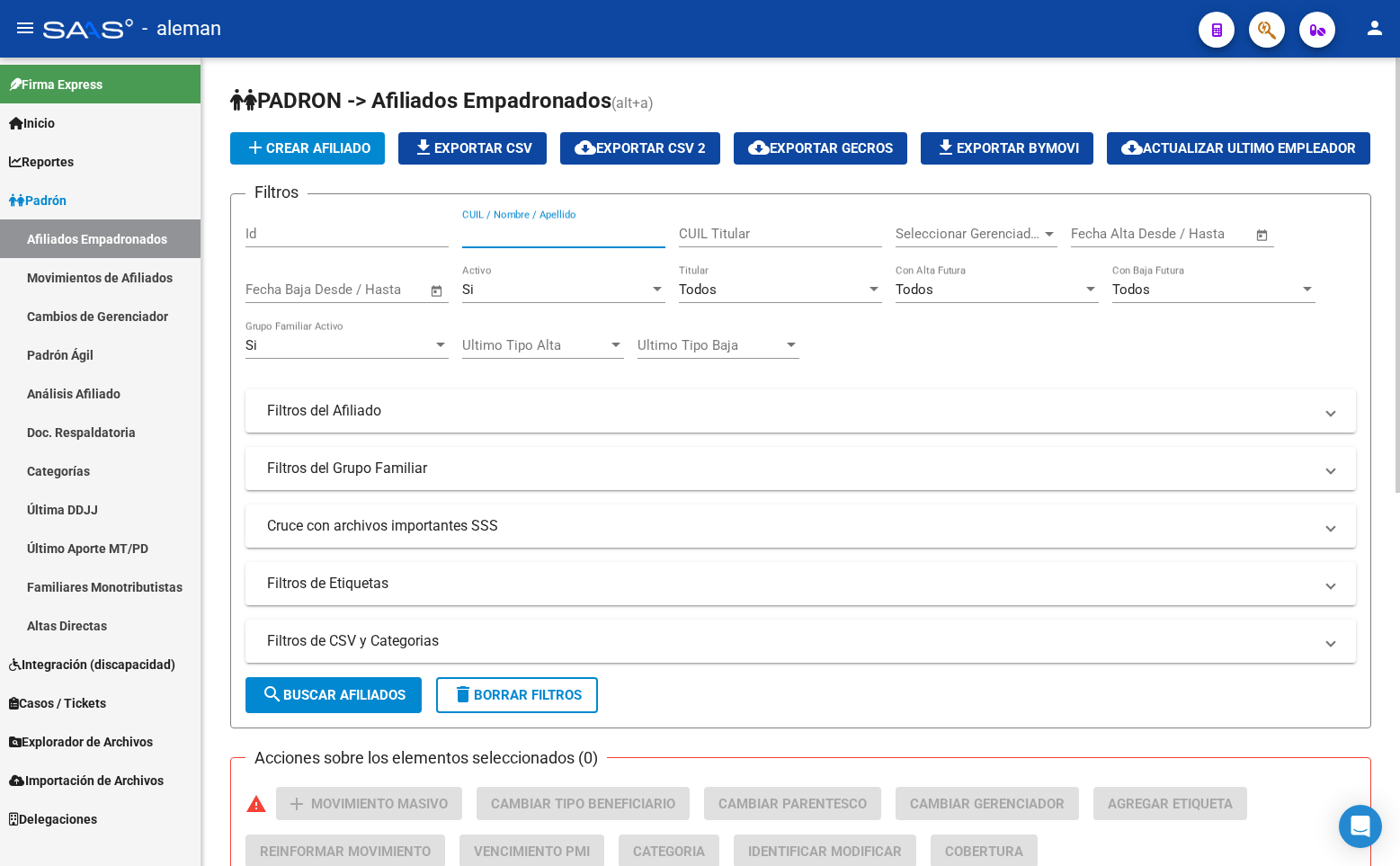
paste input "27481787519"
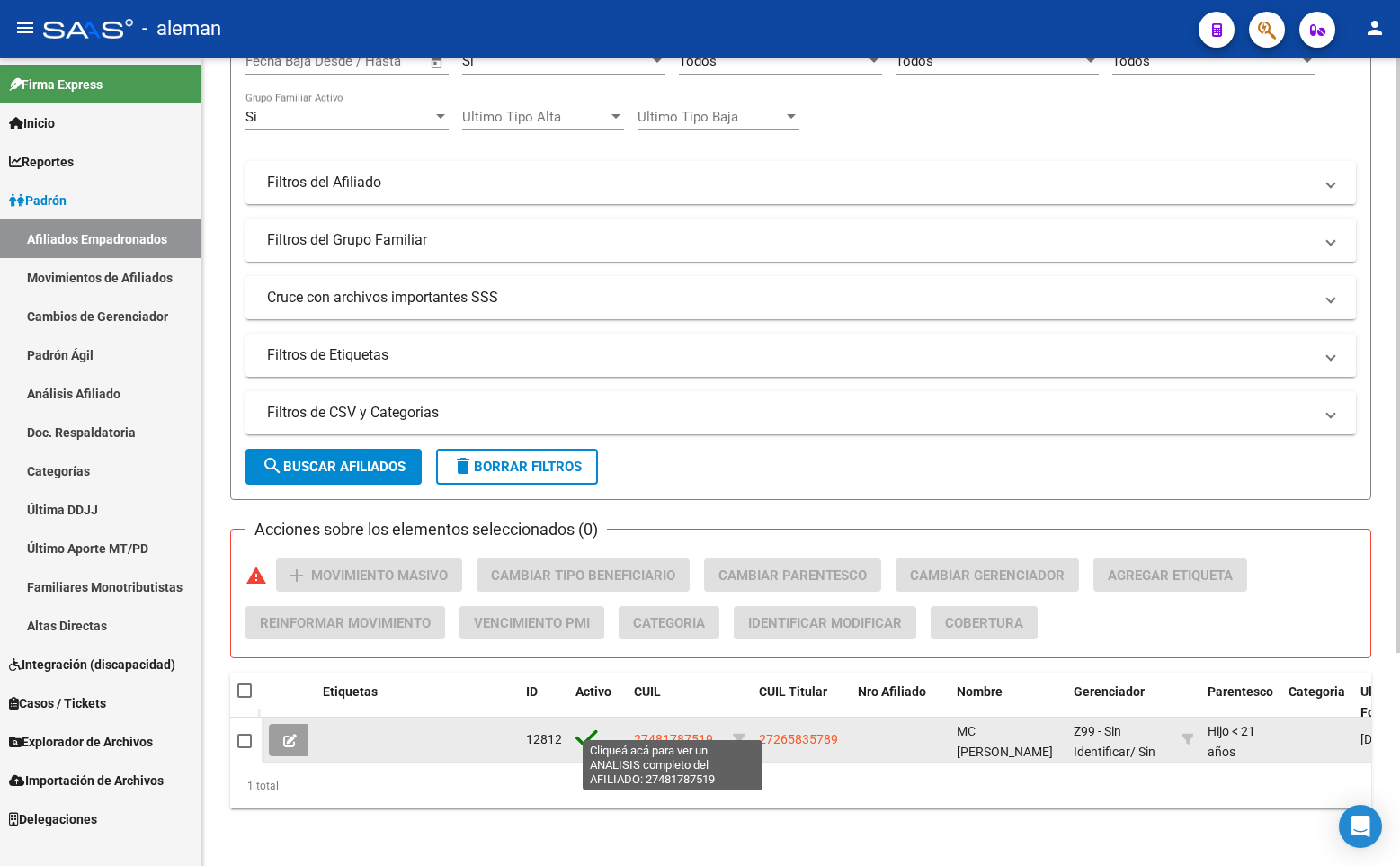
click at [677, 732] on span "27481787519" at bounding box center [673, 739] width 79 height 15
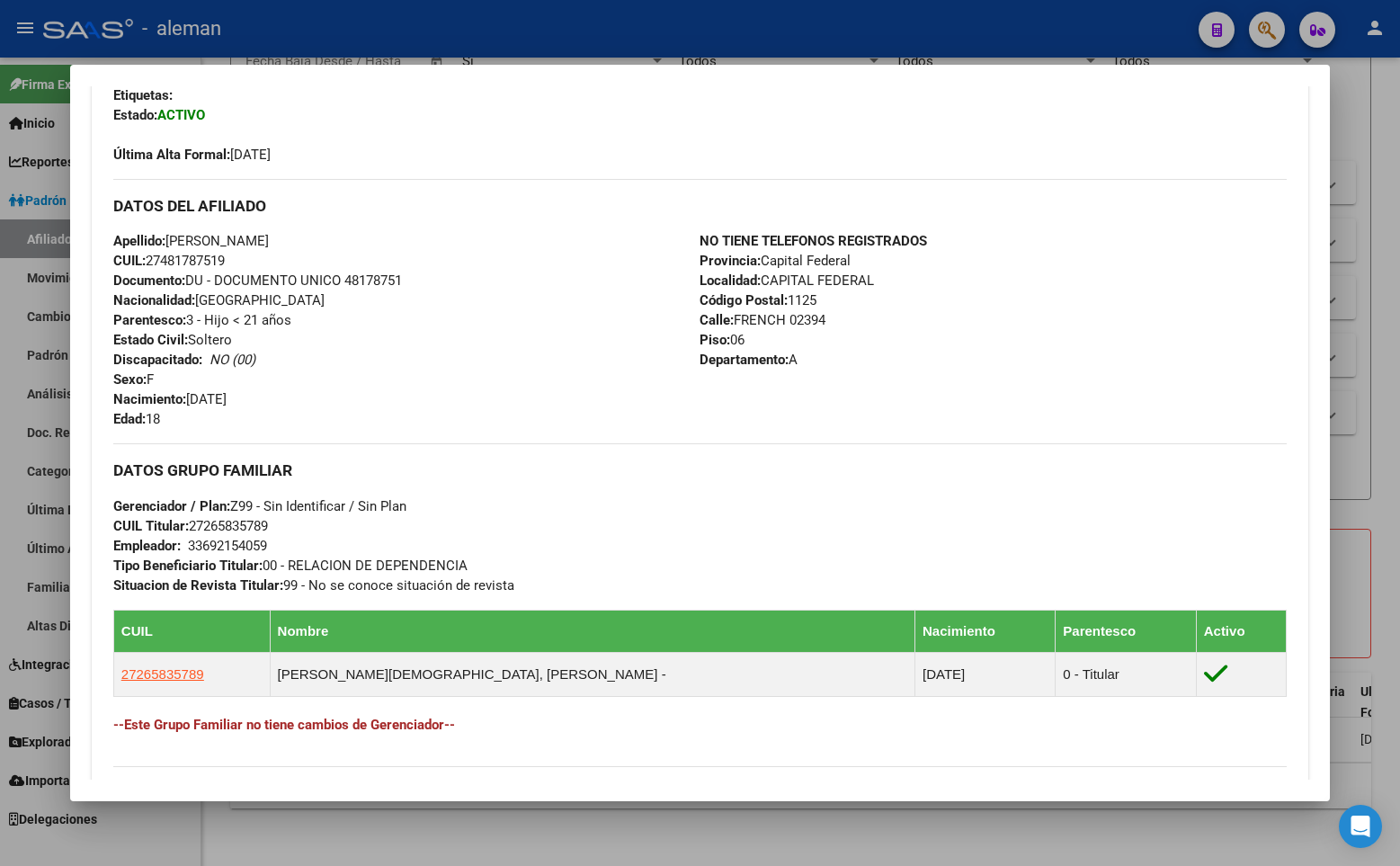
scroll to position [540, 0]
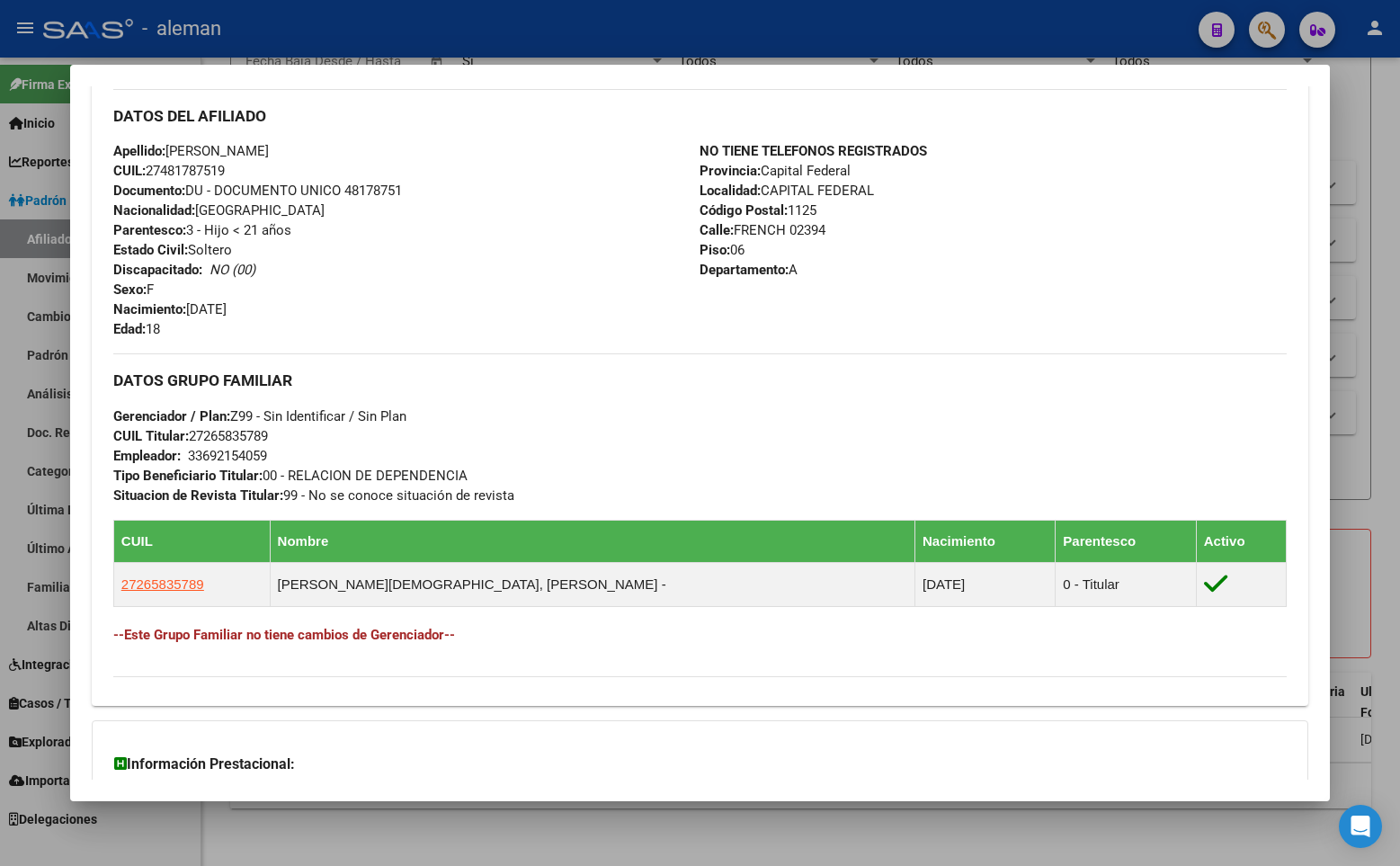
click at [555, 257] on div "Apellido: [PERSON_NAME]: 27481787519 Documento: DU - DOCUMENTO UNICO 48178751 N…" at bounding box center [406, 240] width 587 height 197
click at [1382, 163] on div at bounding box center [700, 433] width 1400 height 866
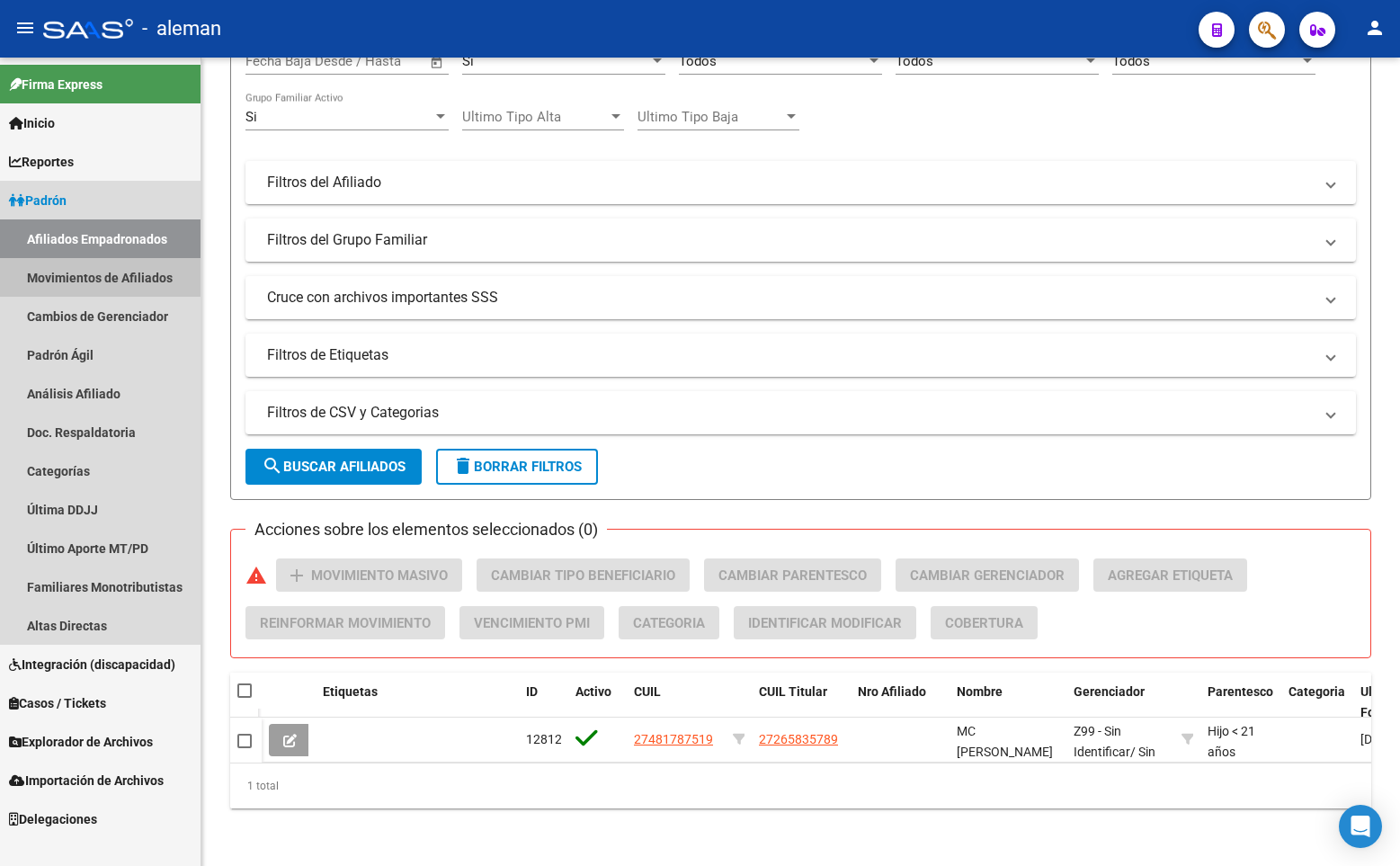
click at [75, 271] on link "Movimientos de Afiliados" at bounding box center [100, 277] width 200 height 39
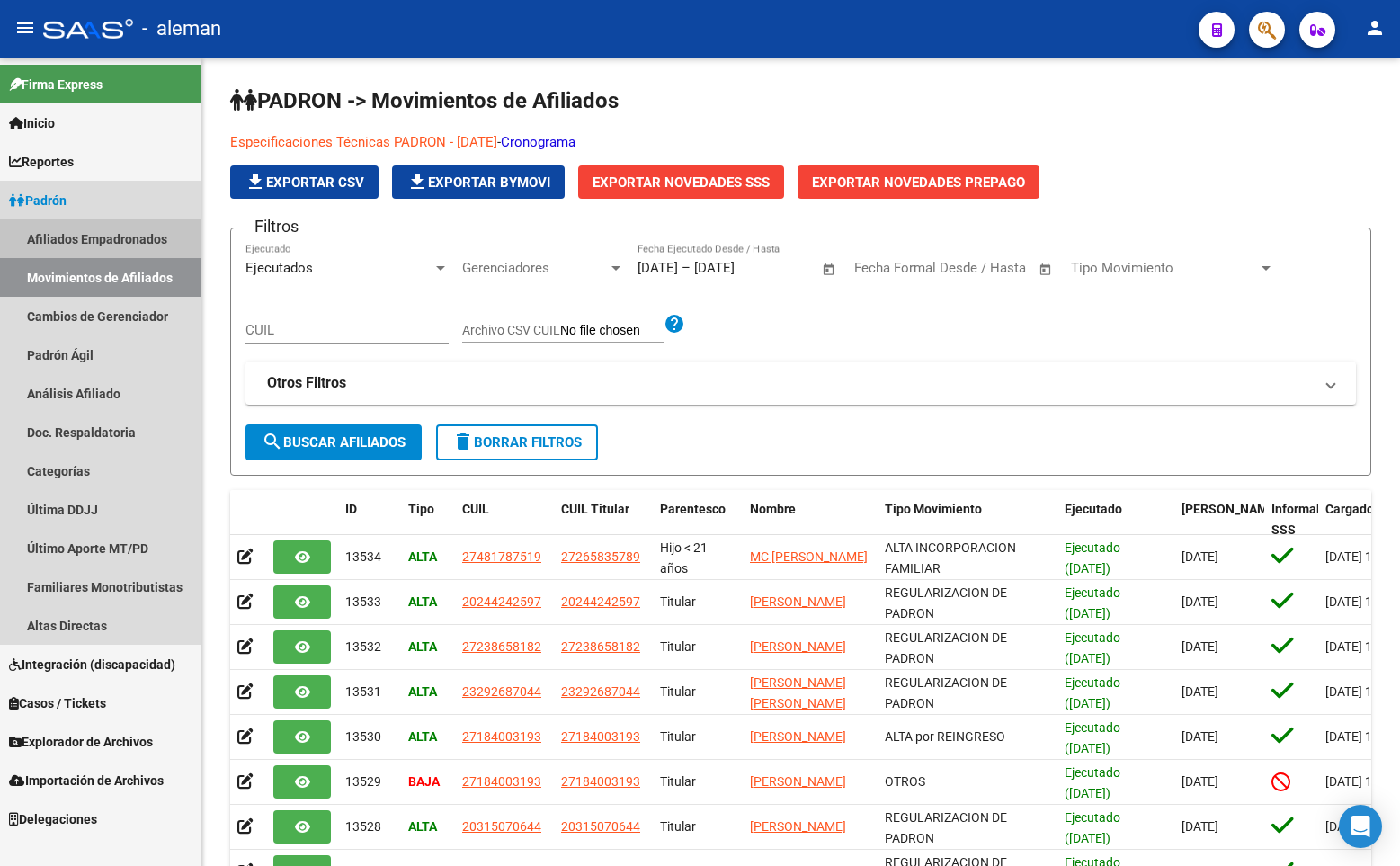
click at [78, 234] on link "Afiliados Empadronados" at bounding box center [100, 239] width 200 height 39
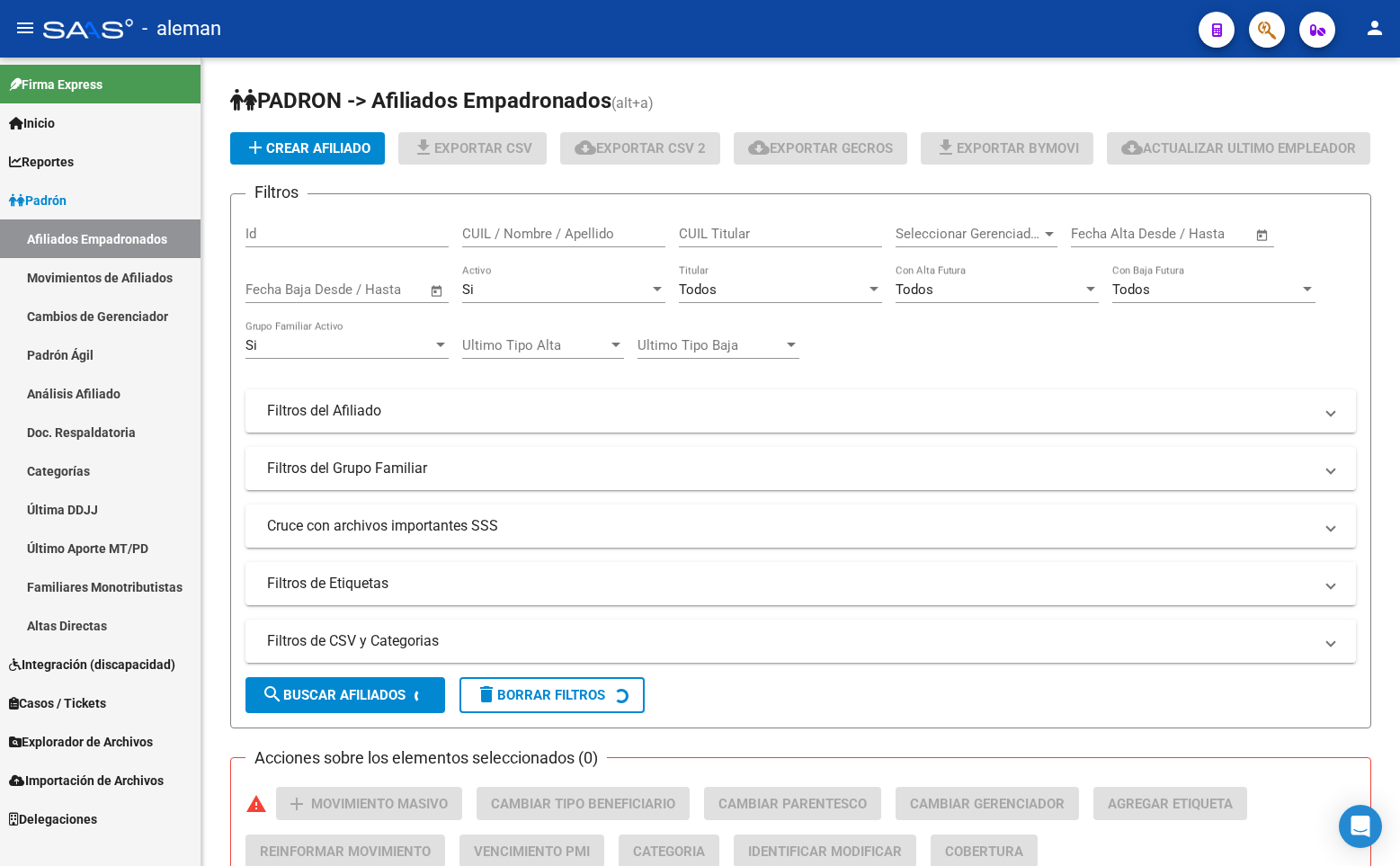
click at [1262, 29] on icon "button" at bounding box center [1267, 30] width 18 height 21
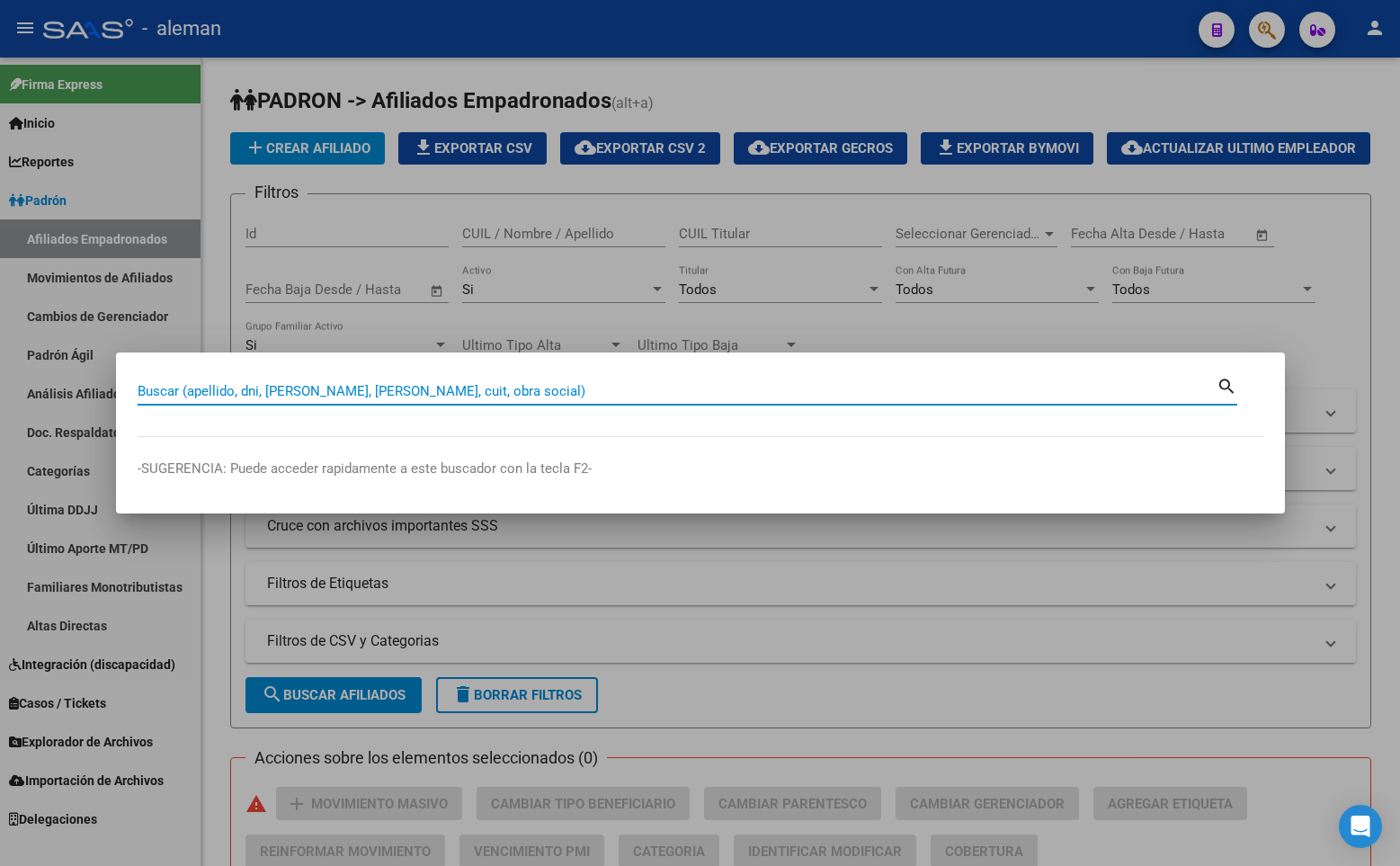
click at [309, 384] on input "Buscar (apellido, dni, [PERSON_NAME], [PERSON_NAME], cuit, obra social)" at bounding box center [677, 391] width 1079 height 17
paste input "20144556179"
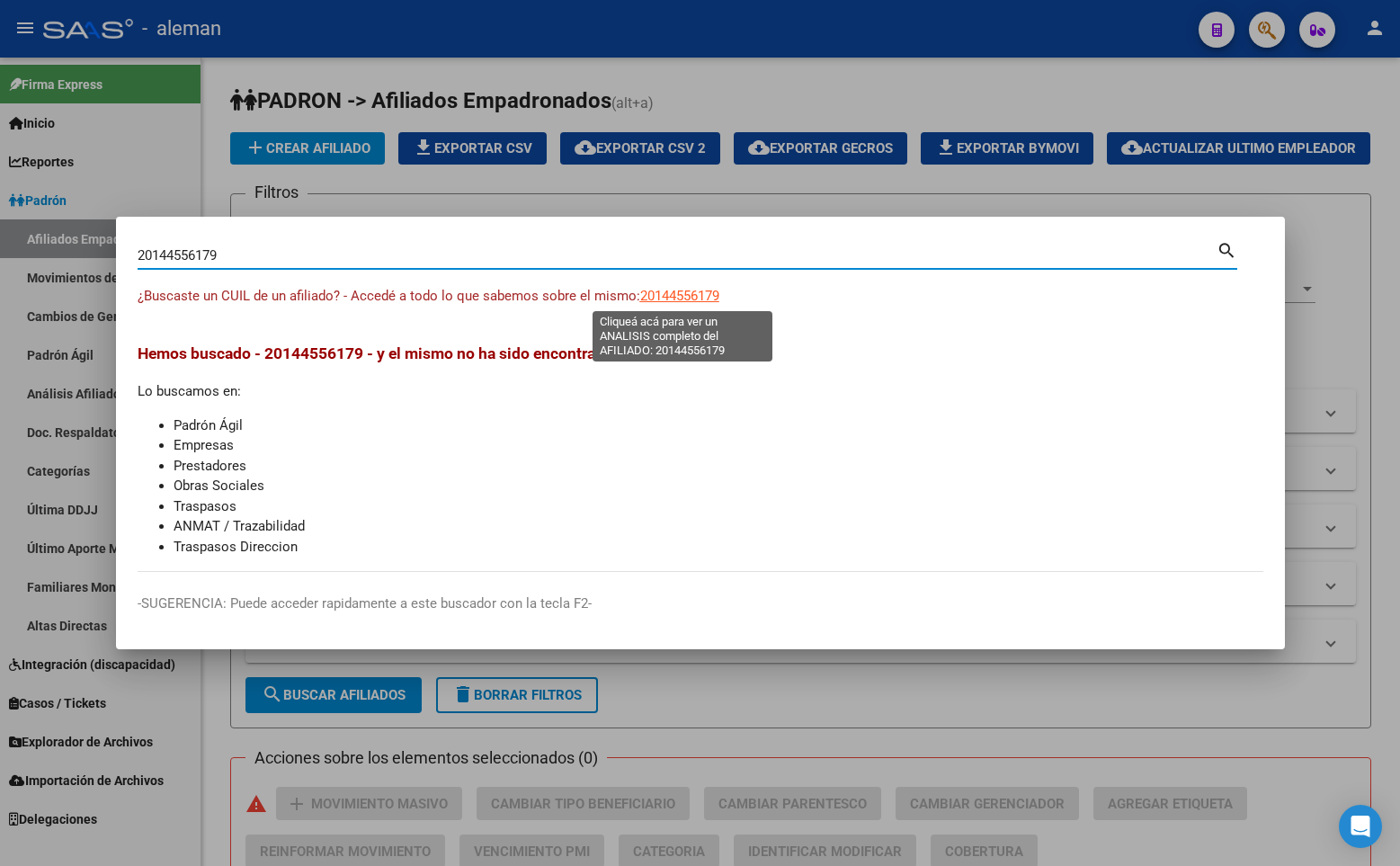
click at [702, 298] on span "20144556179" at bounding box center [679, 296] width 79 height 17
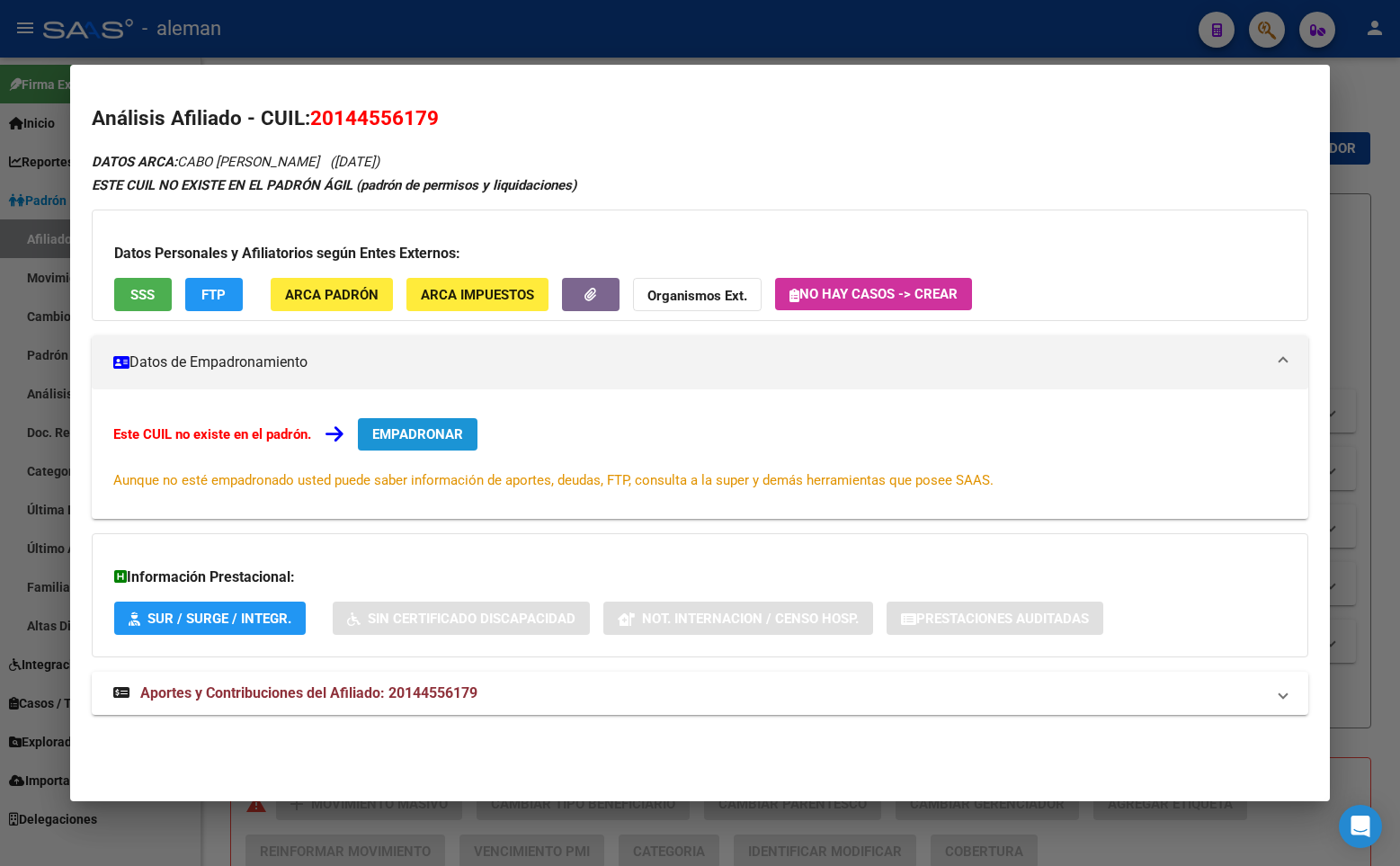
click at [421, 430] on span "EMPADRONAR" at bounding box center [417, 434] width 91 height 17
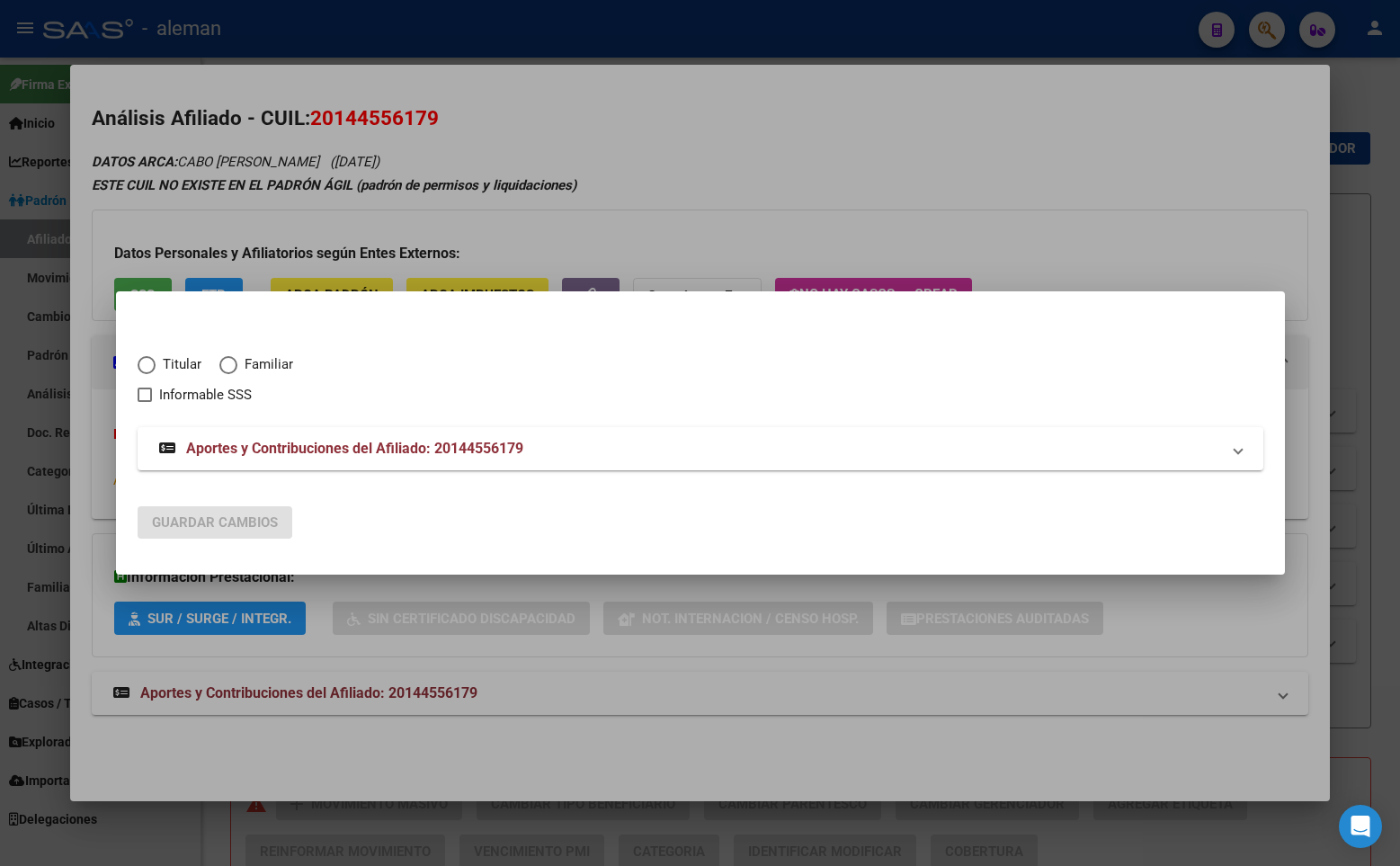
click at [151, 363] on span "Elija una opción" at bounding box center [147, 366] width 18 height 18
click at [151, 363] on input "Titular" at bounding box center [147, 366] width 18 height 18
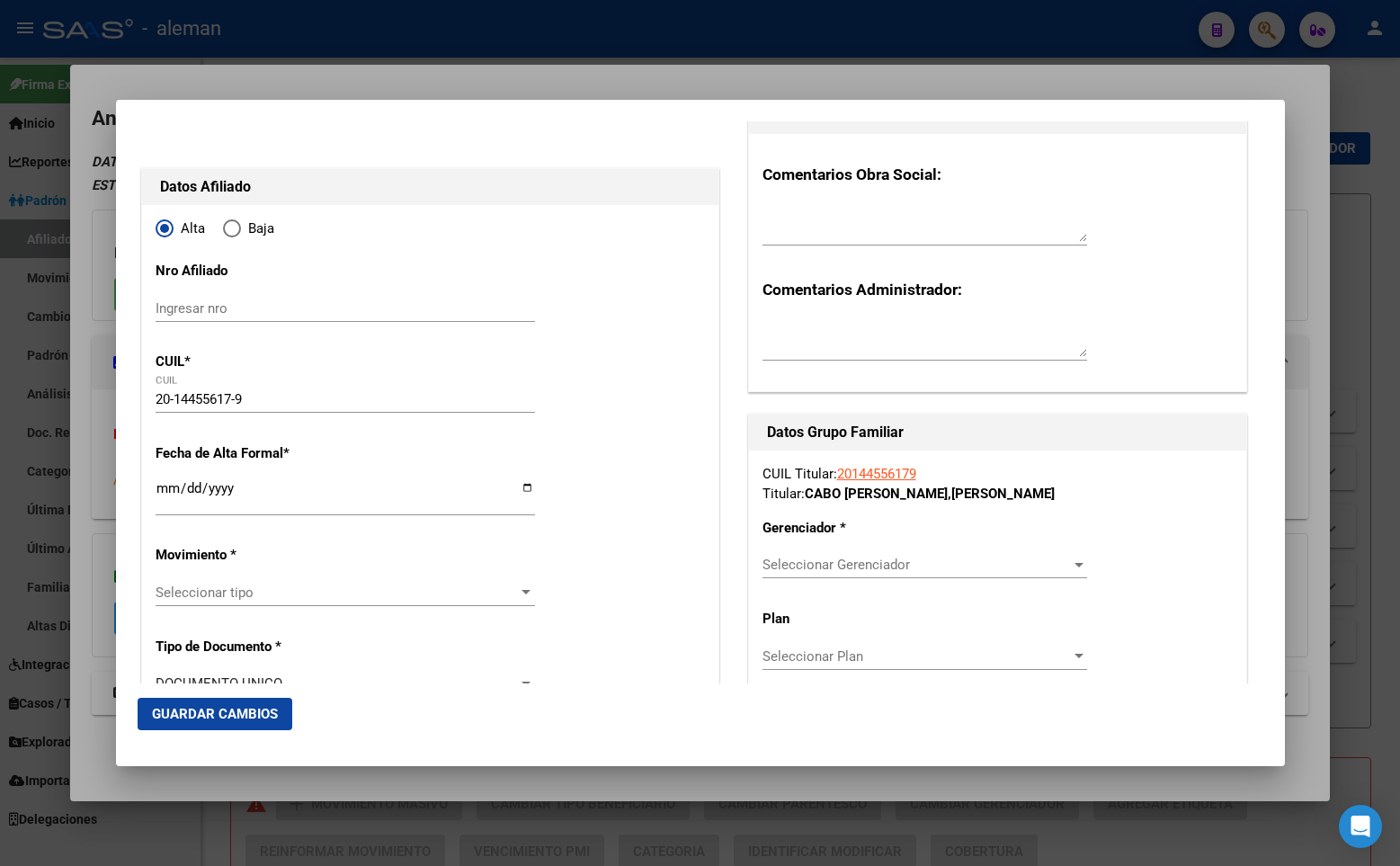
scroll to position [270, 0]
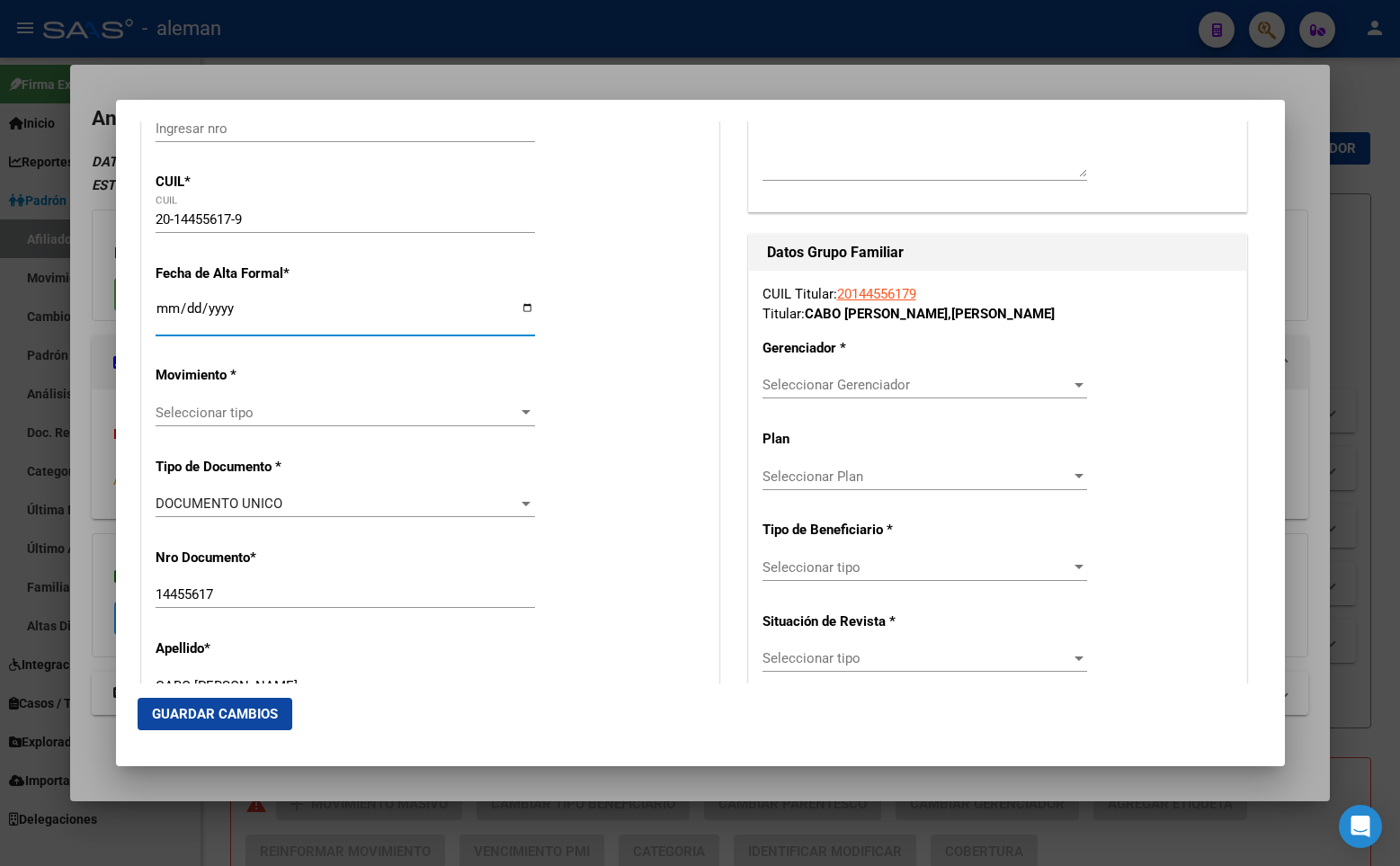
click at [157, 309] on input "Ingresar fecha" at bounding box center [344, 315] width 379 height 28
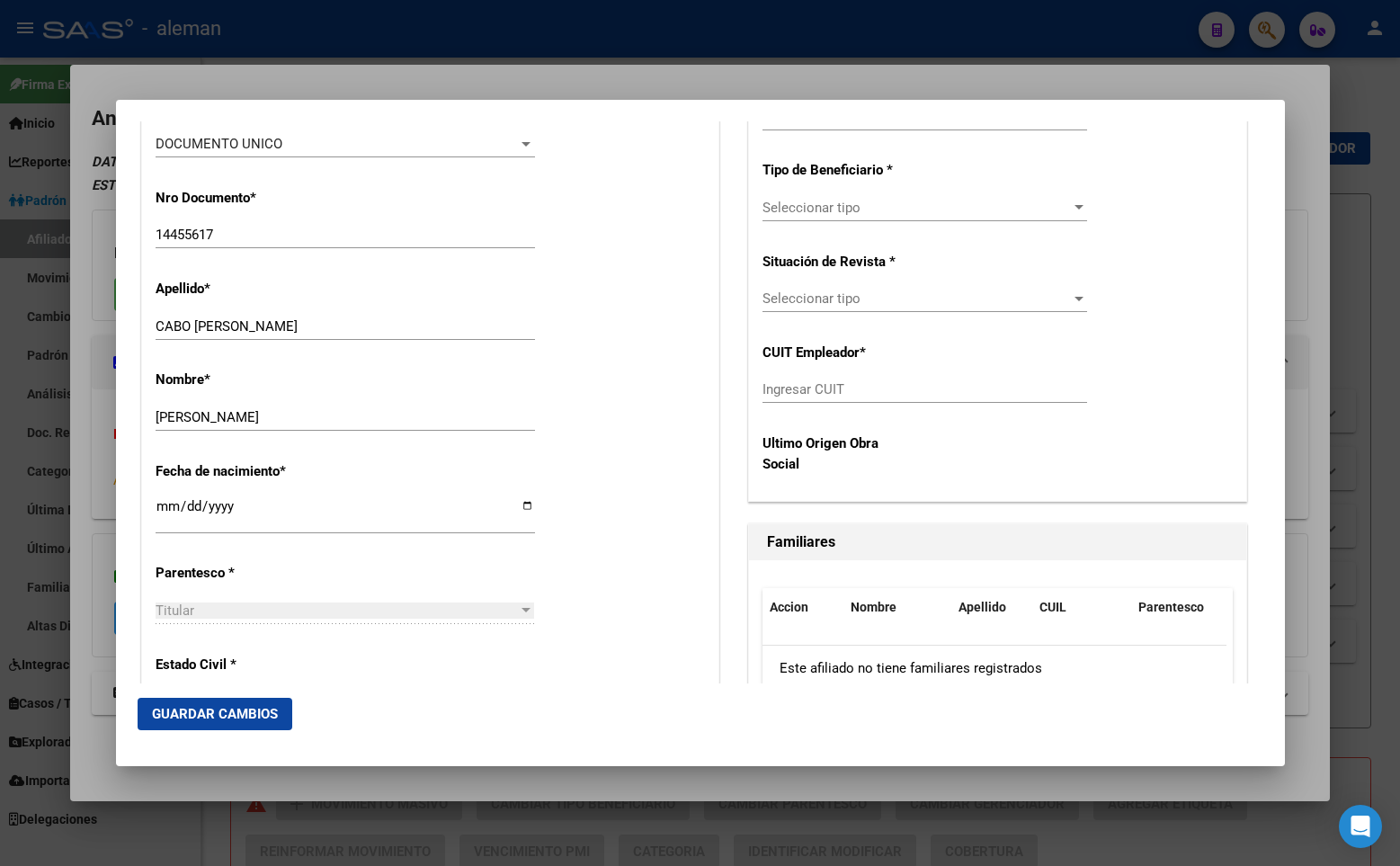
scroll to position [719, 0]
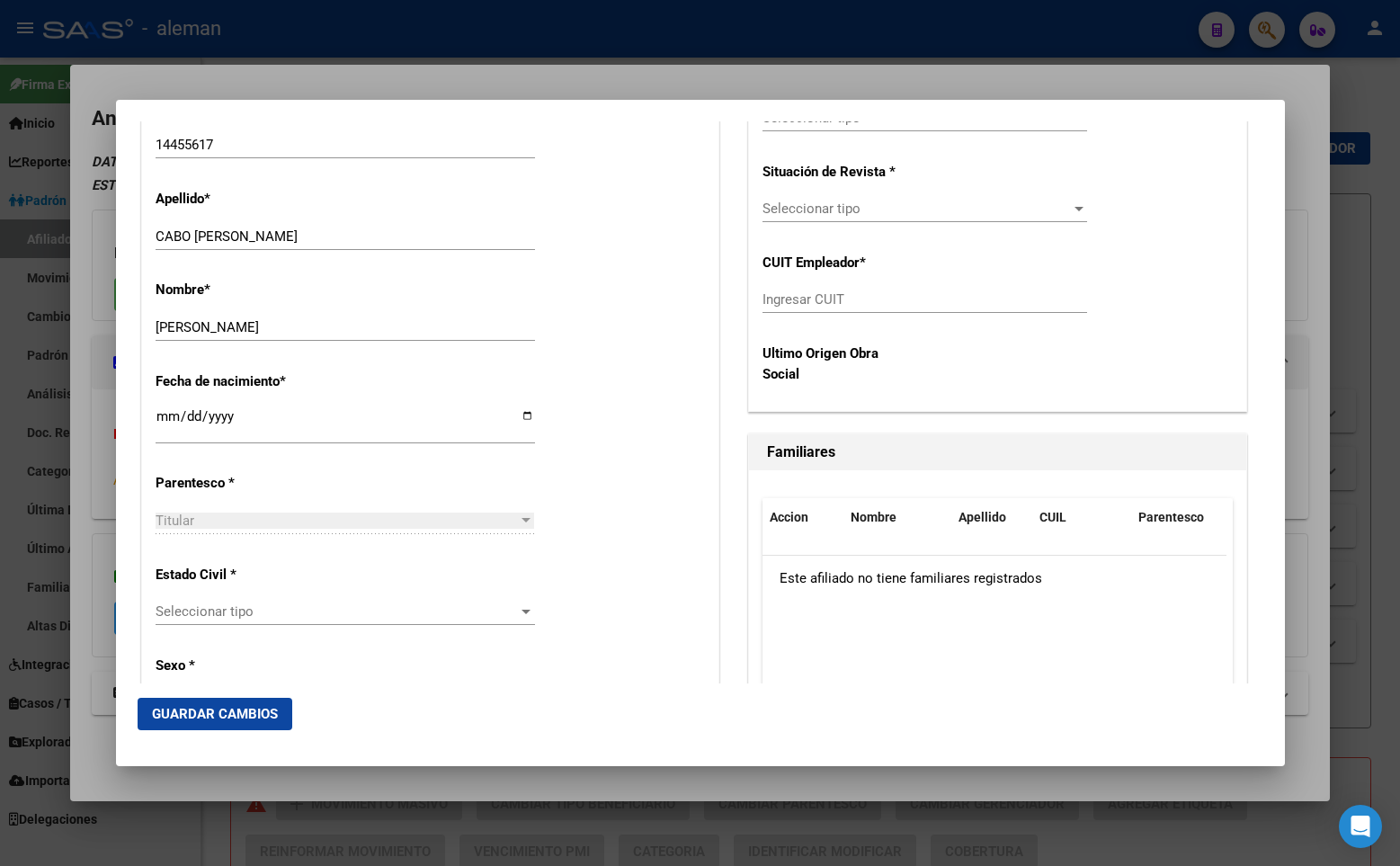
click at [231, 603] on span "Seleccionar tipo" at bounding box center [337, 612] width 364 height 17
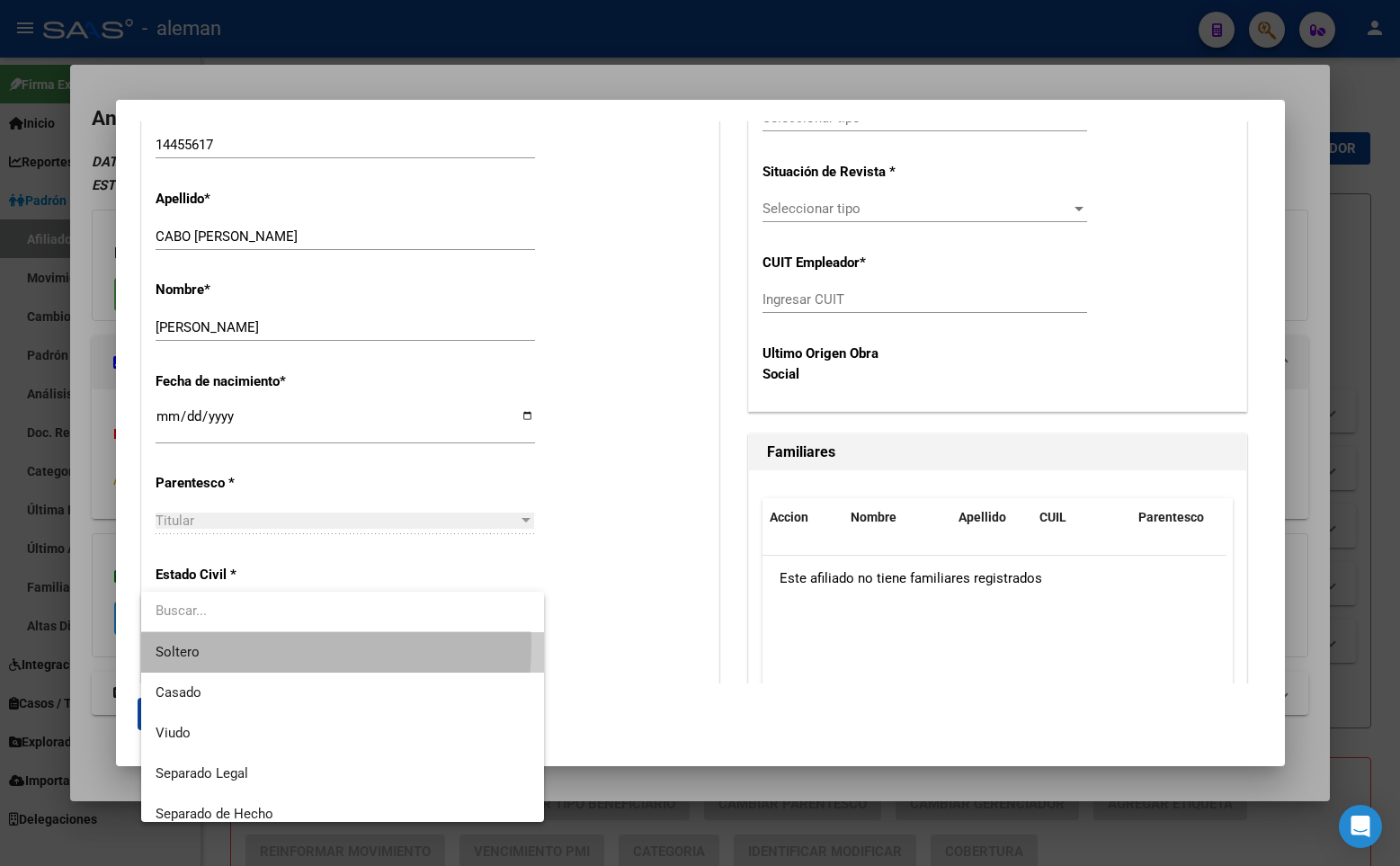
click at [236, 644] on span "Soltero" at bounding box center [342, 652] width 374 height 40
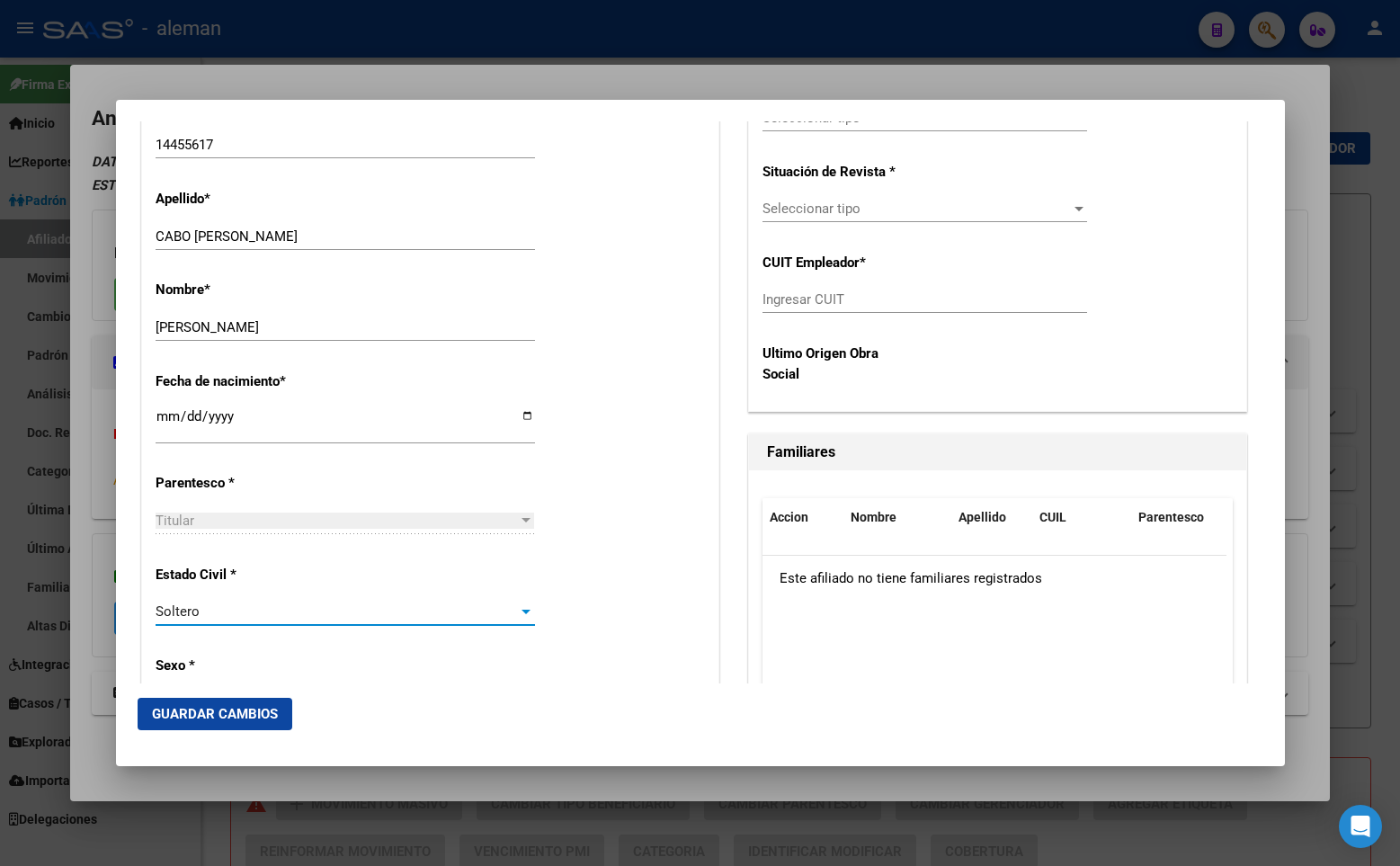
click at [611, 504] on div "Alta Baja Nro Afiliado Ingresar nro CUIL * 20-14455617-9 CUIL ARCA Padrón Fecha…" at bounding box center [431, 860] width 577 height 2569
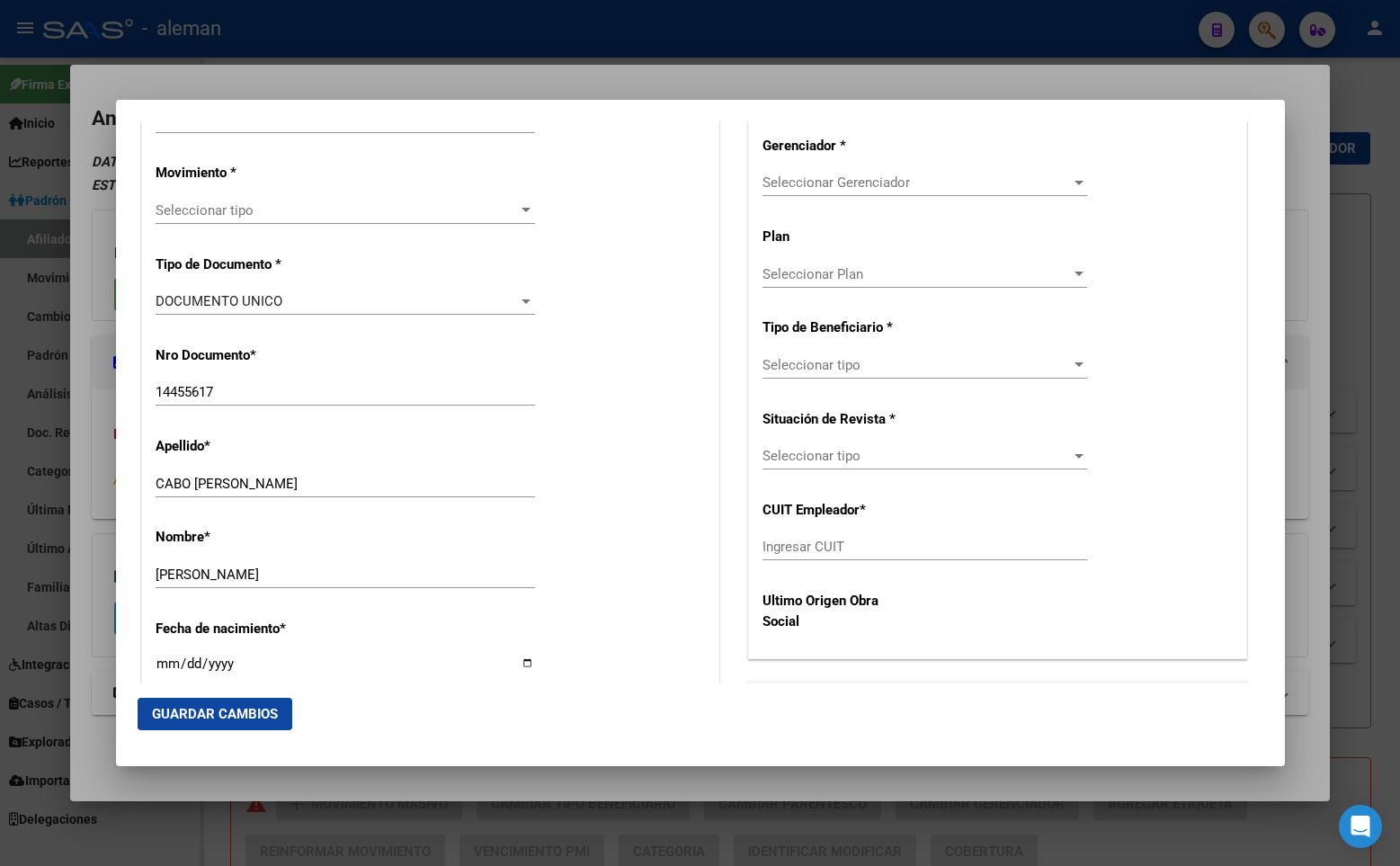
scroll to position [292, 0]
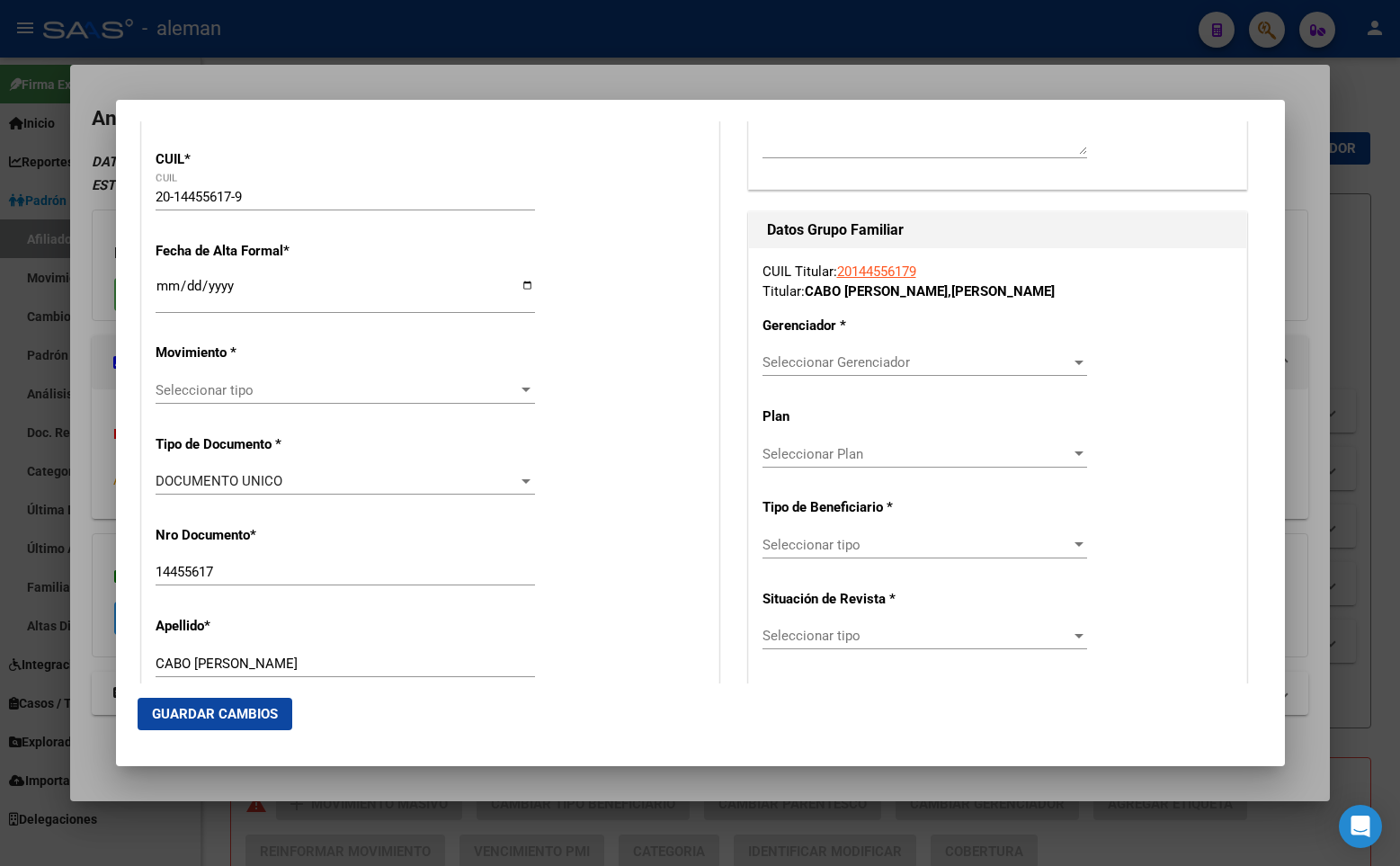
click at [846, 357] on span "Seleccionar Gerenciador" at bounding box center [916, 363] width 308 height 17
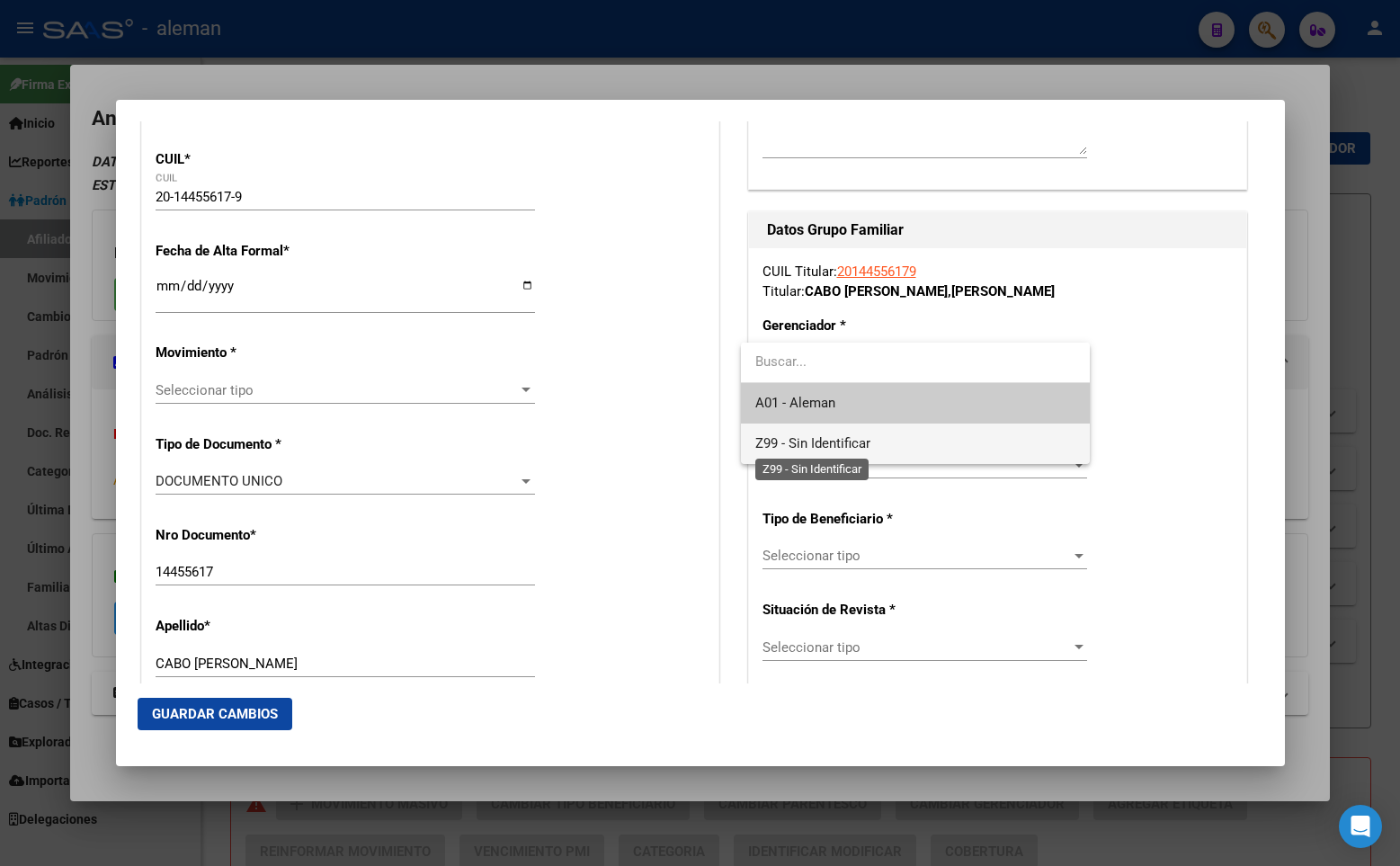
click at [852, 444] on span "Z99 - Sin Identificar" at bounding box center [812, 444] width 115 height 17
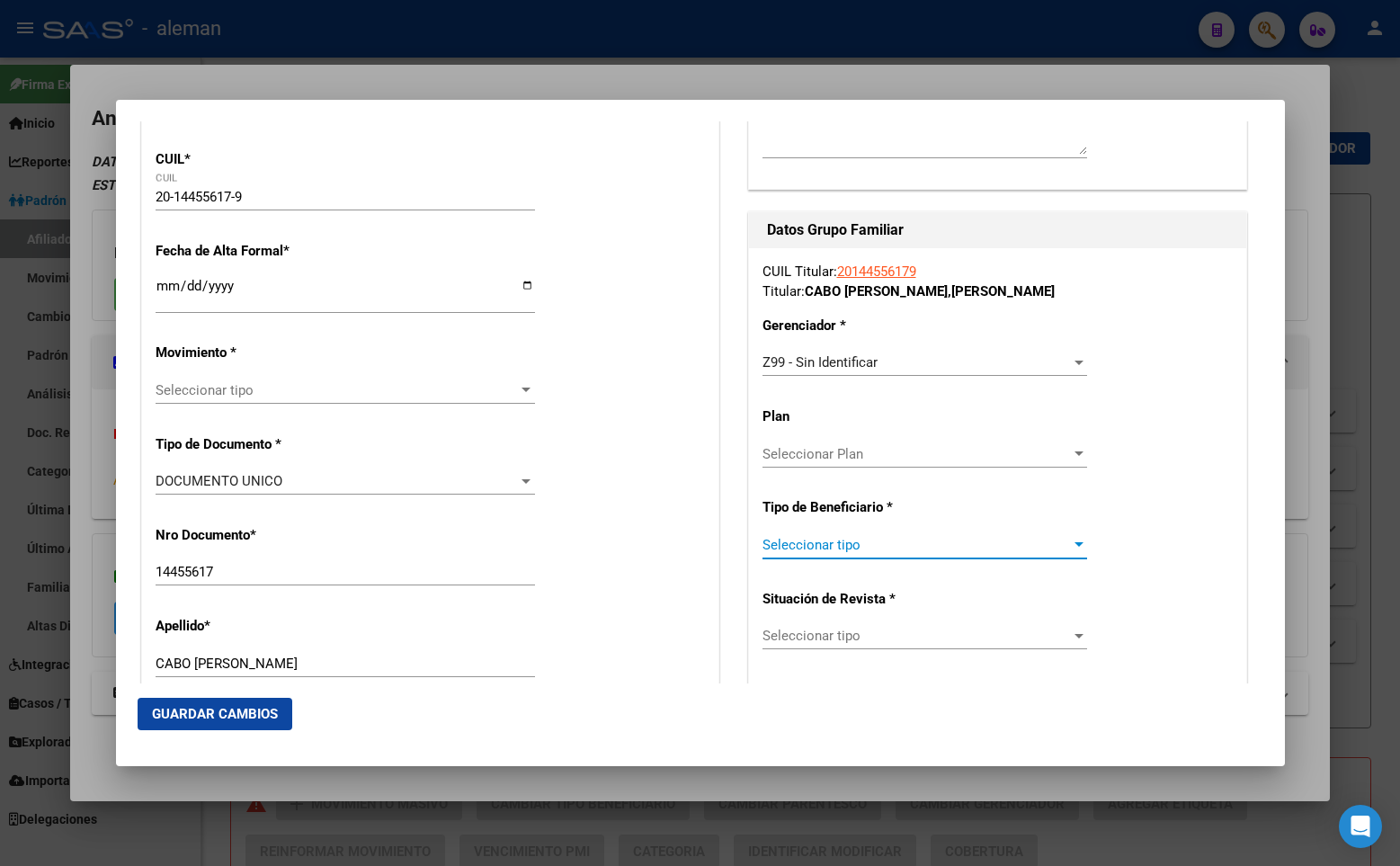
click at [872, 545] on span "Seleccionar tipo" at bounding box center [916, 545] width 308 height 17
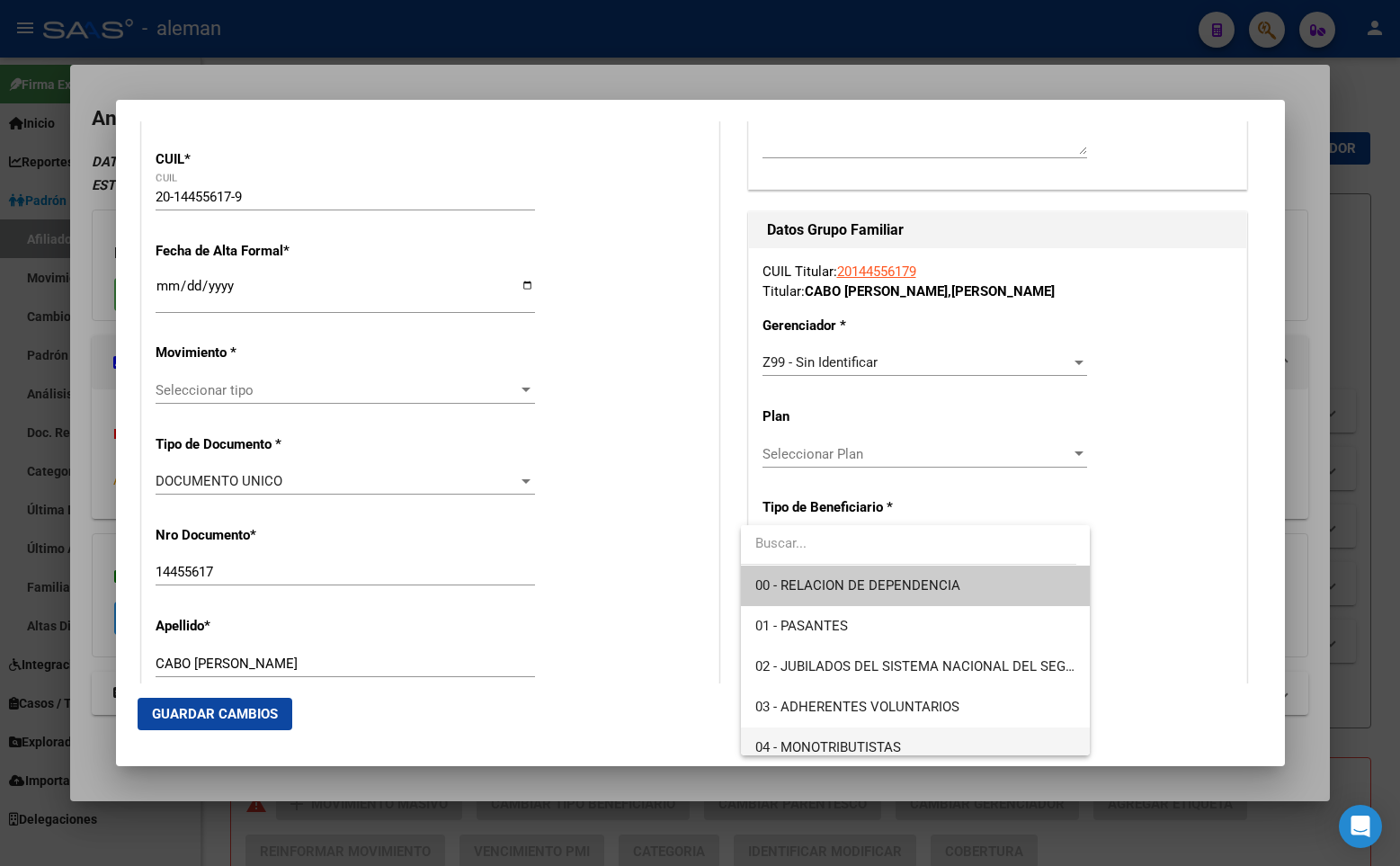
click at [846, 735] on span "04 - MONOTRIBUTISTAS" at bounding box center [915, 748] width 320 height 40
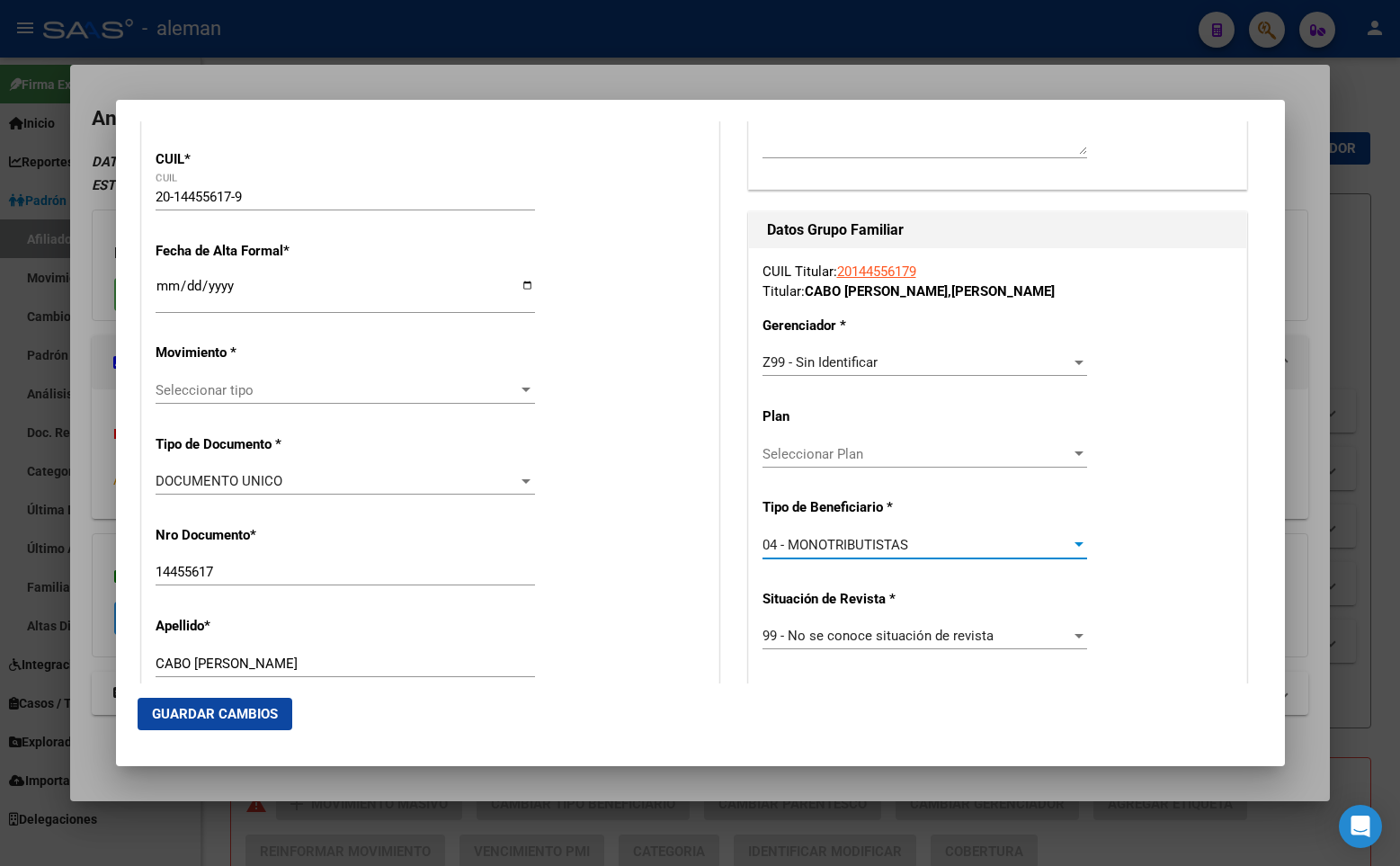
scroll to position [562, 0]
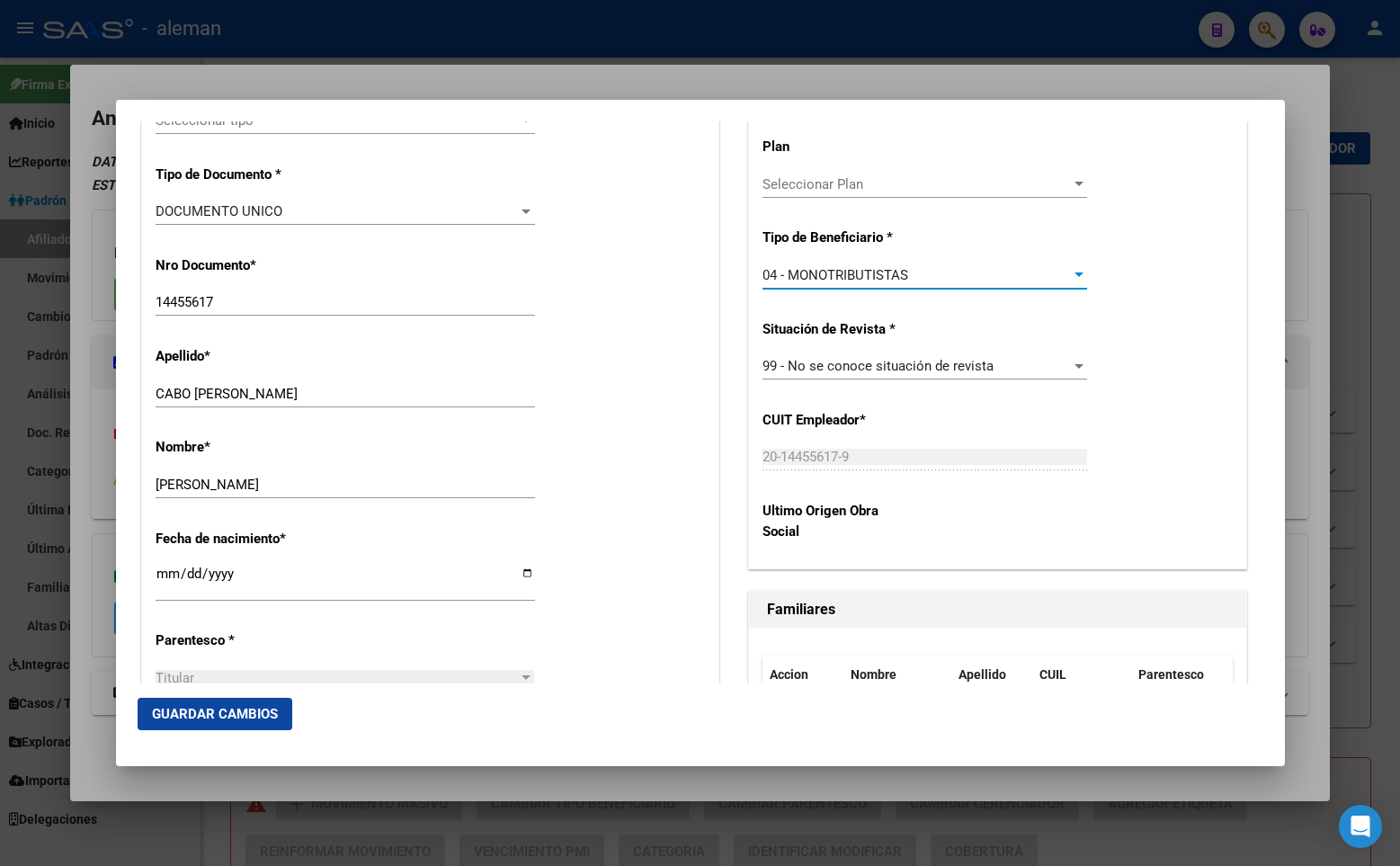
click at [223, 718] on span "Guardar Cambios" at bounding box center [214, 714] width 126 height 17
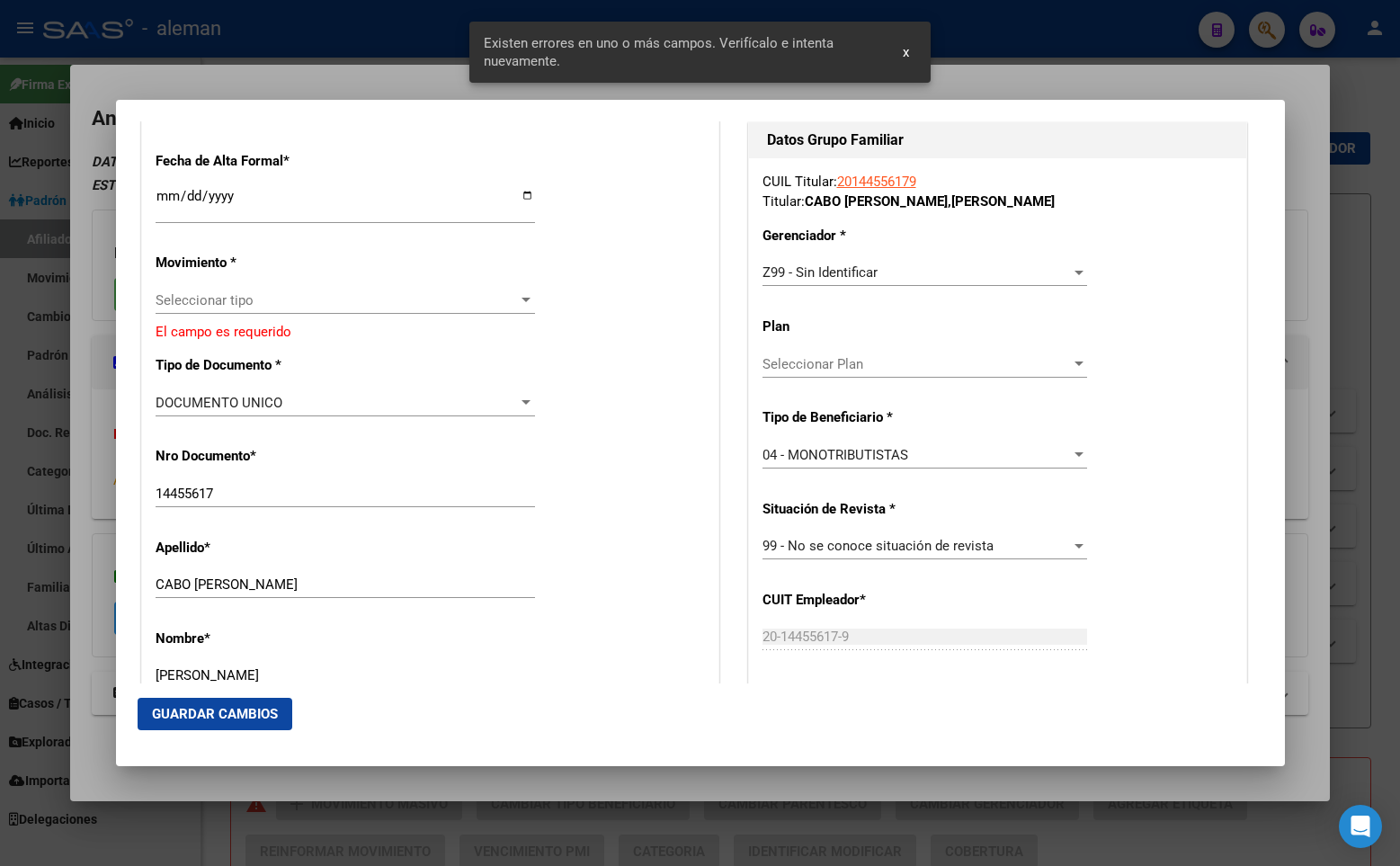
scroll to position [292, 0]
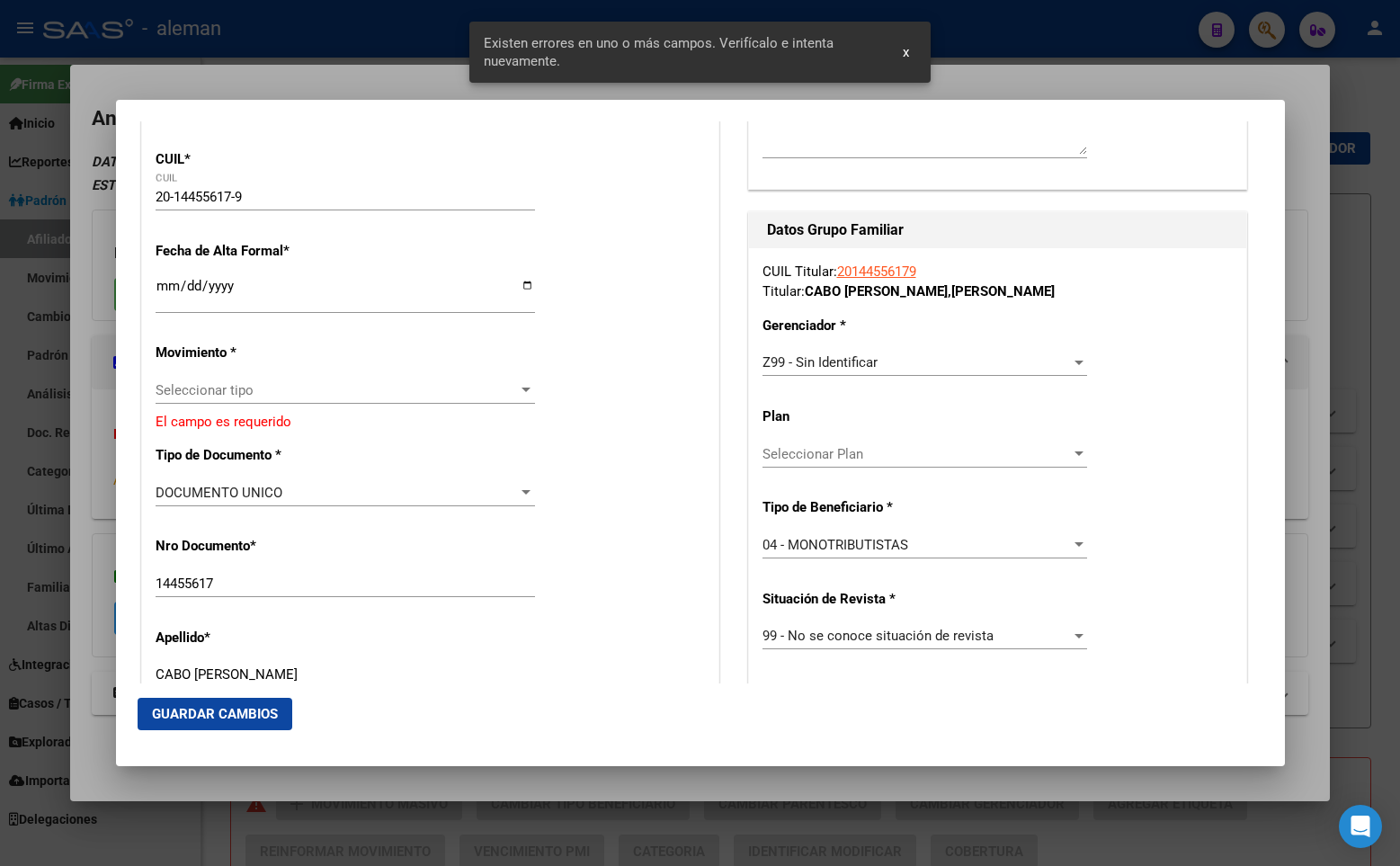
click at [282, 379] on div "Seleccionar tipo Seleccionar tipo" at bounding box center [344, 389] width 379 height 27
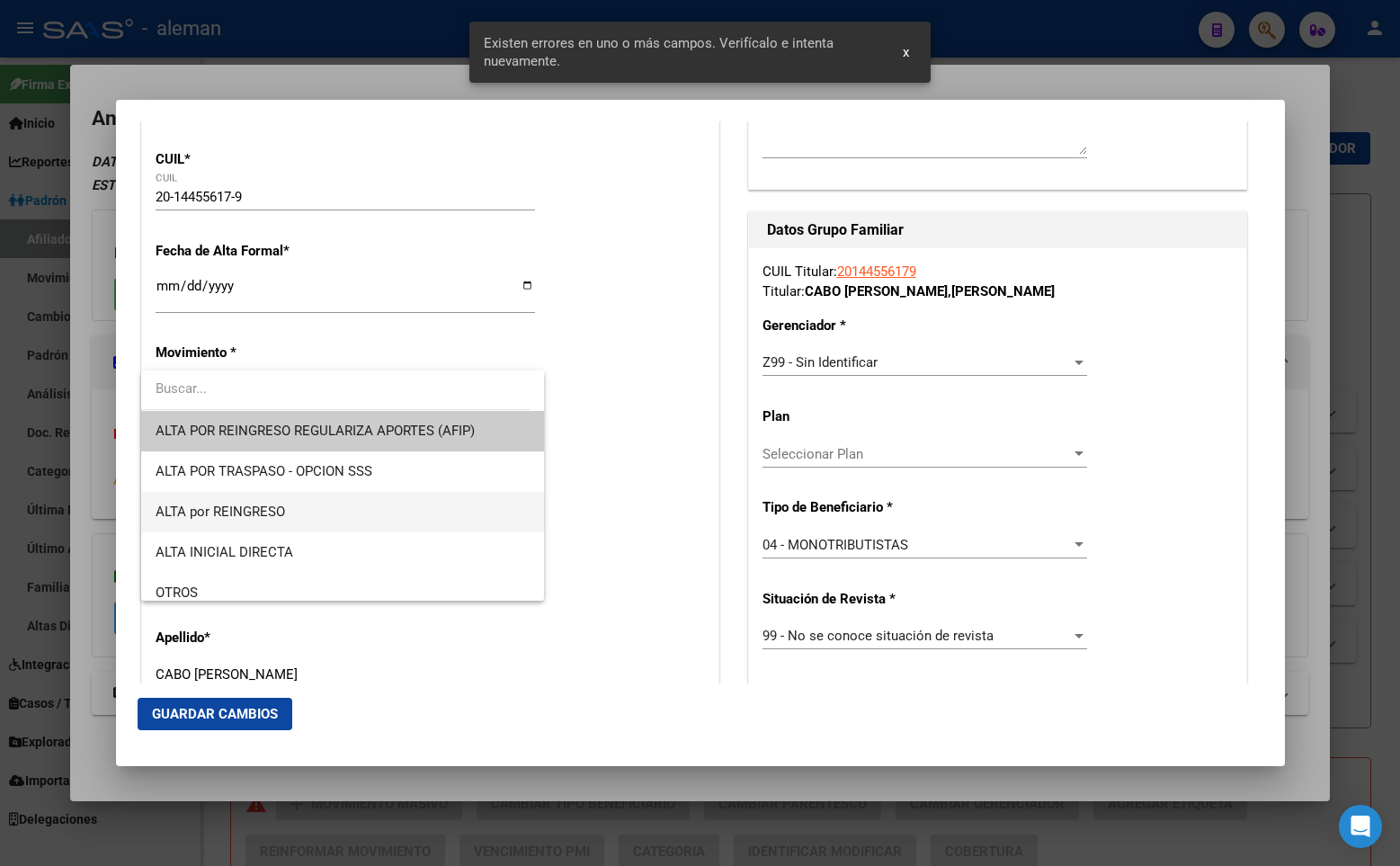
scroll to position [90, 0]
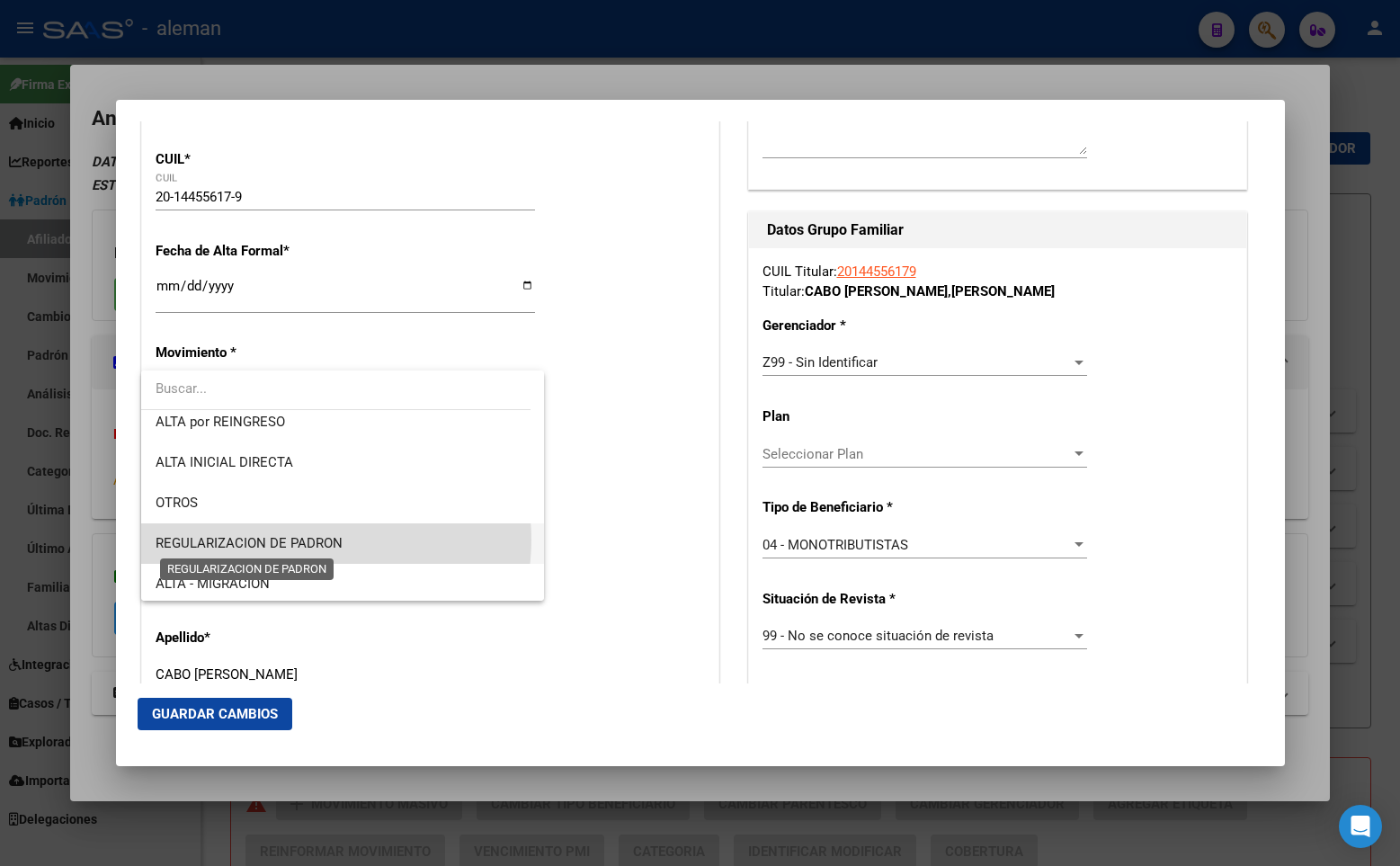
click at [310, 540] on span "REGULARIZACION DE PADRON" at bounding box center [249, 544] width 187 height 17
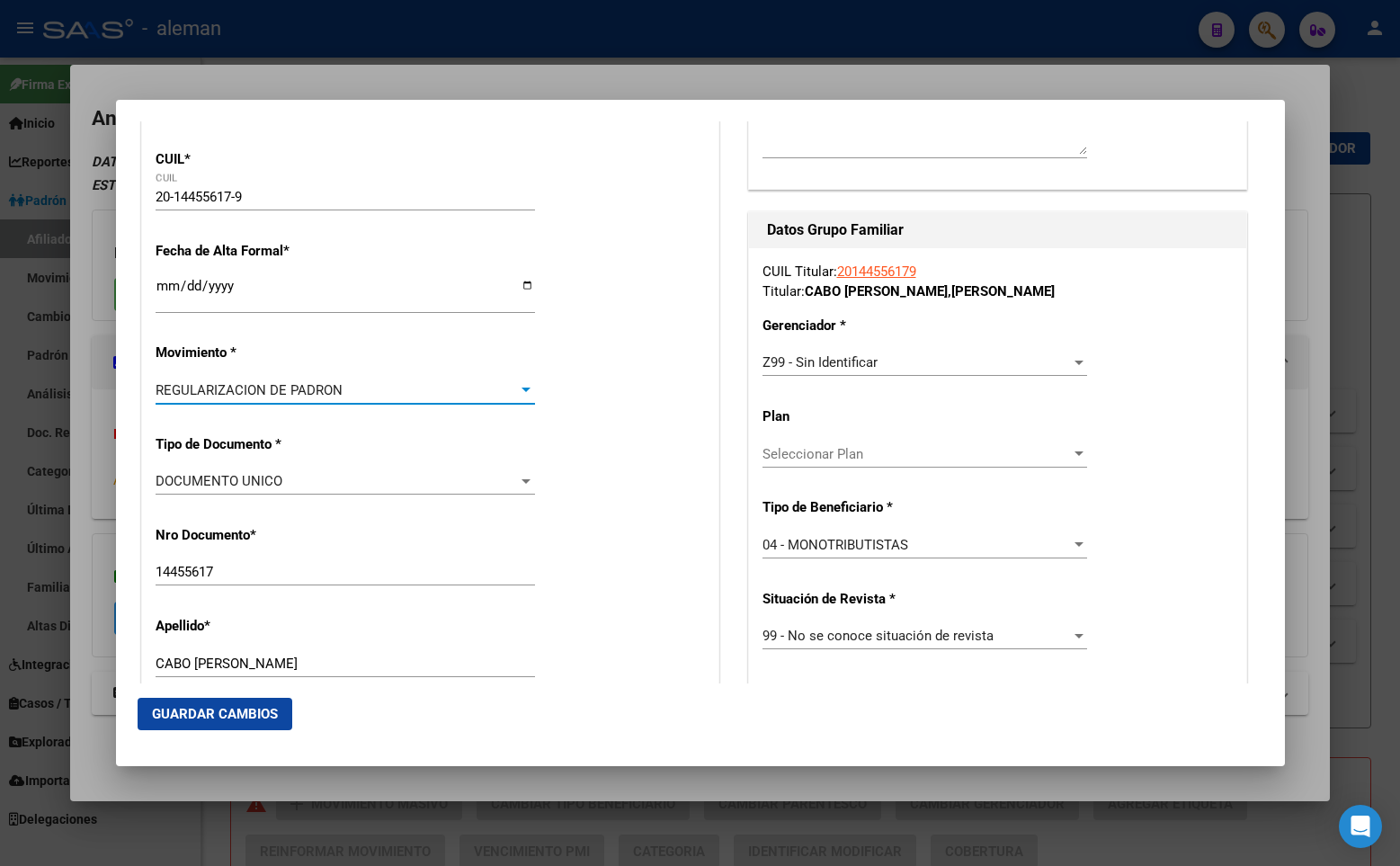
click at [244, 715] on span "Guardar Cambios" at bounding box center [214, 714] width 126 height 17
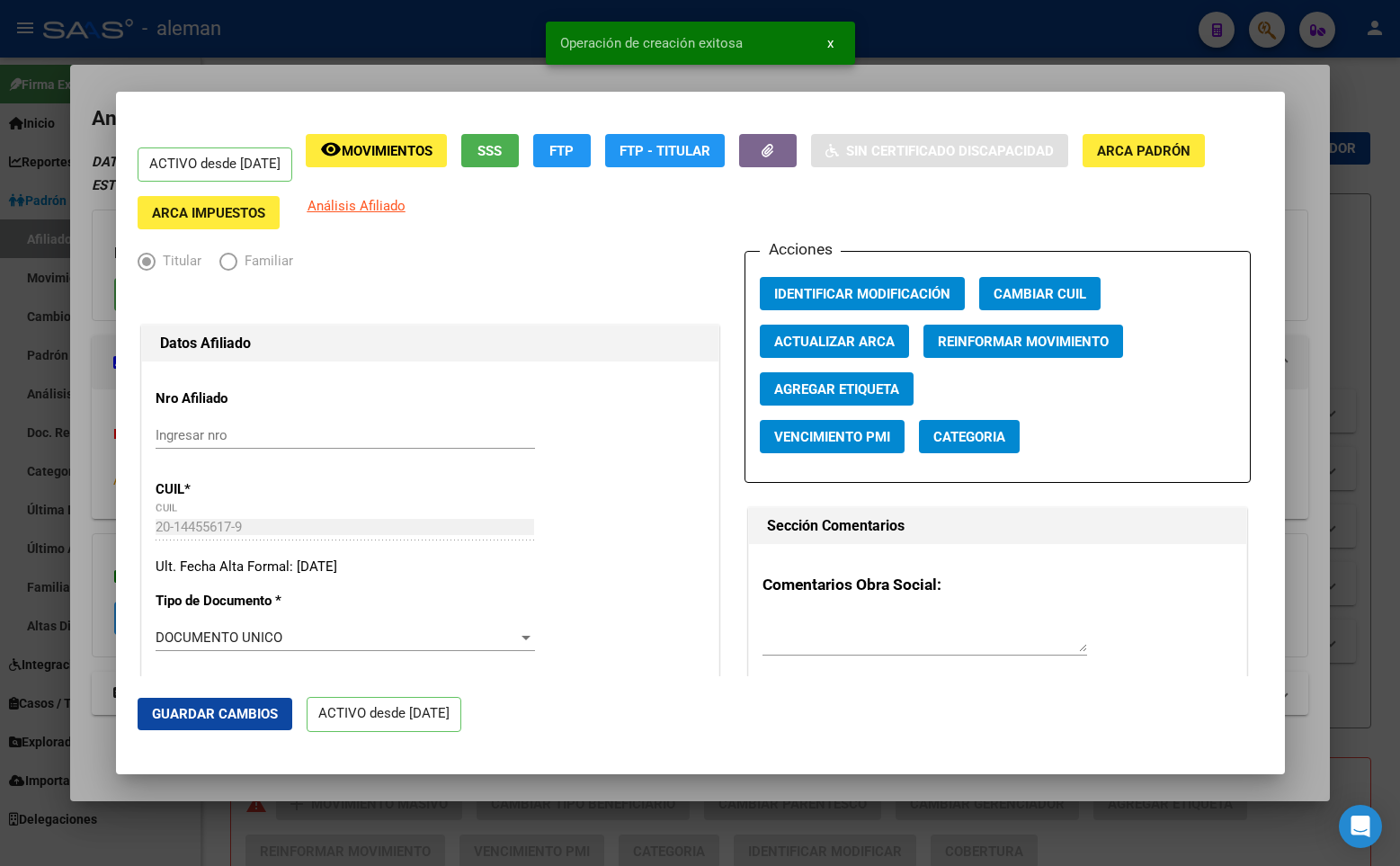
click at [1149, 212] on div "ACTIVO desde [DATE] remove_red_eye Movimientos SSS FTP FTP - Titular Sin Certif…" at bounding box center [700, 182] width 1126 height 96
click at [1305, 205] on div at bounding box center [700, 433] width 1400 height 866
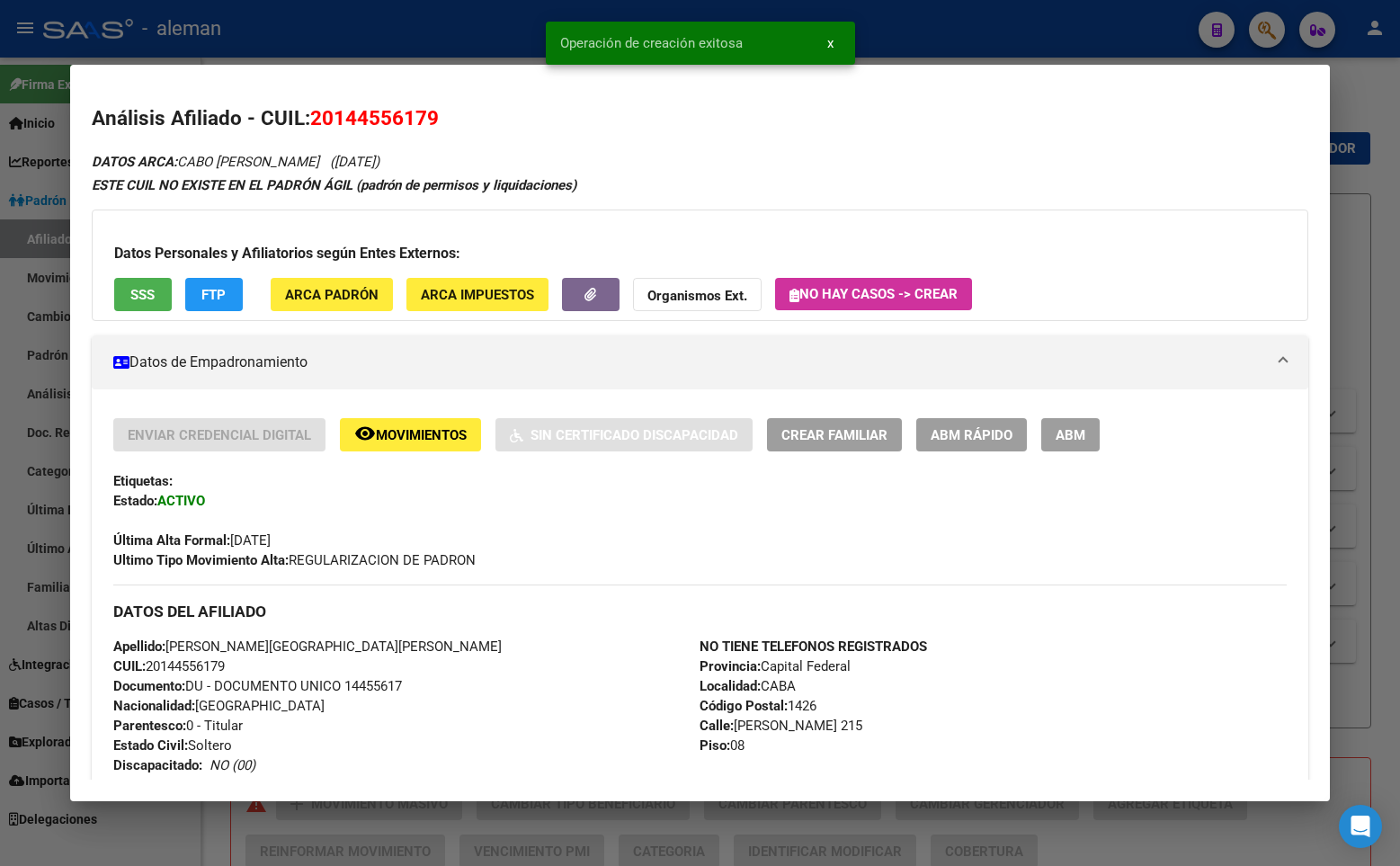
click at [1293, 171] on div "DATOS ARCA: CABO [PERSON_NAME] ([DATE]) ESTE CUIL NO EXISTE EN EL PADRÓN ÁGIL (…" at bounding box center [700, 818] width 1216 height 1335
click at [1348, 175] on div at bounding box center [700, 433] width 1400 height 866
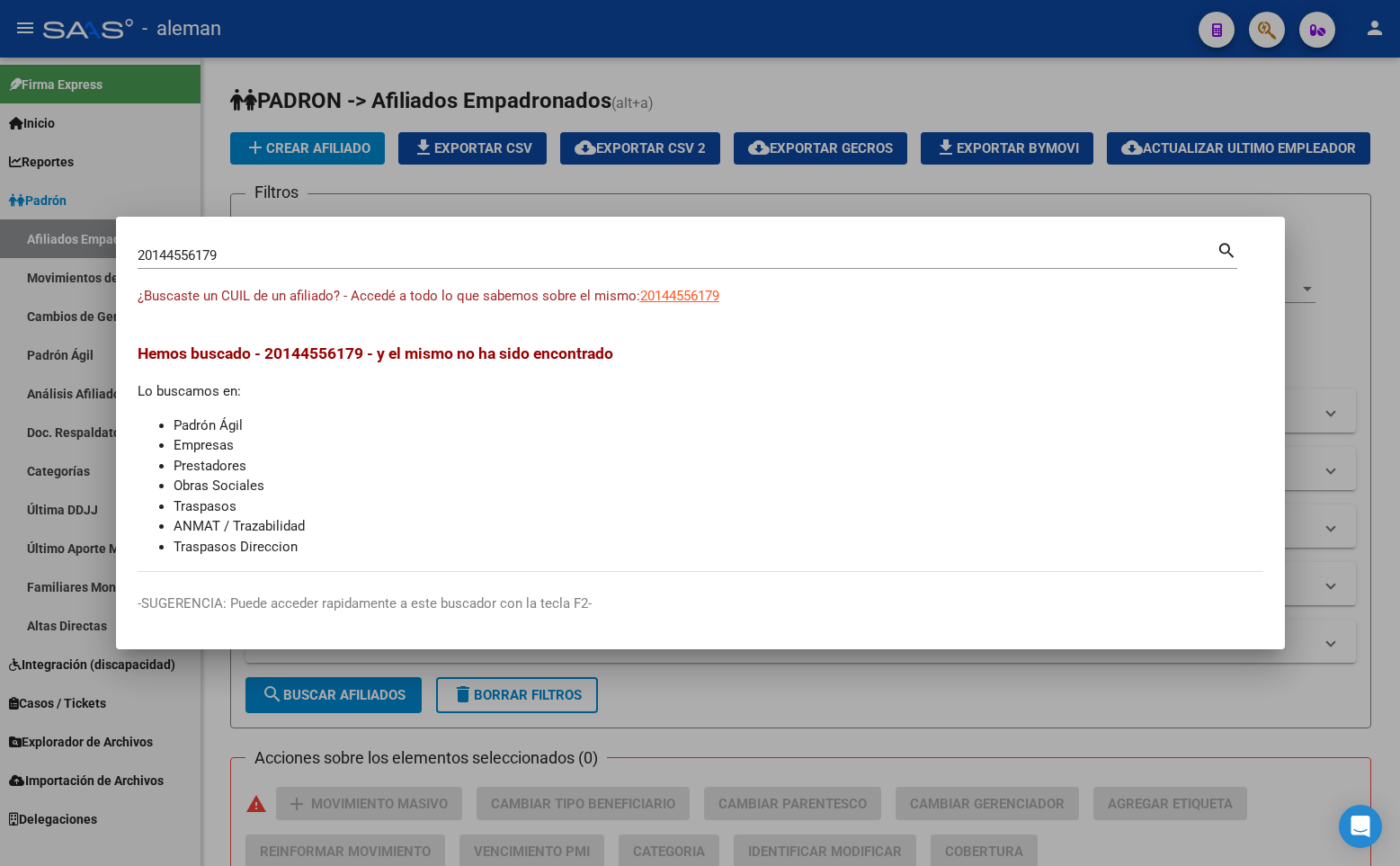
click at [722, 110] on div at bounding box center [700, 433] width 1400 height 866
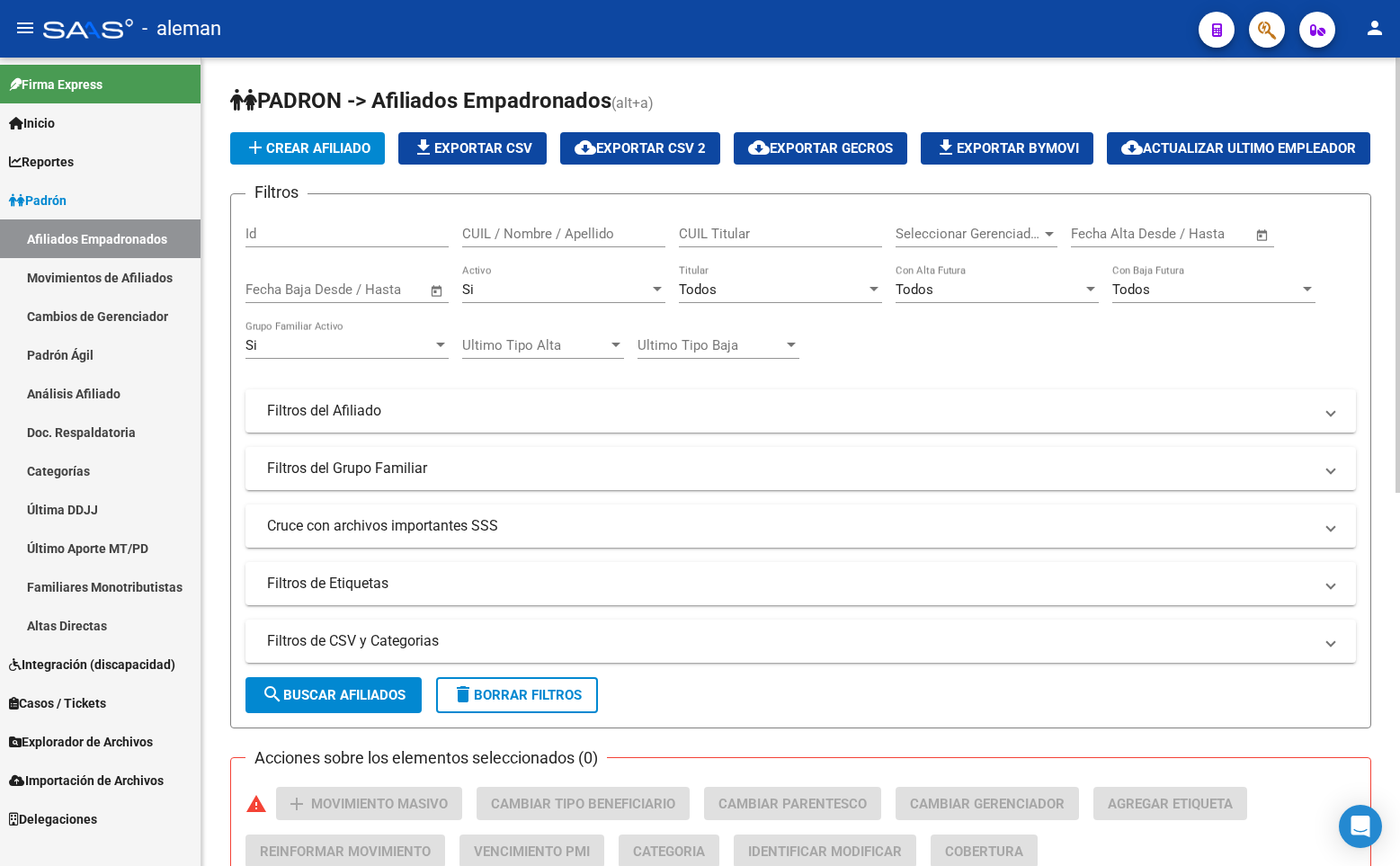
click at [957, 134] on div "add Crear Afiliado file_download Exportar CSV cloud_download Exportar CSV 2 clo…" at bounding box center [801, 148] width 1141 height 32
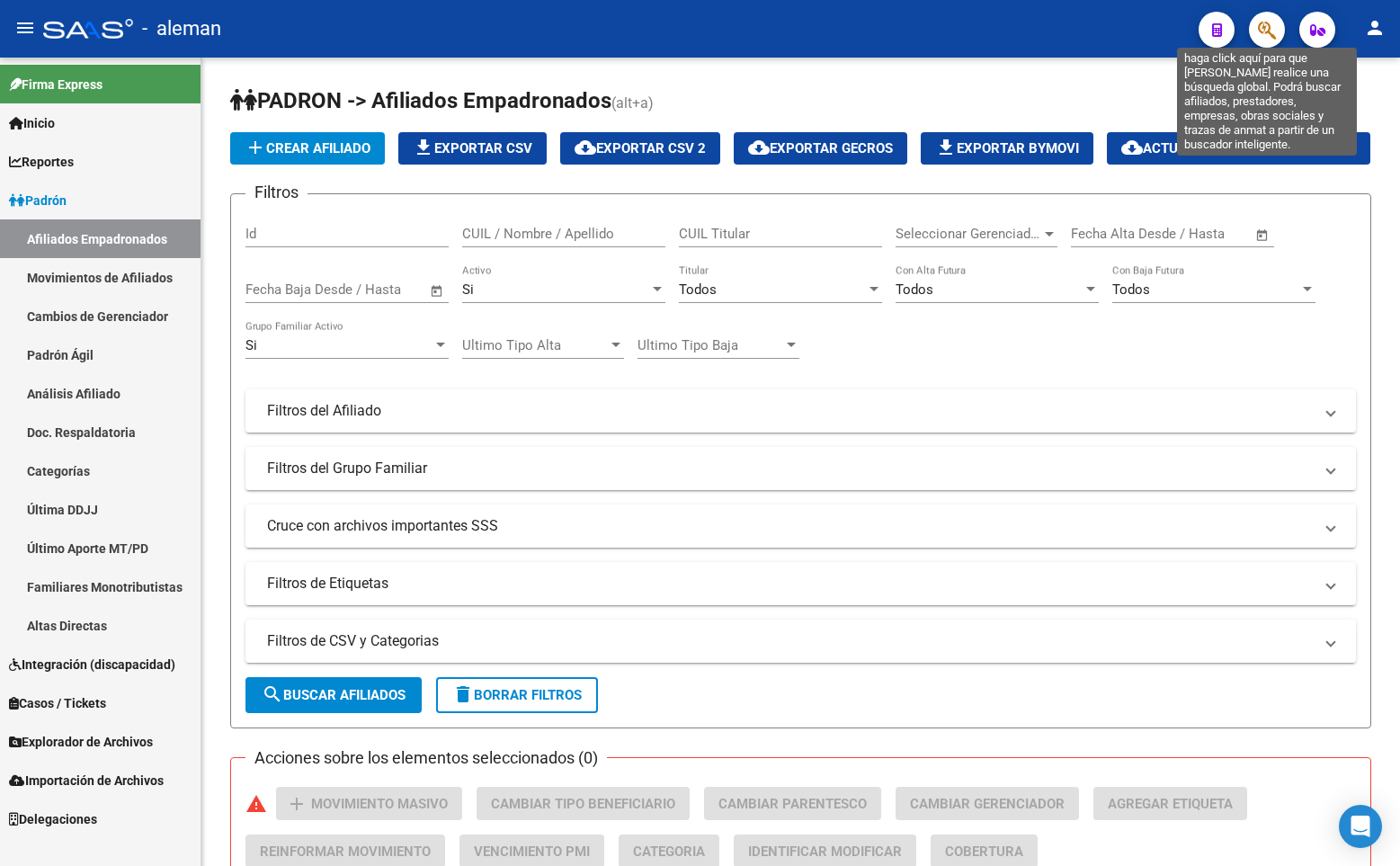
click at [1268, 25] on icon "button" at bounding box center [1267, 30] width 18 height 21
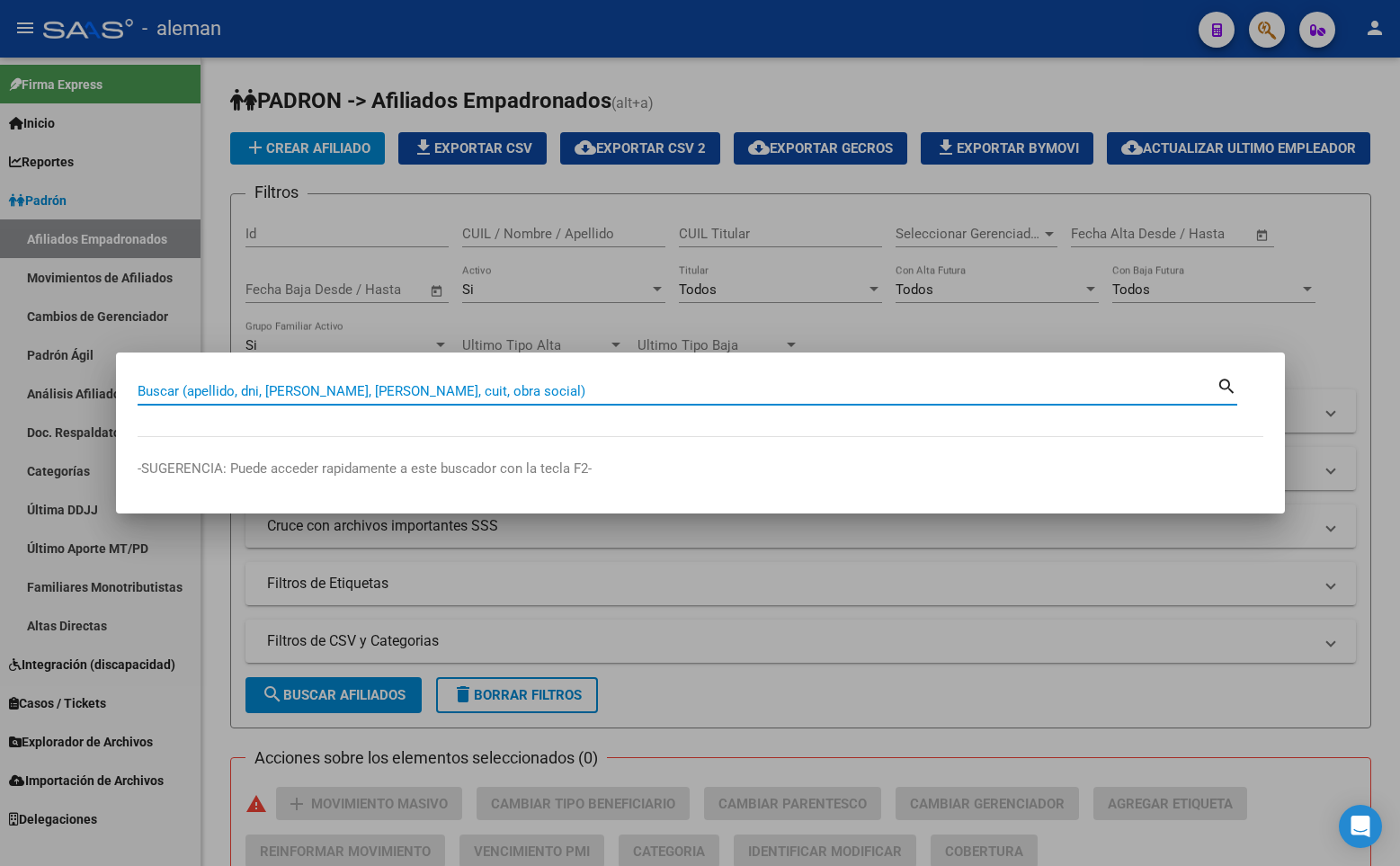
click at [459, 387] on input "Buscar (apellido, dni, [PERSON_NAME], [PERSON_NAME], cuit, obra social)" at bounding box center [677, 391] width 1079 height 17
paste input "20339016829"
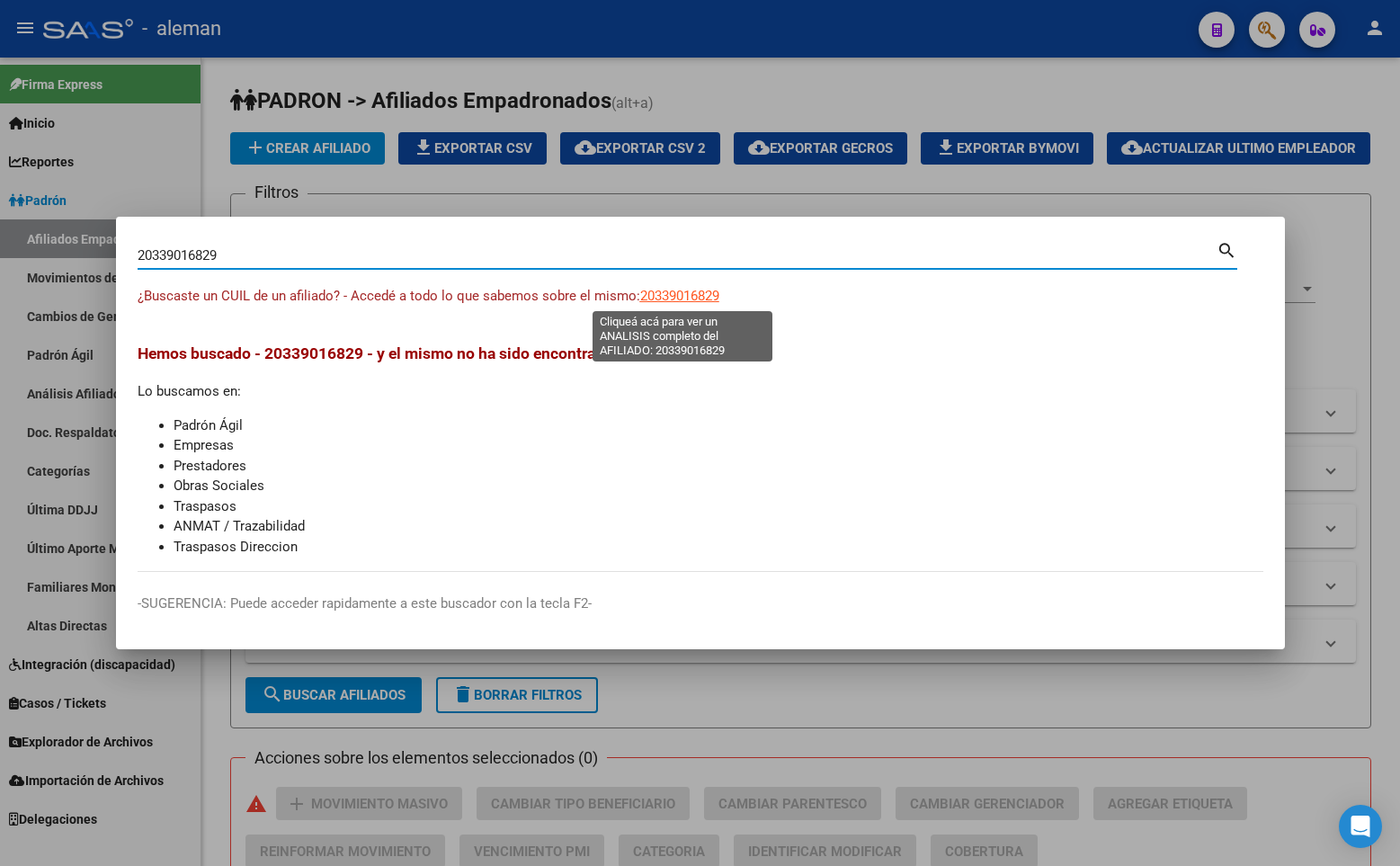
click at [681, 296] on span "20339016829" at bounding box center [679, 296] width 79 height 17
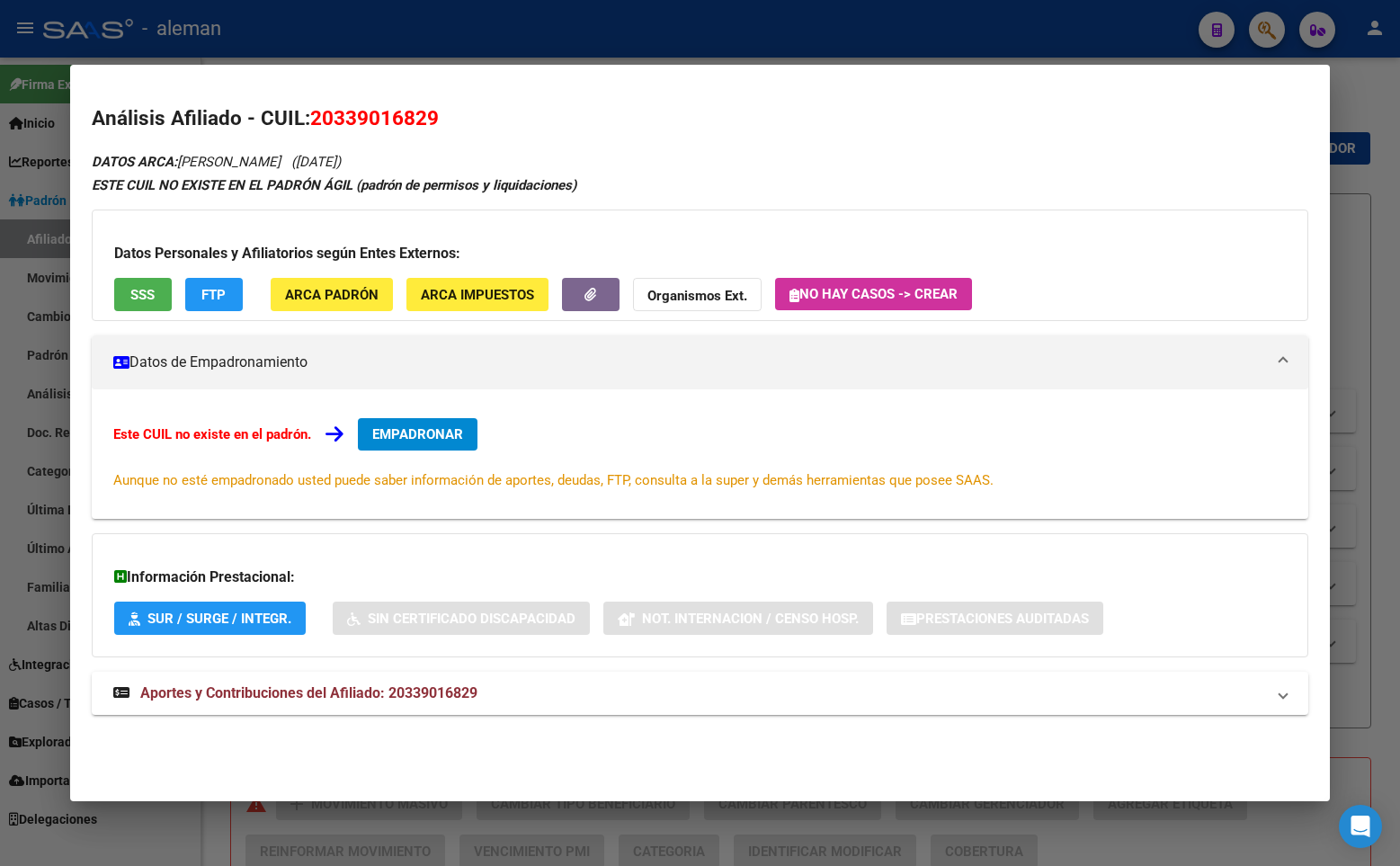
click at [418, 443] on span "EMPADRONAR" at bounding box center [417, 434] width 91 height 17
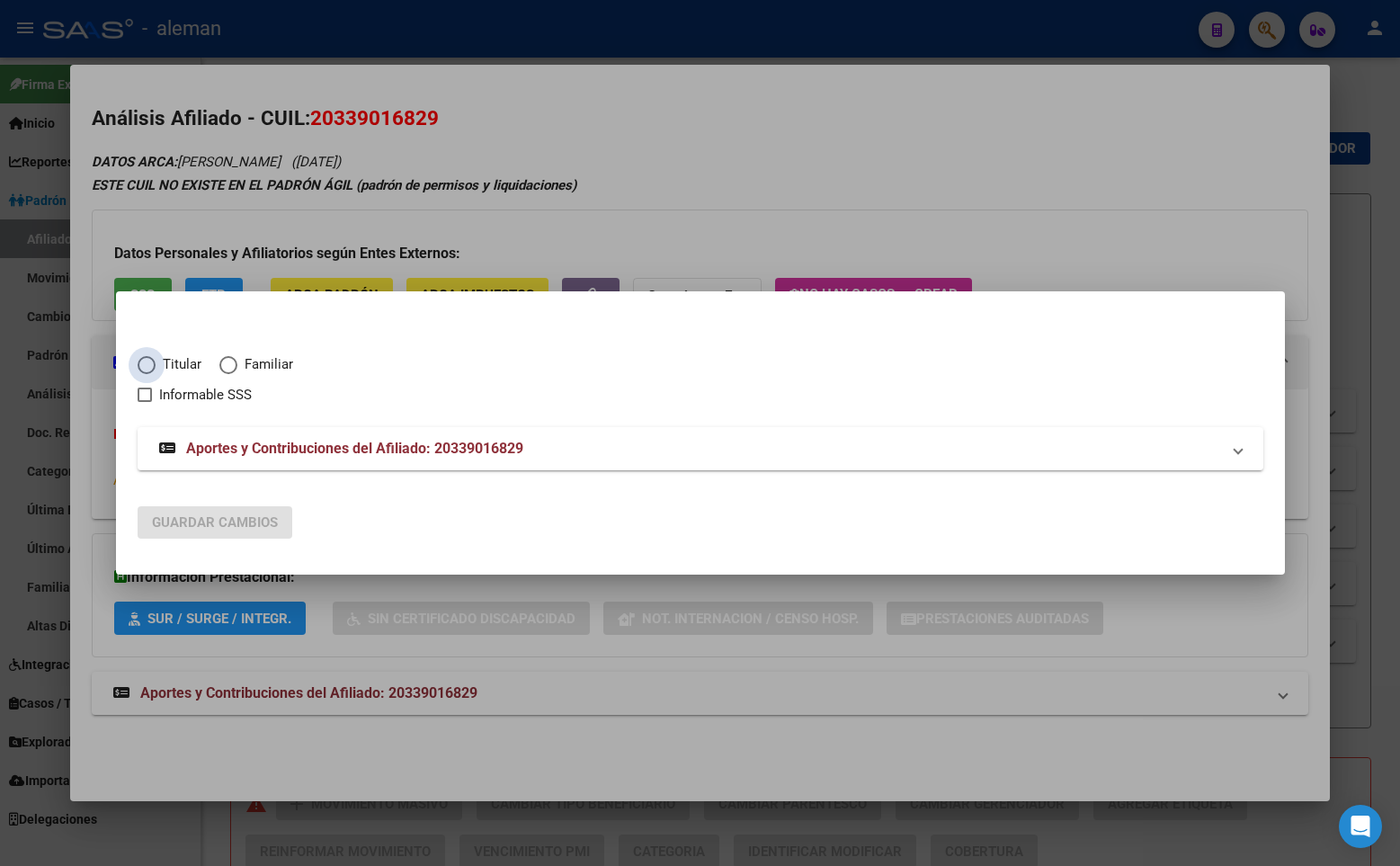
click at [139, 363] on span "Elija una opción" at bounding box center [147, 366] width 18 height 18
click at [139, 363] on input "Titular" at bounding box center [147, 366] width 18 height 18
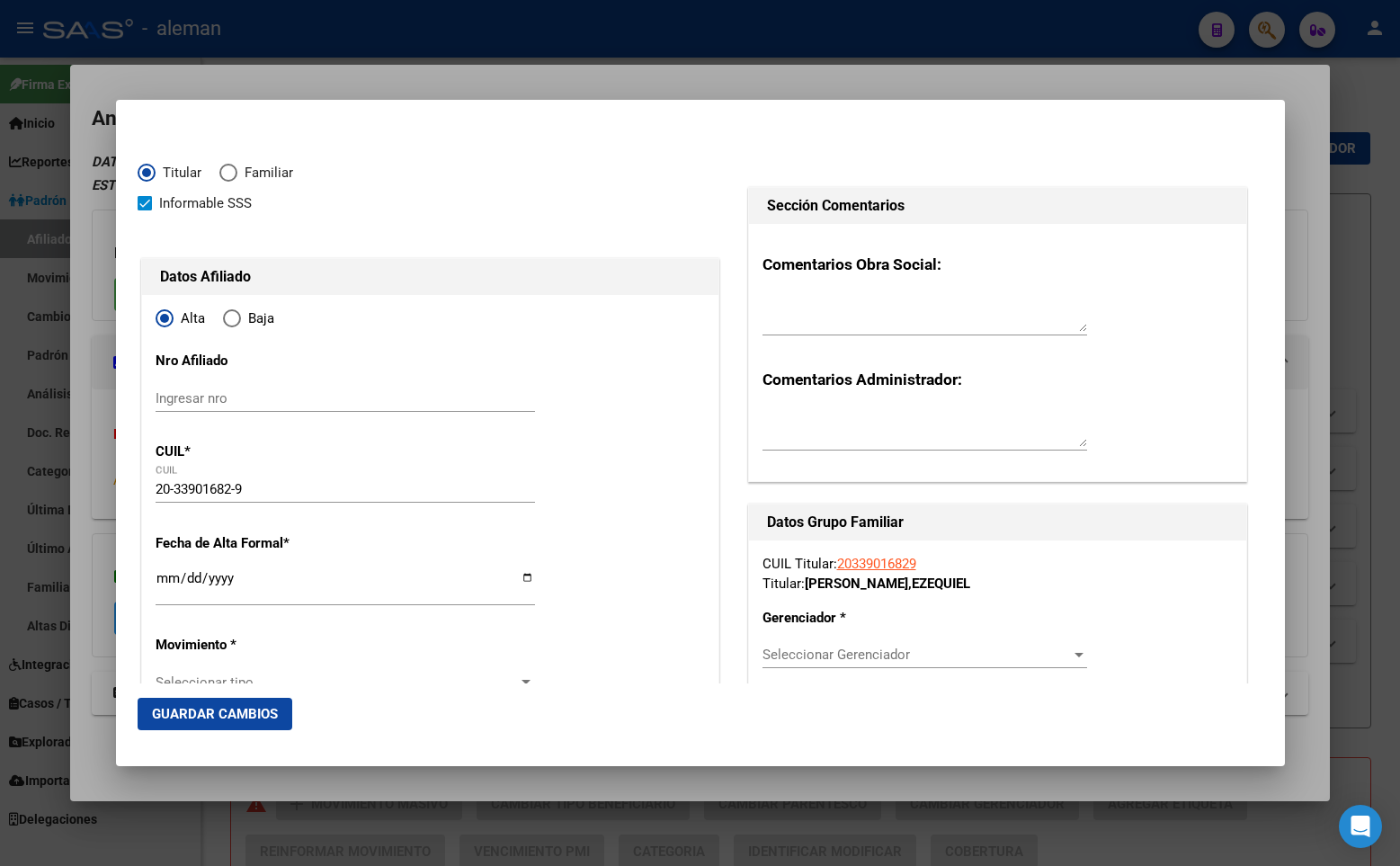
scroll to position [90, 0]
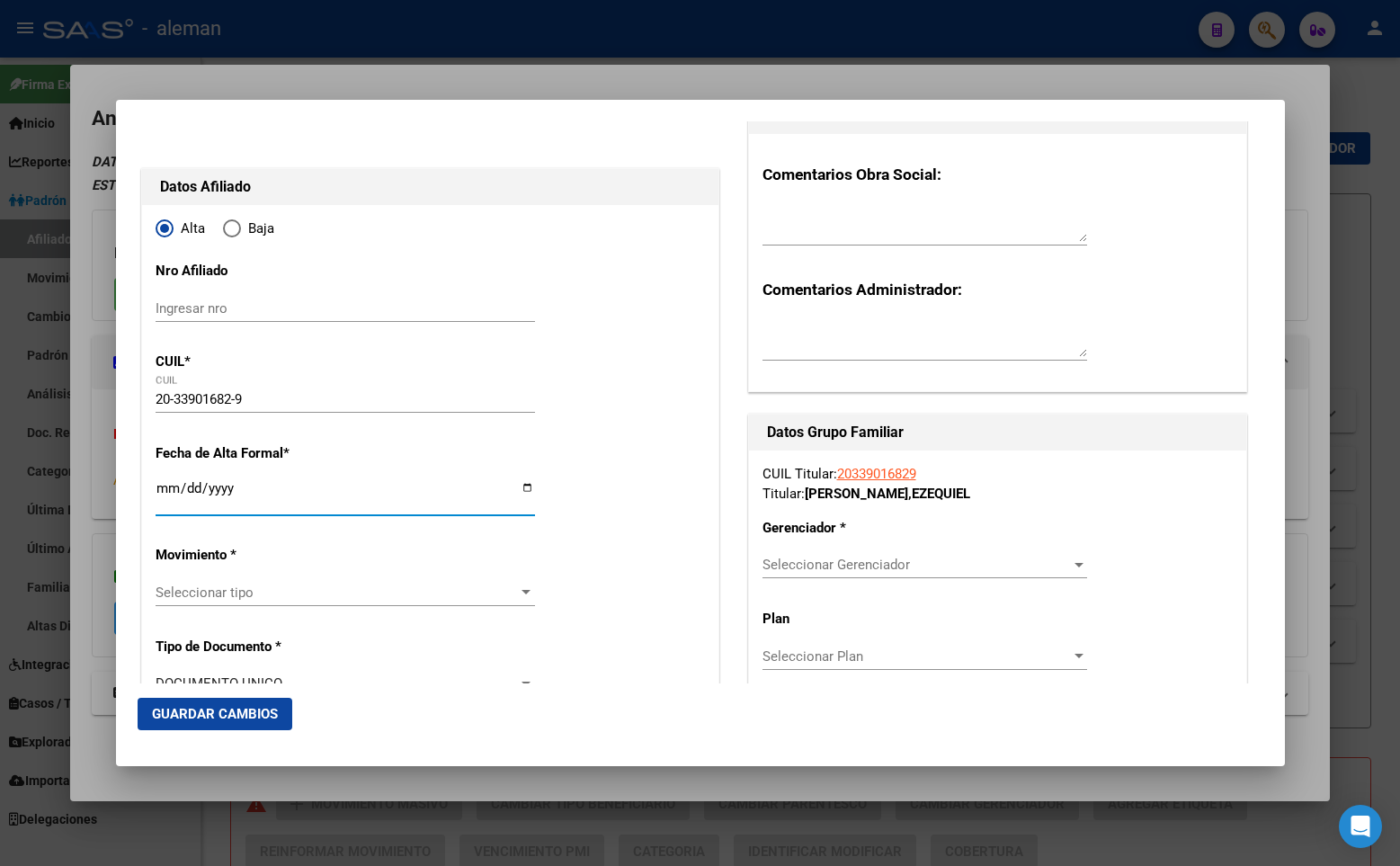
click at [164, 486] on input "Ingresar fecha" at bounding box center [344, 495] width 379 height 28
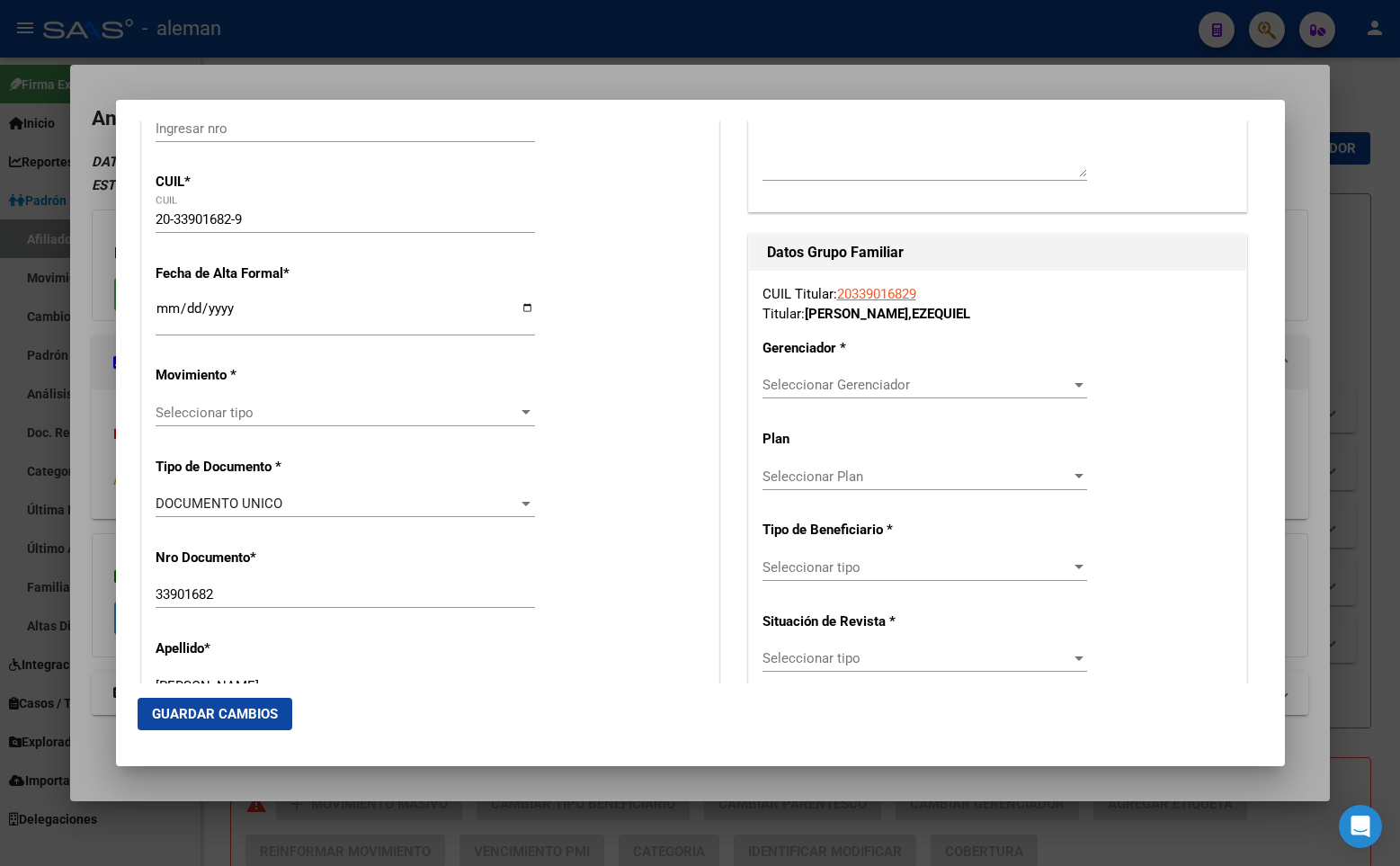
scroll to position [360, 0]
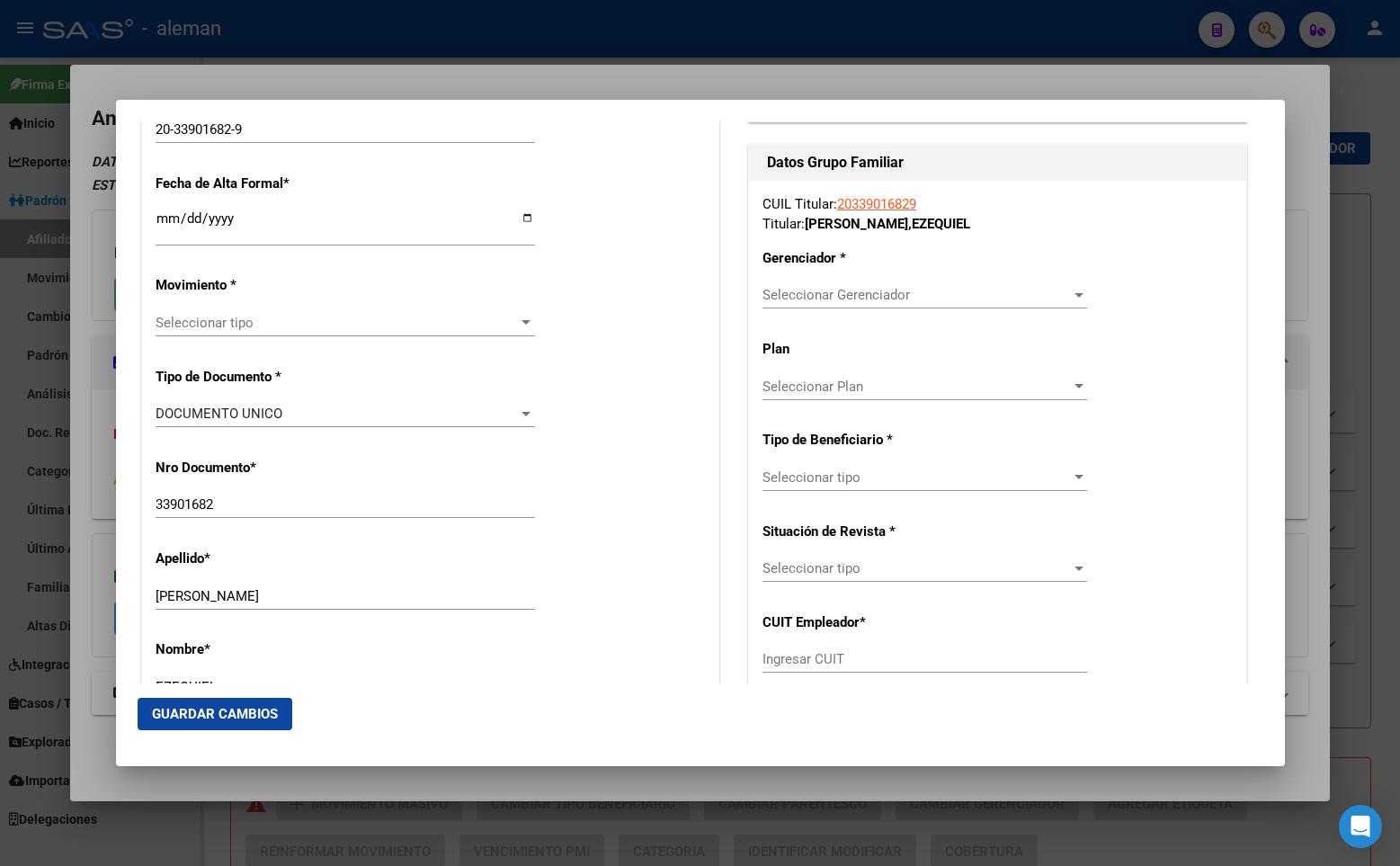
click at [224, 313] on div "Seleccionar tipo Seleccionar tipo" at bounding box center [344, 322] width 379 height 27
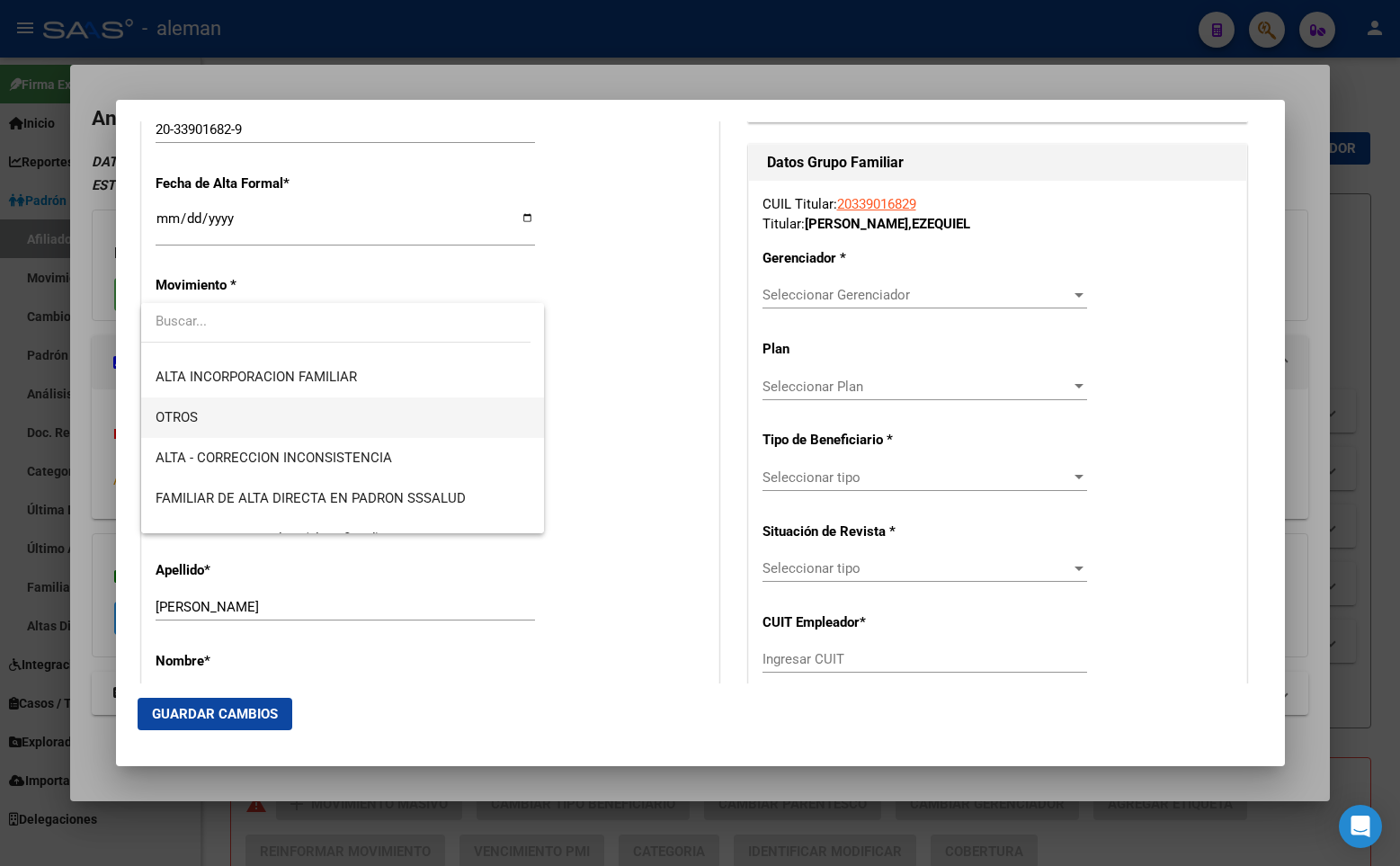
scroll to position [180, 0]
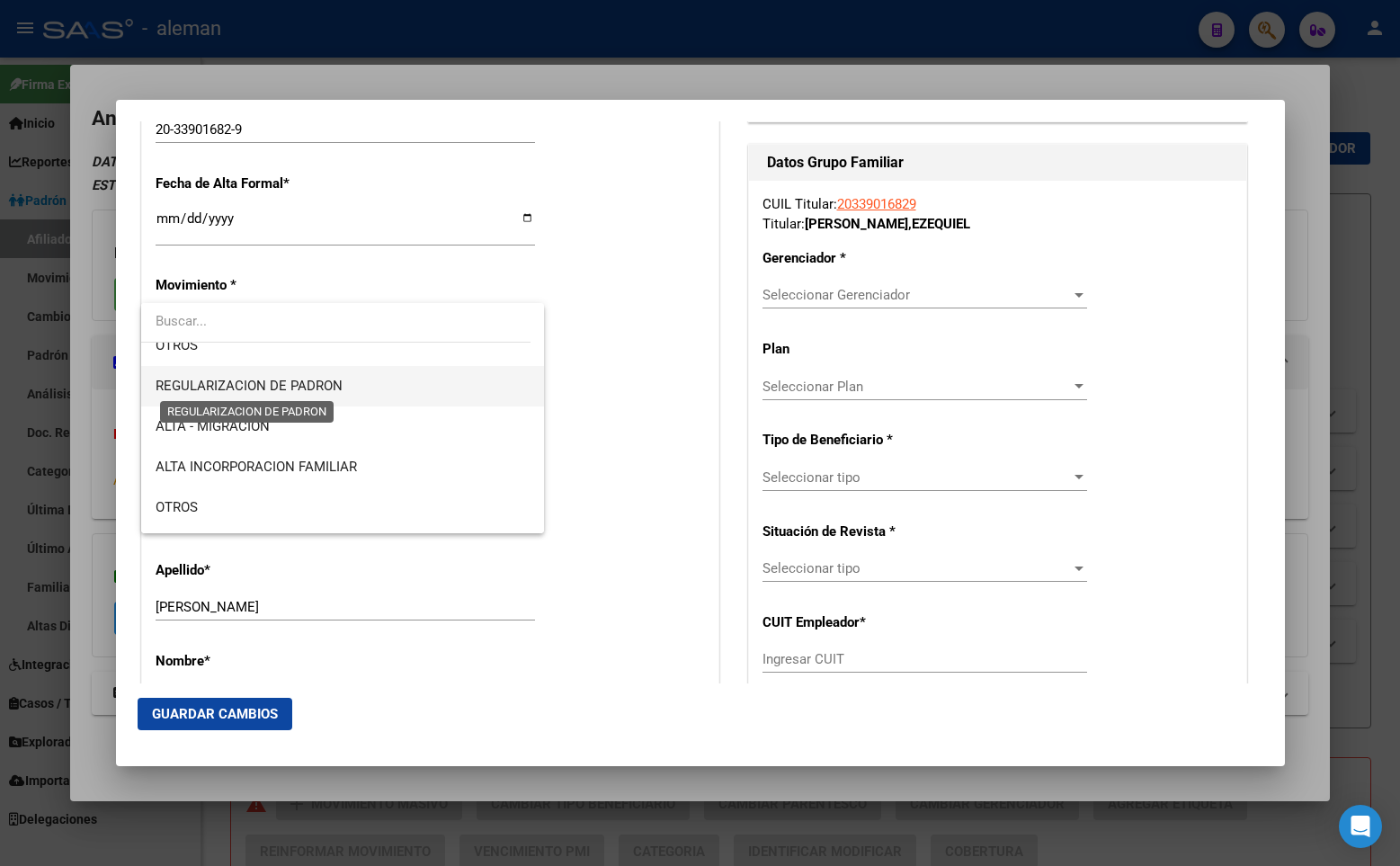
click at [289, 386] on span "REGULARIZACION DE PADRON" at bounding box center [249, 386] width 187 height 17
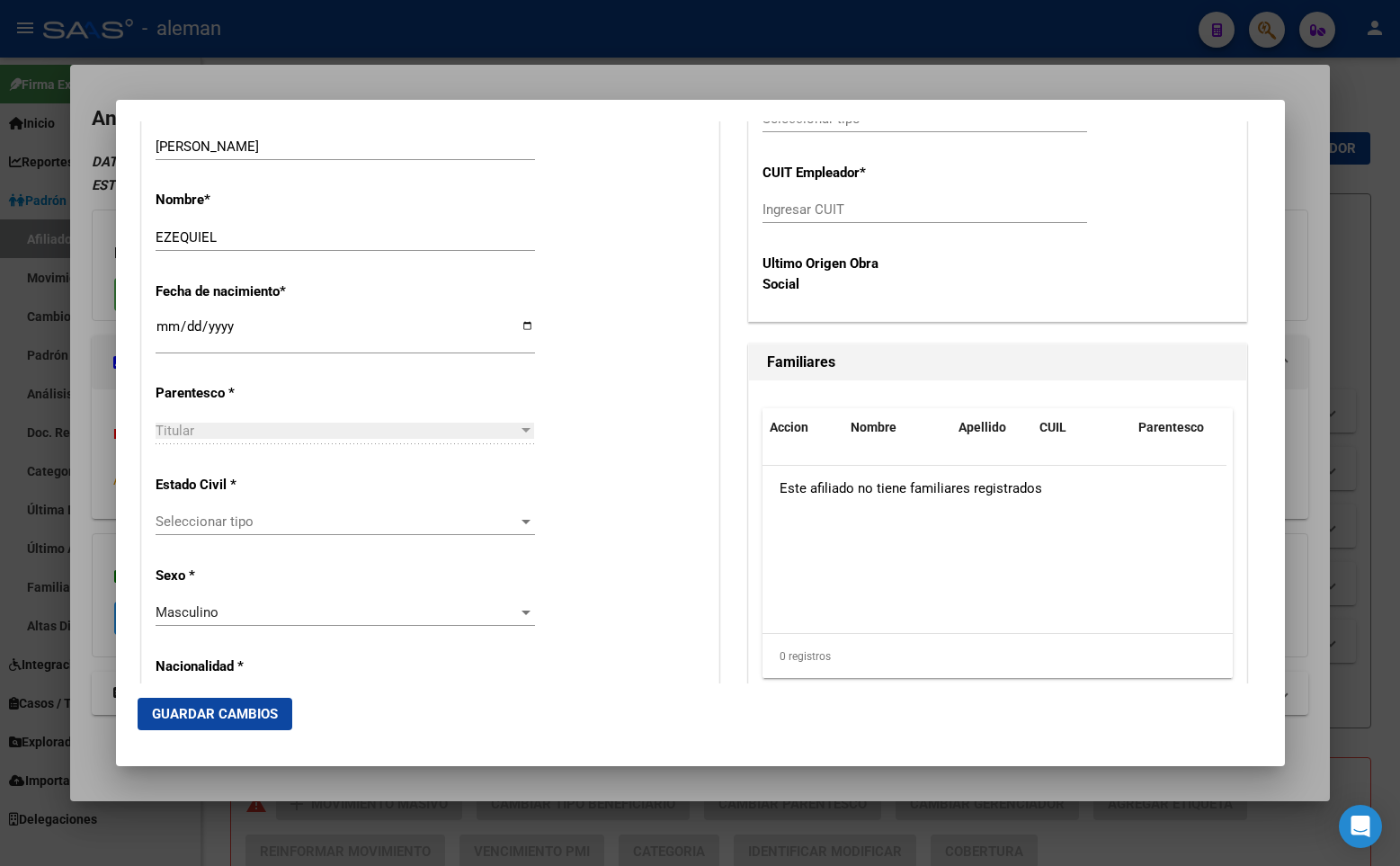
scroll to position [899, 0]
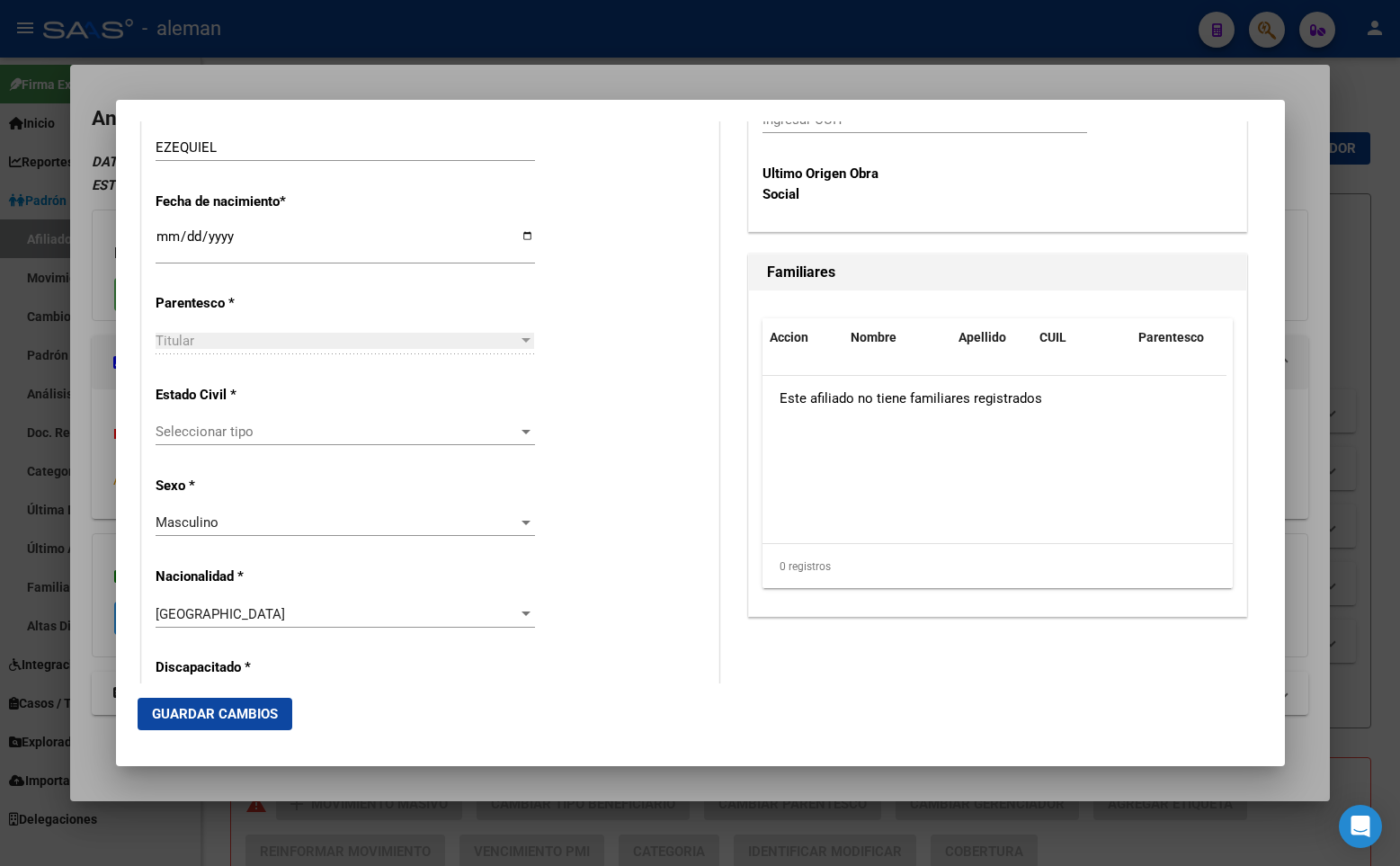
click at [257, 438] on span "Seleccionar tipo" at bounding box center [337, 432] width 364 height 17
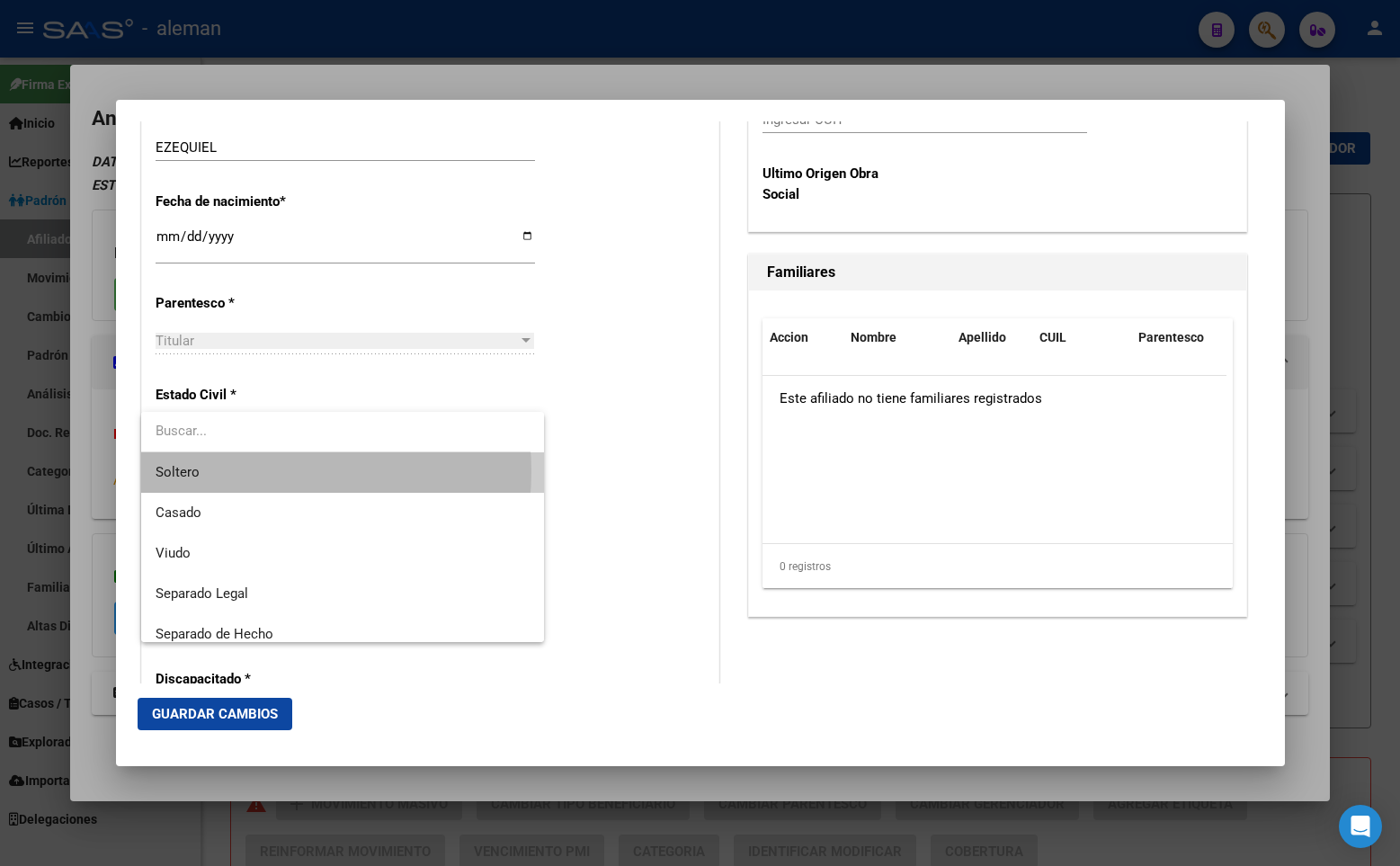
click at [258, 471] on span "Soltero" at bounding box center [342, 473] width 374 height 40
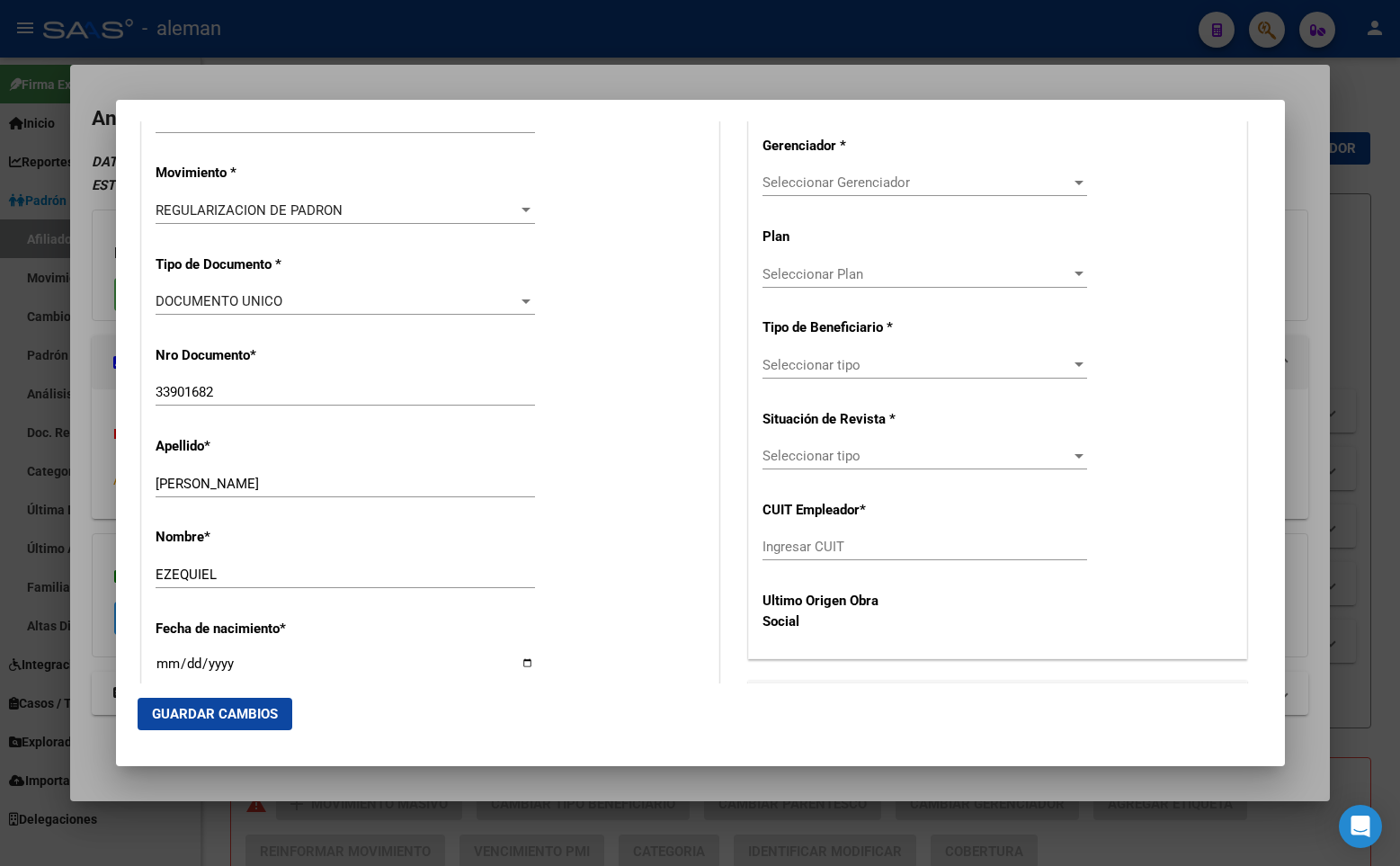
scroll to position [112, 0]
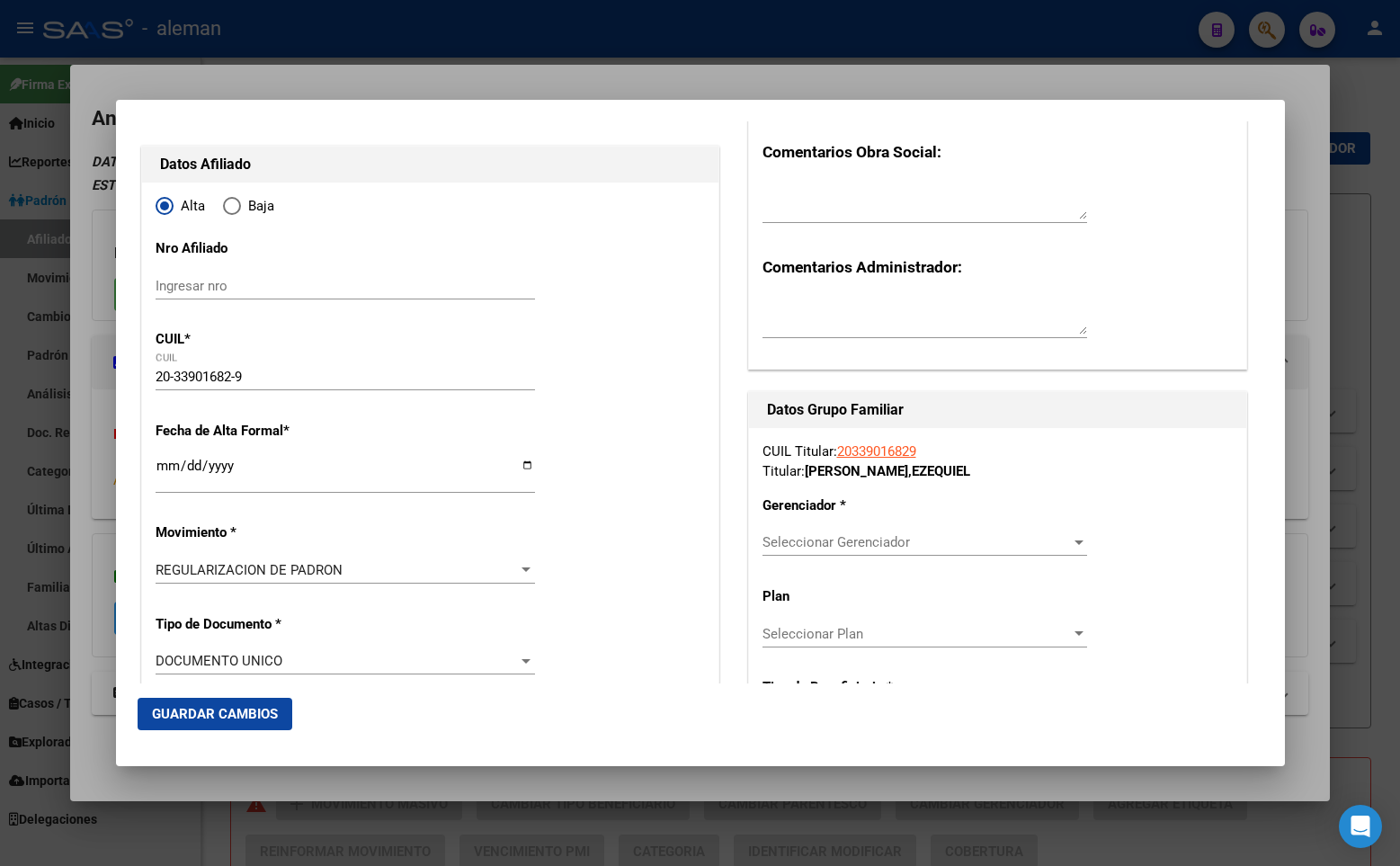
click at [821, 545] on span "Seleccionar Gerenciador" at bounding box center [916, 543] width 308 height 17
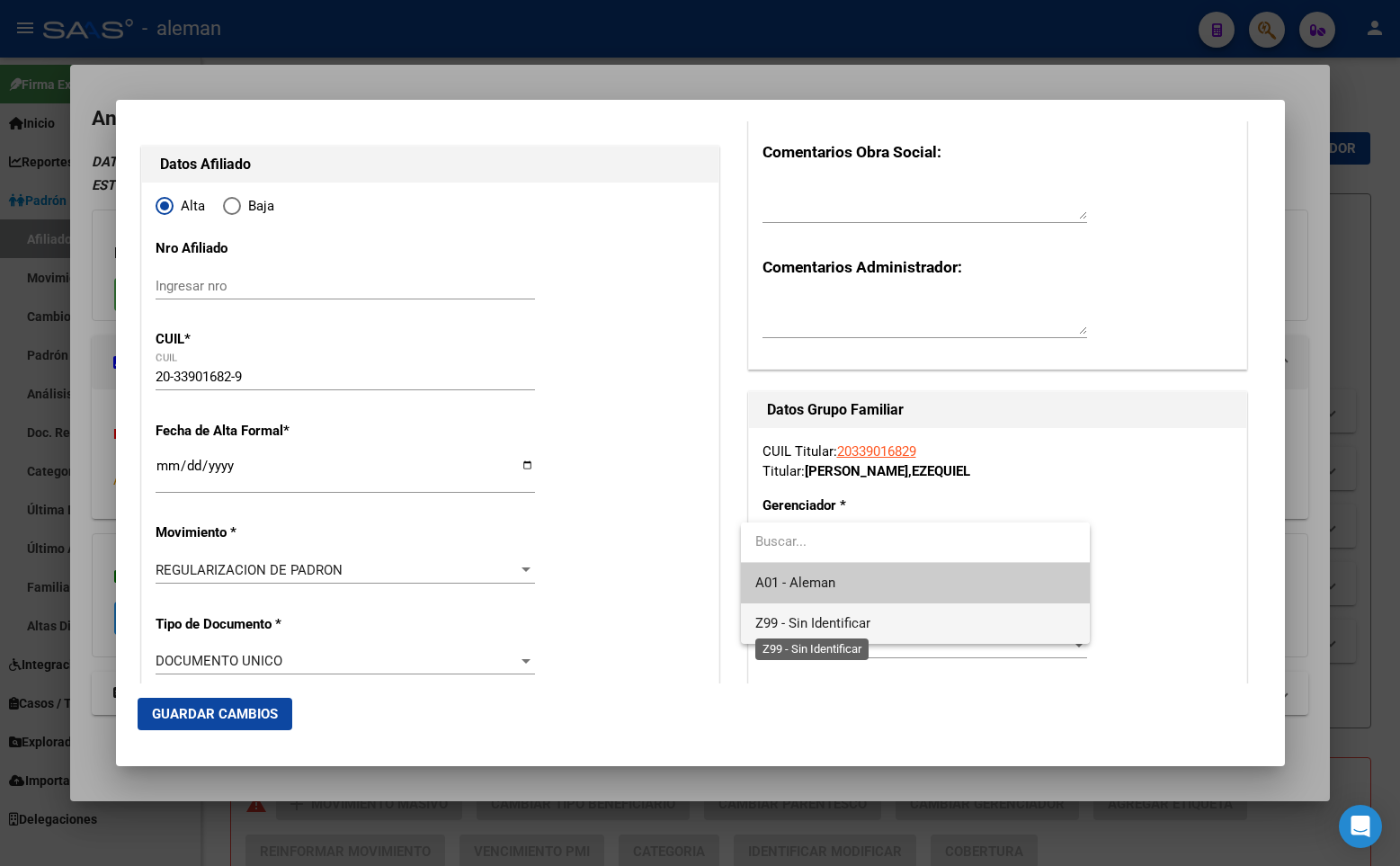
click at [835, 628] on span "Z99 - Sin Identificar" at bounding box center [812, 624] width 115 height 17
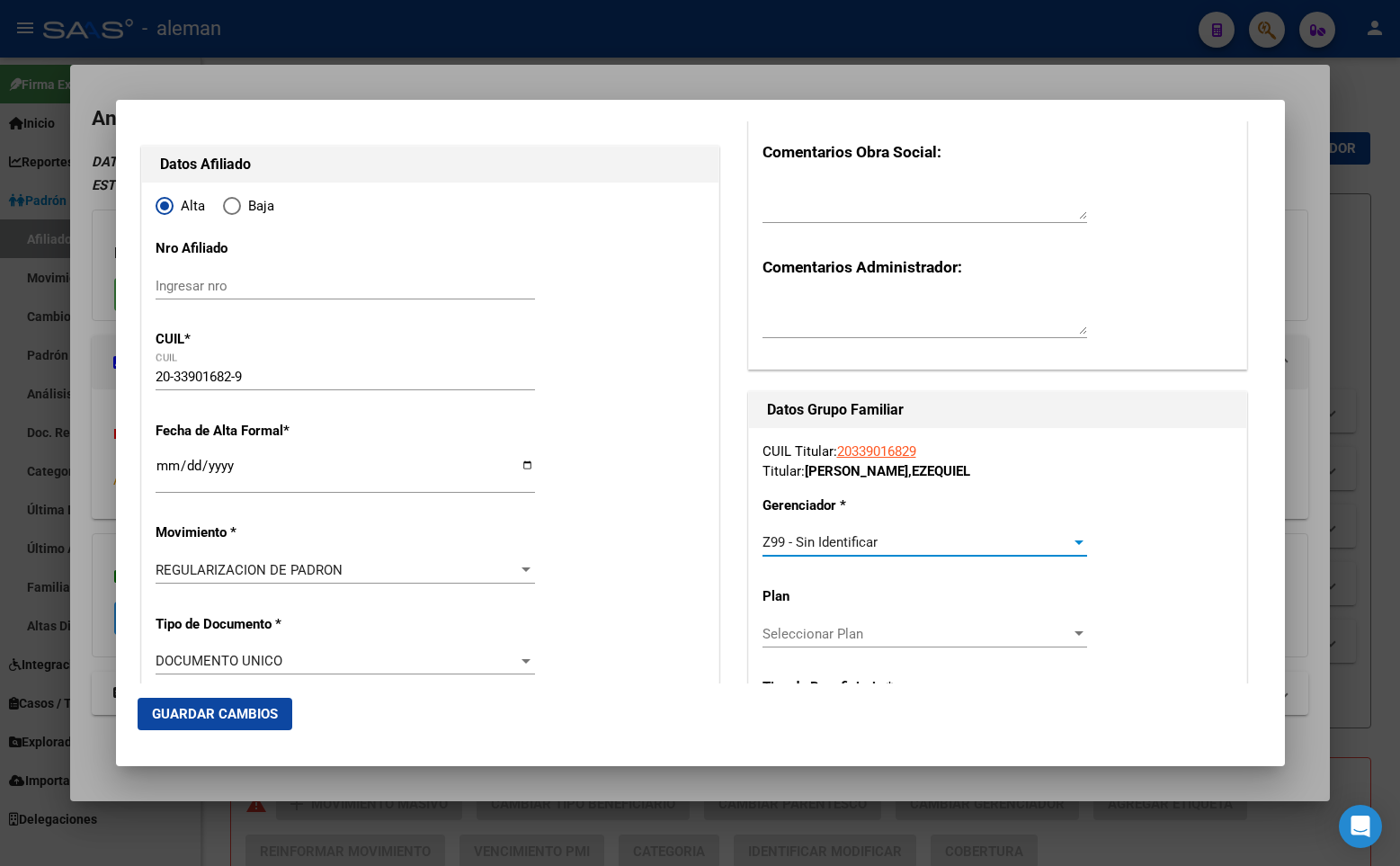
scroll to position [292, 0]
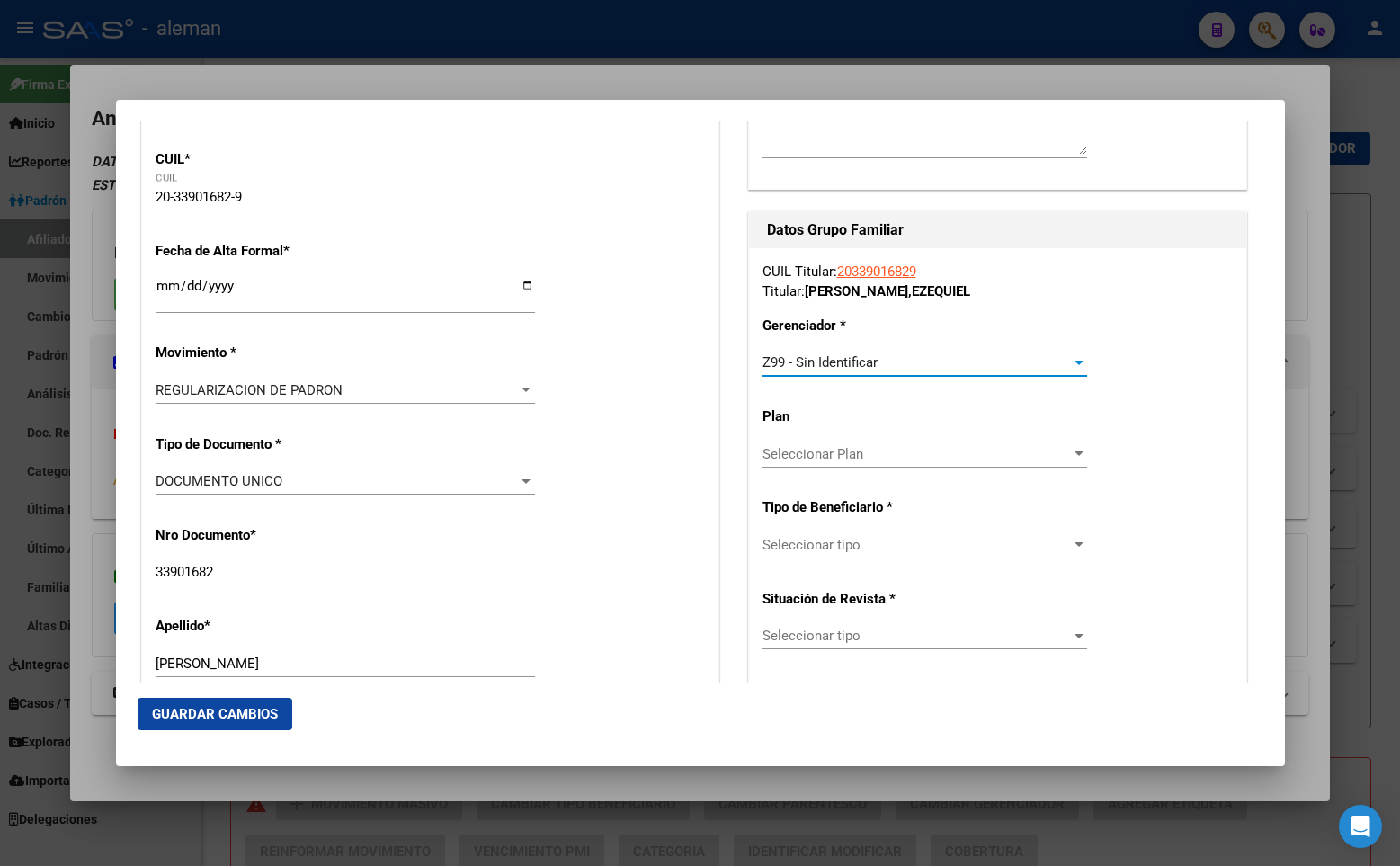
click at [885, 545] on span "Seleccionar tipo" at bounding box center [916, 545] width 308 height 17
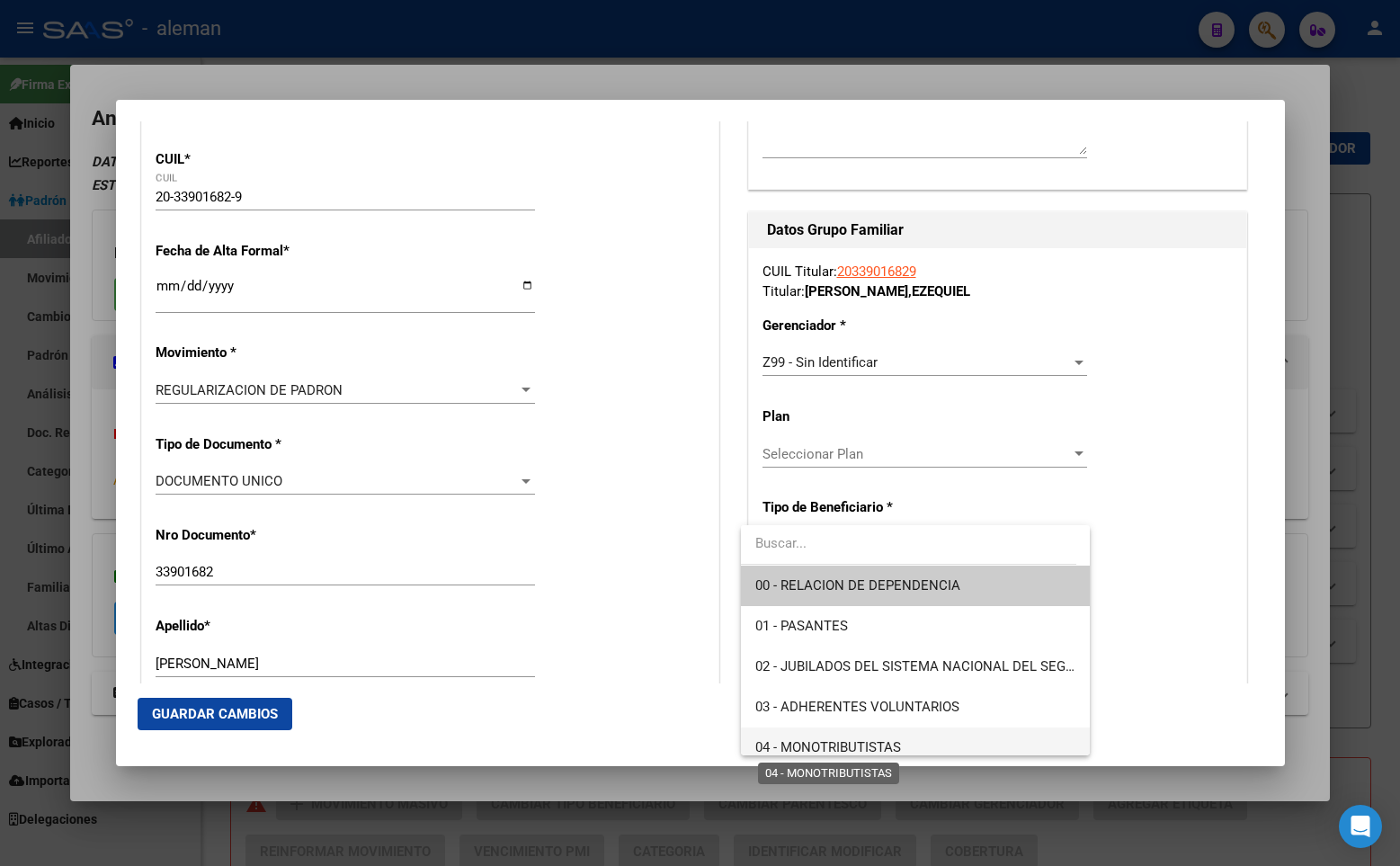
click at [840, 739] on span "04 - MONOTRIBUTISTAS" at bounding box center [828, 748] width 146 height 17
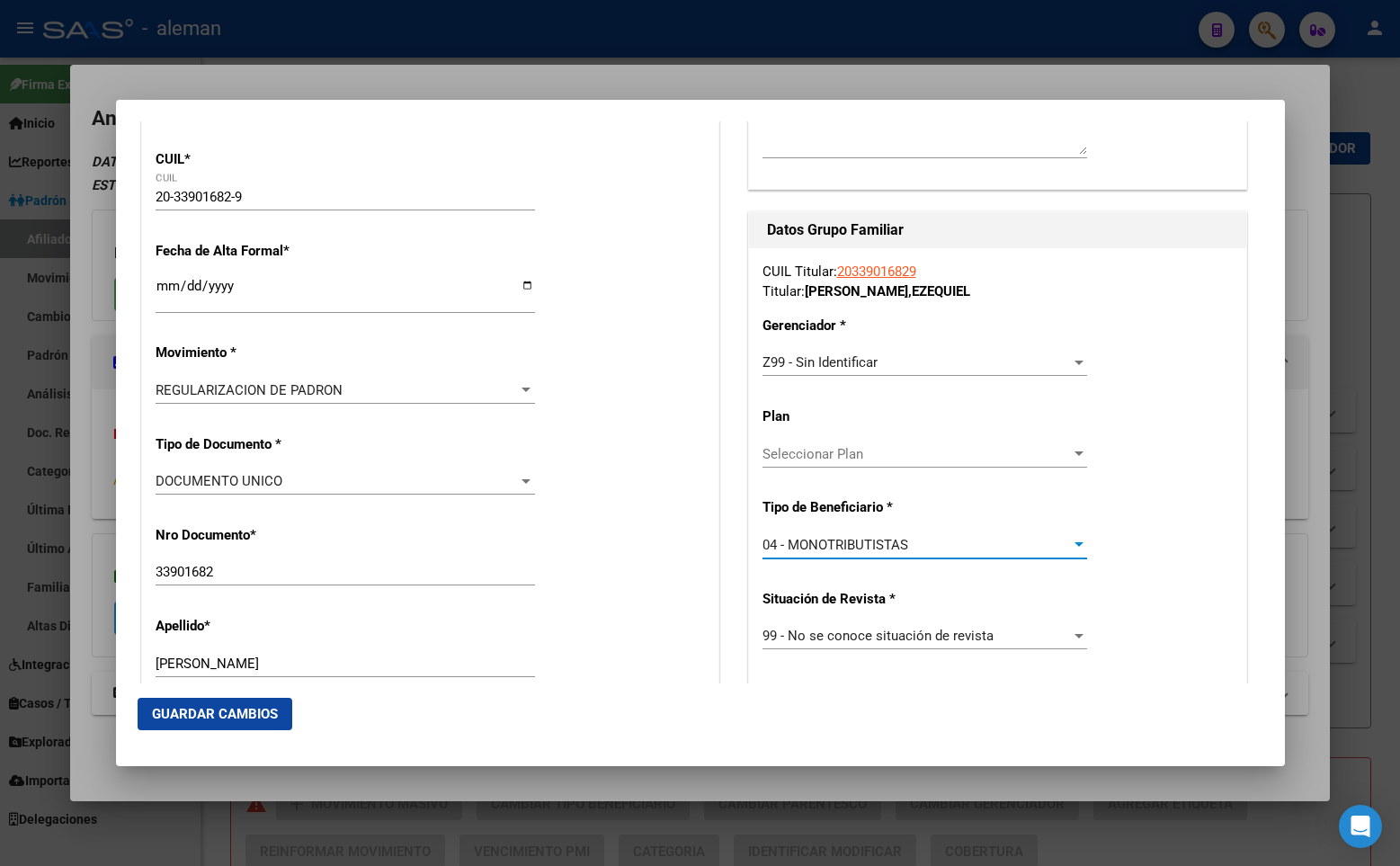
scroll to position [562, 0]
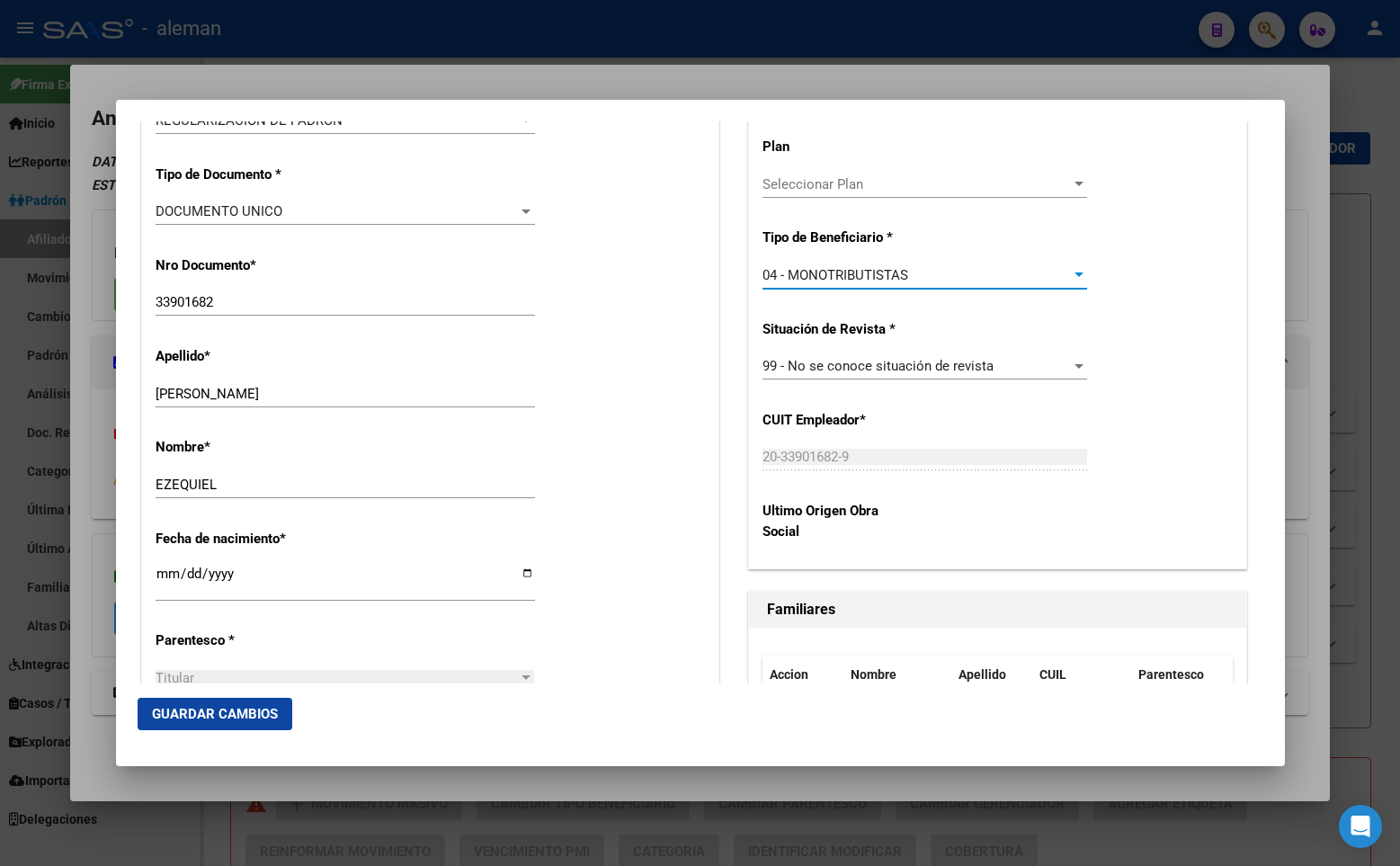
click at [690, 525] on div "Fecha de nacimiento * [DEMOGRAPHIC_DATA] Ingresar fecha" at bounding box center [430, 567] width 549 height 103
click at [223, 715] on span "Guardar Cambios" at bounding box center [214, 714] width 126 height 17
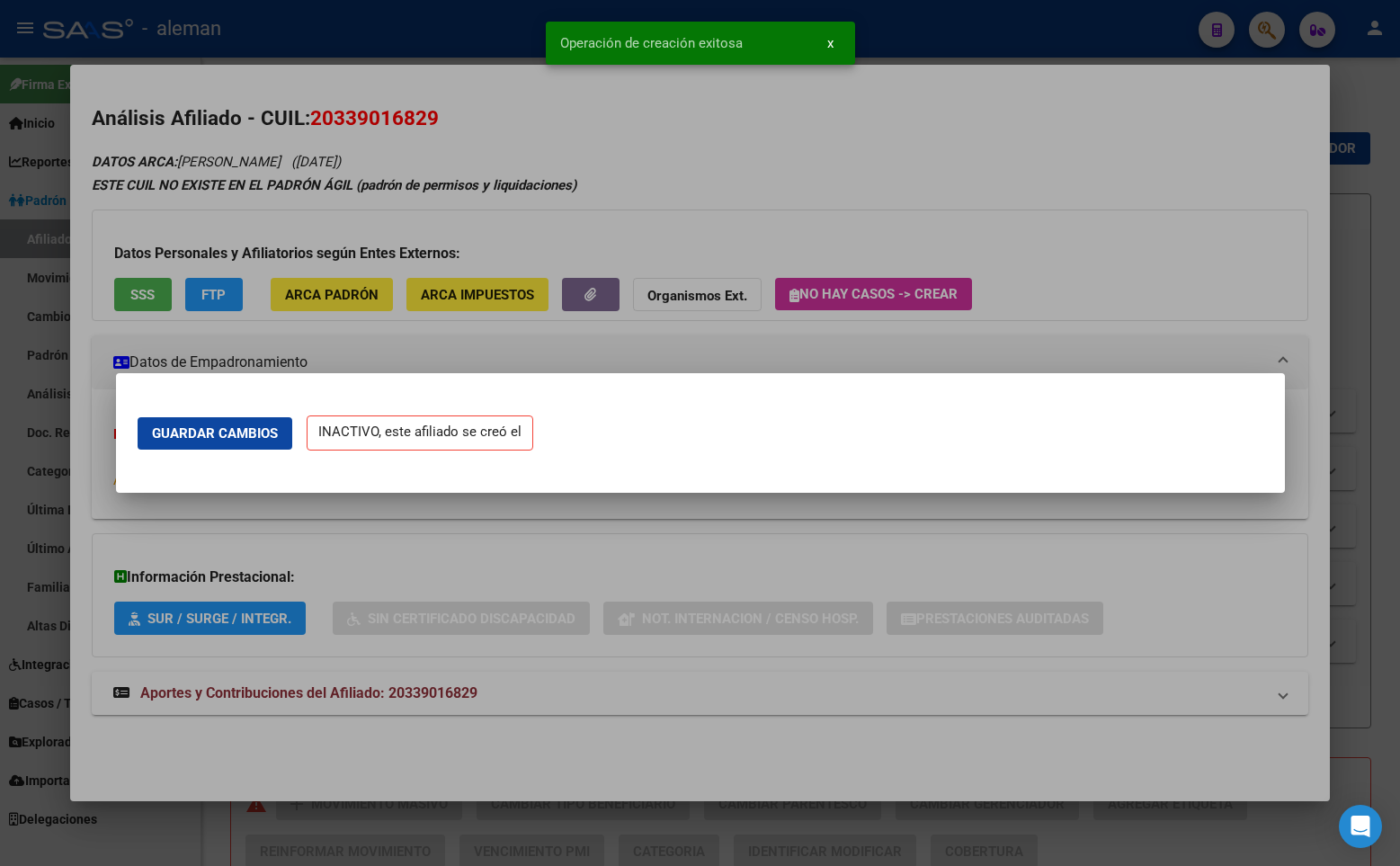
scroll to position [0, 0]
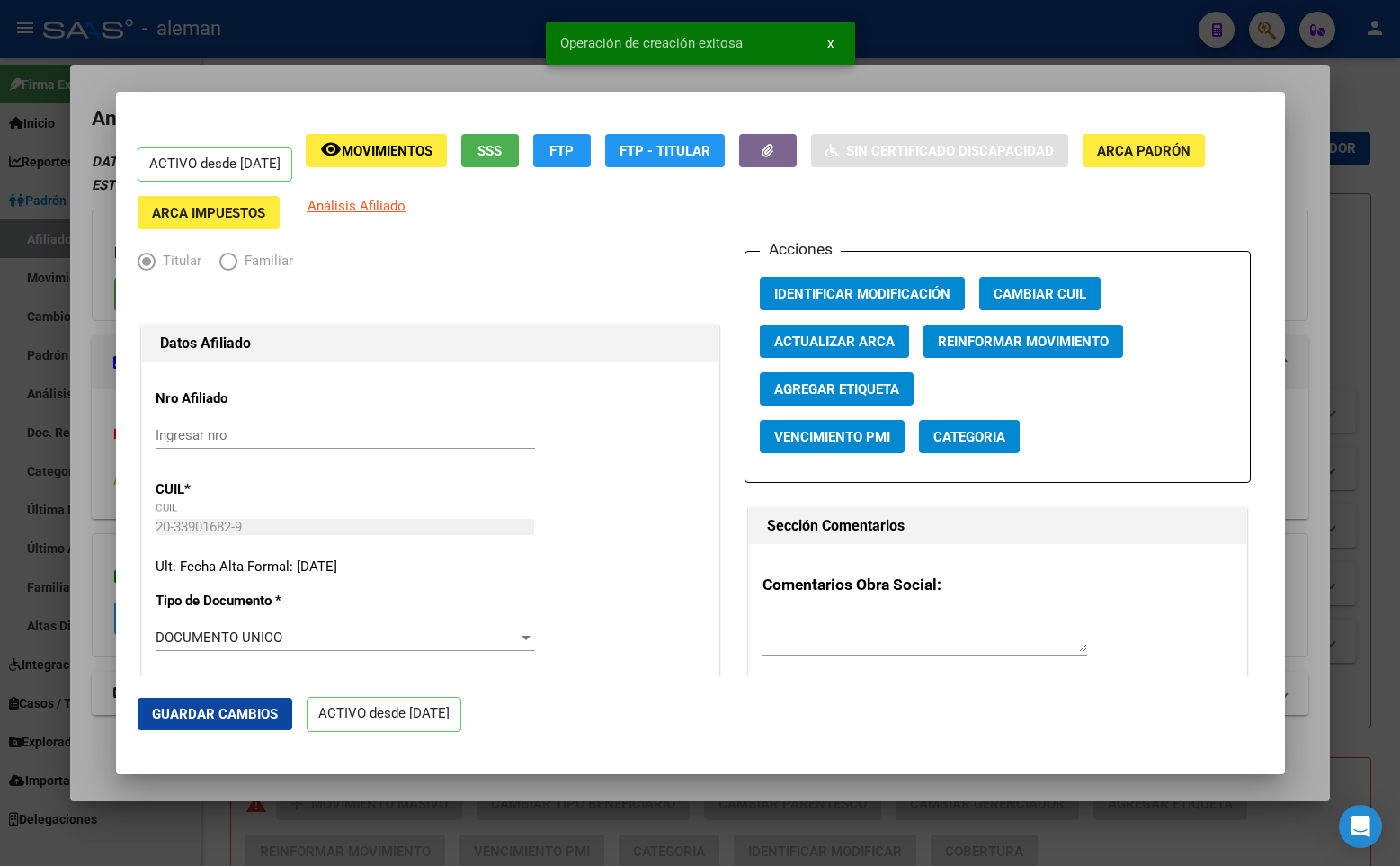
click at [1145, 204] on div "ACTIVO desde [DATE] remove_red_eye Movimientos SSS FTP FTP - Titular Sin Certif…" at bounding box center [700, 182] width 1126 height 96
click at [1317, 196] on div at bounding box center [700, 433] width 1400 height 866
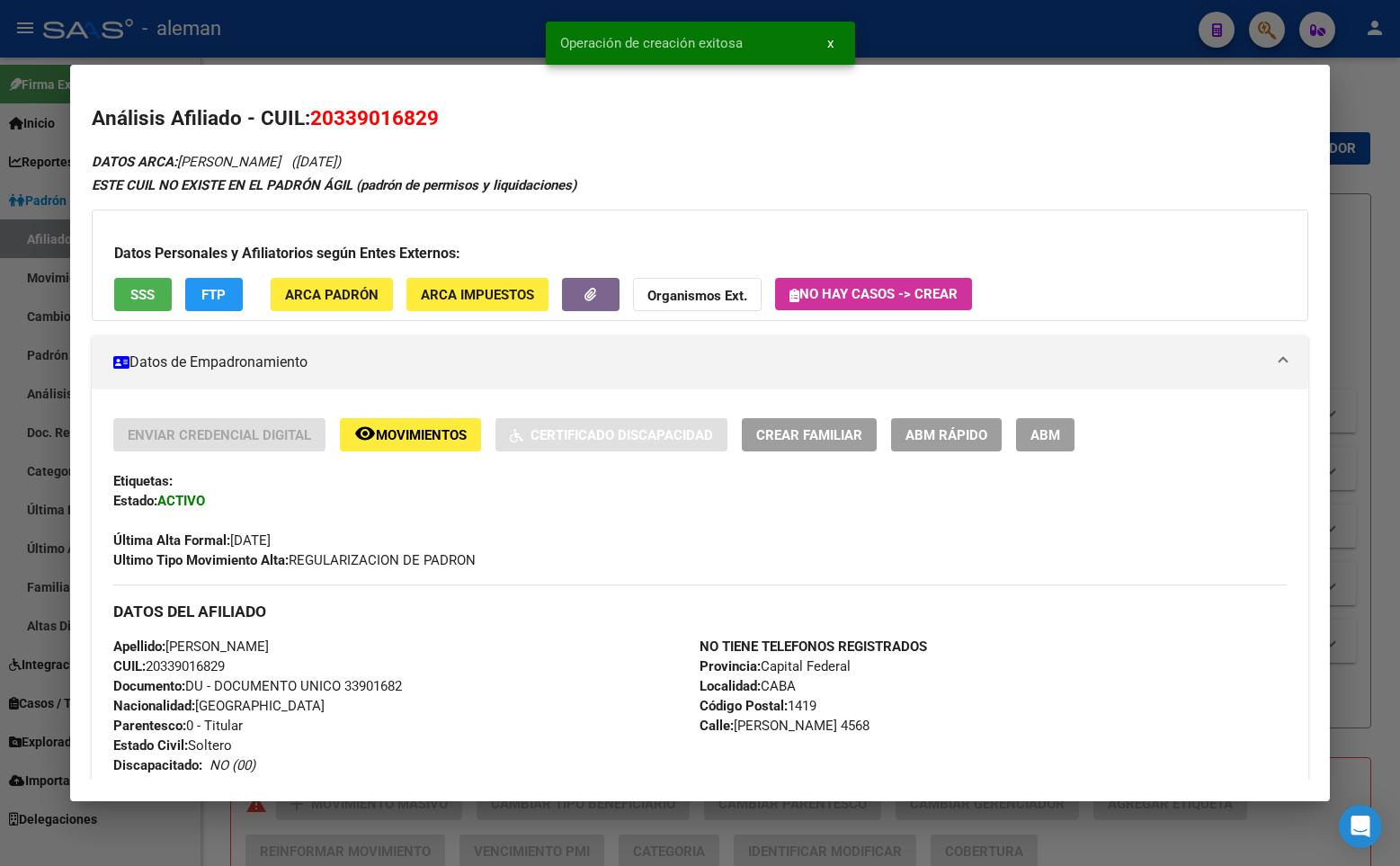
click at [1365, 177] on div at bounding box center [700, 433] width 1400 height 866
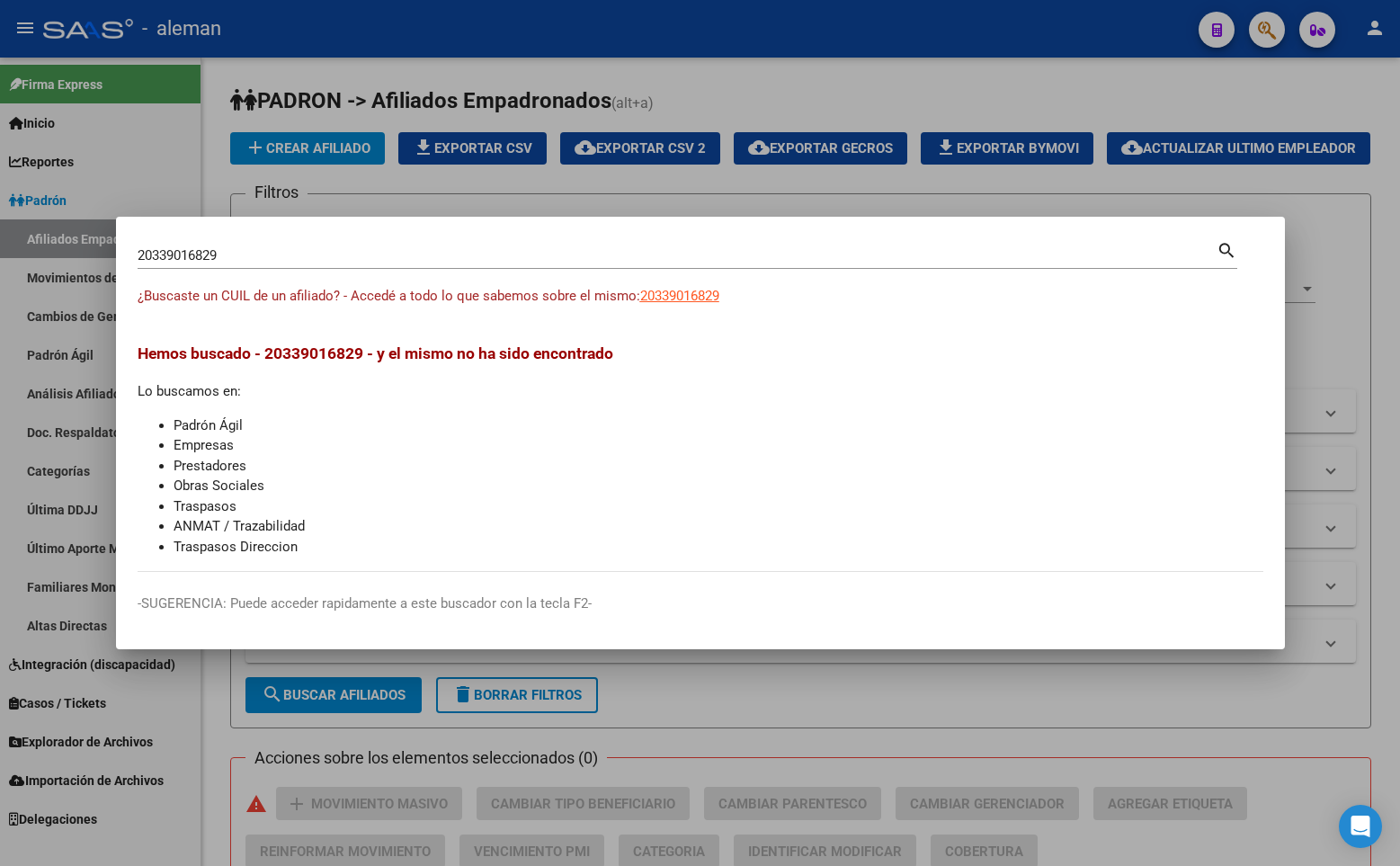
click at [756, 86] on div at bounding box center [700, 433] width 1400 height 866
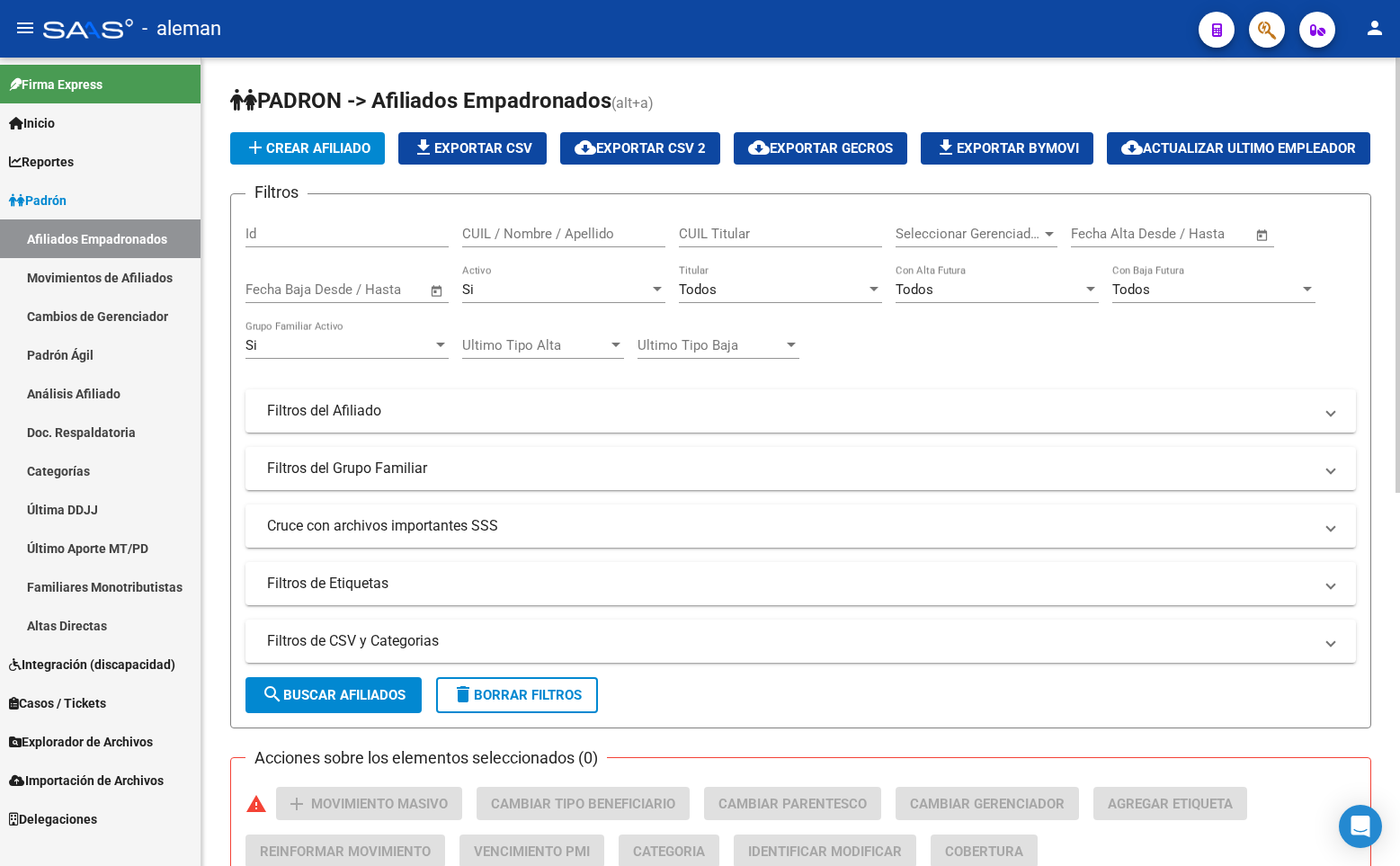
click at [1016, 97] on h1 "PADRON -> Afiliados Empadronados (alt+a)" at bounding box center [801, 102] width 1141 height 31
click at [1267, 22] on icon "button" at bounding box center [1267, 30] width 18 height 21
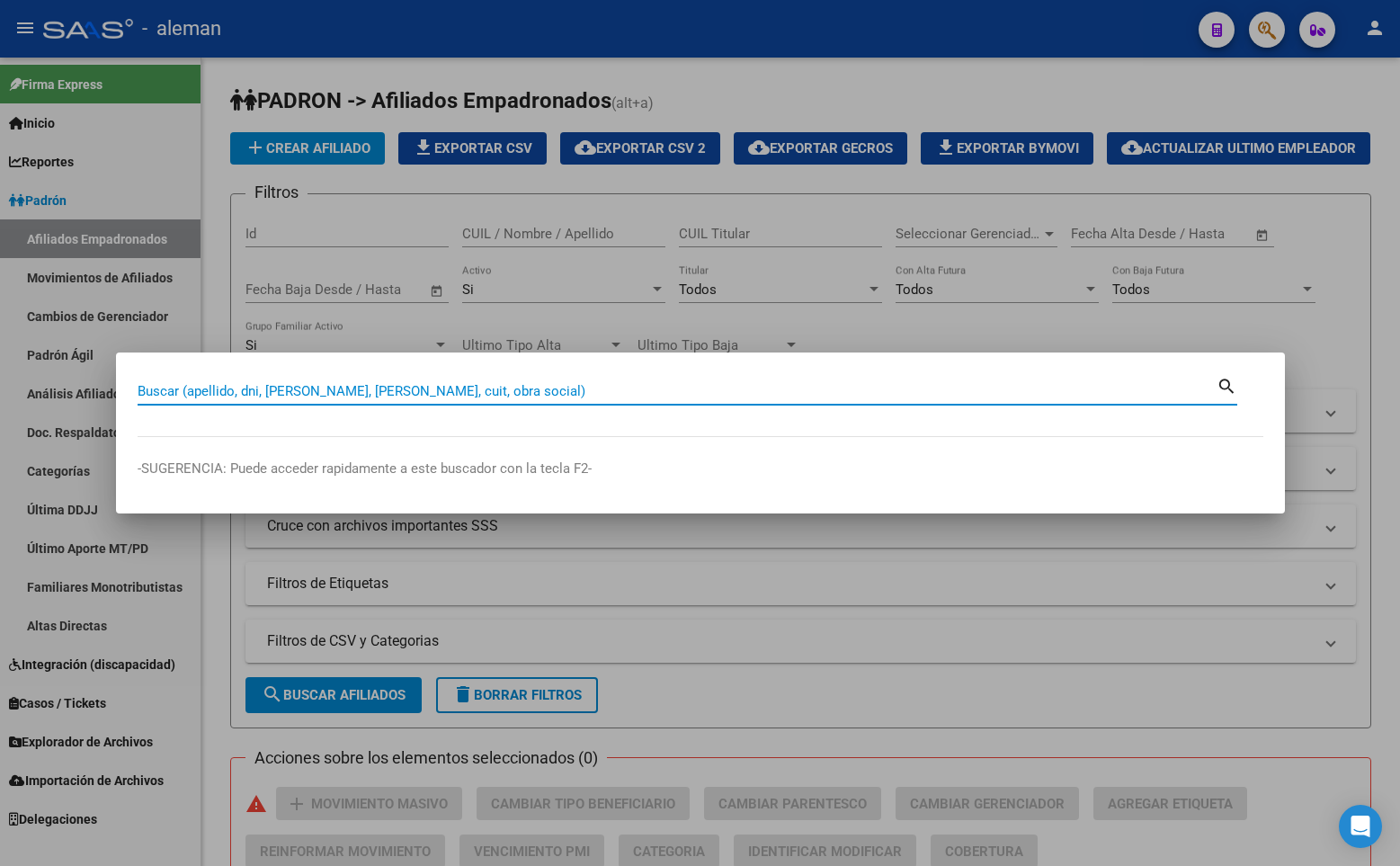
click at [432, 395] on input "Buscar (apellido, dni, [PERSON_NAME], [PERSON_NAME], cuit, obra social)" at bounding box center [677, 391] width 1079 height 17
paste input "27-31423162-2"
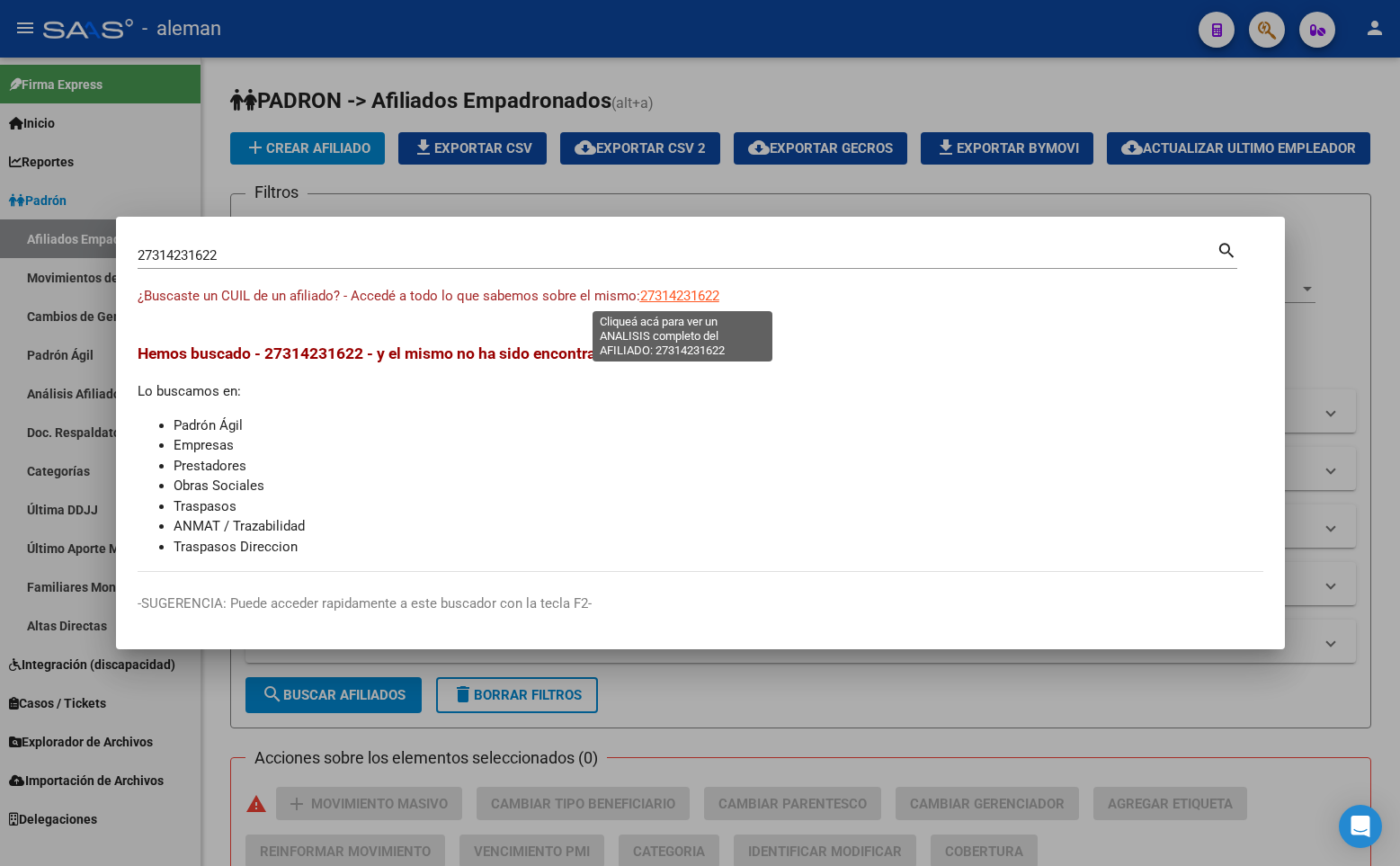
click at [677, 294] on span "27314231622" at bounding box center [679, 296] width 79 height 17
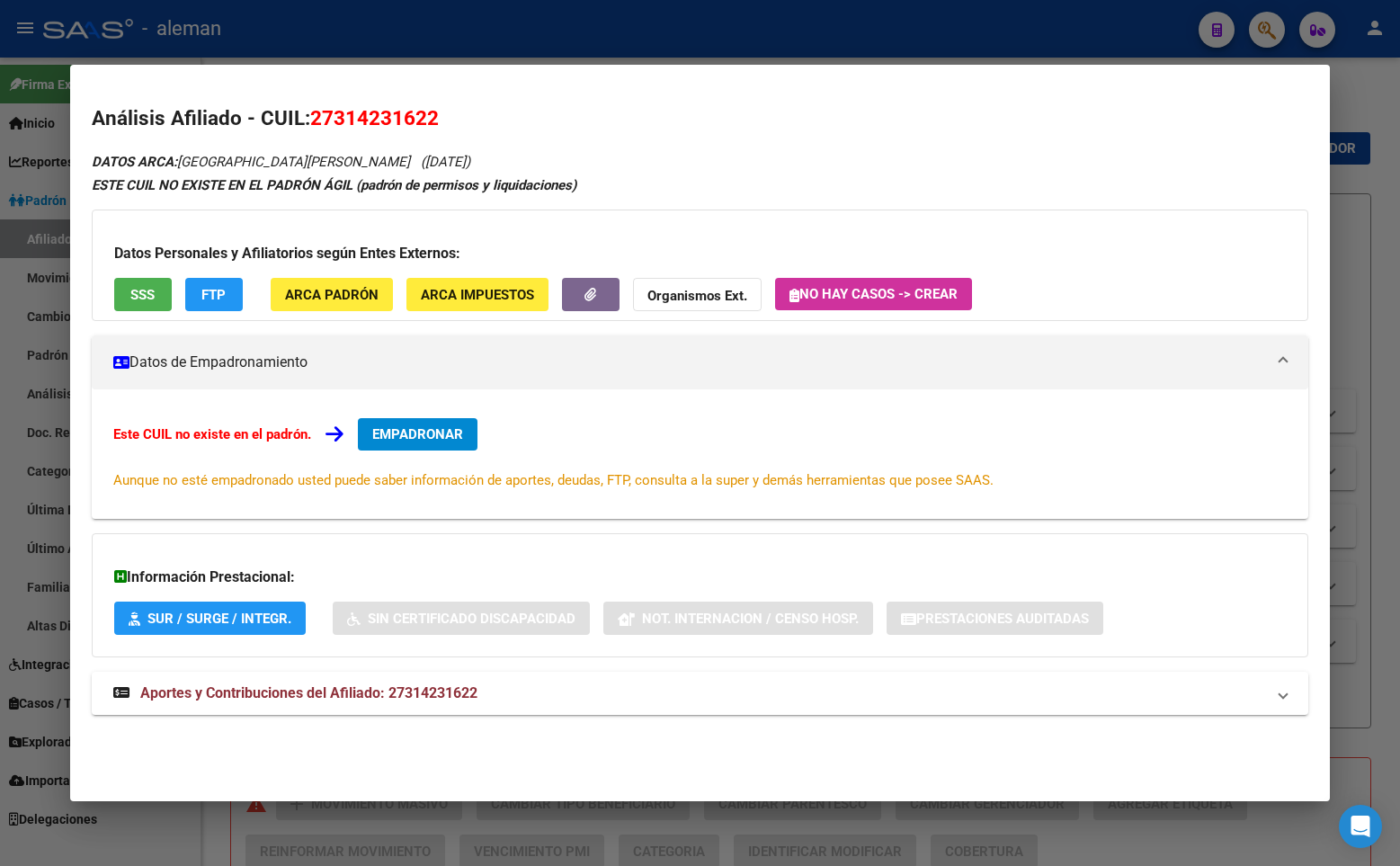
click at [674, 114] on h2 "Análisis Afiliado - CUIL: 27314231622" at bounding box center [700, 118] width 1216 height 30
click at [454, 432] on span "EMPADRONAR" at bounding box center [417, 434] width 91 height 17
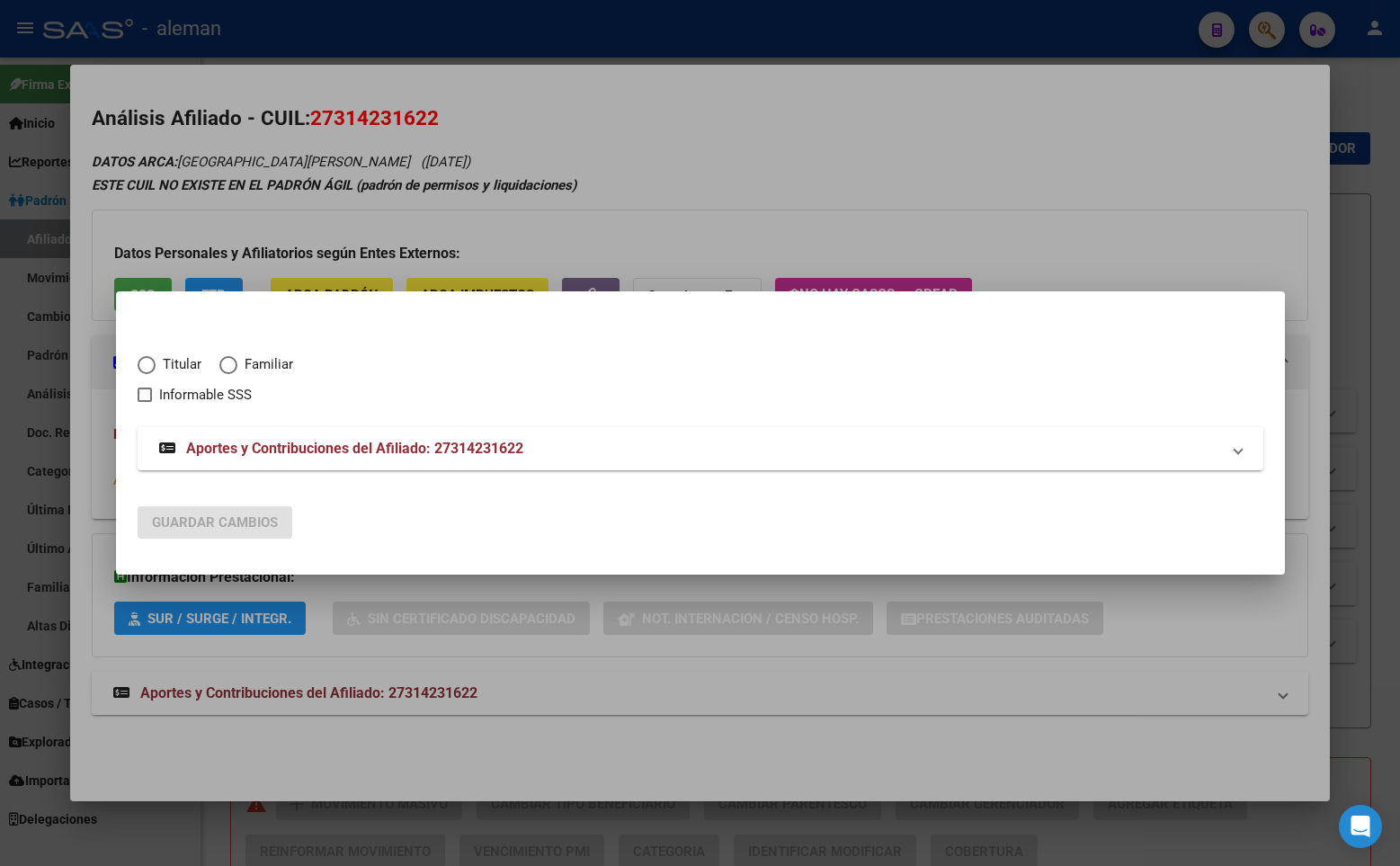
click at [151, 361] on span "Elija una opción" at bounding box center [147, 366] width 18 height 18
click at [151, 361] on input "Titular" at bounding box center [147, 366] width 18 height 18
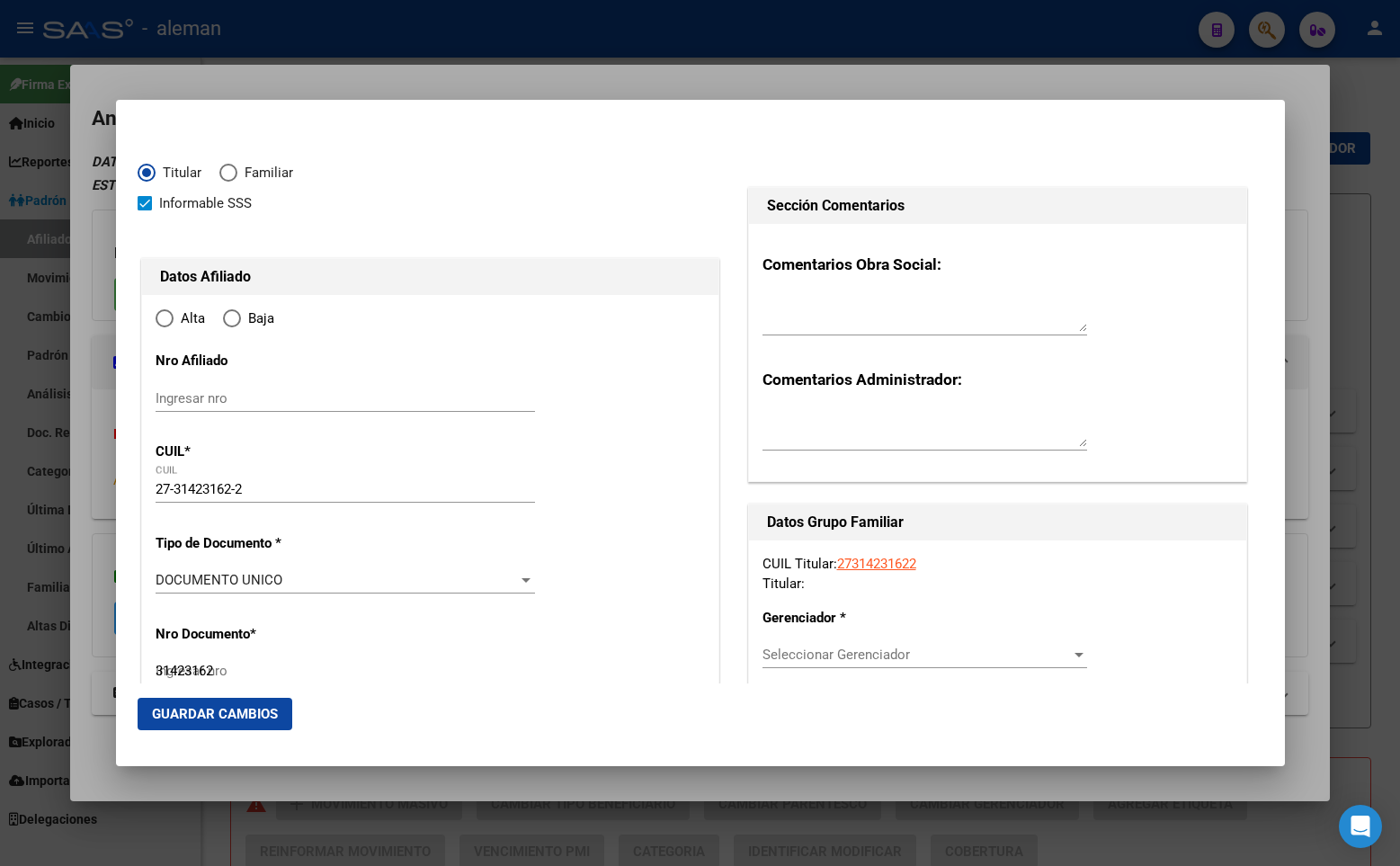
click at [165, 327] on label "Alta" at bounding box center [188, 319] width 67 height 21
click at [165, 327] on input "Alta" at bounding box center [164, 319] width 18 height 18
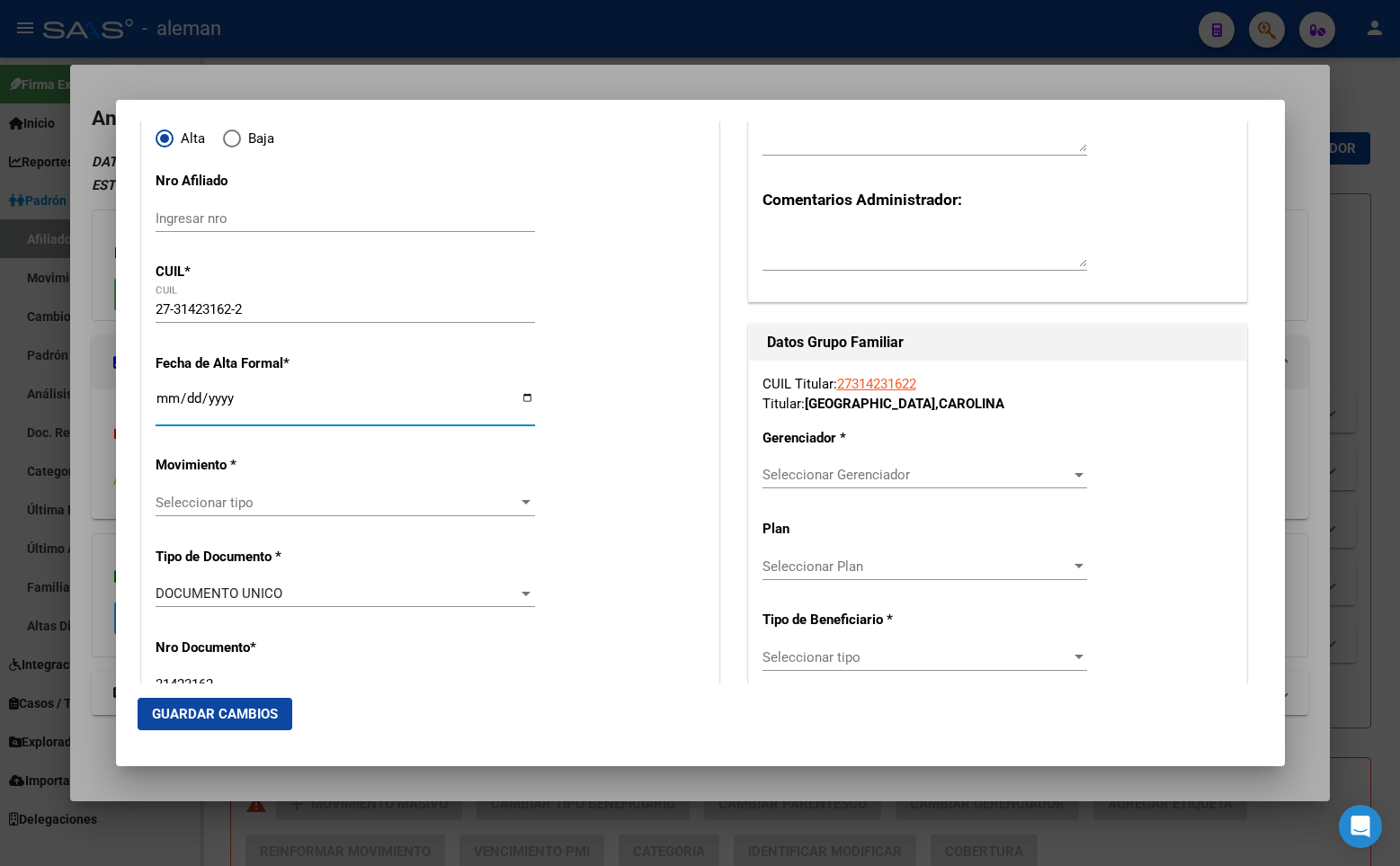
click at [159, 391] on input "Ingresar fecha" at bounding box center [344, 405] width 379 height 28
click at [332, 504] on span "Seleccionar tipo" at bounding box center [337, 503] width 364 height 17
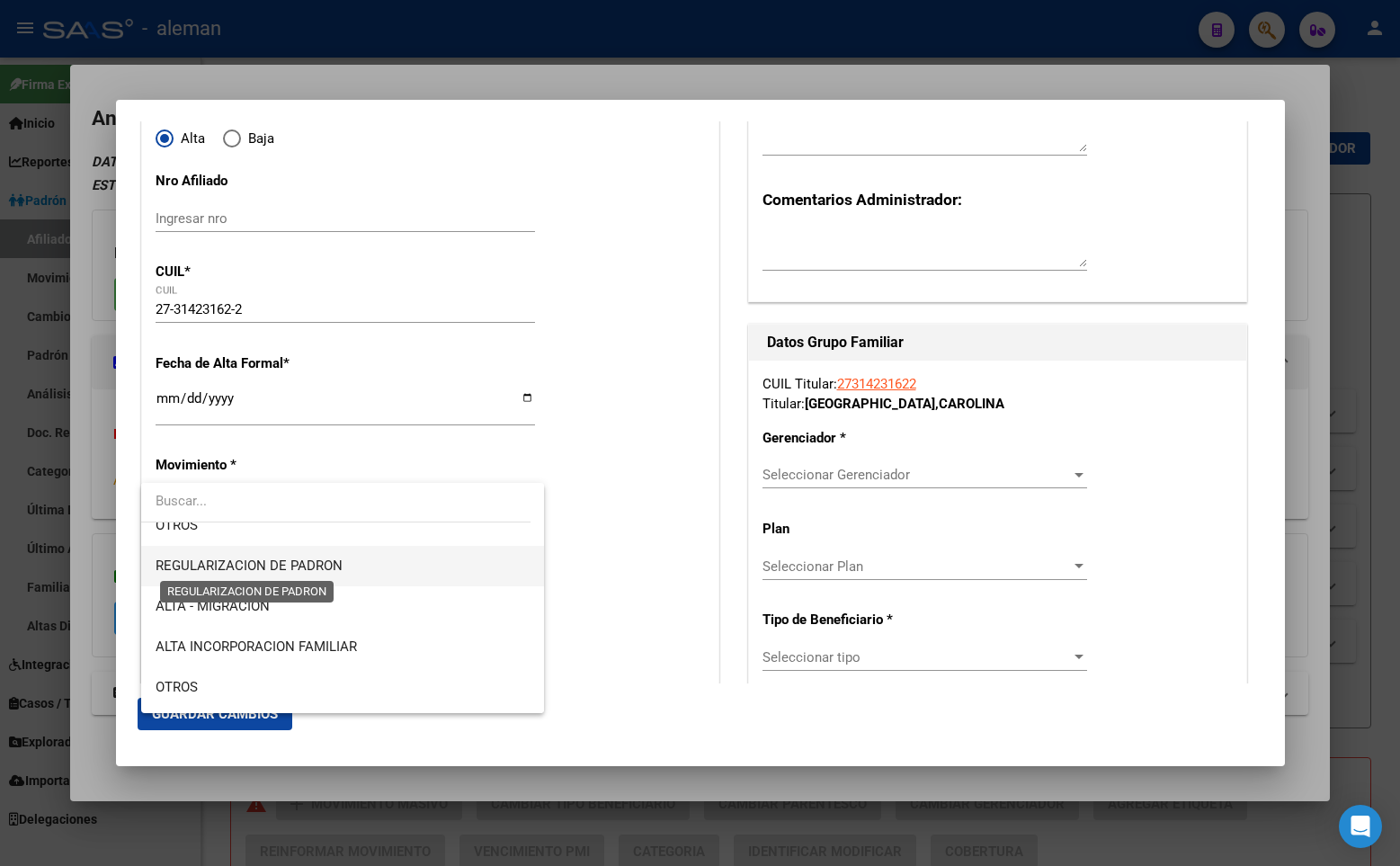
click at [298, 562] on span "REGULARIZACION DE PADRON" at bounding box center [249, 566] width 187 height 17
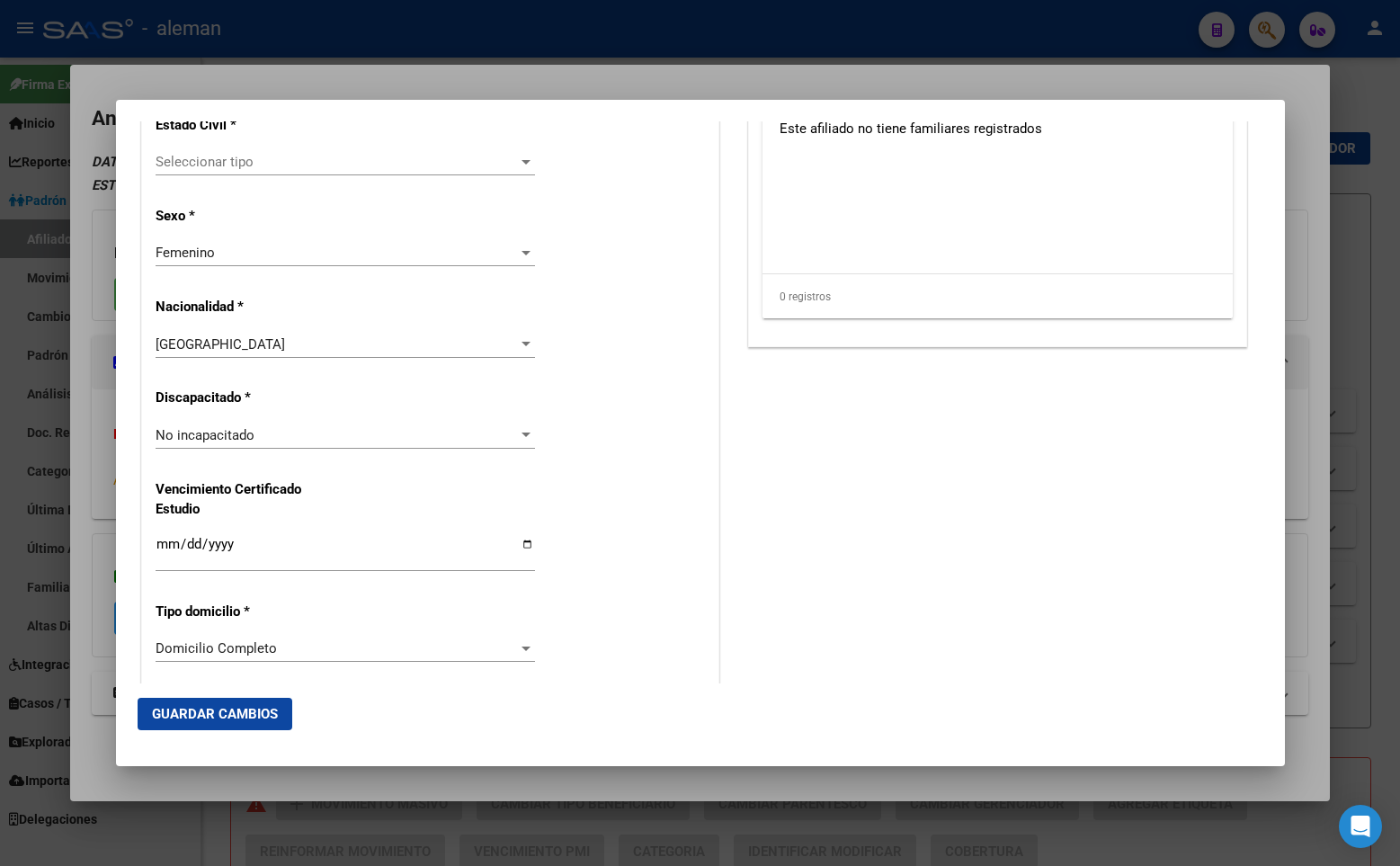
scroll to position [989, 0]
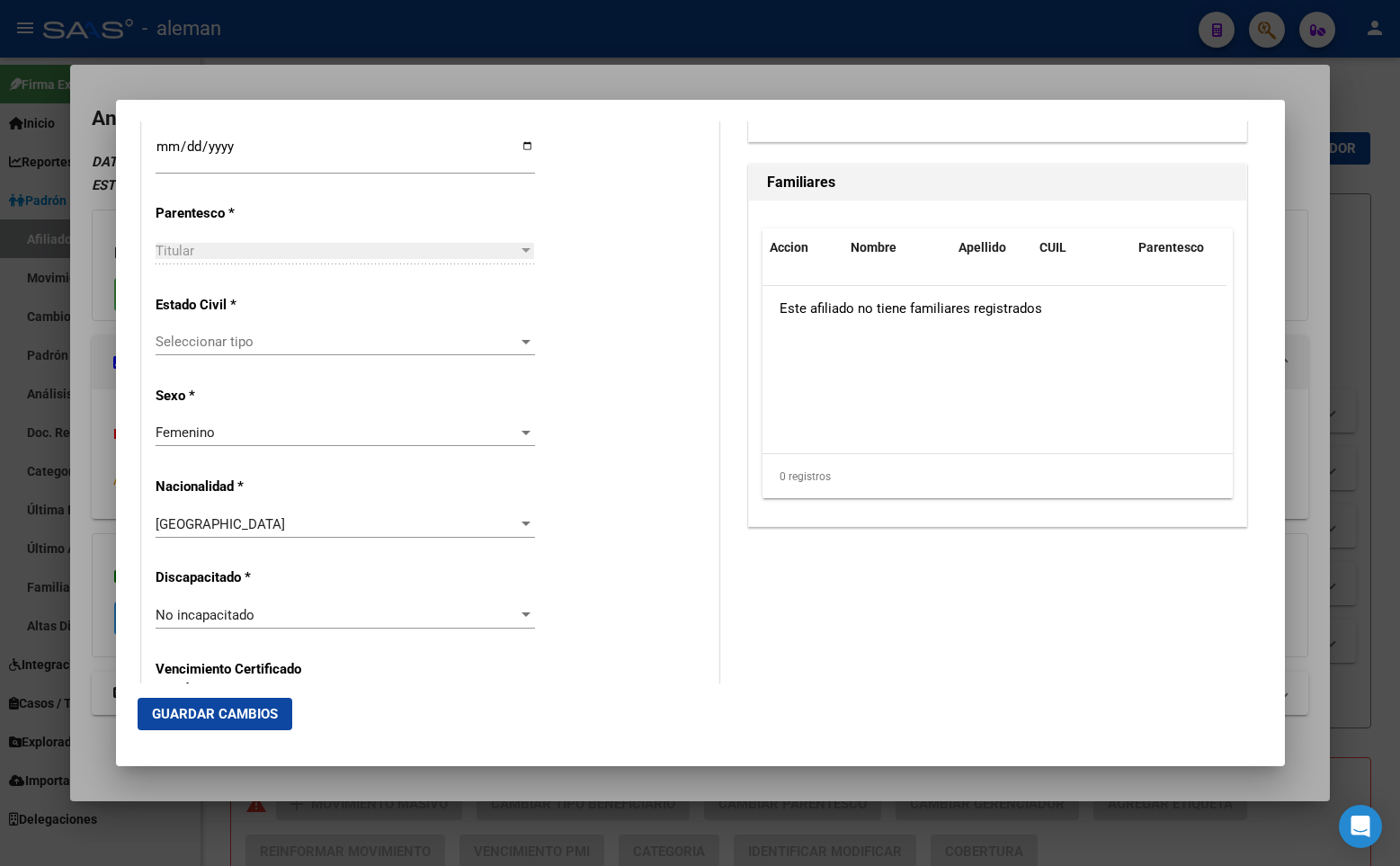
click at [310, 344] on span "Seleccionar tipo" at bounding box center [337, 342] width 364 height 17
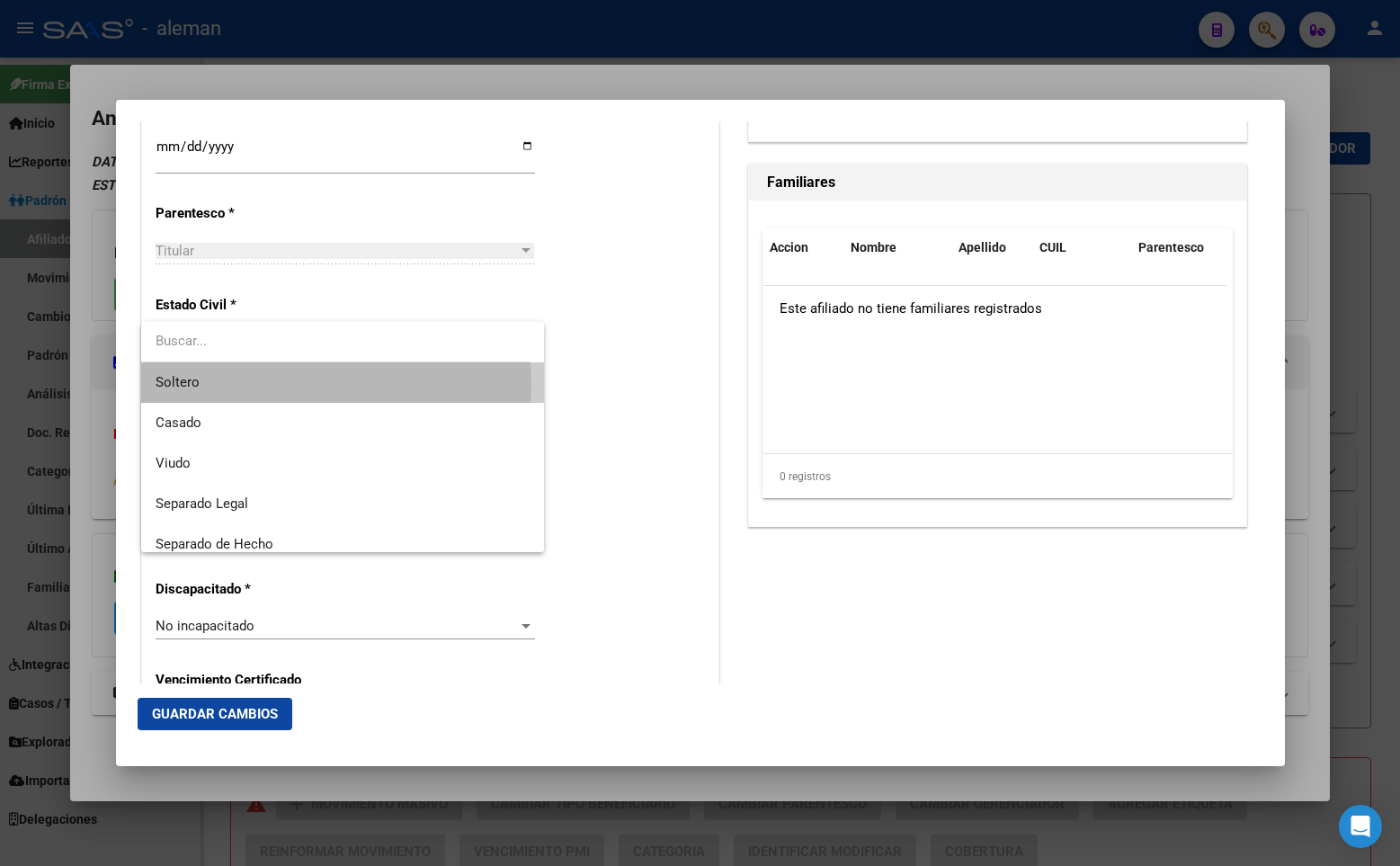
click at [308, 385] on span "Soltero" at bounding box center [342, 383] width 374 height 40
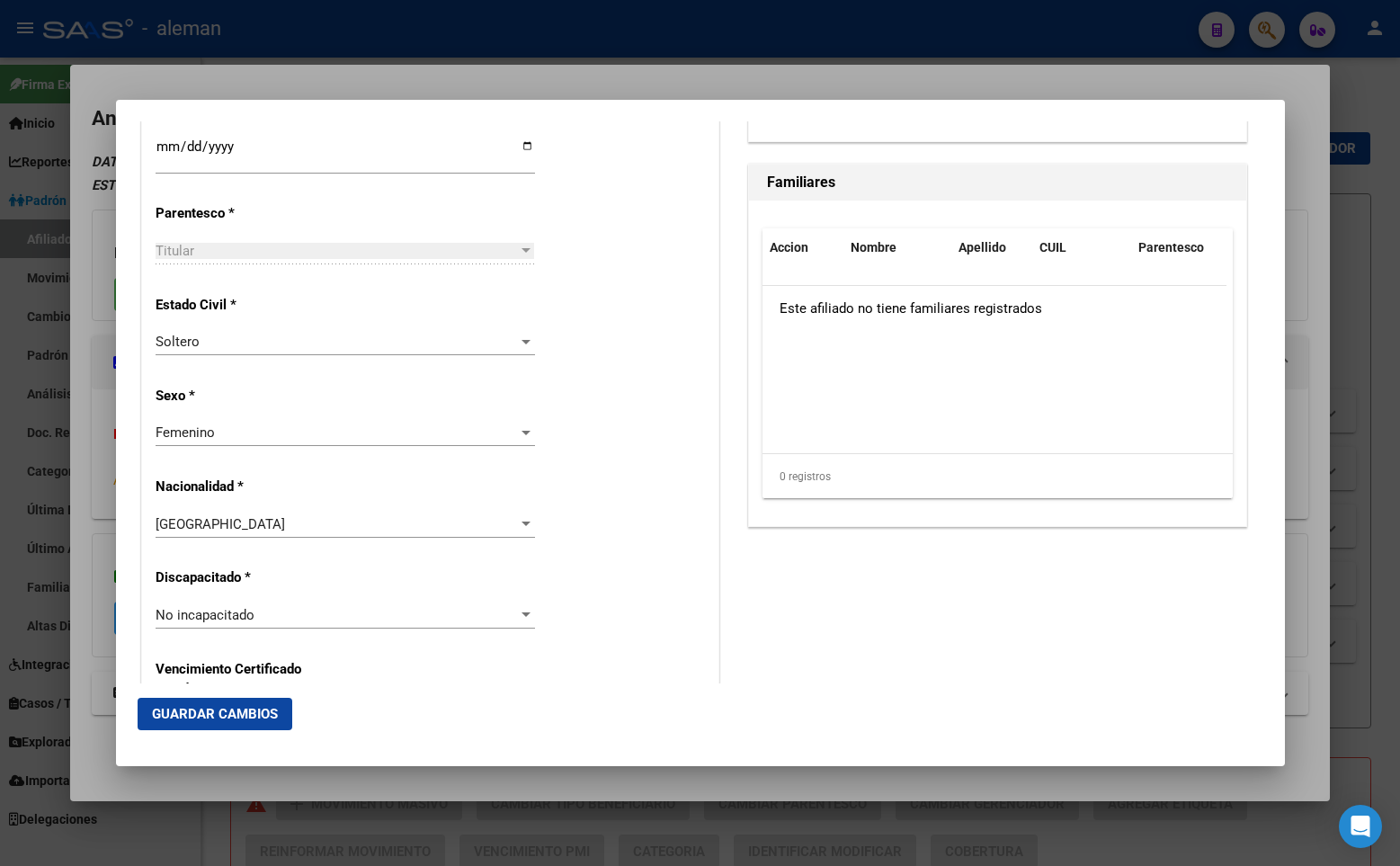
click at [621, 362] on div "Estado Civil * [DEMOGRAPHIC_DATA] Seleccionar tipo" at bounding box center [430, 327] width 549 height 91
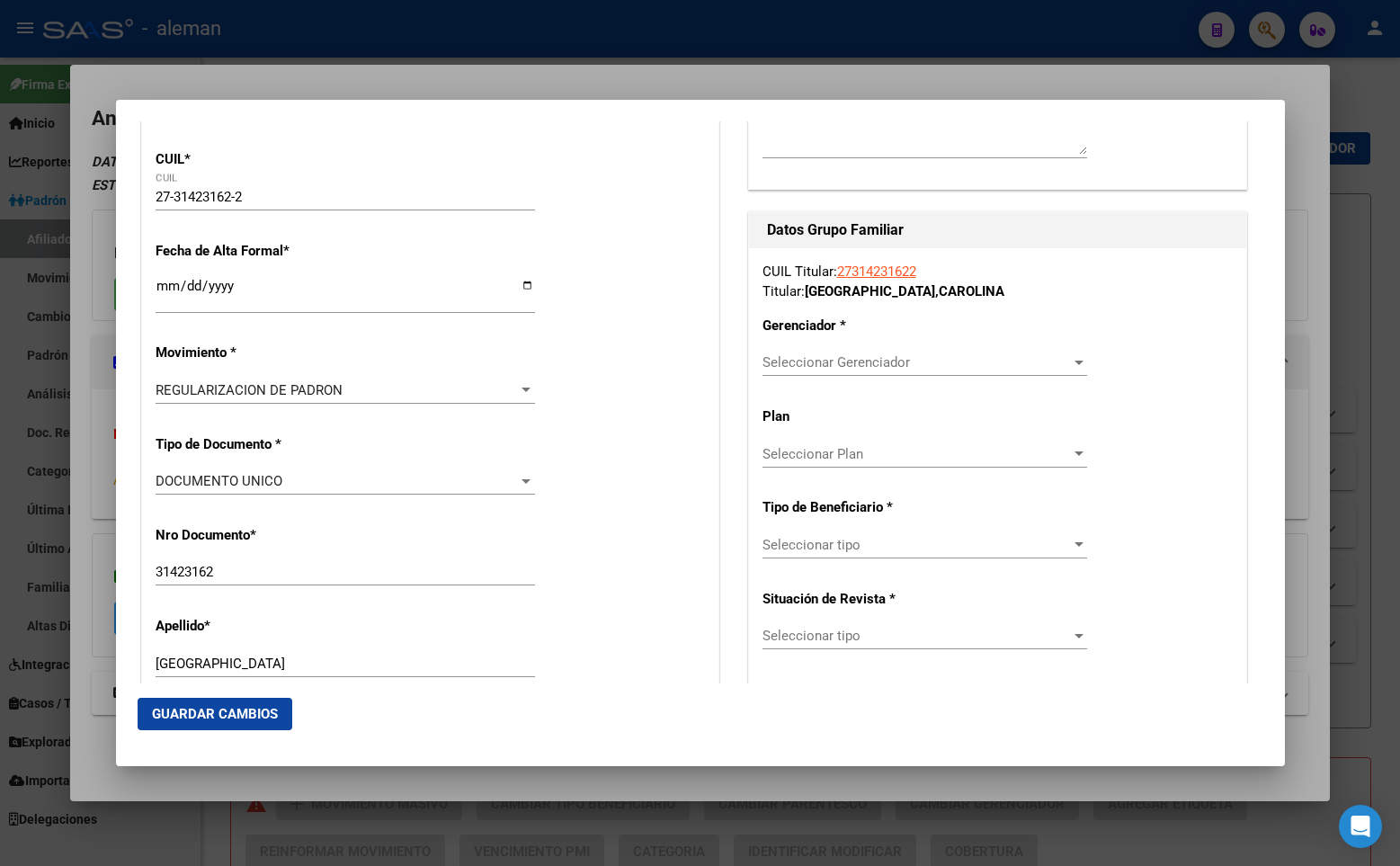
scroll to position [382, 0]
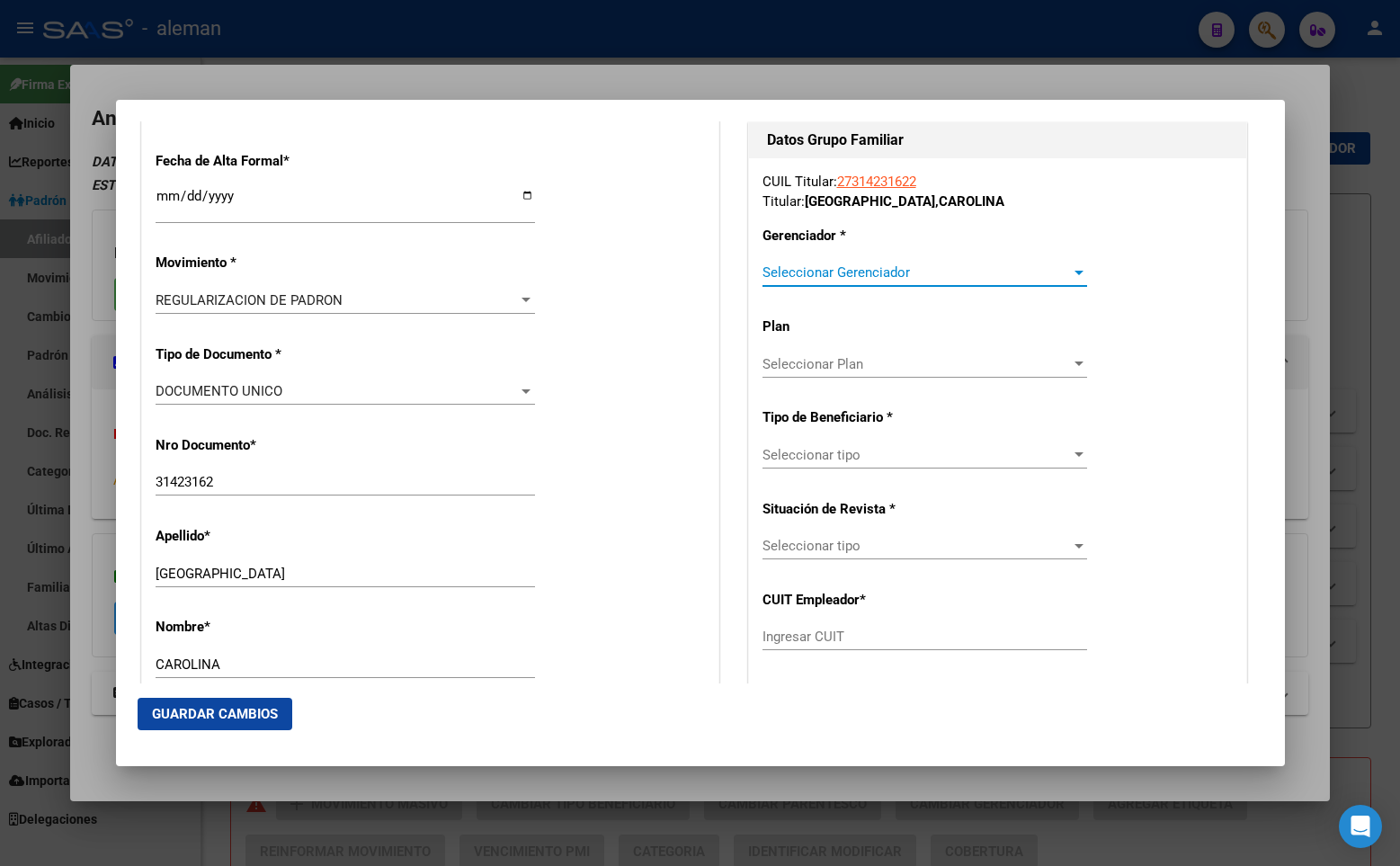
click at [790, 271] on span "Seleccionar Gerenciador" at bounding box center [916, 273] width 308 height 17
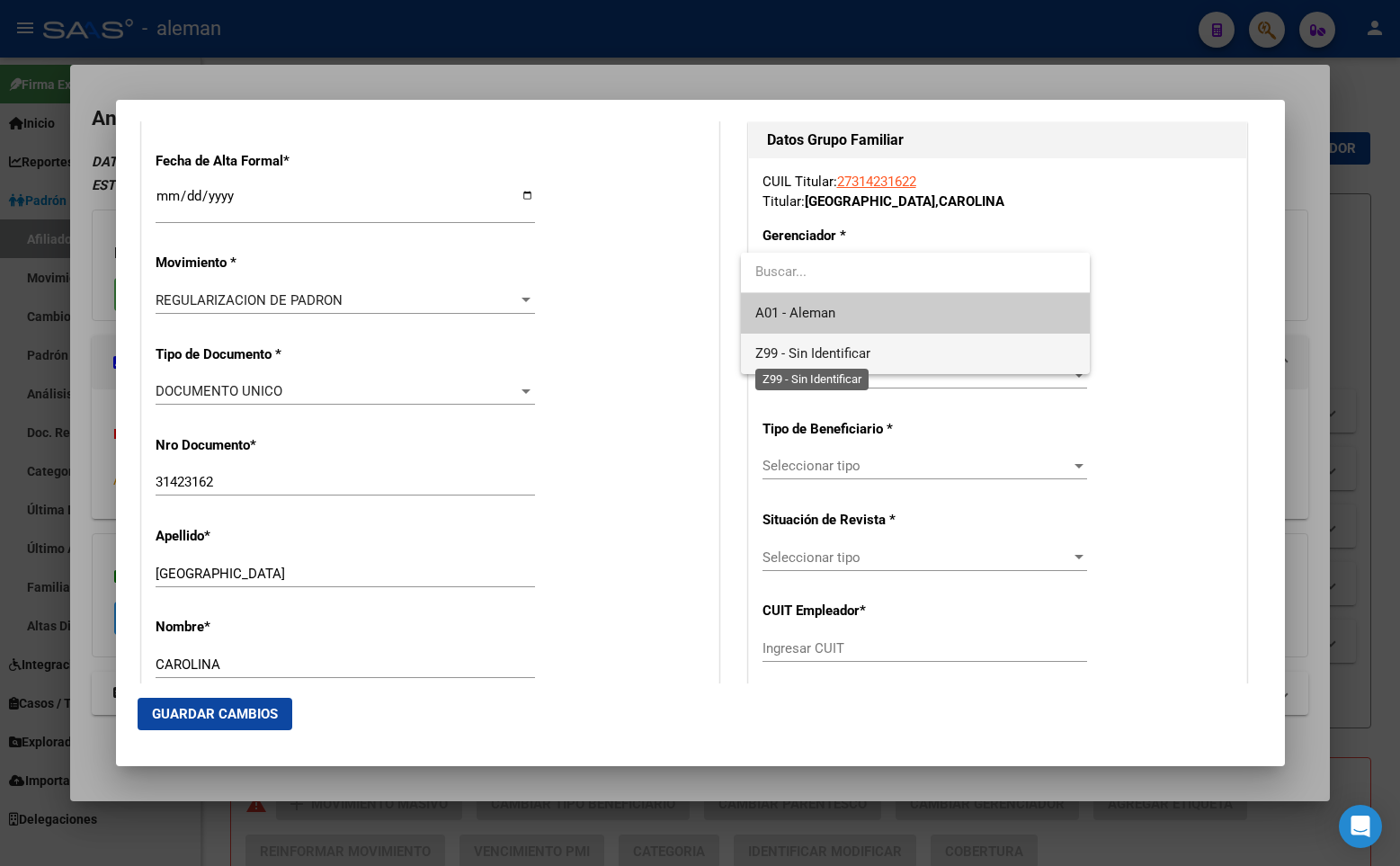
click at [814, 354] on span "Z99 - Sin Identificar" at bounding box center [812, 354] width 115 height 17
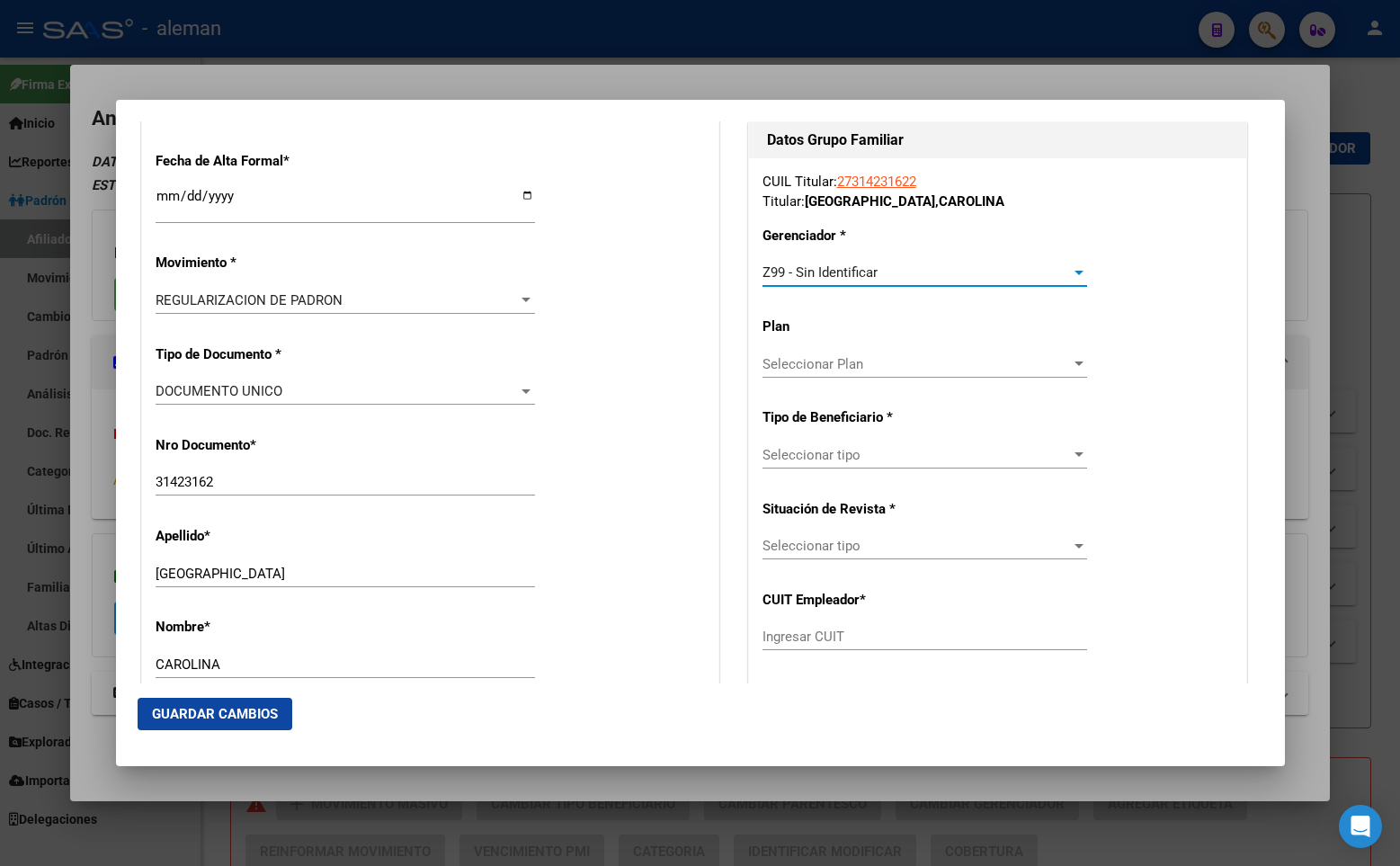
click at [862, 451] on span "Seleccionar tipo" at bounding box center [916, 455] width 308 height 17
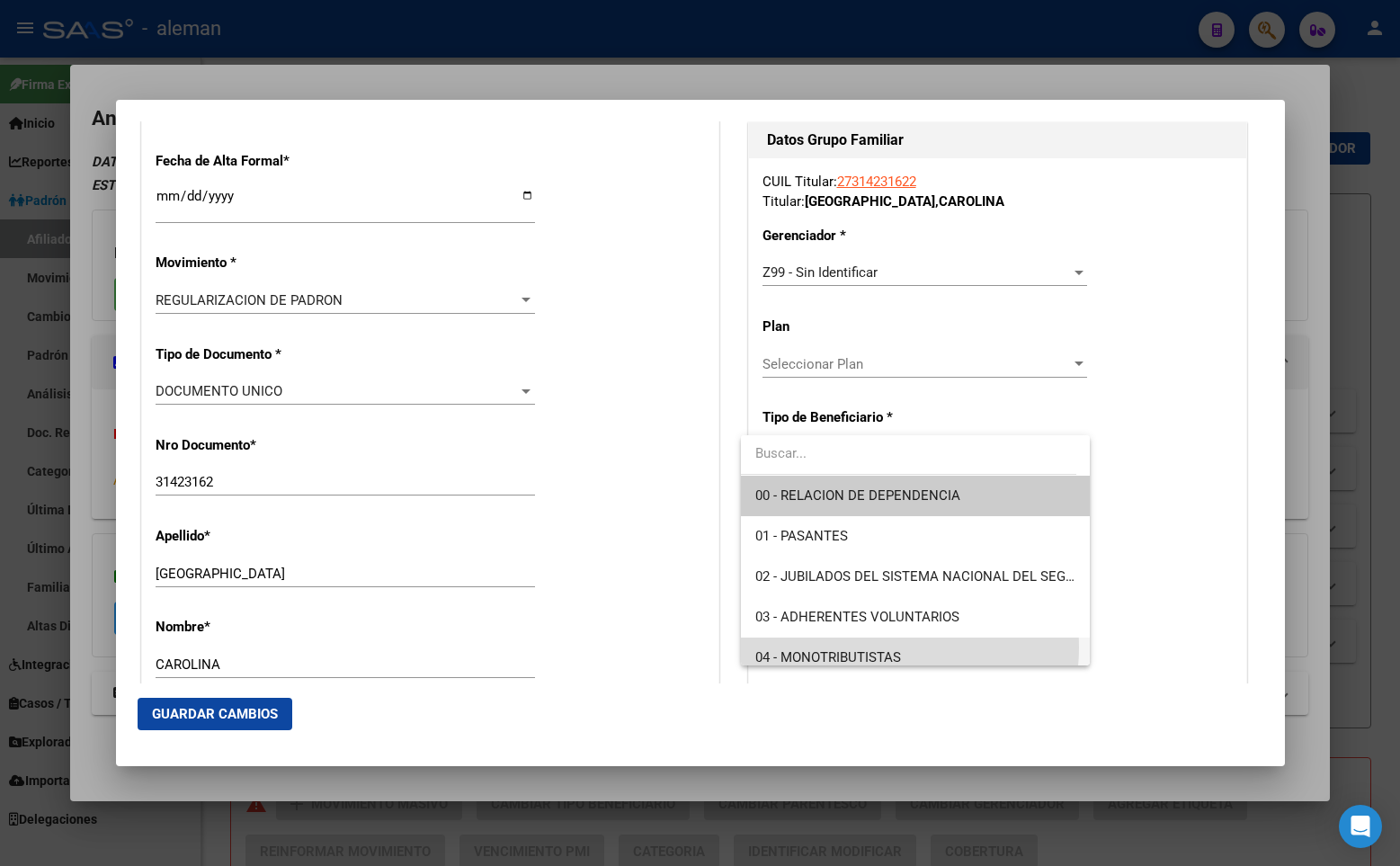
click at [879, 647] on span "04 - MONOTRIBUTISTAS" at bounding box center [915, 658] width 320 height 40
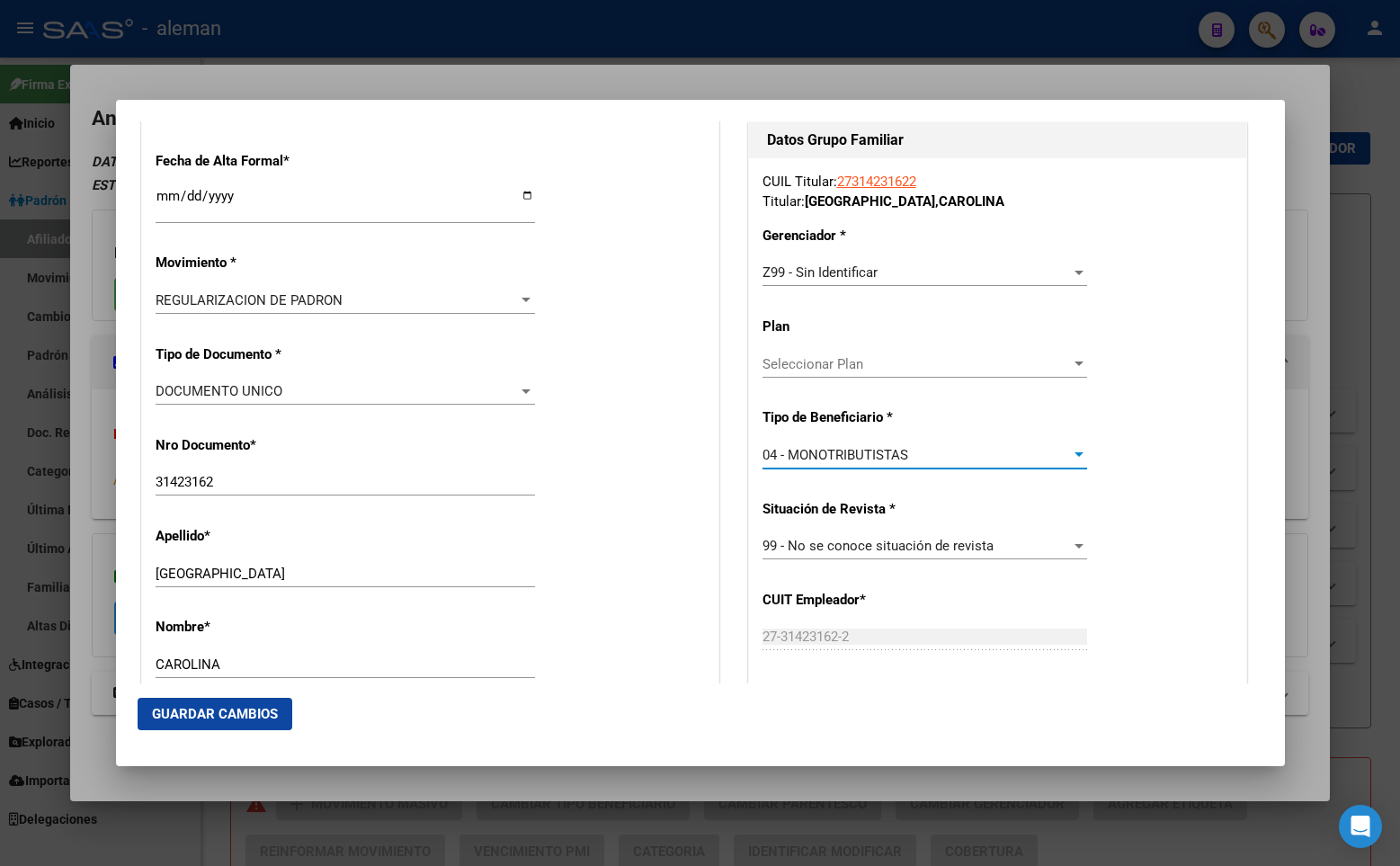
scroll to position [472, 0]
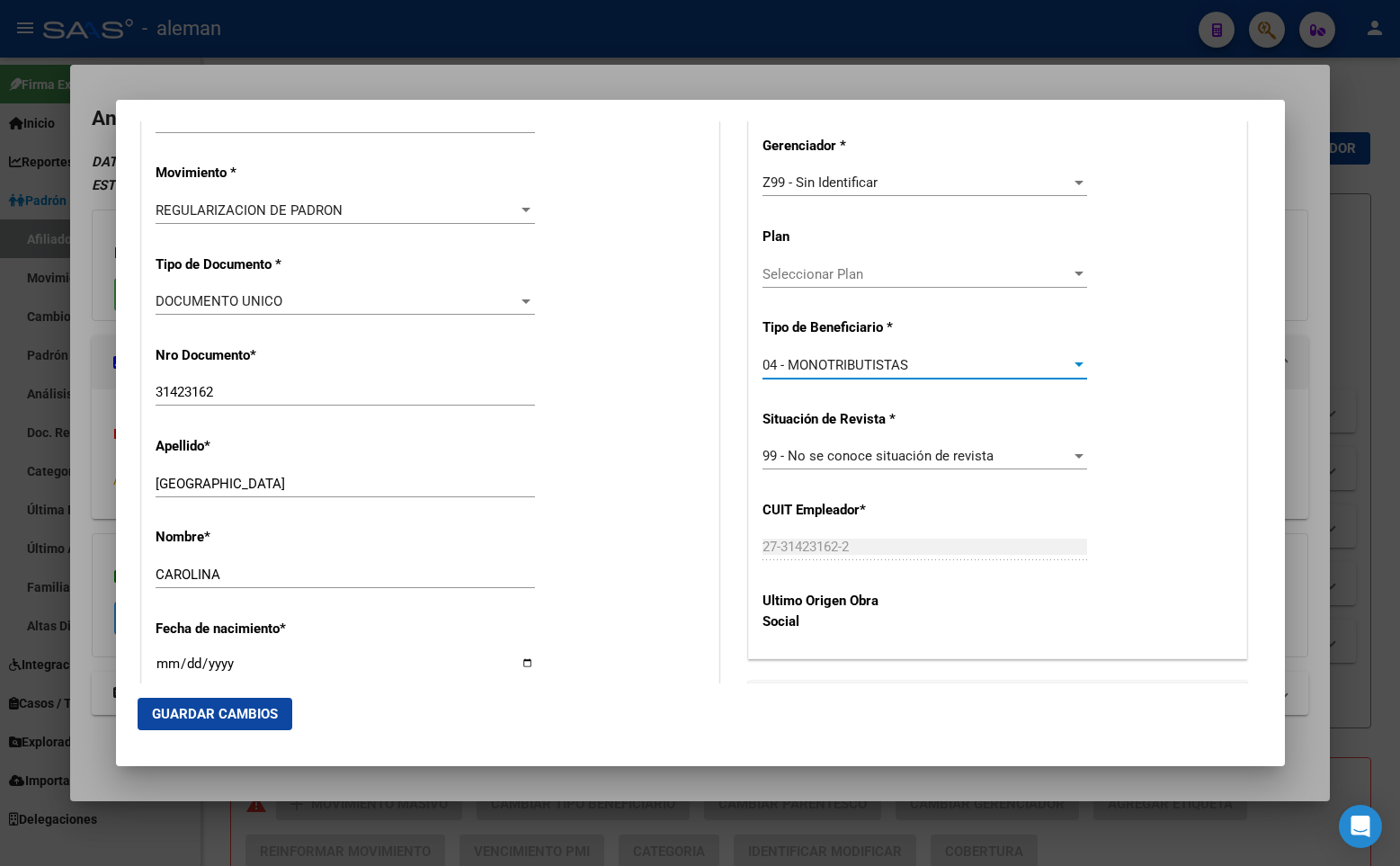
click at [243, 720] on span "Guardar Cambios" at bounding box center [214, 714] width 126 height 17
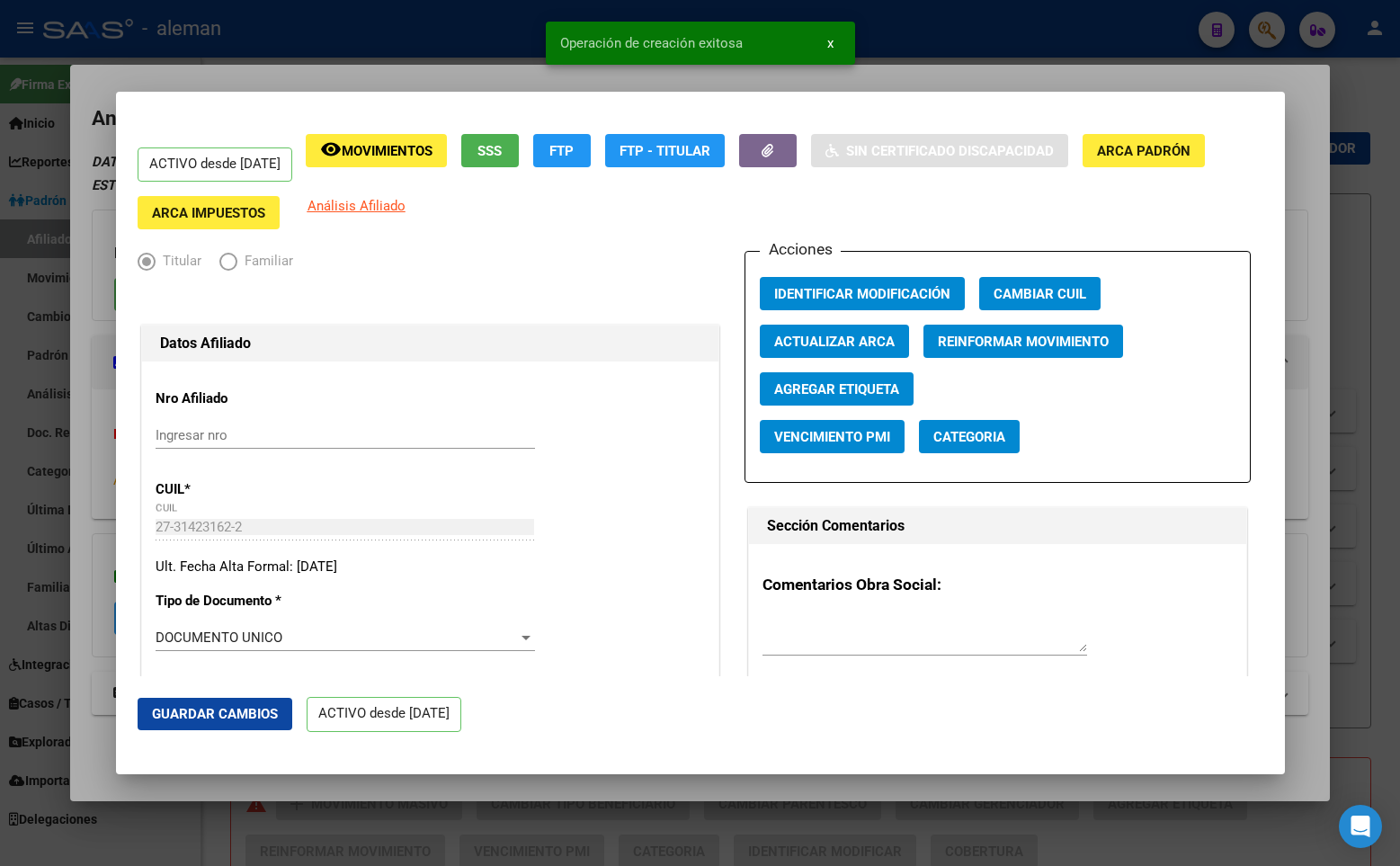
click at [1092, 187] on div "ACTIVO desde [DATE] remove_red_eye Movimientos SSS FTP FTP - Titular Sin Certif…" at bounding box center [700, 182] width 1126 height 96
click at [1211, 111] on mat-dialog-container "ACTIVO desde [DATE] remove_red_eye Movimientos SSS FTP FTP - Titular Sin Certif…" at bounding box center [700, 433] width 1169 height 681
click at [1353, 108] on div at bounding box center [700, 433] width 1400 height 866
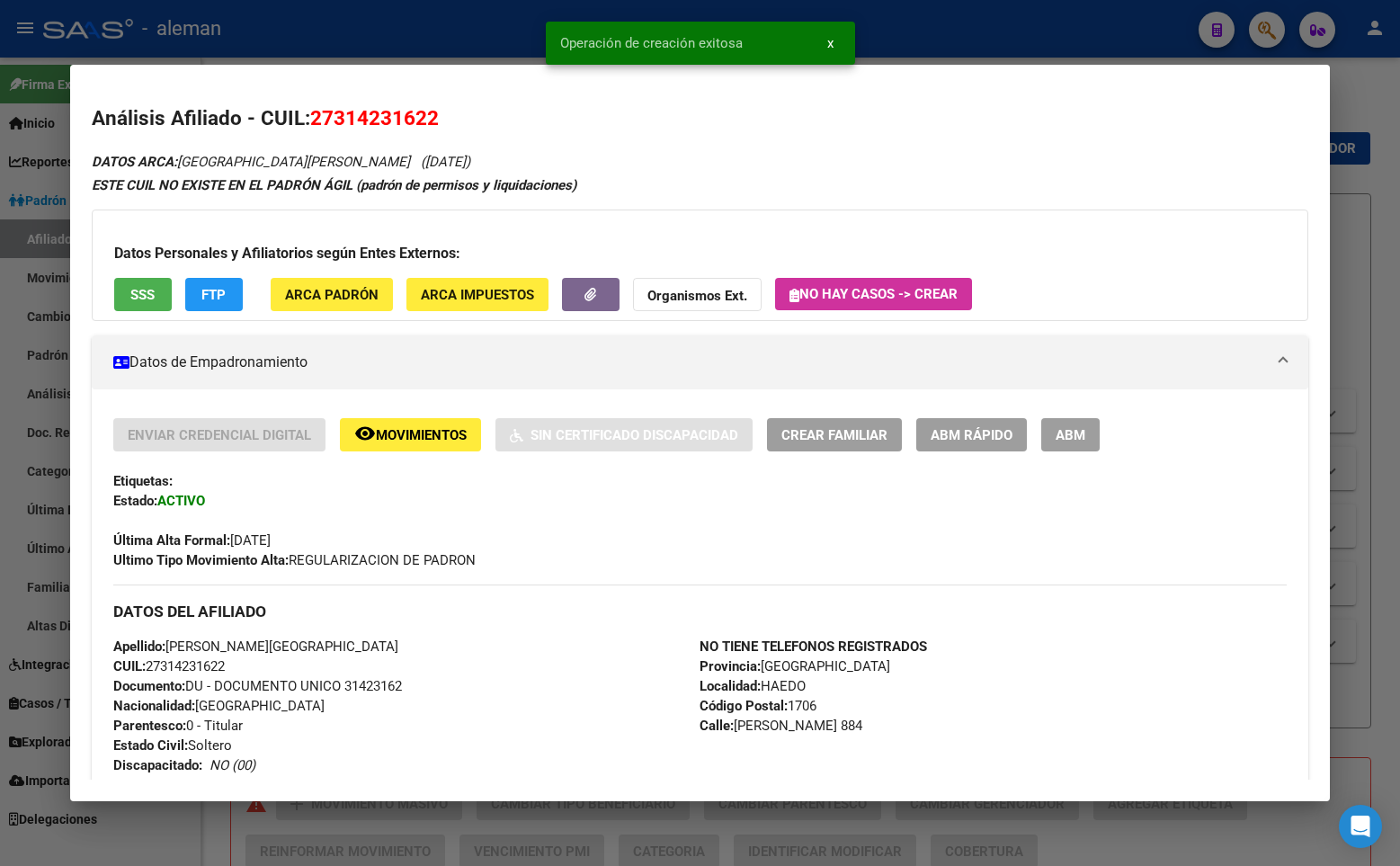
click at [1345, 106] on div at bounding box center [700, 433] width 1400 height 866
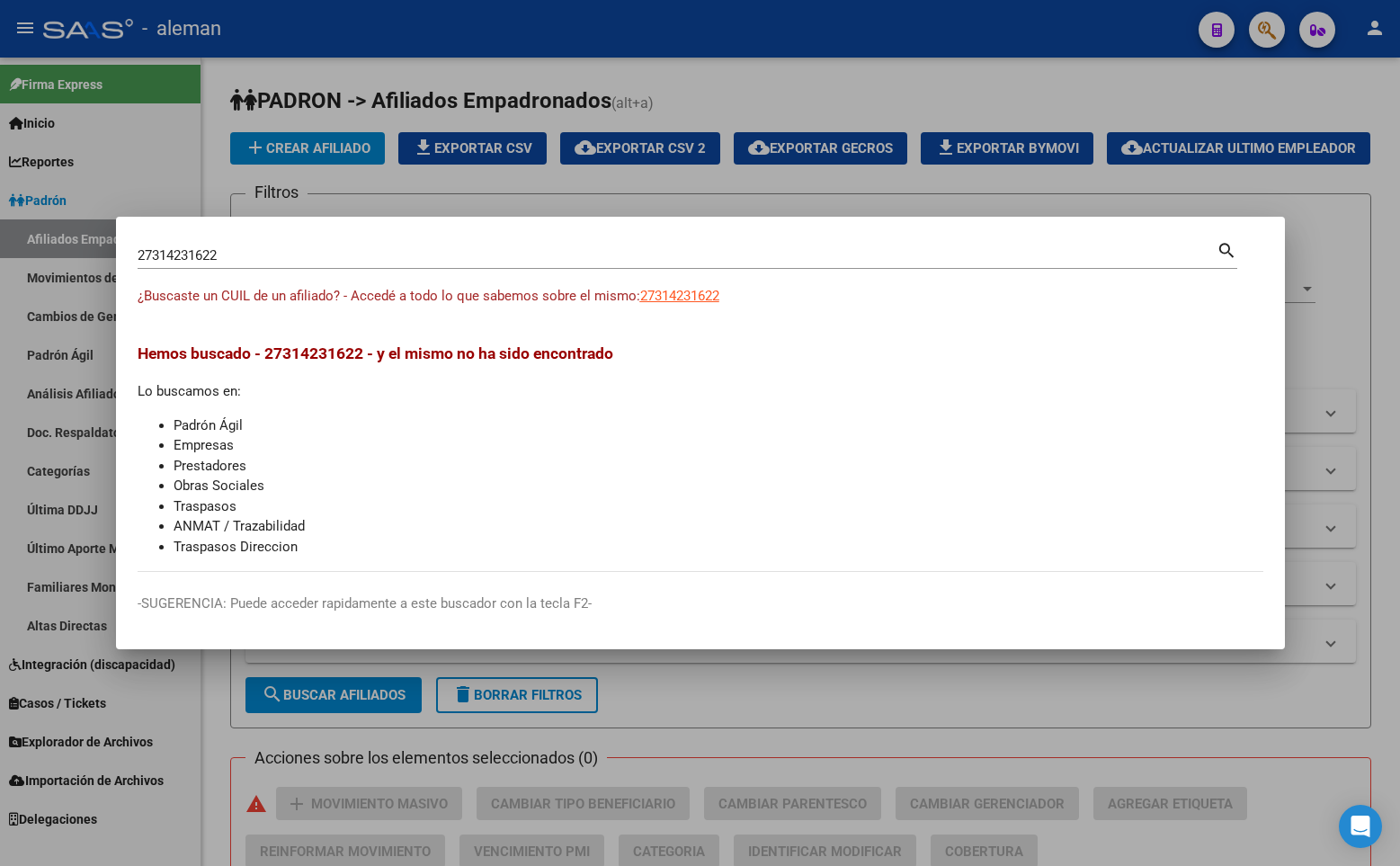
click at [1345, 106] on div at bounding box center [700, 433] width 1400 height 866
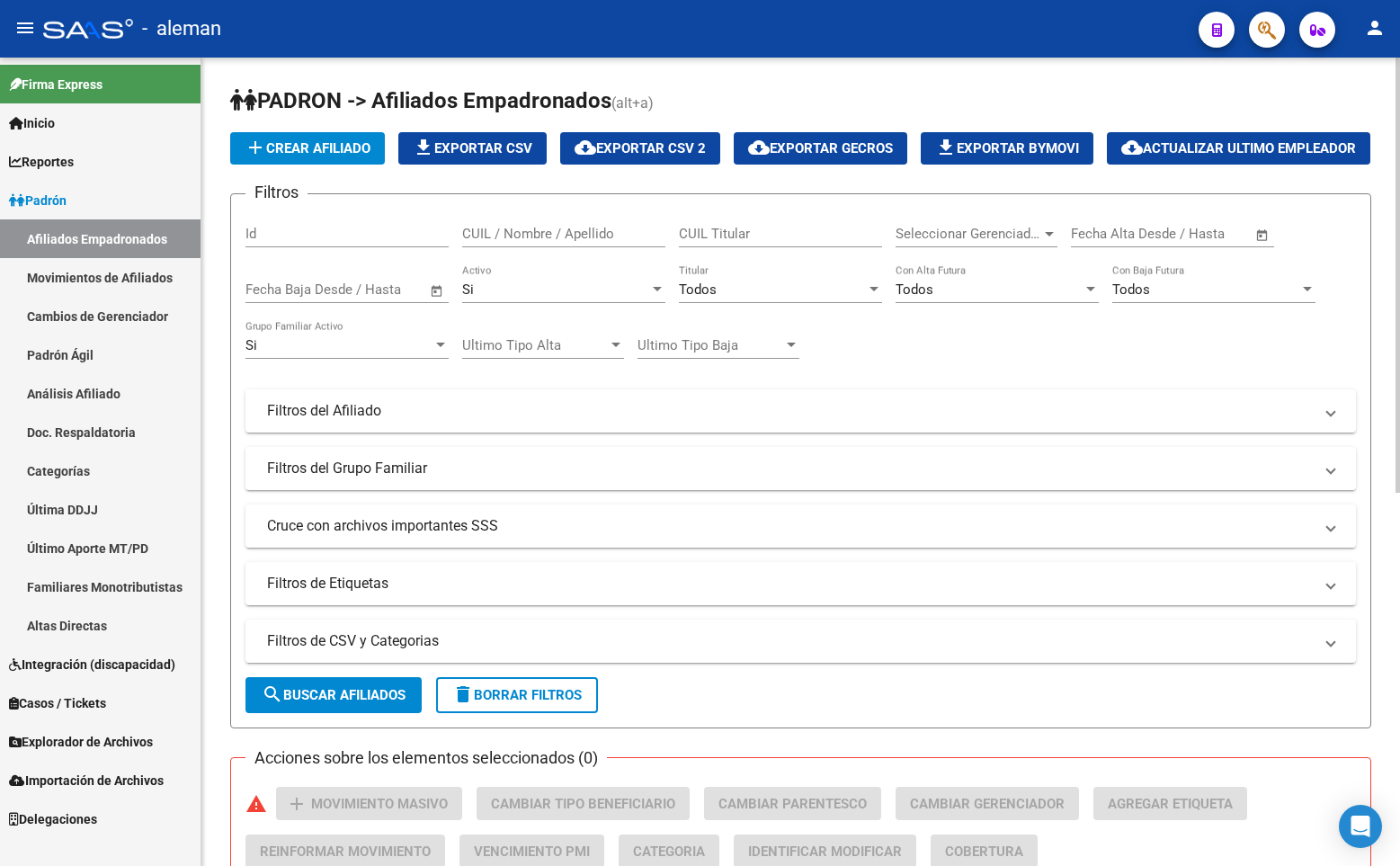
drag, startPoint x: 785, startPoint y: 107, endPoint x: 892, endPoint y: 106, distance: 107.0
click at [790, 106] on h1 "PADRON -> Afiliados Empadronados (alt+a)" at bounding box center [801, 102] width 1141 height 31
click at [1264, 28] on icon "button" at bounding box center [1267, 30] width 18 height 21
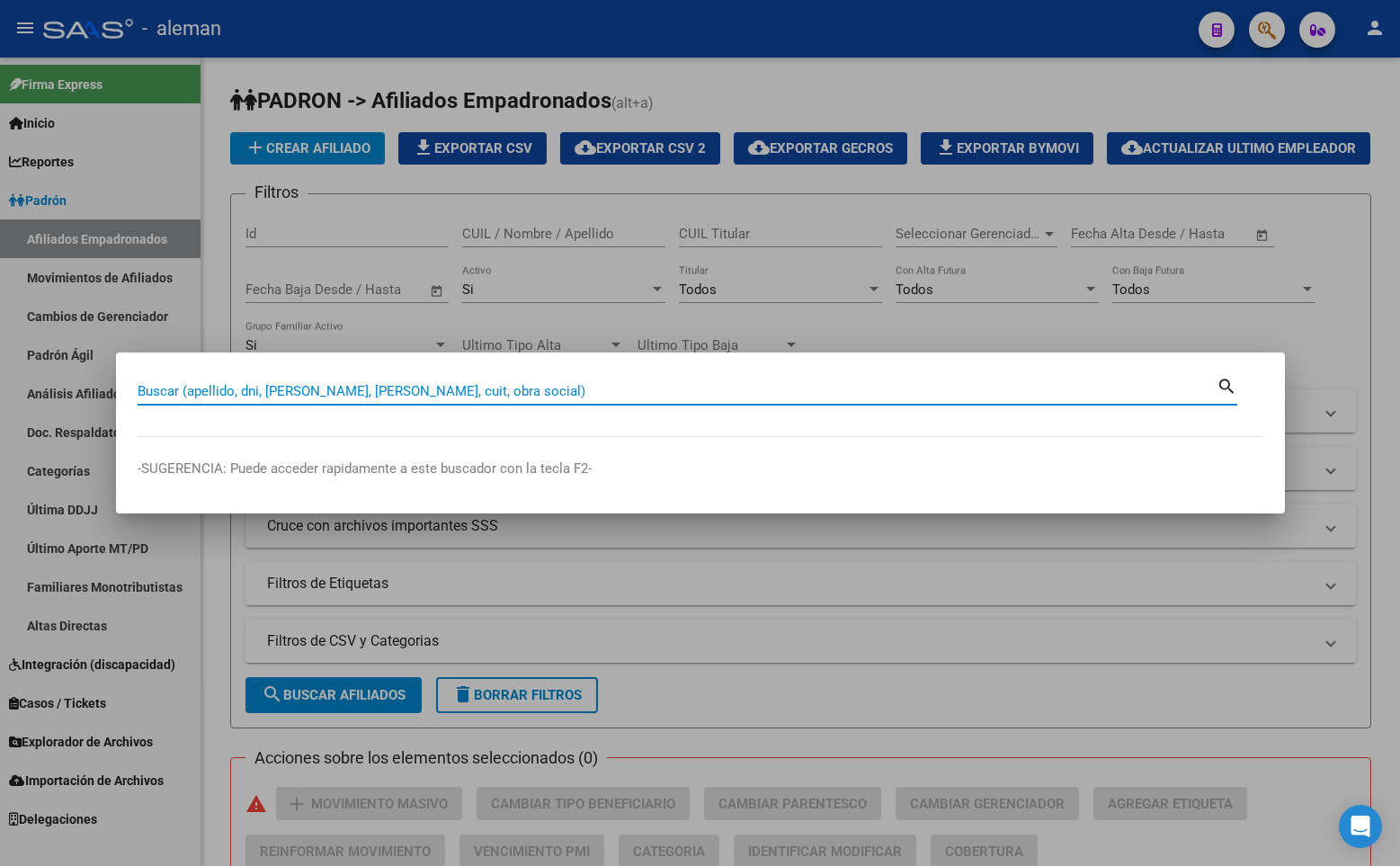
click at [353, 387] on input "Buscar (apellido, dni, [PERSON_NAME], [PERSON_NAME], cuit, obra social)" at bounding box center [677, 391] width 1079 height 17
paste input "DAMOS DE ALTA MONOTRIBUTISTA VIGENCIA 04/2025 ASSHA"
drag, startPoint x: 531, startPoint y: 390, endPoint x: 37, endPoint y: 390, distance: 494.0
click at [37, 390] on div "DAMOS DE ALTA MONOTRIBUTISTA VIGENCIA 04/2025 [PERSON_NAME] (apellido, dni, cui…" at bounding box center [700, 433] width 1400 height 866
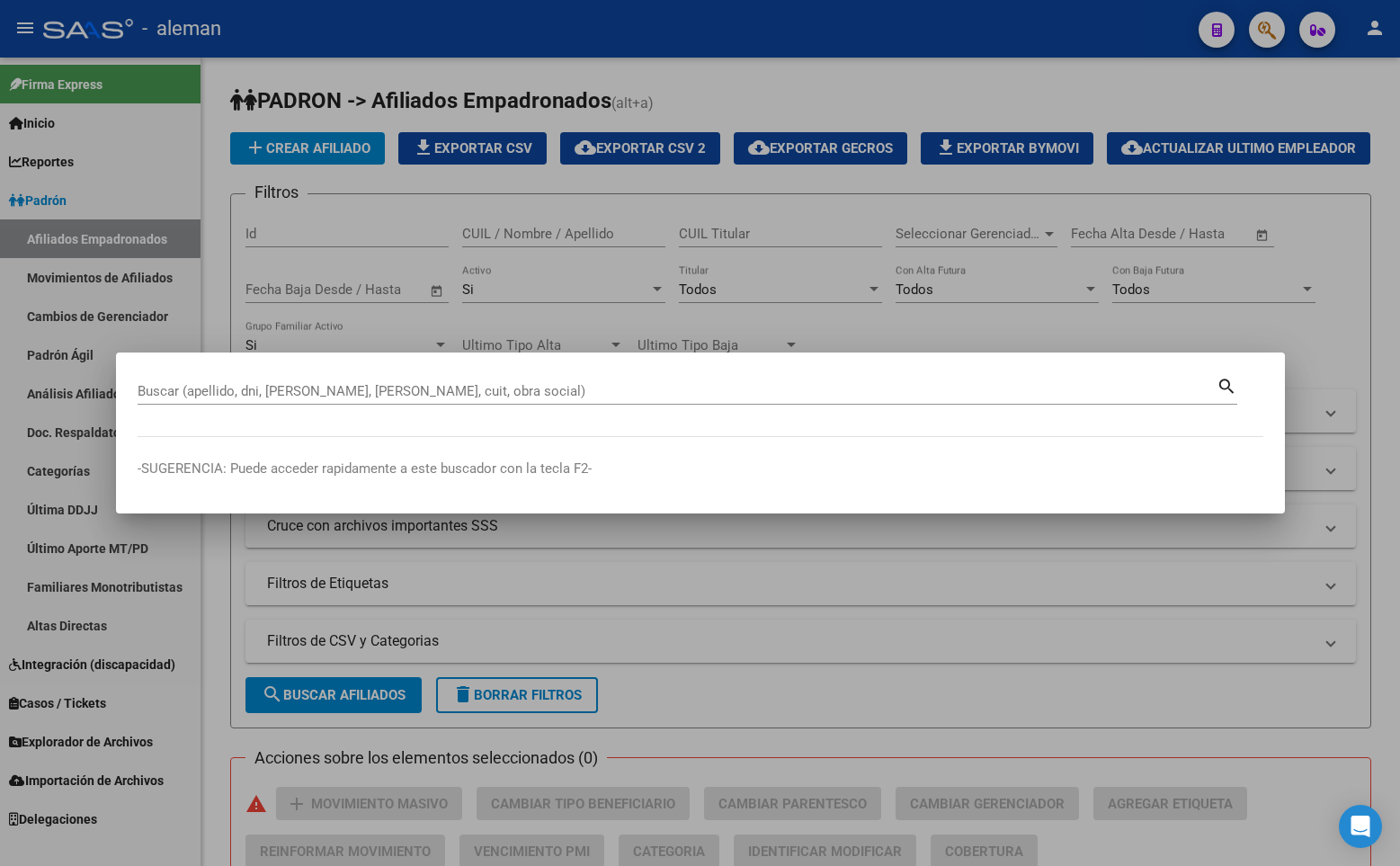
click at [550, 374] on div "Buscar (apellido, dni, [PERSON_NAME], nro traspaso, cuit, obra social) search" at bounding box center [688, 388] width 1100 height 30
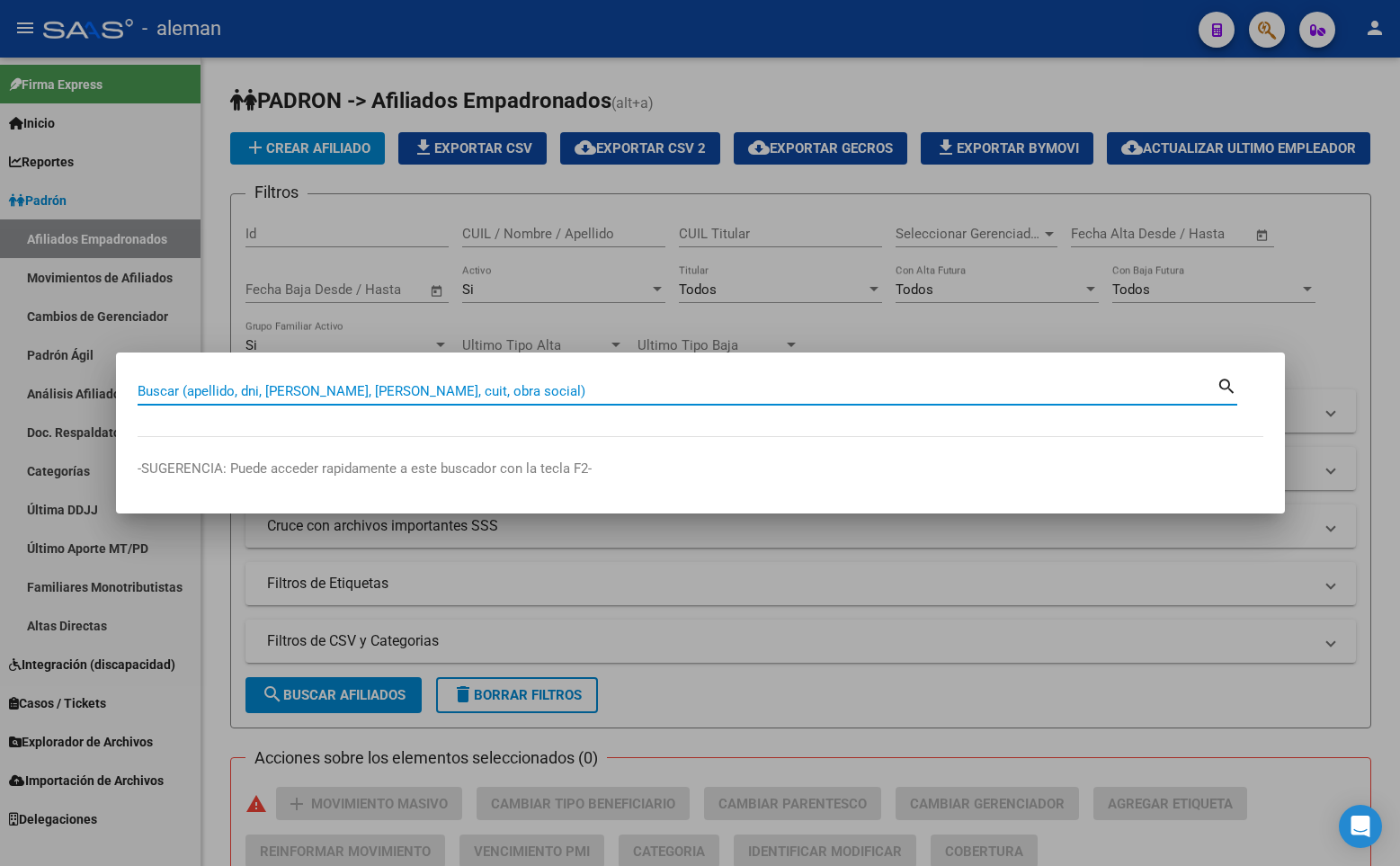
paste input "20147690445"
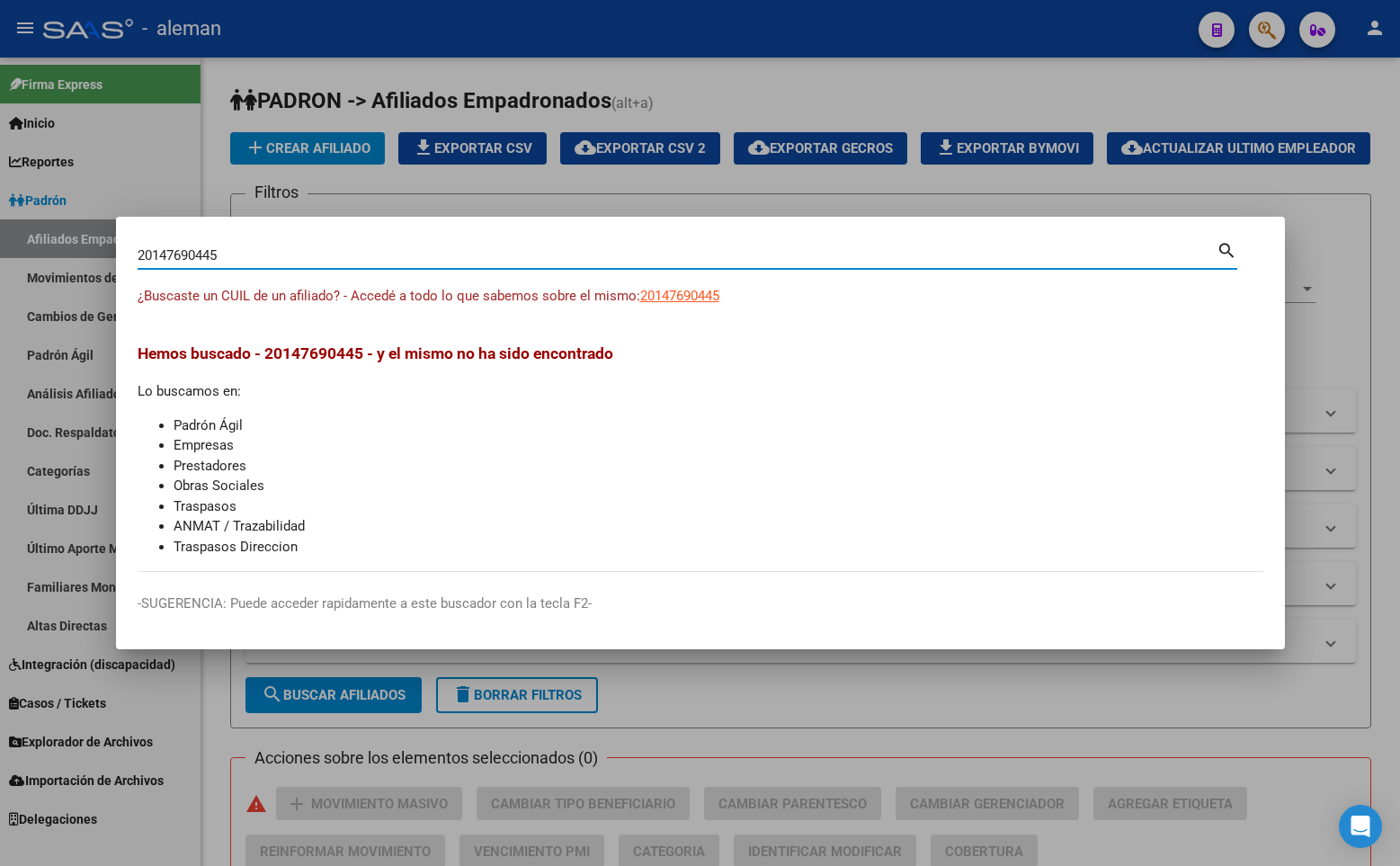
click at [679, 297] on span "20147690445" at bounding box center [679, 296] width 79 height 17
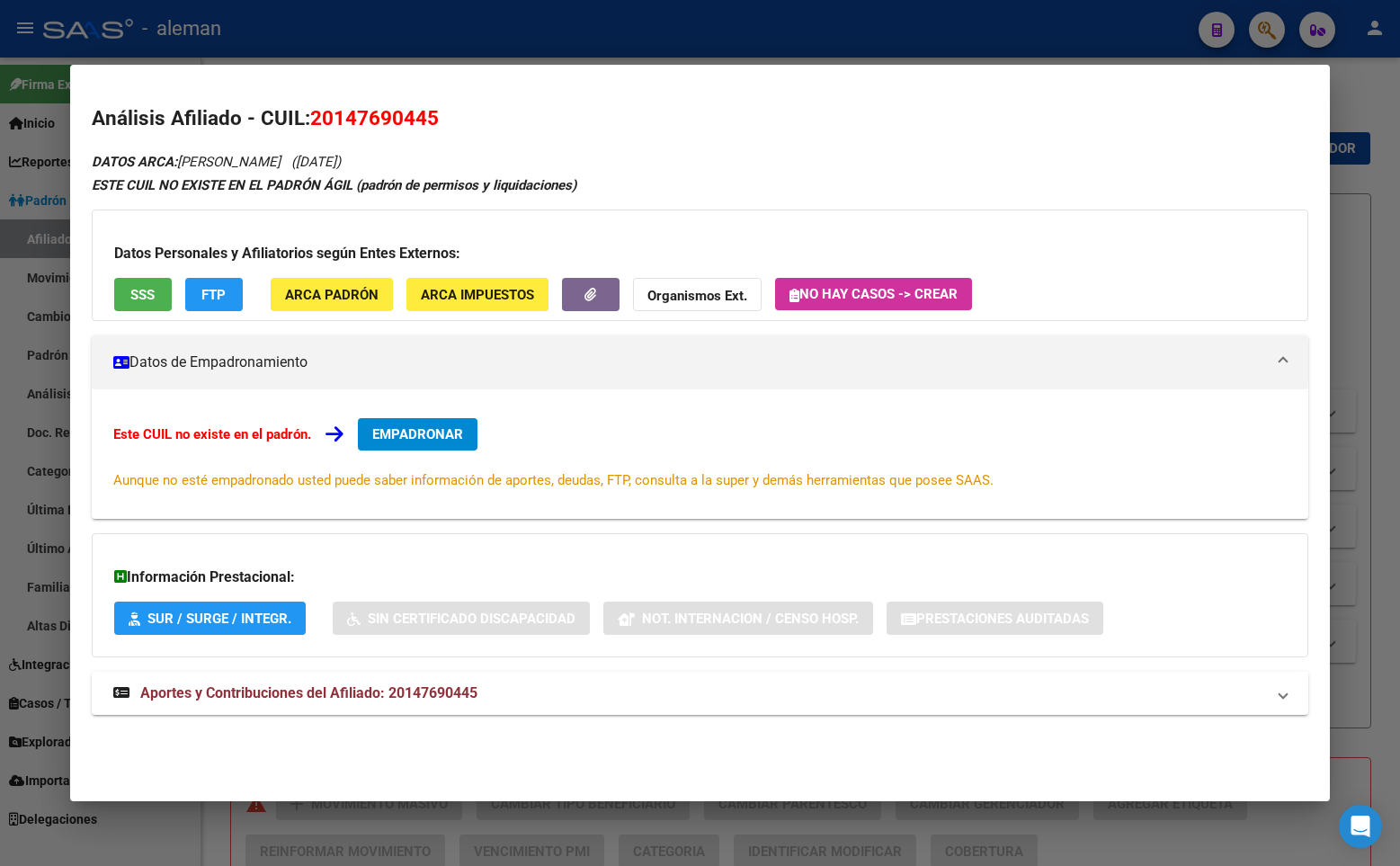
click at [383, 434] on span "EMPADRONAR" at bounding box center [417, 434] width 91 height 17
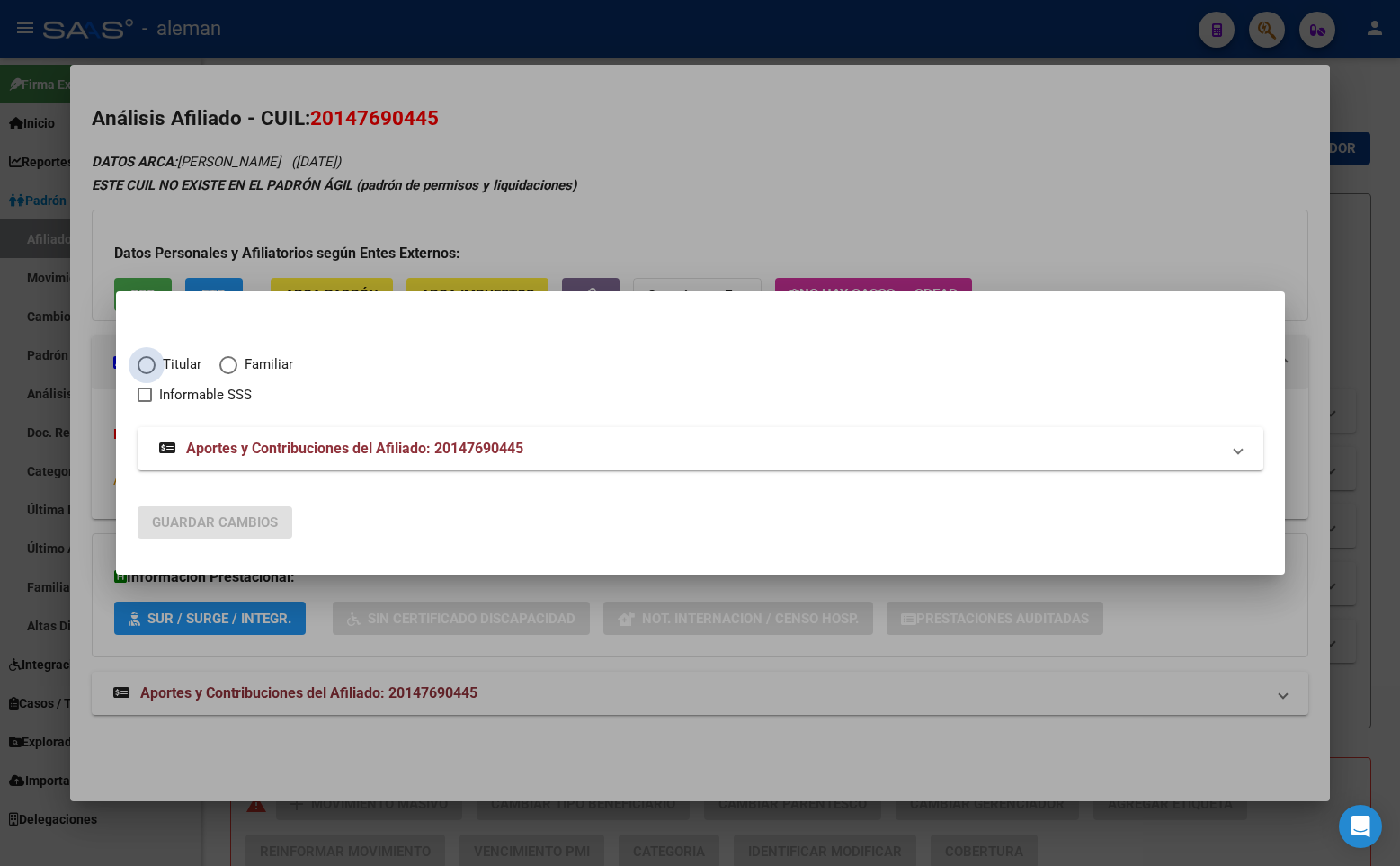
click at [147, 364] on span "Elija una opción" at bounding box center [147, 366] width 18 height 18
click at [147, 364] on input "Titular" at bounding box center [147, 366] width 18 height 18
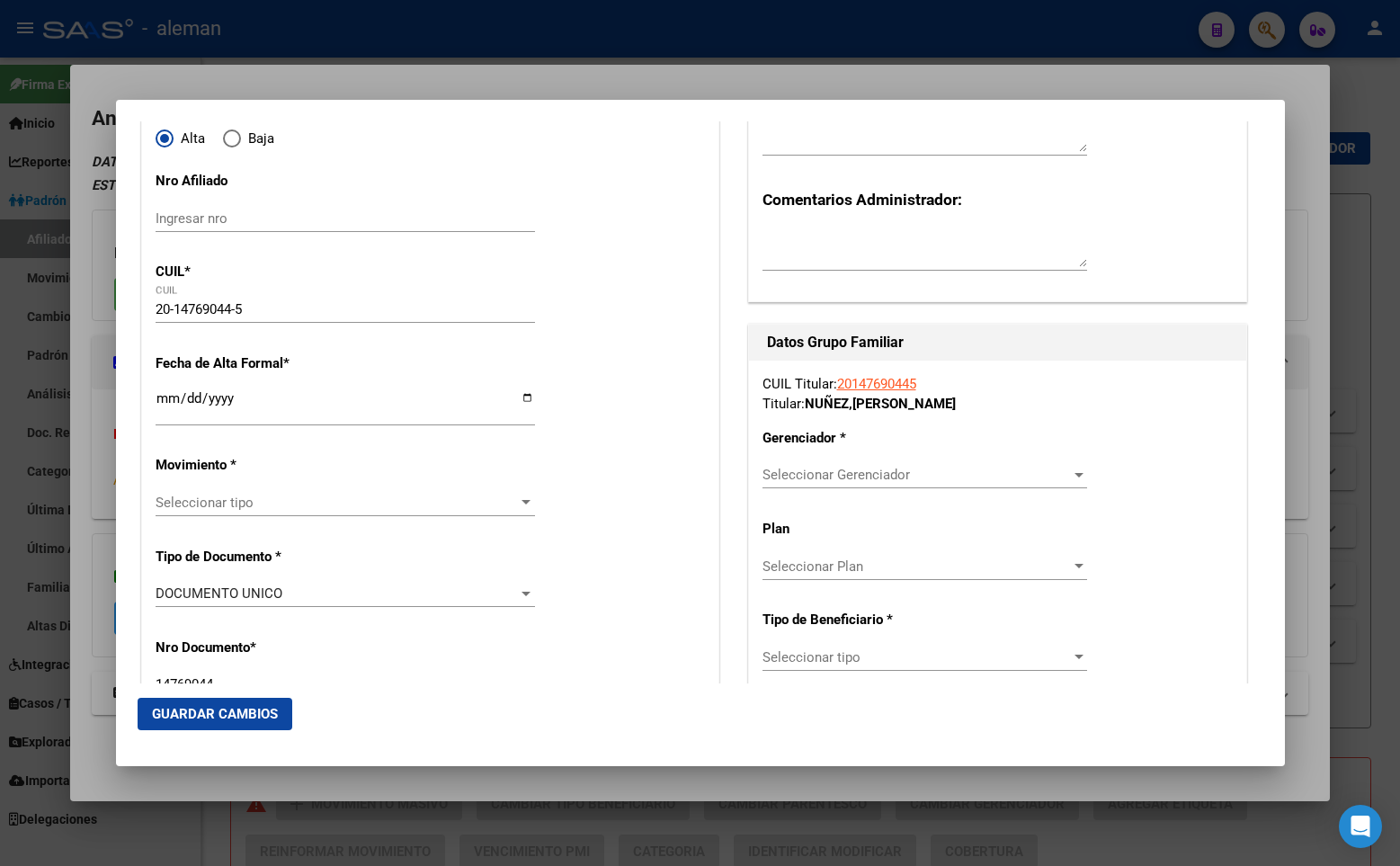
scroll to position [270, 0]
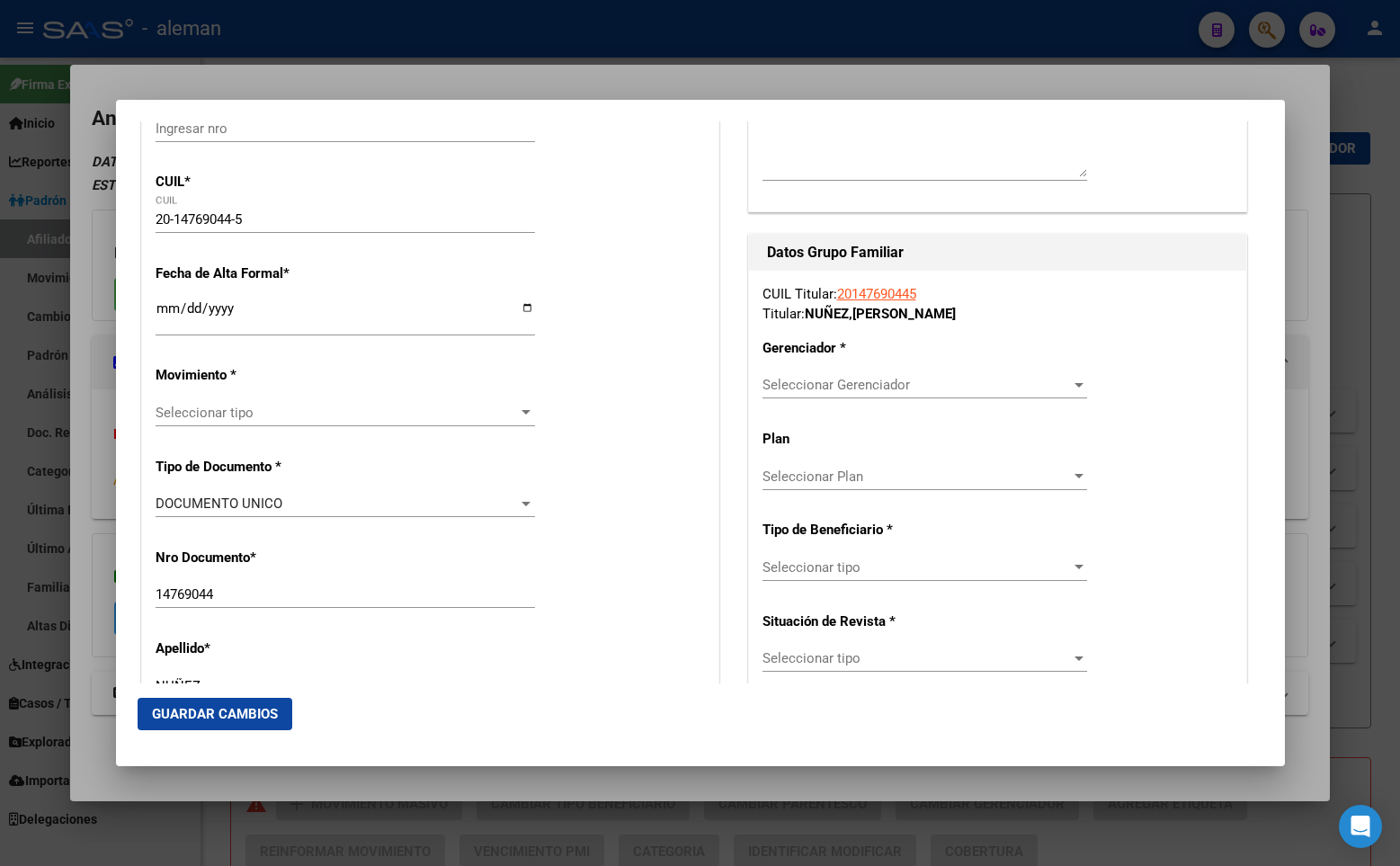
click at [159, 309] on input "Ingresar fecha" at bounding box center [344, 315] width 379 height 28
click at [214, 412] on span "Seleccionar tipo" at bounding box center [337, 413] width 364 height 17
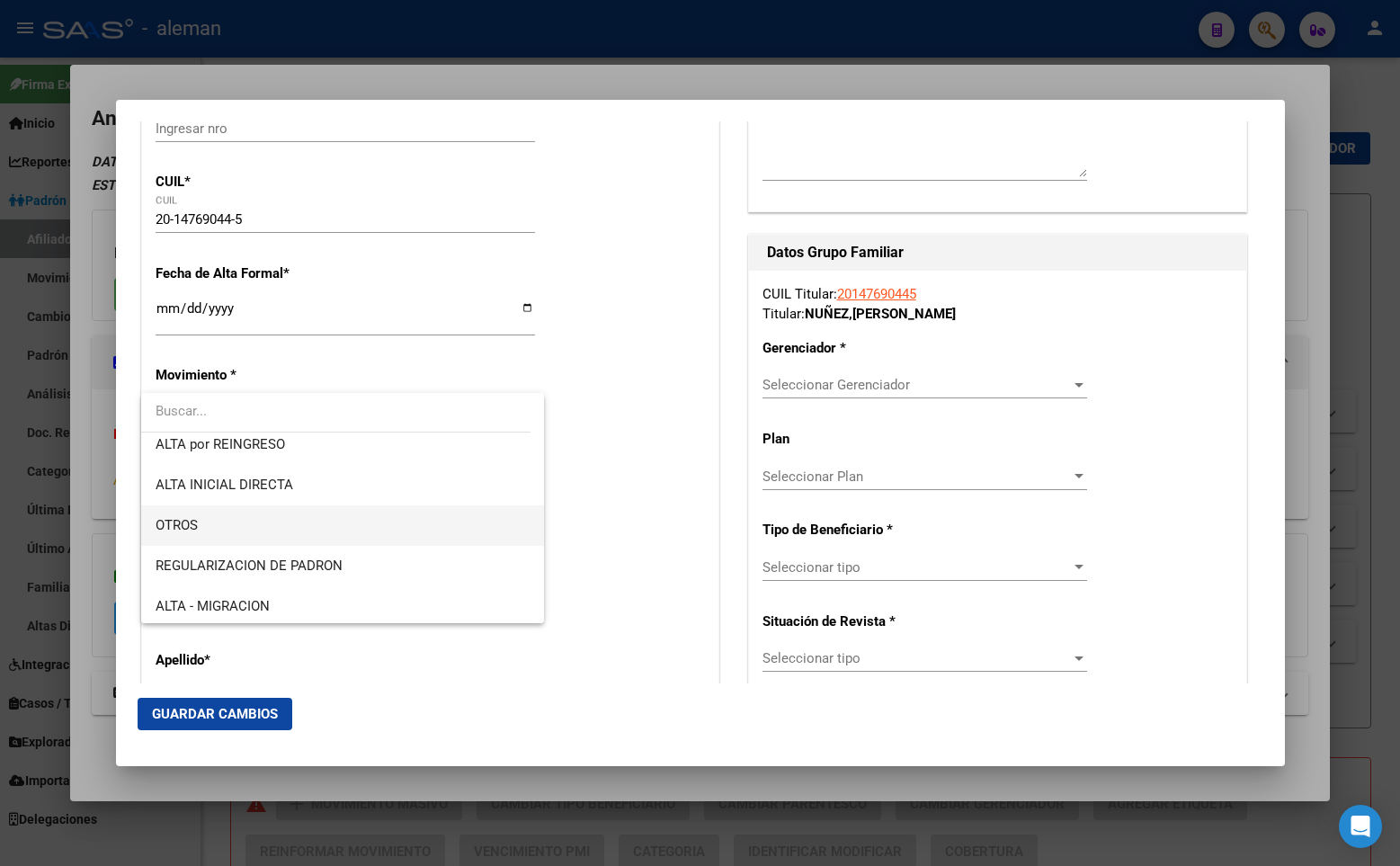
scroll to position [180, 0]
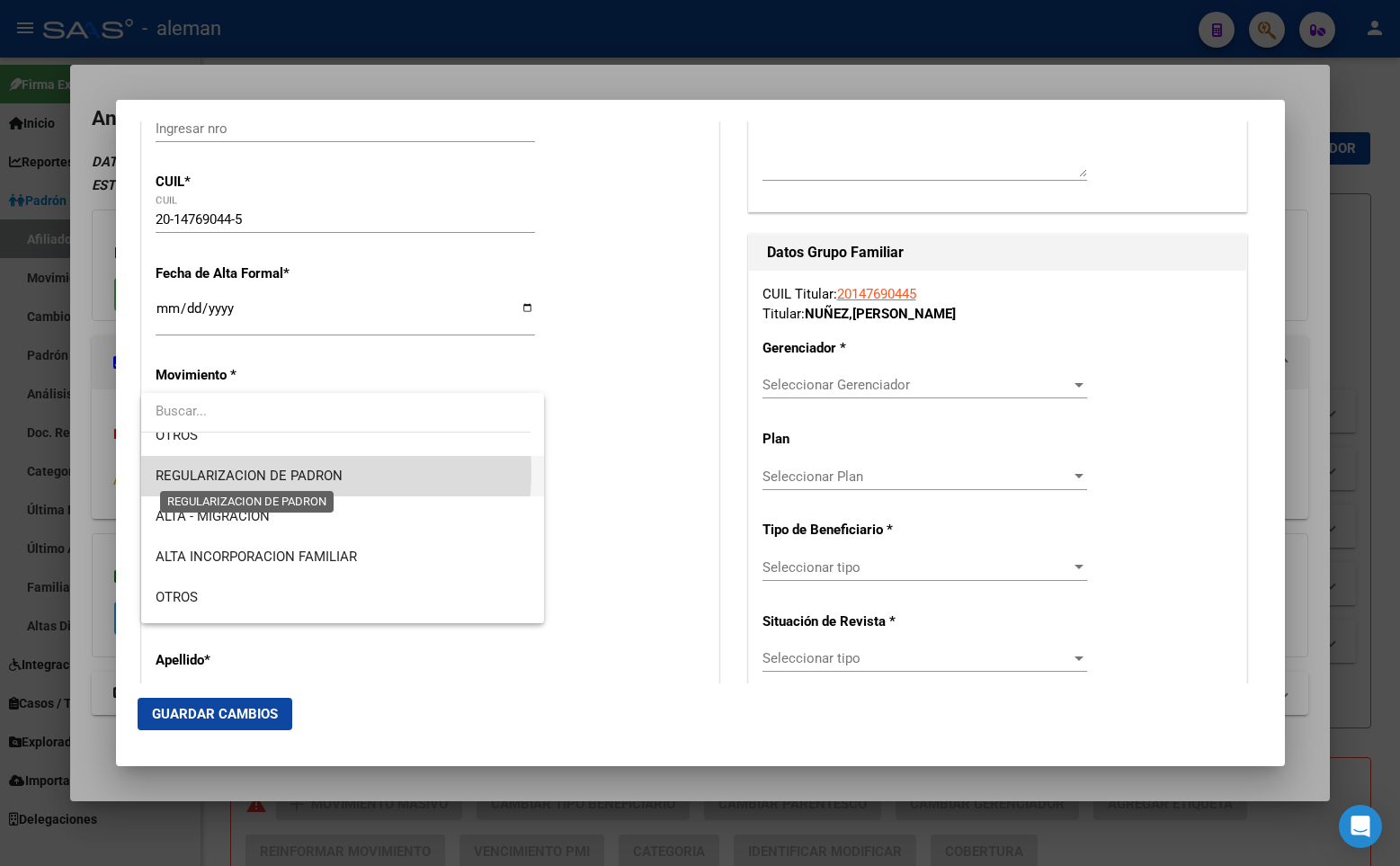
click at [273, 471] on span "REGULARIZACION DE PADRON" at bounding box center [249, 476] width 187 height 17
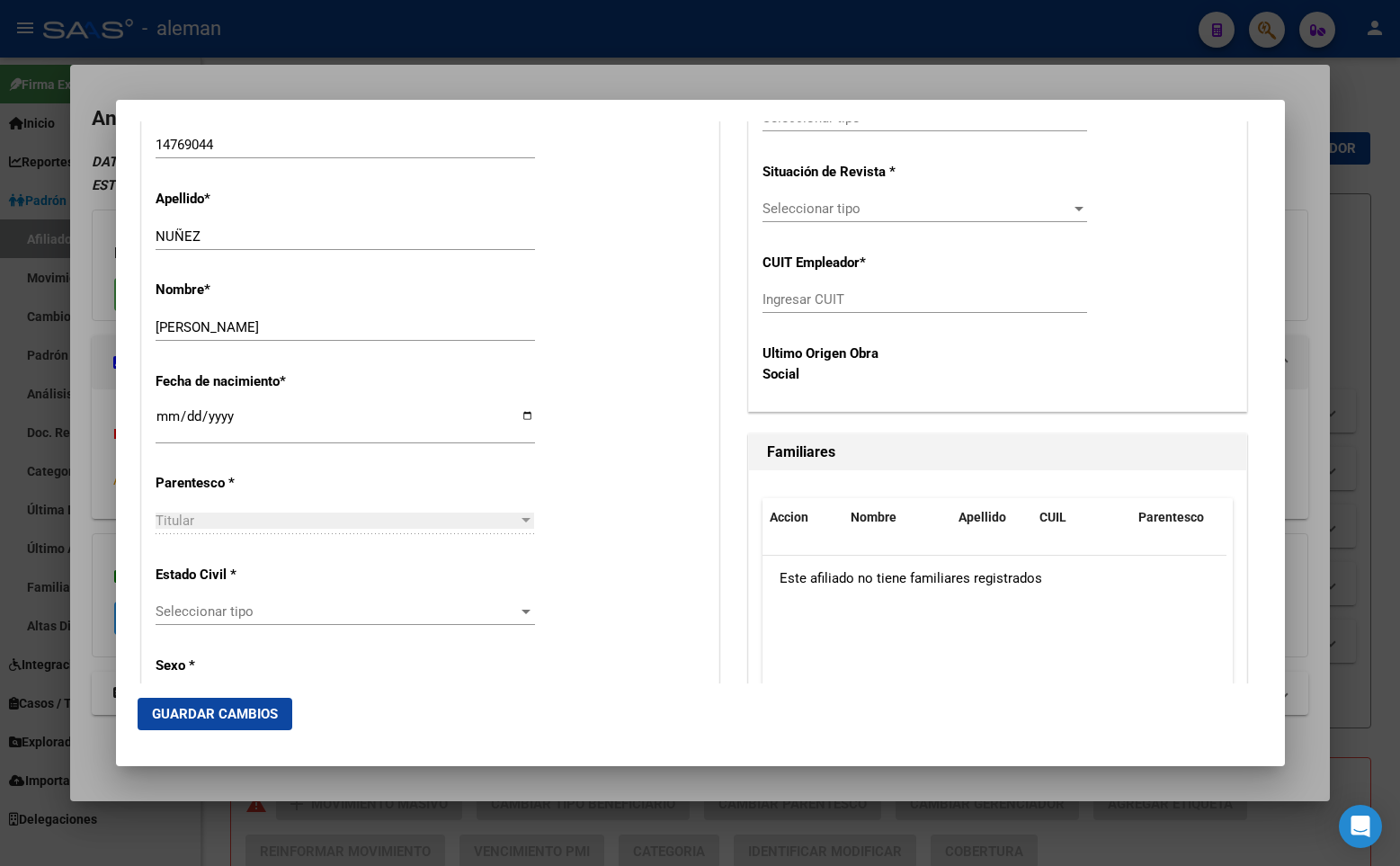
scroll to position [809, 0]
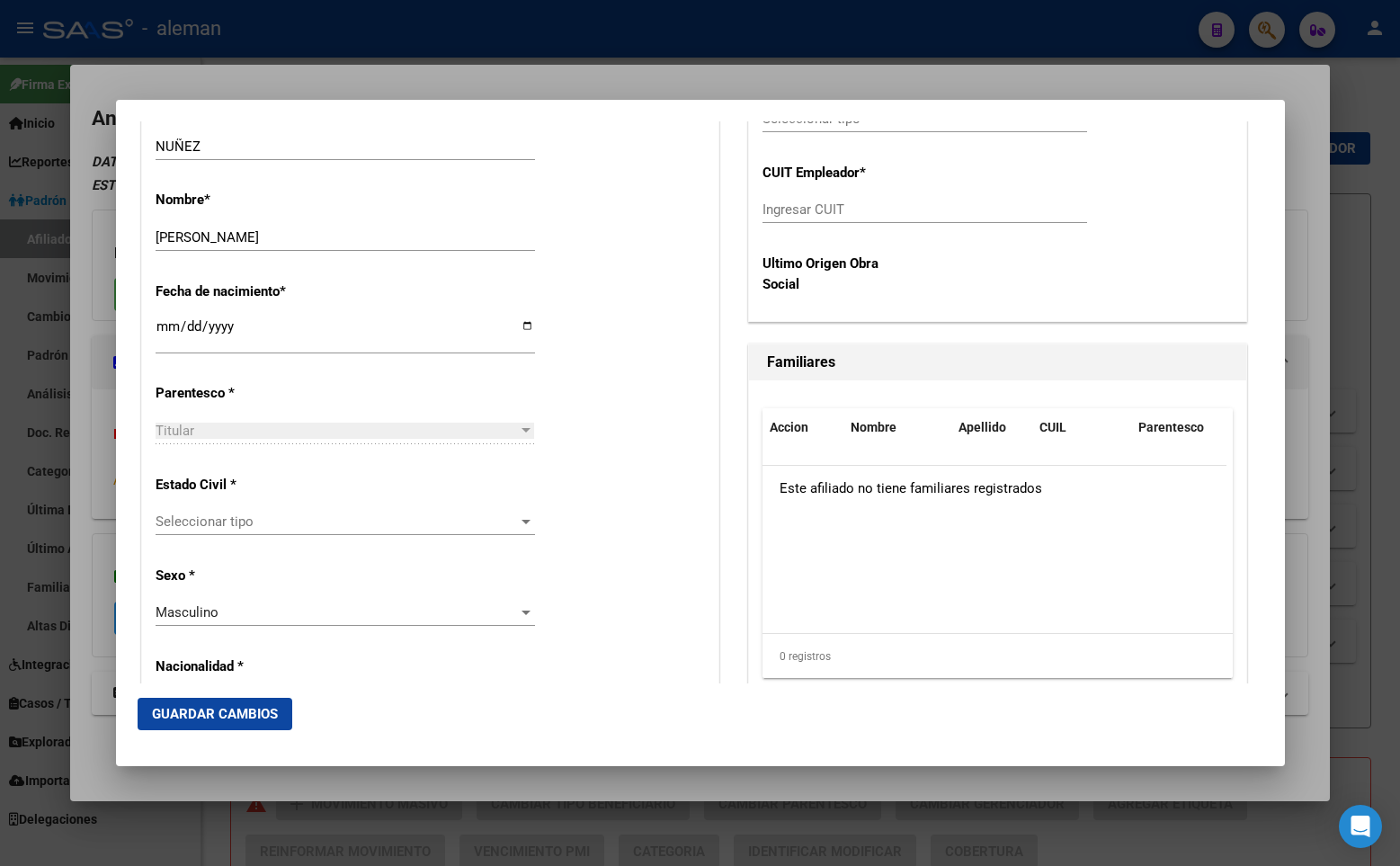
click at [272, 532] on div "Seleccionar tipo Seleccionar tipo" at bounding box center [344, 521] width 379 height 27
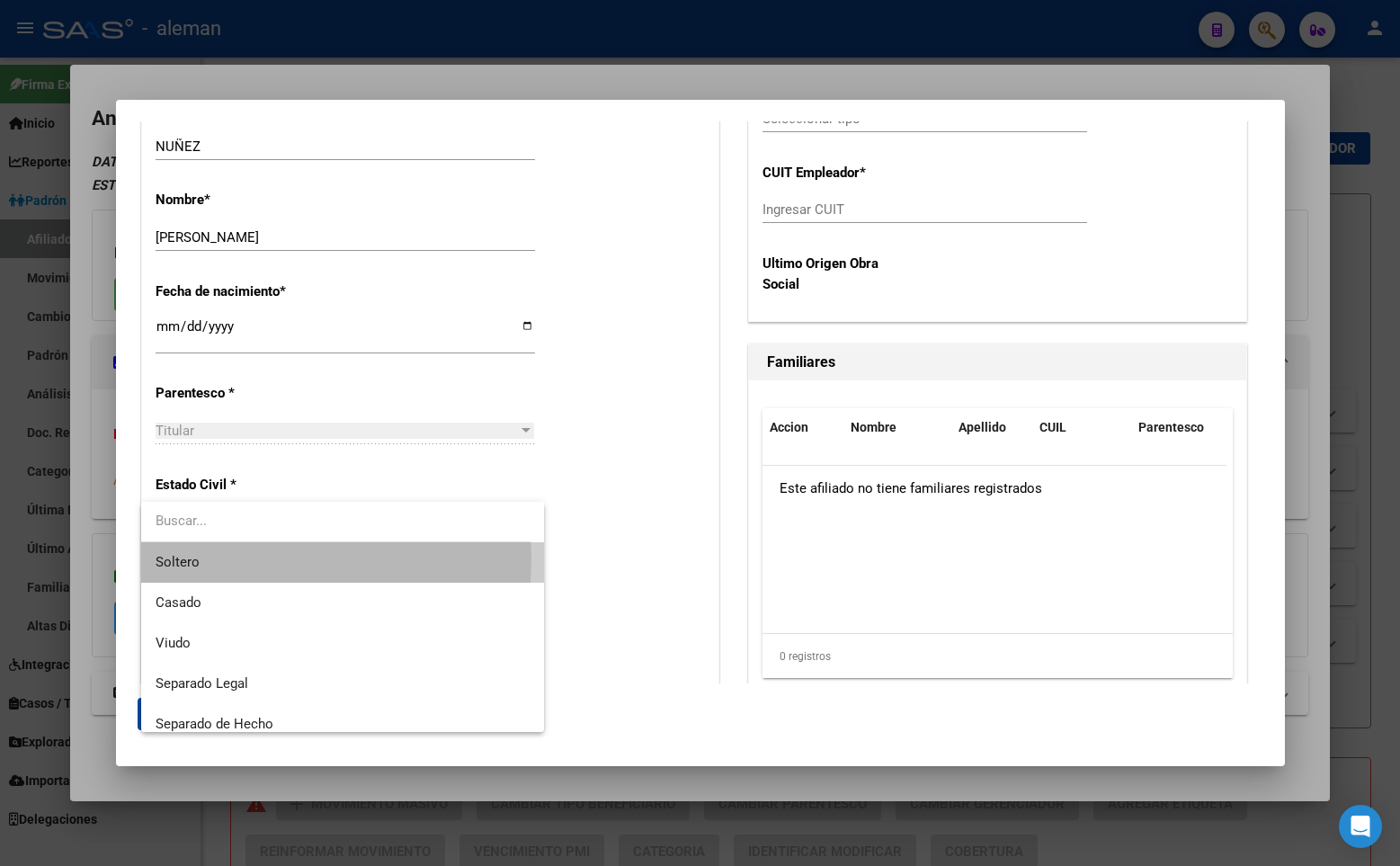
click at [254, 558] on span "Soltero" at bounding box center [342, 562] width 374 height 40
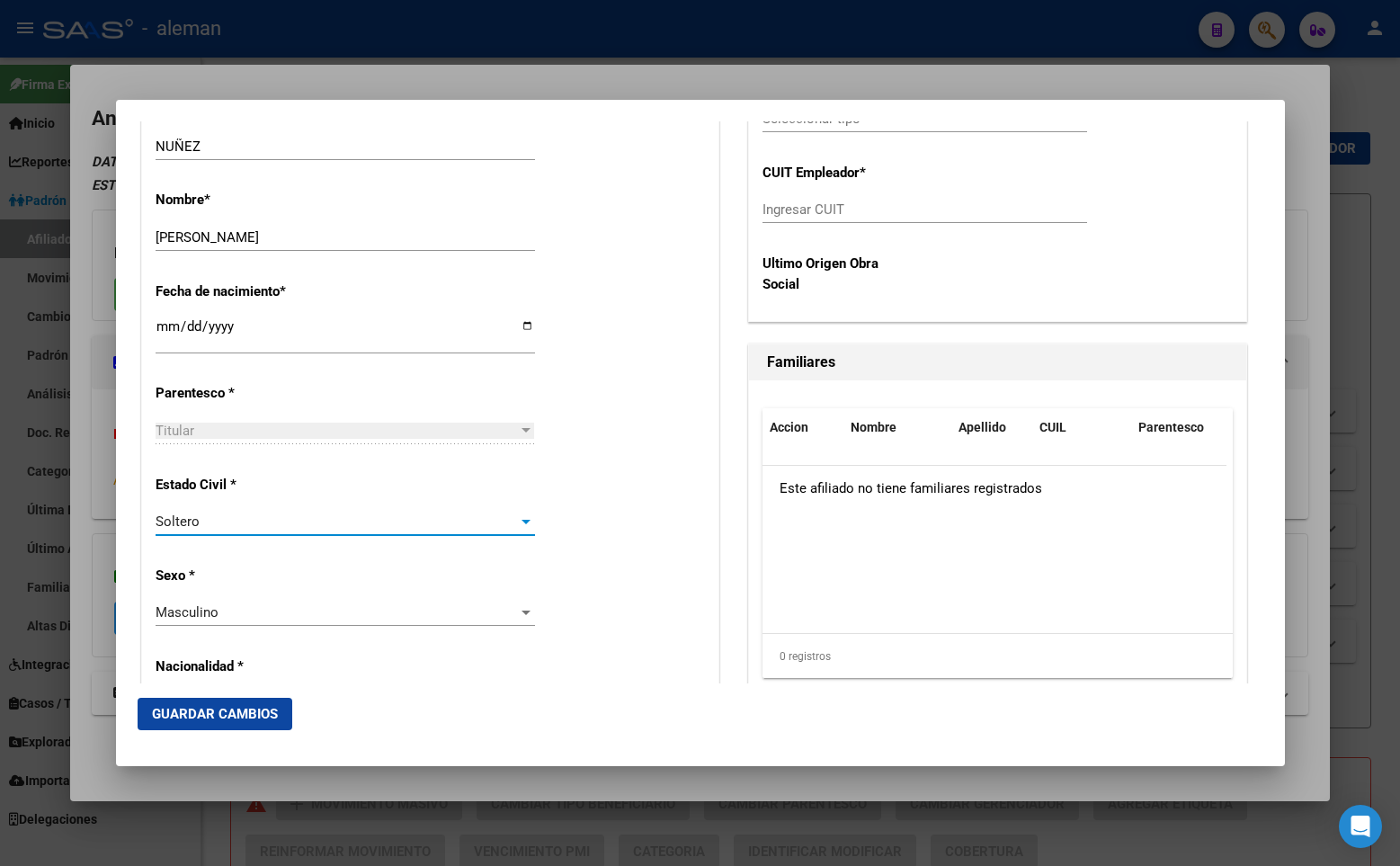
click at [559, 499] on div "Estado Civil * [DEMOGRAPHIC_DATA] Seleccionar tipo" at bounding box center [430, 506] width 549 height 91
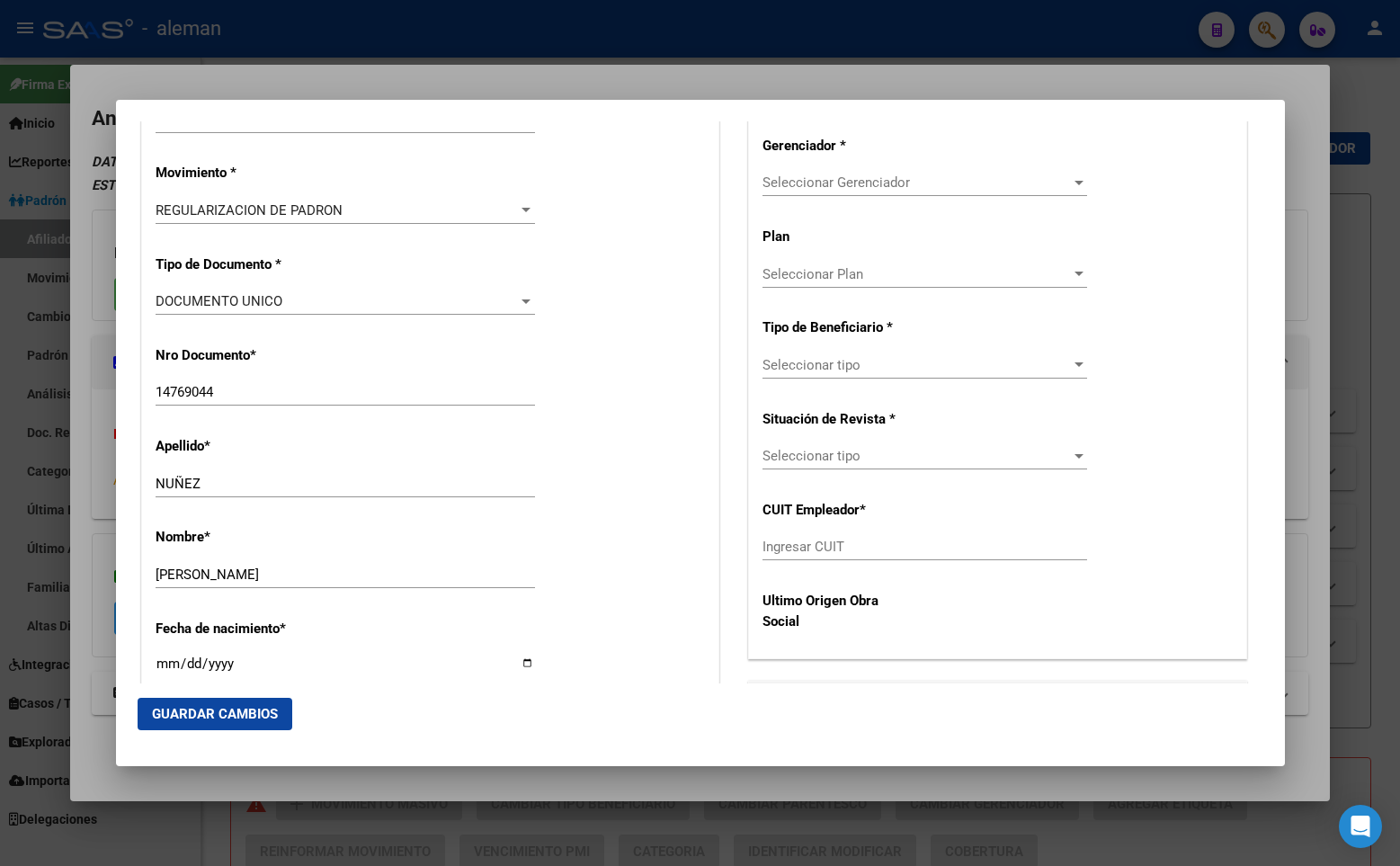
scroll to position [292, 0]
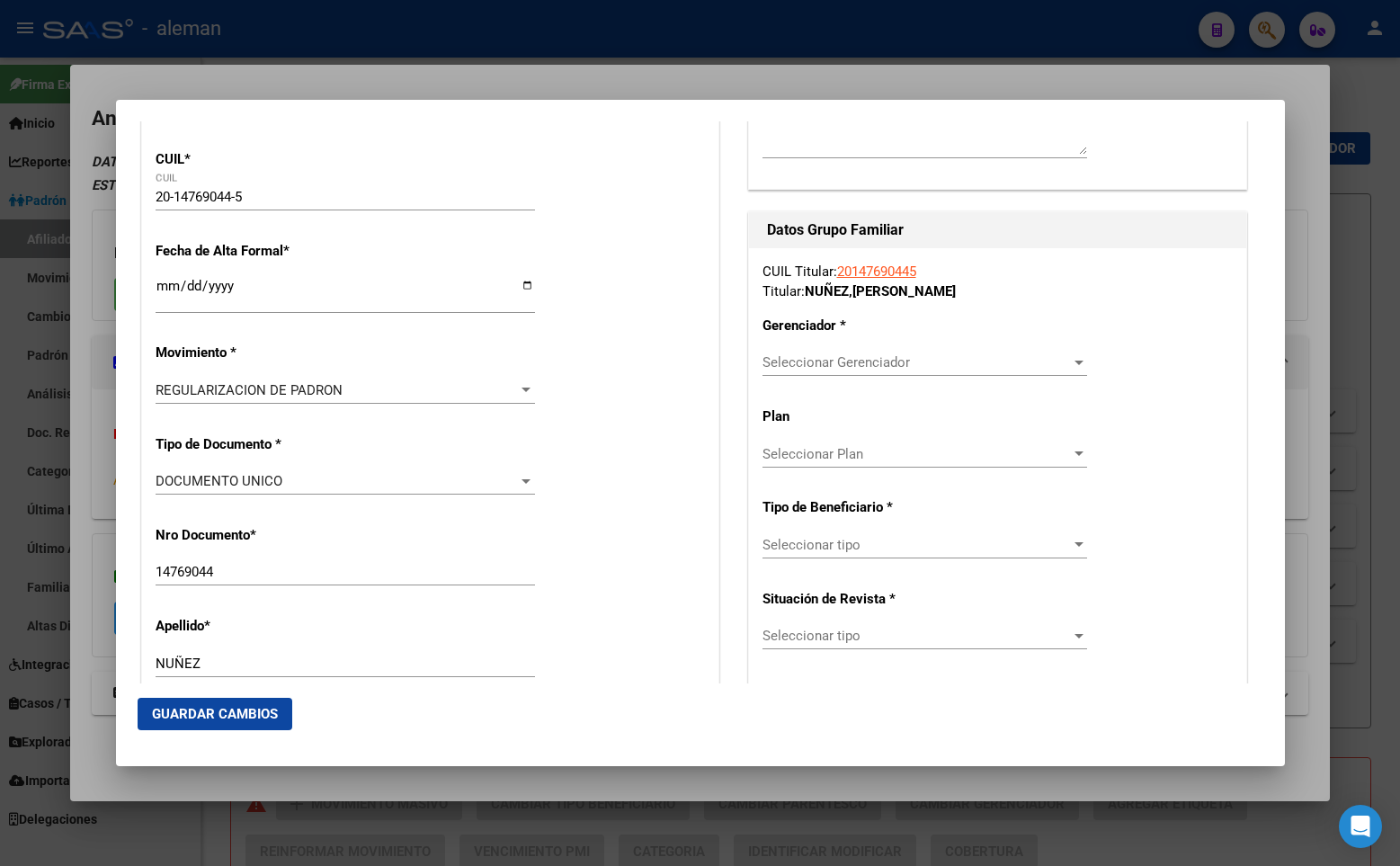
click at [823, 369] on span "Seleccionar Gerenciador" at bounding box center [916, 363] width 308 height 17
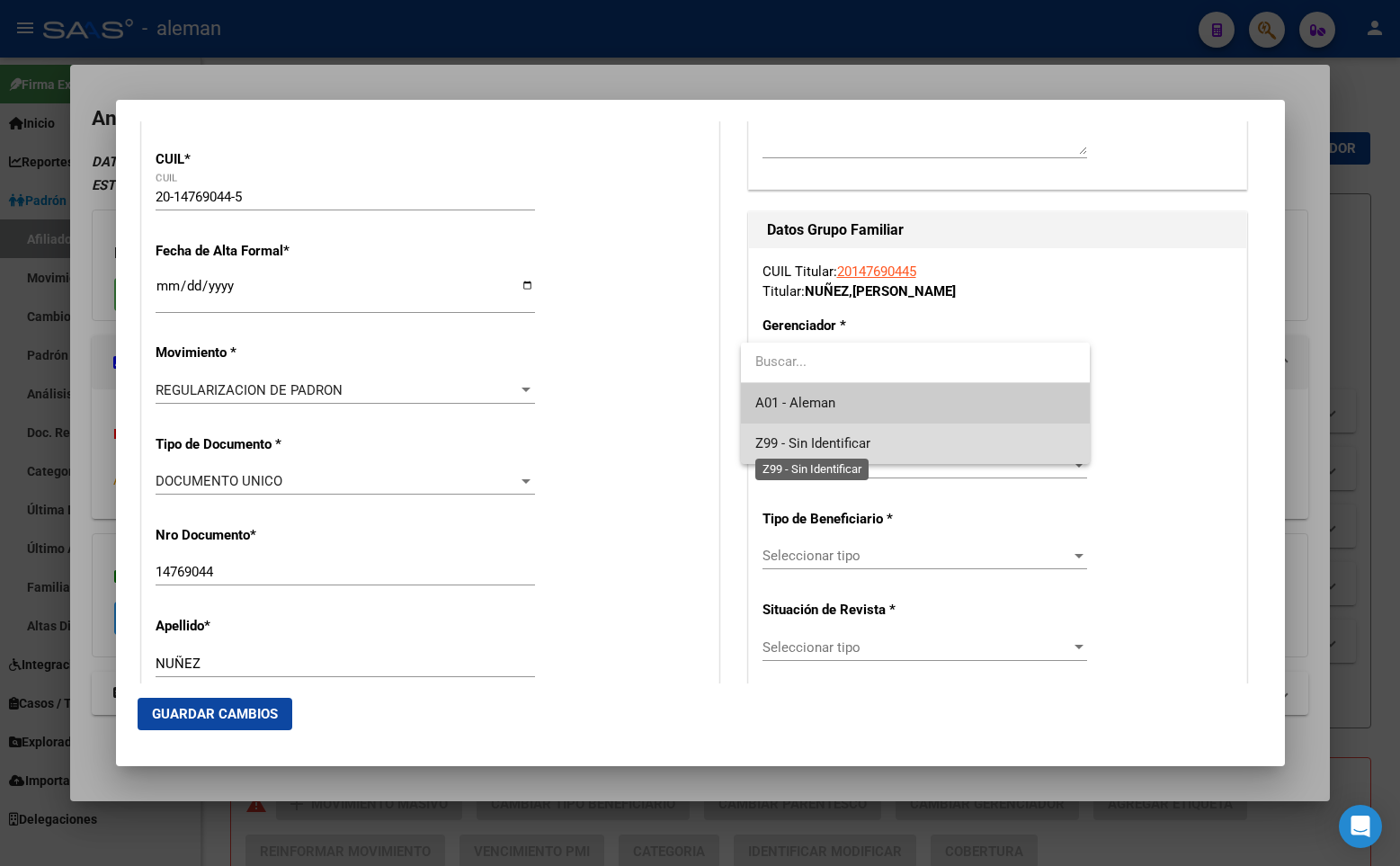
click at [825, 444] on span "Z99 - Sin Identificar" at bounding box center [812, 444] width 115 height 17
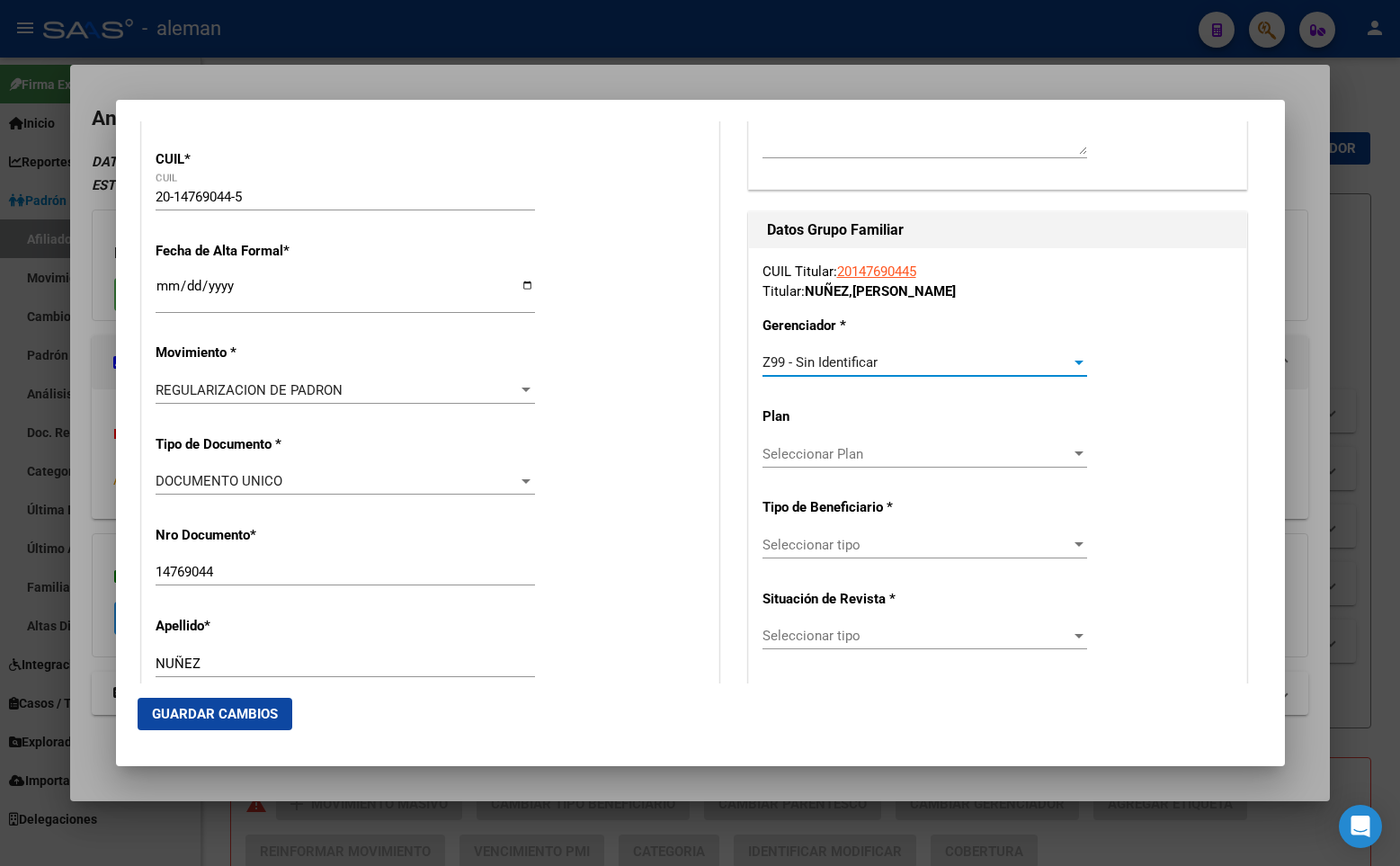
click at [834, 543] on span "Seleccionar tipo" at bounding box center [916, 545] width 308 height 17
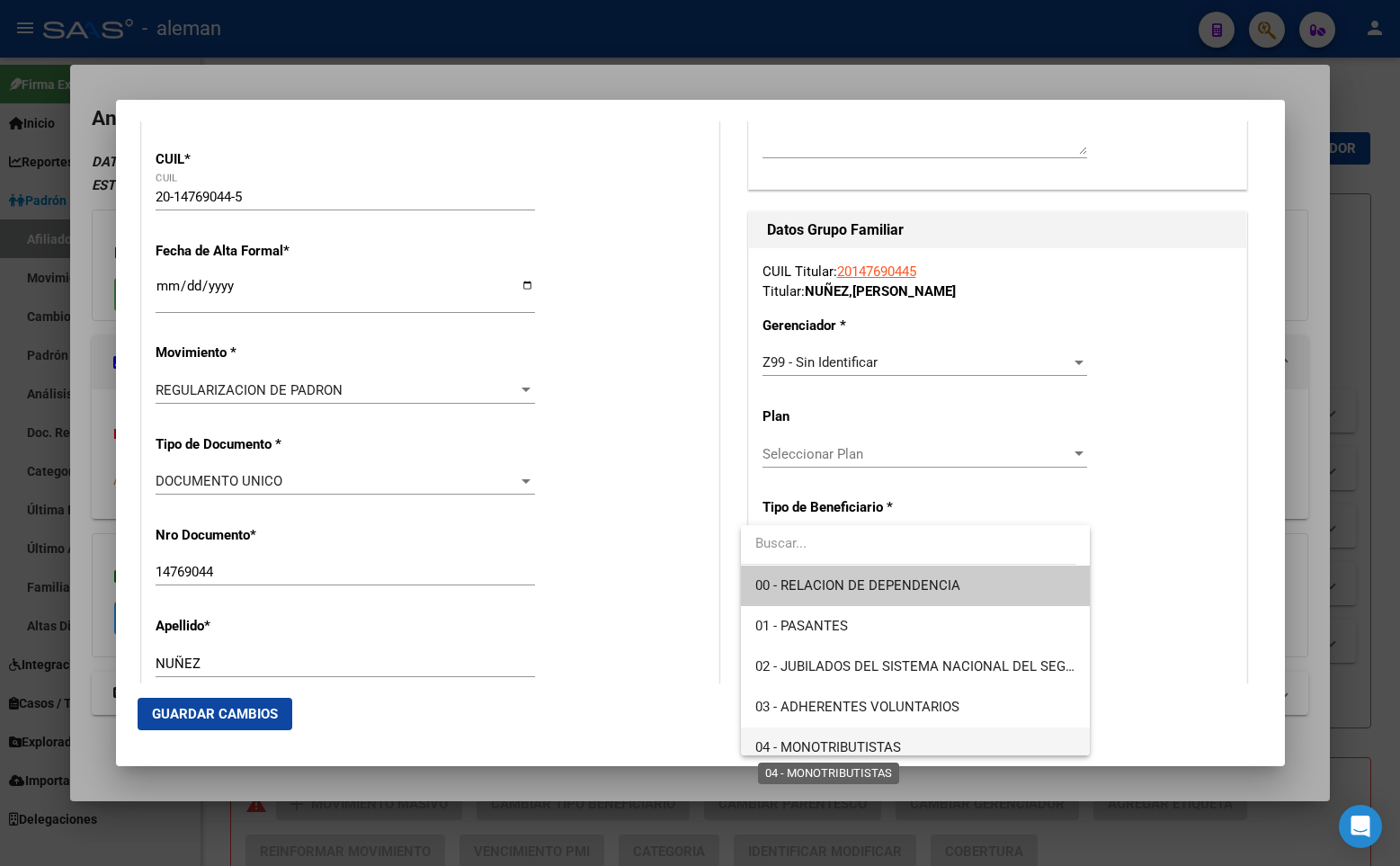
click at [846, 741] on span "04 - MONOTRIBUTISTAS" at bounding box center [828, 748] width 146 height 17
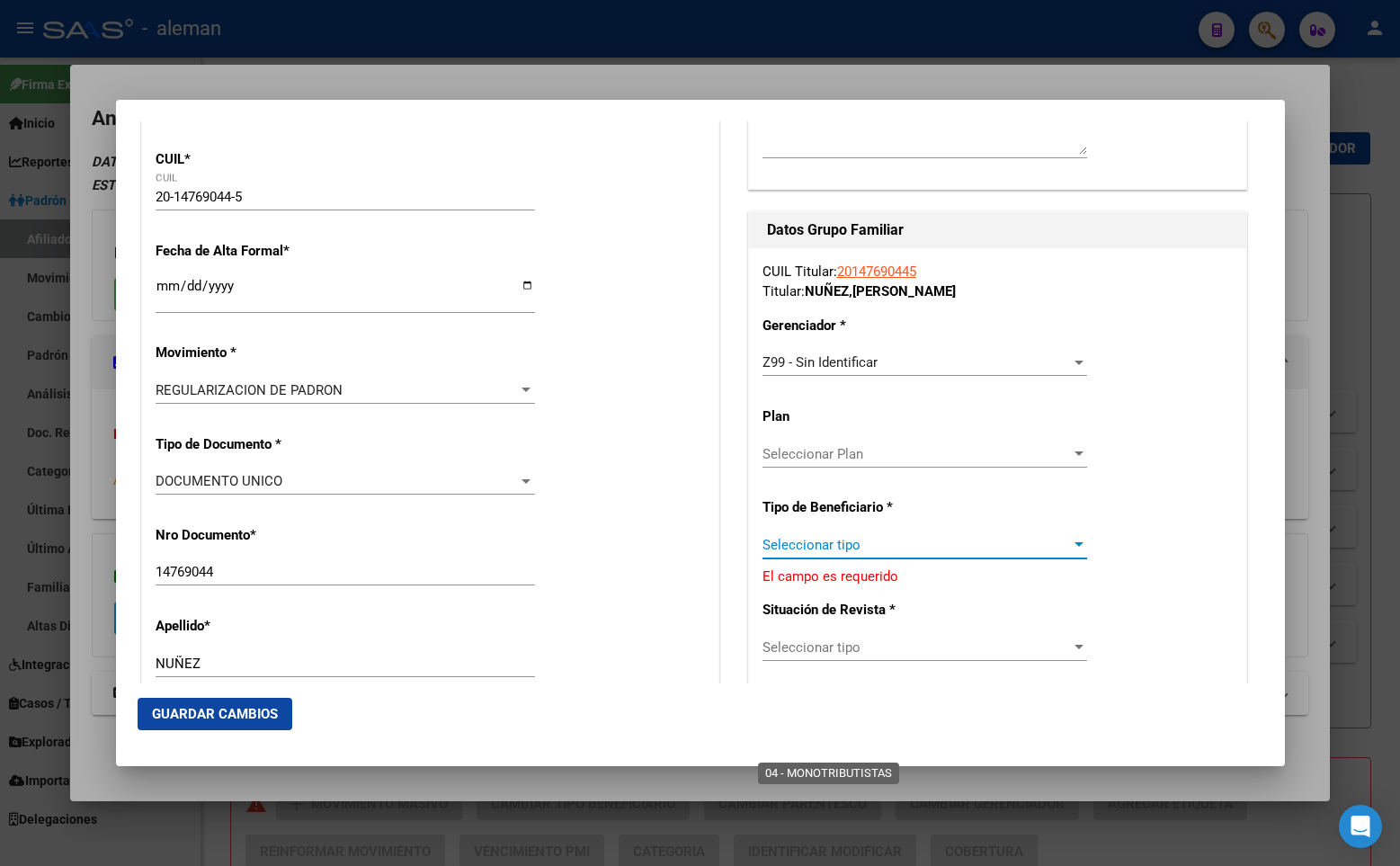
type input "20-14769044-5"
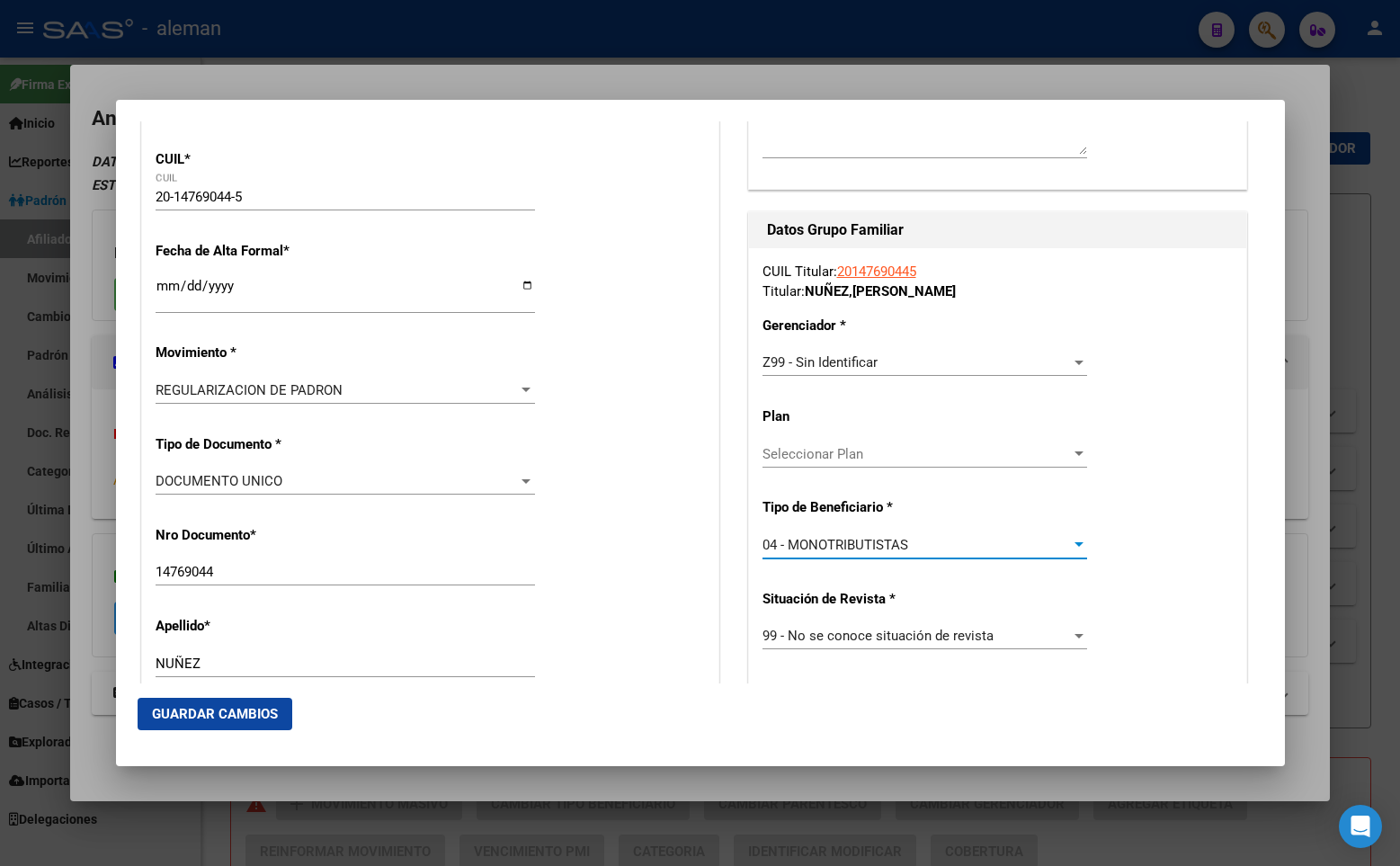
scroll to position [13, 0]
click at [677, 548] on div "Nro Documento * 14769044 Ingresar nro" at bounding box center [430, 557] width 549 height 91
click at [252, 712] on span "Guardar Cambios" at bounding box center [214, 714] width 126 height 17
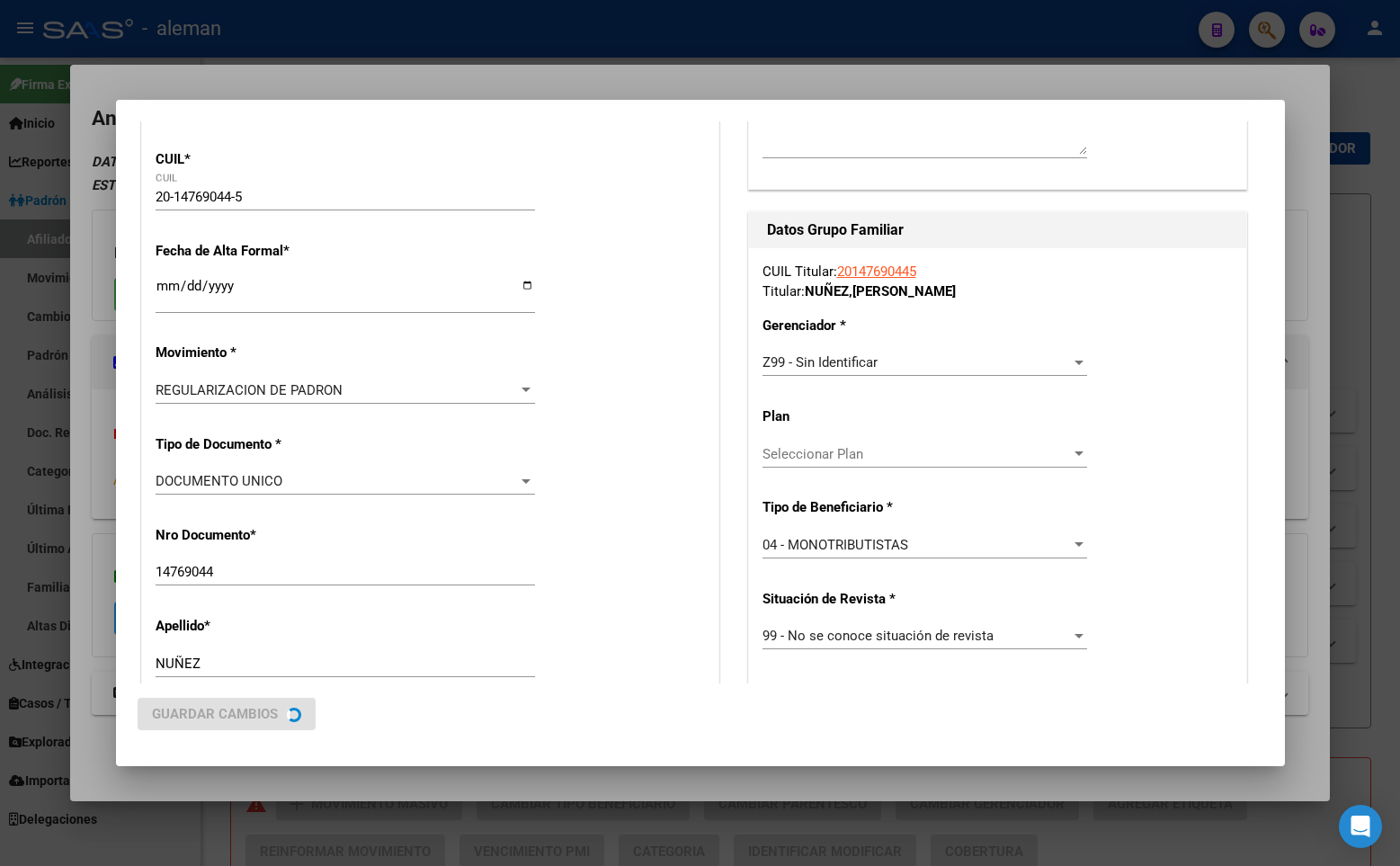
scroll to position [0, 0]
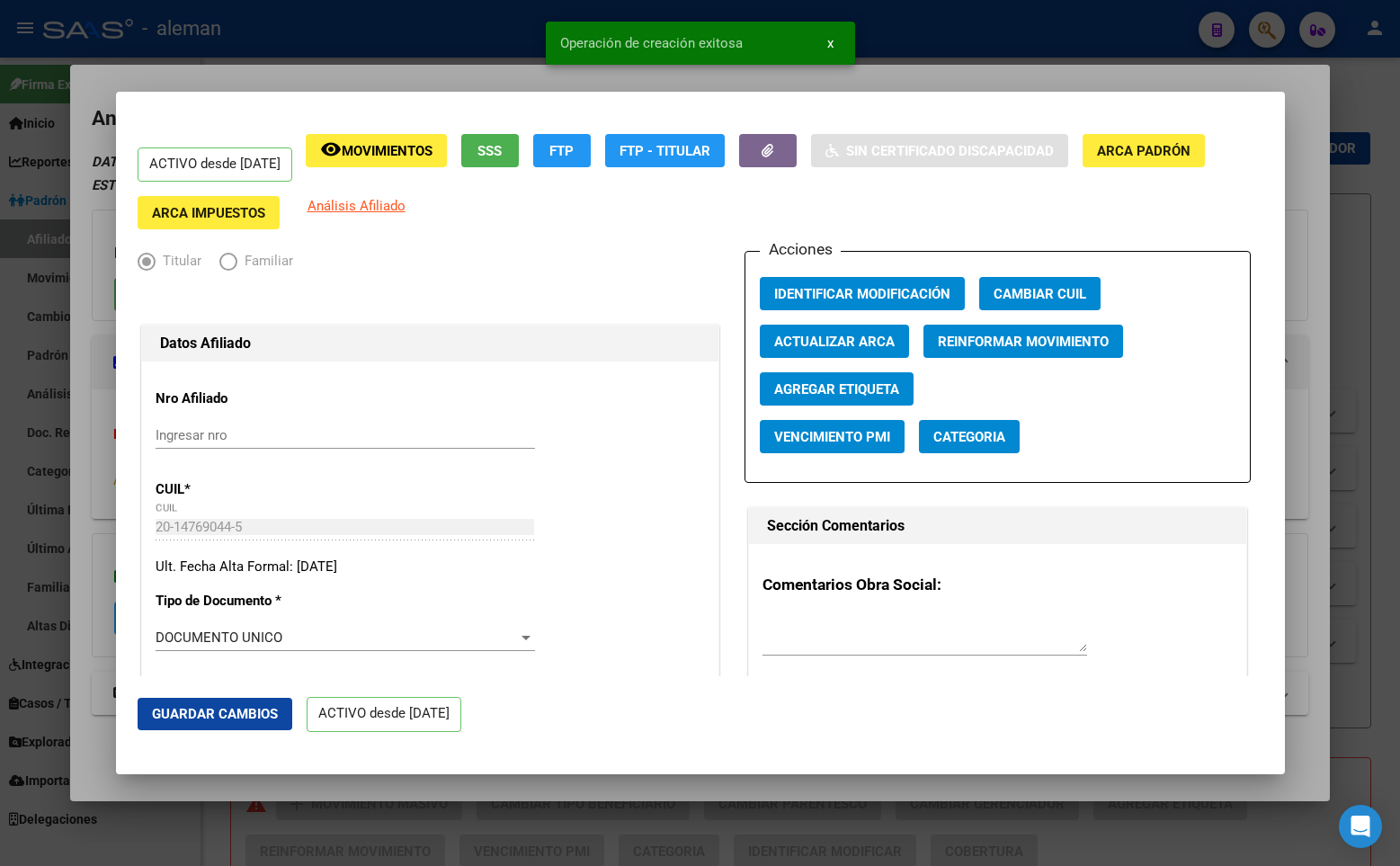
click at [708, 208] on div "ACTIVO desde [DATE] remove_red_eye Movimientos SSS FTP FTP - Titular Sin Certif…" at bounding box center [700, 182] width 1126 height 96
drag, startPoint x: 1117, startPoint y: 106, endPoint x: 1198, endPoint y: 104, distance: 81.0
click at [1118, 106] on mat-dialog-container "ACTIVO desde 01/04/2025 remove_red_eye Movimientos SSS FTP FTP - Titular Sin Ce…" at bounding box center [700, 433] width 1169 height 681
click at [1334, 107] on div at bounding box center [700, 433] width 1400 height 866
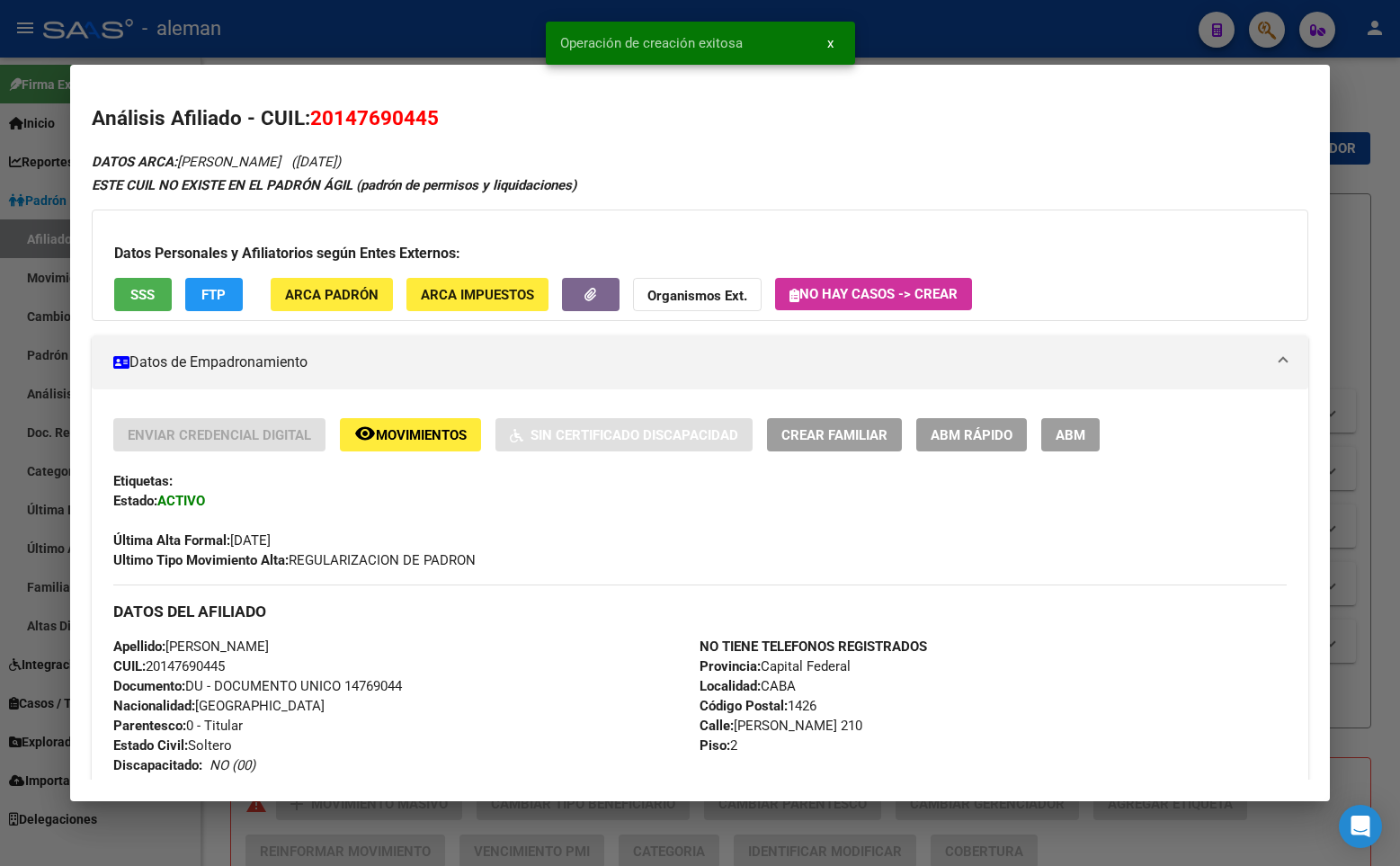
click at [1354, 129] on div at bounding box center [700, 433] width 1400 height 866
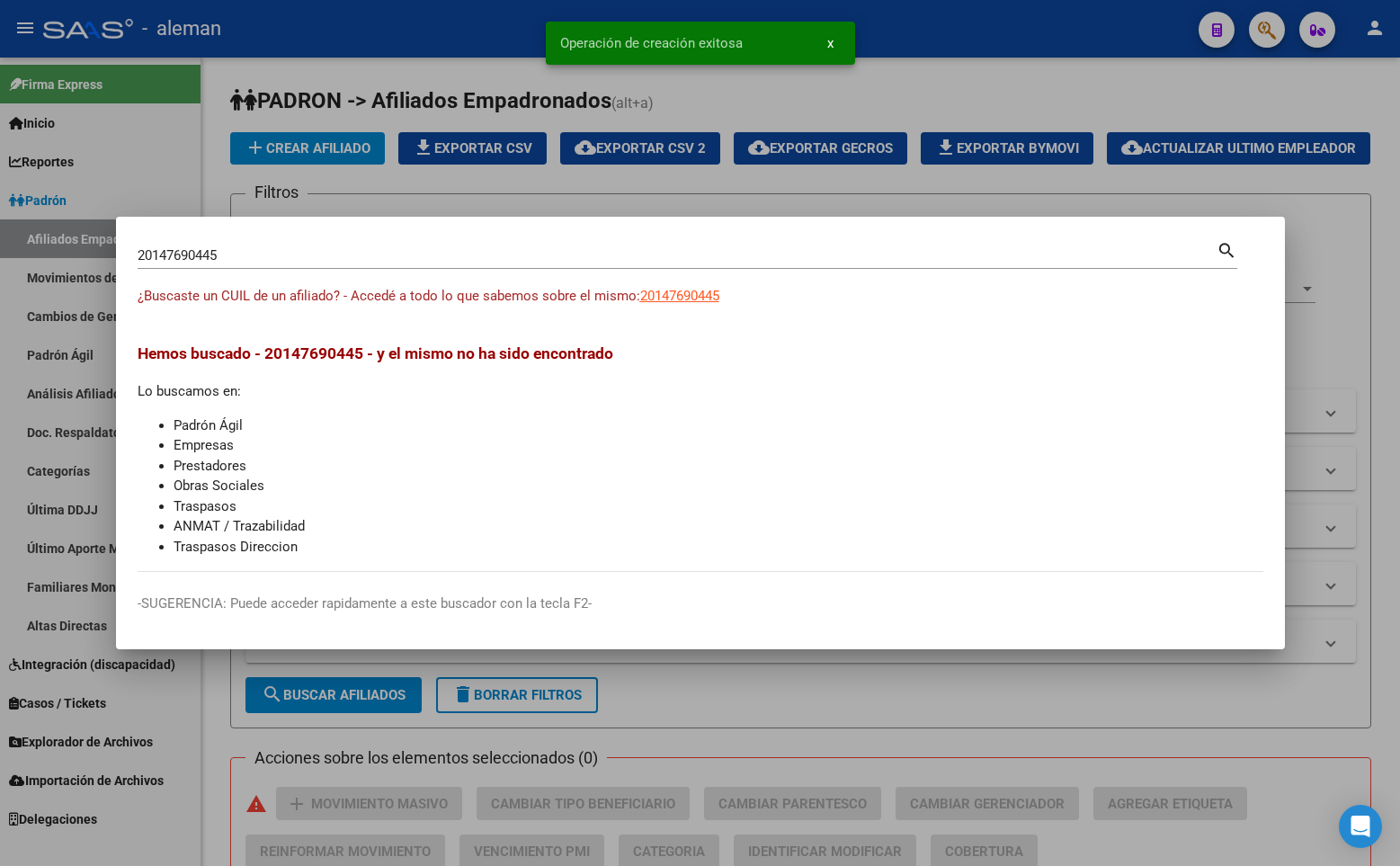
click at [1372, 394] on div at bounding box center [700, 433] width 1400 height 866
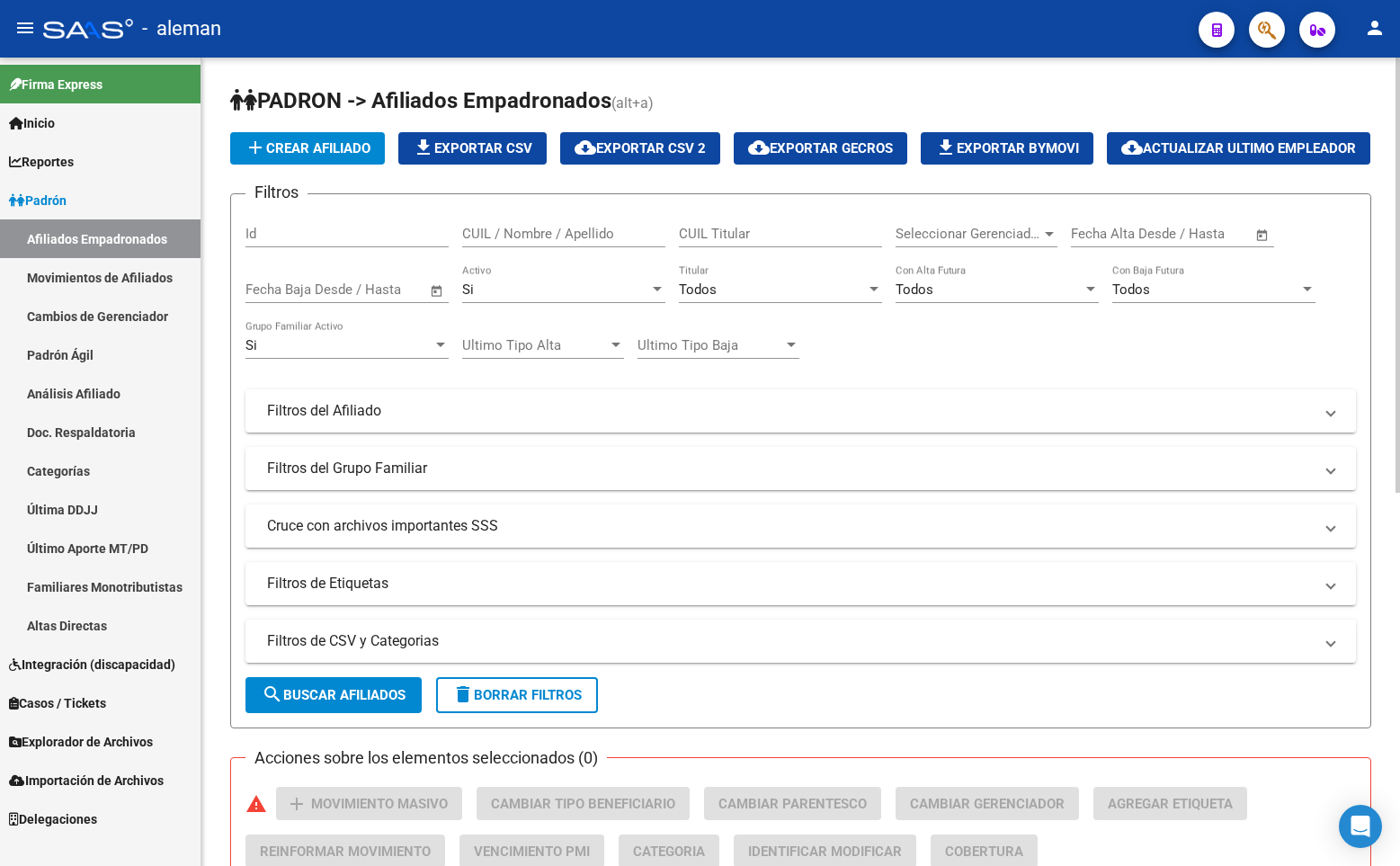
click at [720, 113] on h1 "PADRON -> Afiliados Empadronados (alt+a)" at bounding box center [801, 102] width 1141 height 31
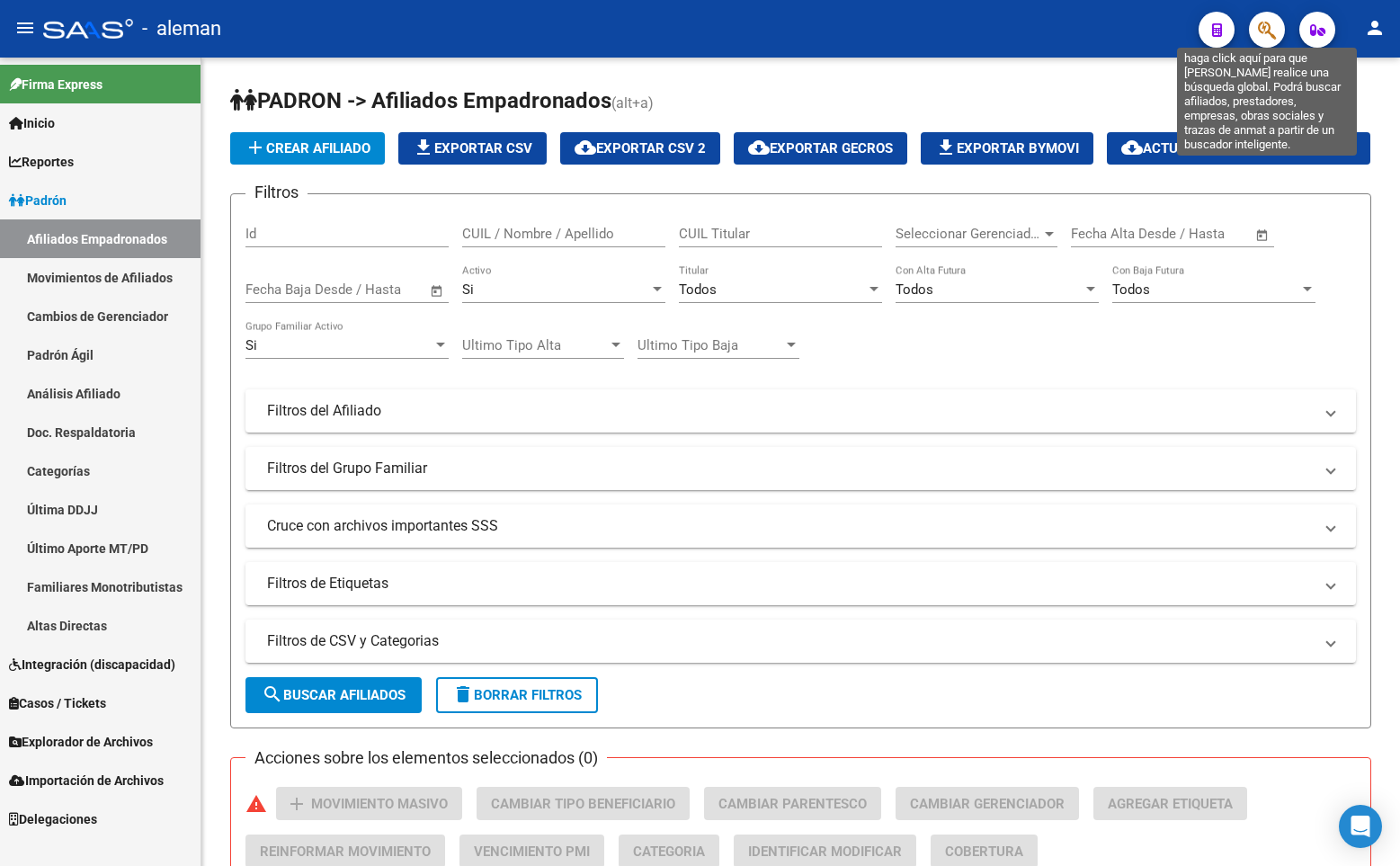
click at [1264, 35] on icon "button" at bounding box center [1267, 30] width 18 height 21
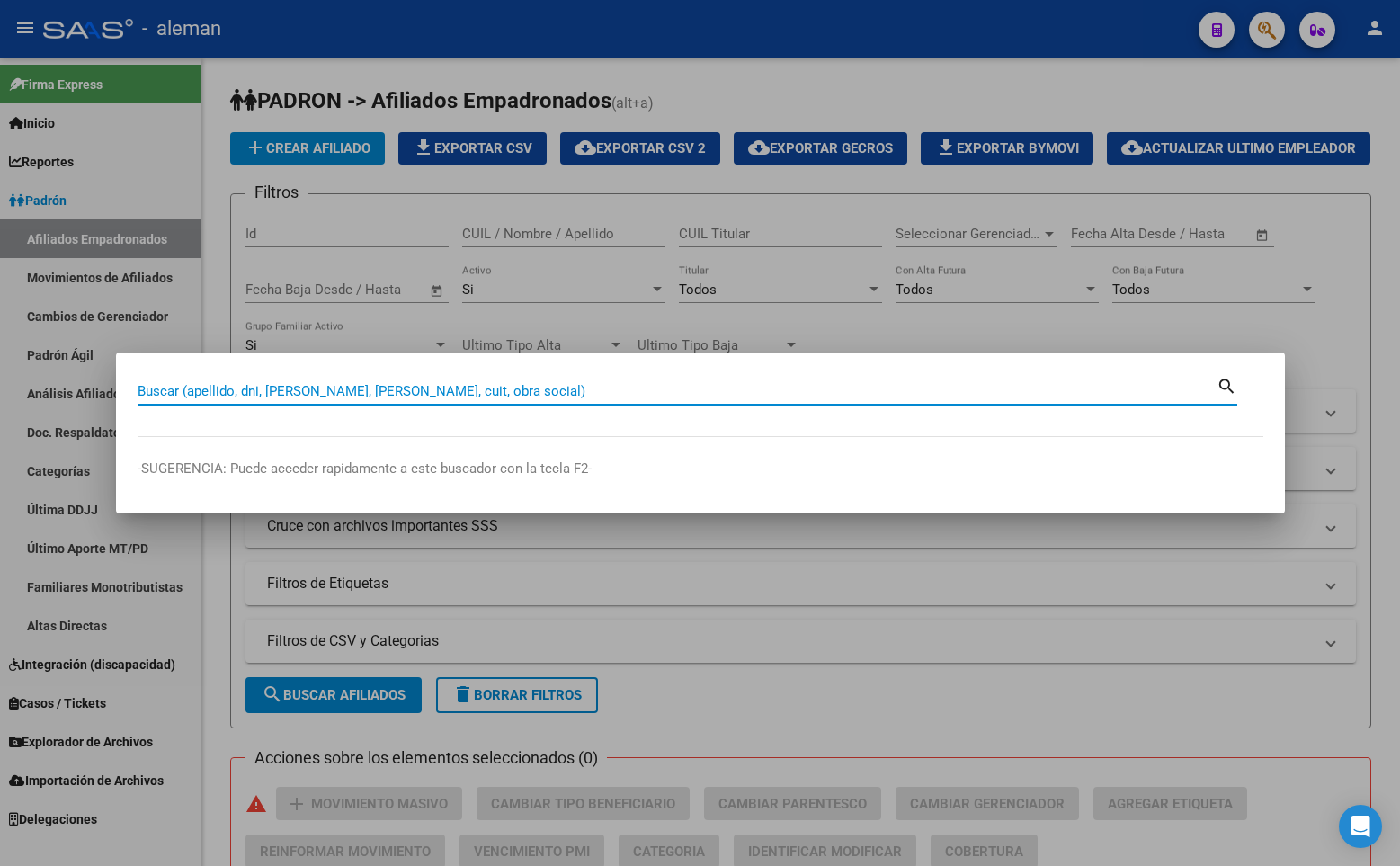
click at [475, 391] on input "Buscar (apellido, dni, [PERSON_NAME], [PERSON_NAME], cuit, obra social)" at bounding box center [677, 391] width 1079 height 17
paste input "20403931250"
type input "20403931250"
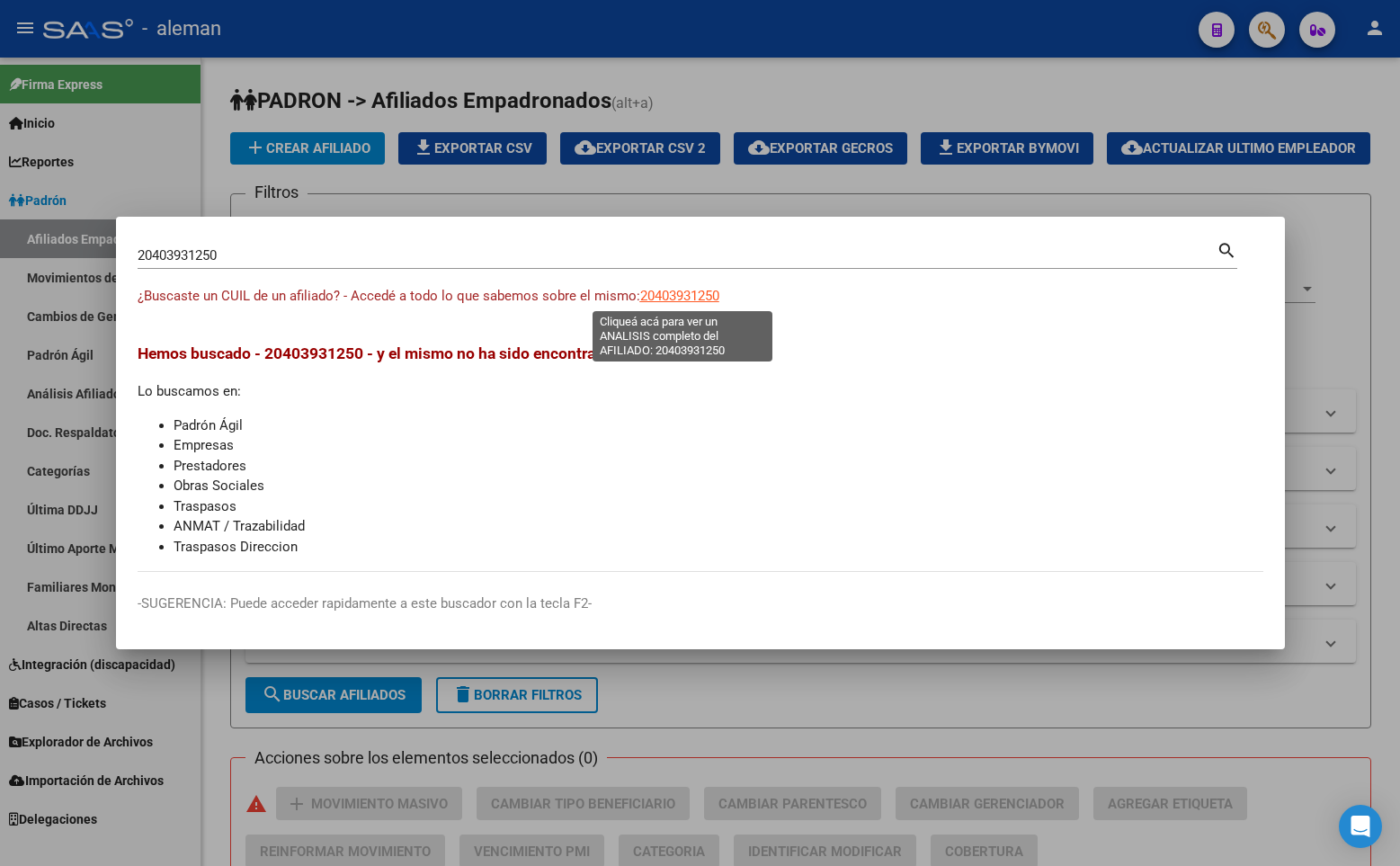
click at [679, 294] on span "20403931250" at bounding box center [679, 296] width 79 height 17
type textarea "20403931250"
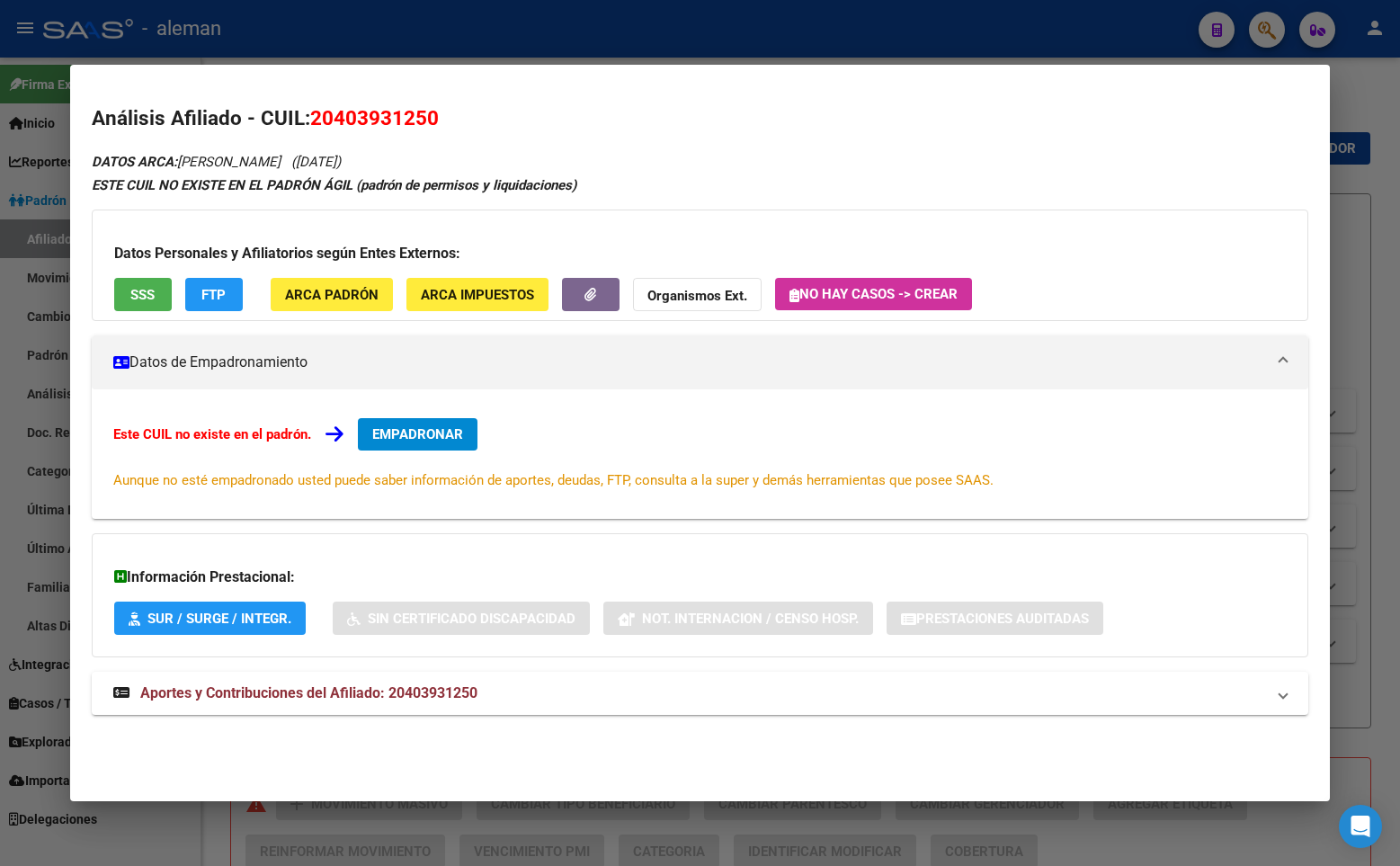
click at [430, 430] on span "EMPADRONAR" at bounding box center [417, 434] width 91 height 17
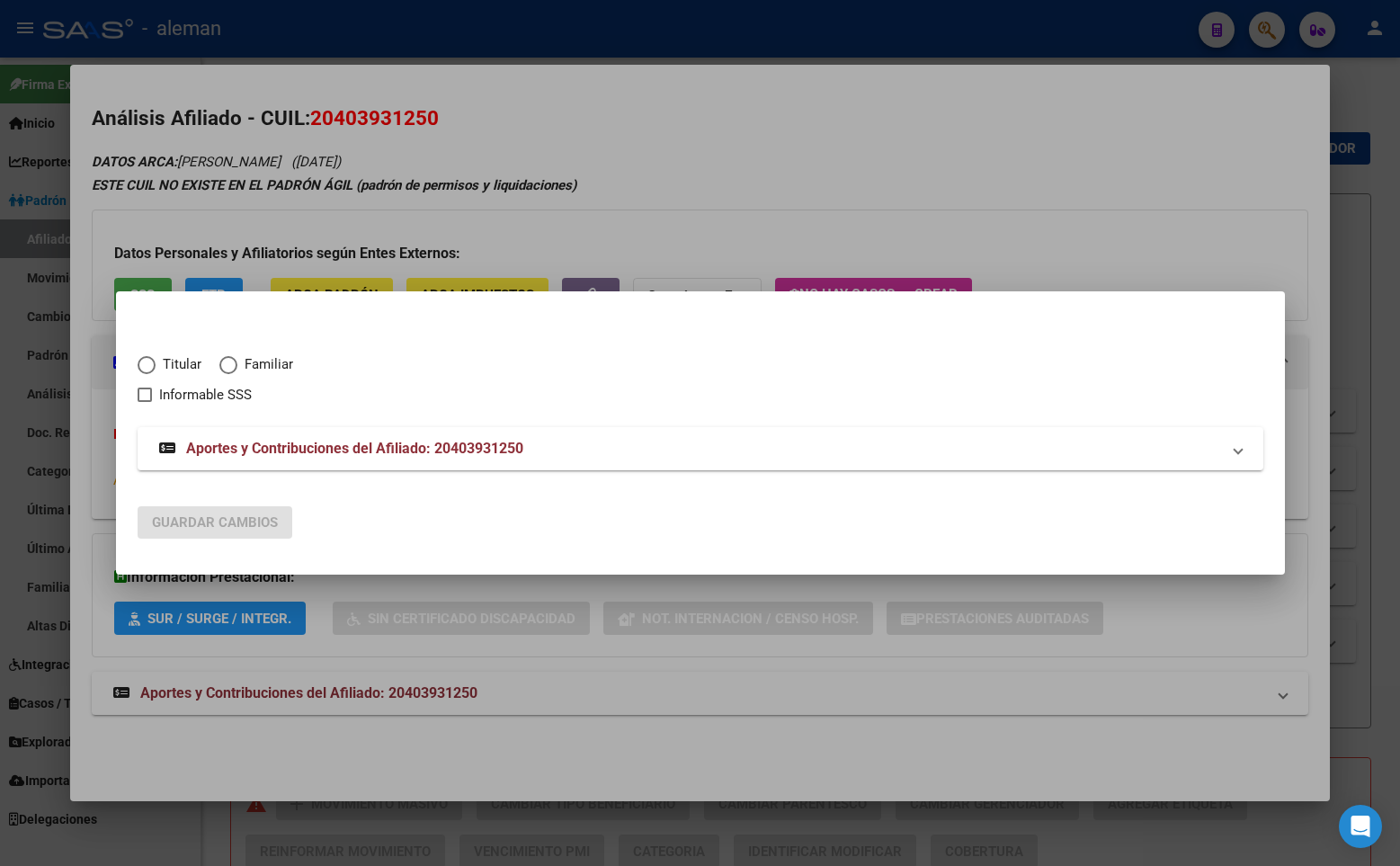
click at [151, 366] on span "Elija una opción" at bounding box center [147, 366] width 18 height 18
click at [151, 366] on input "Titular" at bounding box center [147, 366] width 18 height 18
radio input "true"
checkbox input "true"
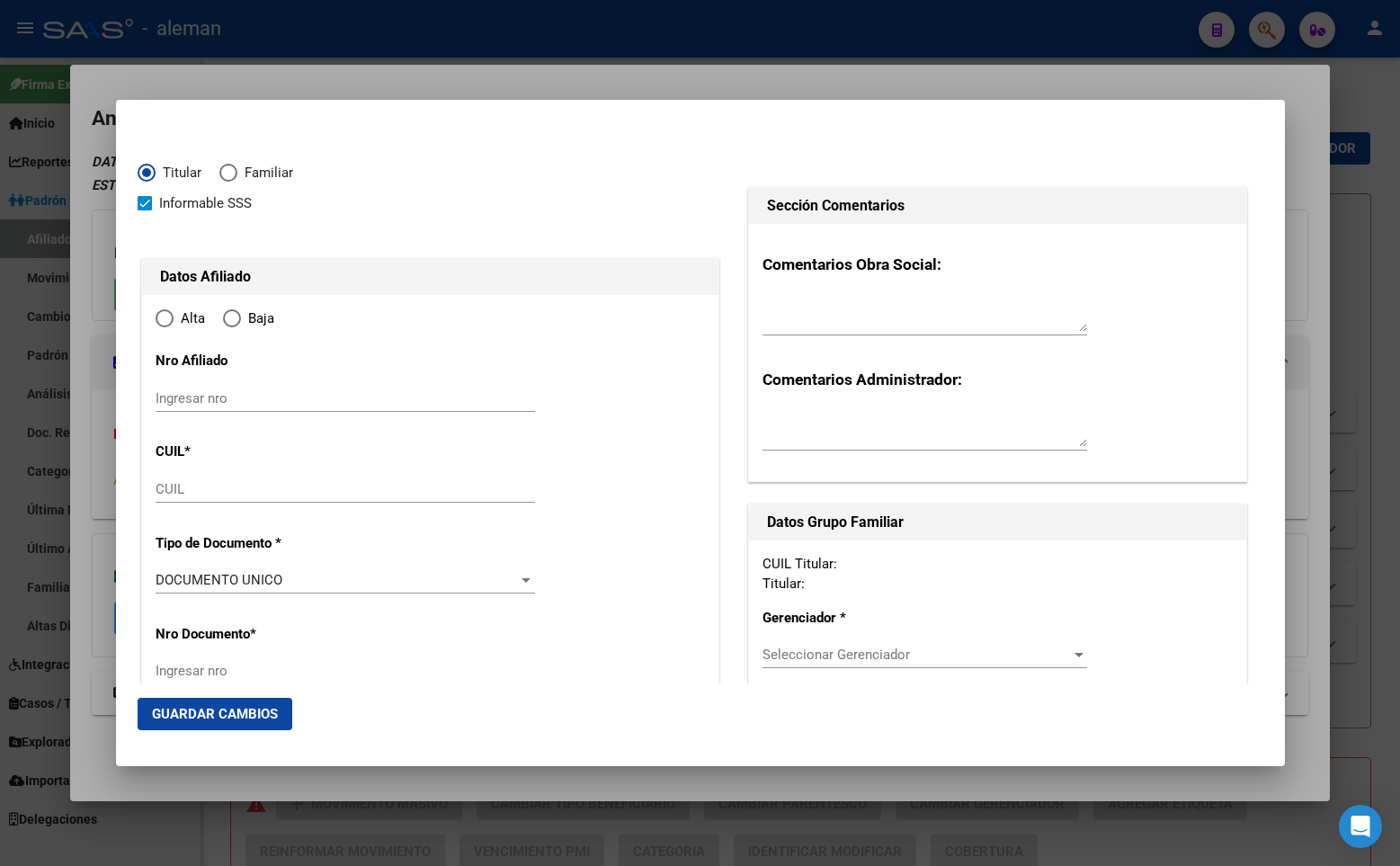
type input "20-40393125-0"
type input "40393125"
type input "CAAMAÑO"
type input "JOAQUIN ENRIQUE"
type input "1997-04-28"
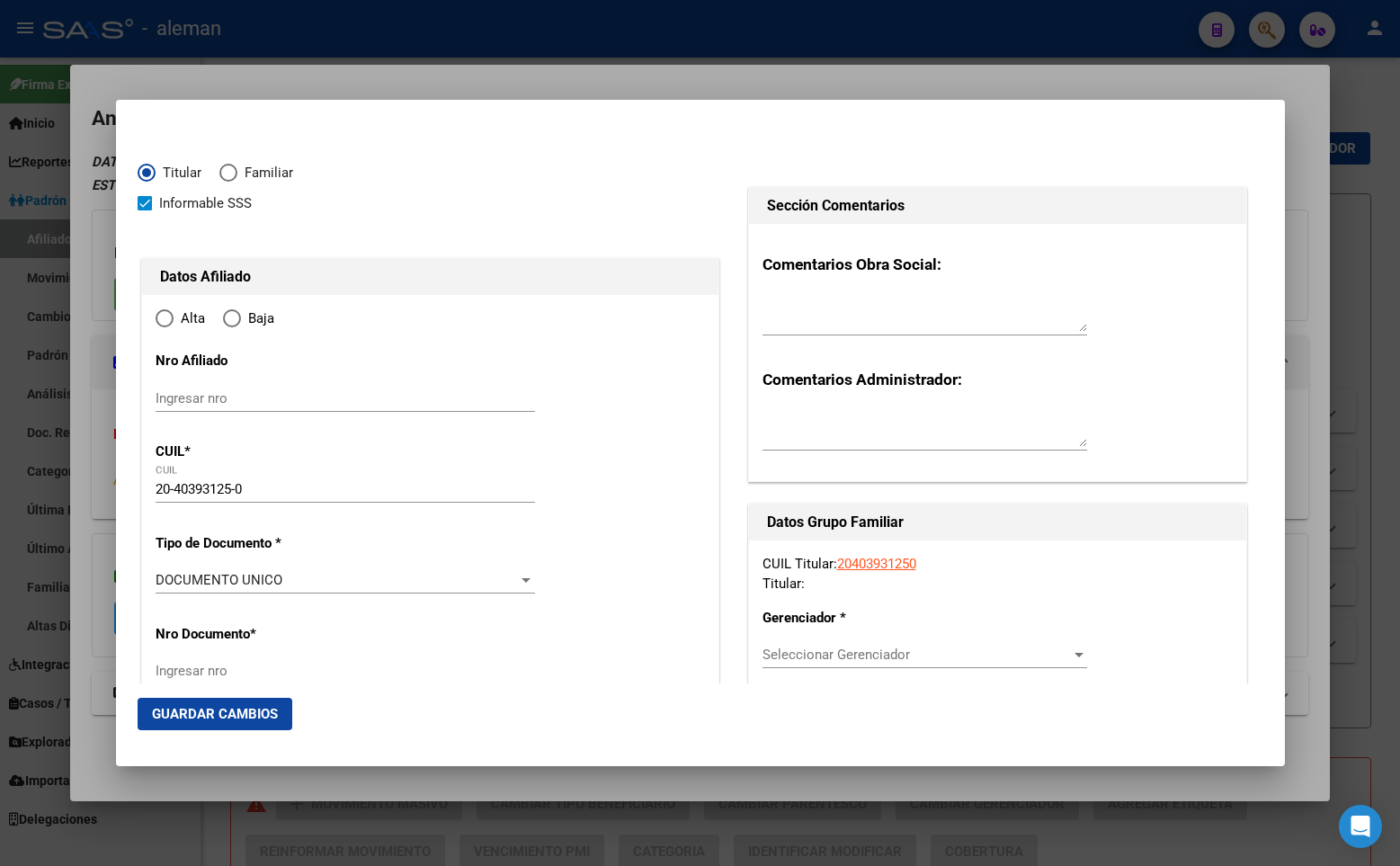
type input "CABA"
type input "1426"
type input "MAURE"
type input "2438"
type input "4"
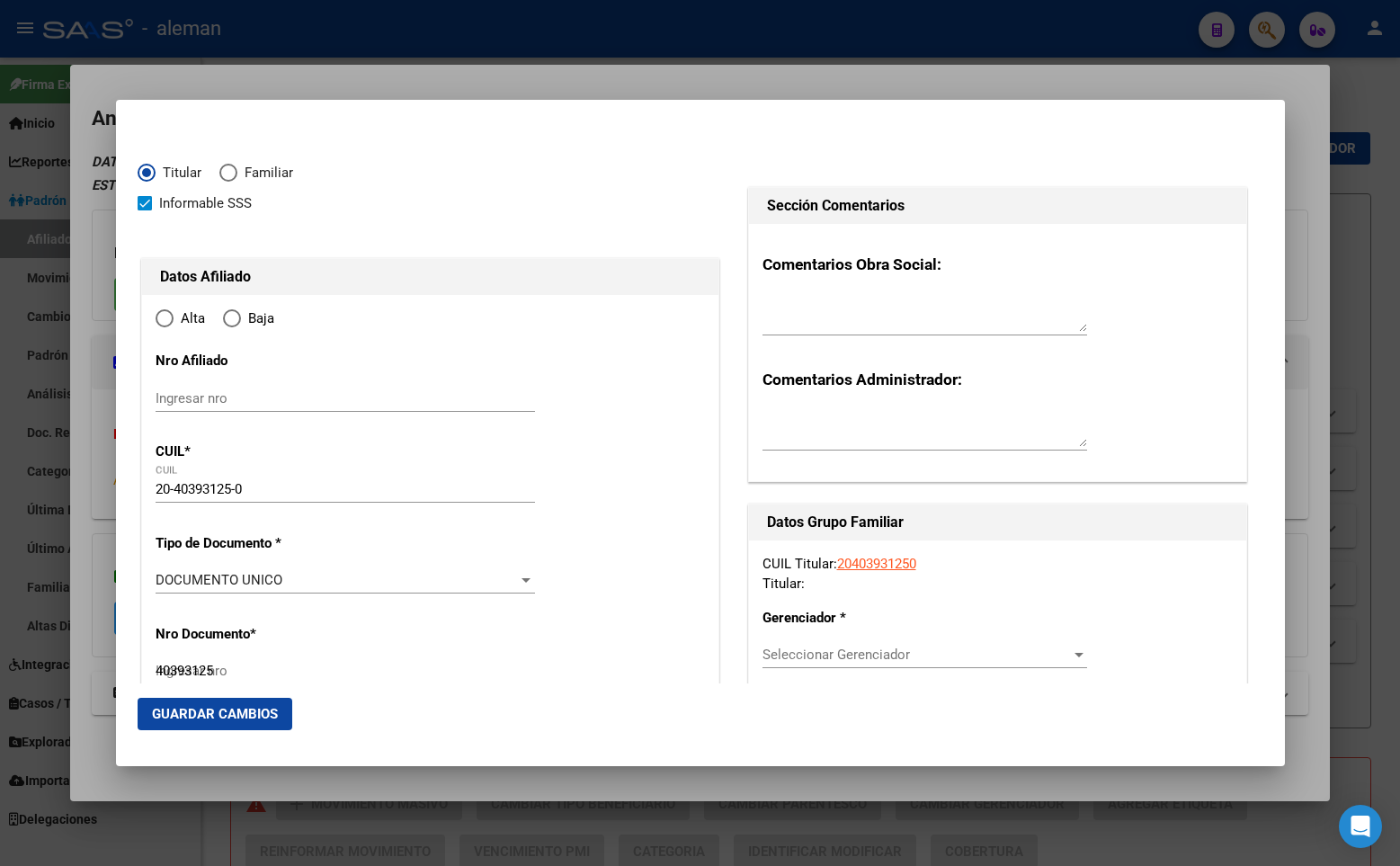
type input "CABA"
radio input "true"
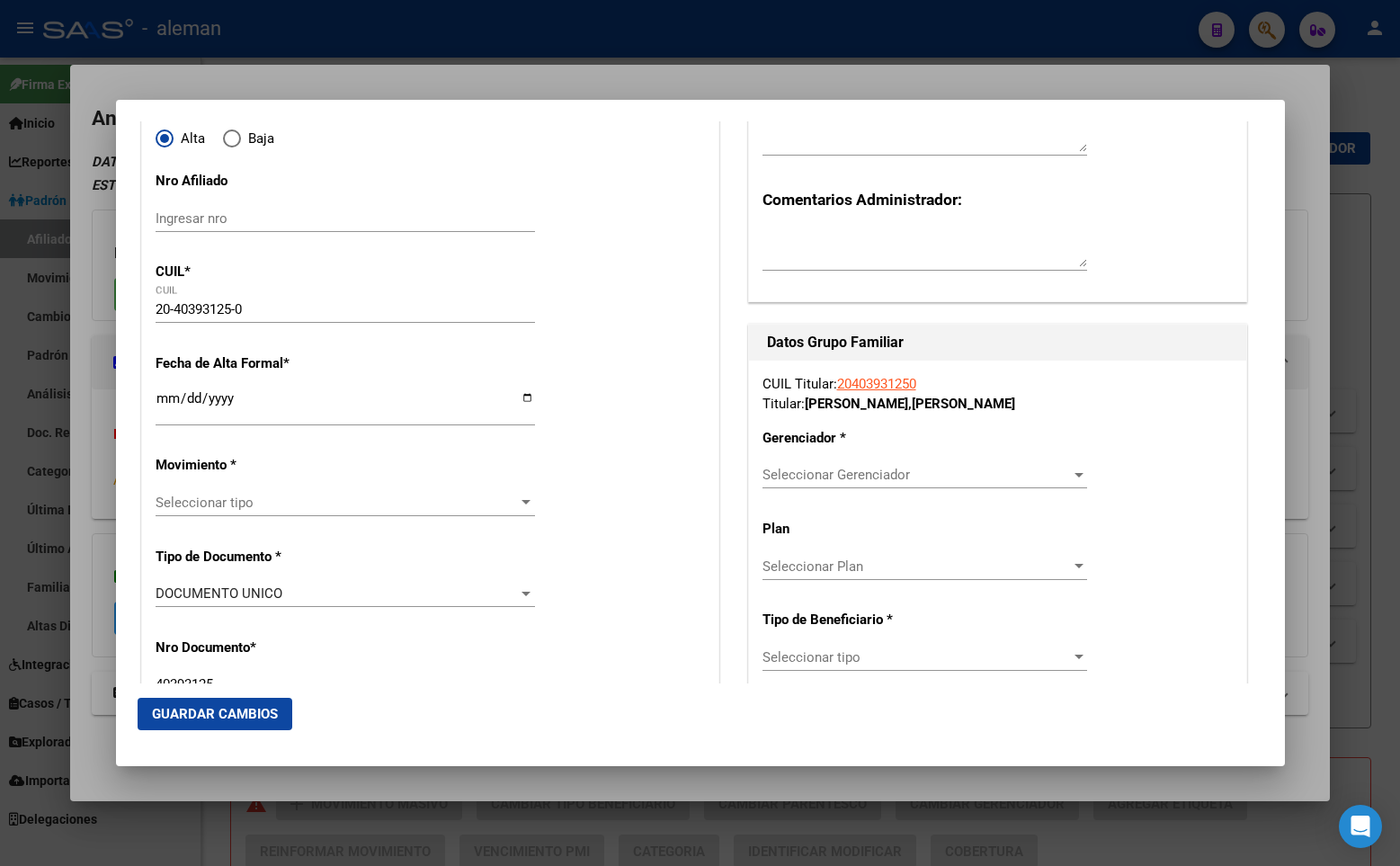
click at [165, 403] on input "Ingresar fecha" at bounding box center [344, 405] width 379 height 28
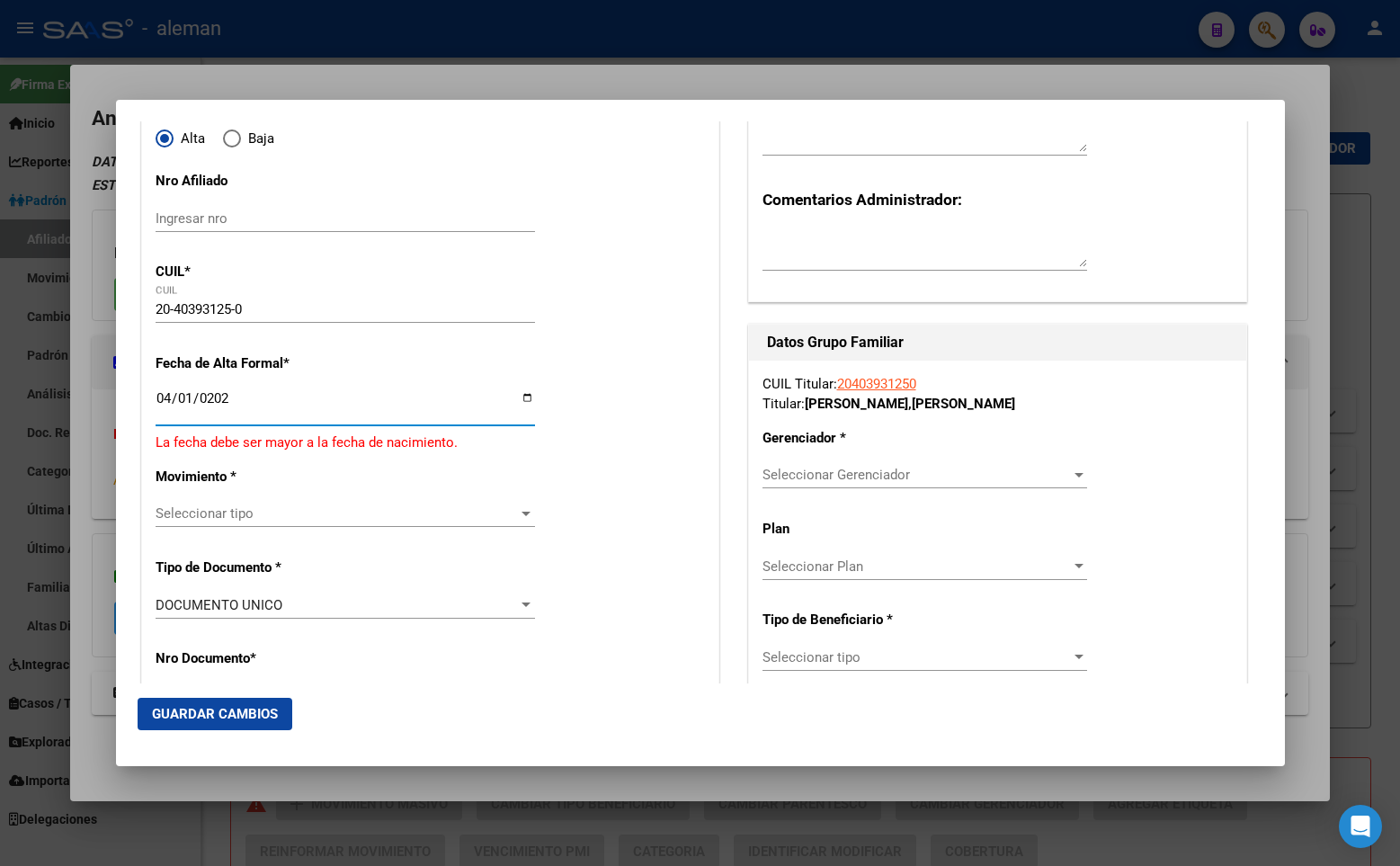
type input "[DATE]"
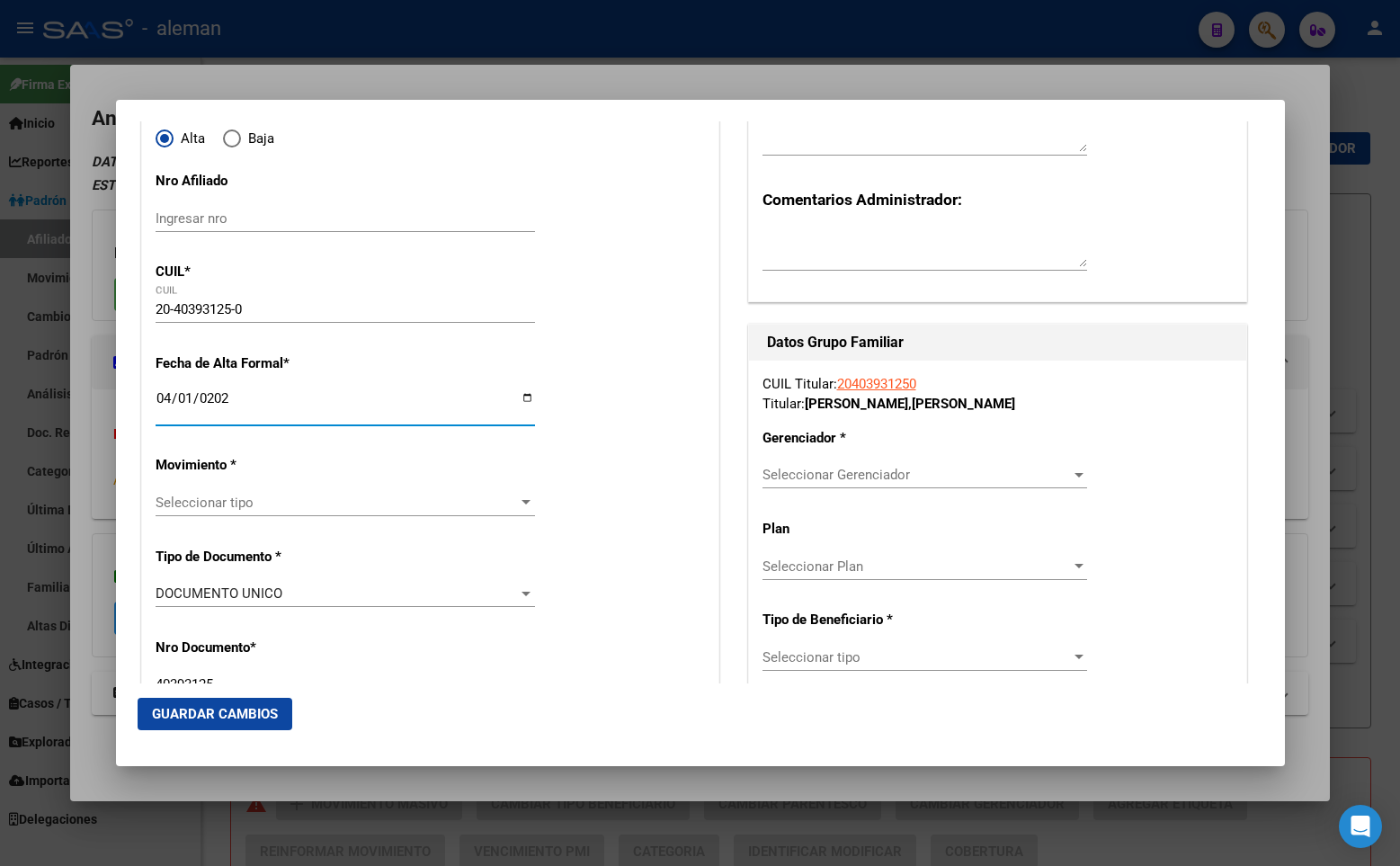
click at [329, 498] on span "Seleccionar tipo" at bounding box center [337, 503] width 364 height 17
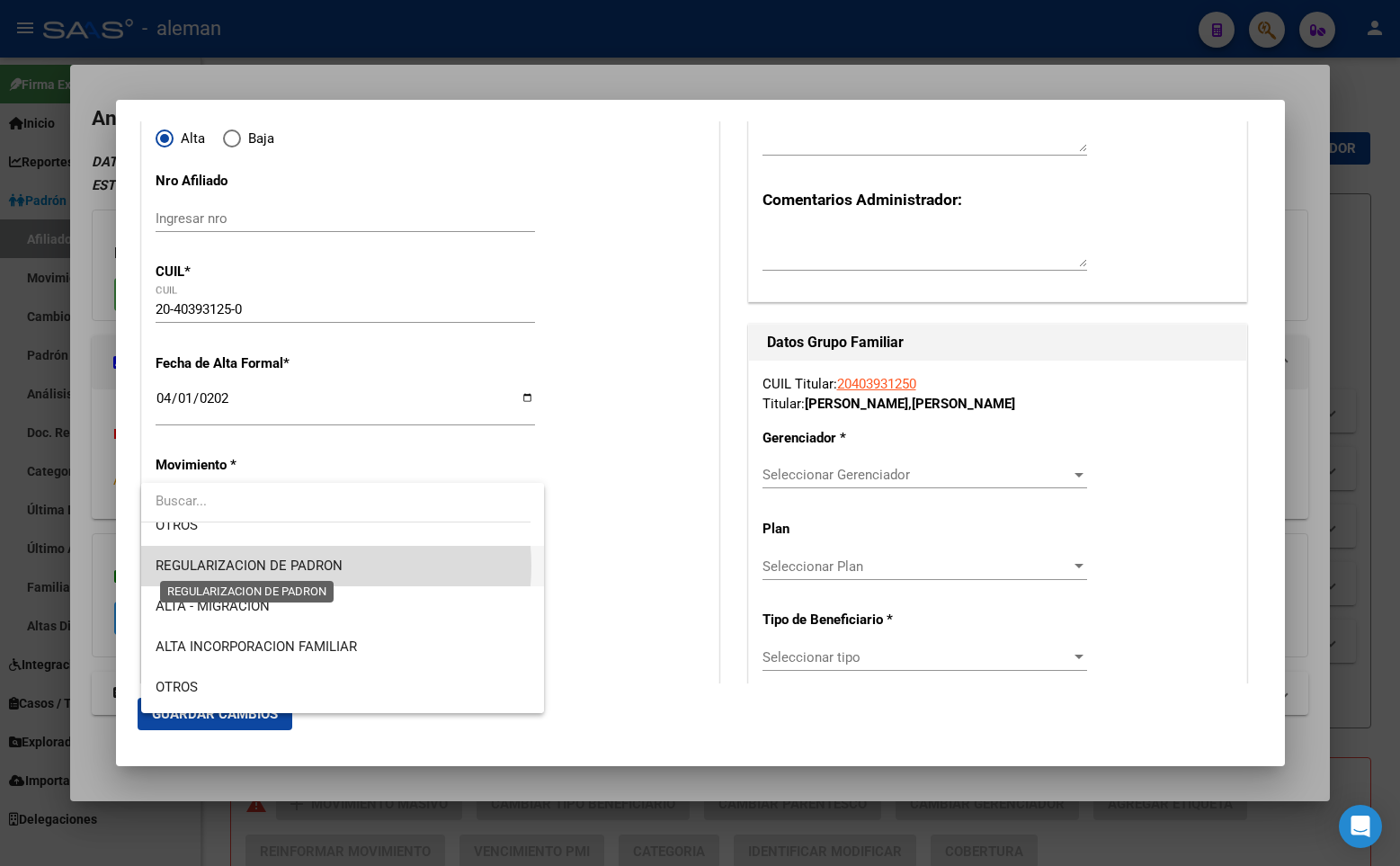
click at [313, 566] on span "REGULARIZACION DE PADRON" at bounding box center [249, 566] width 187 height 17
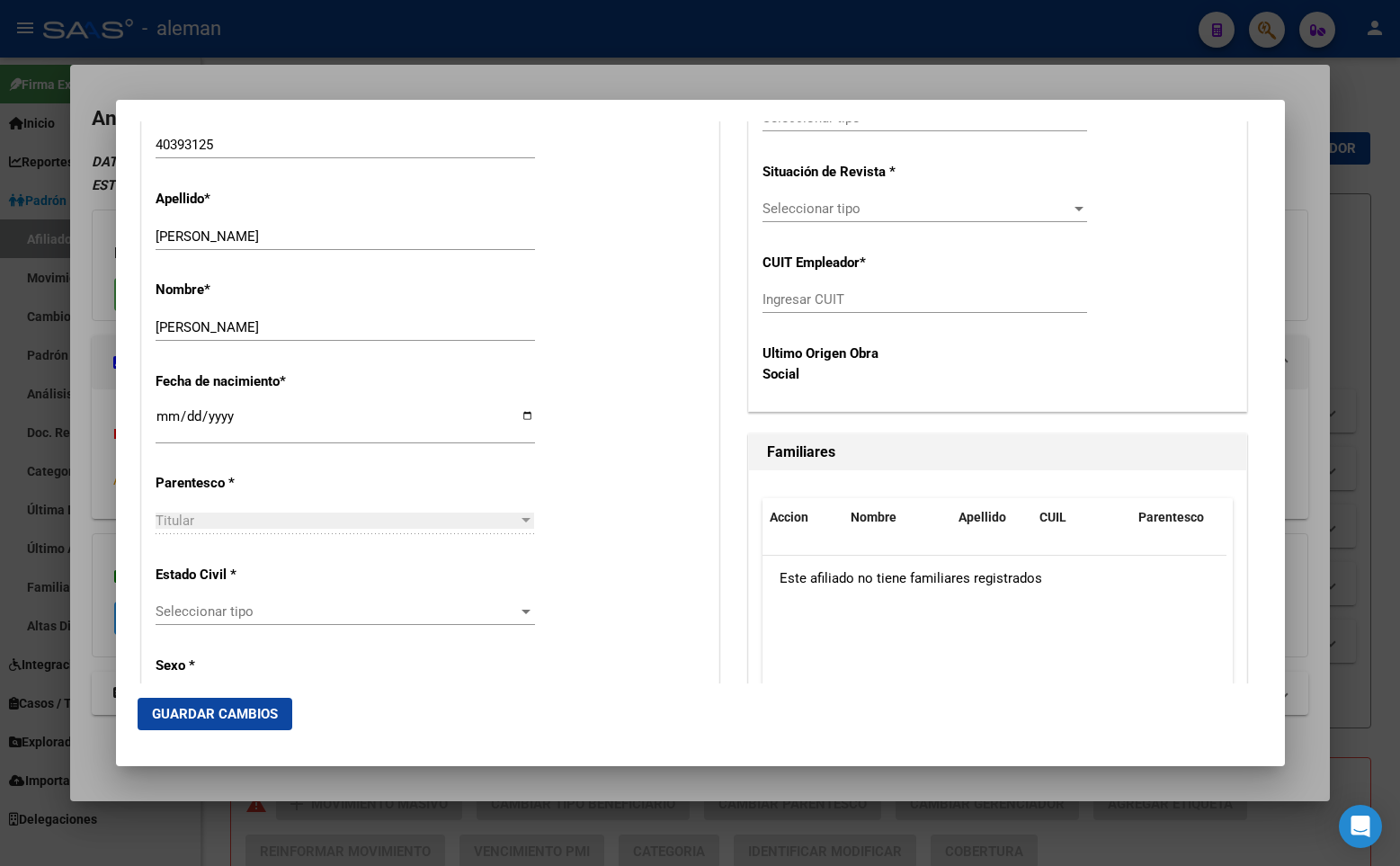
scroll to position [809, 0]
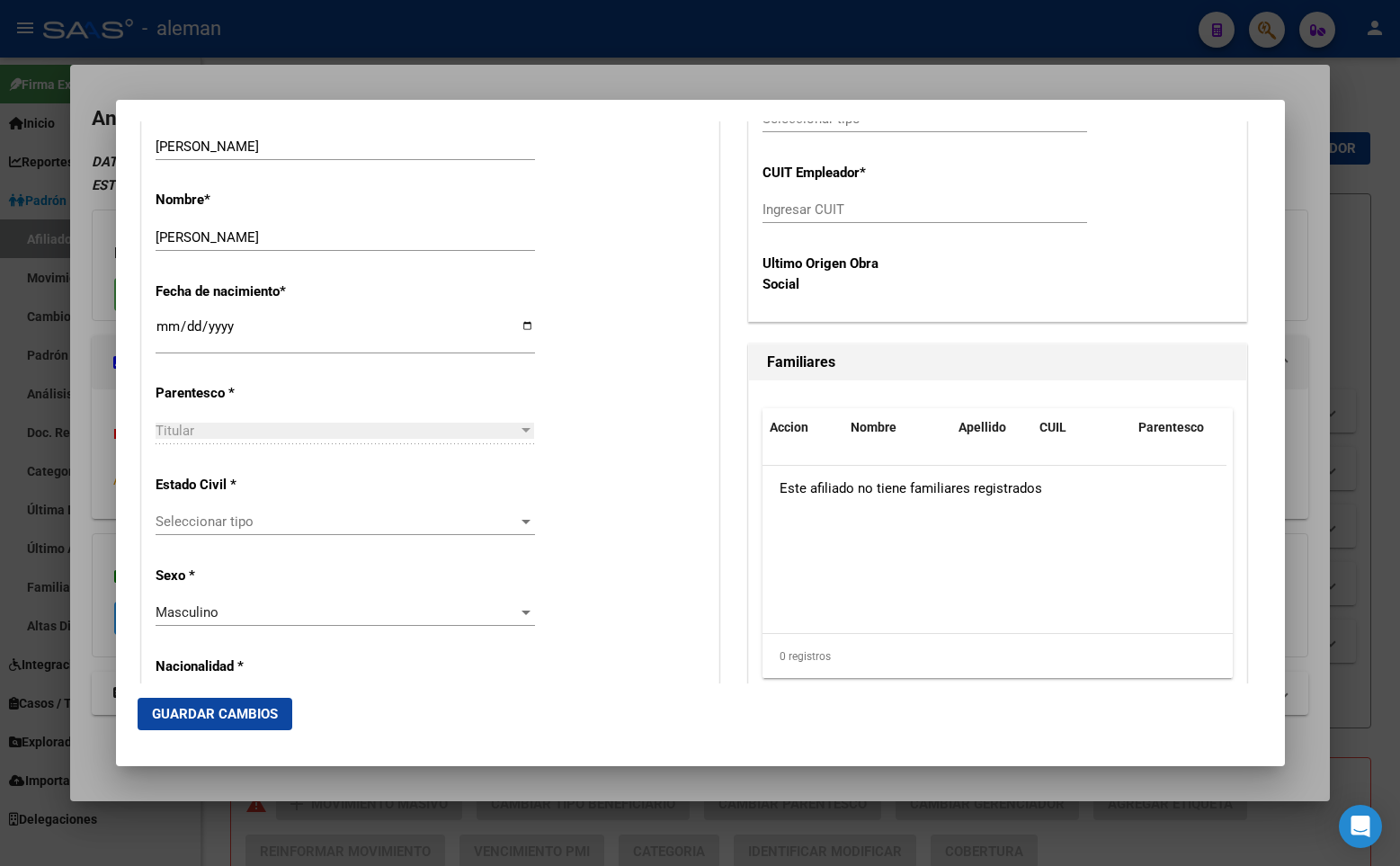
click at [290, 525] on span "Seleccionar tipo" at bounding box center [337, 522] width 364 height 17
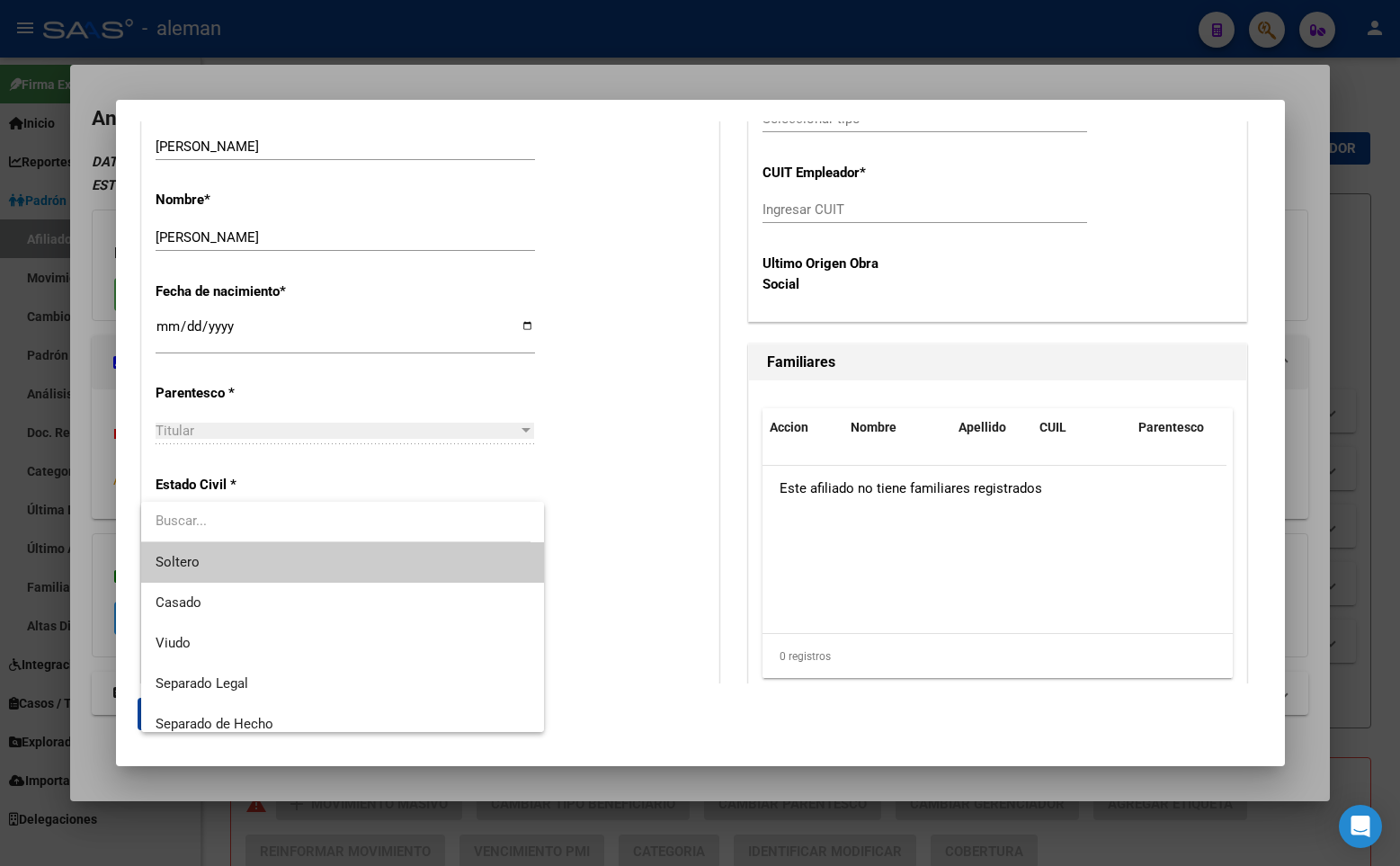
click at [287, 567] on span "Soltero" at bounding box center [342, 562] width 374 height 40
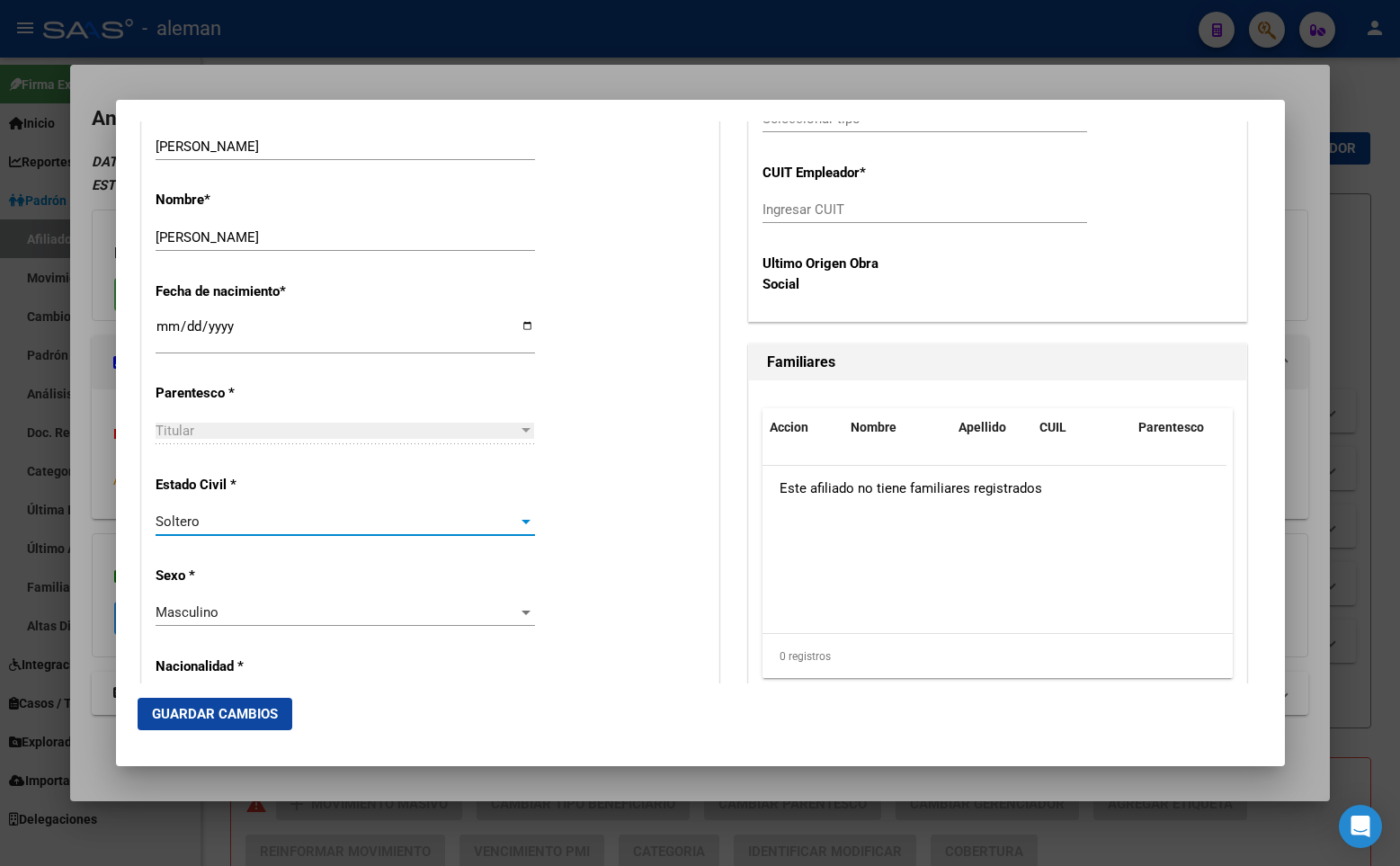
click at [636, 479] on div "Estado Civil * [DEMOGRAPHIC_DATA] Seleccionar tipo" at bounding box center [430, 506] width 549 height 91
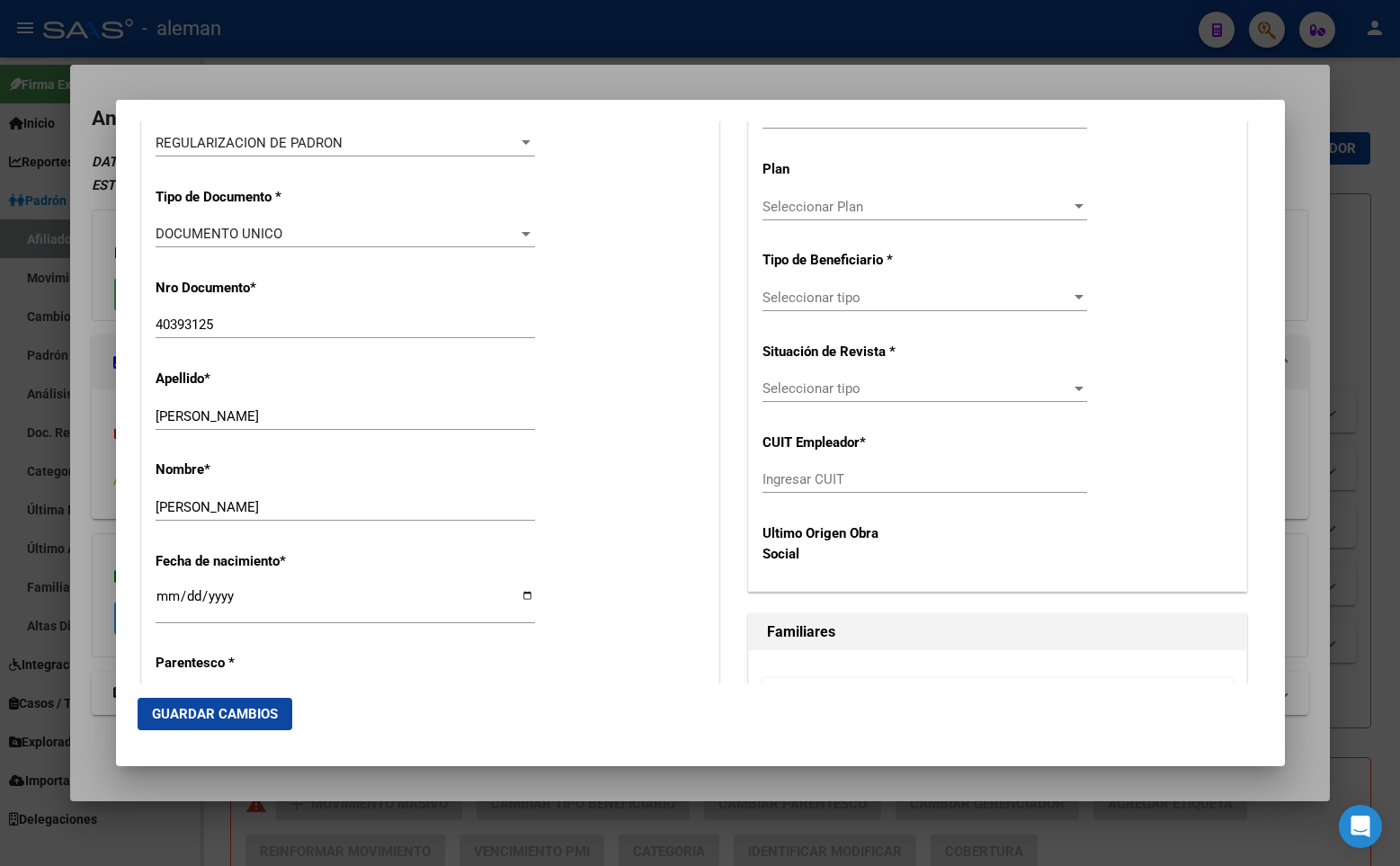
scroll to position [270, 0]
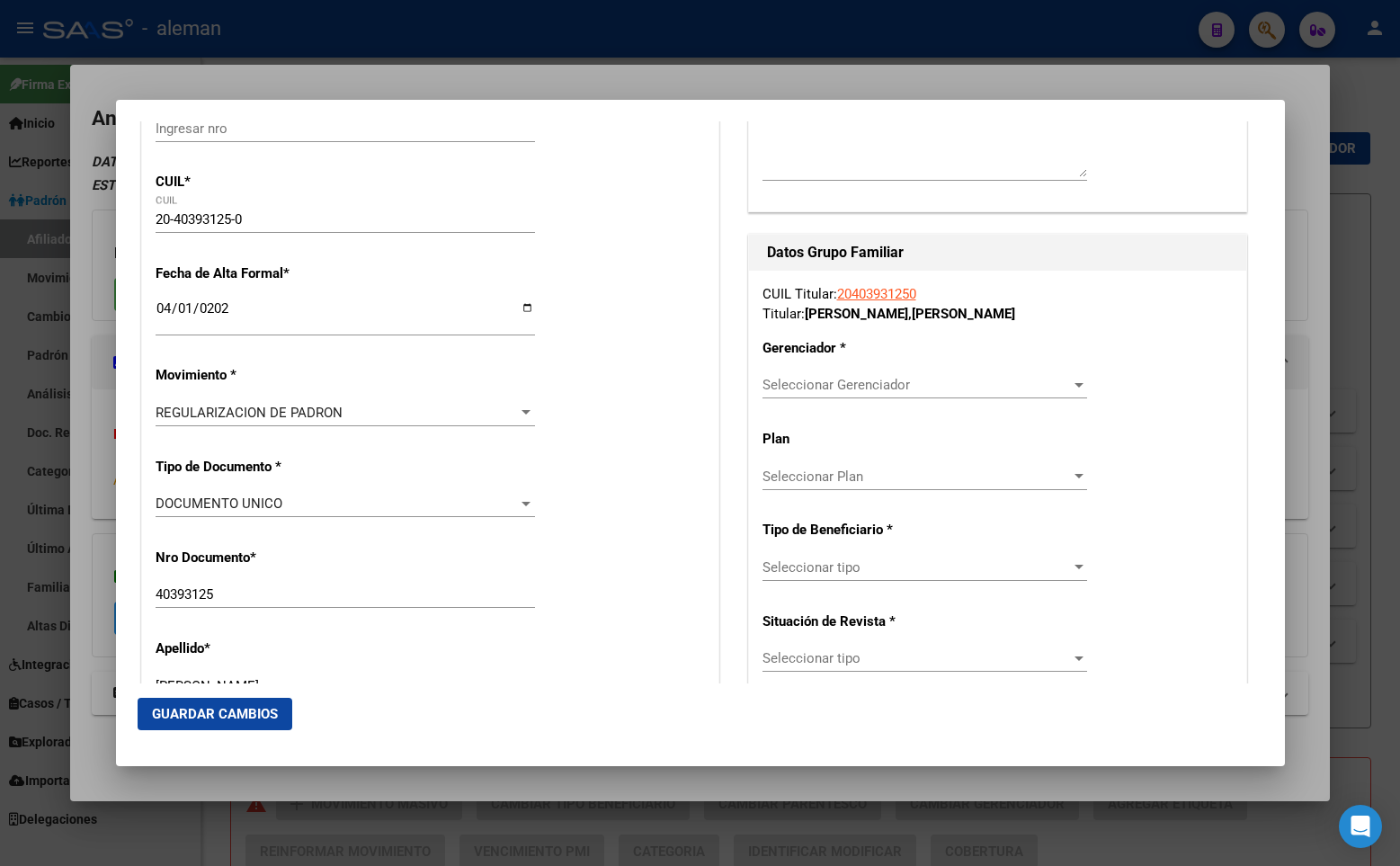
click at [832, 384] on span "Seleccionar Gerenciador" at bounding box center [916, 385] width 308 height 17
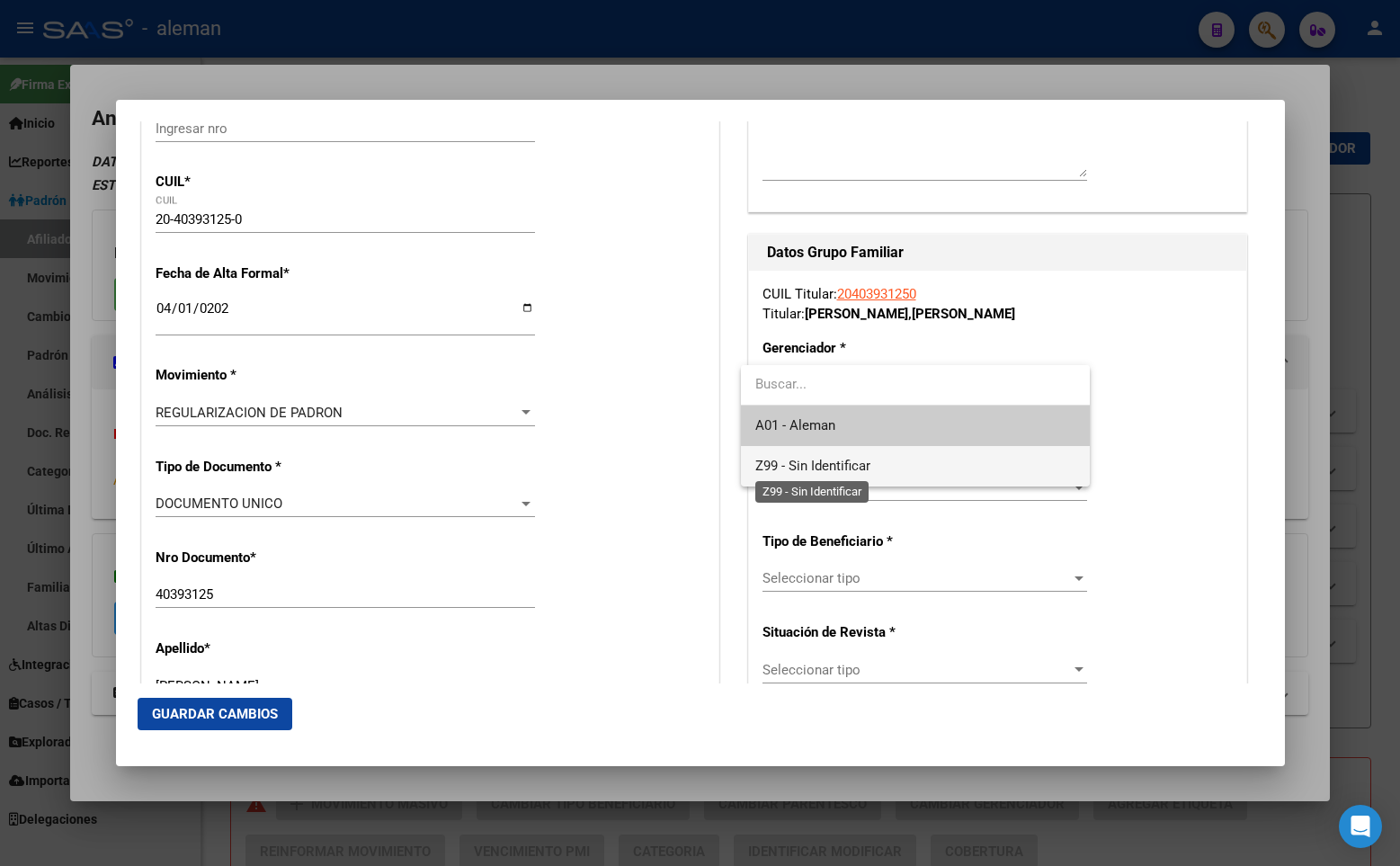
click at [798, 458] on span "Z99 - Sin Identificar" at bounding box center [812, 466] width 115 height 17
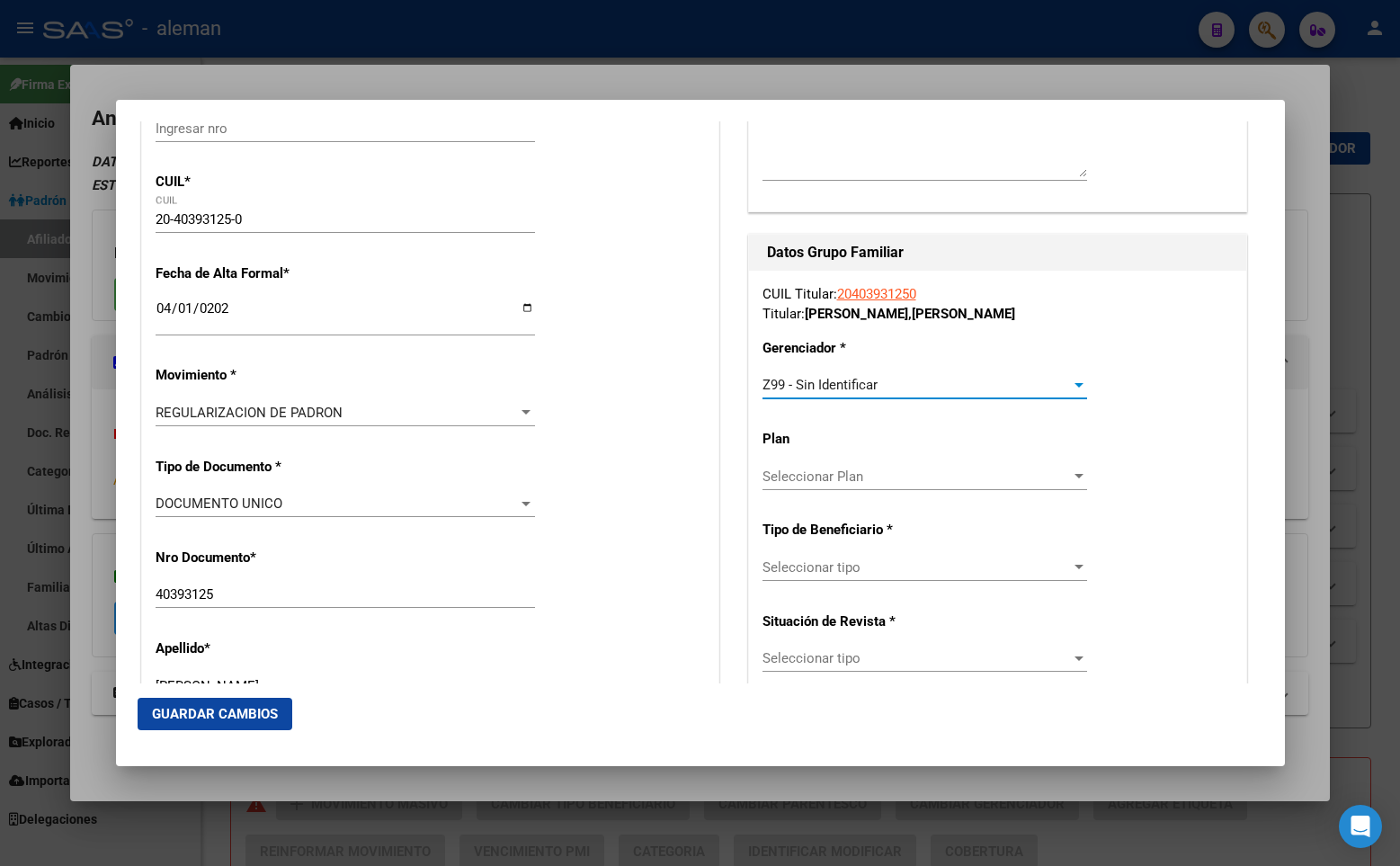
scroll to position [360, 0]
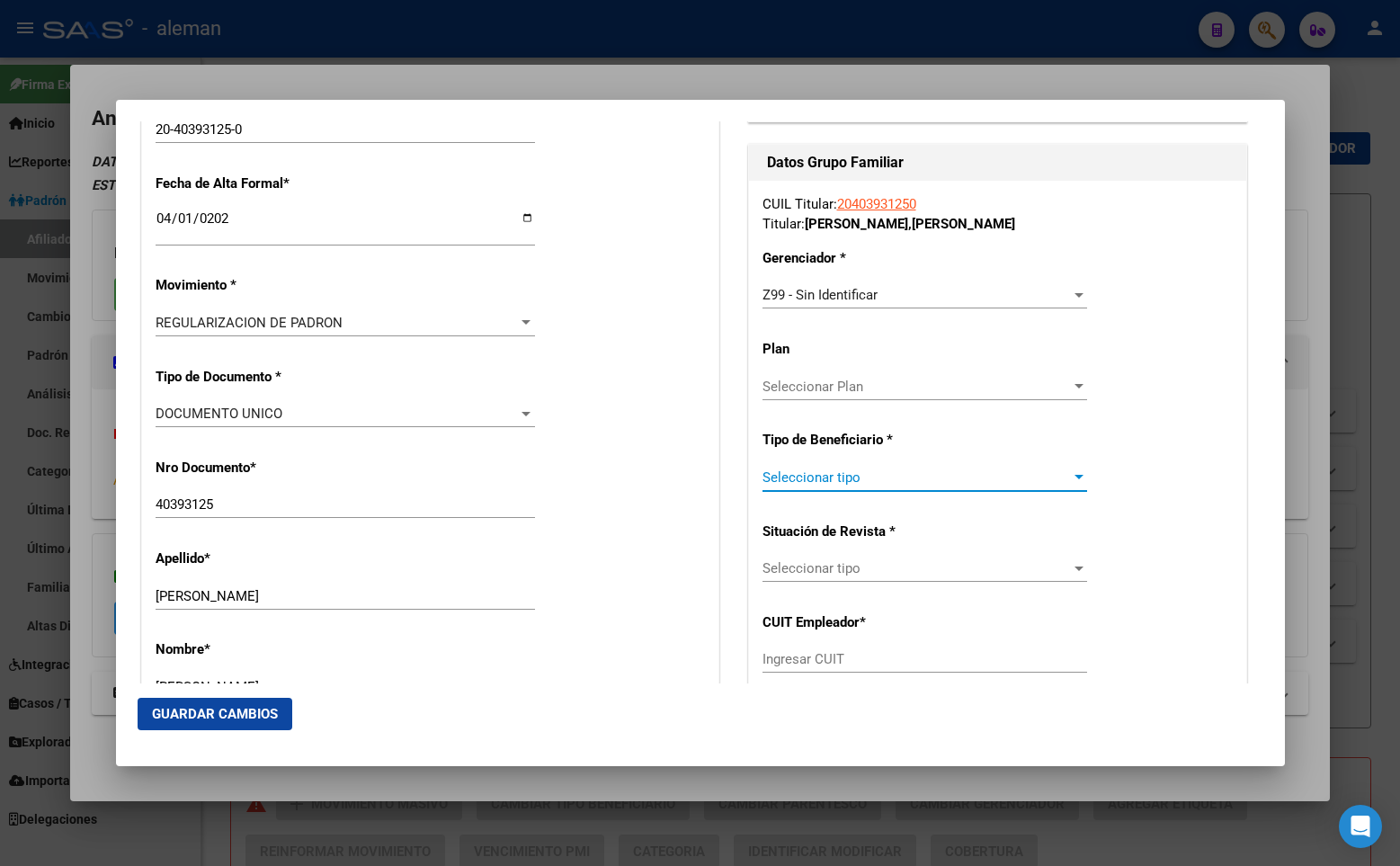
click at [853, 476] on span "Seleccionar tipo" at bounding box center [916, 478] width 308 height 17
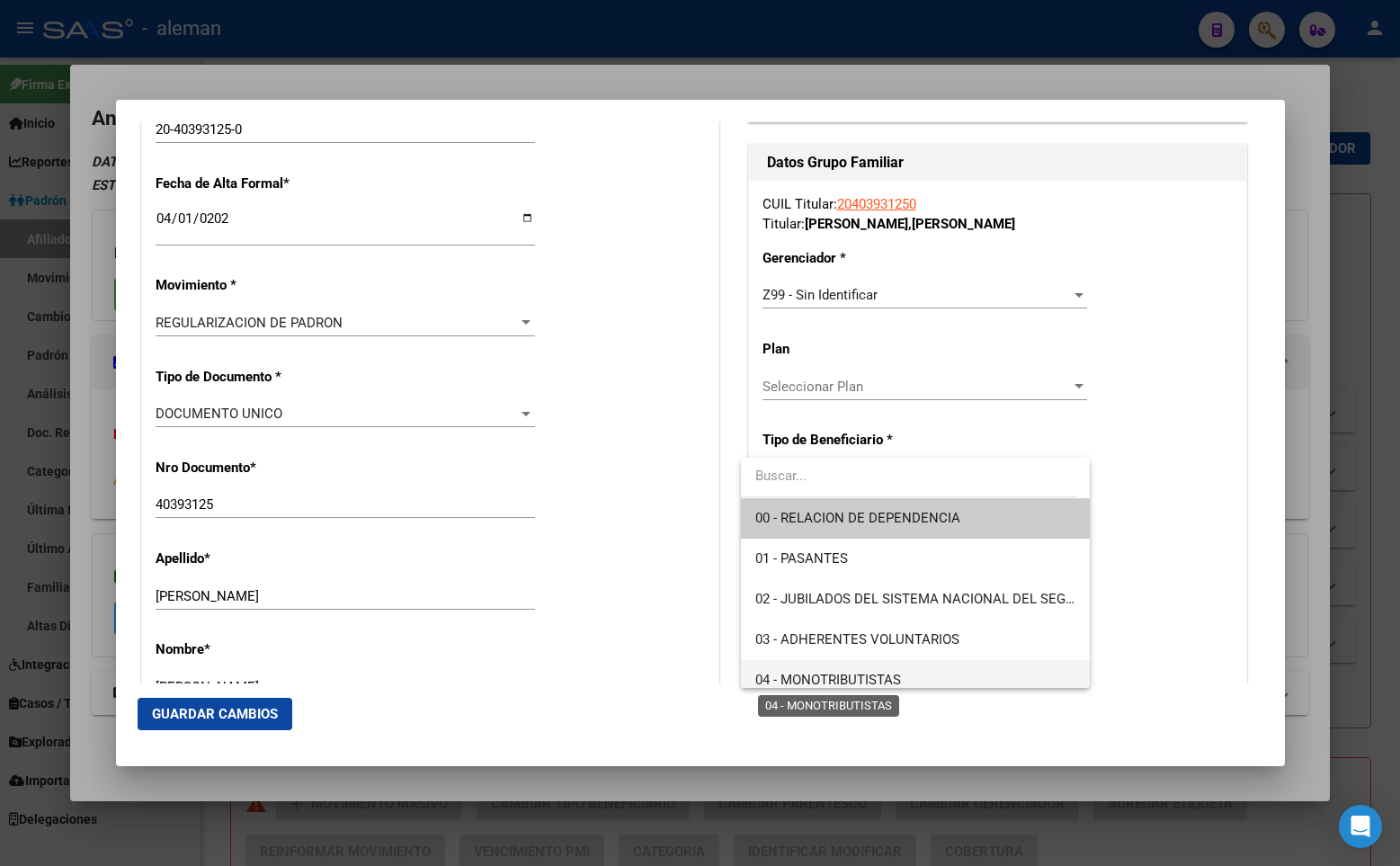
click at [842, 674] on span "04 - MONOTRIBUTISTAS" at bounding box center [828, 680] width 146 height 17
type input "20-40393125-0"
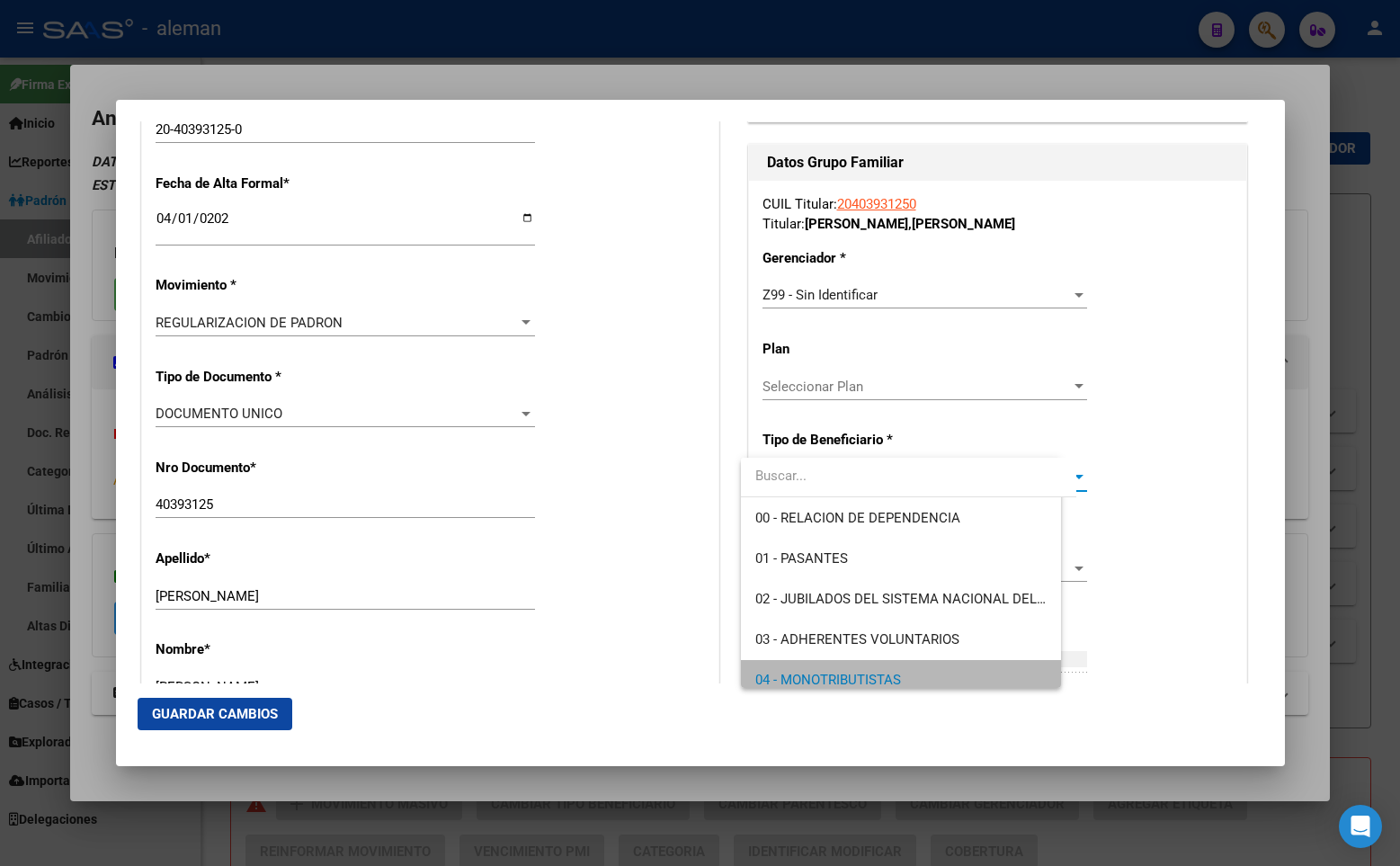
scroll to position [13, 0]
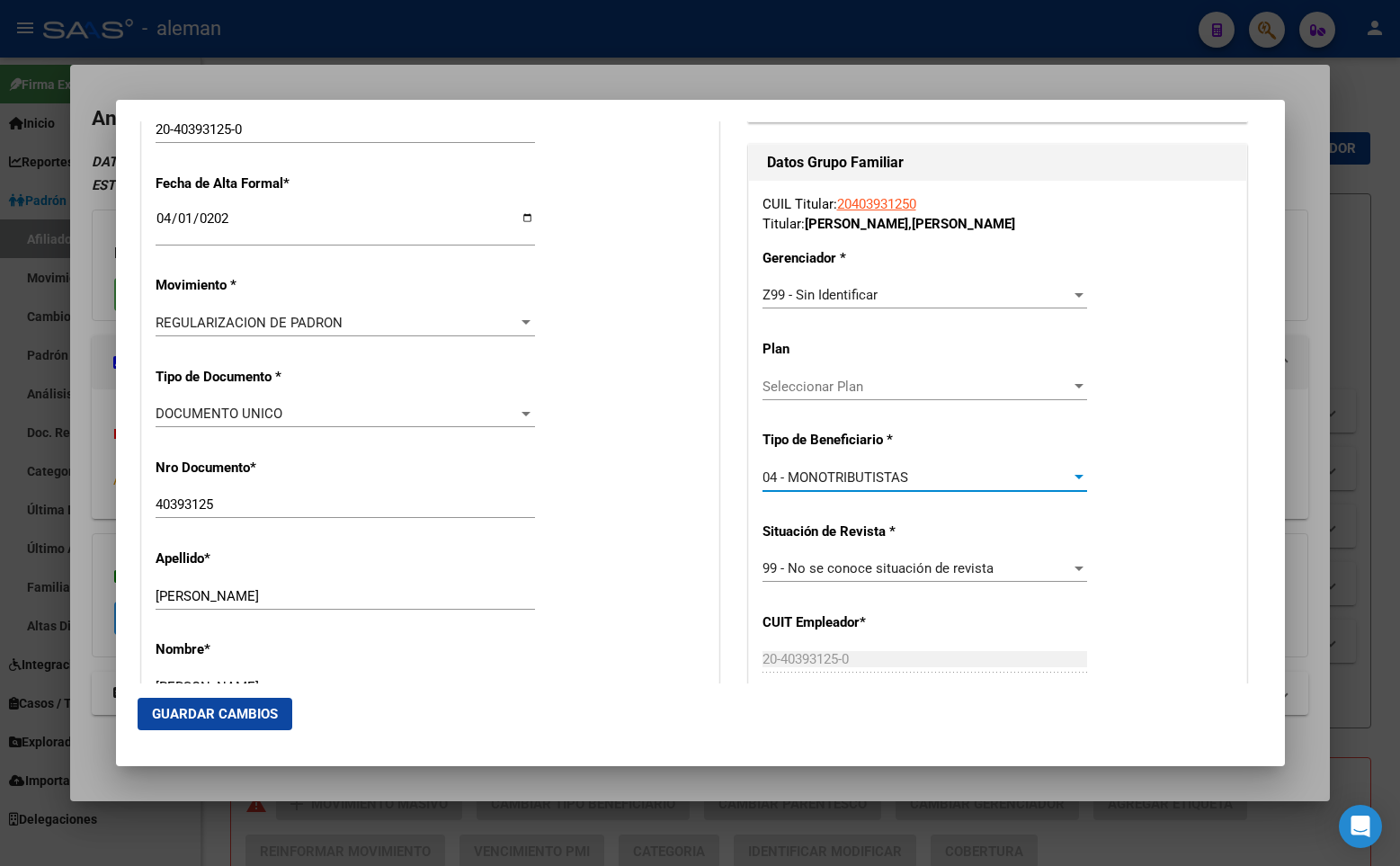
drag, startPoint x: 659, startPoint y: 595, endPoint x: 636, endPoint y: 602, distance: 24.0
click at [658, 595] on div "Apellido * CAAMAÑO Ingresar apellido" at bounding box center [430, 580] width 549 height 91
click at [274, 716] on span "Guardar Cambios" at bounding box center [214, 714] width 126 height 17
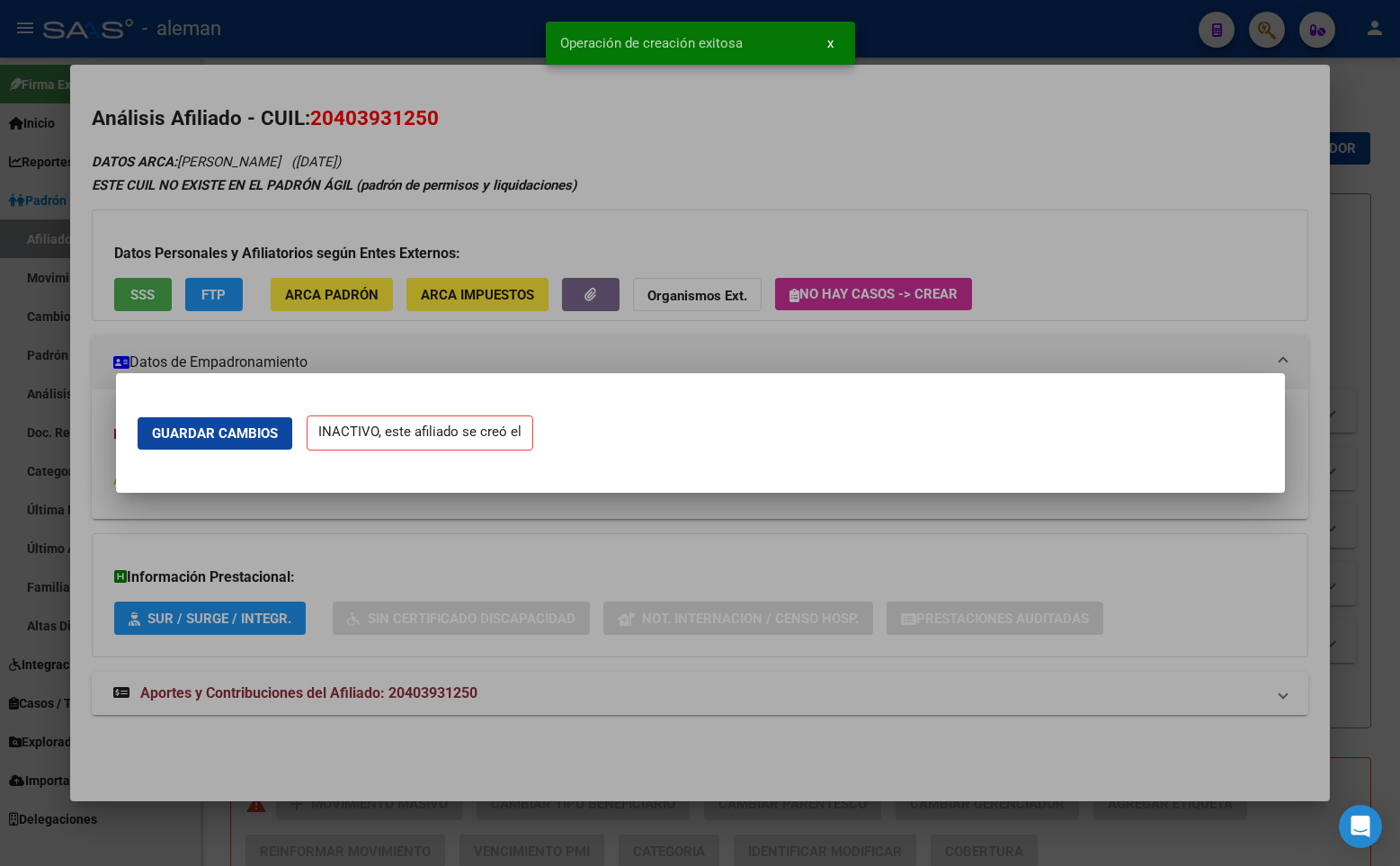
scroll to position [0, 0]
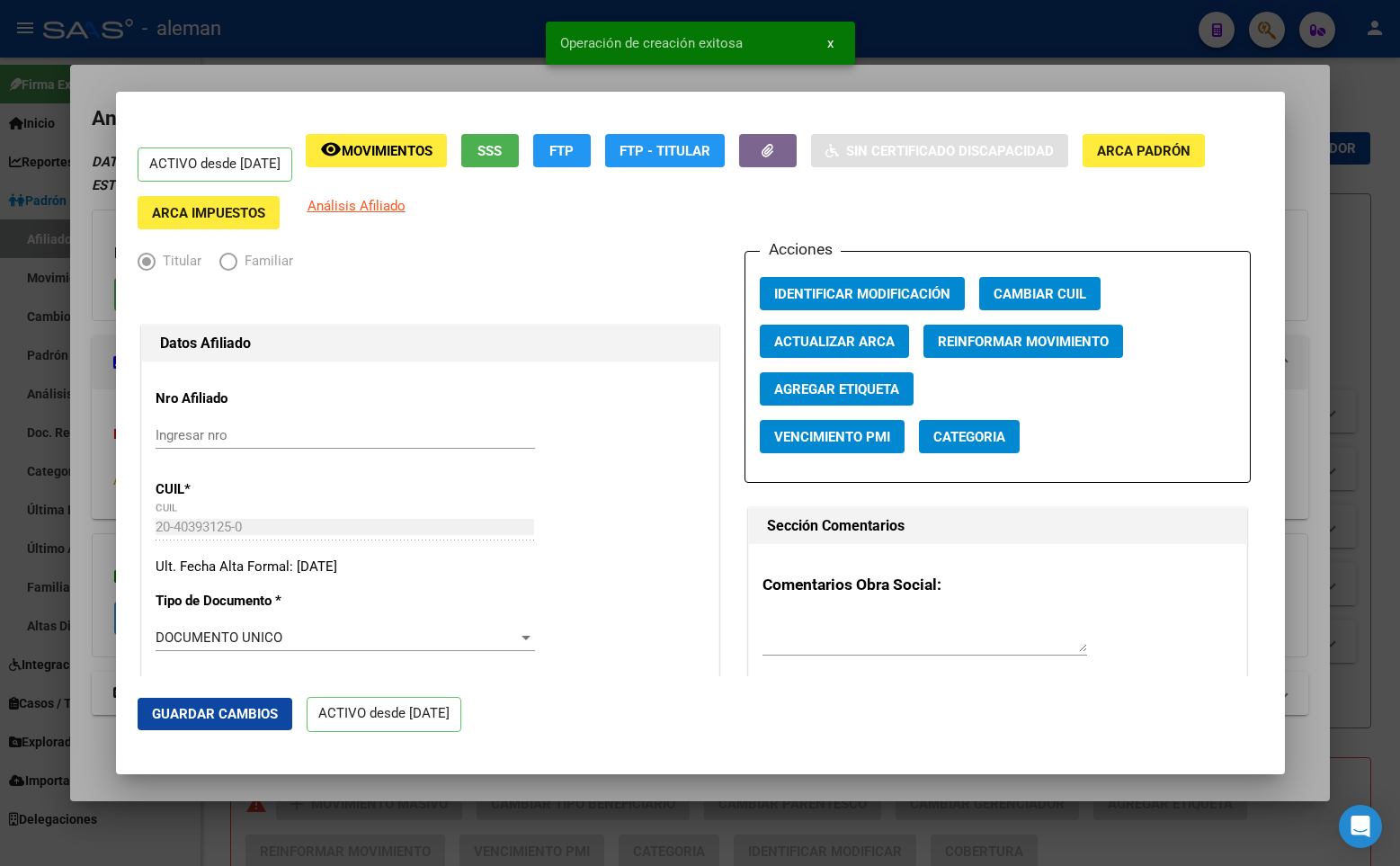
click at [1014, 109] on mat-dialog-container "ACTIVO desde 01/04/2025 remove_red_eye Movimientos SSS FTP FTP - Titular Sin Ce…" at bounding box center [700, 433] width 1169 height 681
click at [1343, 107] on div at bounding box center [700, 433] width 1400 height 866
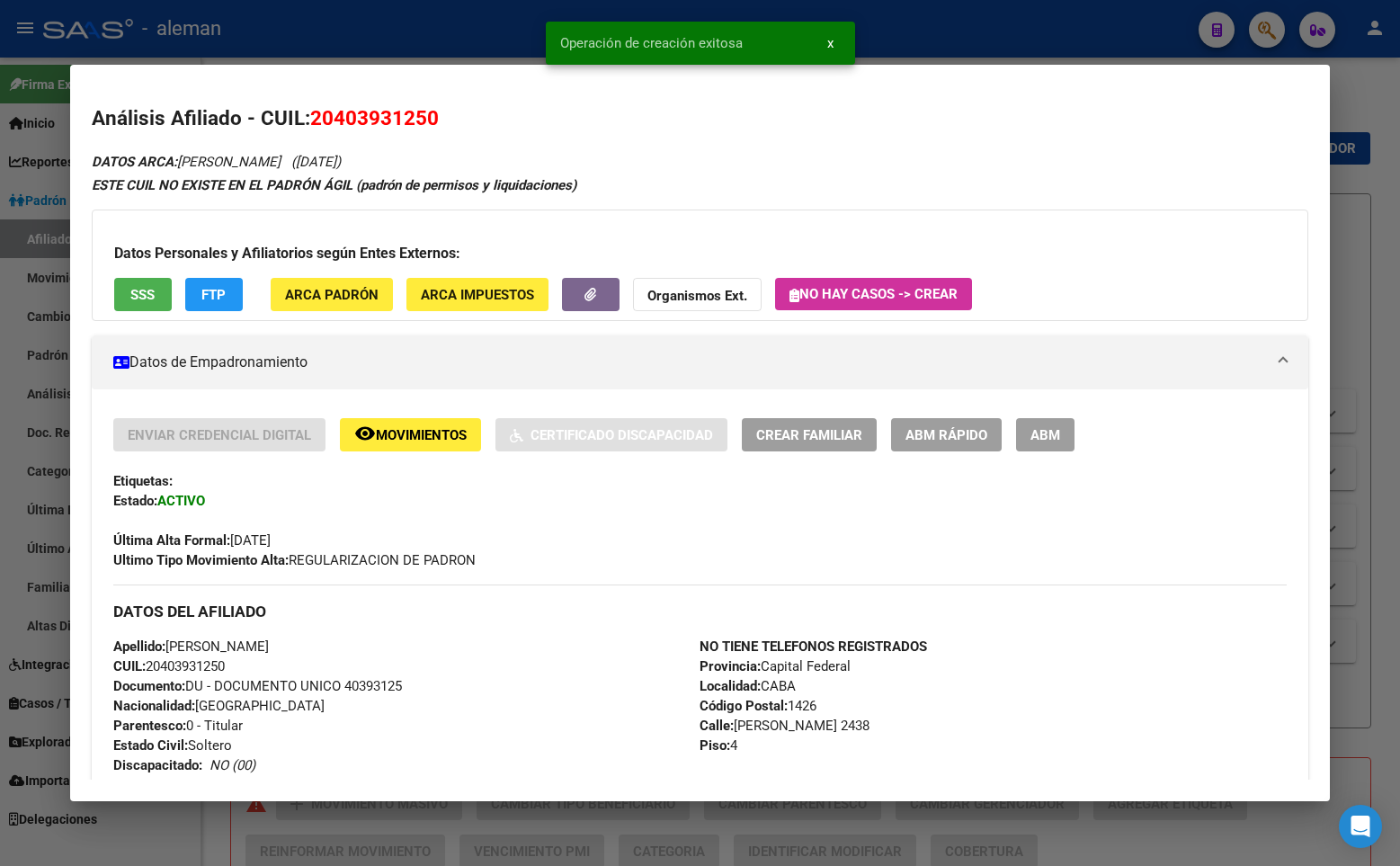
click at [1113, 27] on div at bounding box center [700, 433] width 1400 height 866
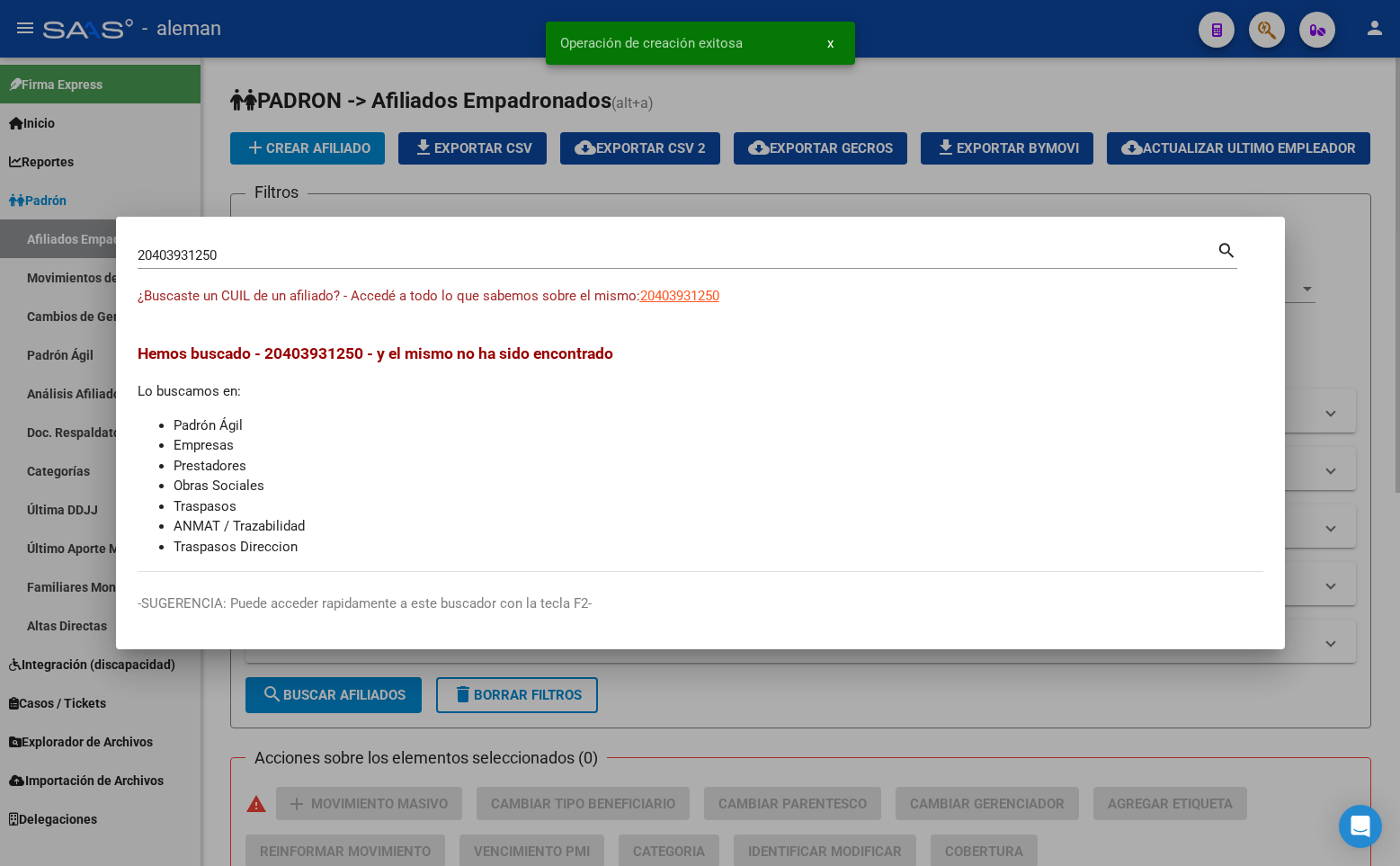
drag, startPoint x: 1327, startPoint y: 130, endPoint x: 1376, endPoint y: 207, distance: 91.3
click at [1329, 131] on div at bounding box center [700, 433] width 1400 height 866
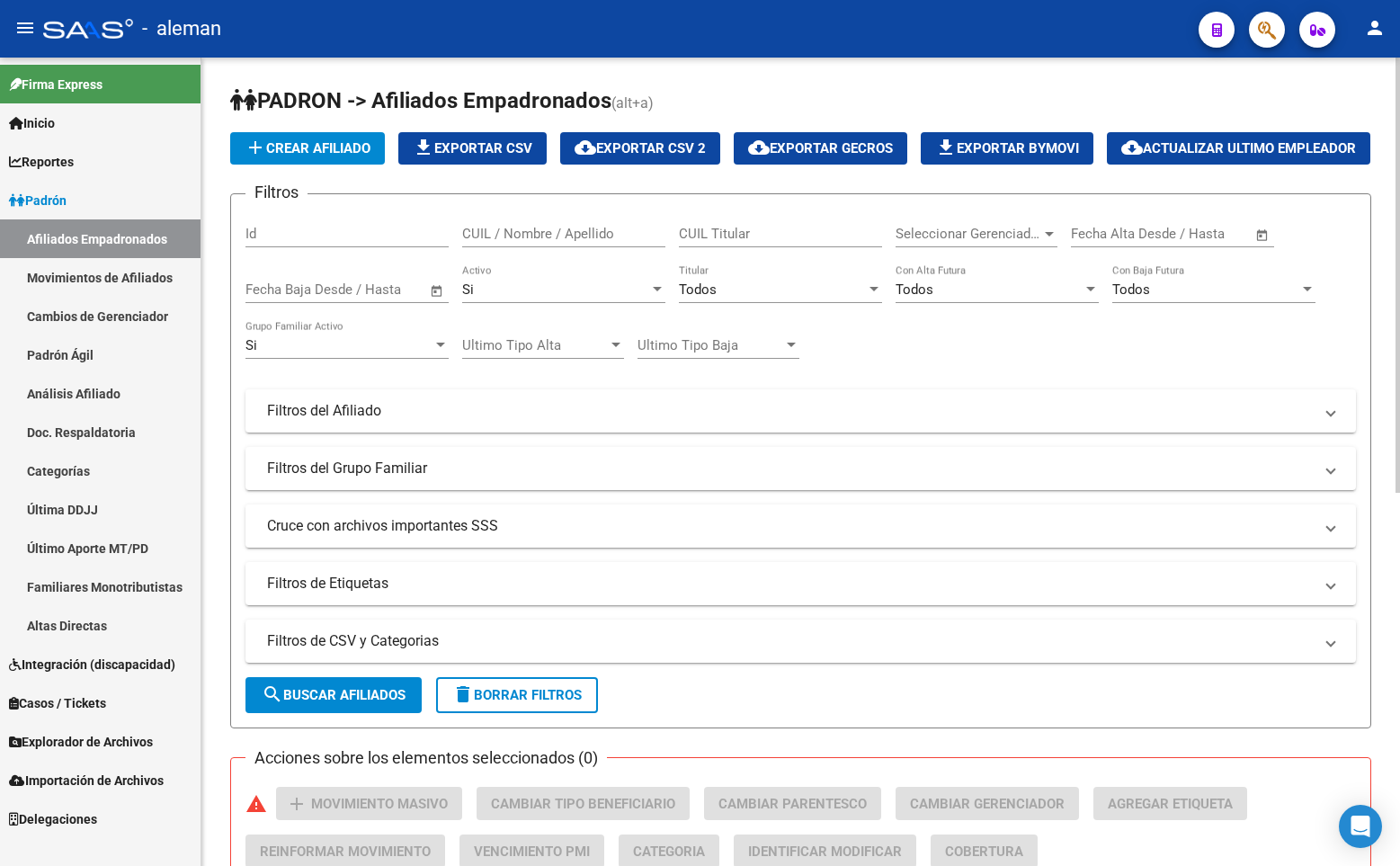
click at [768, 93] on h1 "PADRON -> Afiliados Empadronados (alt+a)" at bounding box center [801, 102] width 1141 height 31
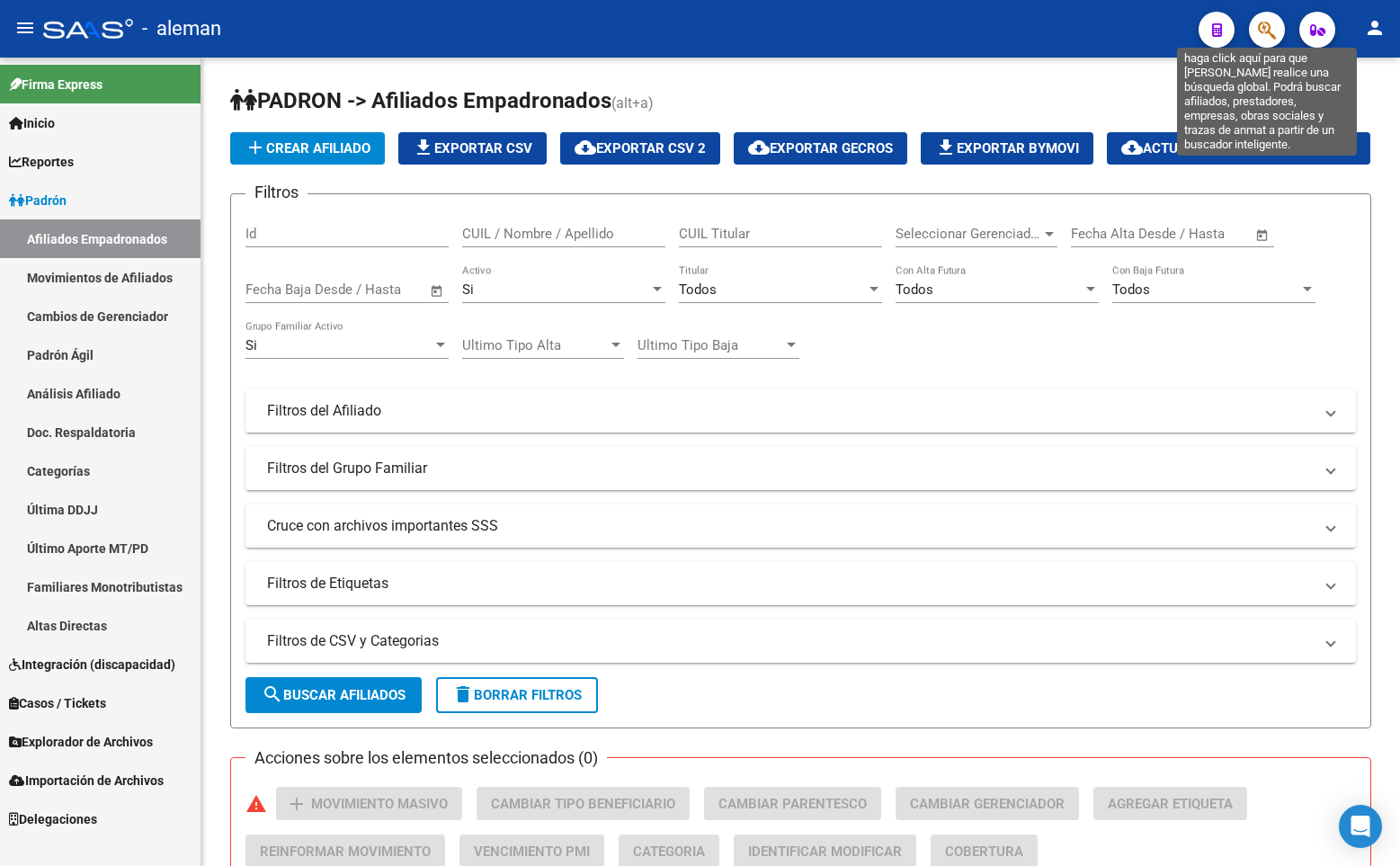
click at [1262, 28] on icon "button" at bounding box center [1267, 30] width 18 height 21
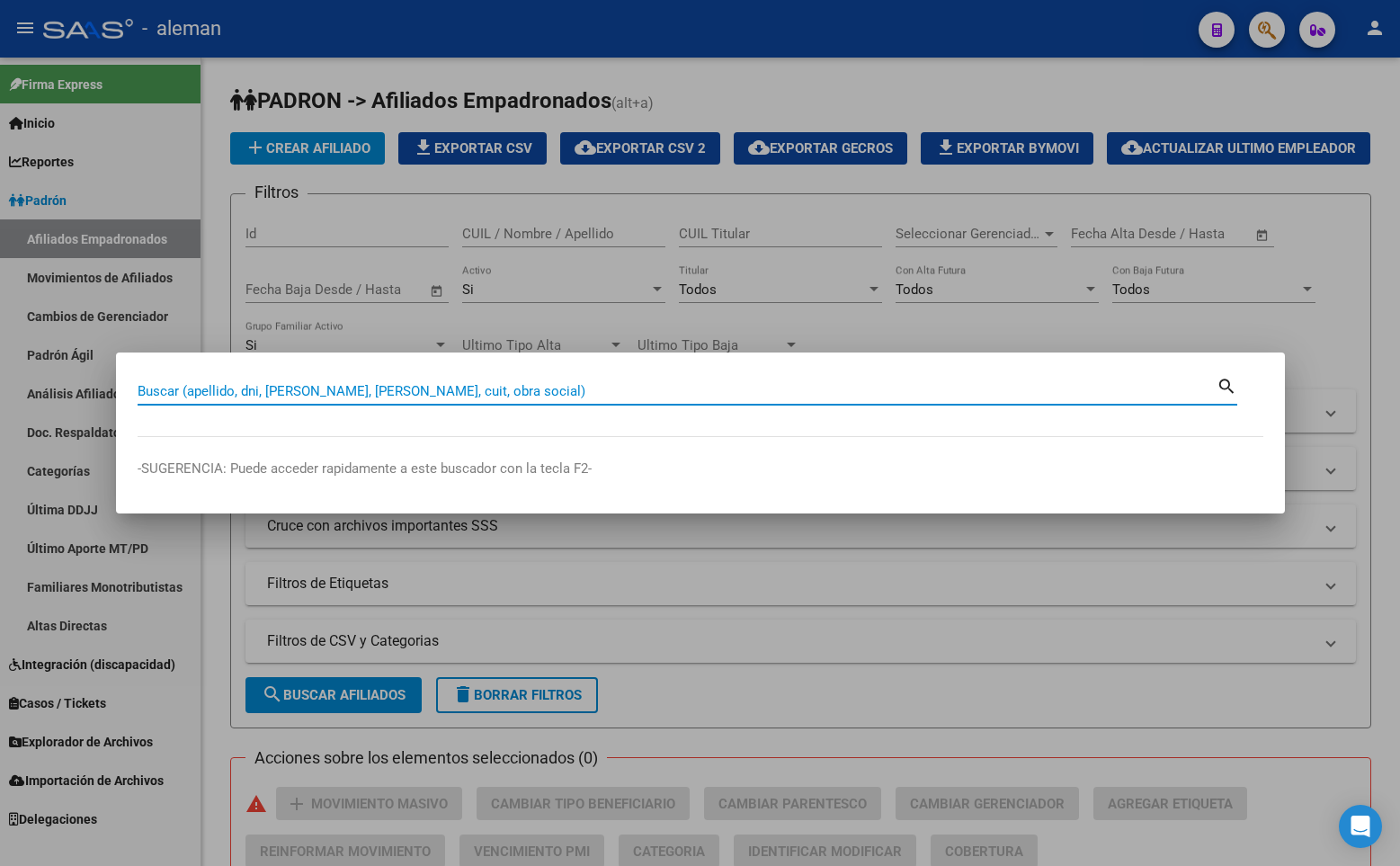
click at [355, 388] on input "Buscar (apellido, dni, [PERSON_NAME], [PERSON_NAME], cuit, obra social)" at bounding box center [677, 391] width 1079 height 17
paste input "27257707925"
type input "27257707925"
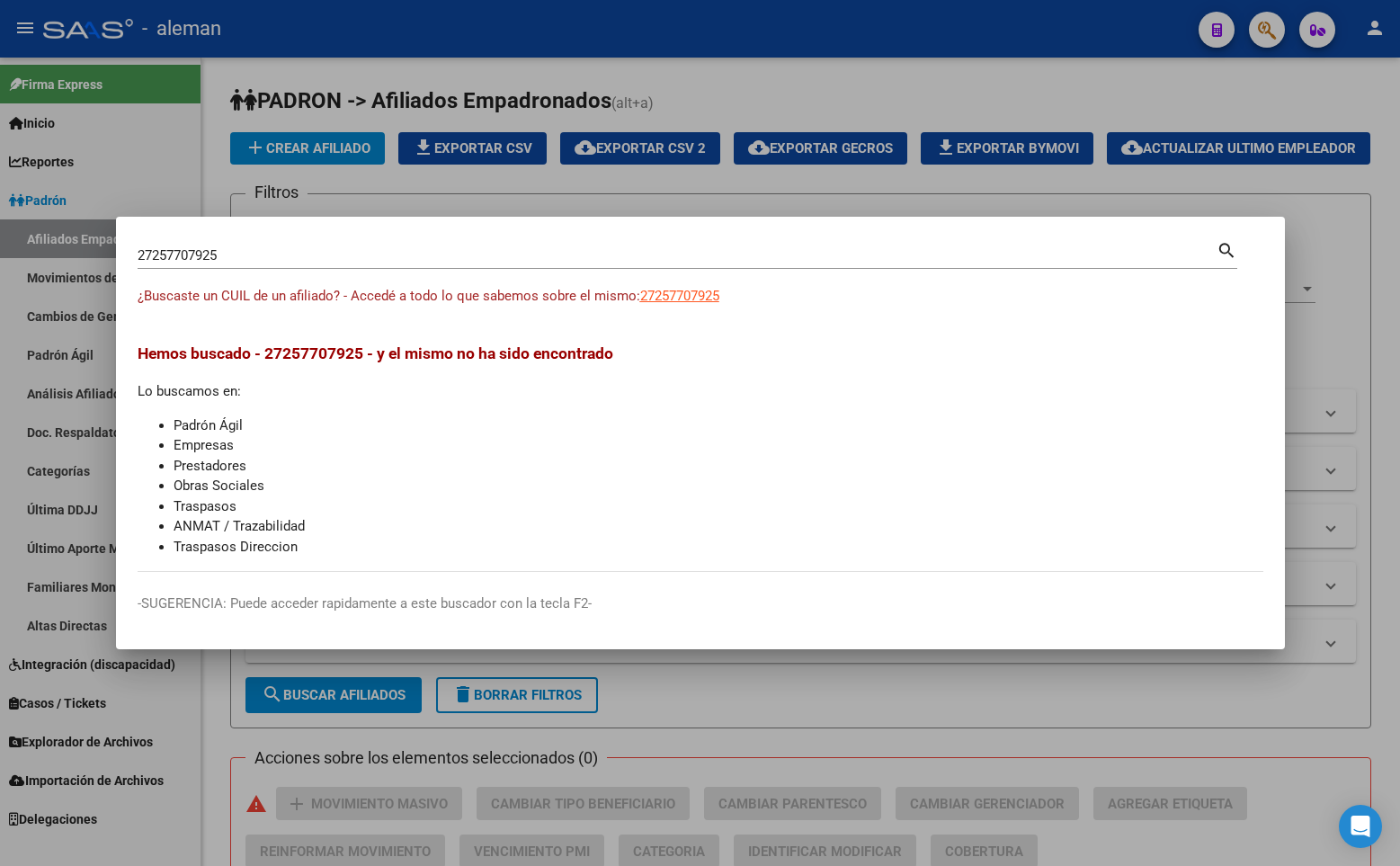
click at [864, 388] on div "Hemos buscado - 27257707925 - y el mismo no ha sido encontrado Lo buscamos en: …" at bounding box center [700, 449] width 1126 height 215
click at [1380, 357] on div at bounding box center [700, 433] width 1400 height 866
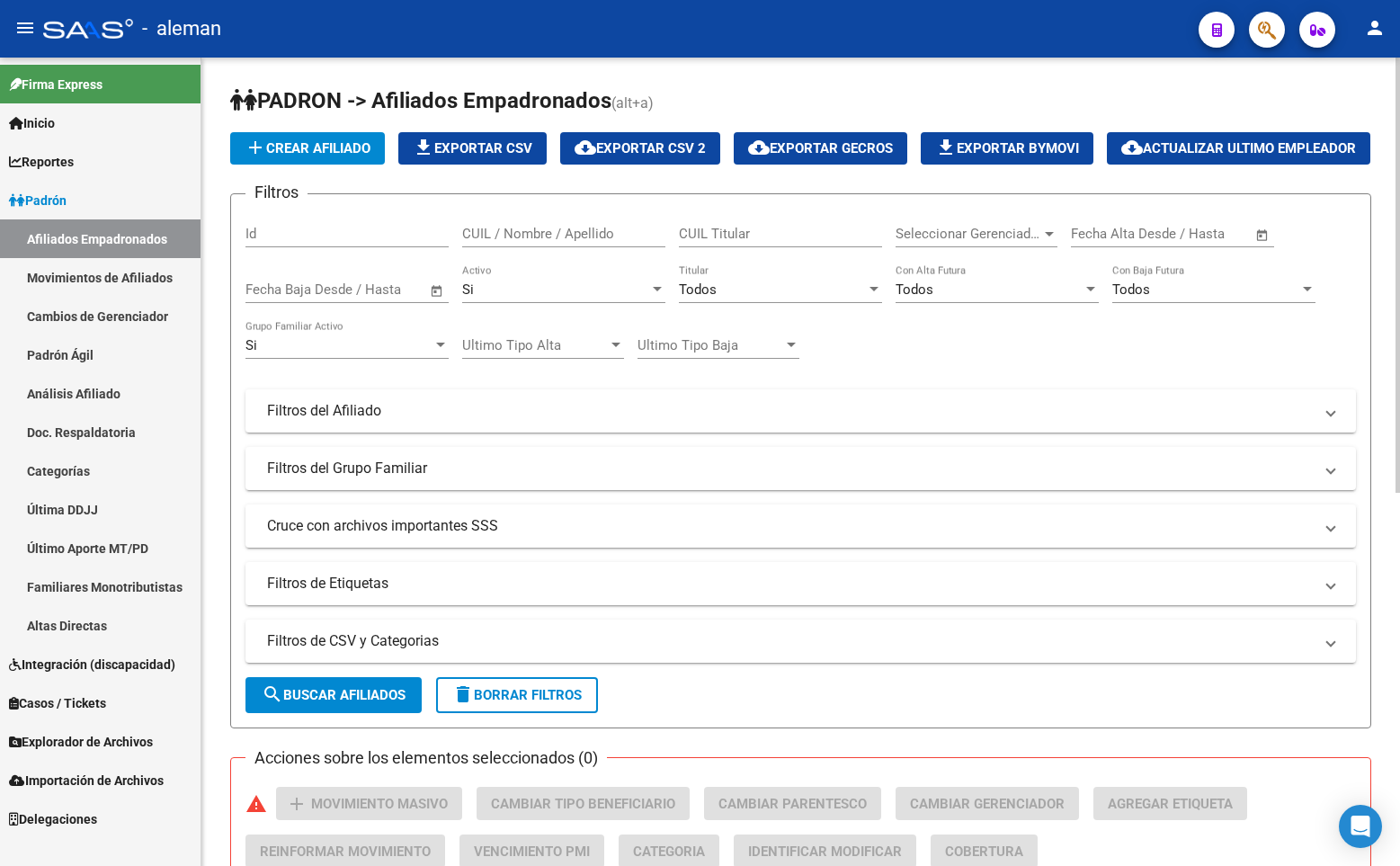
click at [689, 115] on h1 "PADRON -> Afiliados Empadronados (alt+a)" at bounding box center [801, 102] width 1141 height 31
click at [742, 93] on h1 "PADRON -> Afiliados Empadronados (alt+a)" at bounding box center [801, 102] width 1141 height 31
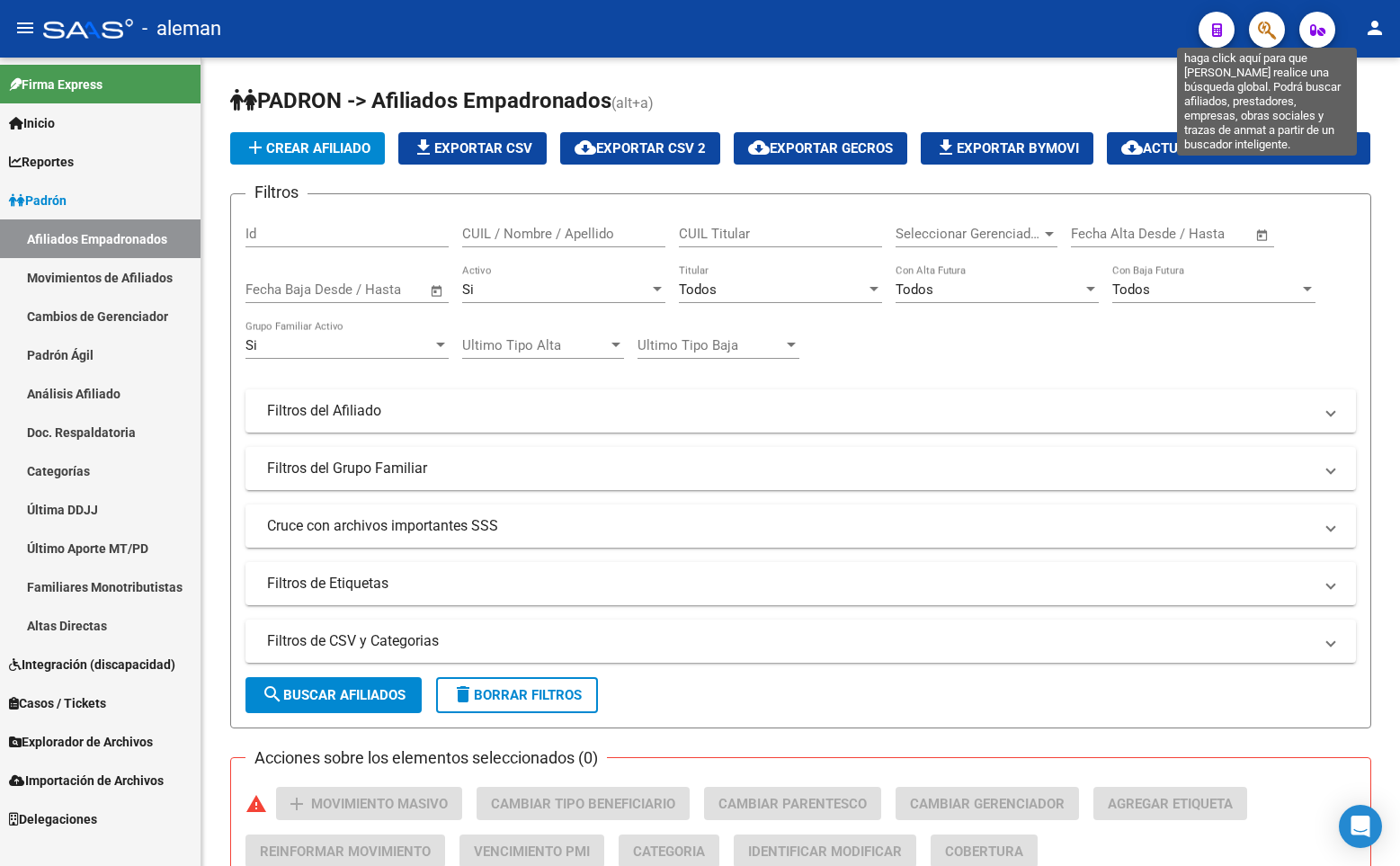
click at [1269, 28] on icon "button" at bounding box center [1267, 30] width 18 height 21
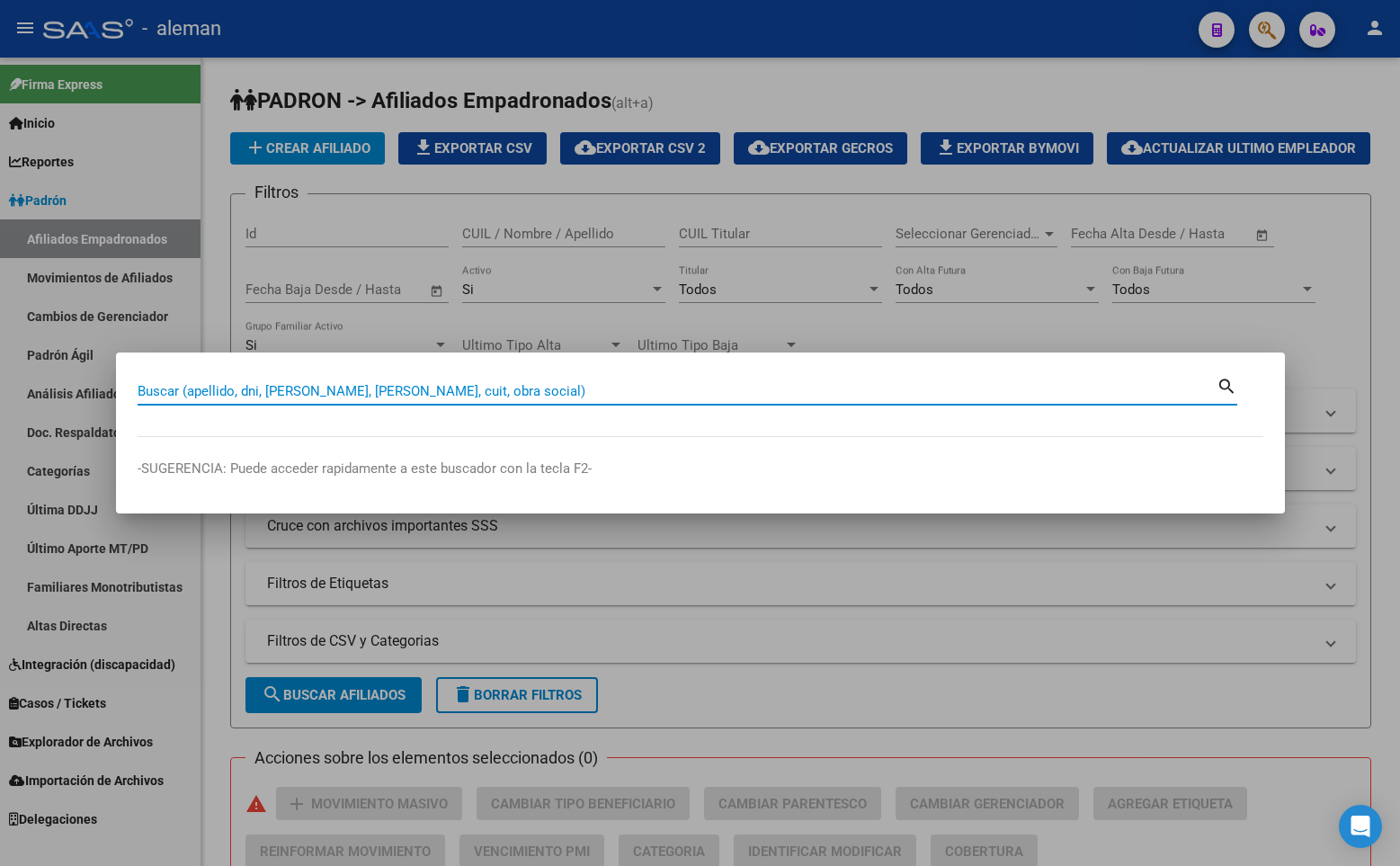
click at [426, 386] on input "Buscar (apellido, dni, [PERSON_NAME], [PERSON_NAME], cuit, obra social)" at bounding box center [677, 391] width 1079 height 17
paste input "27186994308"
type input "27186994308"
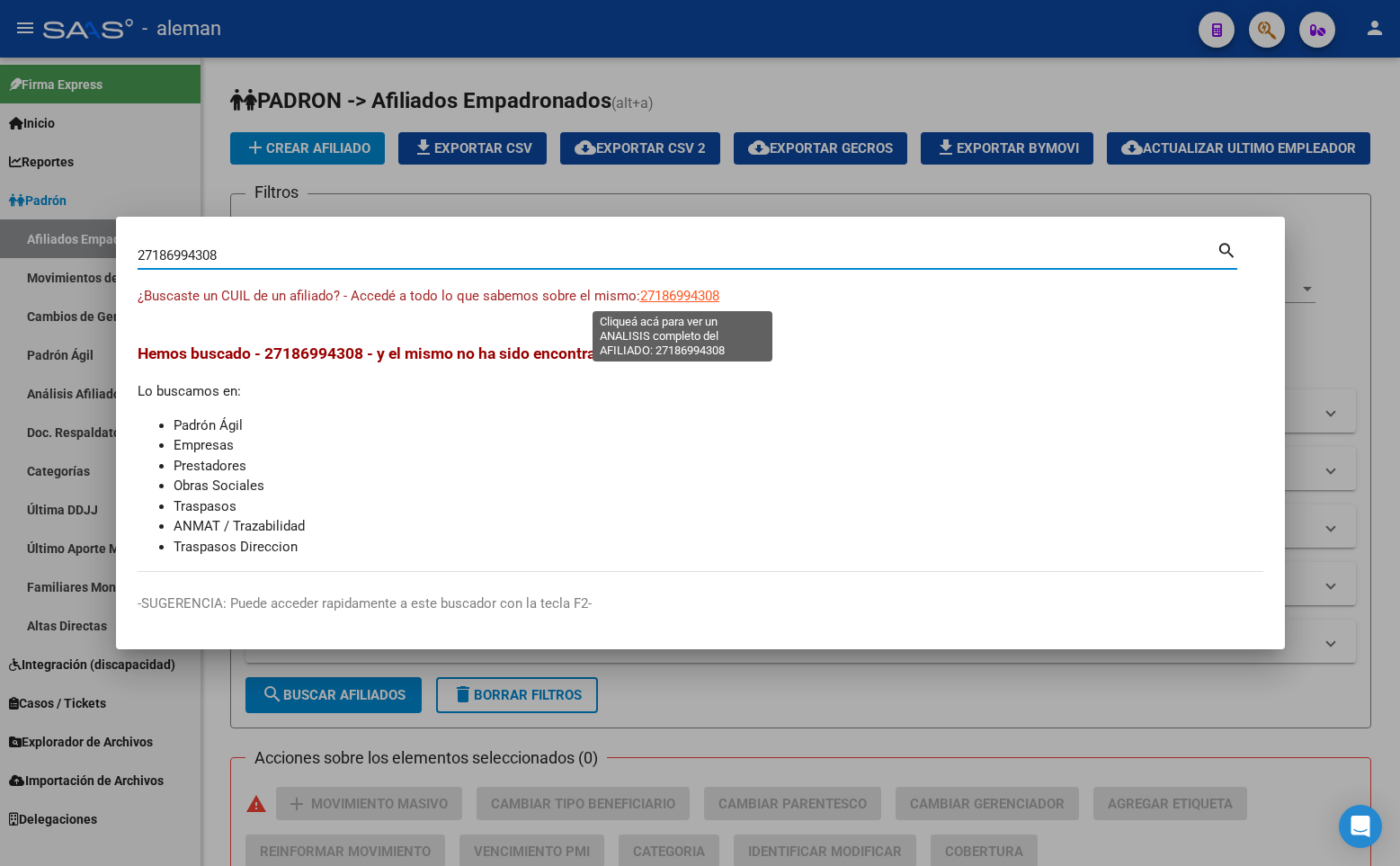
click at [672, 294] on span "27186994308" at bounding box center [679, 296] width 79 height 17
type textarea "27186994308"
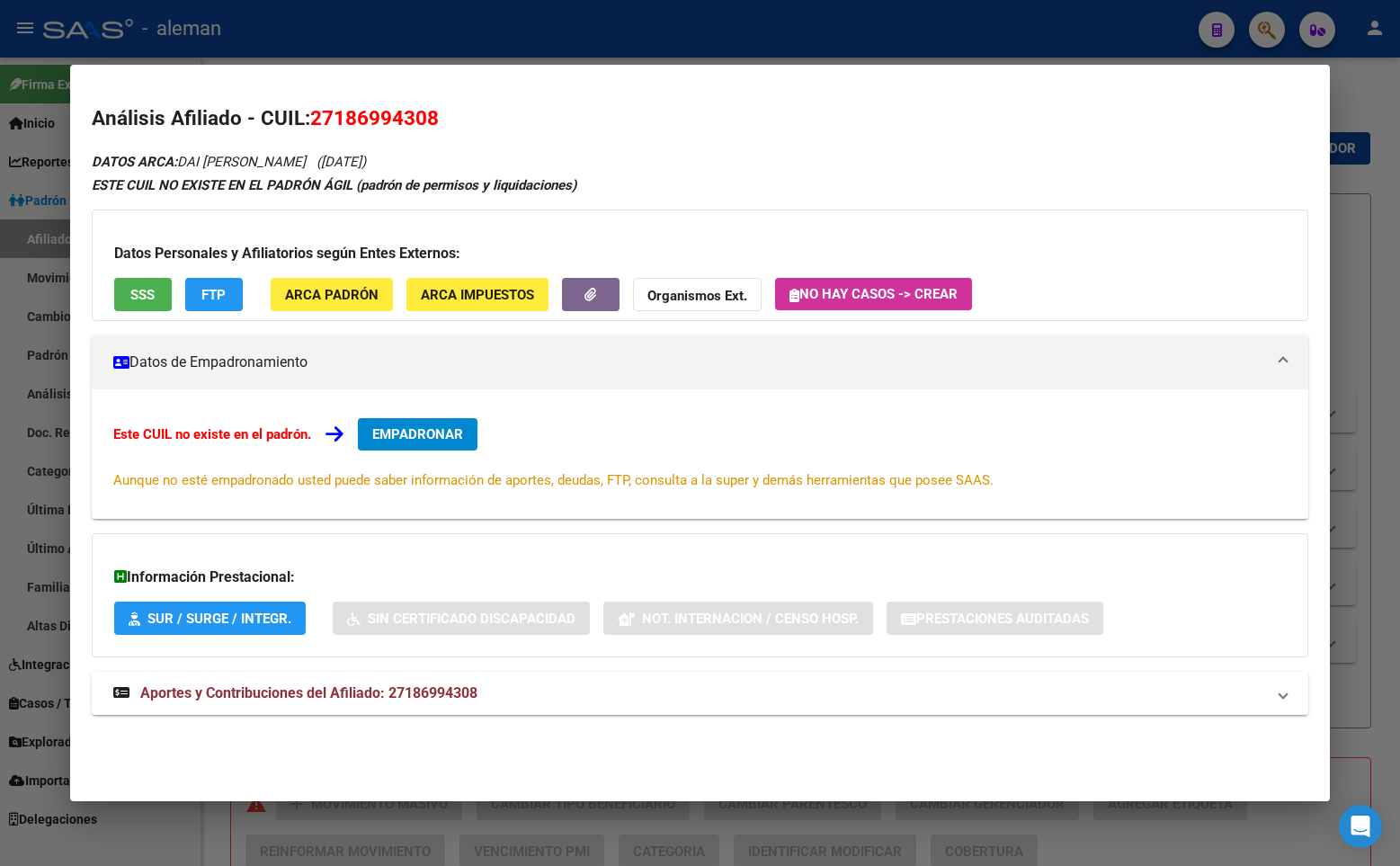
click at [455, 437] on span "EMPADRONAR" at bounding box center [417, 434] width 91 height 17
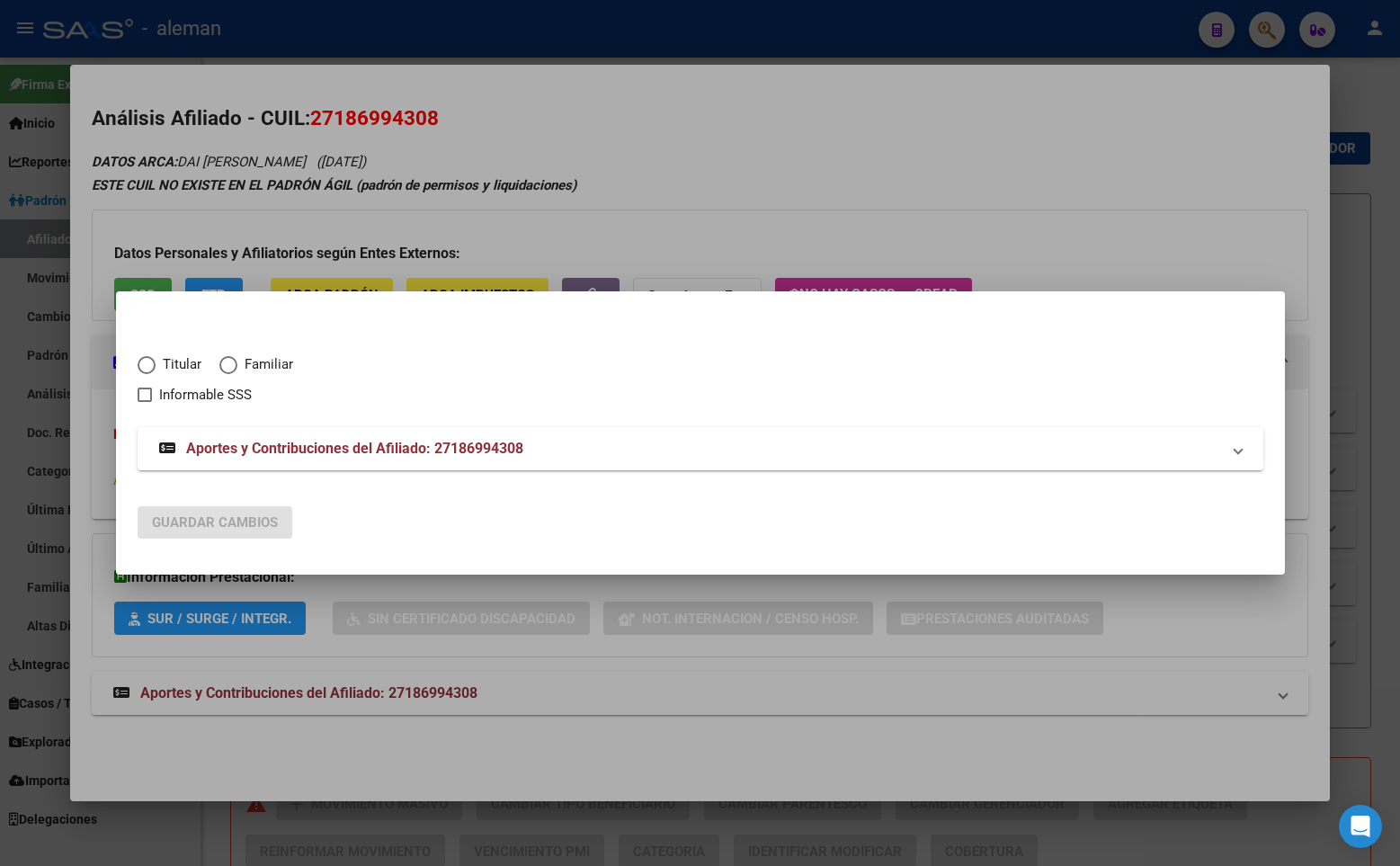
click at [152, 367] on span "Elija una opción" at bounding box center [147, 366] width 18 height 18
click at [152, 367] on input "Titular" at bounding box center [147, 366] width 18 height 18
radio input "true"
checkbox input "true"
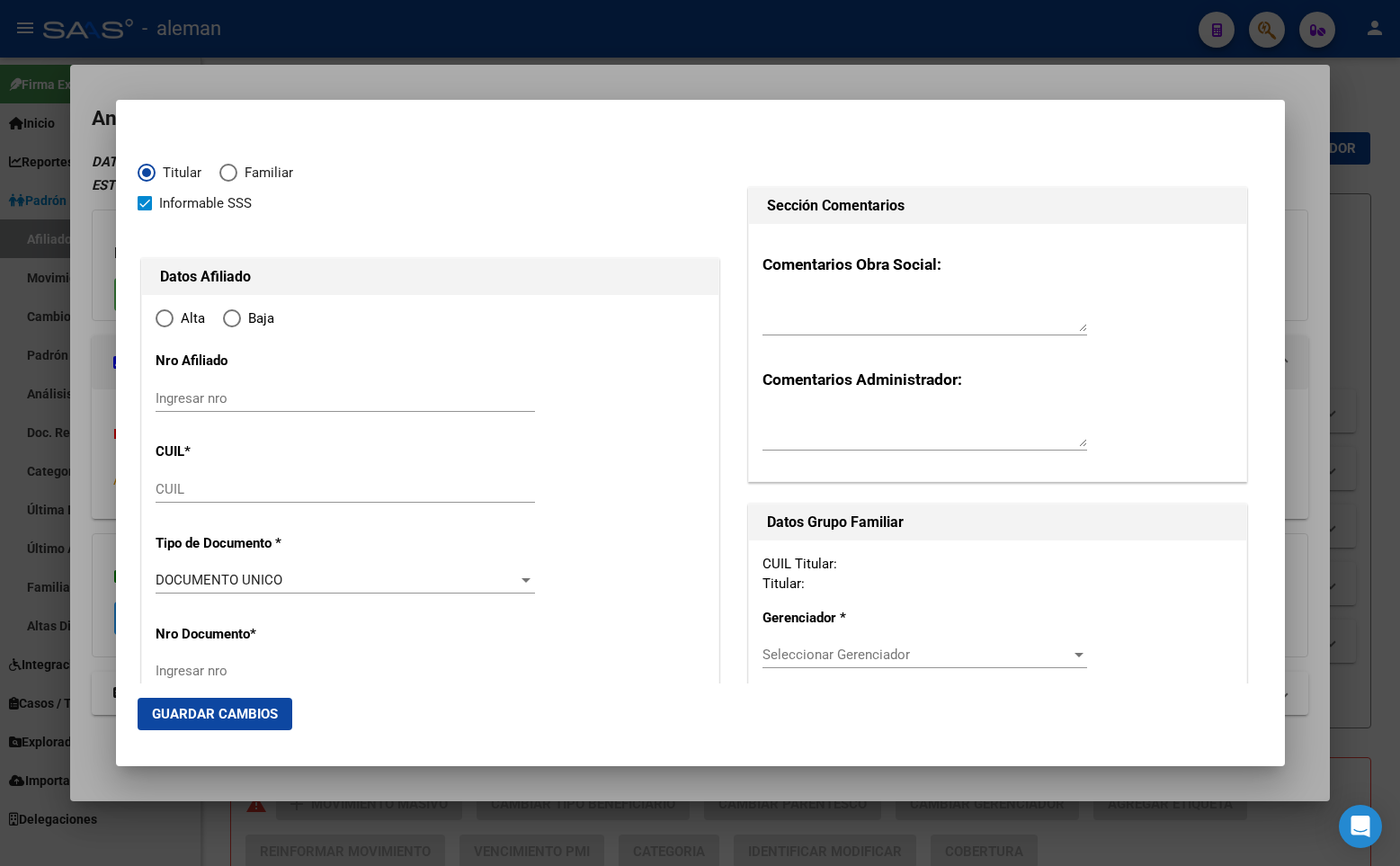
type input "27-18699430-8"
type input "18699430"
type input "DAI"
type input "HSING CHUEN"
type input "1966-11-30"
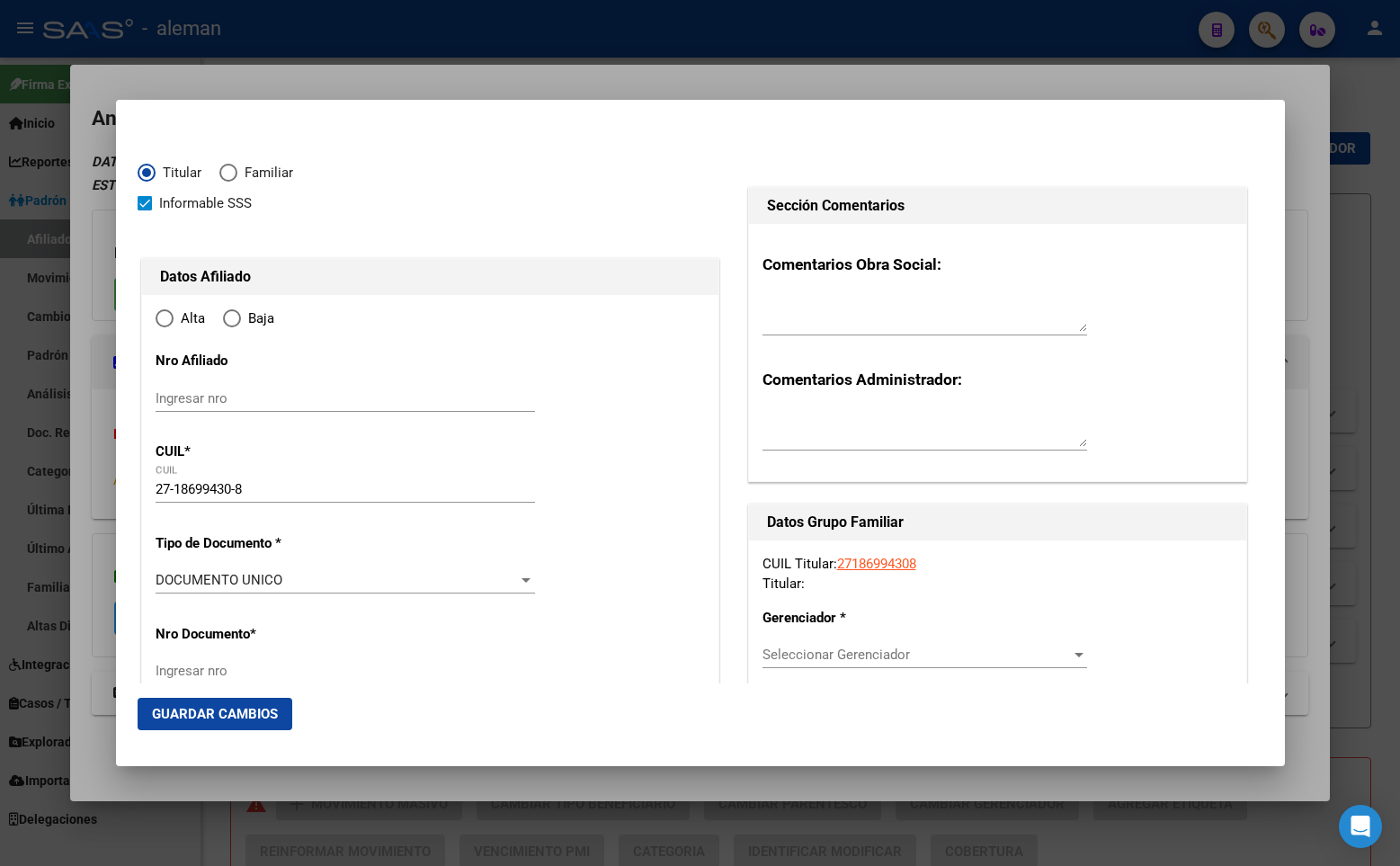
type input "CABA"
type input "1428"
type input "AMENABAR"
type input "2298"
type input "5"
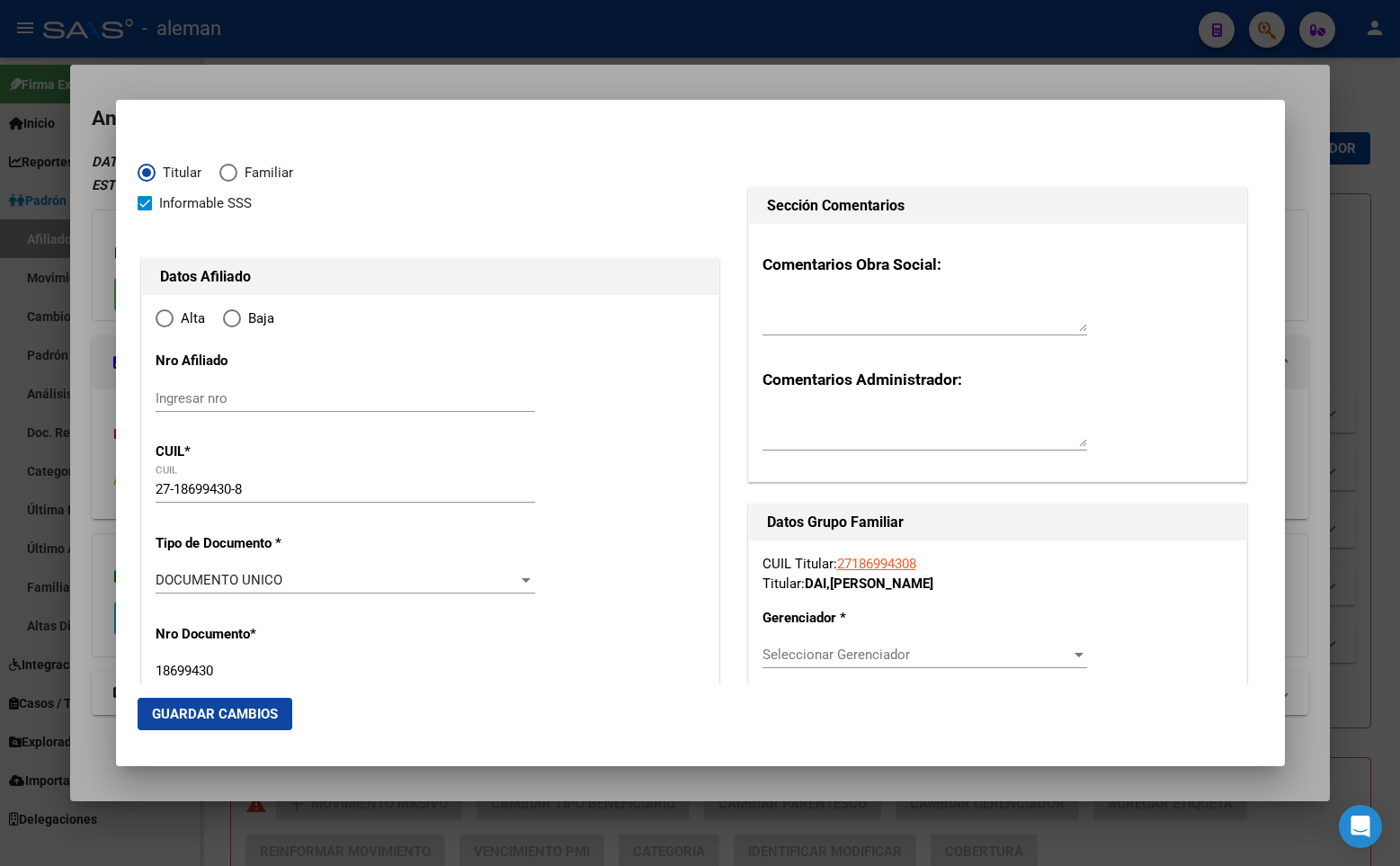
type input "CABA"
radio input "true"
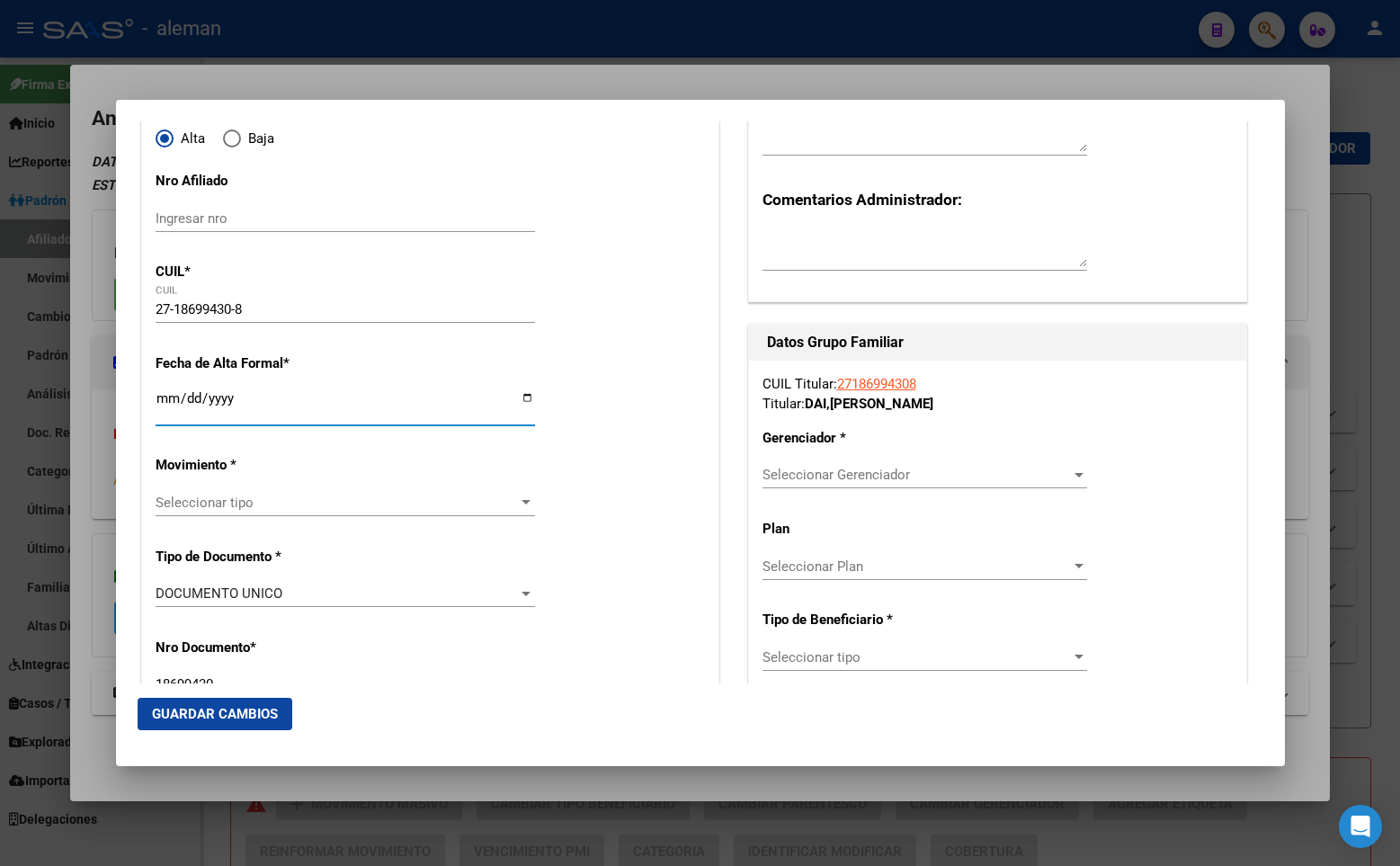
click at [164, 397] on input "Ingresar fecha" at bounding box center [344, 405] width 379 height 28
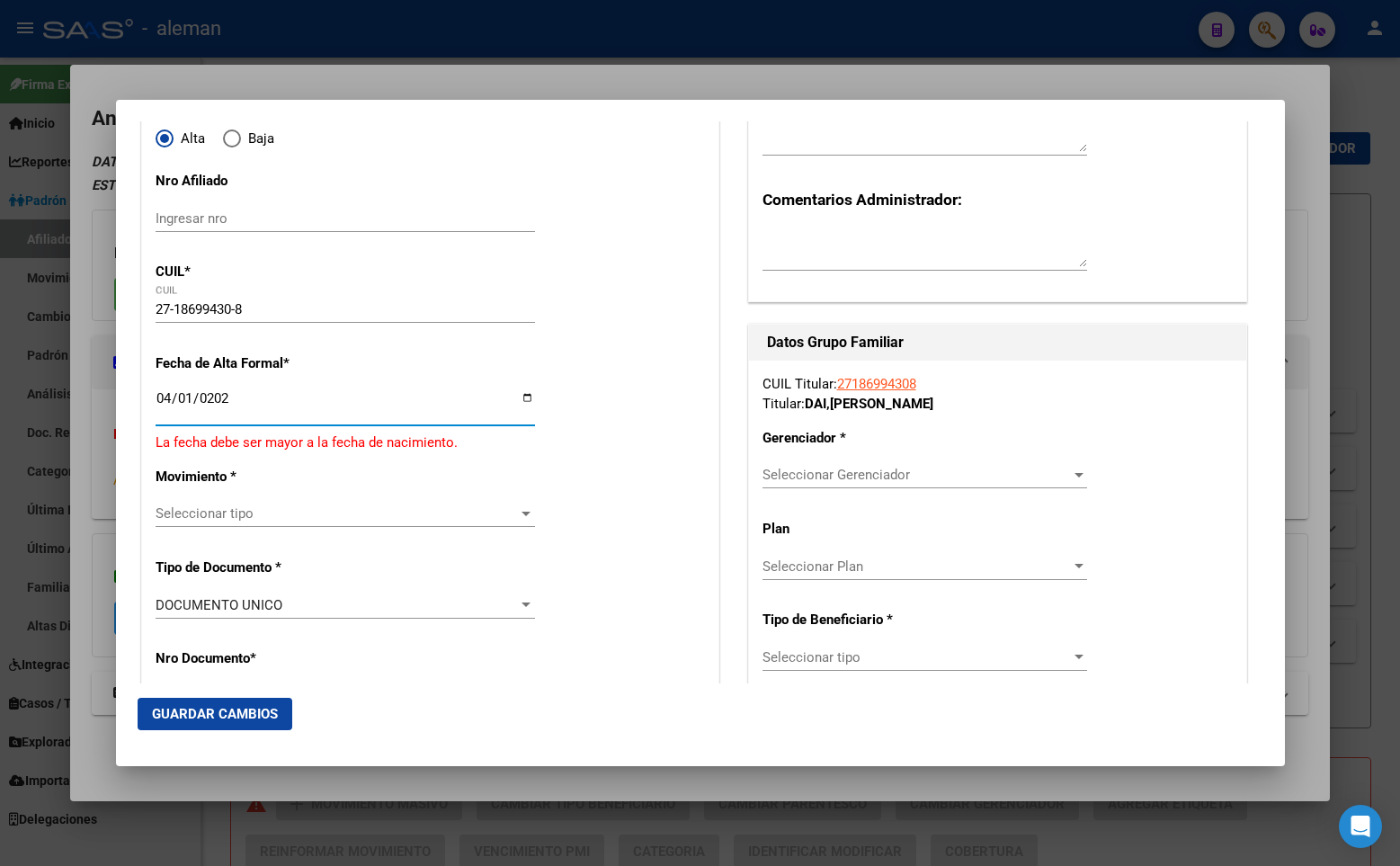
type input "[DATE]"
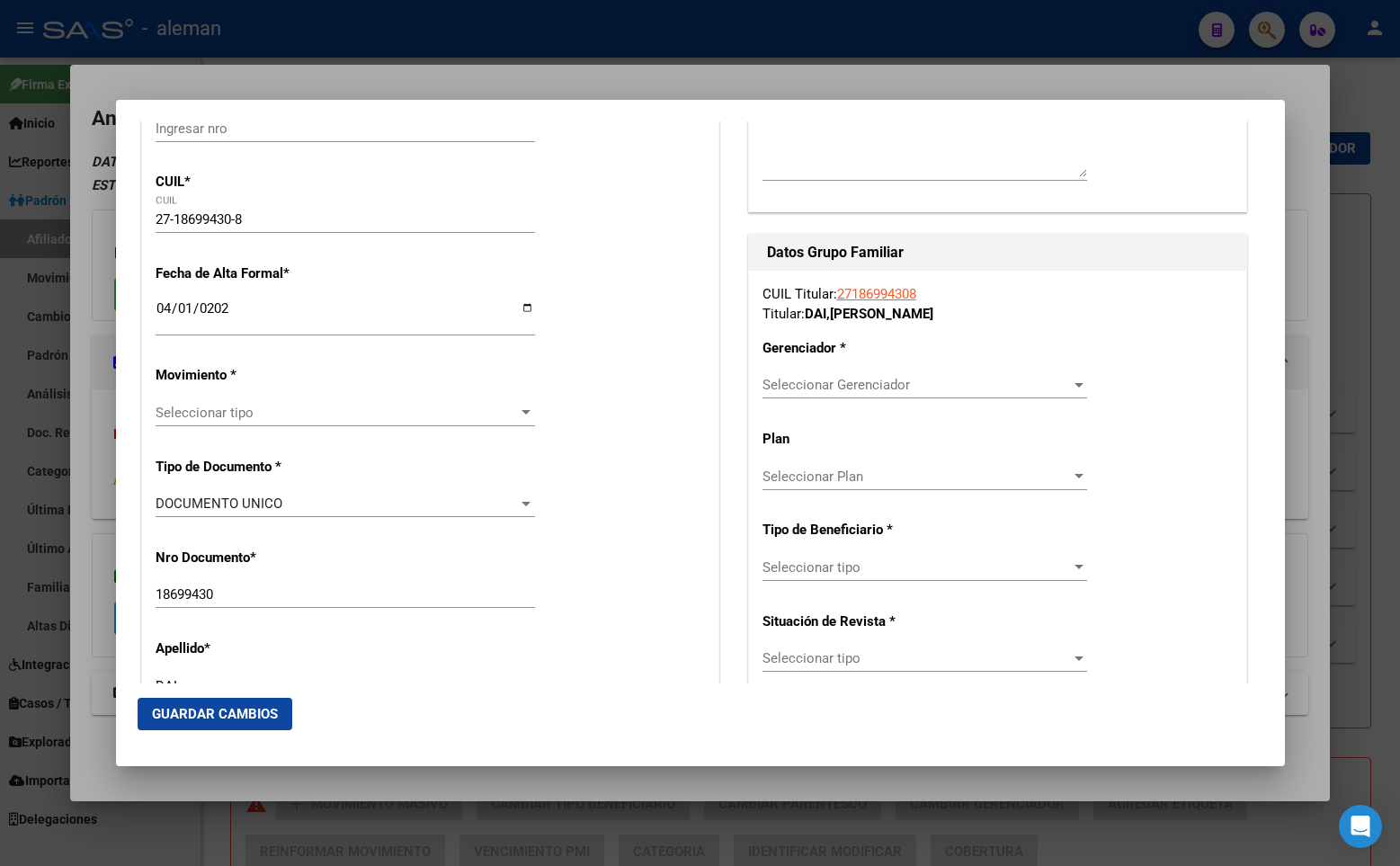
scroll to position [360, 0]
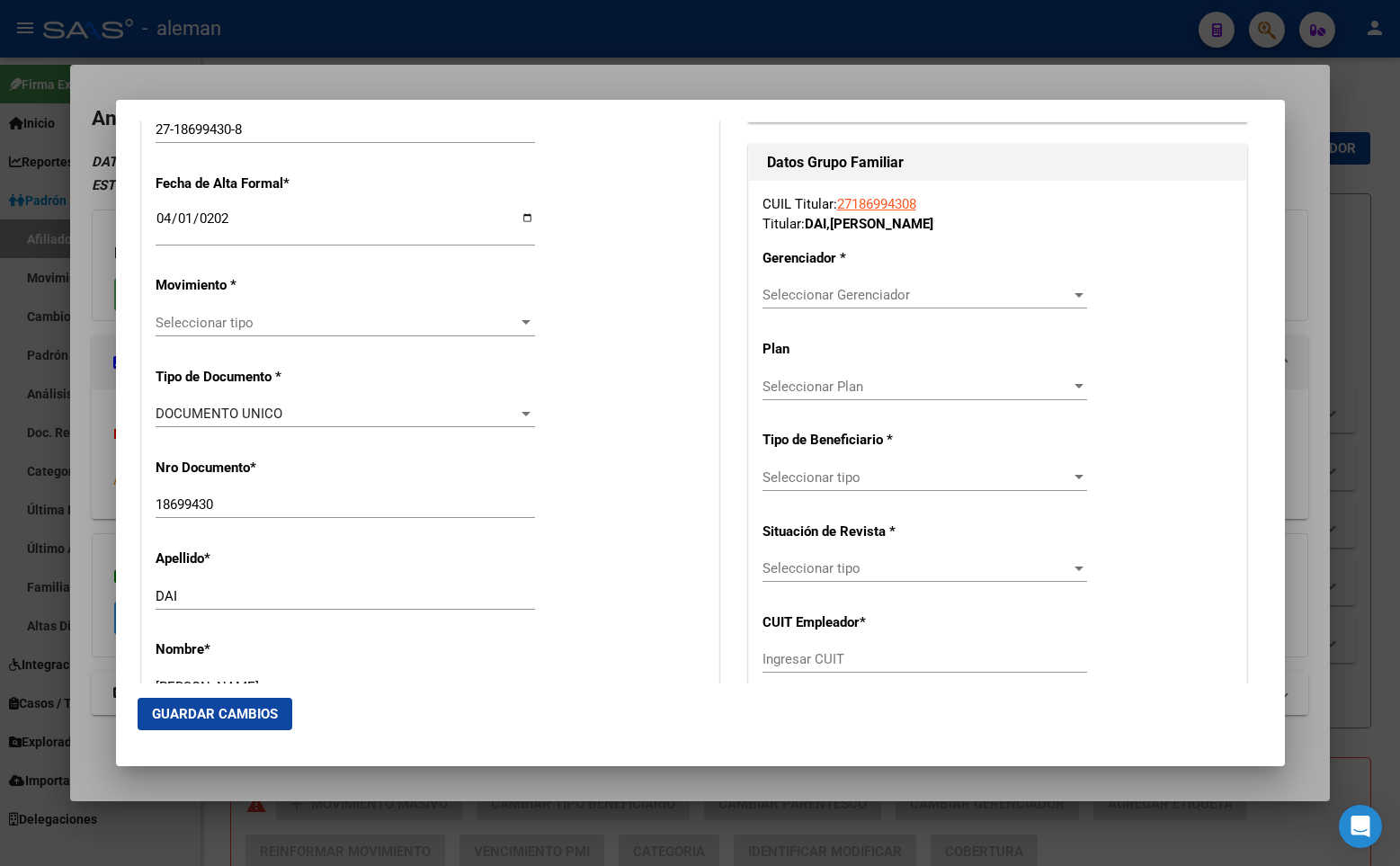
click at [254, 324] on span "Seleccionar tipo" at bounding box center [337, 323] width 364 height 17
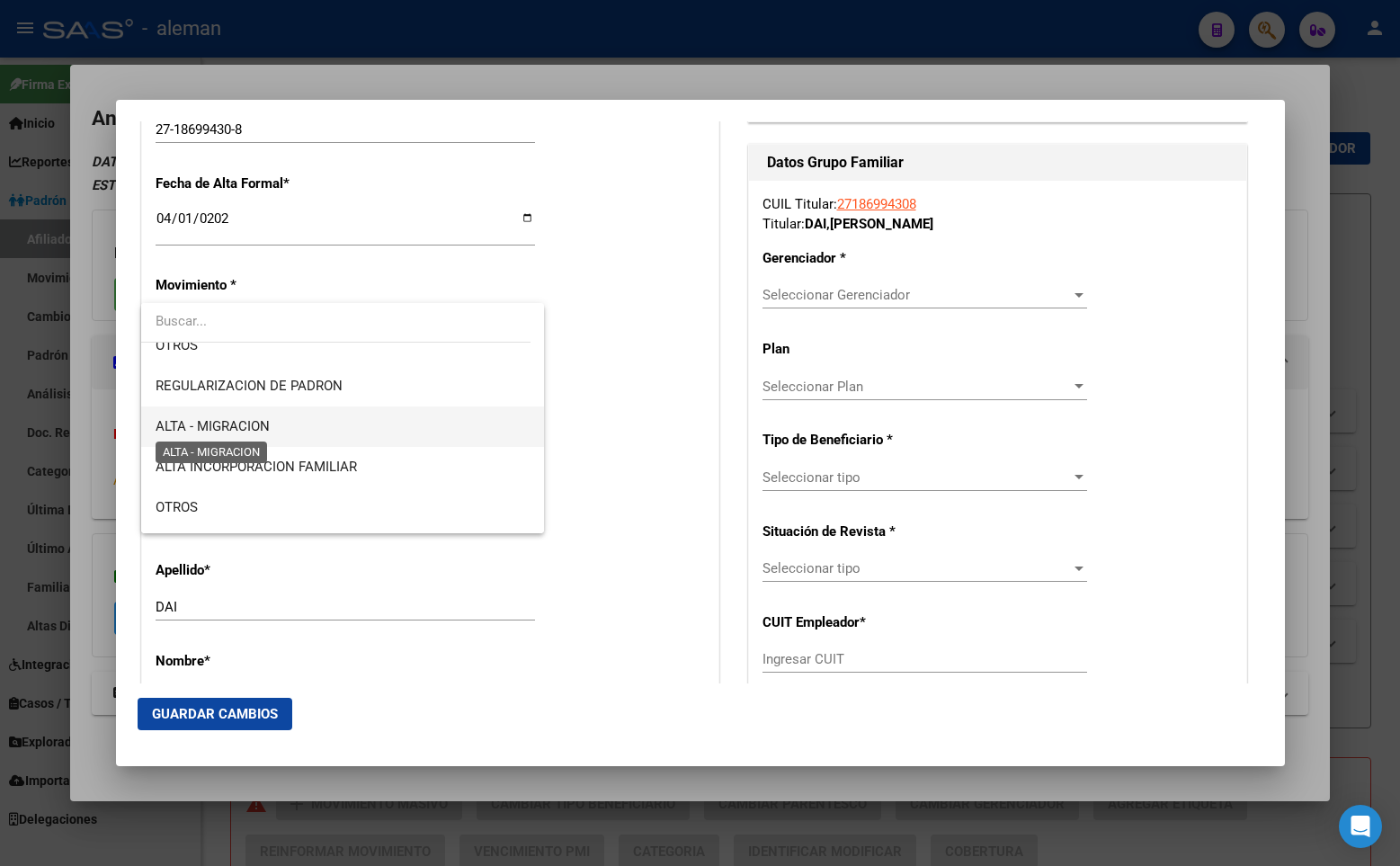
scroll to position [90, 0]
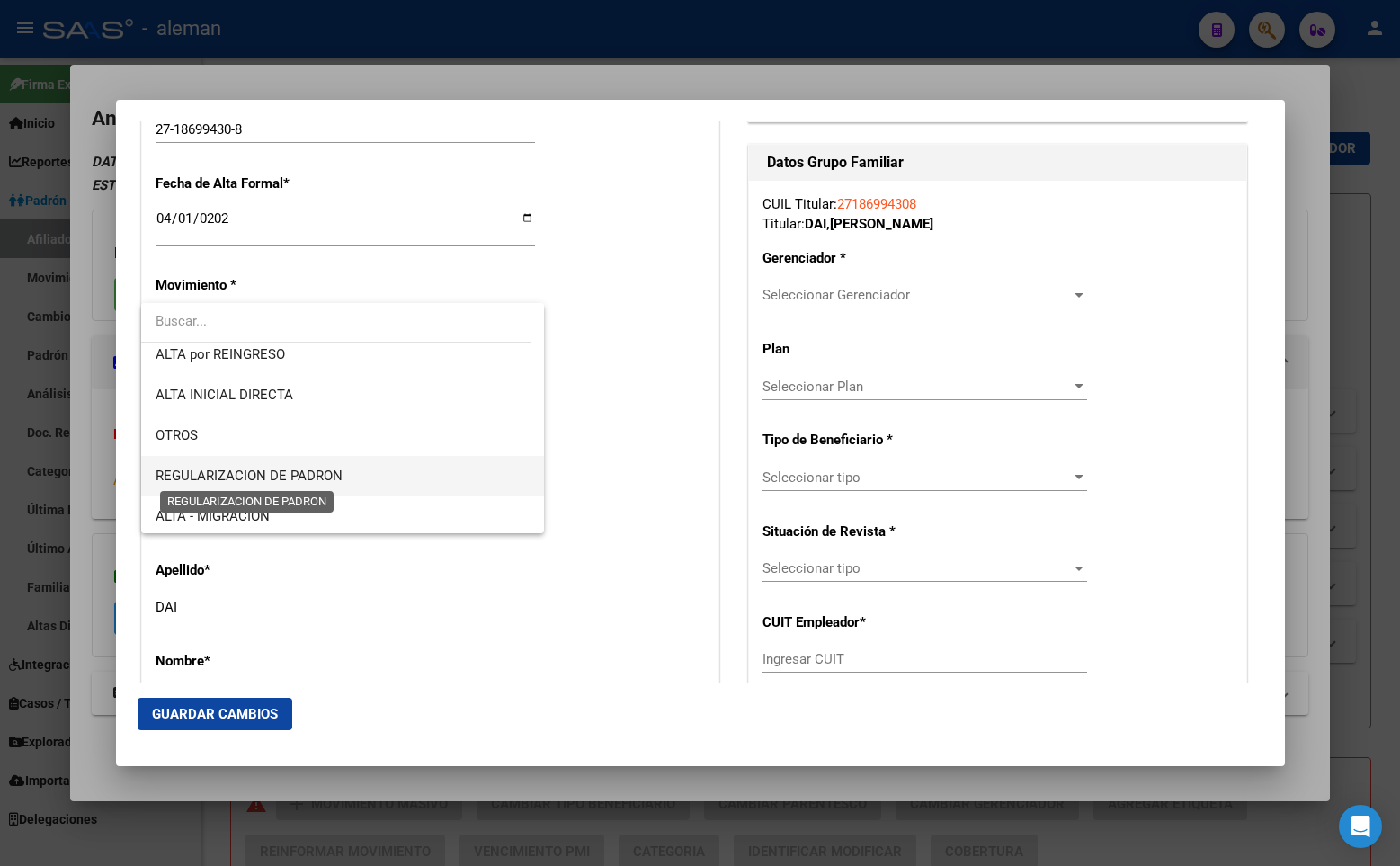
click at [300, 471] on span "REGULARIZACION DE PADRON" at bounding box center [249, 476] width 187 height 17
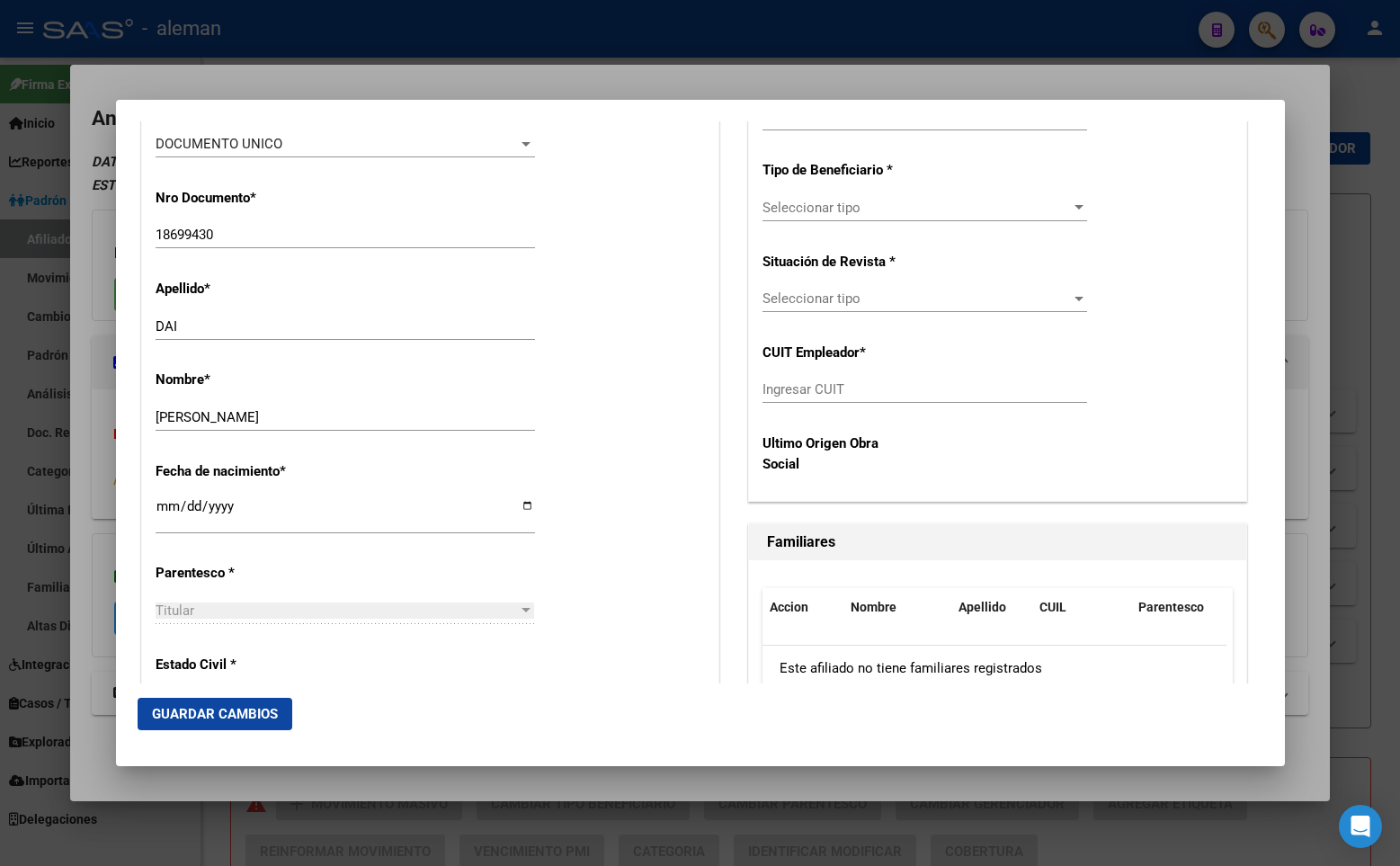
scroll to position [809, 0]
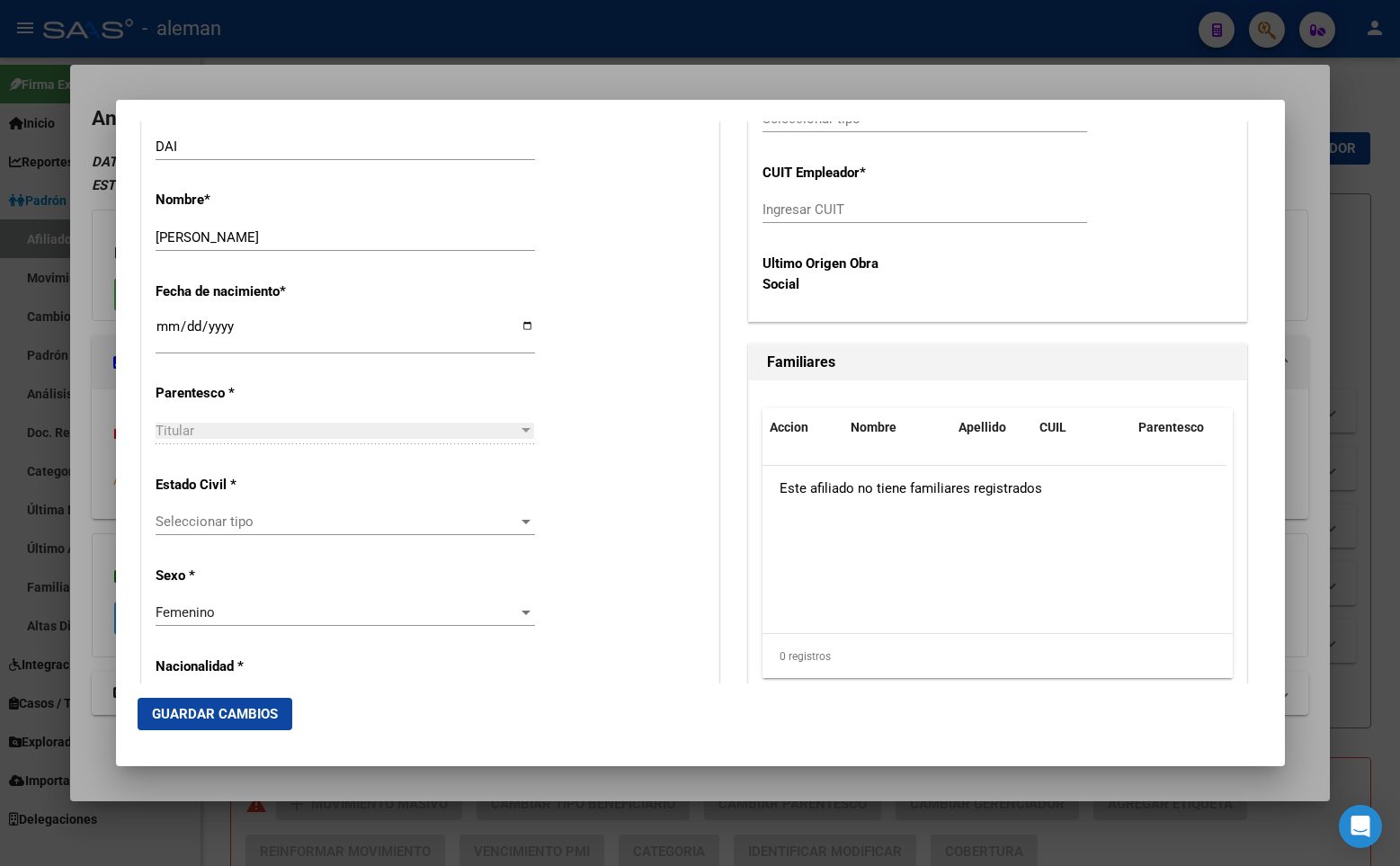
click at [263, 517] on span "Seleccionar tipo" at bounding box center [337, 522] width 364 height 17
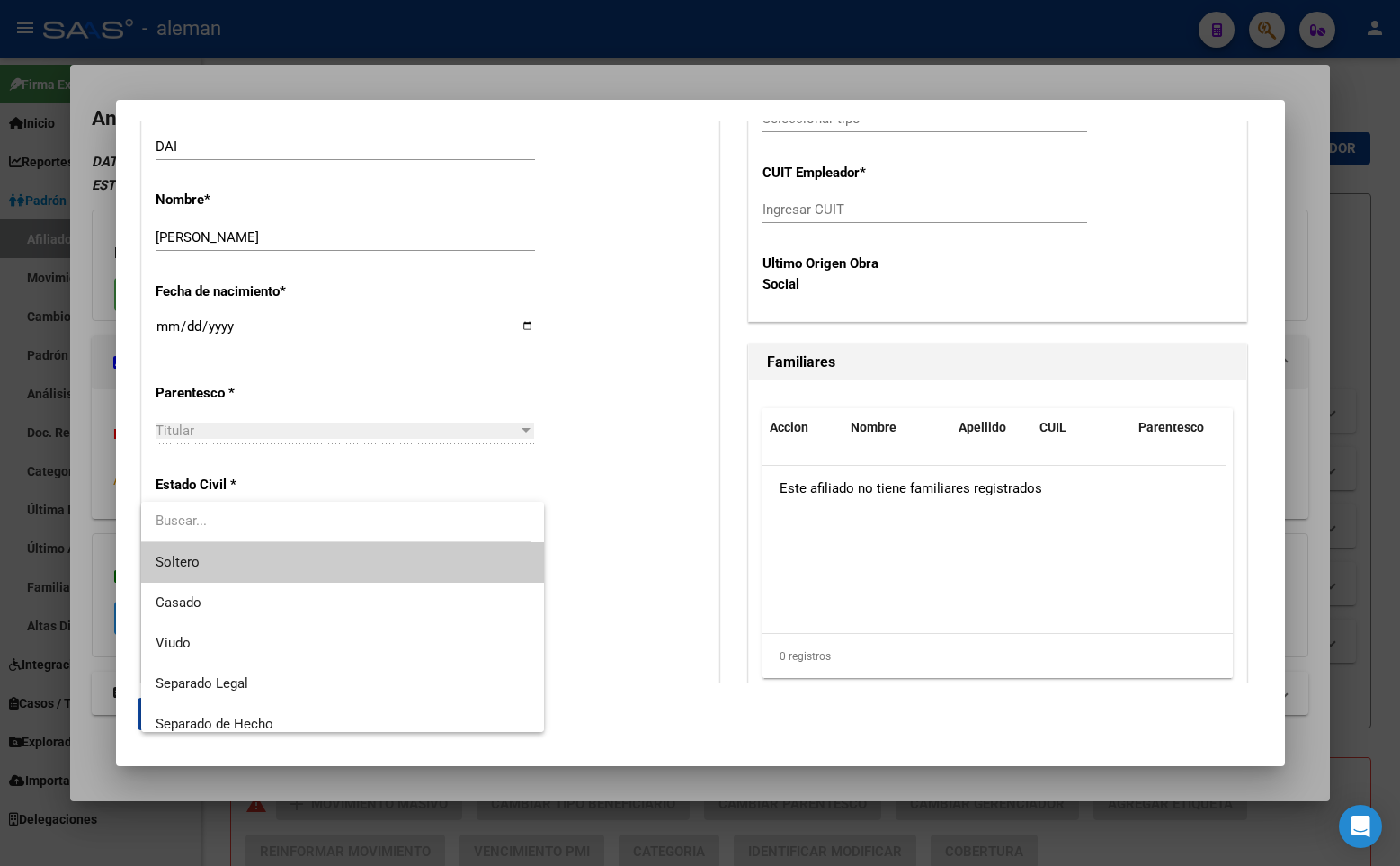
click at [249, 568] on span "Soltero" at bounding box center [342, 562] width 374 height 40
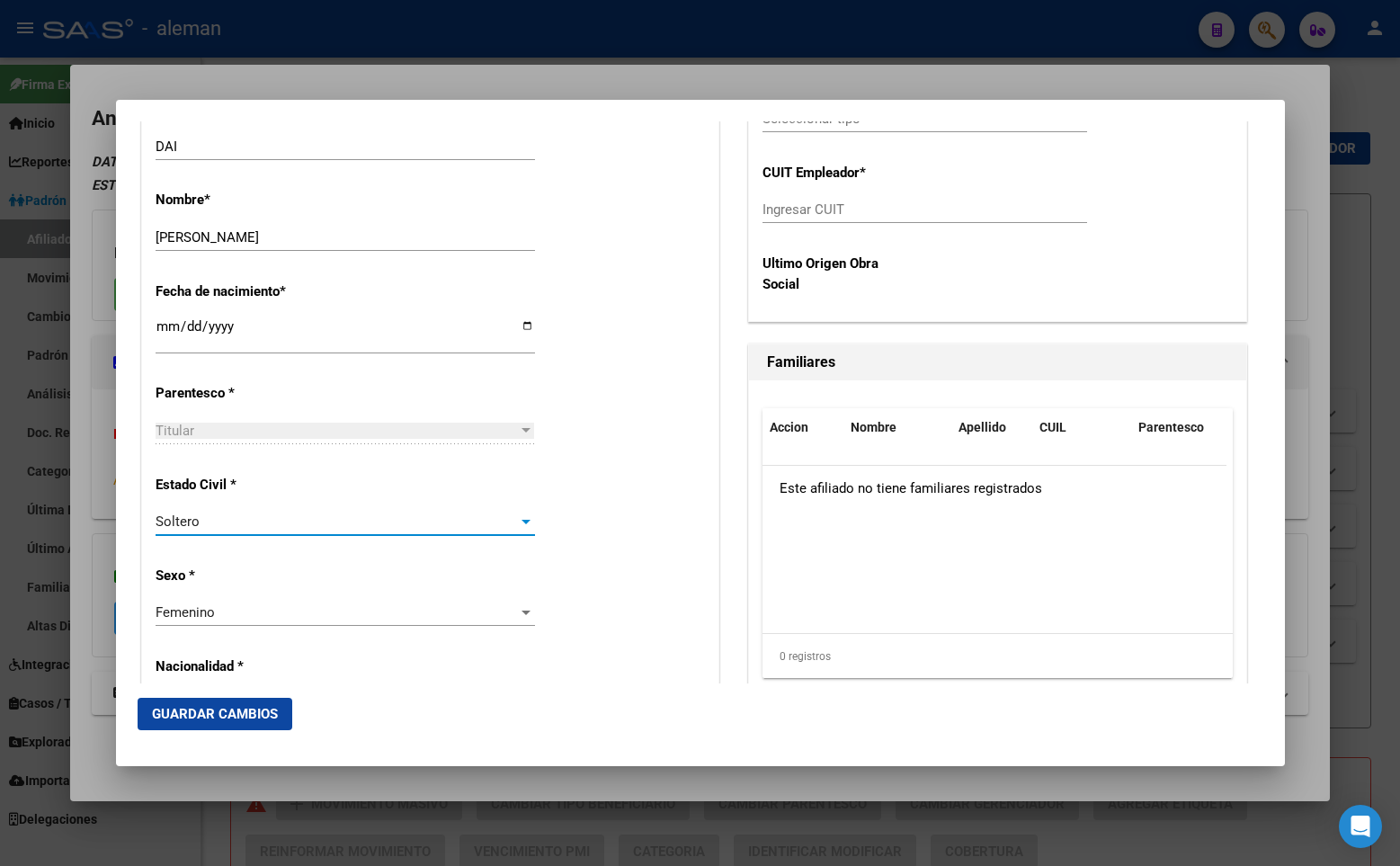
click at [588, 484] on div "Estado Civil * [DEMOGRAPHIC_DATA] Seleccionar tipo" at bounding box center [430, 506] width 549 height 91
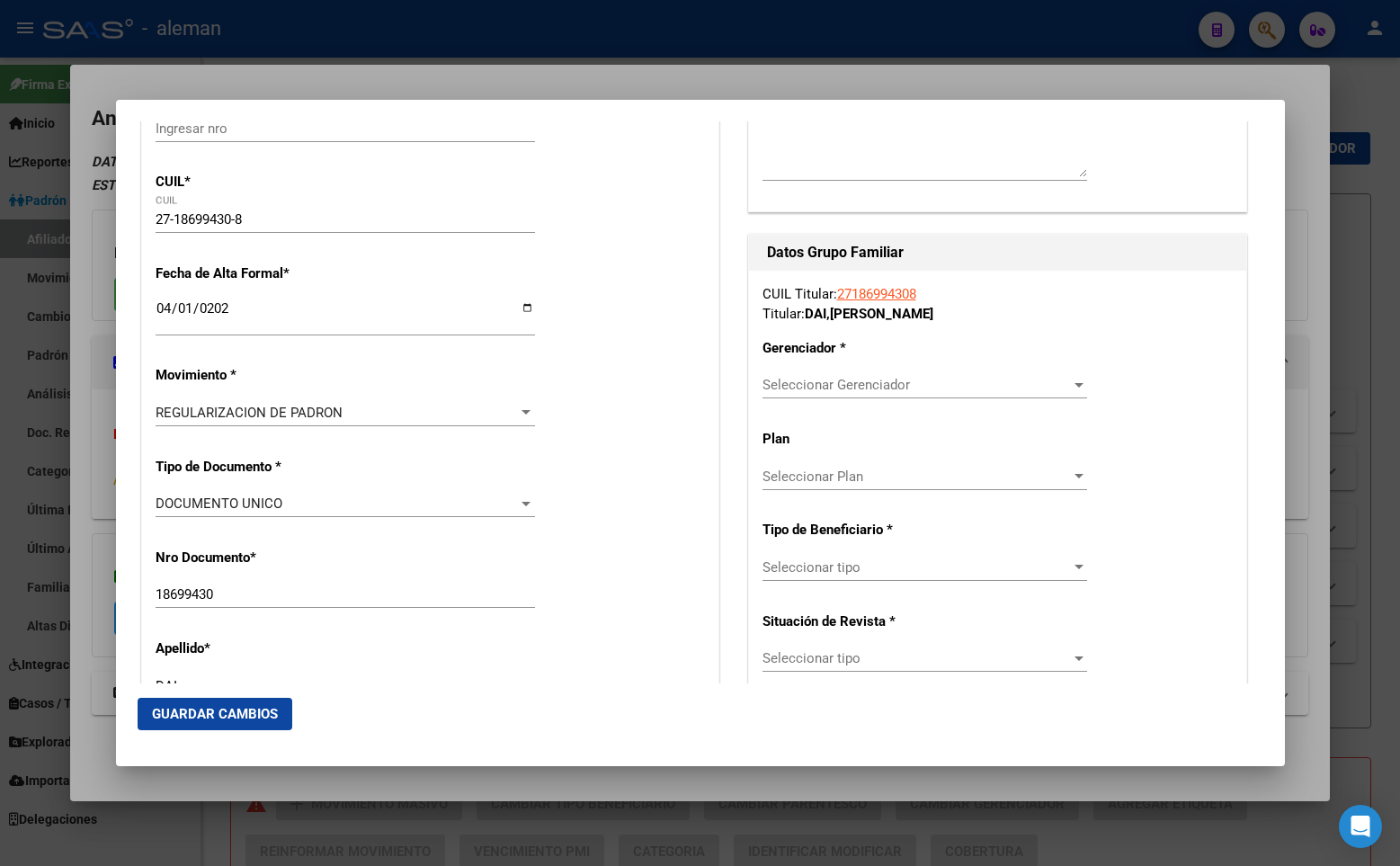
scroll to position [360, 0]
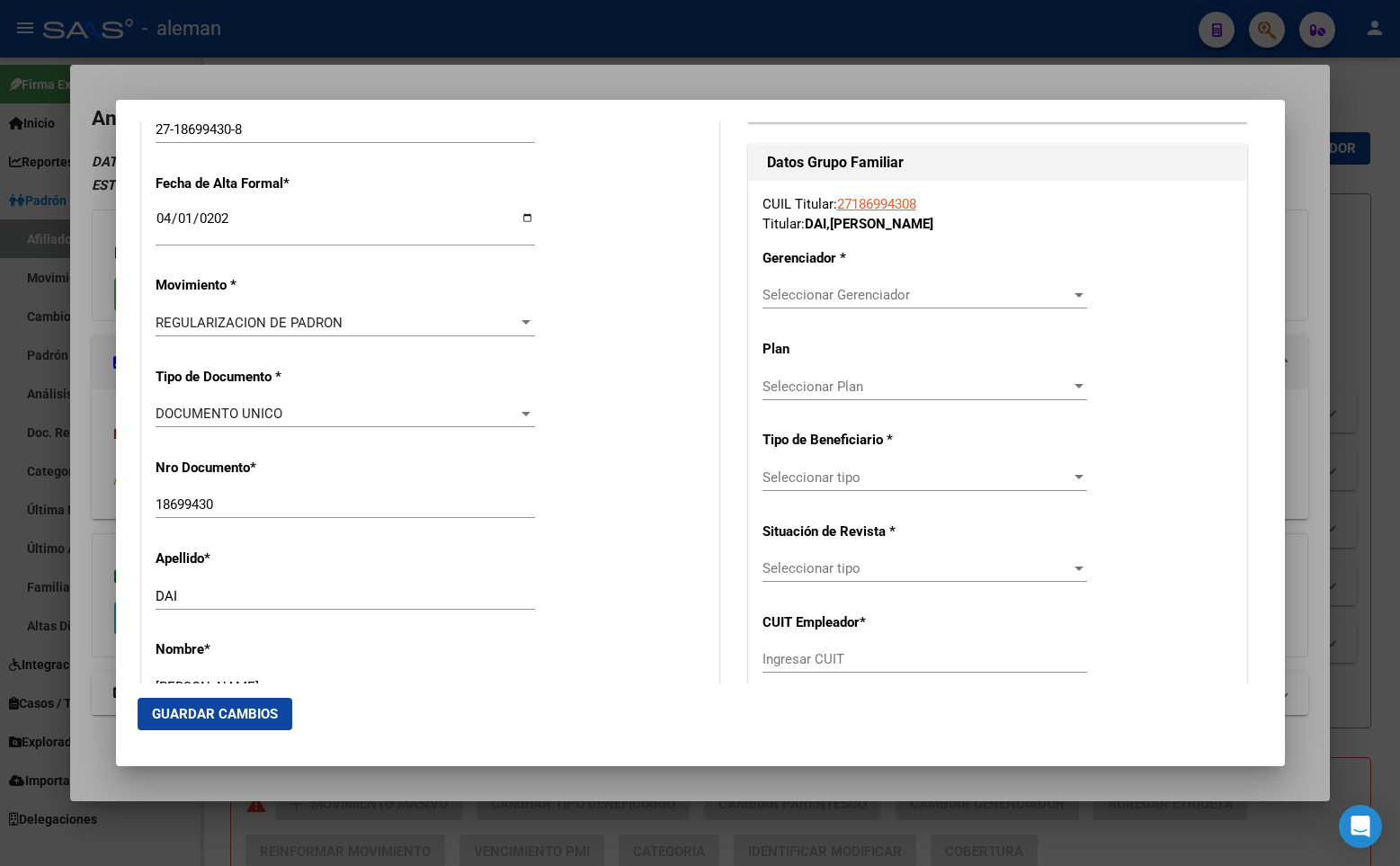
click at [776, 292] on span "Seleccionar Gerenciador" at bounding box center [916, 295] width 308 height 17
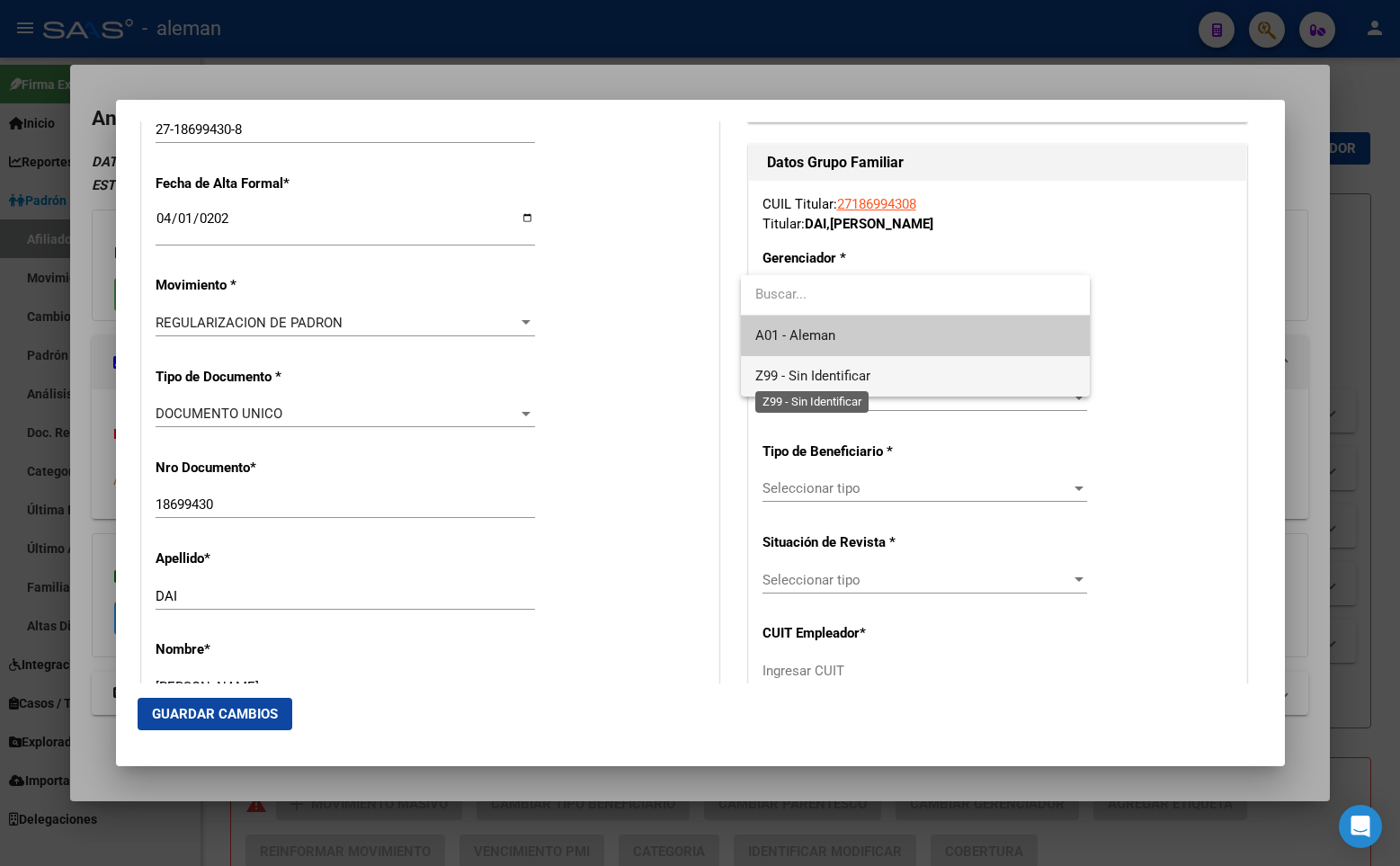
click at [802, 370] on span "Z99 - Sin Identificar" at bounding box center [812, 377] width 115 height 17
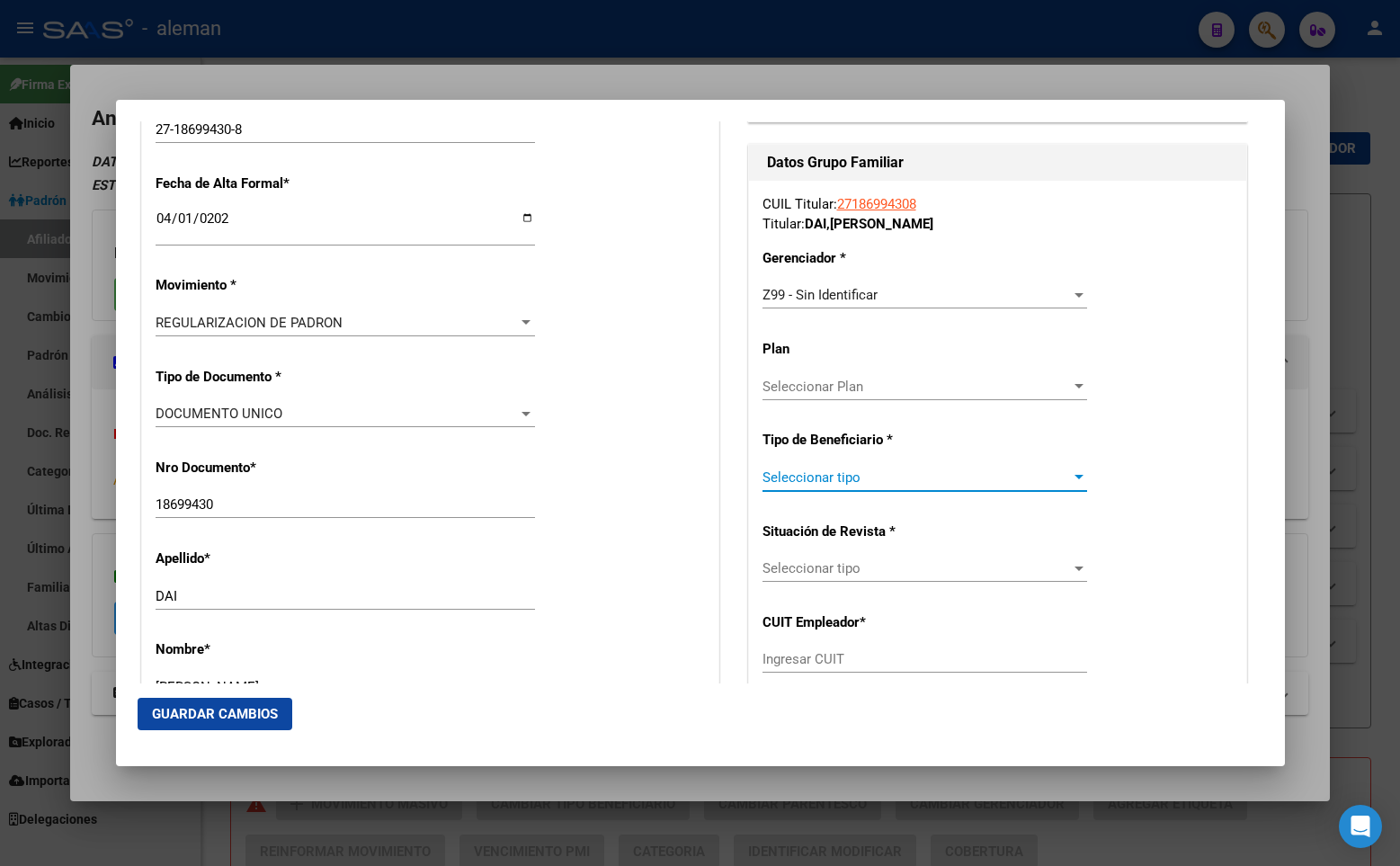
click at [811, 480] on span "Seleccionar tipo" at bounding box center [916, 478] width 308 height 17
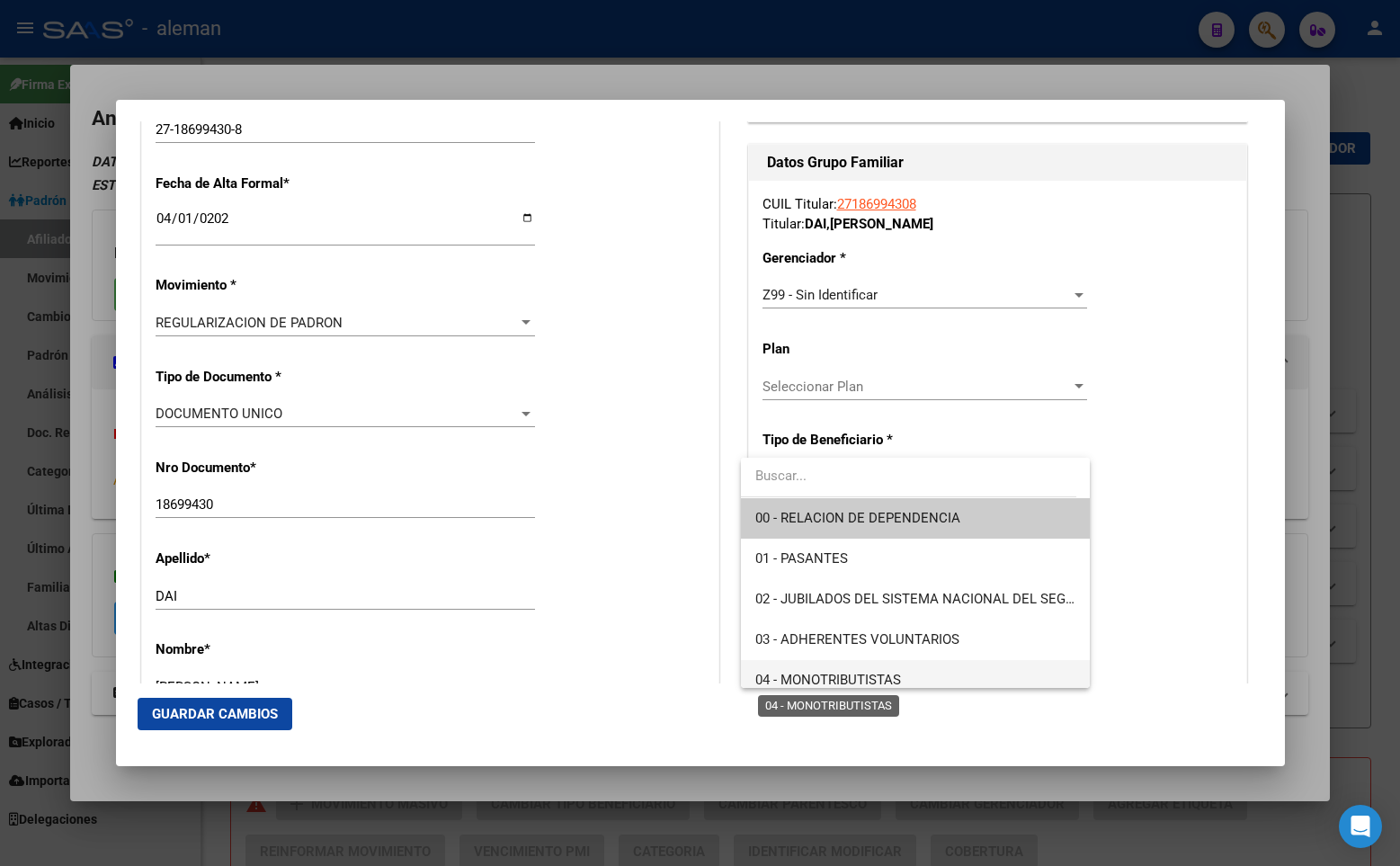
click at [823, 673] on span "04 - MONOTRIBUTISTAS" at bounding box center [828, 680] width 146 height 17
type input "27-18699430-8"
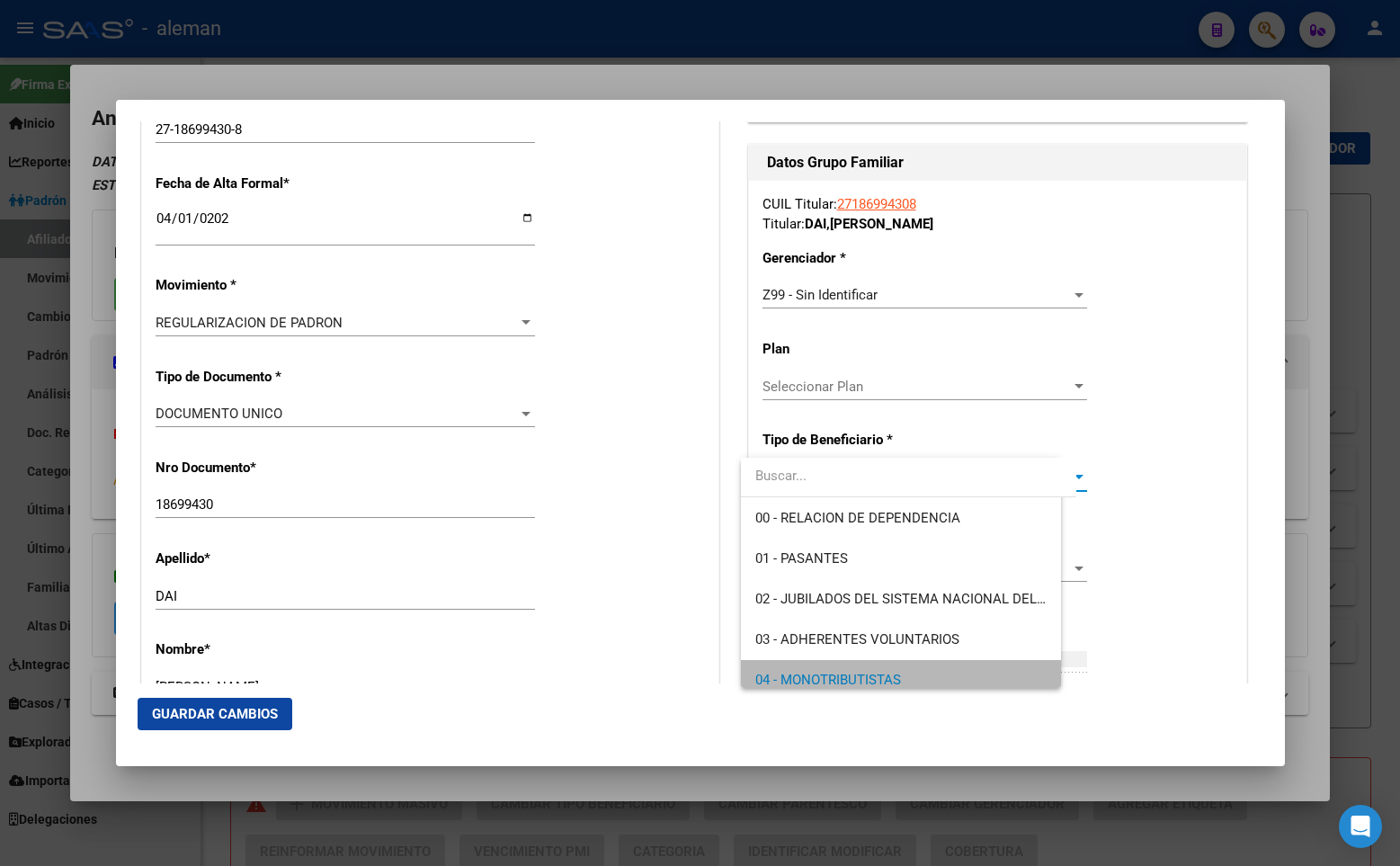
scroll to position [13, 0]
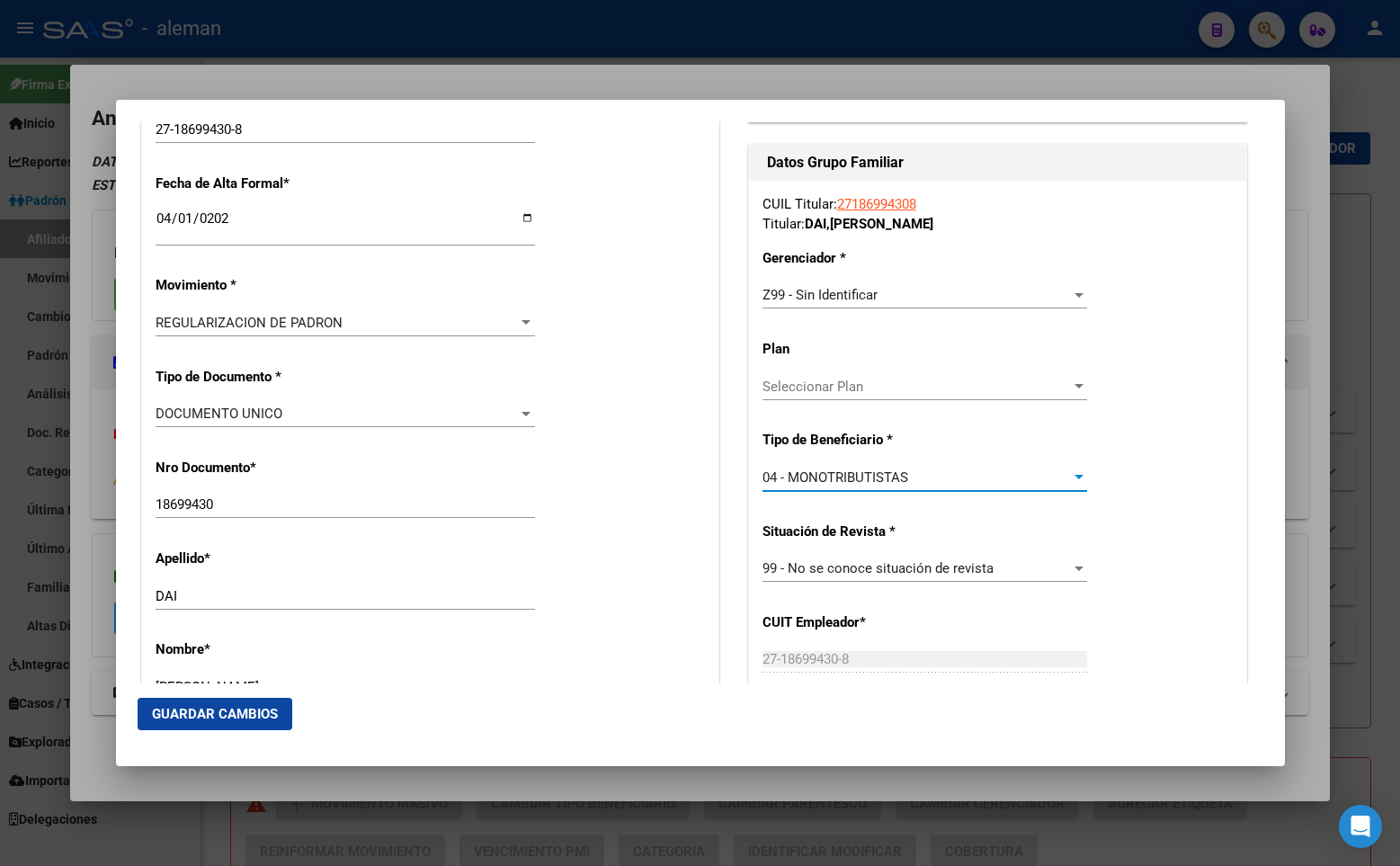
click at [234, 710] on span "Guardar Cambios" at bounding box center [214, 714] width 126 height 17
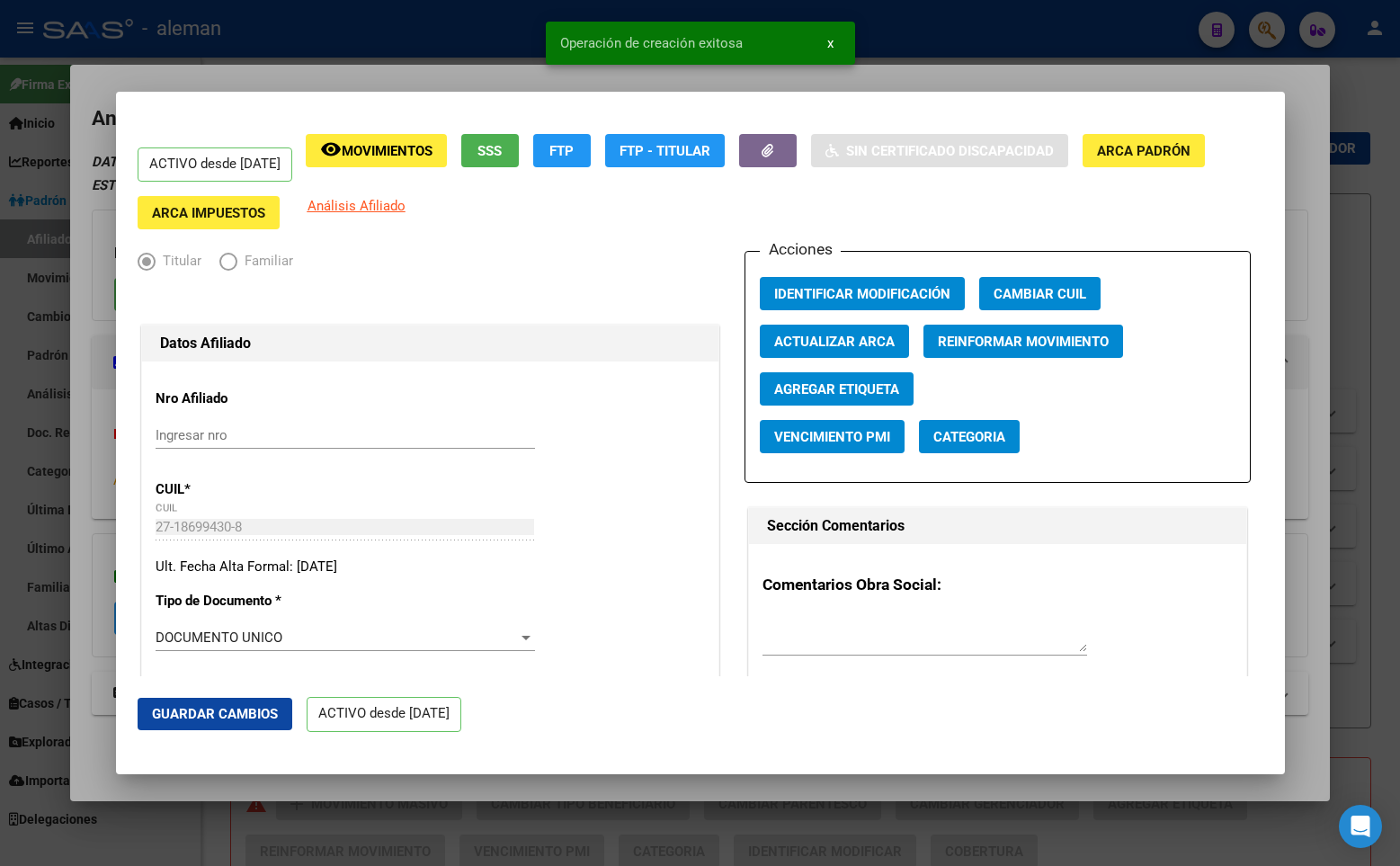
click at [1182, 208] on div "ACTIVO desde [DATE] remove_red_eye Movimientos SSS FTP FTP - Titular Sin Certif…" at bounding box center [700, 182] width 1126 height 96
click at [1360, 178] on div at bounding box center [700, 433] width 1400 height 866
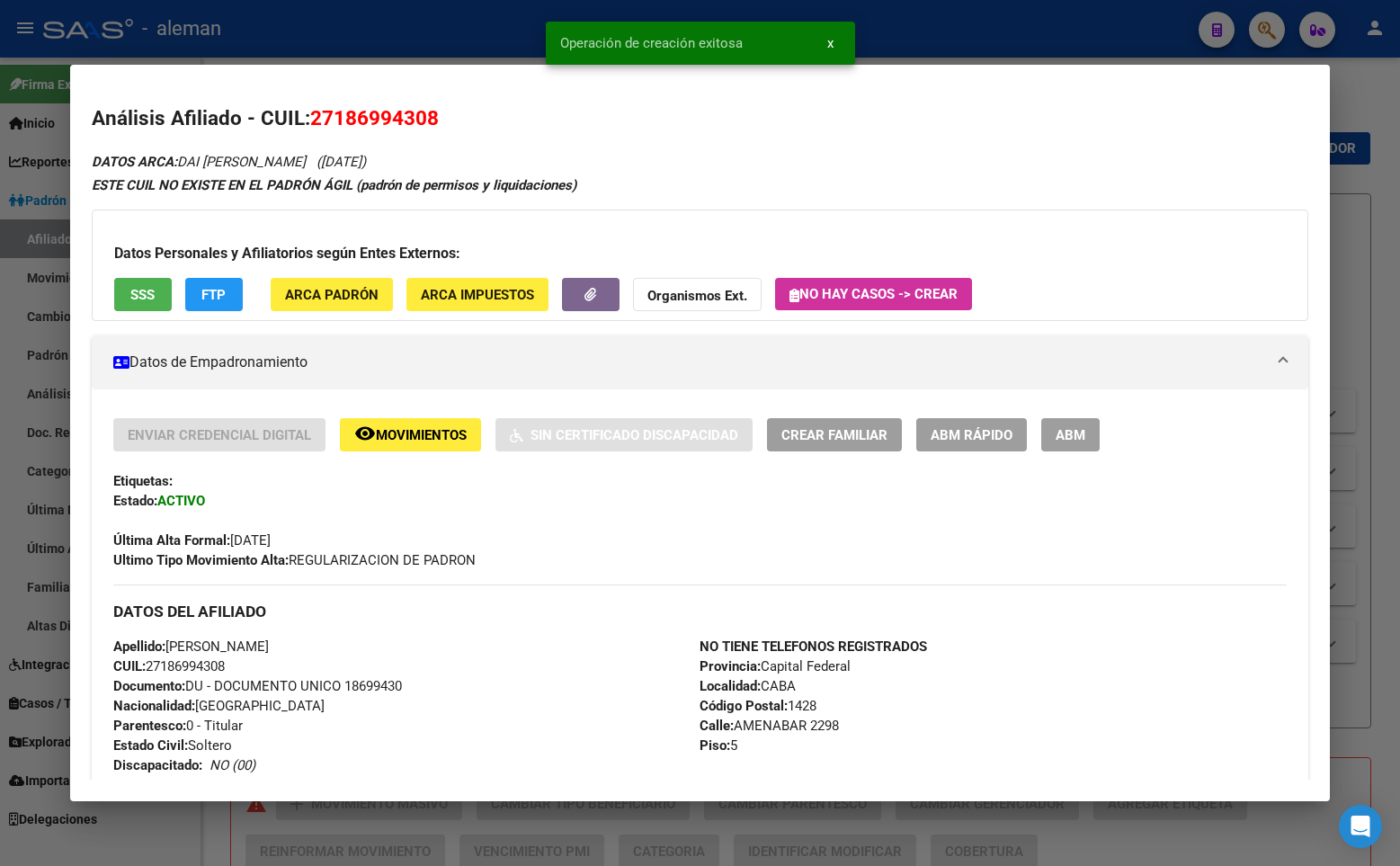
click at [1357, 175] on div at bounding box center [700, 433] width 1400 height 866
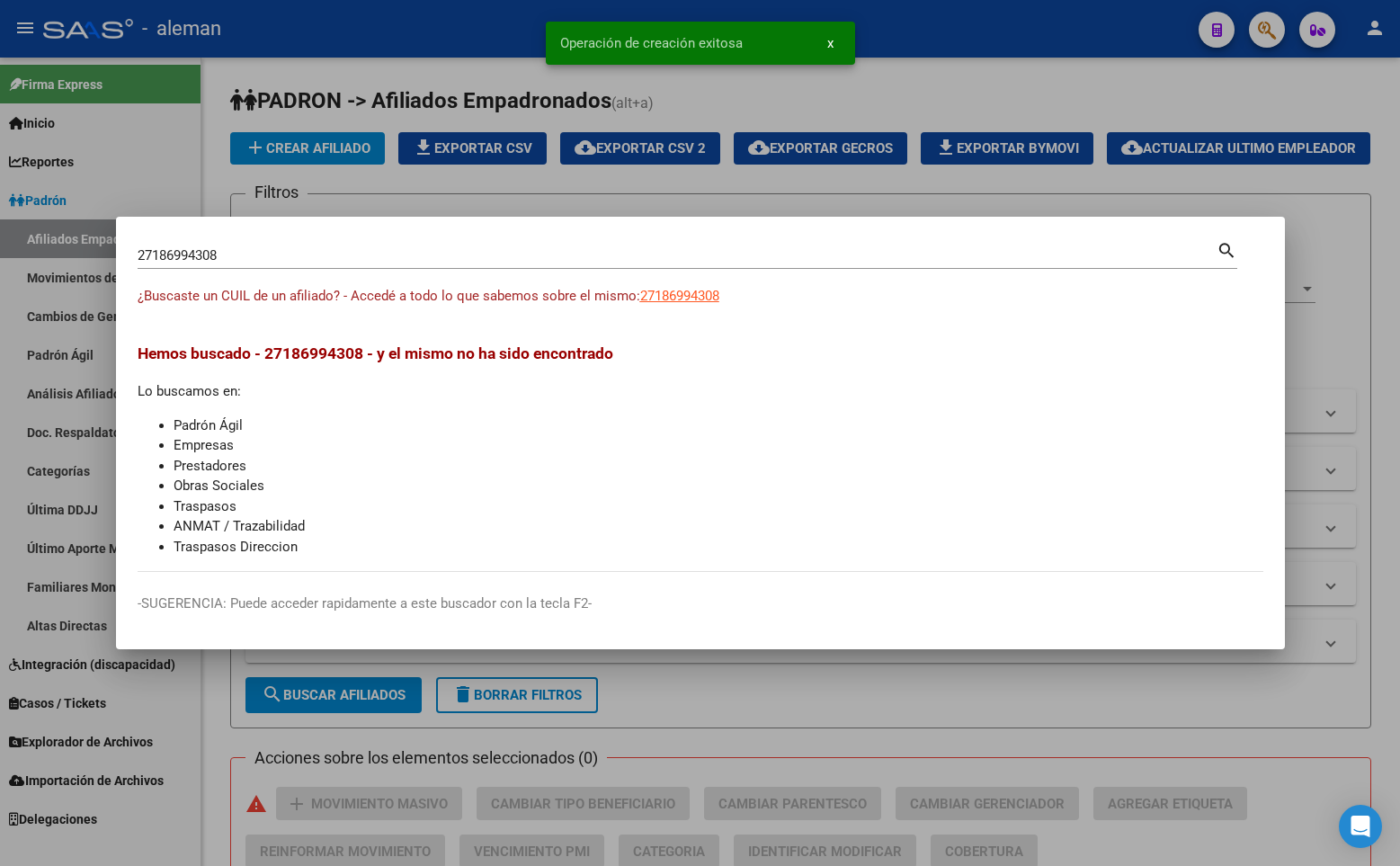
click at [1121, 39] on div at bounding box center [700, 433] width 1400 height 866
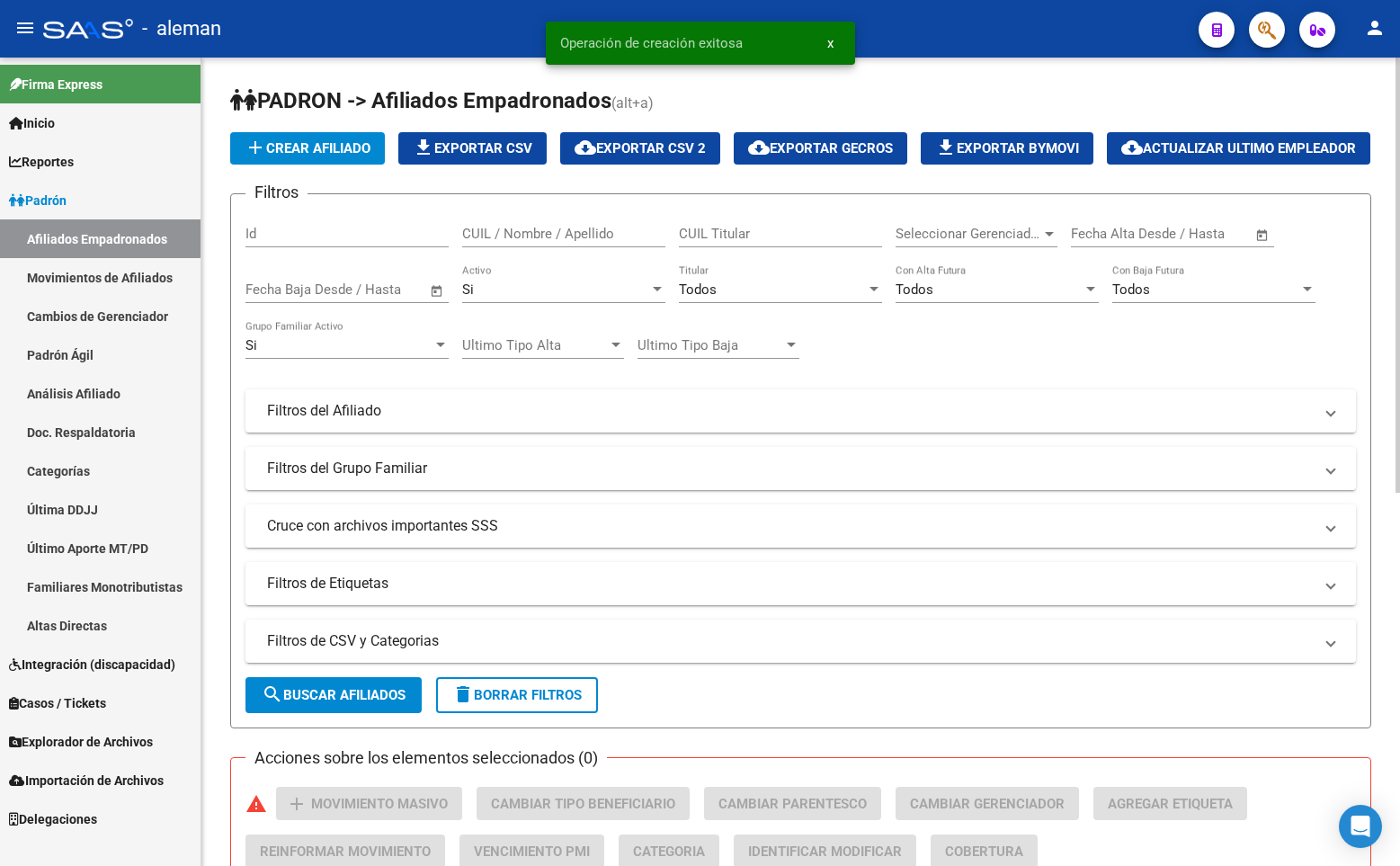
click at [1372, 302] on div "PADRON -> Afiliados Empadronados (alt+a) add Crear Afiliado file_download Expor…" at bounding box center [800, 779] width 1198 height 1442
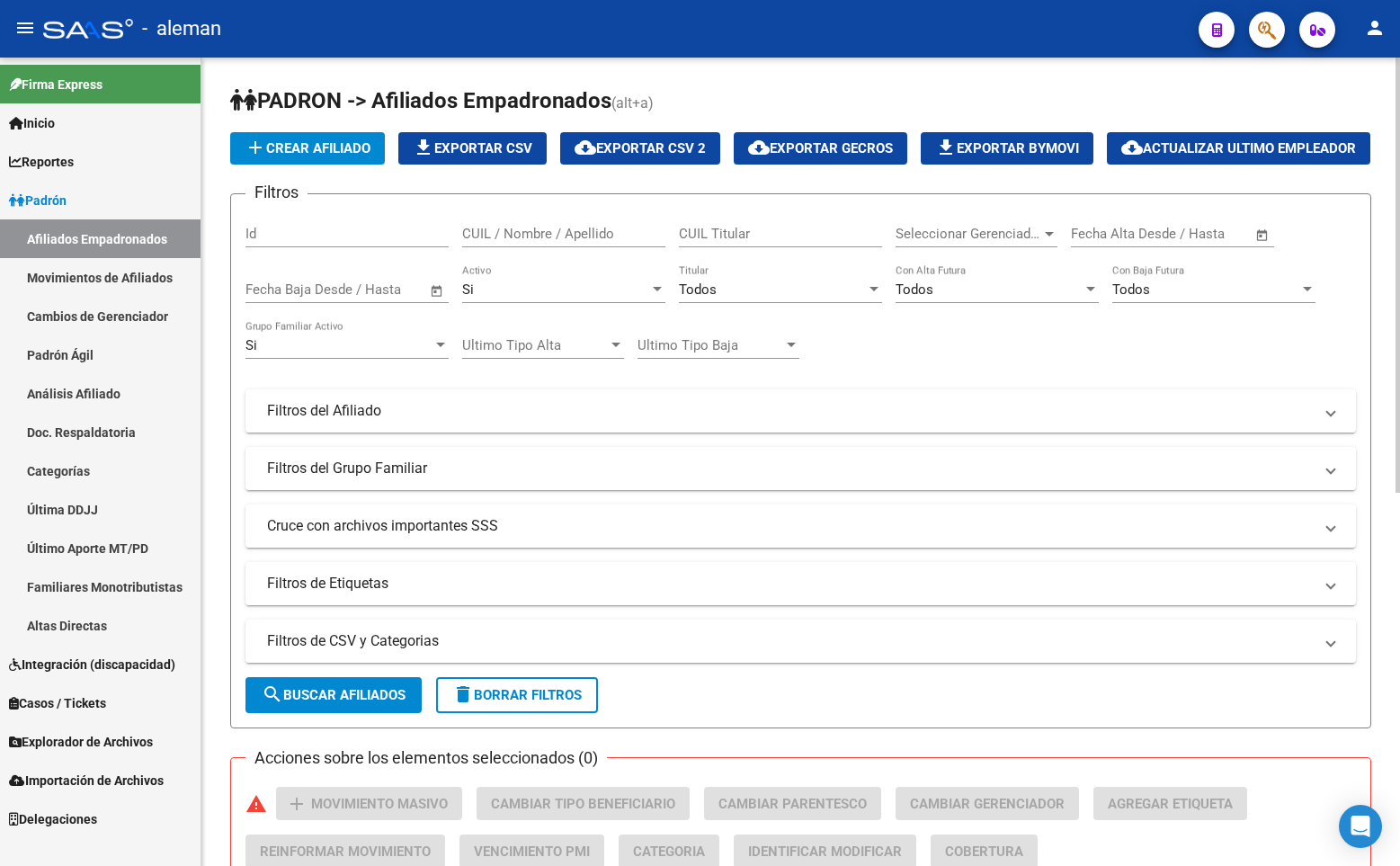
click at [738, 105] on h1 "PADRON -> Afiliados Empadronados (alt+a)" at bounding box center [801, 102] width 1141 height 31
click at [1269, 163] on div "add Crear Afiliado file_download Exportar CSV cloud_download Exportar CSV 2 clo…" at bounding box center [801, 148] width 1141 height 32
click at [1269, 23] on icon "button" at bounding box center [1267, 30] width 18 height 21
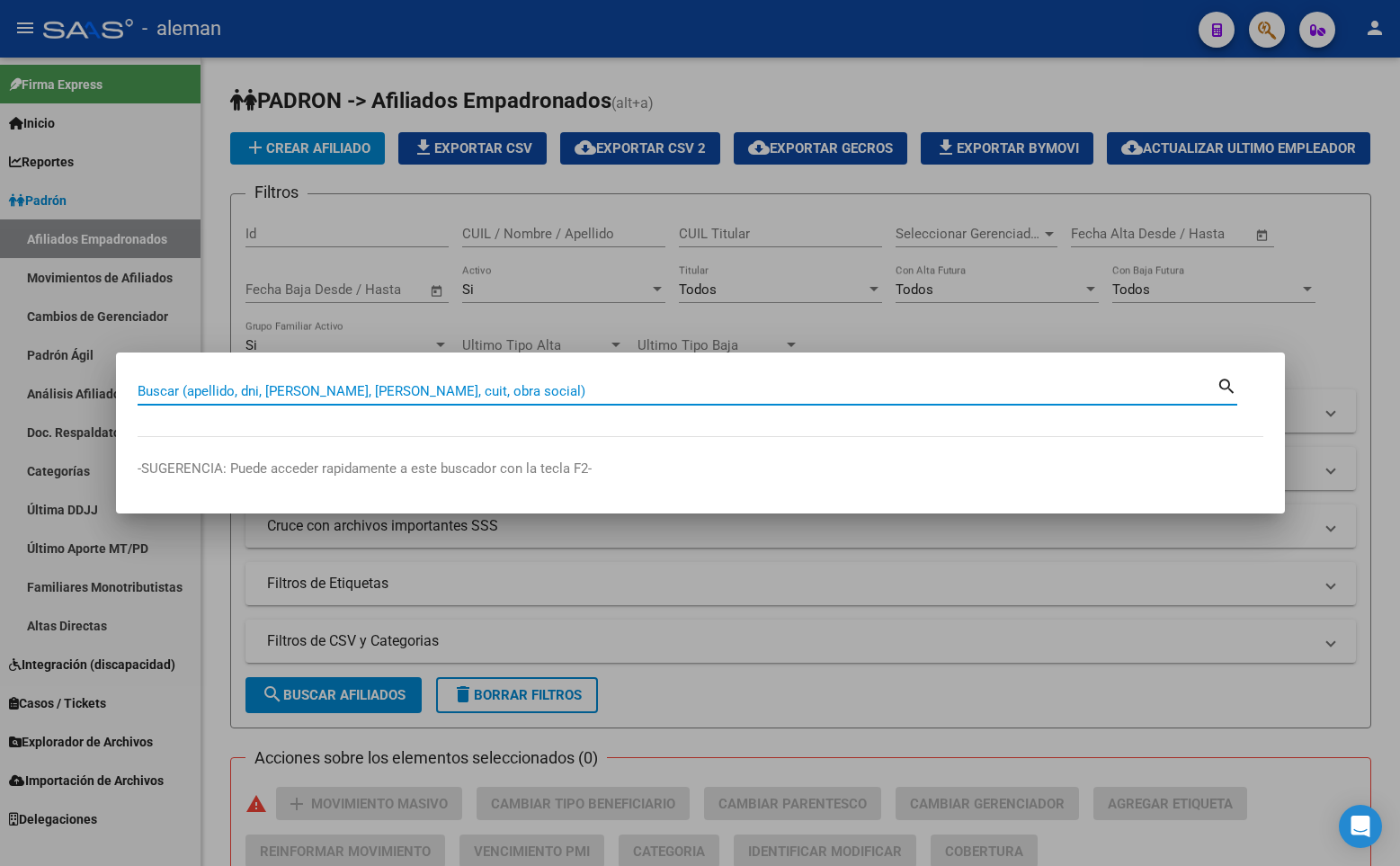
click at [282, 387] on input "Buscar (apellido, dni, [PERSON_NAME], [PERSON_NAME], cuit, obra social)" at bounding box center [677, 391] width 1079 height 17
paste input "27289872316"
type input "27289872316"
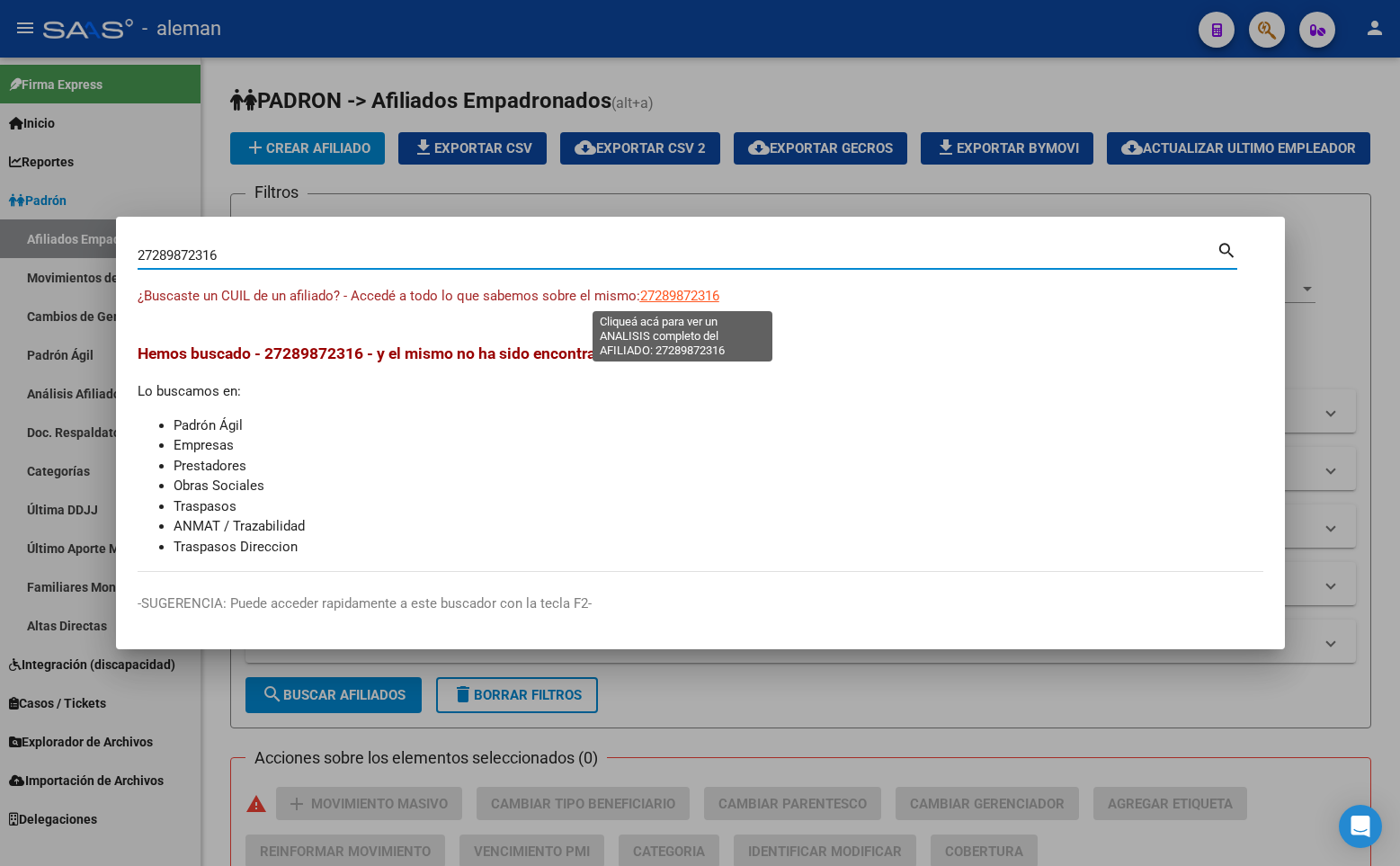
click at [670, 295] on span "27289872316" at bounding box center [679, 296] width 79 height 17
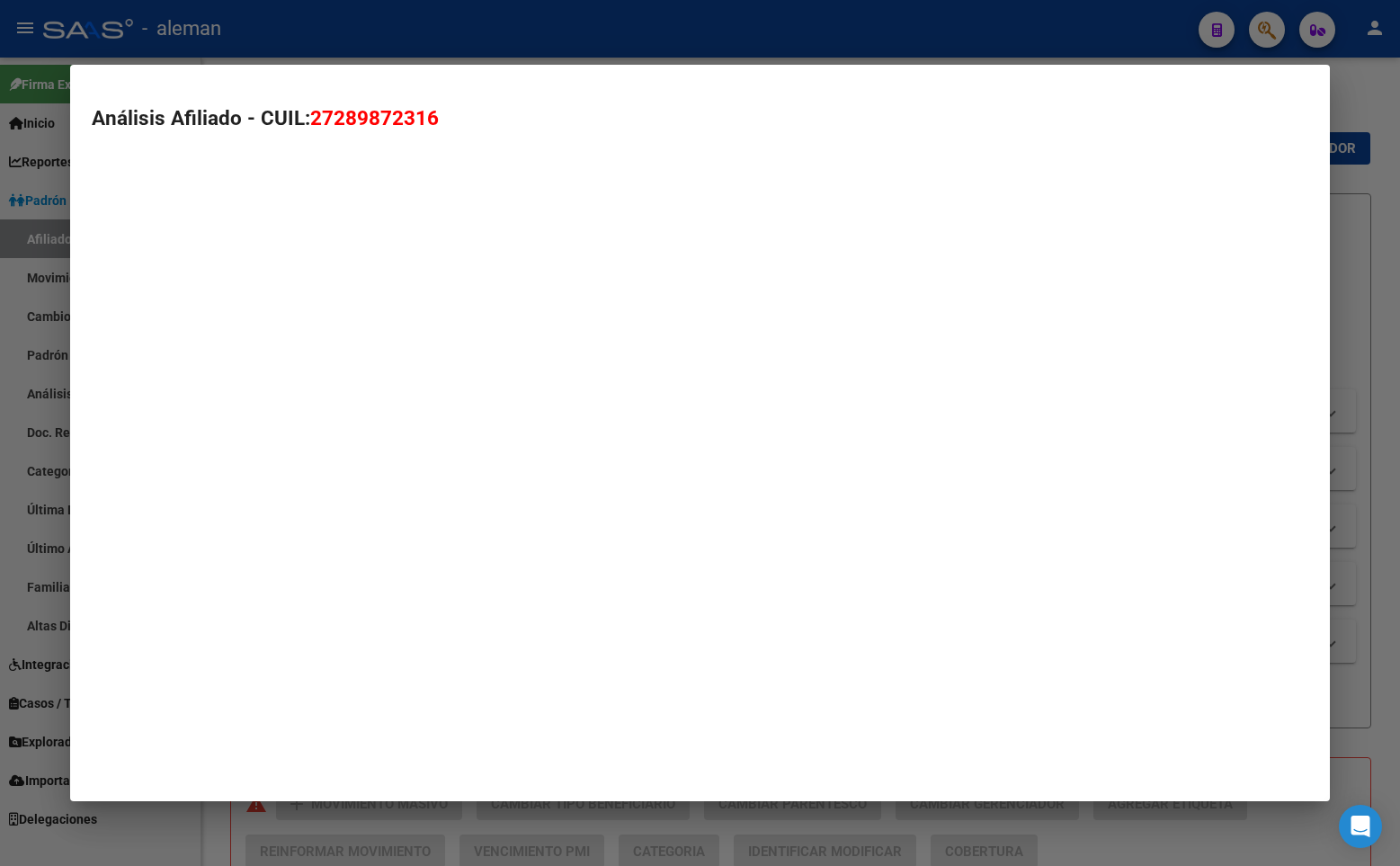
type textarea "27289872316"
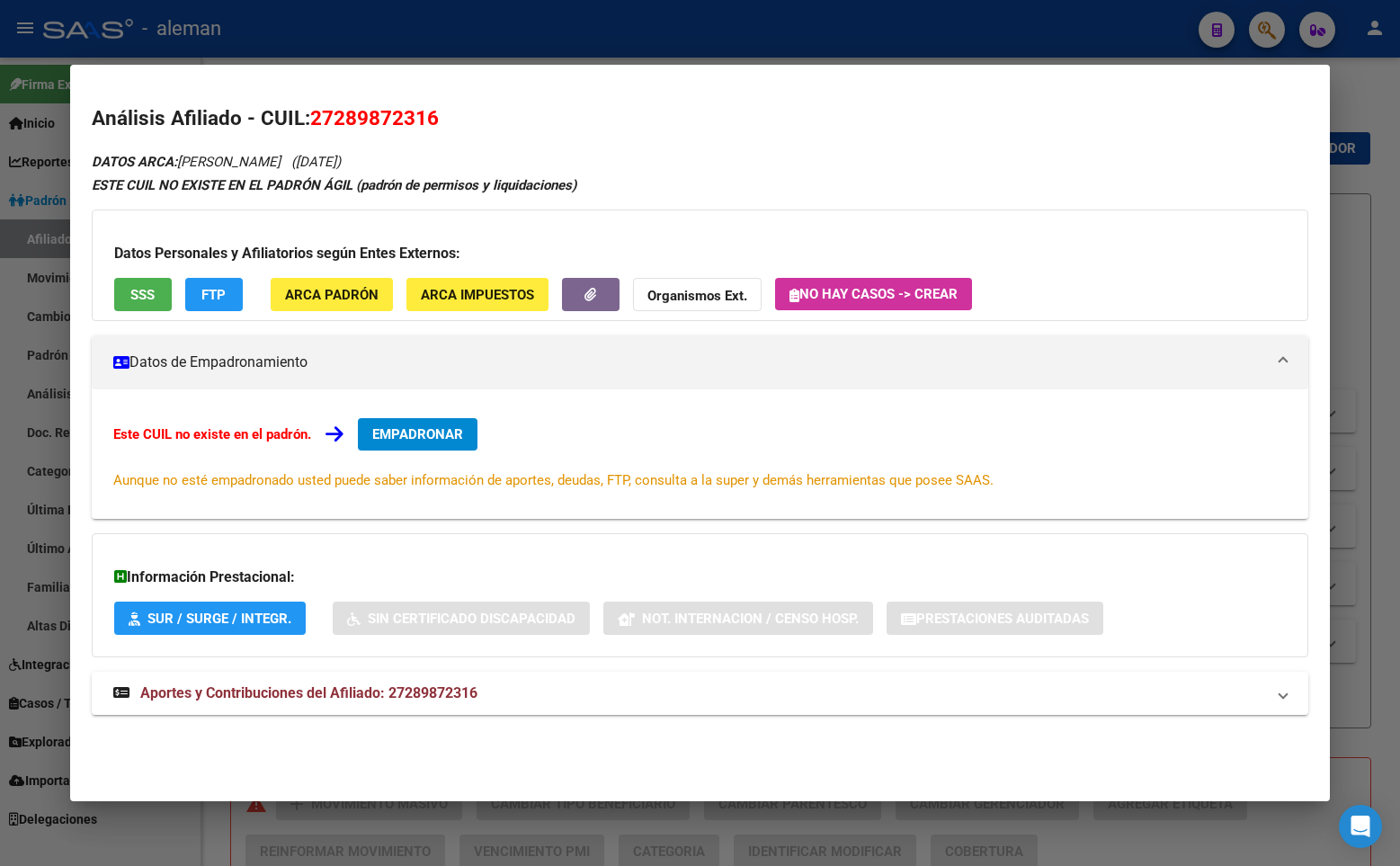
click at [444, 441] on span "EMPADRONAR" at bounding box center [417, 434] width 91 height 17
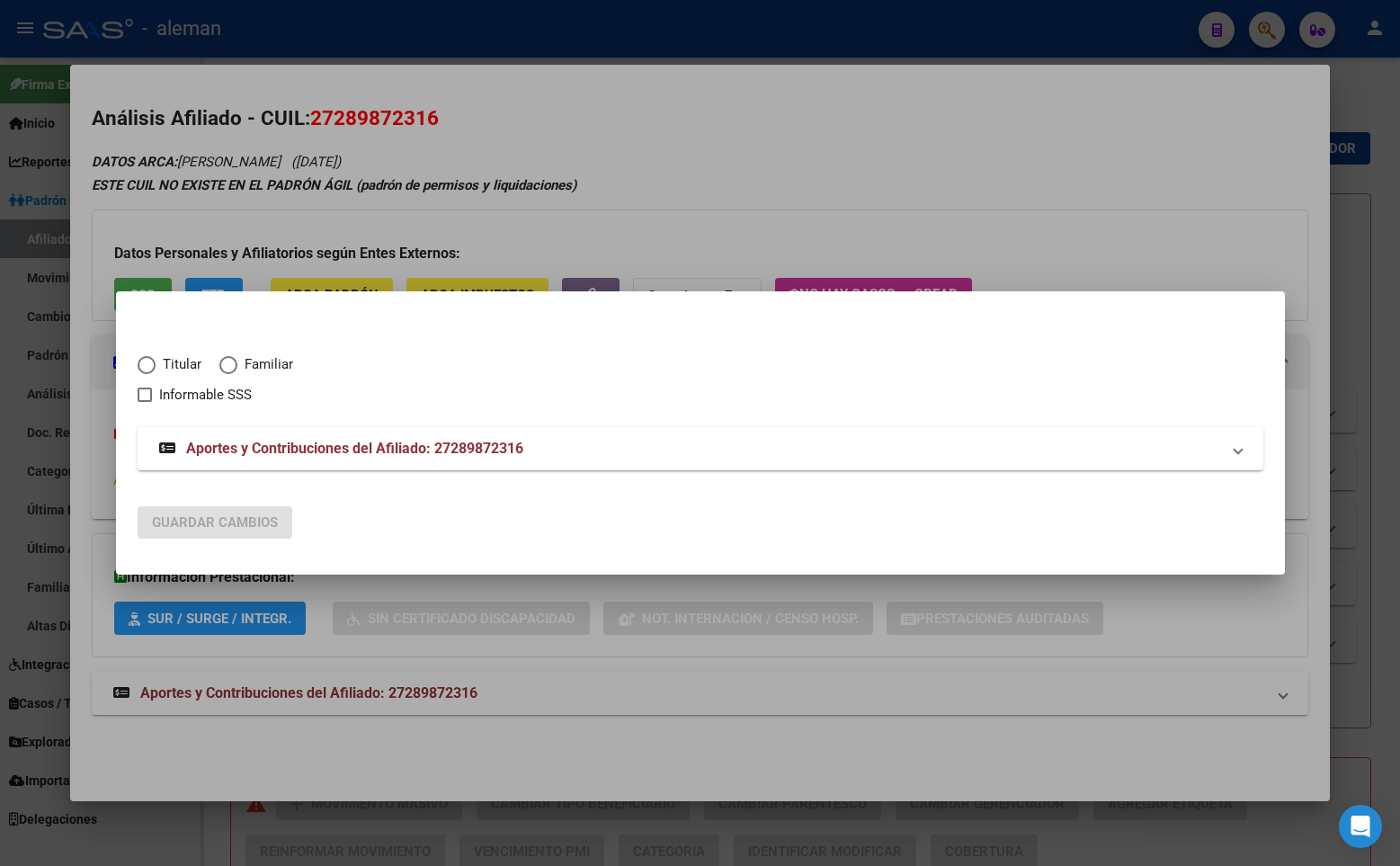
click at [152, 368] on span "Elija una opción" at bounding box center [147, 366] width 18 height 18
click at [152, 368] on input "Titular" at bounding box center [147, 366] width 18 height 18
radio input "true"
checkbox input "true"
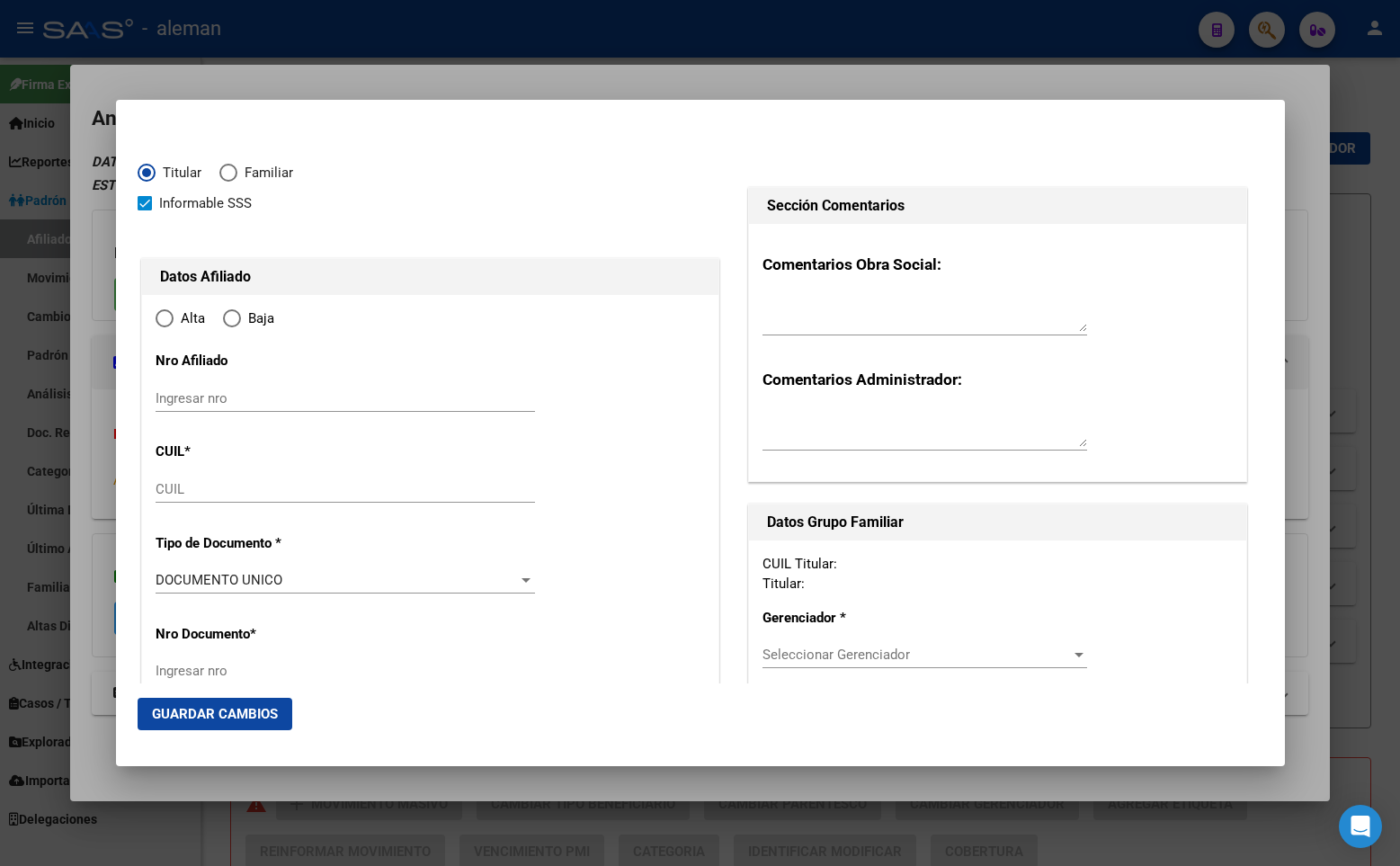
type input "27-28987231-6"
type input "28987231"
type input "MOUZO"
type input "MARIELA"
type input "1980-08-05"
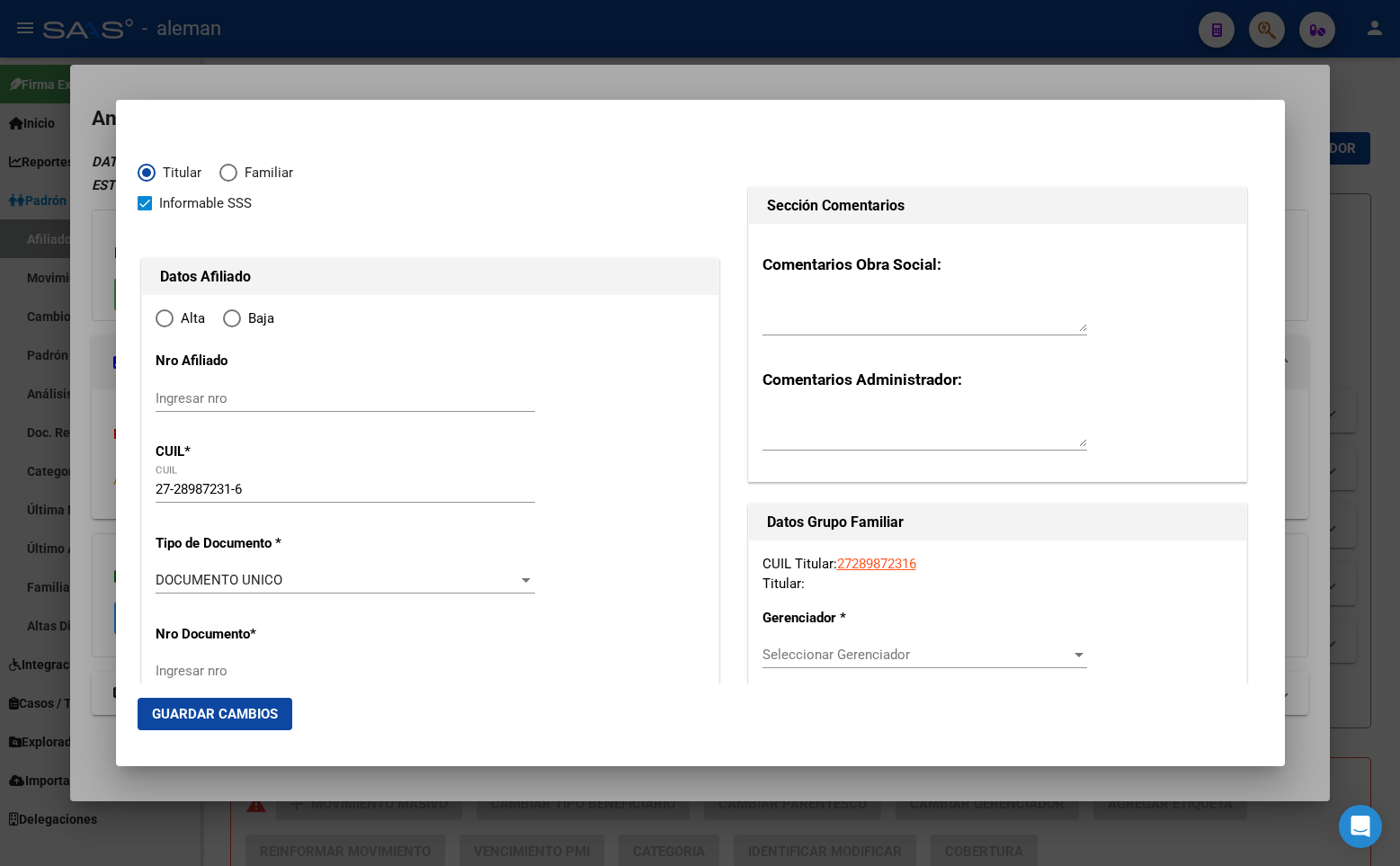
type input "CABA"
type input "1419"
type input "ZAMUDIO"
type input "5224"
type input "CABA"
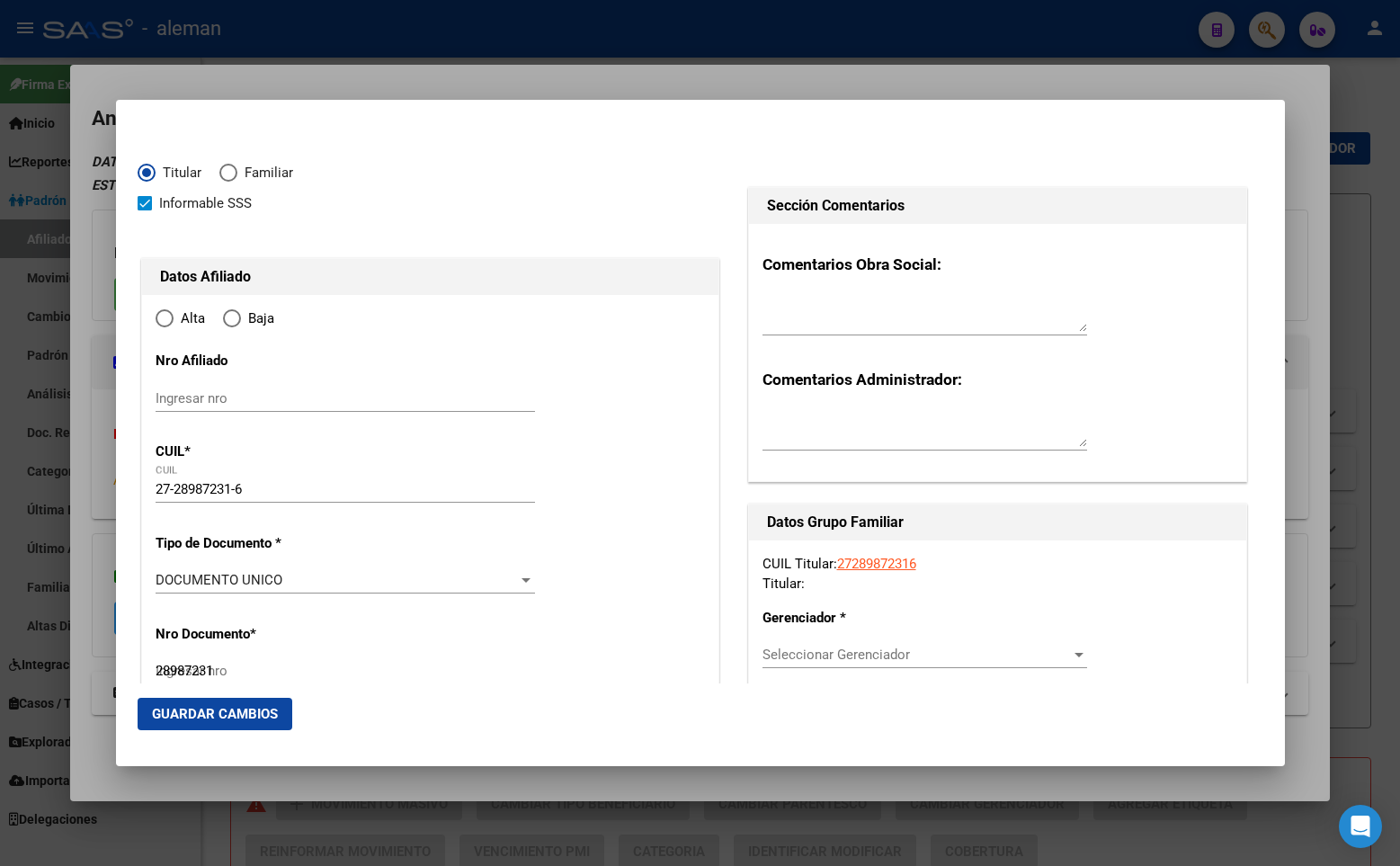
radio input "true"
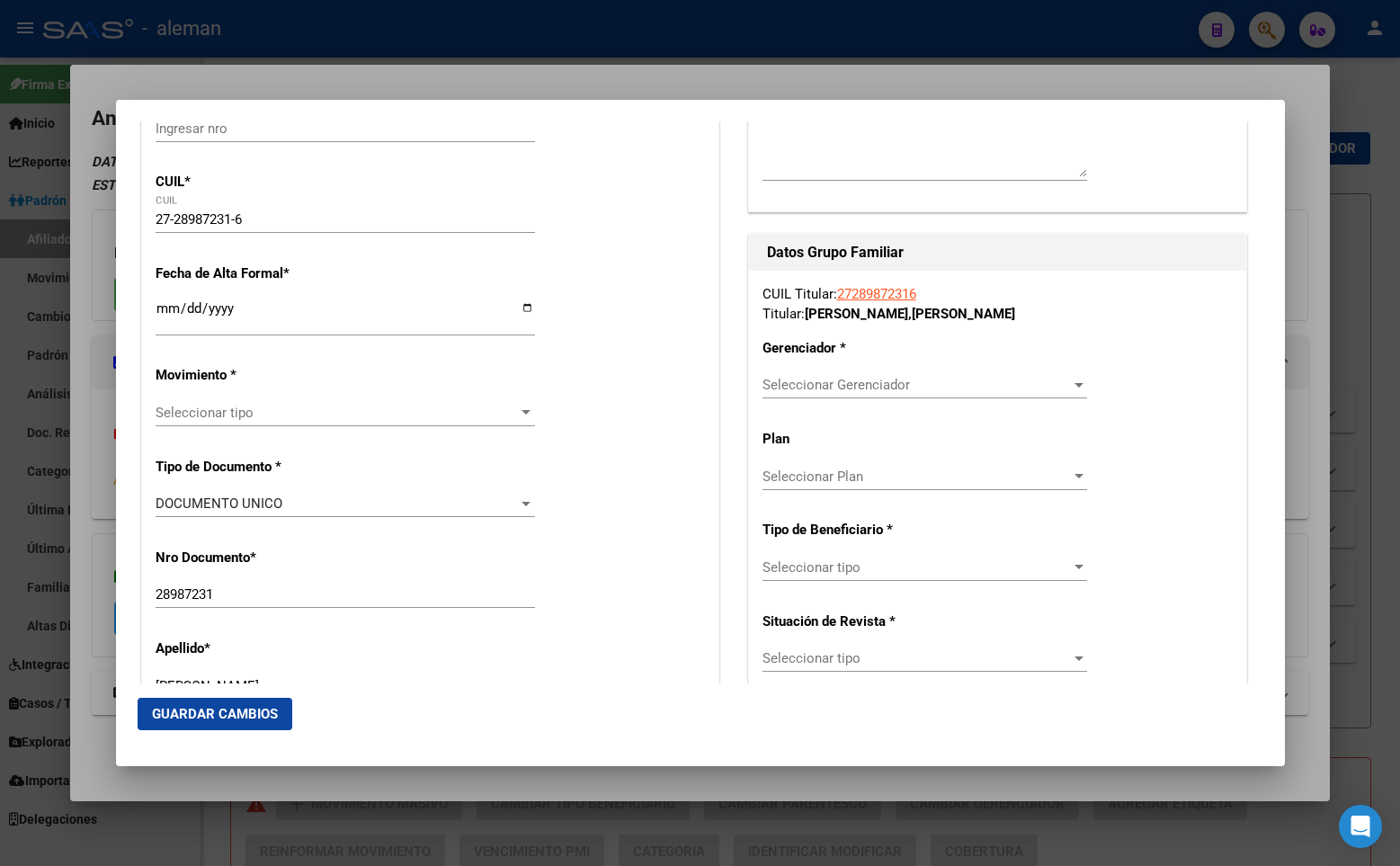
scroll to position [360, 0]
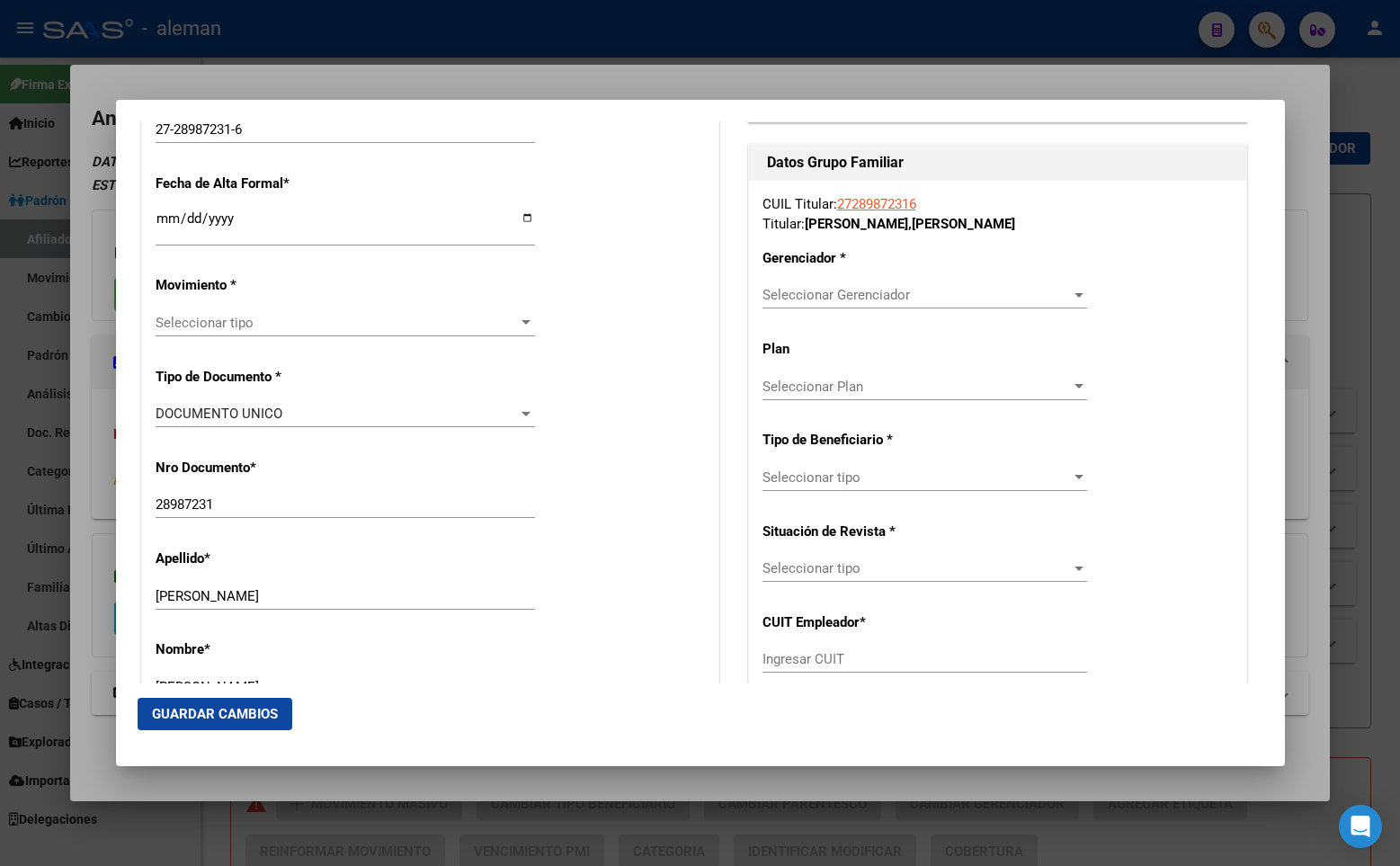
click at [242, 321] on span "Seleccionar tipo" at bounding box center [337, 323] width 364 height 17
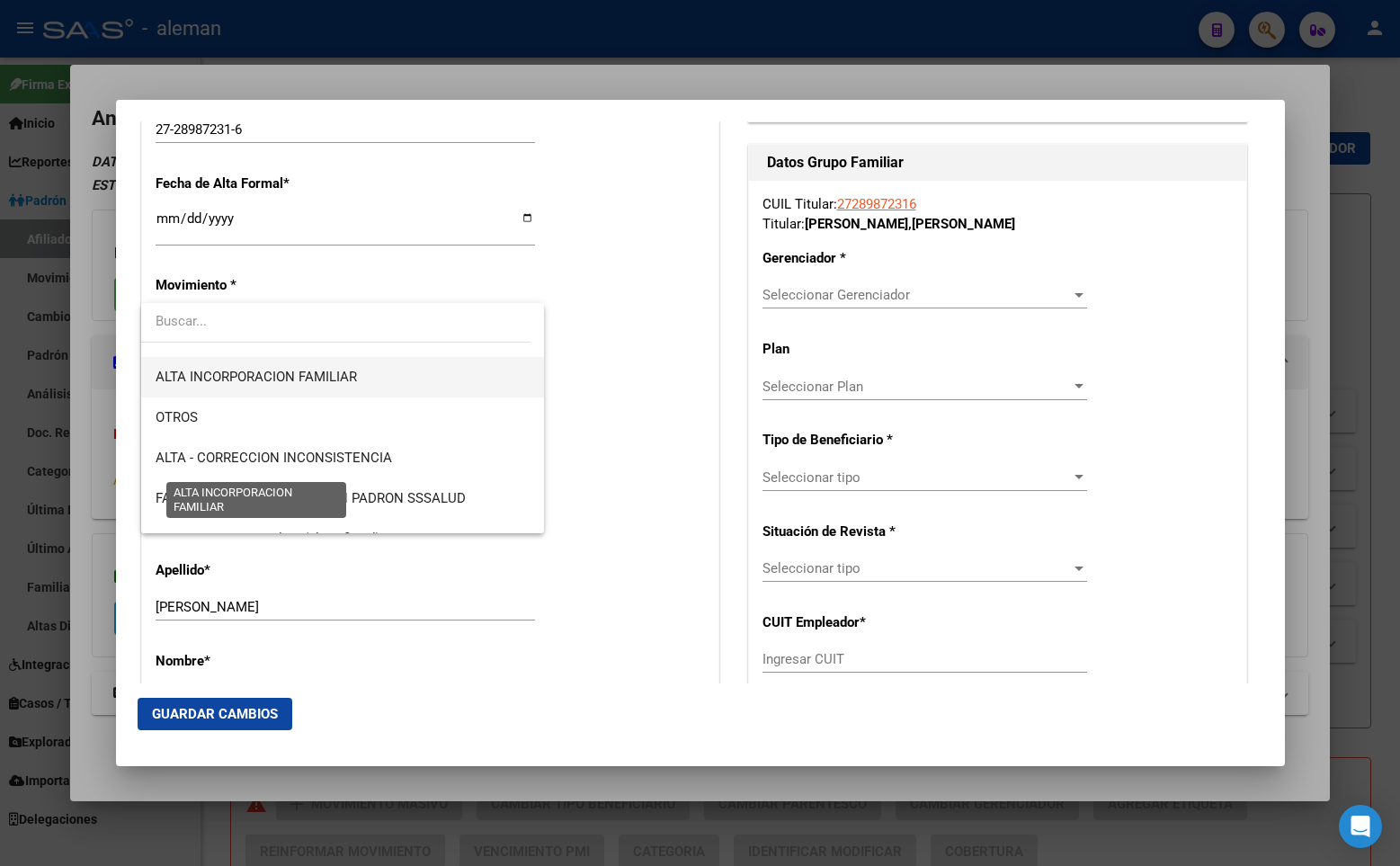
scroll to position [180, 0]
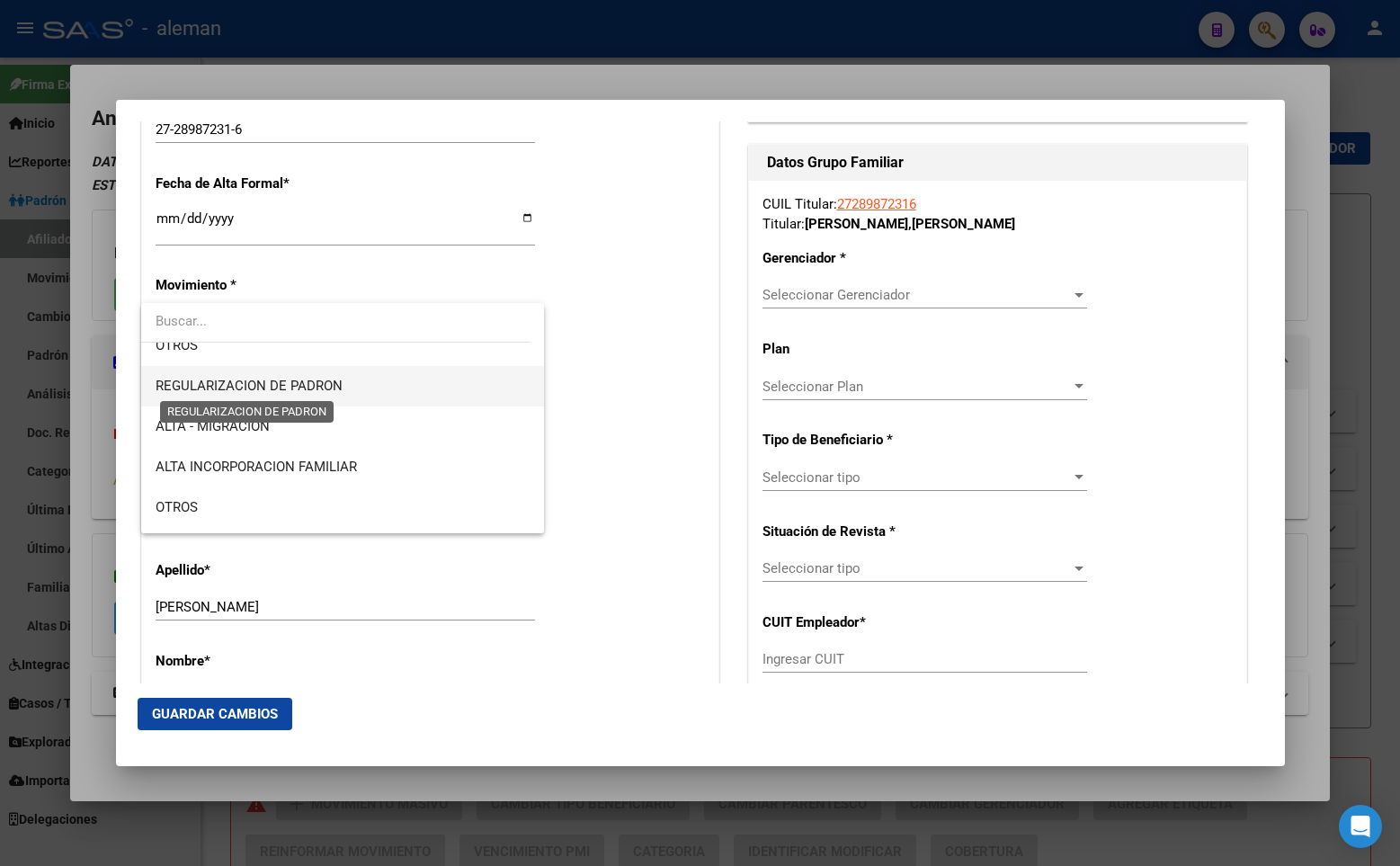
click at [271, 378] on span "REGULARIZACION DE PADRON" at bounding box center [249, 386] width 187 height 17
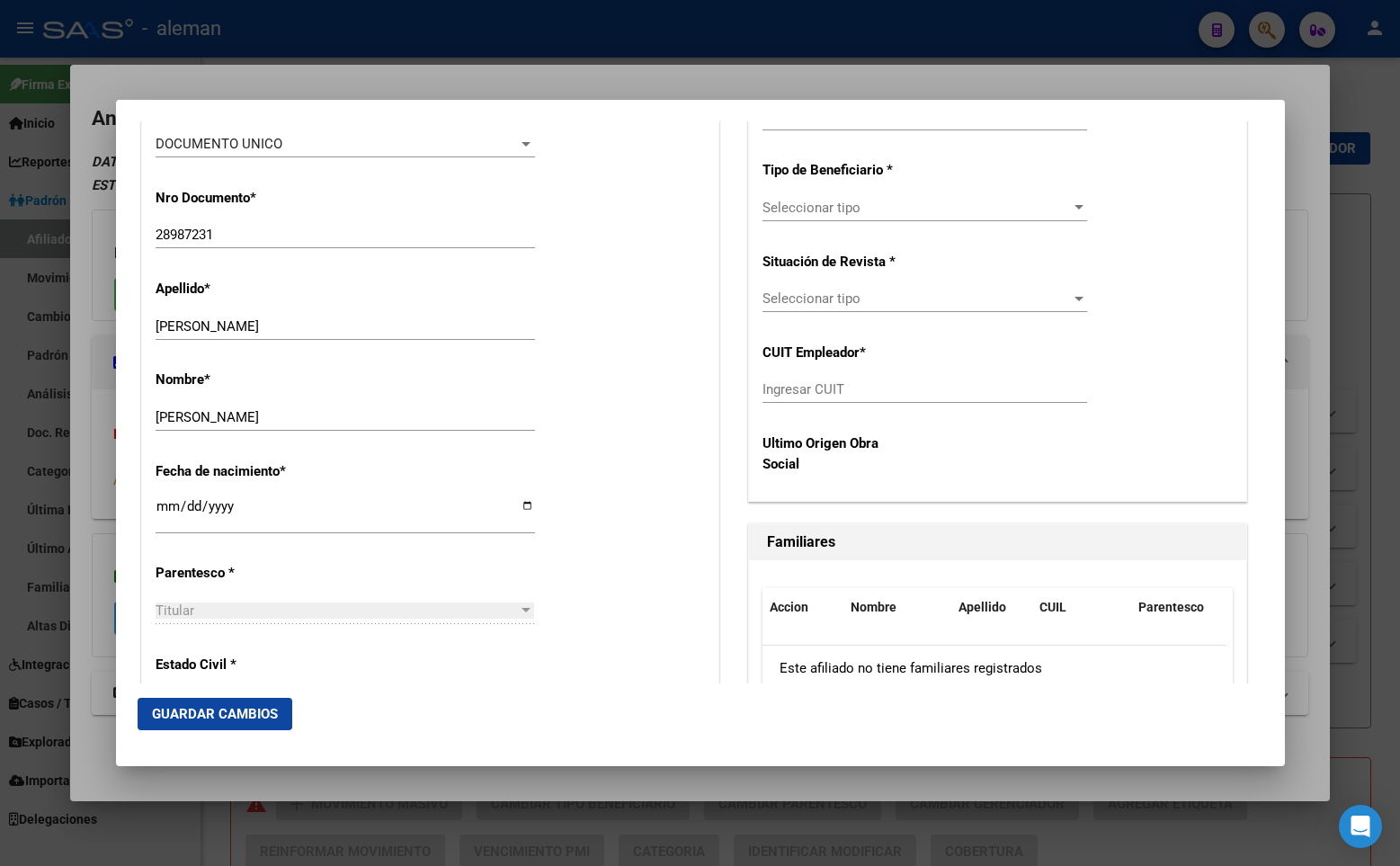
scroll to position [719, 0]
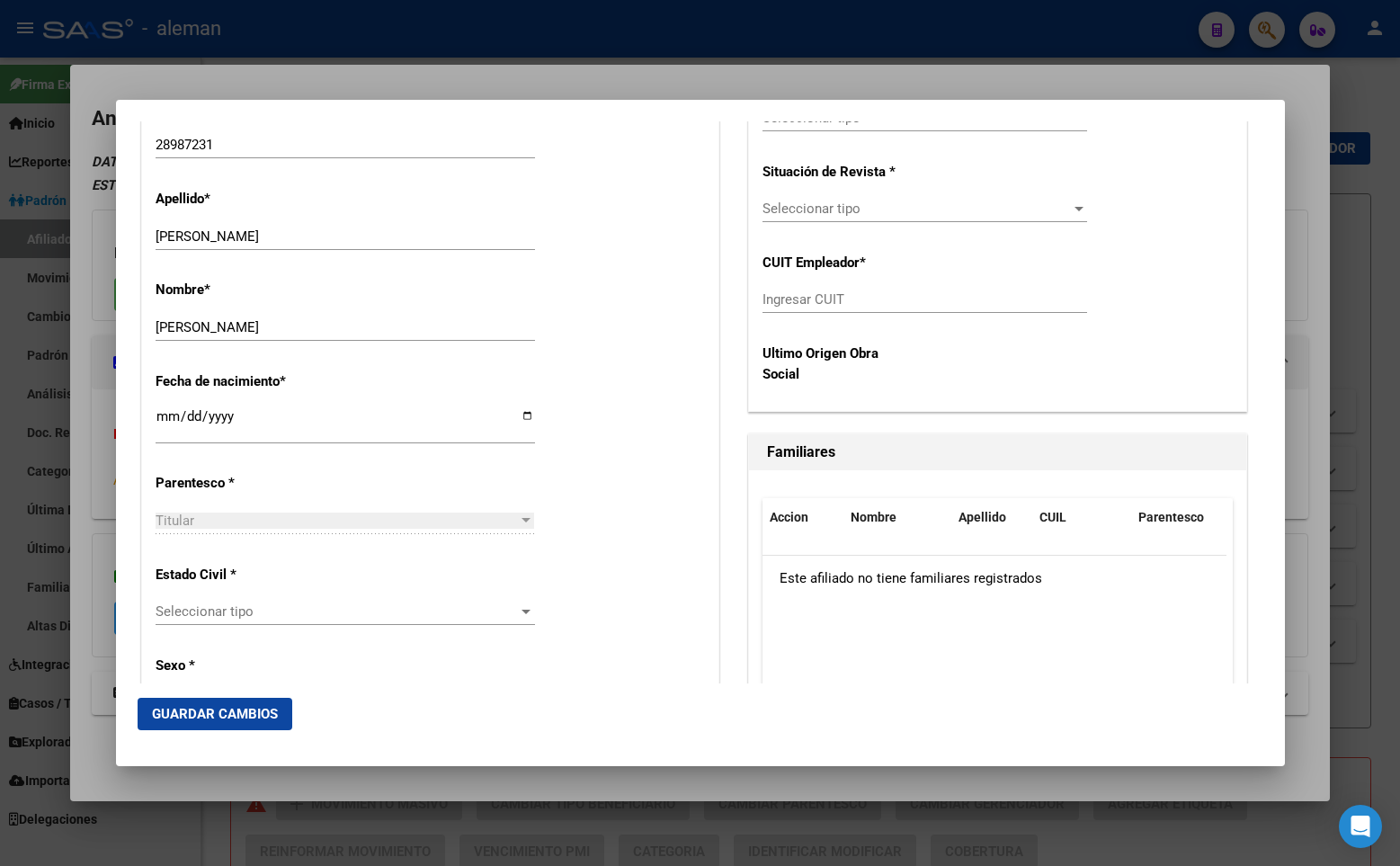
click at [241, 611] on span "Seleccionar tipo" at bounding box center [337, 612] width 364 height 17
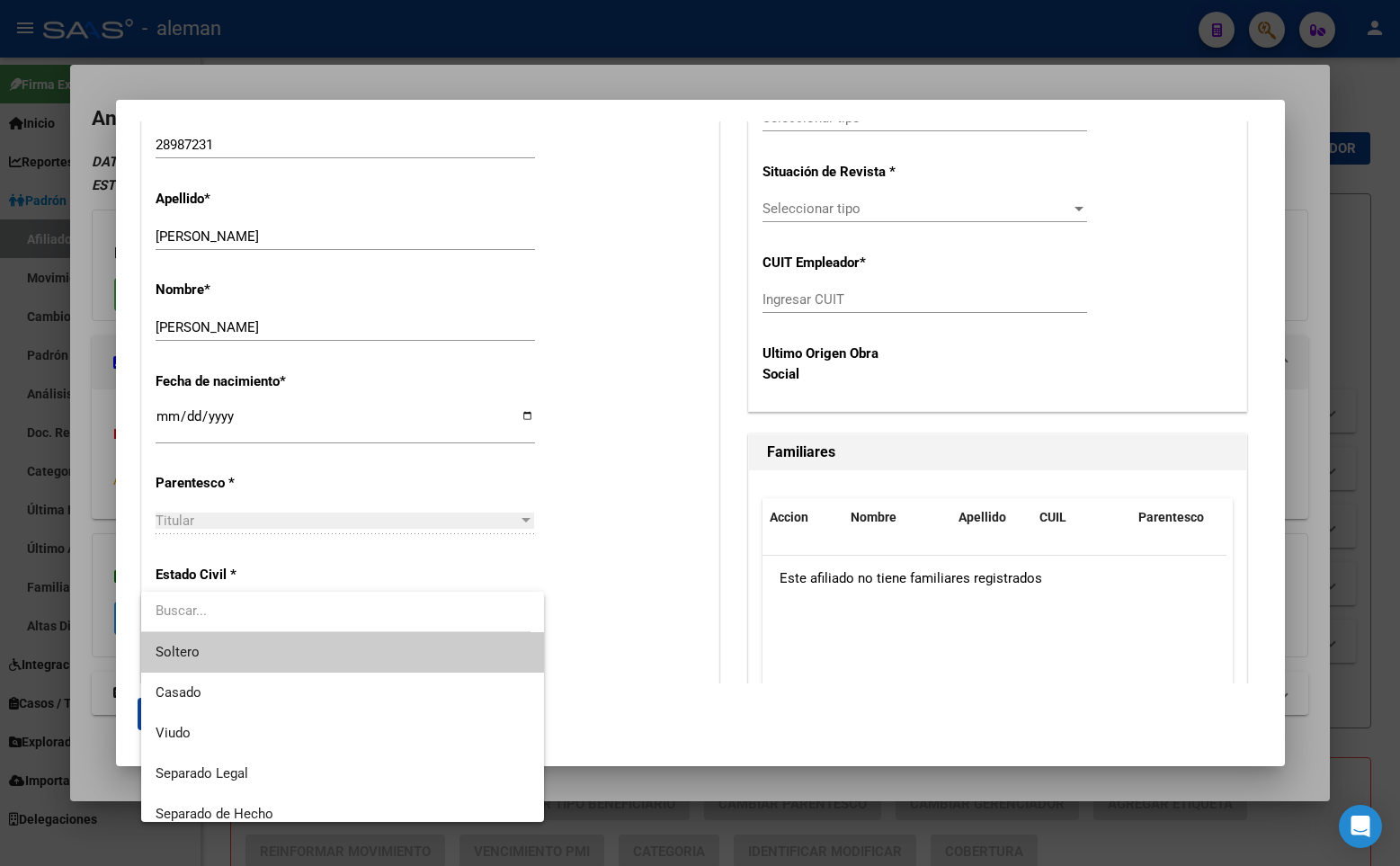
click at [239, 648] on span "Soltero" at bounding box center [342, 652] width 374 height 40
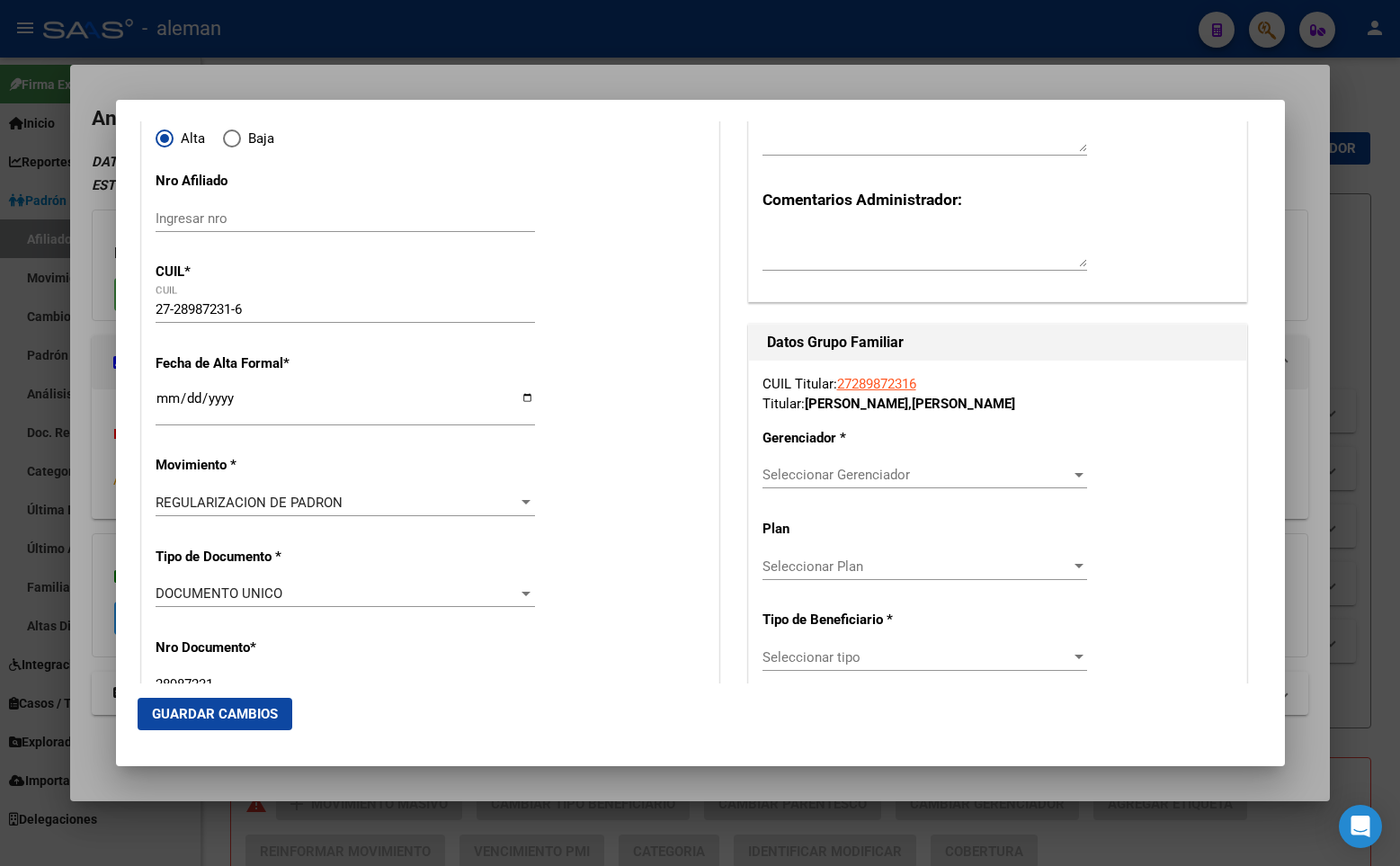
scroll to position [270, 0]
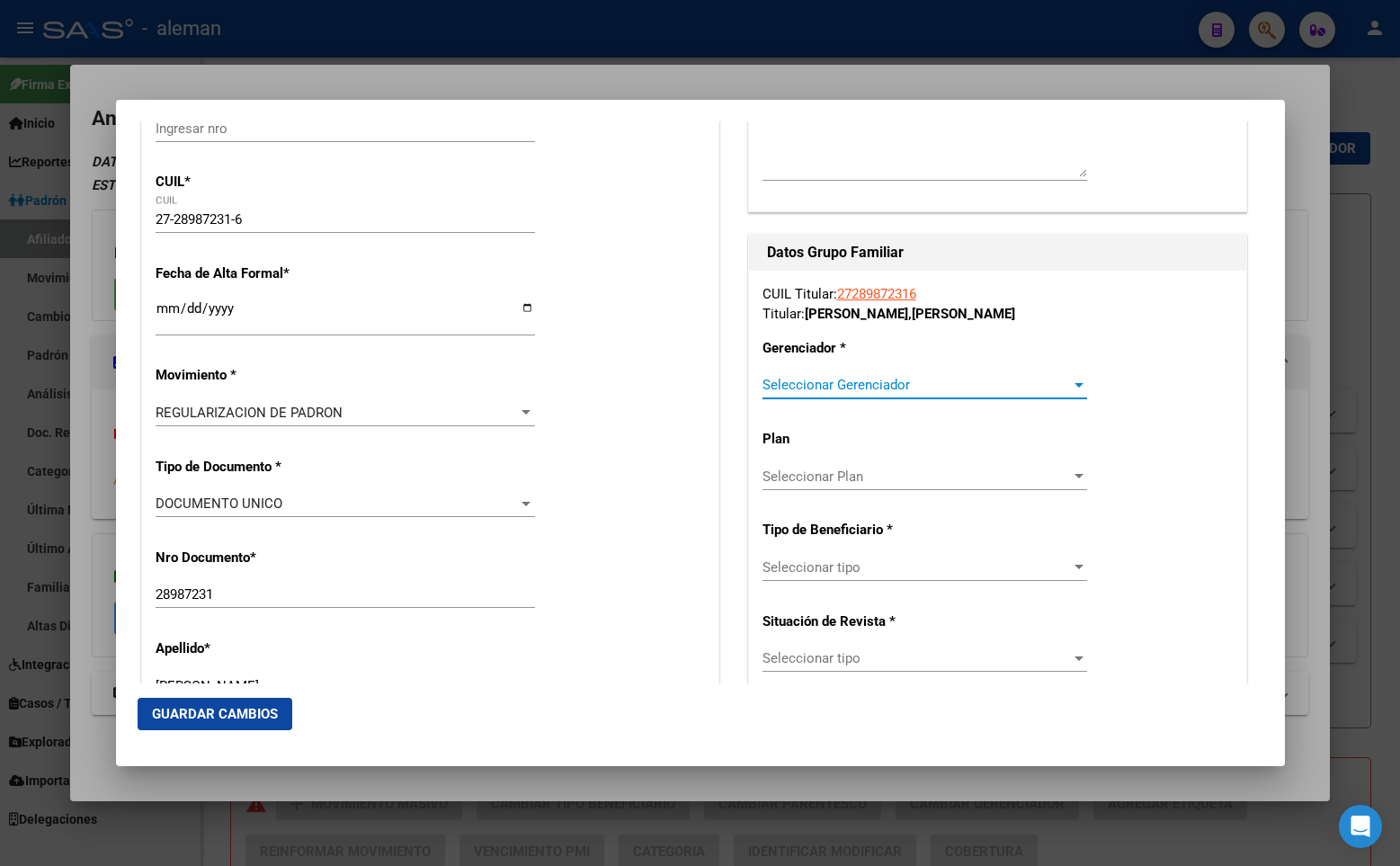
click at [832, 388] on span "Seleccionar Gerenciador" at bounding box center [916, 385] width 308 height 17
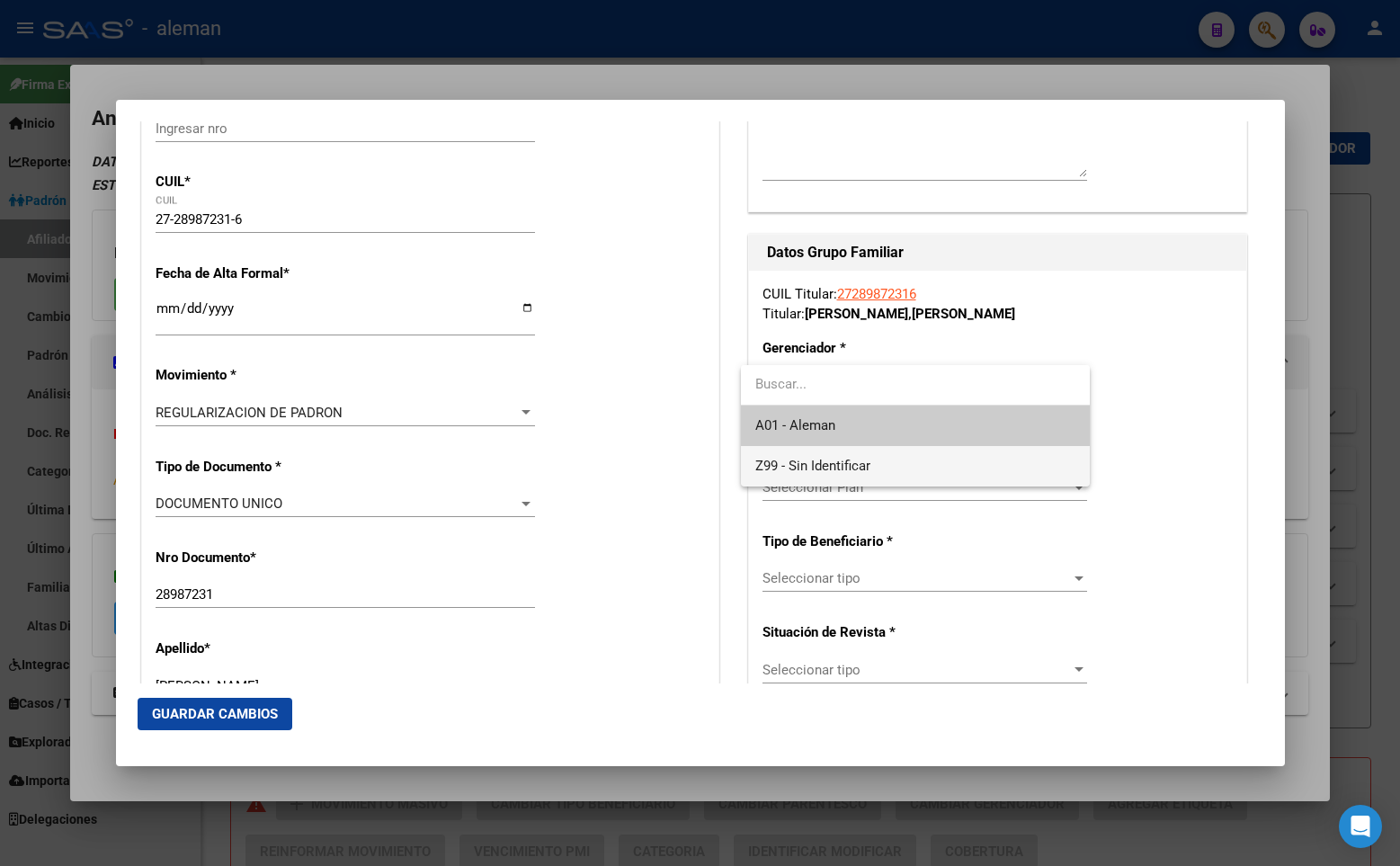
click at [834, 456] on span "Z99 - Sin Identificar" at bounding box center [915, 467] width 320 height 40
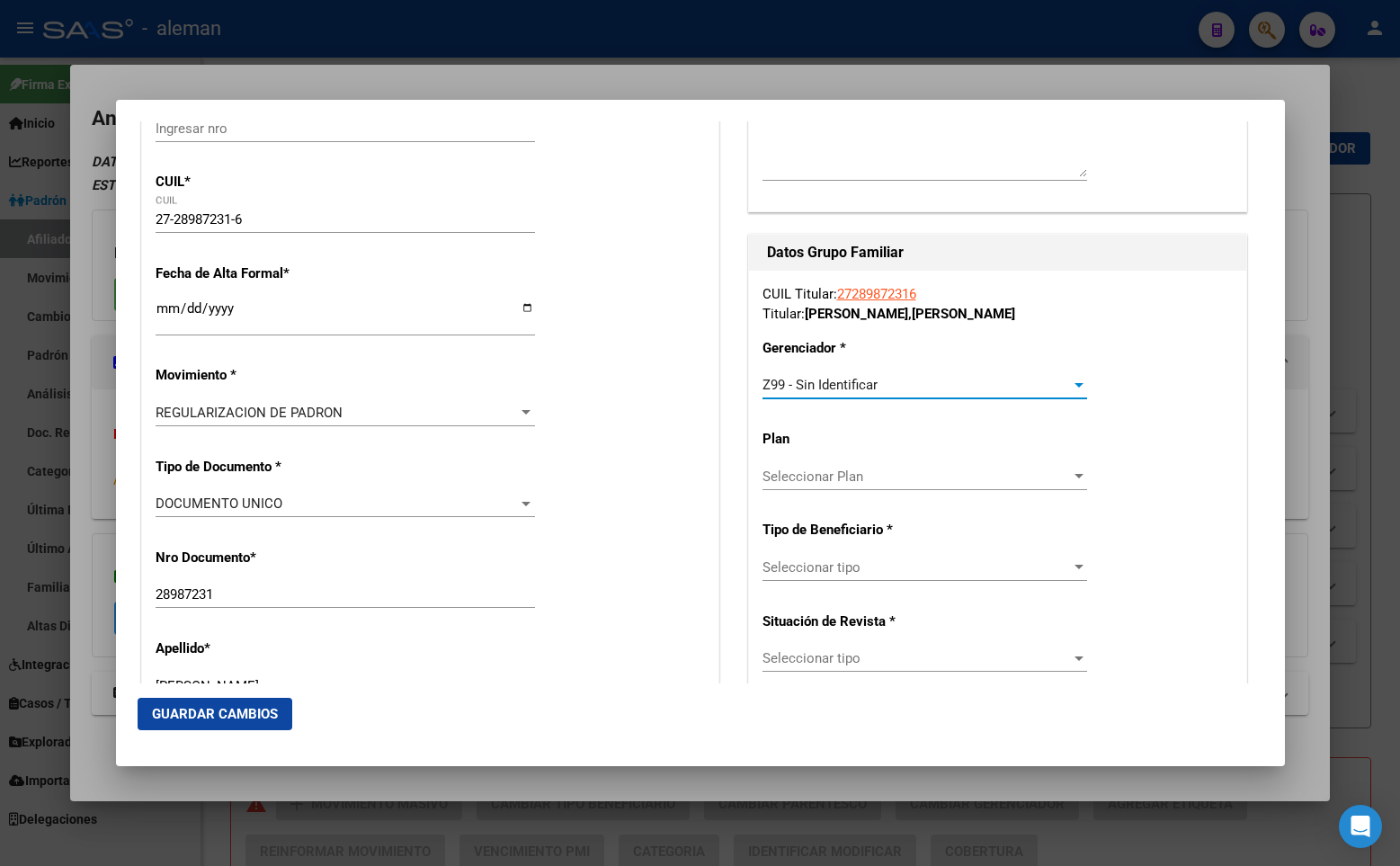
scroll to position [450, 0]
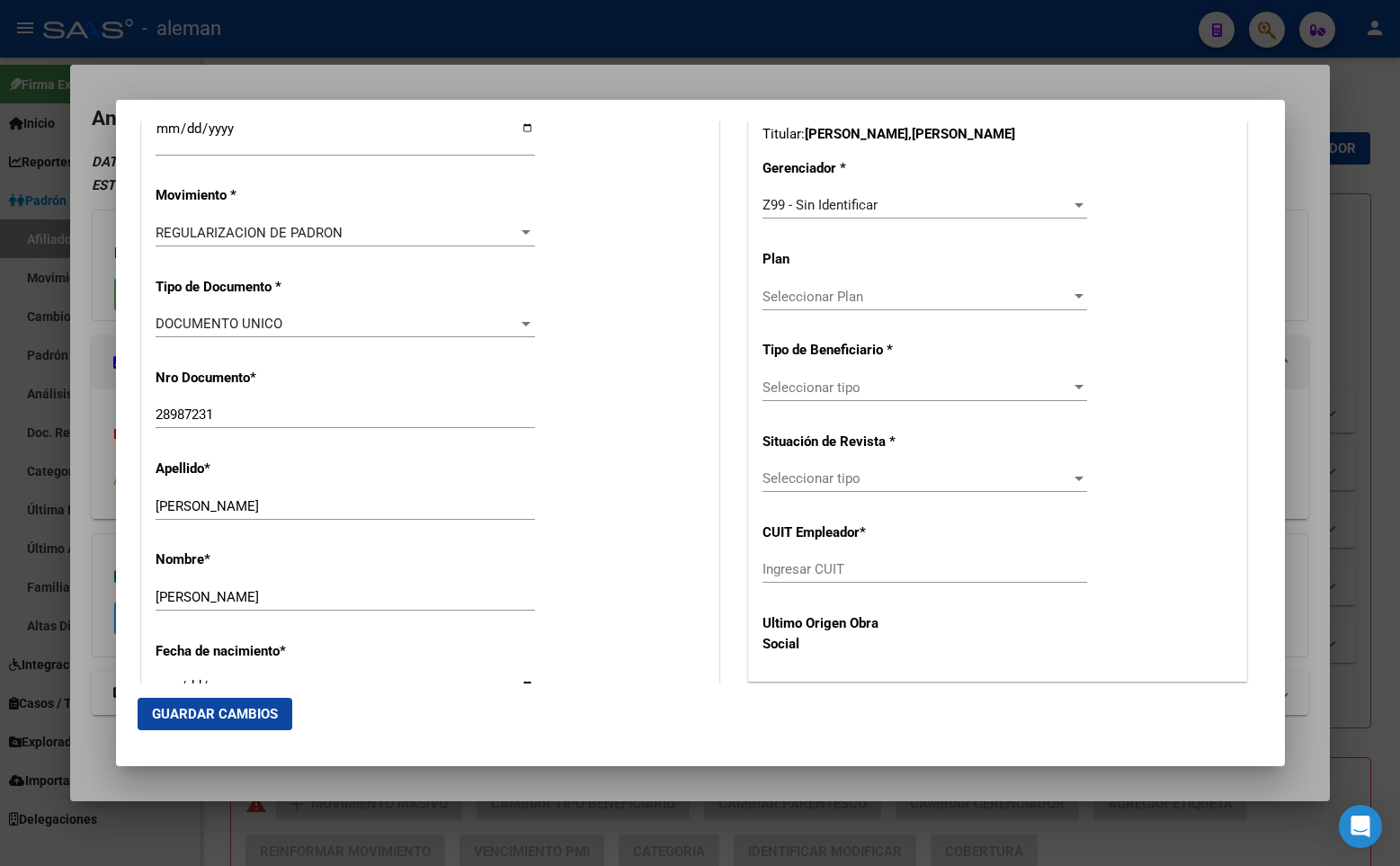
click at [822, 367] on div "CUIL Titular: 27289872316 Titular: MOUZO , MARIELA Gerenciador * Z99 - Sin Iden…" at bounding box center [998, 386] width 498 height 590
click at [822, 380] on span "Seleccionar tipo" at bounding box center [916, 388] width 308 height 17
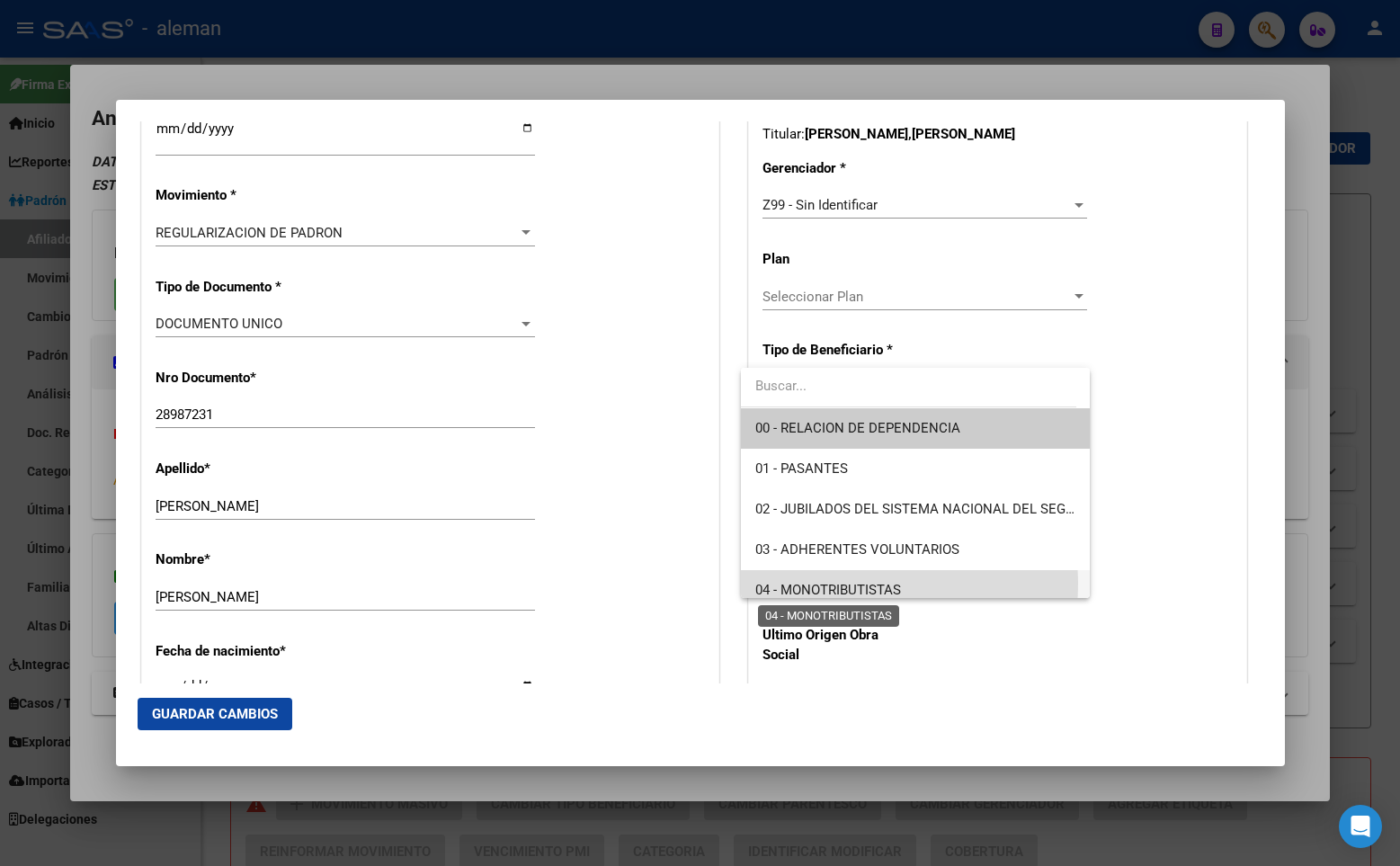
click at [845, 584] on span "04 - MONOTRIBUTISTAS" at bounding box center [828, 590] width 146 height 17
type input "27-28987231-6"
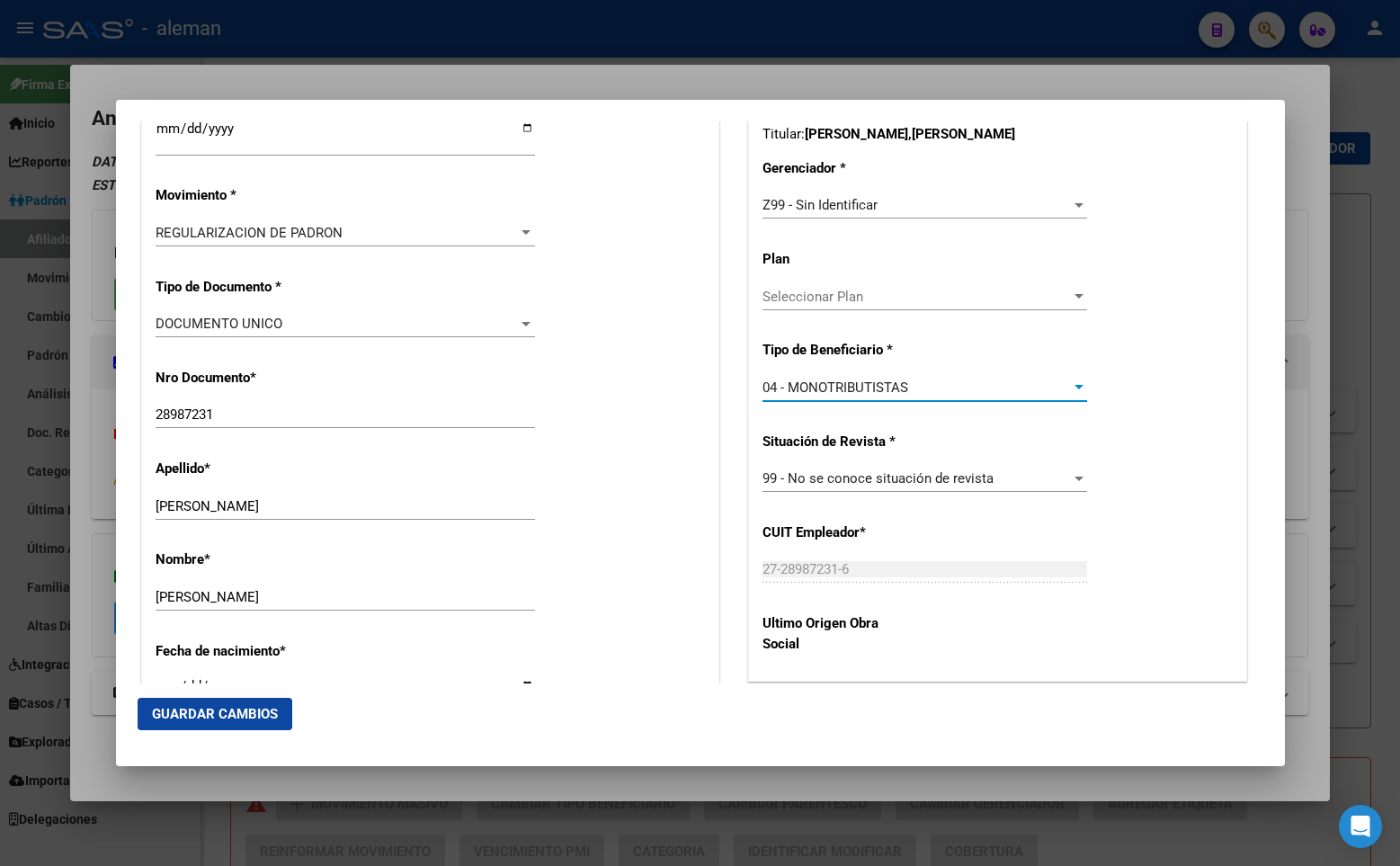
click at [231, 715] on span "Guardar Cambios" at bounding box center [214, 714] width 126 height 17
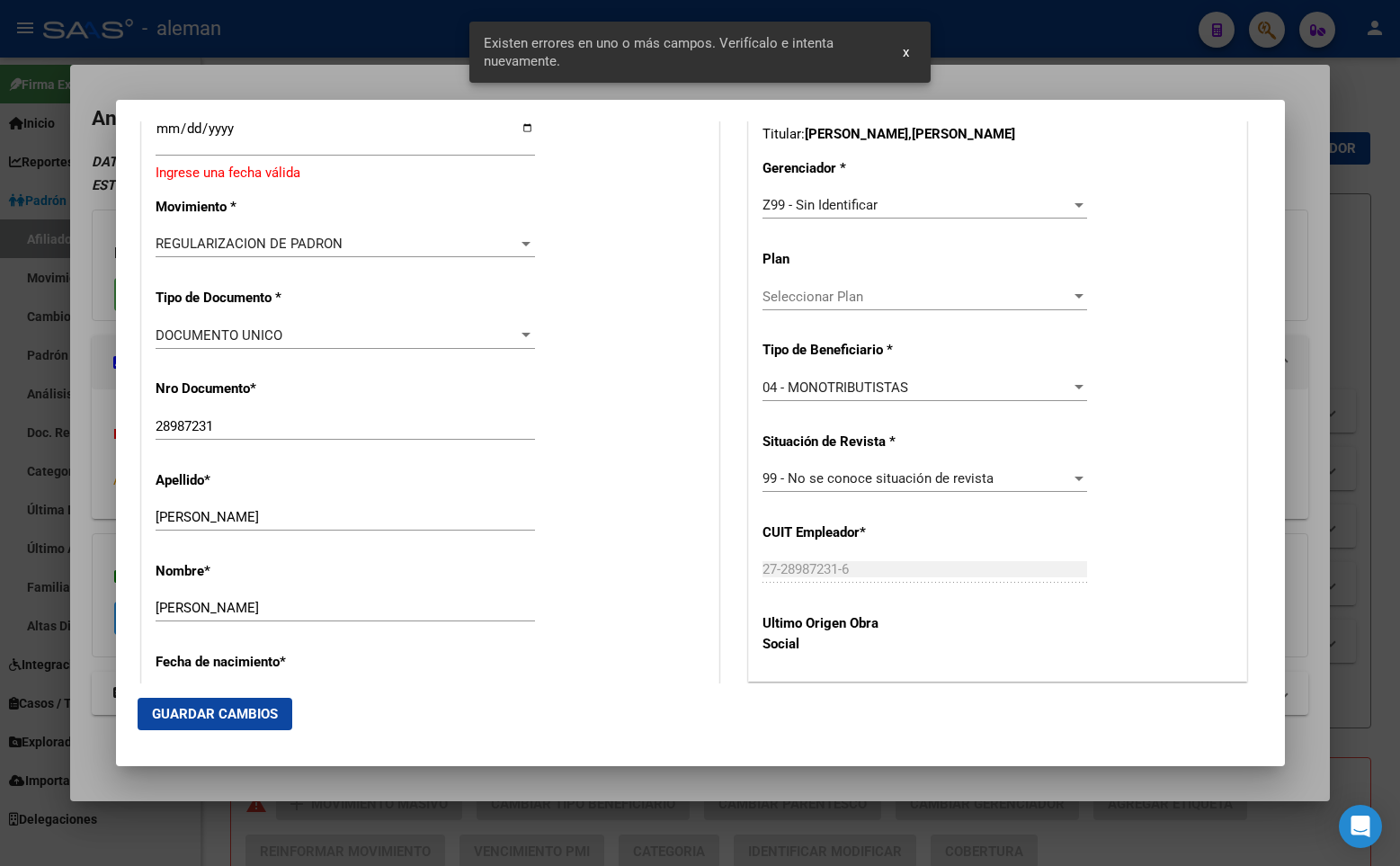
scroll to position [270, 0]
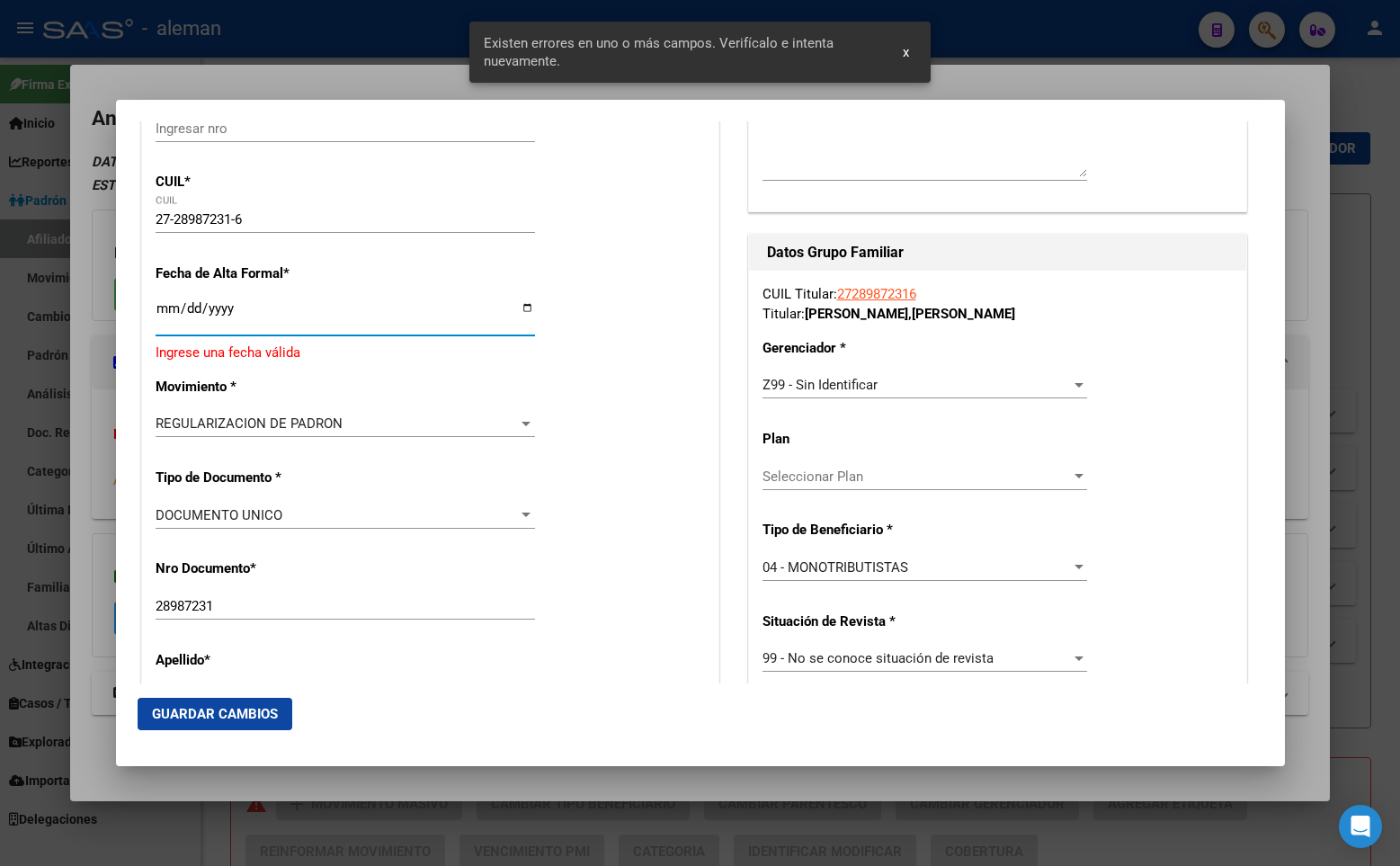
click at [164, 312] on input "Ingresar fecha" at bounding box center [344, 315] width 379 height 28
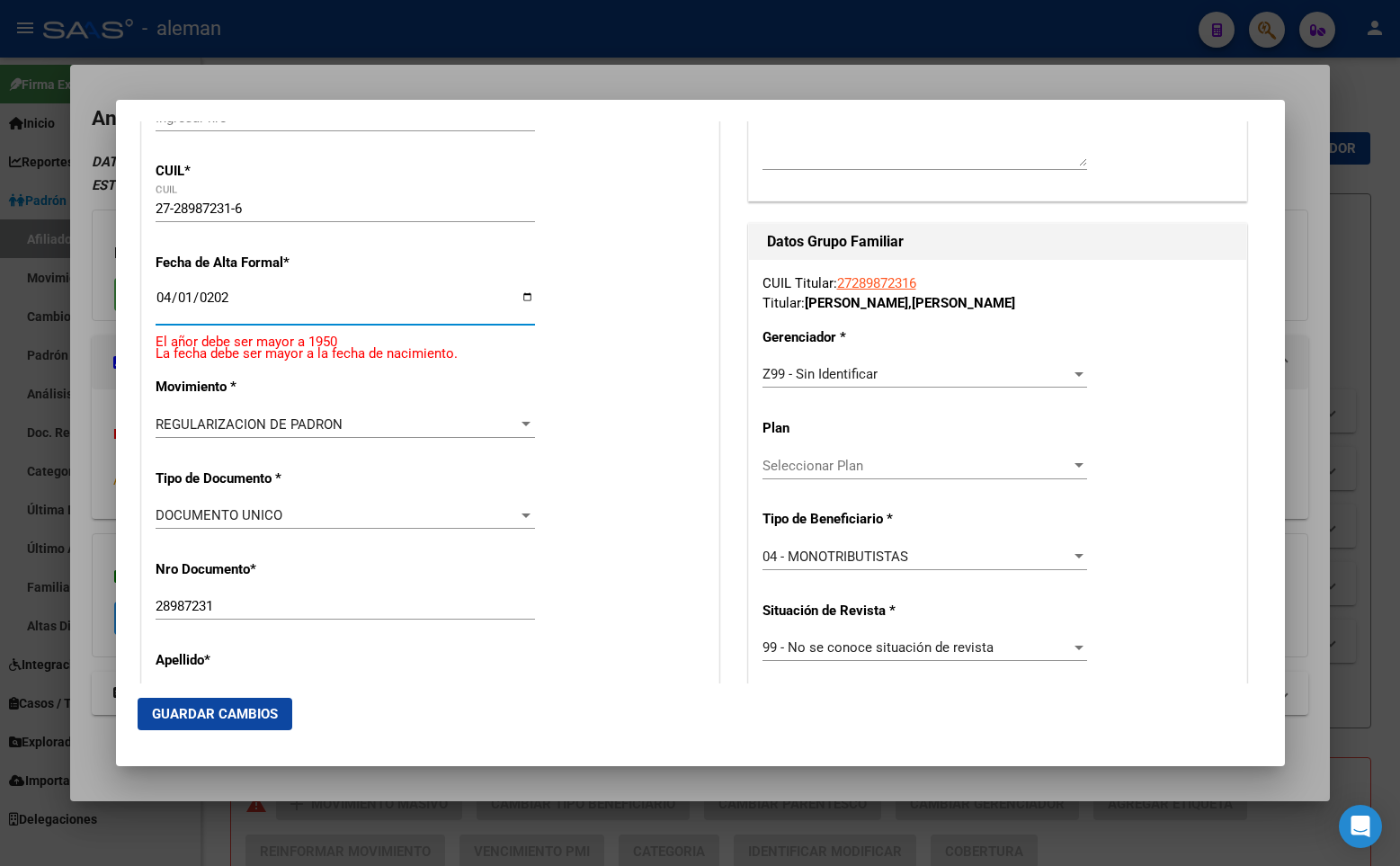
type input "[DATE]"
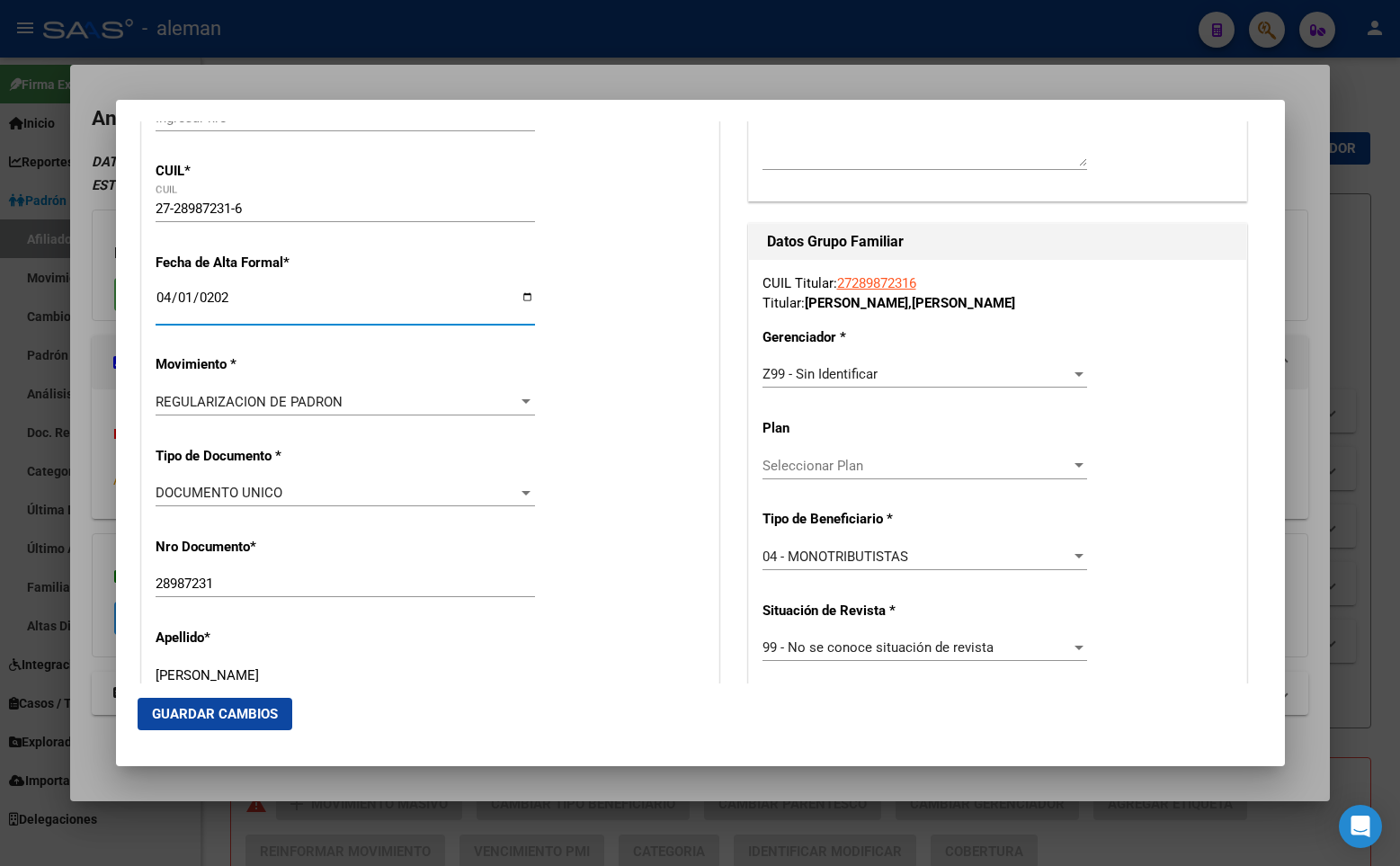
scroll to position [258, 0]
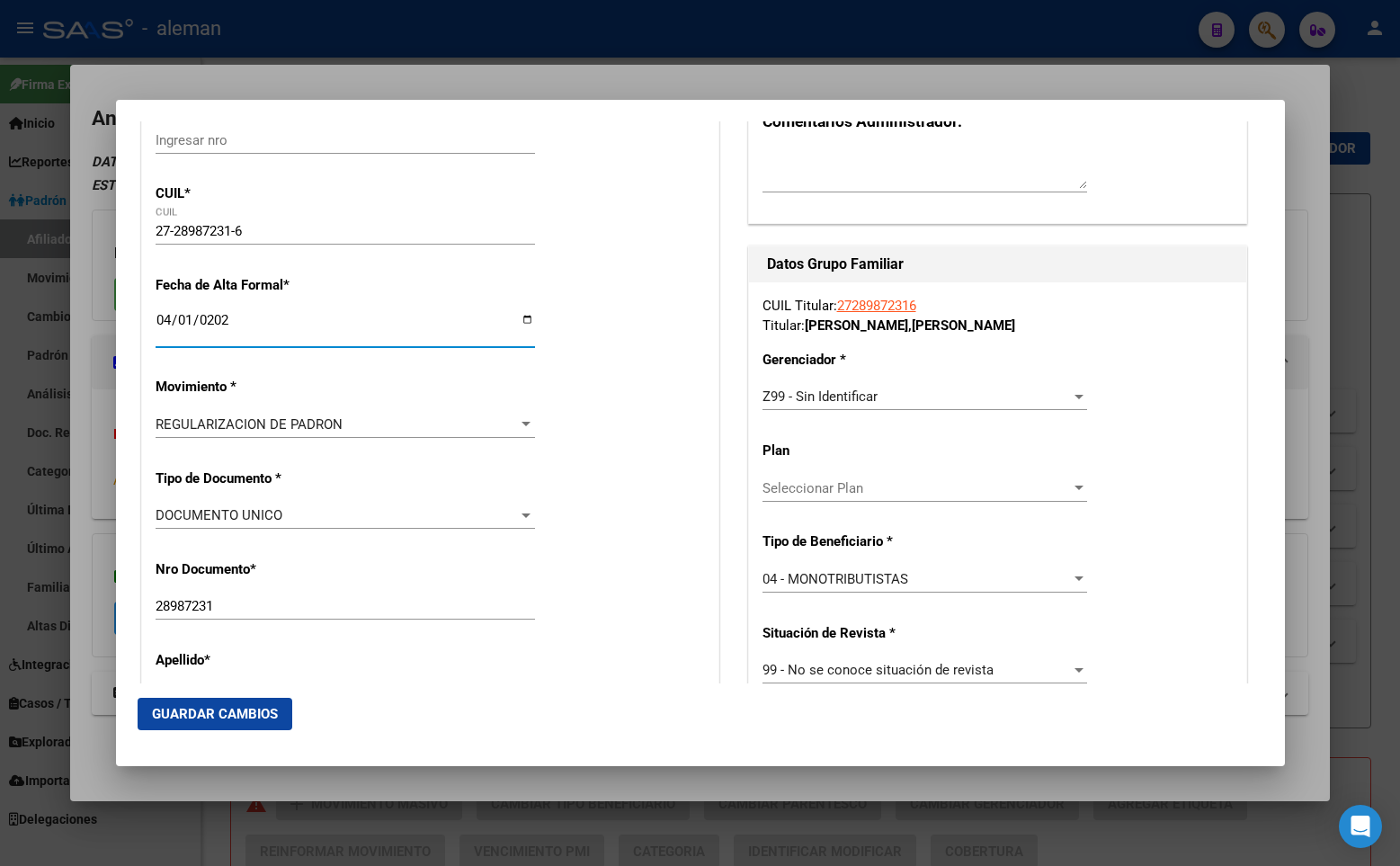
click at [249, 711] on span "Guardar Cambios" at bounding box center [214, 714] width 126 height 17
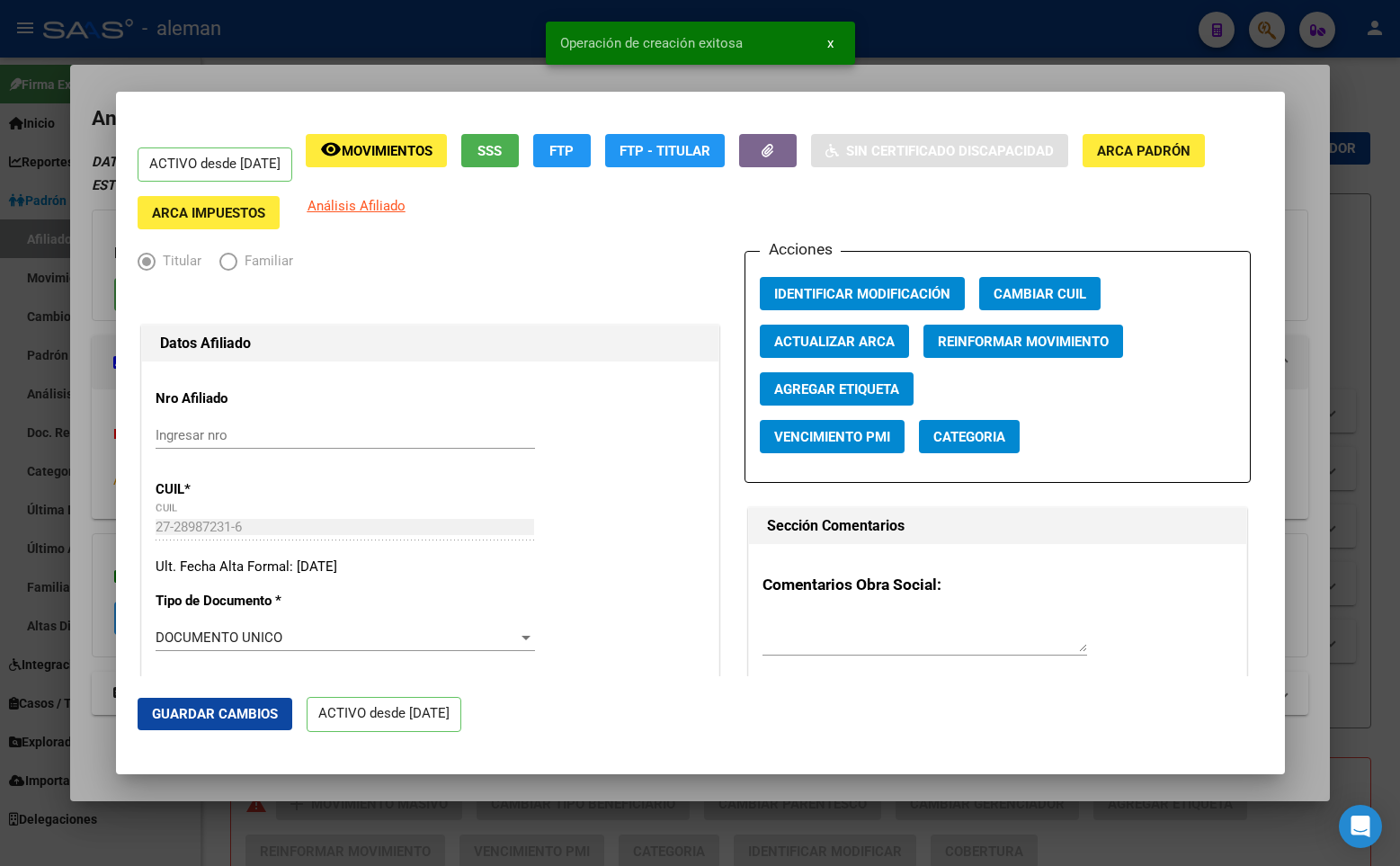
click at [1217, 212] on div "ACTIVO desde [DATE] remove_red_eye Movimientos SSS FTP FTP - Titular Sin Certif…" at bounding box center [700, 182] width 1126 height 96
click at [1315, 183] on div at bounding box center [700, 433] width 1400 height 866
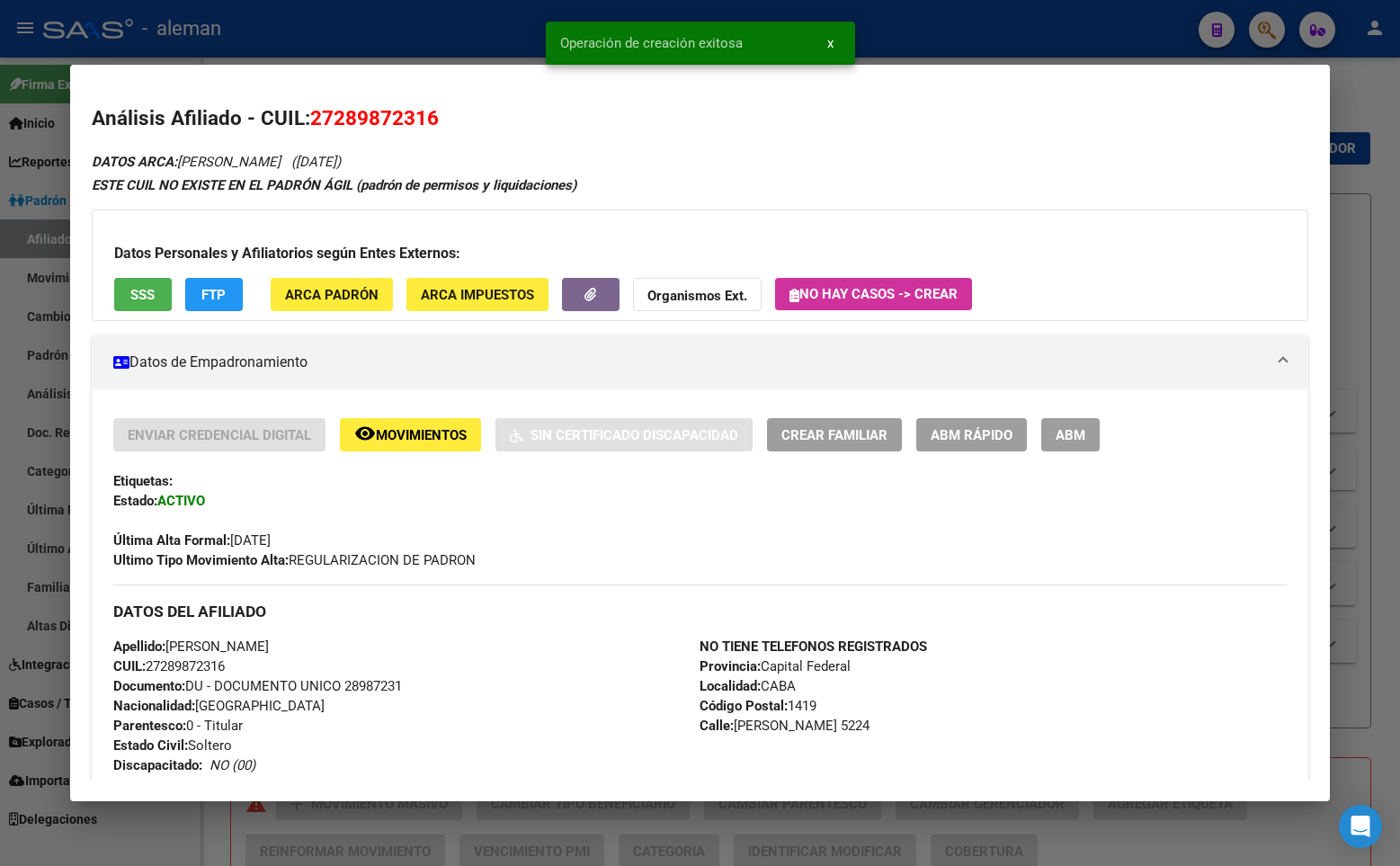
click at [1266, 143] on div "Análisis Afiliado - CUIL: 27289872316 DATOS ARCA: MOUZO MARIELA (05/08/1980) ES…" at bounding box center [700, 805] width 1216 height 1403
click at [1348, 152] on div at bounding box center [700, 433] width 1400 height 866
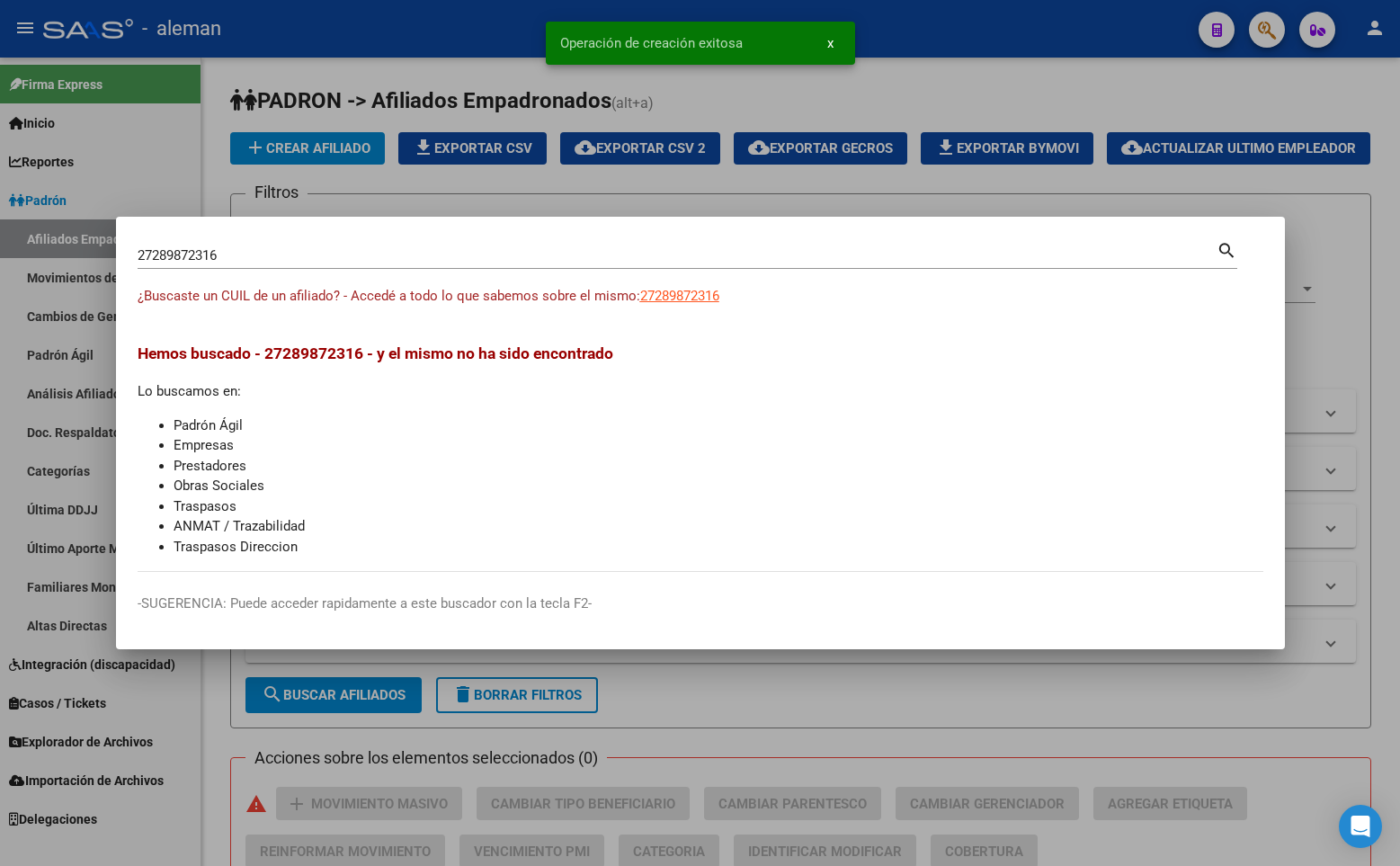
click at [1359, 166] on div at bounding box center [700, 433] width 1400 height 866
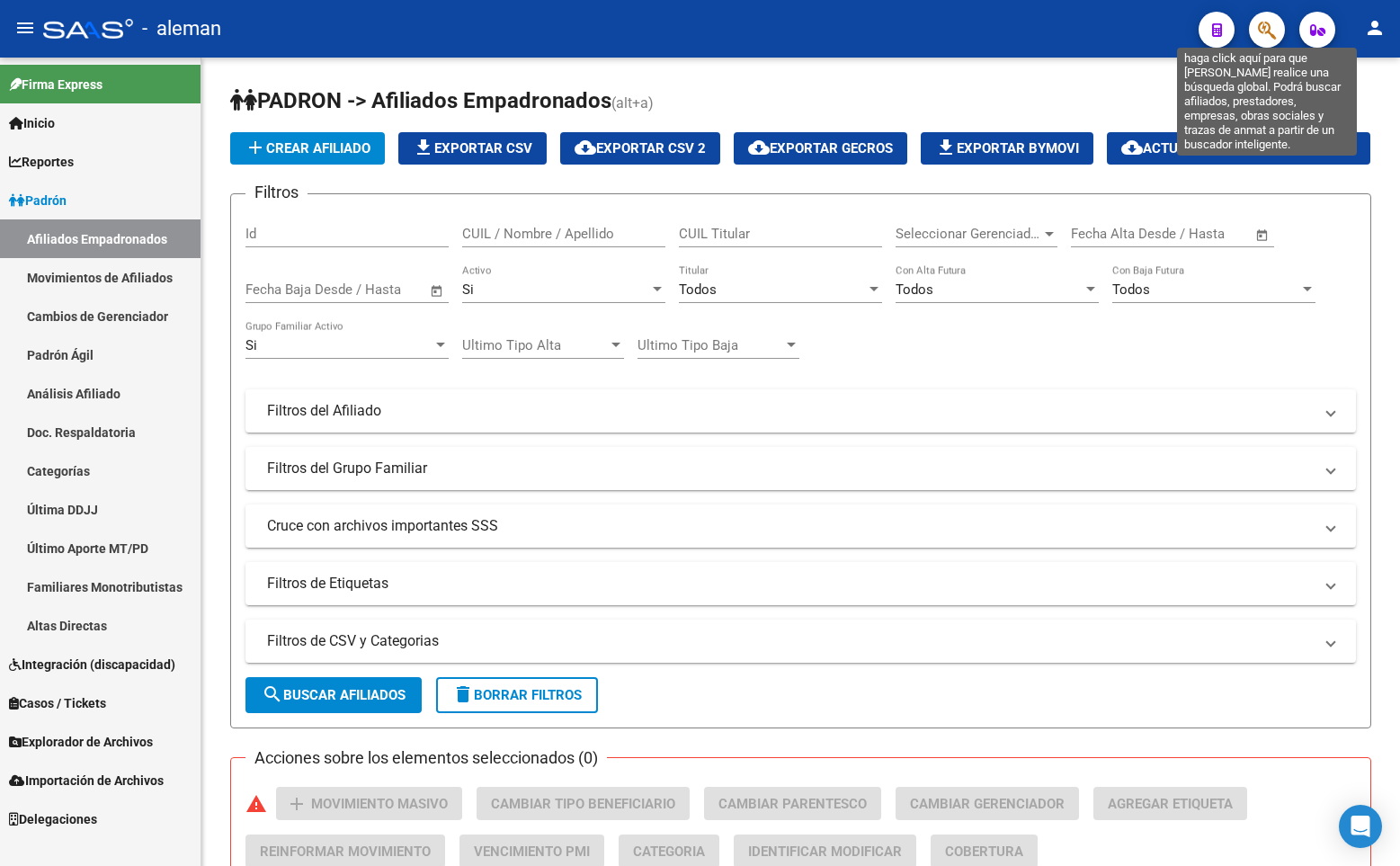
click at [1272, 28] on icon "button" at bounding box center [1267, 30] width 18 height 21
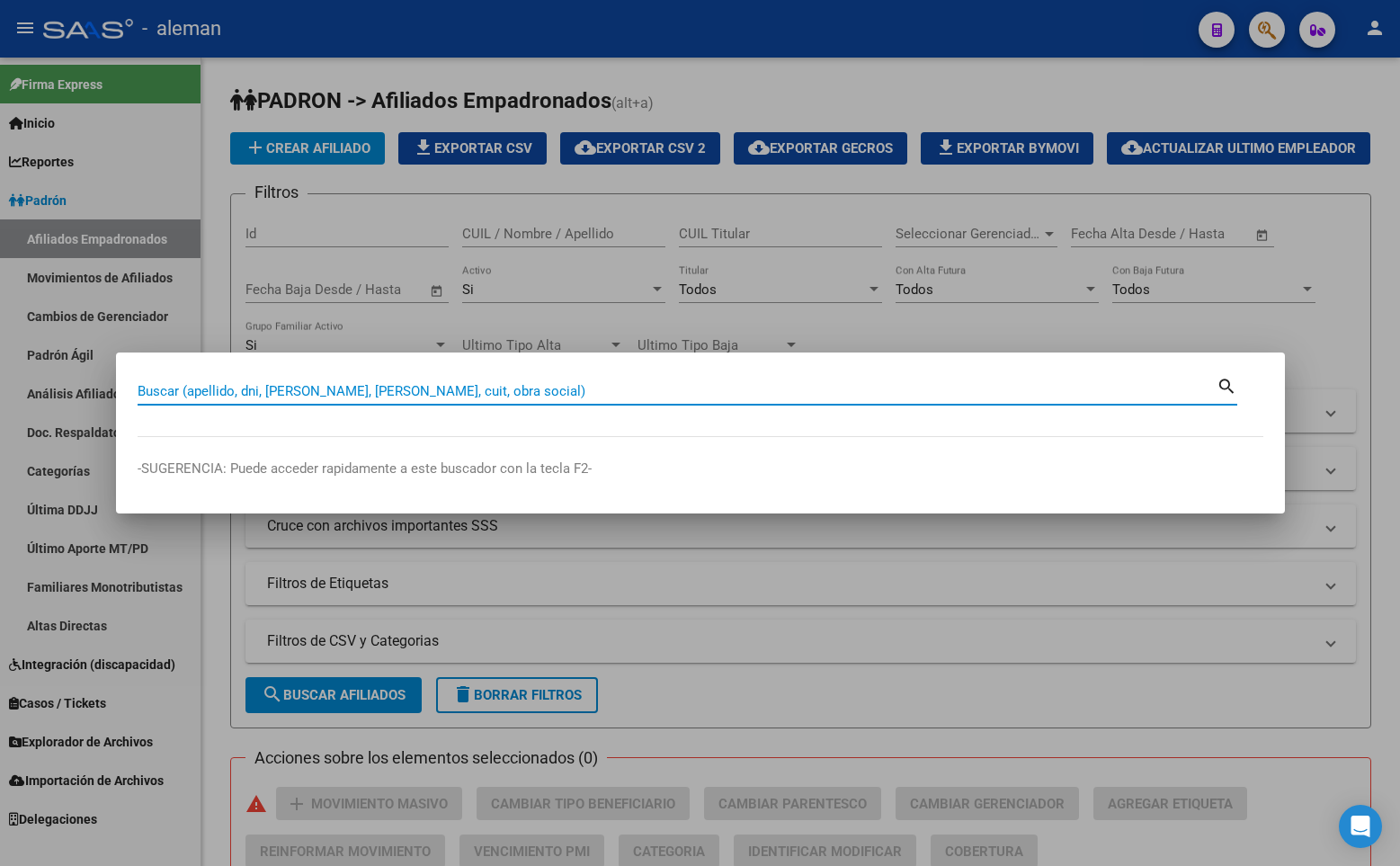
click at [406, 394] on input "Buscar (apellido, dni, [PERSON_NAME], [PERSON_NAME], cuit, obra social)" at bounding box center [677, 391] width 1079 height 17
paste input "27218019353"
type input "27218019353"
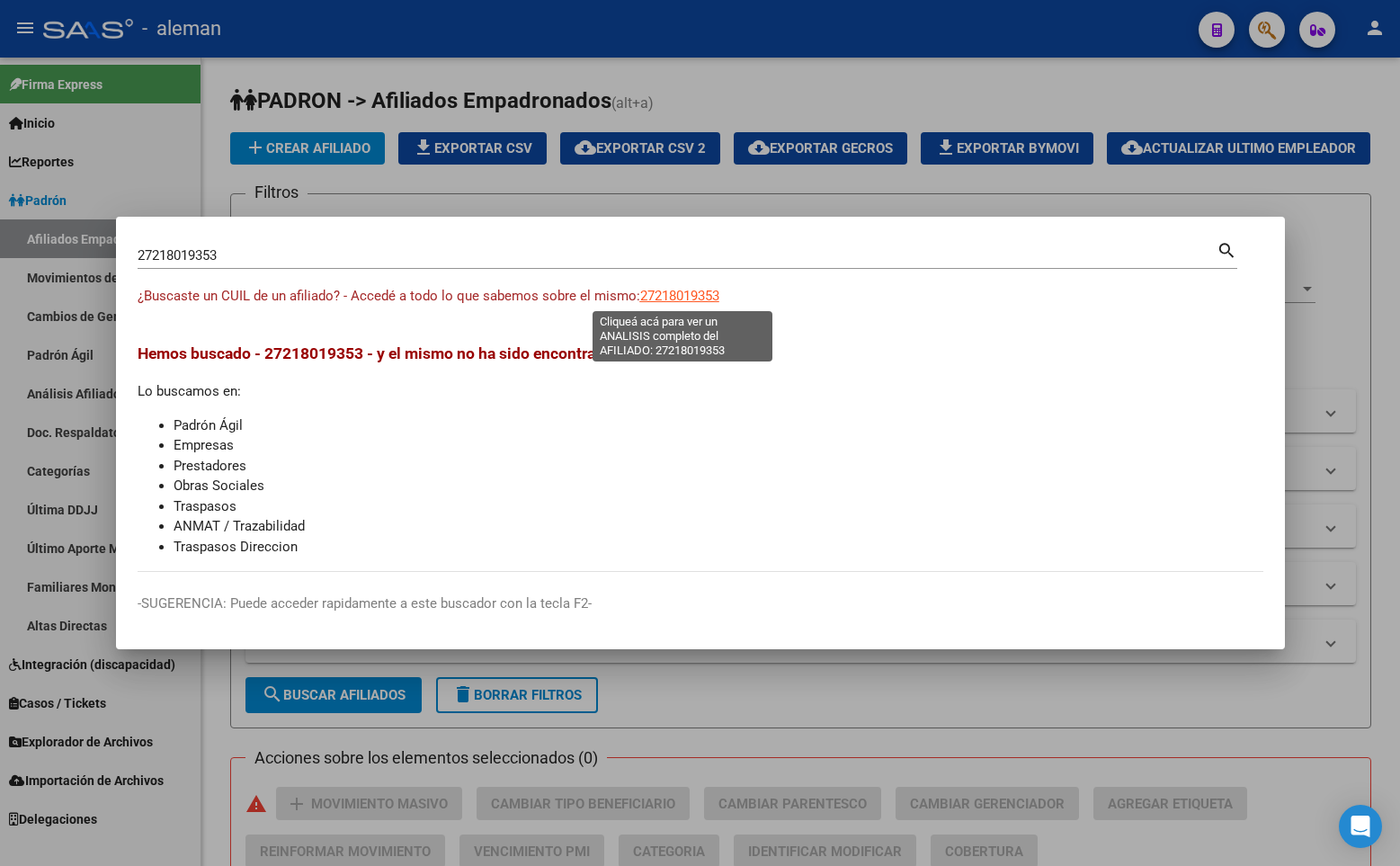
click at [698, 295] on span "27218019353" at bounding box center [679, 296] width 79 height 17
type textarea "27218019353"
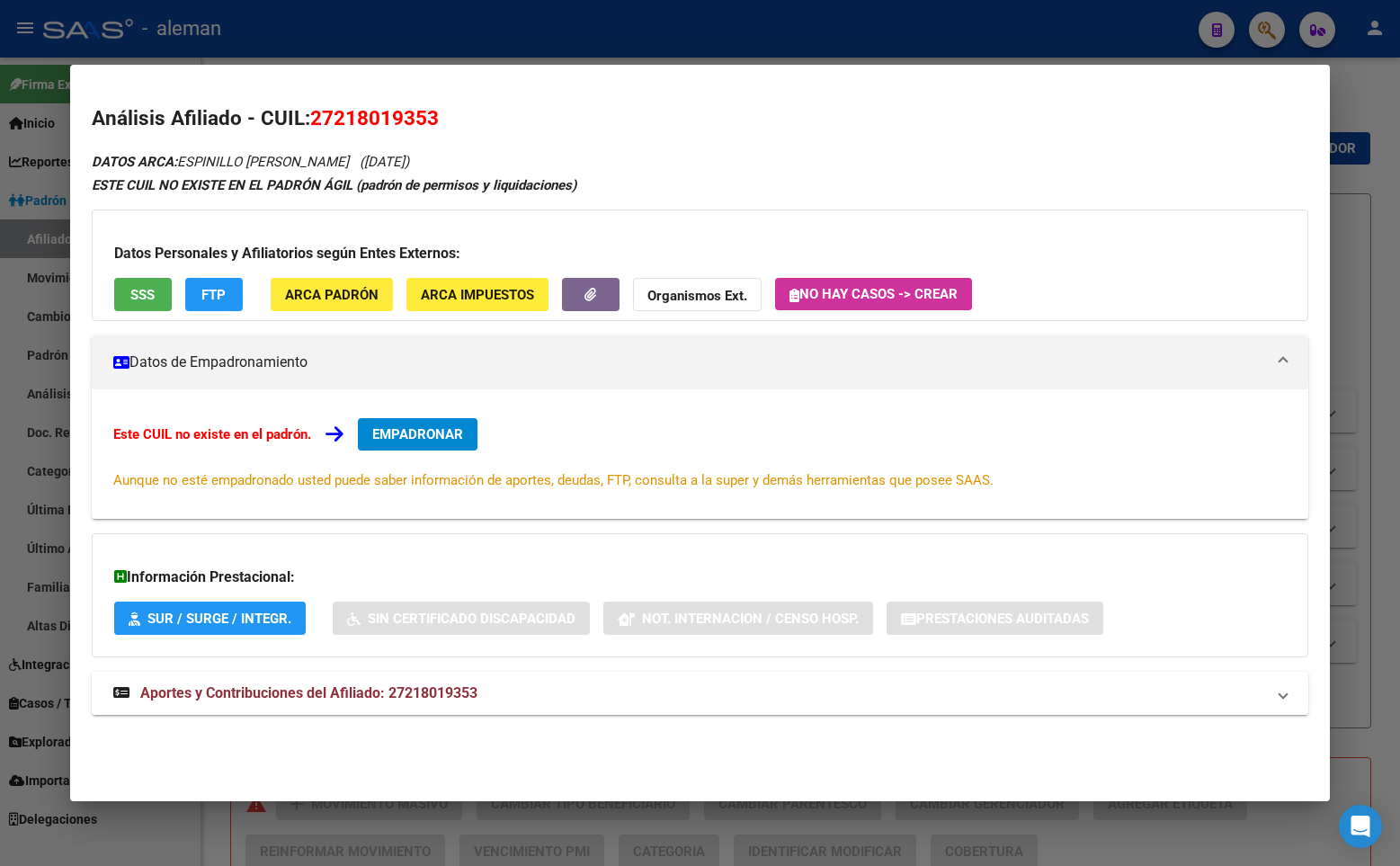
click at [457, 435] on span "EMPADRONAR" at bounding box center [417, 434] width 91 height 17
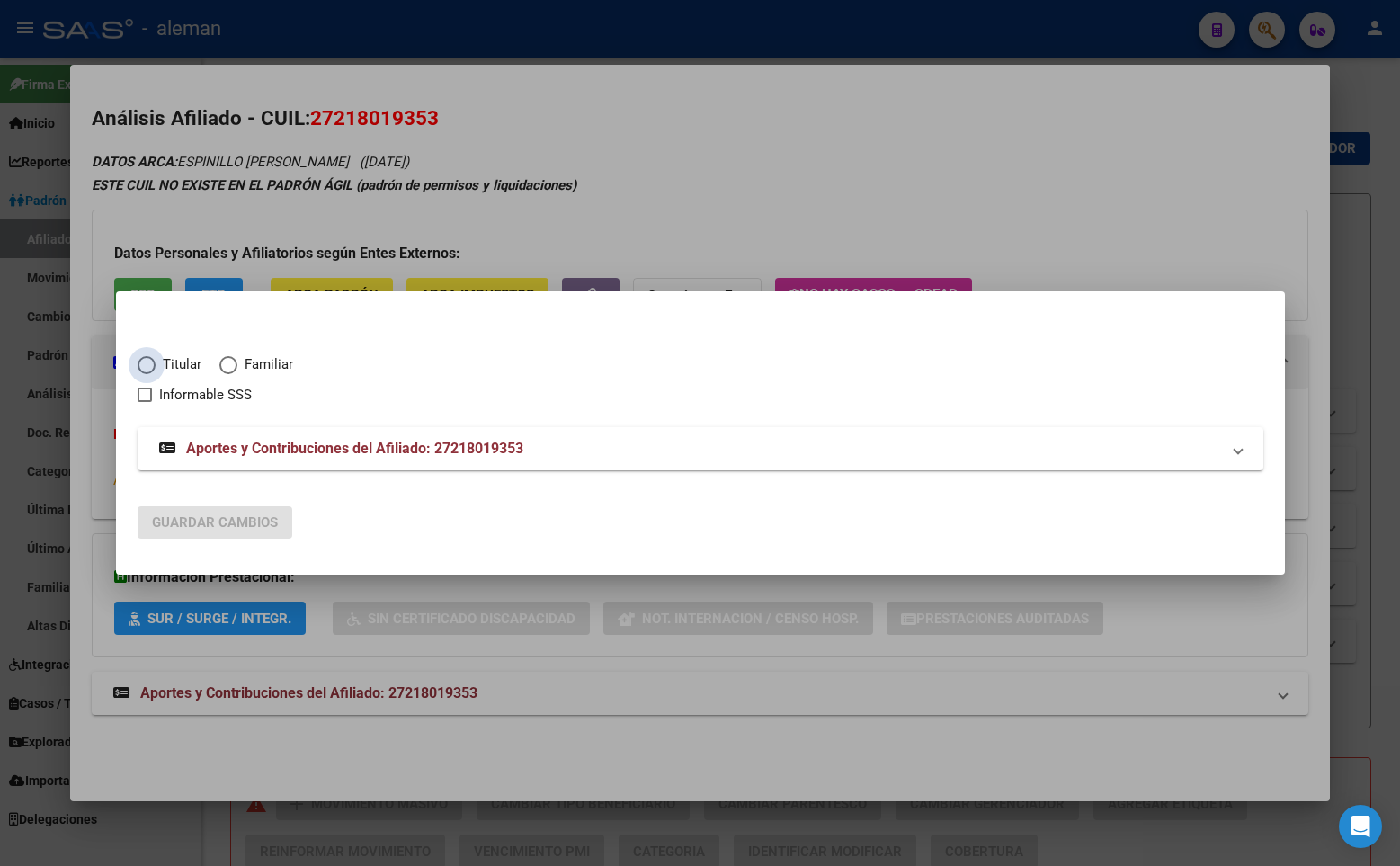
click at [148, 366] on span "Elija una opción" at bounding box center [147, 366] width 18 height 18
click at [148, 366] on input "Titular" at bounding box center [147, 366] width 18 height 18
radio input "true"
checkbox input "true"
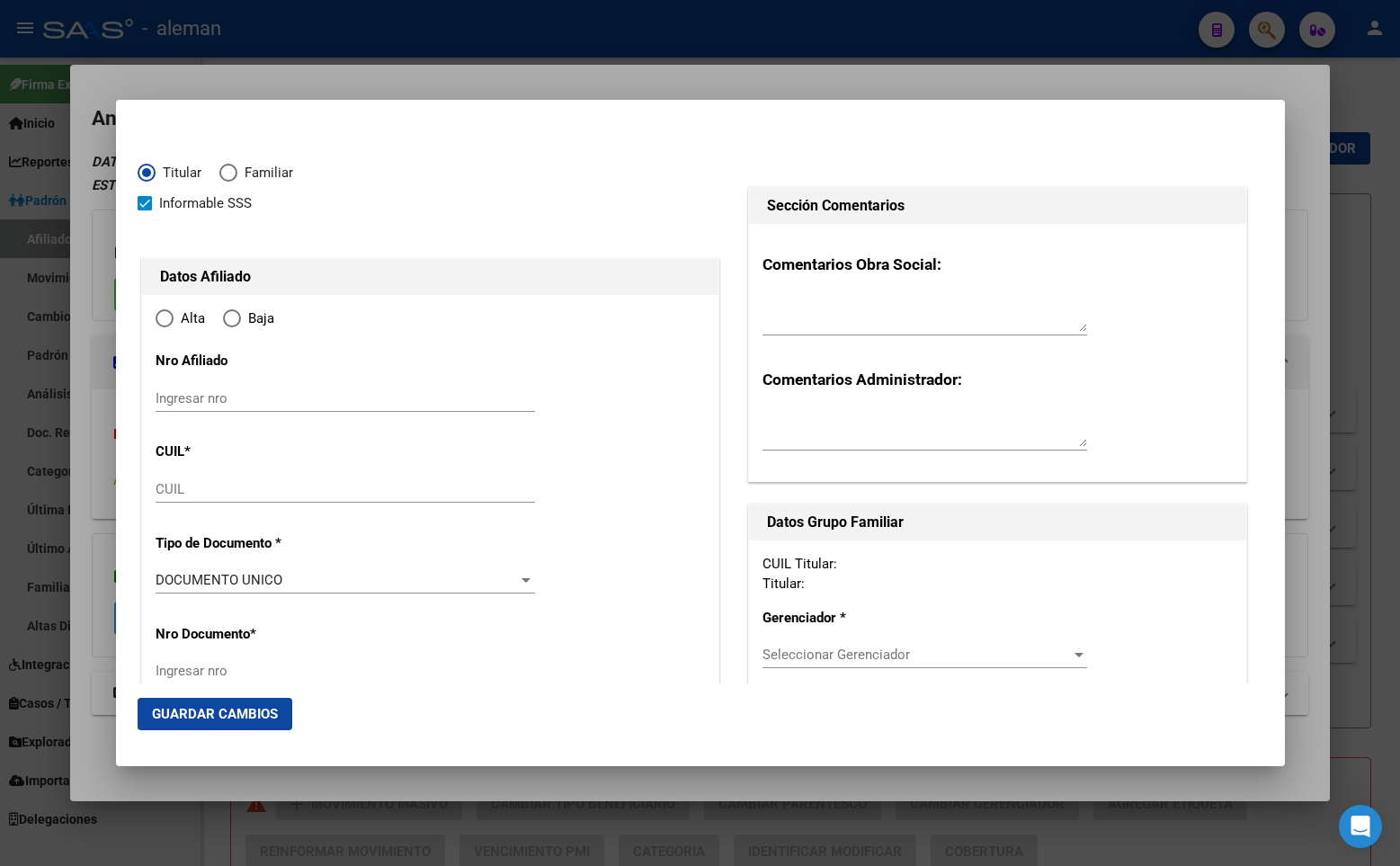
type input "27-21801935-3"
type input "21801935"
type input "ESPINILLO"
type input "ROXANA NOEMI"
type input "1971-02-08"
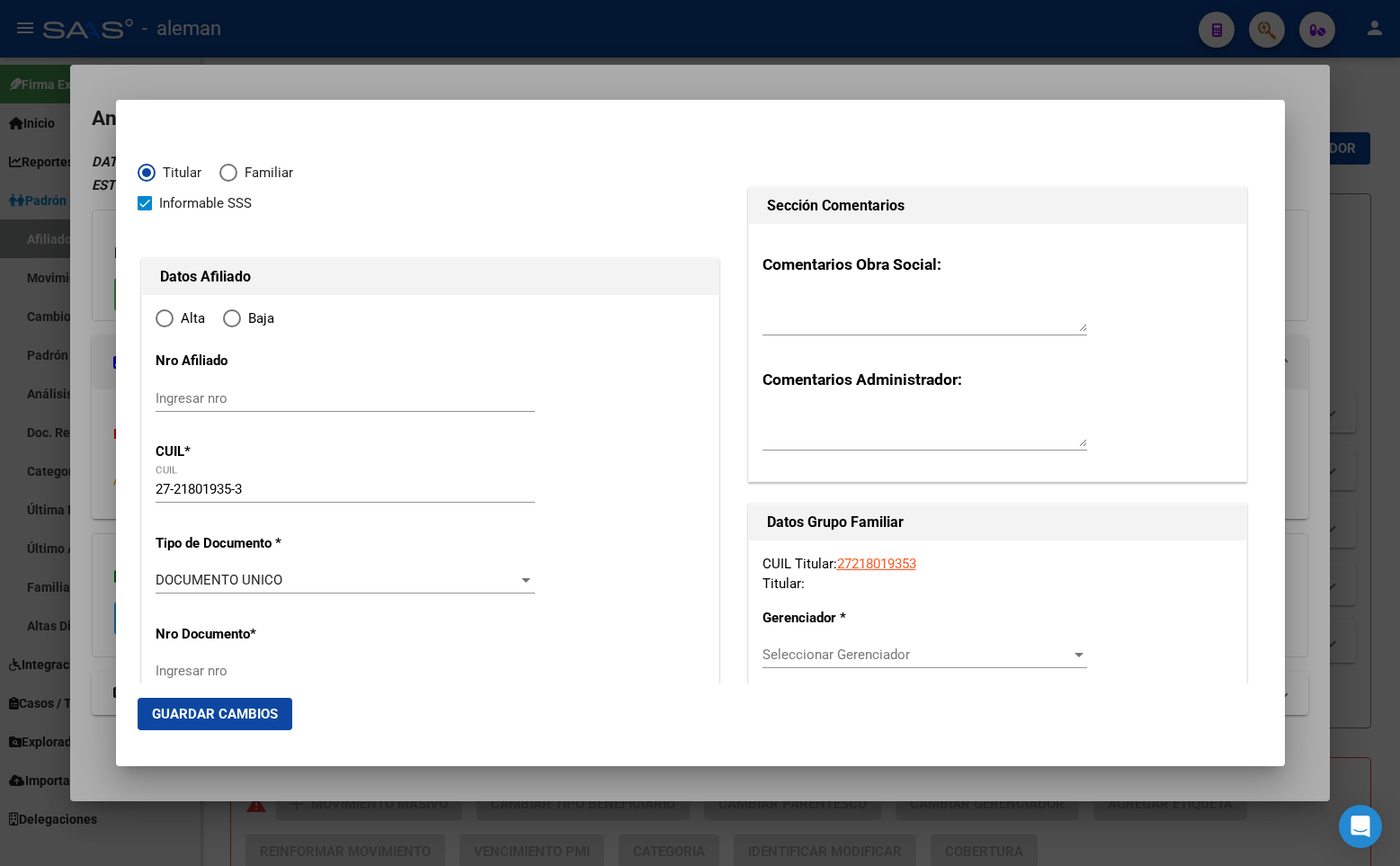
type input "BURZACO"
type input "1852"
type input "JOSE SUPERI"
type input "1691"
type input "BURZACO"
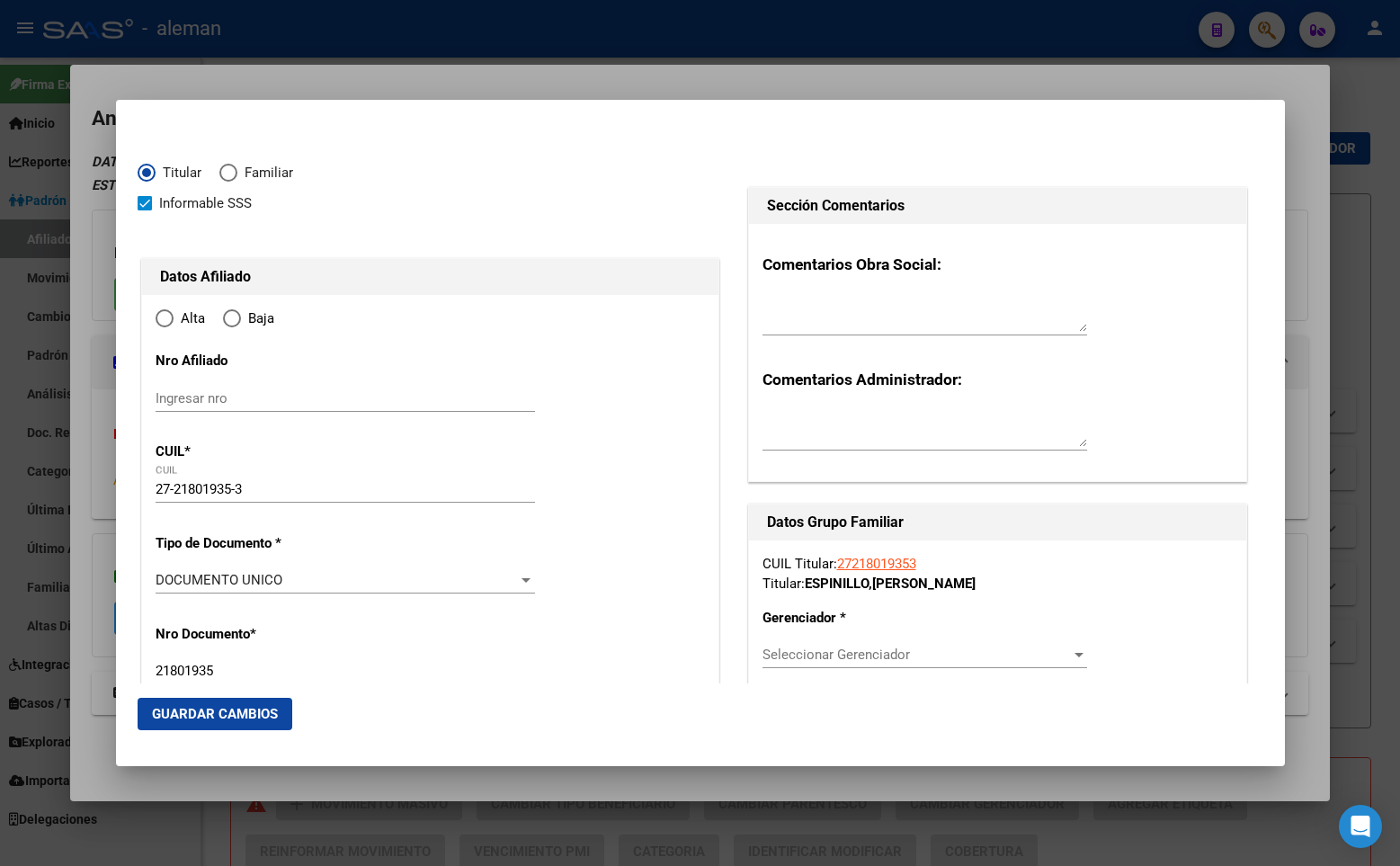
radio input "true"
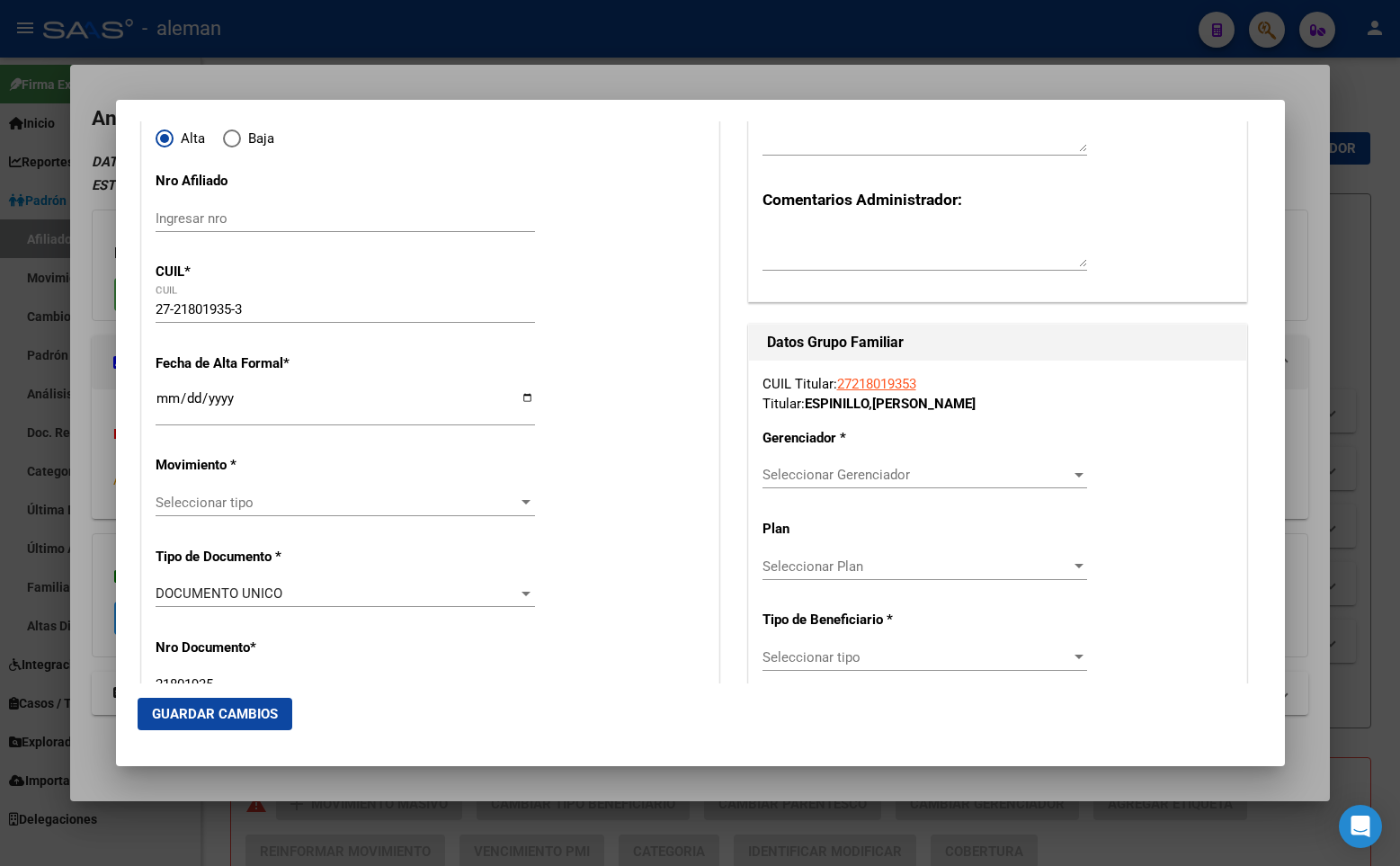
click at [164, 397] on input "Ingresar fecha" at bounding box center [344, 405] width 379 height 28
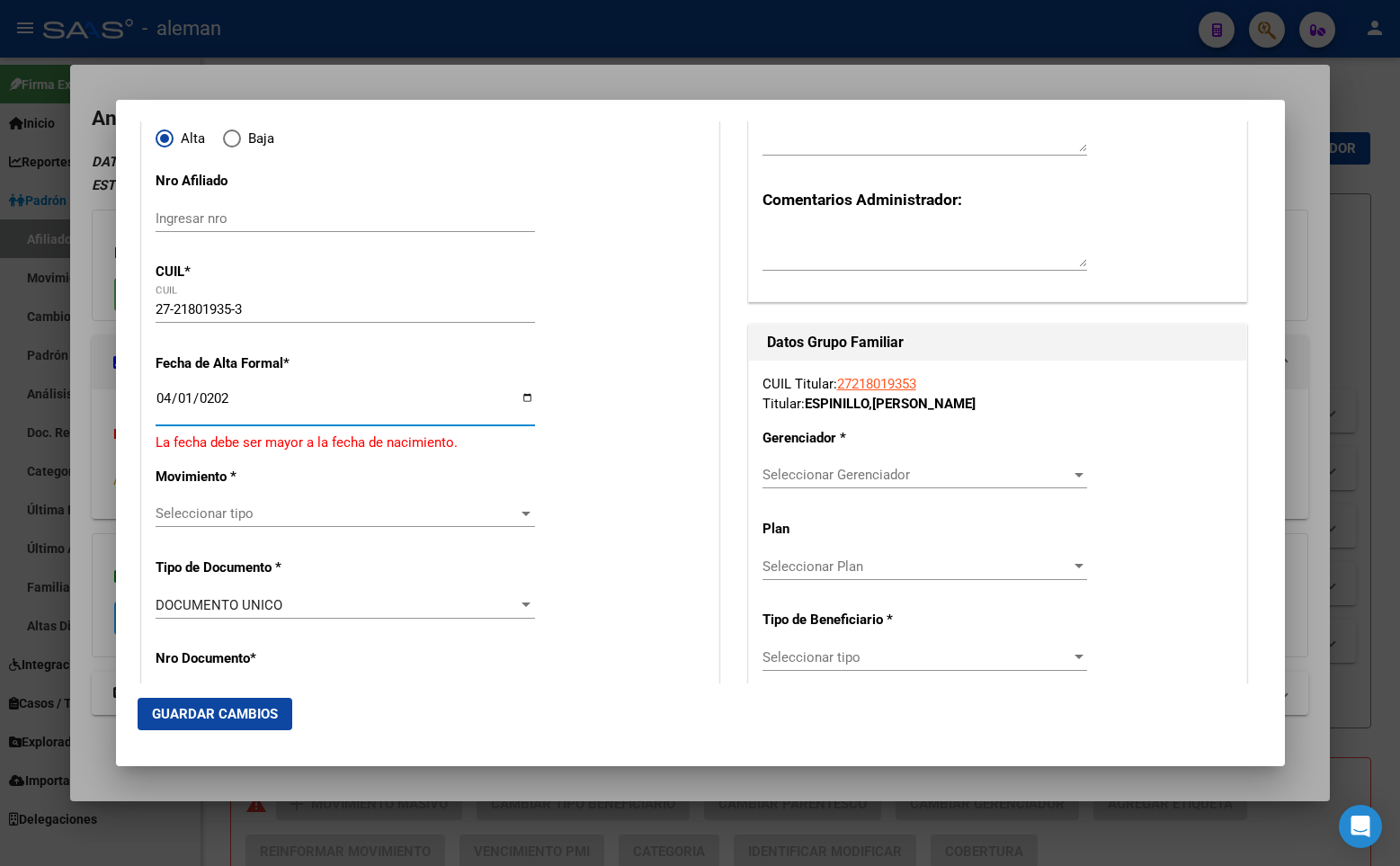
type input "[DATE]"
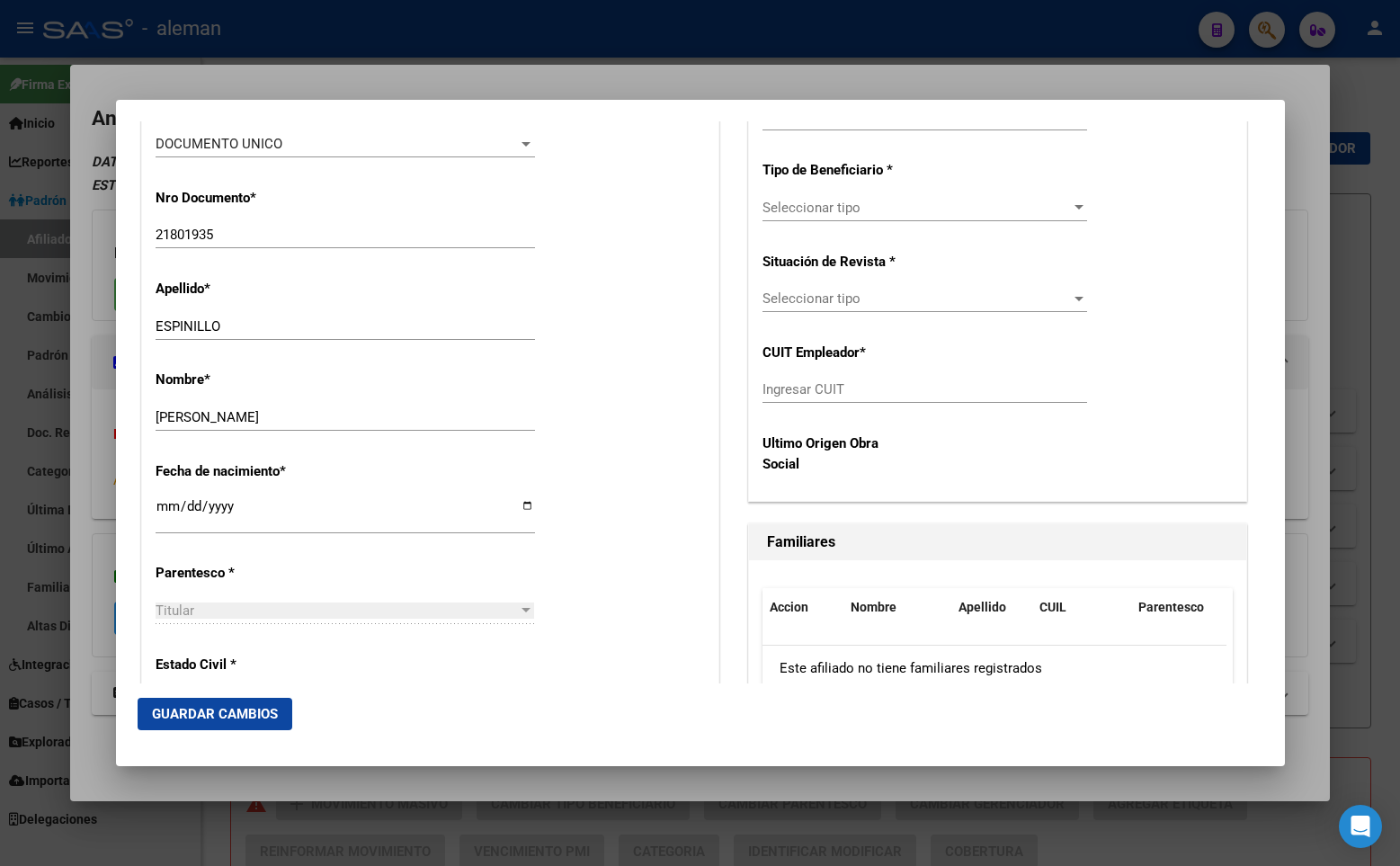
scroll to position [719, 0]
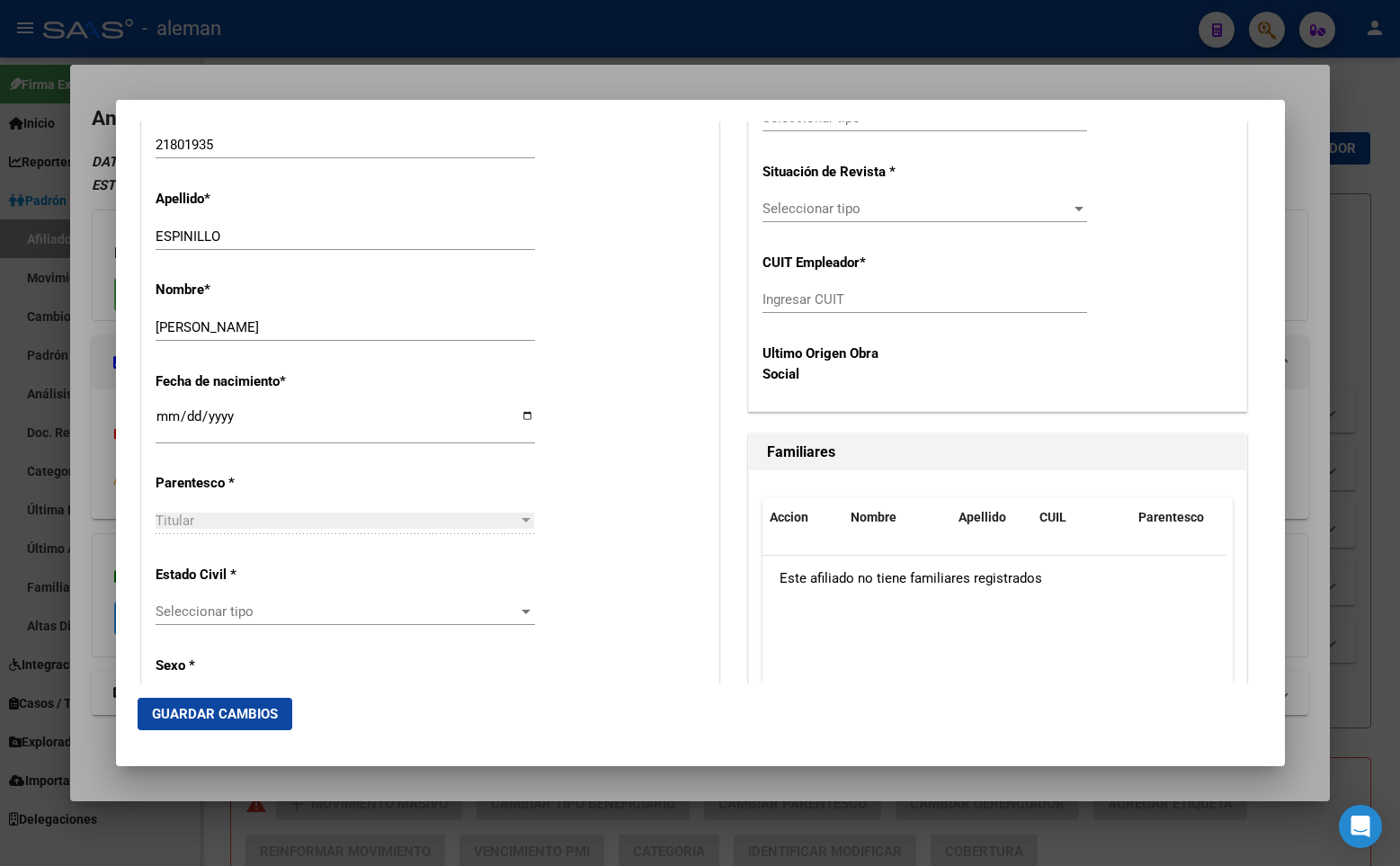
click at [287, 611] on span "Seleccionar tipo" at bounding box center [337, 612] width 364 height 17
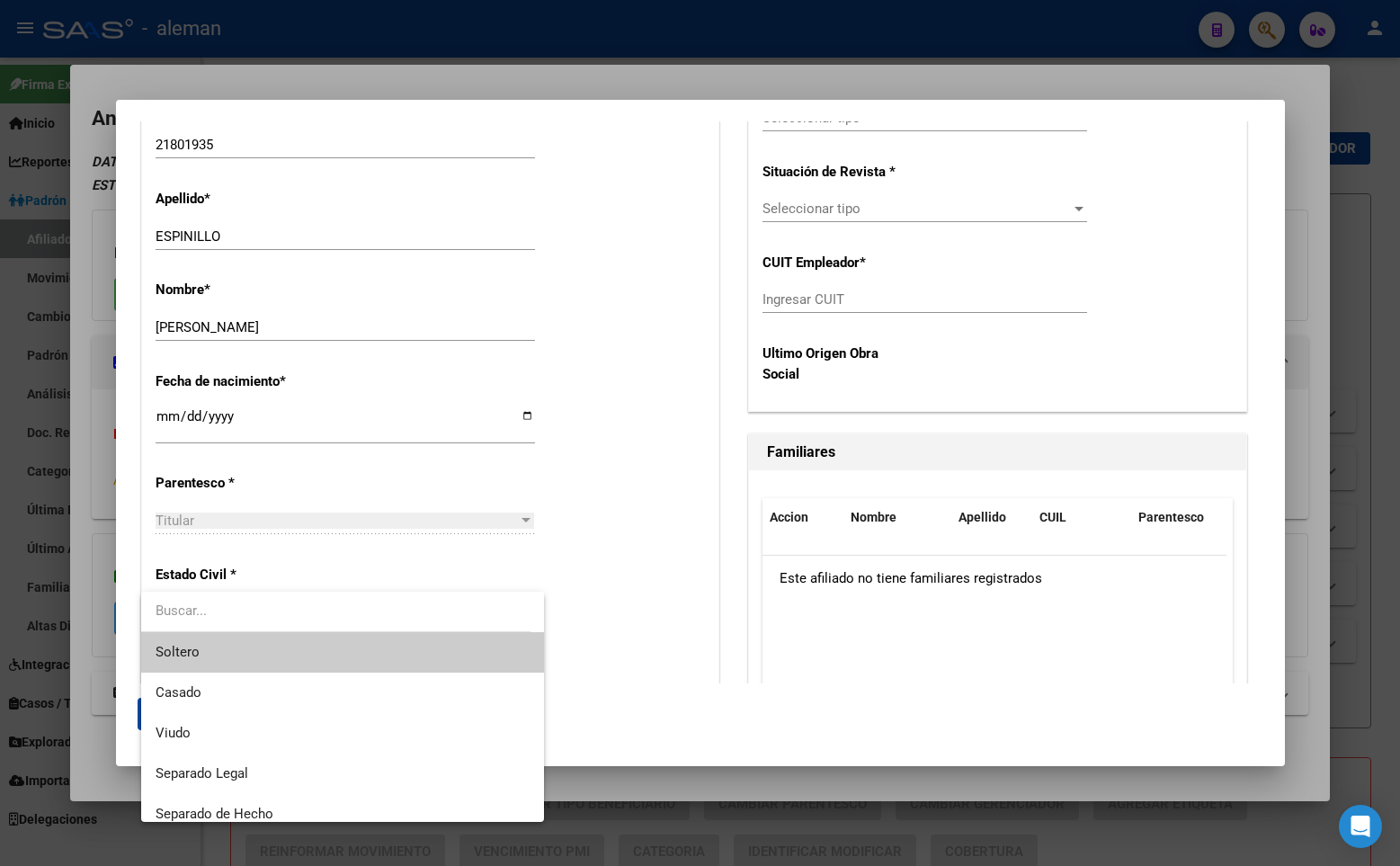
click at [269, 650] on span "Soltero" at bounding box center [342, 652] width 374 height 40
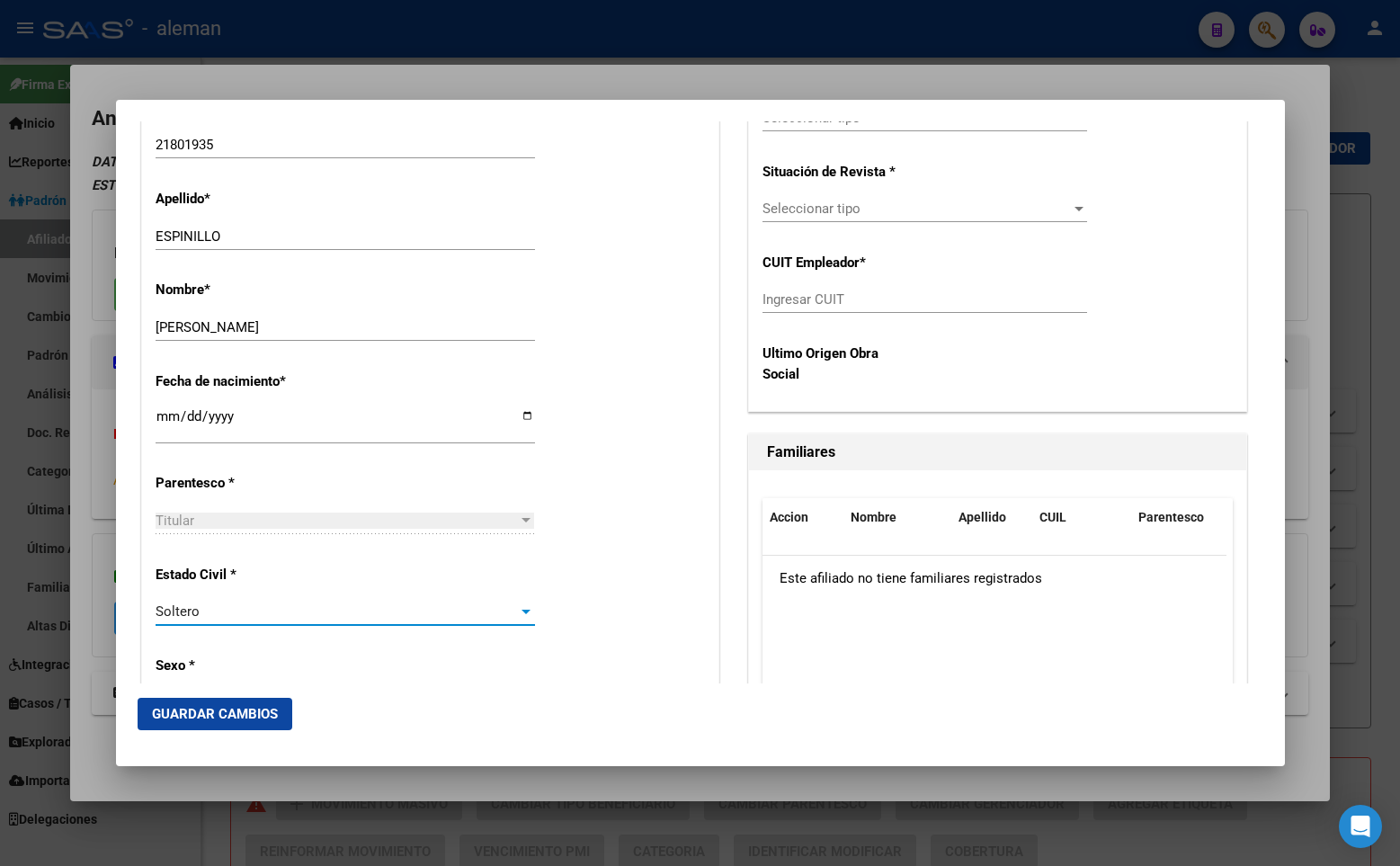
click at [612, 509] on div "Alta Baja Nro Afiliado Ingresar nro CUIL * 27-21801935-3 CUIL ARCA Padrón Fecha…" at bounding box center [431, 860] width 577 height 2569
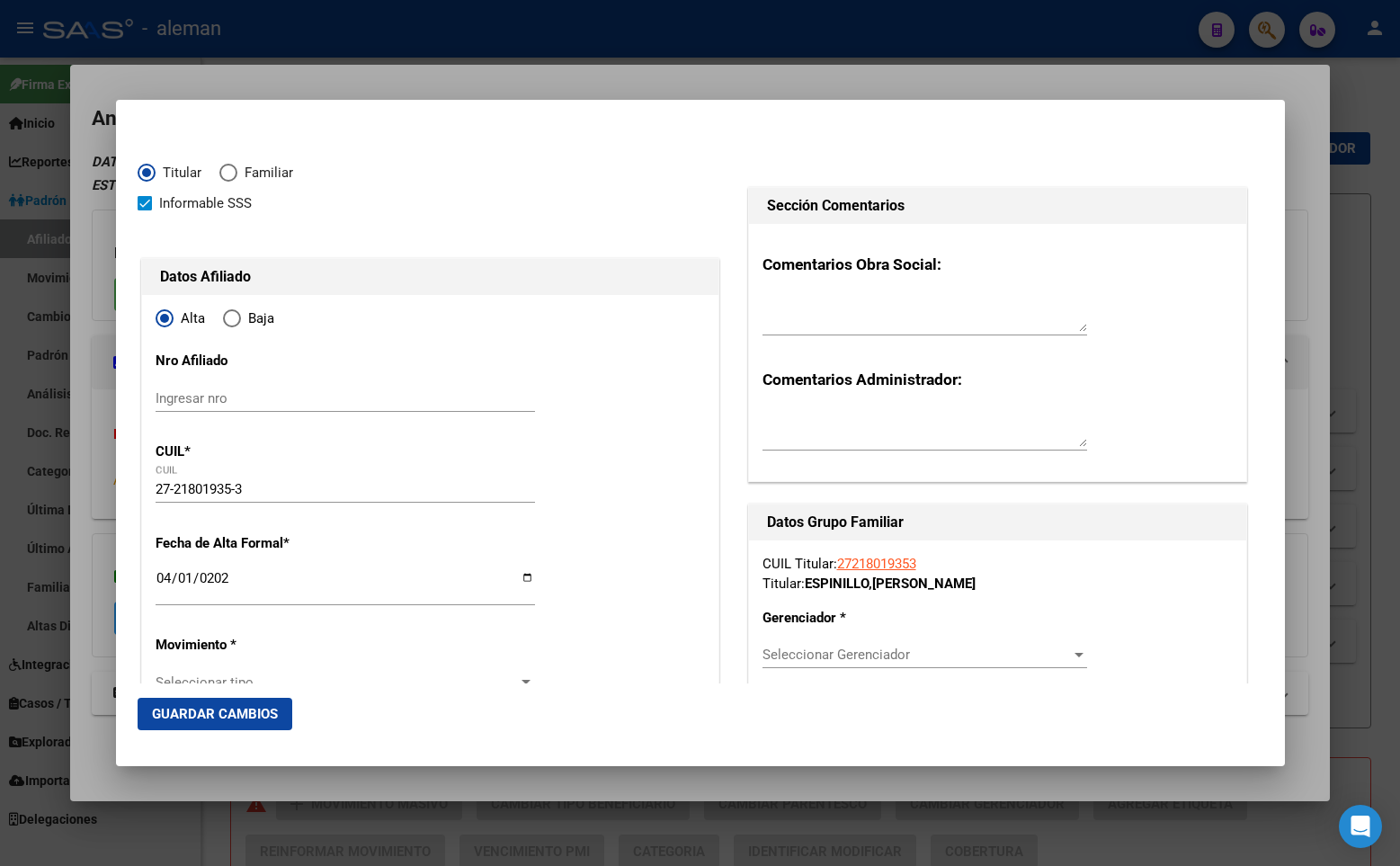
scroll to position [180, 0]
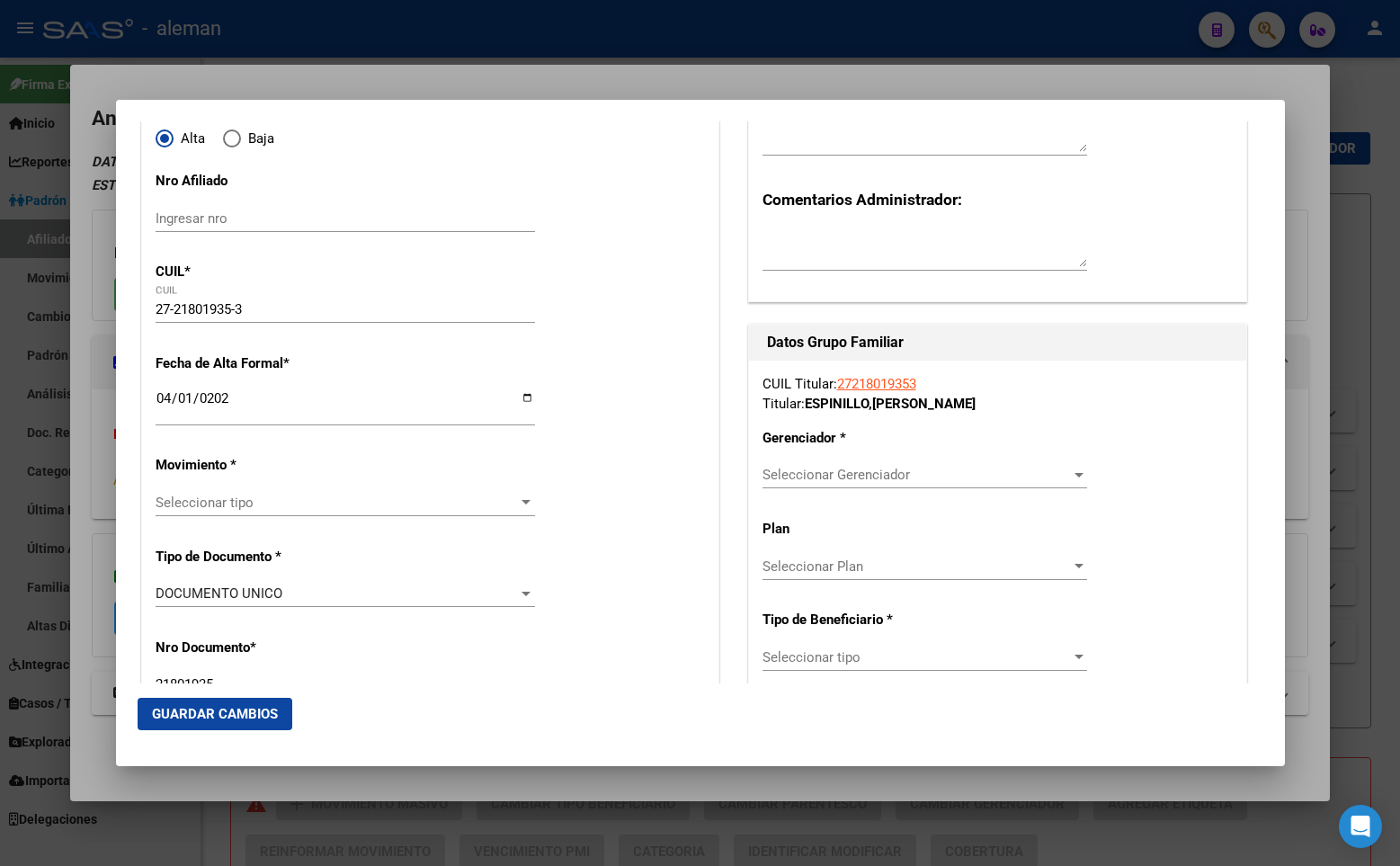
click at [879, 476] on span "Seleccionar Gerenciador" at bounding box center [916, 475] width 308 height 17
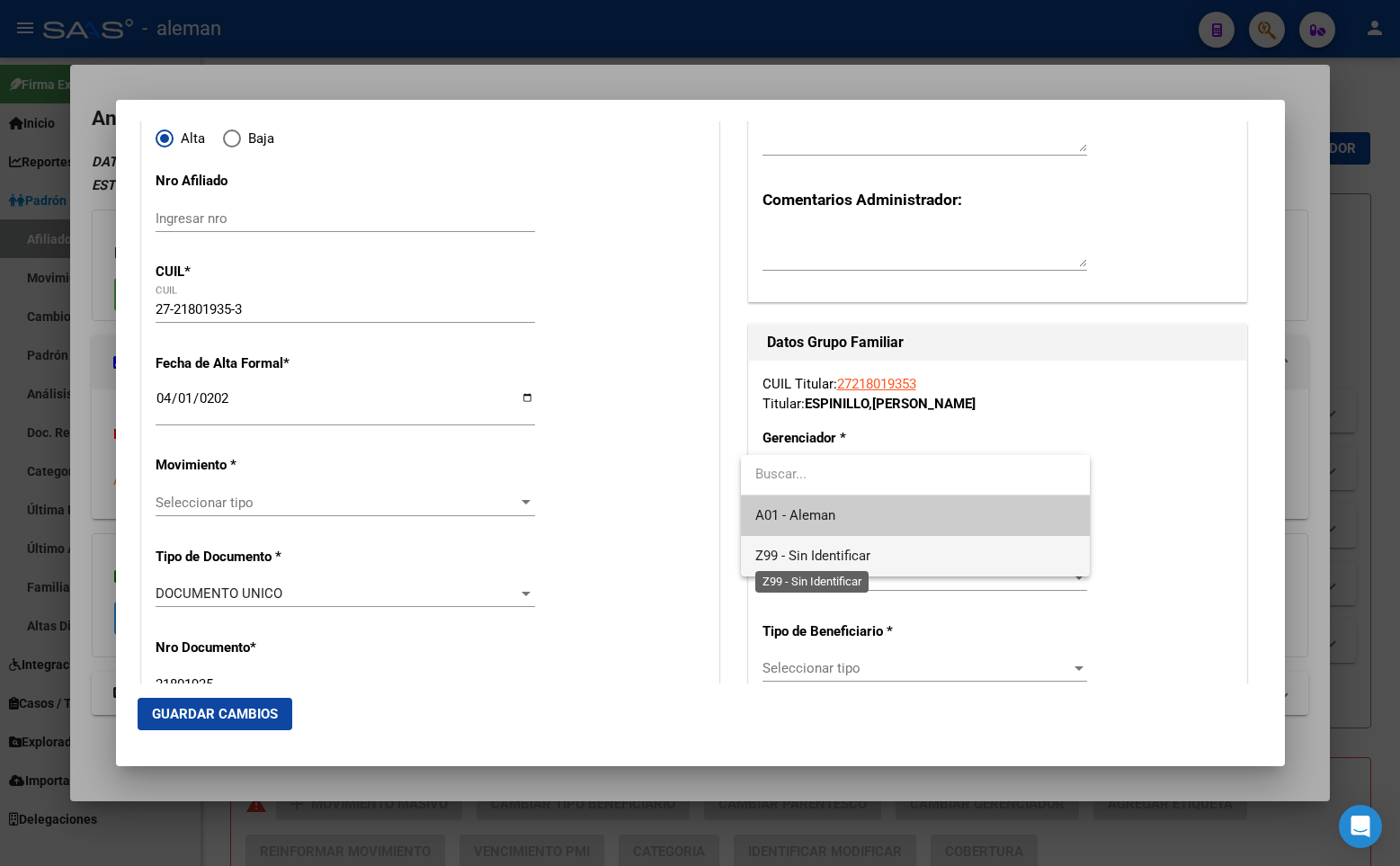
click at [867, 562] on span "Z99 - Sin Identificar" at bounding box center [812, 556] width 115 height 17
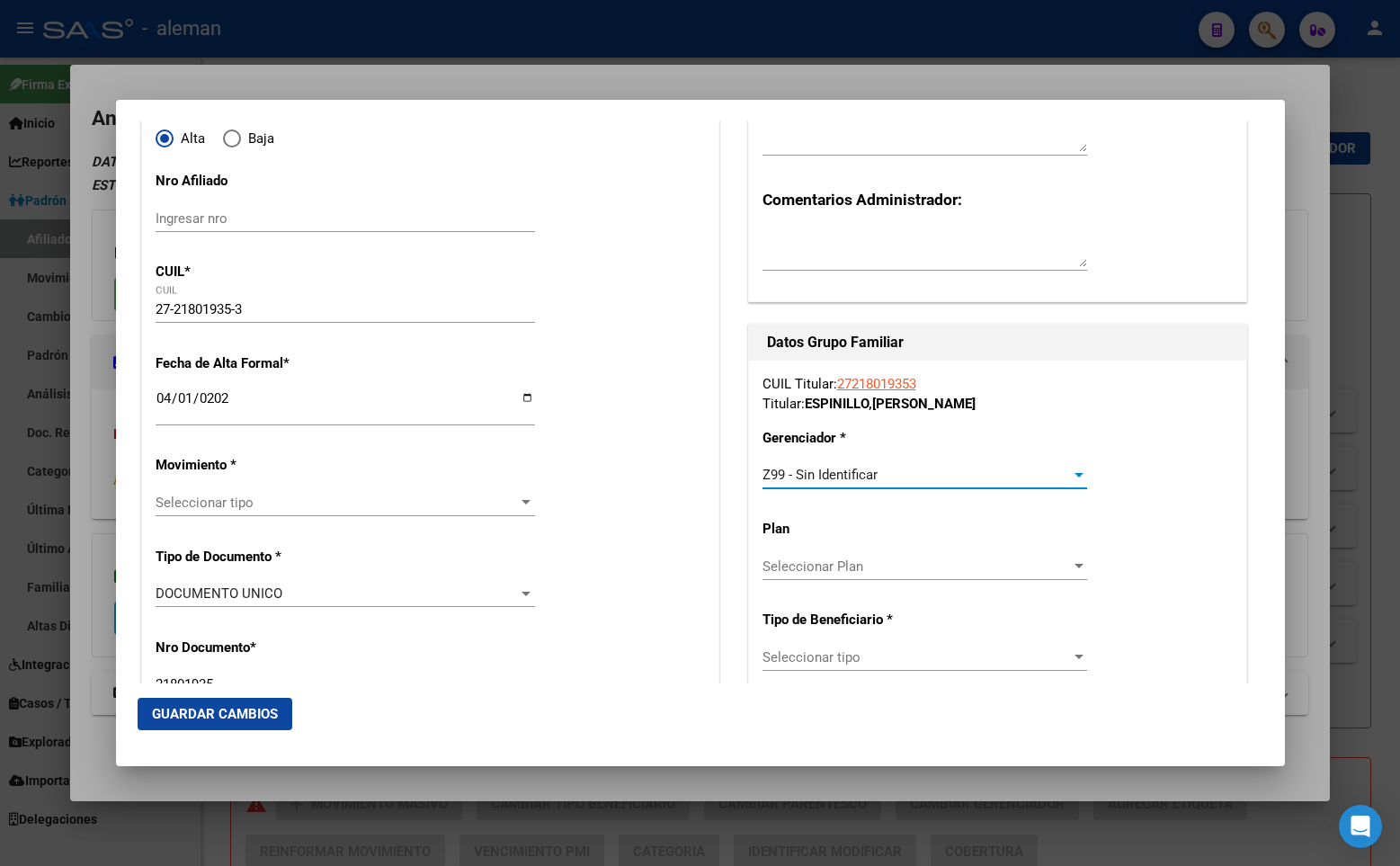
scroll to position [270, 0]
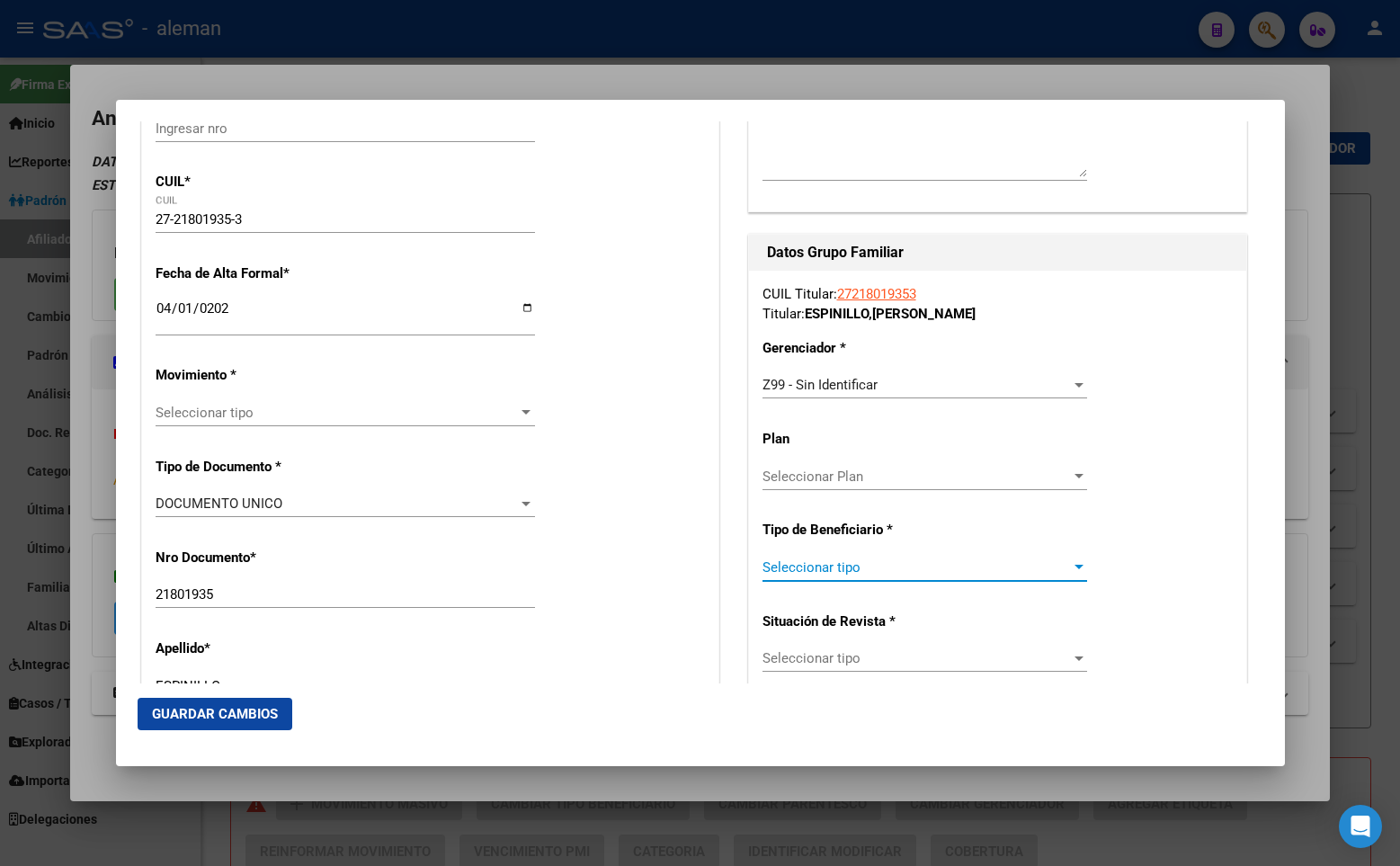
click at [854, 568] on span "Seleccionar tipo" at bounding box center [916, 568] width 308 height 17
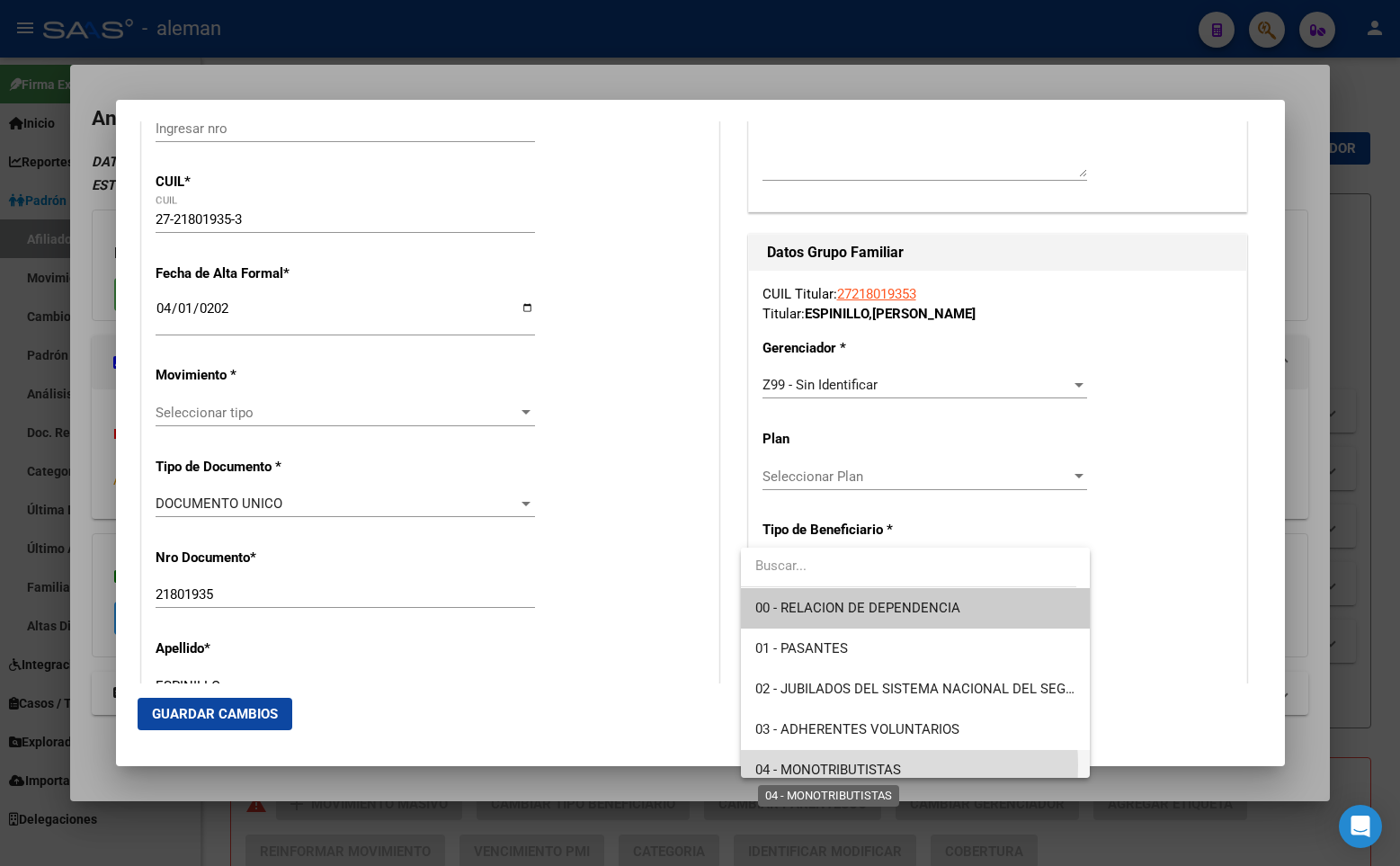
click at [867, 765] on span "04 - MONOTRIBUTISTAS" at bounding box center [828, 770] width 146 height 17
type input "27-21801935-3"
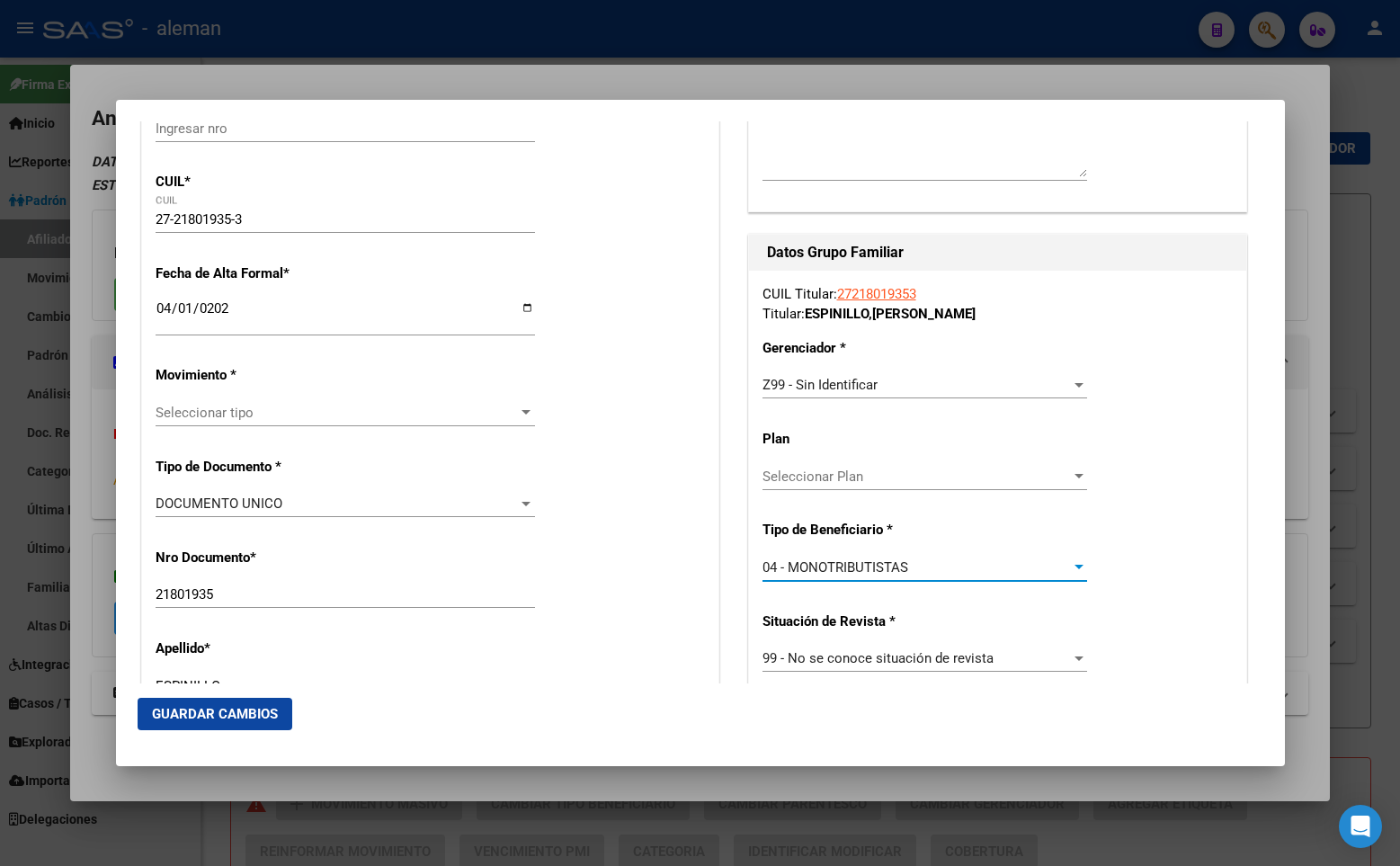
scroll to position [540, 0]
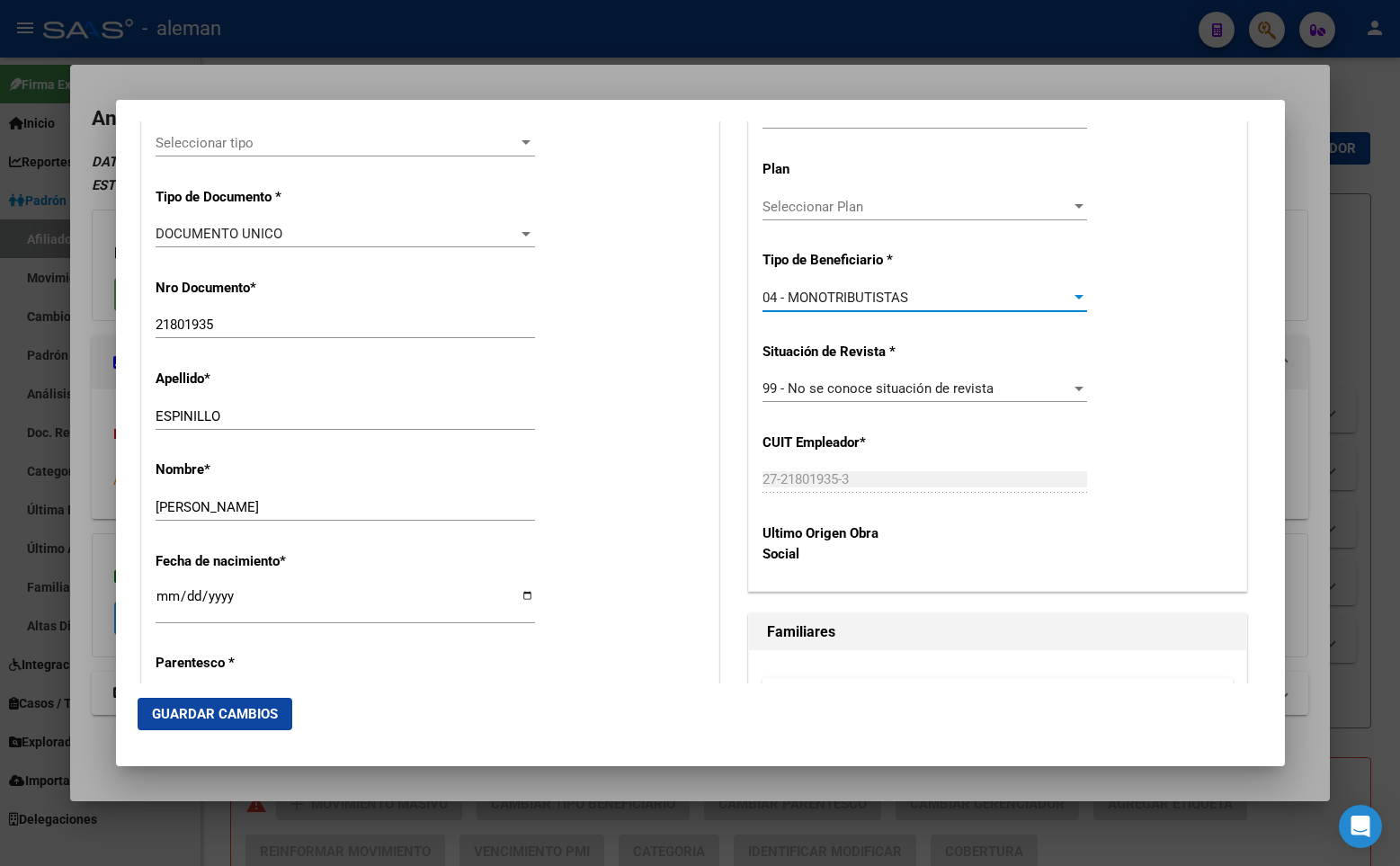
click at [218, 705] on button "Guardar Cambios" at bounding box center [215, 714] width 154 height 32
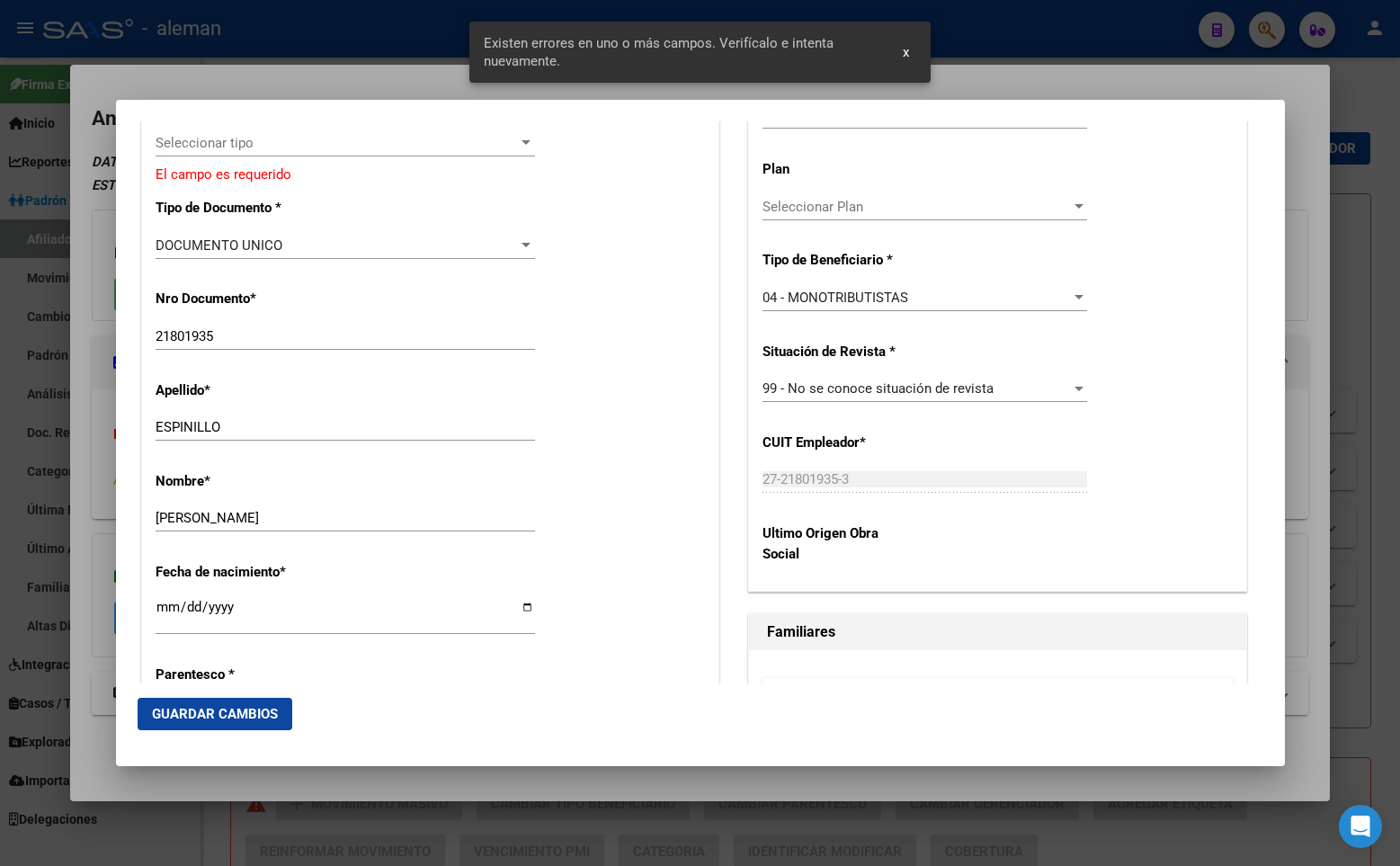
scroll to position [360, 0]
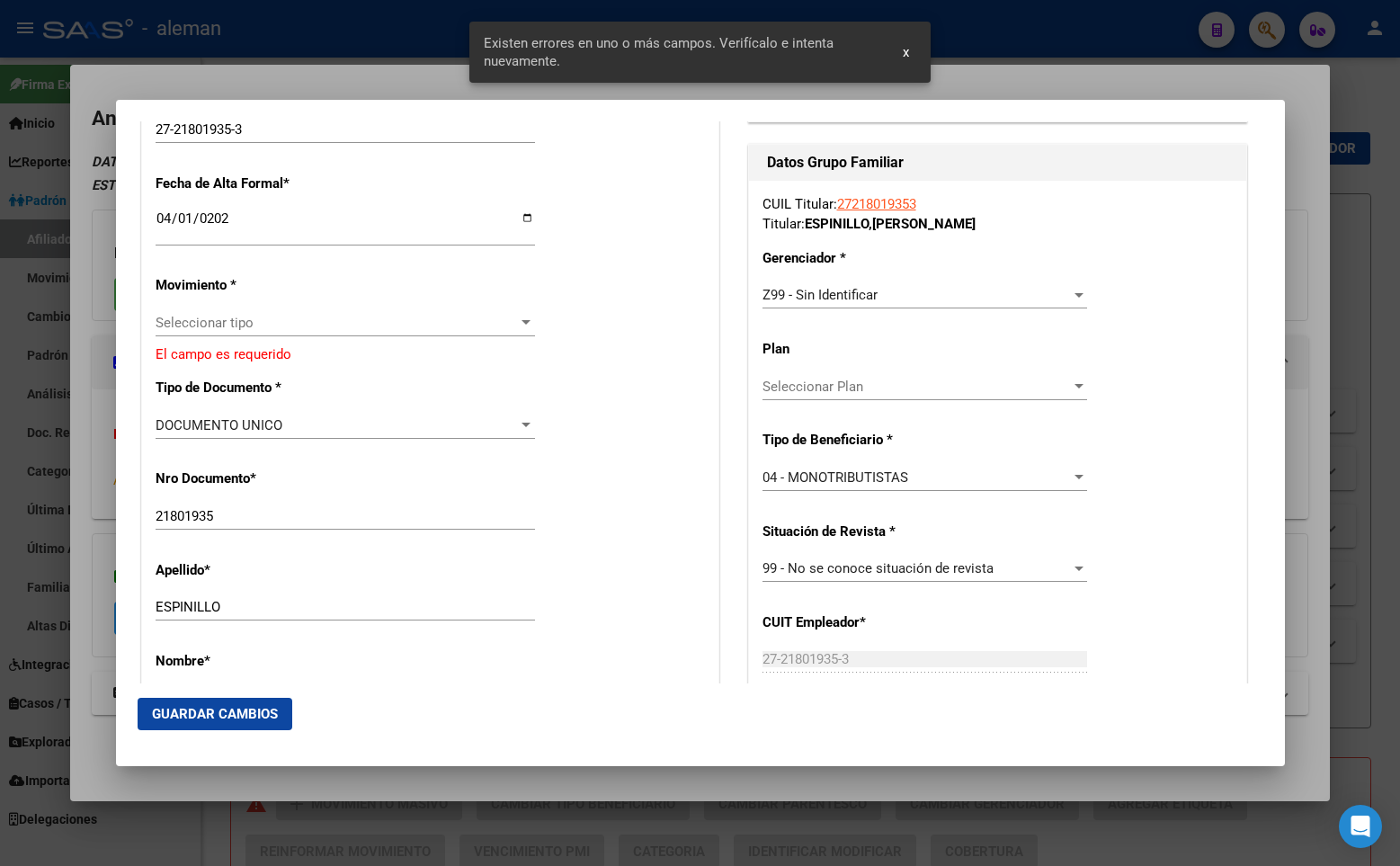
click at [287, 317] on span "Seleccionar tipo" at bounding box center [337, 323] width 364 height 17
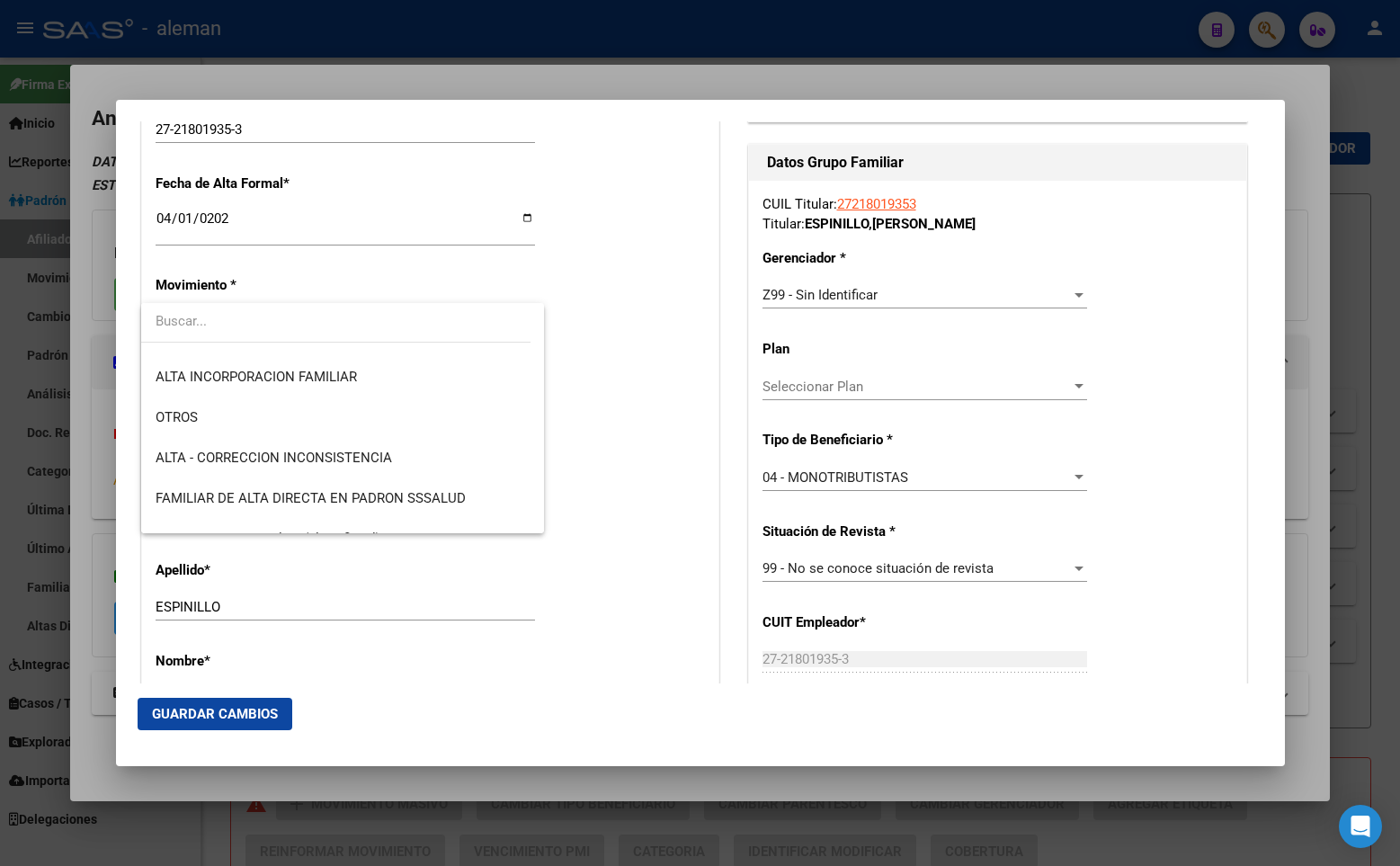
scroll to position [90, 0]
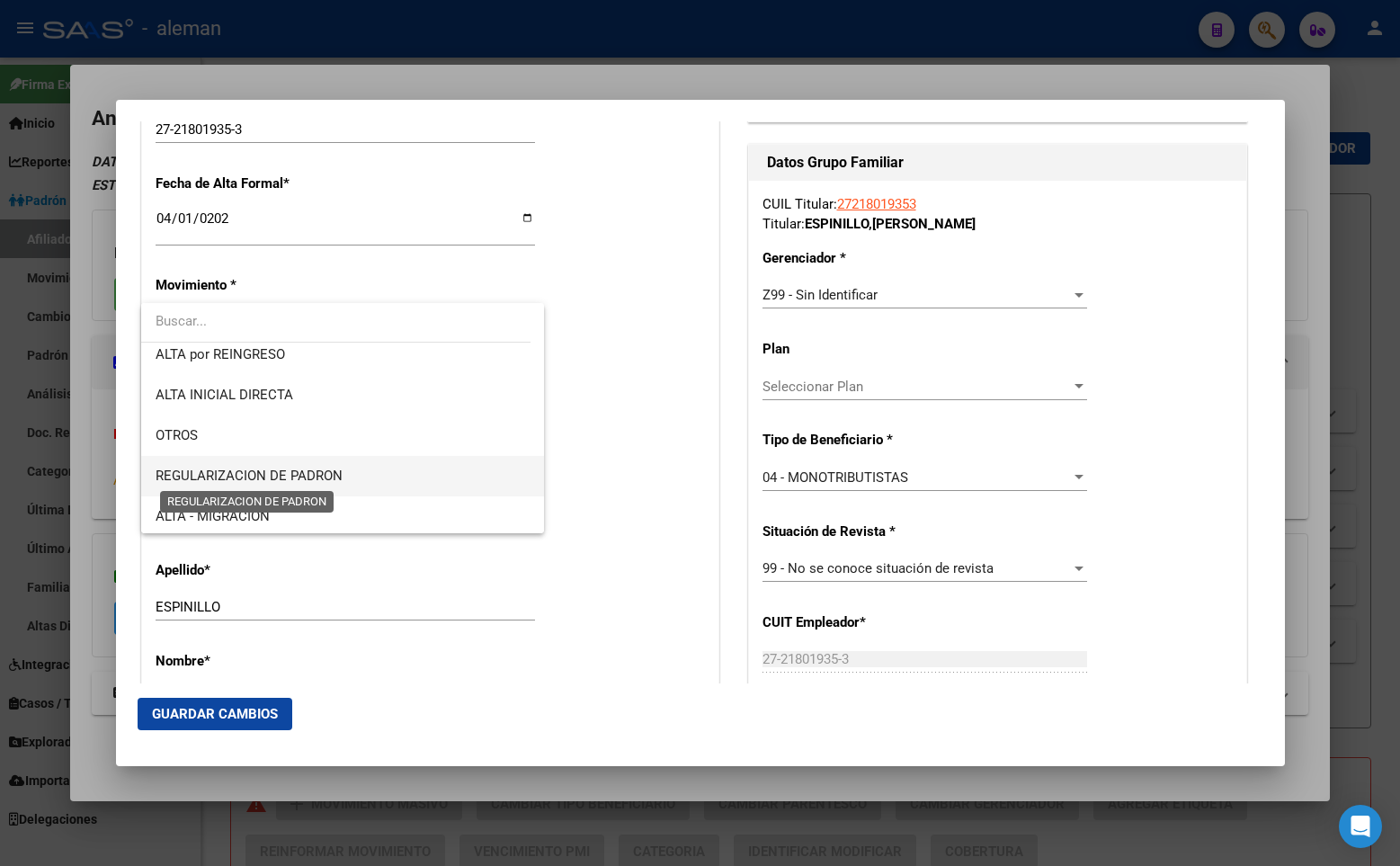
click at [282, 470] on span "REGULARIZACION DE PADRON" at bounding box center [249, 476] width 187 height 17
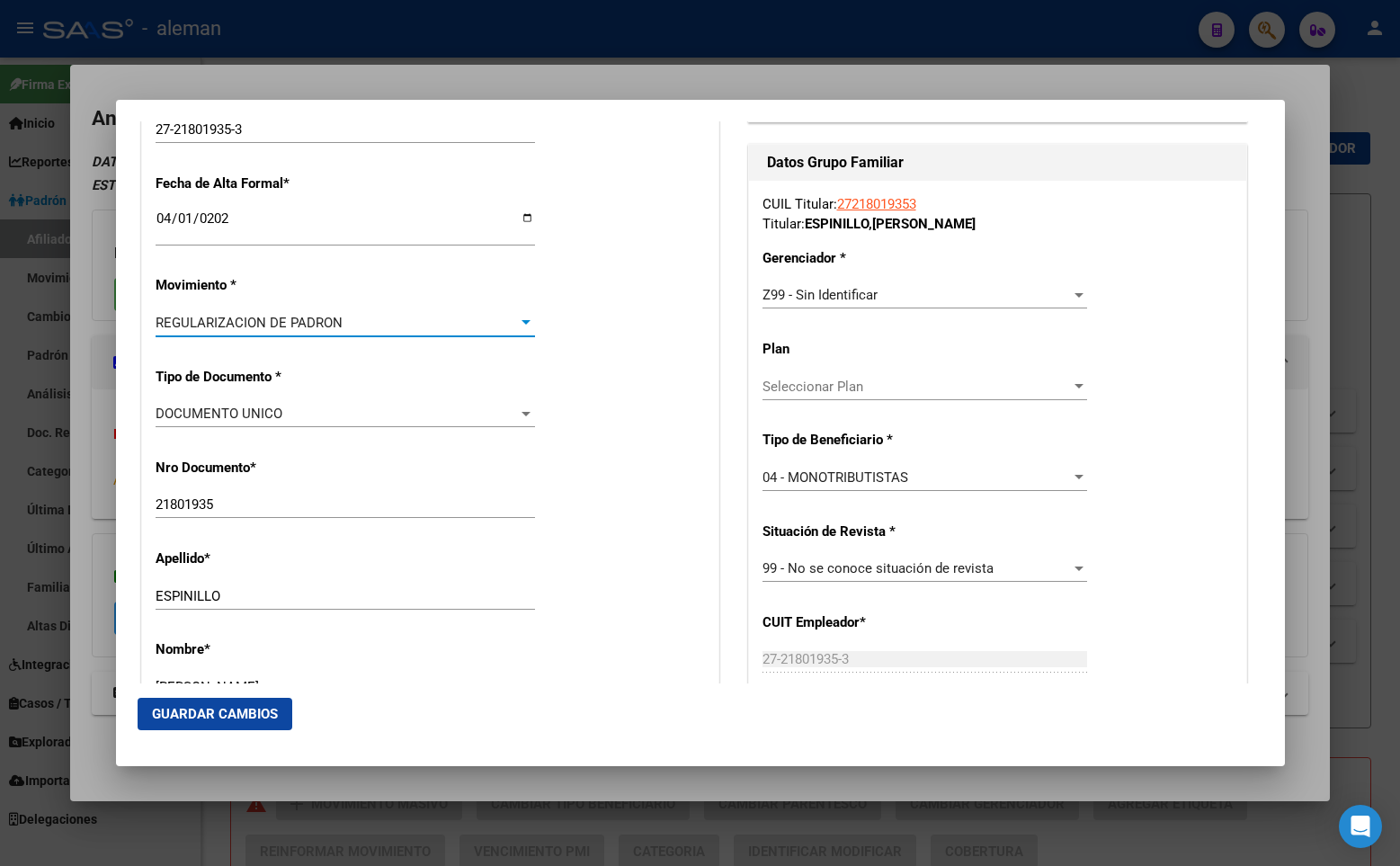
click at [239, 713] on span "Guardar Cambios" at bounding box center [214, 714] width 126 height 17
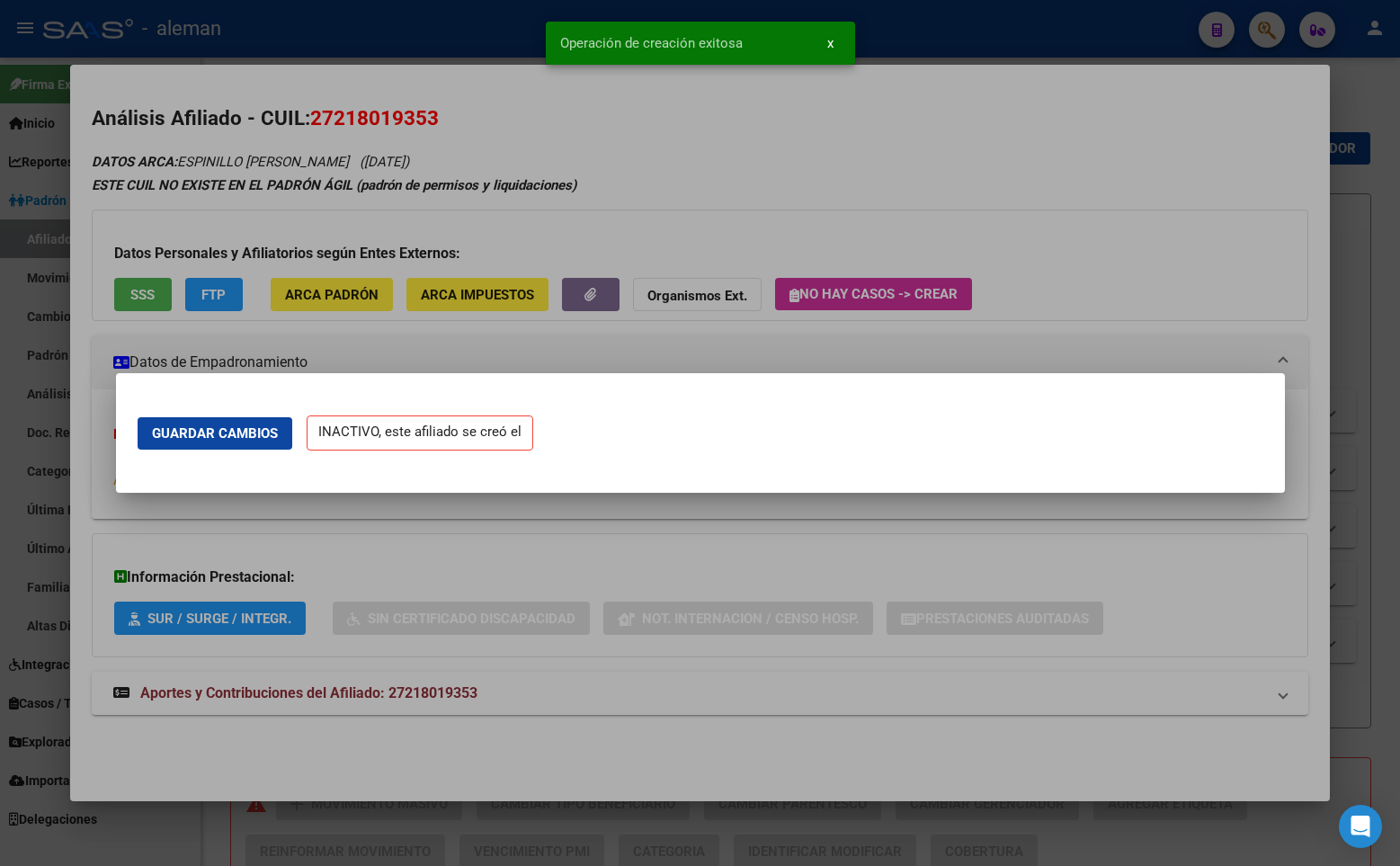
scroll to position [0, 0]
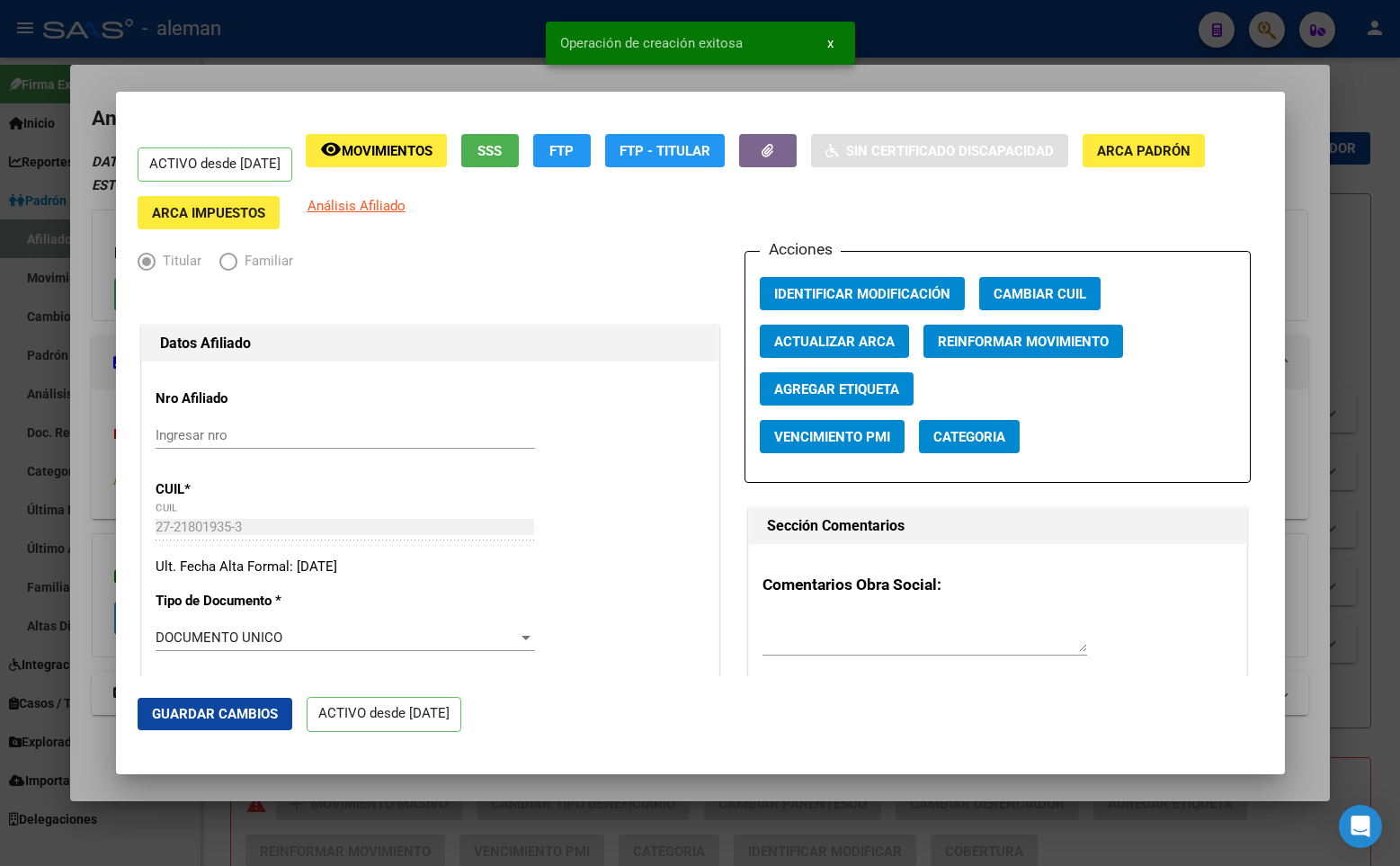
click at [945, 199] on div "ACTIVO desde [DATE] remove_red_eye Movimientos SSS FTP FTP - Titular Sin Certif…" at bounding box center [700, 182] width 1126 height 96
click at [1321, 195] on div at bounding box center [700, 433] width 1400 height 866
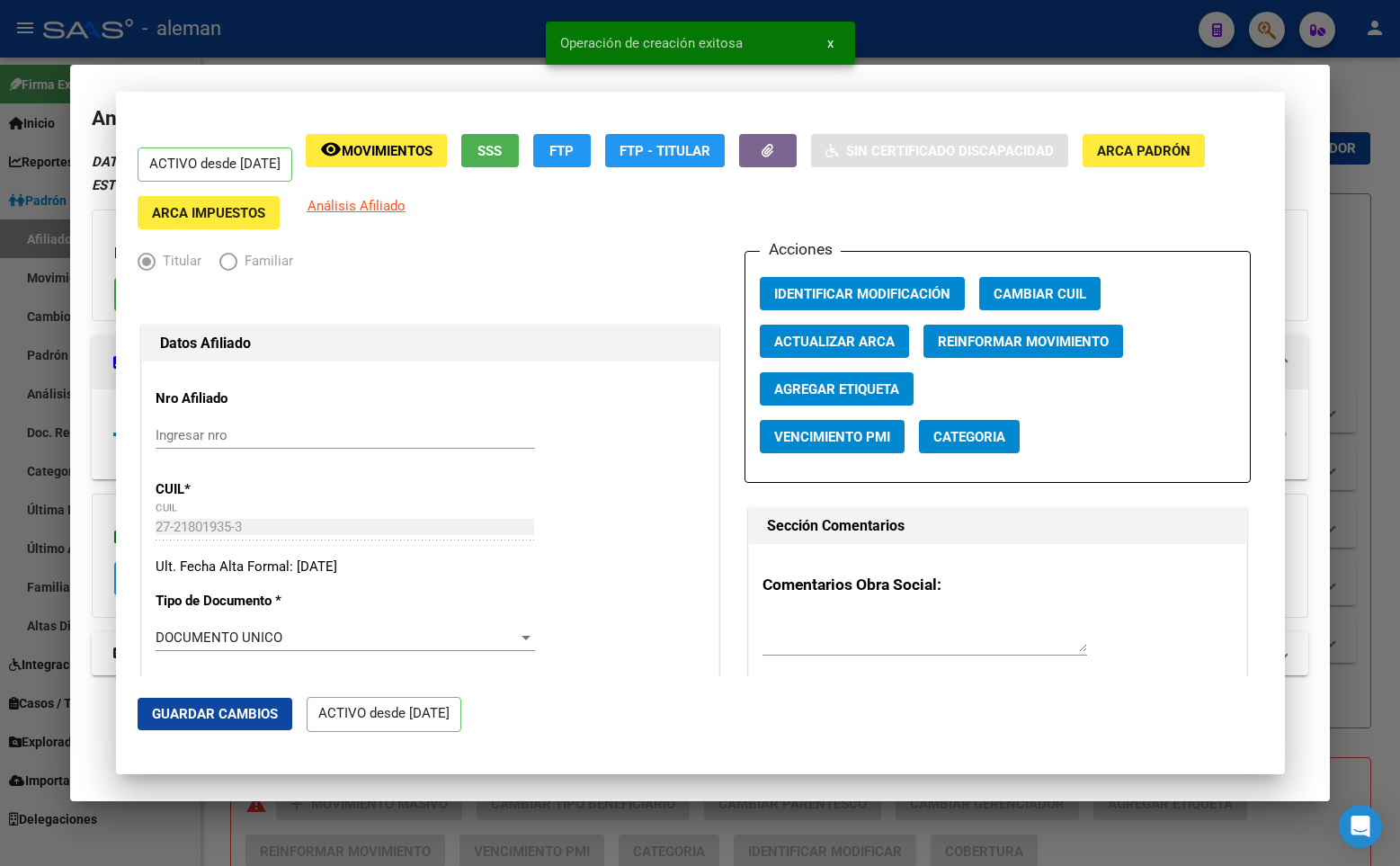
click at [1346, 180] on div at bounding box center [700, 433] width 1400 height 866
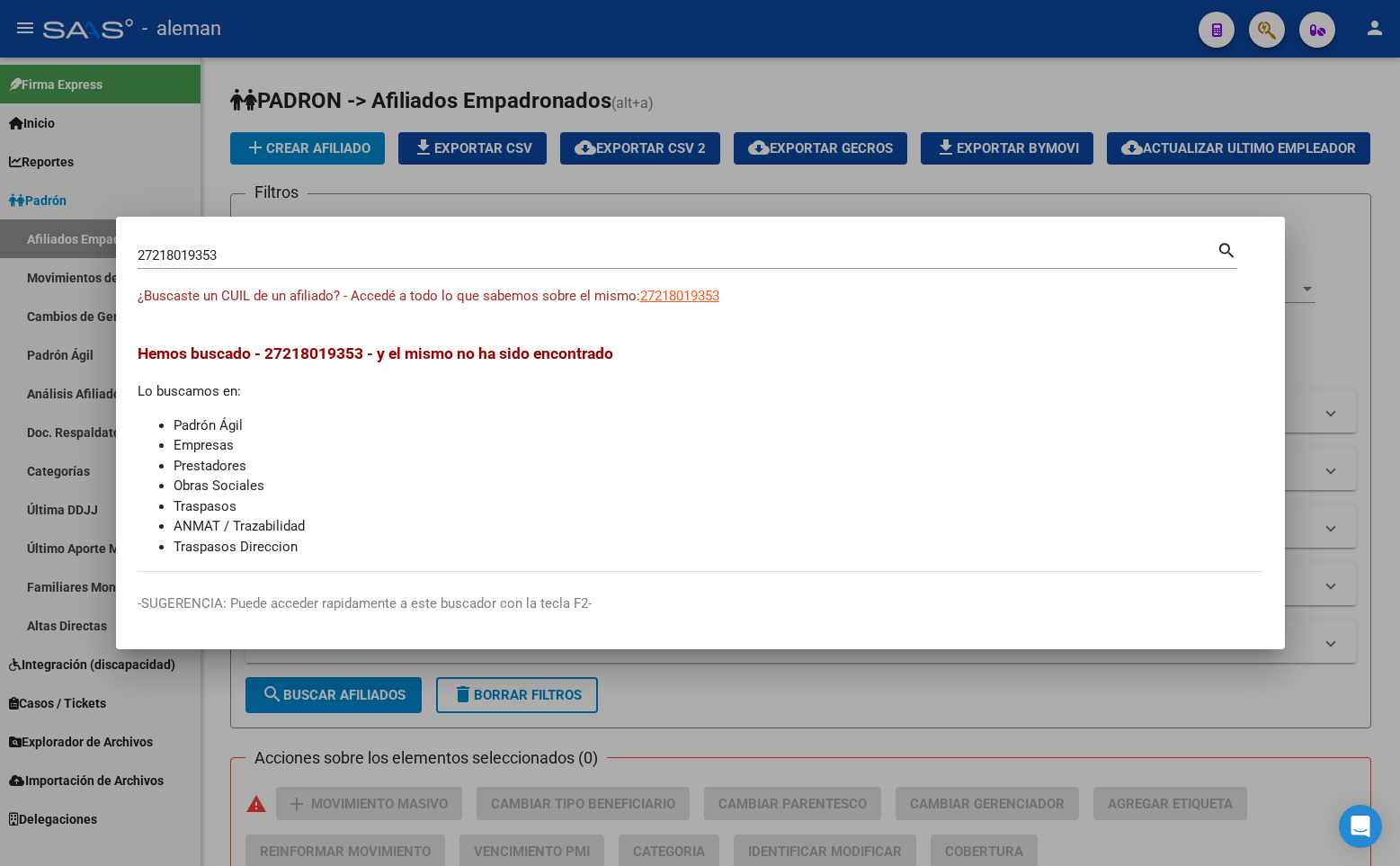
click at [738, 138] on div at bounding box center [700, 433] width 1400 height 866
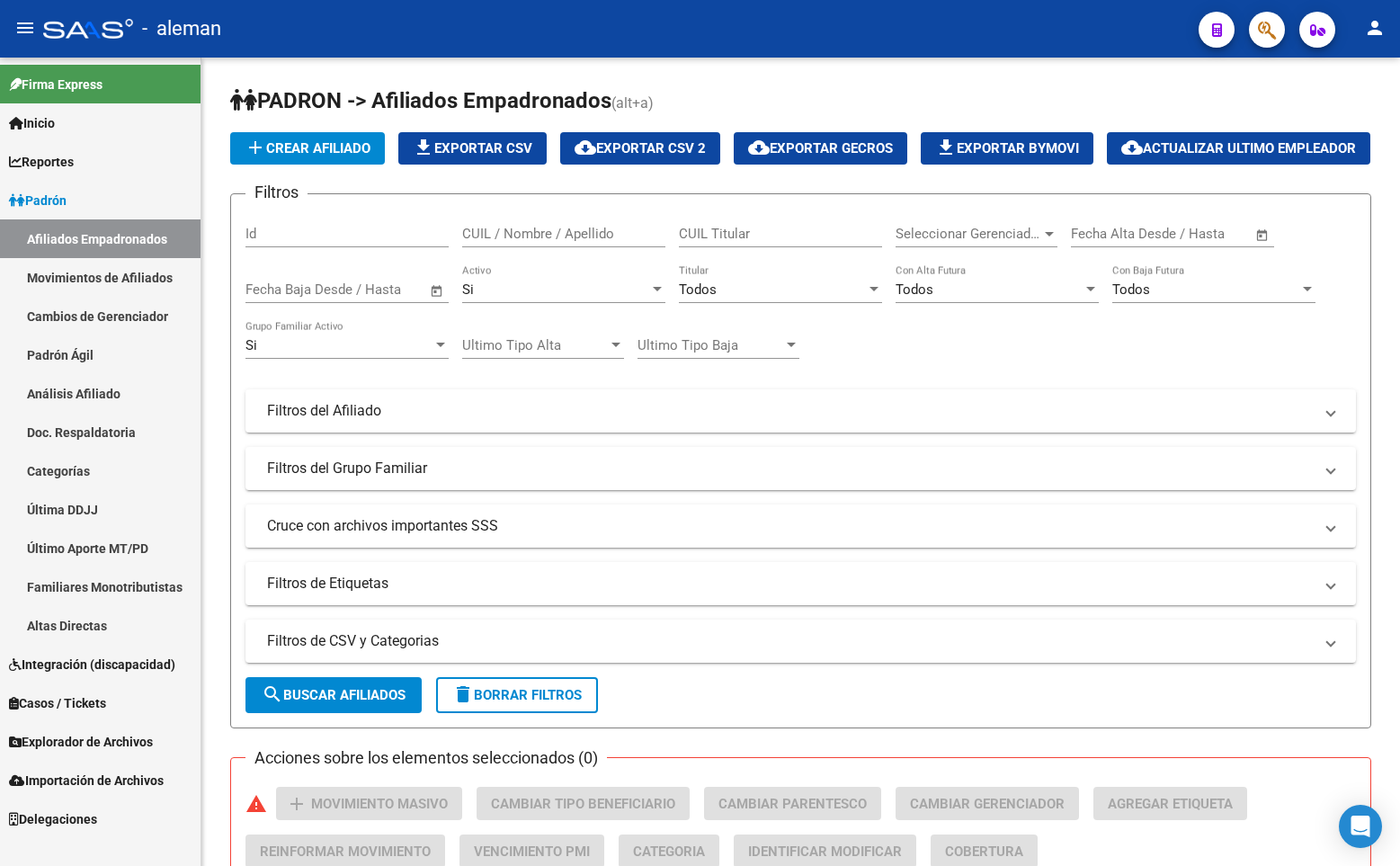
click at [1256, 21] on button "button" at bounding box center [1266, 29] width 36 height 36
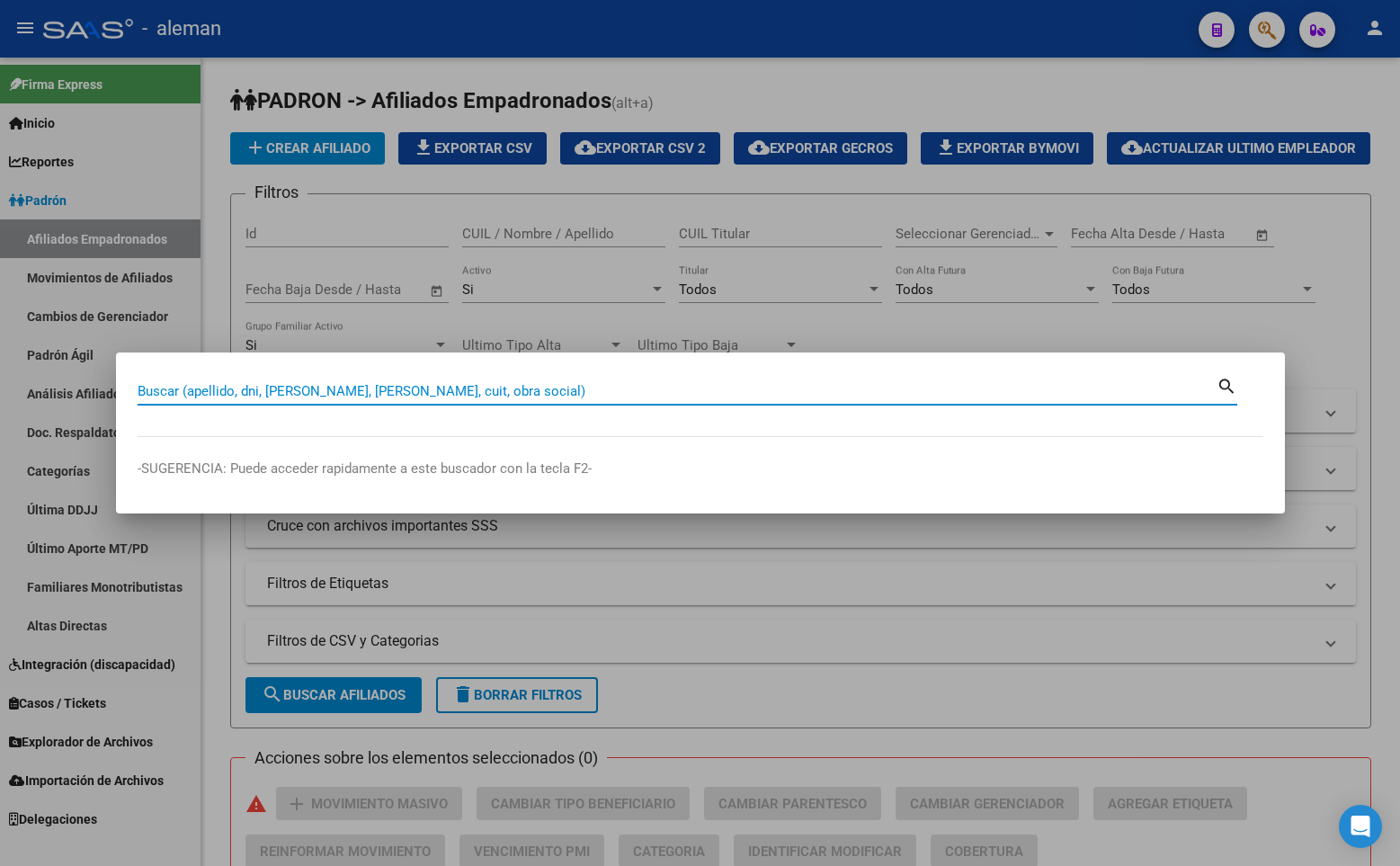
click at [359, 389] on input "Buscar (apellido, dni, [PERSON_NAME], [PERSON_NAME], cuit, obra social)" at bounding box center [677, 391] width 1079 height 17
paste input "20210807382"
type input "20210807382"
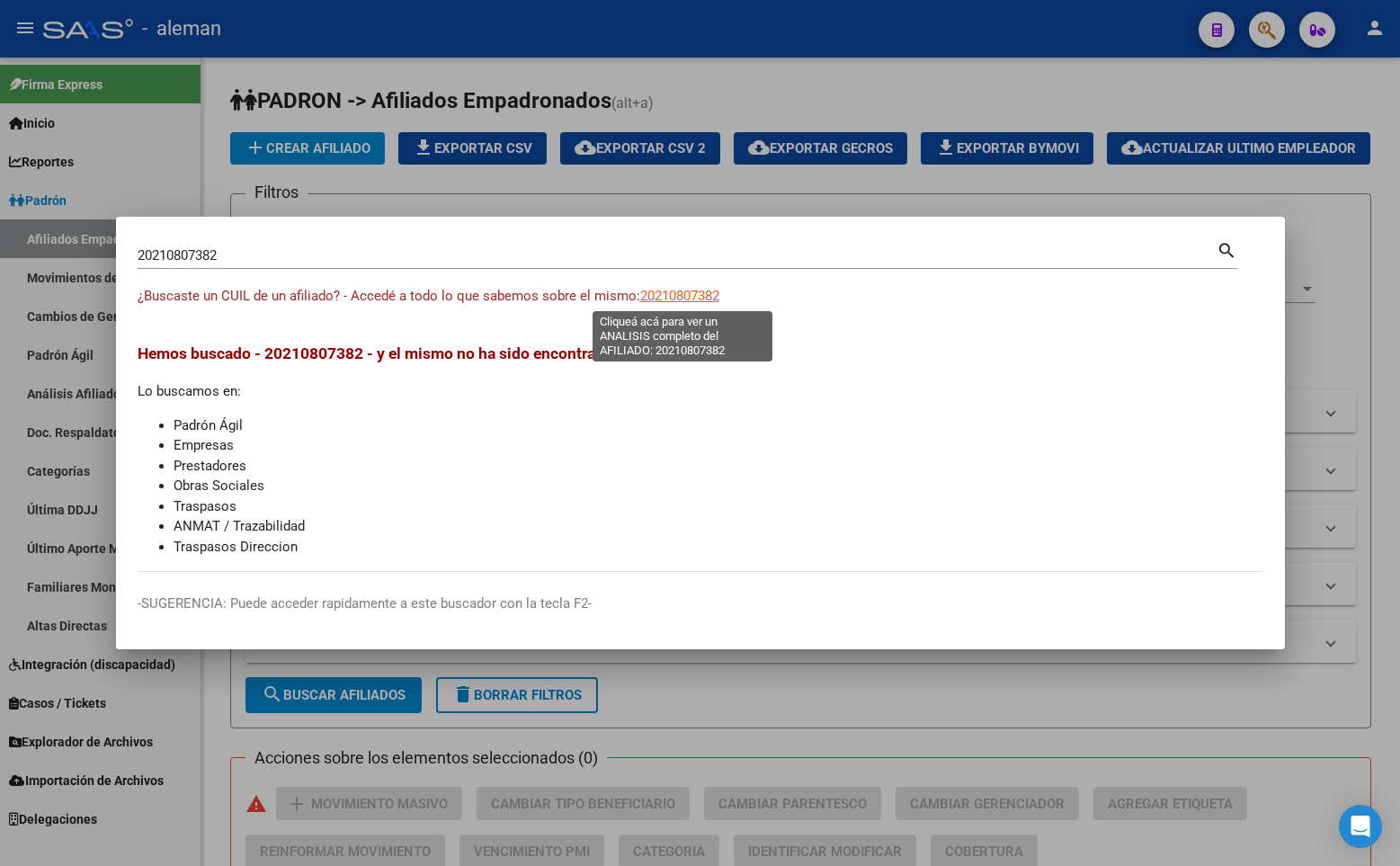
click at [710, 290] on span "20210807382" at bounding box center [679, 296] width 79 height 17
type textarea "20210807382"
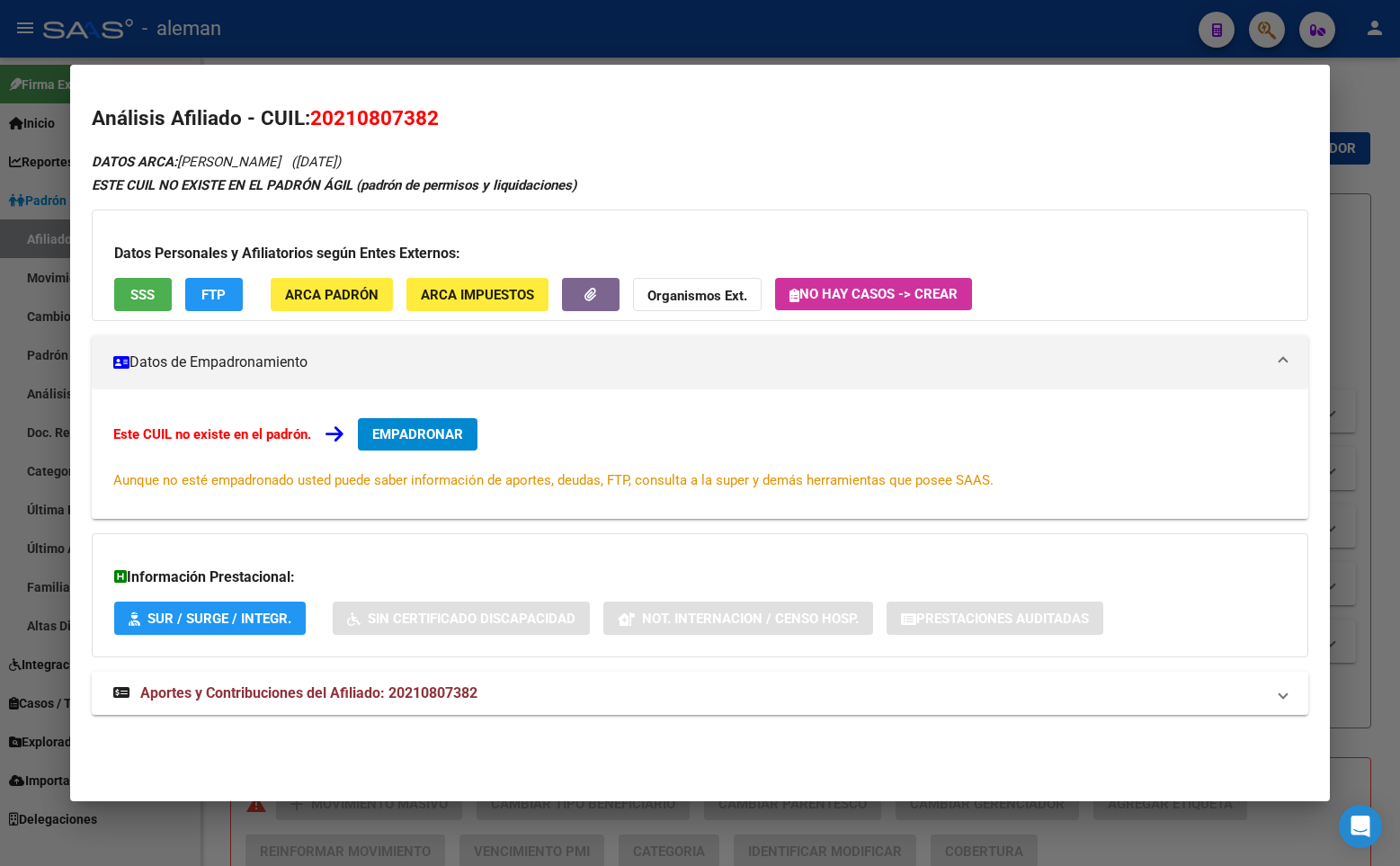
click at [437, 434] on span "EMPADRONAR" at bounding box center [417, 434] width 91 height 17
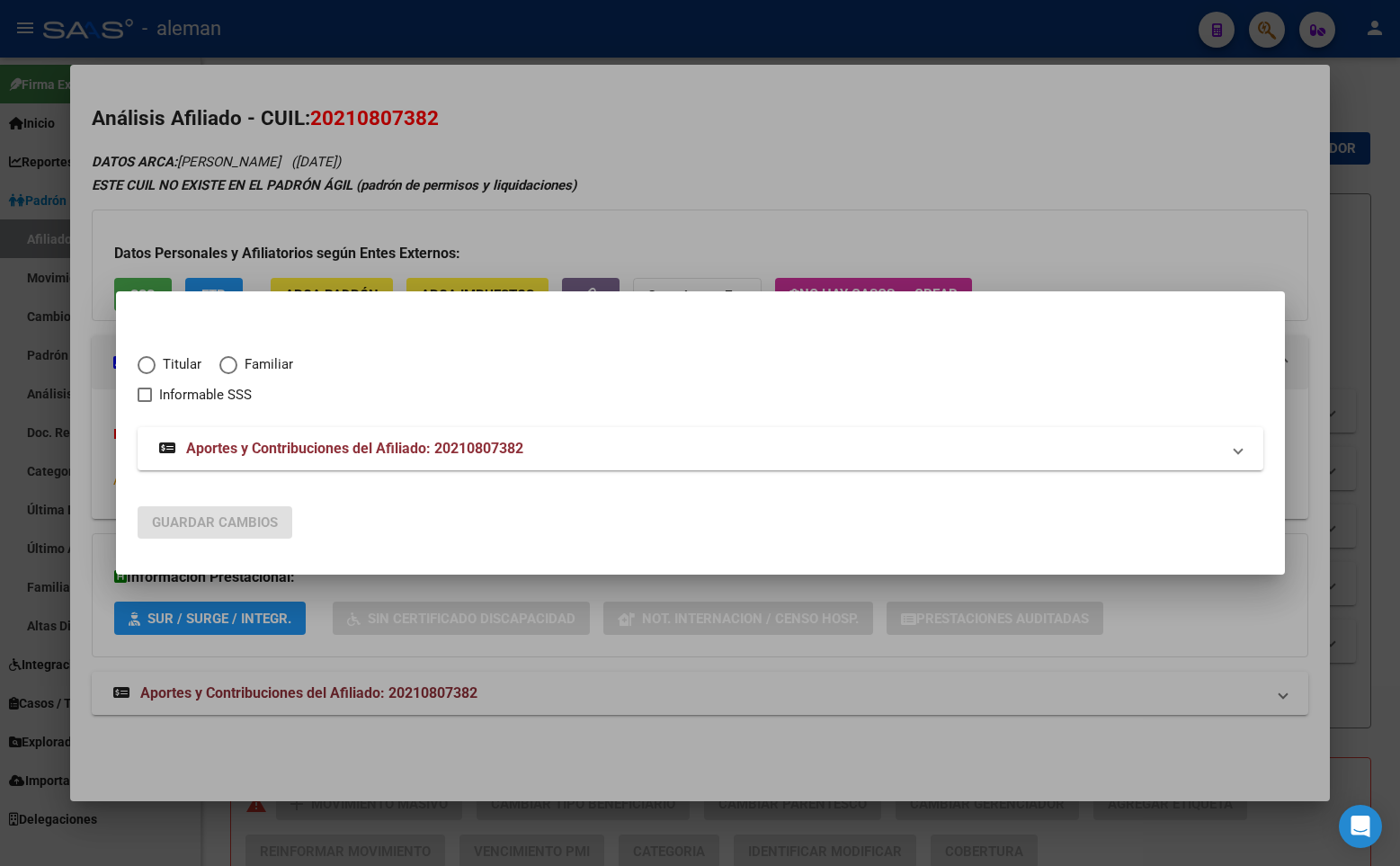
click at [153, 365] on span "Elija una opción" at bounding box center [147, 366] width 18 height 18
click at [153, 365] on input "Titular" at bounding box center [147, 366] width 18 height 18
radio input "true"
checkbox input "true"
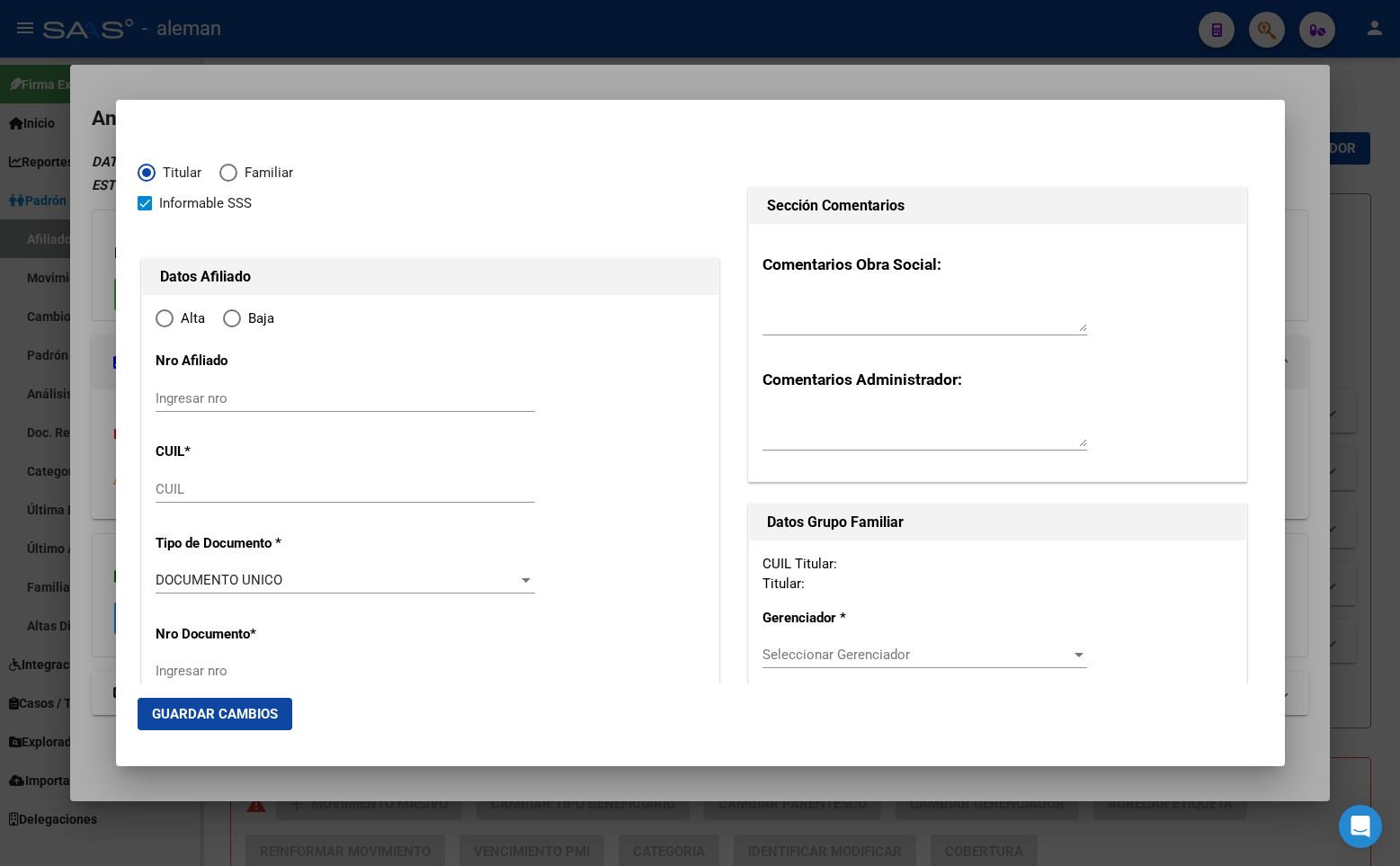
type input "20-21080738-2"
type input "21080738"
type input "DUBOVIS"
type input "GASTON M"
type input "1969-11-04"
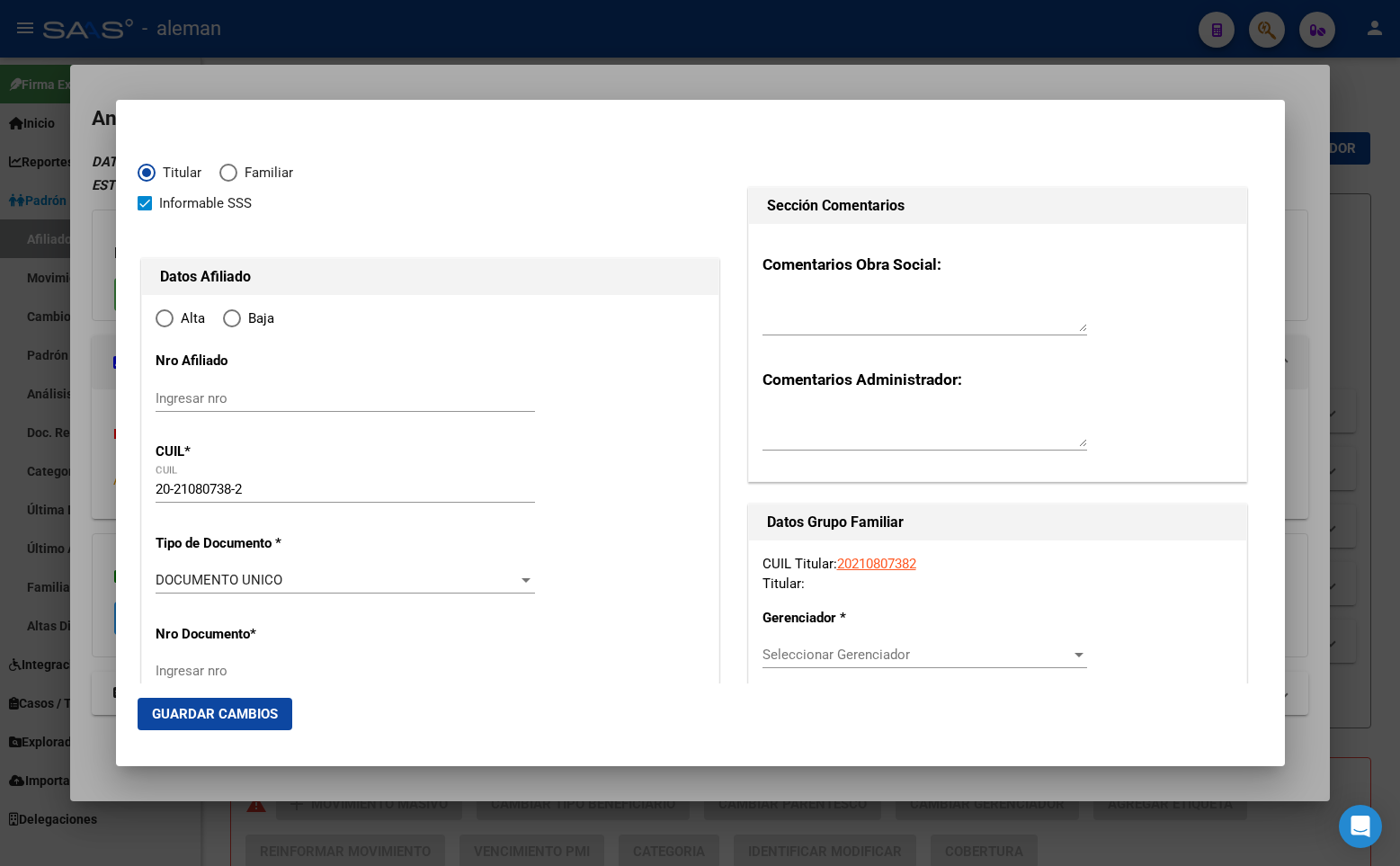
type input "CABA"
type input "1425"
type input "BILLINGHURST"
type input "2547"
radio input "true"
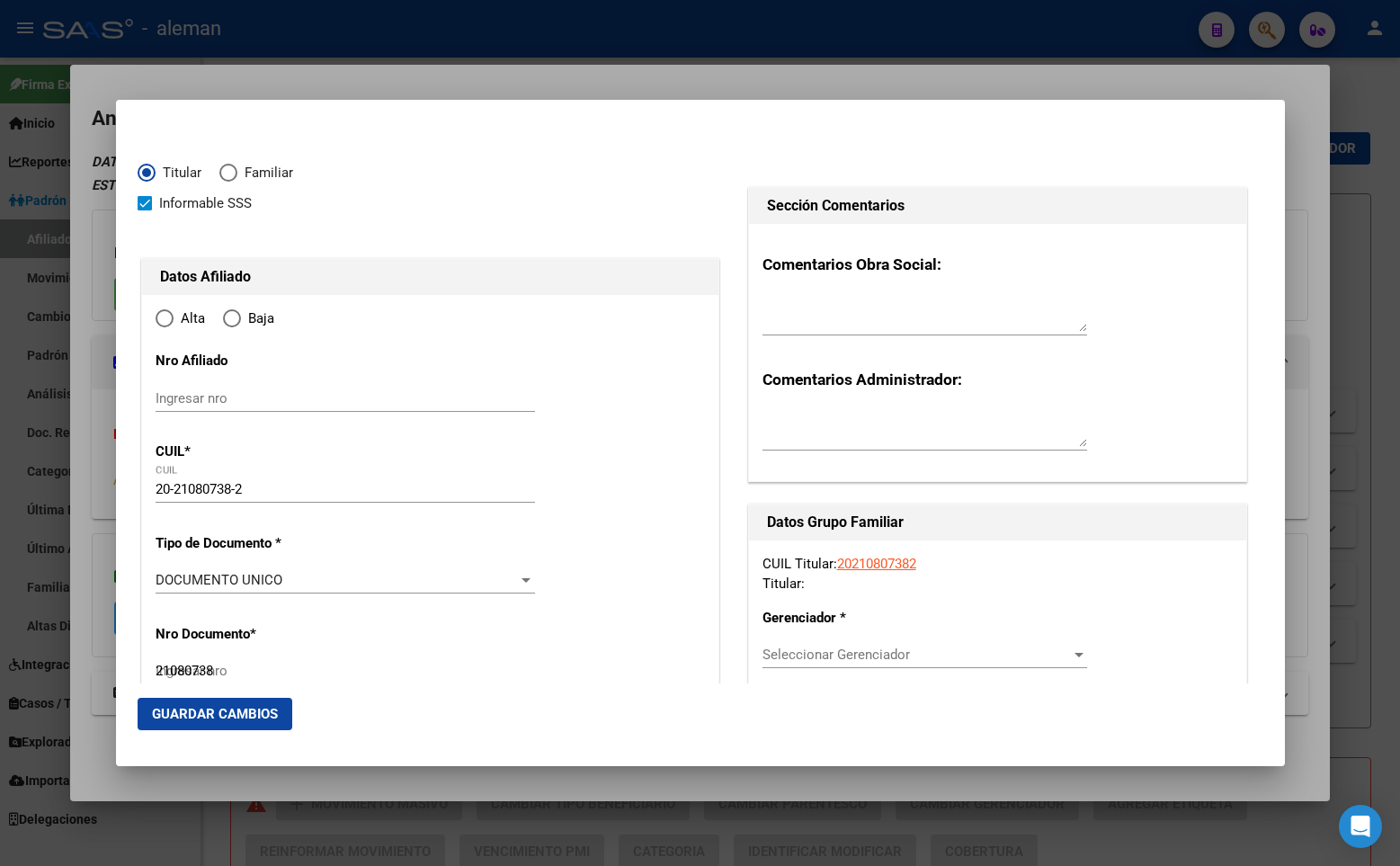
type input "CABA"
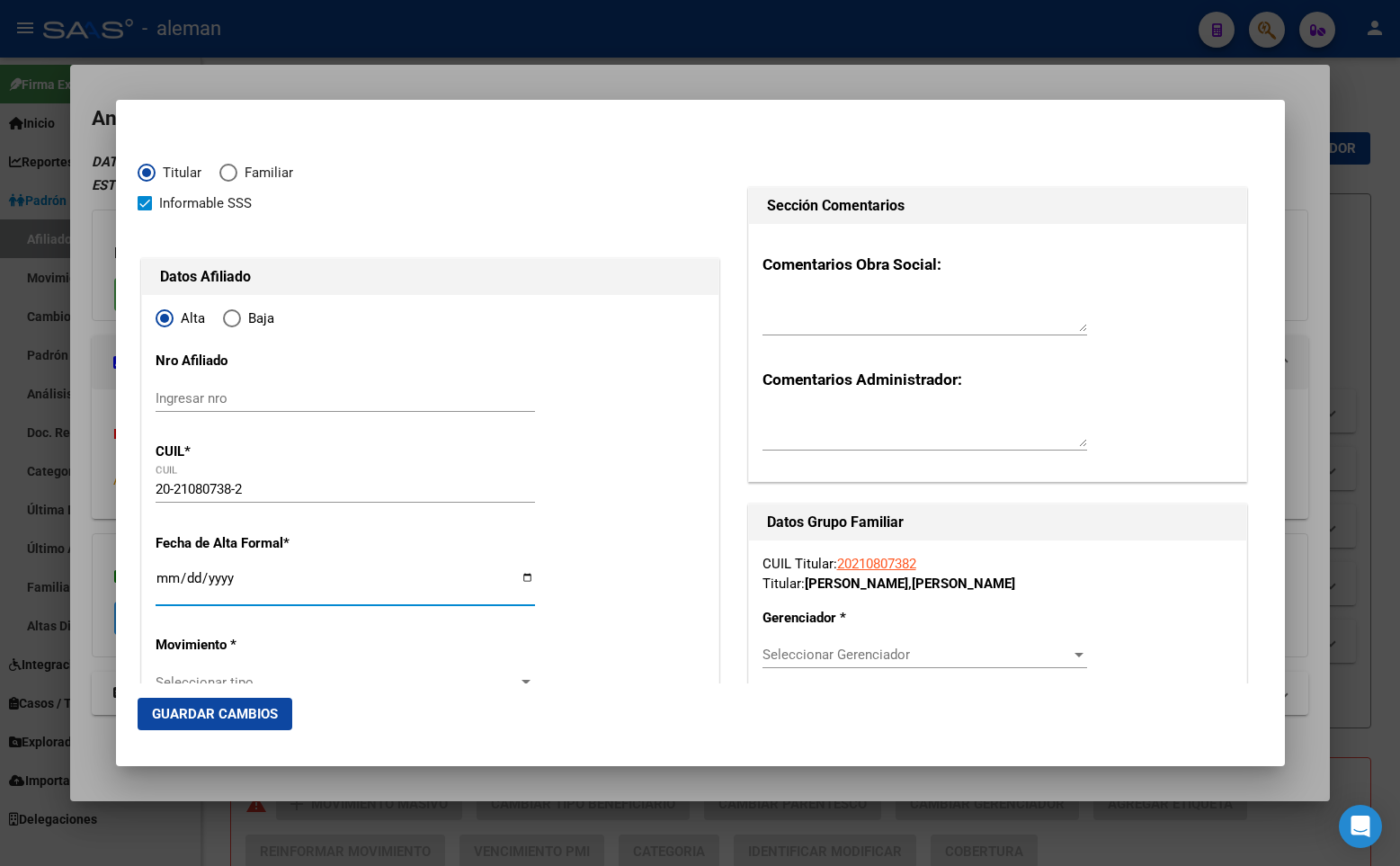
click at [161, 575] on input "Ingresar fecha" at bounding box center [344, 585] width 379 height 28
type input "[DATE]"
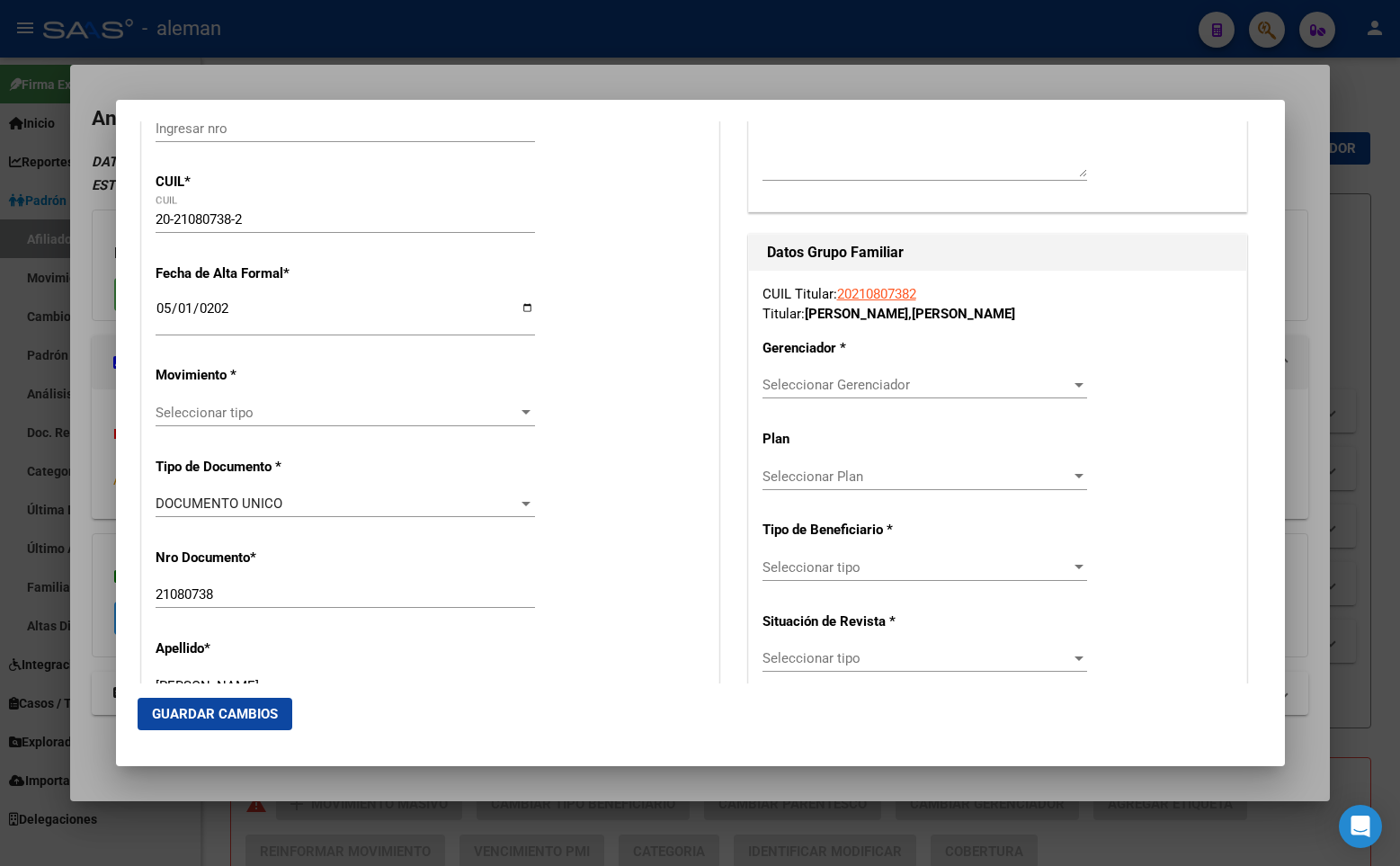
click at [190, 418] on span "Seleccionar tipo" at bounding box center [337, 413] width 364 height 17
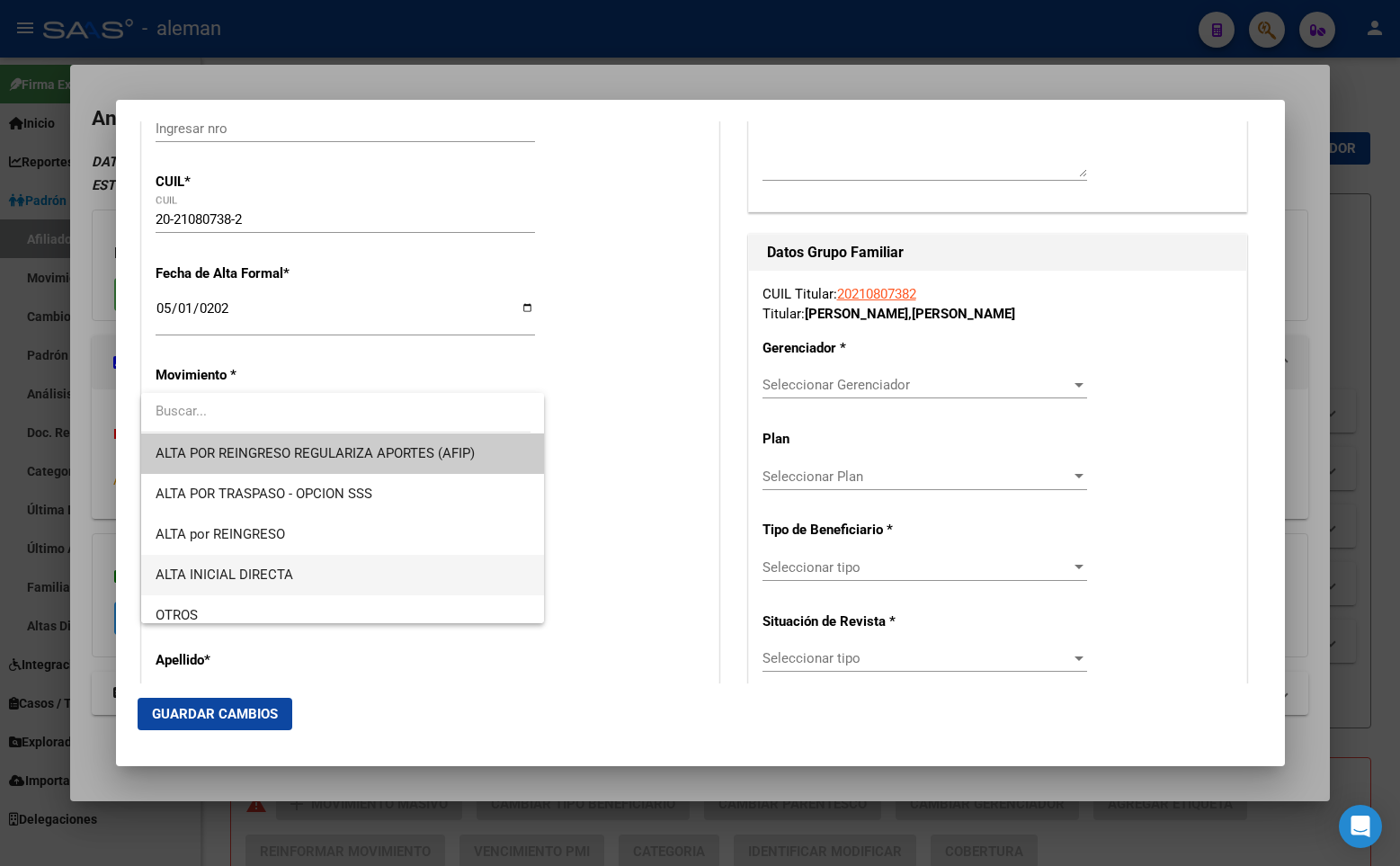
scroll to position [90, 0]
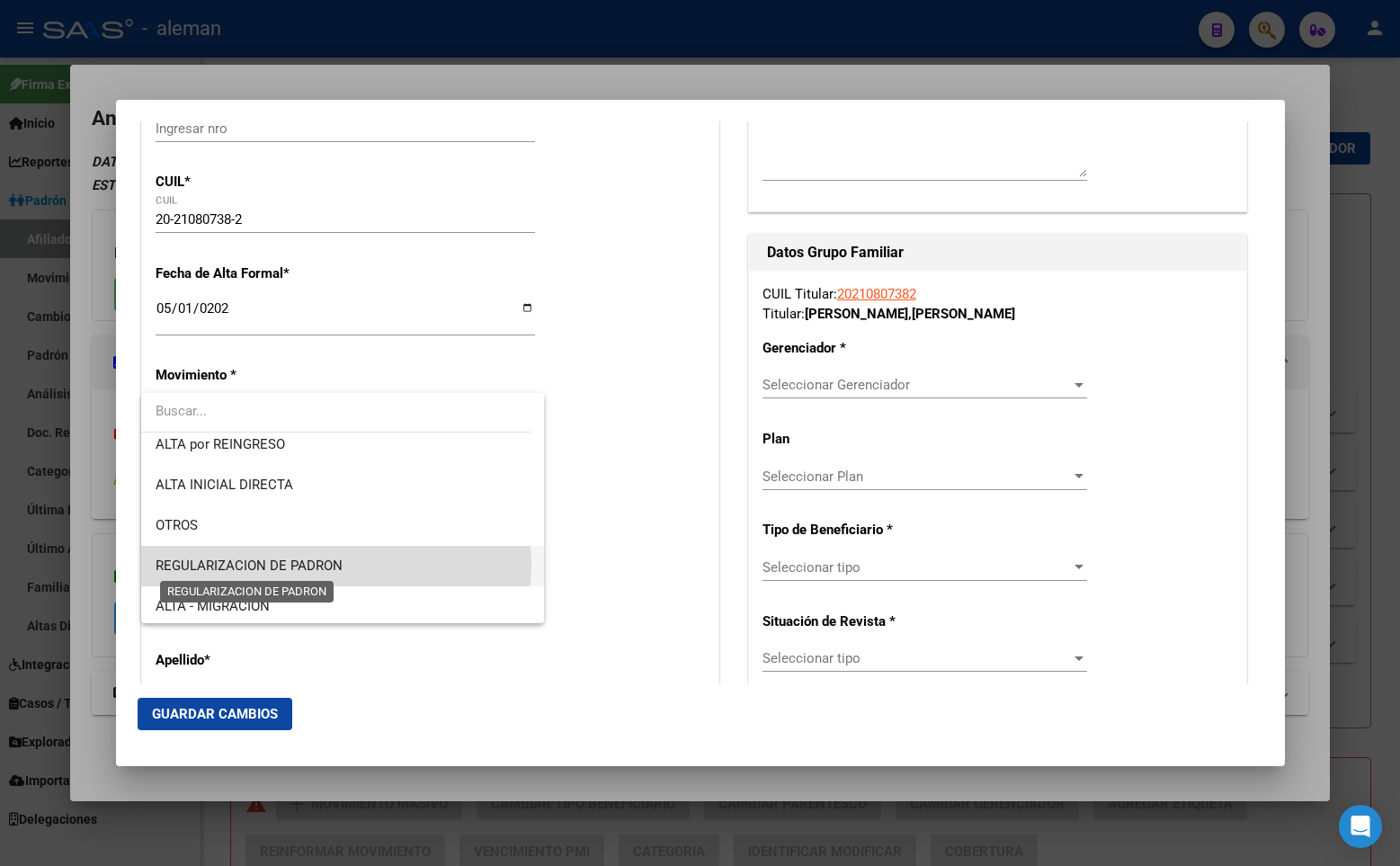
click at [325, 564] on span "REGULARIZACION DE PADRON" at bounding box center [249, 566] width 187 height 17
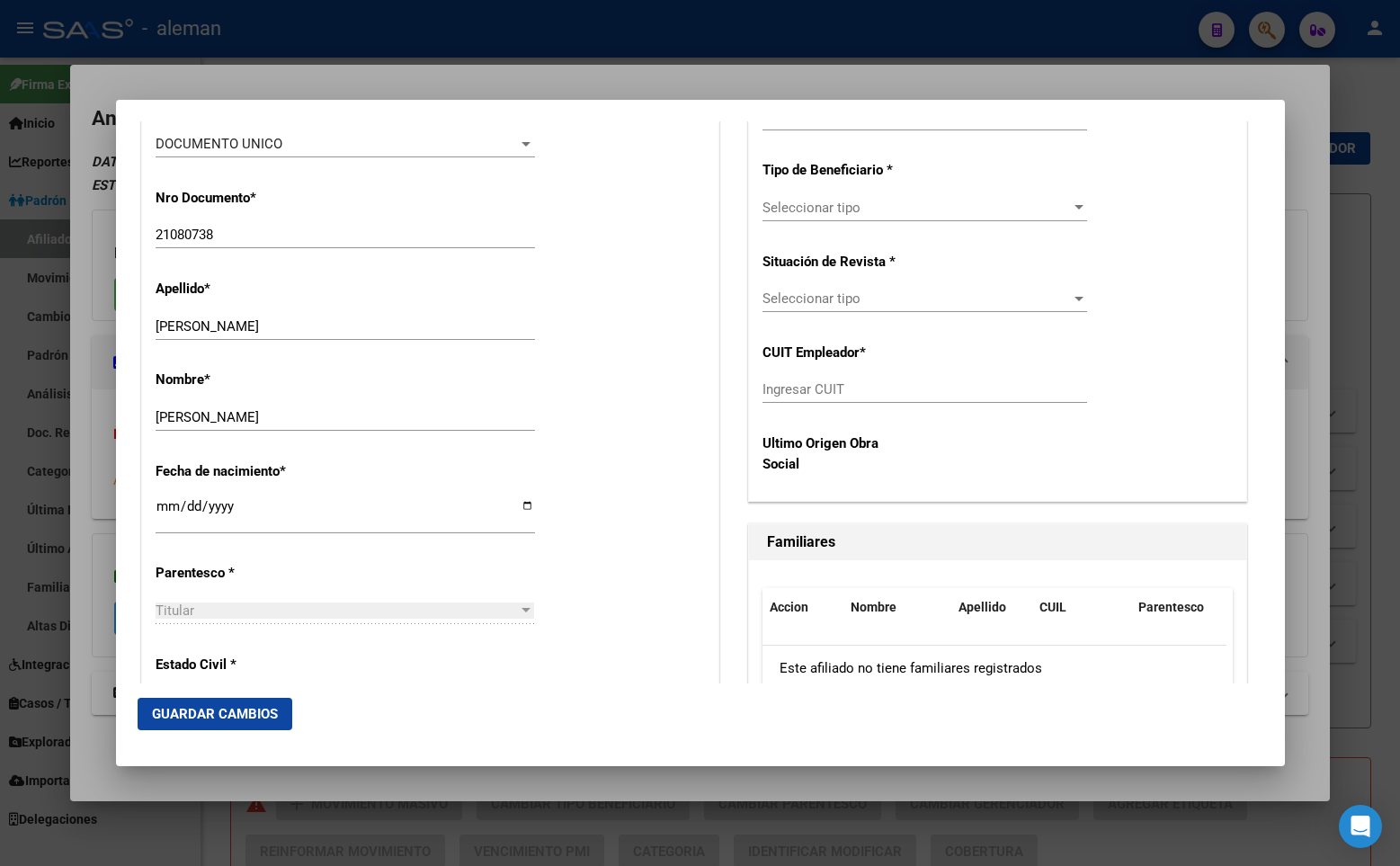
scroll to position [719, 0]
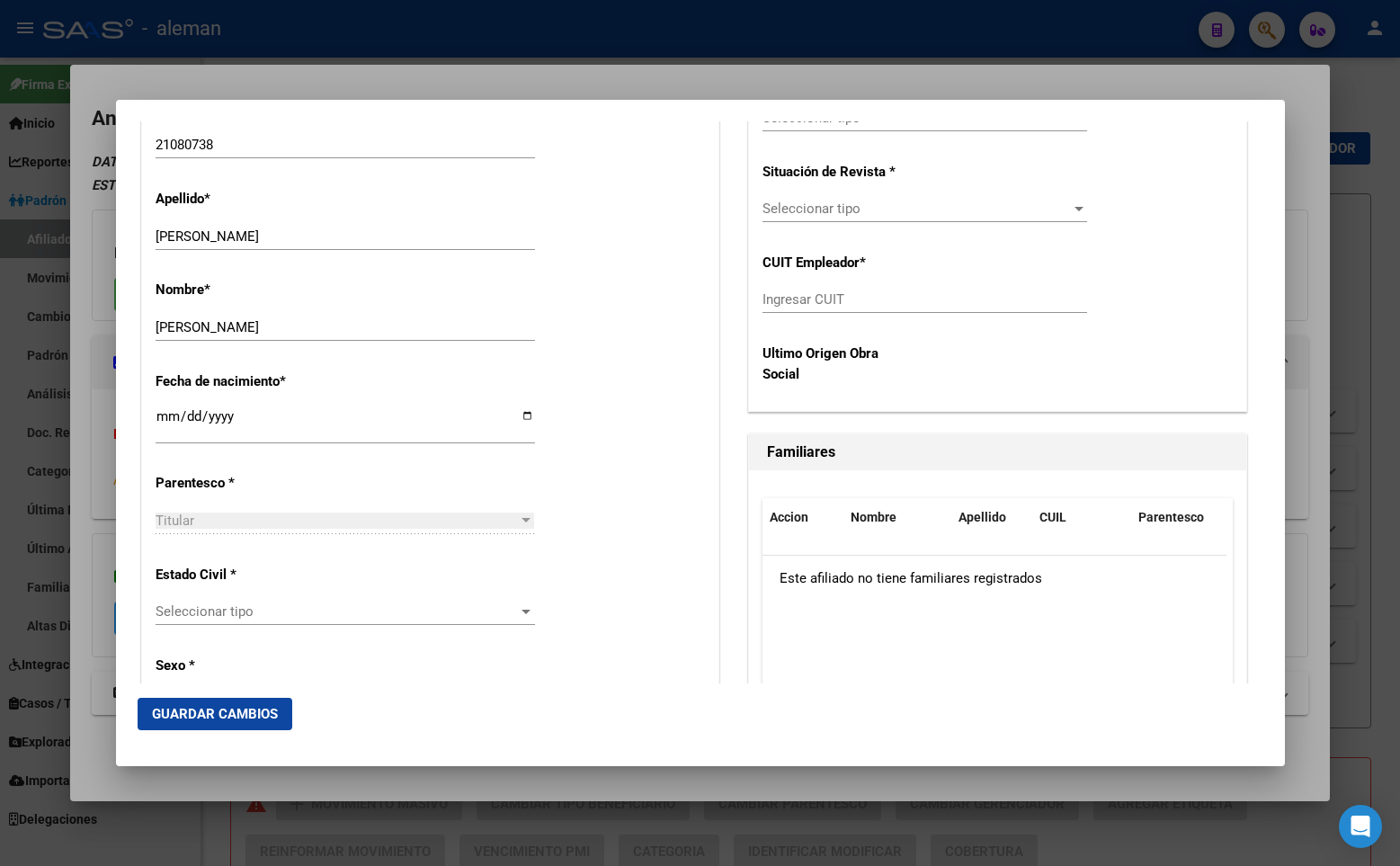
click at [242, 607] on span "Seleccionar tipo" at bounding box center [337, 612] width 364 height 17
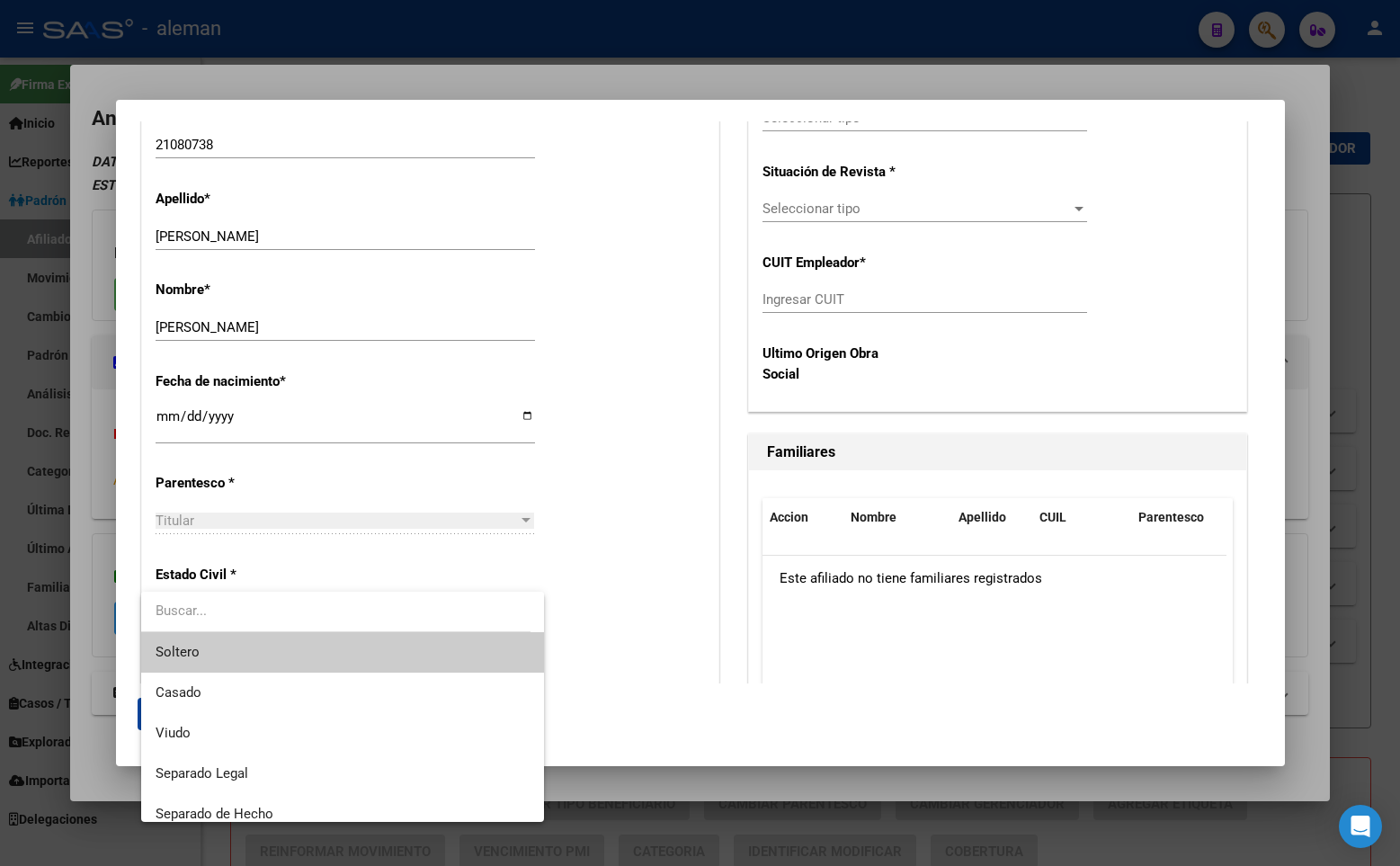
click at [236, 650] on span "Soltero" at bounding box center [342, 652] width 374 height 40
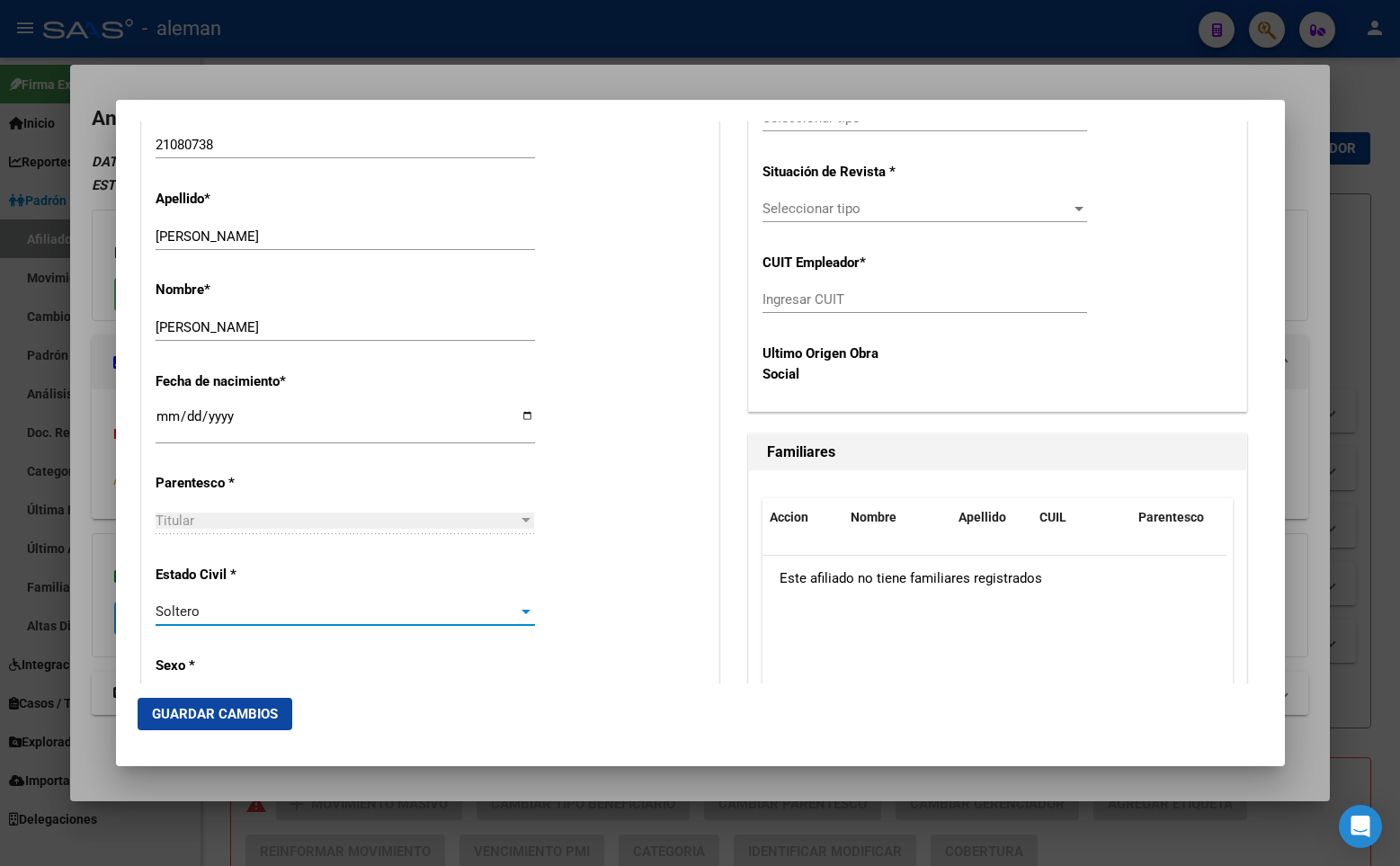
click at [584, 563] on div "Estado Civil * [DEMOGRAPHIC_DATA] Seleccionar tipo" at bounding box center [430, 596] width 549 height 91
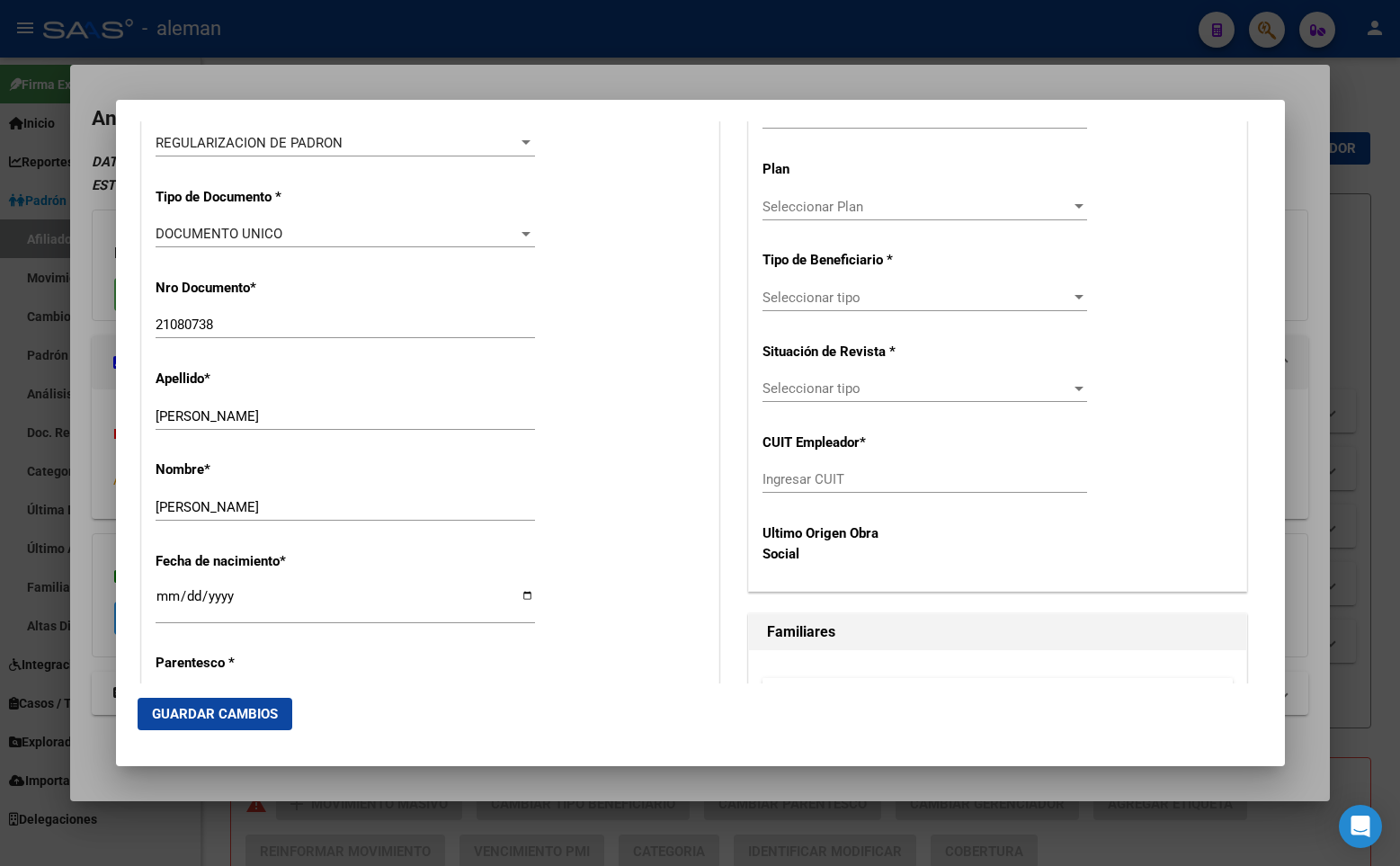
scroll to position [270, 0]
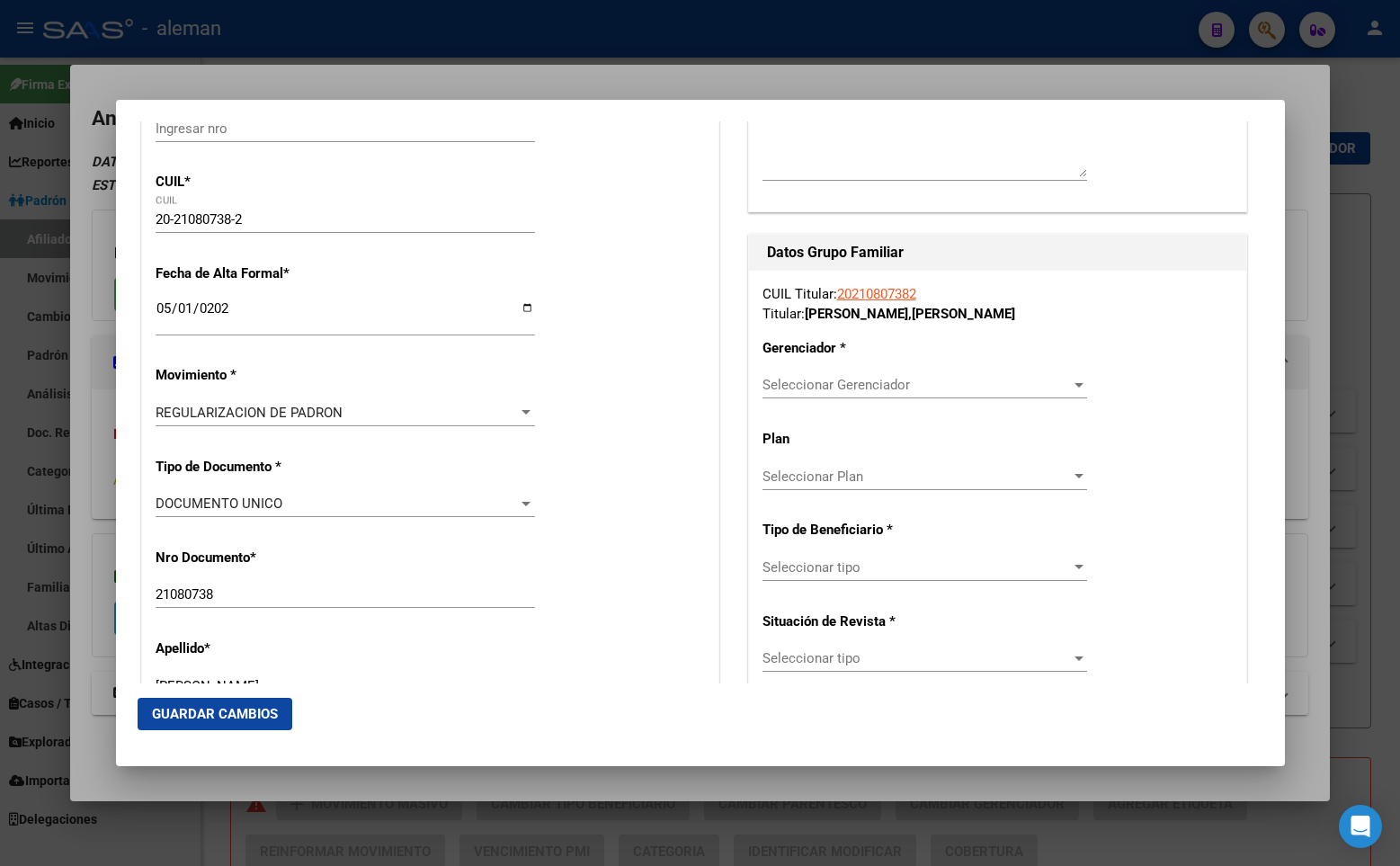
click at [836, 385] on span "Seleccionar Gerenciador" at bounding box center [916, 385] width 308 height 17
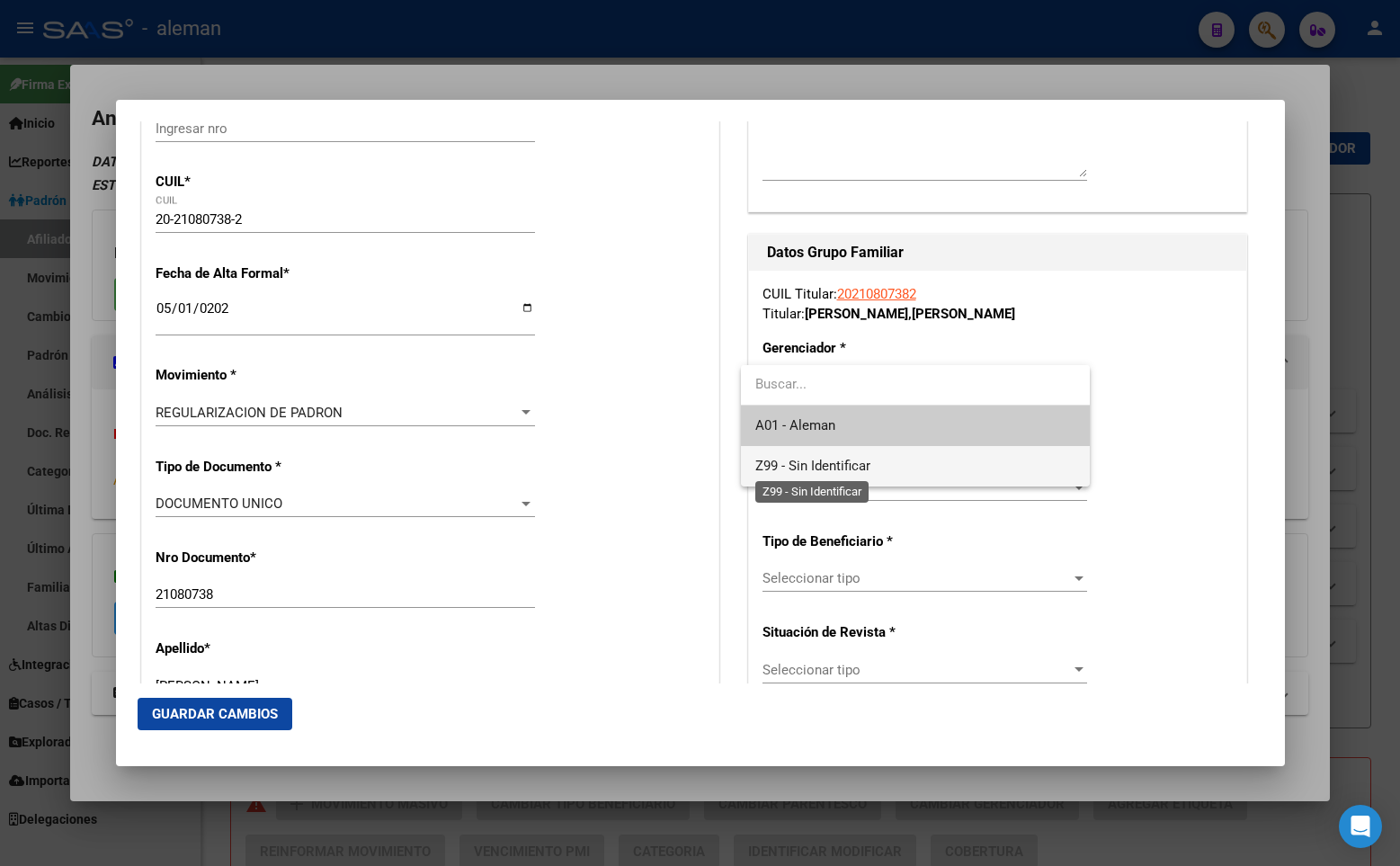
click at [806, 465] on span "Z99 - Sin Identificar" at bounding box center [812, 466] width 115 height 17
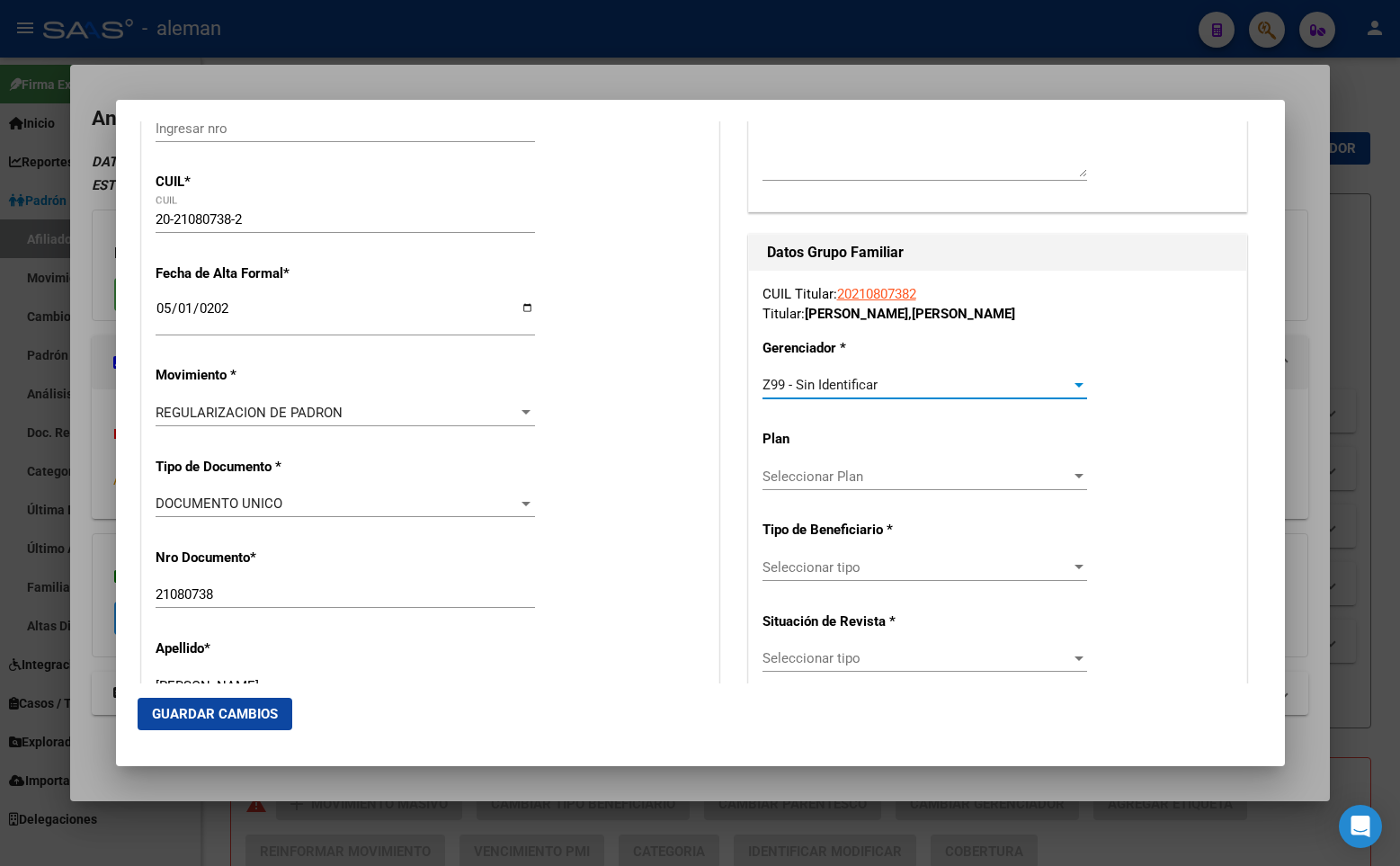
click at [818, 568] on span "Seleccionar tipo" at bounding box center [916, 568] width 308 height 17
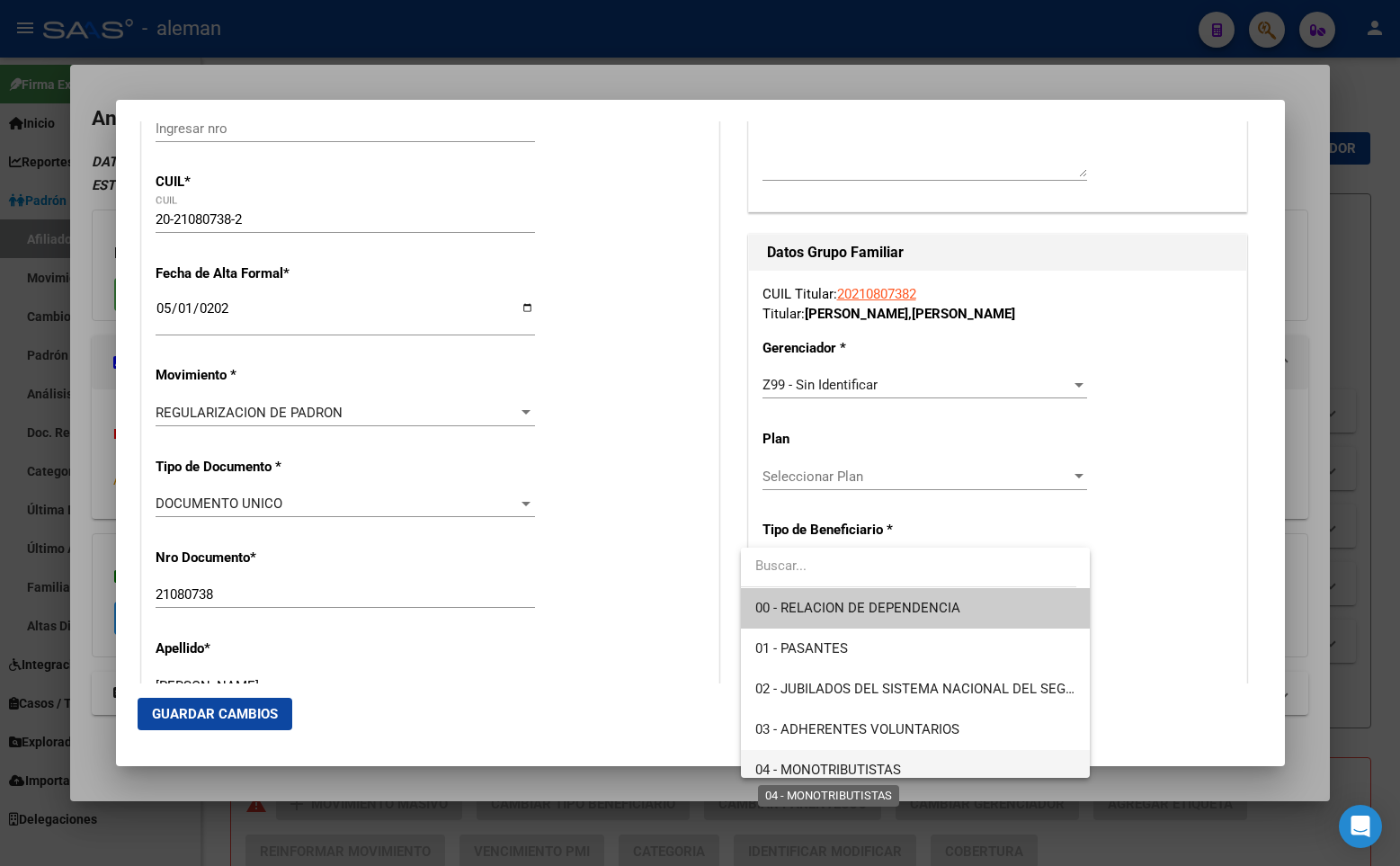
click at [824, 770] on span "04 - MONOTRIBUTISTAS" at bounding box center [828, 770] width 146 height 17
type input "20-21080738-2"
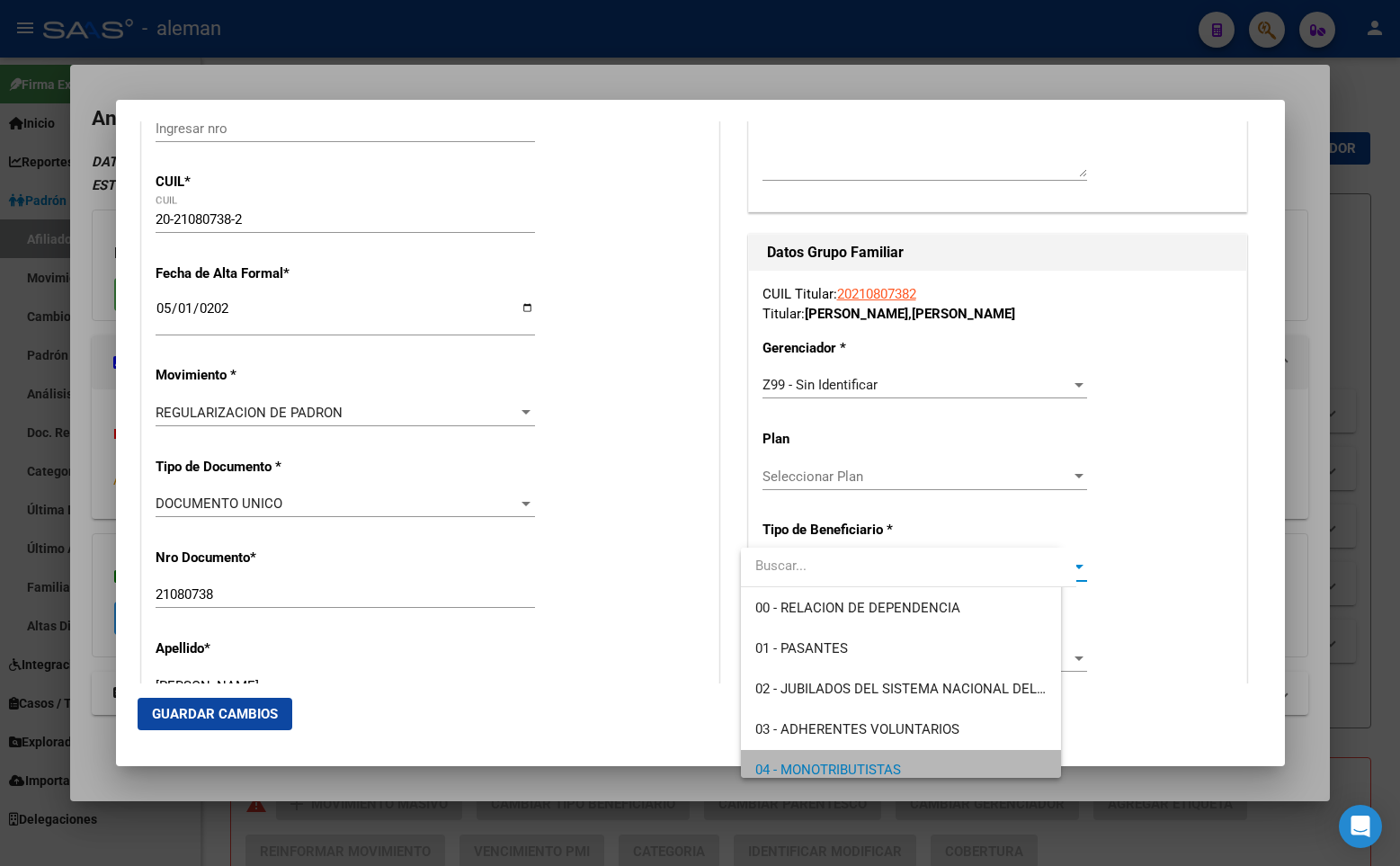
scroll to position [13, 0]
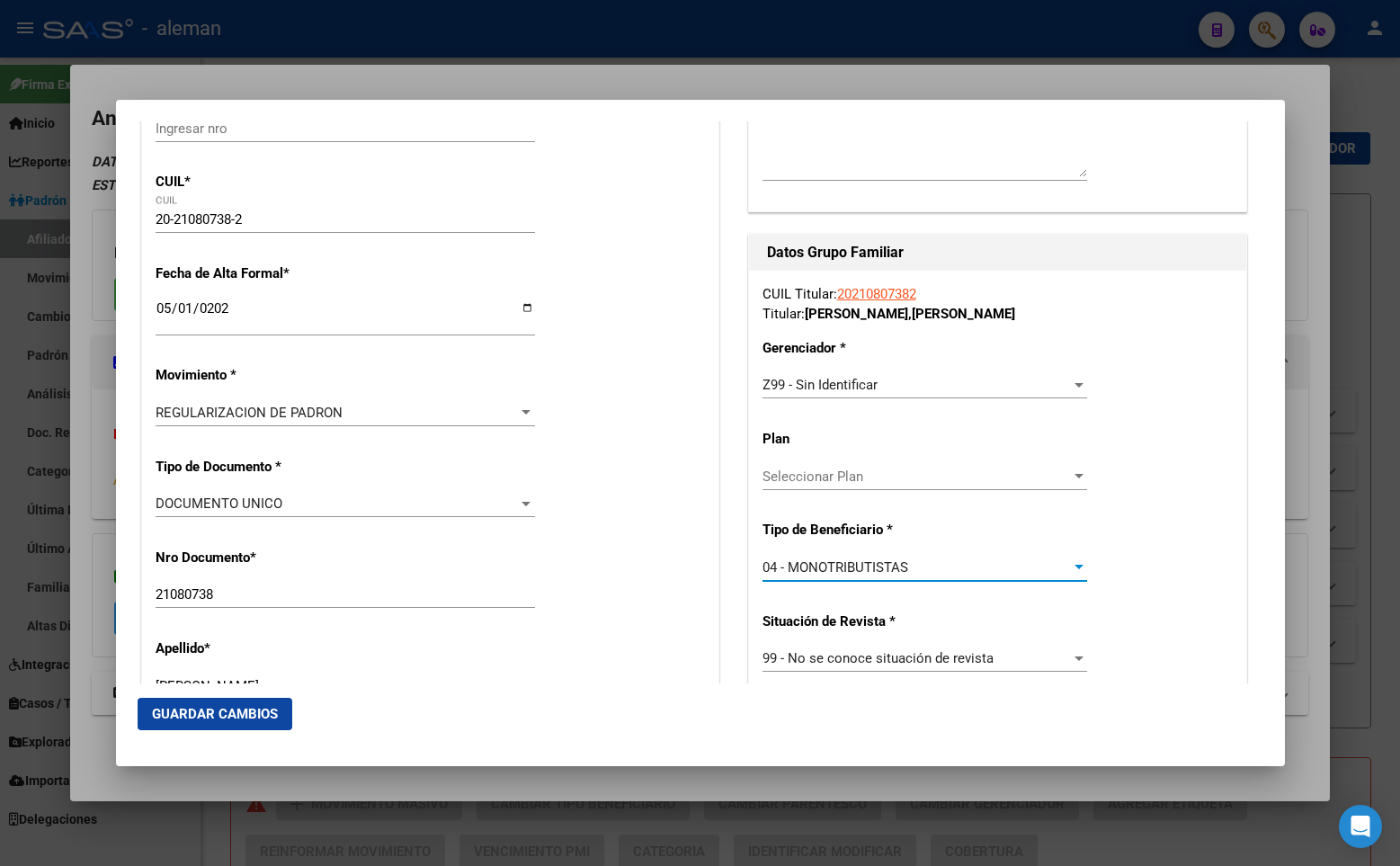
click at [679, 534] on div "Nro Documento * 21080738 Ingresar nro" at bounding box center [430, 579] width 549 height 91
click at [225, 714] on span "Guardar Cambios" at bounding box center [214, 714] width 126 height 17
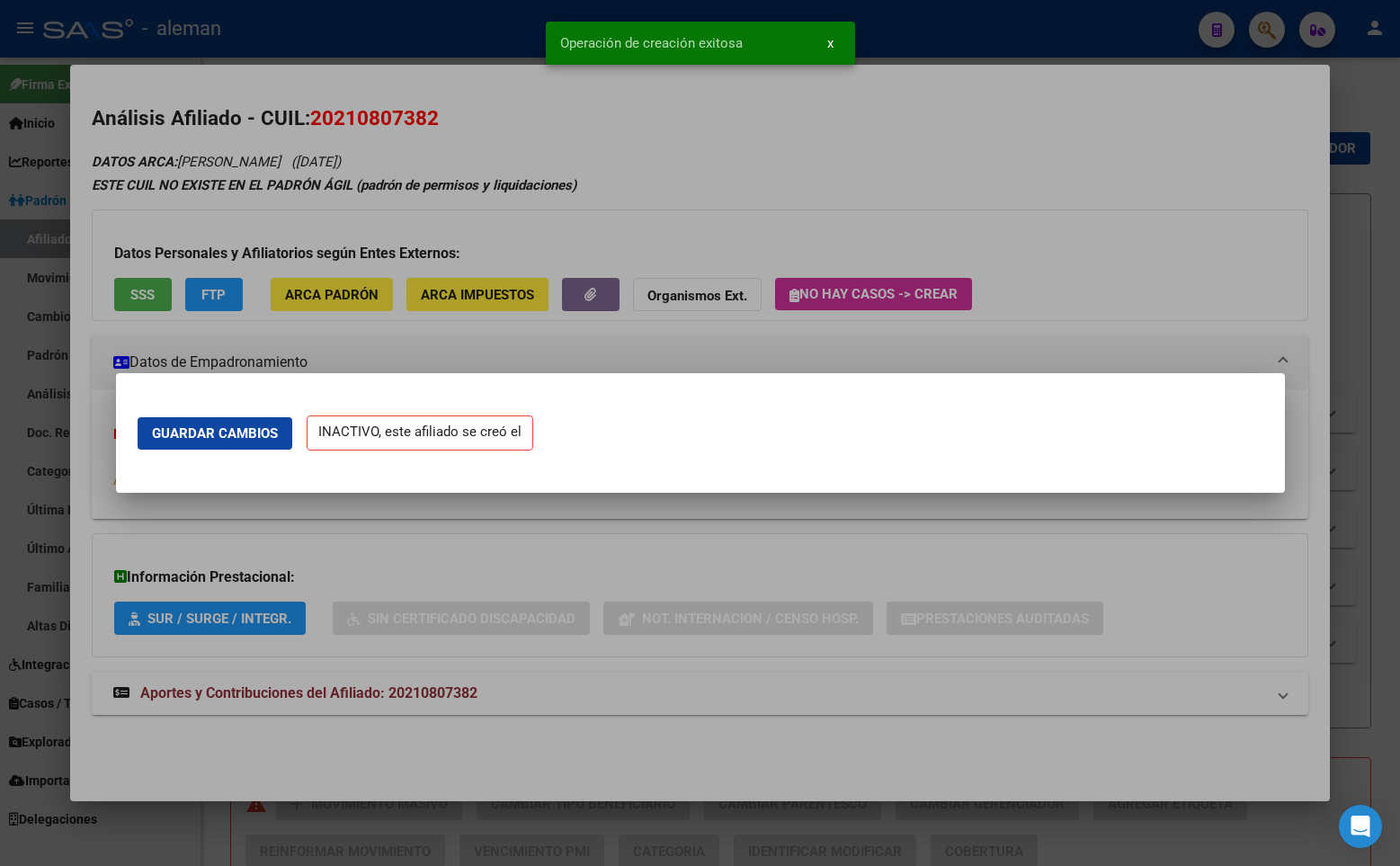
scroll to position [0, 0]
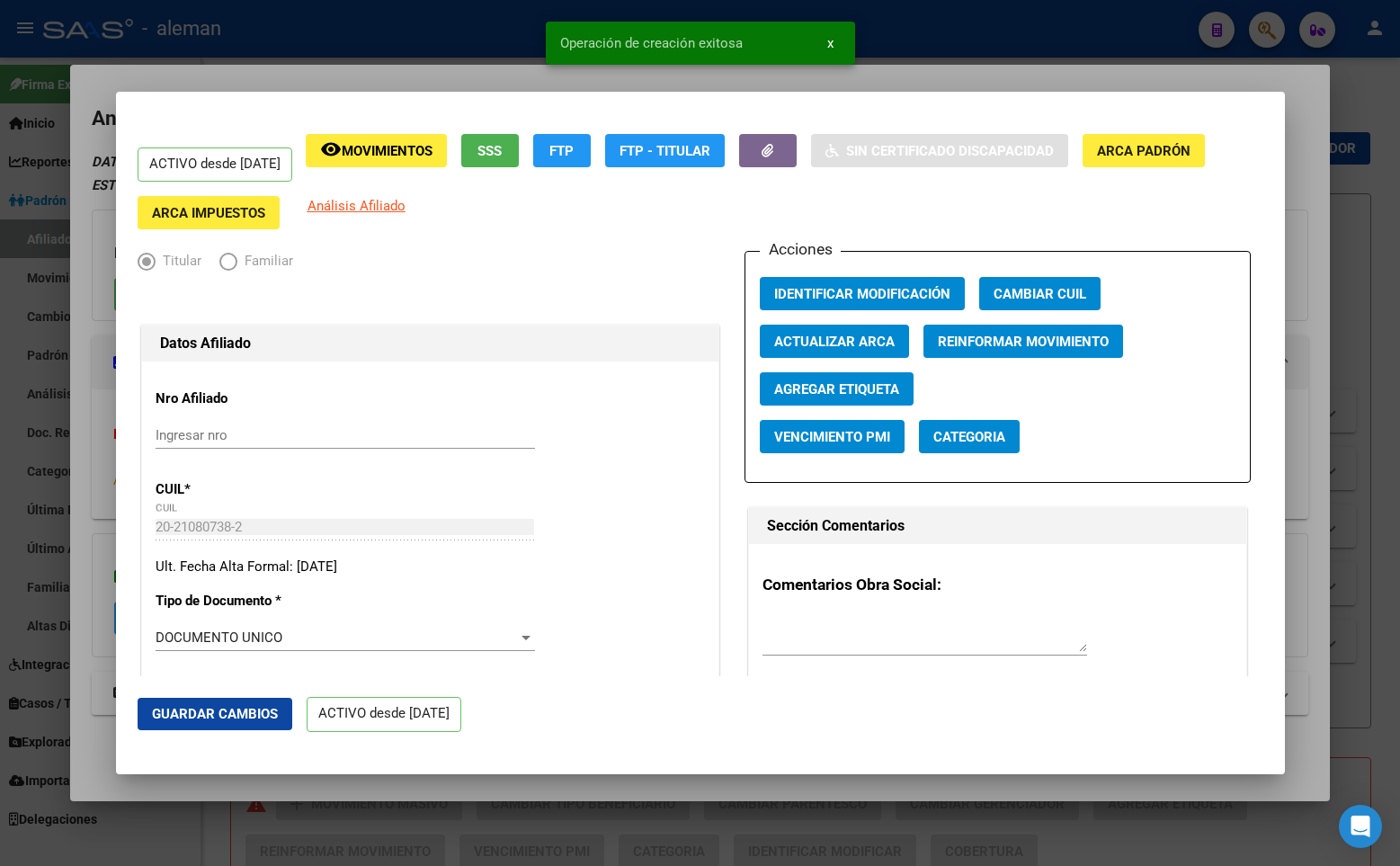
drag, startPoint x: 1054, startPoint y: 227, endPoint x: 1057, endPoint y: 205, distance: 22.2
click at [1054, 214] on div "ACTIVO desde [DATE] remove_red_eye Movimientos SSS FTP FTP - Titular Sin Certif…" at bounding box center [700, 182] width 1126 height 96
click at [1315, 286] on div at bounding box center [700, 433] width 1400 height 866
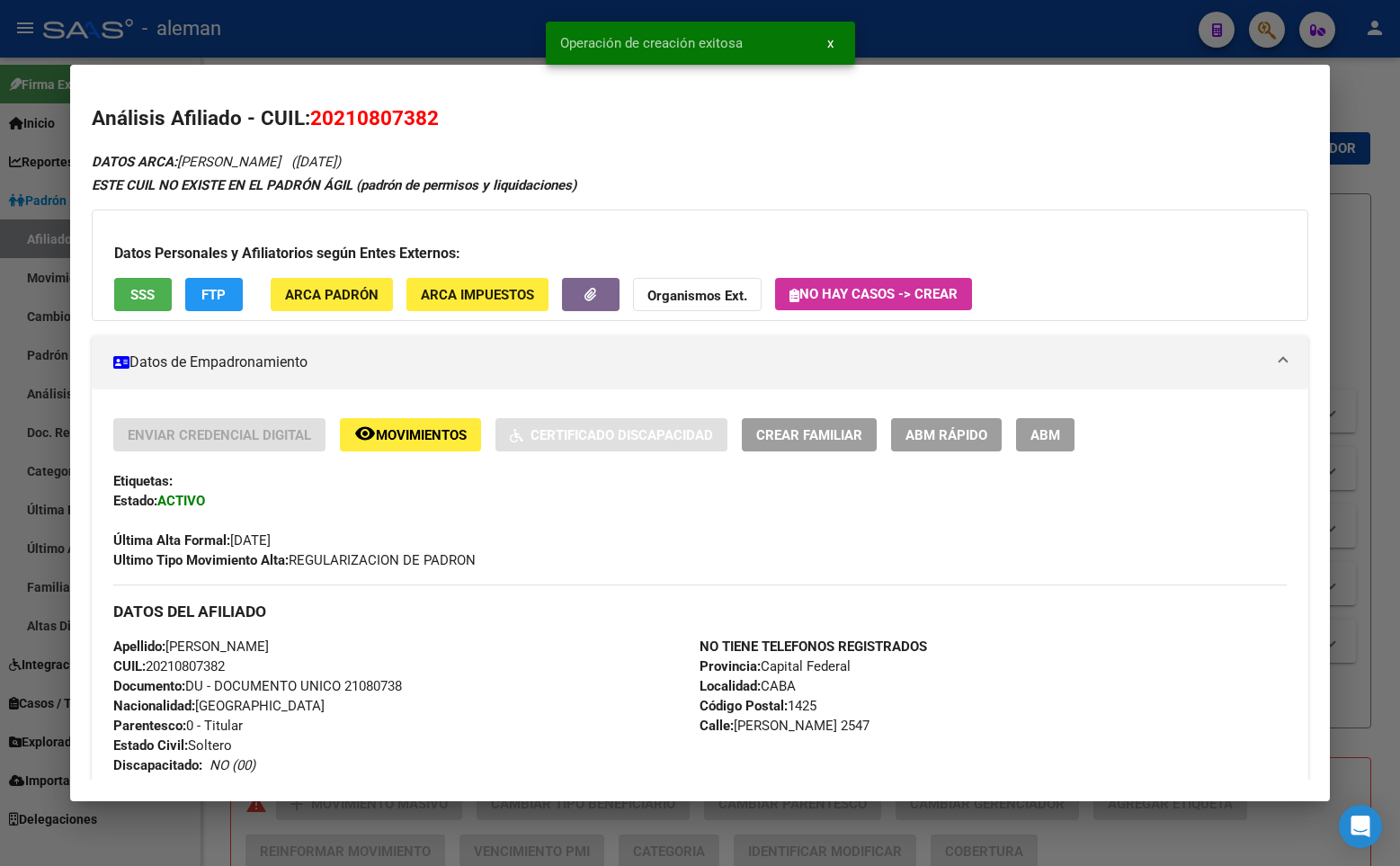
click at [1356, 213] on div at bounding box center [700, 433] width 1400 height 866
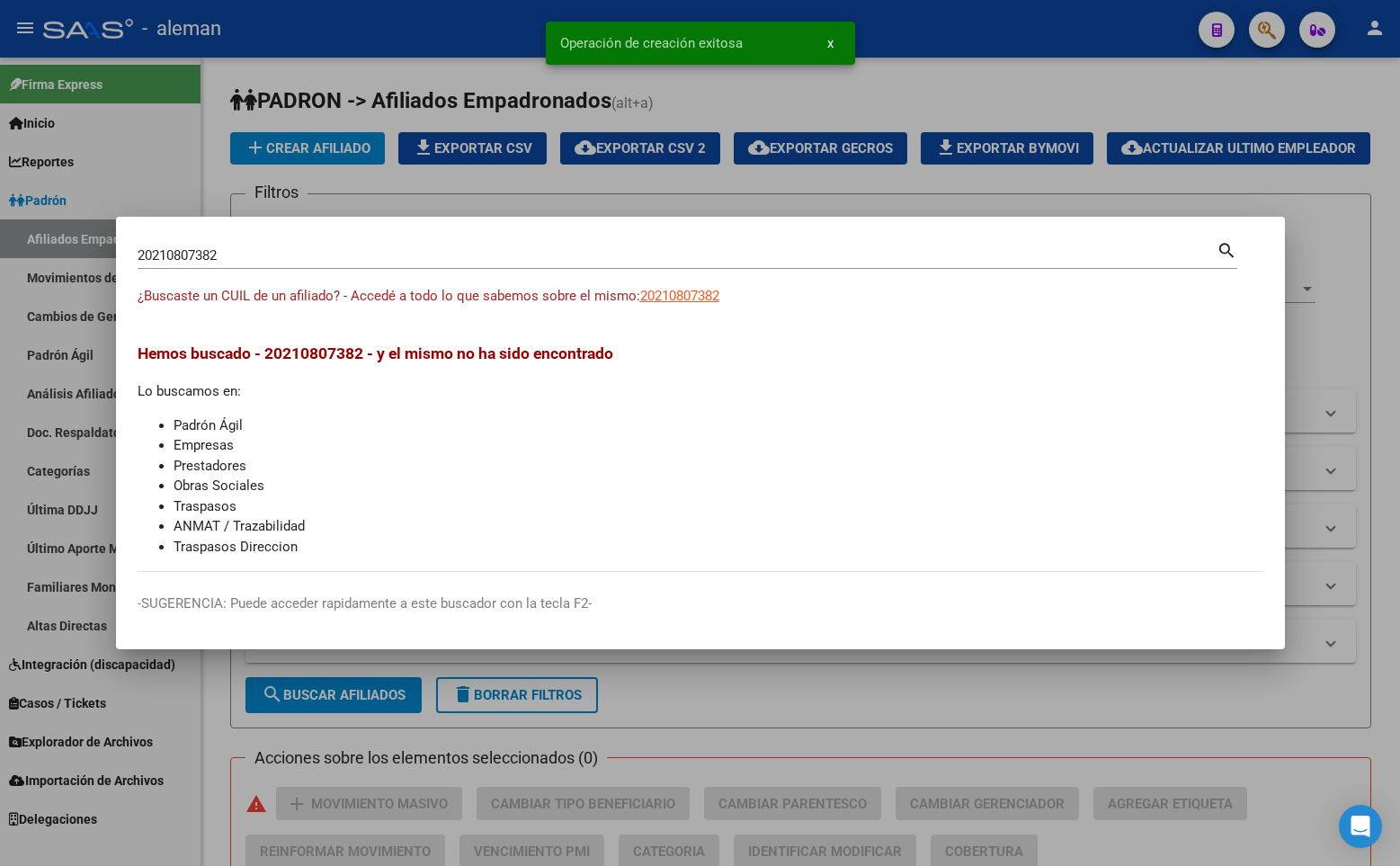
click at [1299, 182] on div at bounding box center [700, 433] width 1400 height 866
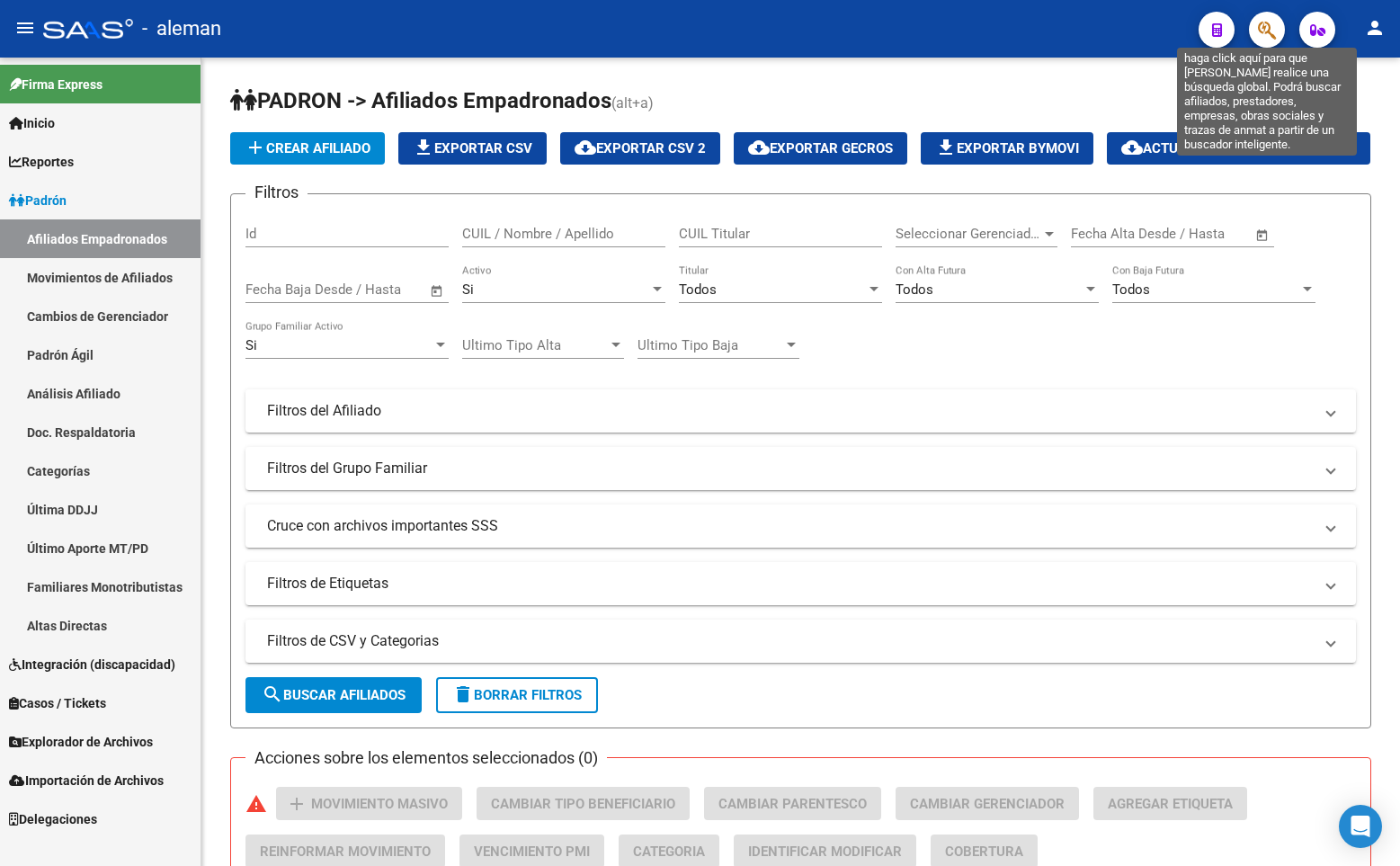
click at [1260, 34] on icon "button" at bounding box center [1267, 30] width 18 height 21
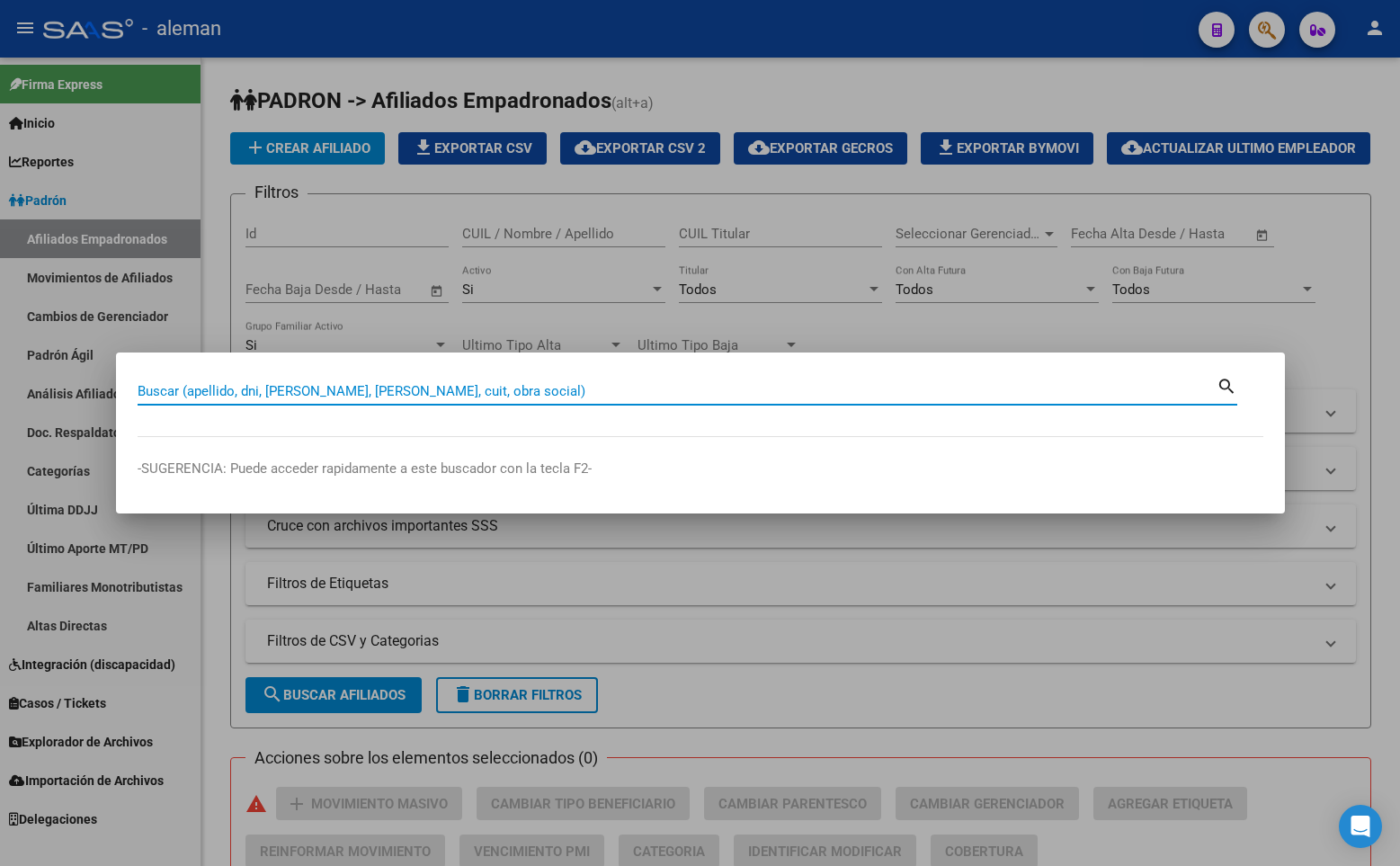
click at [316, 388] on input "Buscar (apellido, dni, [PERSON_NAME], [PERSON_NAME], cuit, obra social)" at bounding box center [677, 391] width 1079 height 17
paste input "20305558134"
type input "20305558134"
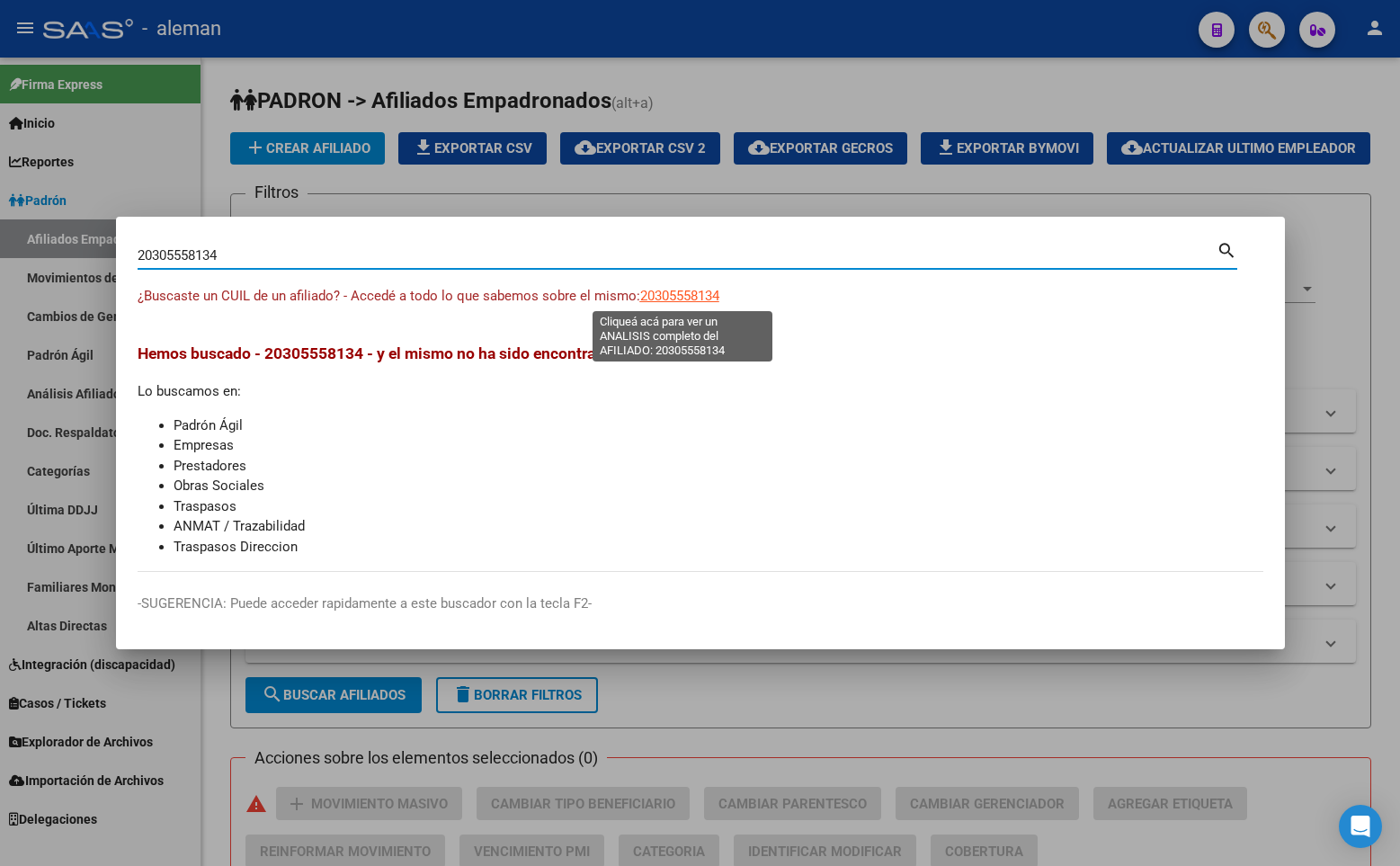
click at [657, 298] on span "20305558134" at bounding box center [679, 296] width 79 height 17
type textarea "20305558134"
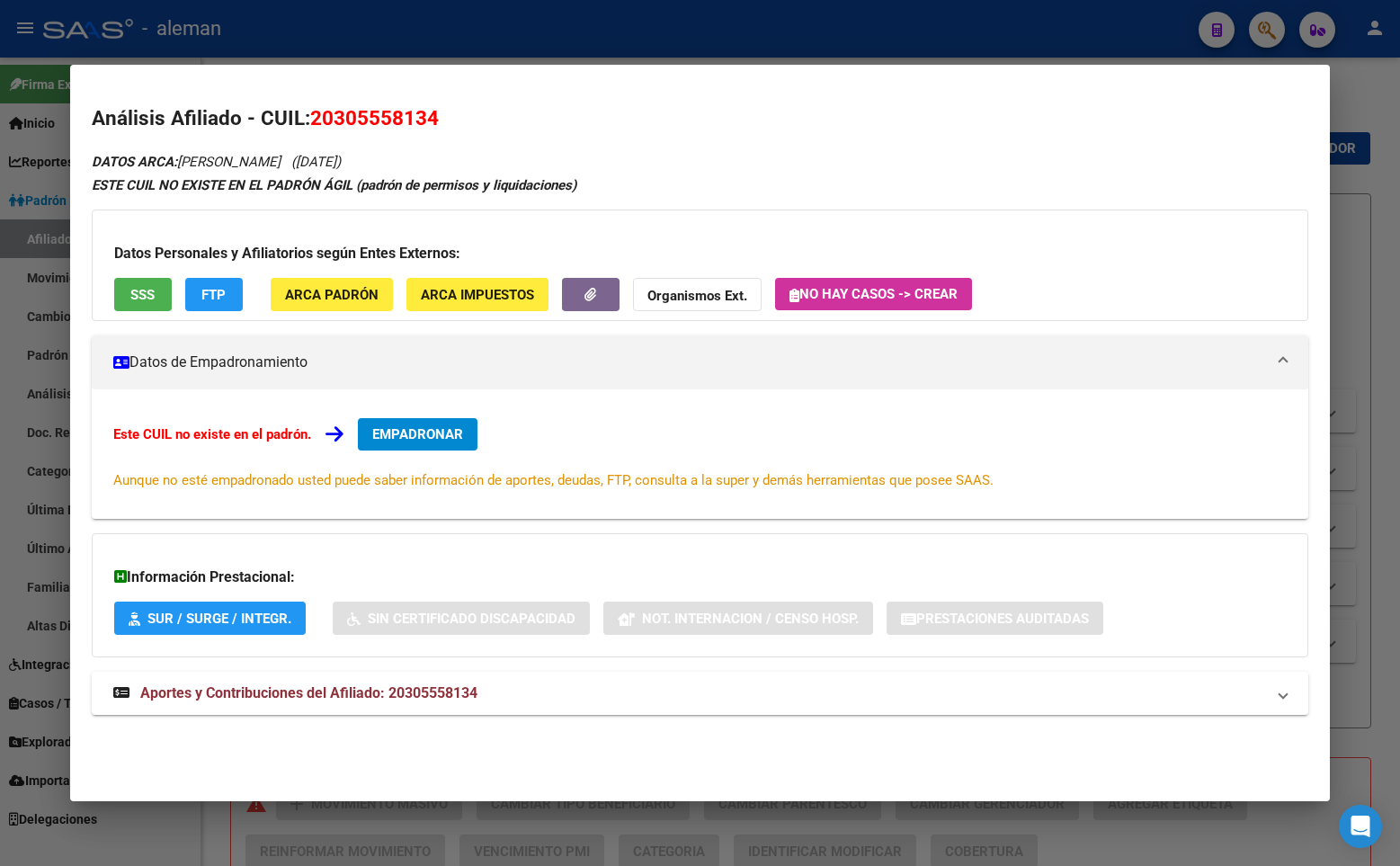
click at [432, 396] on div "Este CUIL no existe en el padrón. EMPADRONAR Aunque no esté empadronado usted p…" at bounding box center [700, 454] width 1216 height 129
click at [434, 425] on button "EMPADRONAR" at bounding box center [418, 433] width 119 height 32
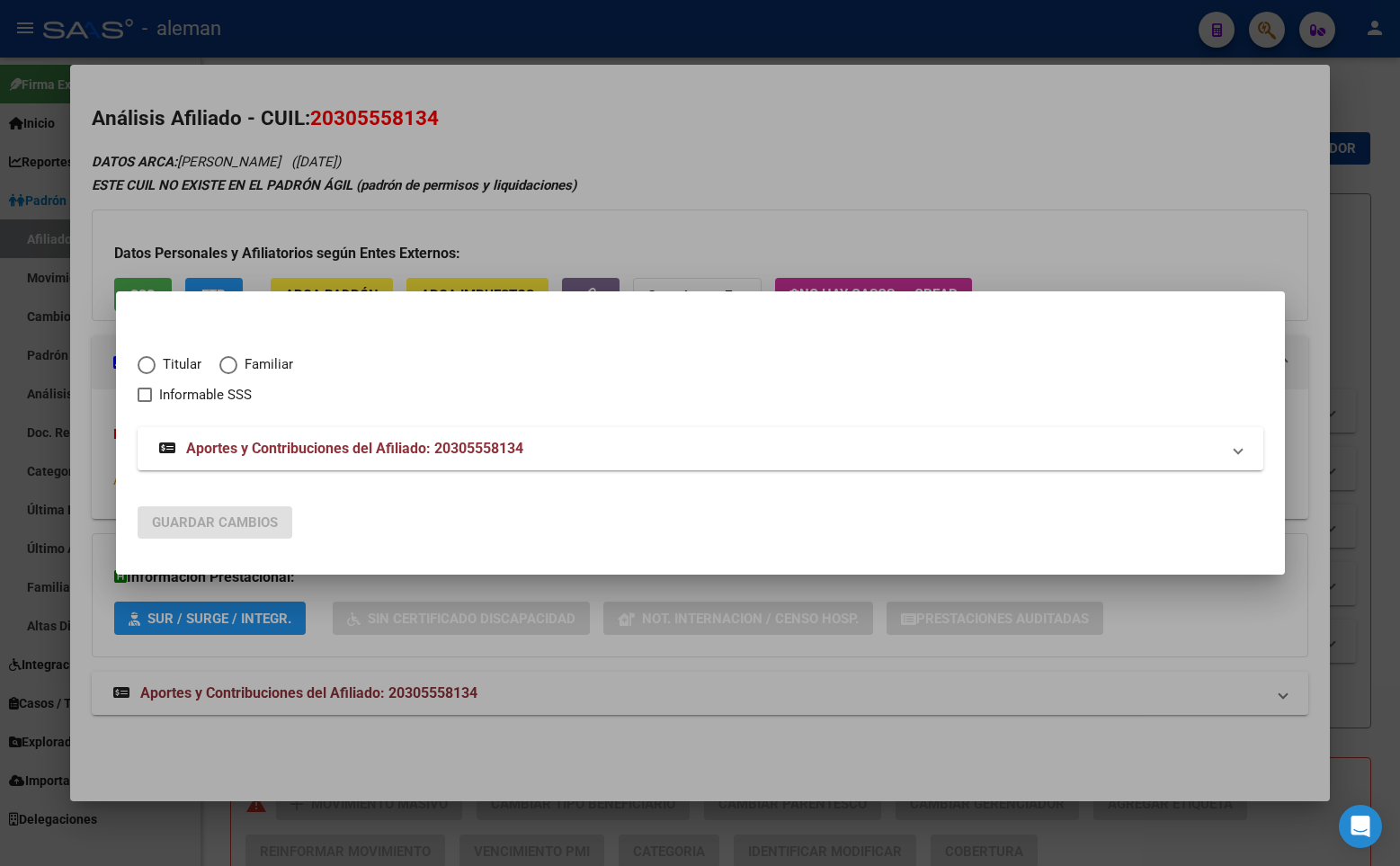
click at [144, 366] on span "Elija una opción" at bounding box center [147, 366] width 18 height 18
click at [144, 366] on input "Titular" at bounding box center [147, 366] width 18 height 18
radio input "true"
checkbox input "true"
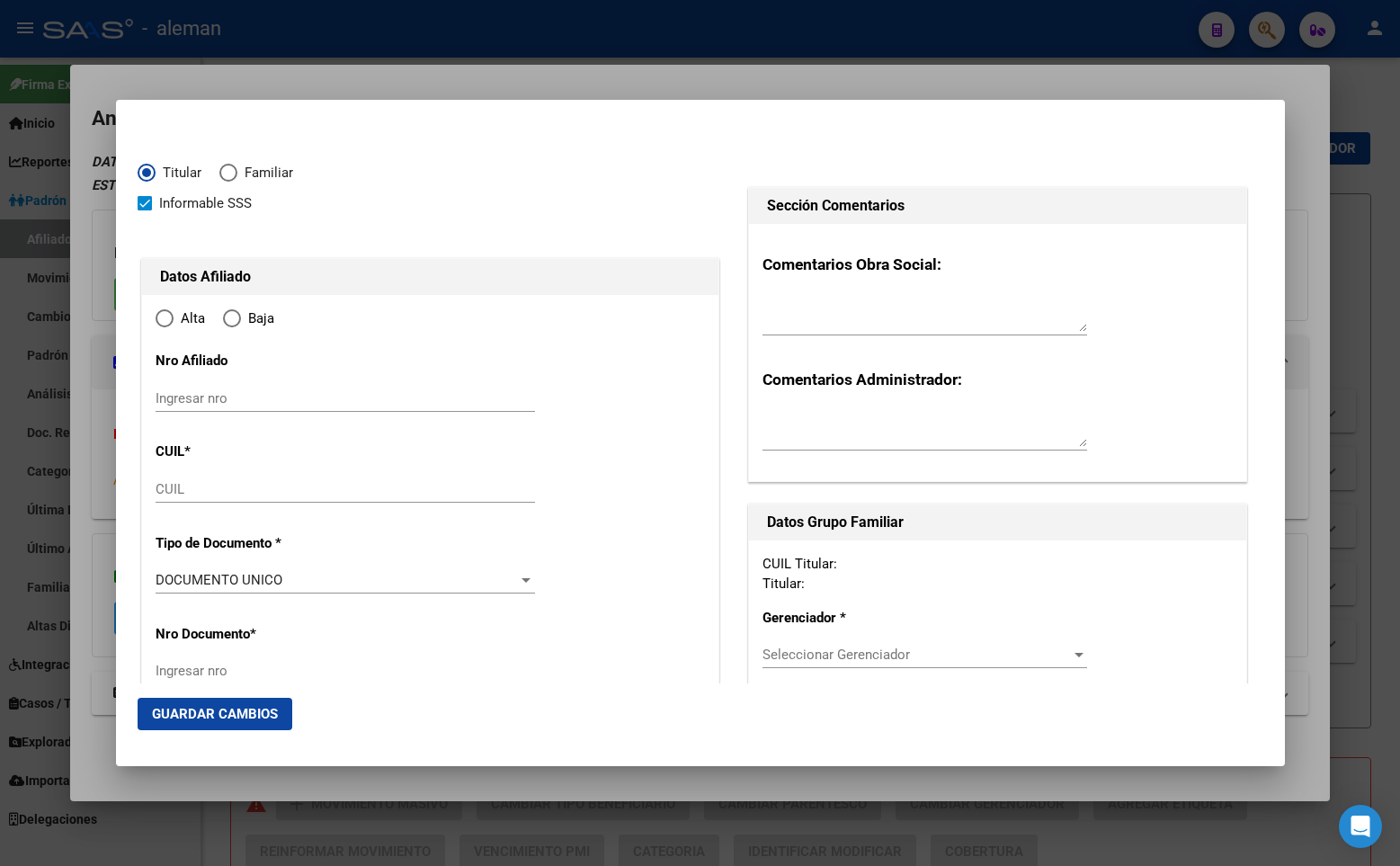
type input "20-30555813-4"
type input "30555813"
type input "VALINOTI"
type input "FEDERICO GERMAN"
type input "1983-09-29"
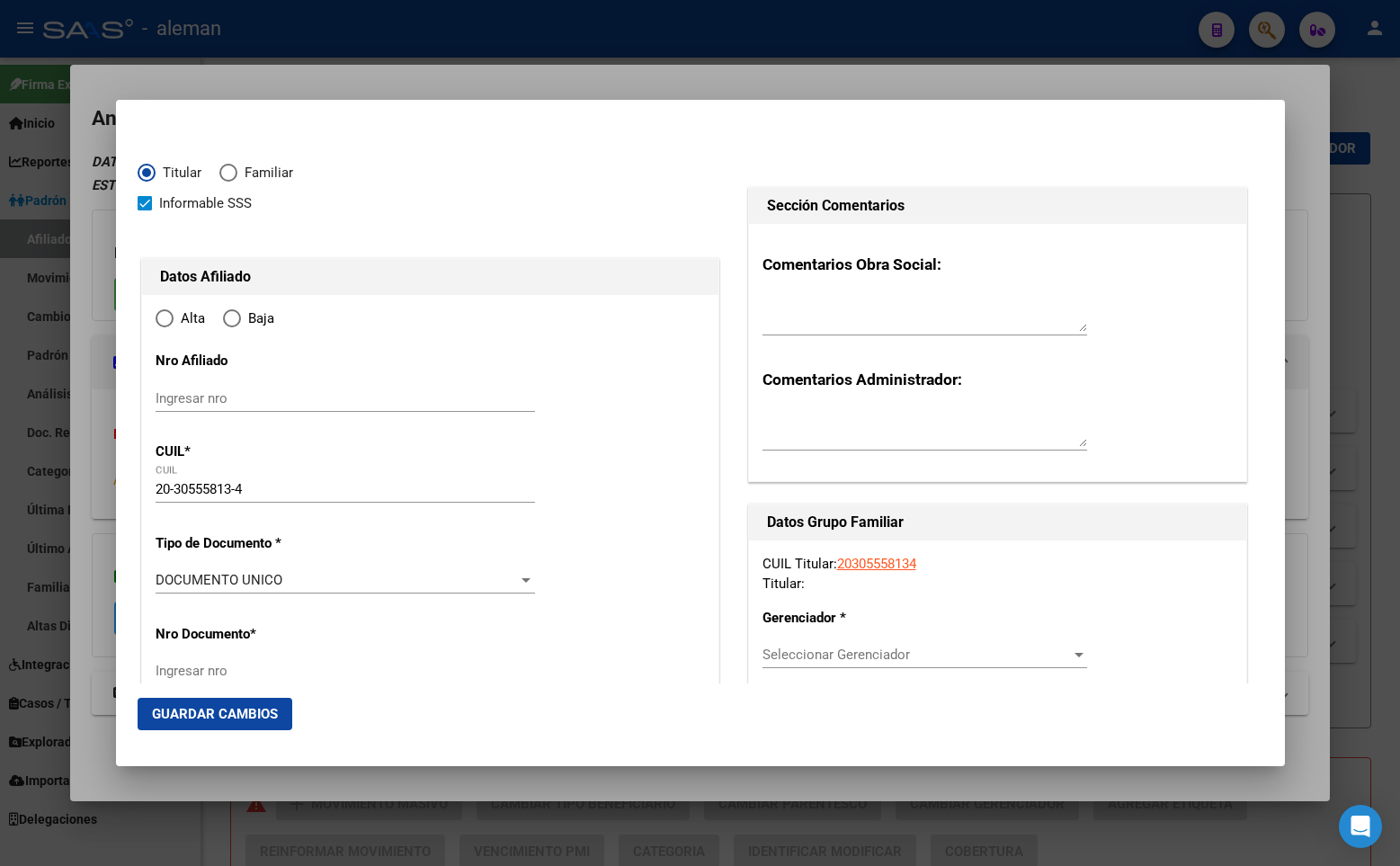
type input "PILAR"
type input "1629"
type input "MORENO"
type input "71"
radio input "true"
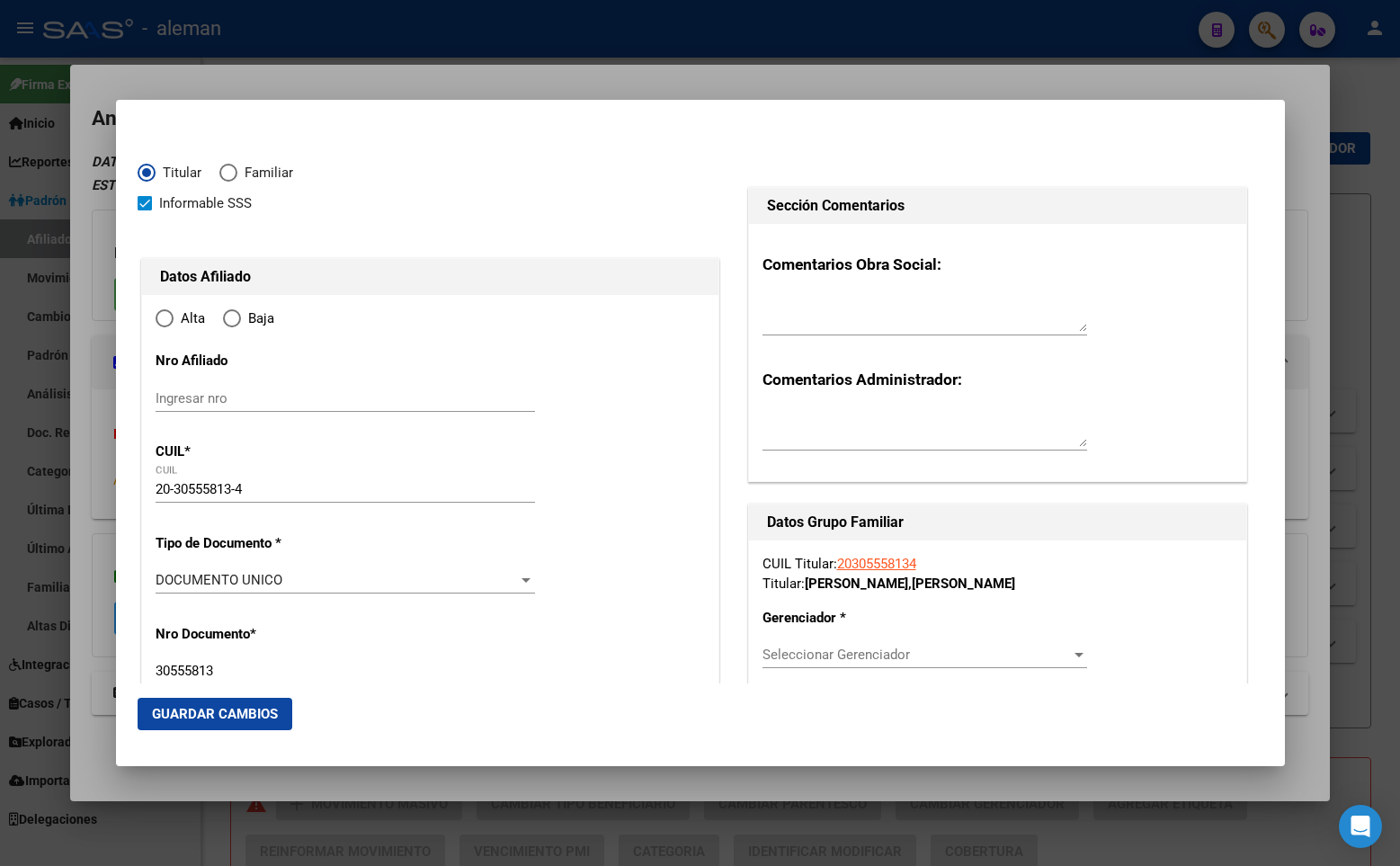
type input "PILAR"
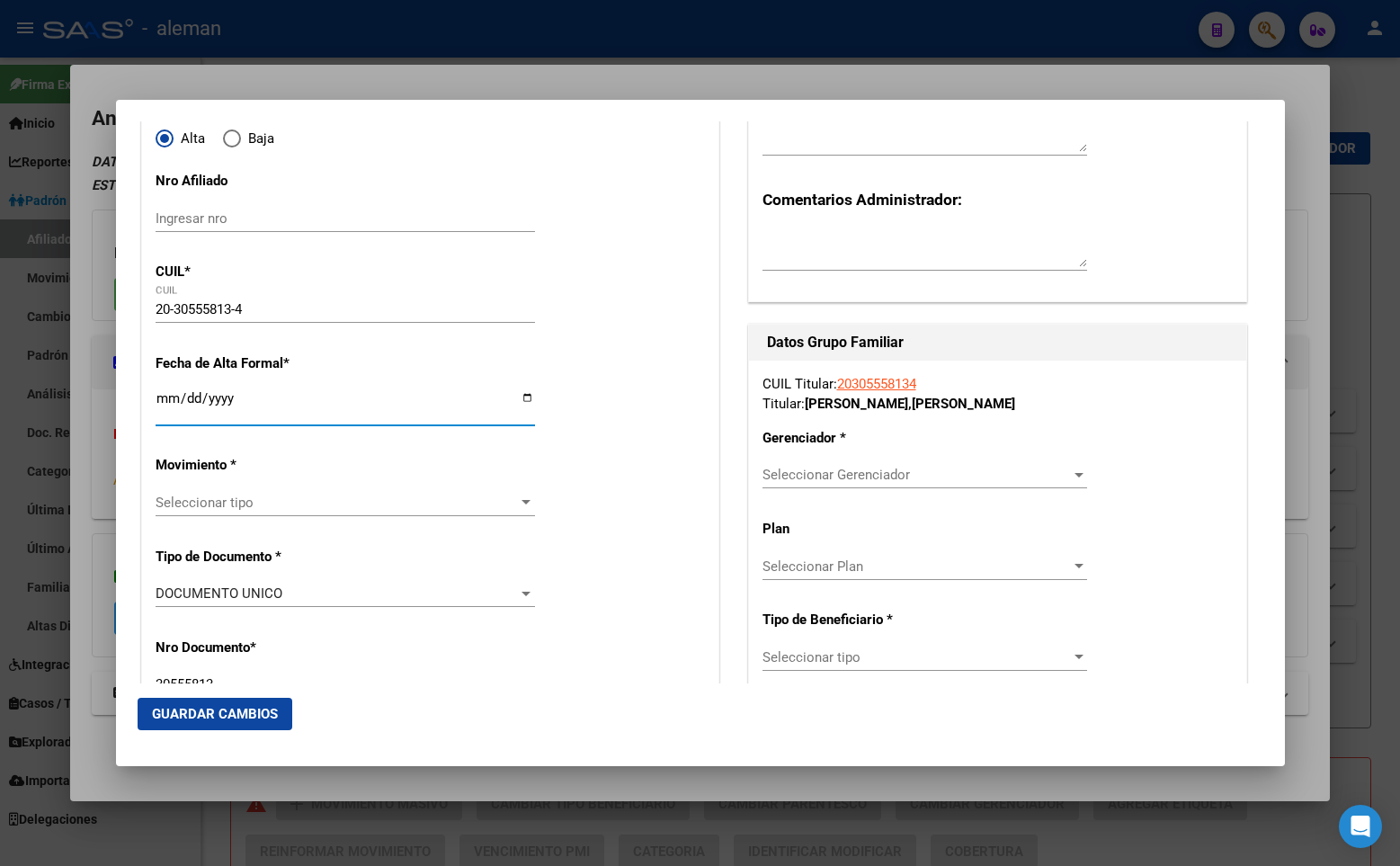
click at [162, 399] on input "Ingresar fecha" at bounding box center [344, 405] width 379 height 28
click at [168, 397] on input "Ingresar fecha" at bounding box center [344, 405] width 379 height 28
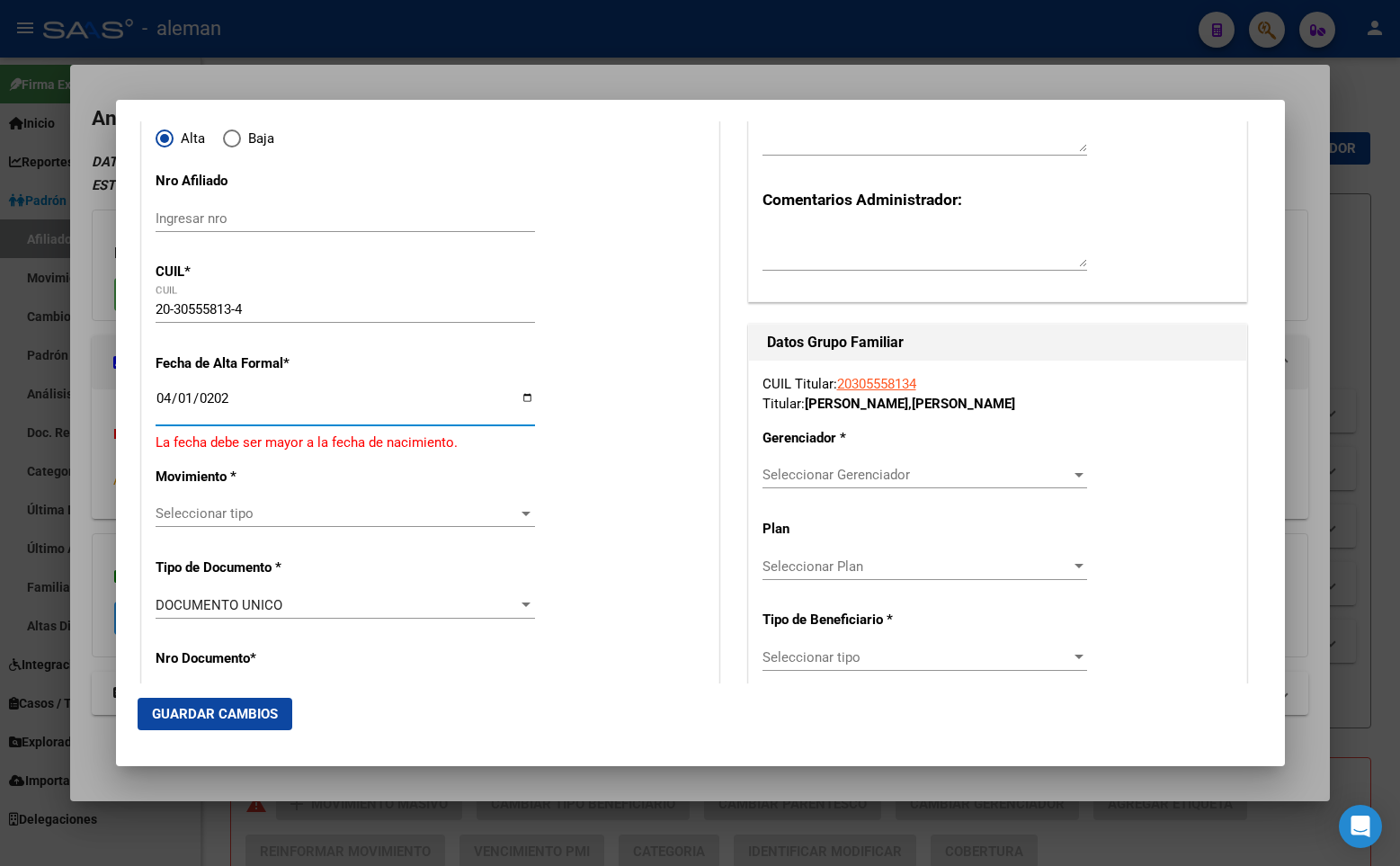
type input "[DATE]"
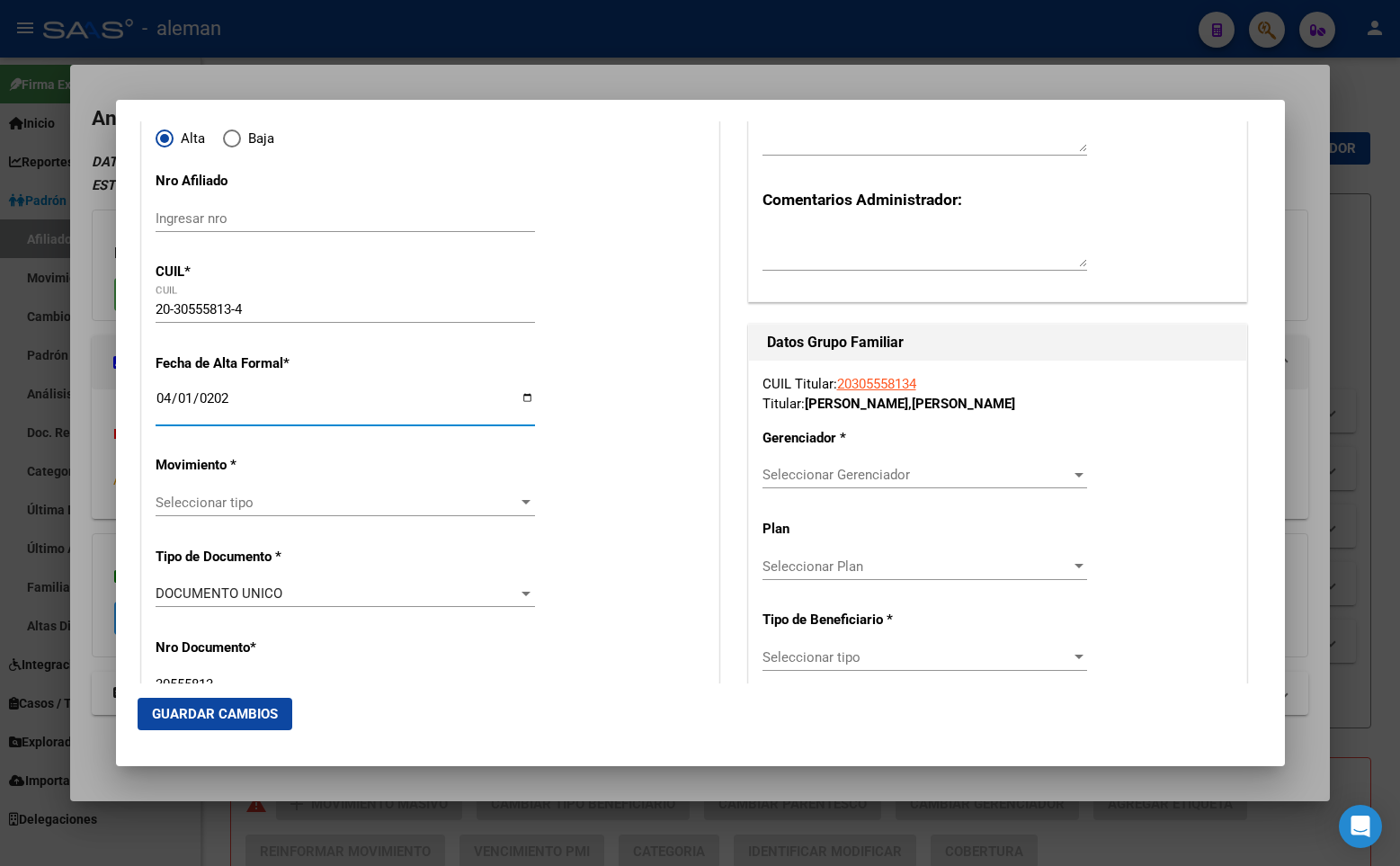
click at [322, 503] on span "Seleccionar tipo" at bounding box center [337, 503] width 364 height 17
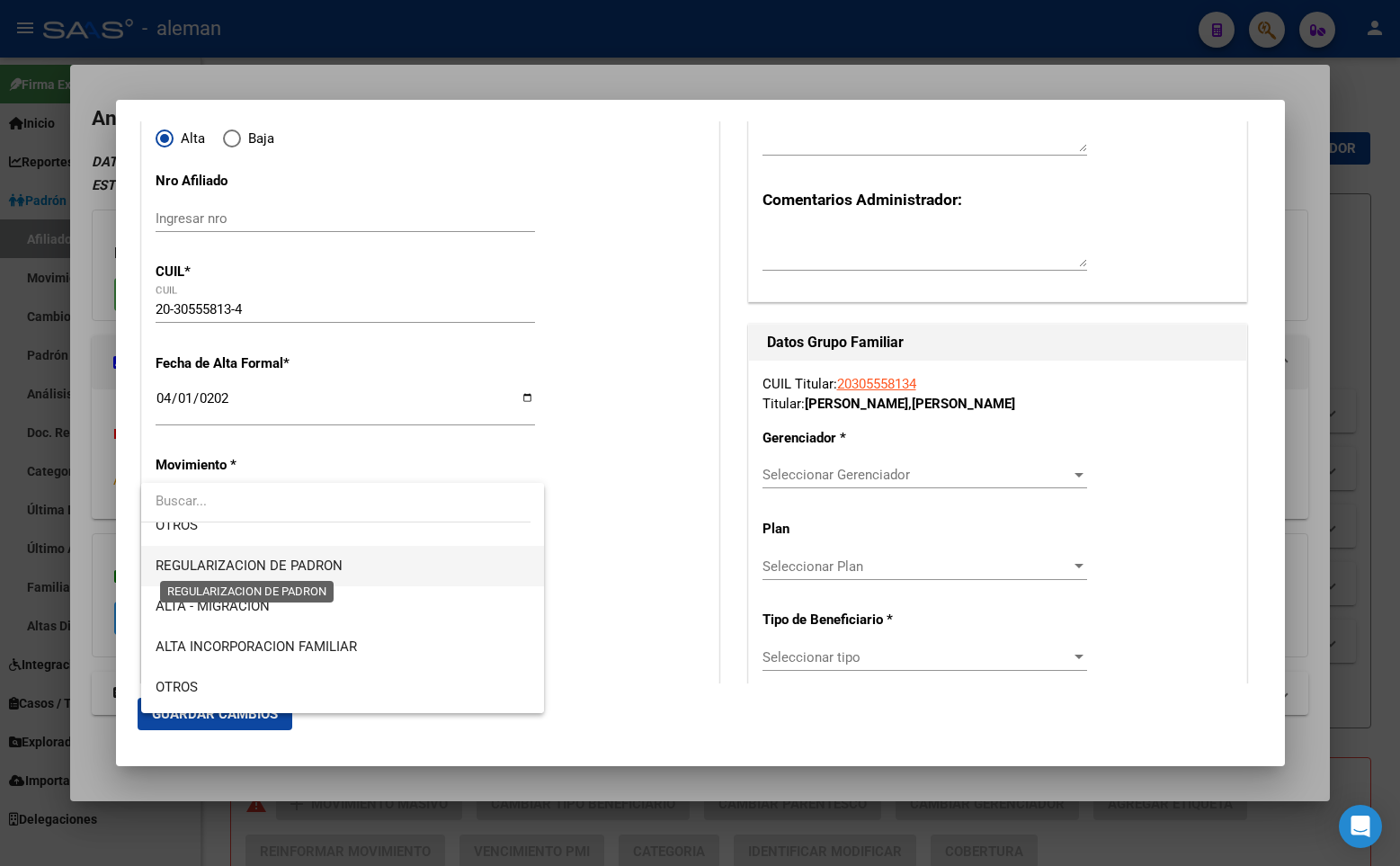
click at [302, 562] on span "REGULARIZACION DE PADRON" at bounding box center [249, 566] width 187 height 17
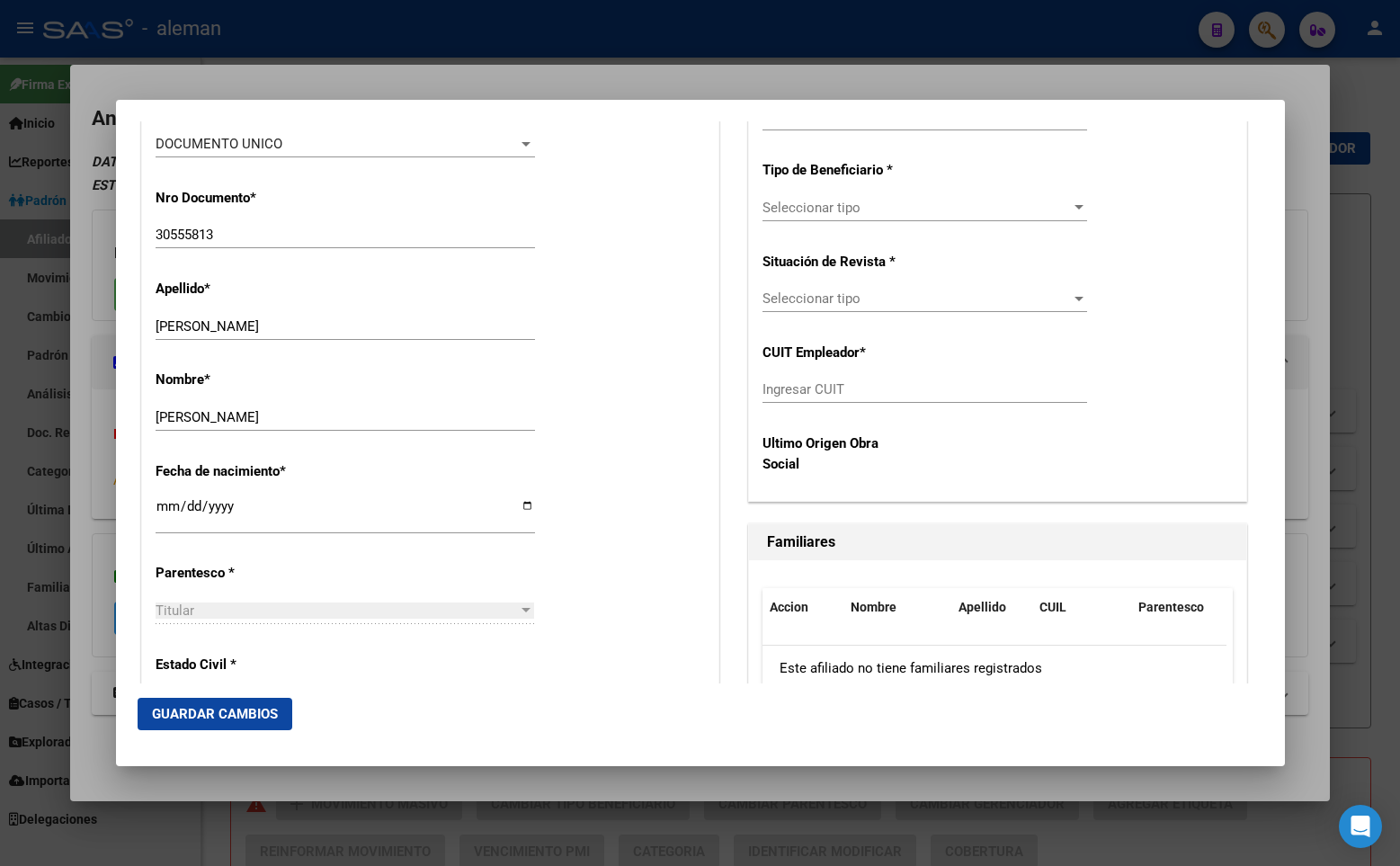
scroll to position [719, 0]
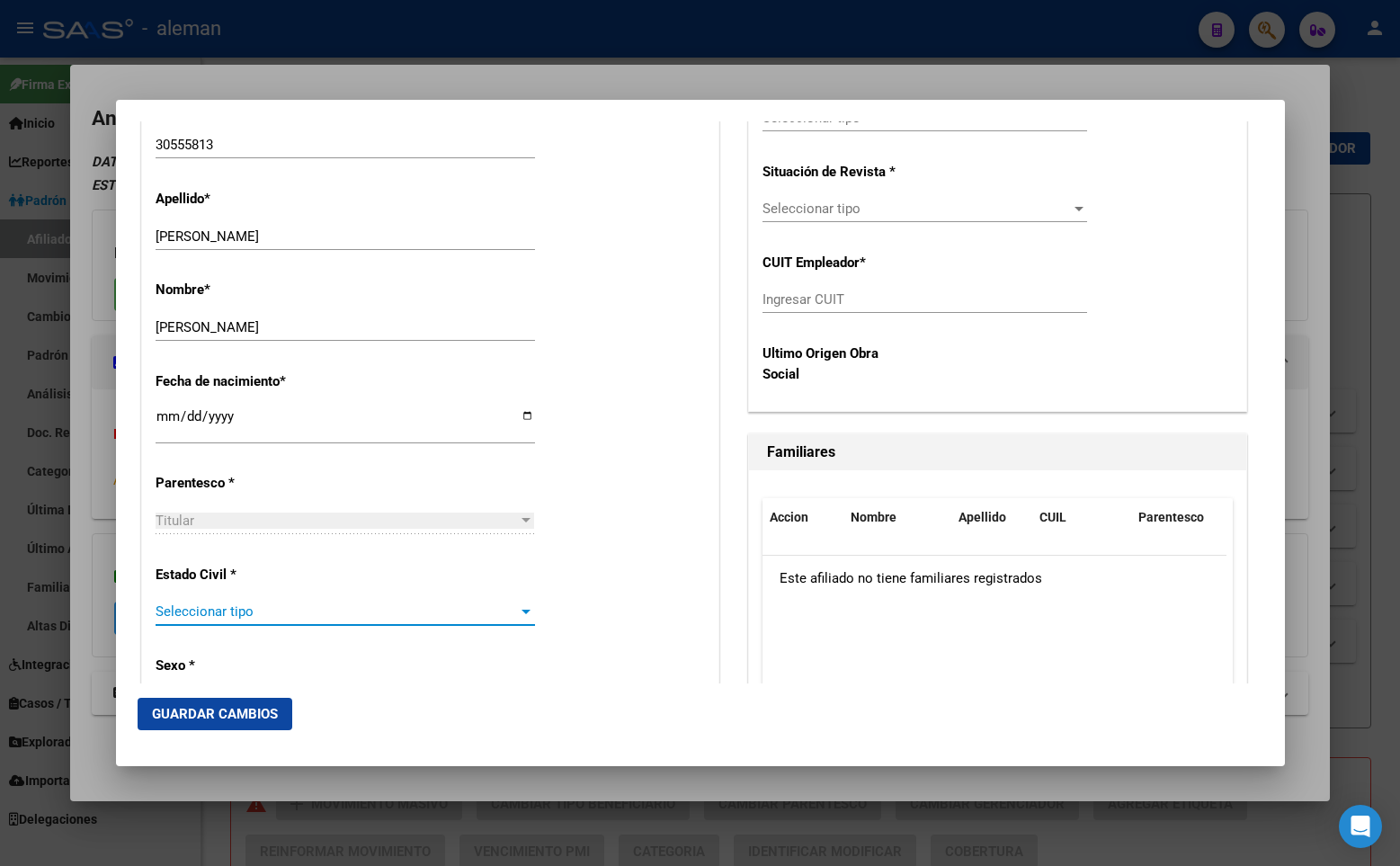
click at [235, 611] on span "Seleccionar tipo" at bounding box center [337, 612] width 364 height 17
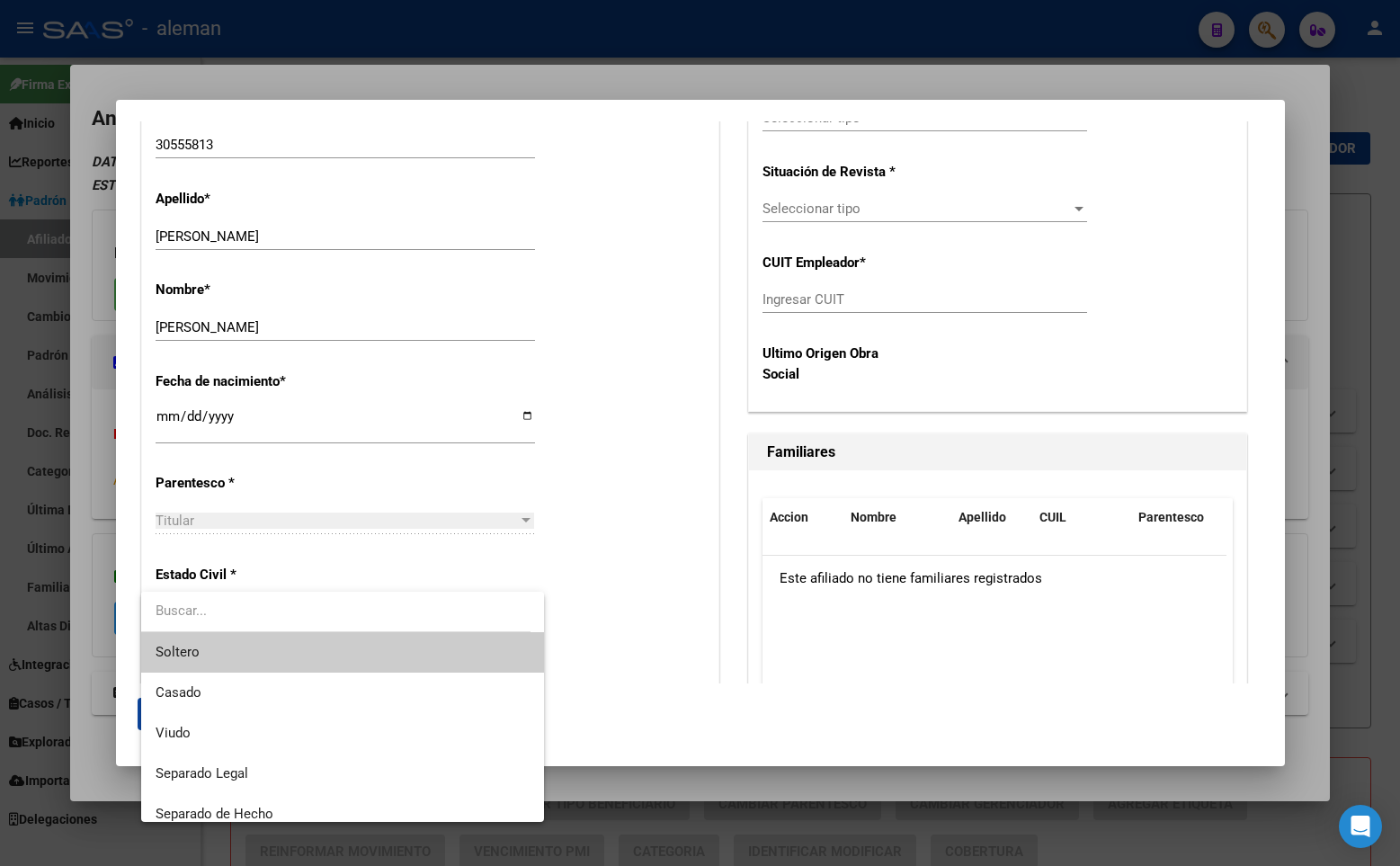
click at [211, 662] on span "Soltero" at bounding box center [342, 652] width 374 height 40
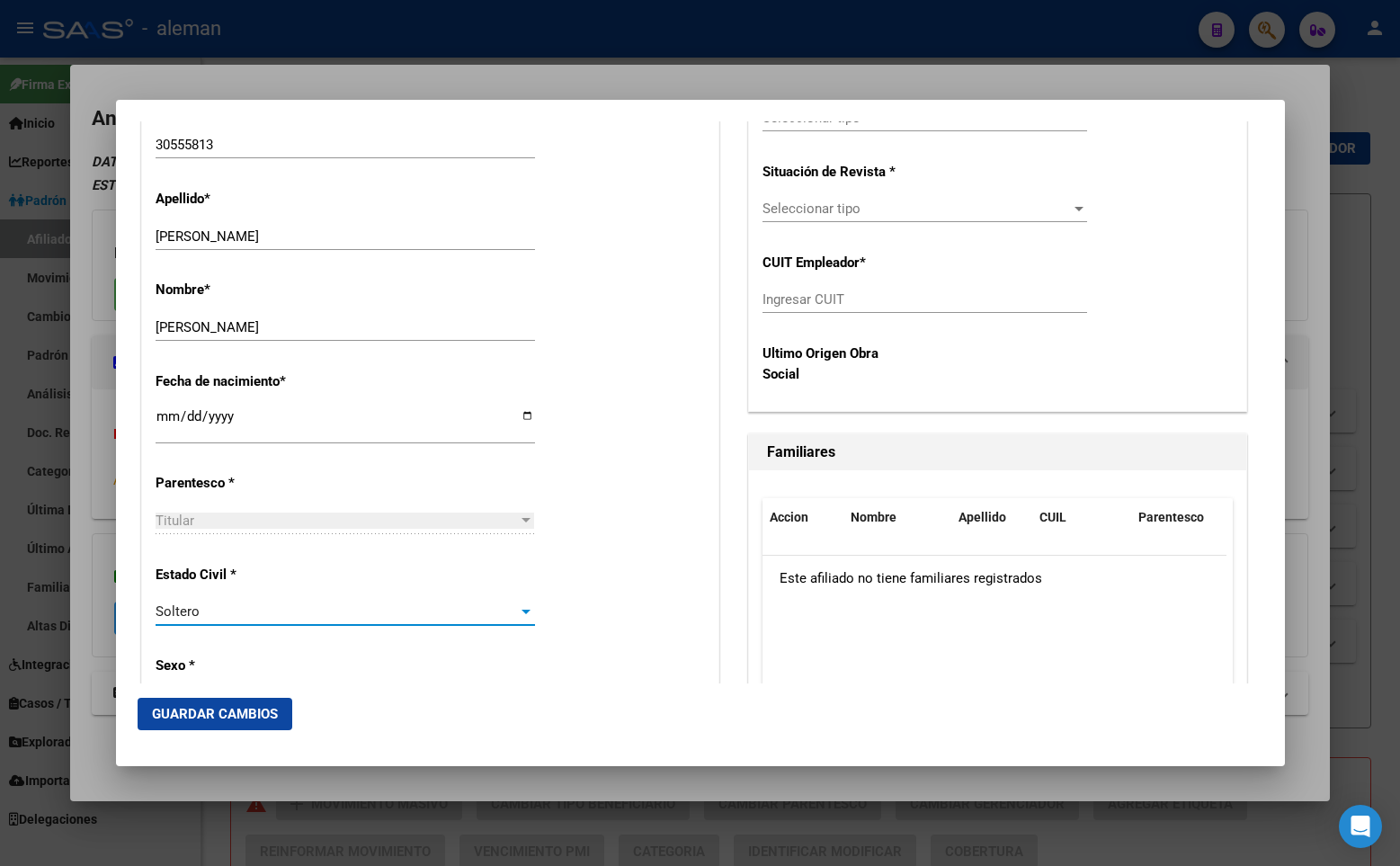
click at [588, 522] on div "Alta Baja Nro Afiliado Ingresar nro CUIL * 20-30555813-4 CUIL ARCA Padrón Fecha…" at bounding box center [431, 860] width 577 height 2569
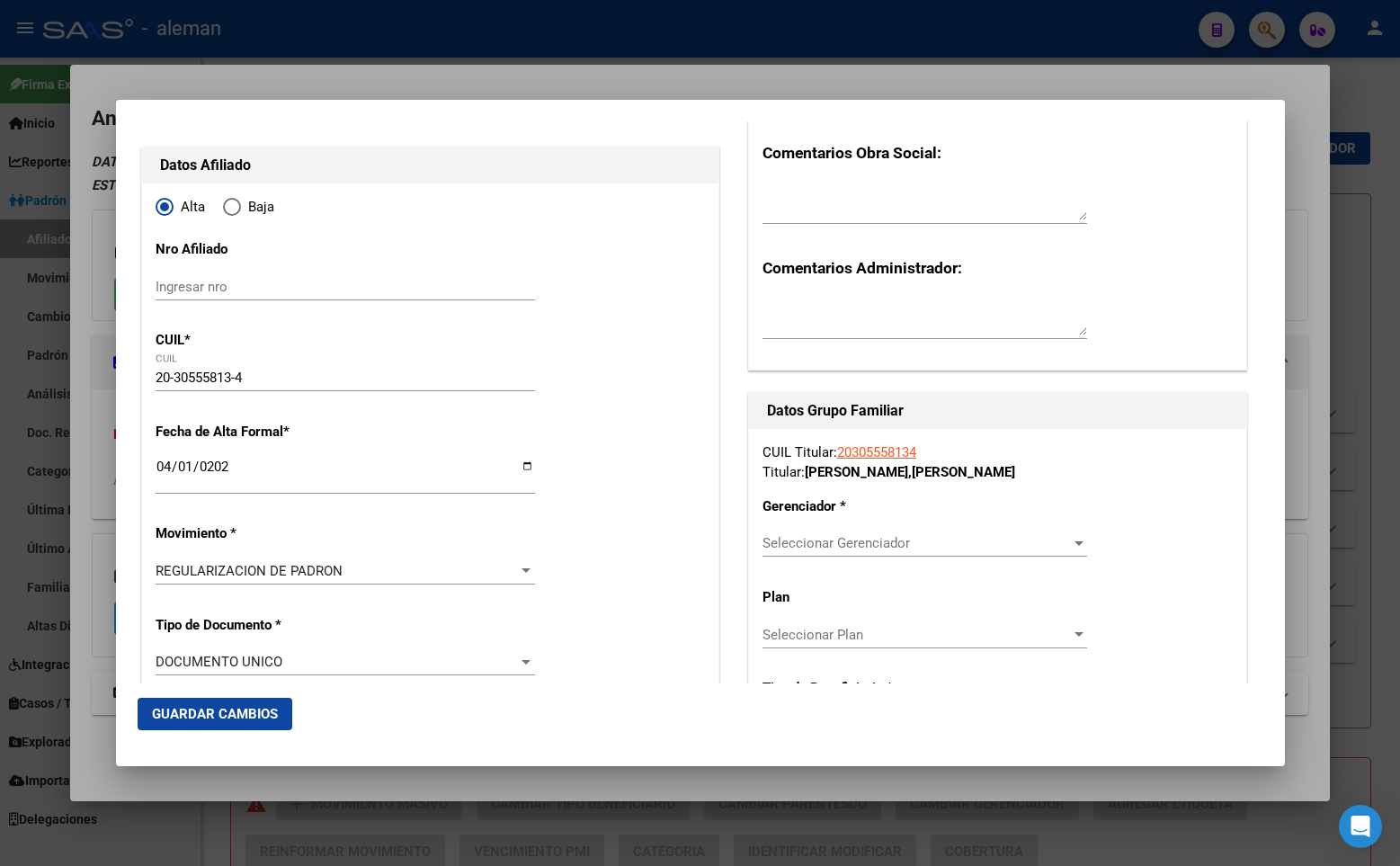
scroll to position [291, 0]
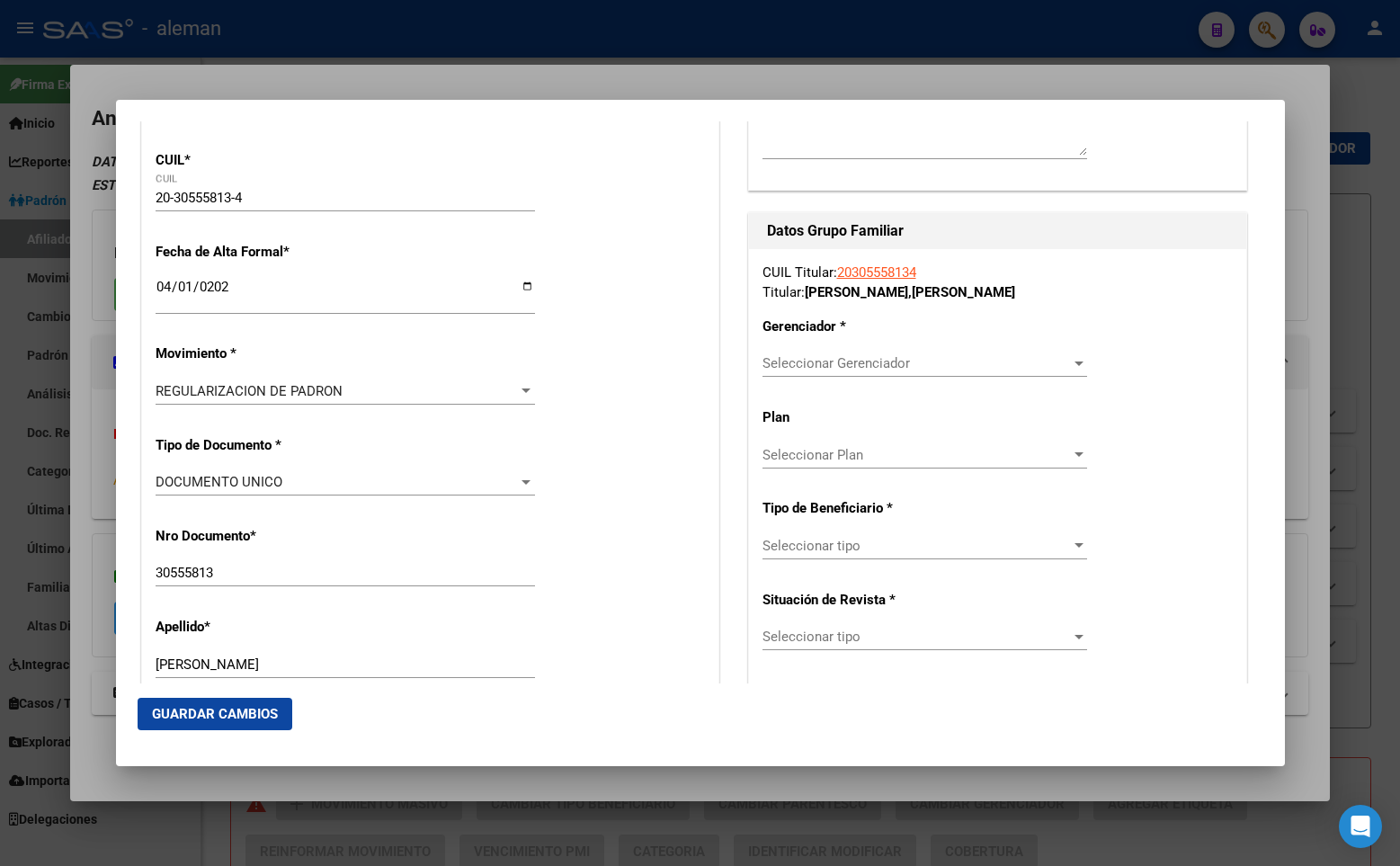
click at [807, 370] on span "Seleccionar Gerenciador" at bounding box center [916, 364] width 308 height 17
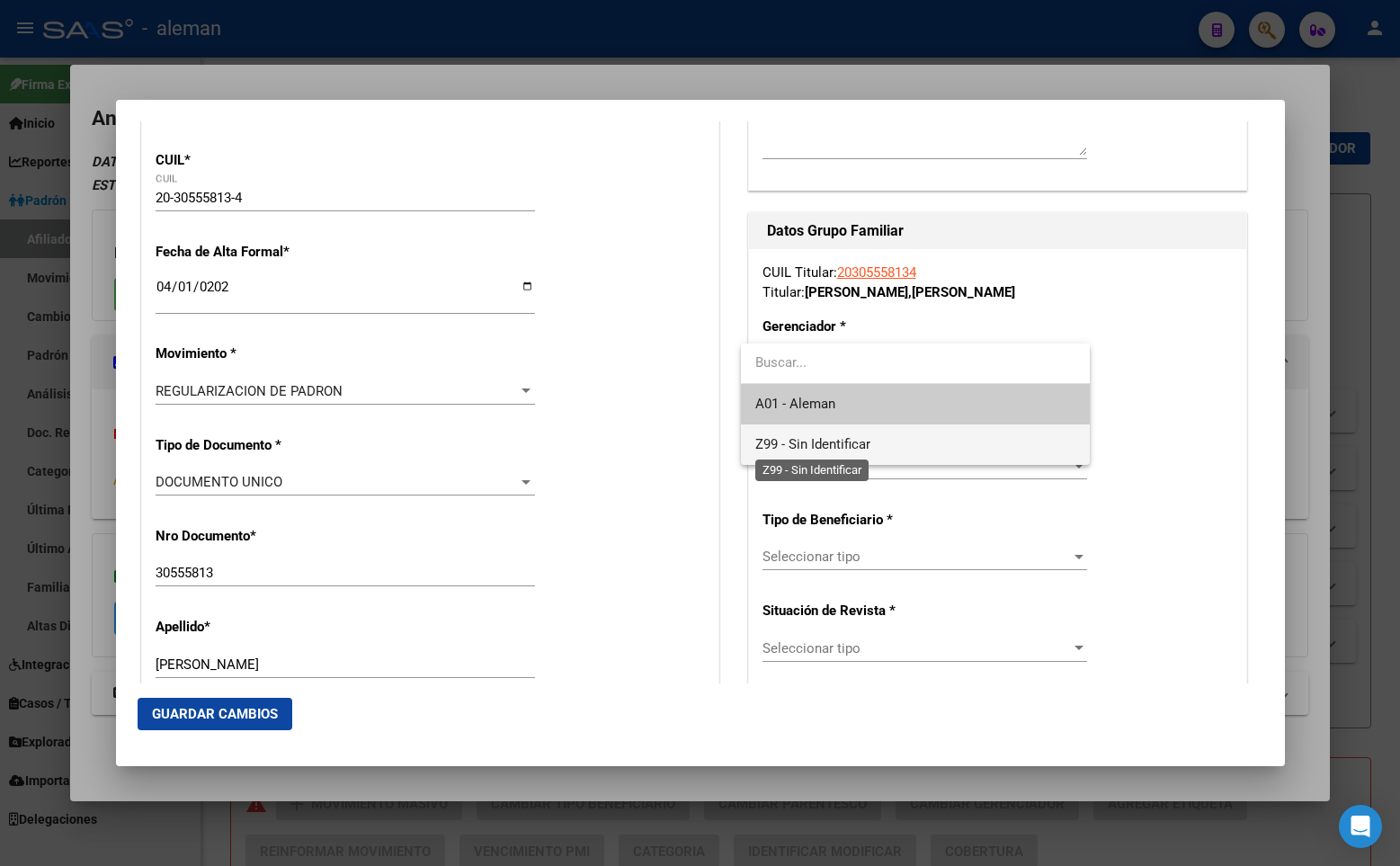
click at [834, 439] on span "Z99 - Sin Identificar" at bounding box center [812, 444] width 115 height 17
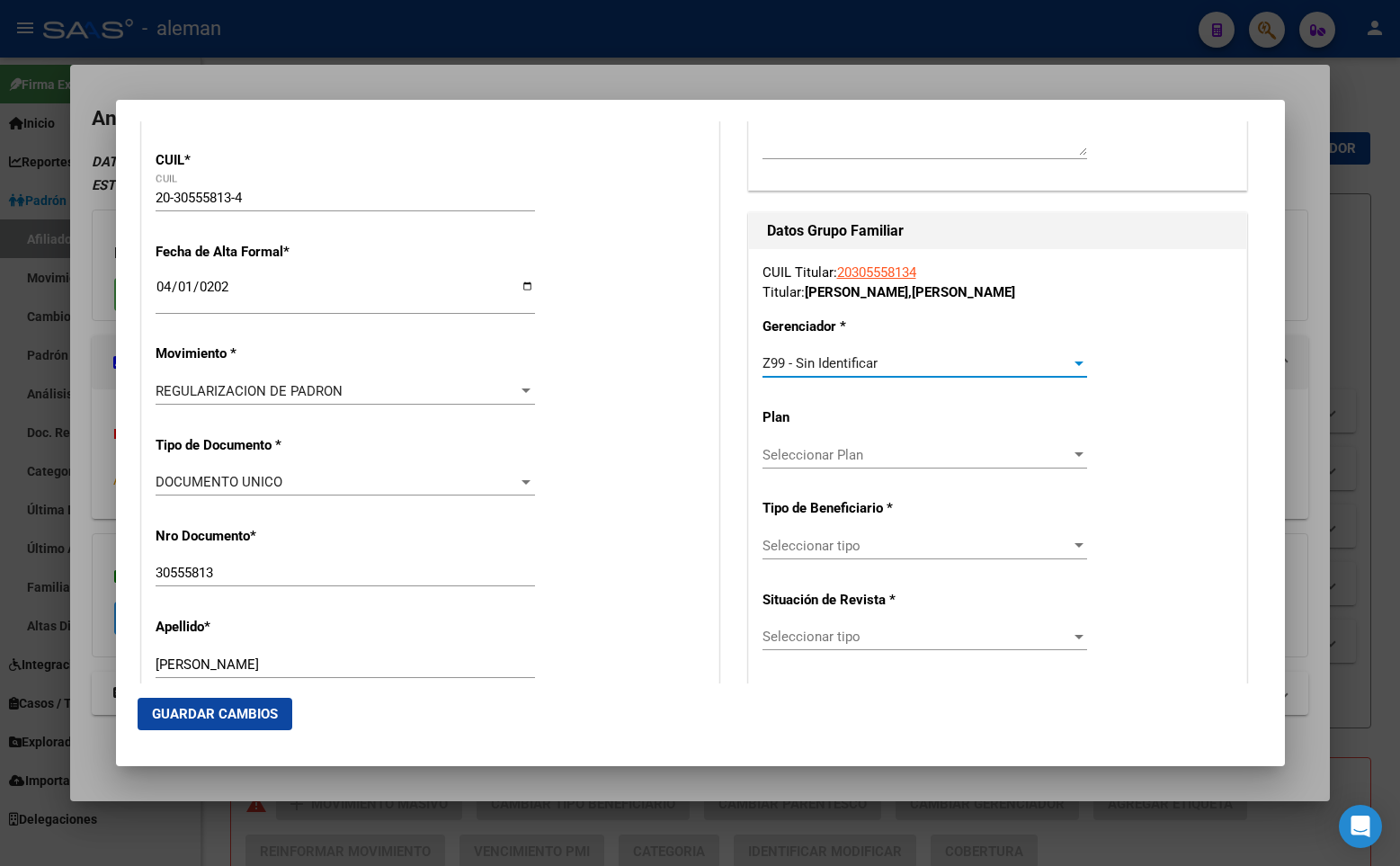
click at [831, 548] on span "Seleccionar tipo" at bounding box center [916, 546] width 308 height 17
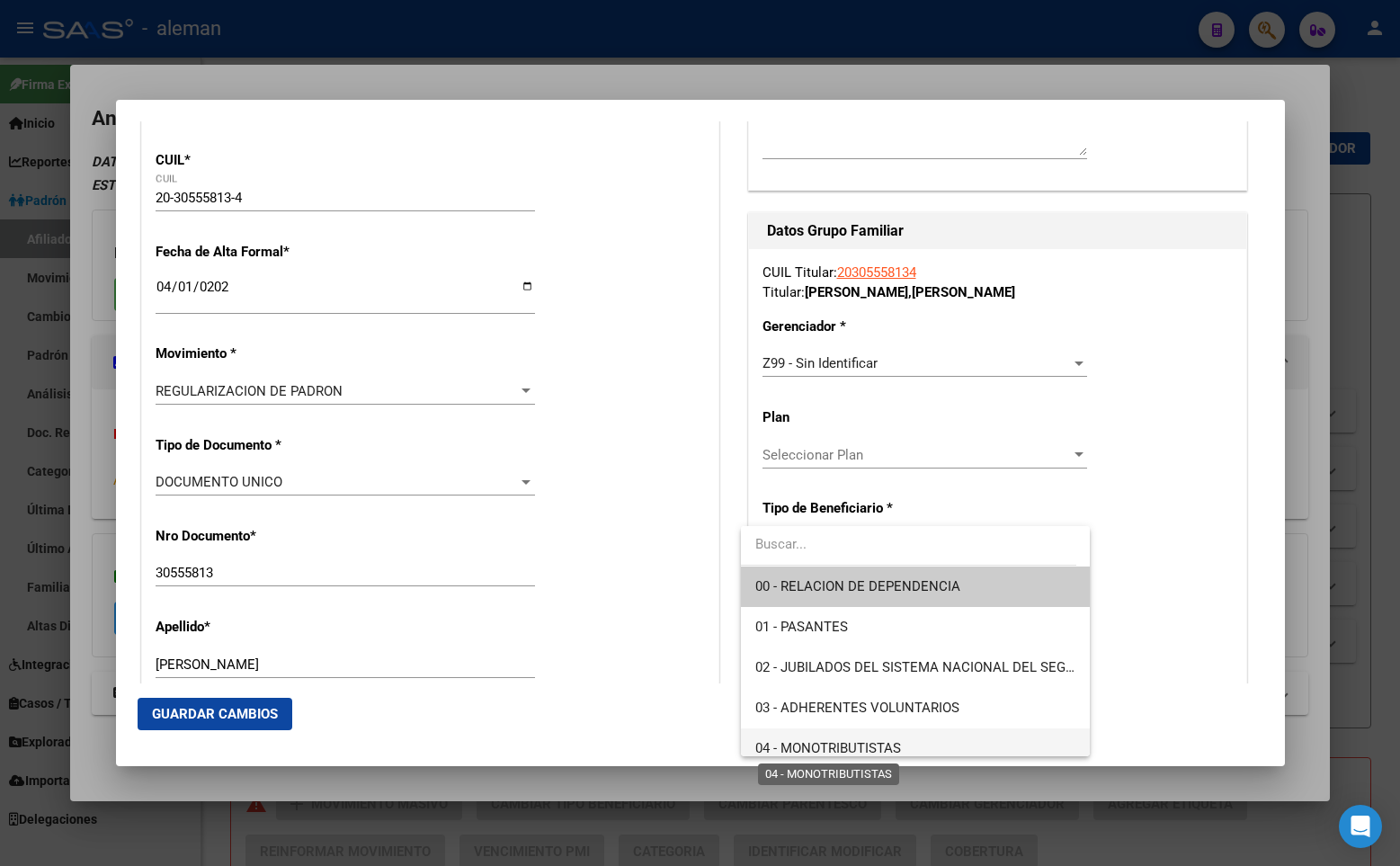
click at [863, 741] on span "04 - MONOTRIBUTISTAS" at bounding box center [828, 748] width 146 height 17
type input "20-30555813-4"
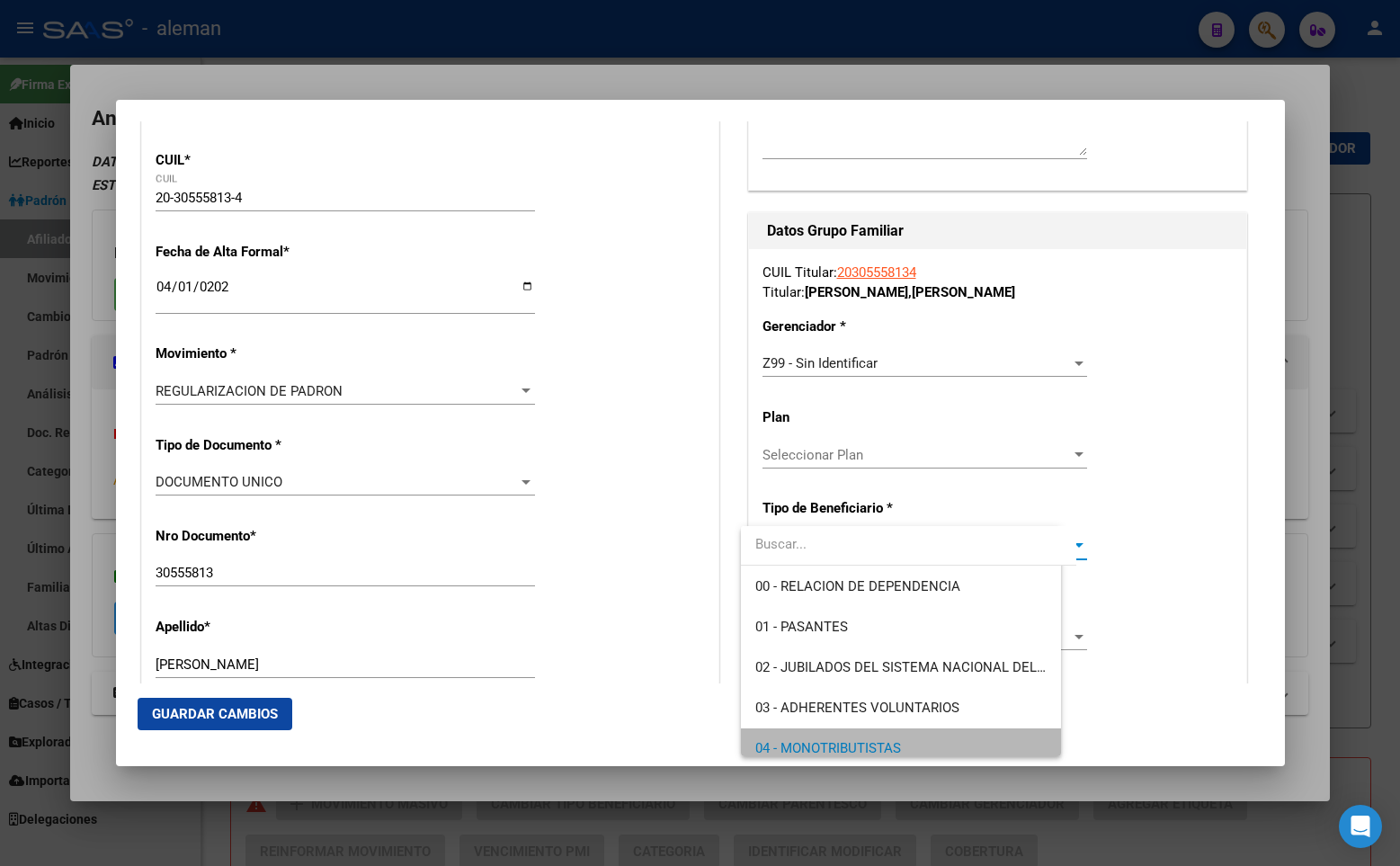
scroll to position [13, 0]
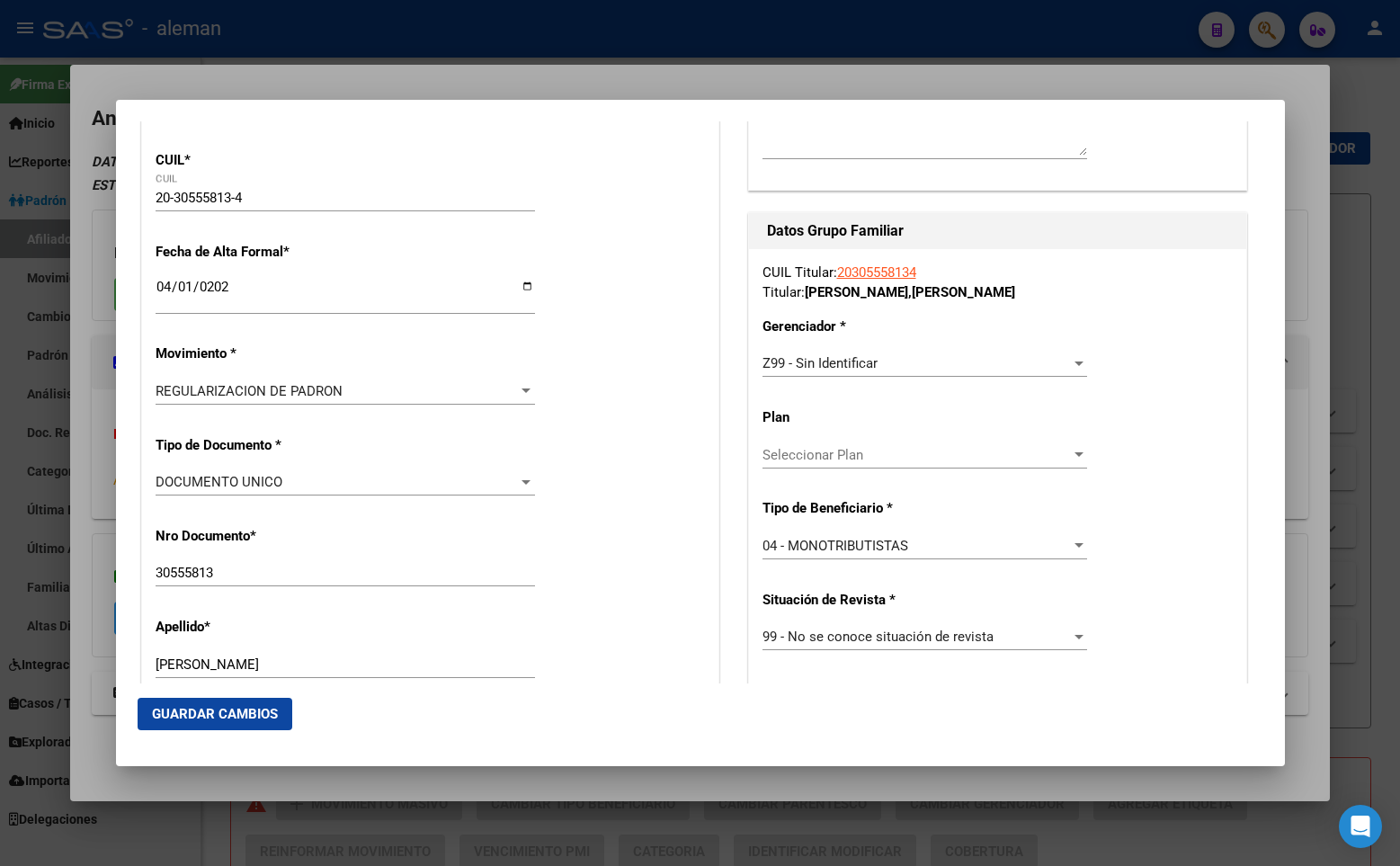
click at [672, 516] on div "Nro Documento * 30555813 Ingresar nro" at bounding box center [430, 557] width 549 height 91
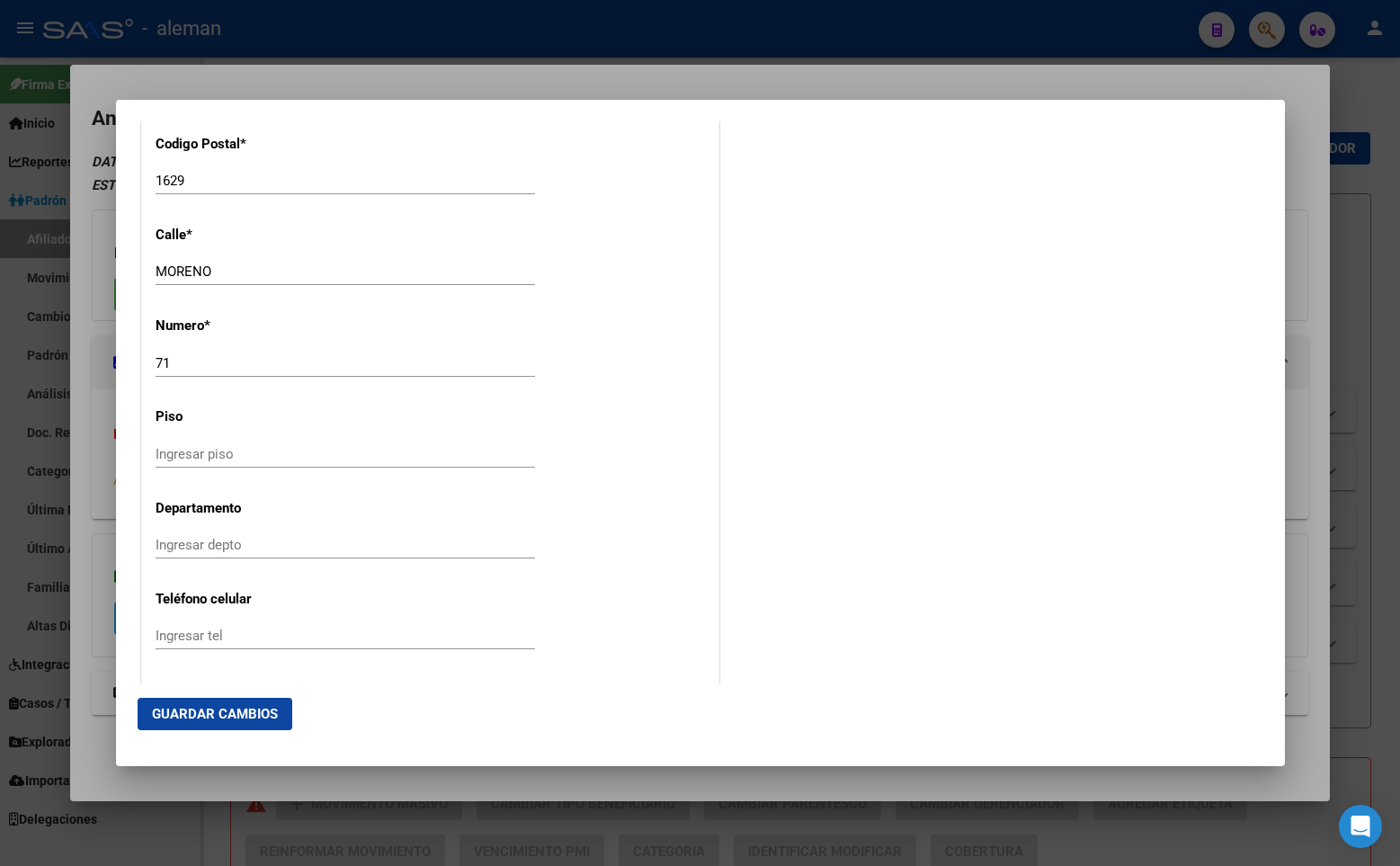
scroll to position [2270, 0]
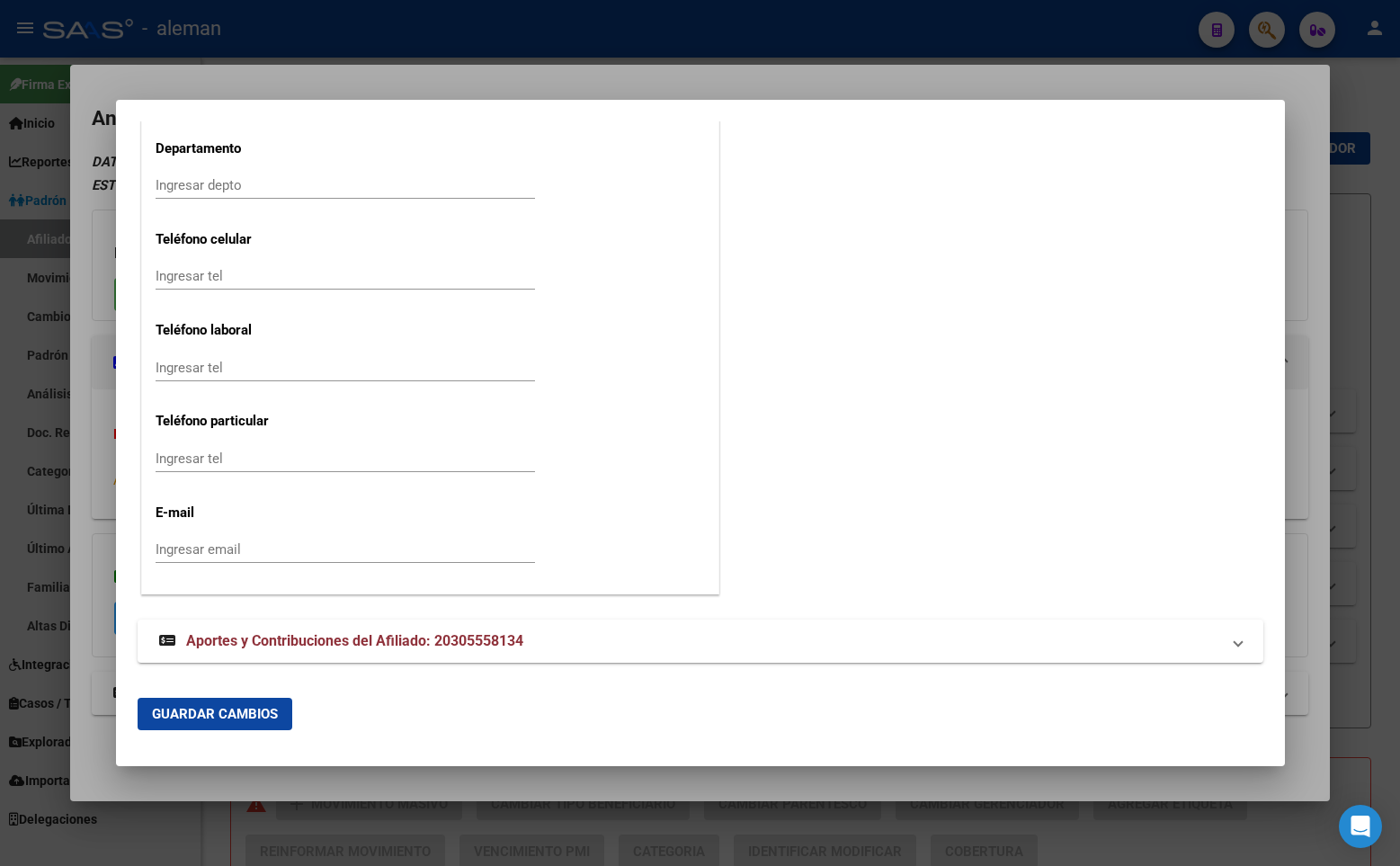
click at [246, 710] on span "Guardar Cambios" at bounding box center [214, 714] width 126 height 17
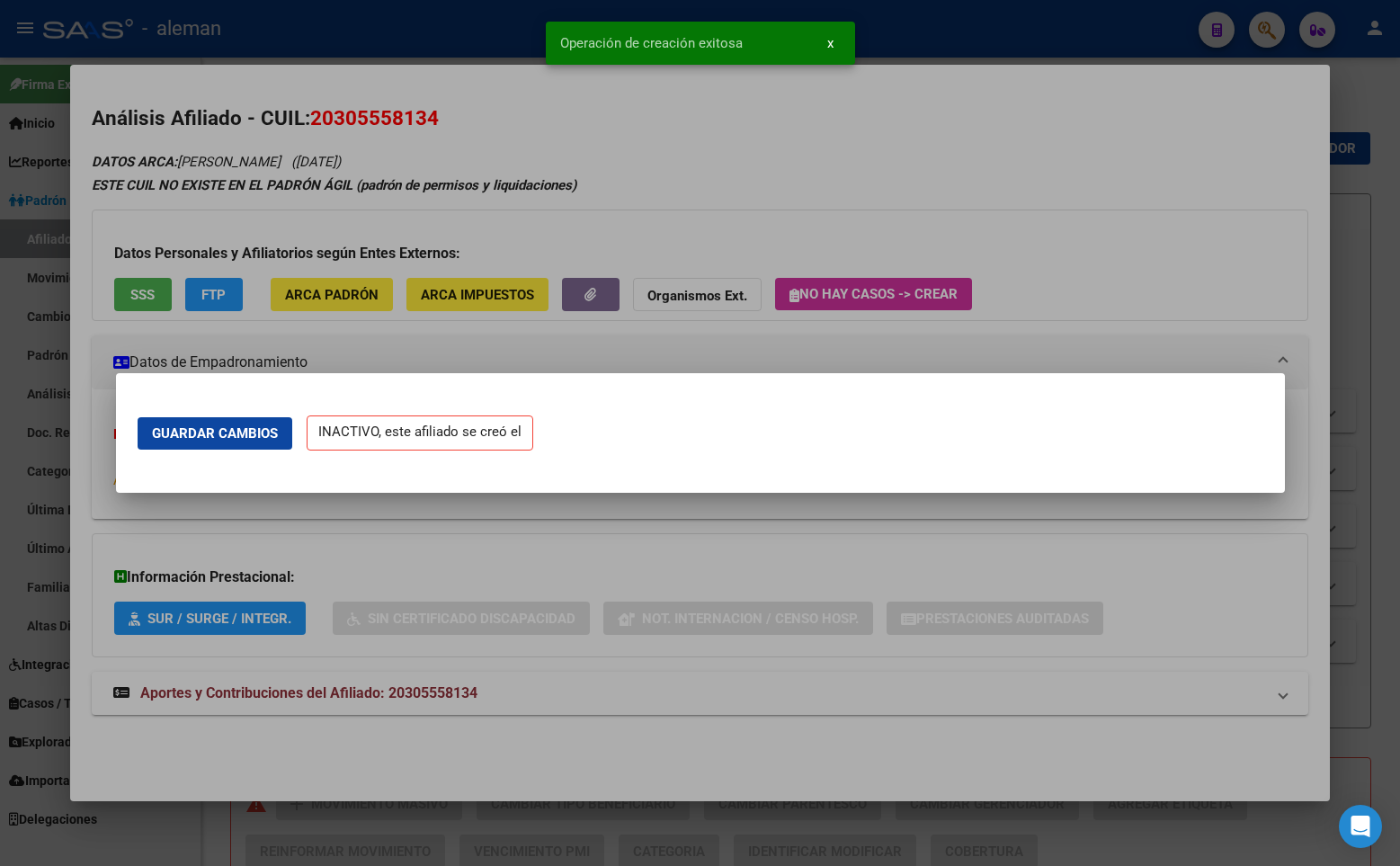
scroll to position [0, 0]
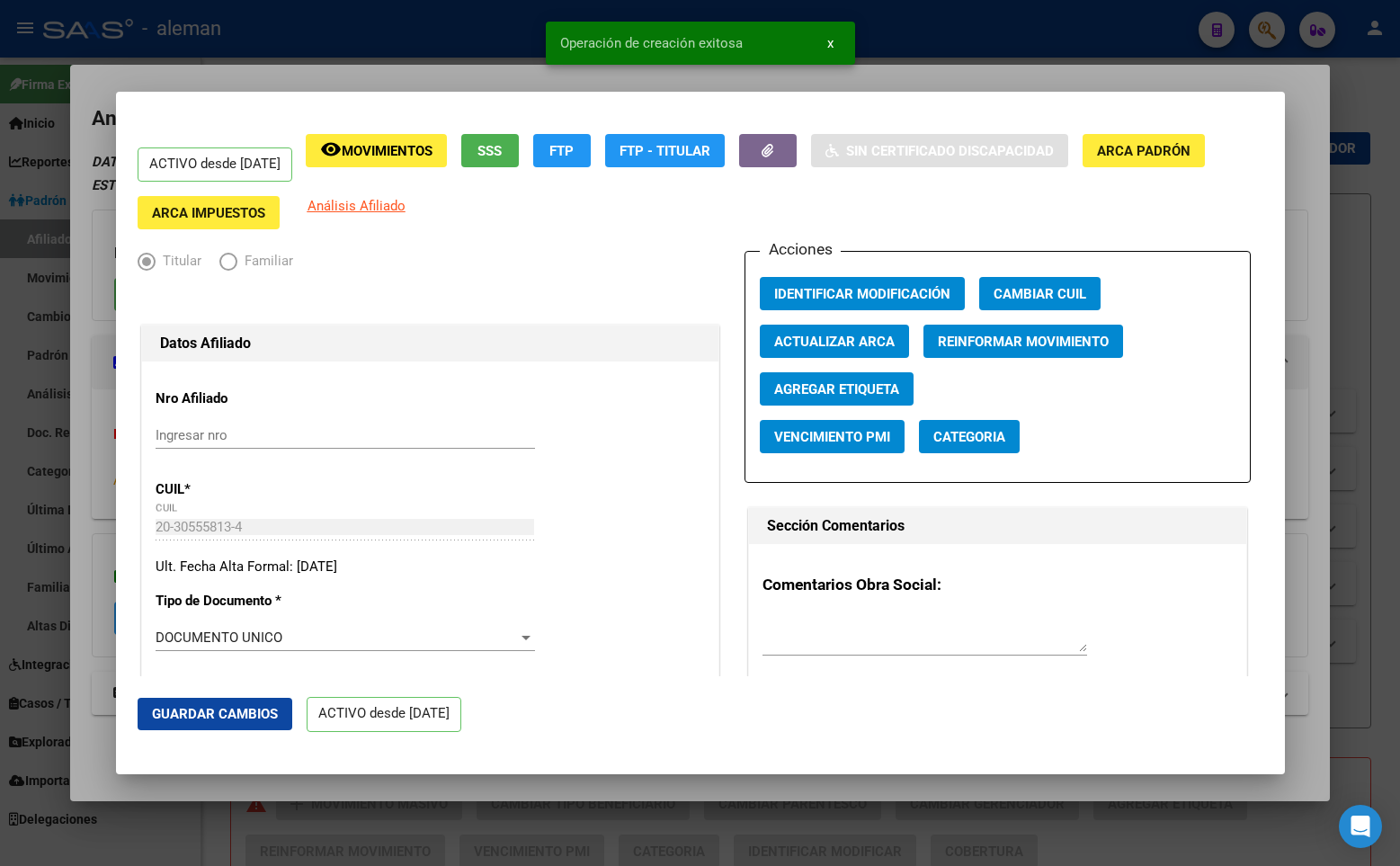
click at [1113, 199] on div "ACTIVO desde [DATE] remove_red_eye Movimientos SSS FTP FTP - Titular Sin Certif…" at bounding box center [700, 182] width 1126 height 96
click at [1324, 222] on div at bounding box center [700, 433] width 1400 height 866
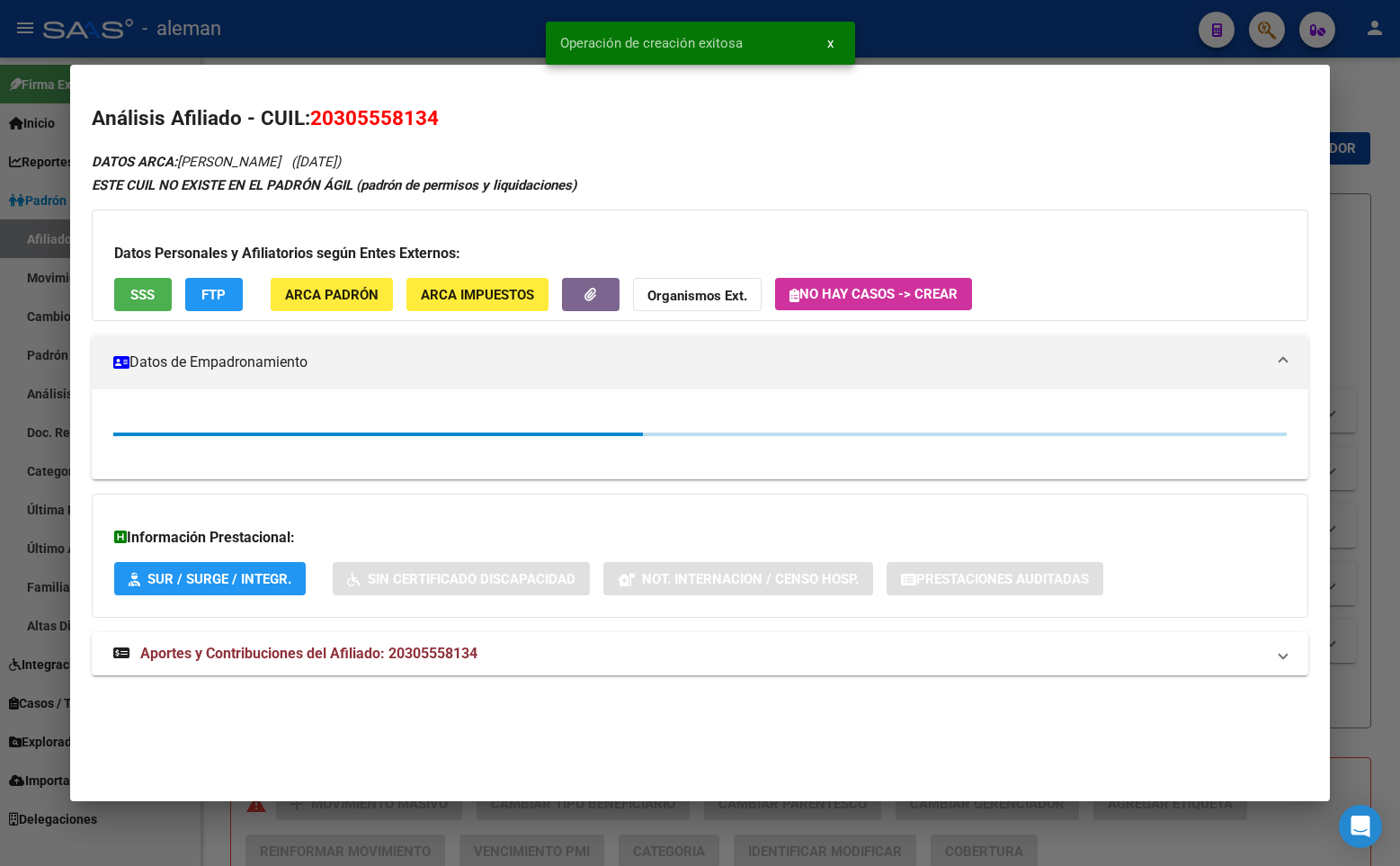
click at [1362, 206] on div at bounding box center [700, 433] width 1400 height 866
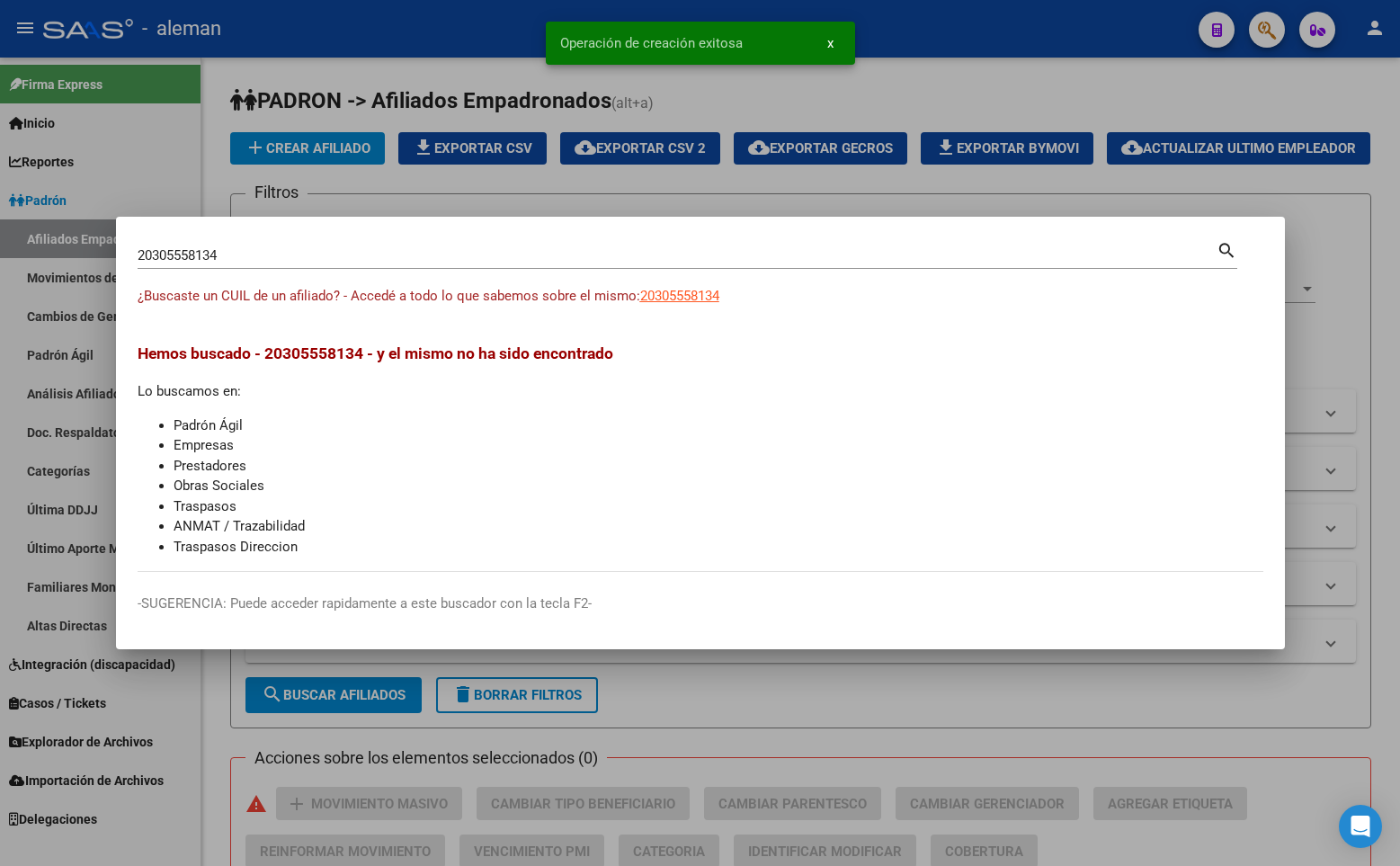
click at [1382, 309] on div at bounding box center [700, 433] width 1400 height 866
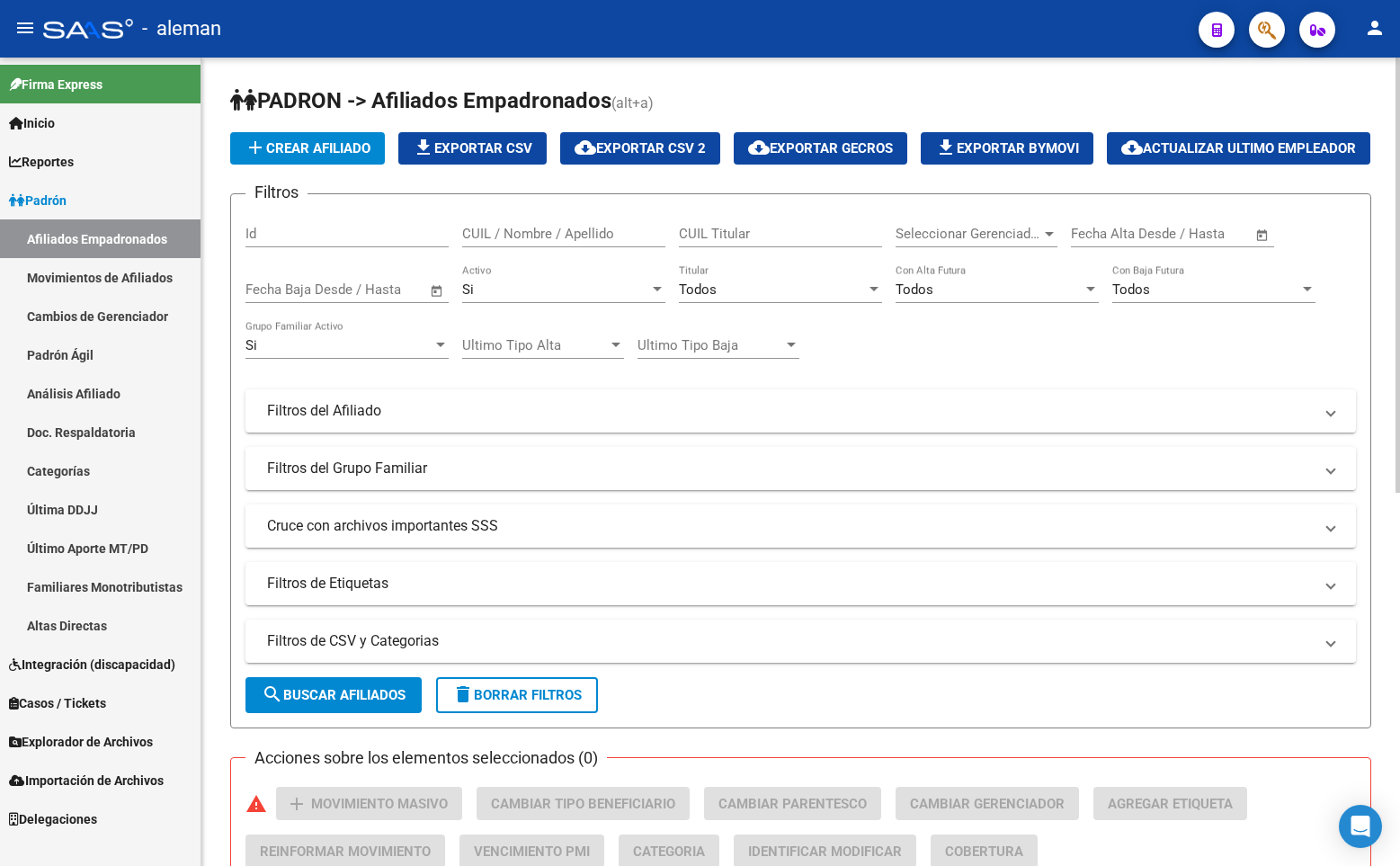
click at [1113, 144] on div "add Crear Afiliado file_download Exportar CSV cloud_download Exportar CSV 2 clo…" at bounding box center [801, 148] width 1141 height 32
